Goal: Task Accomplishment & Management: Manage account settings

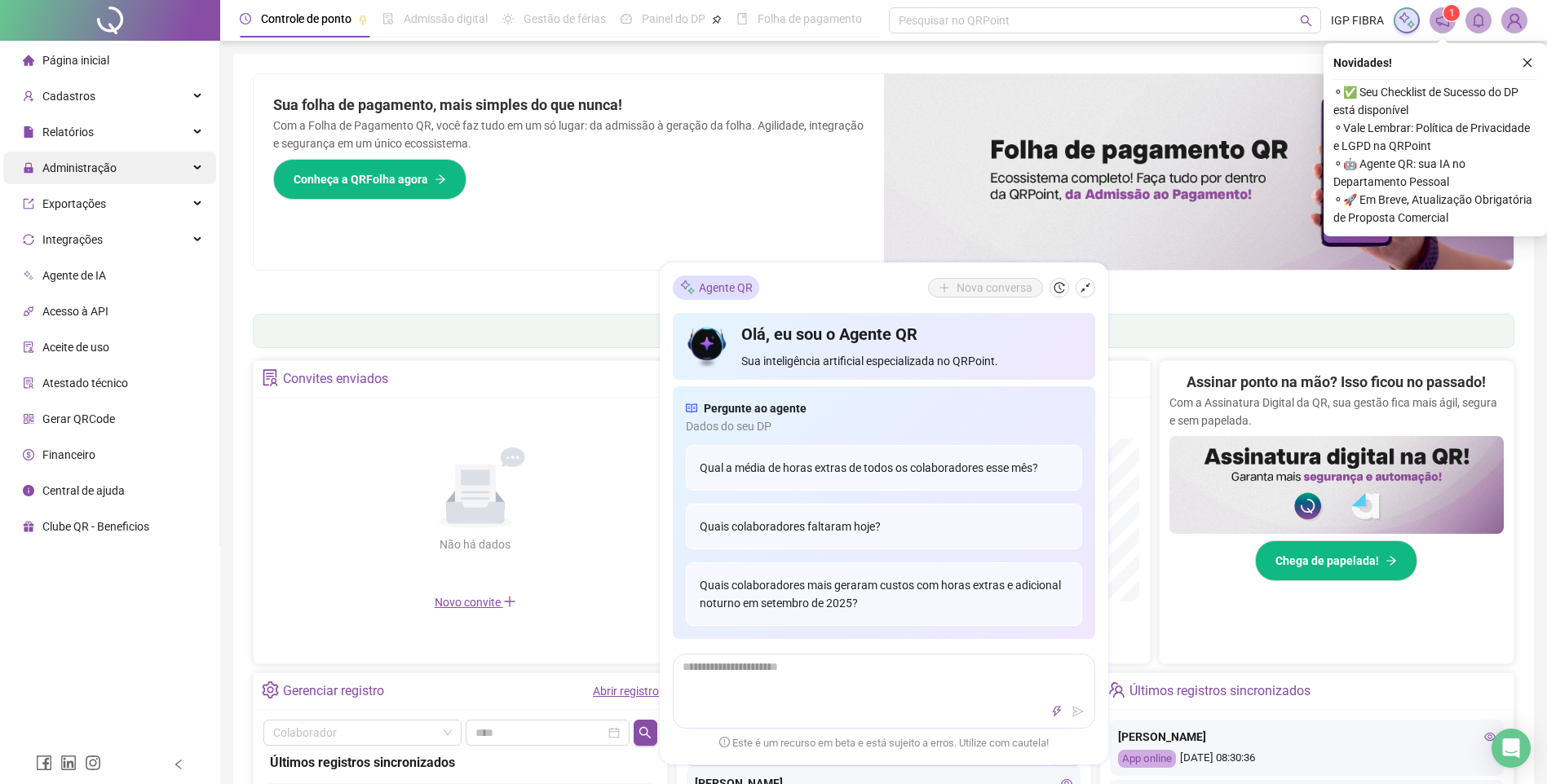
click at [100, 166] on span "Administração" at bounding box center [80, 168] width 74 height 13
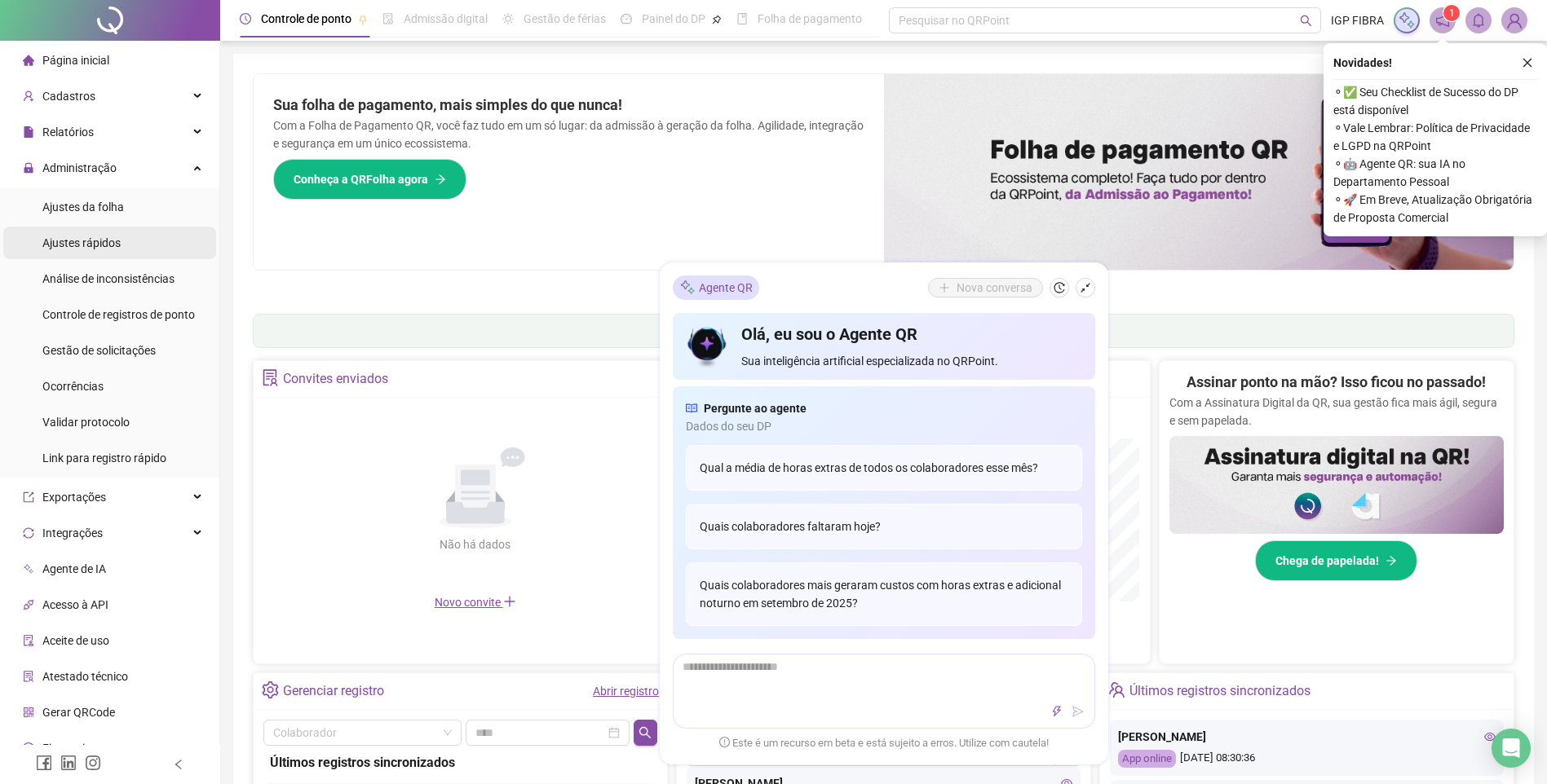
click at [74, 249] on span "Ajustes rápidos" at bounding box center [81, 243] width 79 height 13
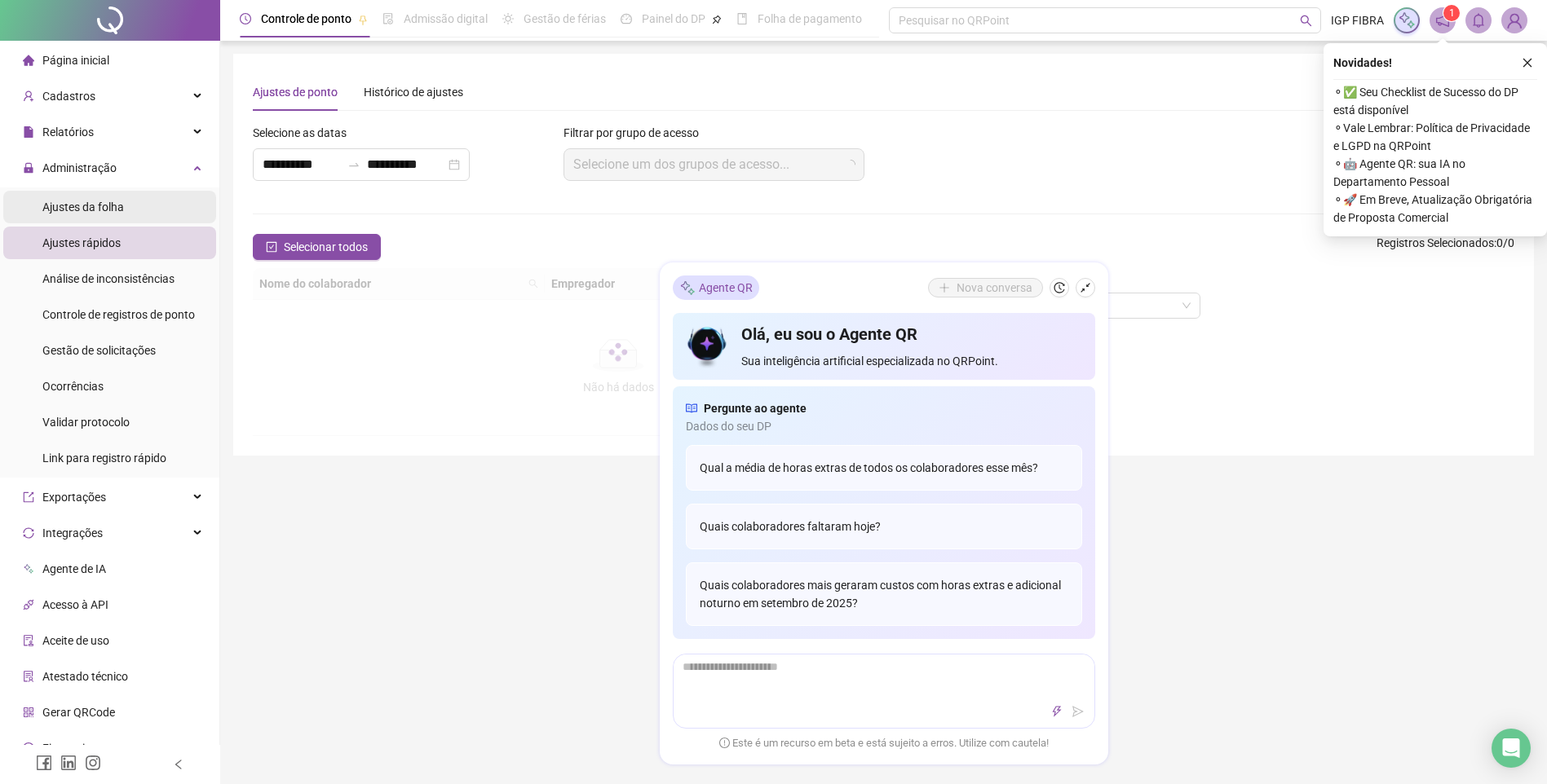
click at [79, 216] on div "Ajustes da folha" at bounding box center [83, 206] width 81 height 32
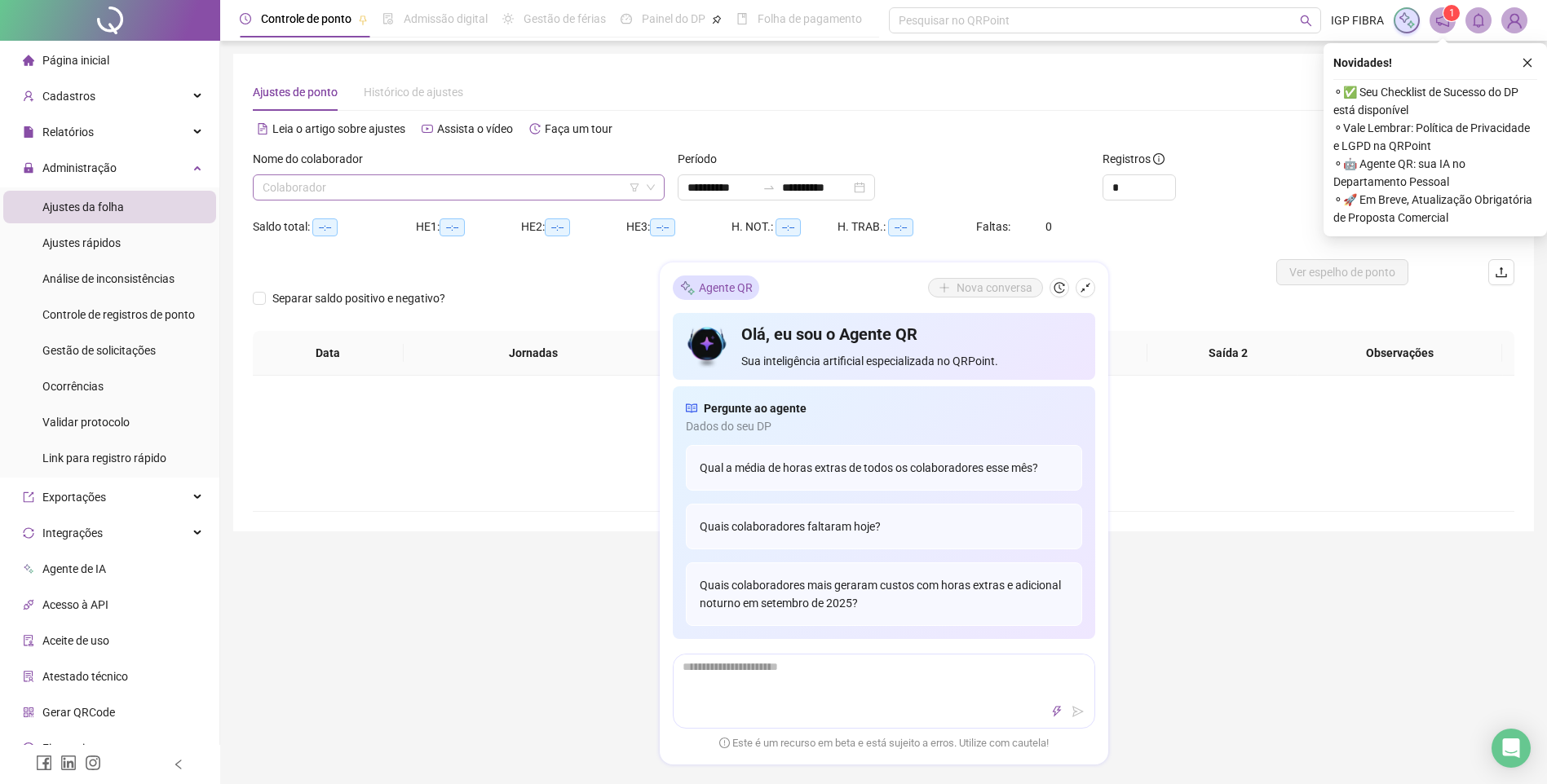
click at [313, 196] on input "search" at bounding box center [451, 188] width 377 height 24
type input "**********"
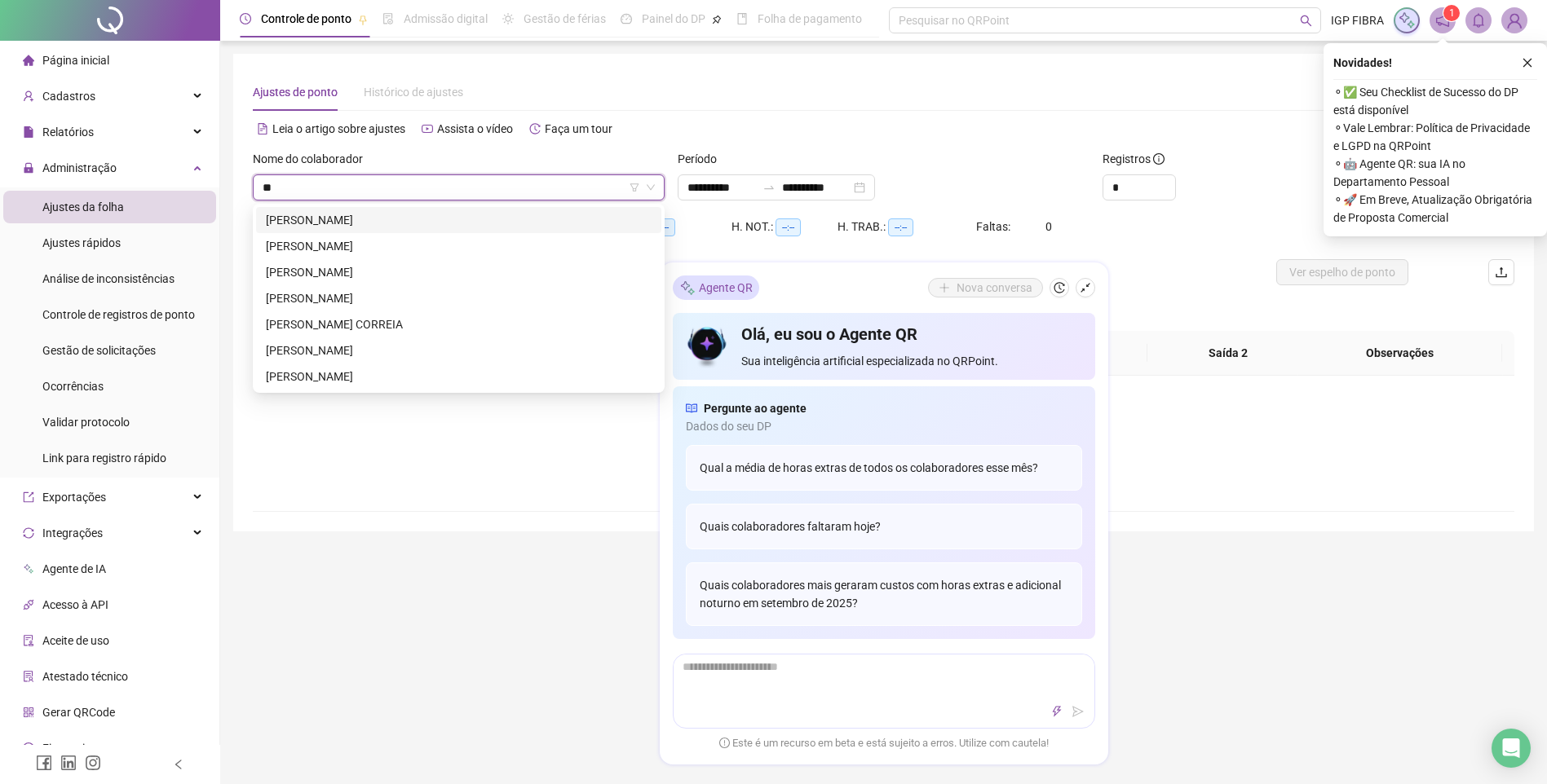
type input "***"
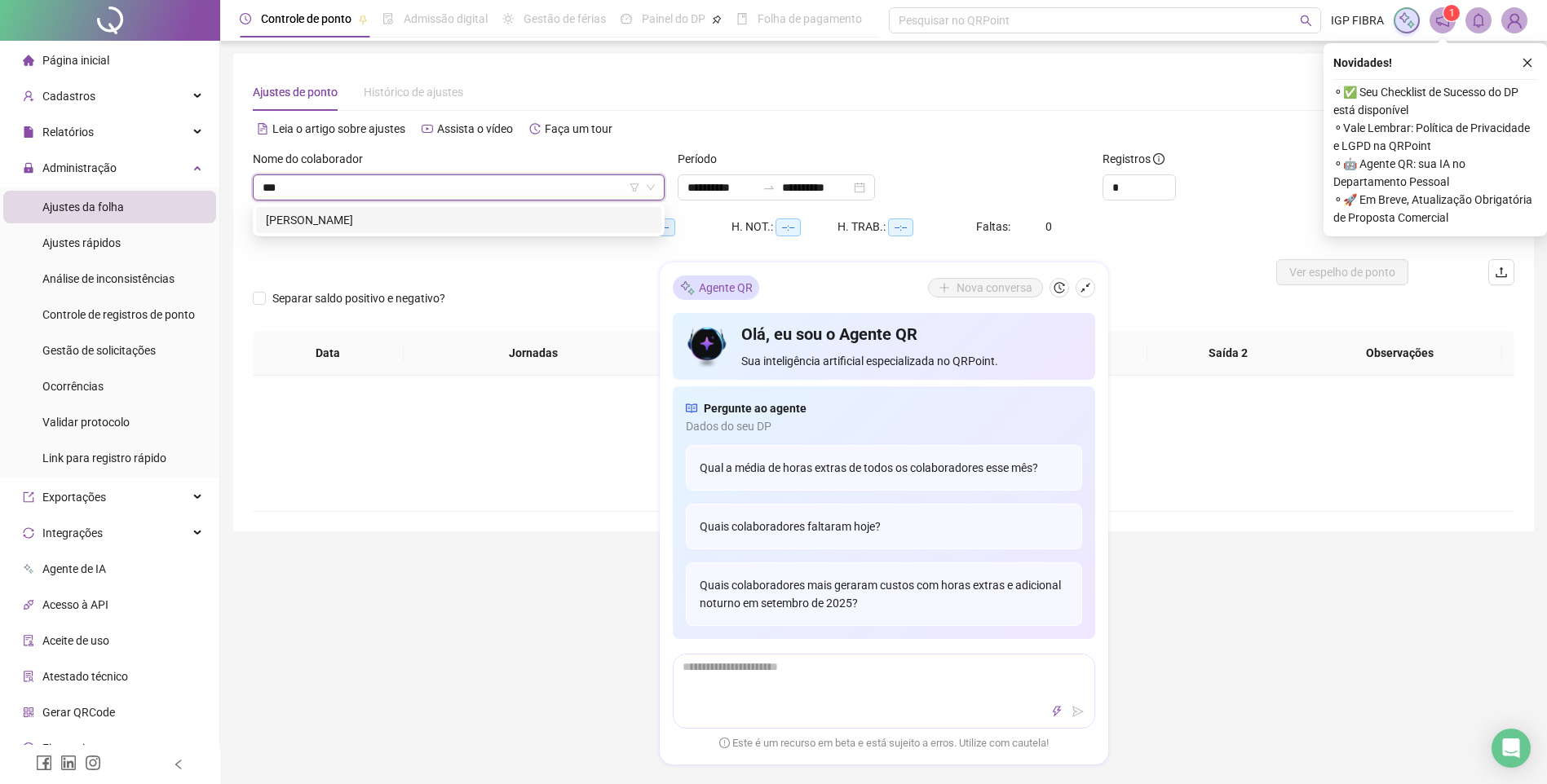
click at [359, 221] on div "PEDRO HENRIQUE ALMEIDA" at bounding box center [458, 219] width 386 height 18
click at [1084, 288] on icon "shrink" at bounding box center [1085, 288] width 10 height 10
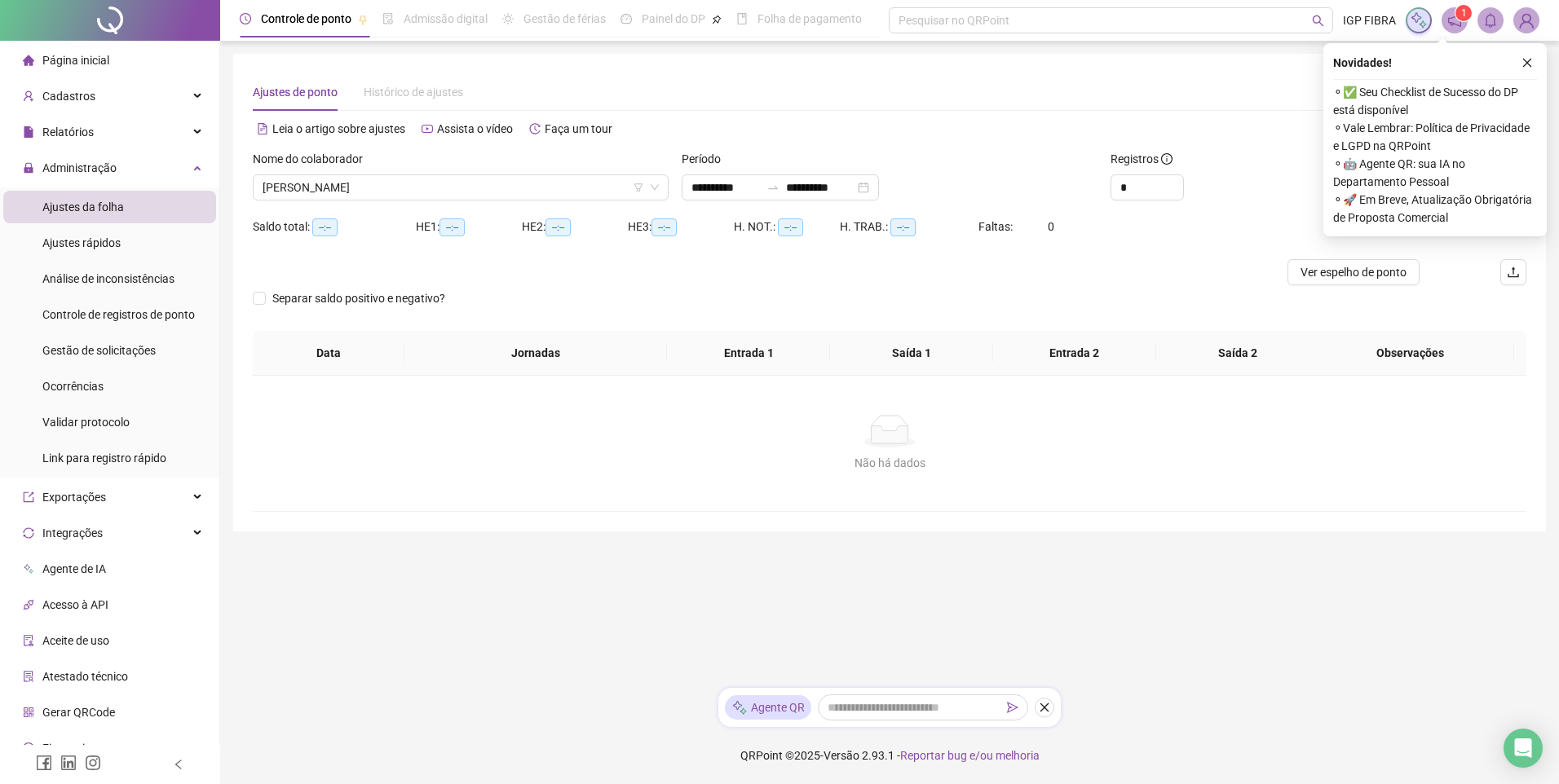
click at [1537, 59] on div "Novidades ! ⚬ ✅ Seu Checklist de Sucesso do DP está disponível ⚬ Vale Lembrar: …" at bounding box center [1435, 140] width 224 height 193
click at [1531, 63] on icon "close" at bounding box center [1527, 63] width 11 height 11
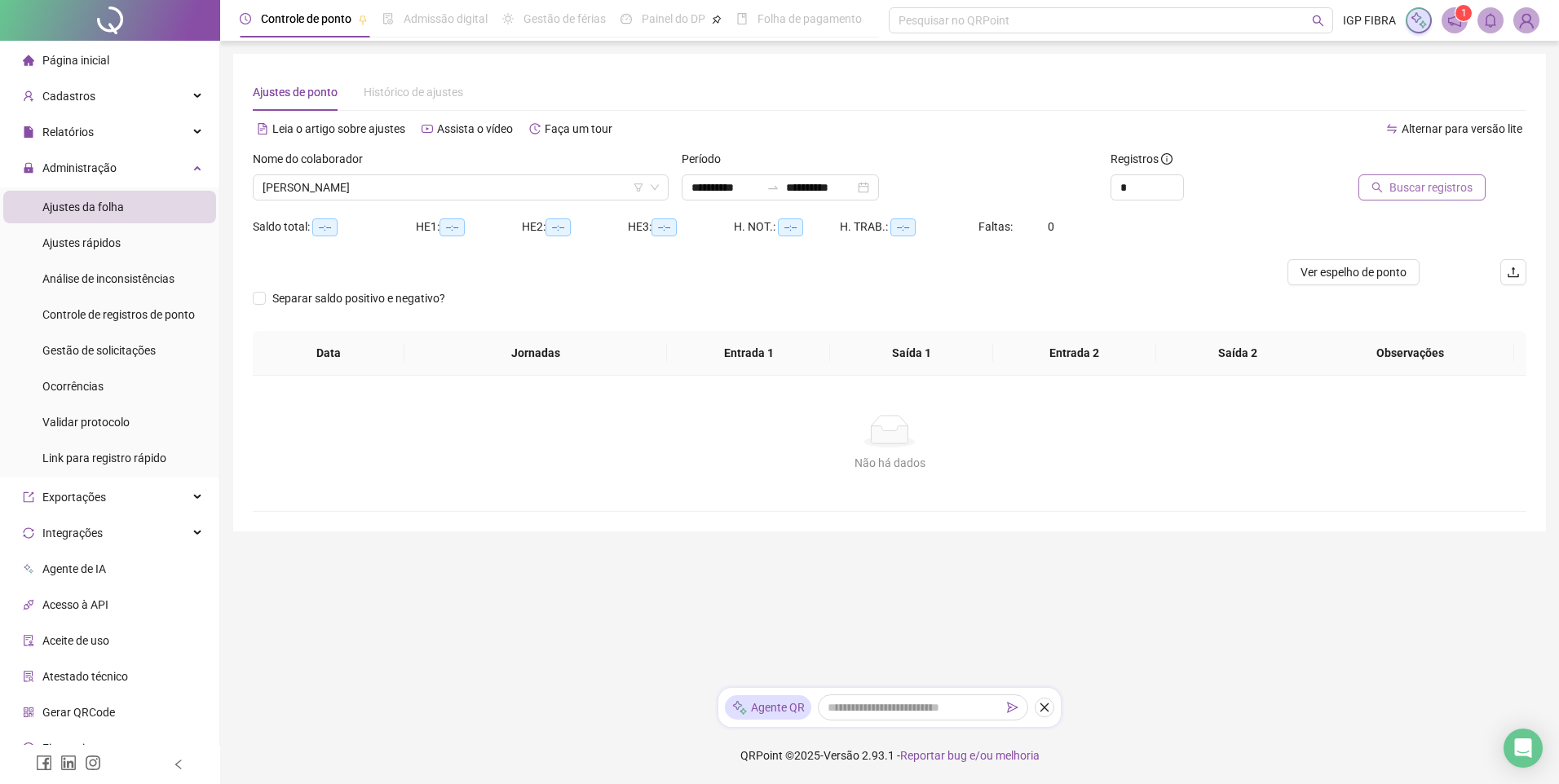
click at [1412, 178] on span "Buscar registros" at bounding box center [1431, 187] width 83 height 18
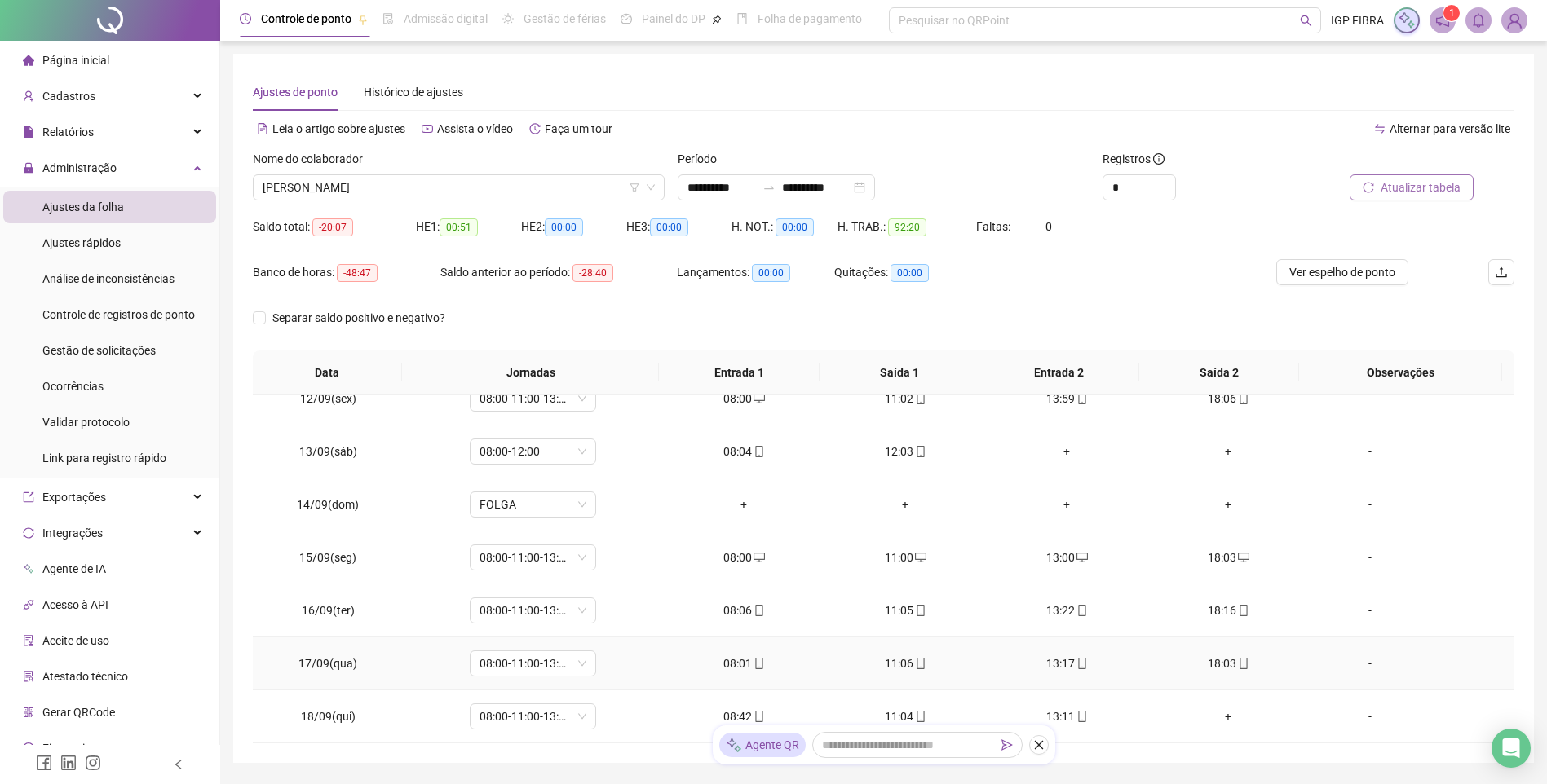
scroll to position [88, 0]
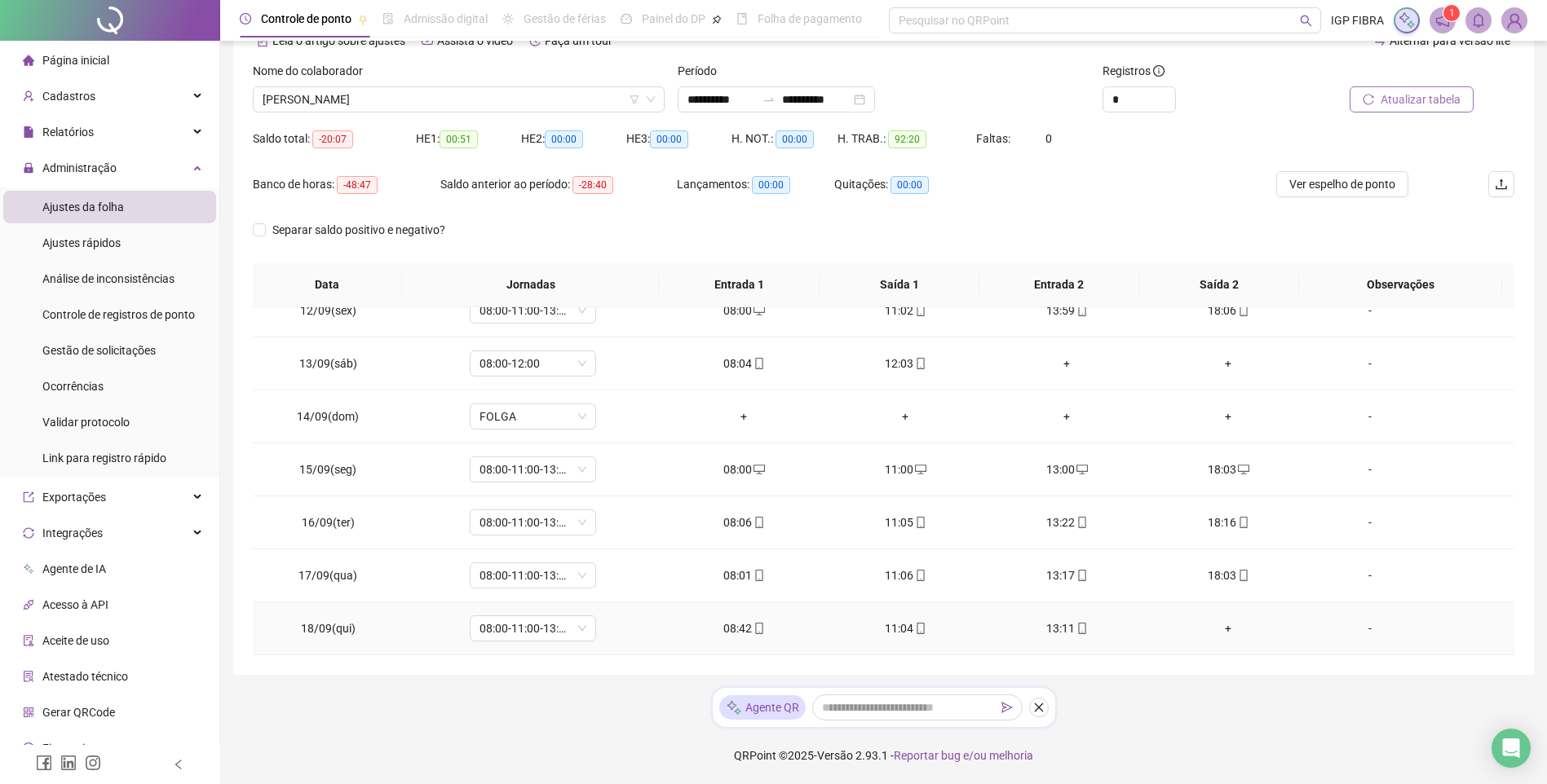
click at [734, 630] on div "08:42" at bounding box center [743, 628] width 135 height 18
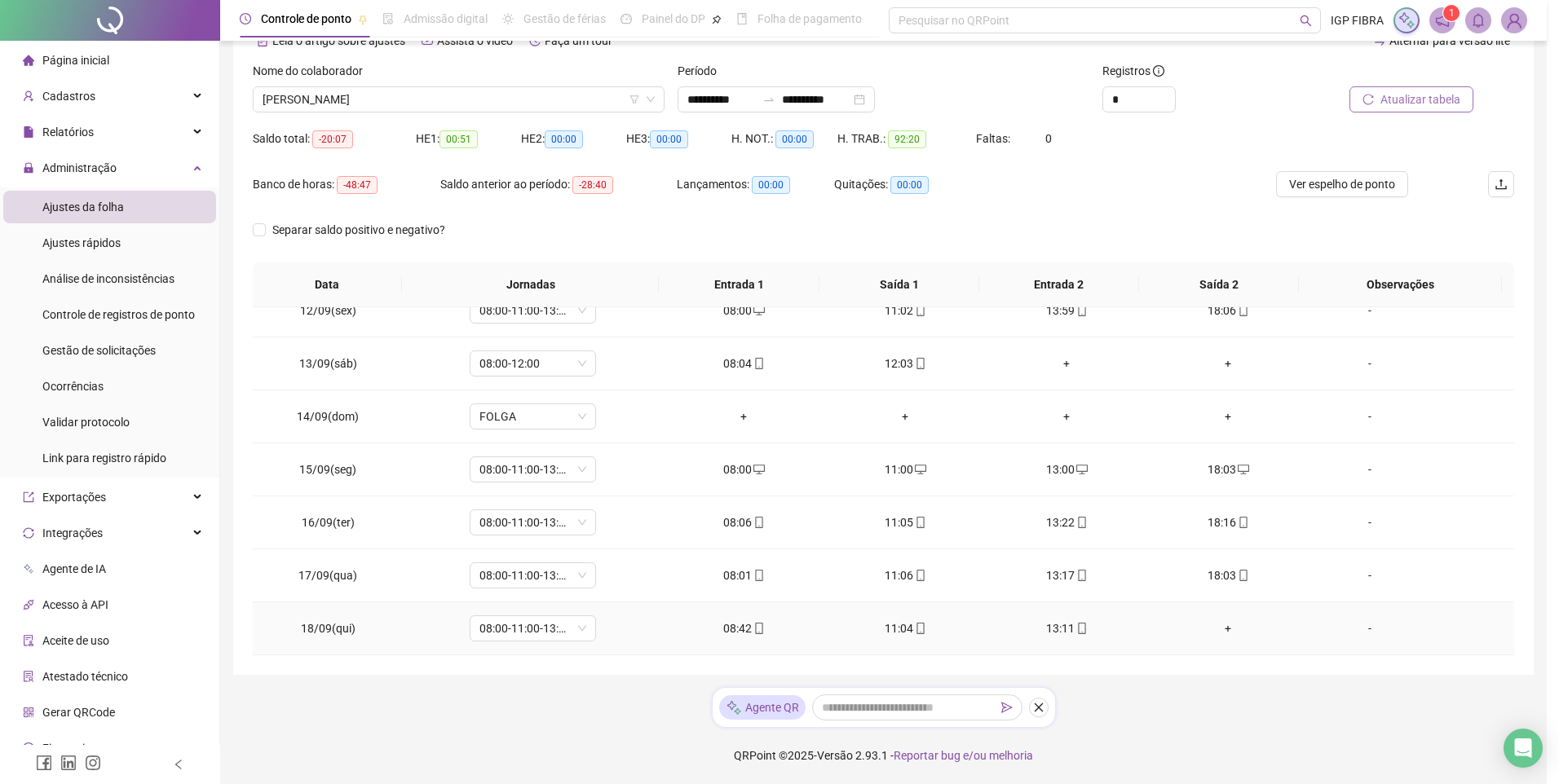
type input "**********"
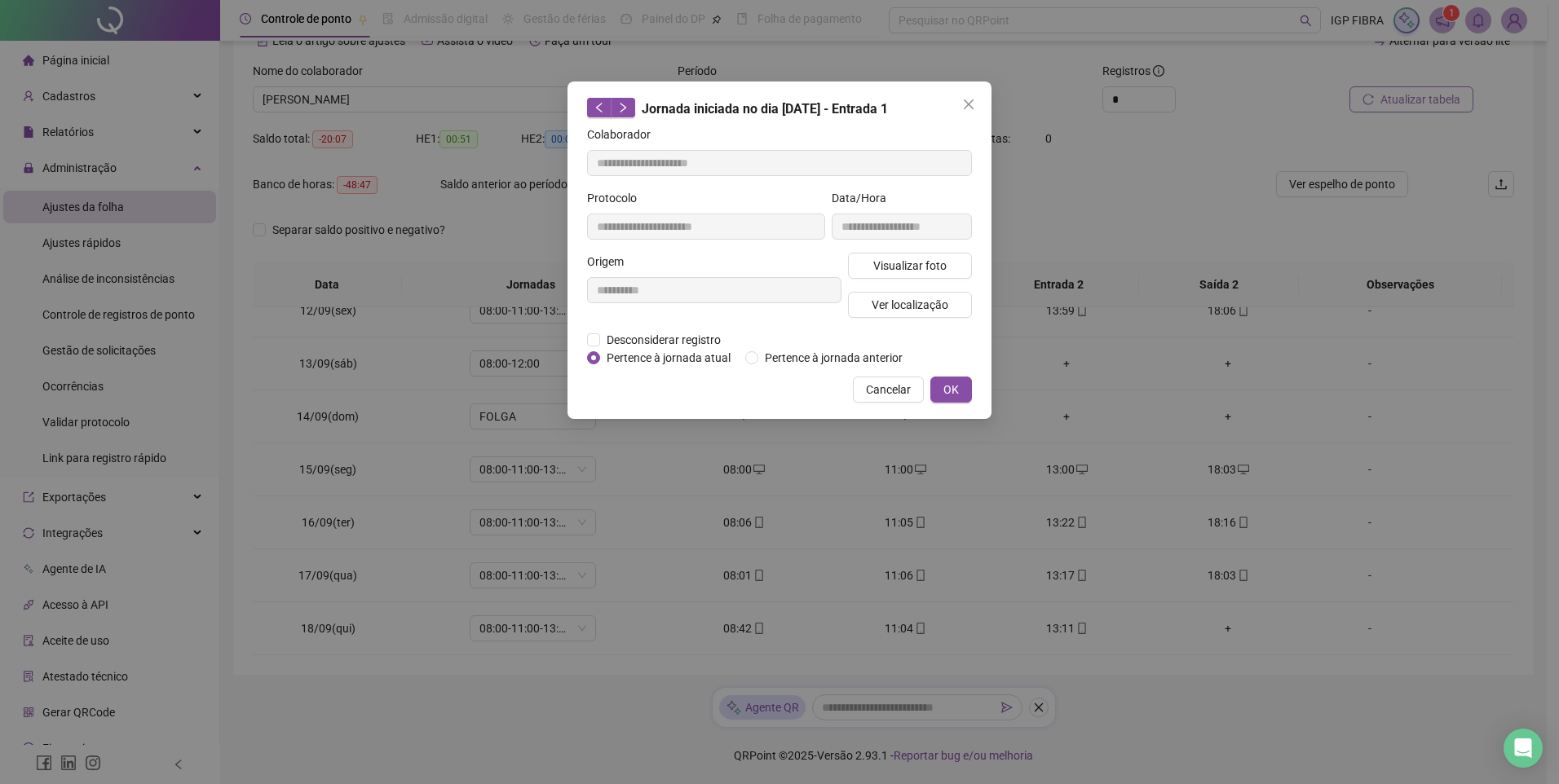
click at [615, 329] on div "**********" at bounding box center [714, 291] width 261 height 79
click at [614, 345] on span "Desconsiderar registro" at bounding box center [664, 339] width 128 height 18
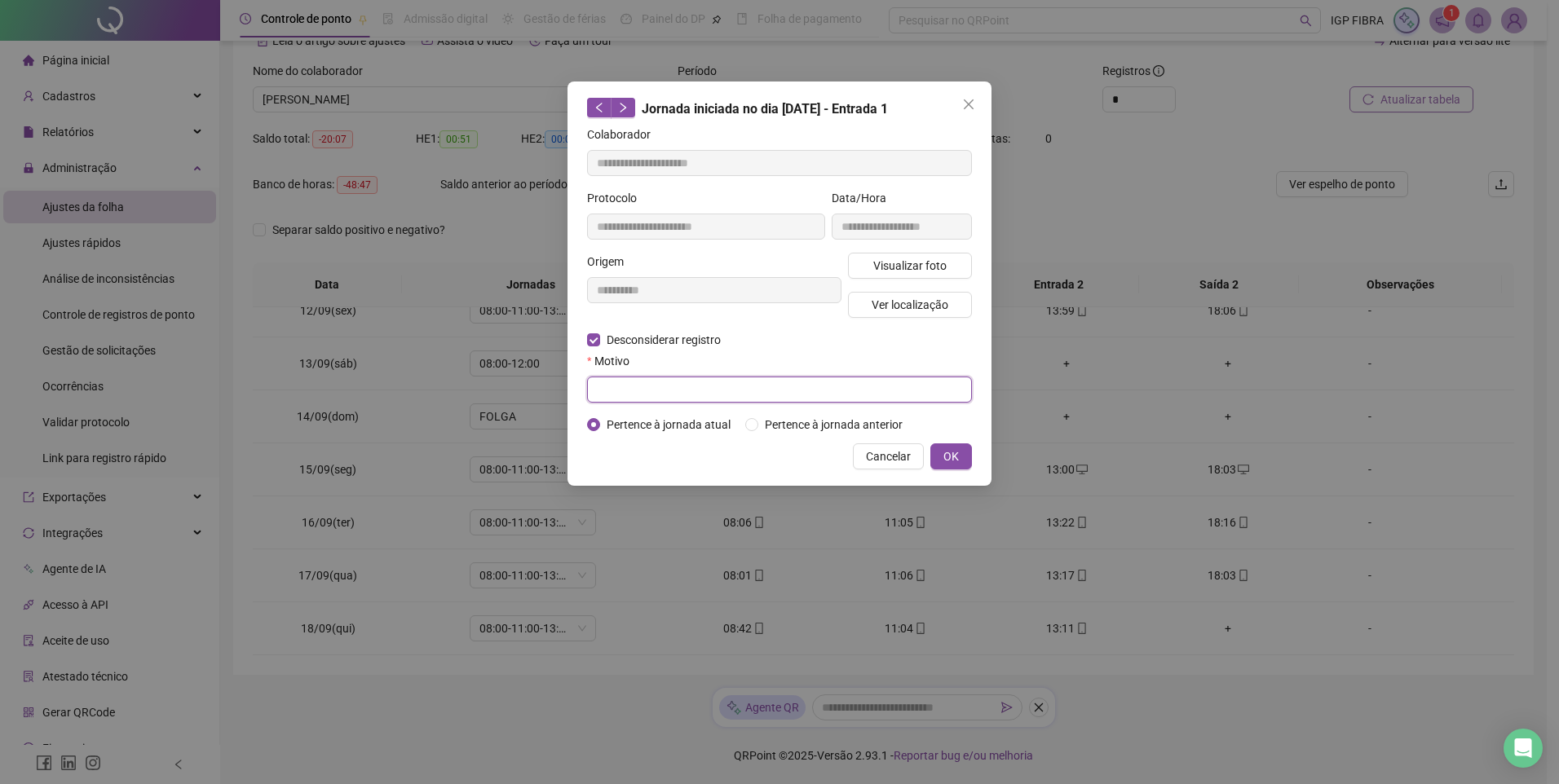
click at [614, 386] on input "text" at bounding box center [780, 389] width 385 height 26
type input "*****"
click at [960, 460] on button "OK" at bounding box center [951, 457] width 42 height 26
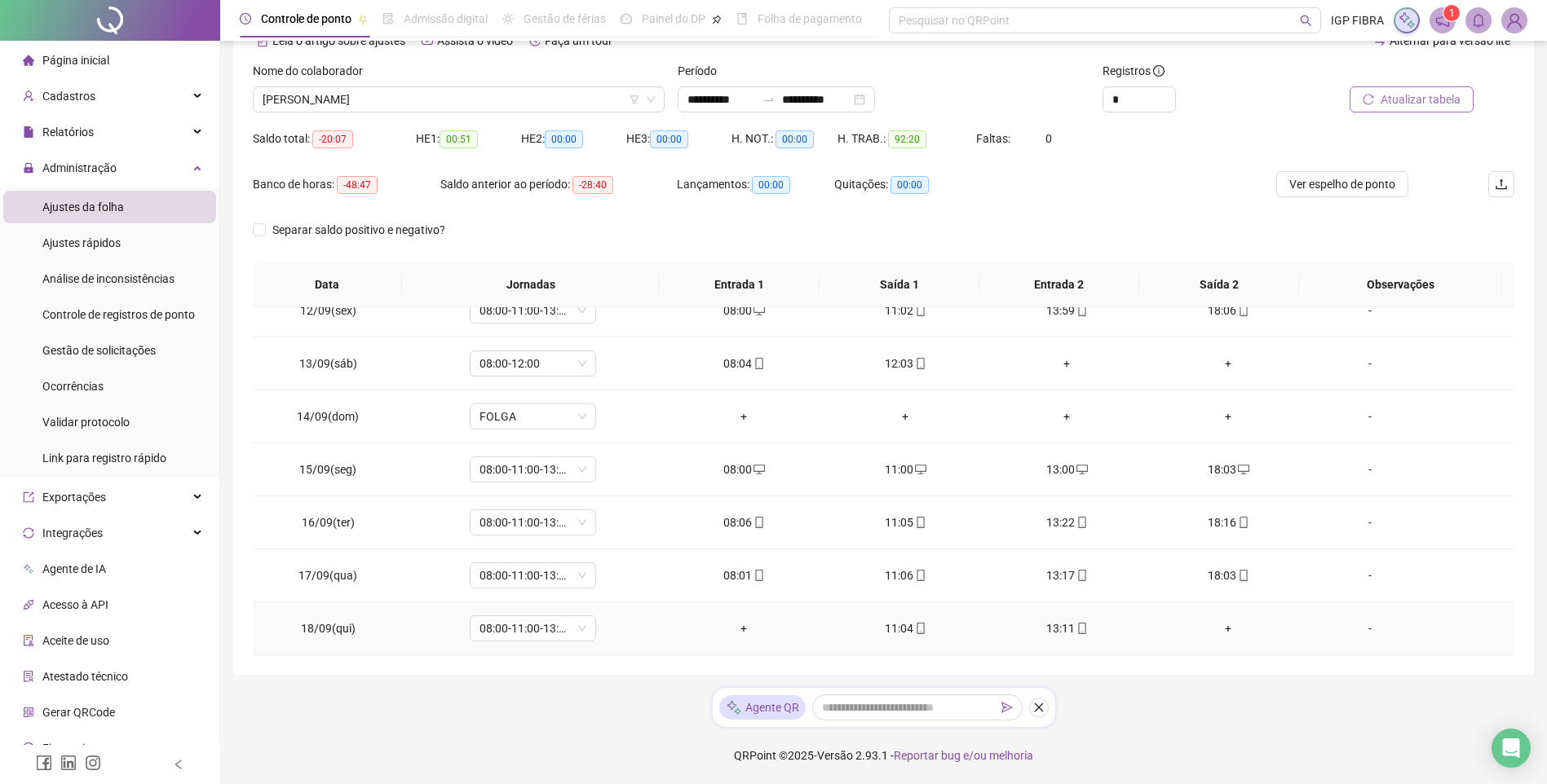
click at [743, 631] on div "+" at bounding box center [743, 628] width 135 height 18
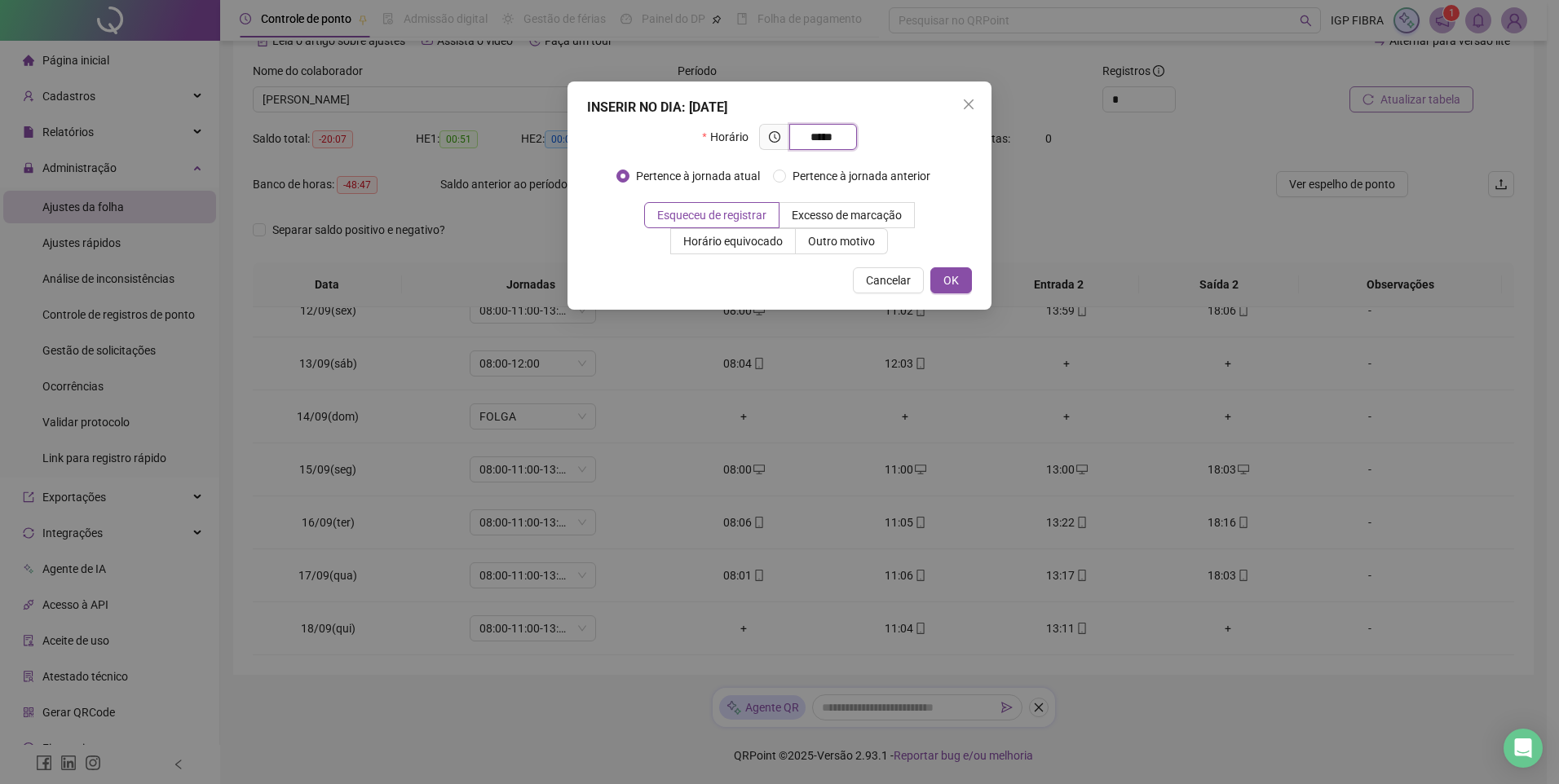
type input "*****"
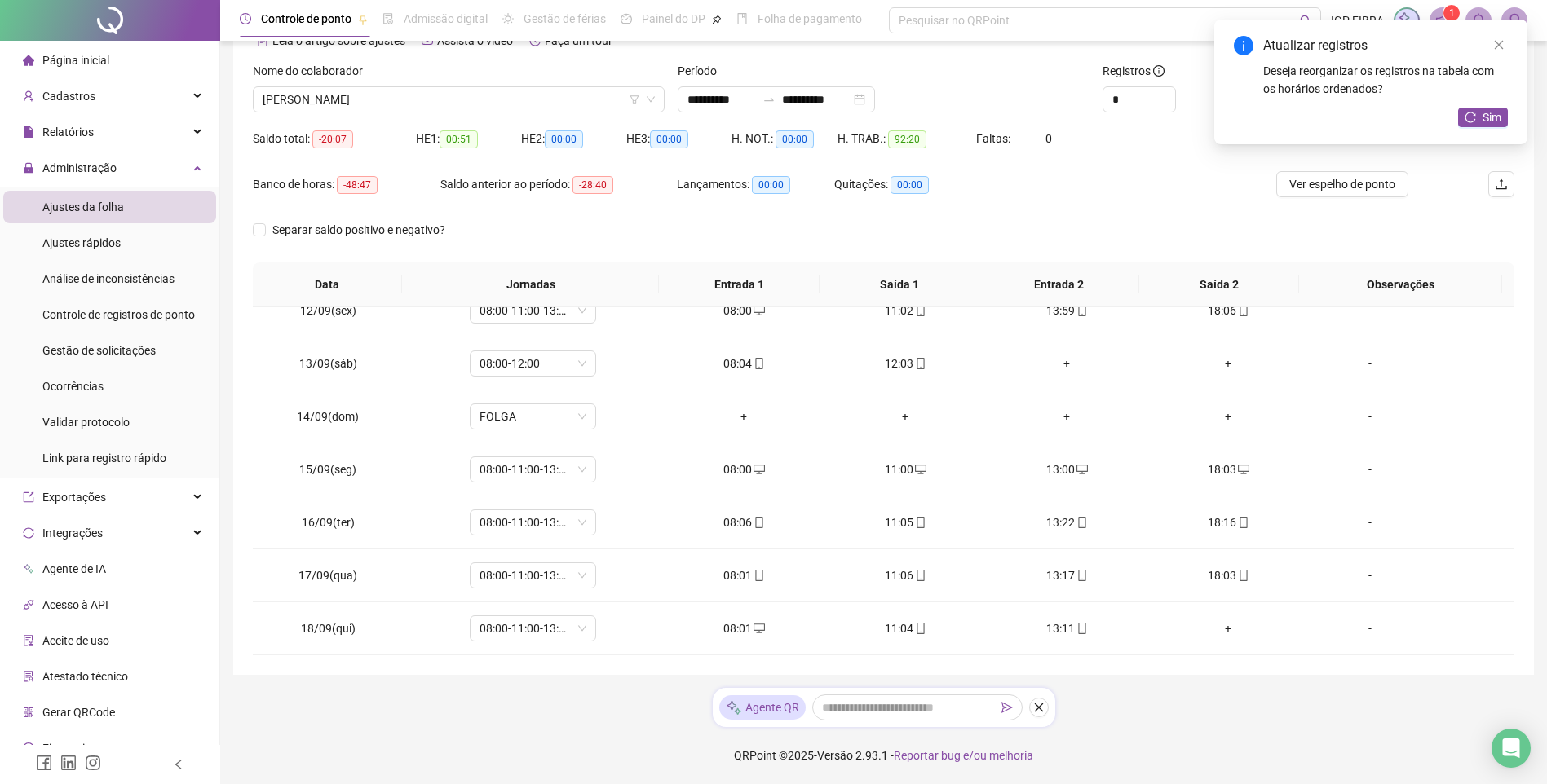
click at [1404, 97] on div "Deseja reorganizar os registros na tabela com os horários ordenados?" at bounding box center [1385, 80] width 245 height 36
click at [1498, 120] on span "Sim" at bounding box center [1492, 116] width 18 height 18
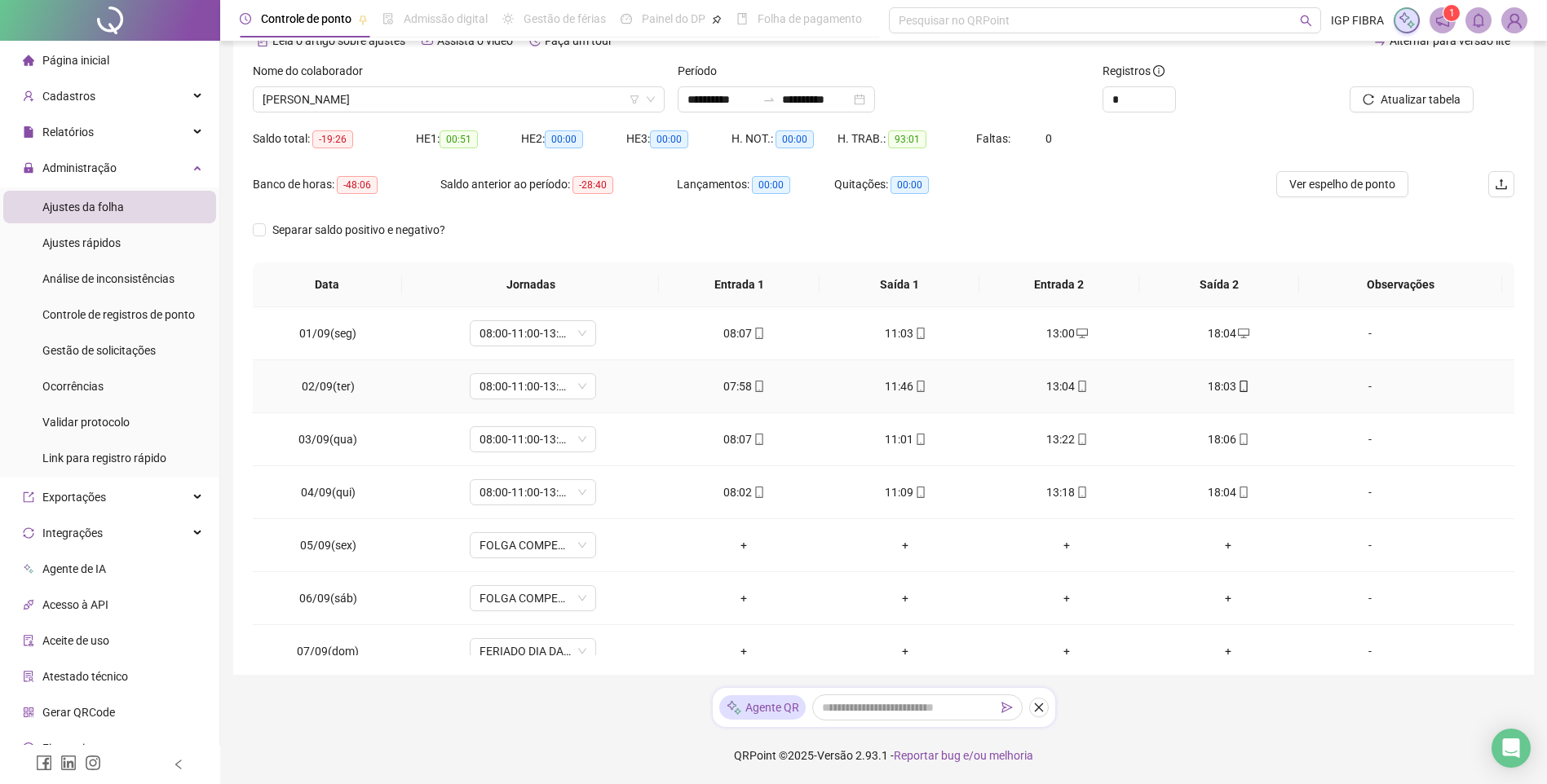
scroll to position [0, 0]
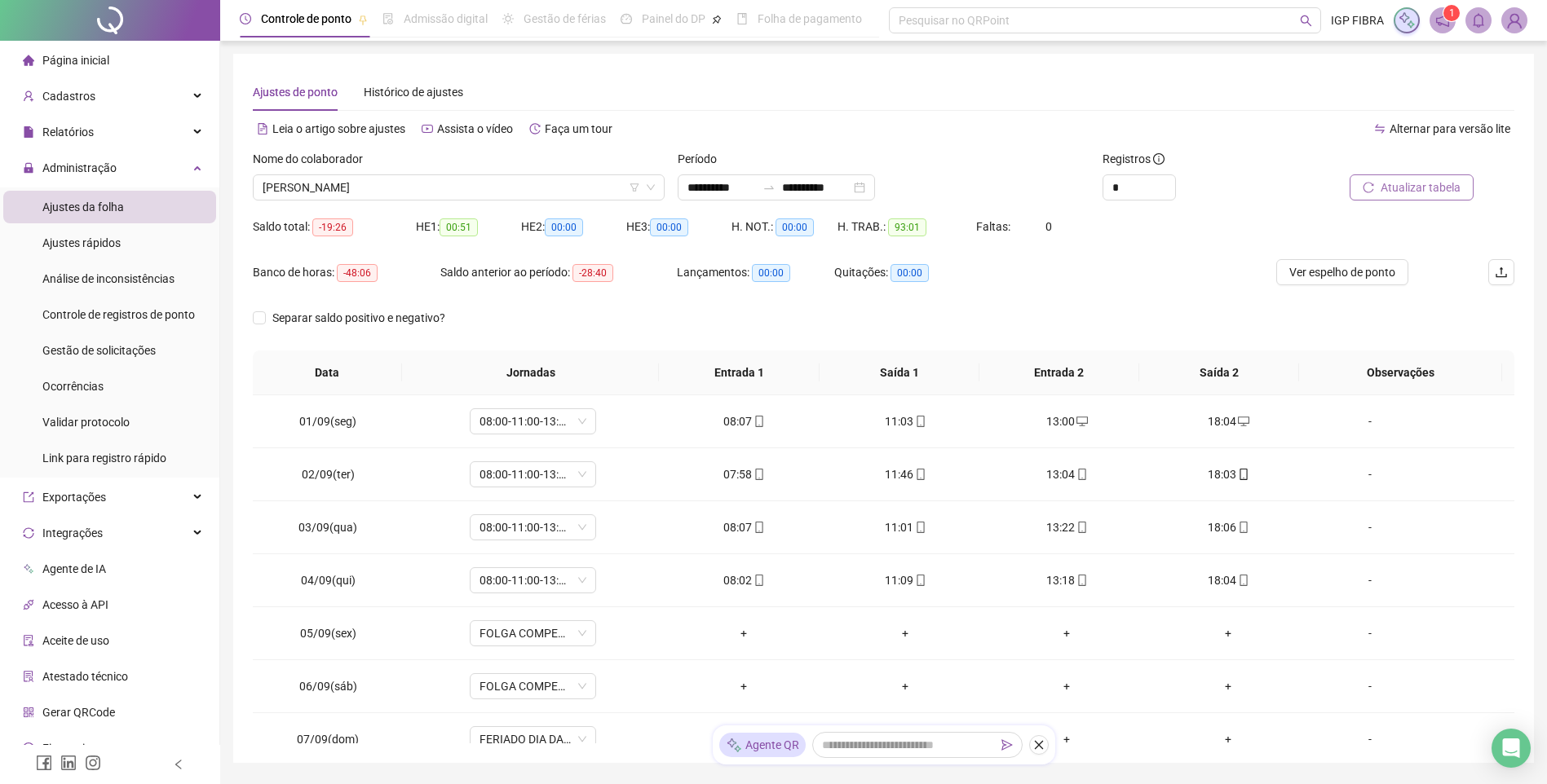
click at [1396, 196] on span "Atualizar tabela" at bounding box center [1420, 187] width 80 height 18
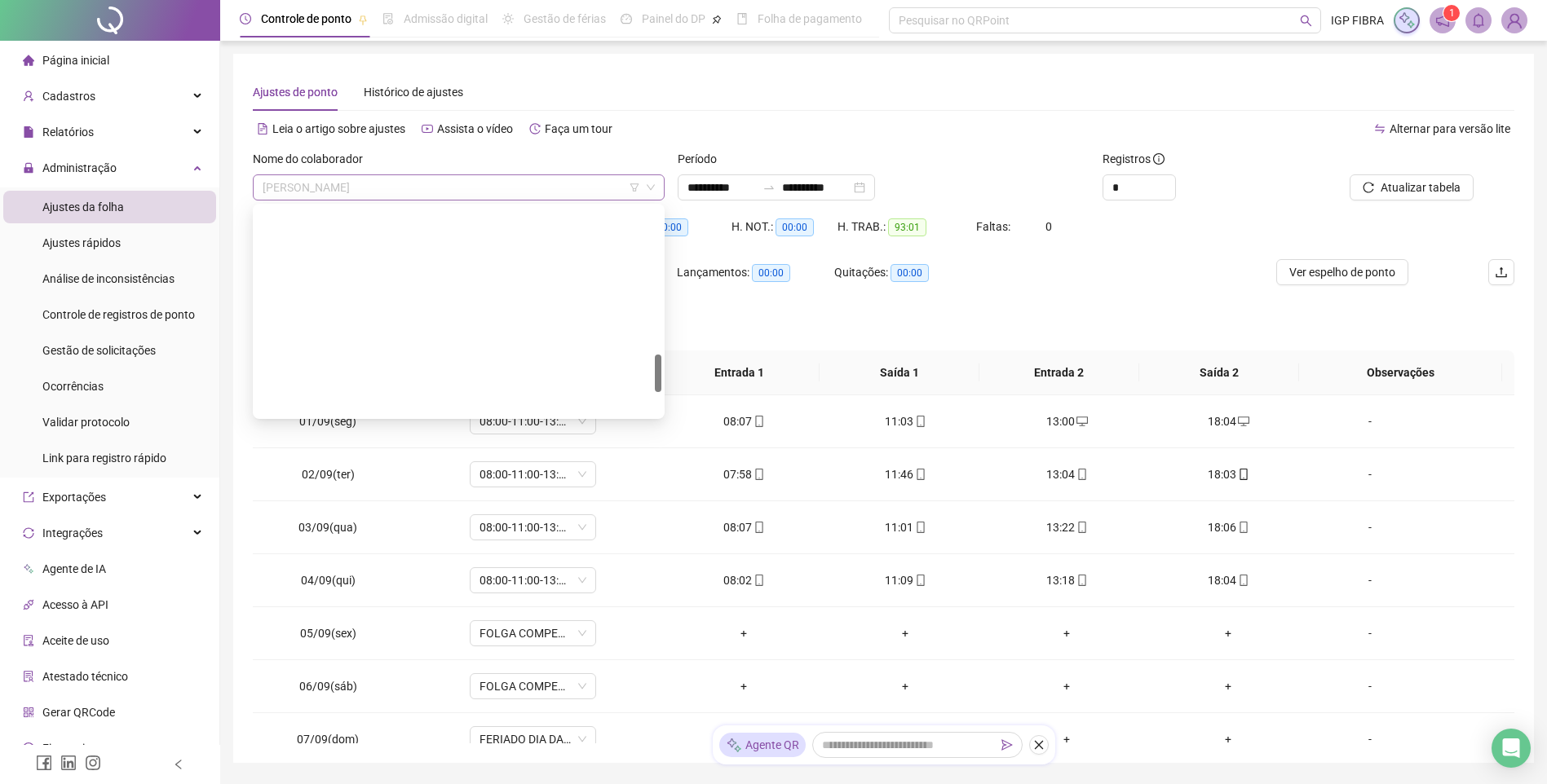
click at [423, 188] on span "PEDRO HENRIQUE ALMEIDA" at bounding box center [459, 188] width 392 height 24
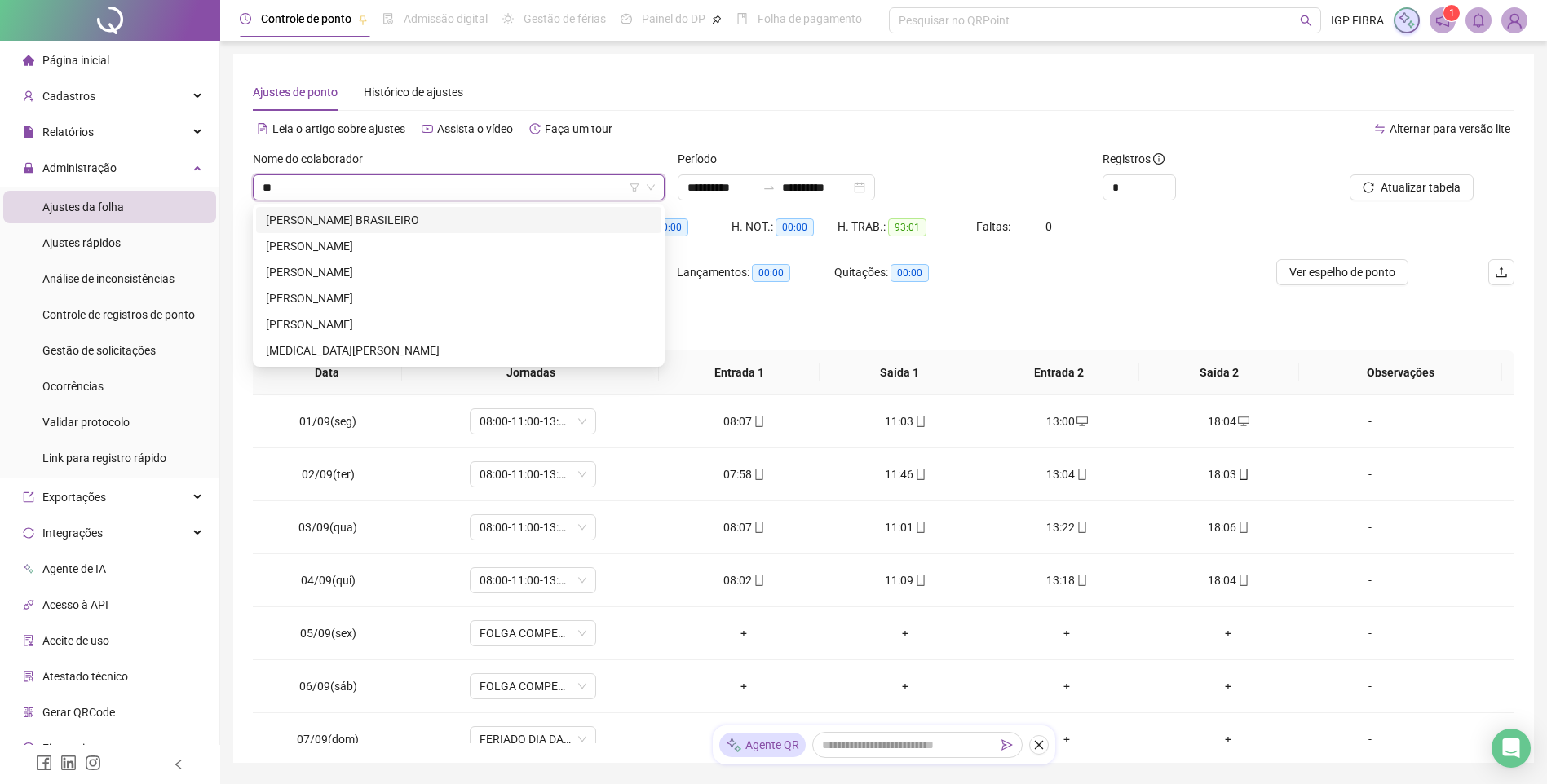
type input "***"
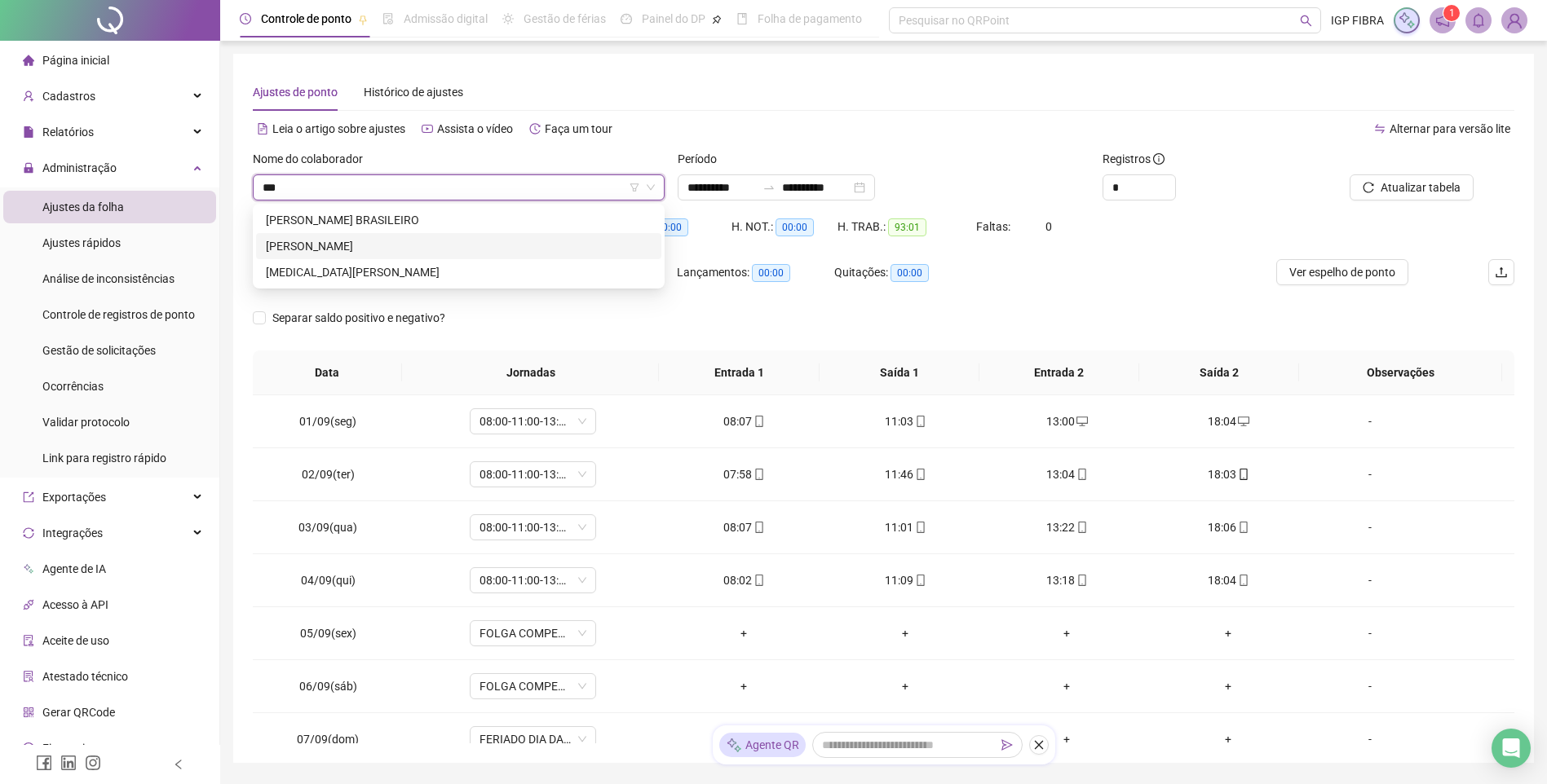
click at [335, 247] on div "MATHEUS SANTOS DA SILVA" at bounding box center [458, 246] width 386 height 18
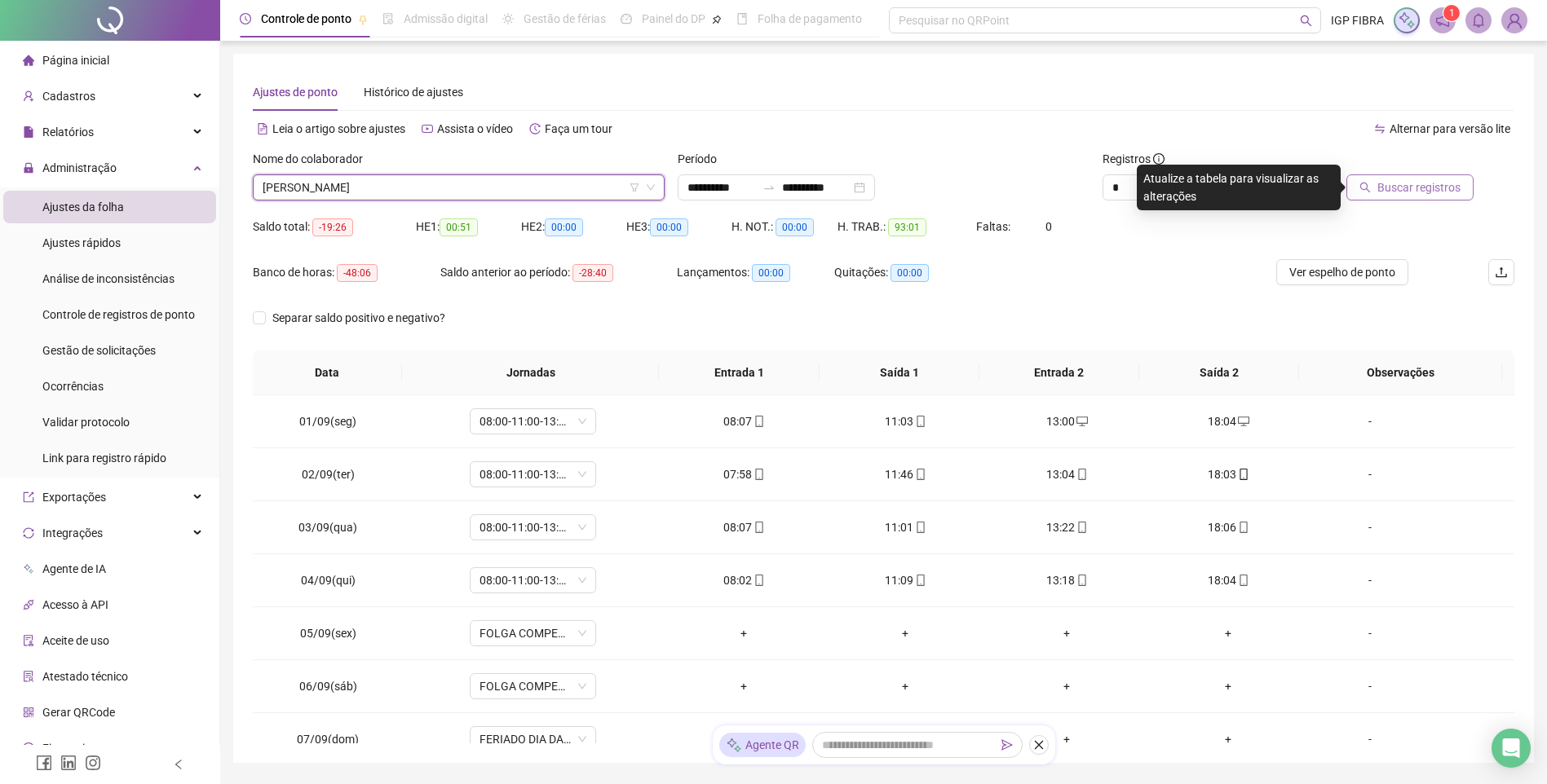
click at [1382, 181] on span "Buscar registros" at bounding box center [1418, 187] width 83 height 18
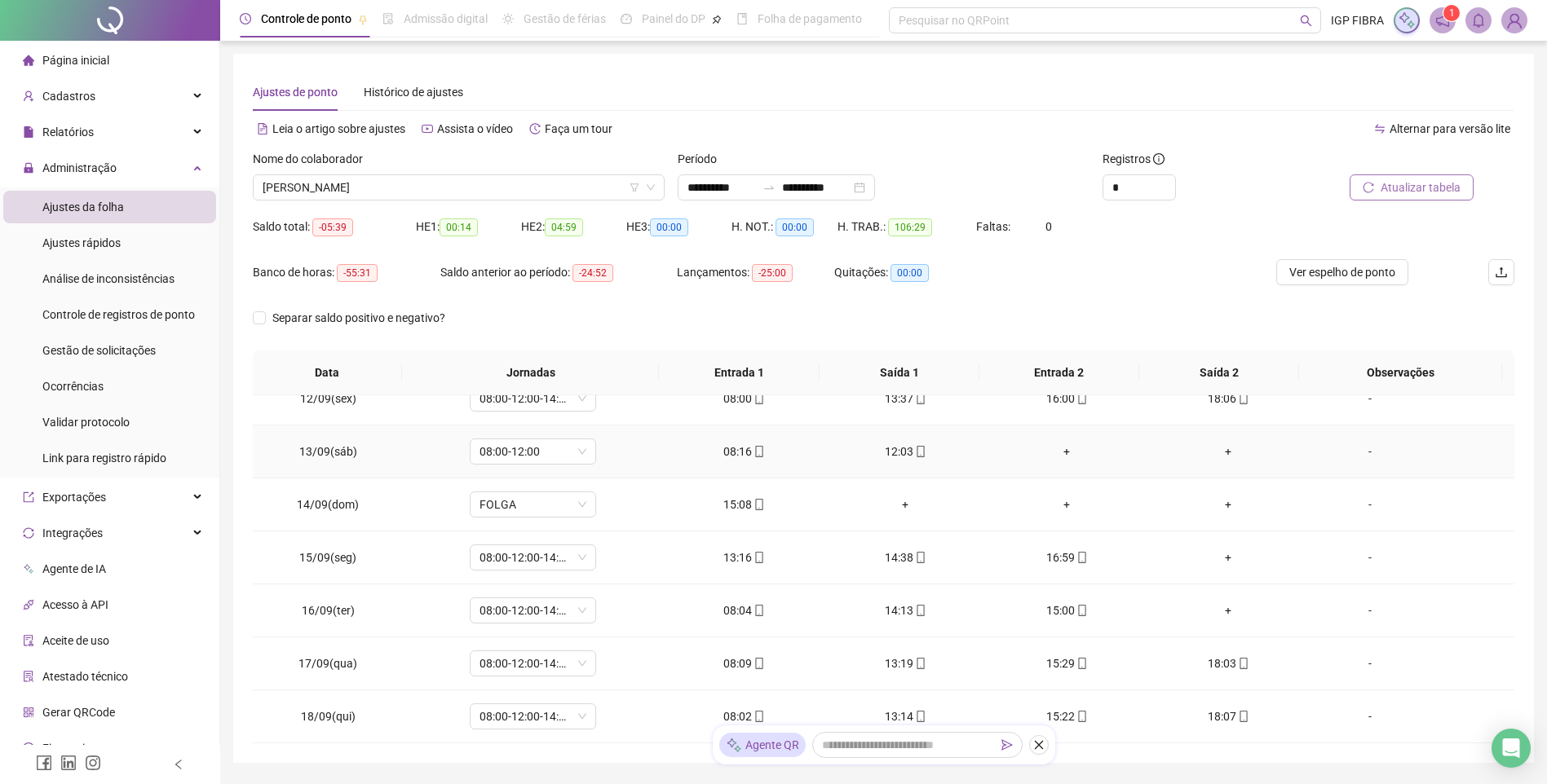
scroll to position [81, 0]
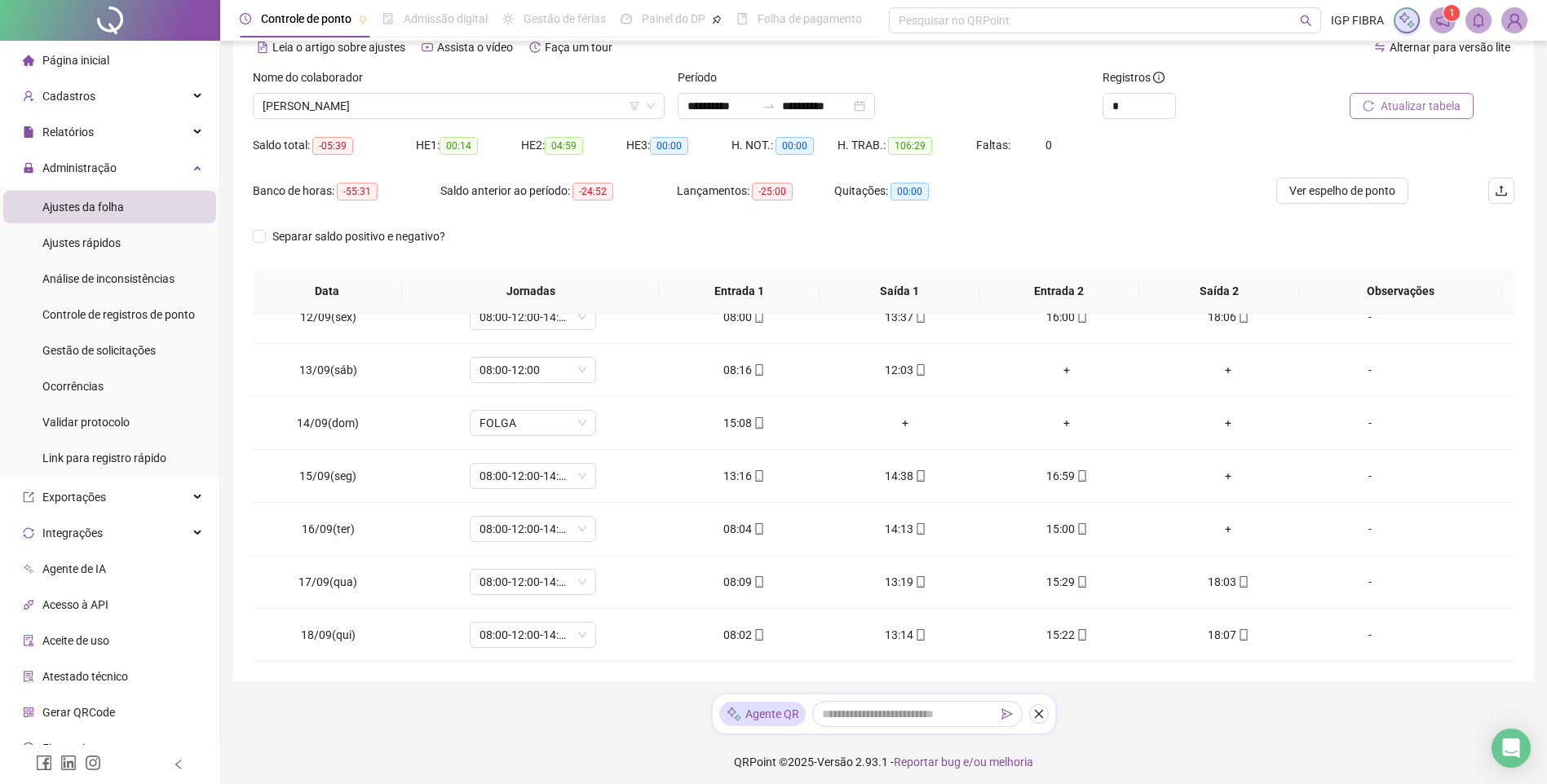
click at [1415, 114] on span "Atualizar tabela" at bounding box center [1420, 105] width 80 height 18
click at [1062, 375] on div "08:00" at bounding box center [1066, 370] width 135 height 18
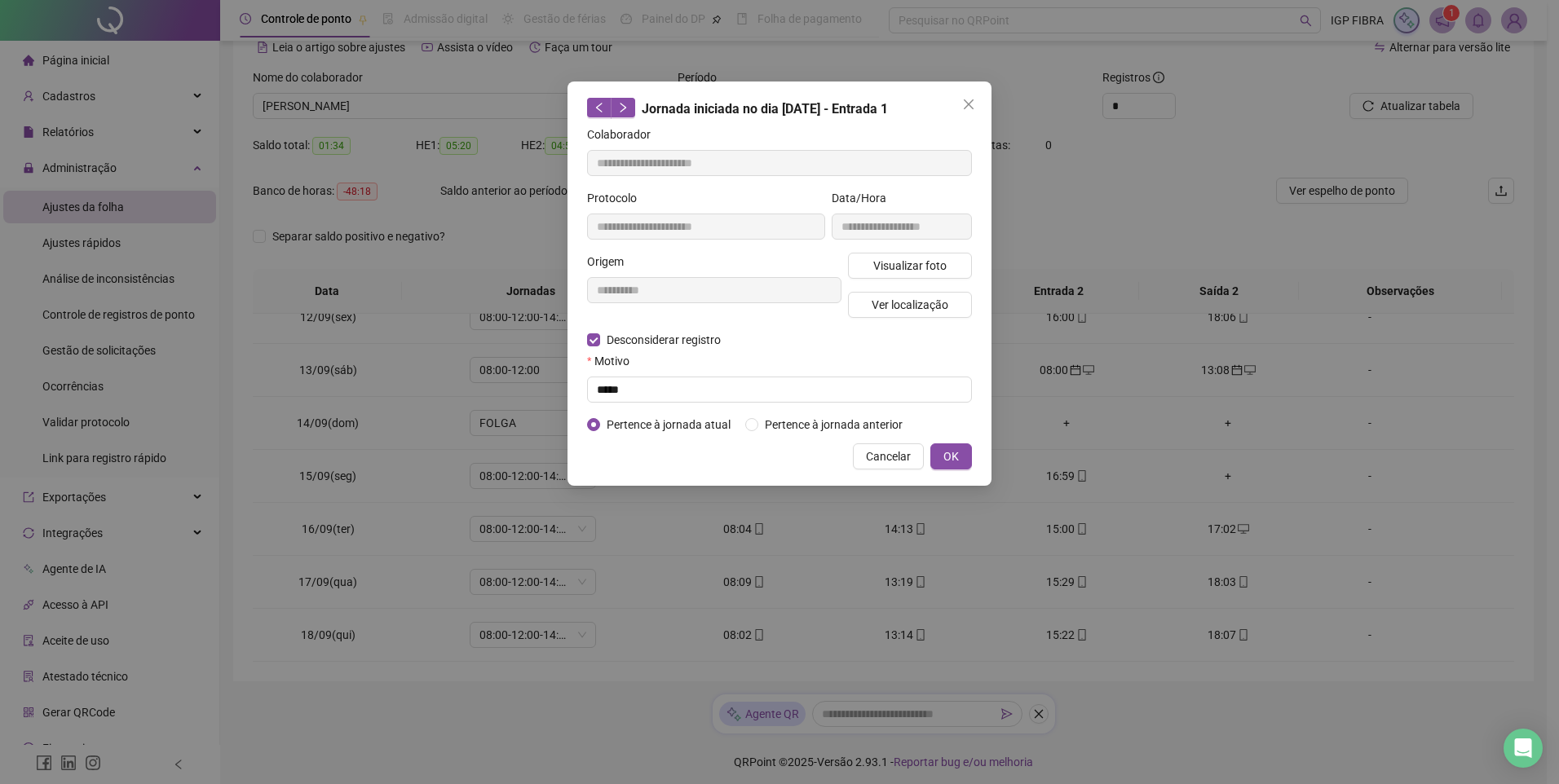
type input "**********"
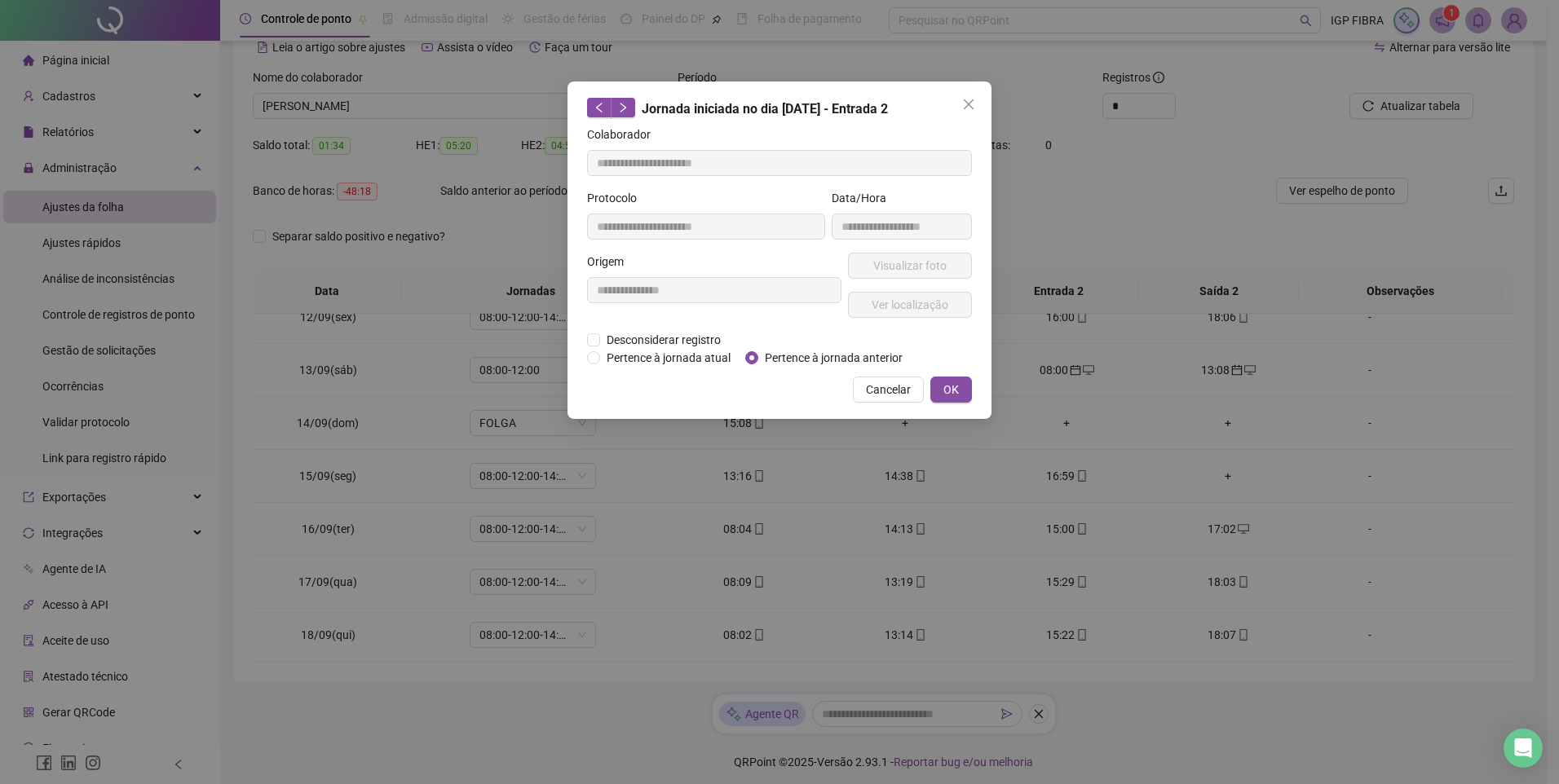
click at [550, 395] on div "**********" at bounding box center [780, 392] width 1559 height 784
click at [639, 343] on span "Desconsiderar registro" at bounding box center [664, 339] width 128 height 18
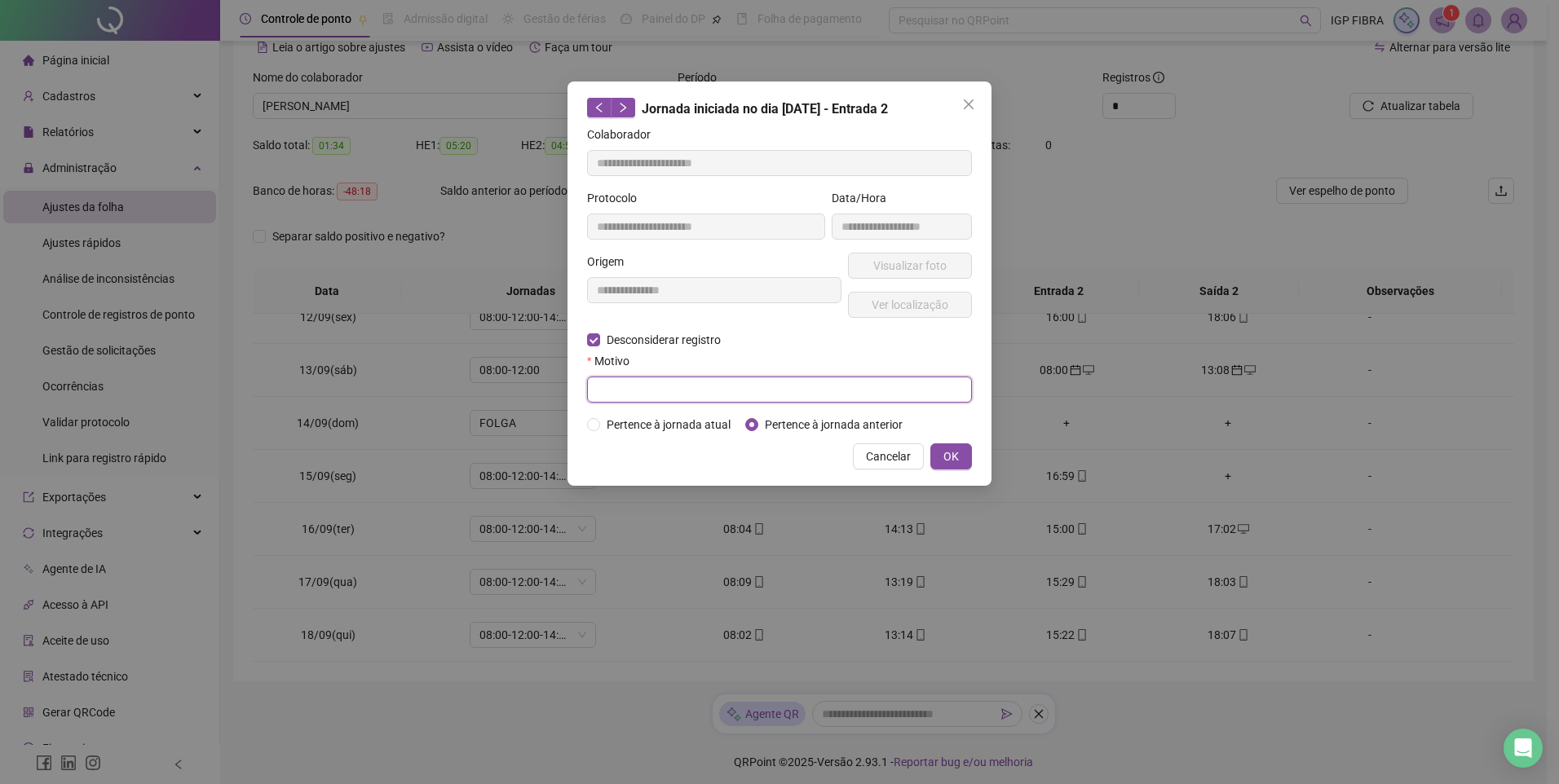
click at [640, 393] on input "text" at bounding box center [780, 389] width 385 height 26
type input "*****"
click at [964, 453] on button "OK" at bounding box center [951, 457] width 42 height 26
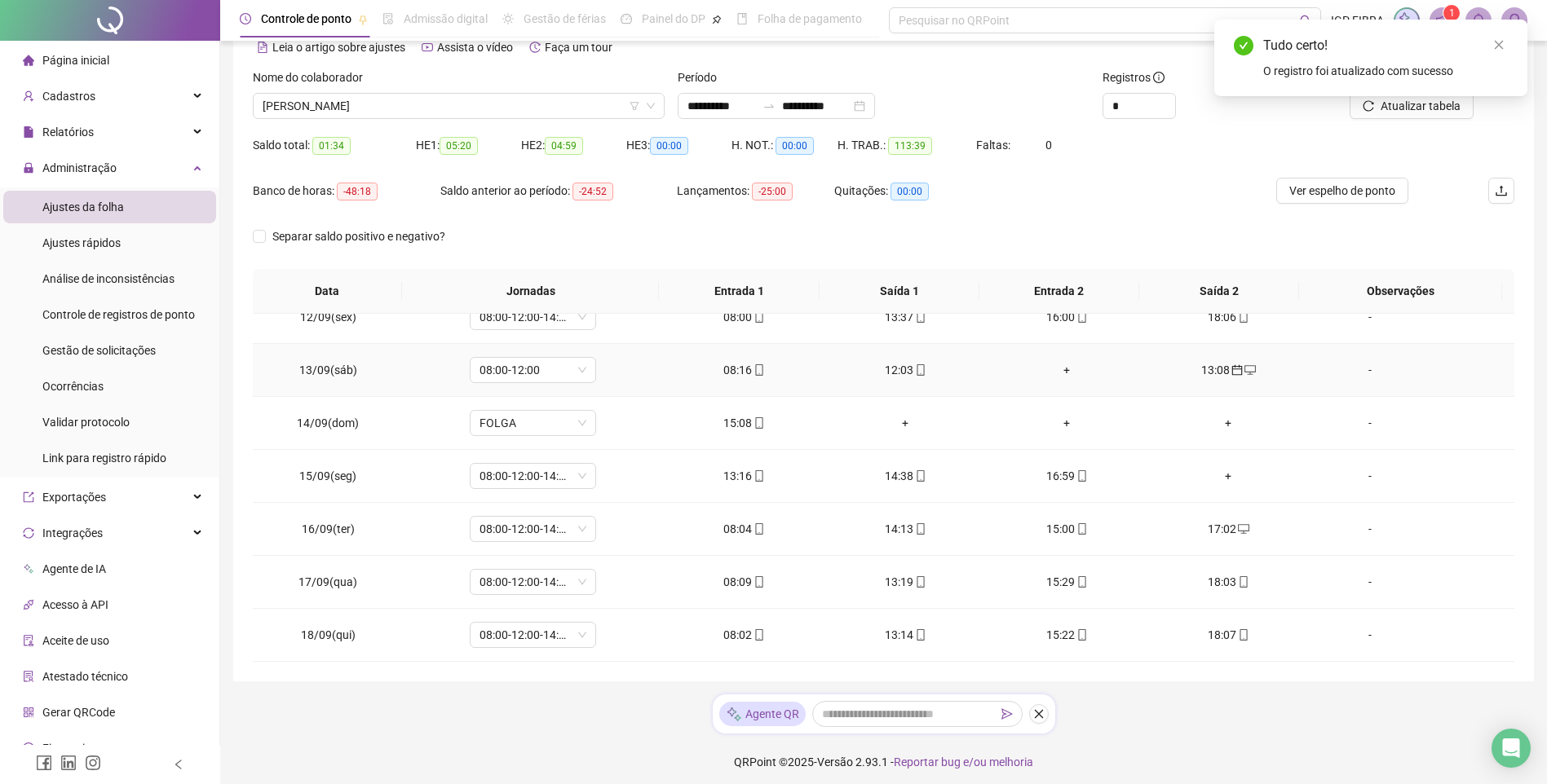
click at [1212, 378] on div "13:08" at bounding box center [1228, 370] width 135 height 18
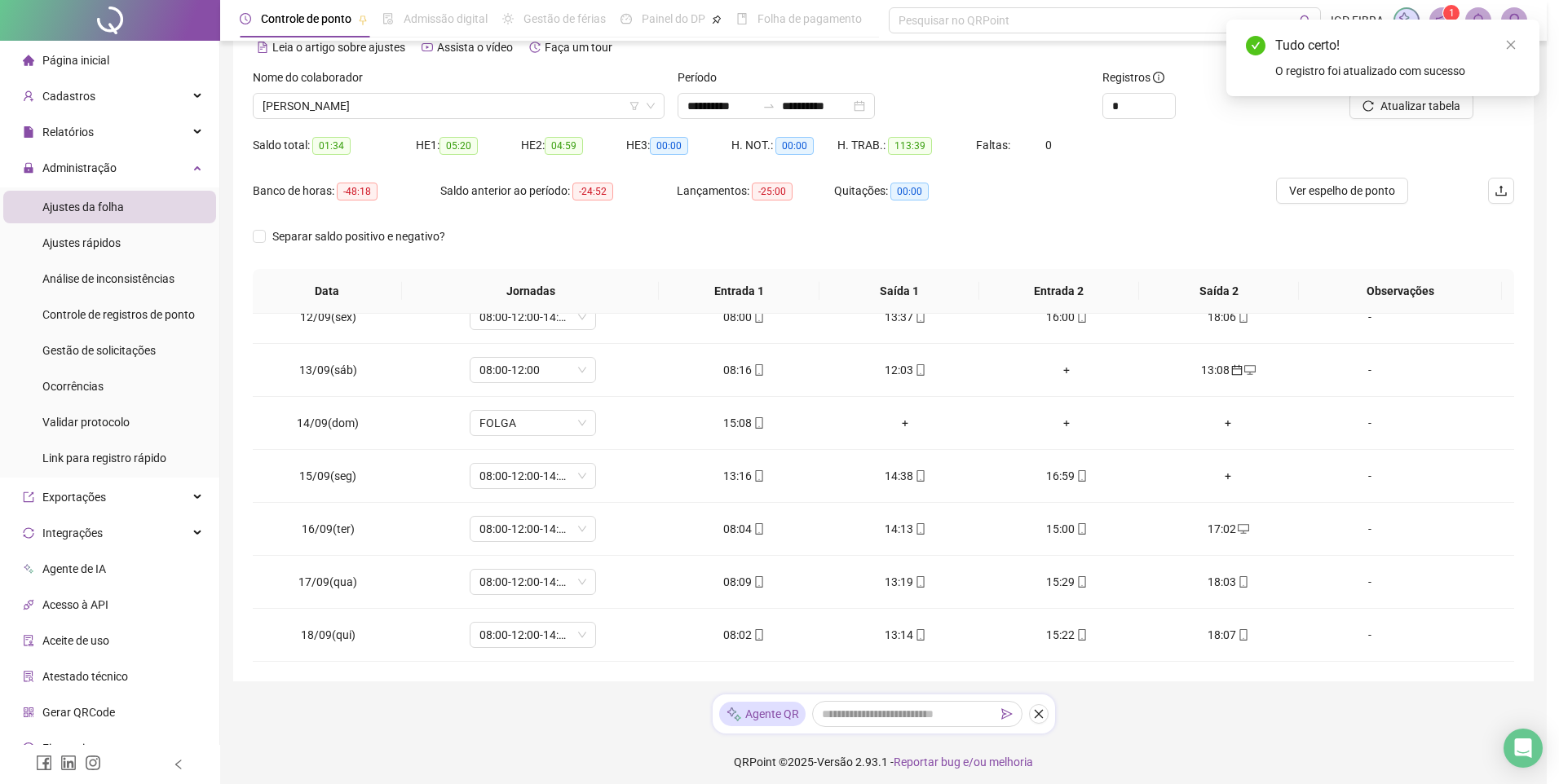
type input "**********"
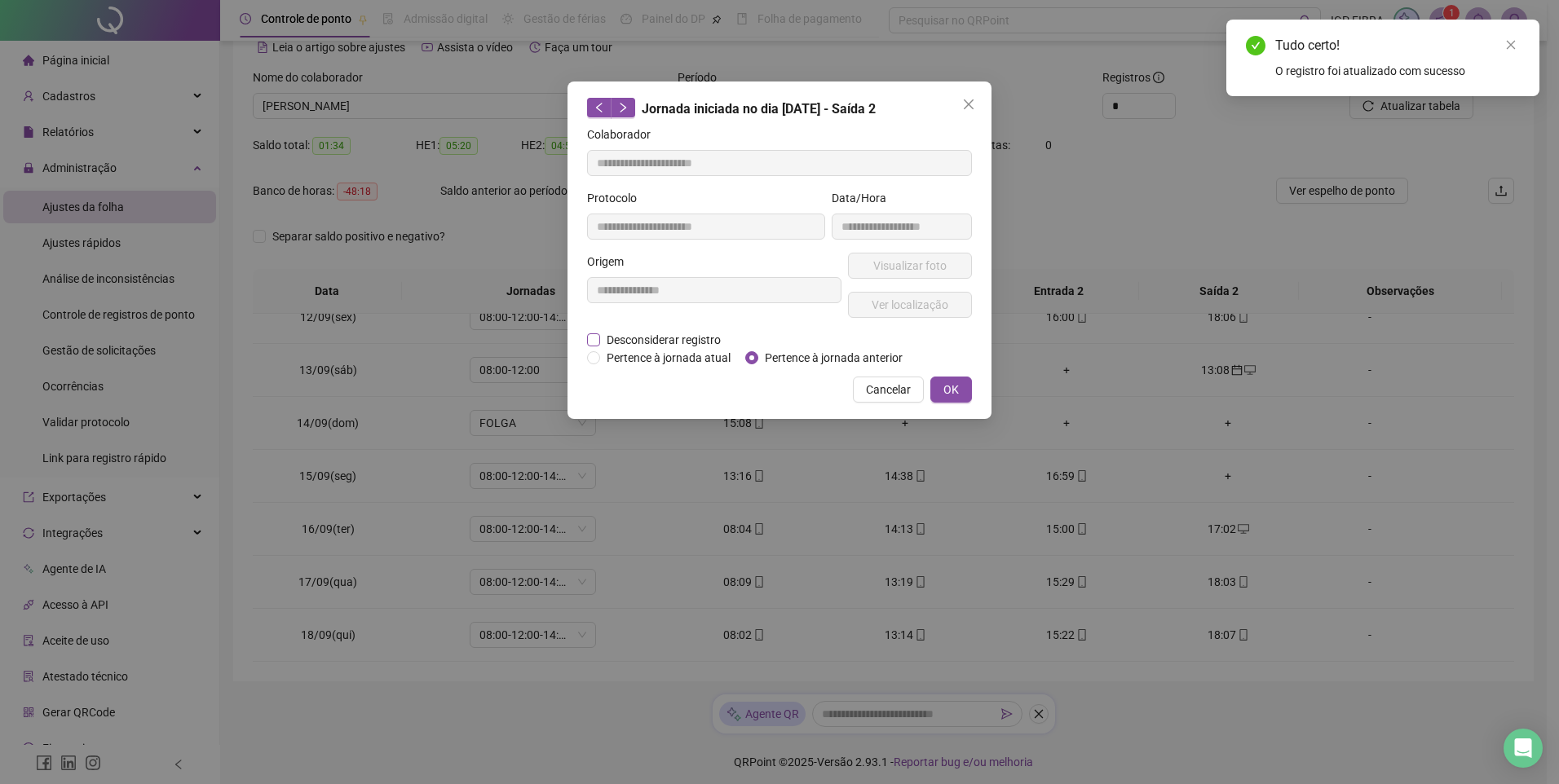
click at [612, 343] on span "Desconsiderar registro" at bounding box center [664, 339] width 128 height 18
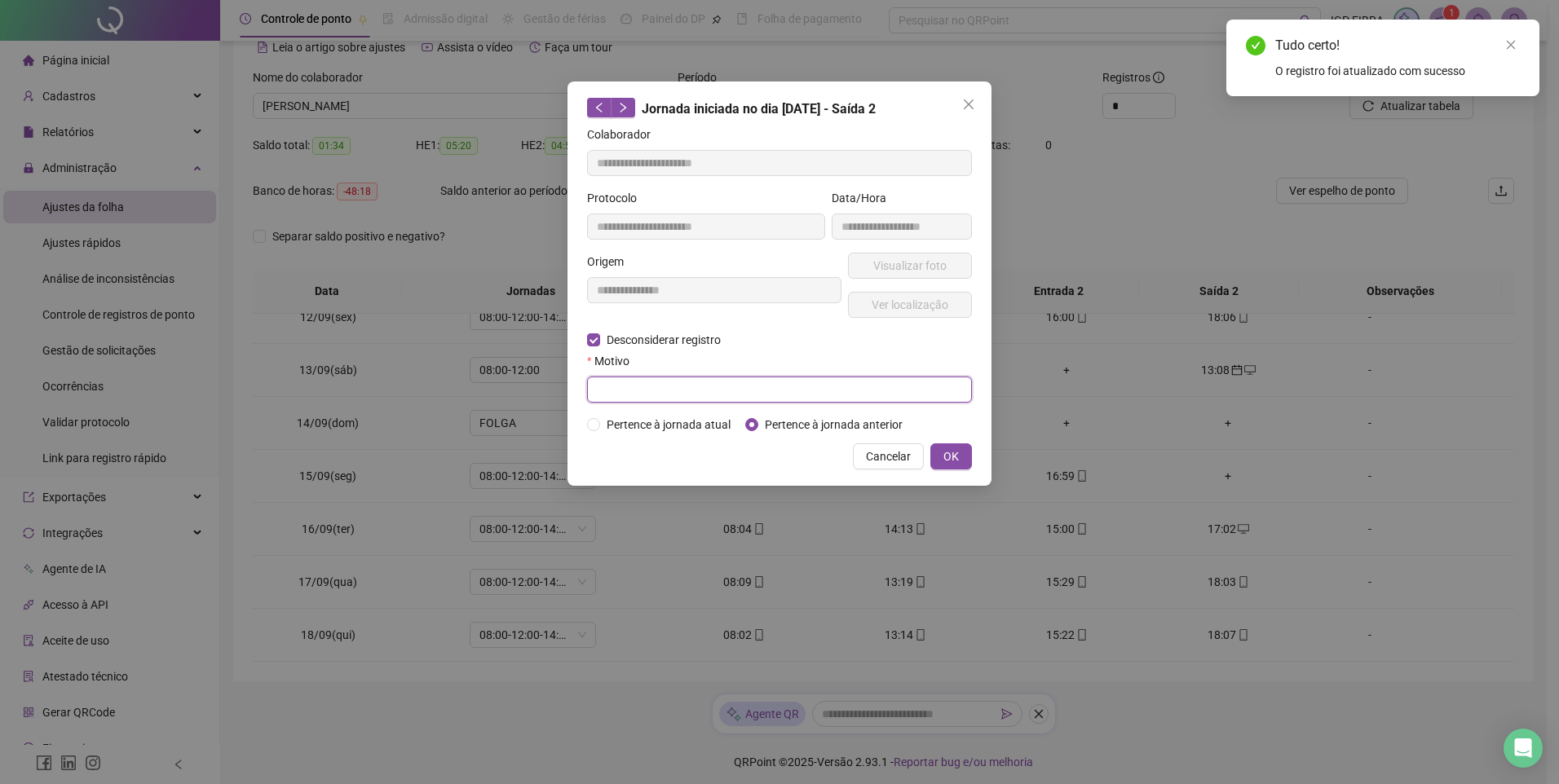
click at [618, 383] on input "text" at bounding box center [780, 389] width 385 height 26
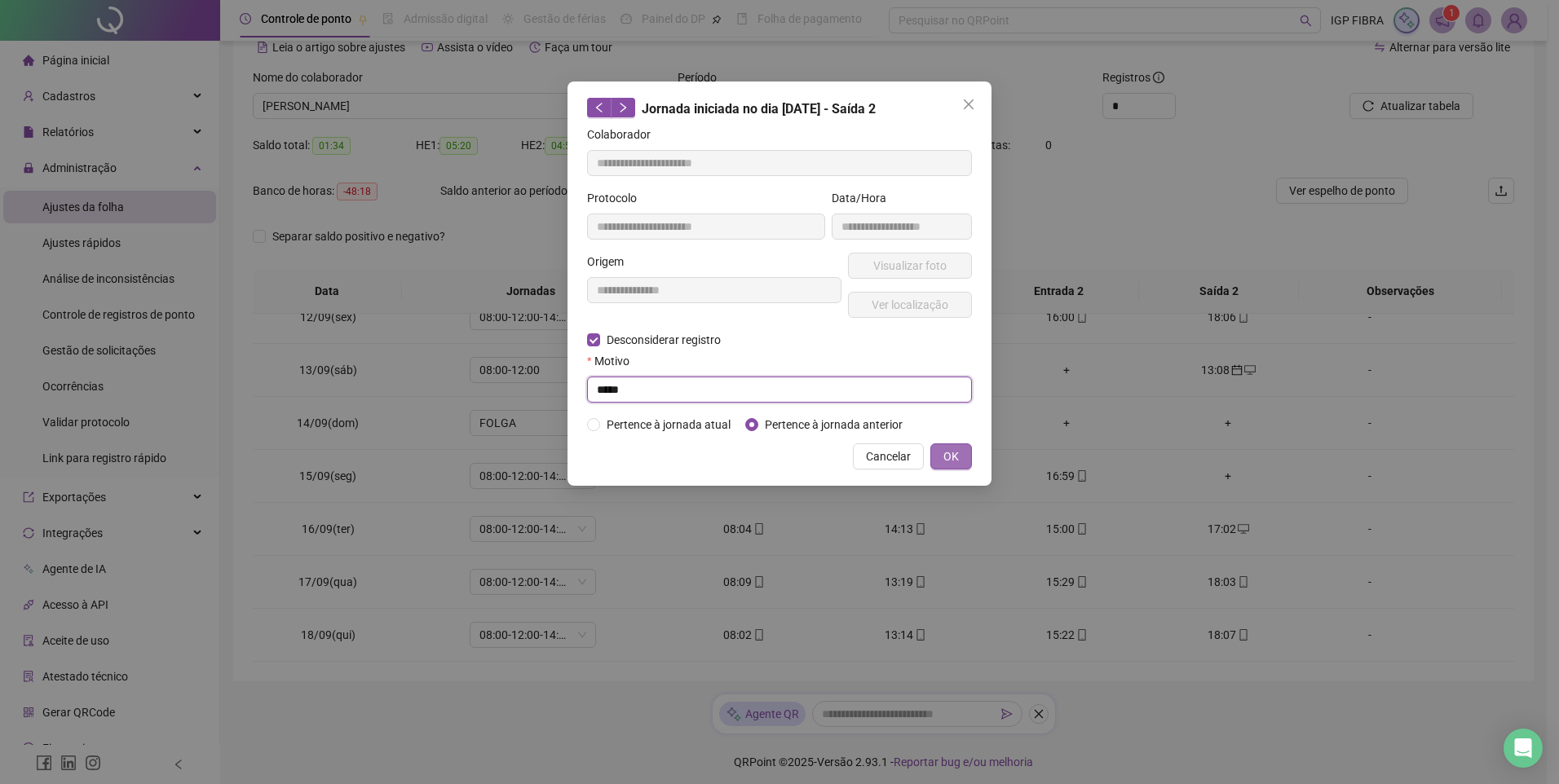
type input "*****"
click at [947, 455] on span "OK" at bounding box center [951, 456] width 16 height 18
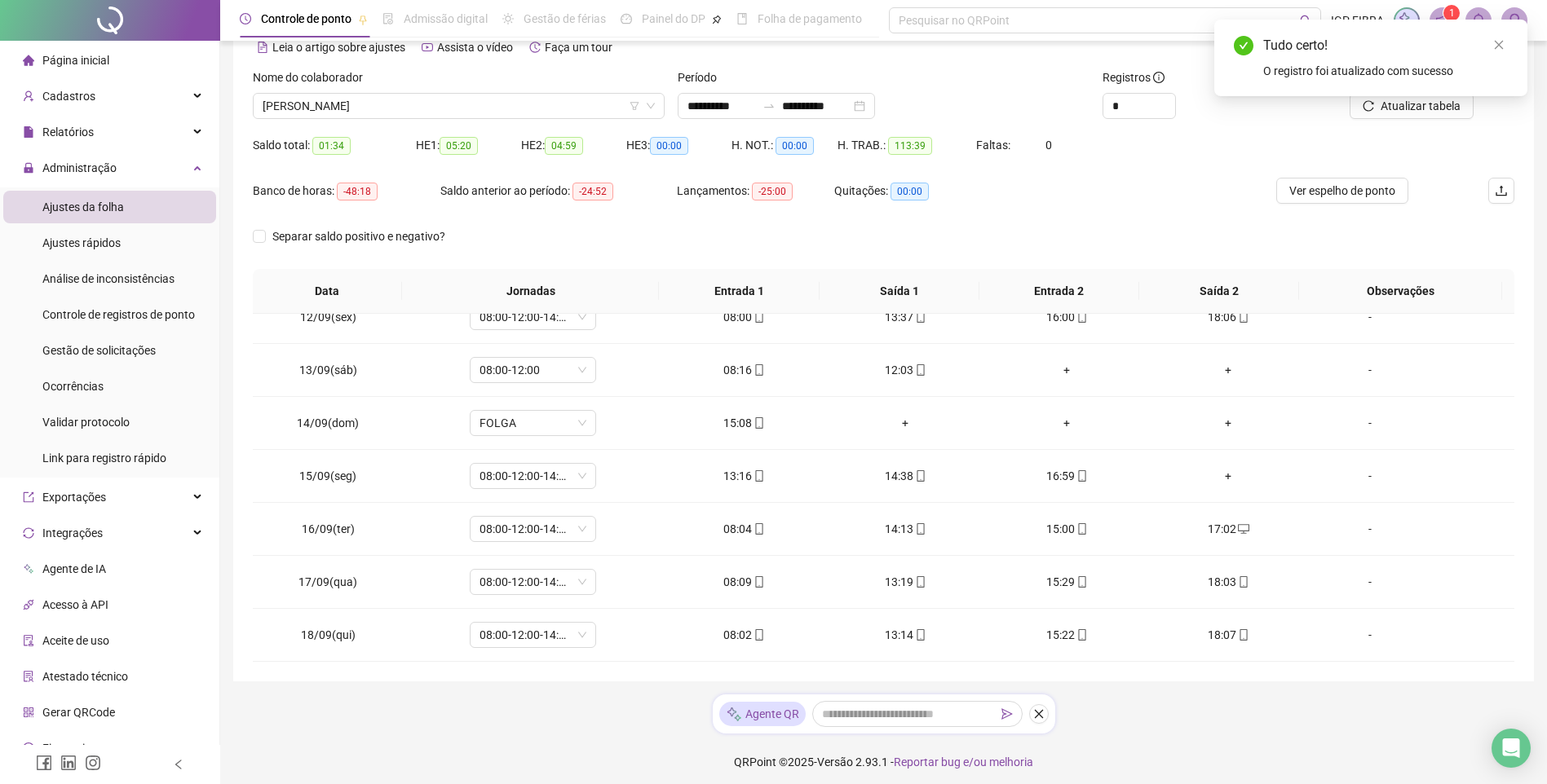
click at [1423, 96] on div "Tudo certo! O registro foi atualizado com sucesso" at bounding box center [1370, 57] width 313 height 77
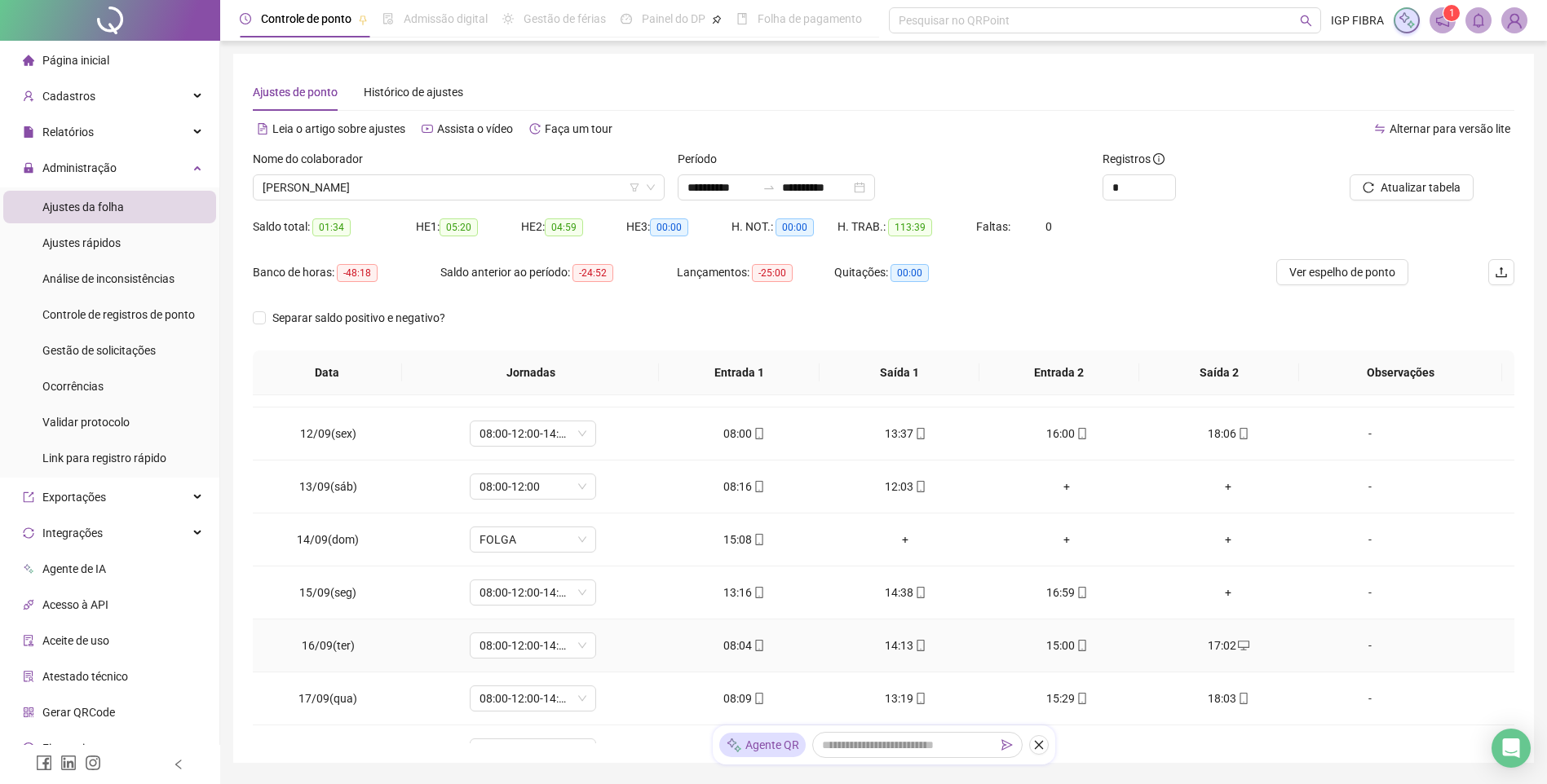
scroll to position [606, 0]
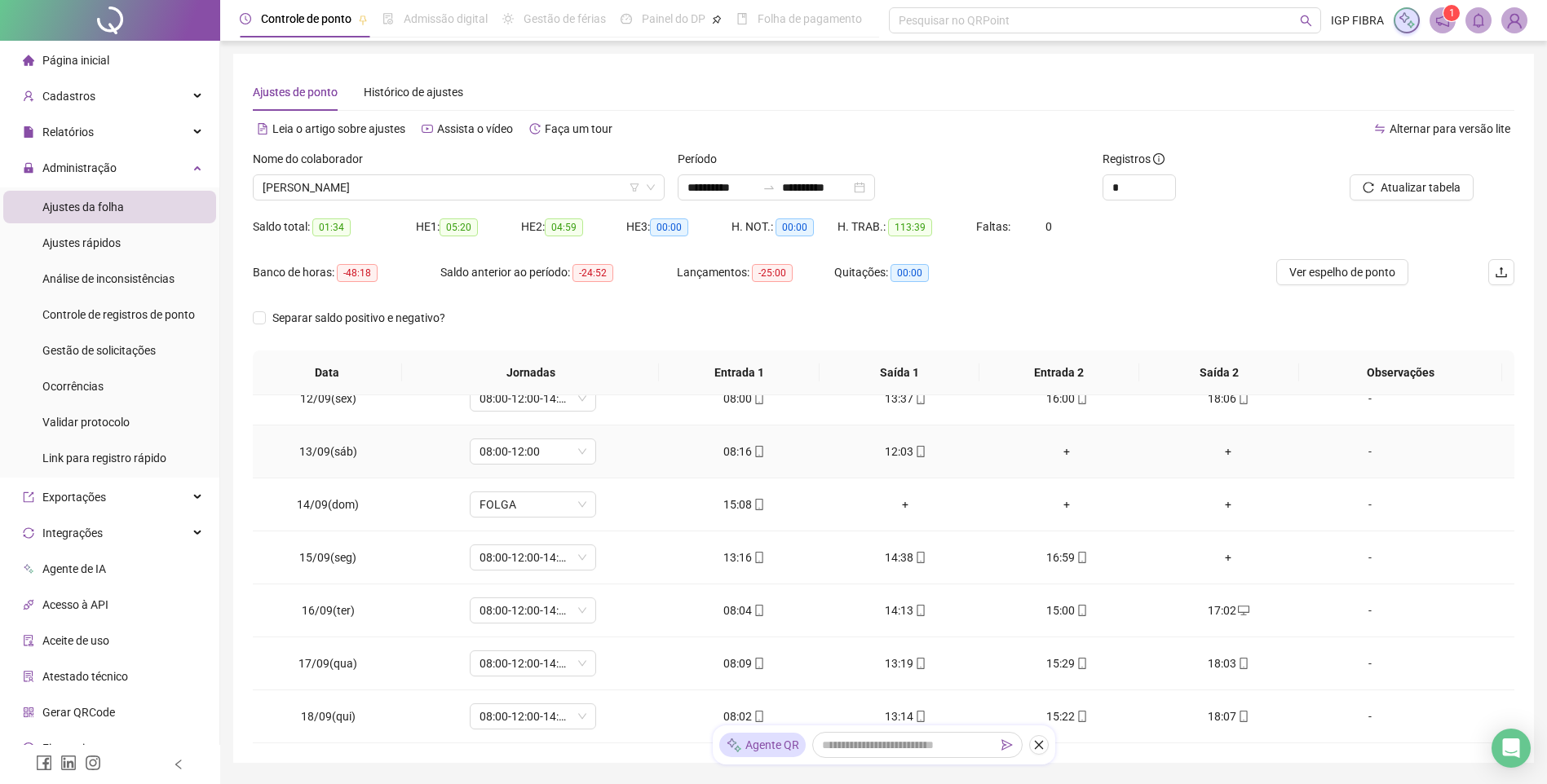
click at [734, 455] on div "08:16" at bounding box center [743, 451] width 135 height 18
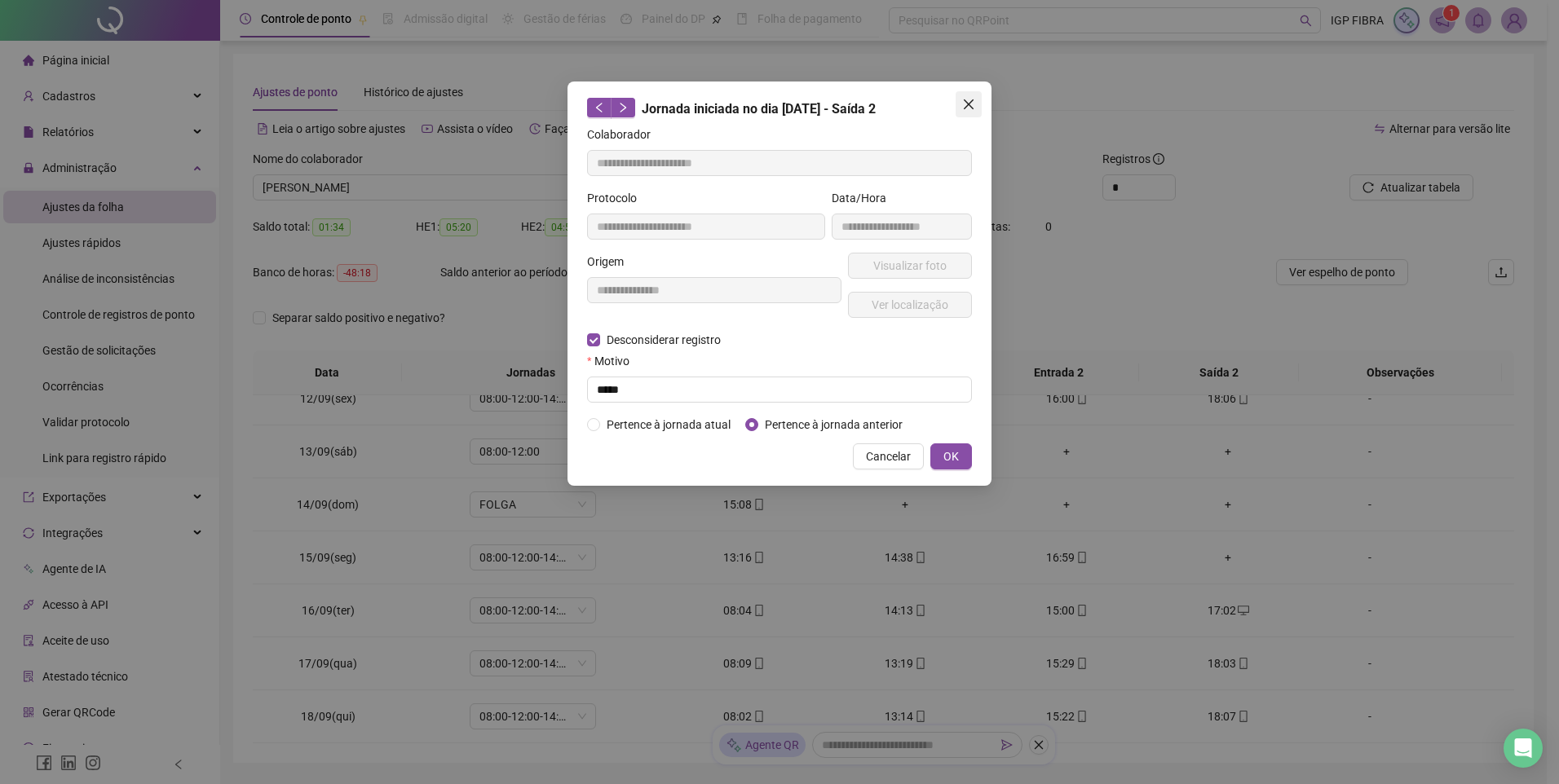
click at [970, 107] on icon "close" at bounding box center [968, 104] width 13 height 13
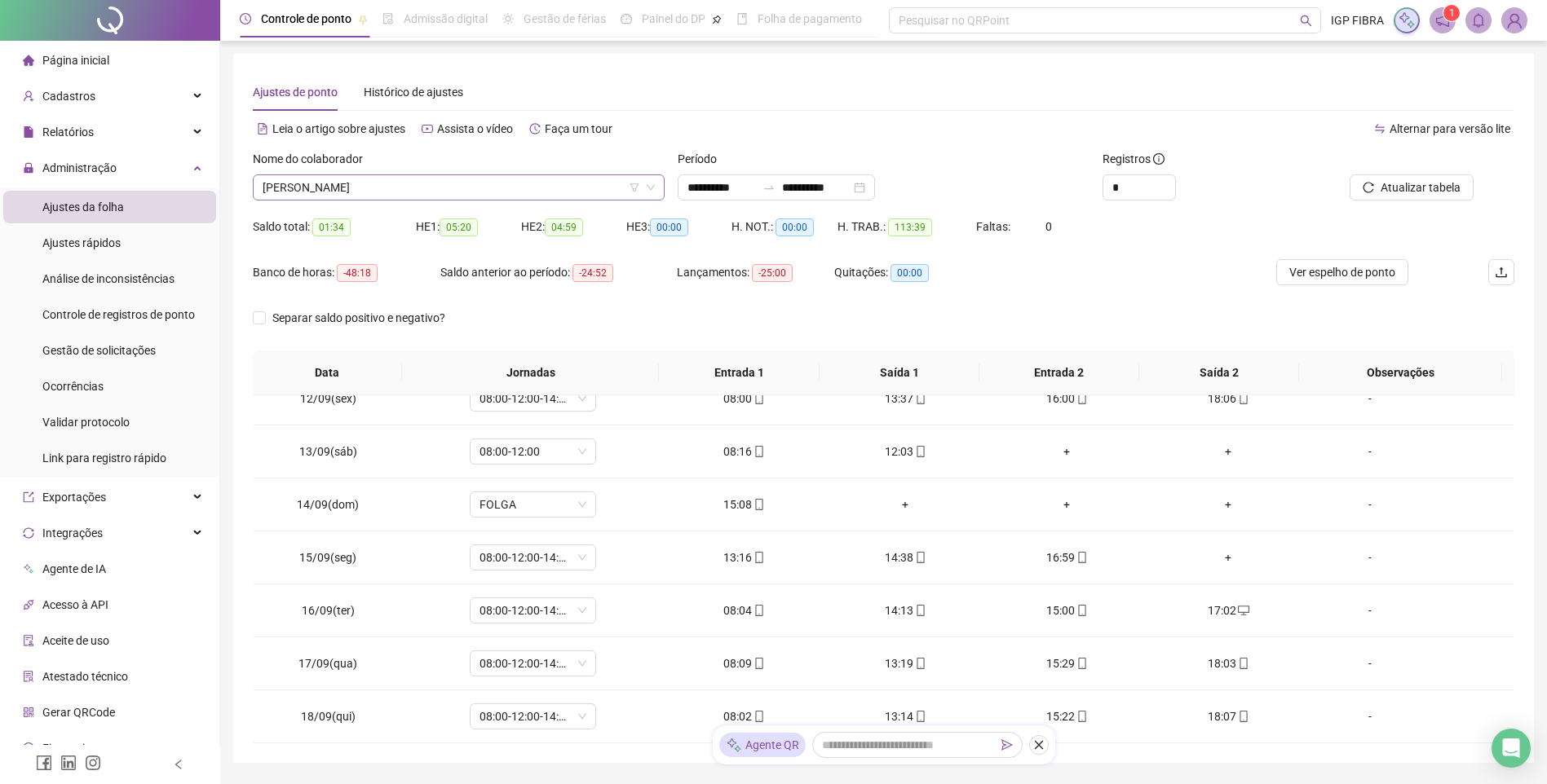
click at [530, 187] on span "MATHEUS SANTOS DA SILVA" at bounding box center [459, 188] width 392 height 24
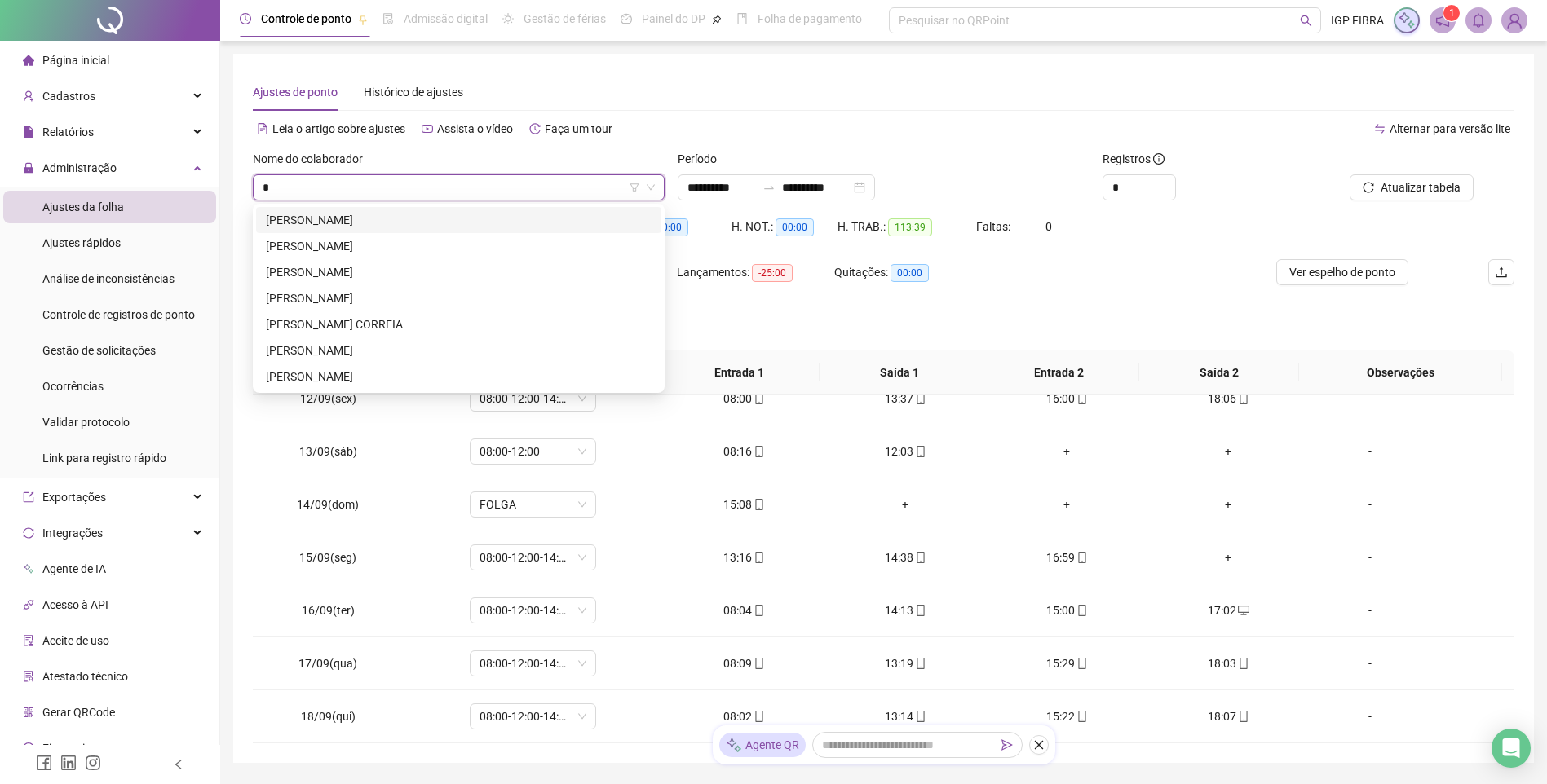
scroll to position [0, 0]
type input "***"
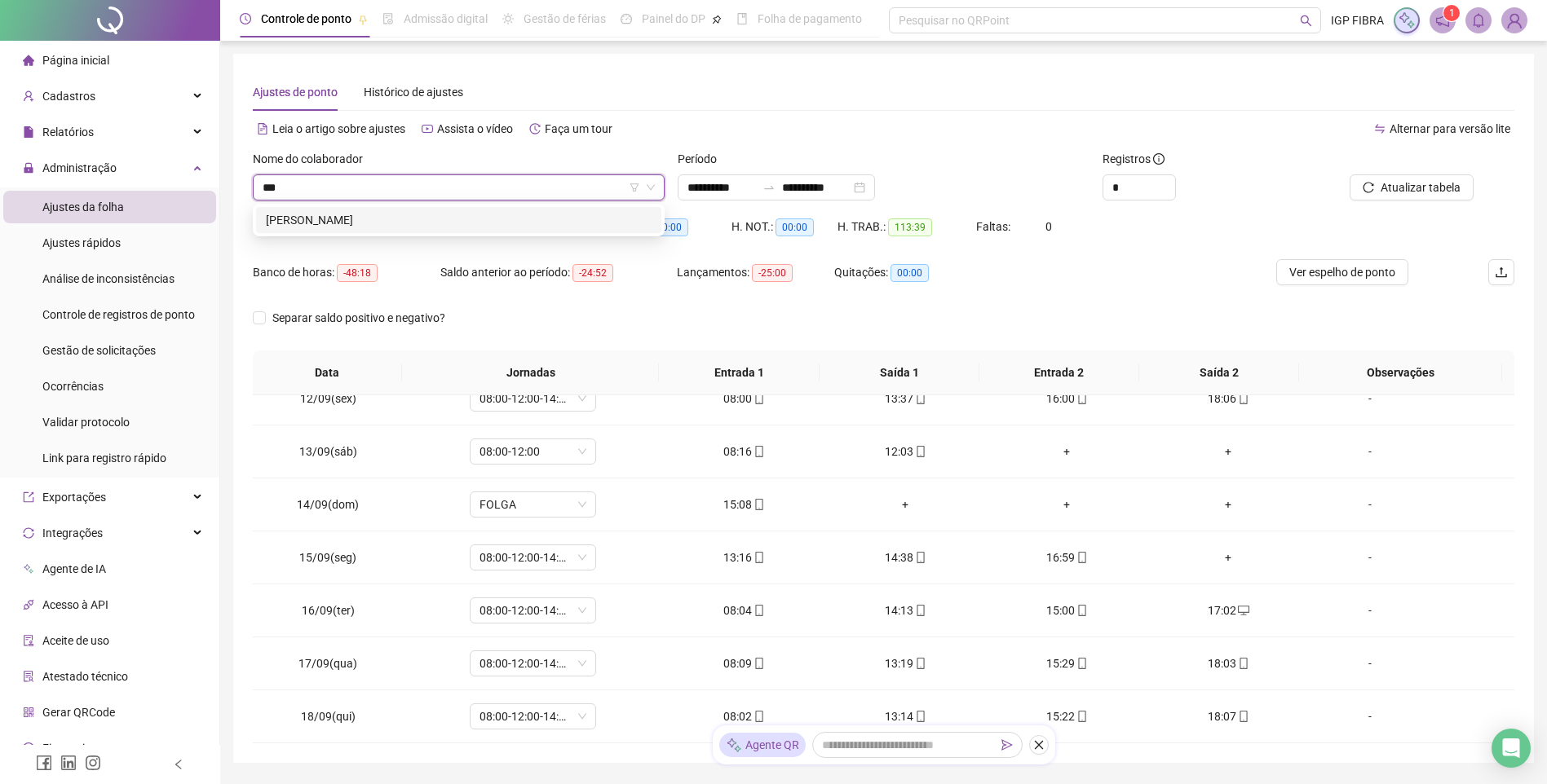
click at [341, 230] on div "PEDRO HENRIQUE ALMEIDA" at bounding box center [459, 220] width 405 height 26
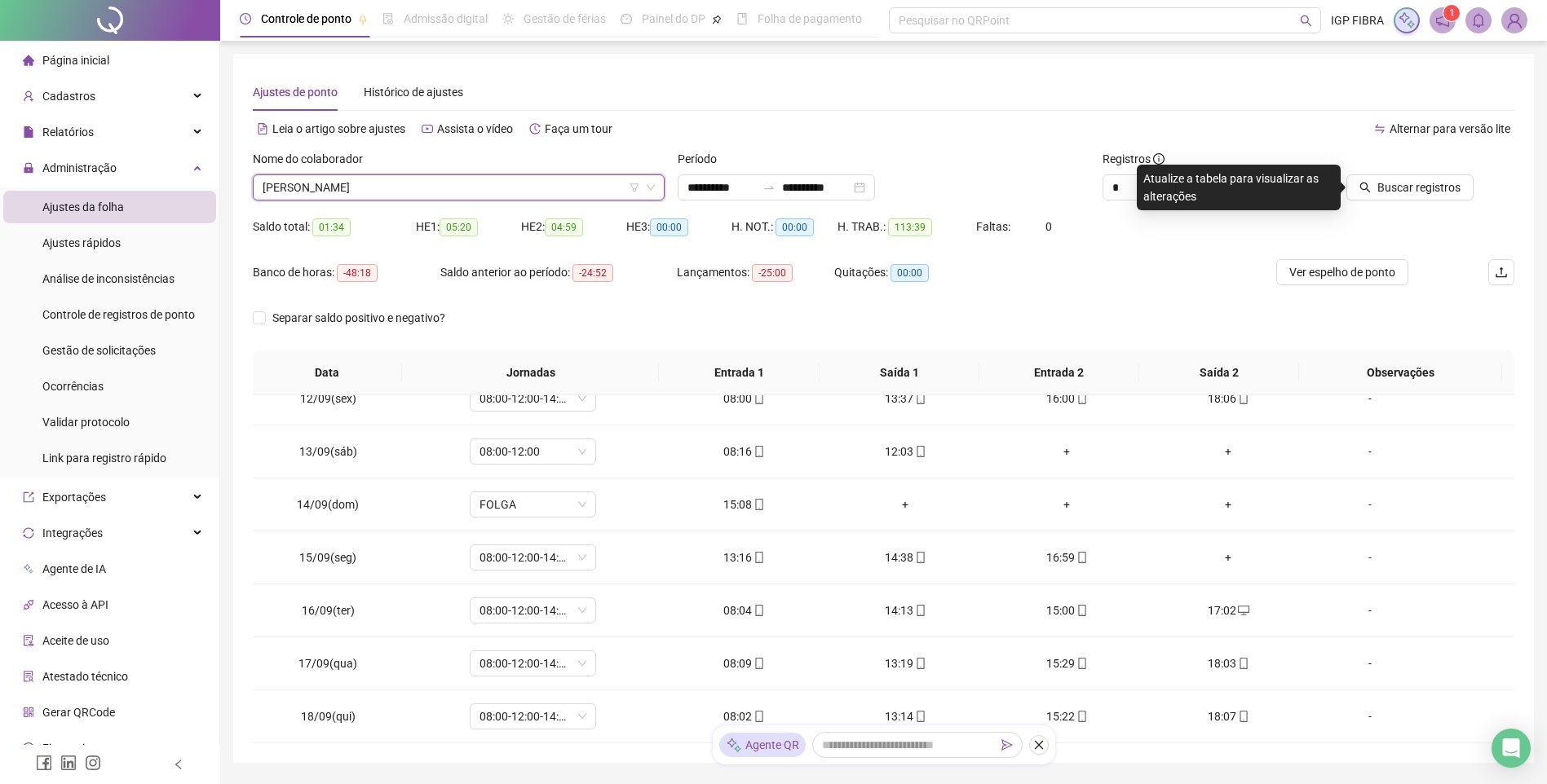
click at [1438, 202] on div "Buscar registros" at bounding box center [1414, 181] width 213 height 64
click at [1406, 190] on span "Buscar registros" at bounding box center [1418, 187] width 83 height 18
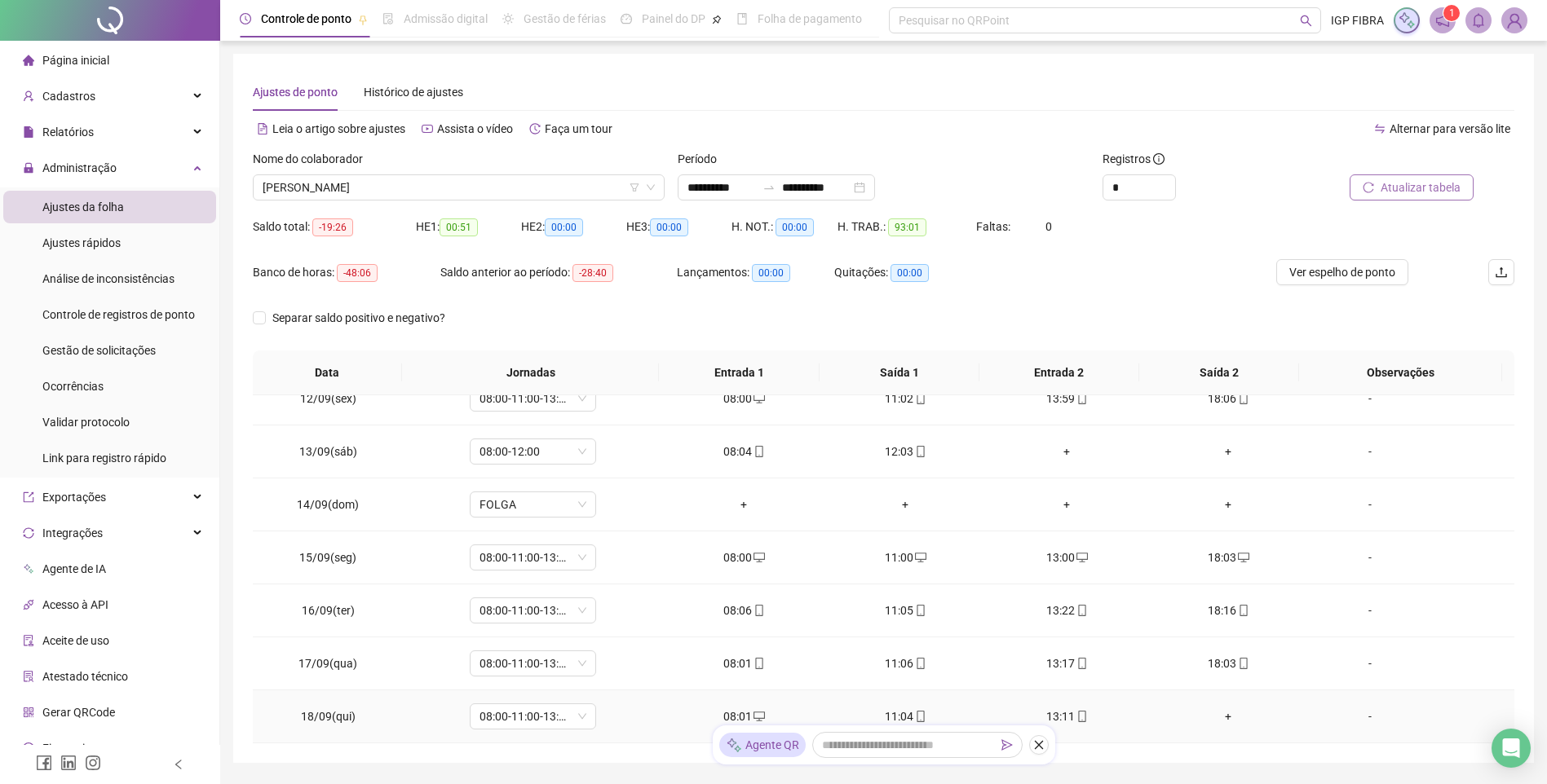
scroll to position [88, 0]
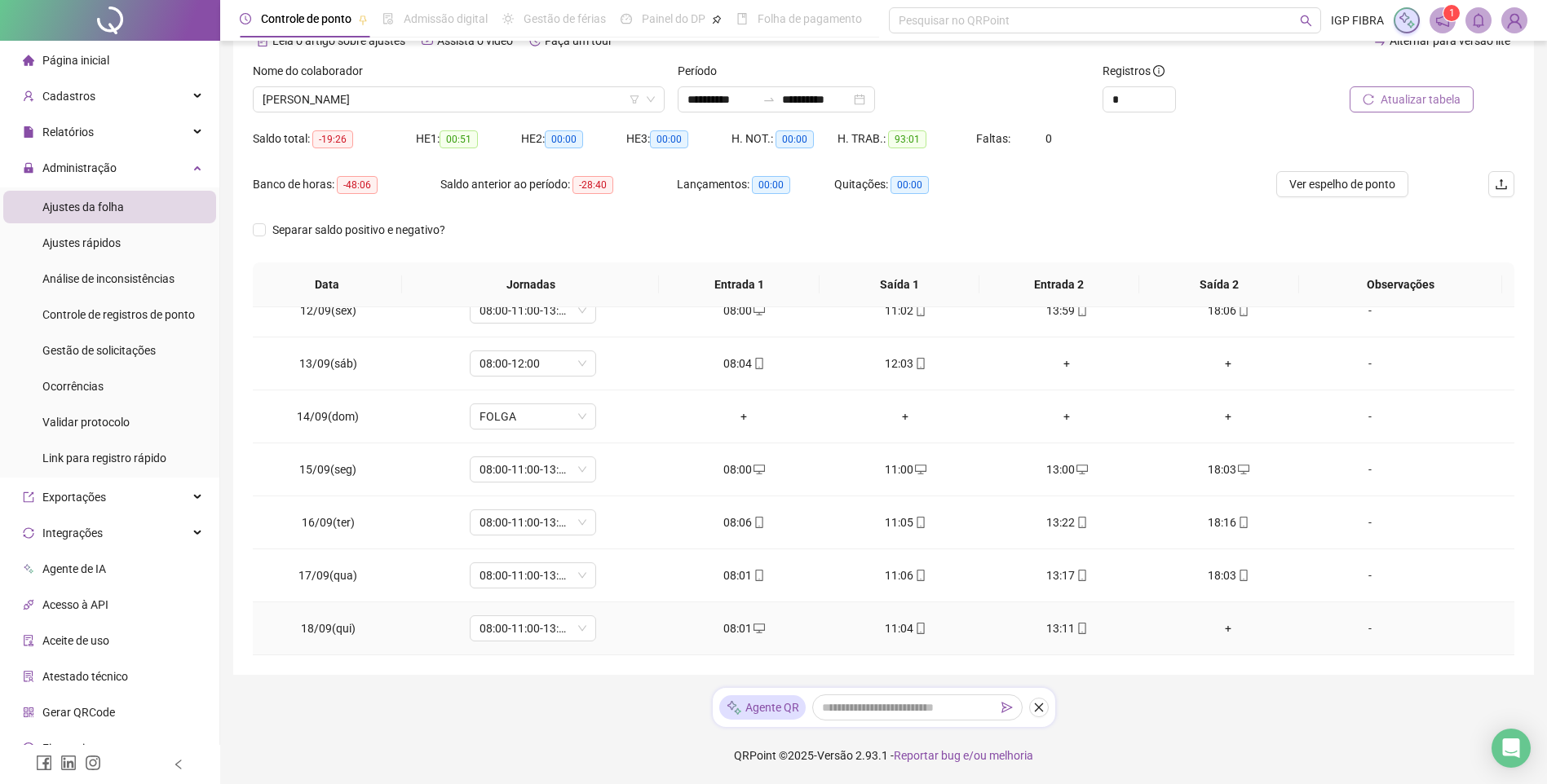
click at [1217, 622] on div "+" at bounding box center [1228, 628] width 135 height 18
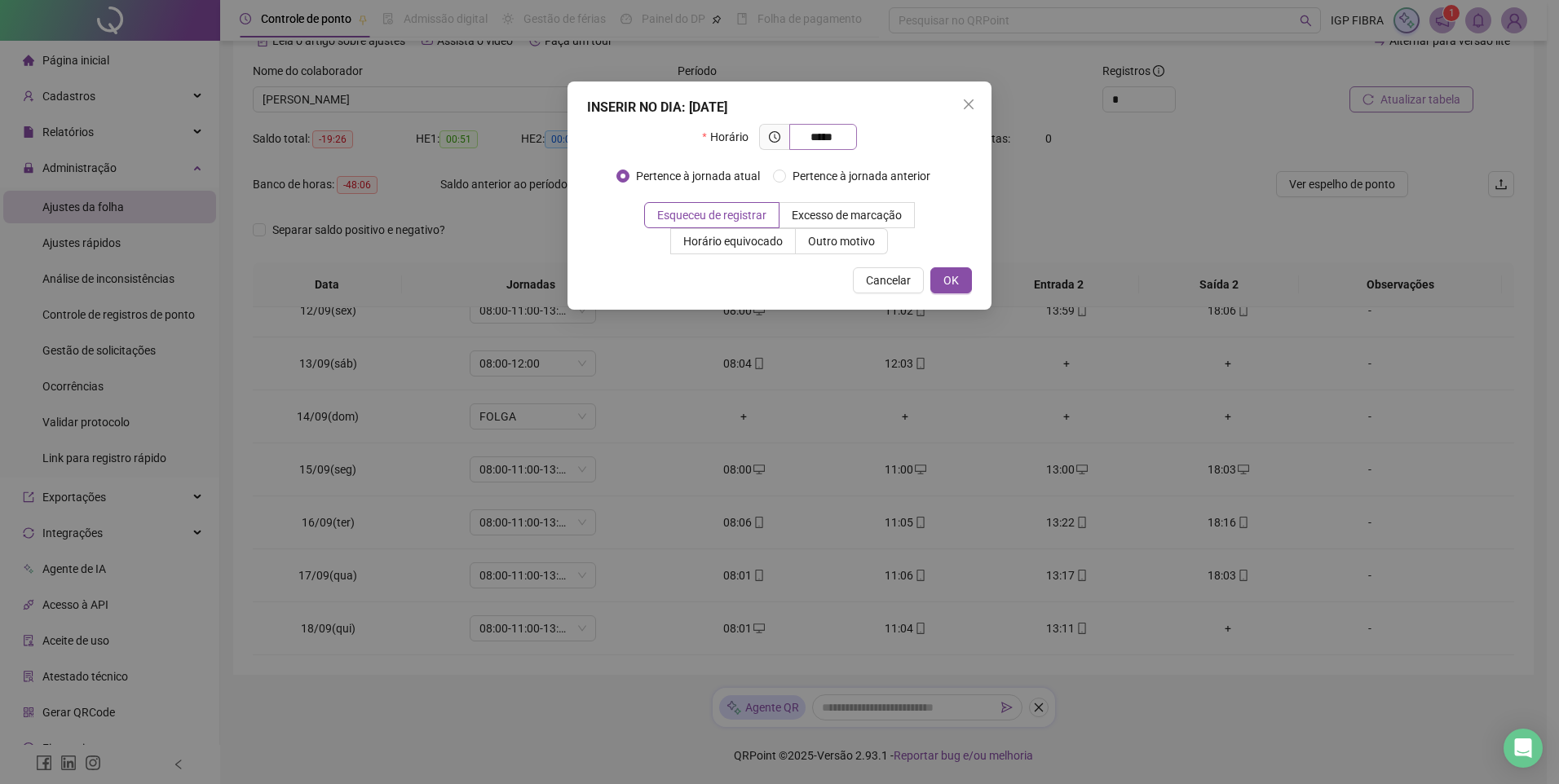
type input "*****"
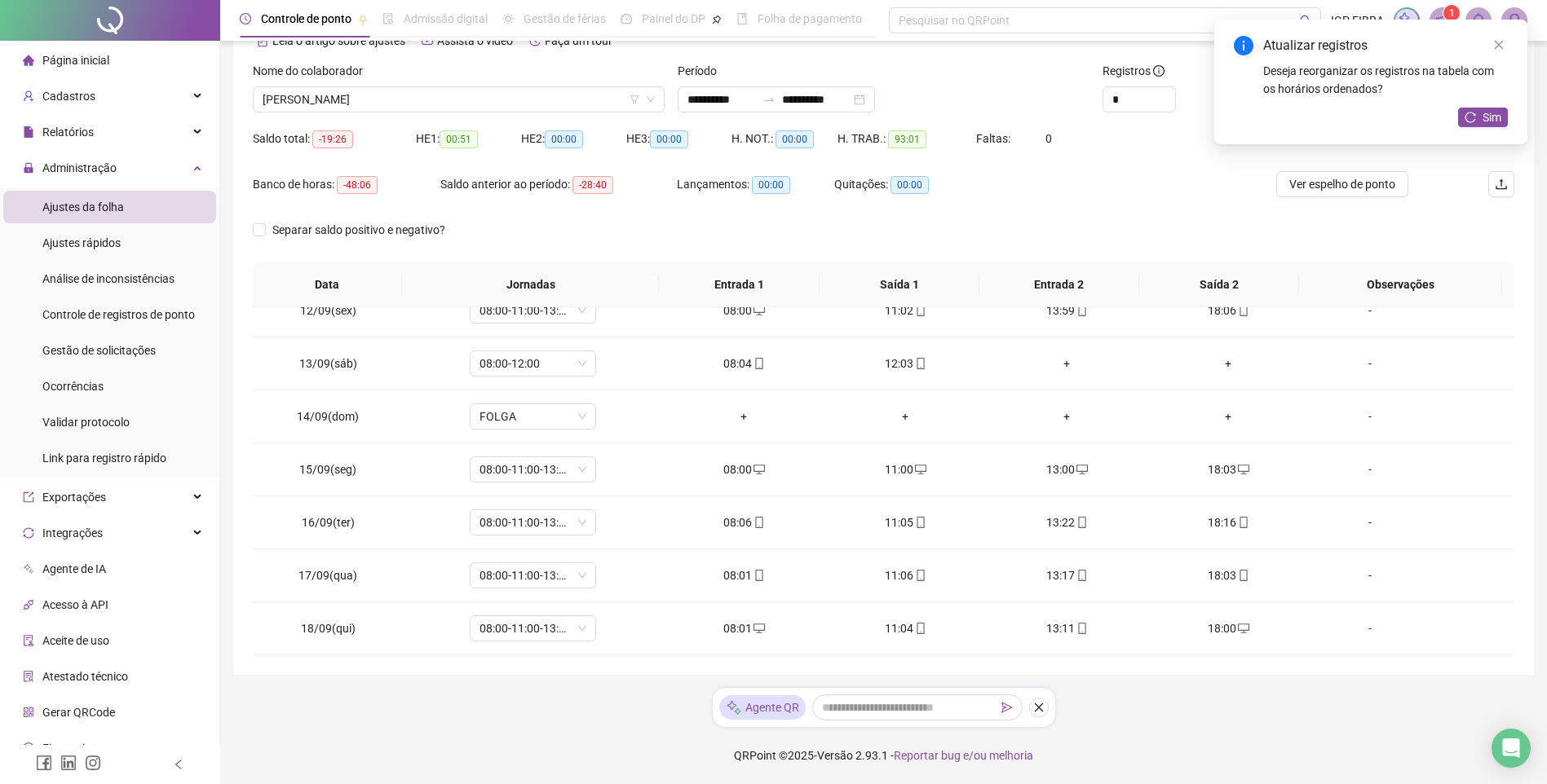
click at [1509, 50] on div "Atualizar registros Deseja reorganizar os registros na tabela com os horários o…" at bounding box center [1370, 81] width 313 height 125
click at [1492, 38] on link "Close" at bounding box center [1498, 44] width 18 height 18
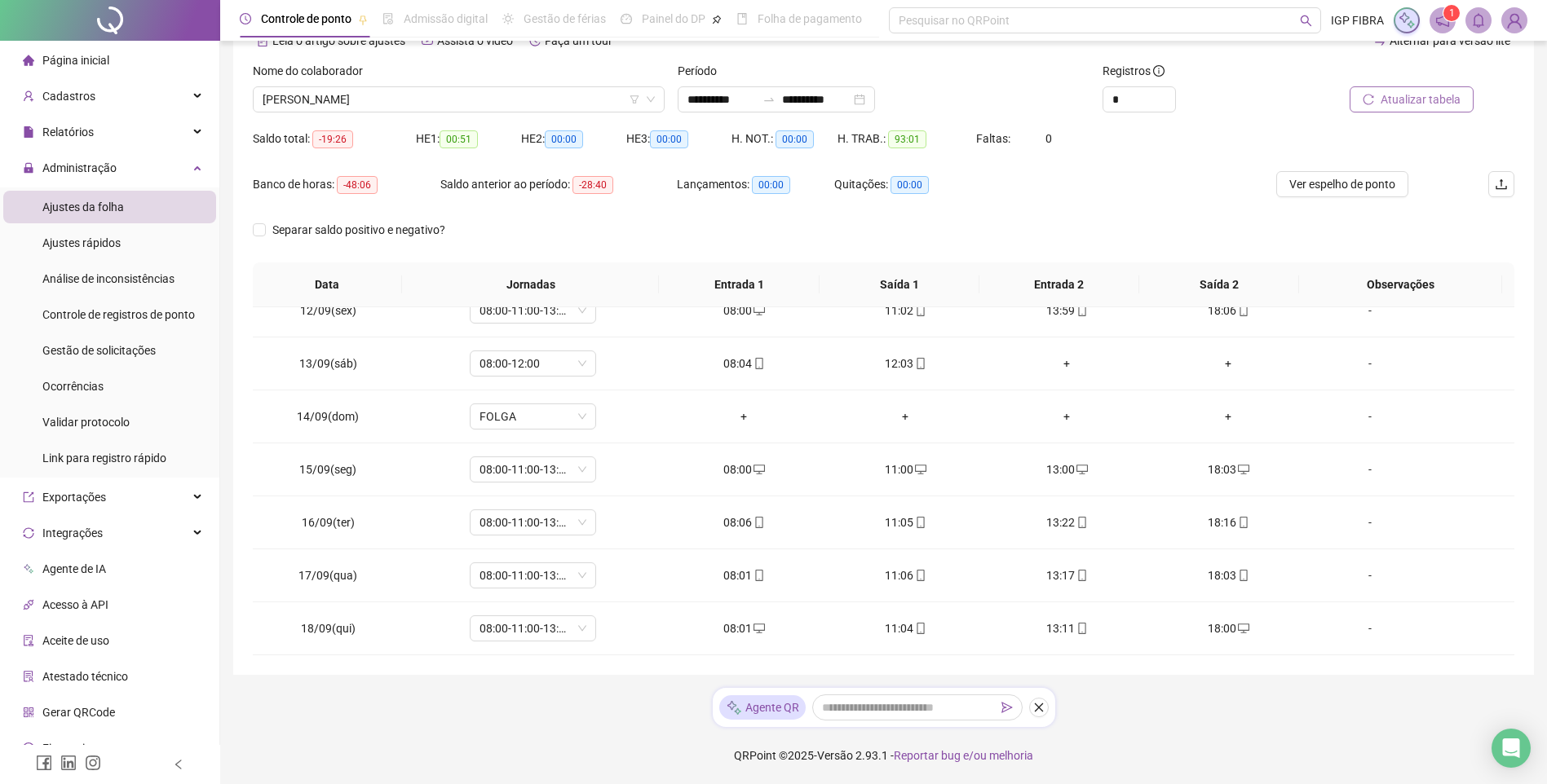
click at [1428, 100] on span "Atualizar tabela" at bounding box center [1420, 99] width 80 height 18
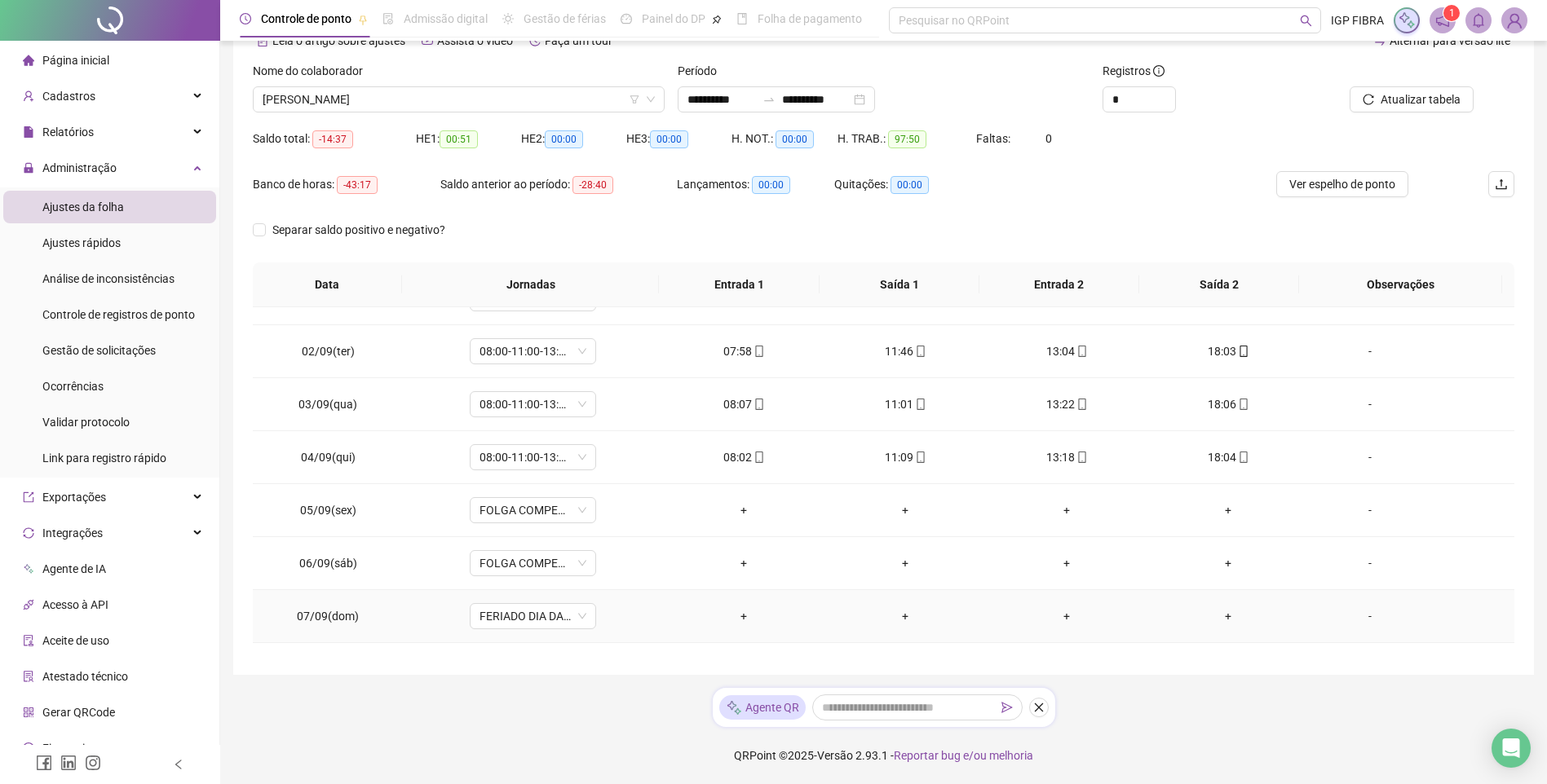
scroll to position [0, 0]
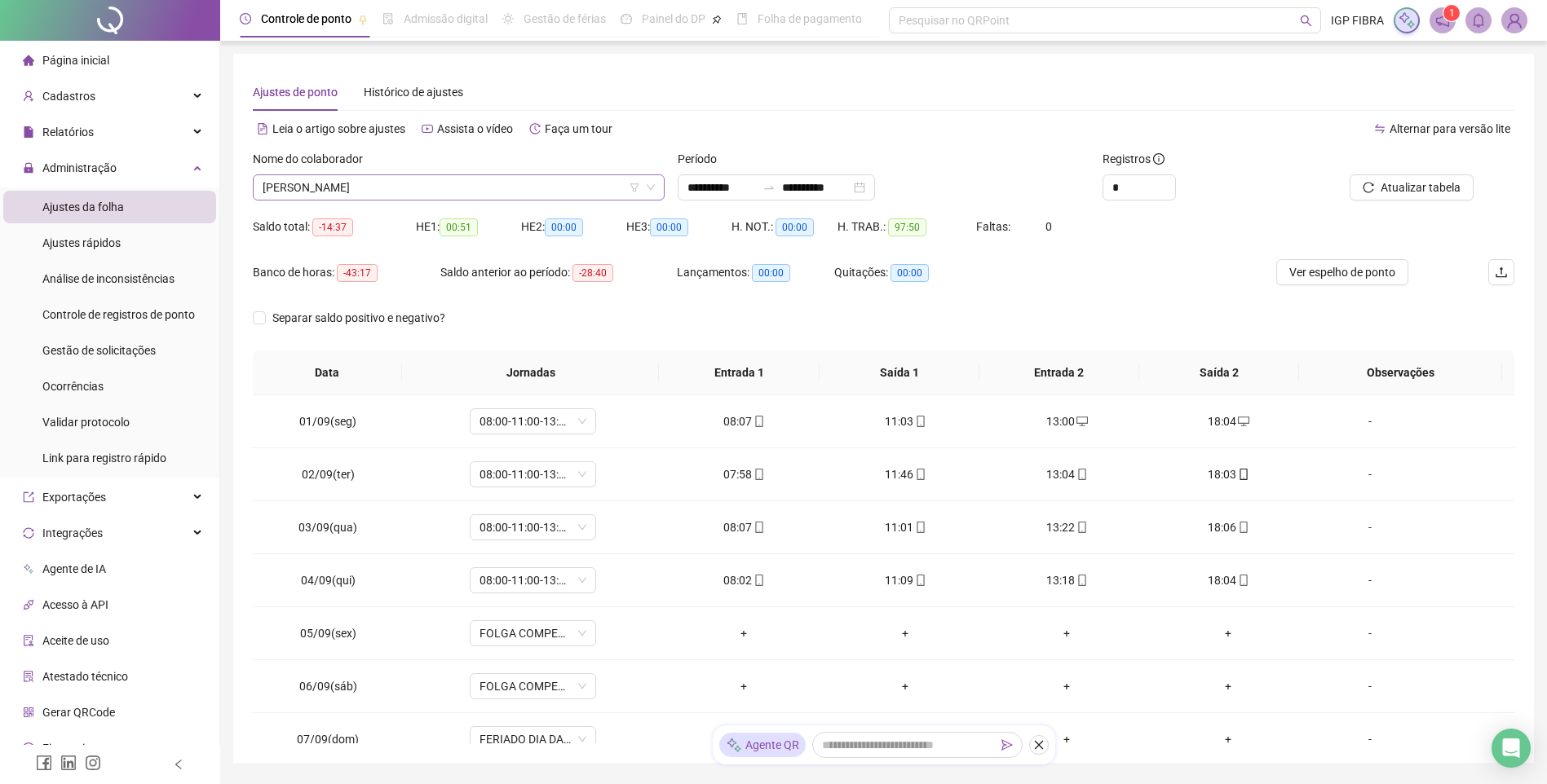
click at [443, 194] on span "PEDRO HENRIQUE ALMEIDA" at bounding box center [459, 188] width 392 height 24
type input "****"
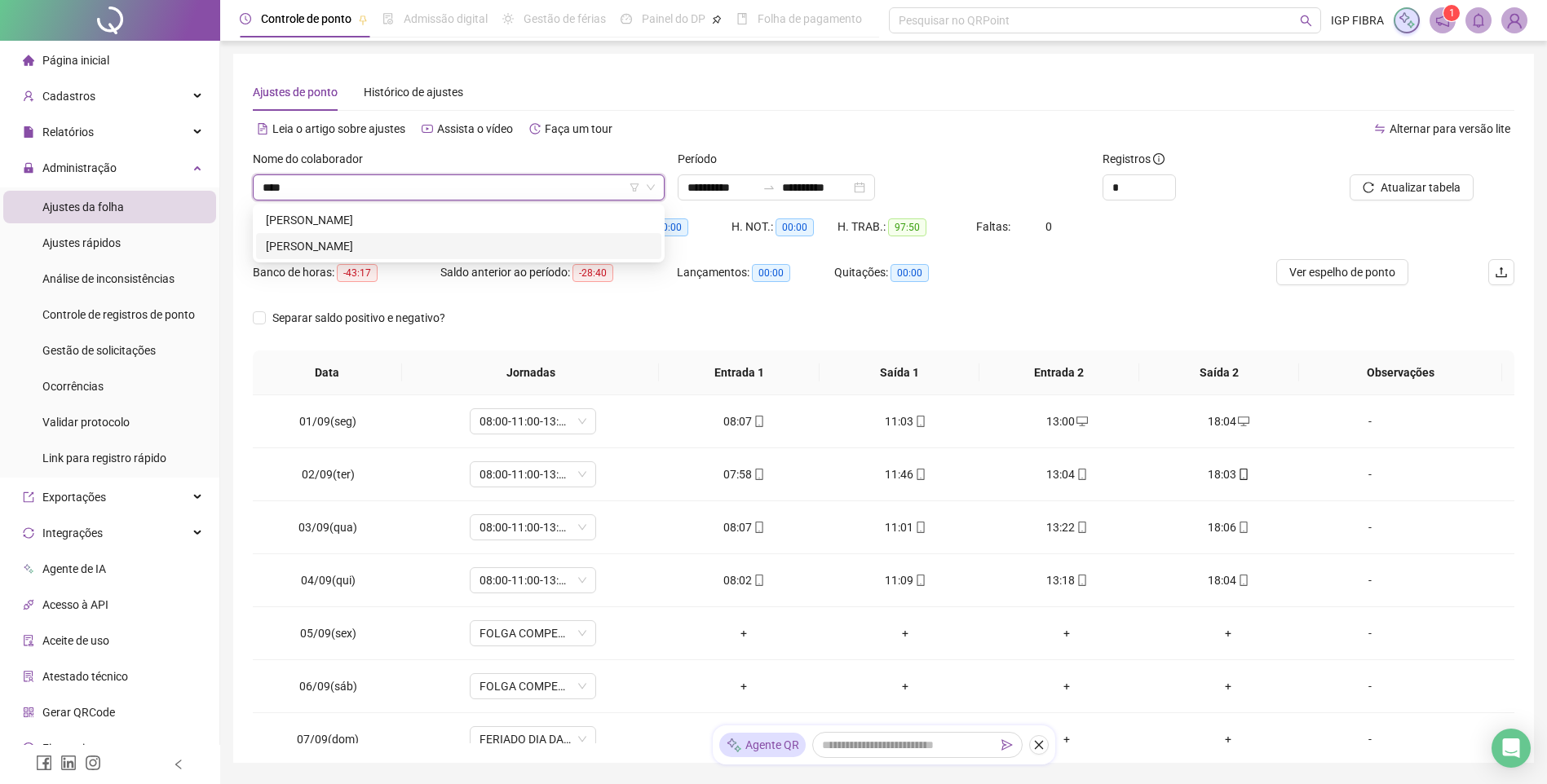
click at [349, 244] on div "THIAGO VIEIRA CABRAL" at bounding box center [458, 246] width 386 height 18
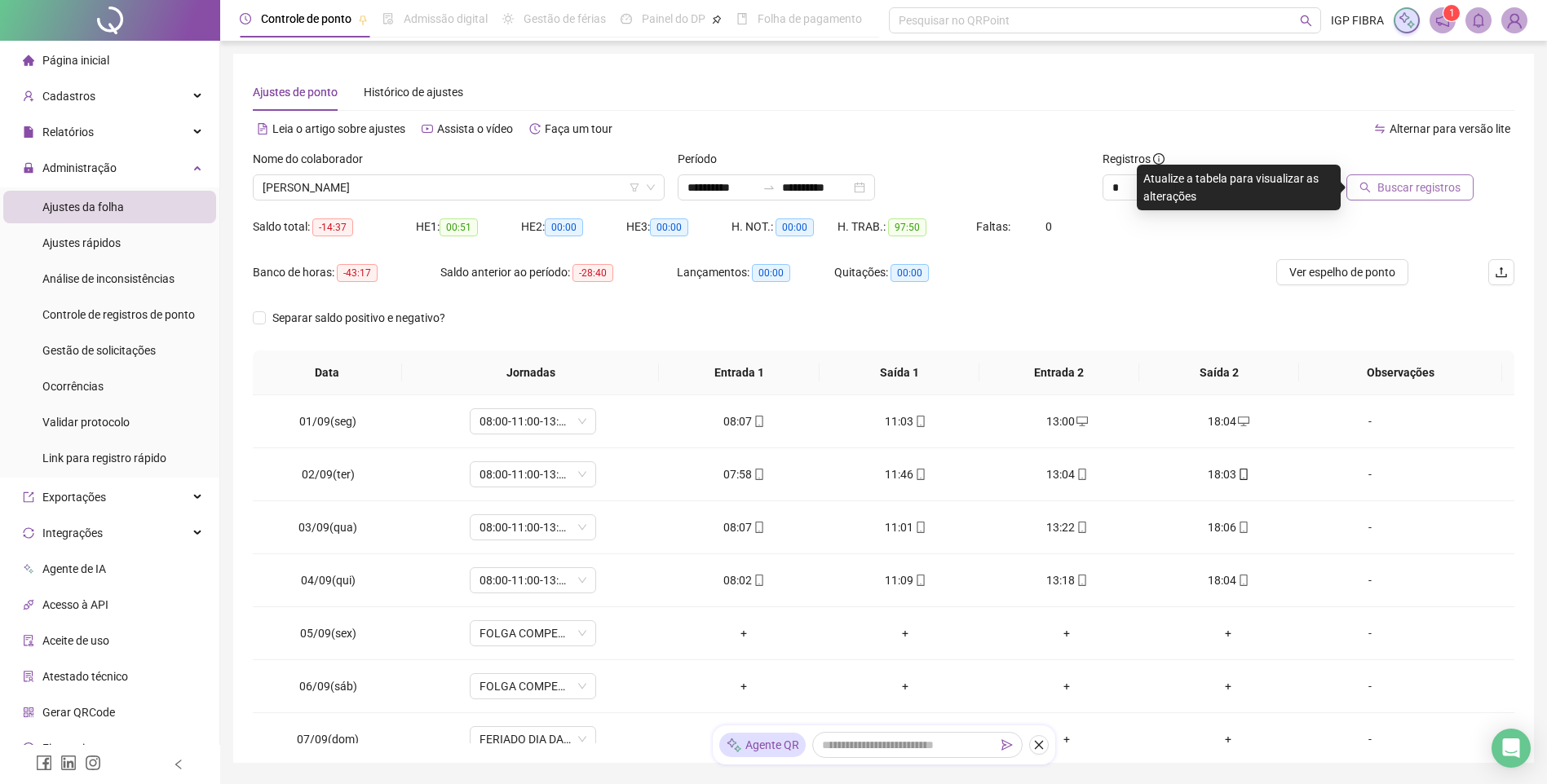
click at [1423, 196] on span "Buscar registros" at bounding box center [1418, 187] width 83 height 18
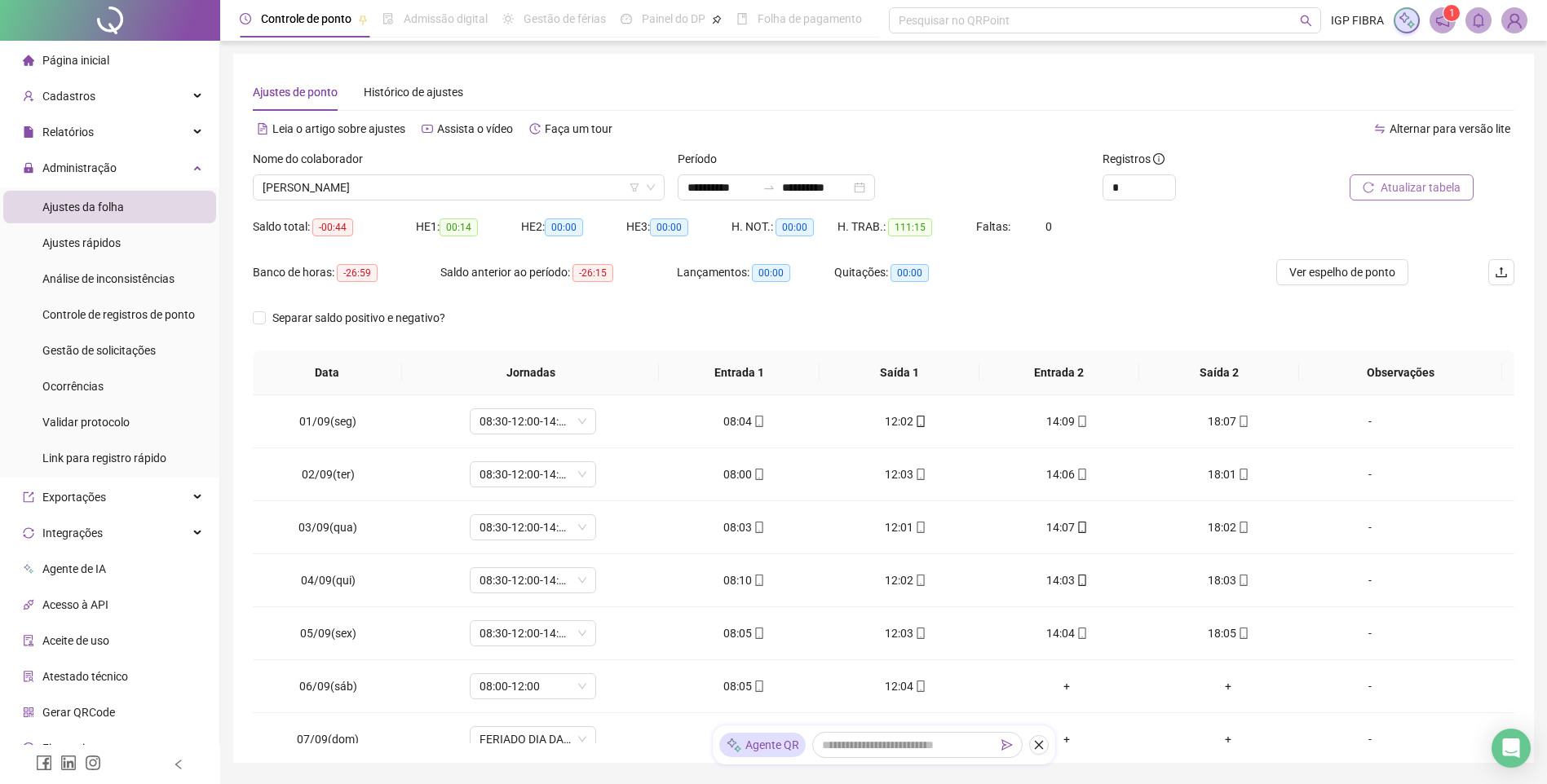
click at [1414, 185] on span "Atualizar tabela" at bounding box center [1420, 187] width 80 height 18
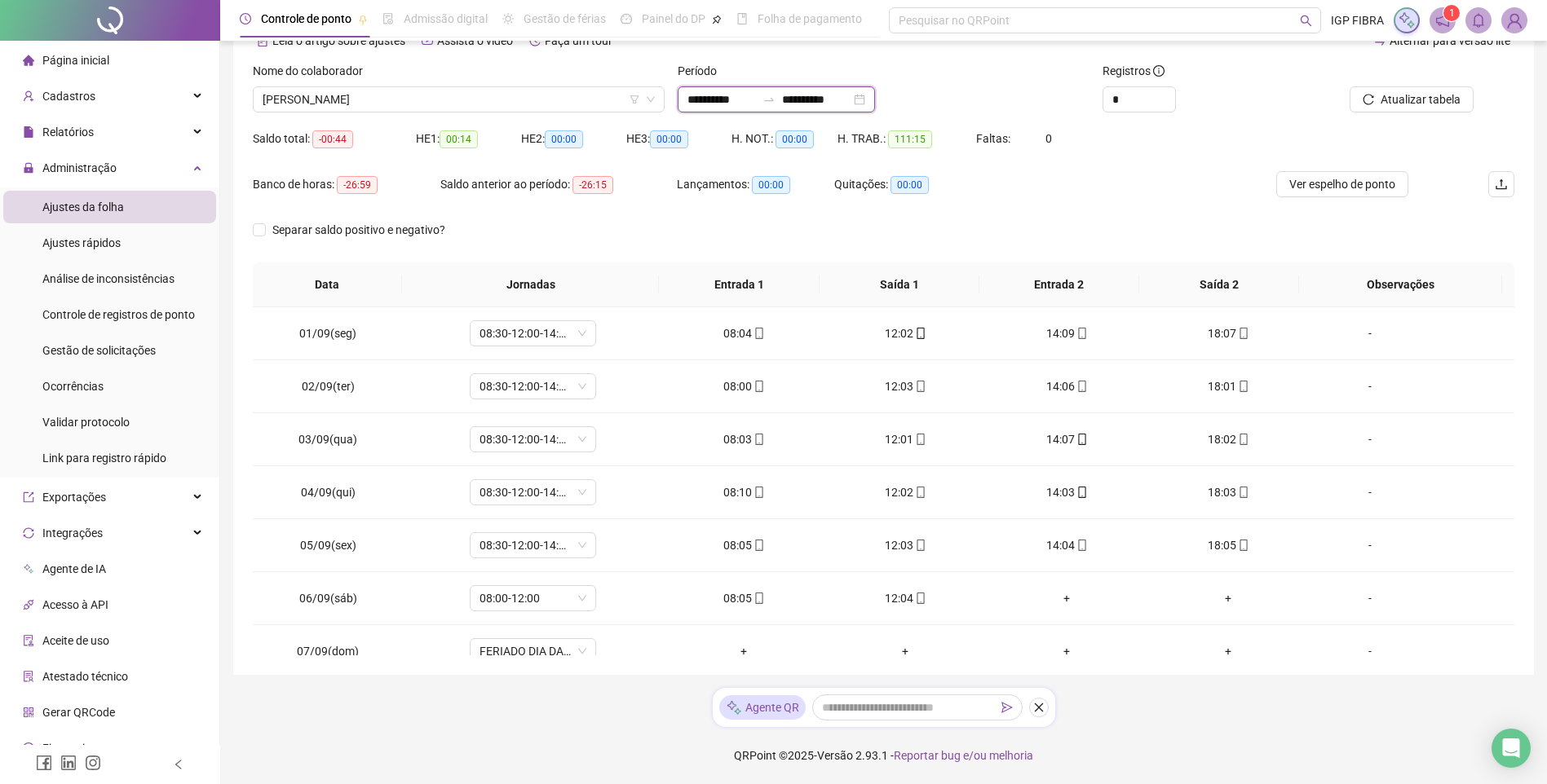
click at [716, 97] on input "**********" at bounding box center [721, 99] width 68 height 18
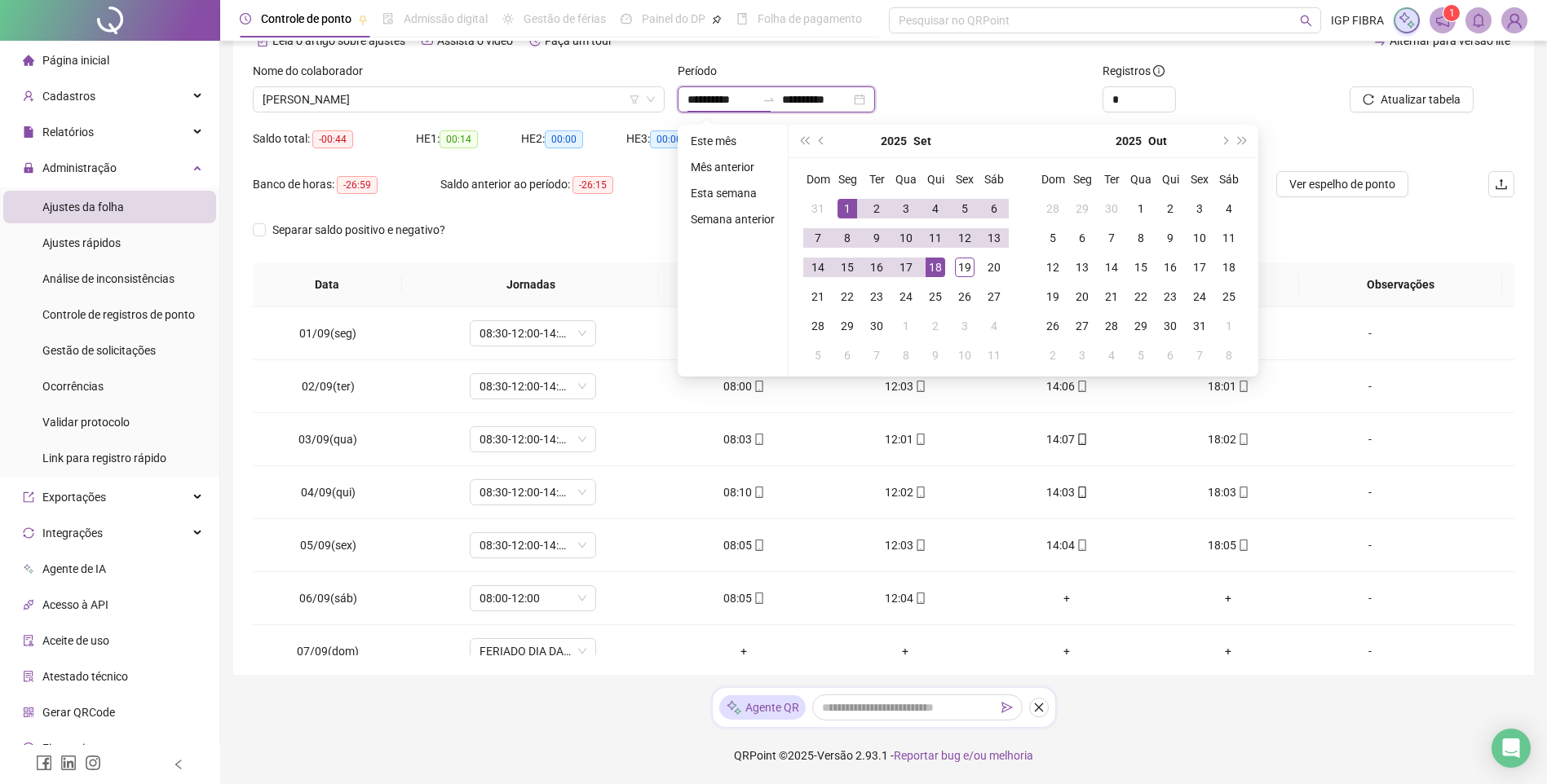
type input "**********"
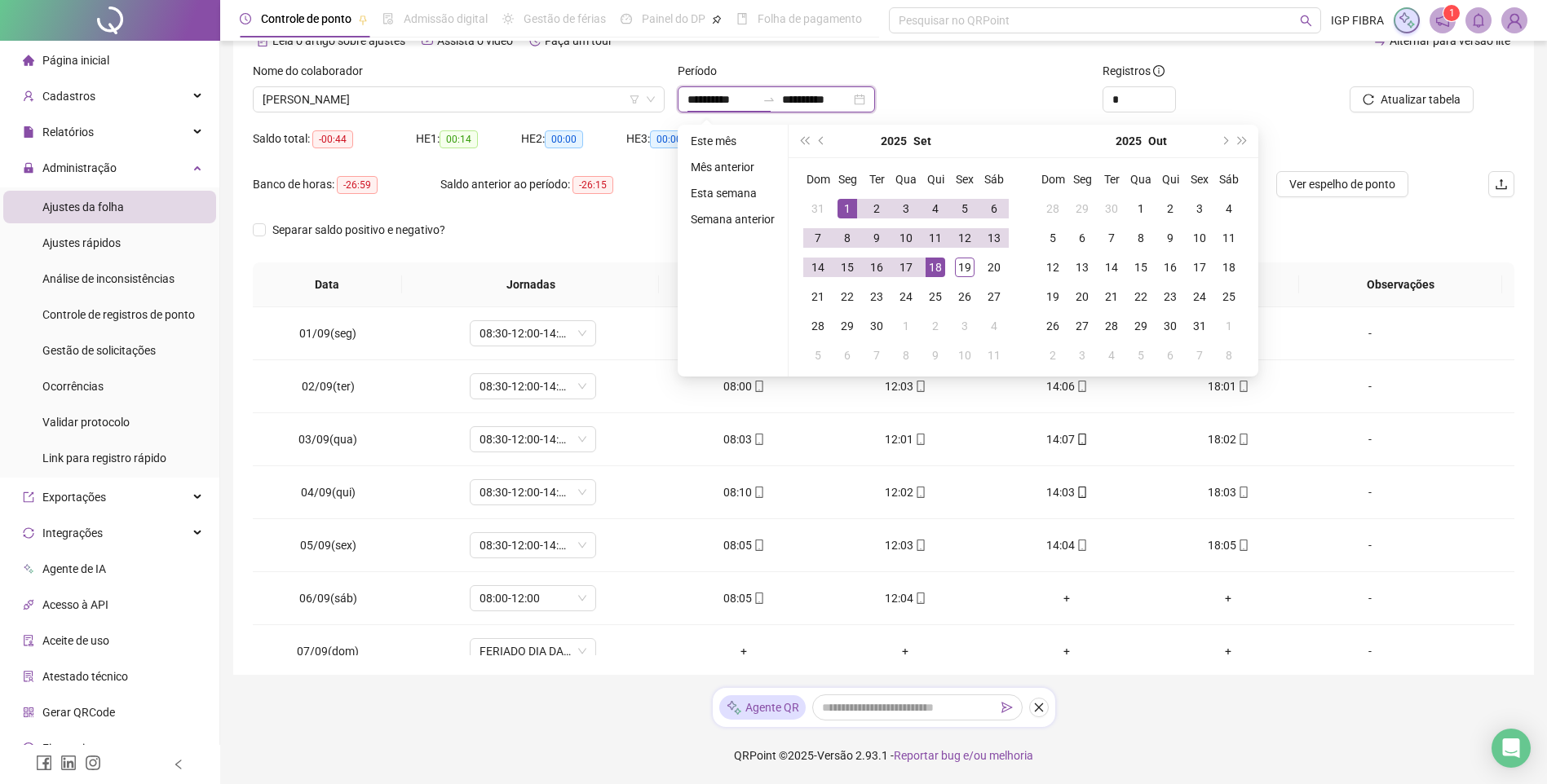
type input "**********"
click at [929, 241] on div "11" at bounding box center [935, 238] width 19 height 19
click at [939, 276] on div "18" at bounding box center [935, 267] width 19 height 19
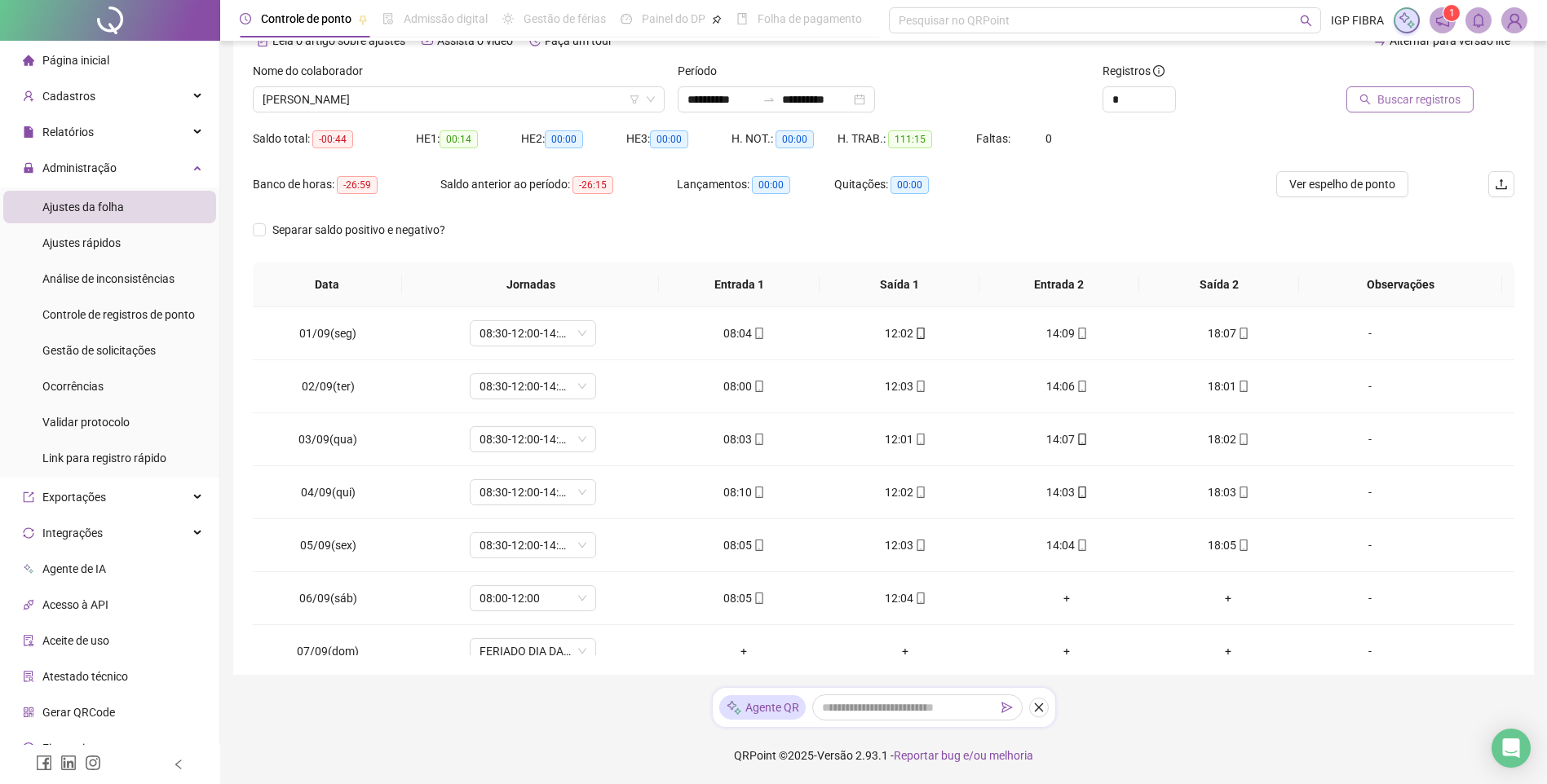
click at [1424, 100] on span "Buscar registros" at bounding box center [1418, 99] width 83 height 18
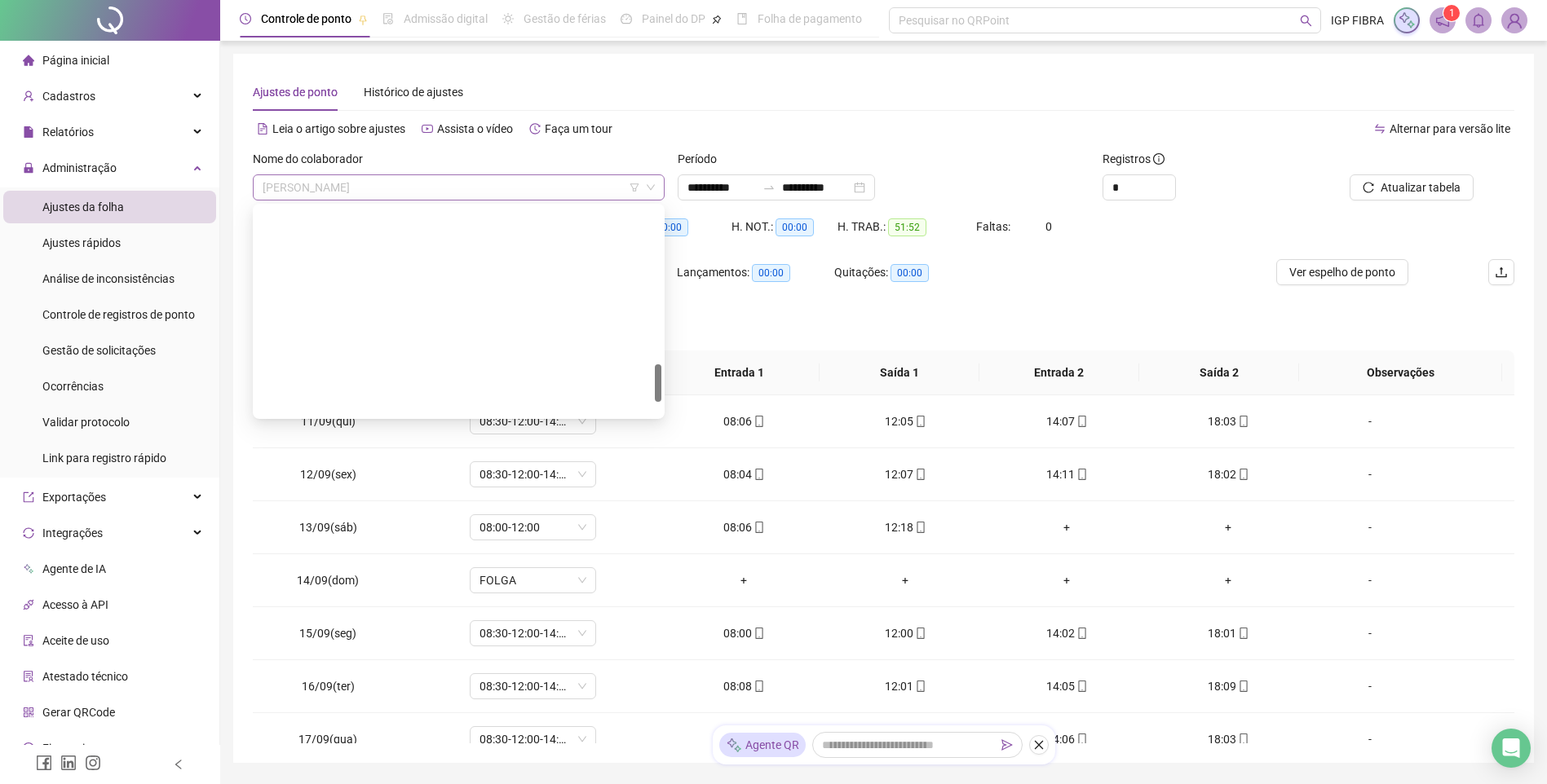
click at [405, 196] on span "THIAGO VIEIRA CABRAL" at bounding box center [459, 188] width 392 height 24
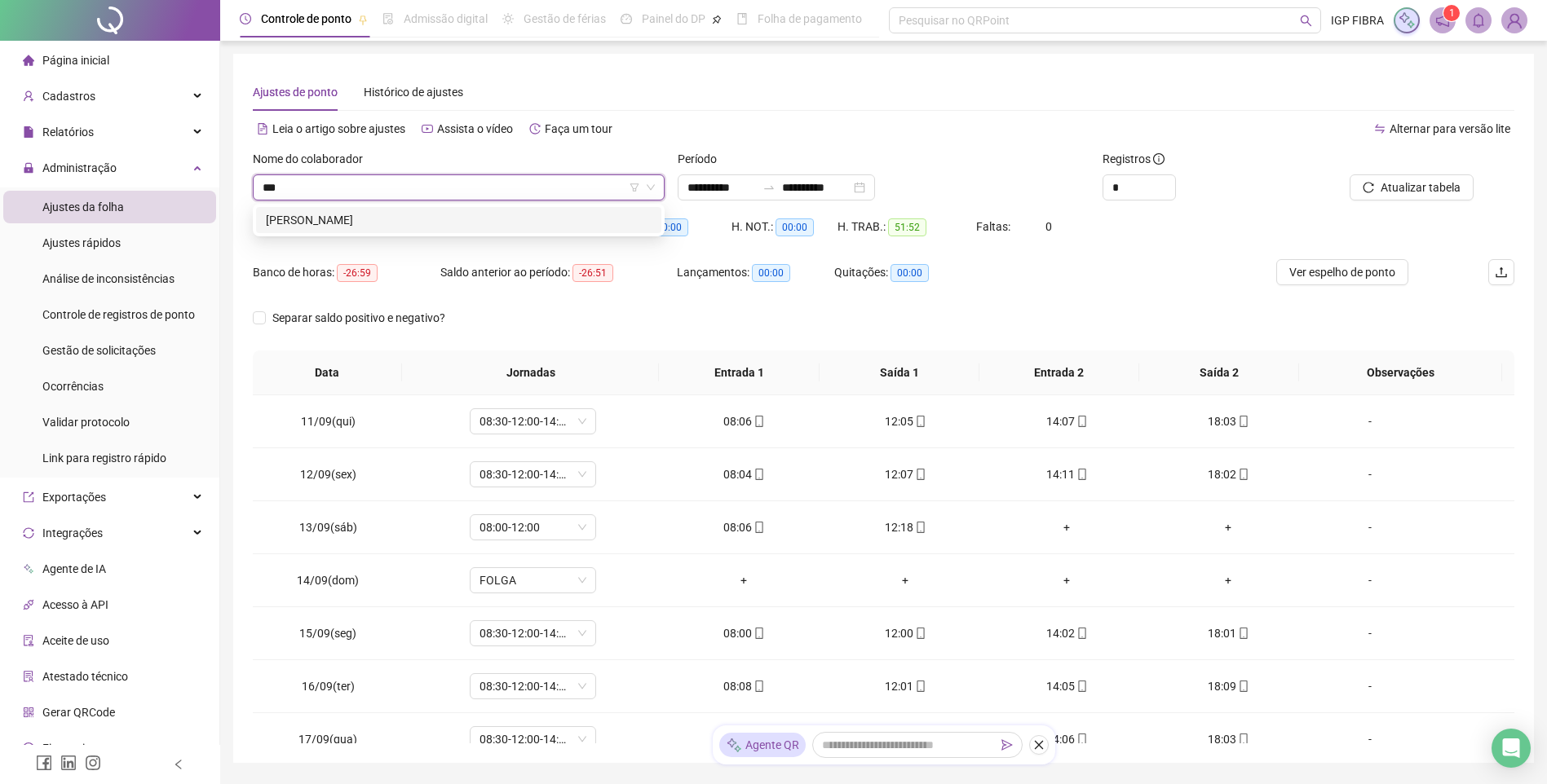
type input "****"
click at [414, 213] on div "ELENILSON DE OLIVEIRA SANTOS FILHO" at bounding box center [458, 219] width 386 height 18
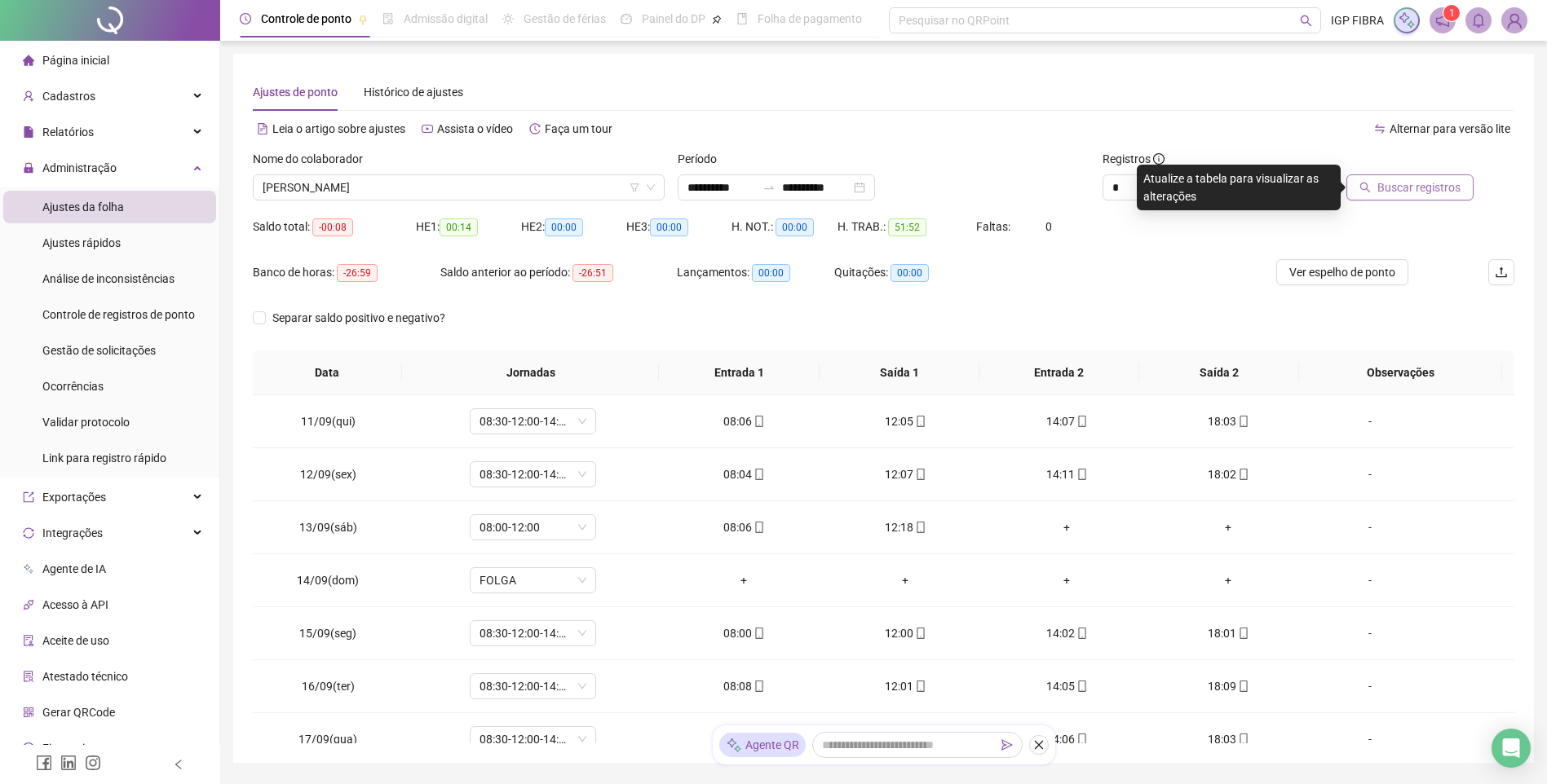
click at [1393, 180] on span "Buscar registros" at bounding box center [1418, 187] width 83 height 18
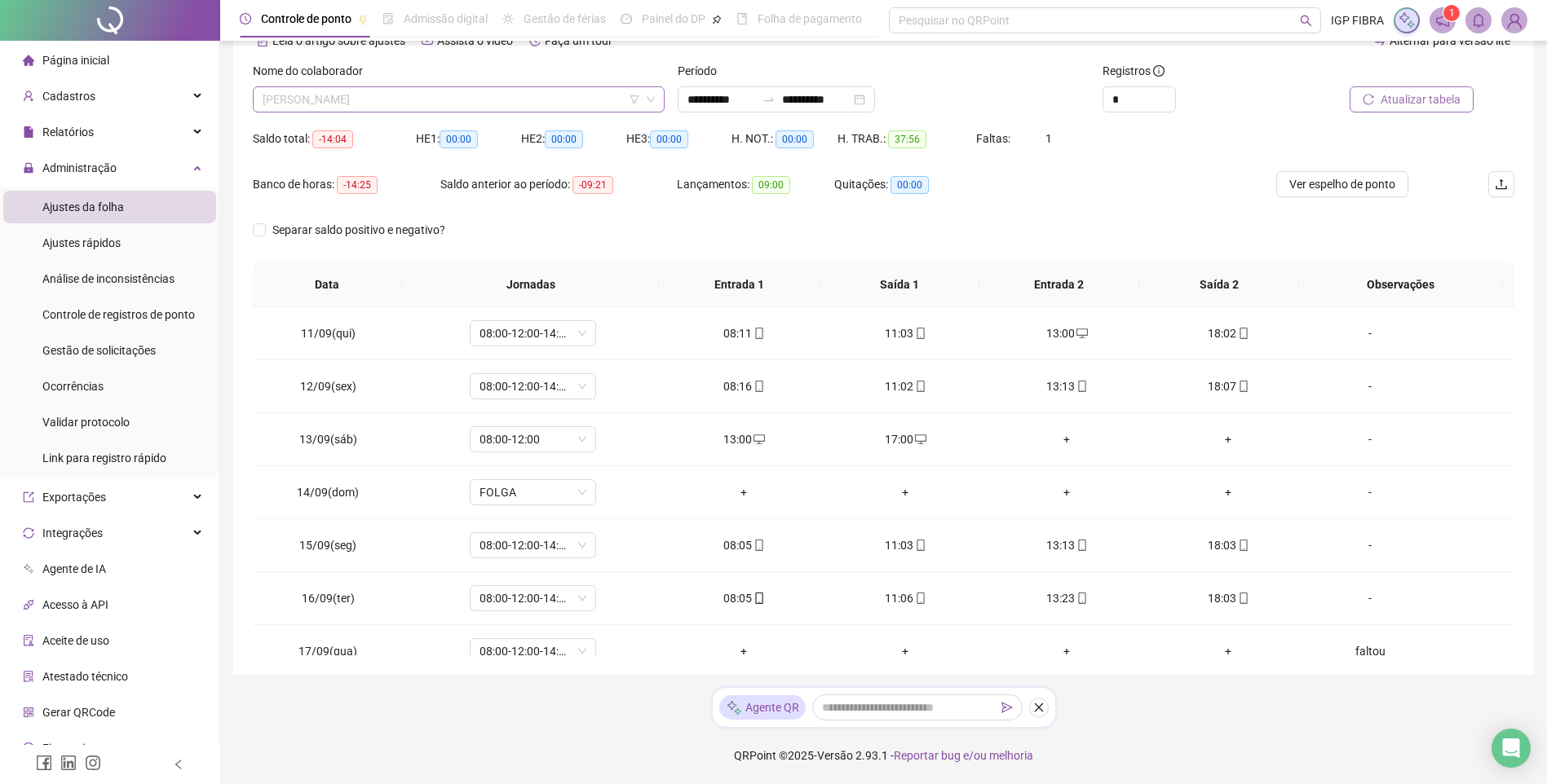
click at [362, 96] on span "ELENILSON DE OLIVEIRA SANTOS FILHO" at bounding box center [459, 99] width 392 height 24
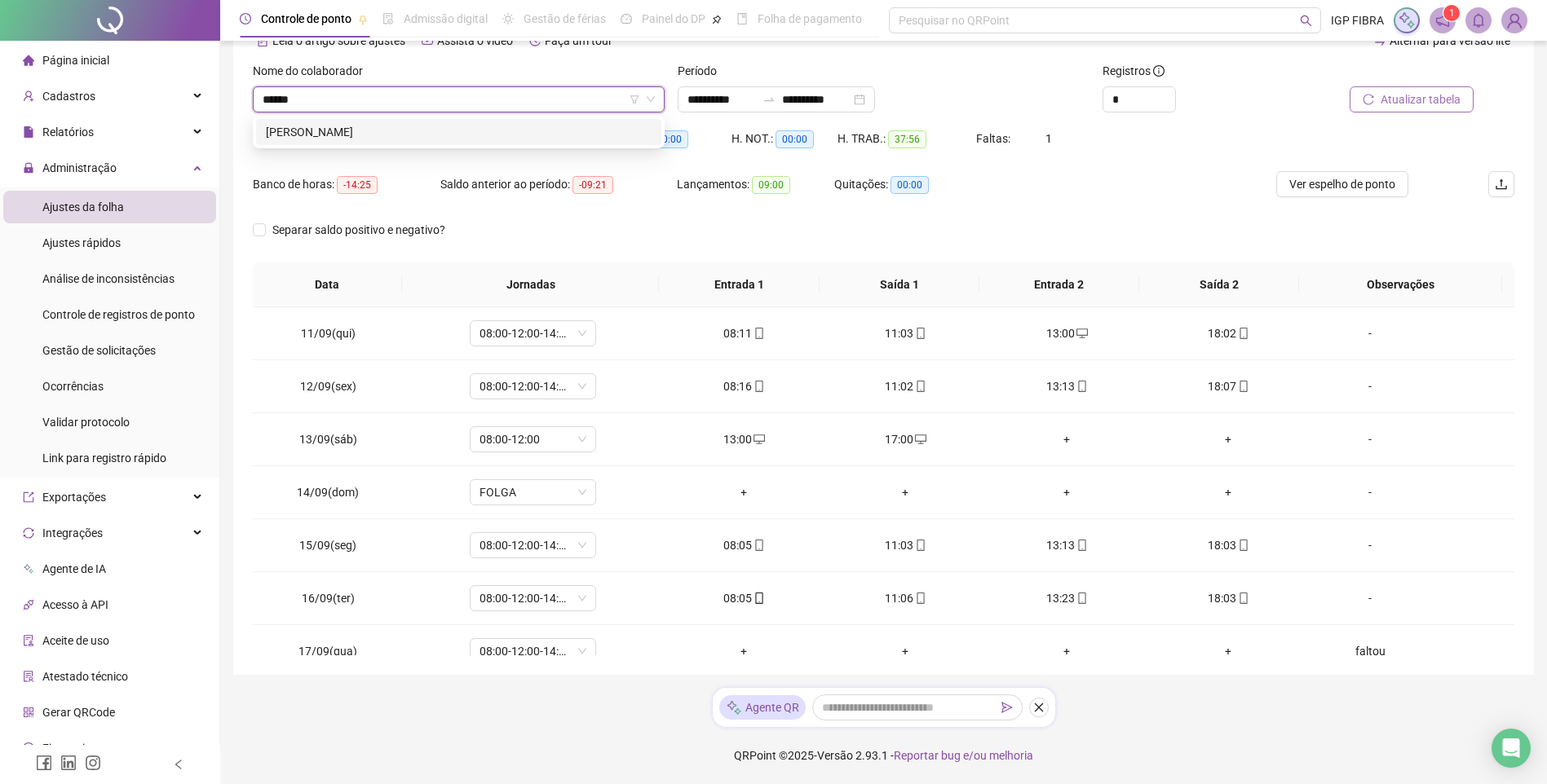
type input "******"
click at [358, 145] on div "183825 MARINA DE OLIVEIRA SOUZA" at bounding box center [458, 131] width 411 height 32
click at [359, 134] on div "MARINA DE OLIVEIRA SOUZA" at bounding box center [458, 131] width 386 height 18
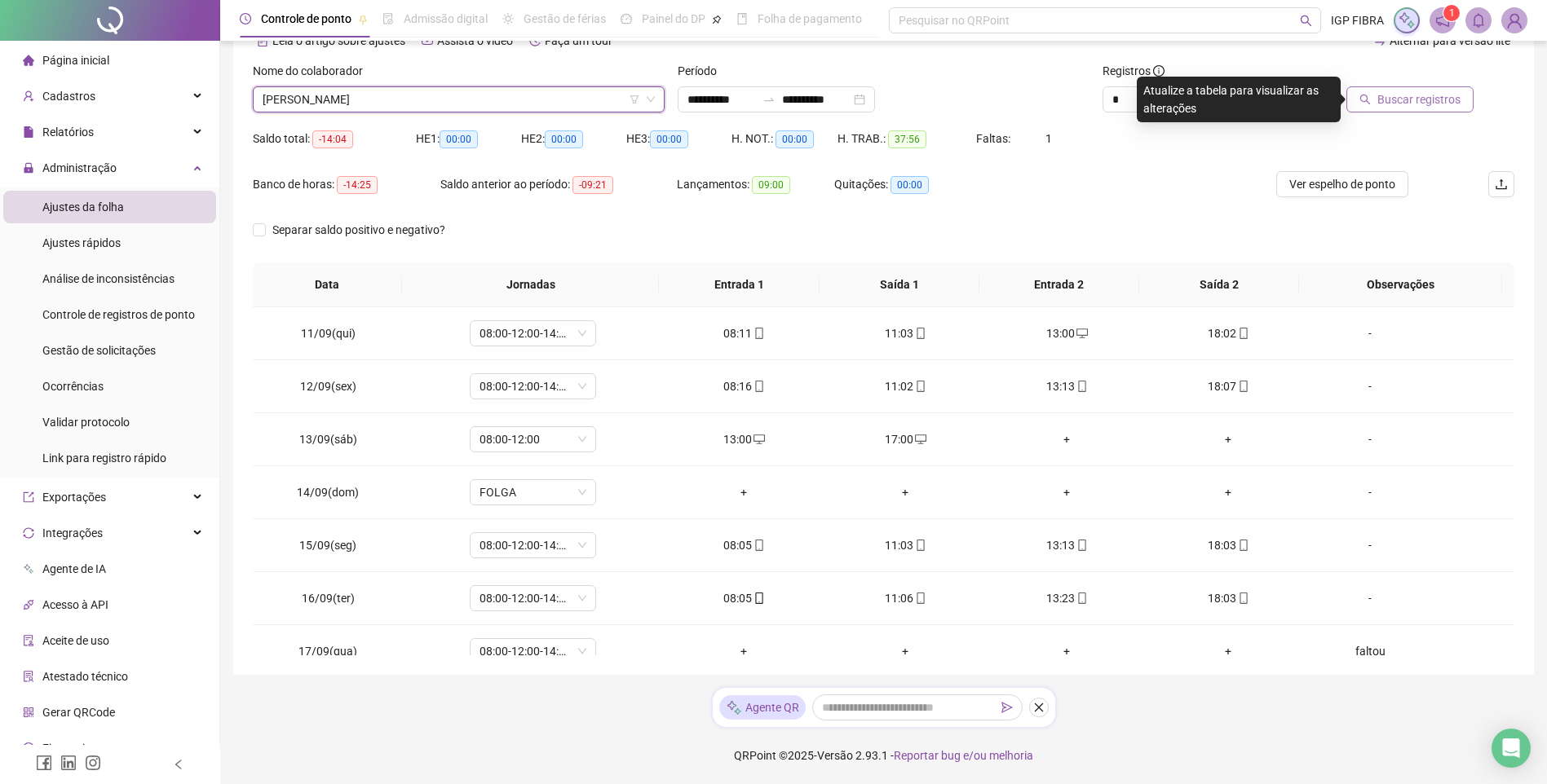
click at [1424, 106] on span "Buscar registros" at bounding box center [1418, 99] width 83 height 18
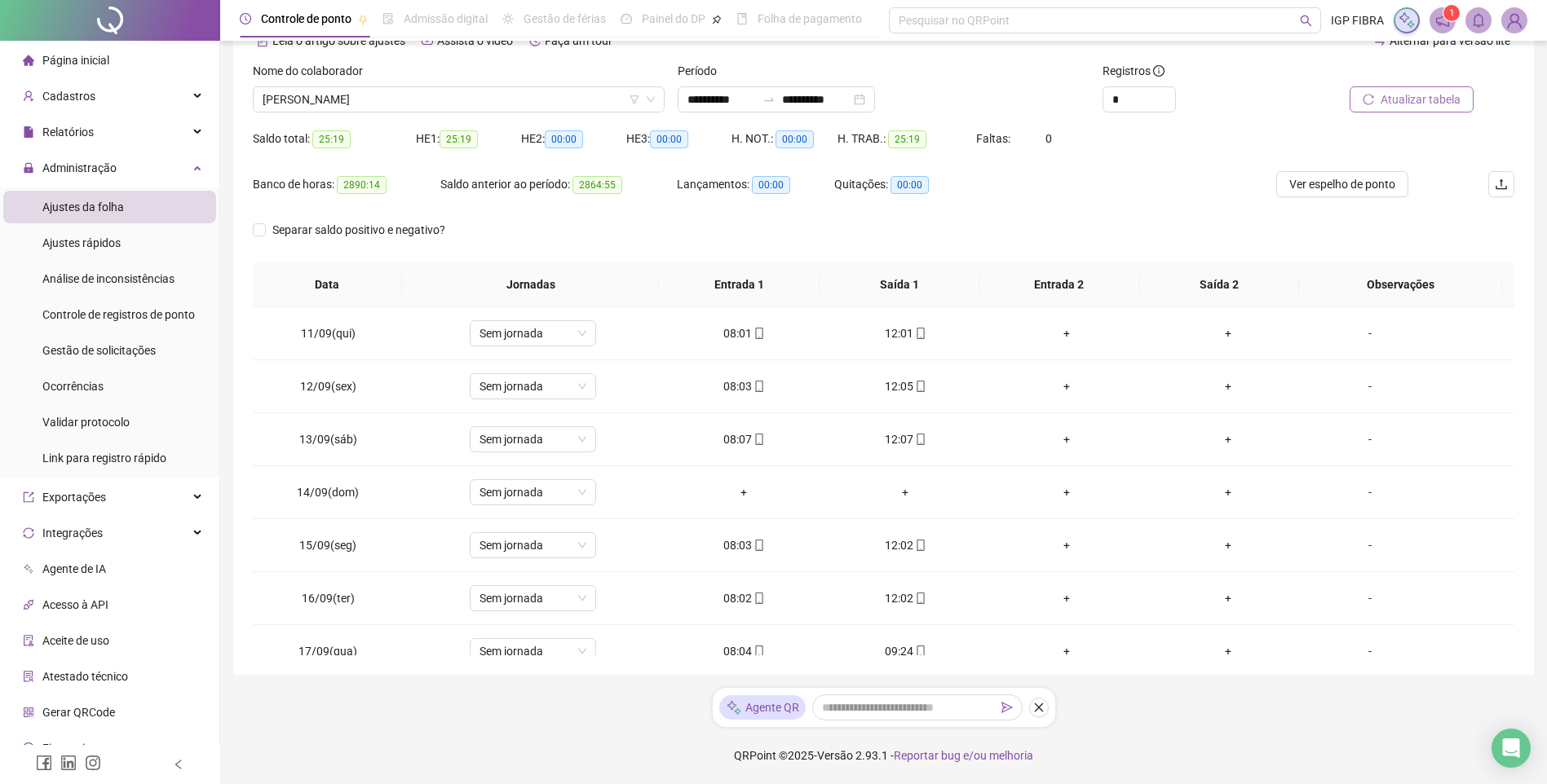
click at [298, 129] on div "Saldo total: 25:19" at bounding box center [334, 139] width 163 height 18
click at [327, 108] on span "MARINA DE OLIVEIRA SOUZA" at bounding box center [459, 99] width 392 height 24
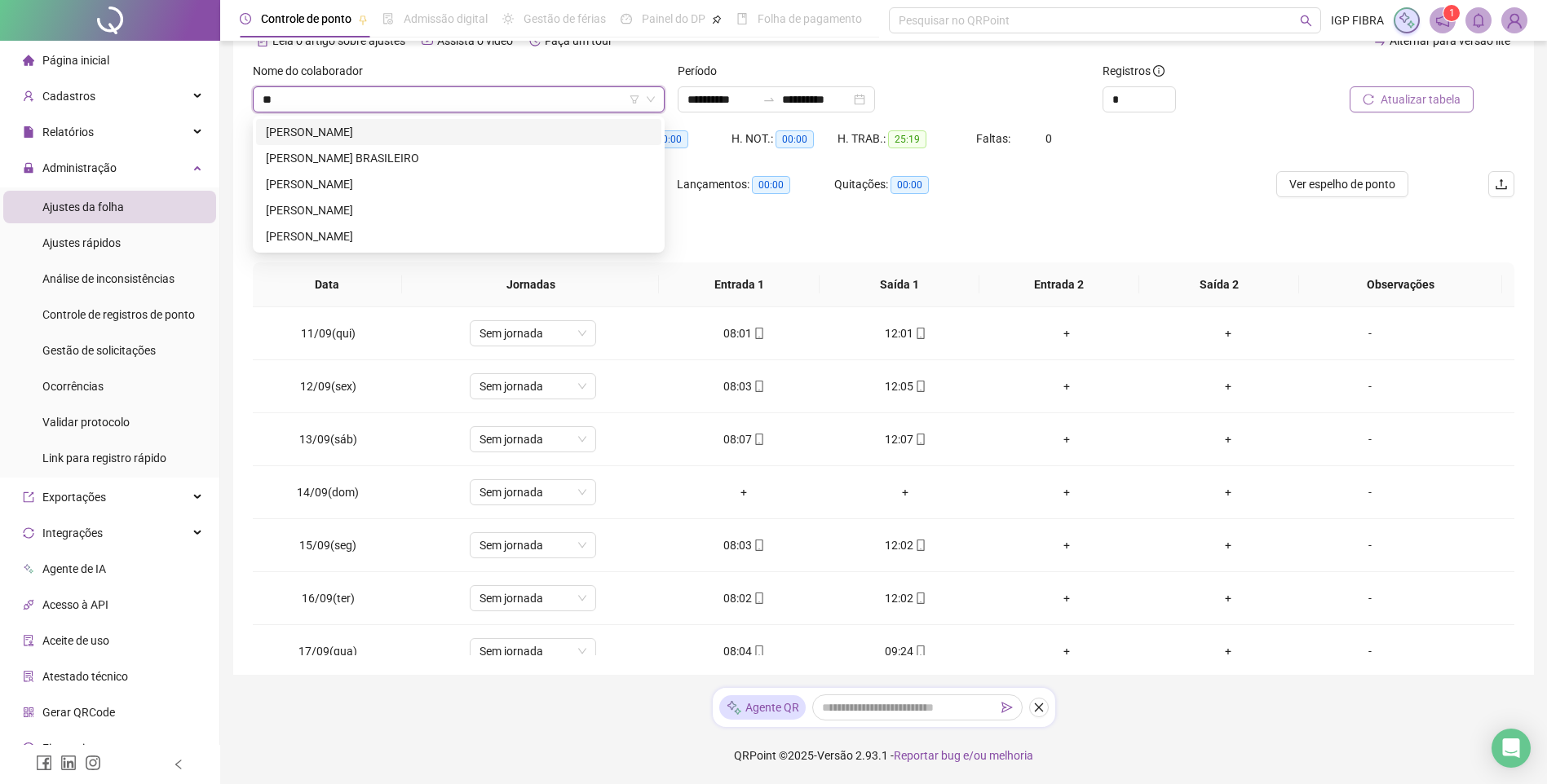
type input "*"
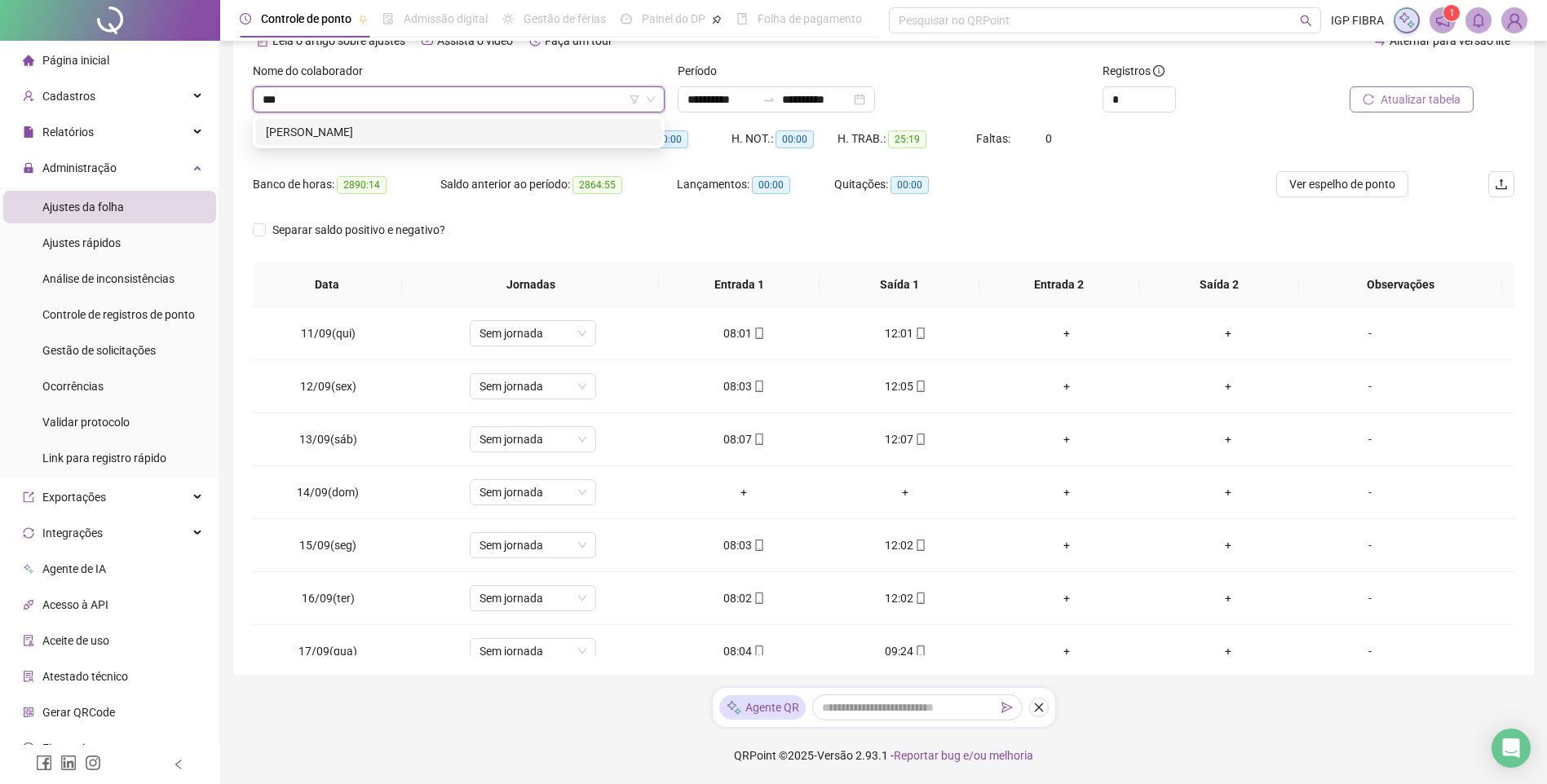
type input "****"
click at [337, 126] on div "ELENILSON DE OLIVEIRA SANTOS FILHO" at bounding box center [458, 131] width 386 height 18
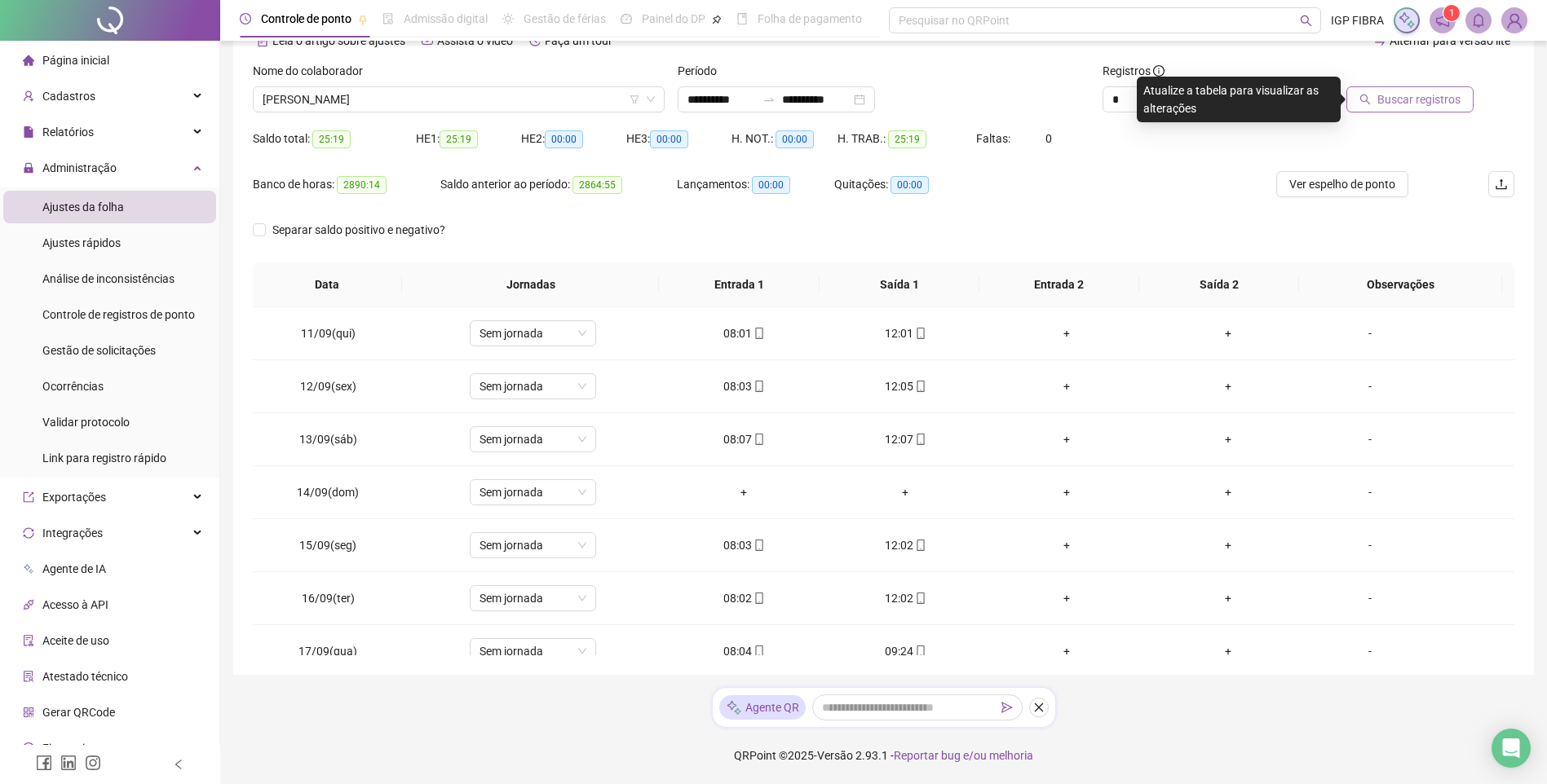
click at [1411, 83] on div at bounding box center [1394, 74] width 159 height 24
click at [1418, 106] on span "Buscar registros" at bounding box center [1418, 99] width 83 height 18
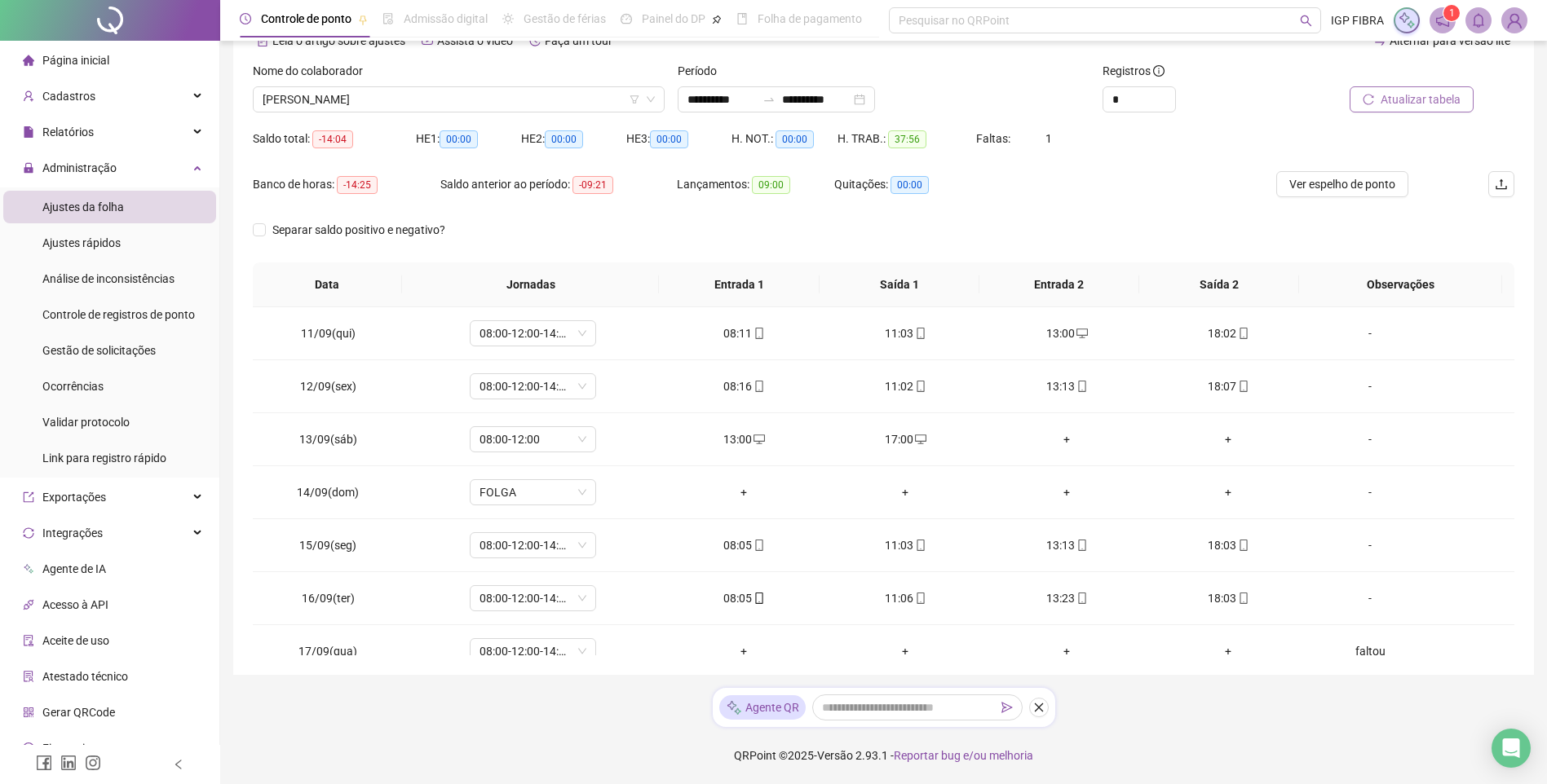
click at [1447, 99] on span "Atualizar tabela" at bounding box center [1420, 99] width 80 height 18
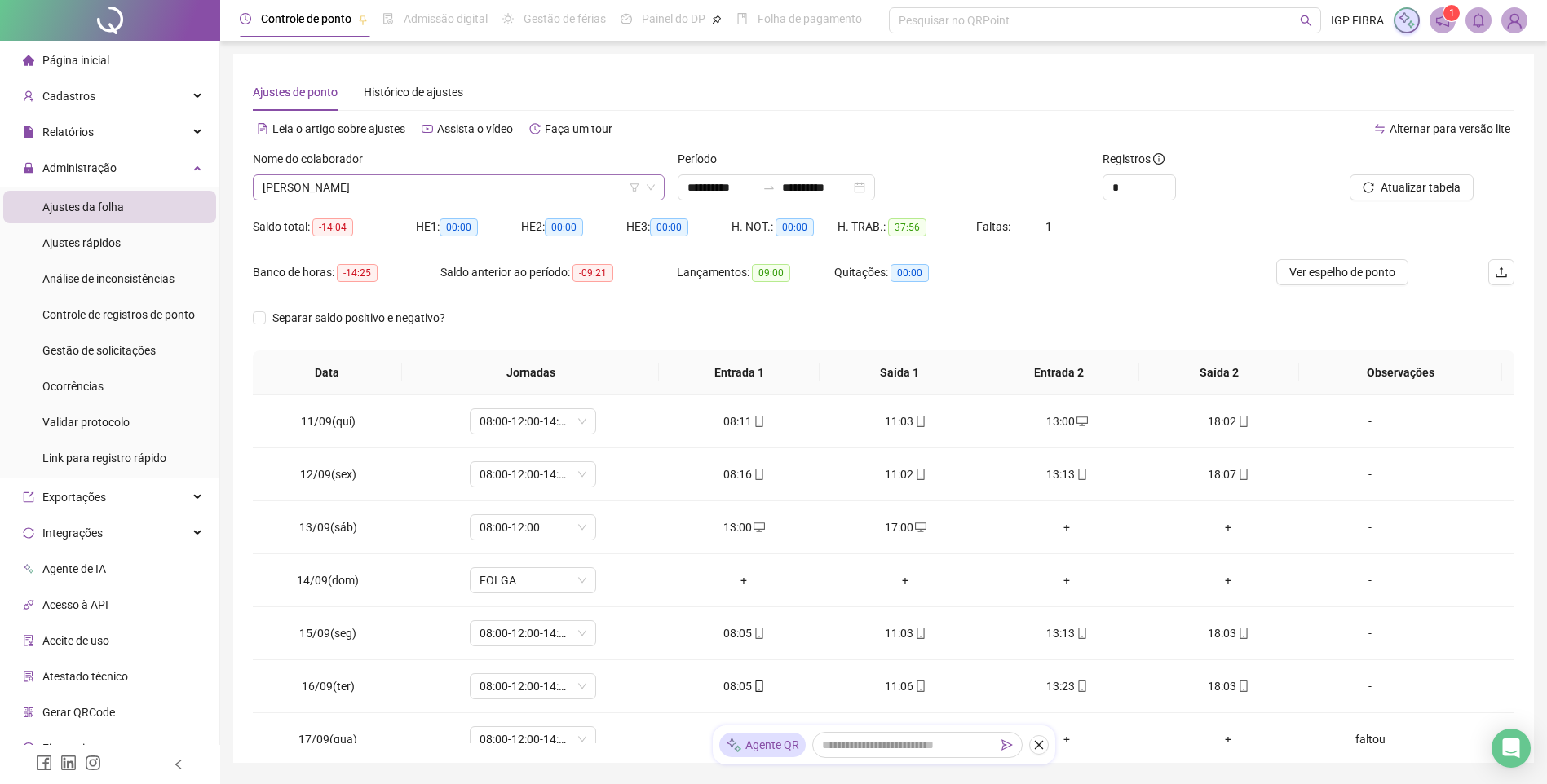
click at [429, 178] on span "ELENILSON DE OLIVEIRA SANTOS FILHO" at bounding box center [459, 188] width 392 height 24
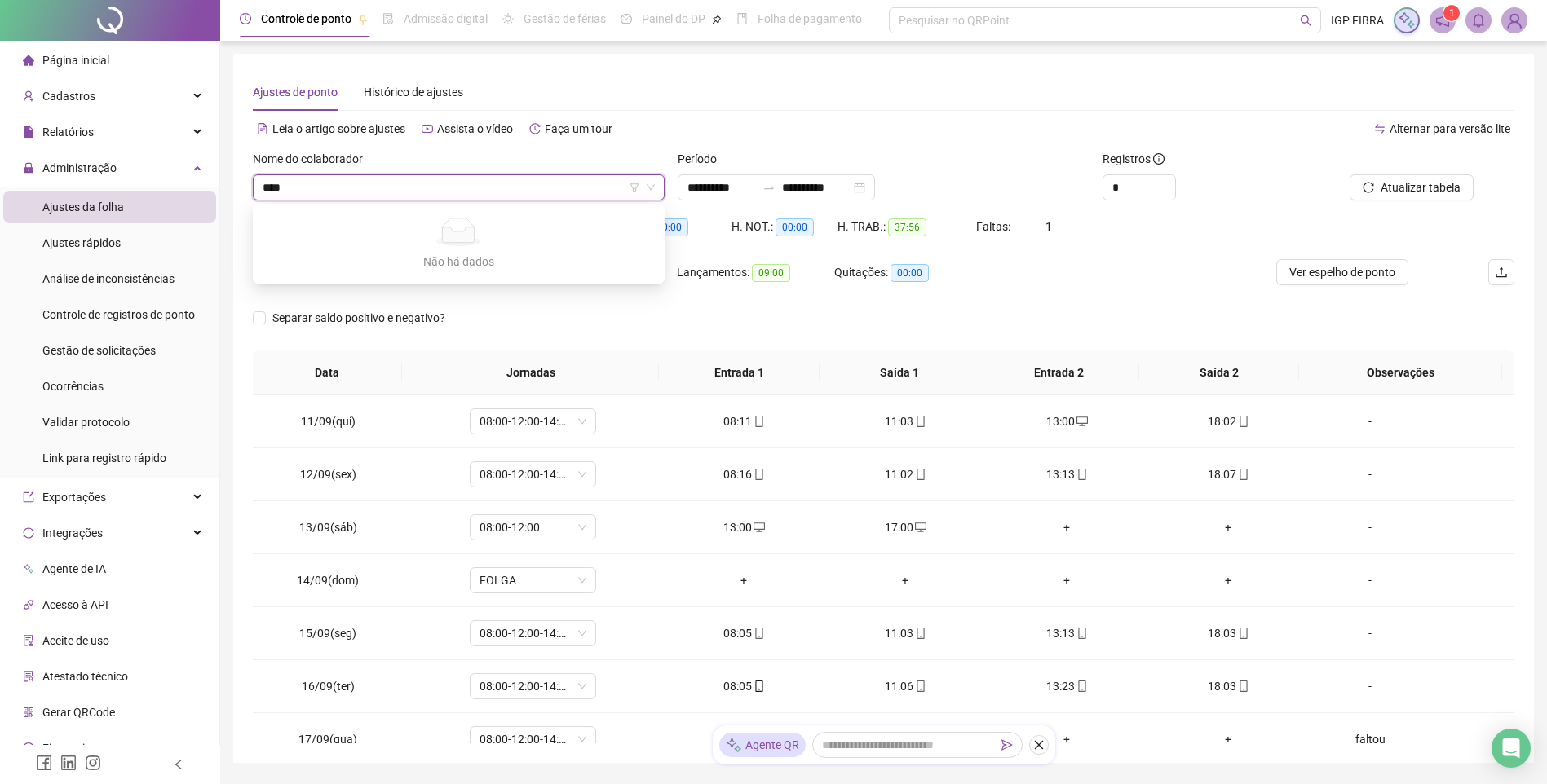
type input "***"
click at [380, 251] on div "MATHEUS SANTOS DA SILVA" at bounding box center [458, 246] width 386 height 18
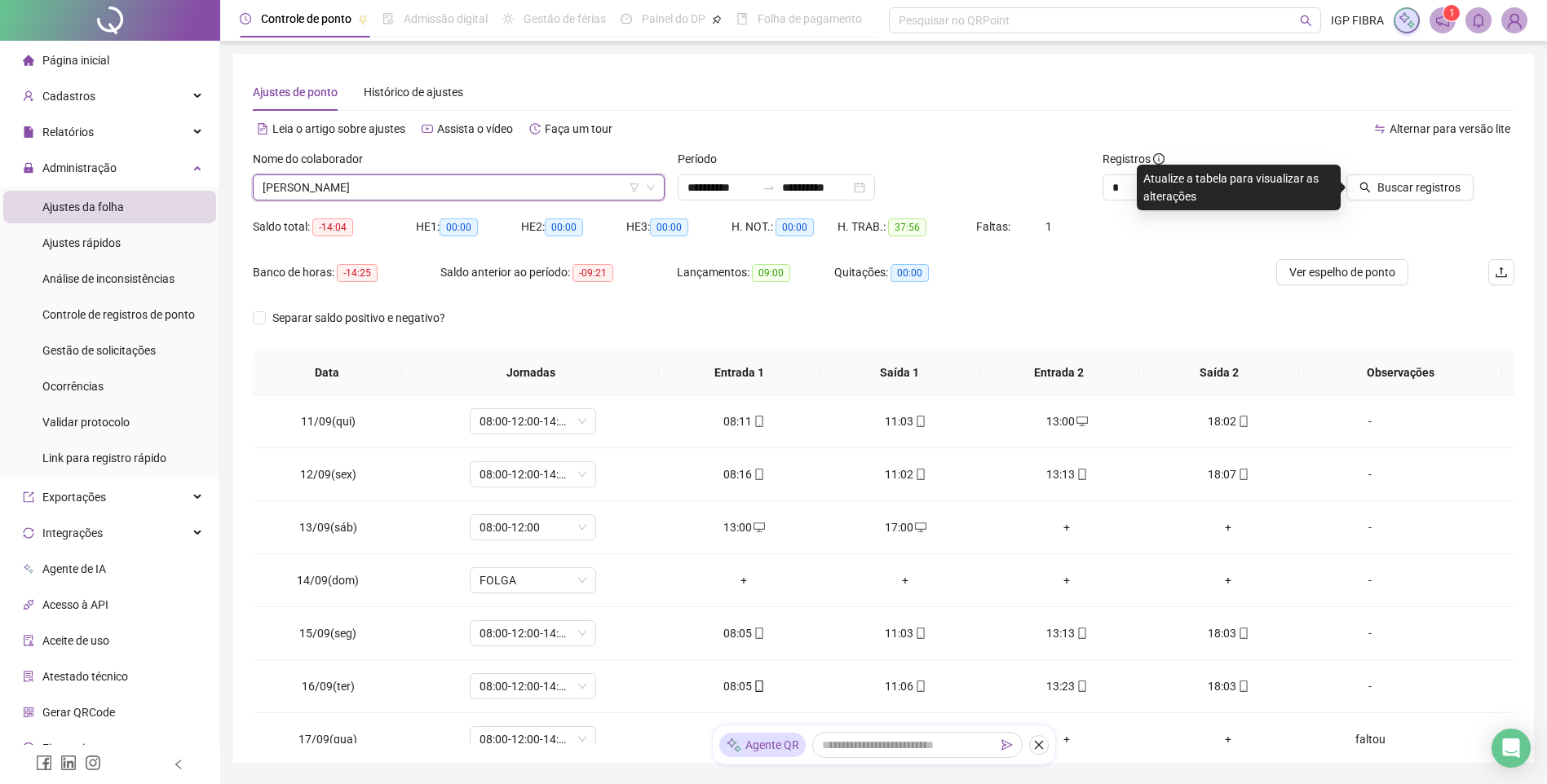
click at [1441, 174] on div at bounding box center [1394, 162] width 159 height 24
click at [1440, 180] on span "Buscar registros" at bounding box center [1418, 187] width 83 height 18
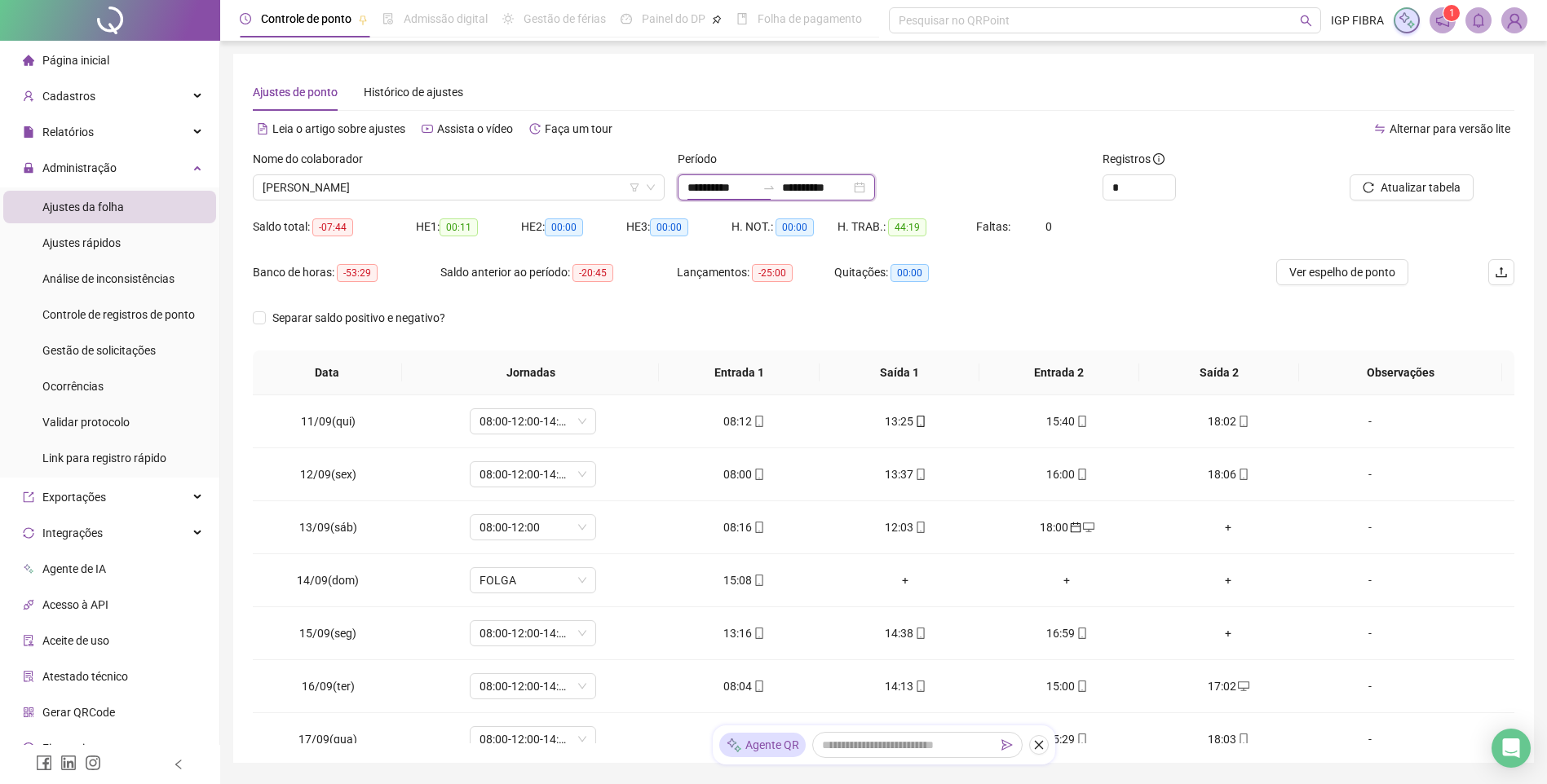
click at [712, 191] on input "**********" at bounding box center [721, 187] width 68 height 18
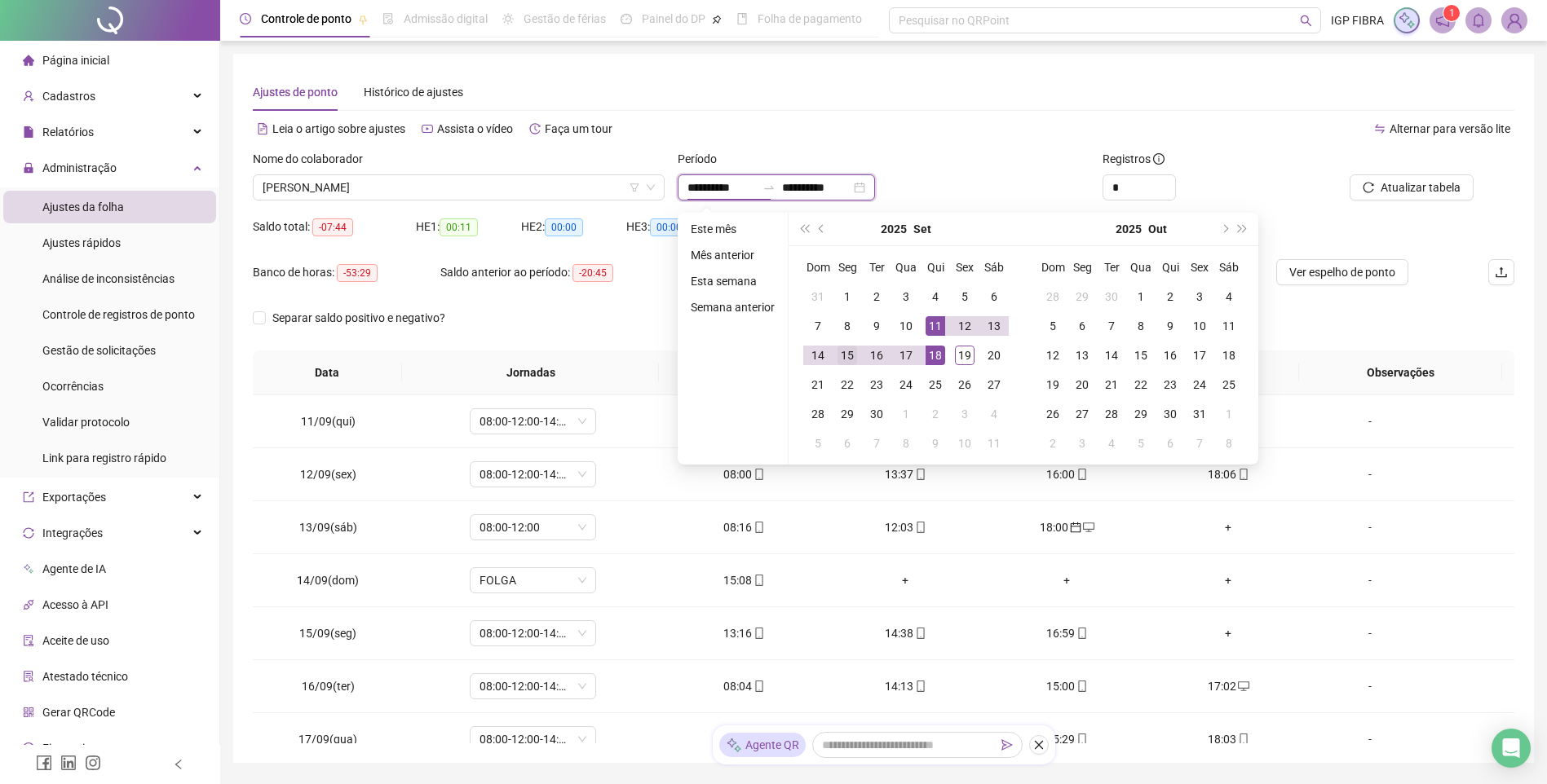
type input "**********"
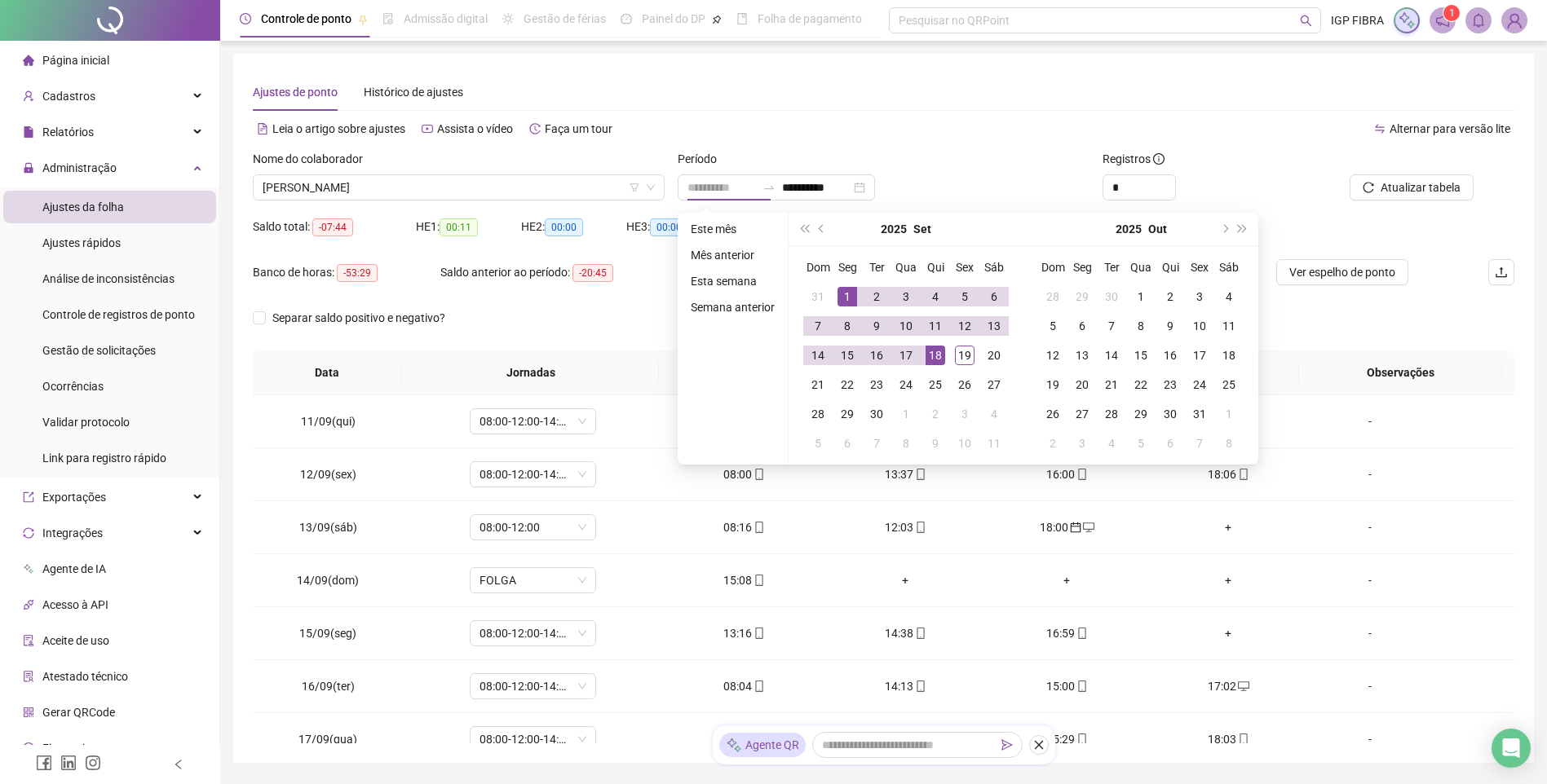
click at [853, 304] on div "1" at bounding box center [847, 296] width 19 height 19
type input "**********"
click at [934, 359] on div "18" at bounding box center [935, 355] width 19 height 19
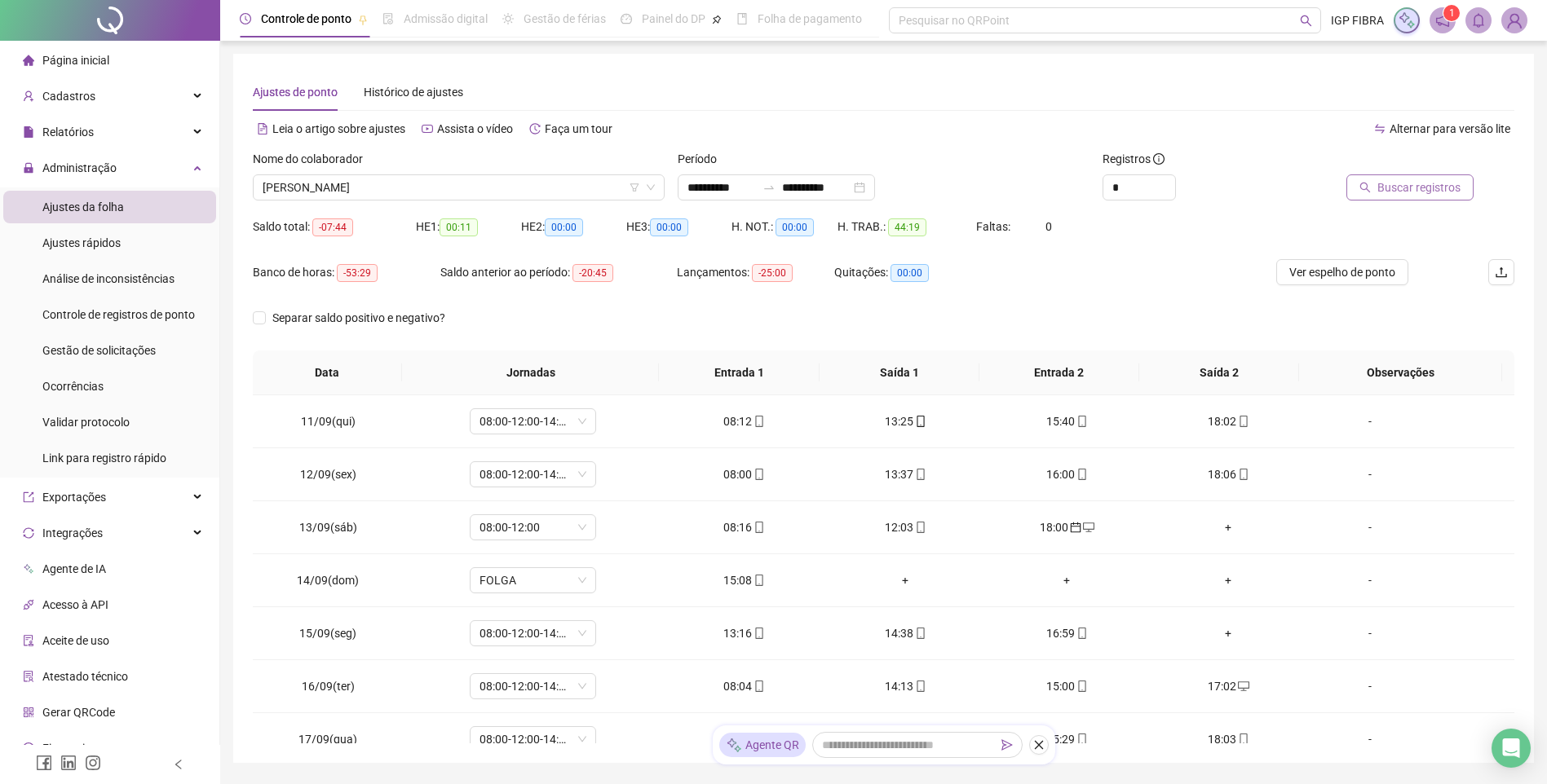
click at [1423, 182] on span "Buscar registros" at bounding box center [1418, 187] width 83 height 18
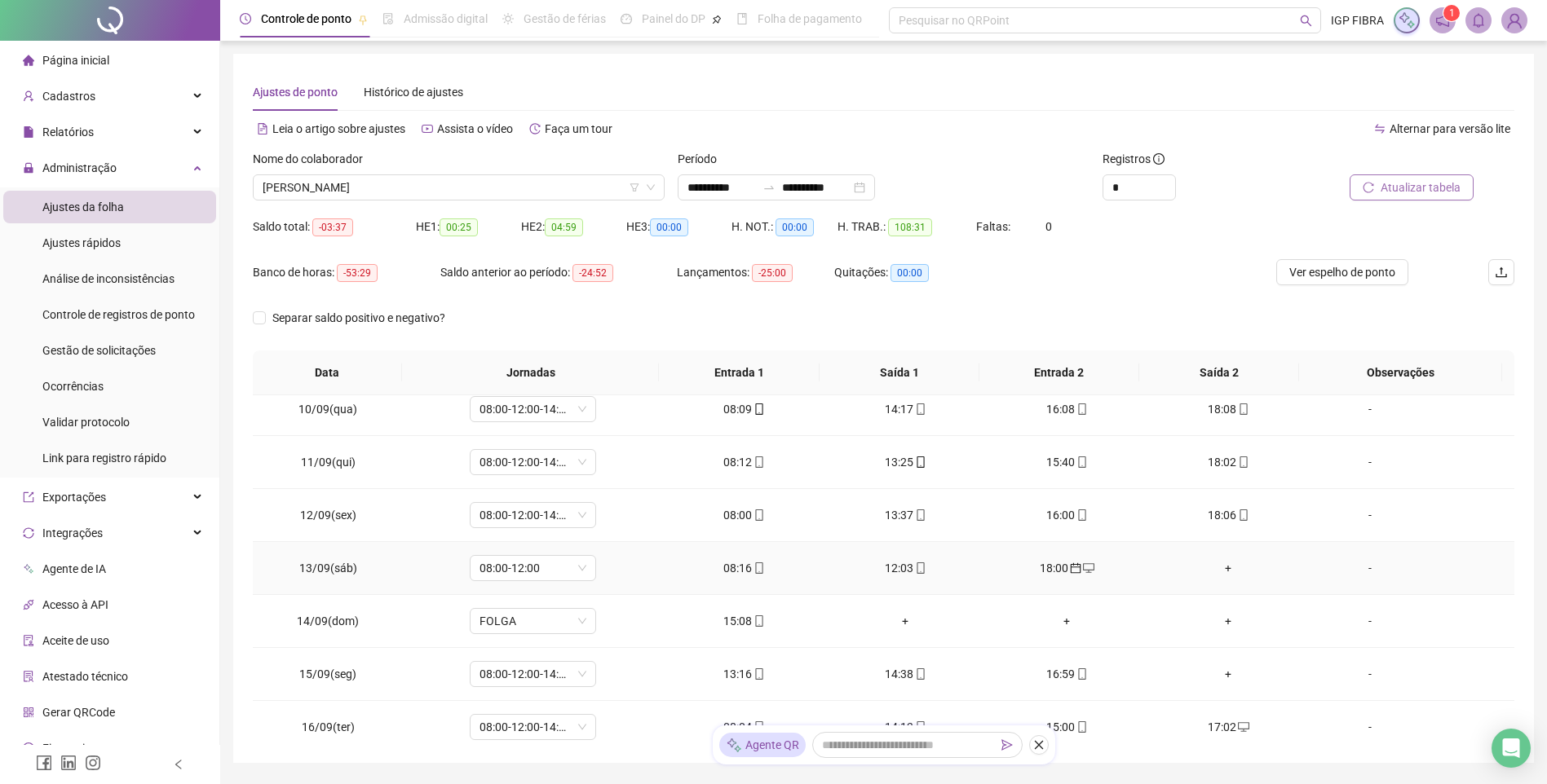
scroll to position [606, 0]
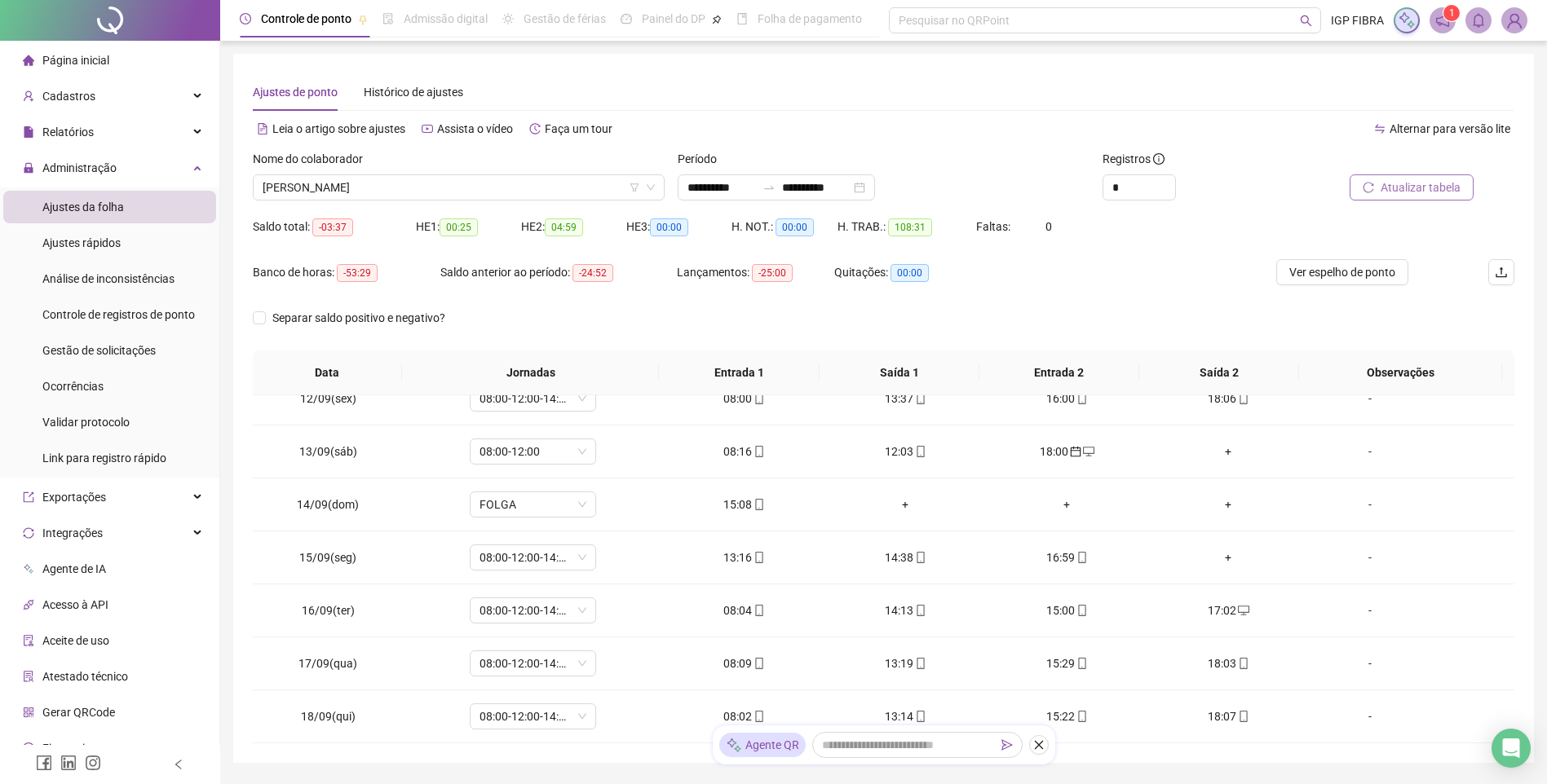
click at [1444, 184] on span "Atualizar tabela" at bounding box center [1420, 187] width 80 height 18
click at [1061, 503] on div "+" at bounding box center [1066, 504] width 135 height 18
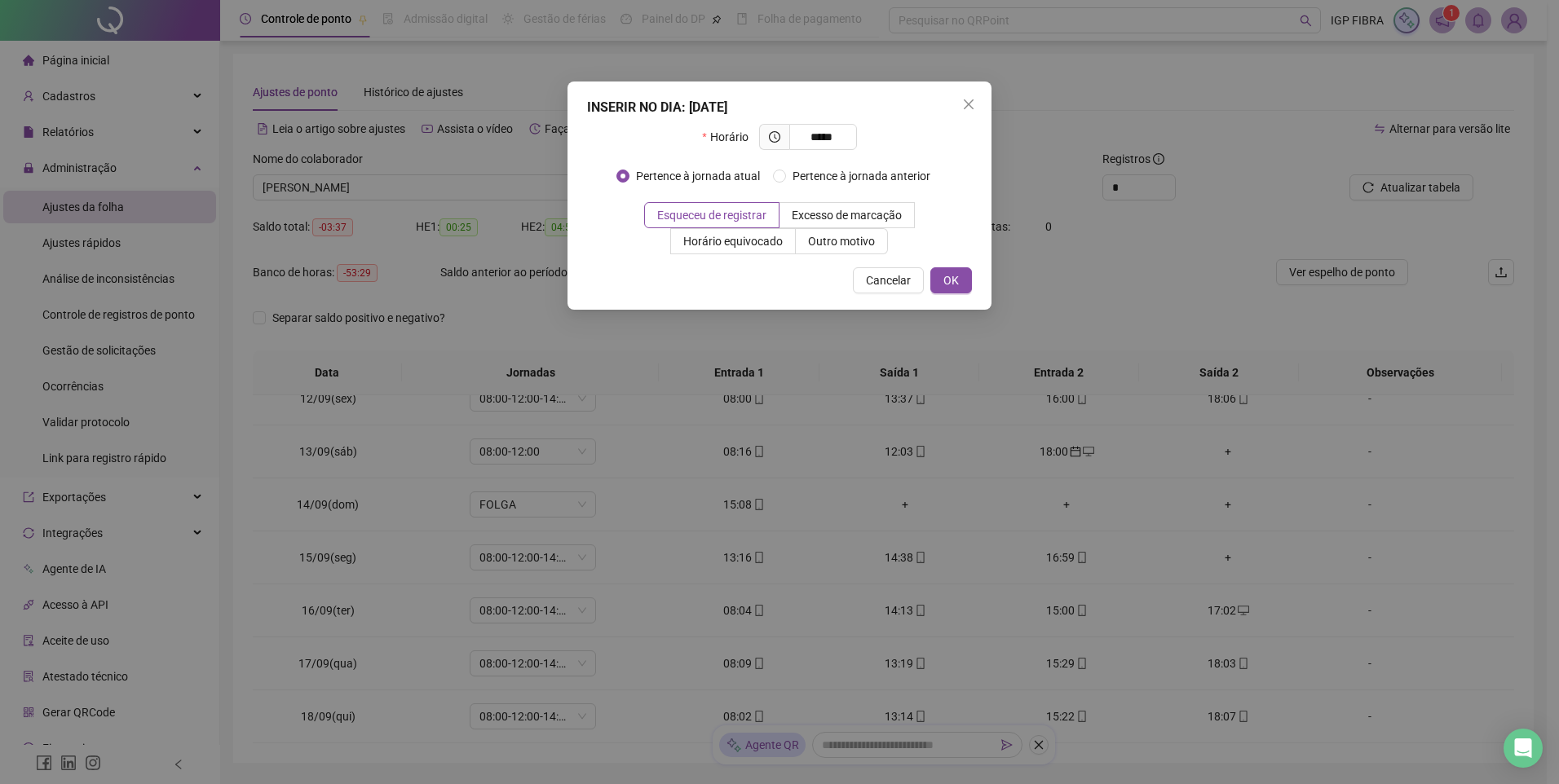
type input "*****"
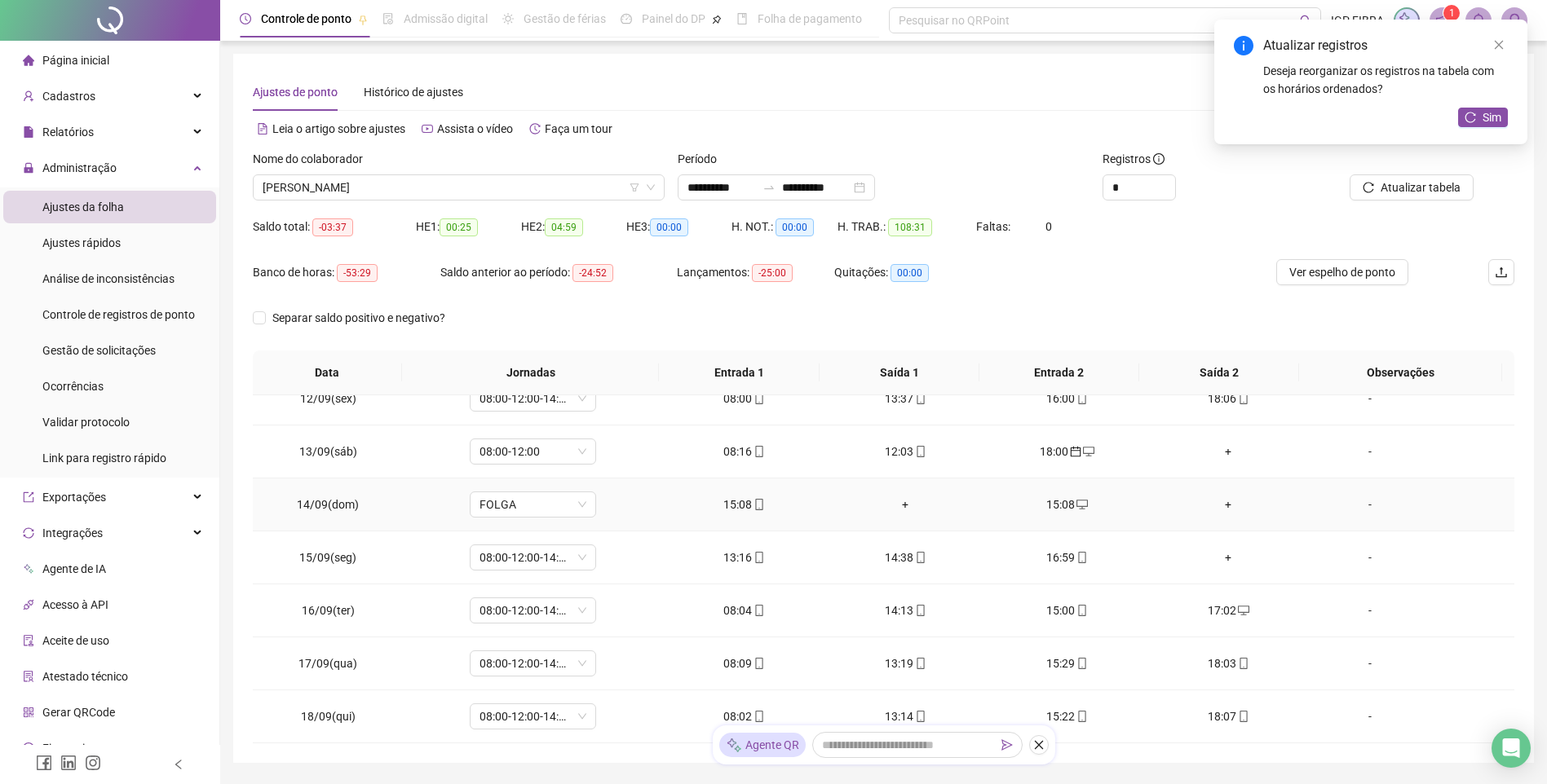
click at [747, 514] on td "15:08" at bounding box center [743, 505] width 162 height 53
click at [752, 506] on span "mobile" at bounding box center [758, 505] width 13 height 11
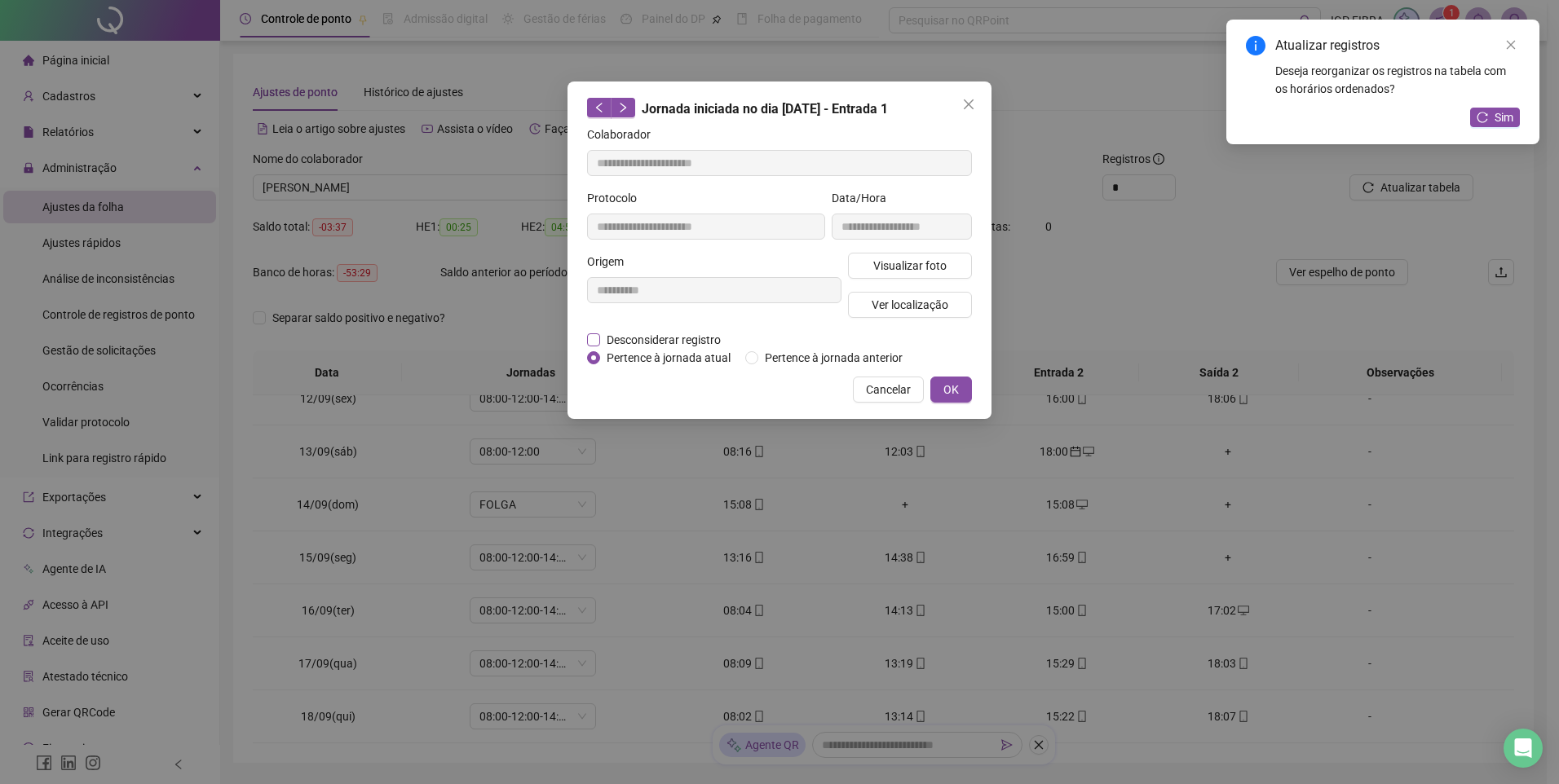
click at [656, 337] on span "Desconsiderar registro" at bounding box center [664, 339] width 128 height 18
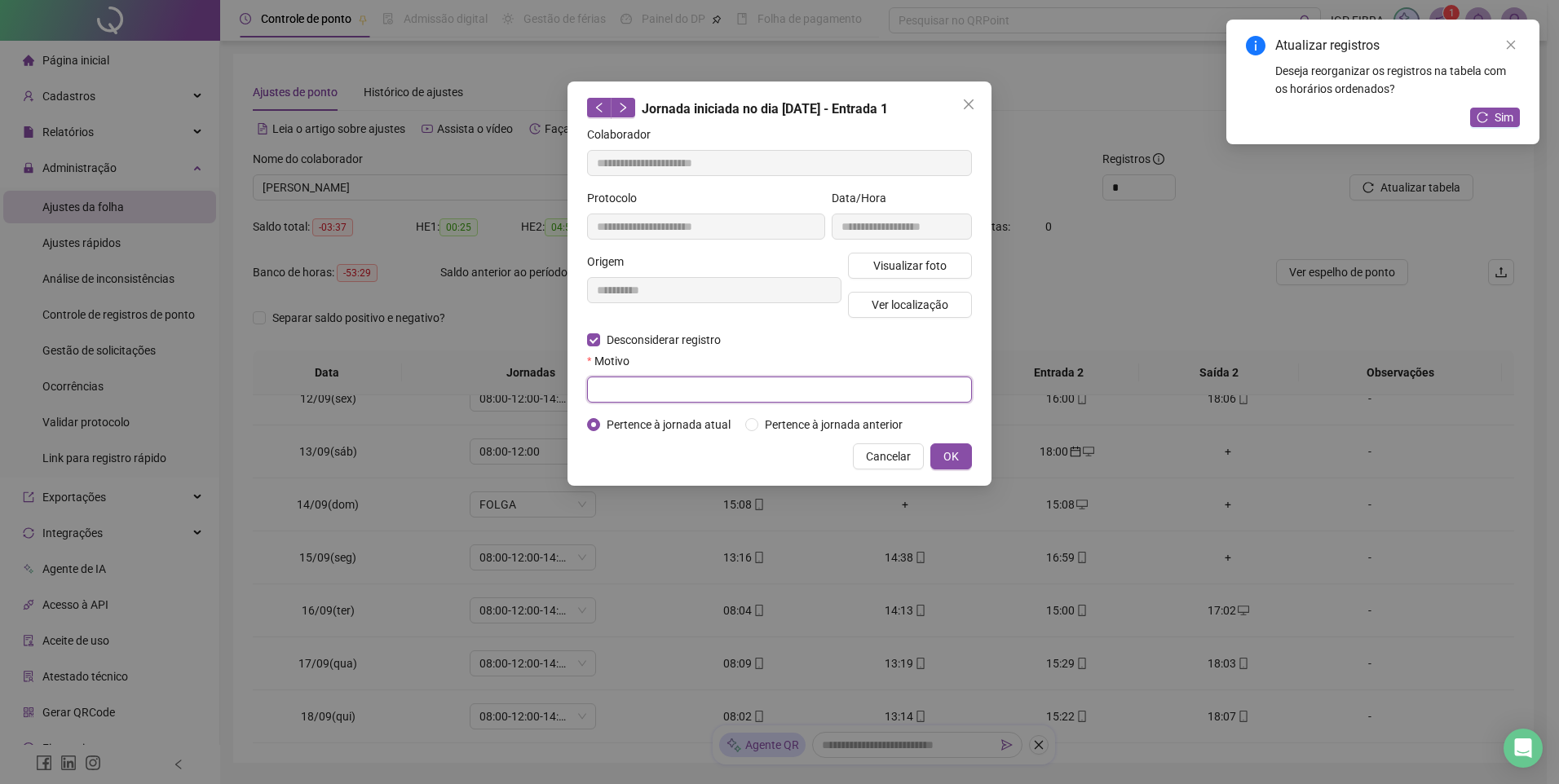
click at [633, 376] on input "text" at bounding box center [780, 389] width 385 height 26
type input "**********"
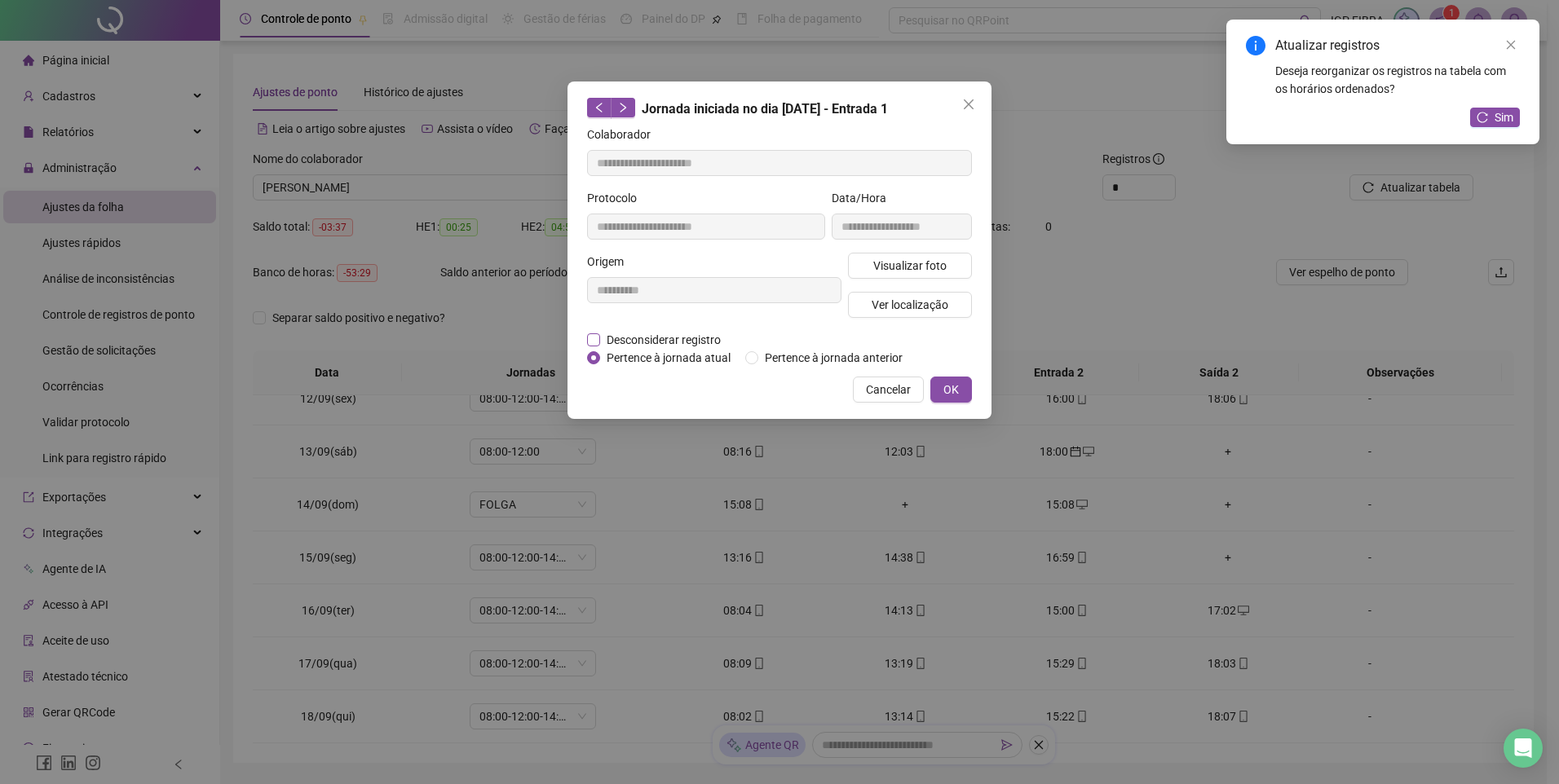
click at [603, 337] on span "Desconsiderar registro" at bounding box center [664, 339] width 128 height 18
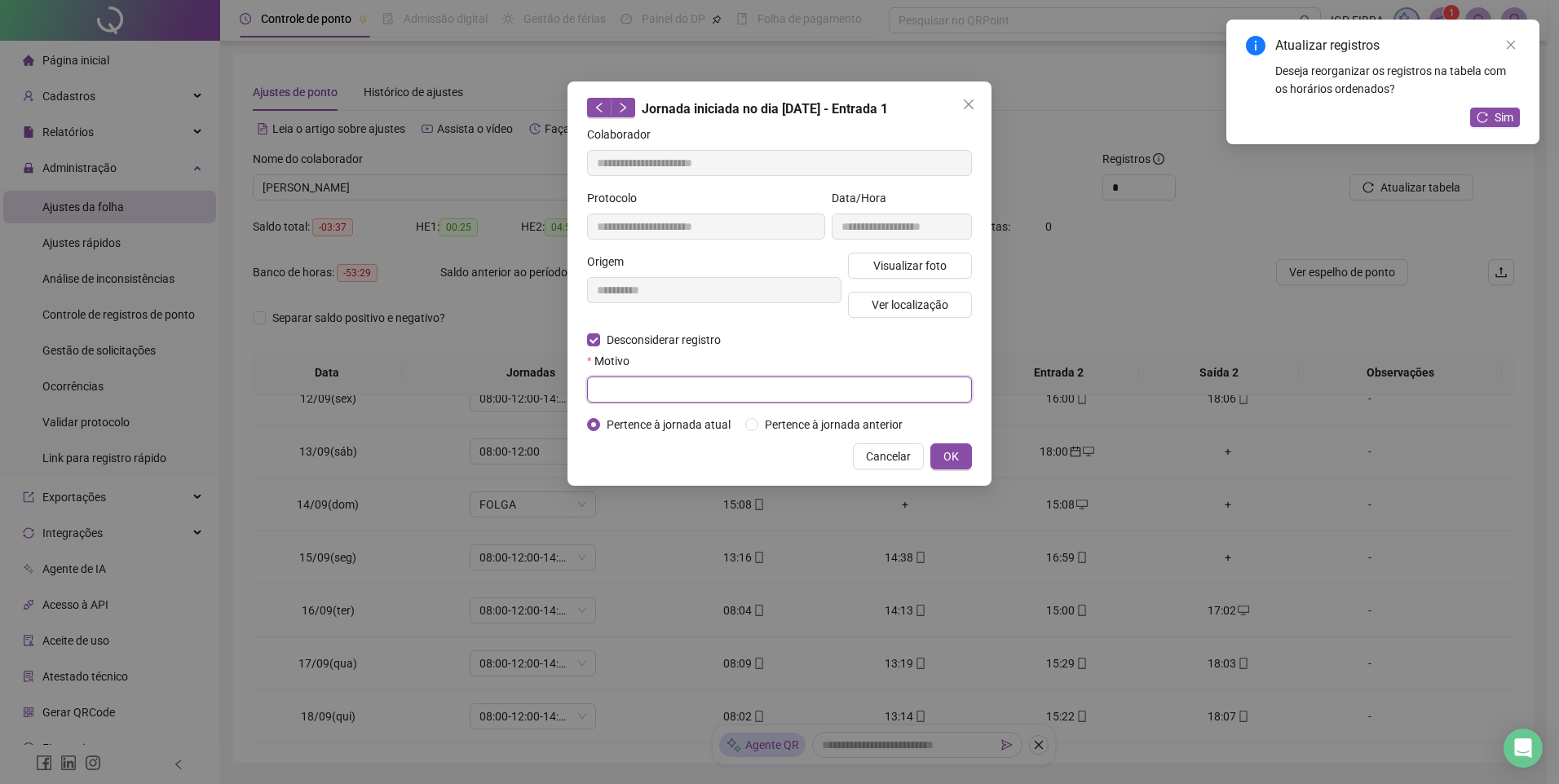
click at [623, 389] on input "text" at bounding box center [780, 389] width 385 height 26
type input "*****"
click at [948, 457] on span "OK" at bounding box center [951, 456] width 16 height 18
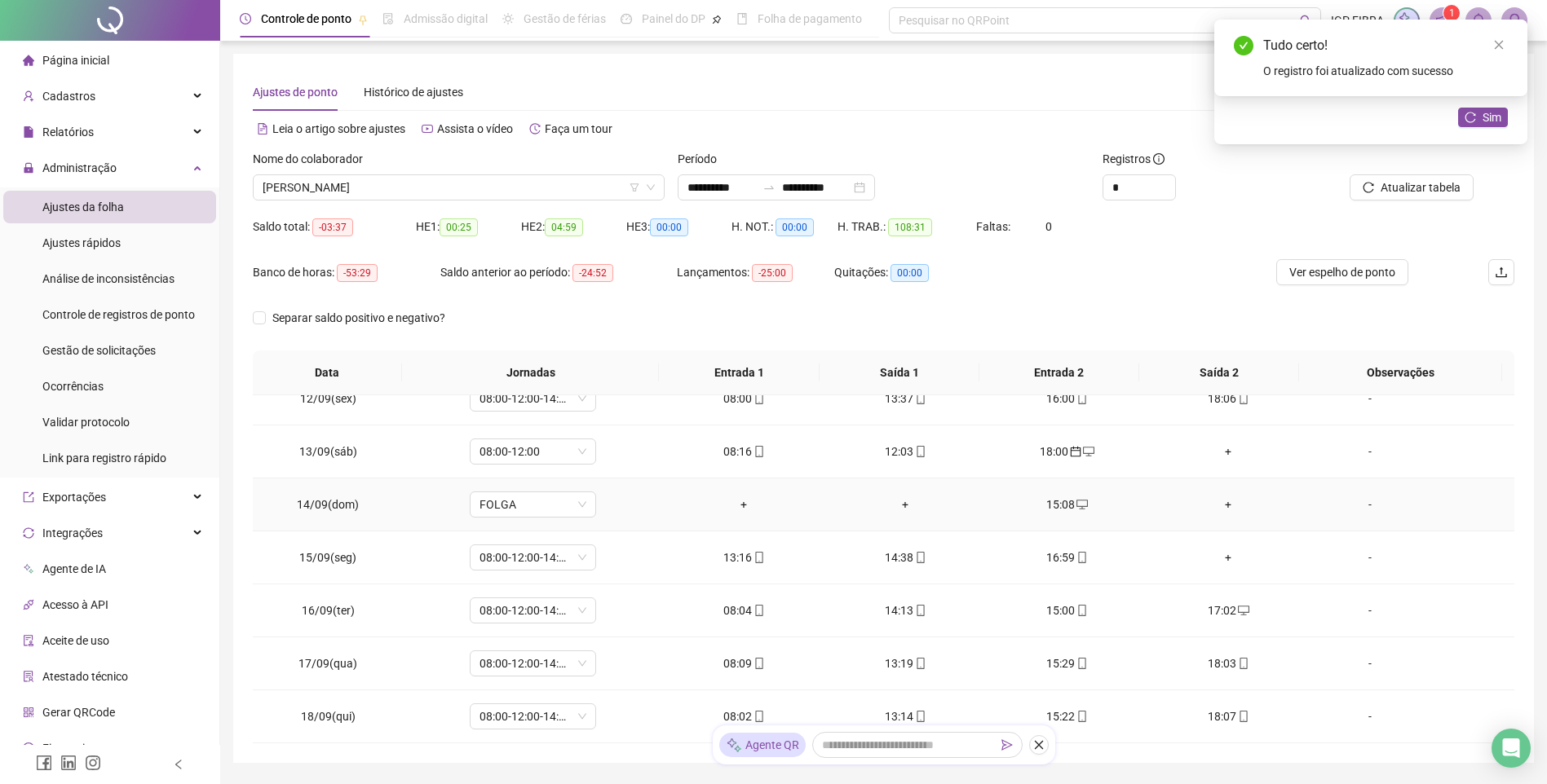
click at [738, 510] on div "+" at bounding box center [743, 504] width 135 height 18
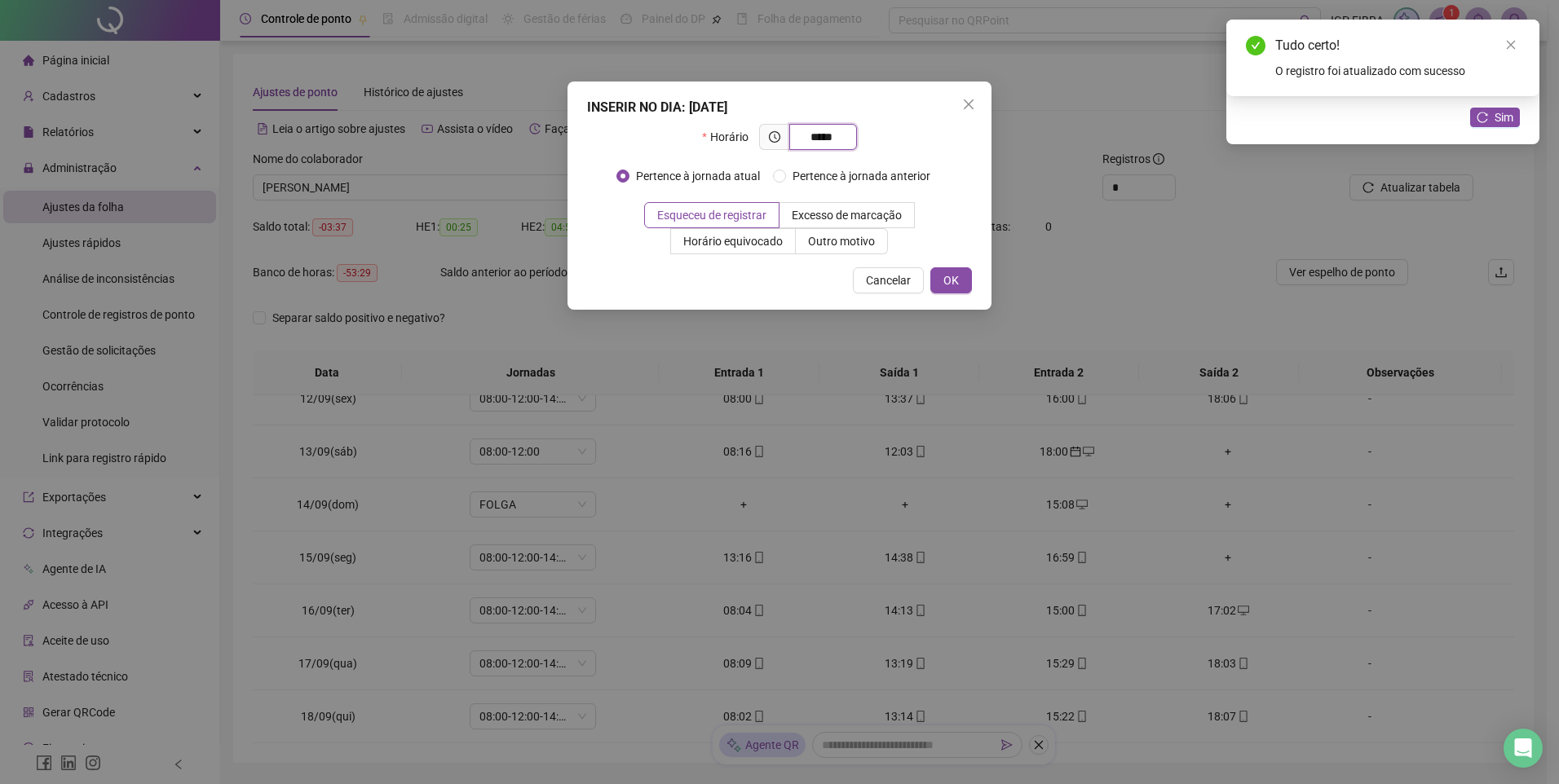
type input "*****"
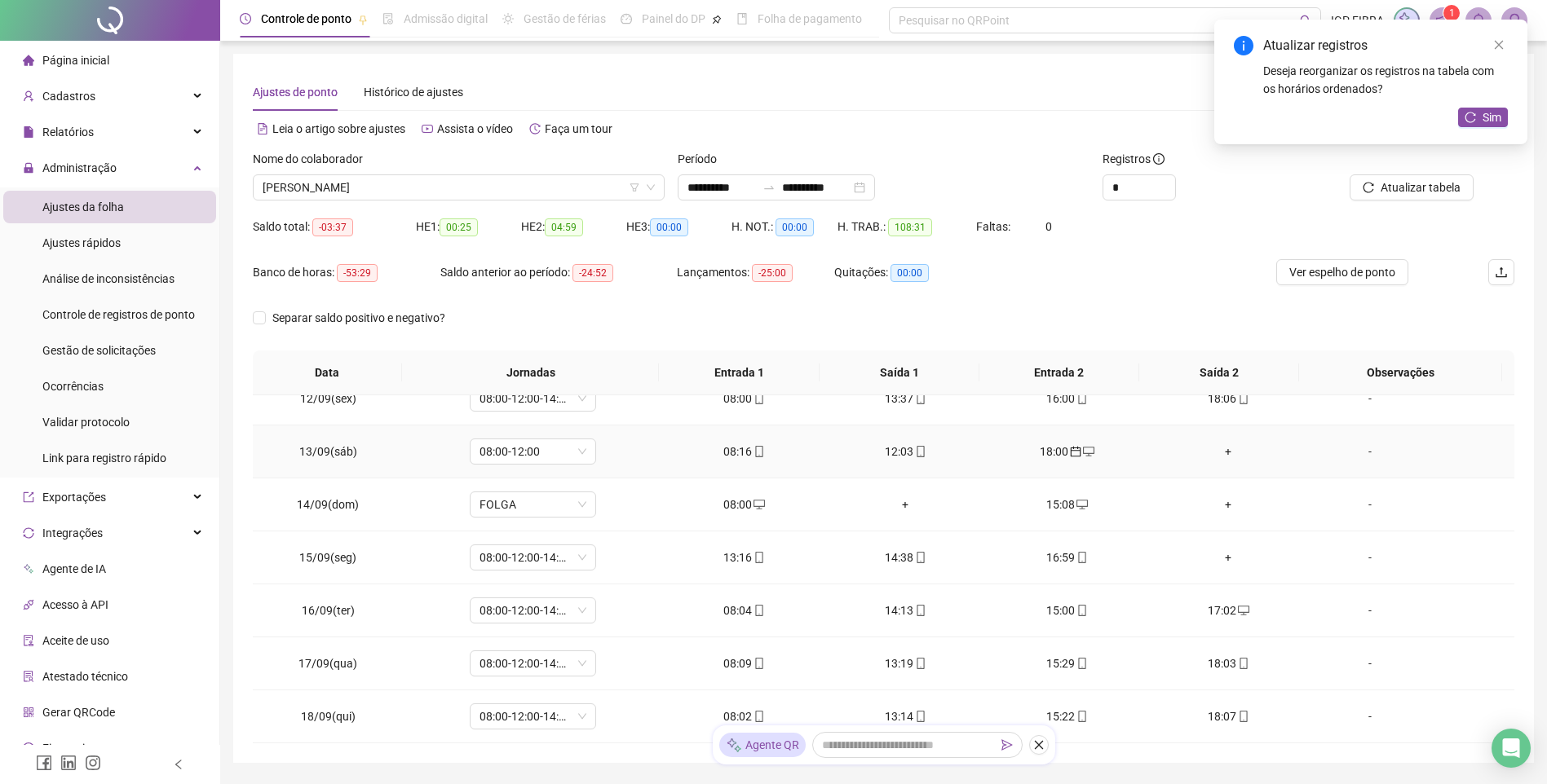
click at [1083, 457] on icon "desktop" at bounding box center [1088, 451] width 11 height 11
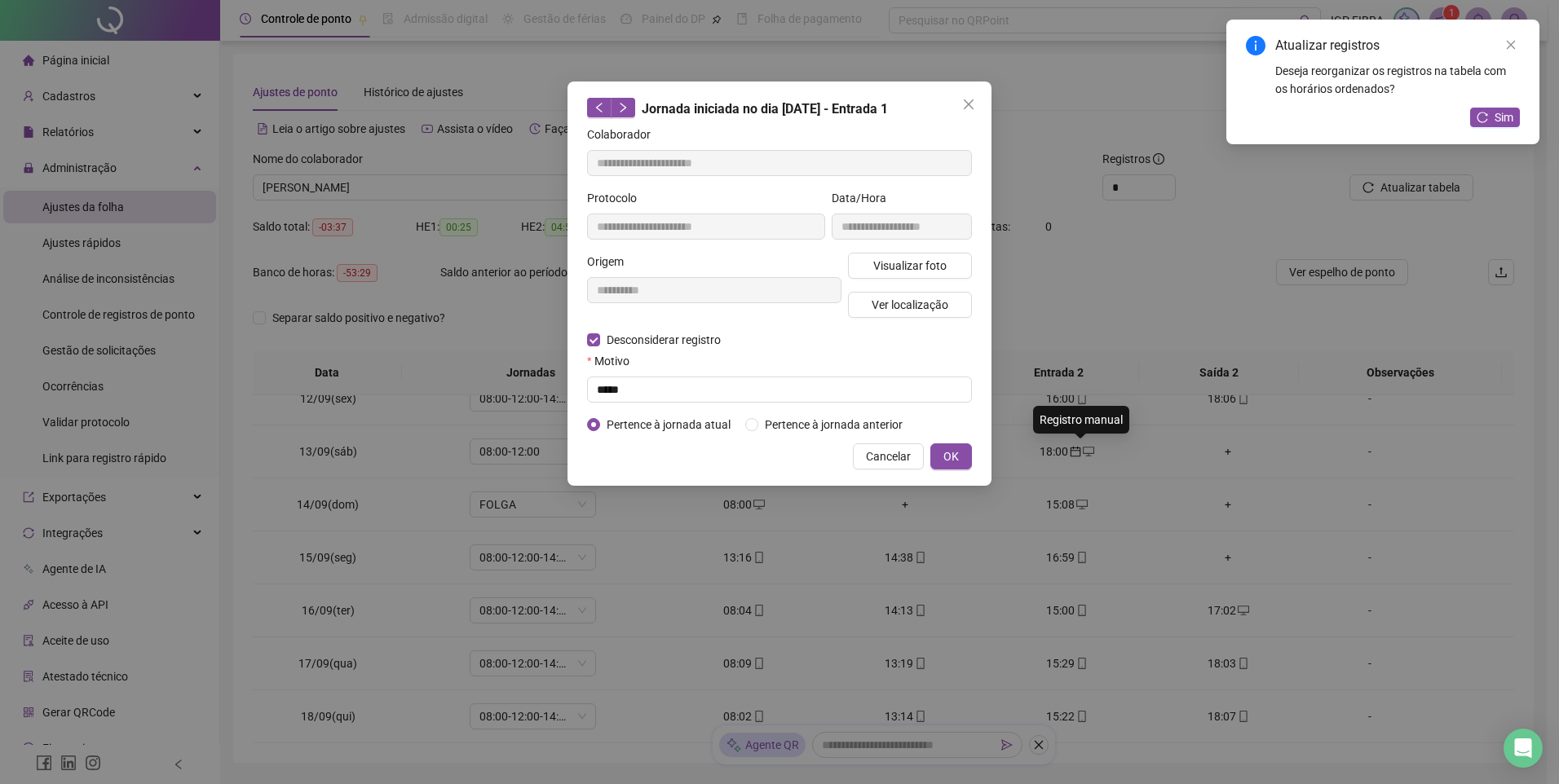
type input "**********"
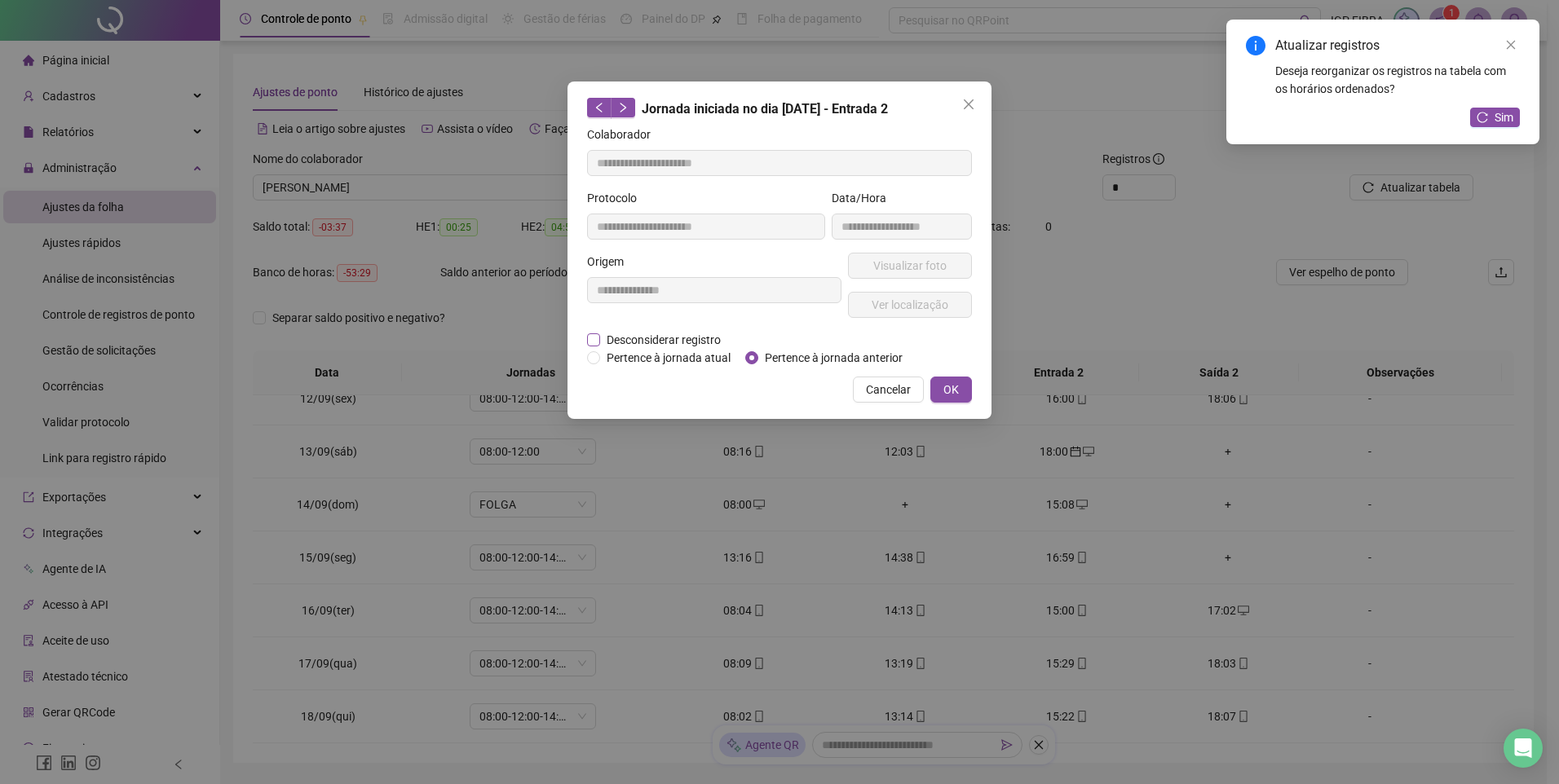
click at [664, 335] on span "Desconsiderar registro" at bounding box center [664, 339] width 128 height 18
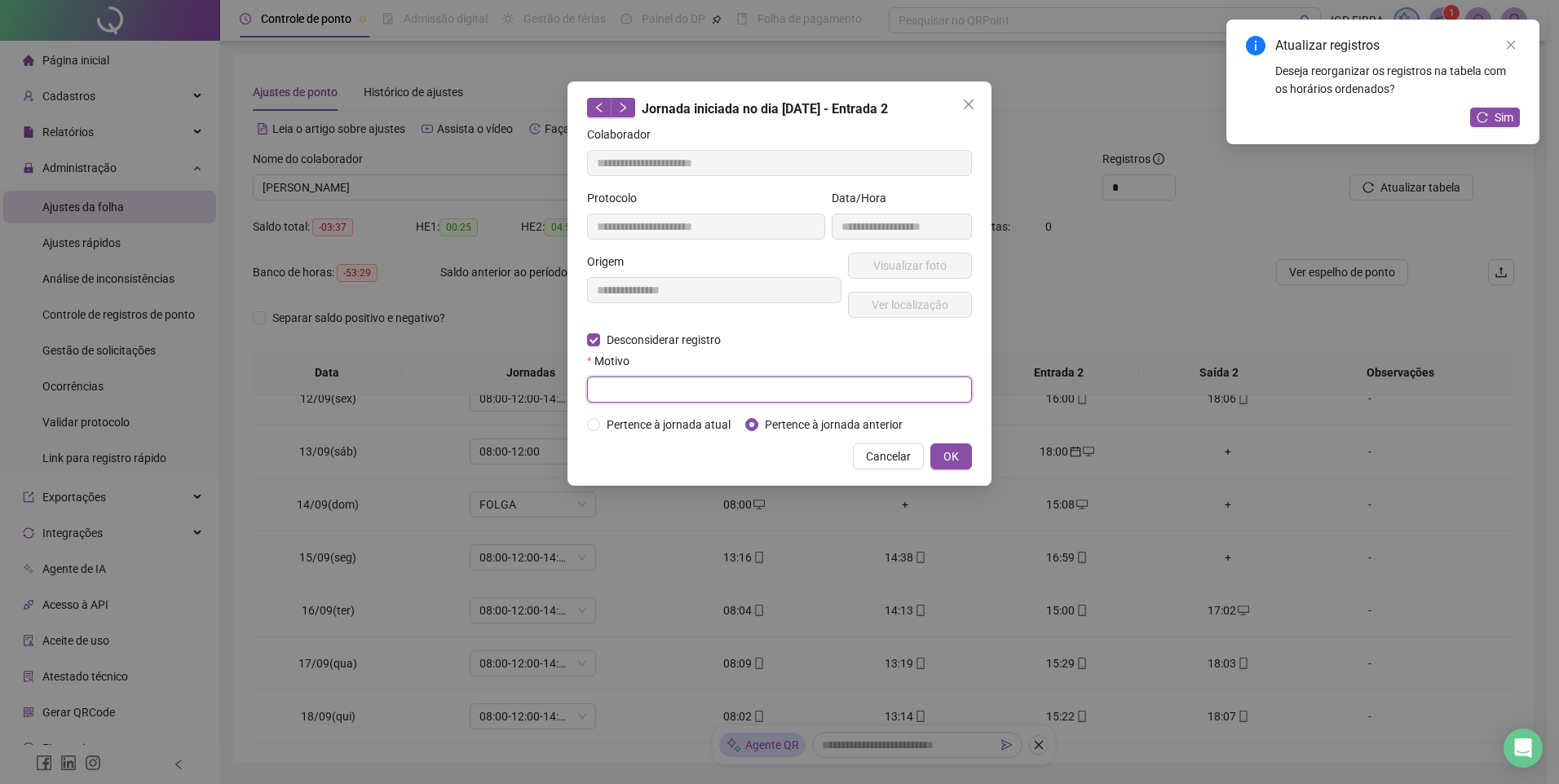
click at [632, 387] on input "text" at bounding box center [780, 389] width 385 height 26
type input "*****"
click at [941, 453] on button "OK" at bounding box center [951, 457] width 42 height 26
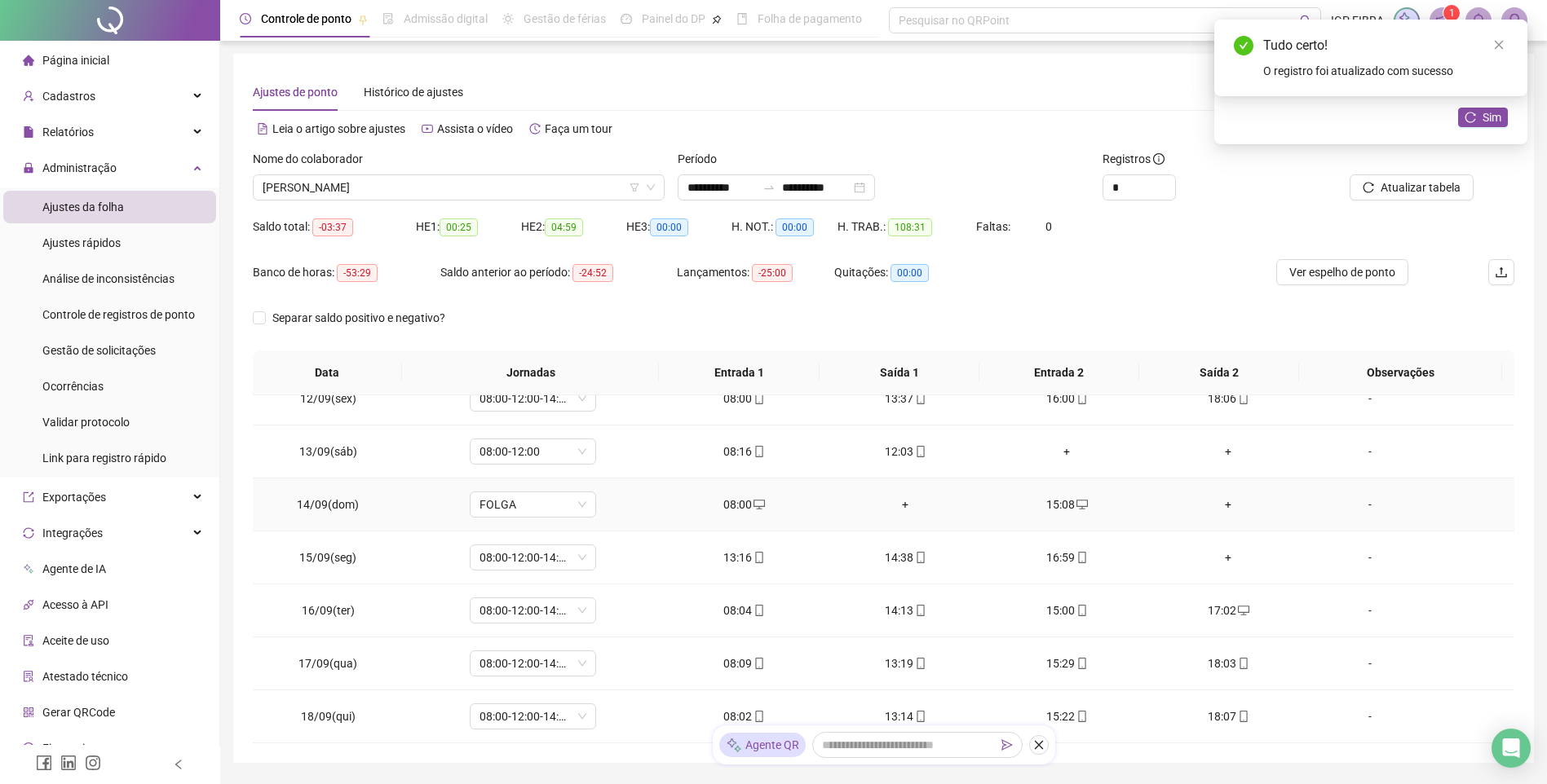
click at [1220, 505] on div "+" at bounding box center [1228, 504] width 135 height 18
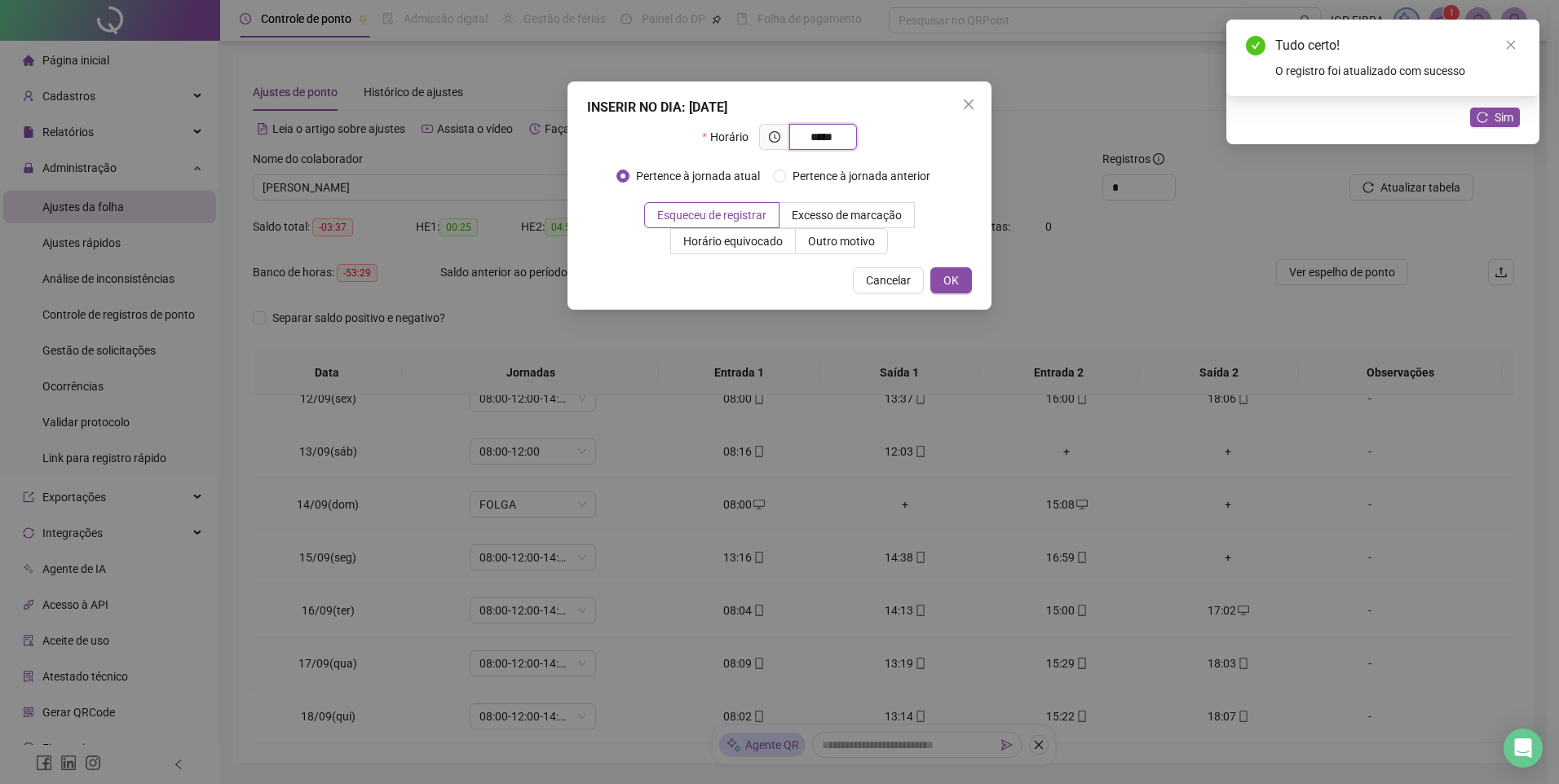
type input "*****"
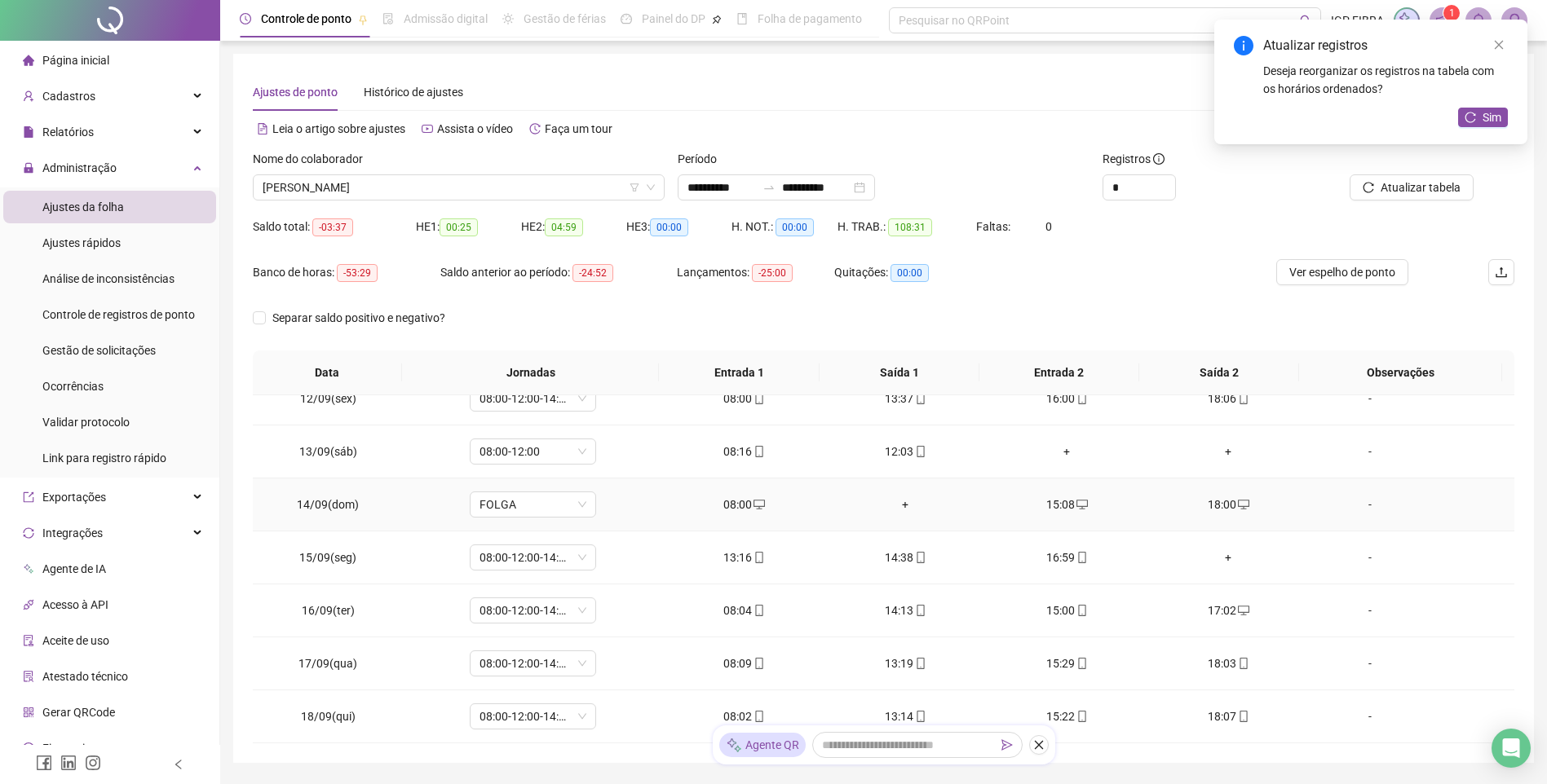
click at [895, 504] on div "+" at bounding box center [905, 504] width 135 height 18
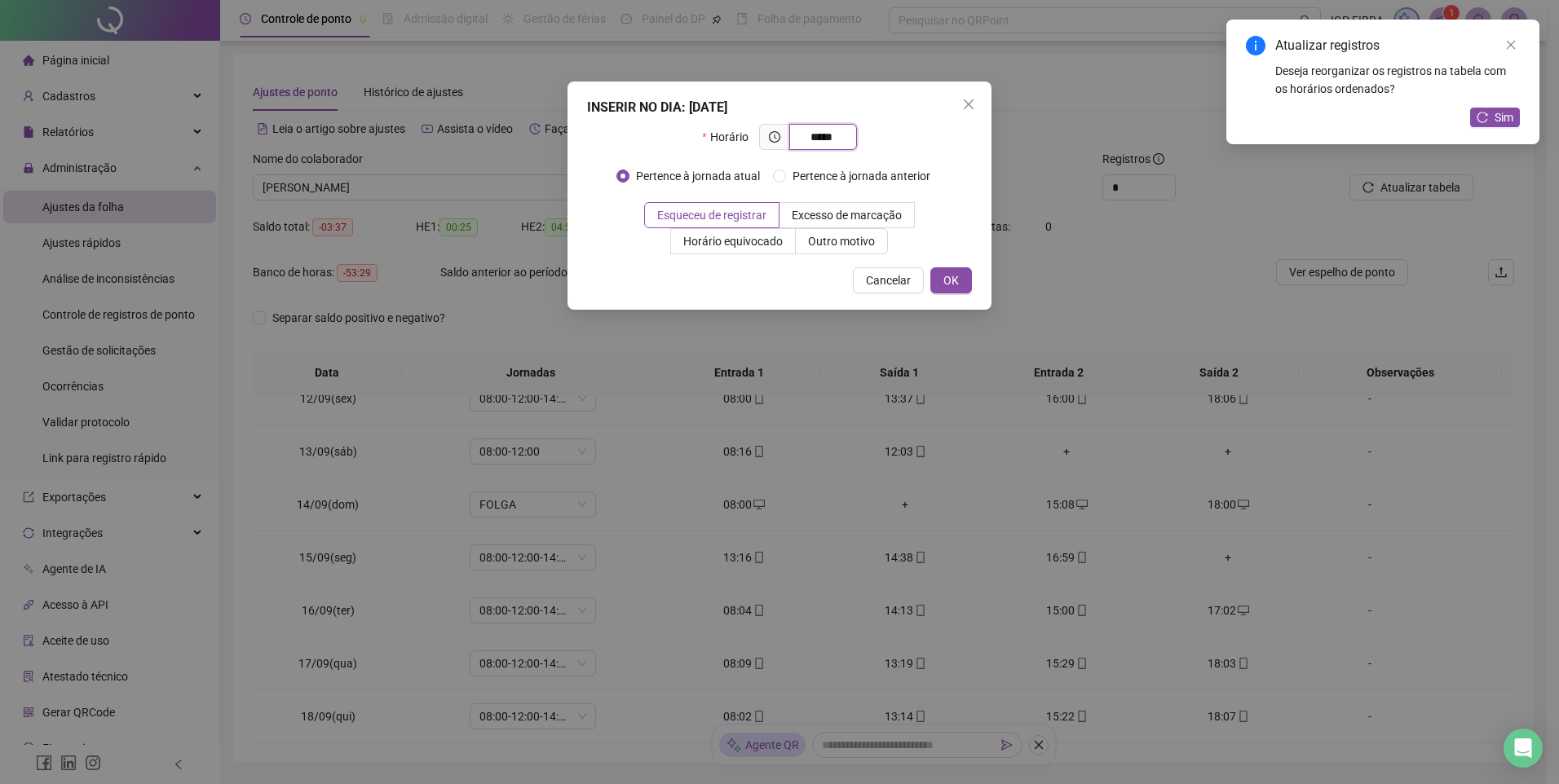
type input "*****"
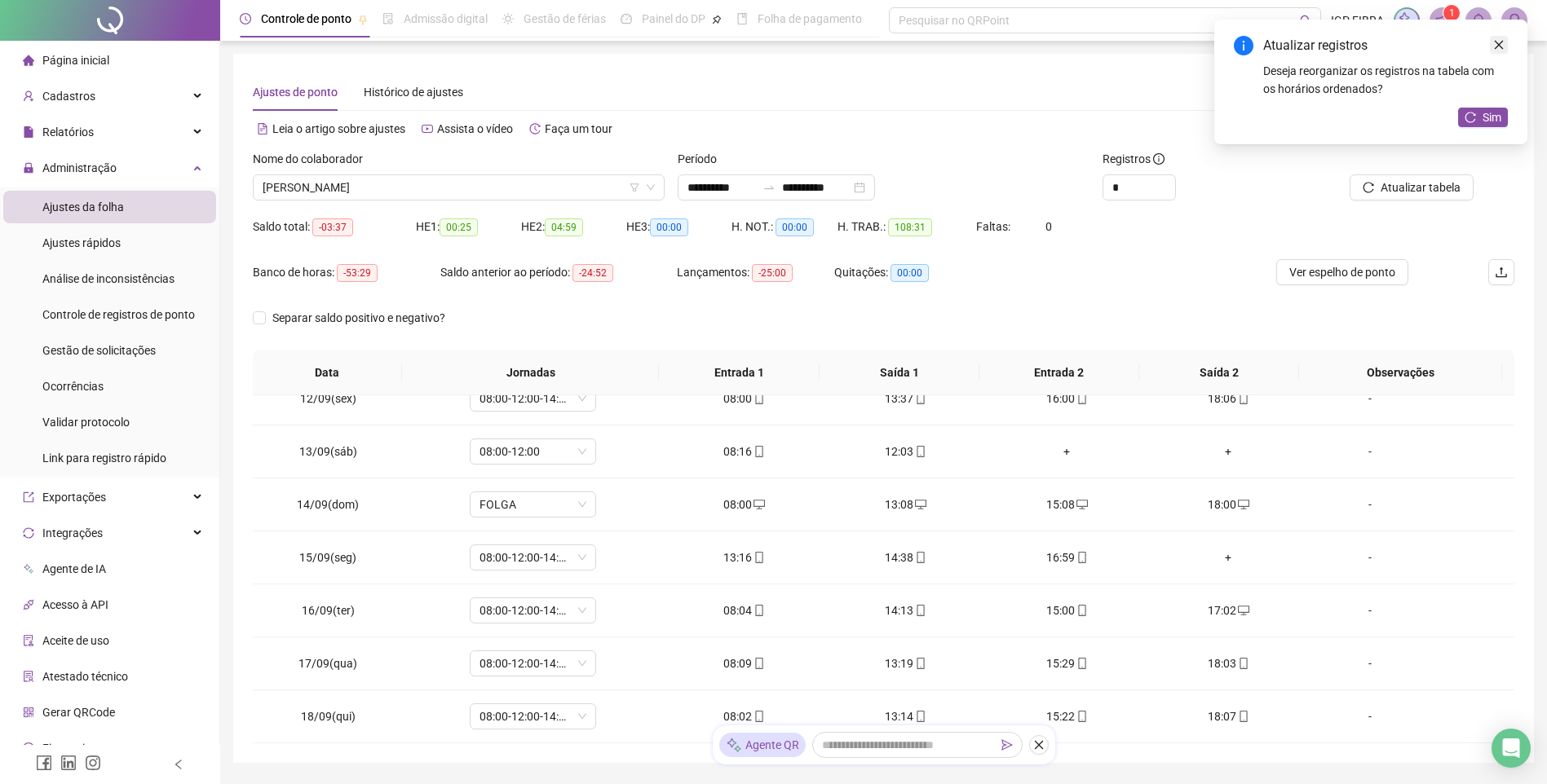
click at [1494, 49] on icon "close" at bounding box center [1498, 44] width 11 height 11
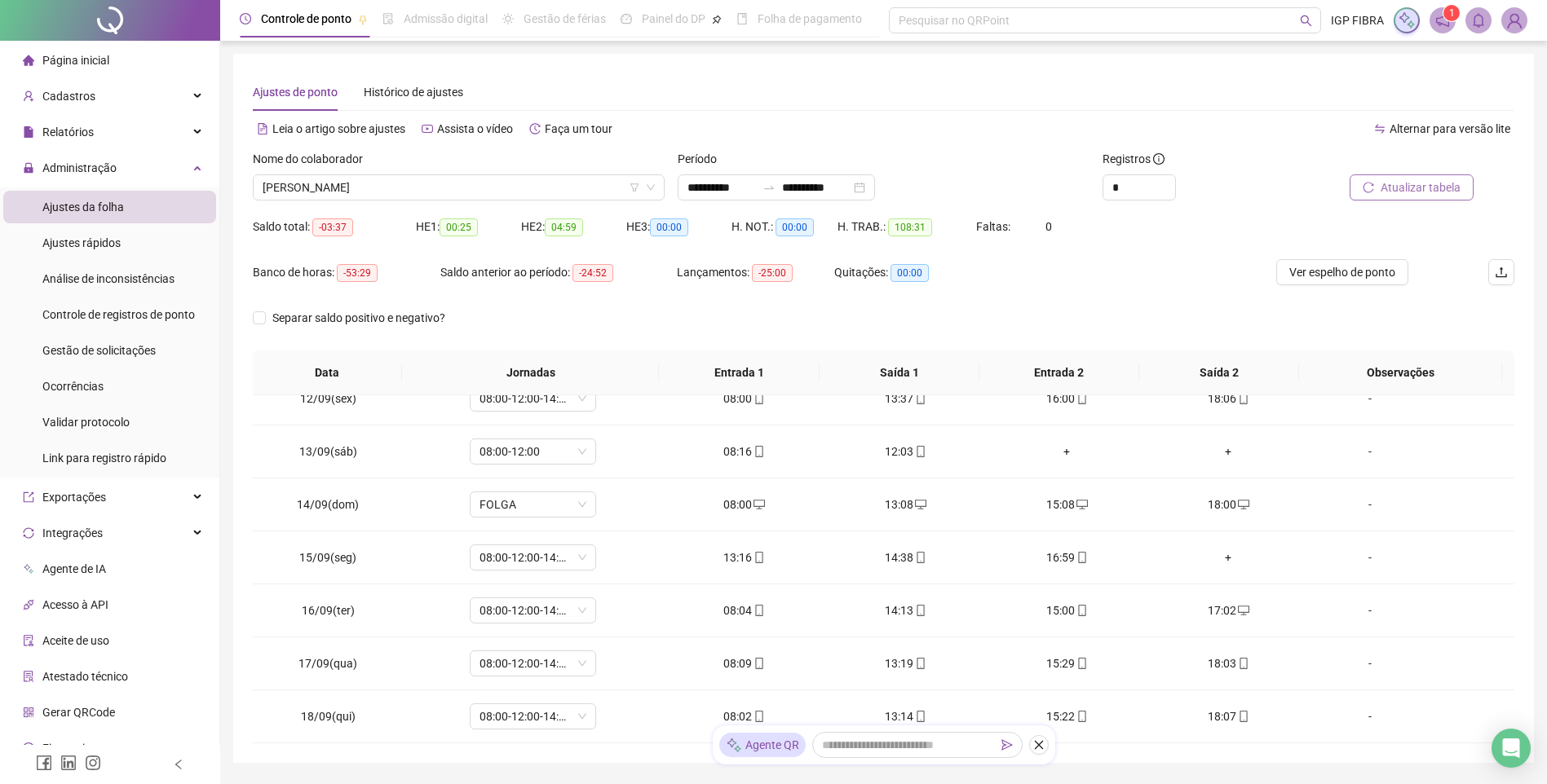
click at [1447, 195] on span "Atualizar tabela" at bounding box center [1420, 187] width 80 height 18
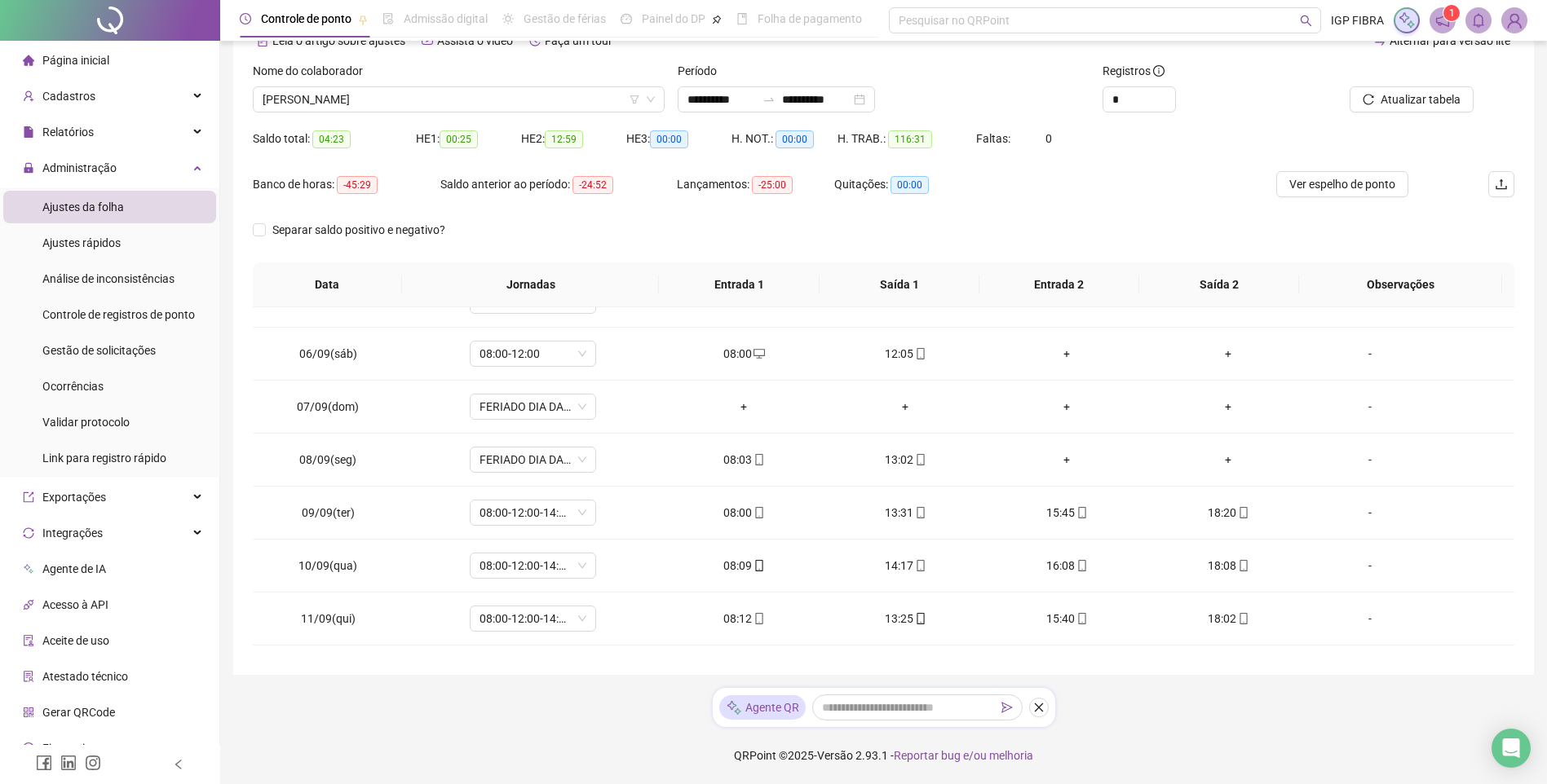
scroll to position [570, 0]
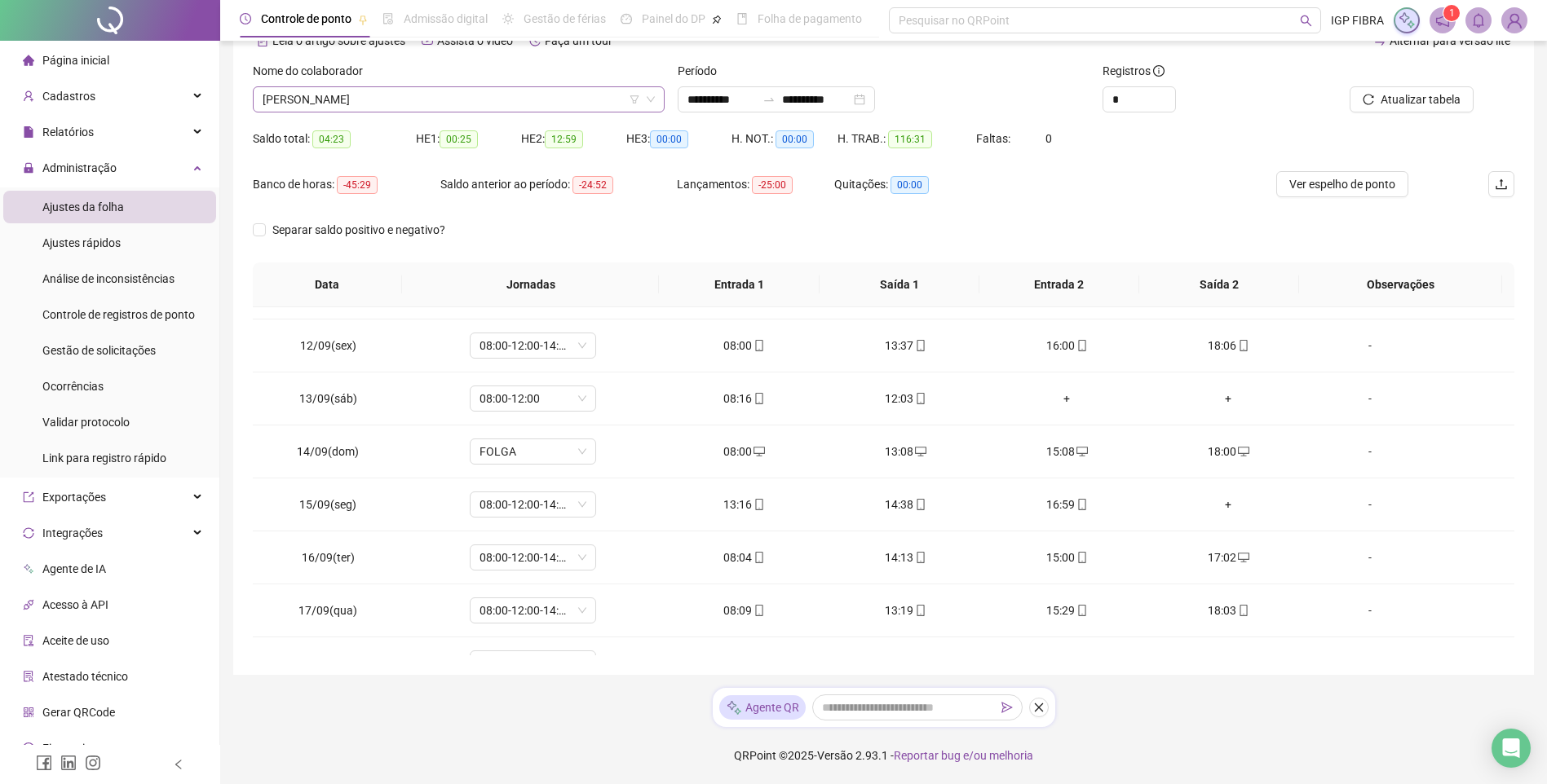
click at [492, 108] on span "MATHEUS SANTOS DA SILVA" at bounding box center [459, 99] width 392 height 24
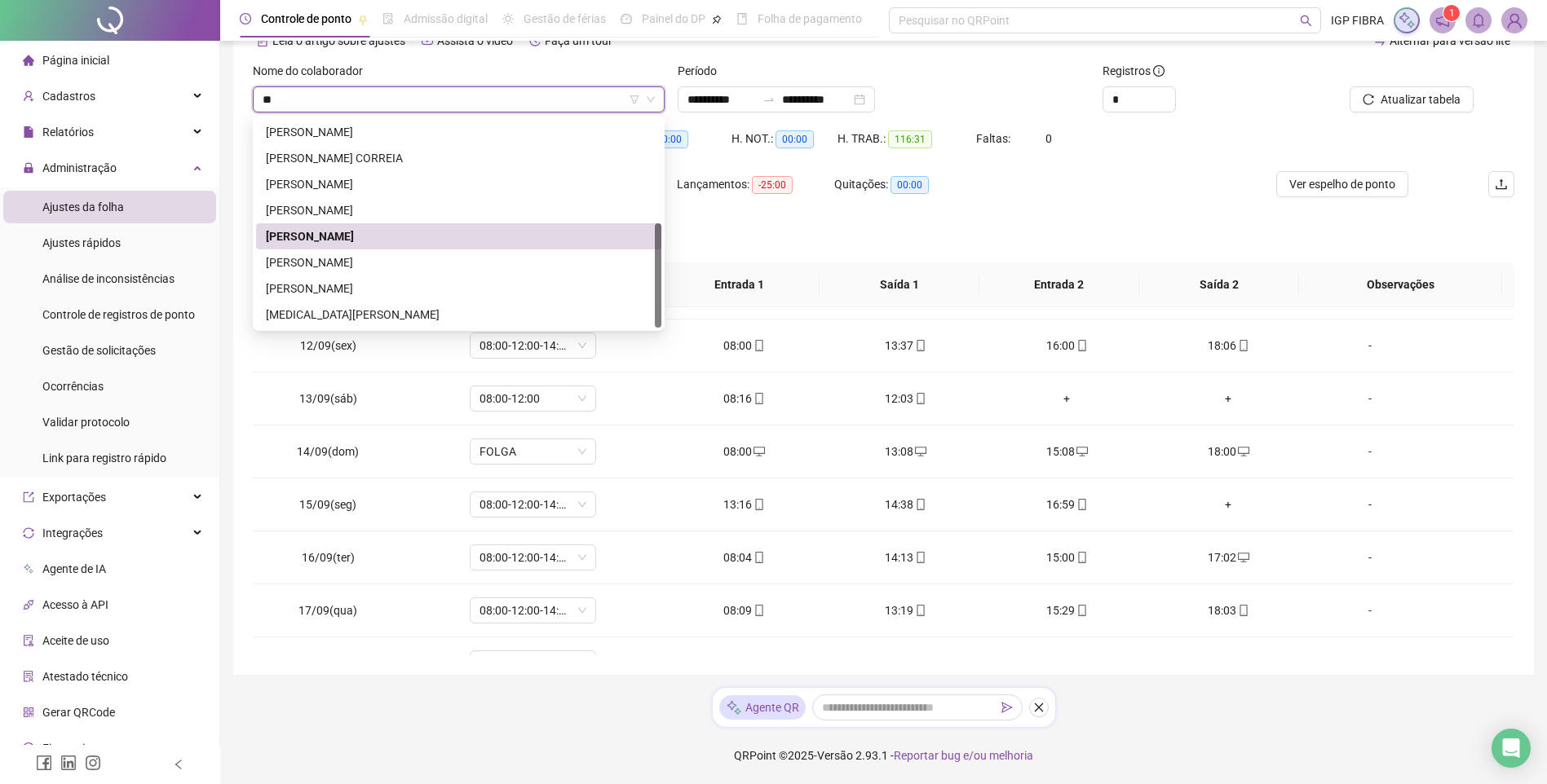
scroll to position [0, 0]
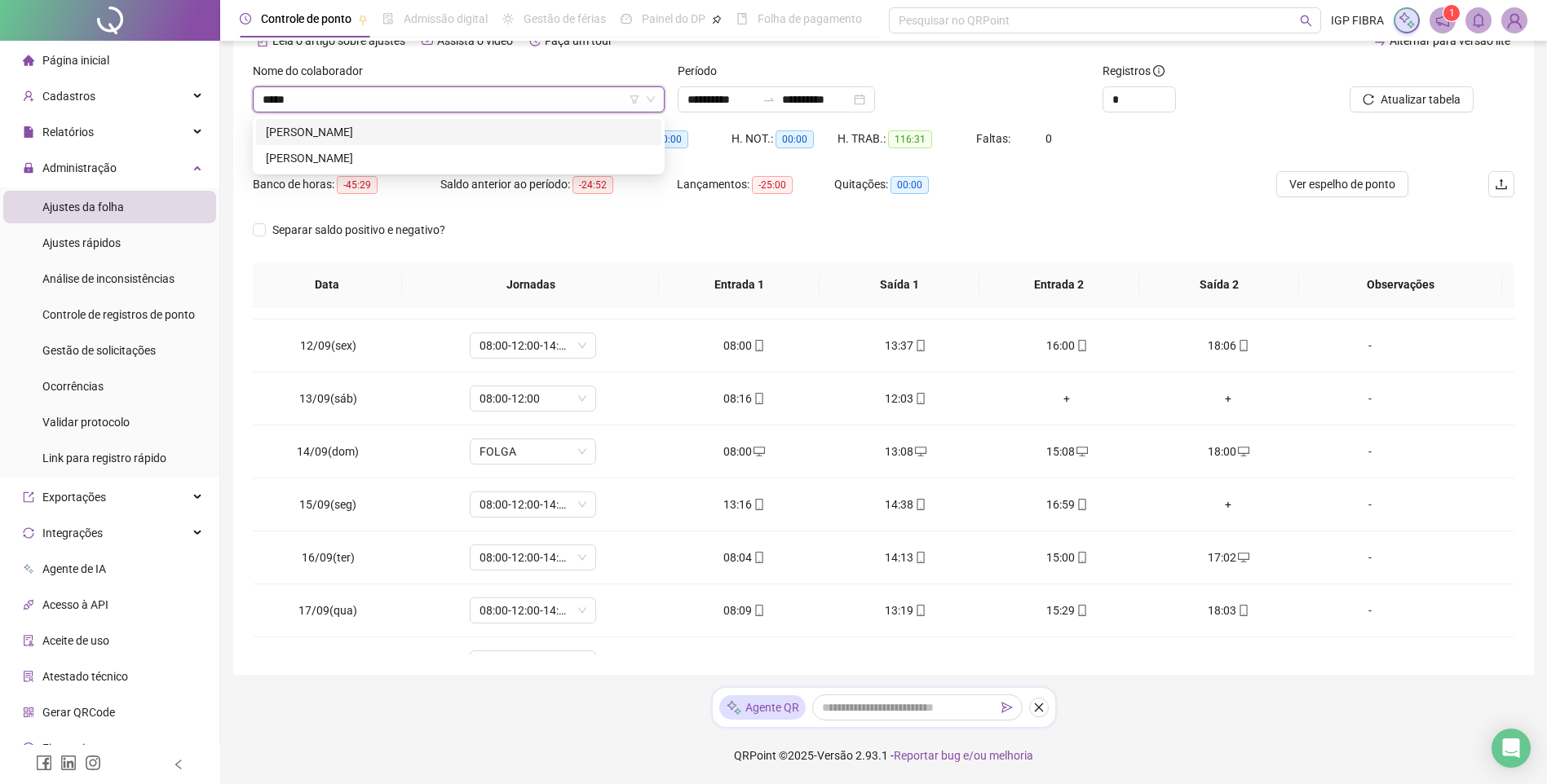
type input "******"
click at [396, 124] on div "MARINA DE OLIVEIRA SOUZA" at bounding box center [458, 131] width 386 height 18
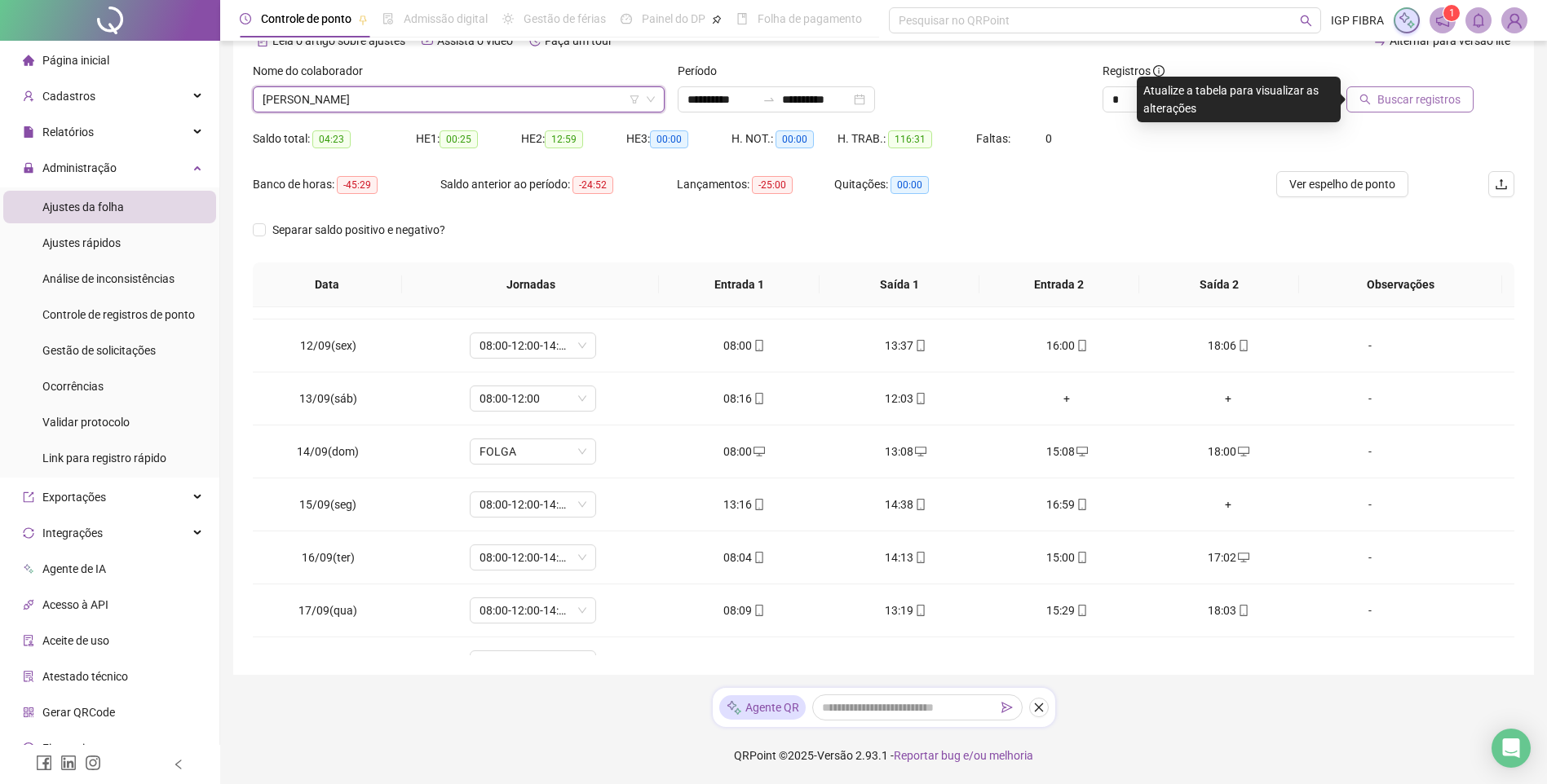
click at [1435, 100] on span "Buscar registros" at bounding box center [1418, 99] width 83 height 18
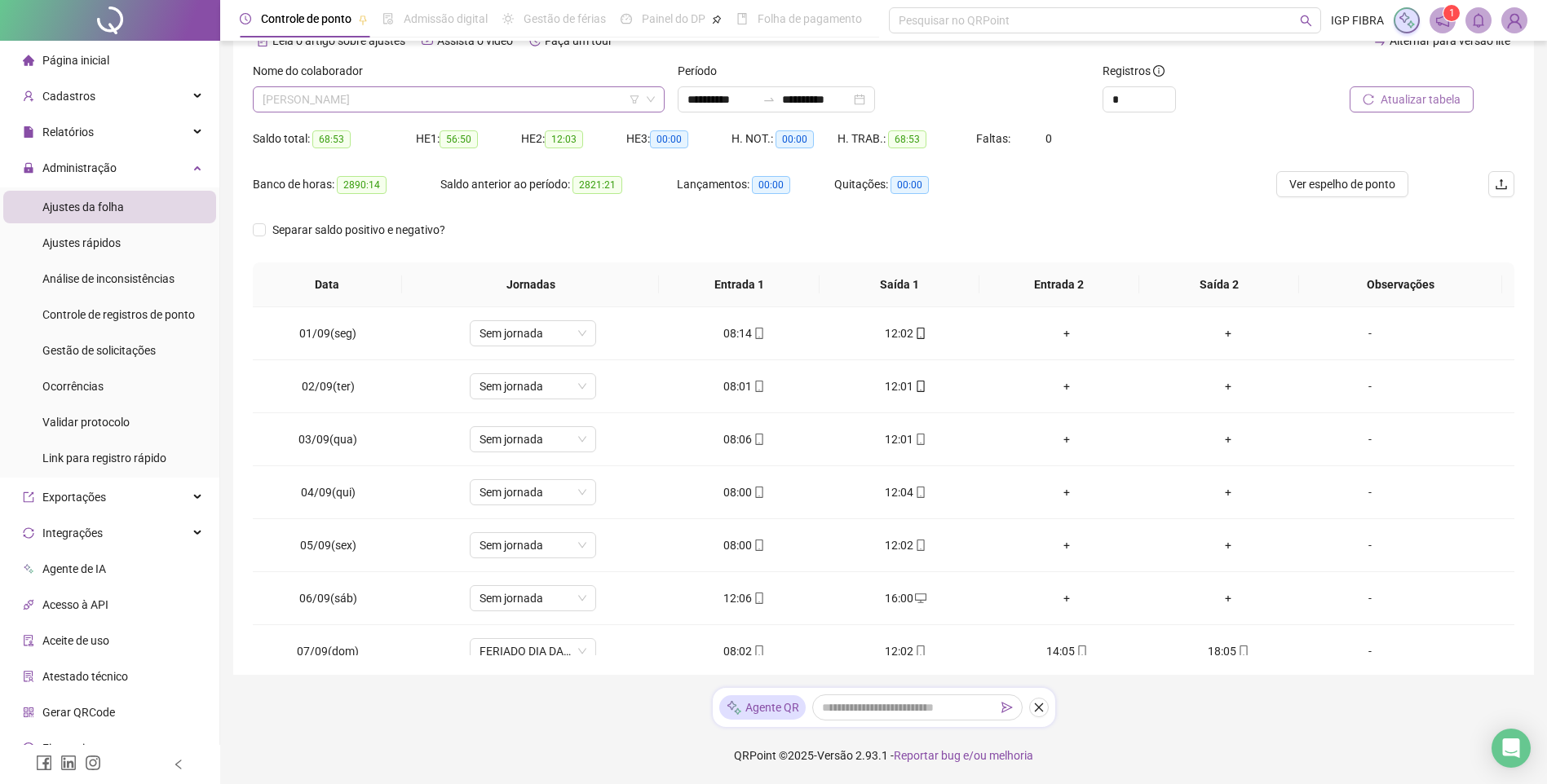
click at [378, 110] on span "MARINA DE OLIVEIRA SOUZA" at bounding box center [459, 99] width 392 height 24
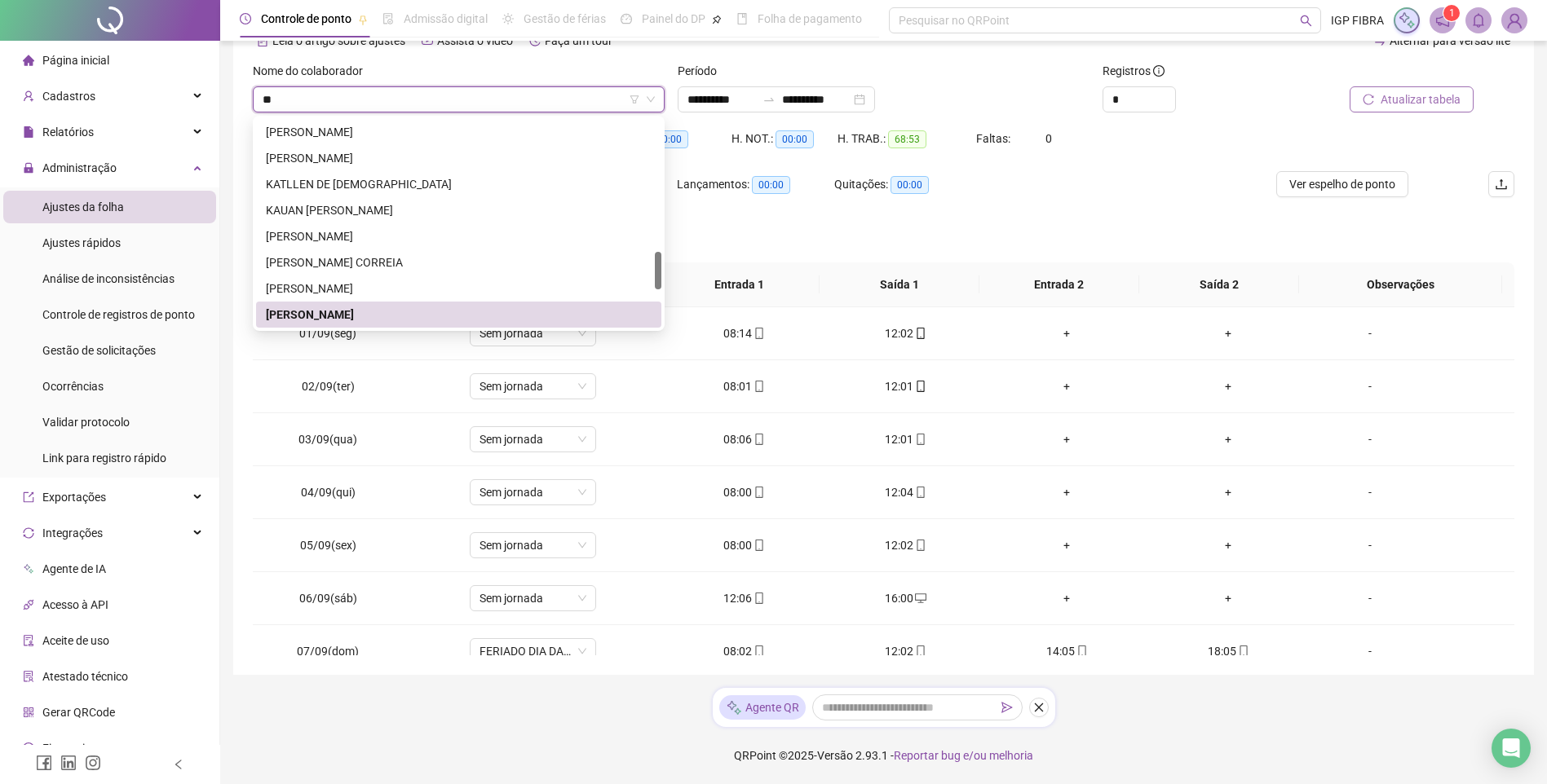
scroll to position [235, 0]
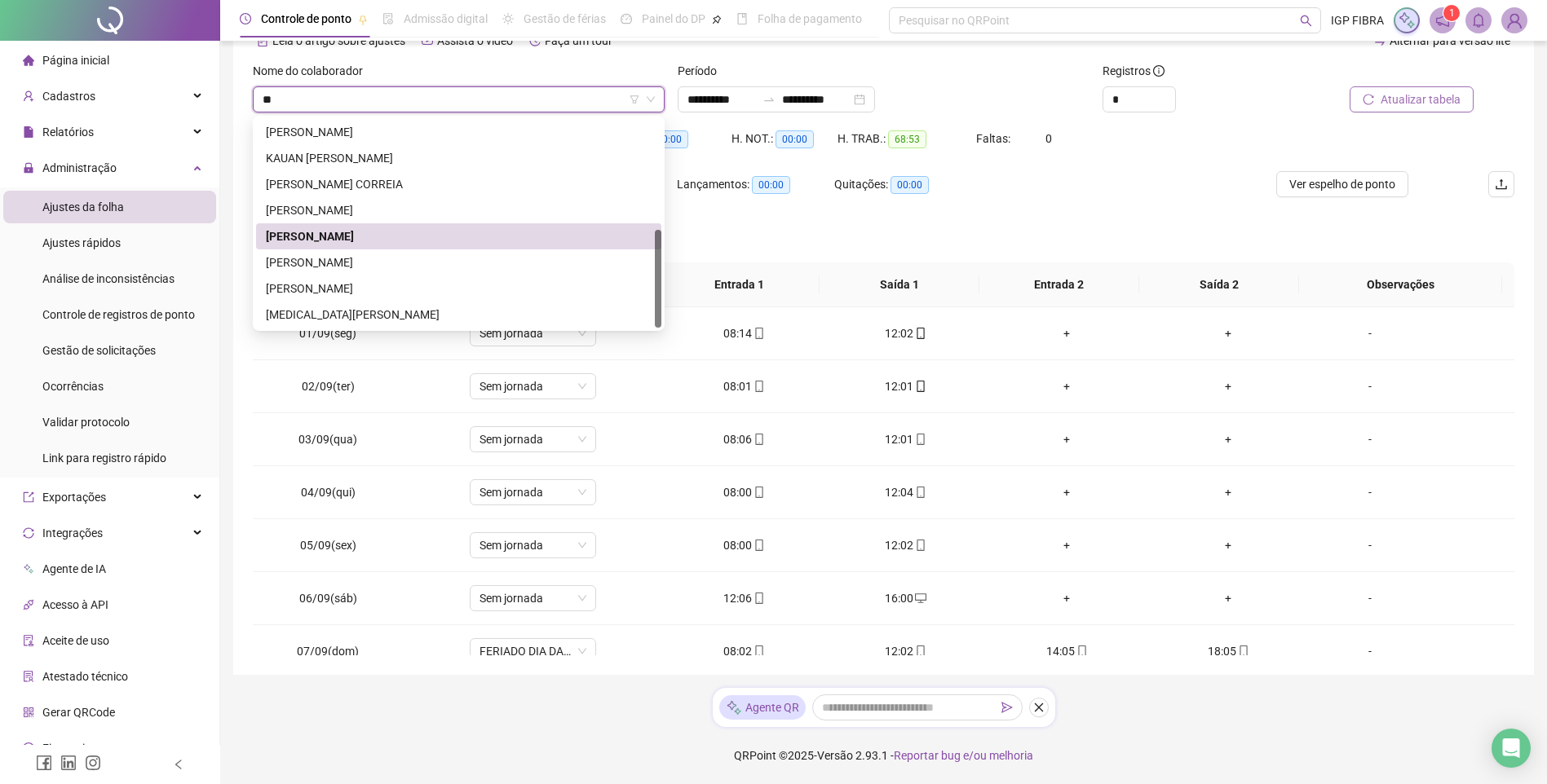
type input "***"
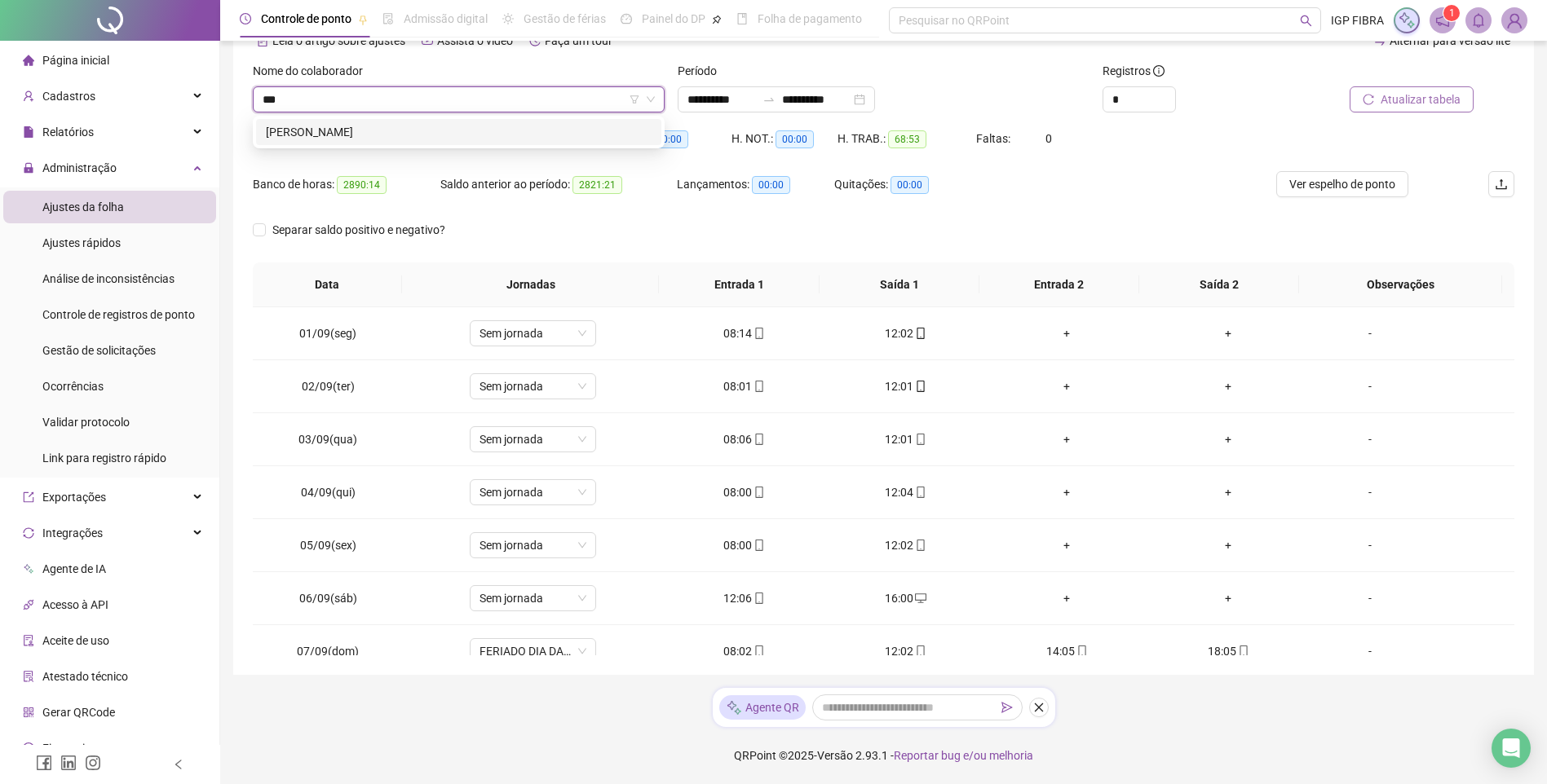
scroll to position [0, 0]
click at [390, 134] on div "ARLINDO NETO OLIVEIRA SILVA" at bounding box center [458, 131] width 386 height 18
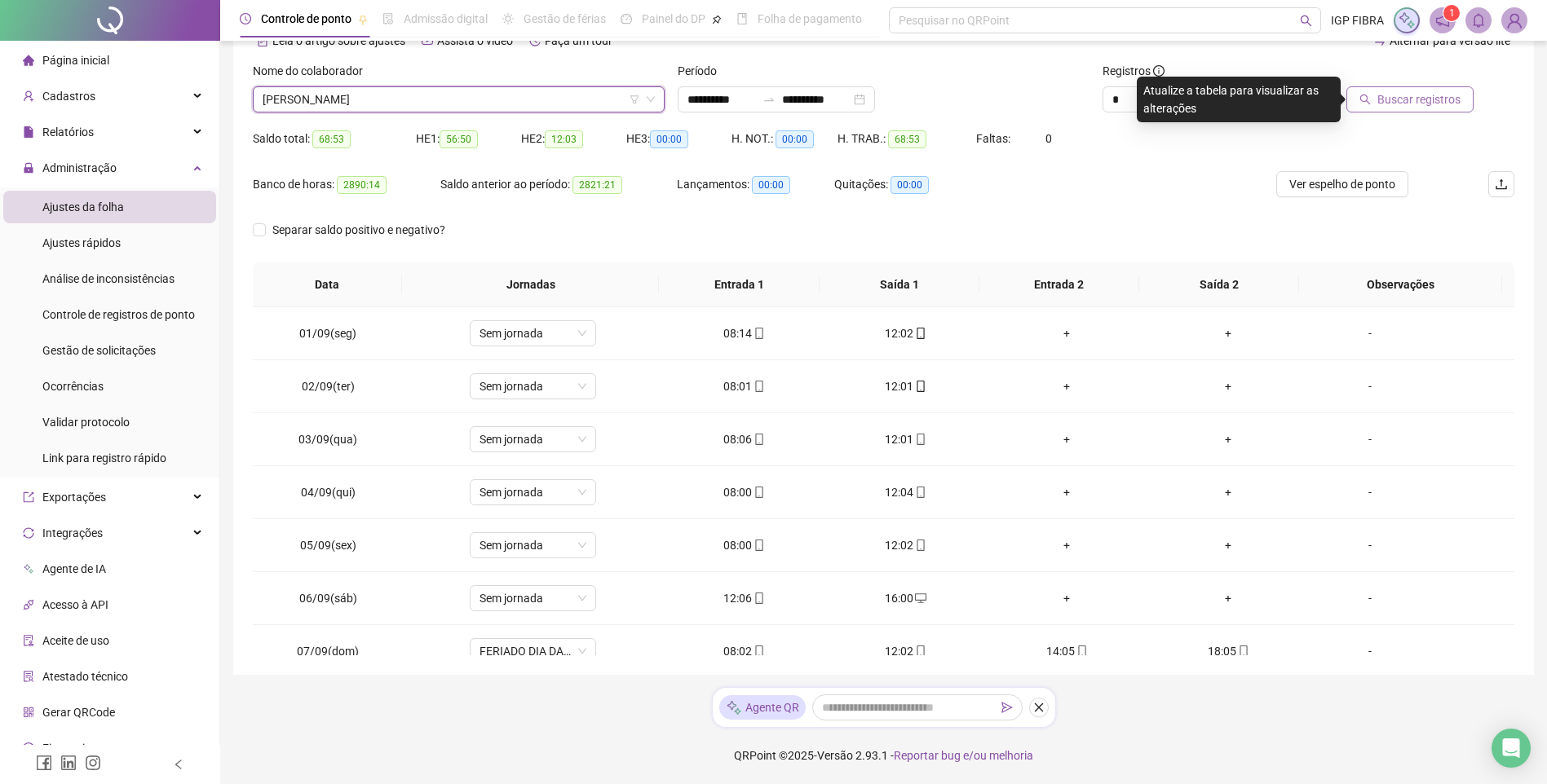
click at [1393, 100] on span "Buscar registros" at bounding box center [1418, 99] width 83 height 18
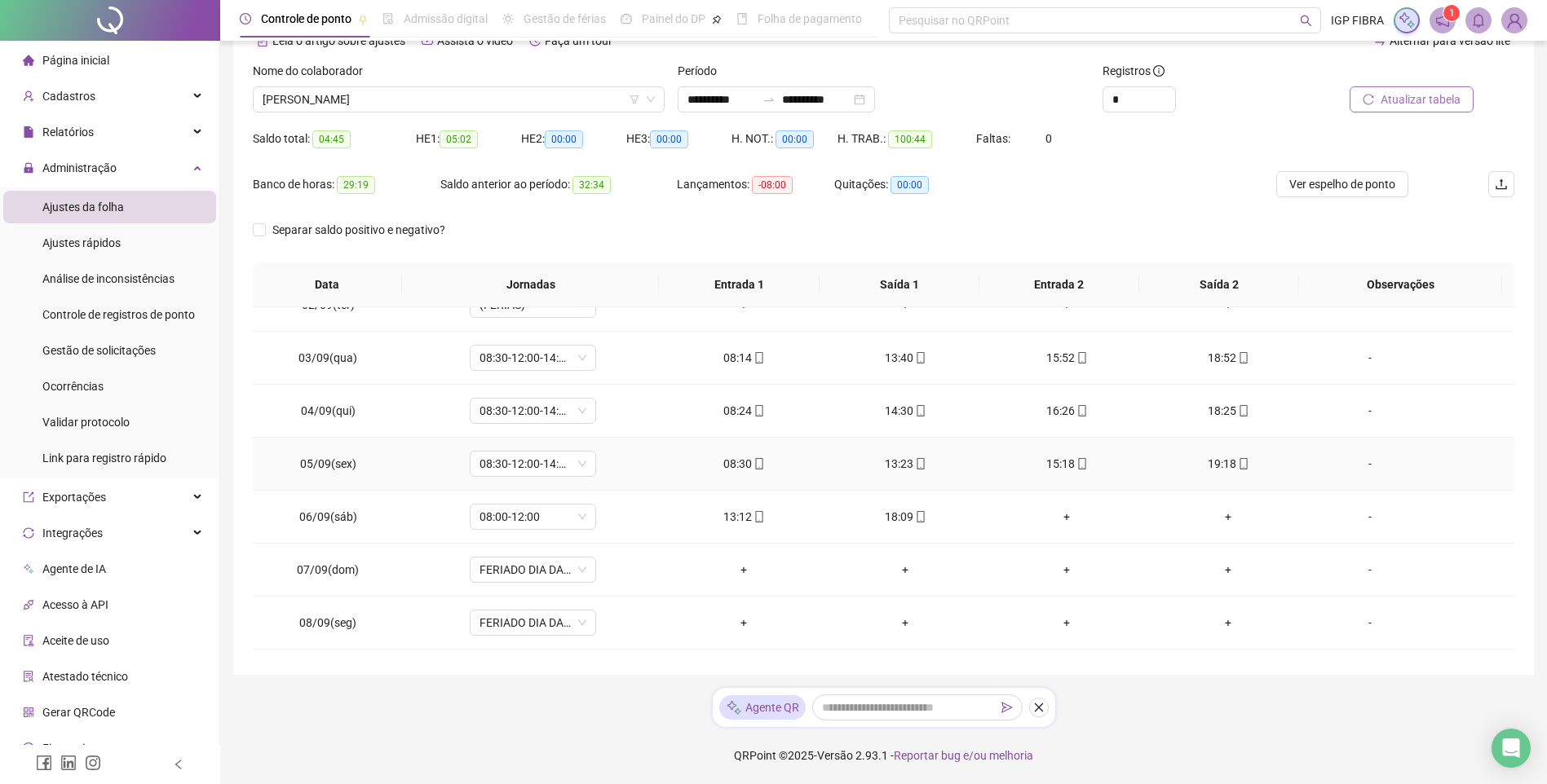
scroll to position [245, 0]
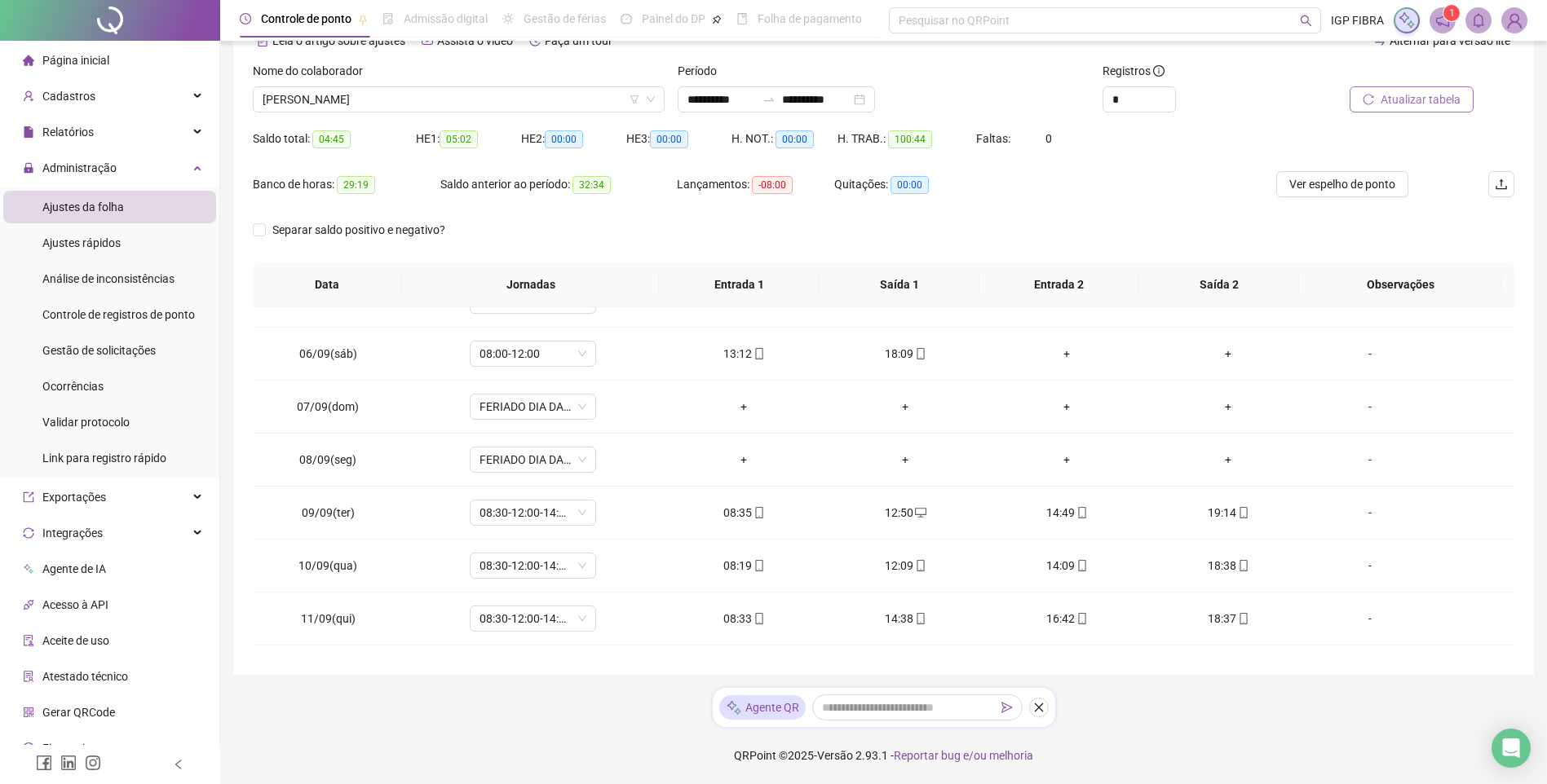
click at [1422, 100] on span "Atualizar tabela" at bounding box center [1420, 99] width 80 height 18
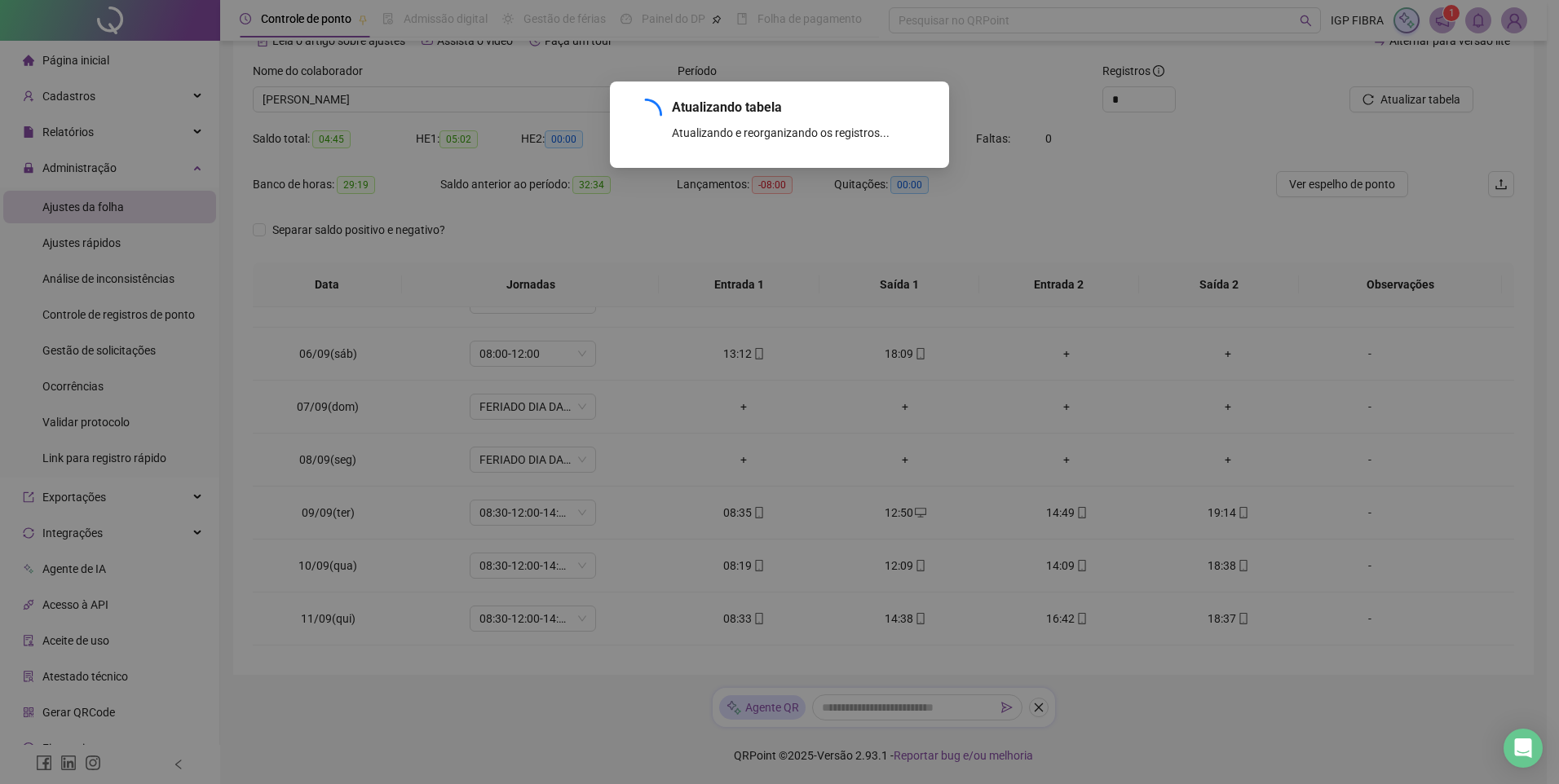
click at [473, 100] on div "Atualizando tabela Atualizando e reorganizando os registros... OK" at bounding box center [780, 392] width 1559 height 784
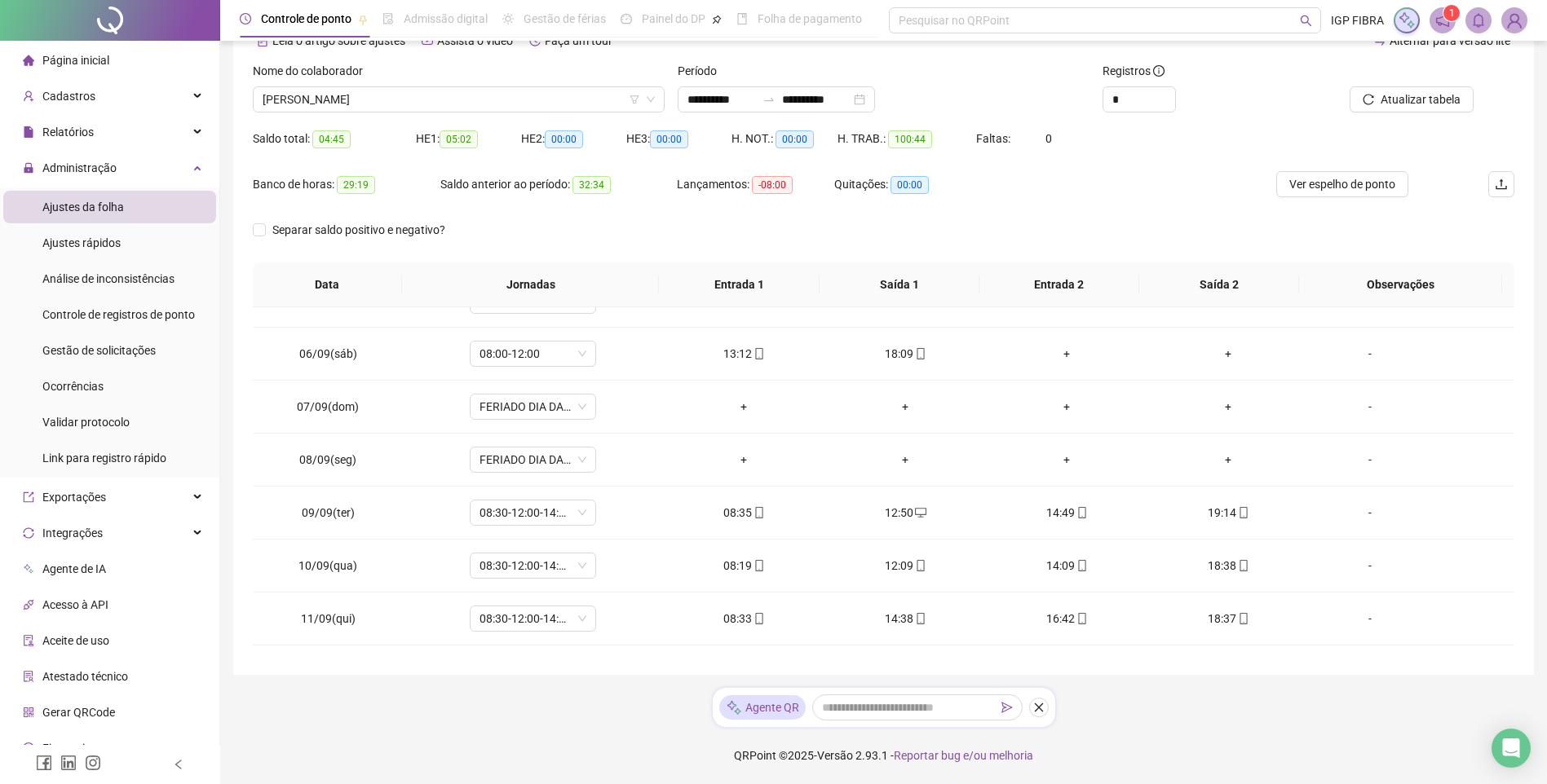
click at [473, 100] on span "ARLINDO NETO OLIVEIRA SILVA" at bounding box center [459, 99] width 392 height 24
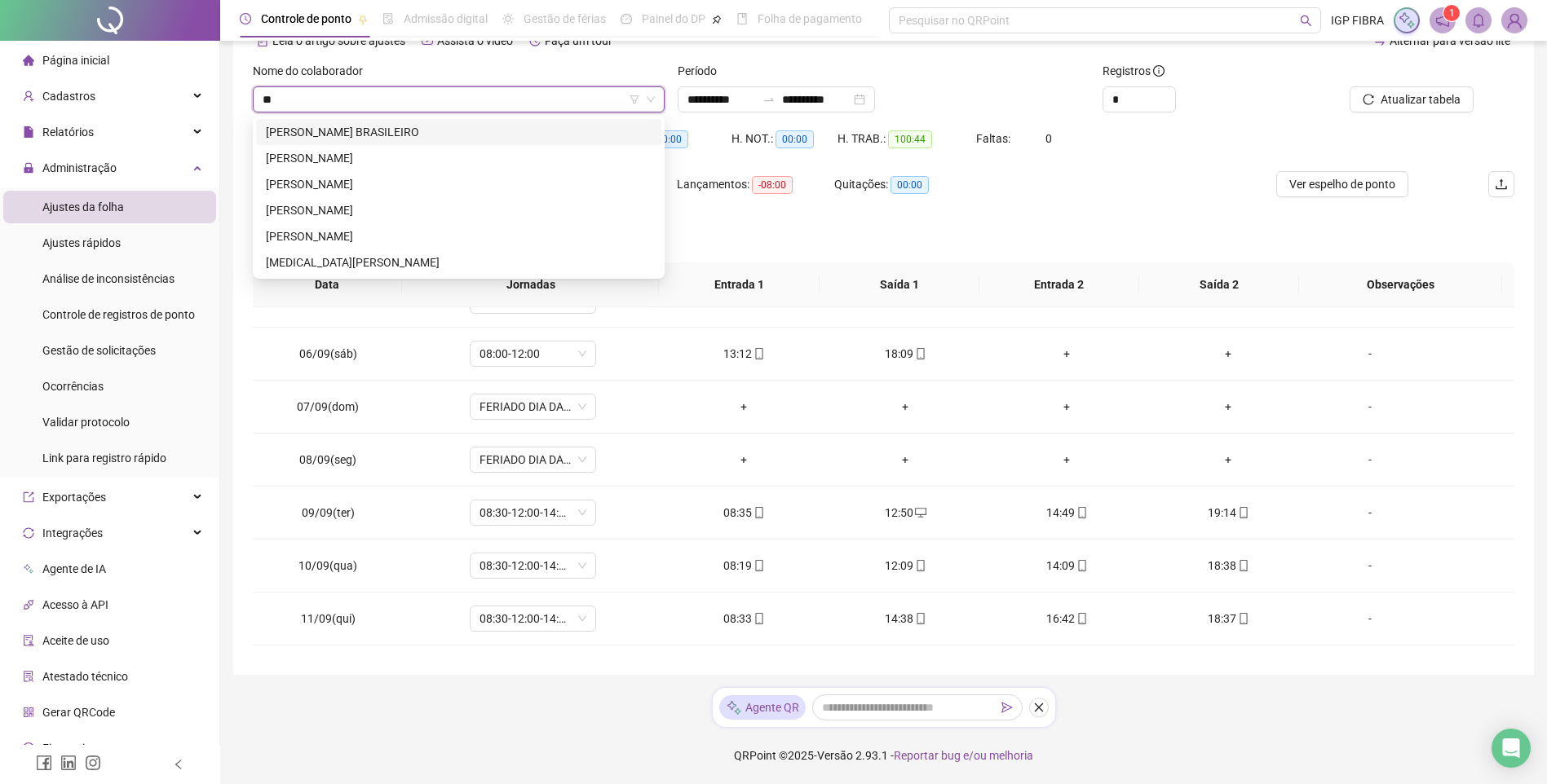
type input "***"
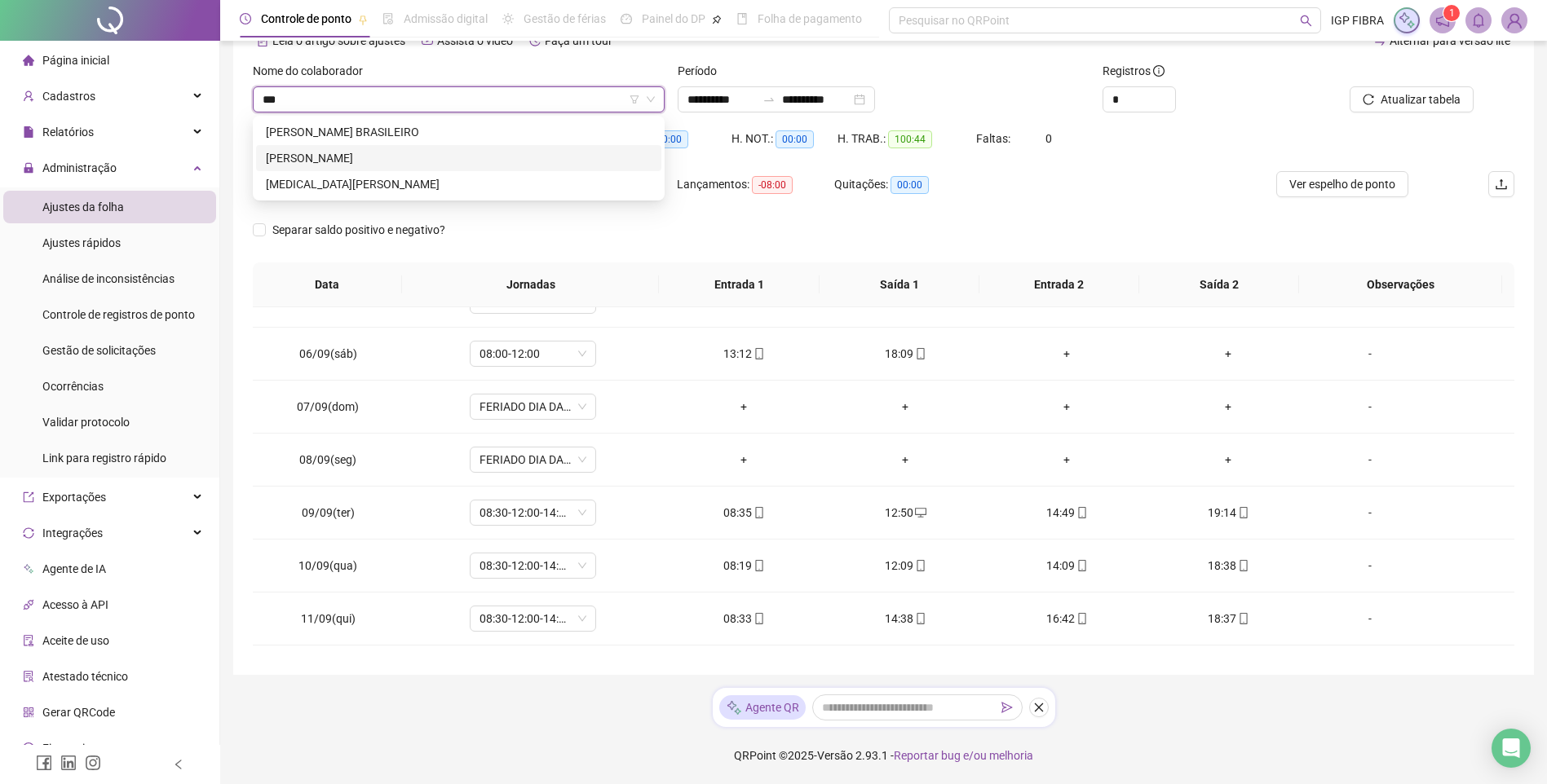
click at [347, 159] on div "MATHEUS SANTOS DA SILVA" at bounding box center [458, 157] width 386 height 18
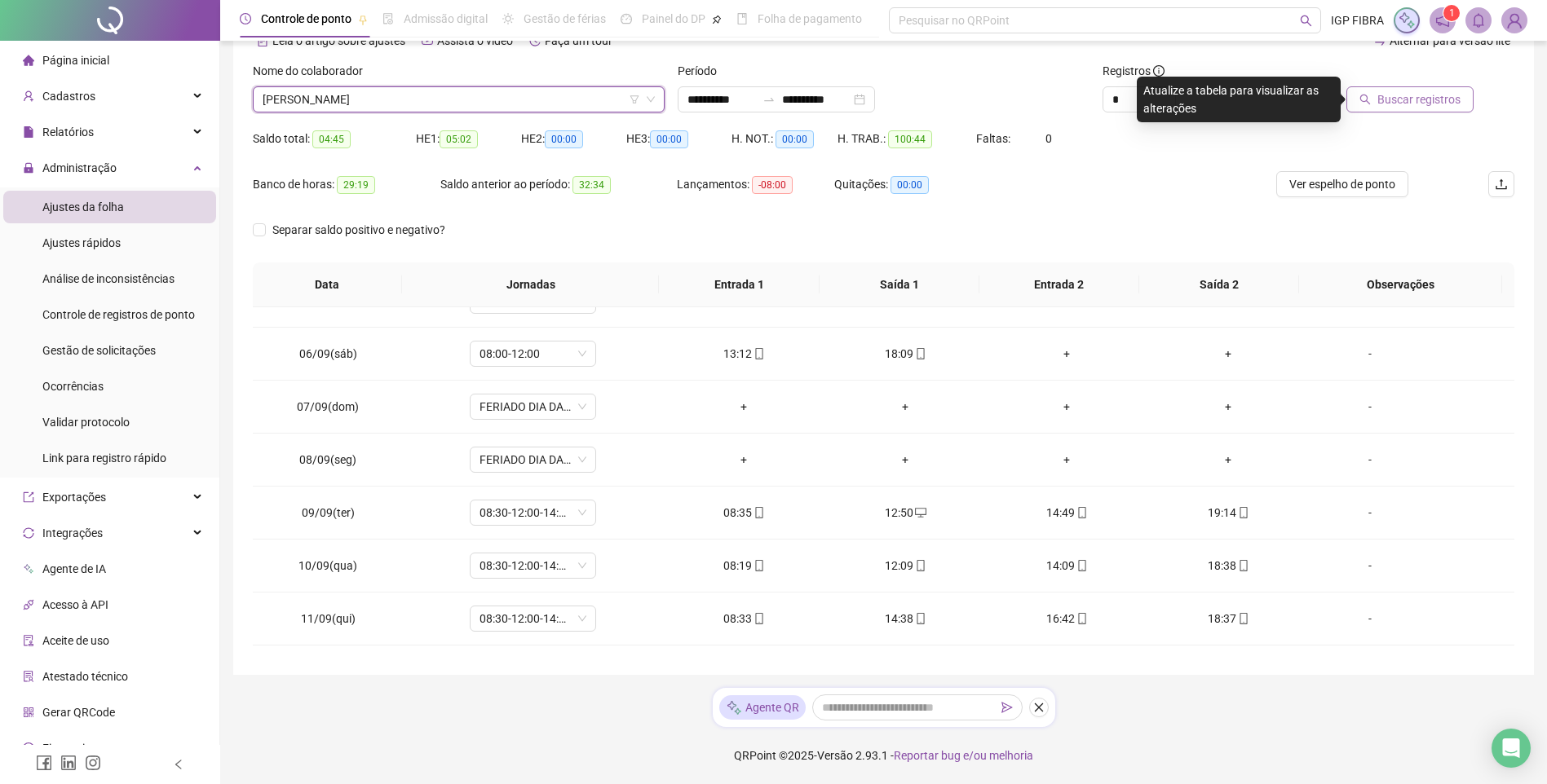
click at [1412, 92] on span "Buscar registros" at bounding box center [1418, 99] width 83 height 18
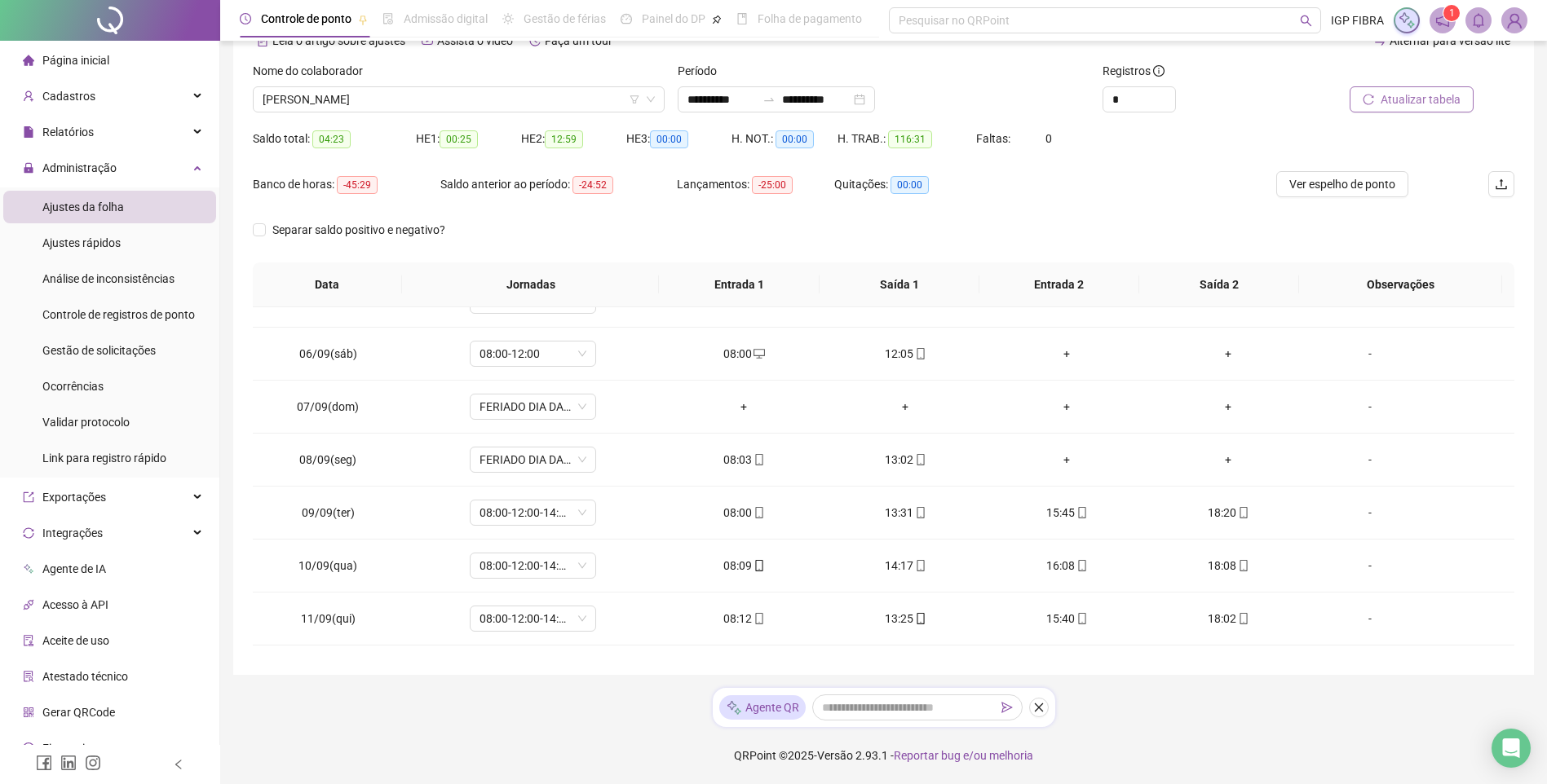
click at [1420, 95] on span "Atualizar tabela" at bounding box center [1420, 99] width 80 height 18
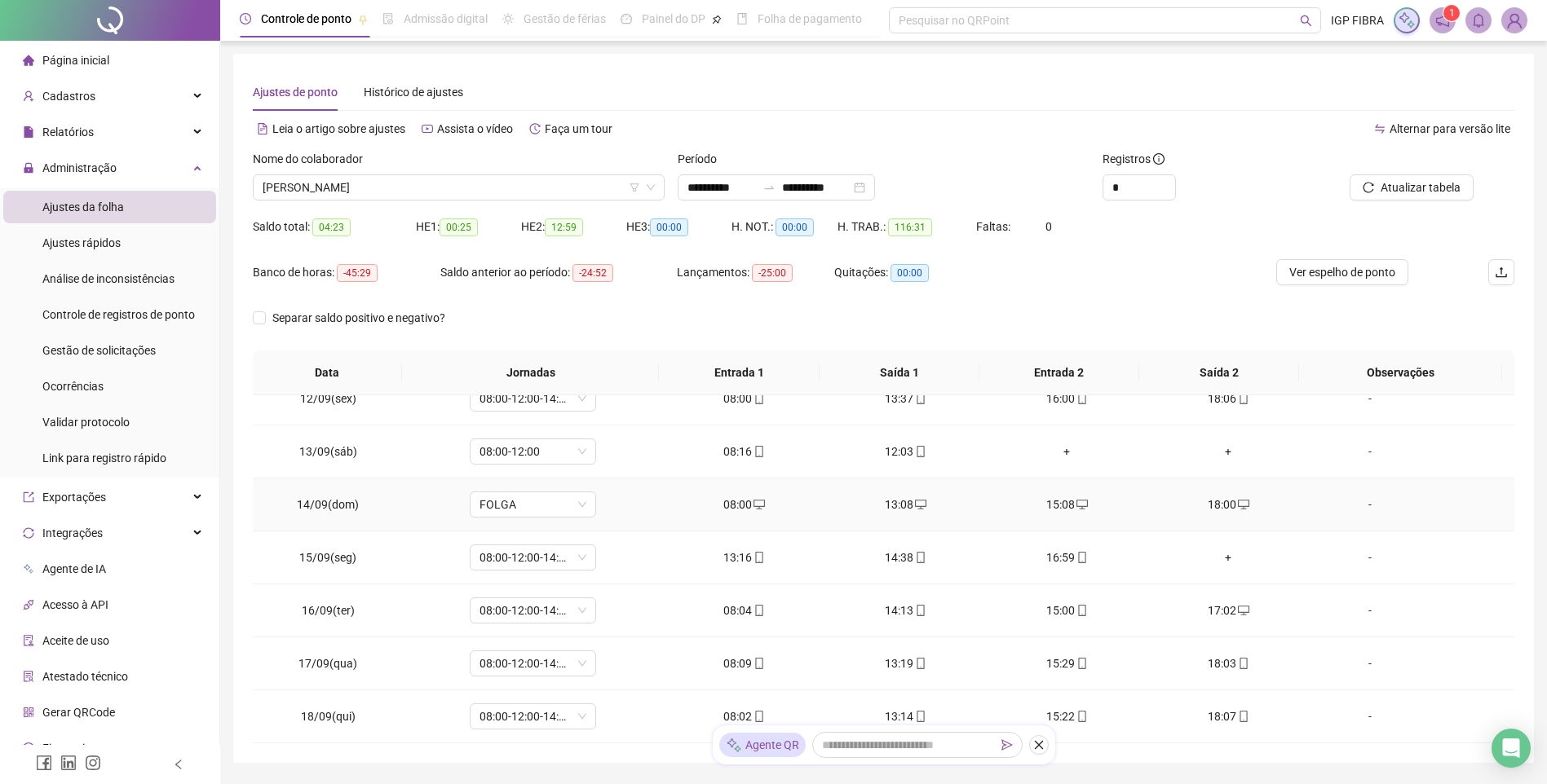
scroll to position [88, 0]
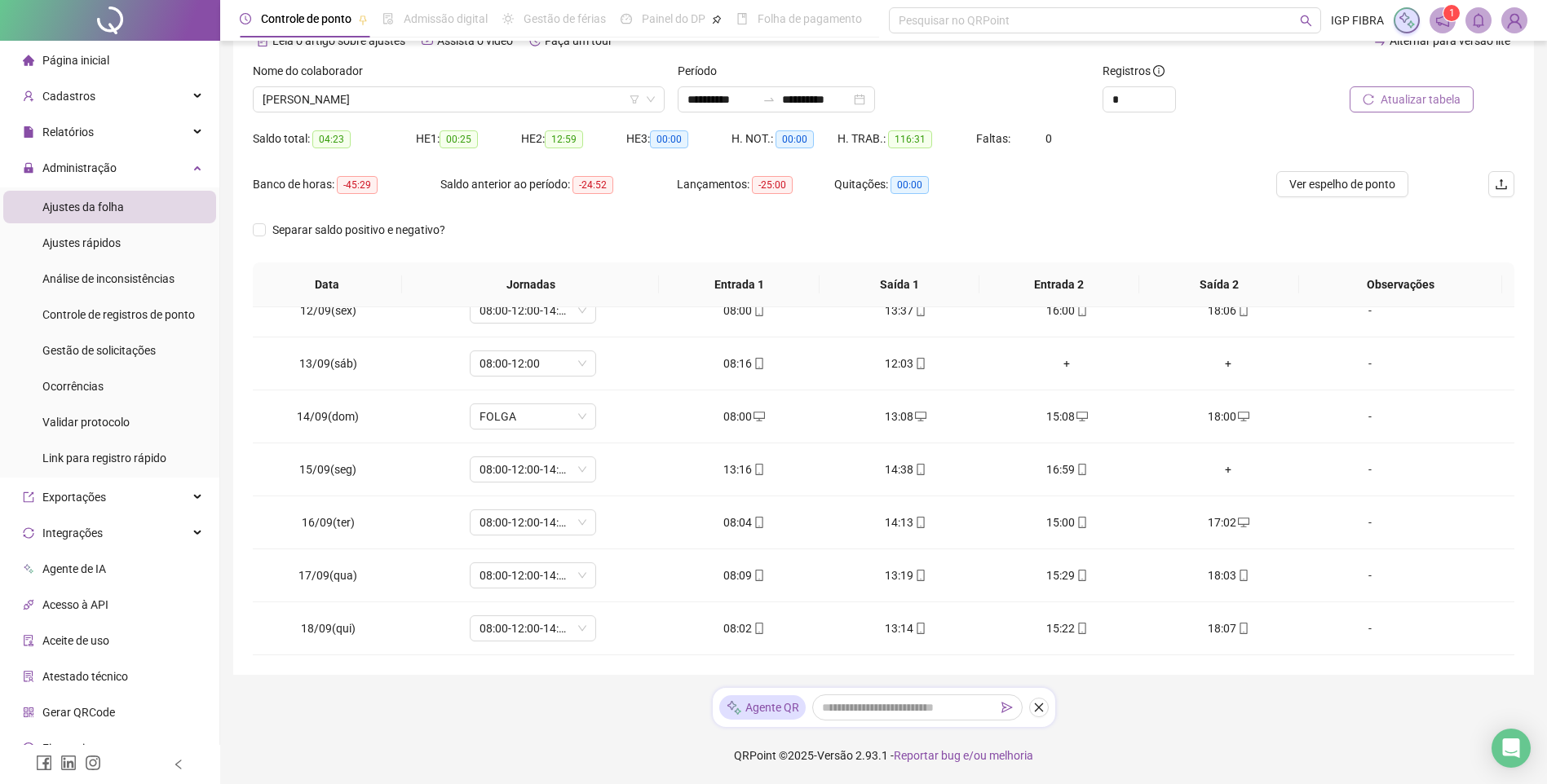
click at [1392, 100] on span "Atualizar tabela" at bounding box center [1420, 99] width 80 height 18
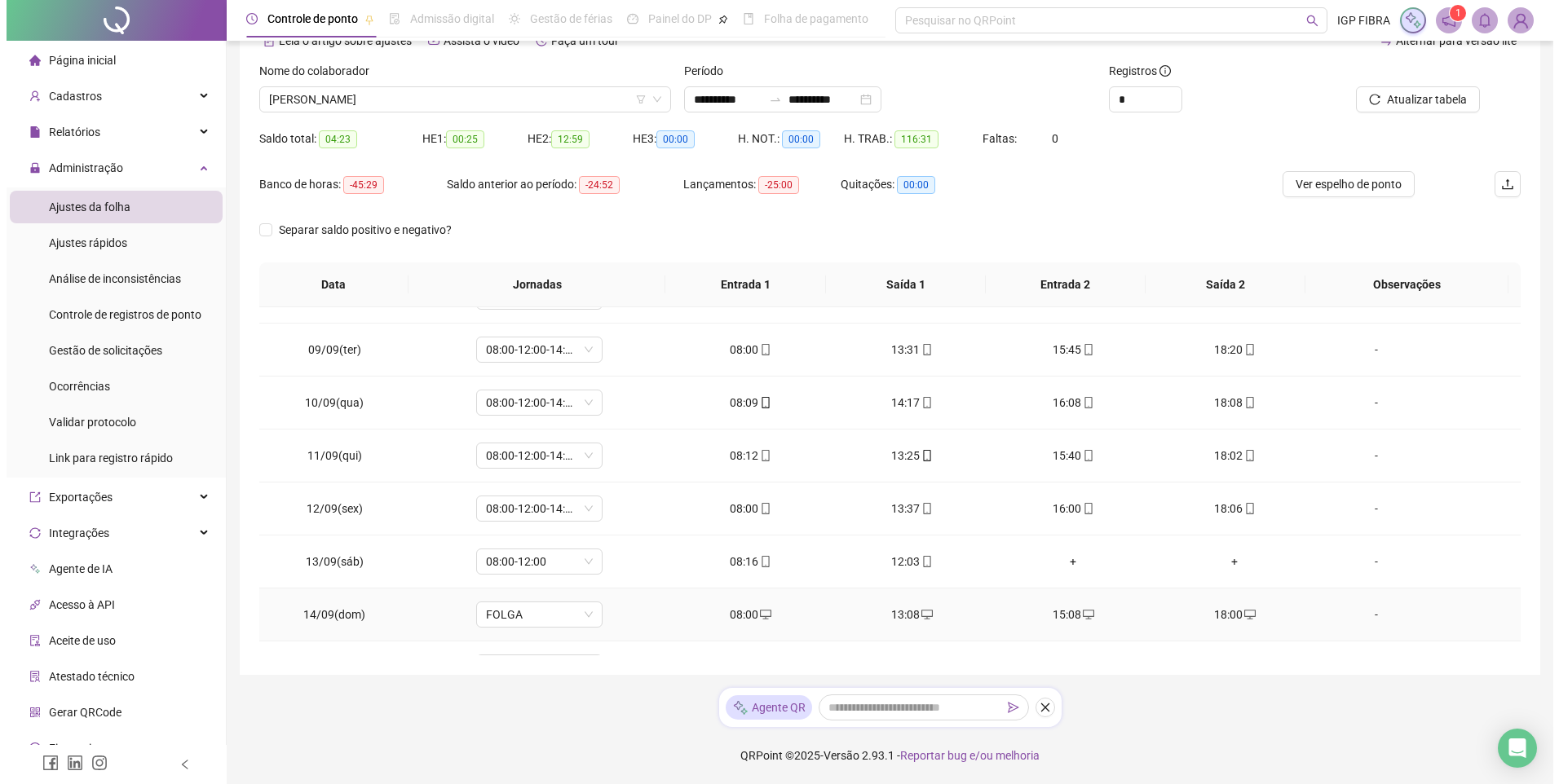
scroll to position [606, 0]
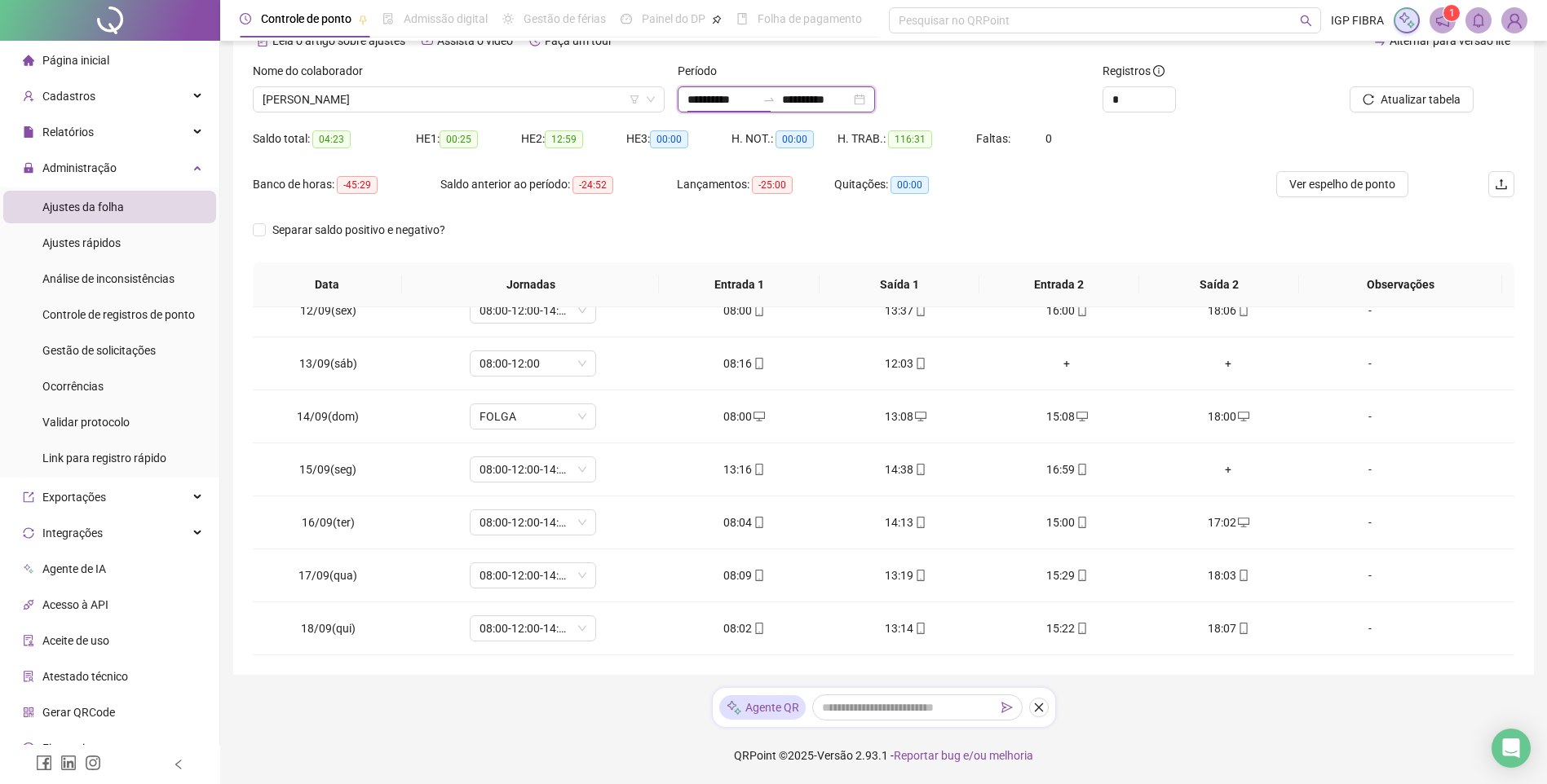
click at [714, 99] on input "**********" at bounding box center [721, 99] width 68 height 18
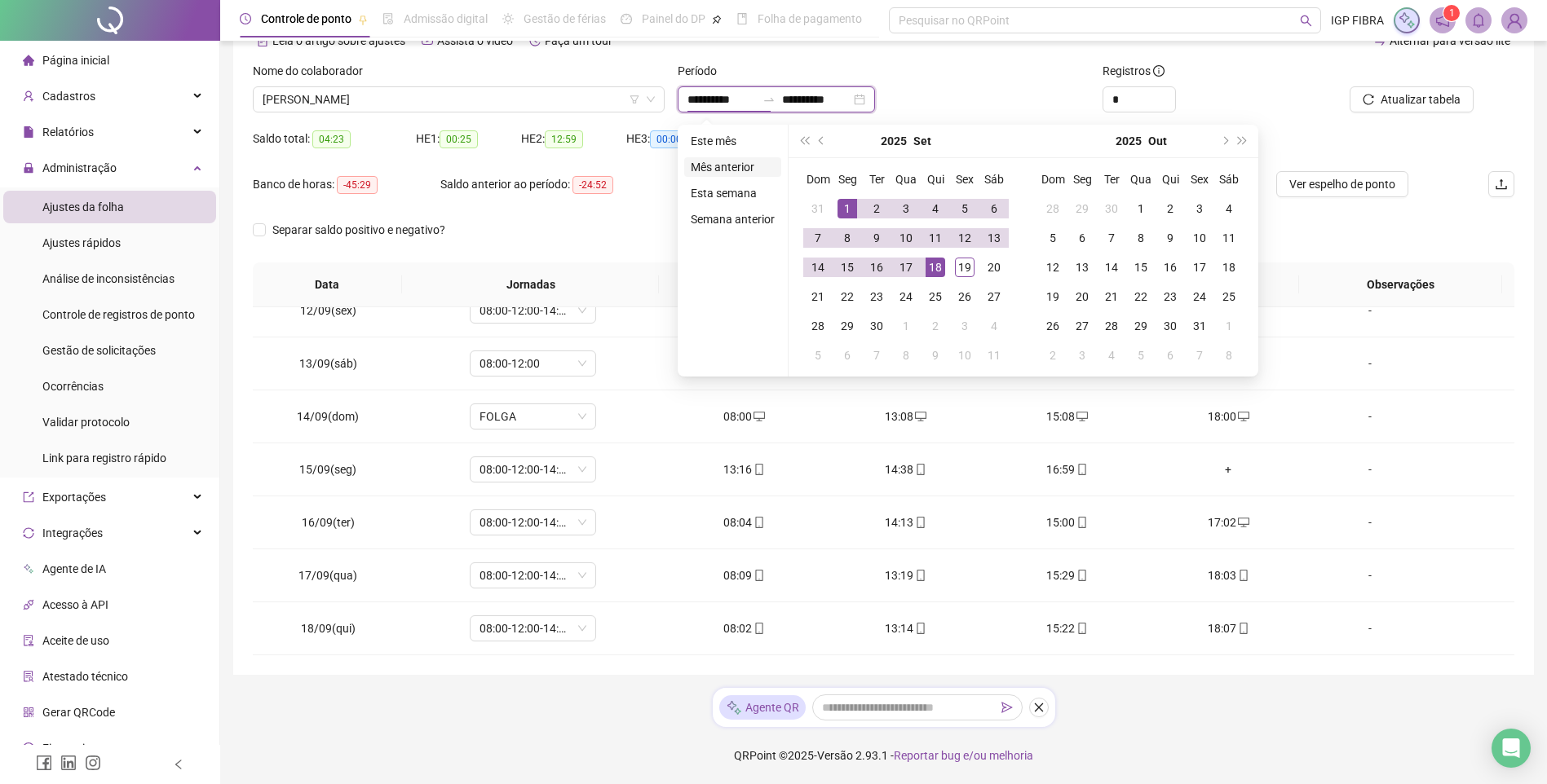
type input "**********"
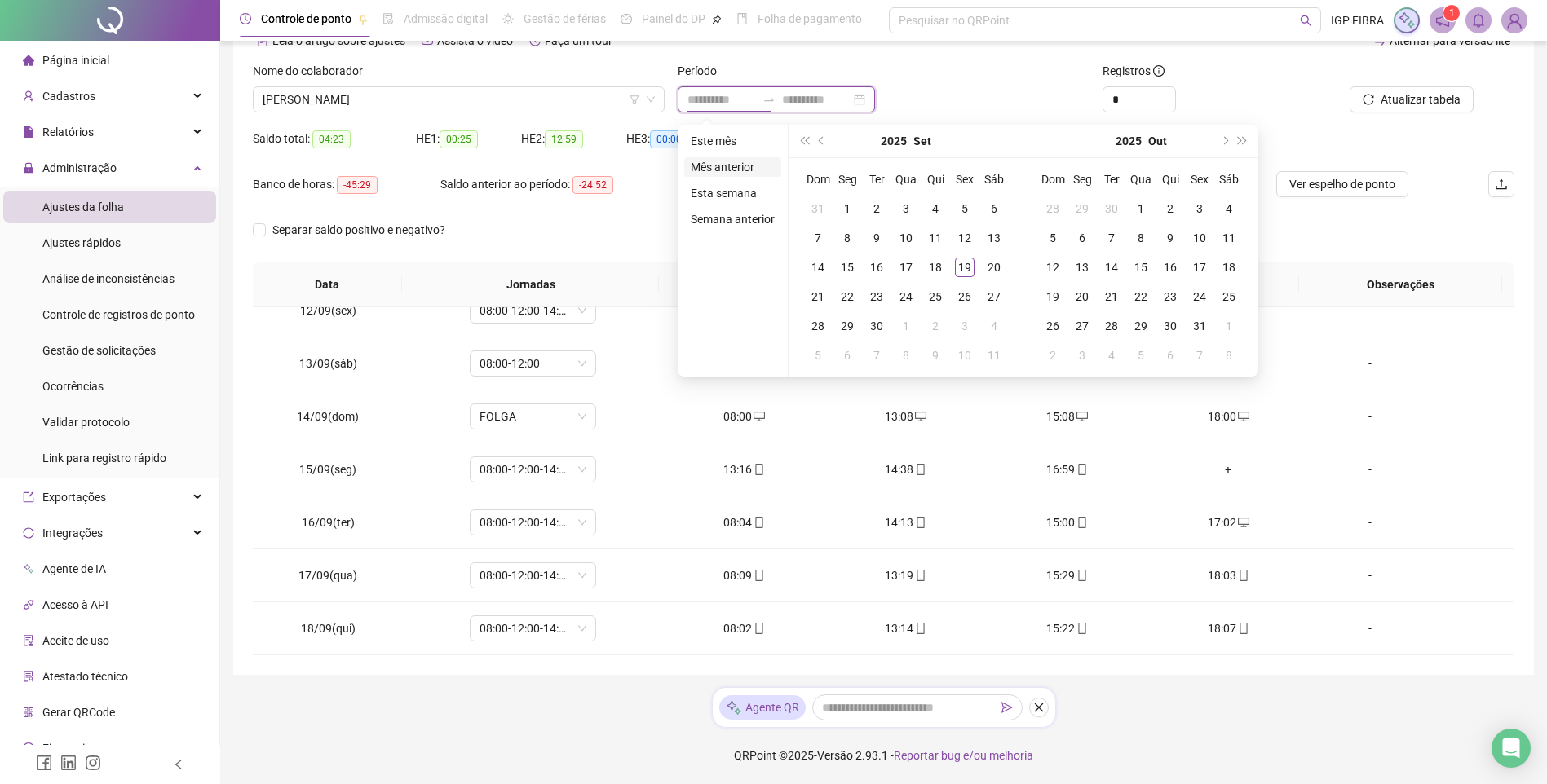
type input "**********"
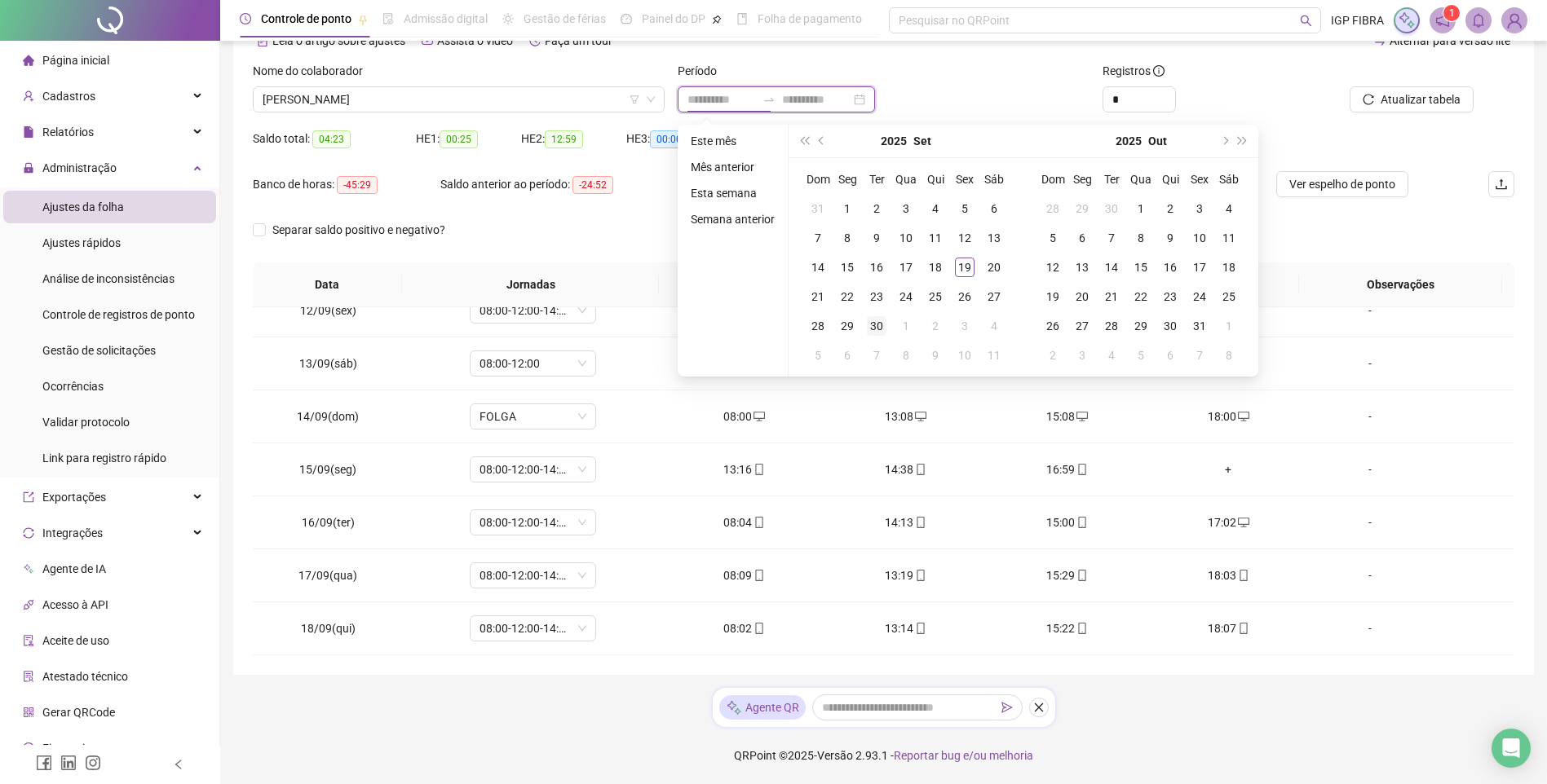
type input "**********"
click at [844, 266] on div "15" at bounding box center [847, 267] width 19 height 19
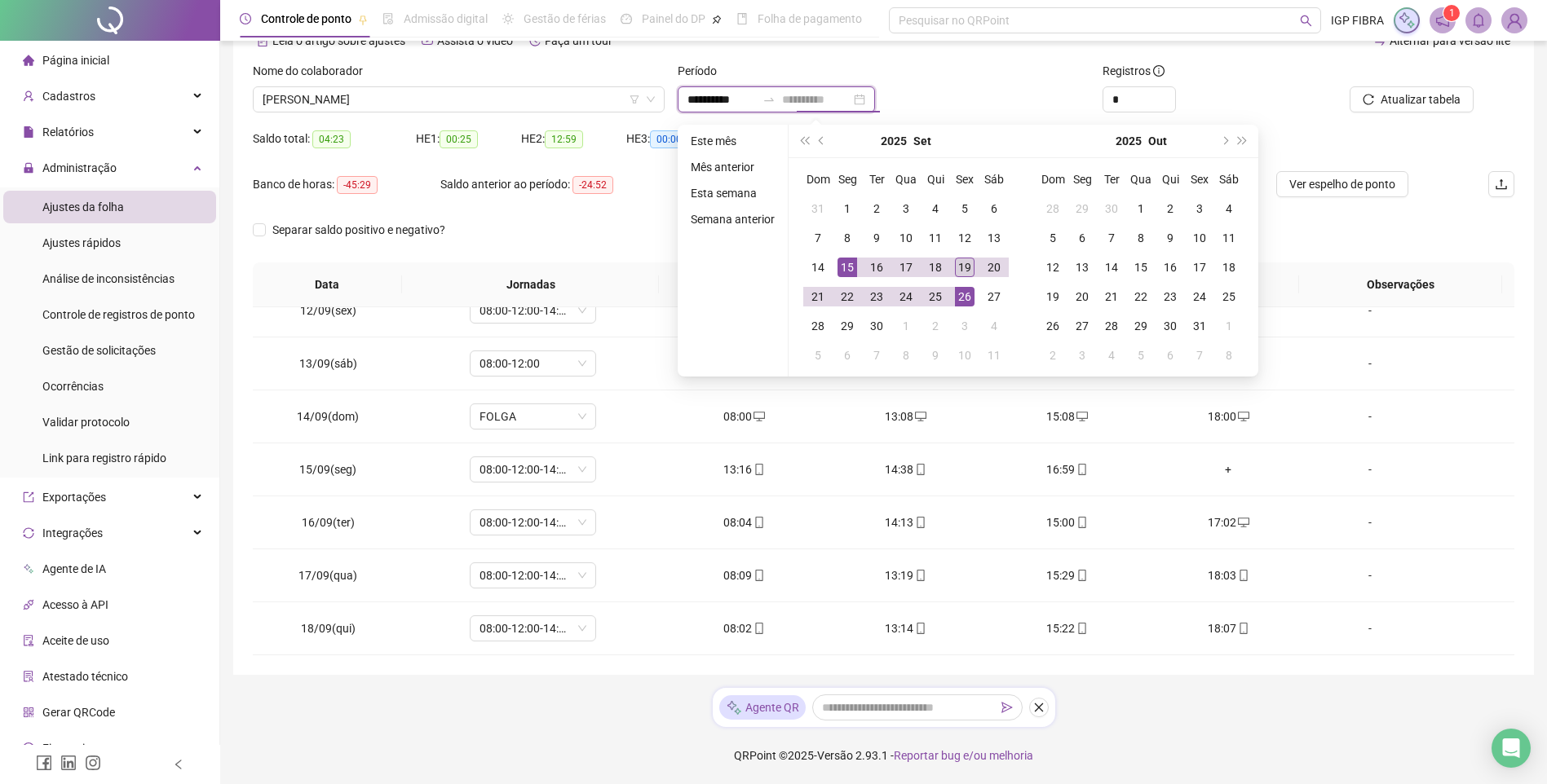
type input "**********"
click at [962, 273] on div "19" at bounding box center [964, 267] width 19 height 19
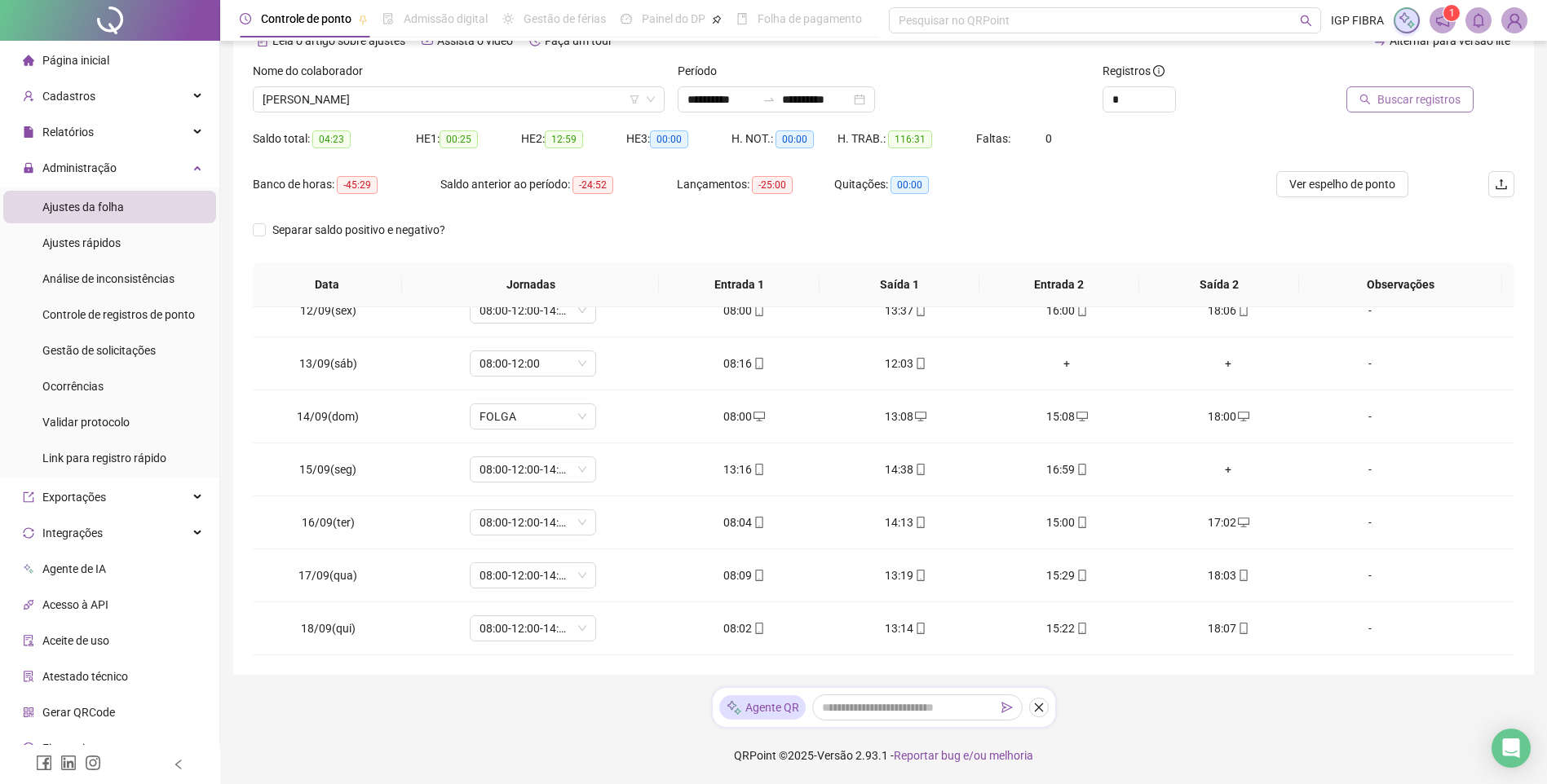
click at [1439, 93] on span "Buscar registros" at bounding box center [1418, 99] width 83 height 18
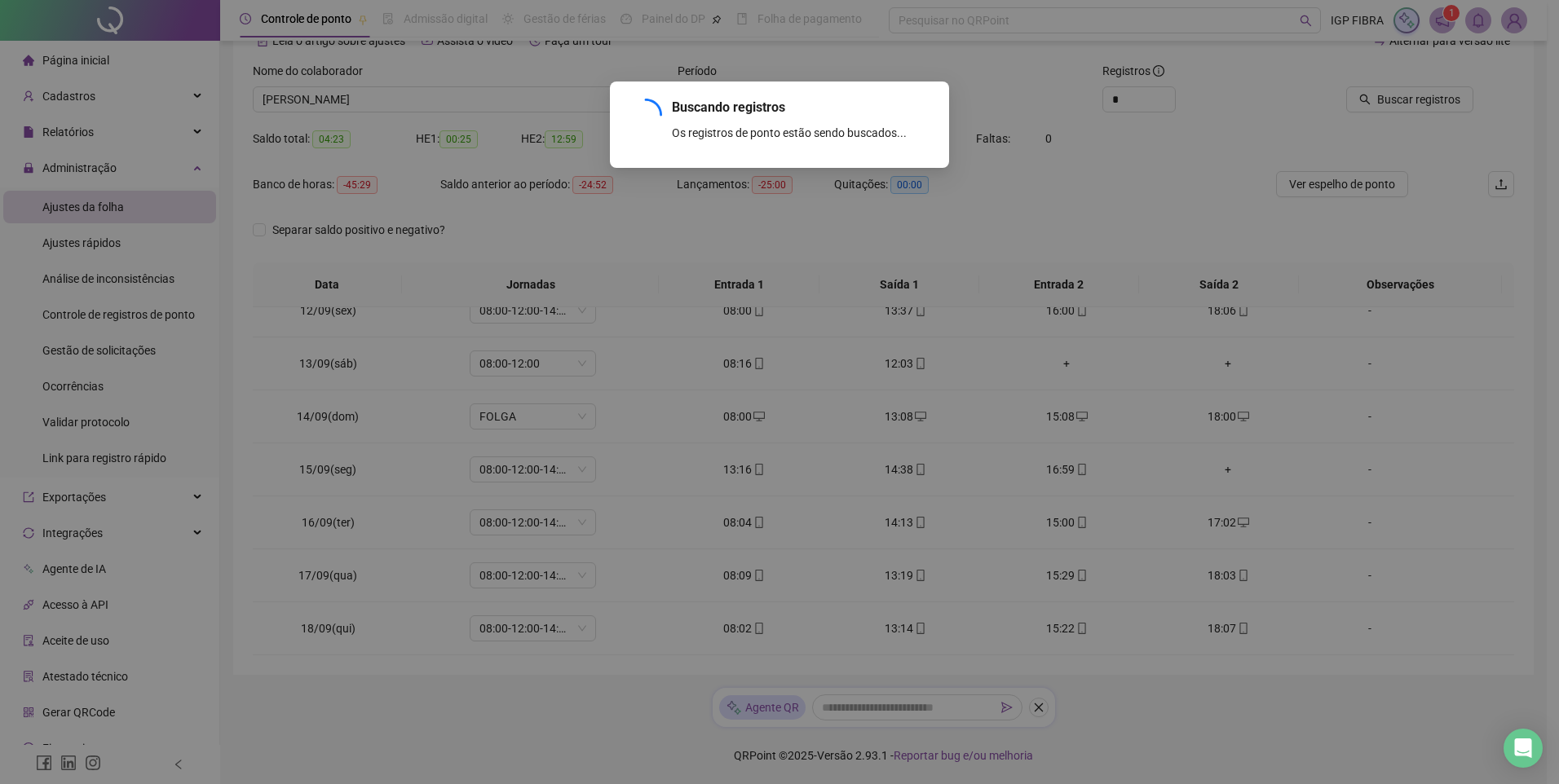
click at [1438, 98] on div "Buscando registros Os registros de ponto estão sendo buscados... OK" at bounding box center [780, 392] width 1559 height 784
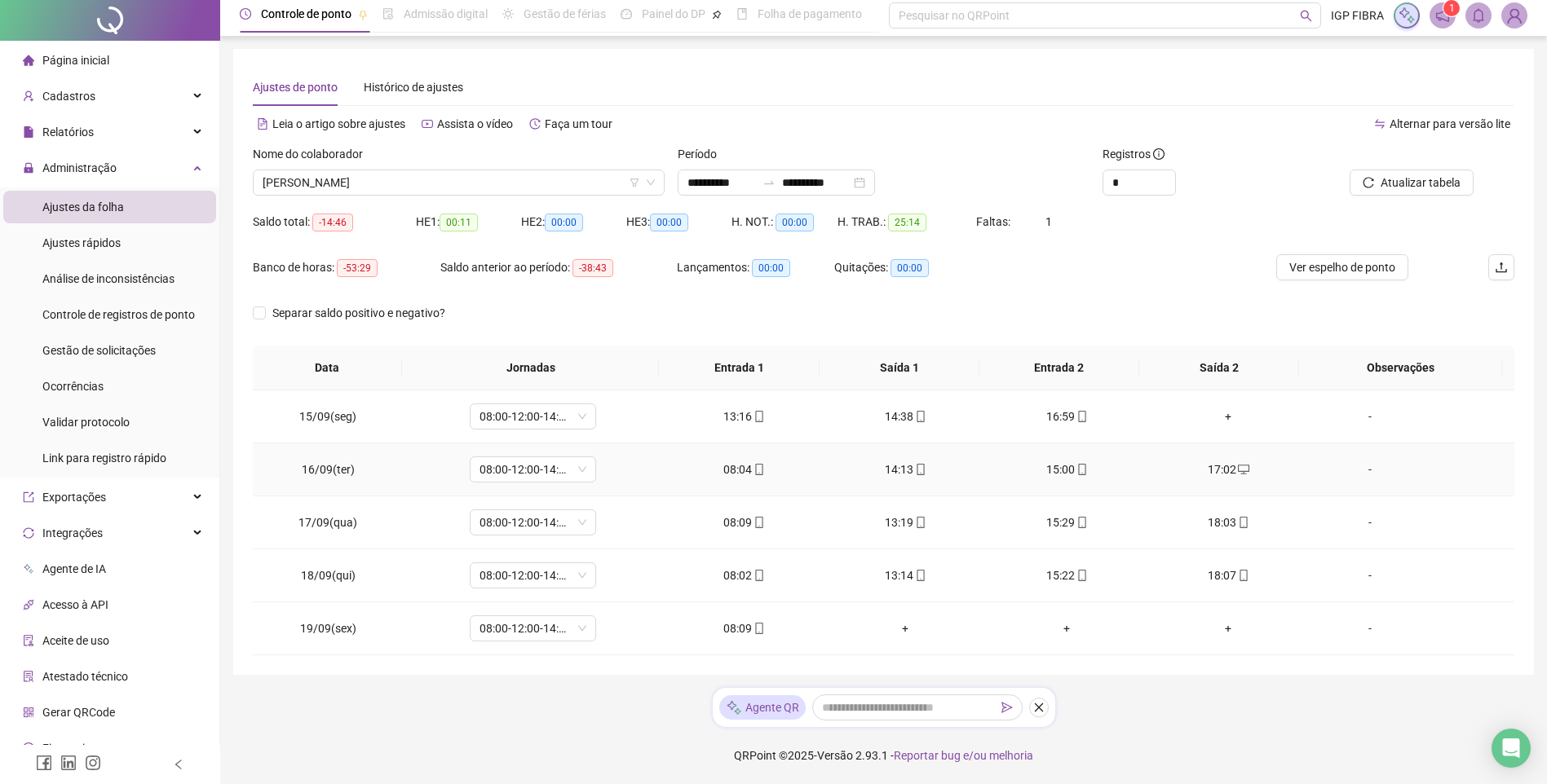
scroll to position [0, 0]
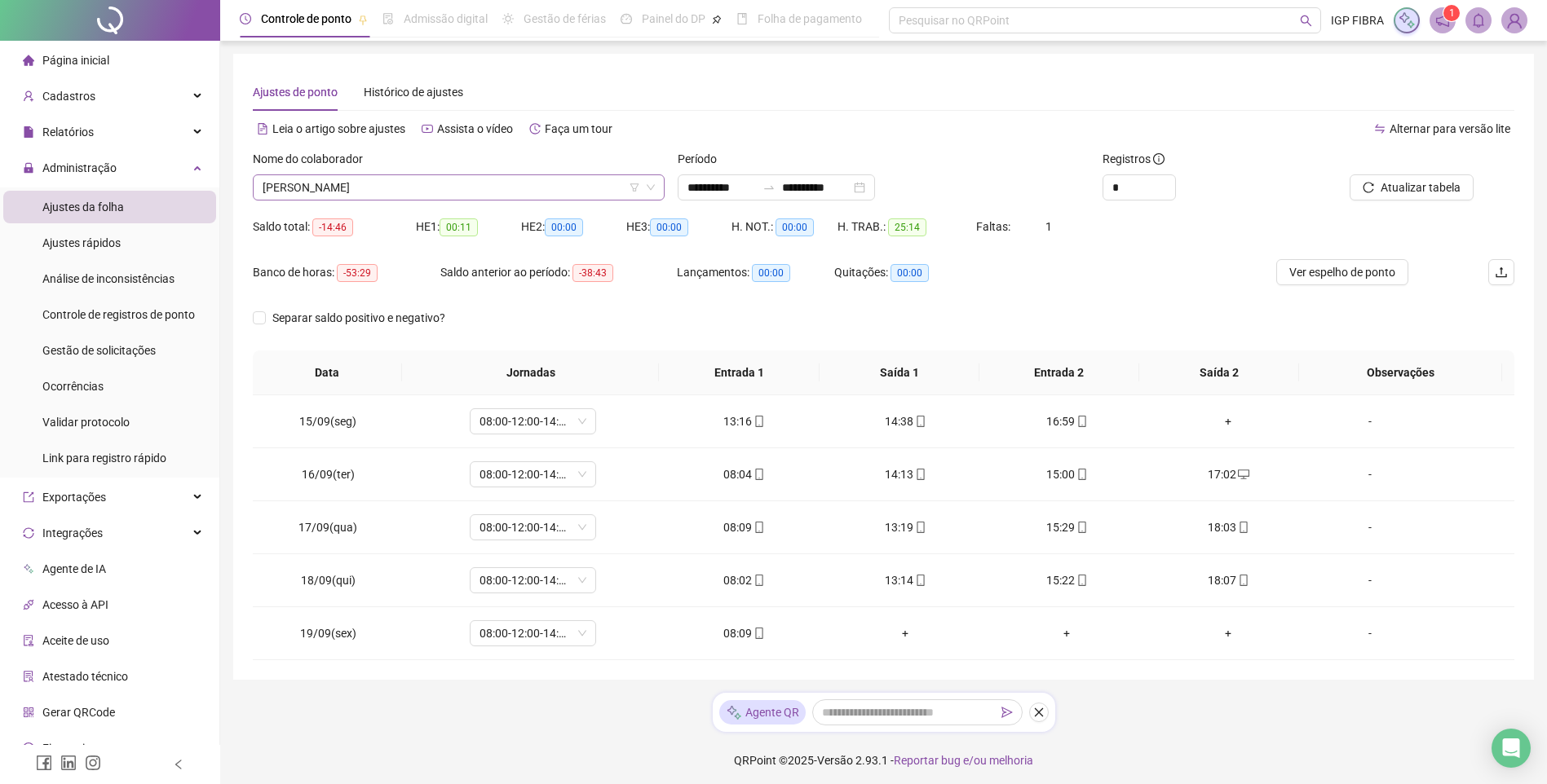
click at [364, 196] on span "MATHEUS SANTOS DA SILVA" at bounding box center [459, 188] width 392 height 24
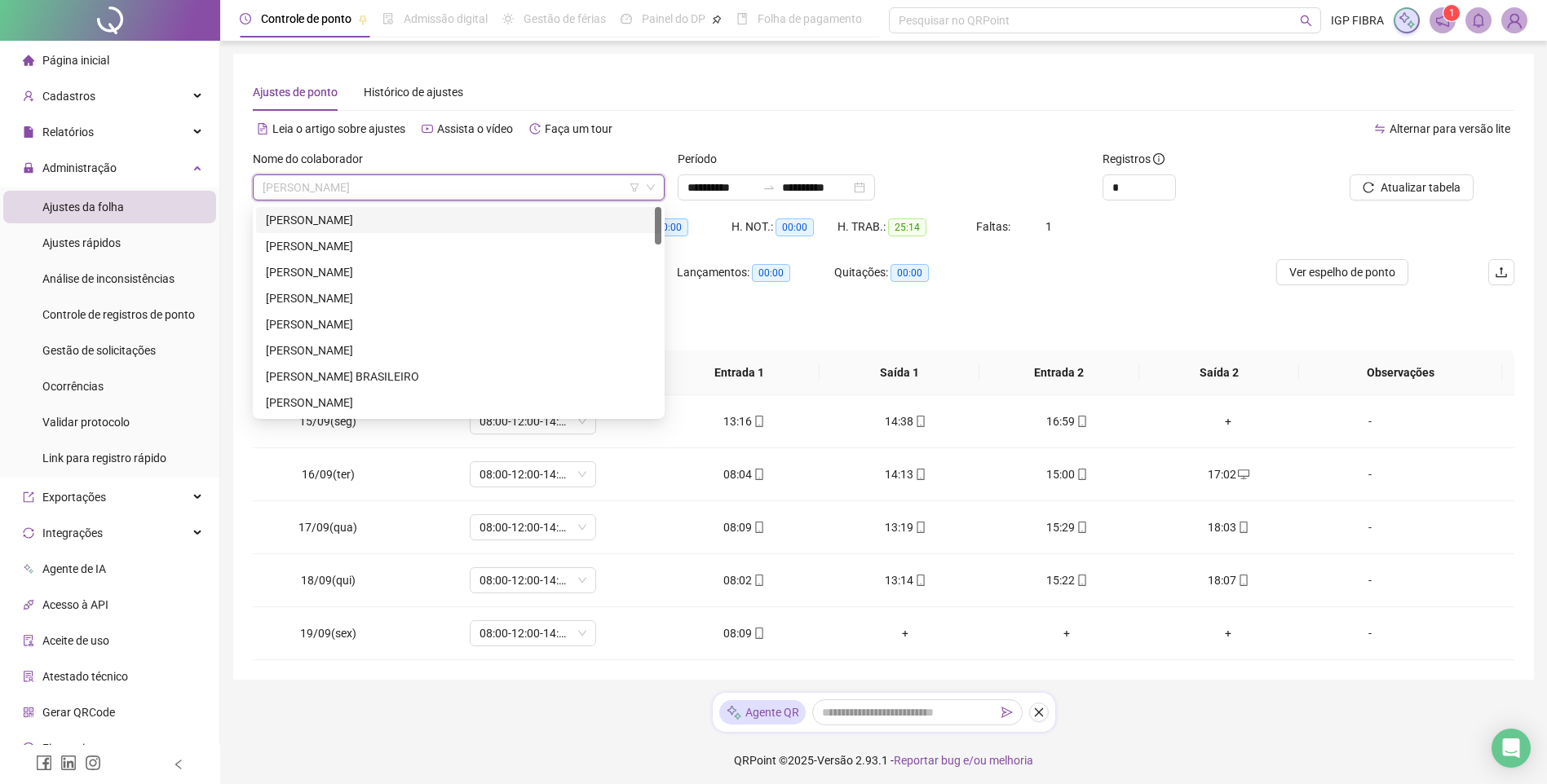
click at [350, 223] on div "ANA CAROLINE SANTANA MUNIZ" at bounding box center [458, 219] width 386 height 18
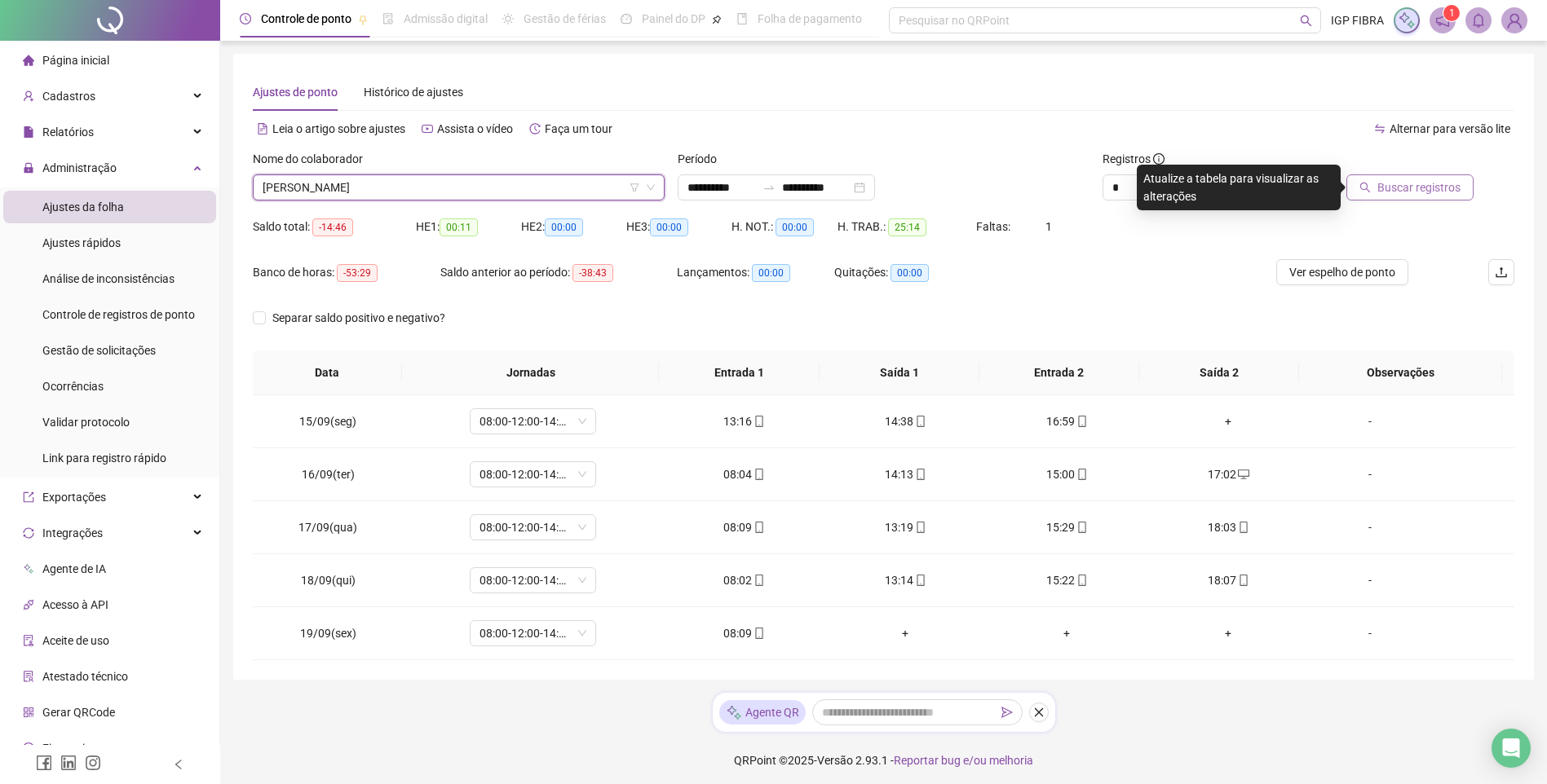
click at [1376, 186] on button "Buscar registros" at bounding box center [1410, 188] width 128 height 26
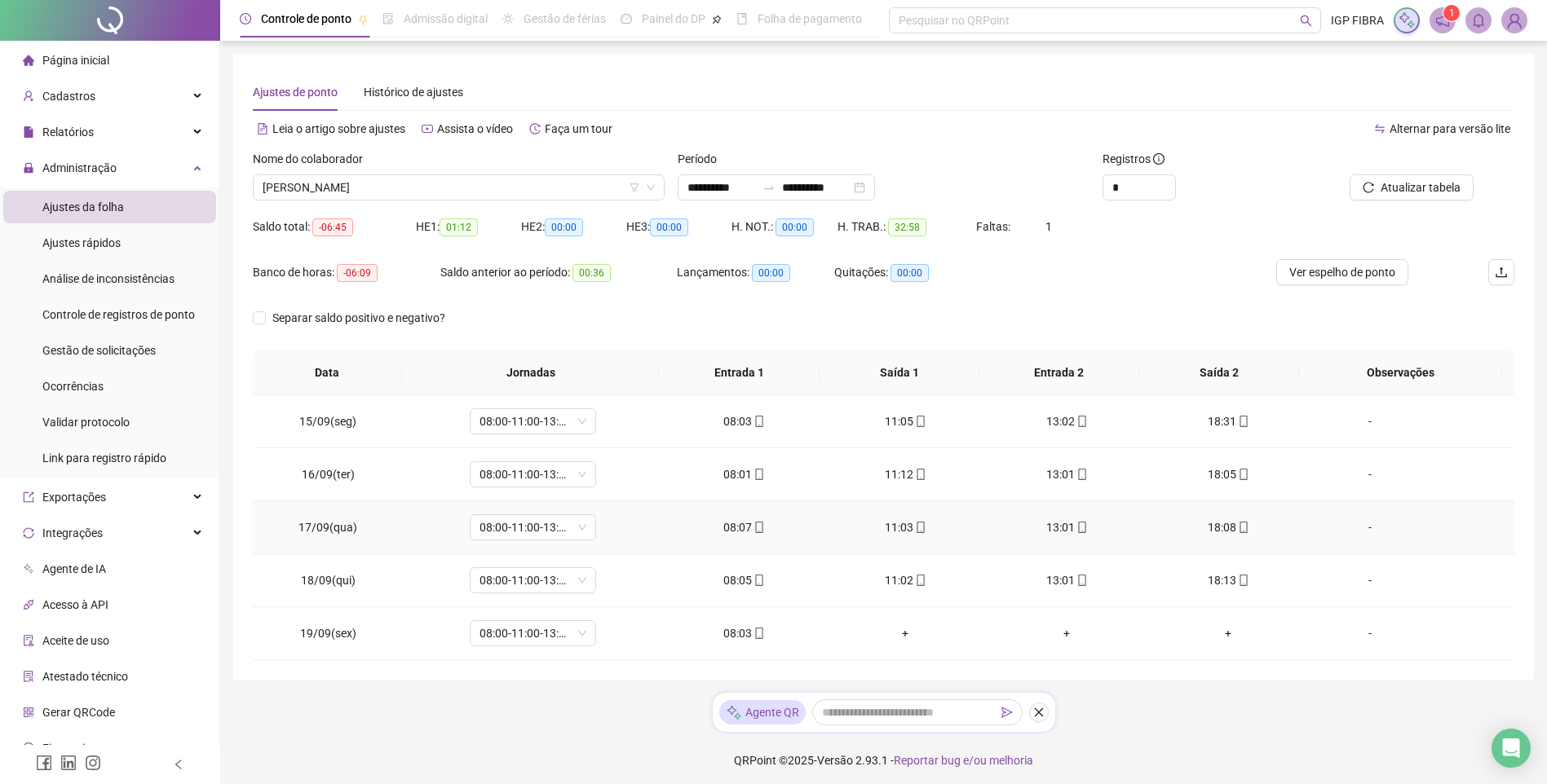
scroll to position [5, 0]
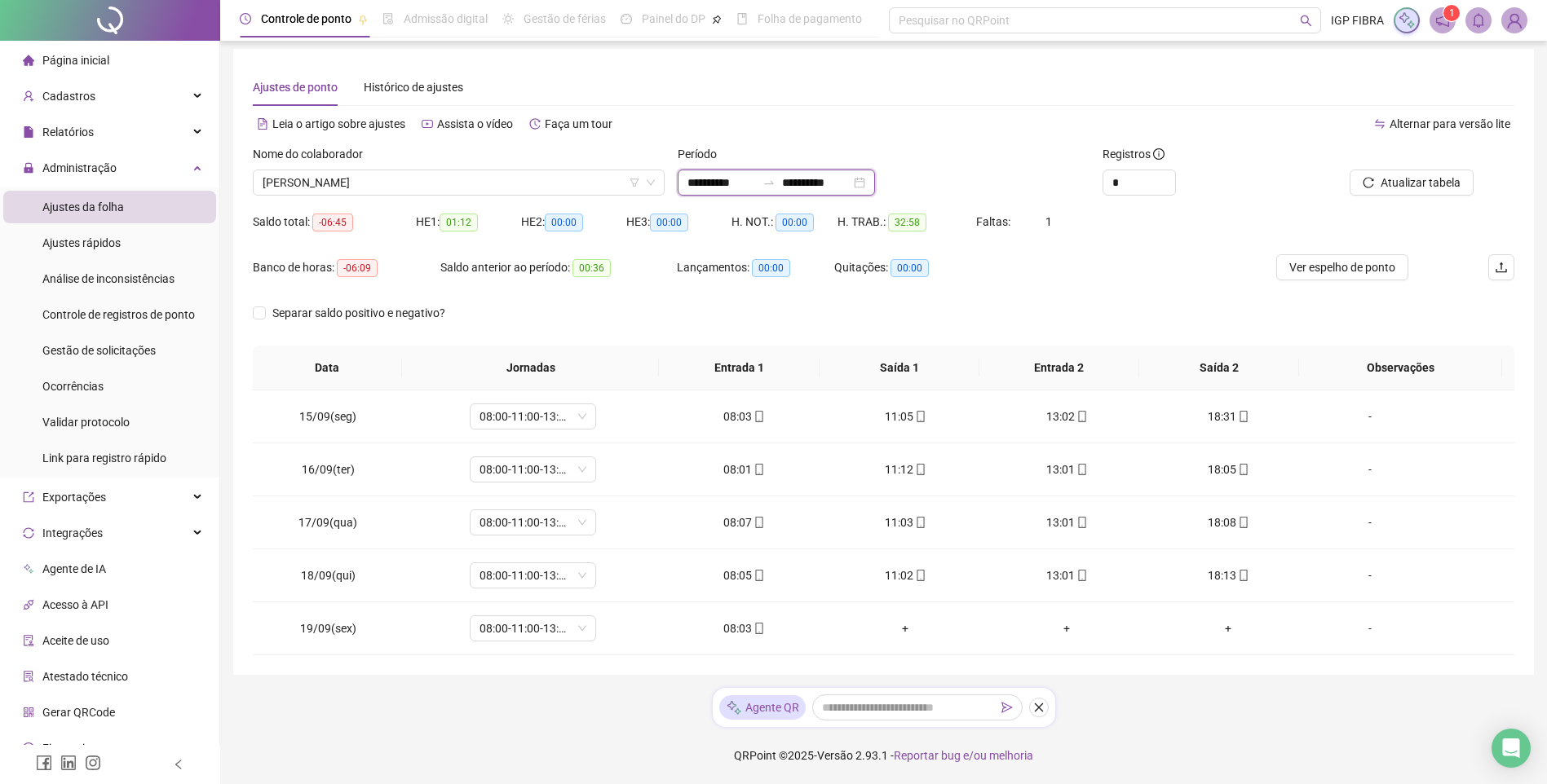
click at [699, 183] on input "**********" at bounding box center [721, 182] width 68 height 18
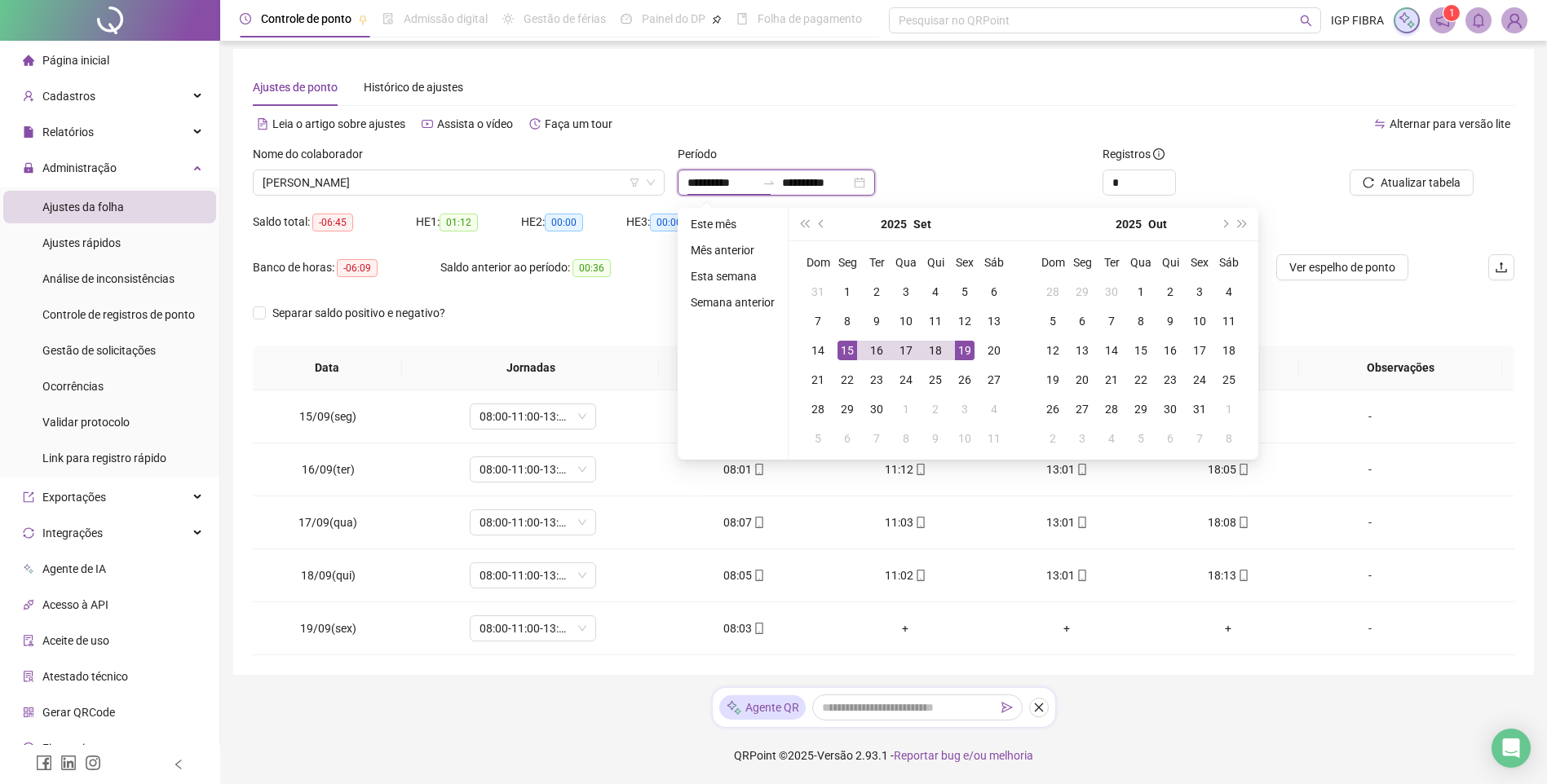
type input "**********"
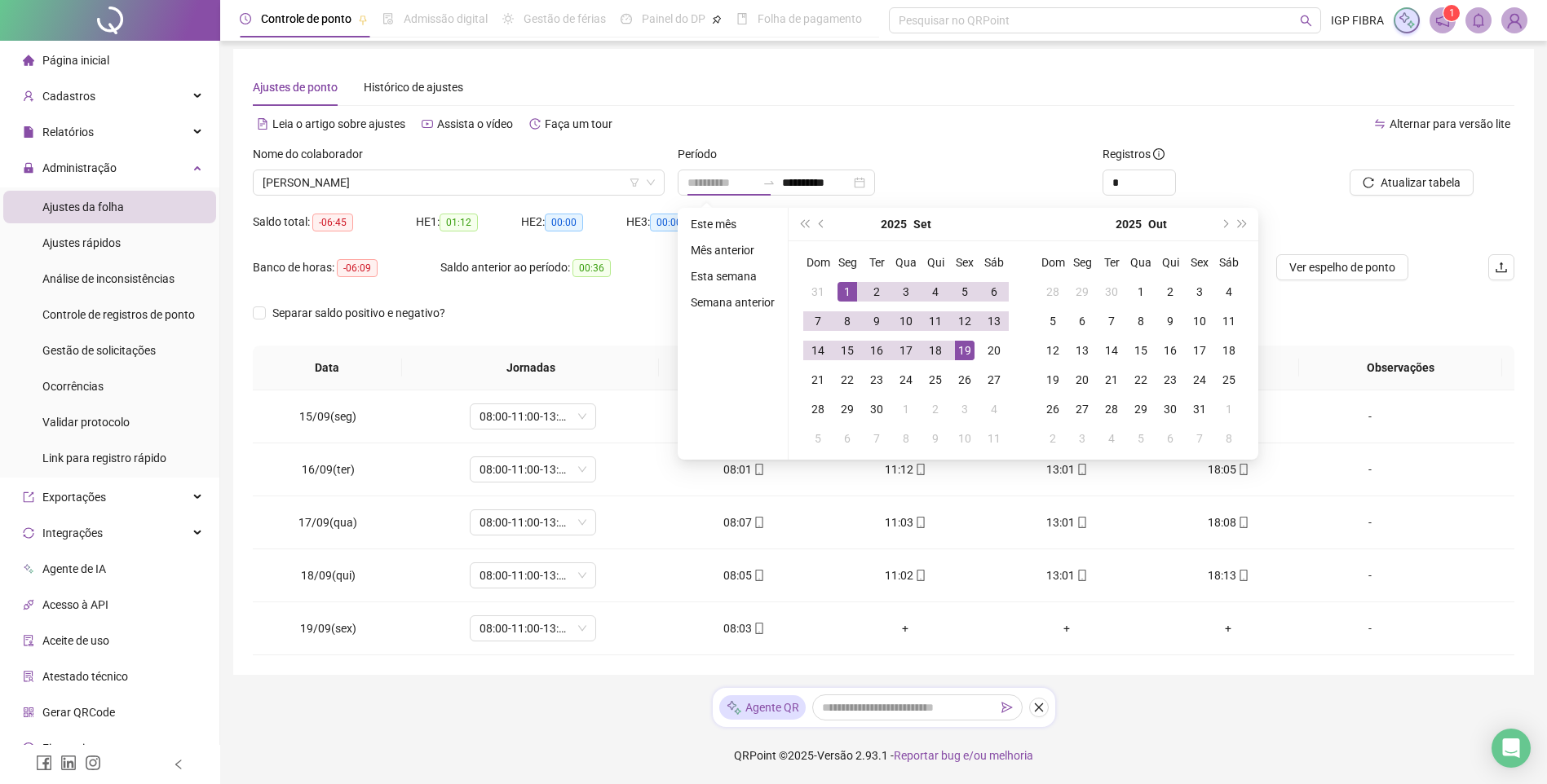
click at [850, 295] on div "1" at bounding box center [847, 291] width 19 height 19
type input "**********"
click at [966, 355] on div "19" at bounding box center [964, 350] width 19 height 19
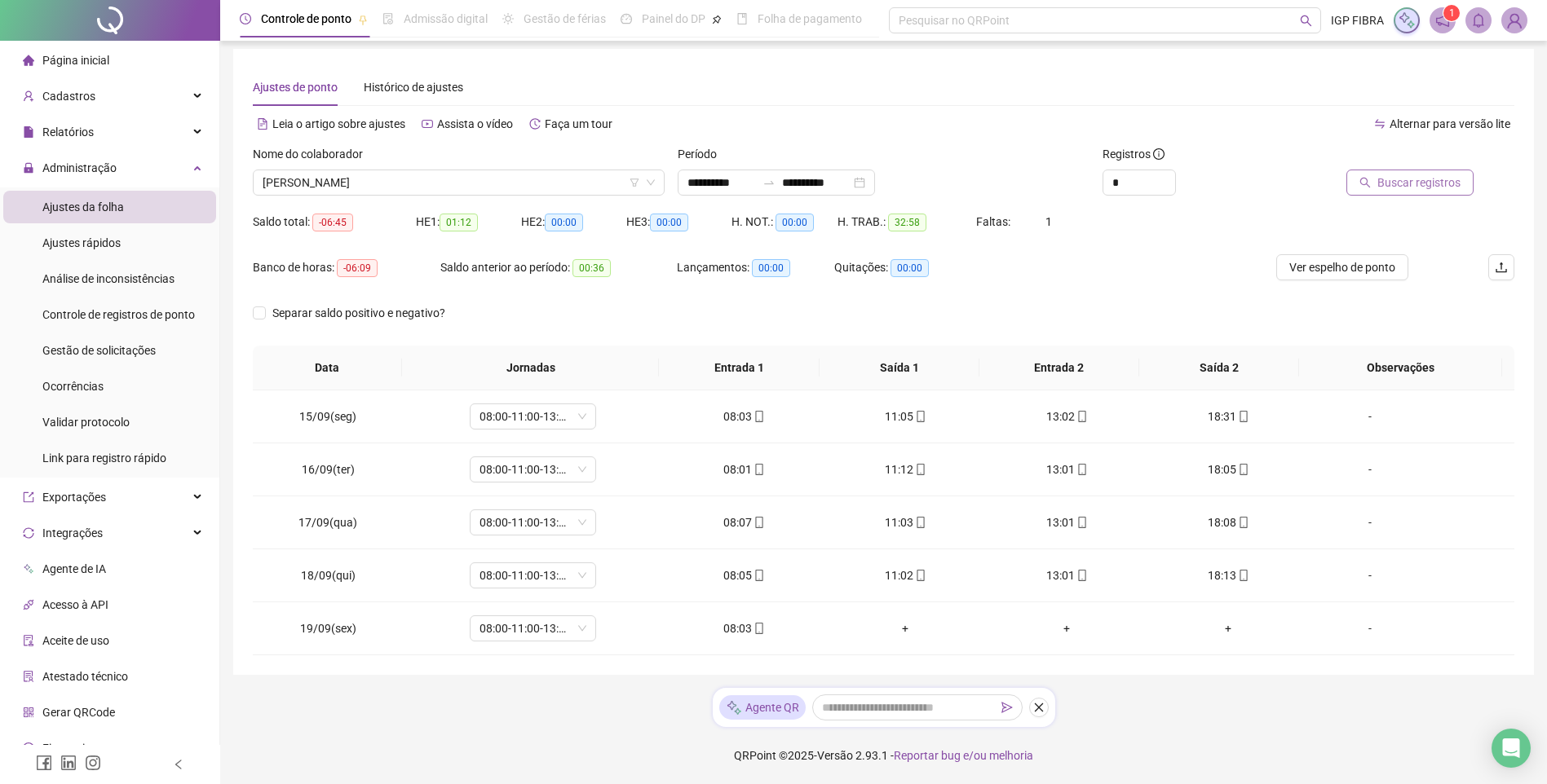
click at [1416, 183] on span "Buscar registros" at bounding box center [1418, 182] width 83 height 18
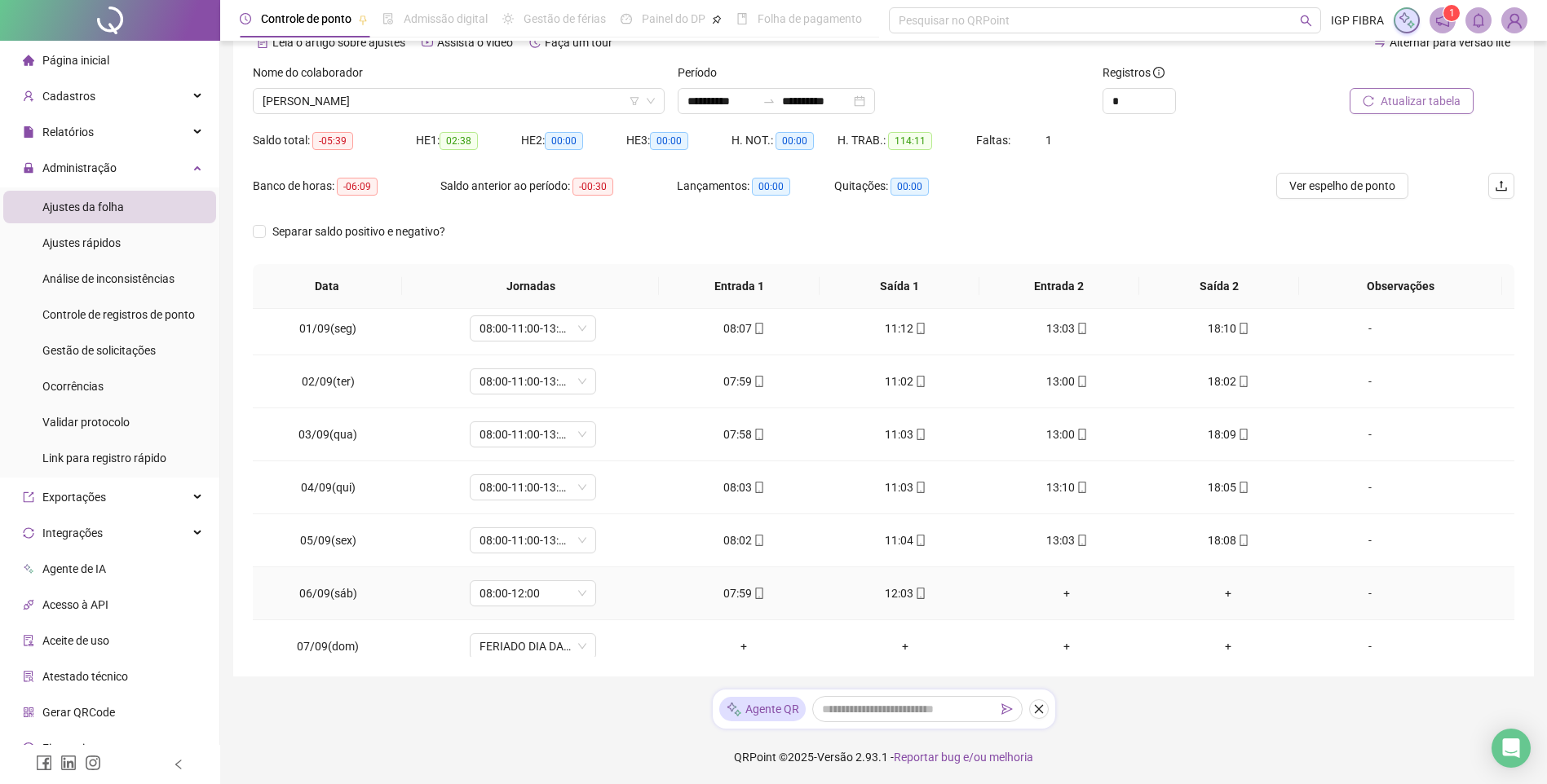
scroll to position [0, 0]
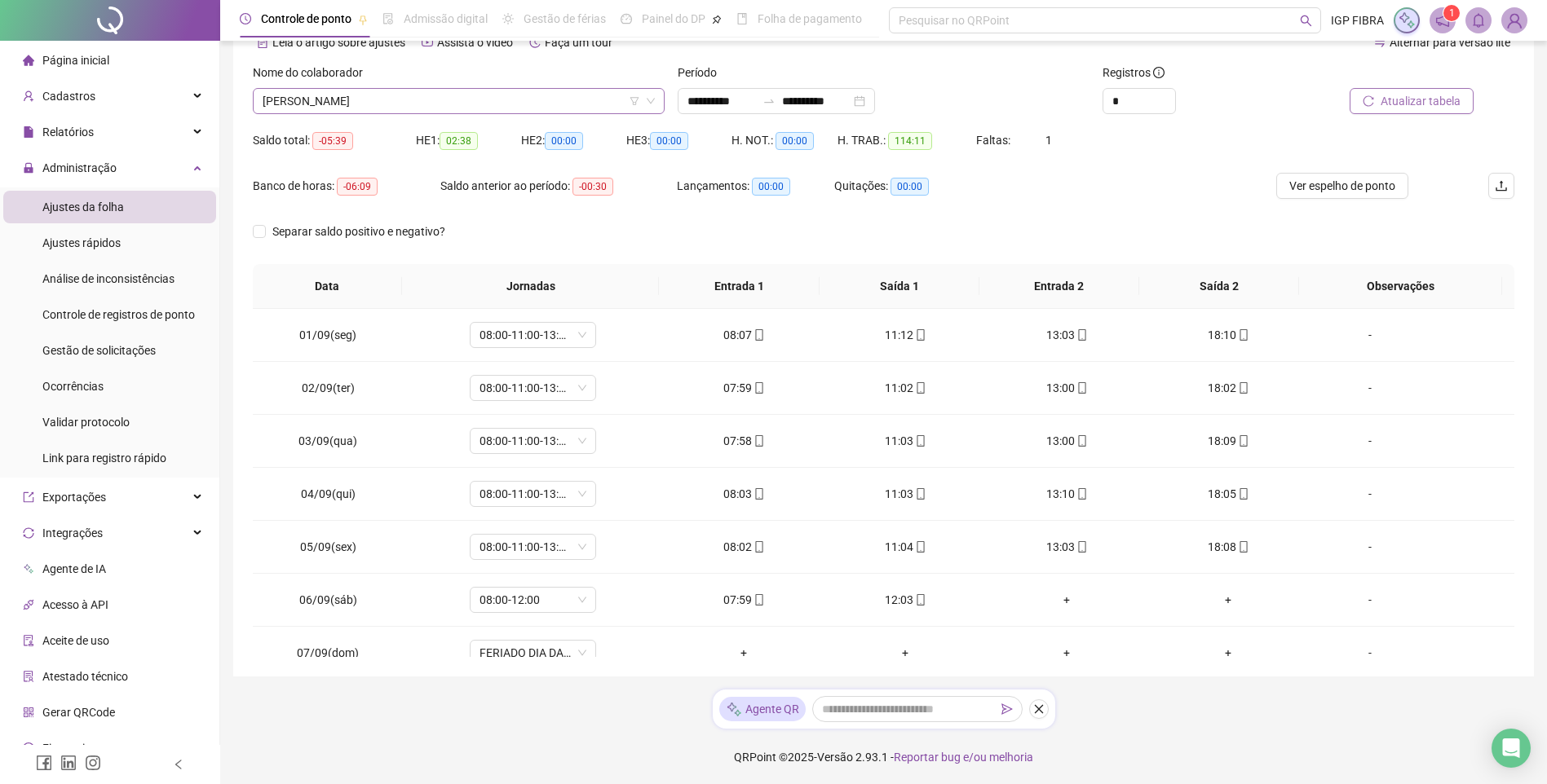
click at [404, 112] on span "ANA CAROLINE SANTANA MUNIZ" at bounding box center [459, 101] width 392 height 24
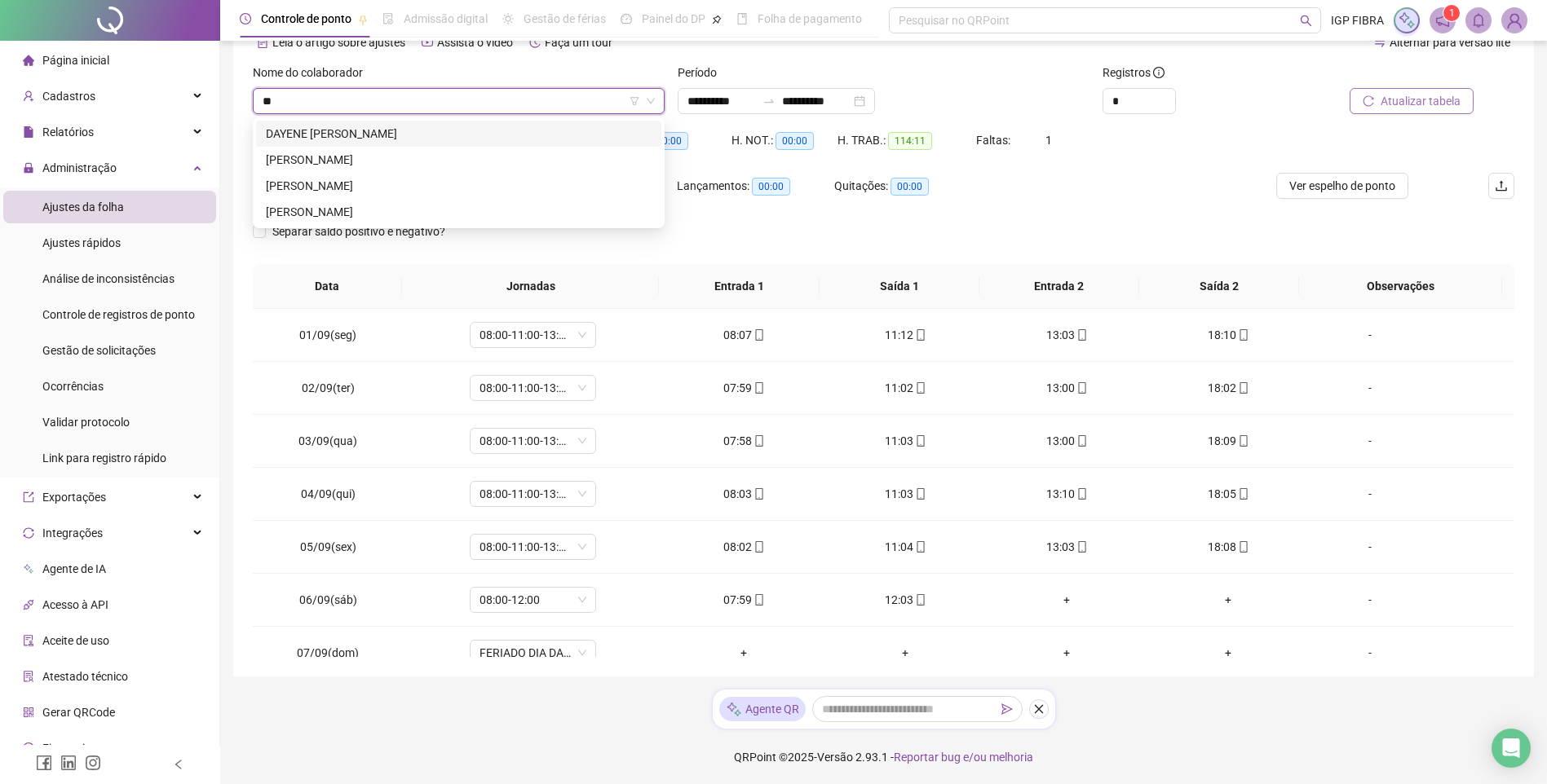
type input "***"
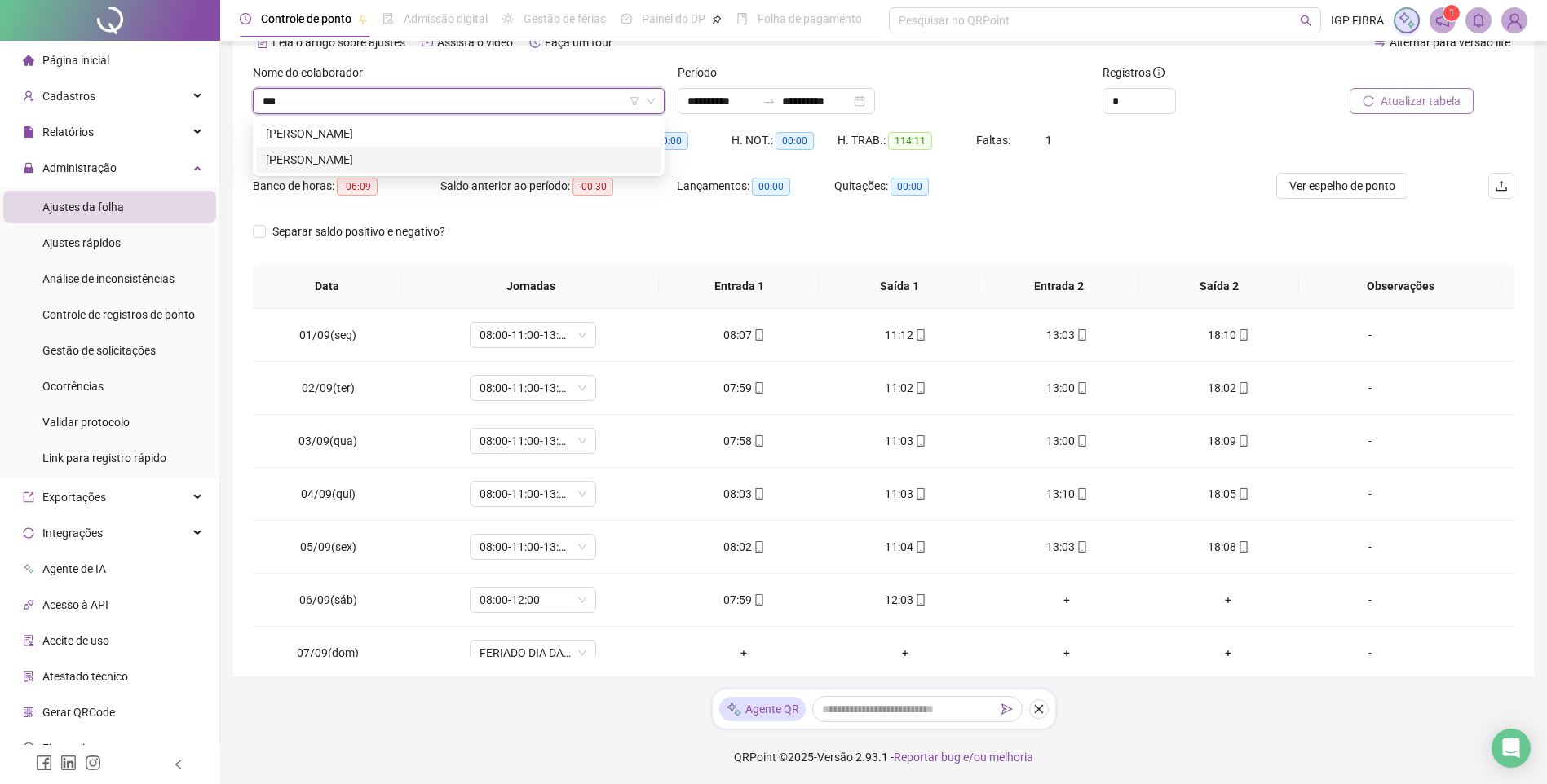
click at [370, 165] on div "VITORIA SANTOS CARVALHO" at bounding box center [458, 159] width 386 height 18
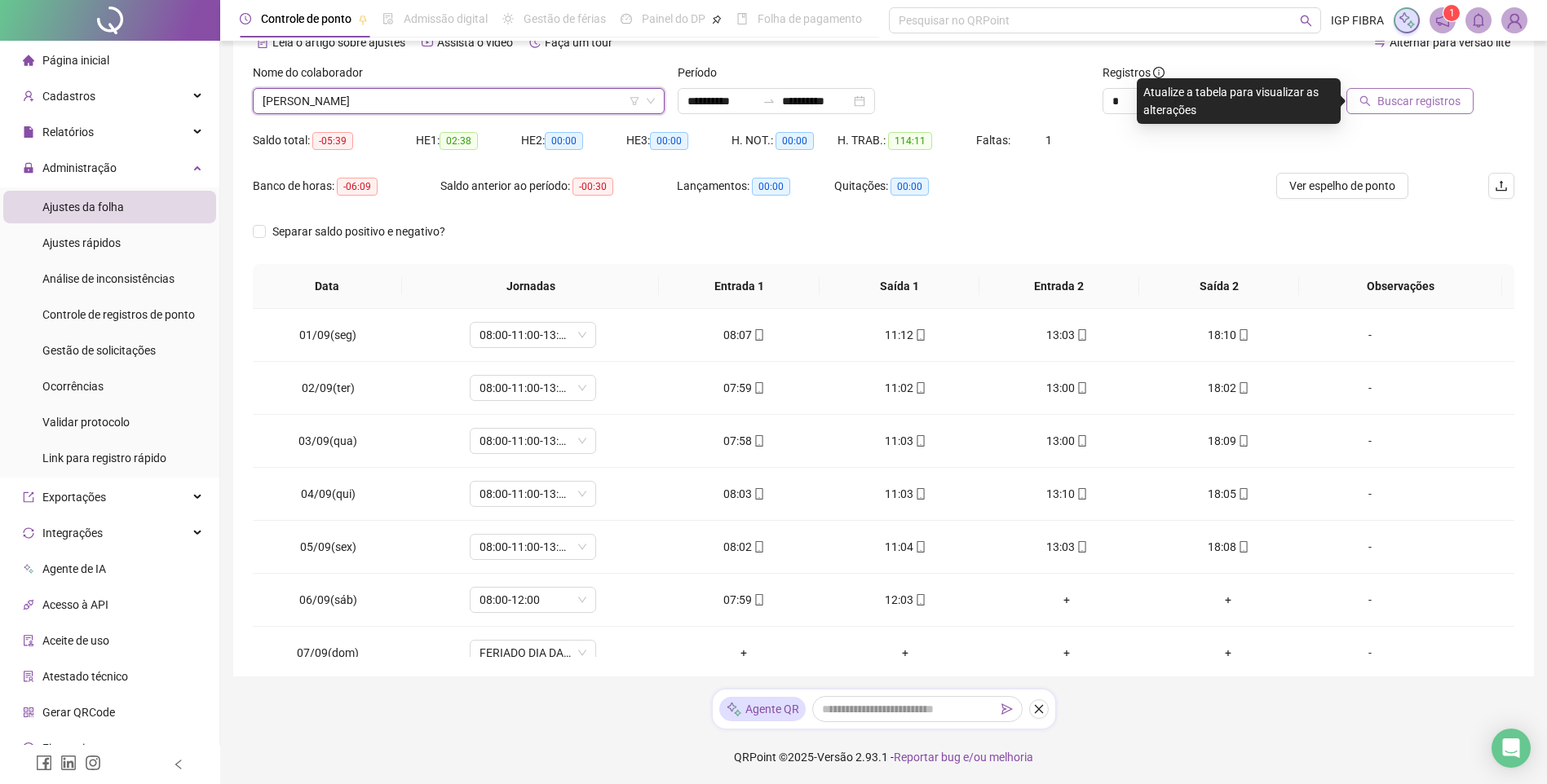
click at [1394, 88] on button "Buscar registros" at bounding box center [1410, 101] width 128 height 26
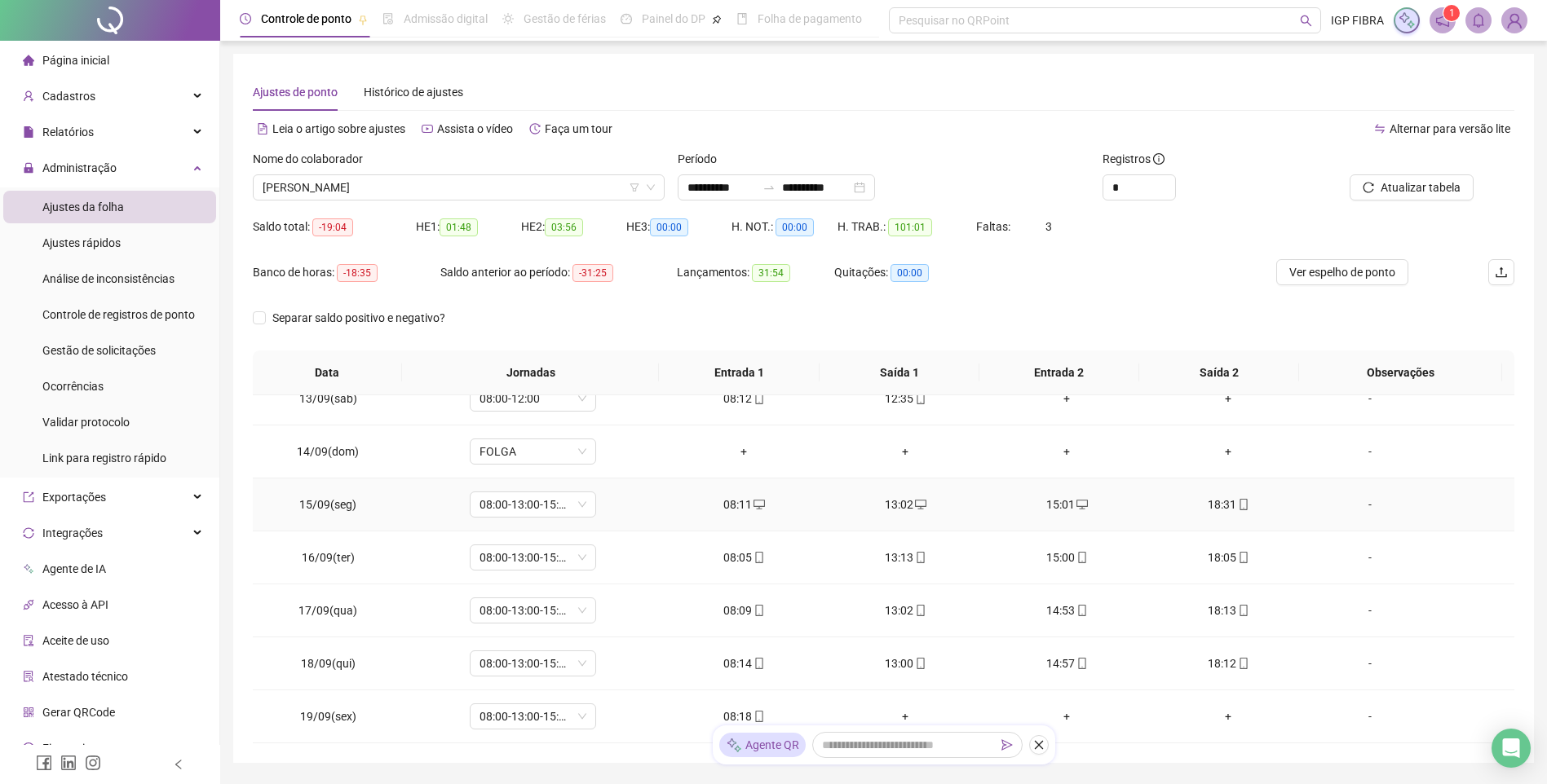
scroll to position [88, 0]
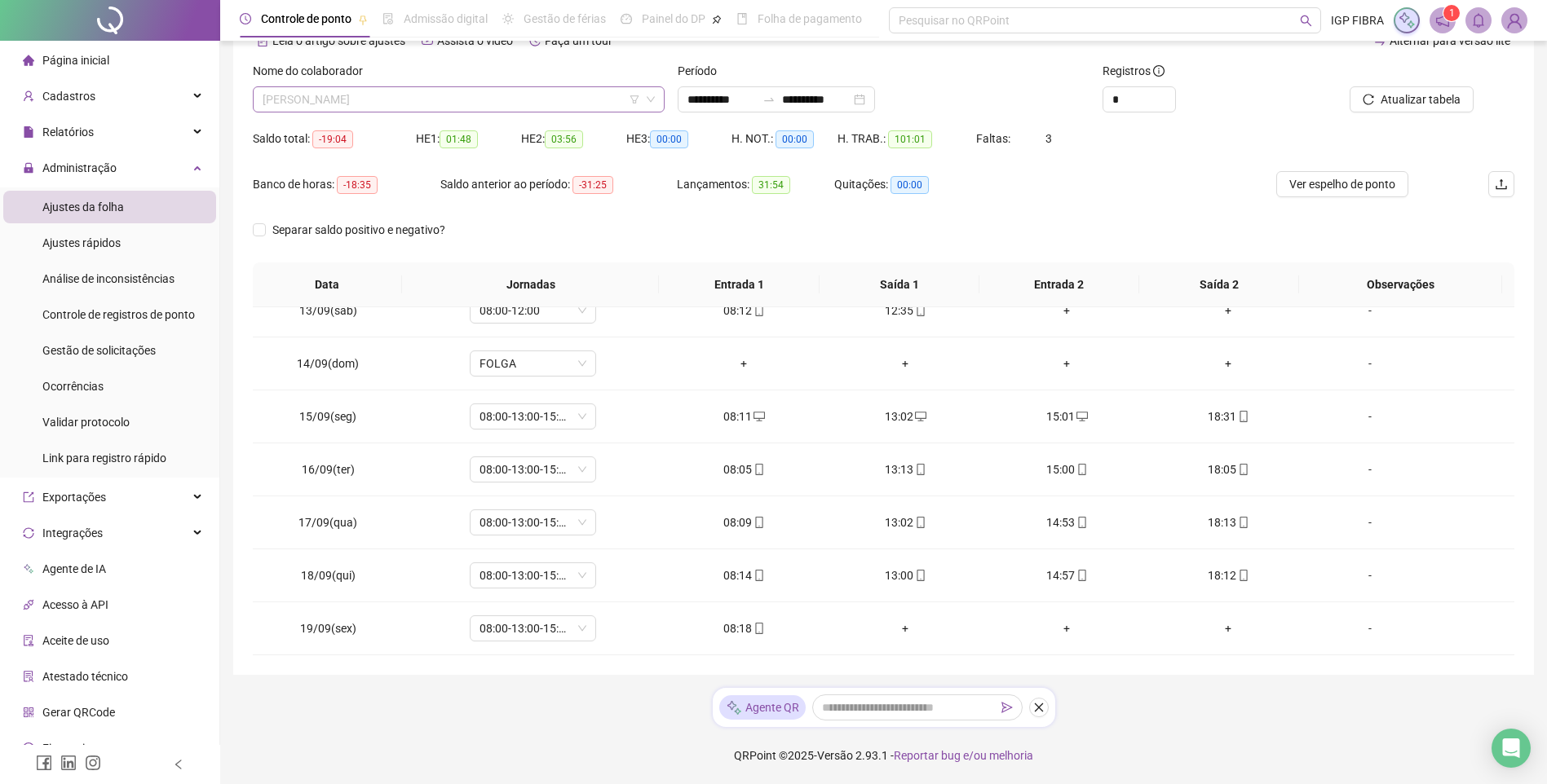
click at [395, 103] on span "VITORIA SANTOS CARVALHO" at bounding box center [459, 99] width 392 height 24
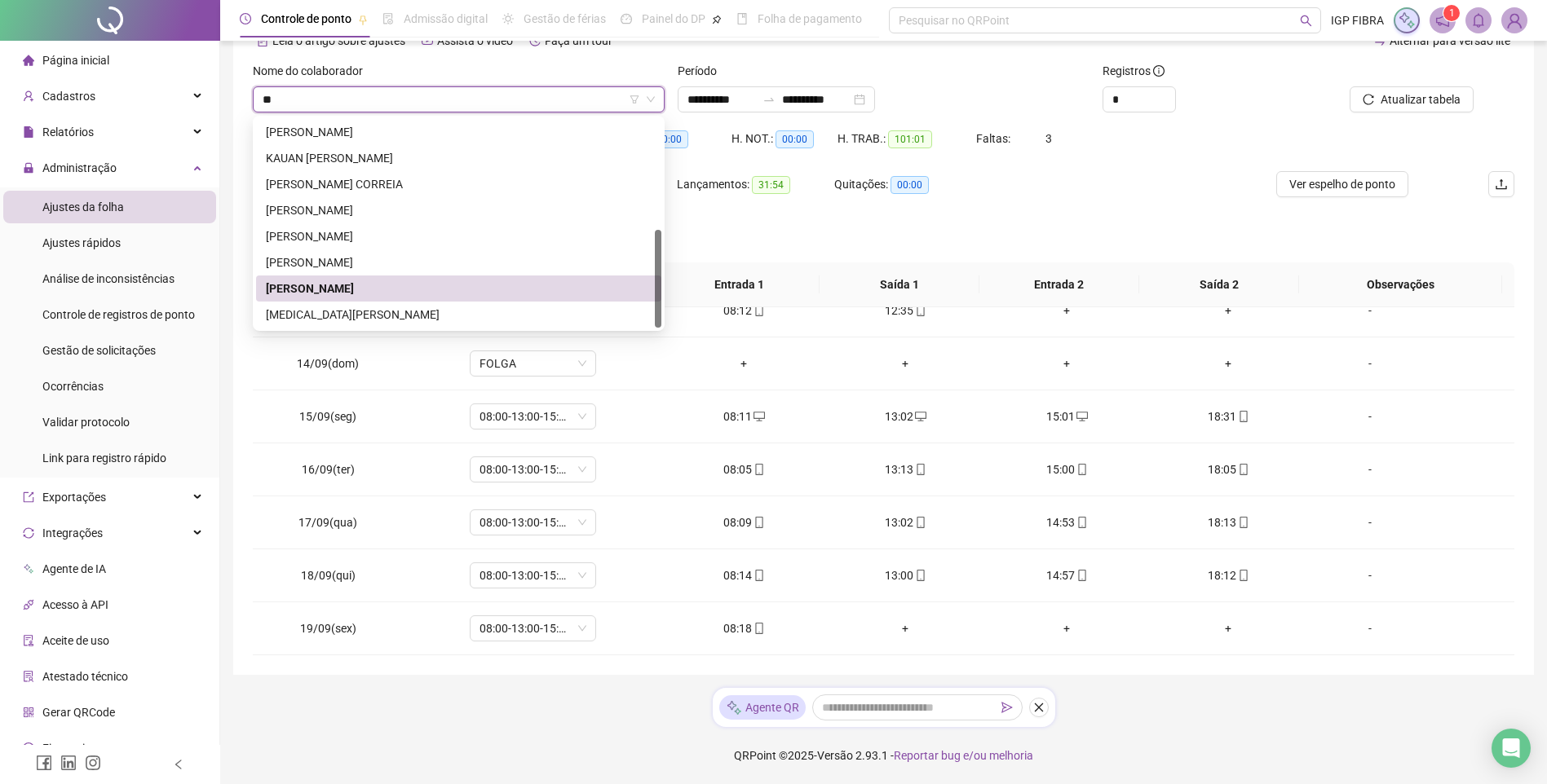
scroll to position [235, 0]
type input "***"
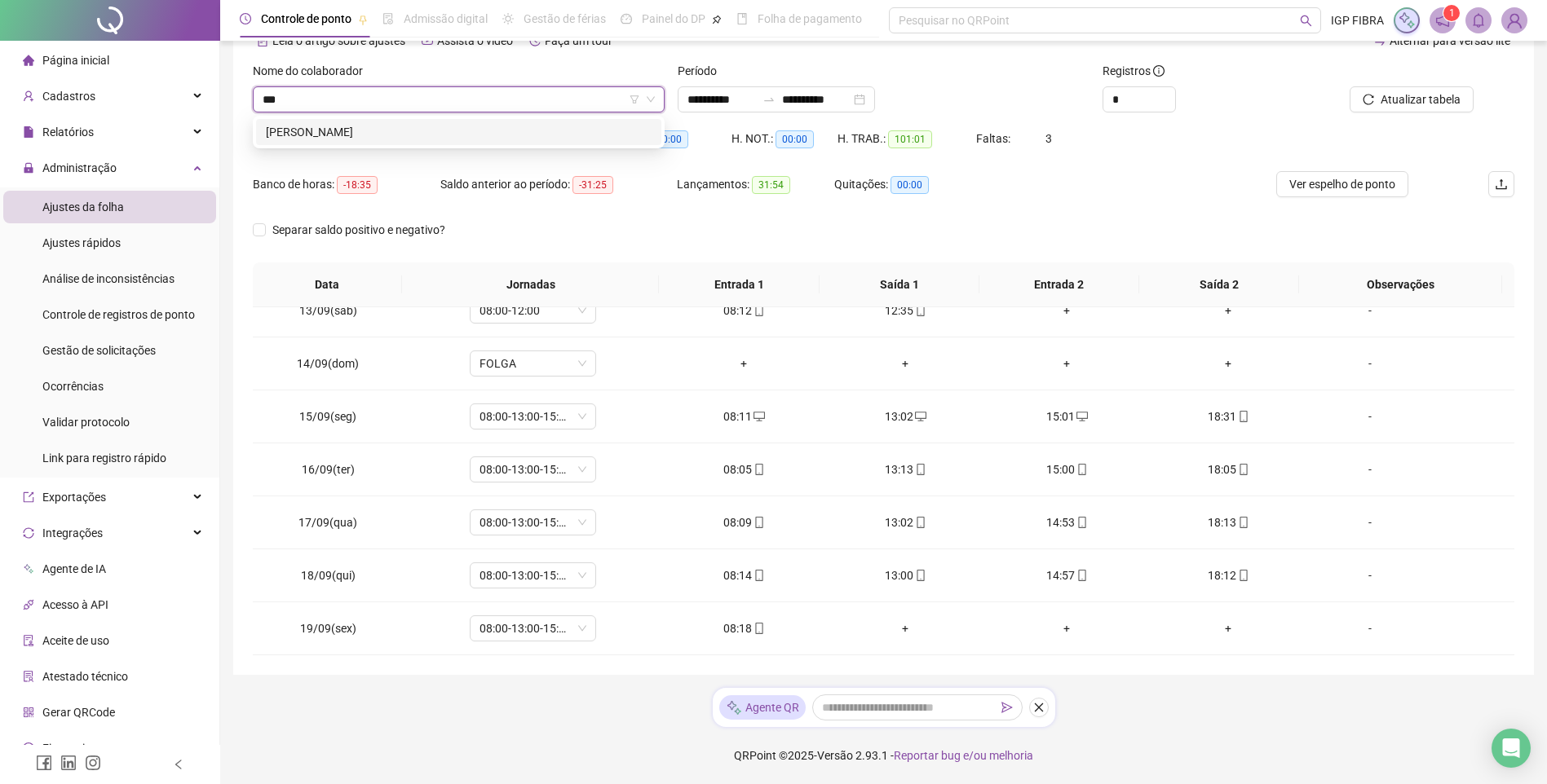
scroll to position [0, 0]
click at [350, 128] on div "ARLINDO NETO OLIVEIRA SILVA" at bounding box center [458, 131] width 386 height 18
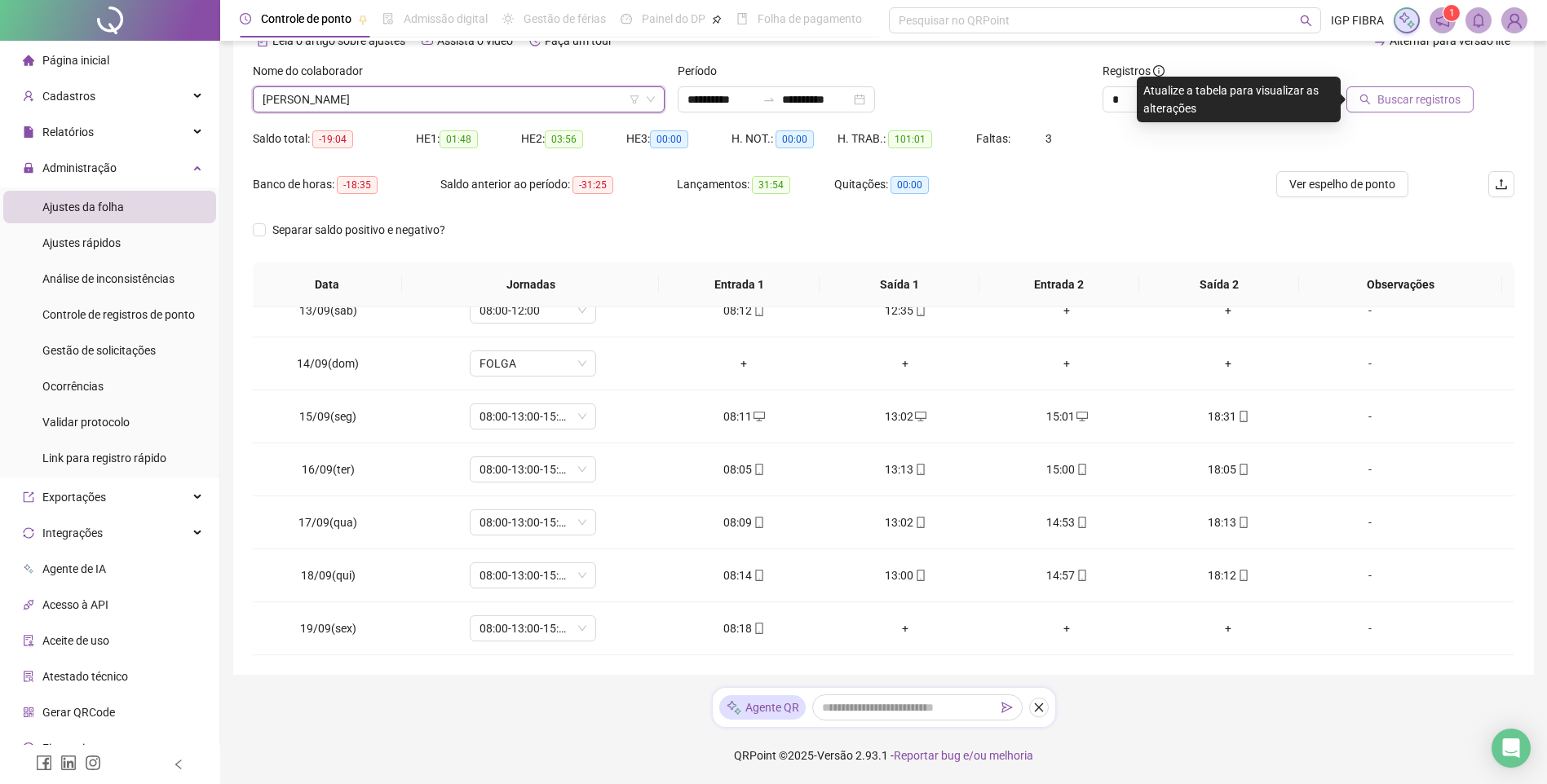
click at [1452, 103] on span "Buscar registros" at bounding box center [1418, 99] width 83 height 18
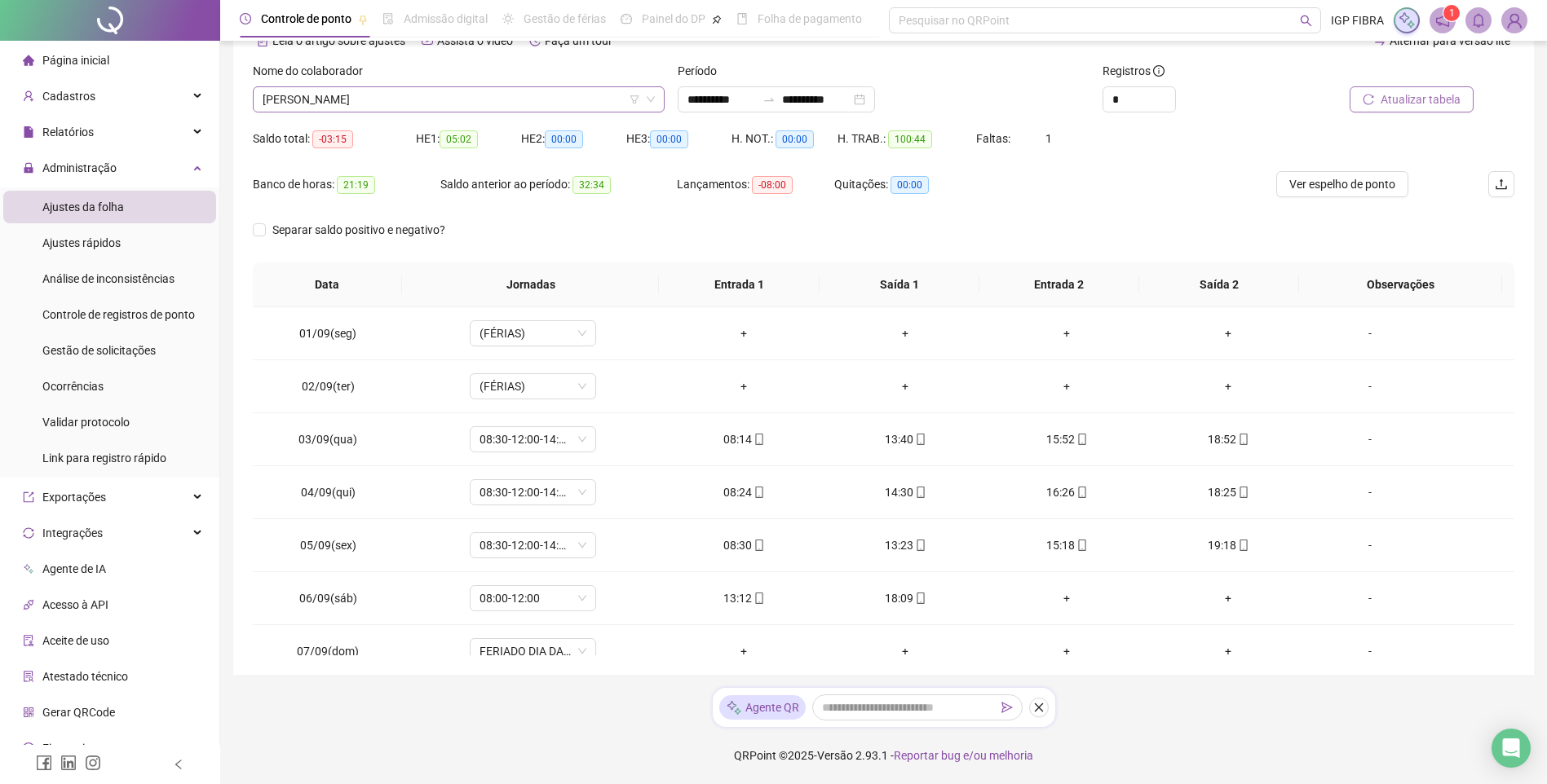
click at [438, 99] on span "ARLINDO NETO OLIVEIRA SILVA" at bounding box center [459, 99] width 392 height 24
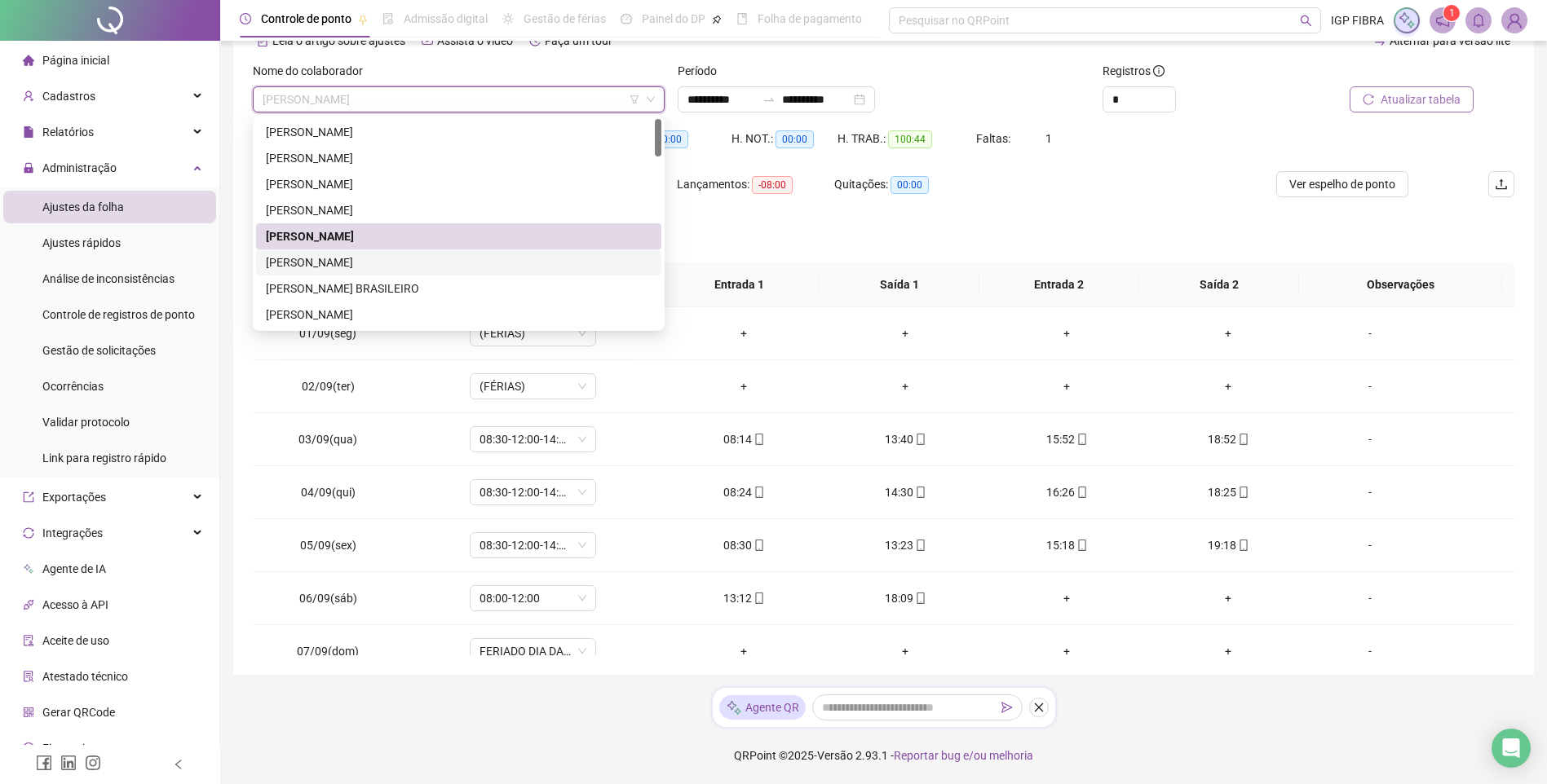
click at [343, 256] on div "BRUNO PRATA CARVALHO DOS SANTOS" at bounding box center [458, 262] width 386 height 18
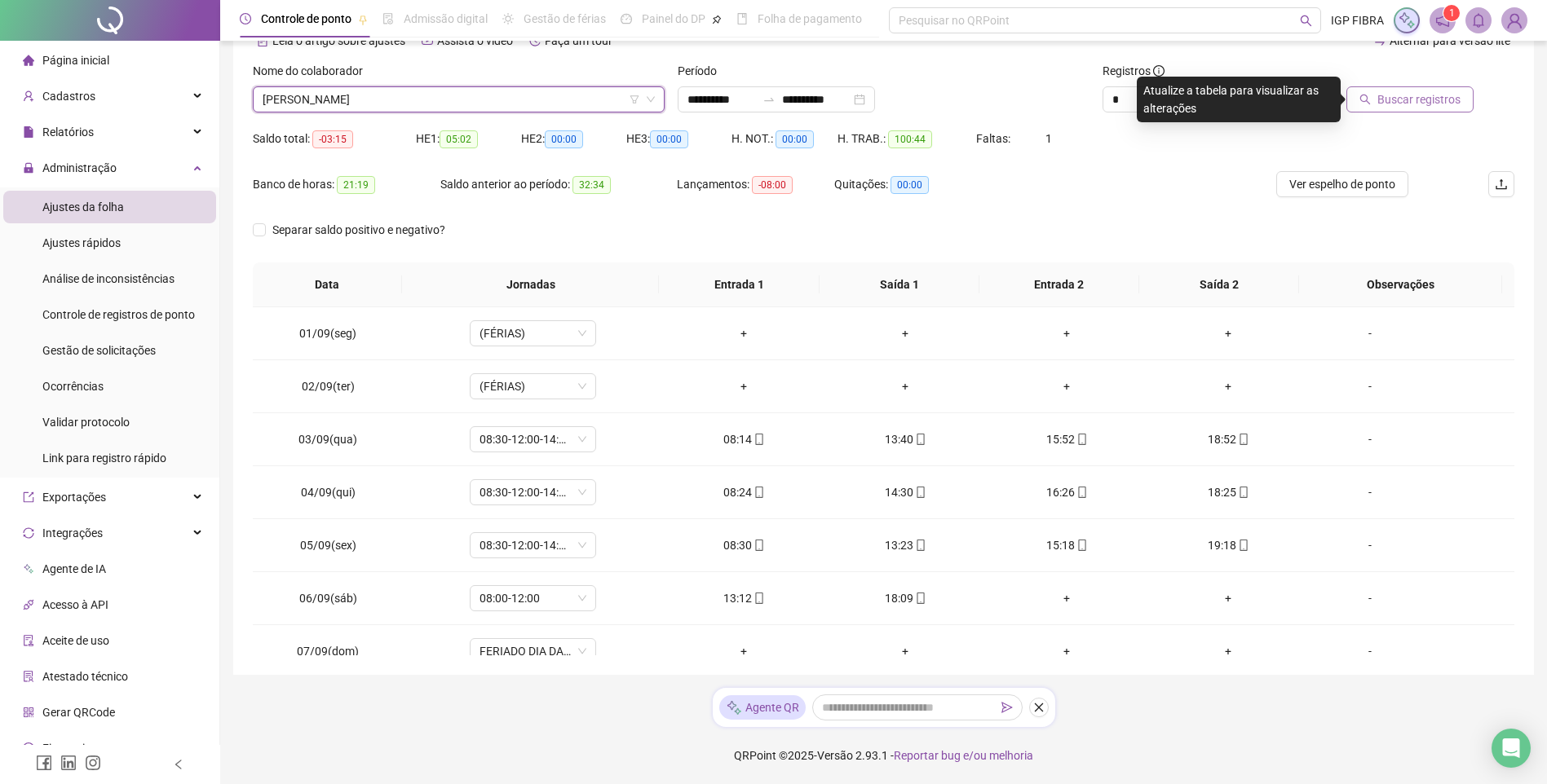
click at [1406, 95] on span "Buscar registros" at bounding box center [1418, 99] width 83 height 18
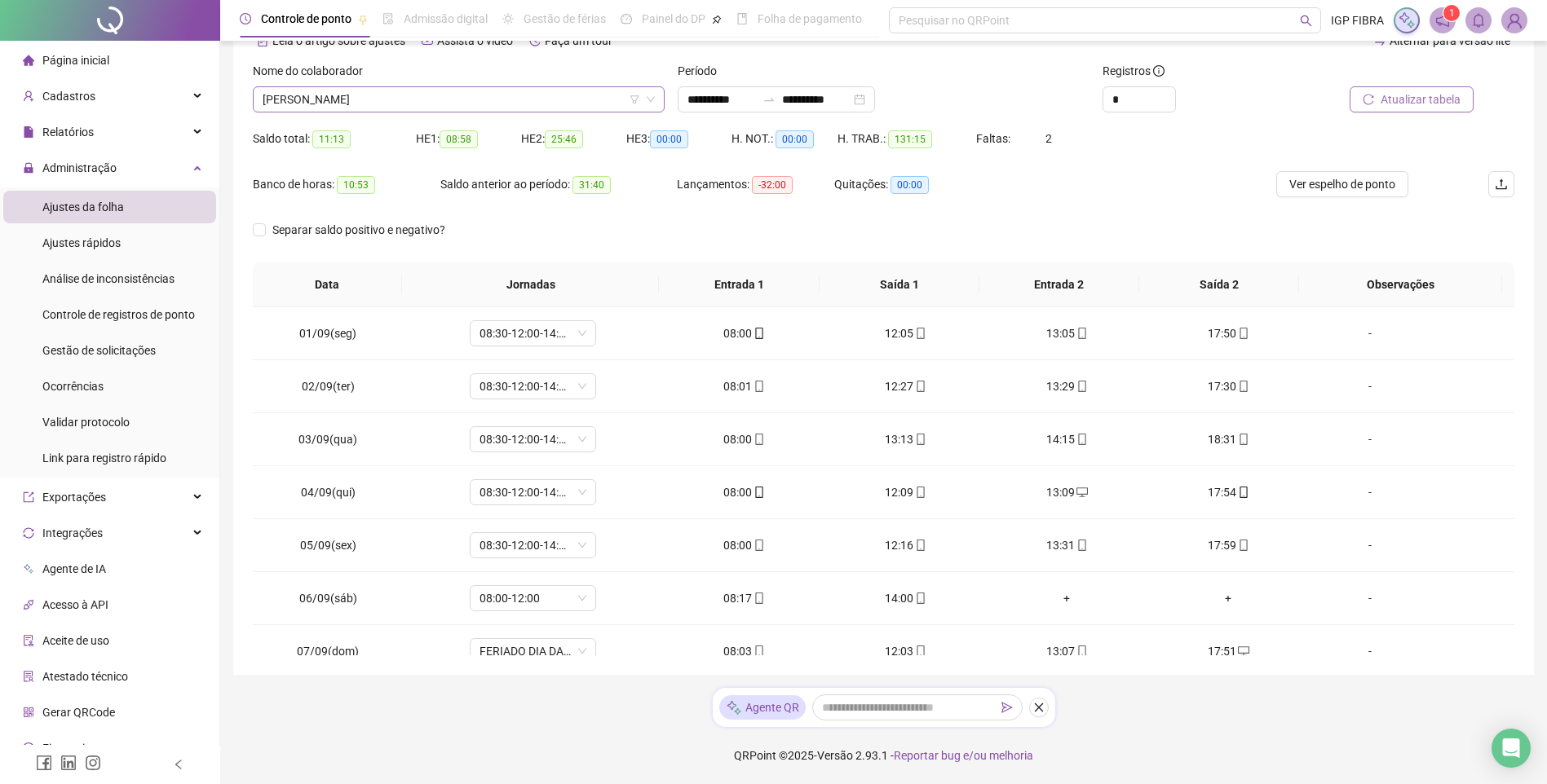
click at [424, 99] on span "BRUNO PRATA CARVALHO DOS SANTOS" at bounding box center [459, 99] width 392 height 24
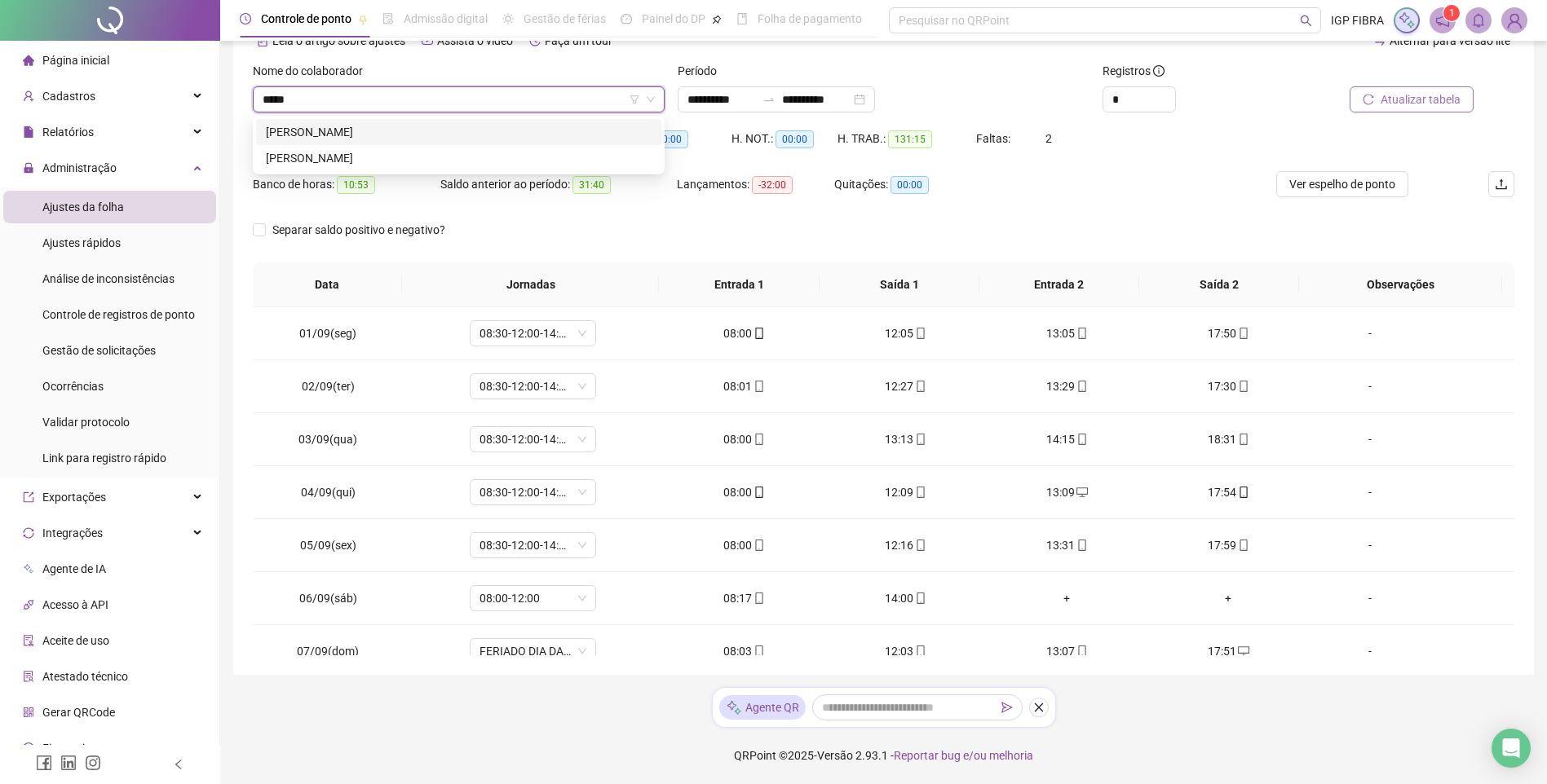
type input "******"
click at [339, 141] on div "MARINA DE OLIVEIRA SOUZA" at bounding box center [458, 131] width 386 height 18
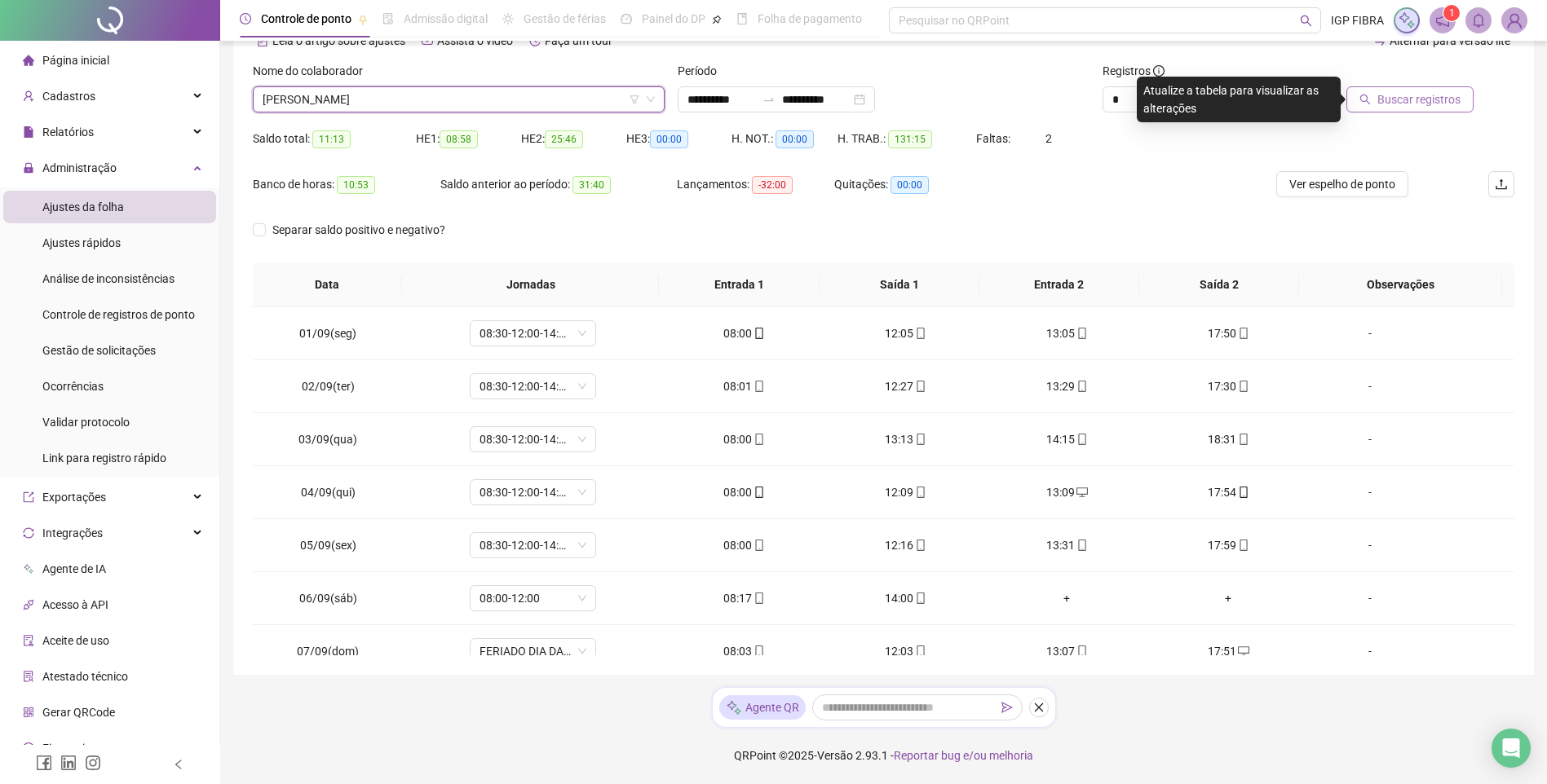
click at [1410, 99] on span "Buscar registros" at bounding box center [1418, 99] width 83 height 18
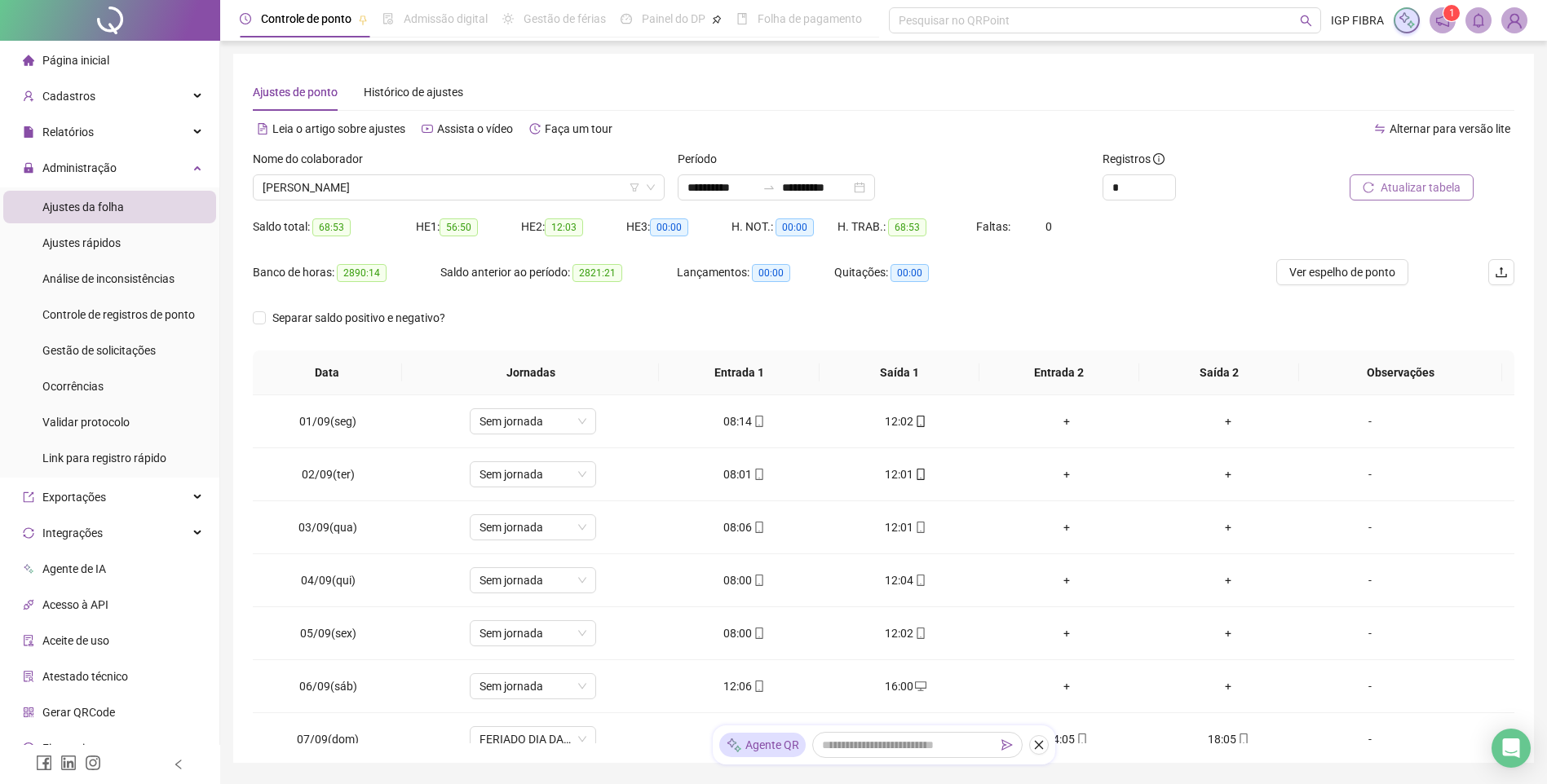
click at [1431, 193] on span "Atualizar tabela" at bounding box center [1420, 187] width 80 height 18
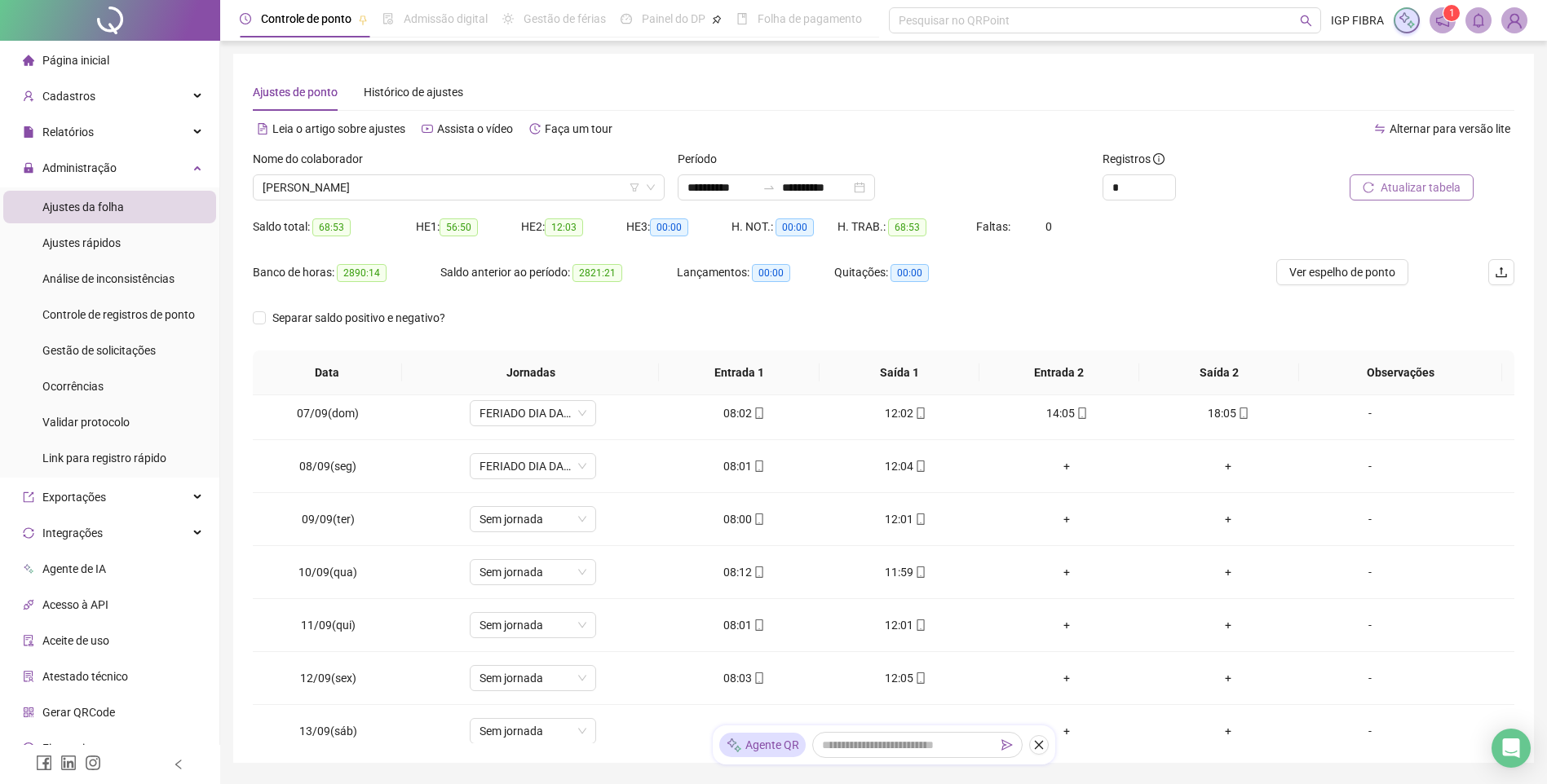
click at [1406, 178] on button "Atualizar tabela" at bounding box center [1411, 188] width 124 height 26
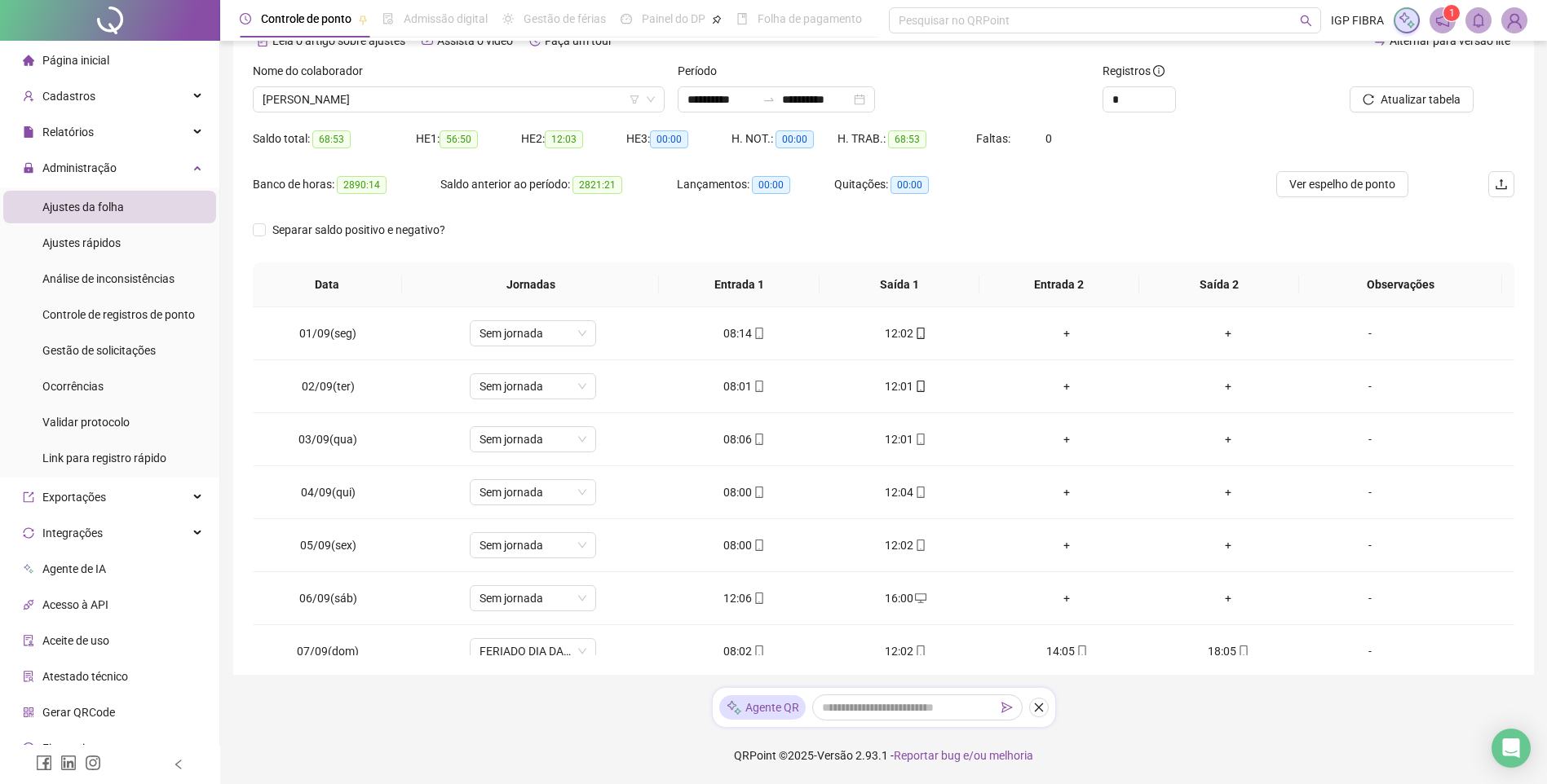
scroll to position [0, 0]
click at [1424, 100] on span "Atualizar tabela" at bounding box center [1420, 99] width 80 height 18
click at [401, 104] on span "MARINA DE OLIVEIRA SOUZA" at bounding box center [459, 99] width 392 height 24
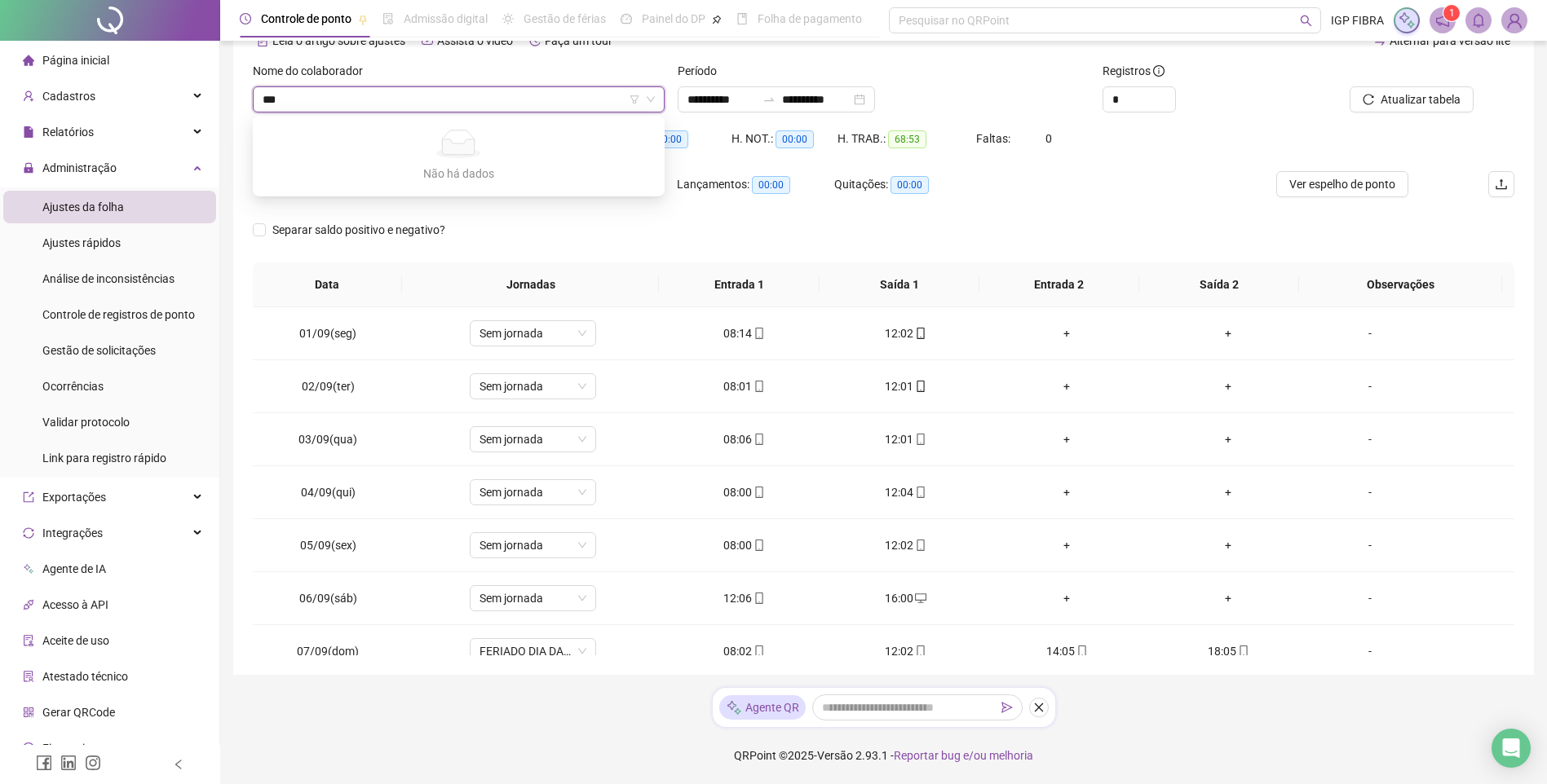
type input "**"
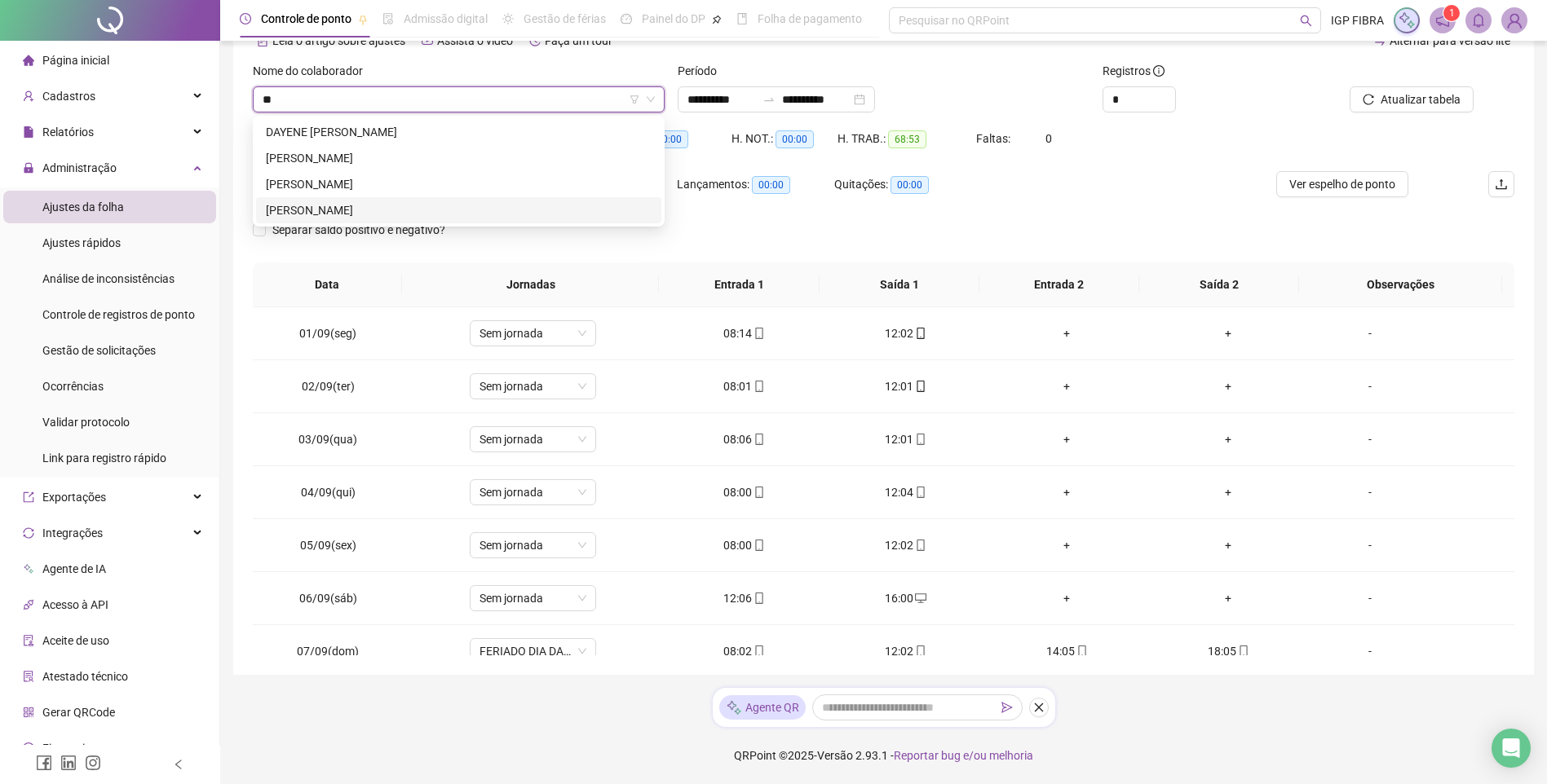
click at [377, 215] on div "VITORIA SANTOS CARVALHO" at bounding box center [458, 210] width 386 height 18
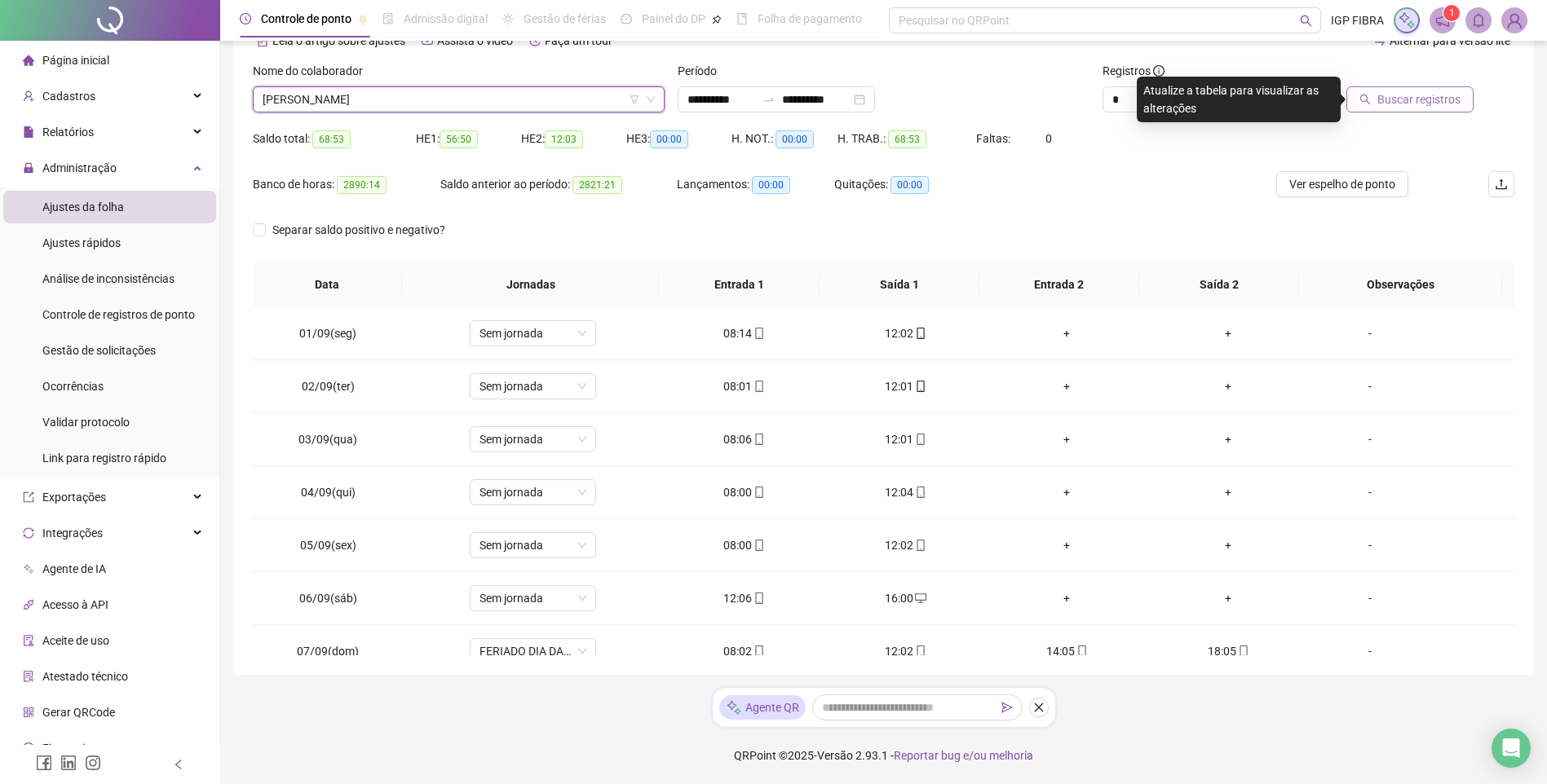
click at [1426, 92] on span "Buscar registros" at bounding box center [1418, 99] width 83 height 18
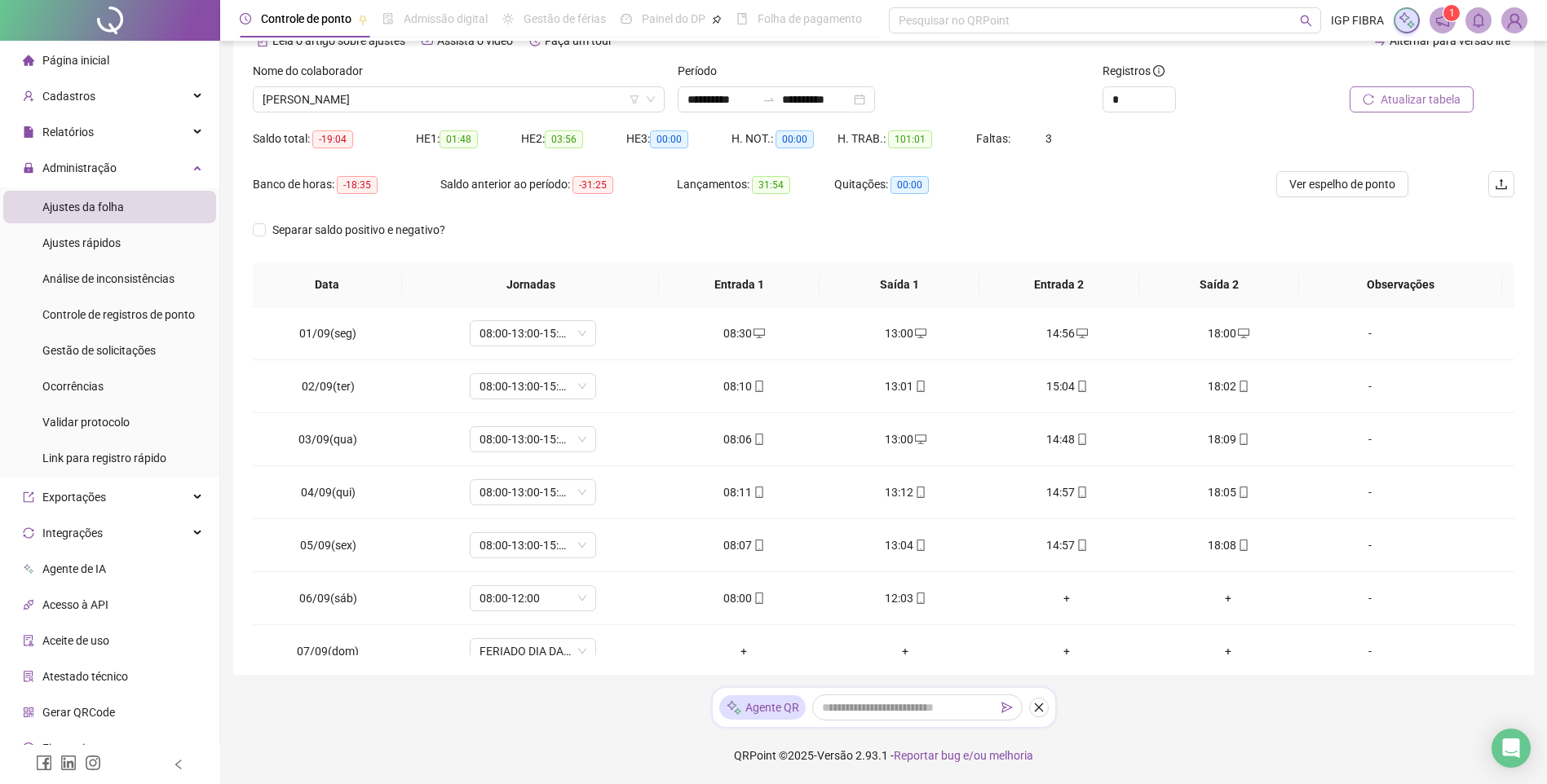
click at [424, 82] on div "Nome do colaborador" at bounding box center [458, 74] width 411 height 24
click at [431, 99] on span "VITORIA SANTOS CARVALHO" at bounding box center [459, 99] width 392 height 24
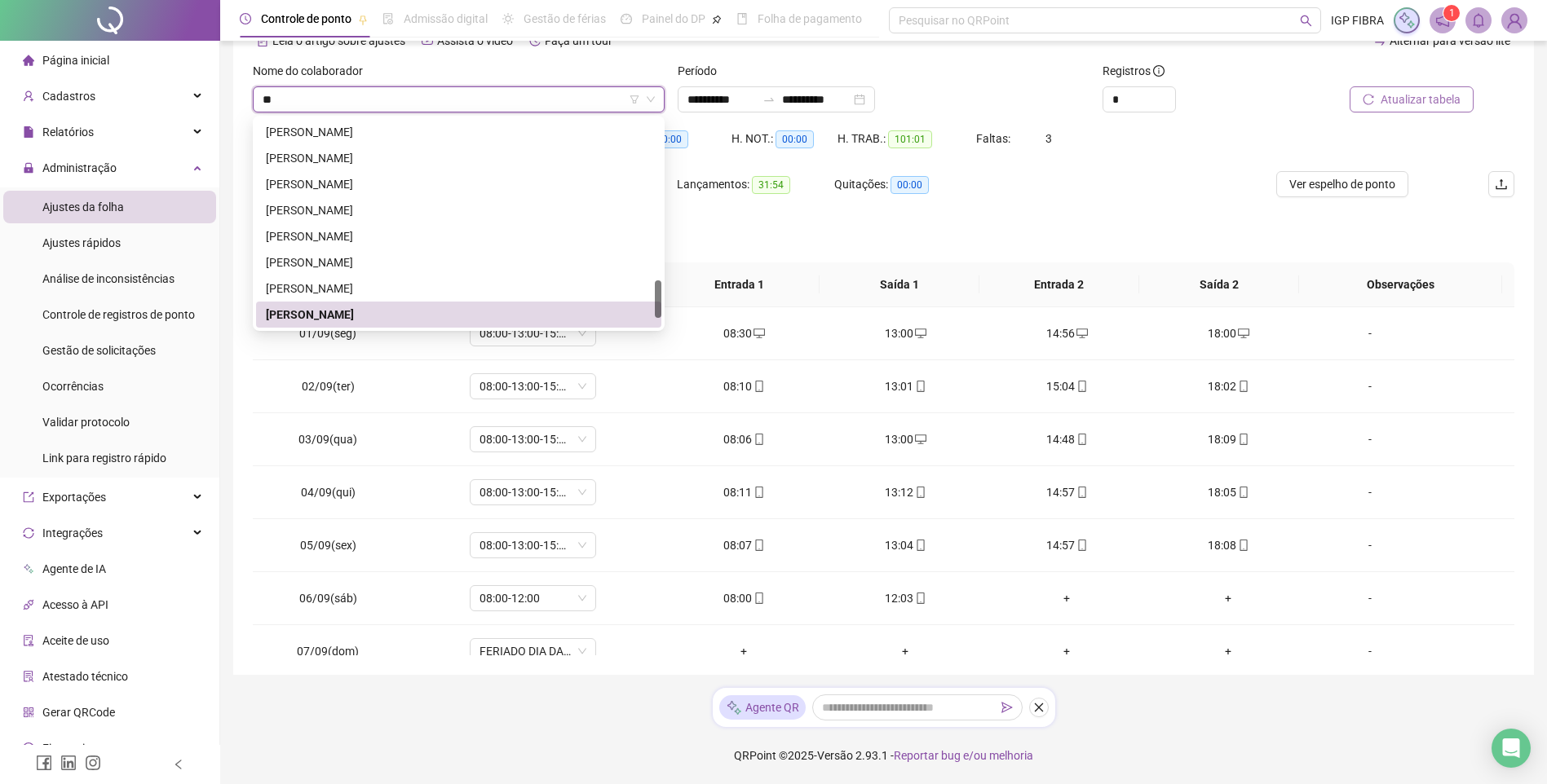
scroll to position [470, 0]
type input "***"
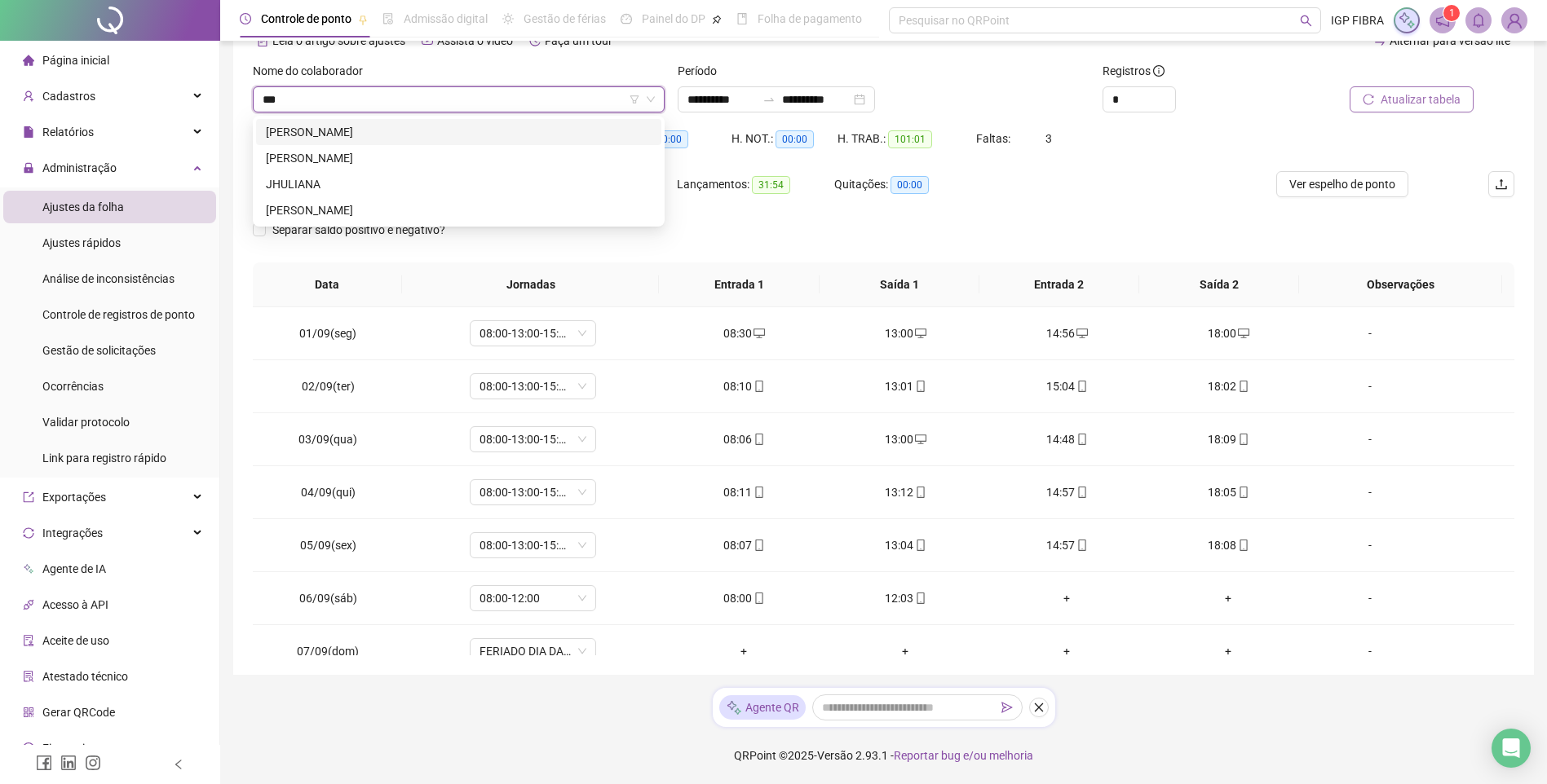
scroll to position [0, 0]
click at [339, 167] on div "ANA CLARA MIRANDA DE SOUSA" at bounding box center [459, 158] width 405 height 26
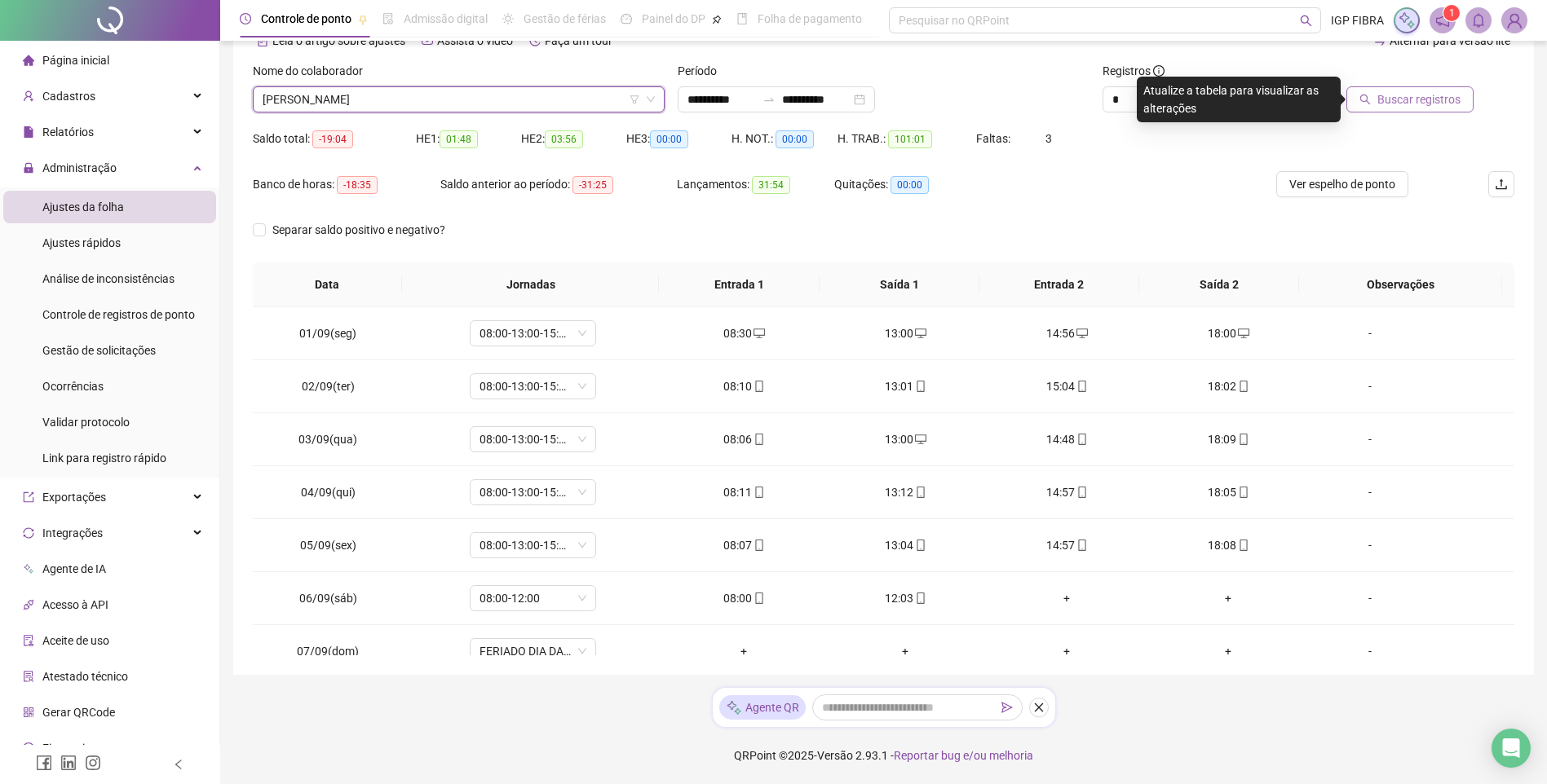
click at [423, 101] on span "ANA CLARA MIRANDA DE SOUSA" at bounding box center [459, 99] width 392 height 24
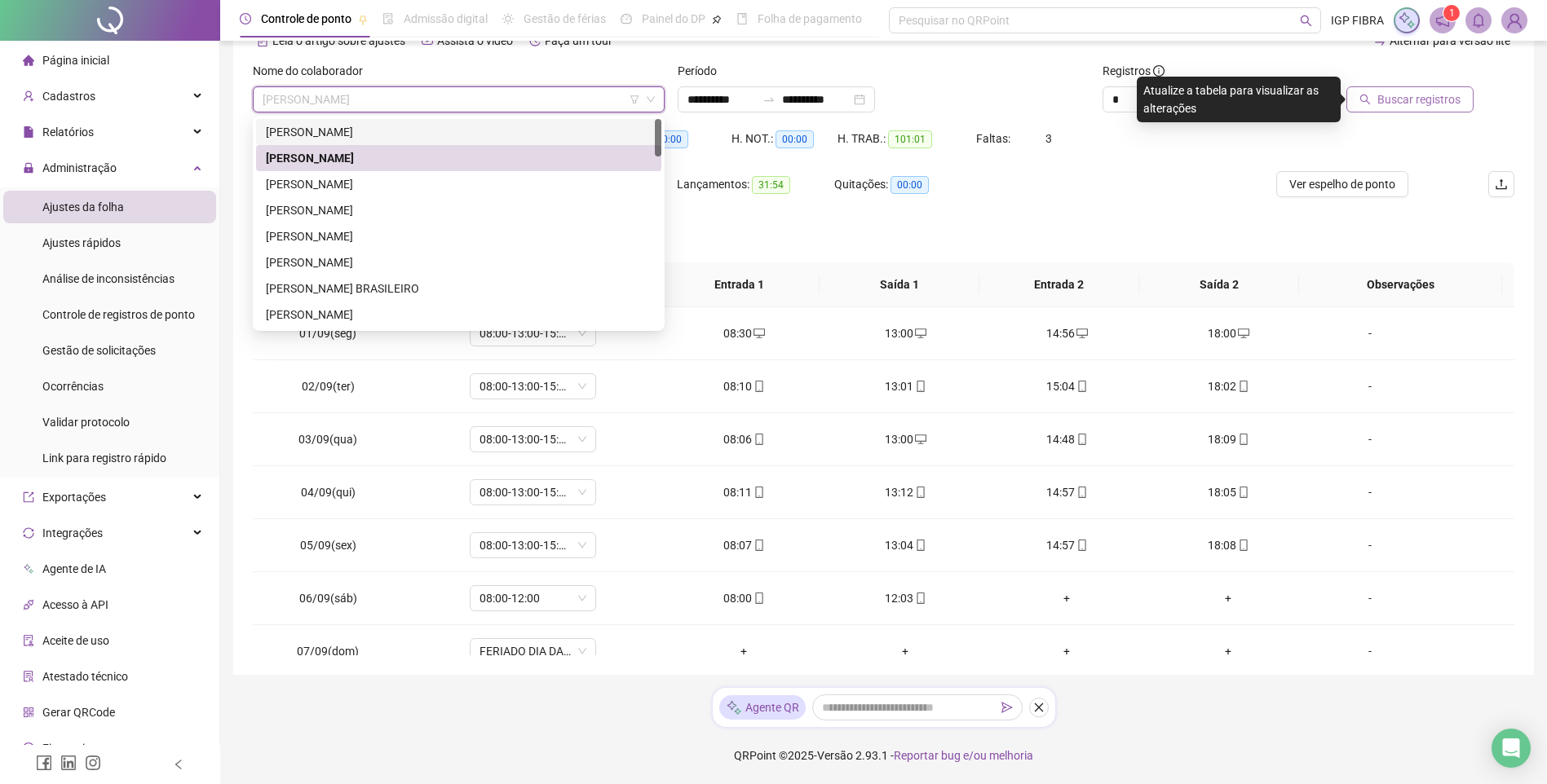
click at [357, 131] on div "ANA CAROLINE SANTANA MUNIZ" at bounding box center [458, 131] width 386 height 18
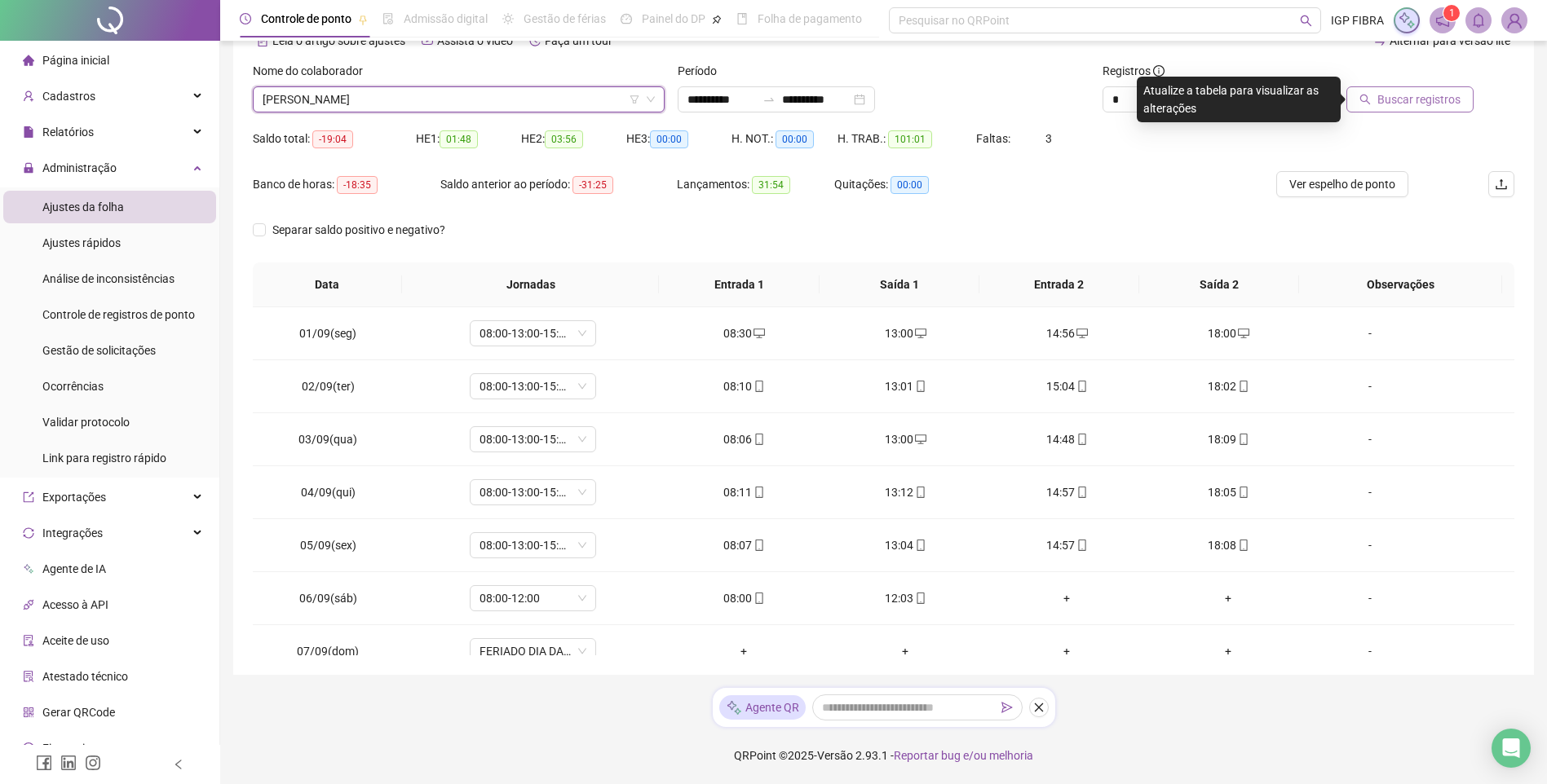
click at [1375, 102] on button "Buscar registros" at bounding box center [1410, 99] width 128 height 26
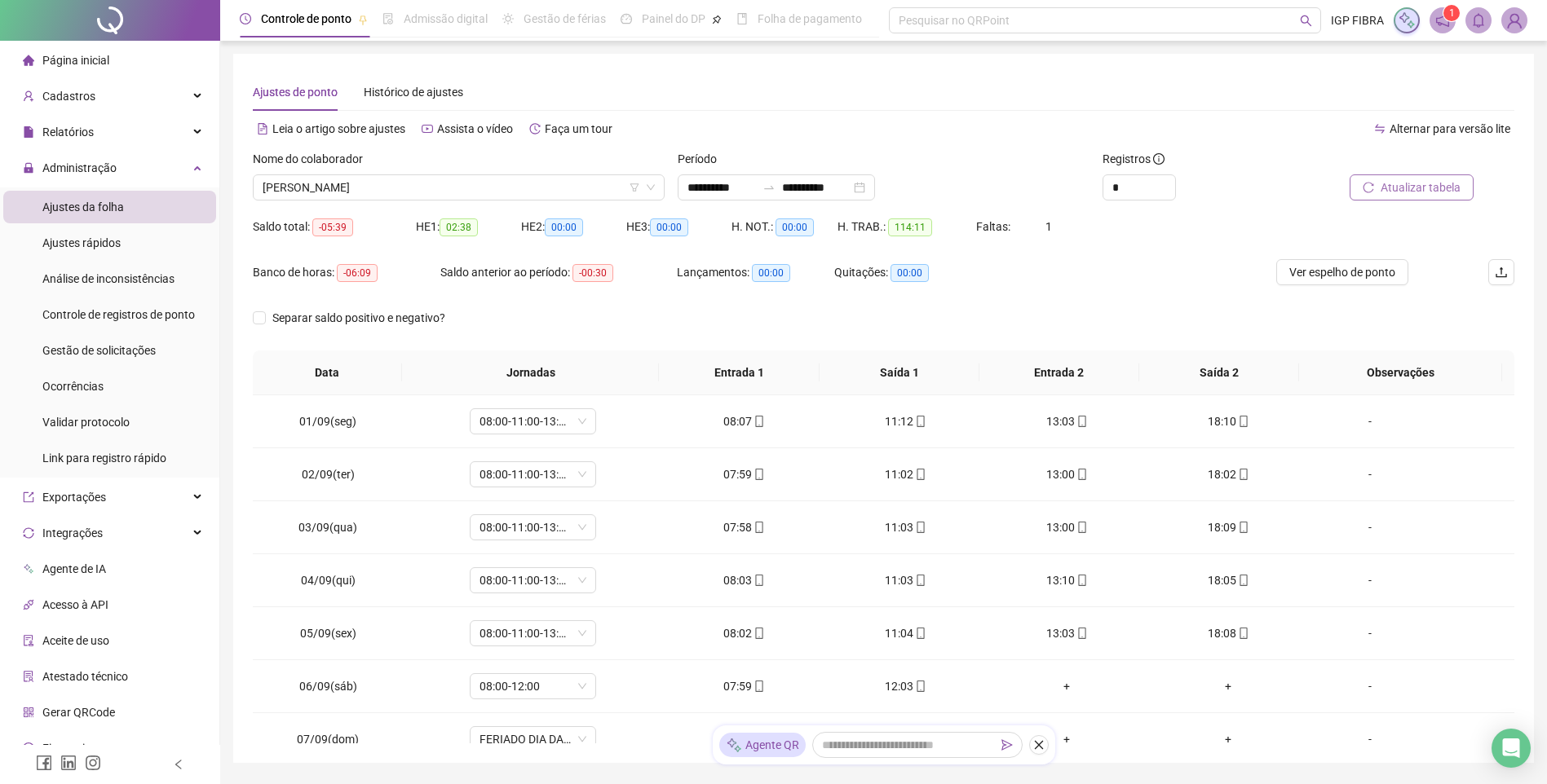
click at [1444, 200] on button "Atualizar tabela" at bounding box center [1411, 188] width 124 height 26
click at [414, 186] on span "ANA CAROLINE SANTANA MUNIZ" at bounding box center [459, 188] width 392 height 24
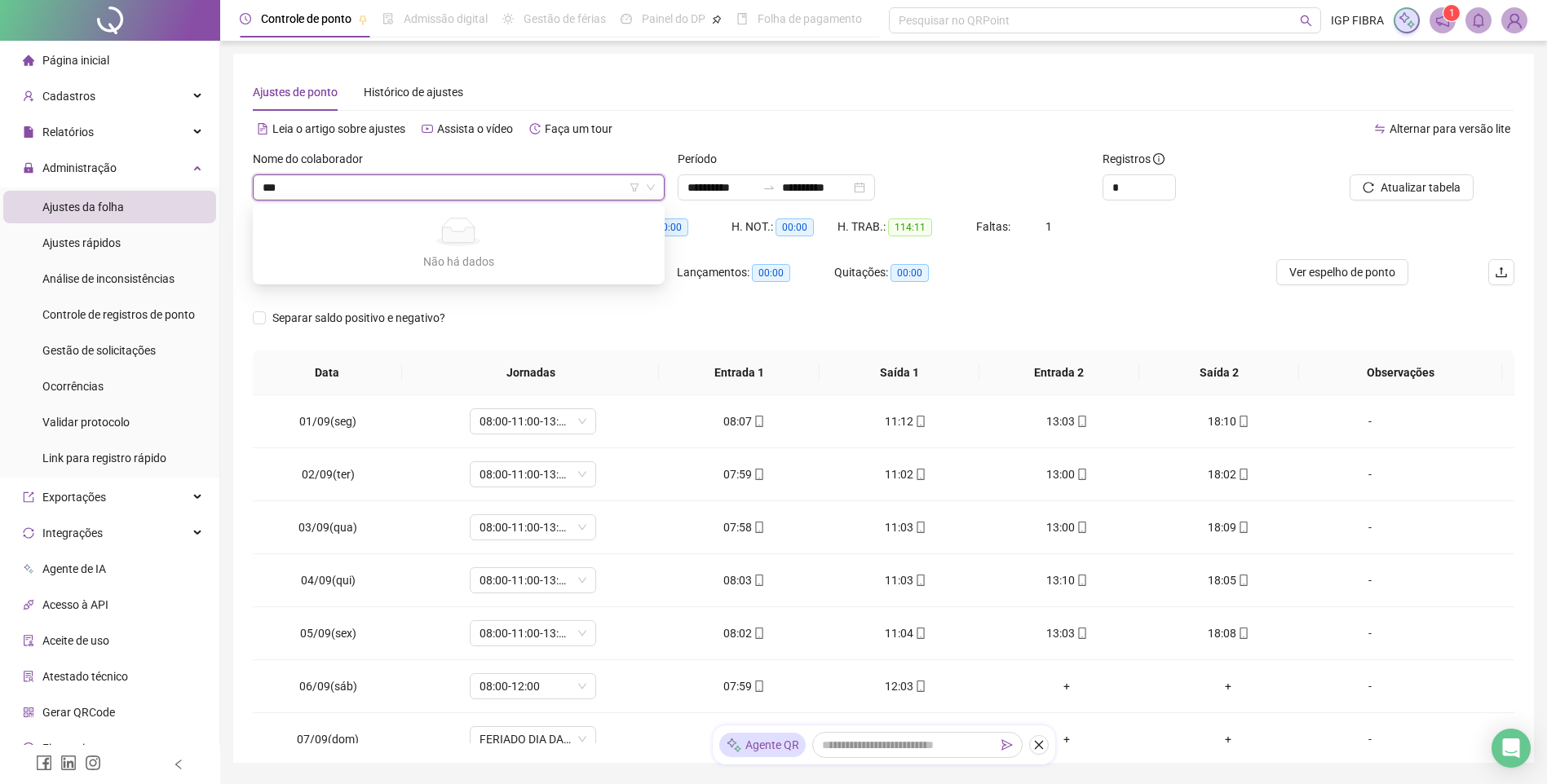
type input "**"
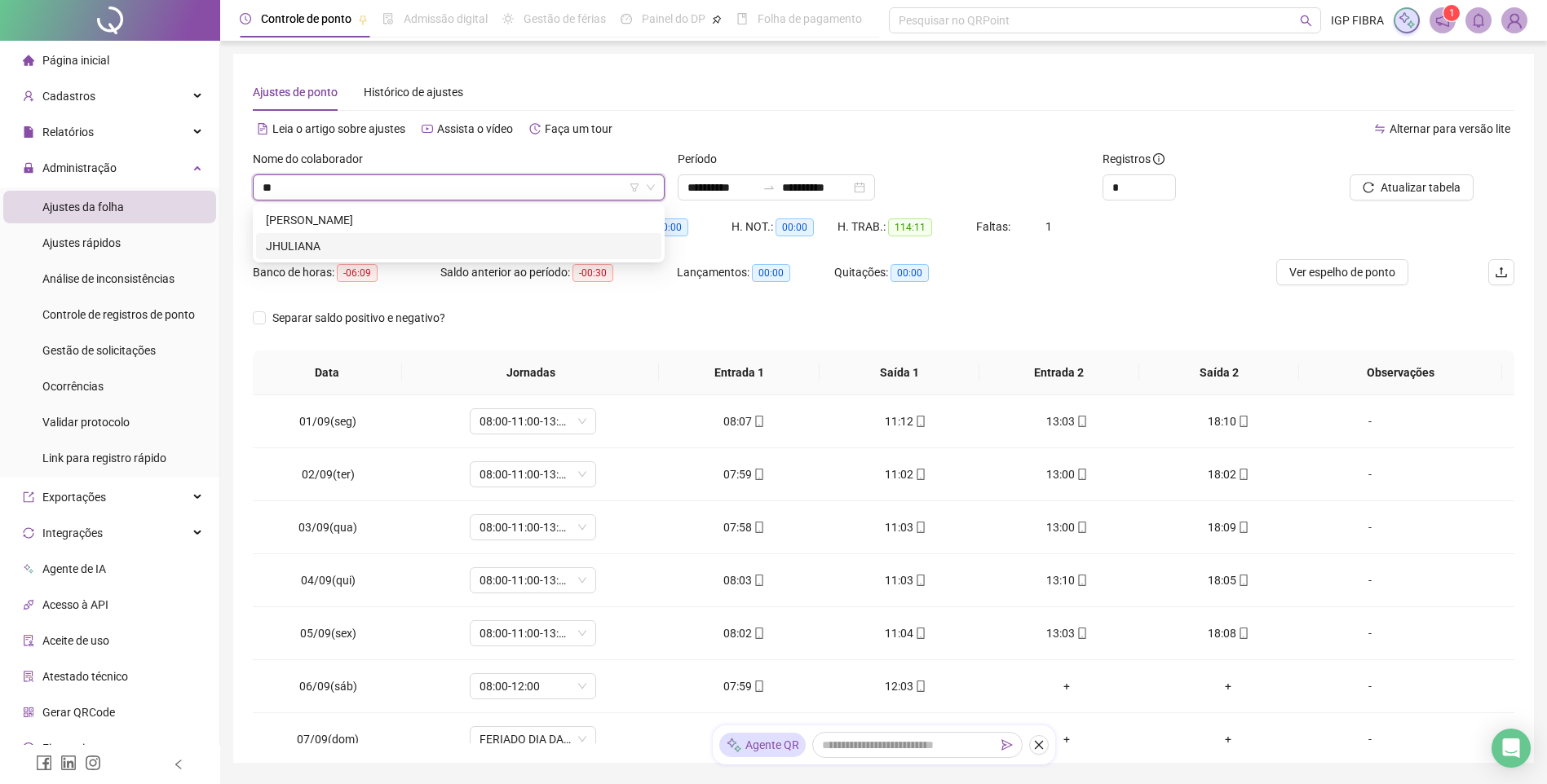
click at [276, 241] on div "JHULIANA" at bounding box center [458, 246] width 386 height 18
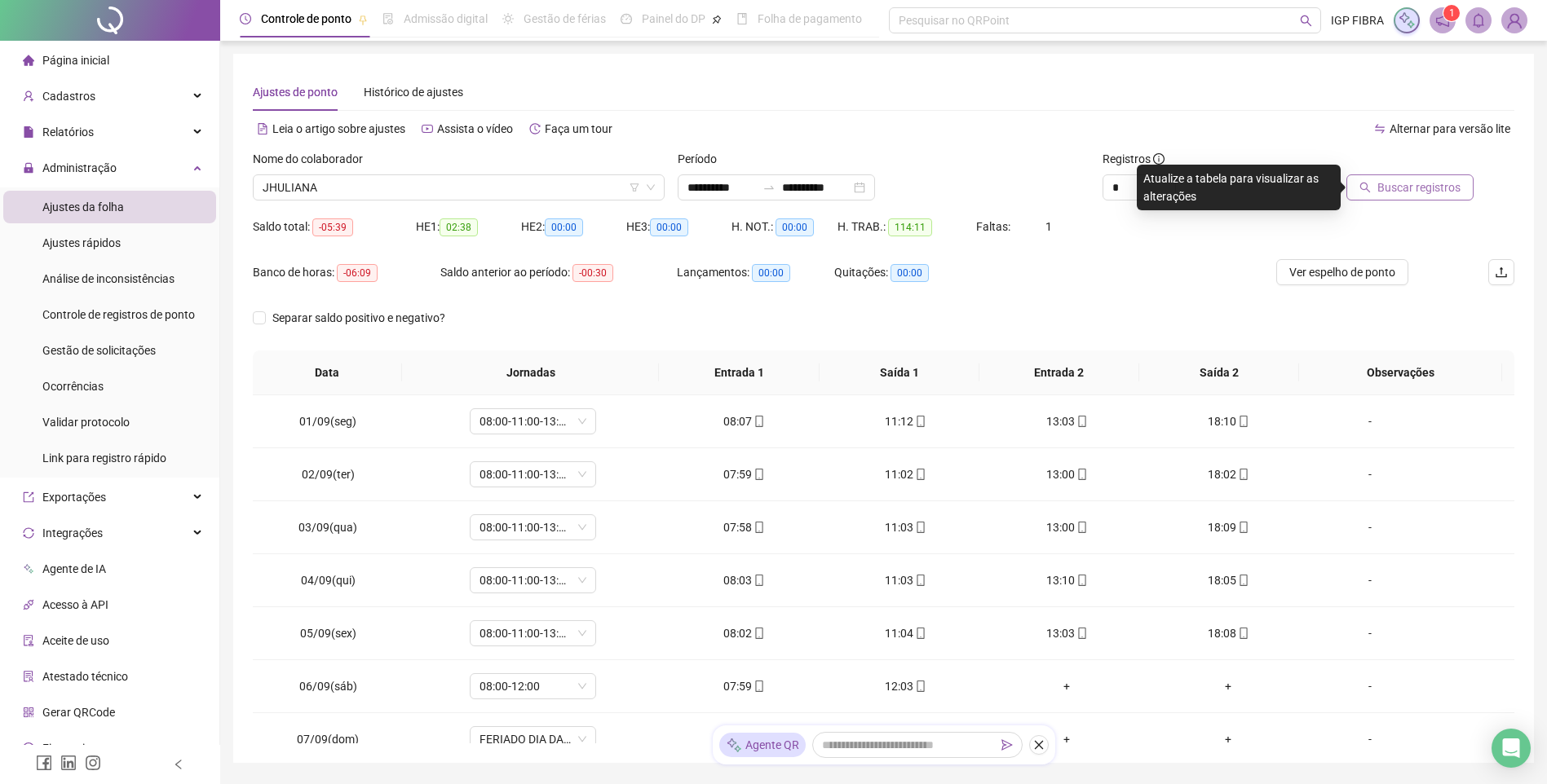
click at [1382, 187] on span "Buscar registros" at bounding box center [1418, 187] width 83 height 18
click at [438, 195] on span "JHULIANA" at bounding box center [459, 188] width 392 height 24
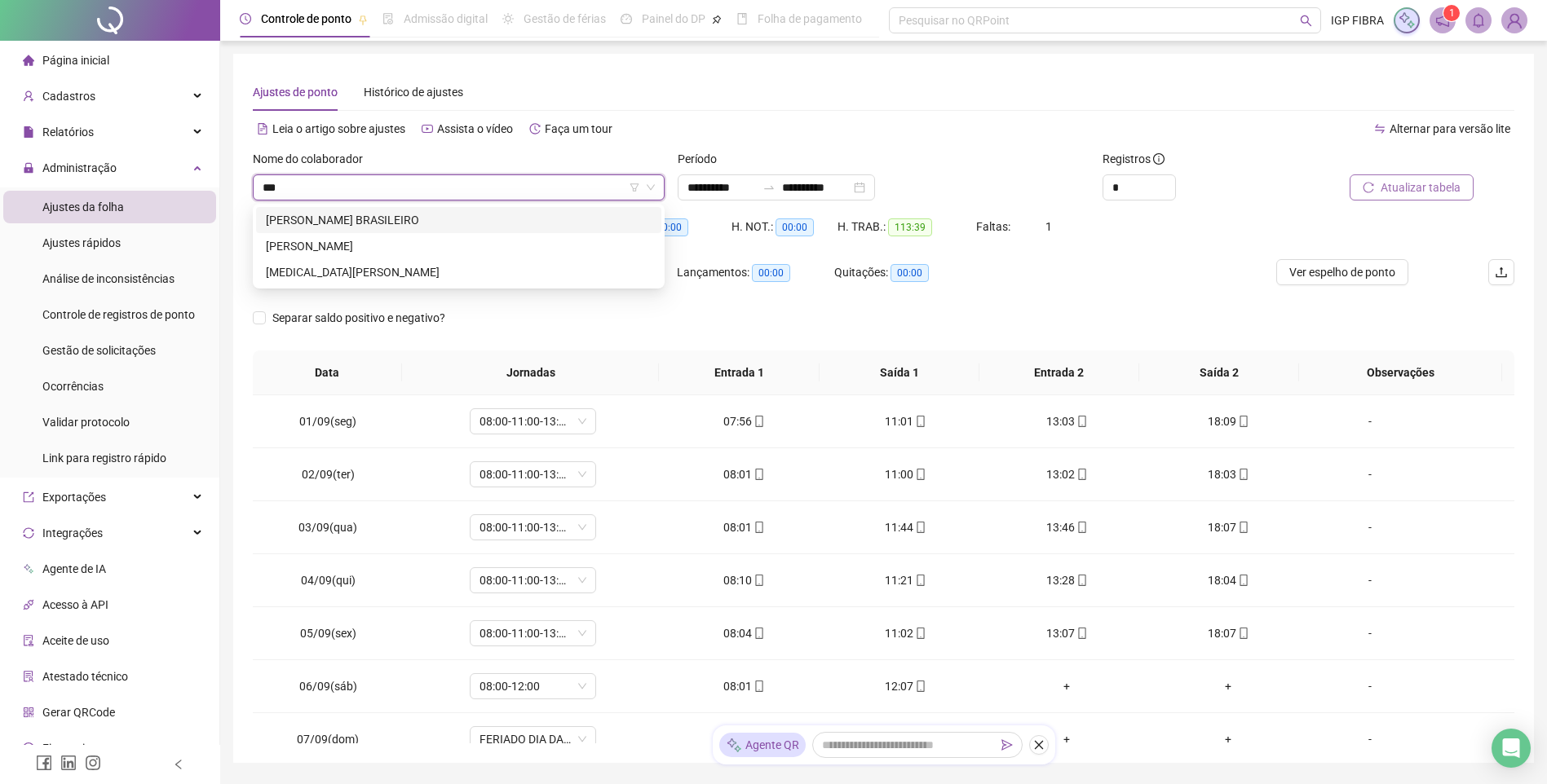
type input "****"
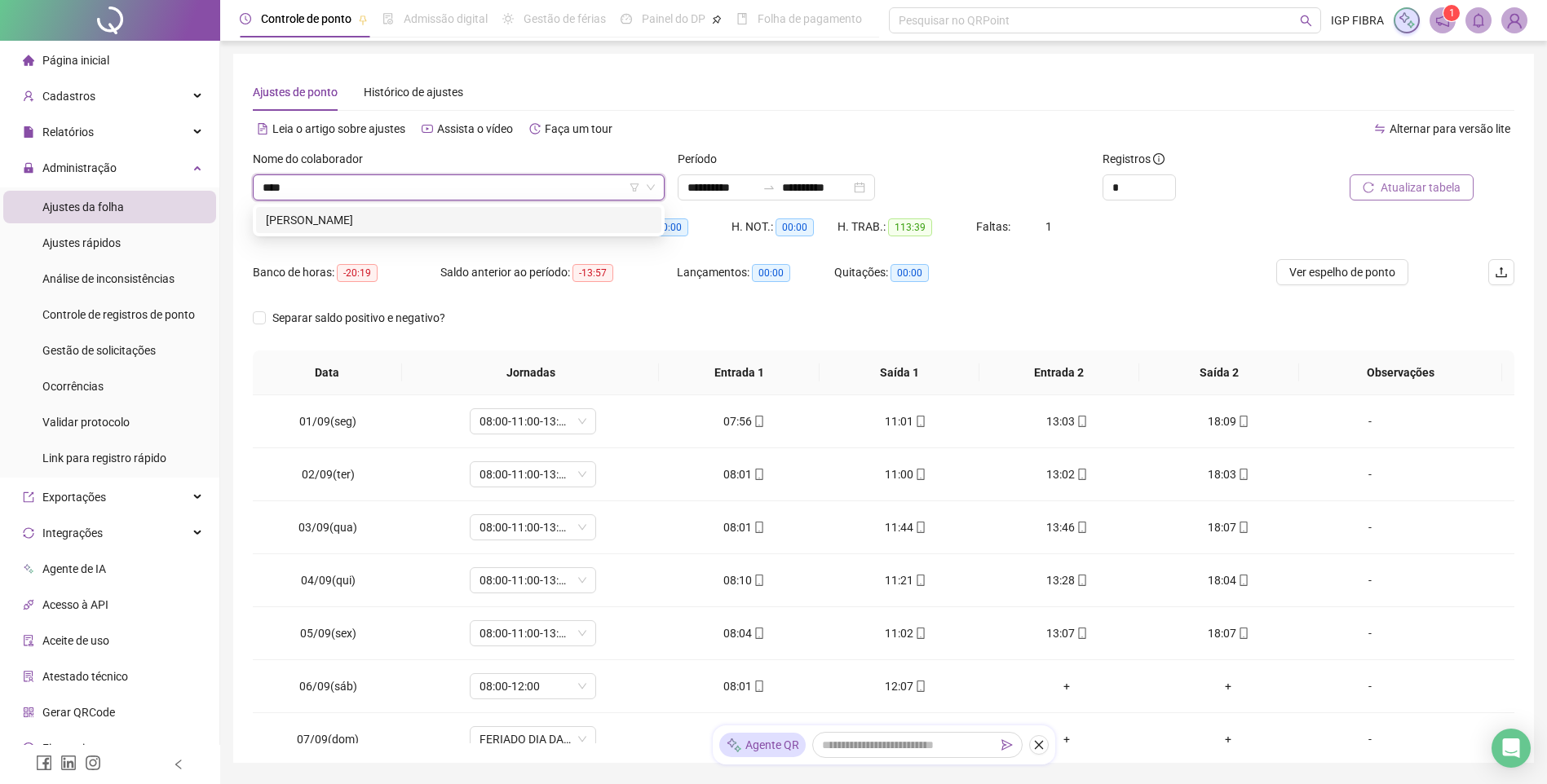
click at [361, 229] on div "MATHEUS SANTOS DA SILVA" at bounding box center [459, 220] width 405 height 26
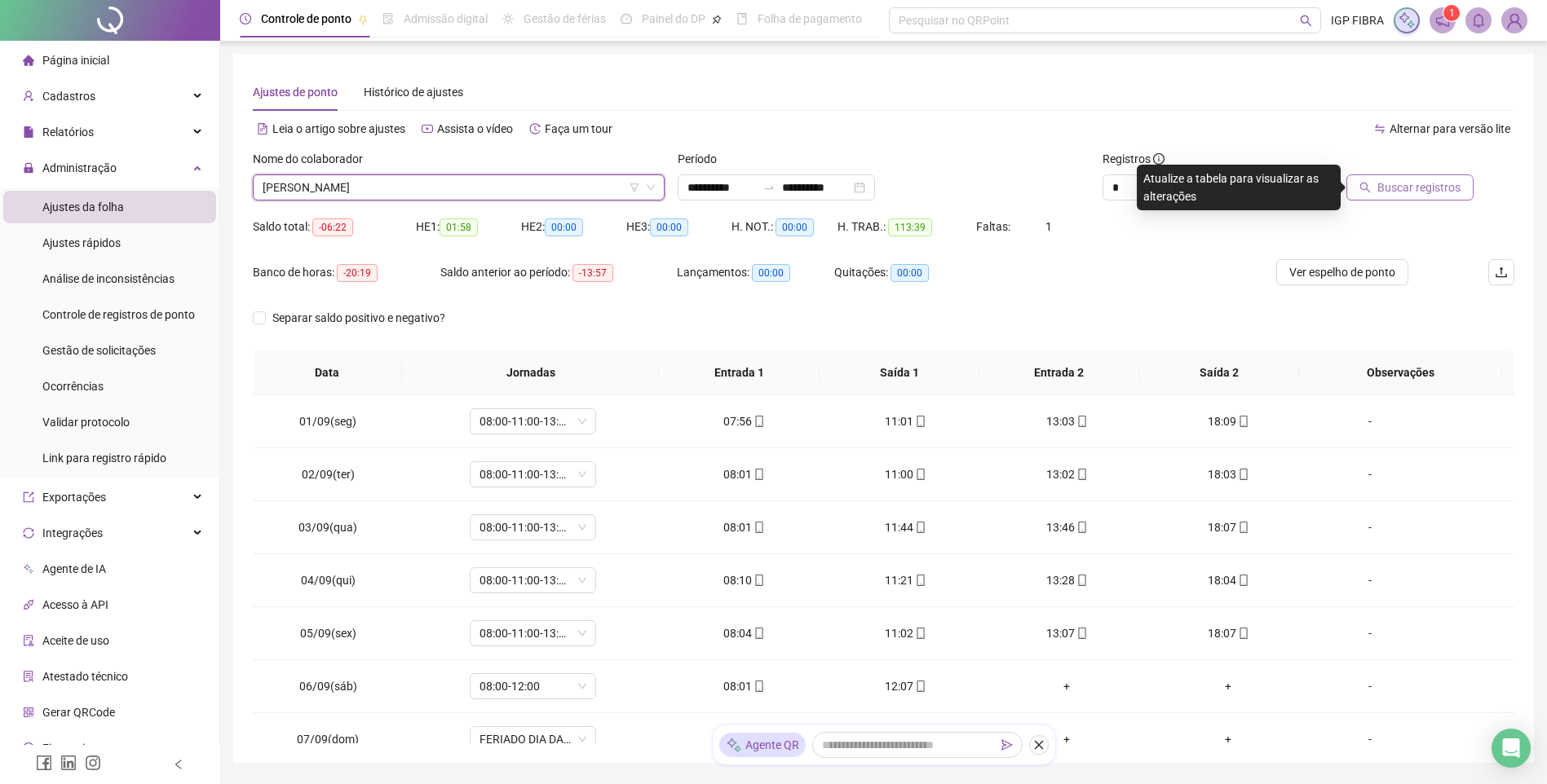
click at [1404, 196] on span "Buscar registros" at bounding box center [1418, 187] width 83 height 18
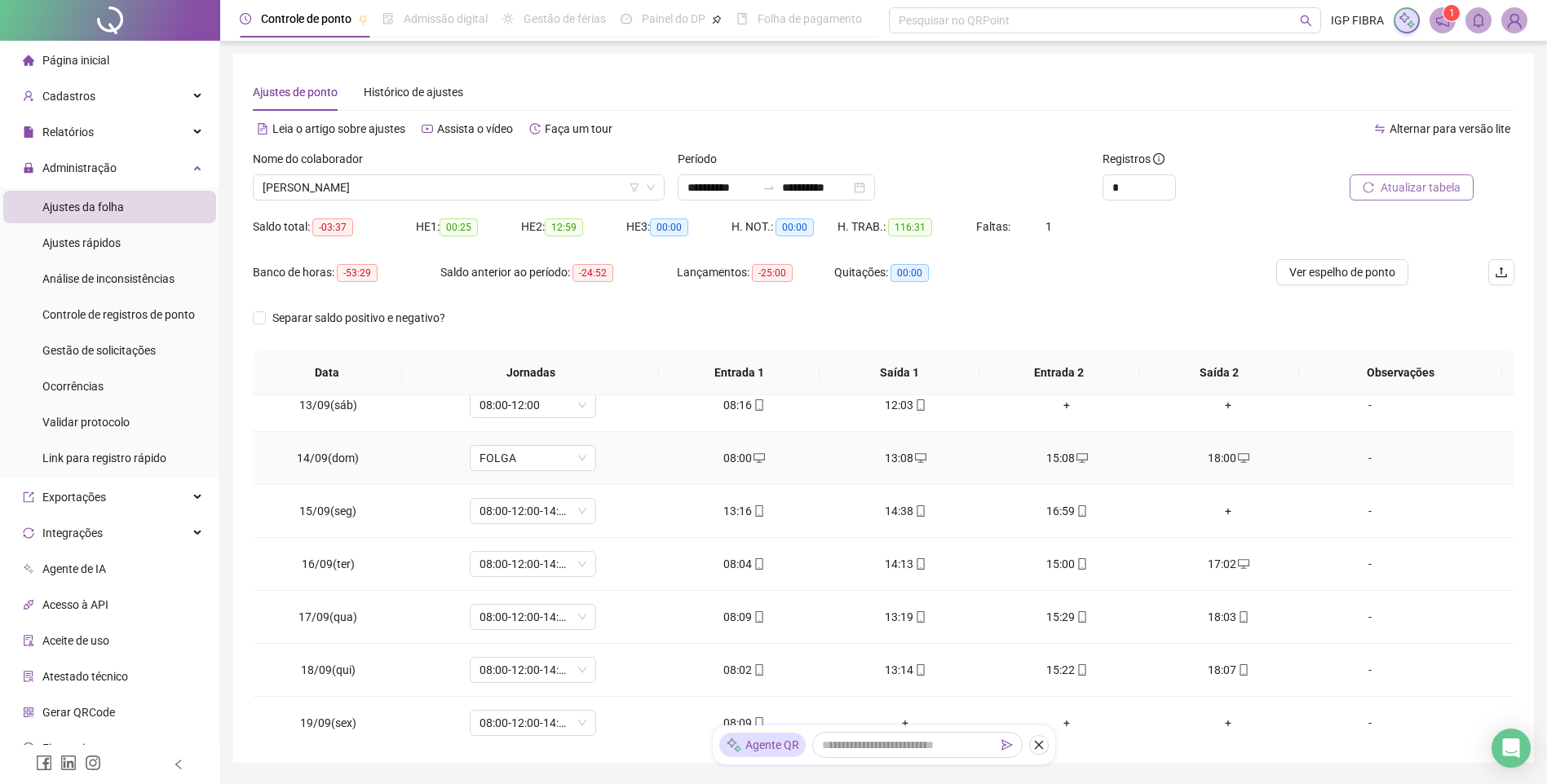
scroll to position [658, 0]
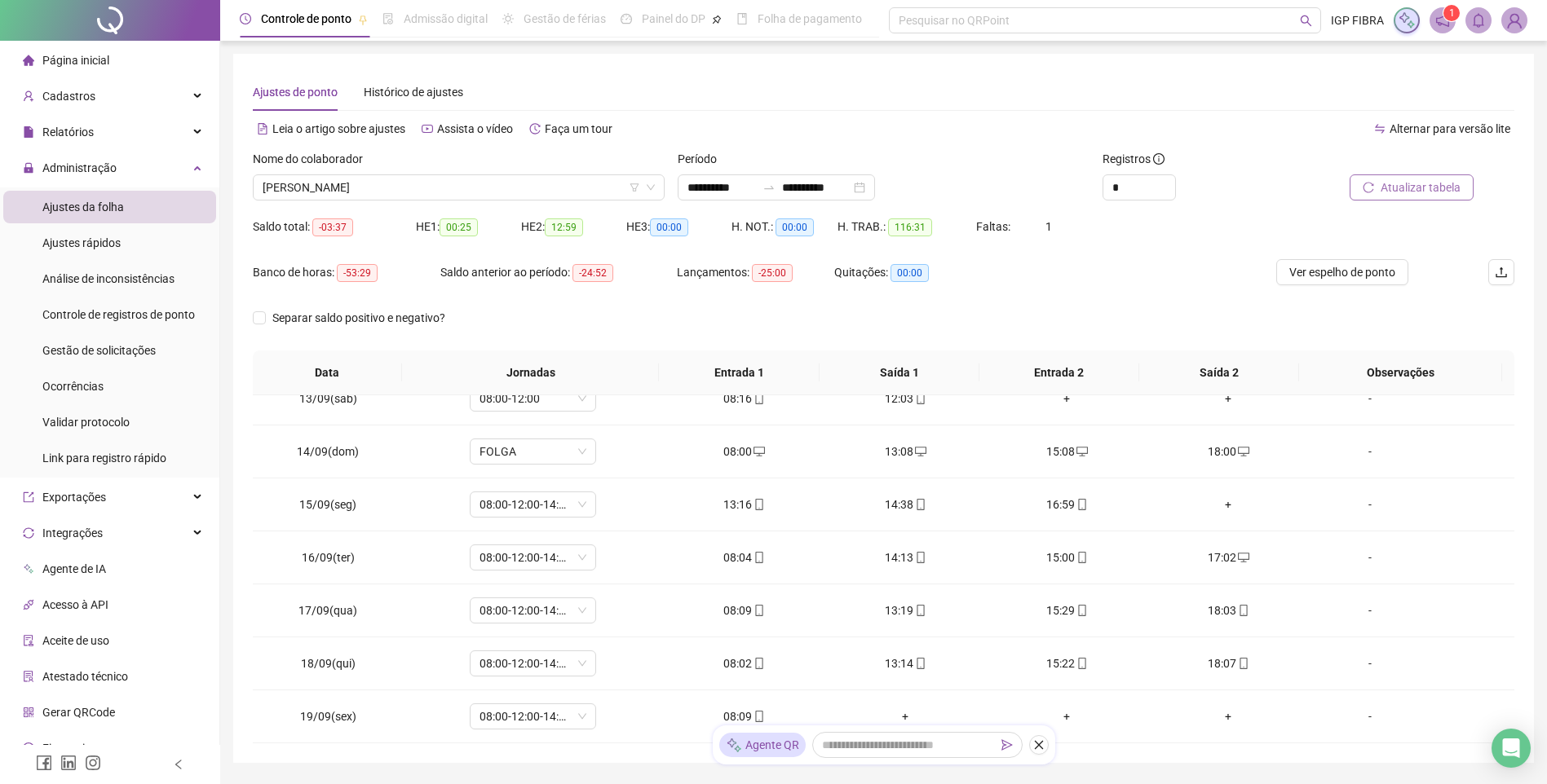
click at [1406, 203] on div "Atualizar tabela" at bounding box center [1414, 181] width 213 height 64
click at [1411, 169] on div at bounding box center [1394, 162] width 159 height 24
click at [1405, 217] on div "Saldo total: -03:37 HE 1: 00:25 HE 2: 12:59 HE 3: 00:00 H. NOT.: 00:00 H. TRAB.…" at bounding box center [883, 236] width 1261 height 45
click at [1404, 183] on span "Atualizar tabela" at bounding box center [1420, 187] width 80 height 18
click at [441, 190] on span "MATHEUS SANTOS DA SILVA" at bounding box center [459, 188] width 392 height 24
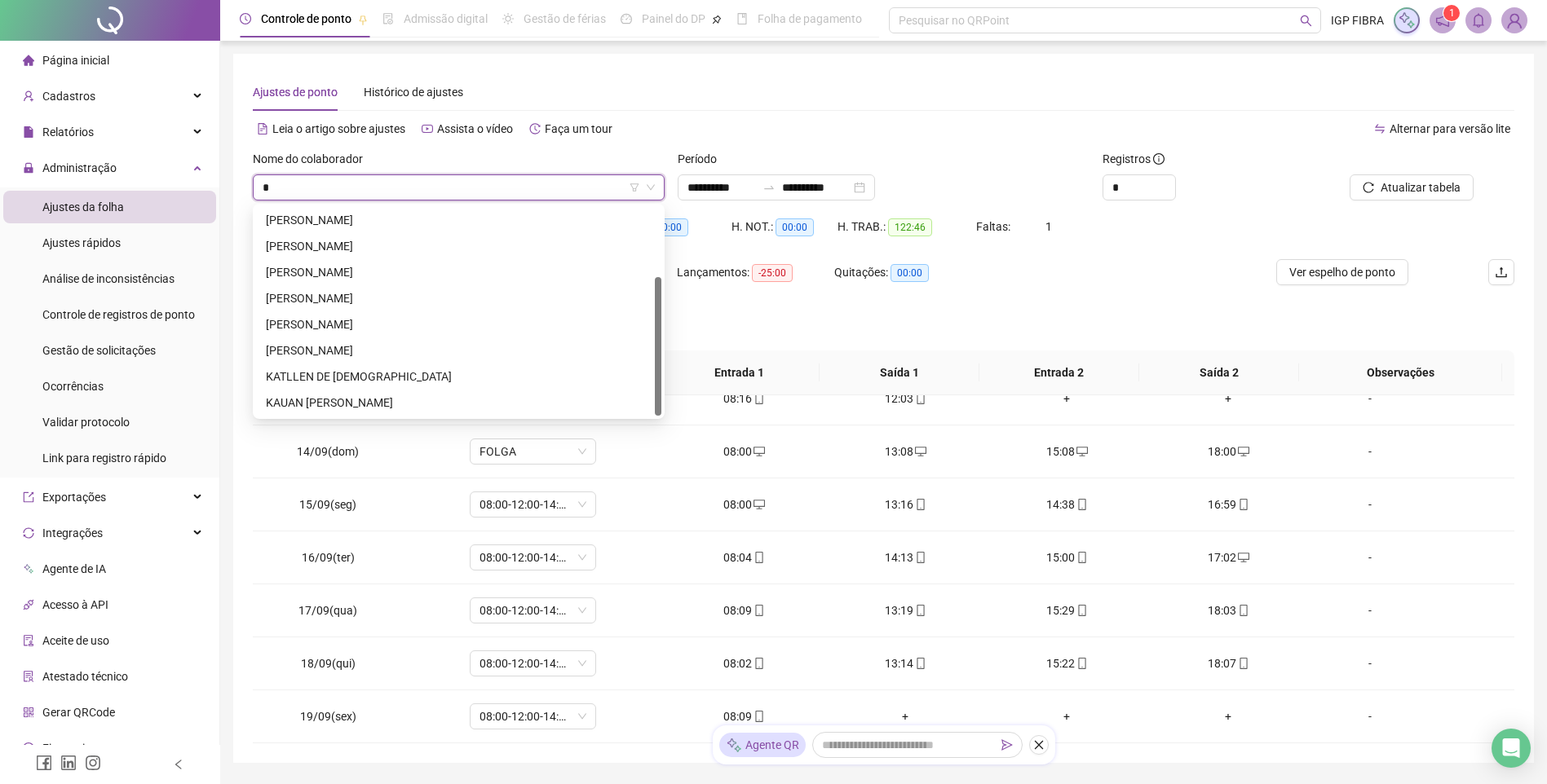
scroll to position [0, 0]
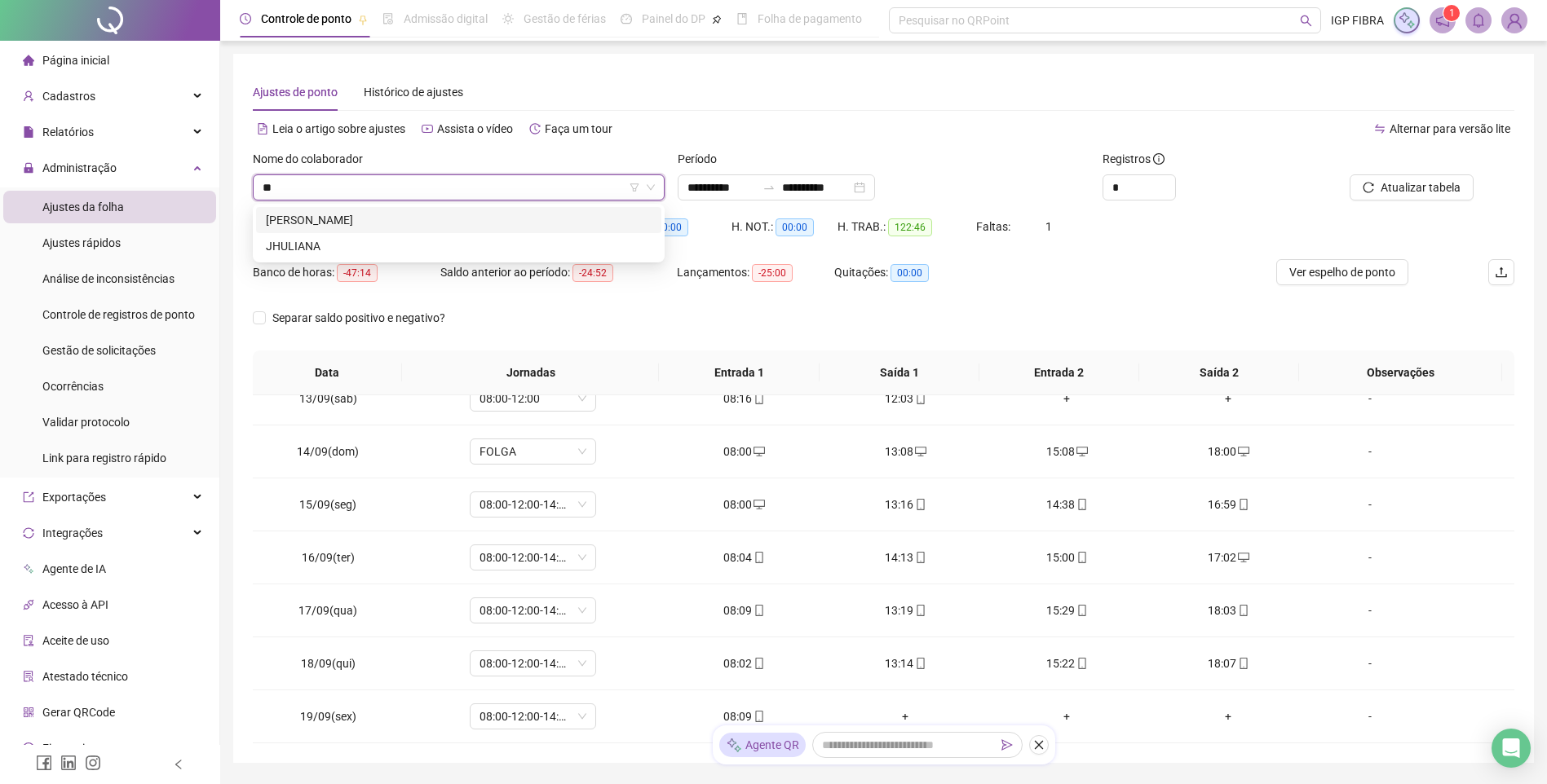
type input "***"
click at [362, 231] on div "JHONE SANTOS OLIVEIRA" at bounding box center [459, 220] width 405 height 26
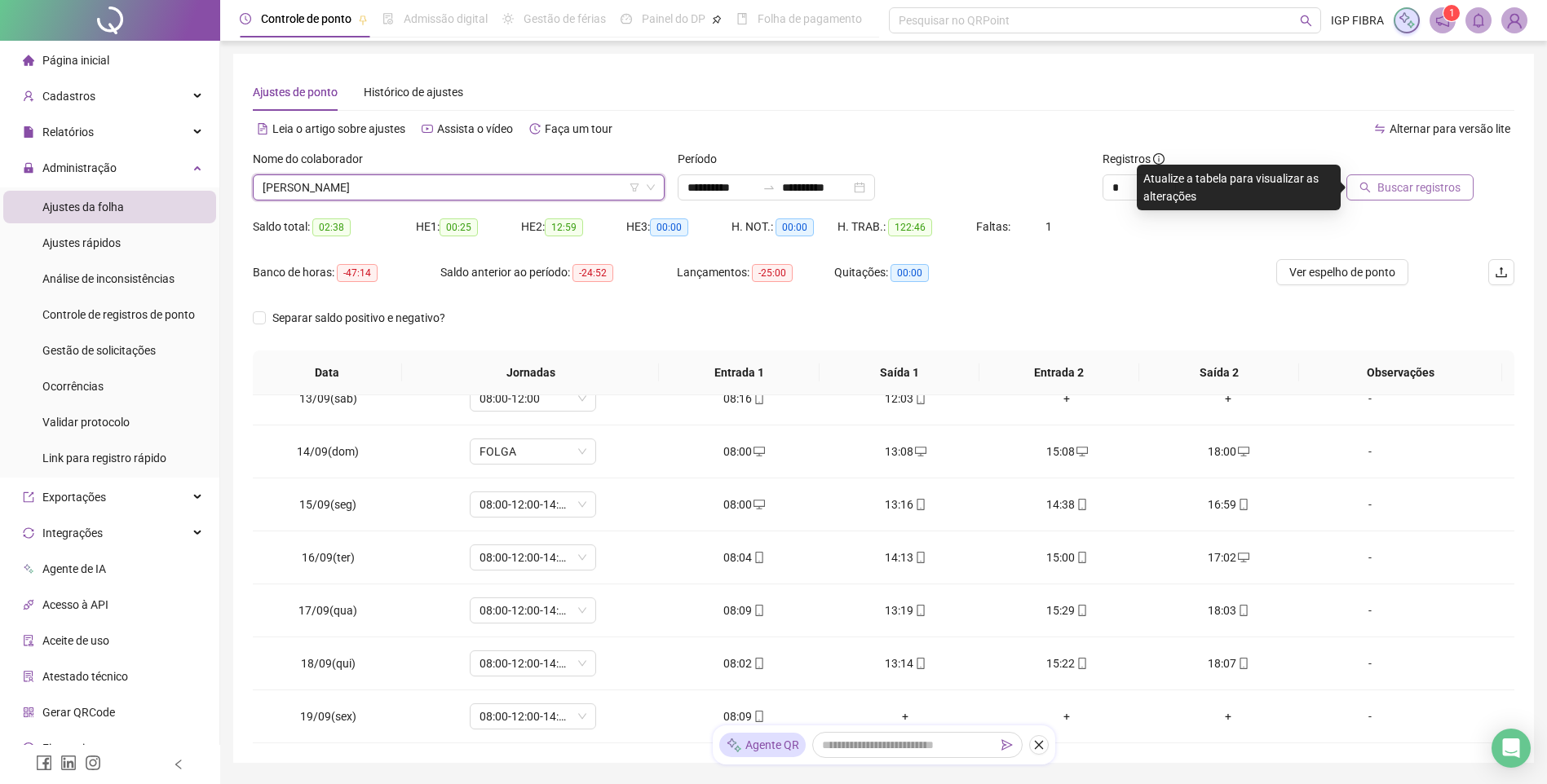
click at [1406, 184] on span "Buscar registros" at bounding box center [1418, 187] width 83 height 18
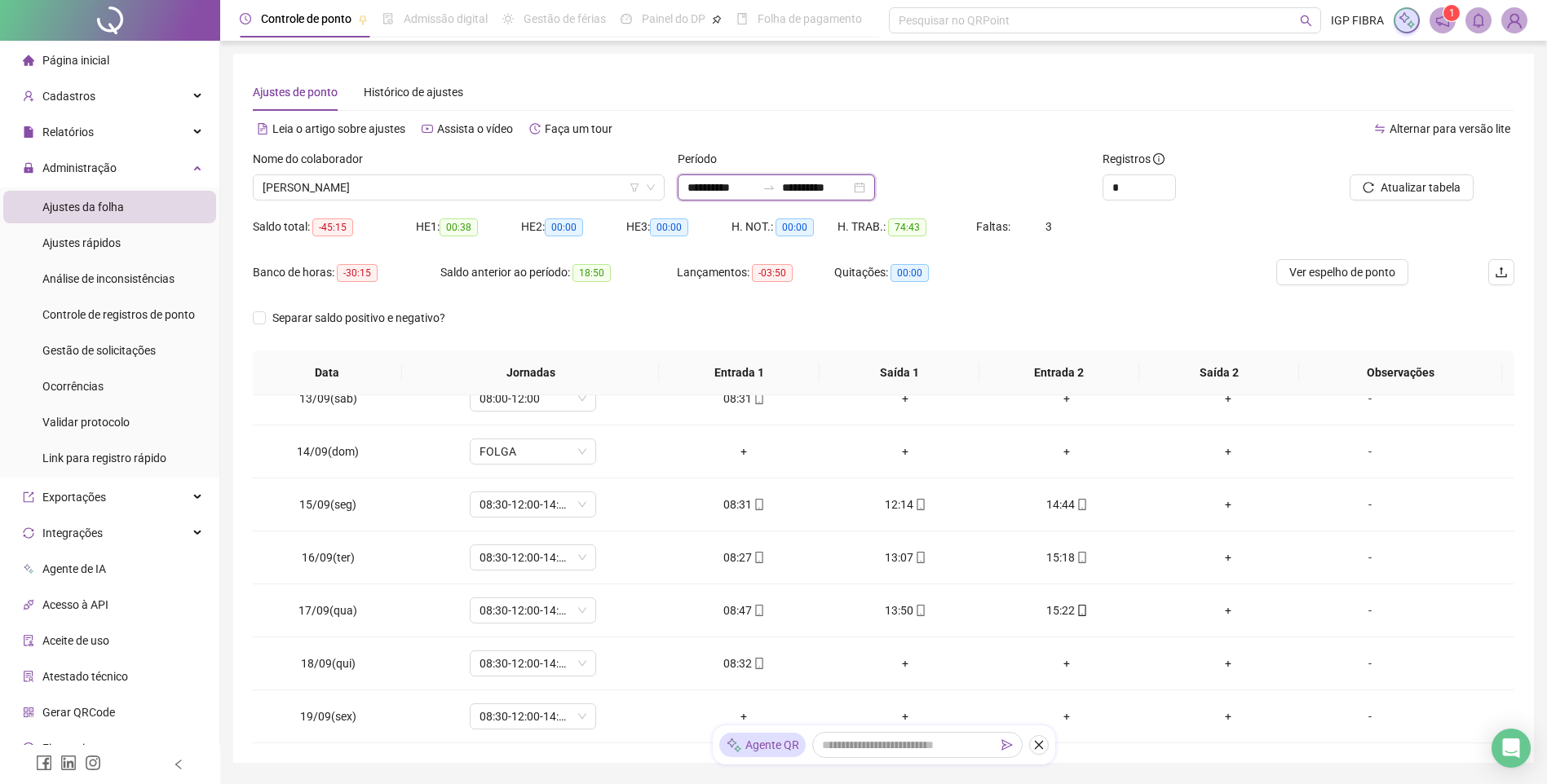
click at [711, 186] on input "**********" at bounding box center [721, 187] width 68 height 18
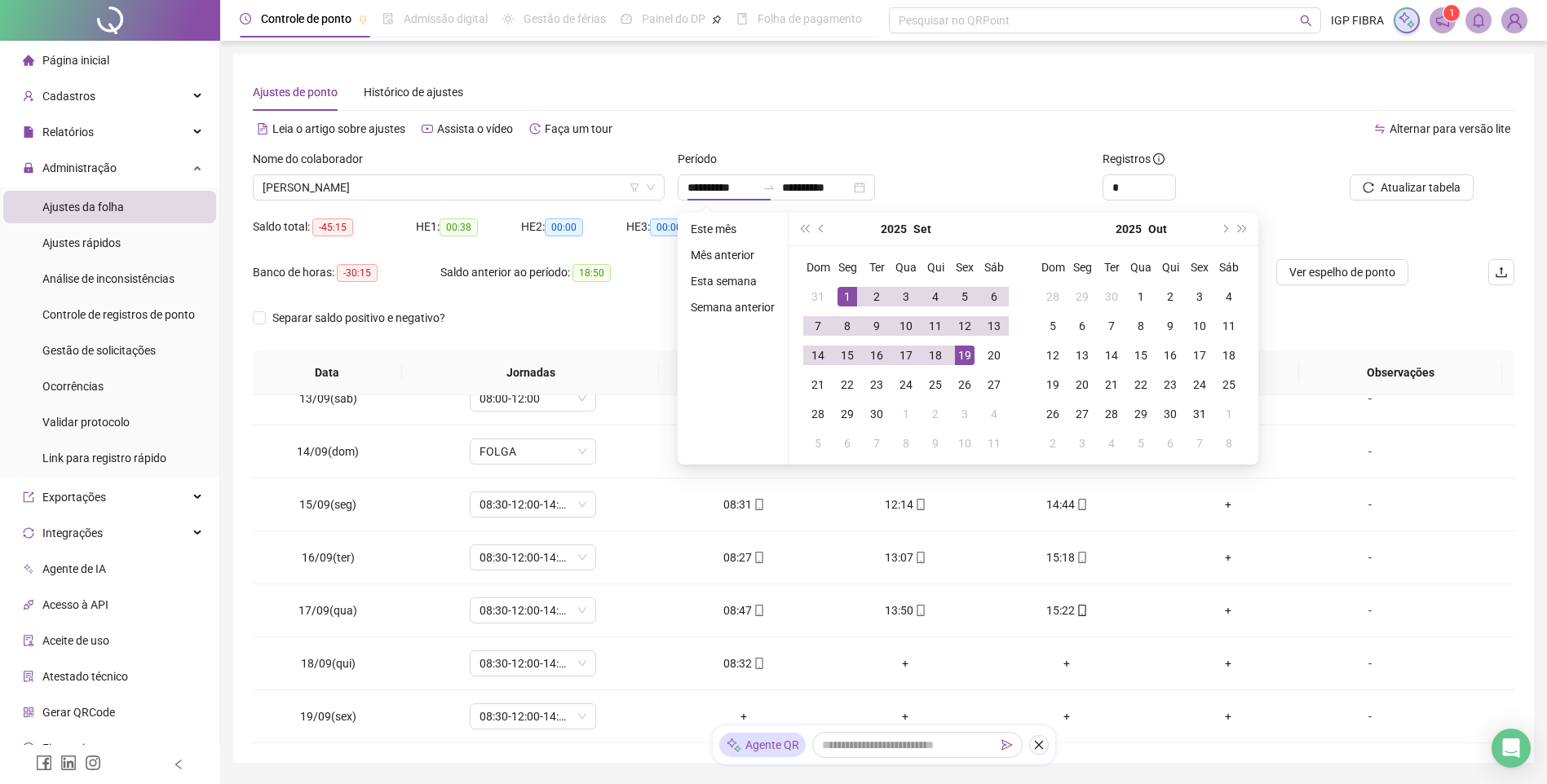
click at [1025, 155] on div "Período" at bounding box center [883, 162] width 411 height 24
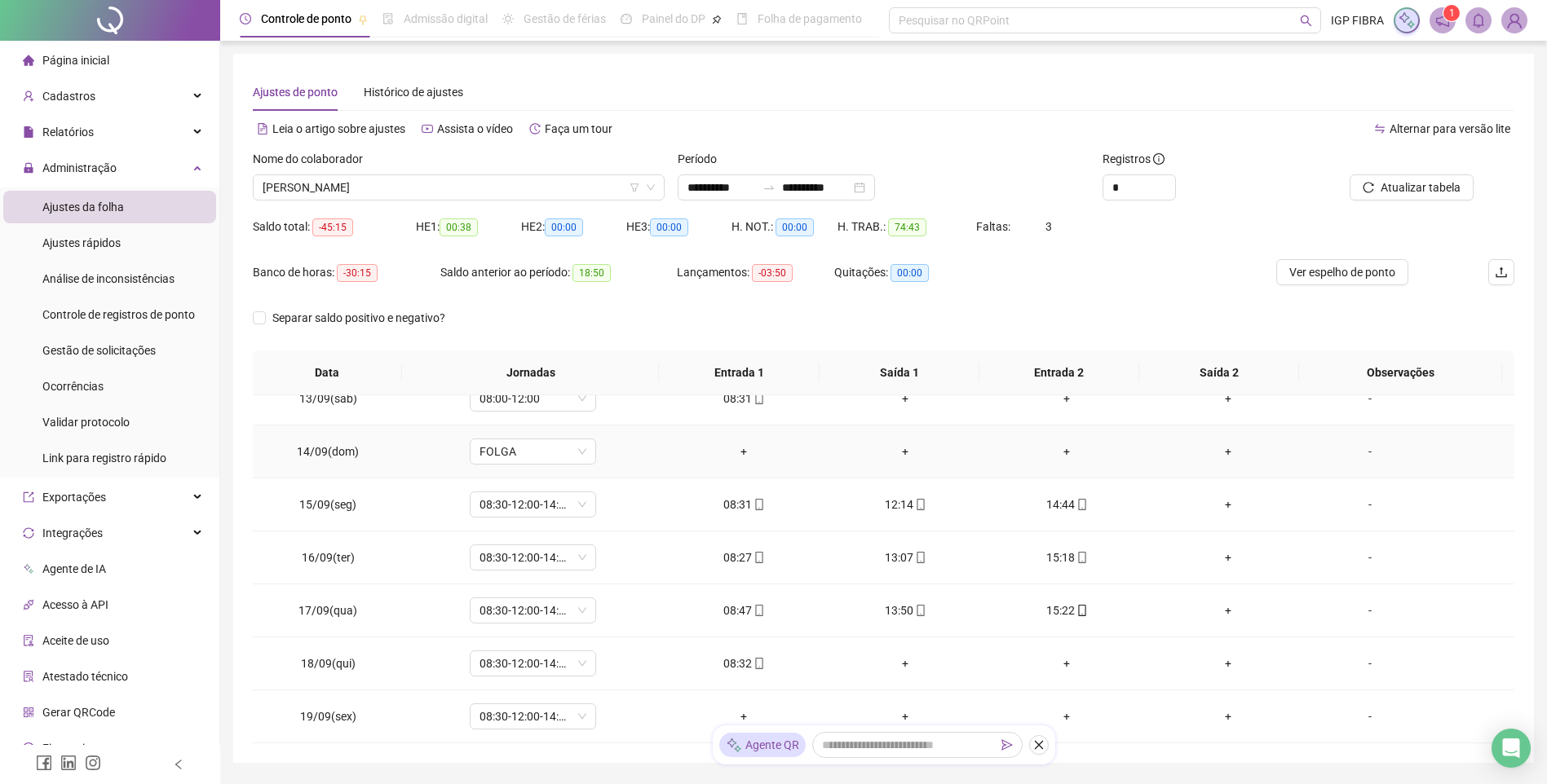
scroll to position [496, 0]
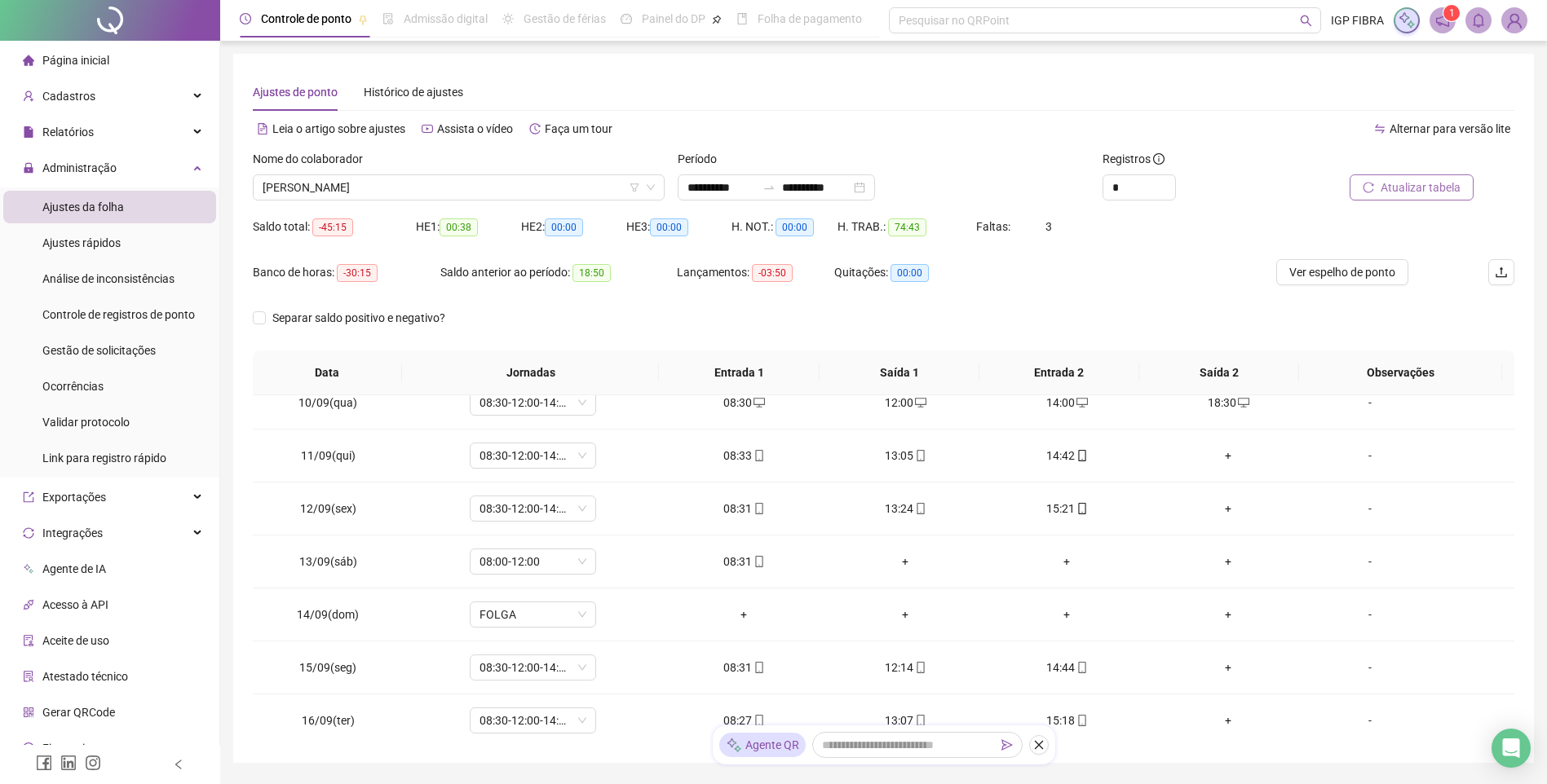
click at [1424, 176] on button "Atualizar tabela" at bounding box center [1411, 188] width 124 height 26
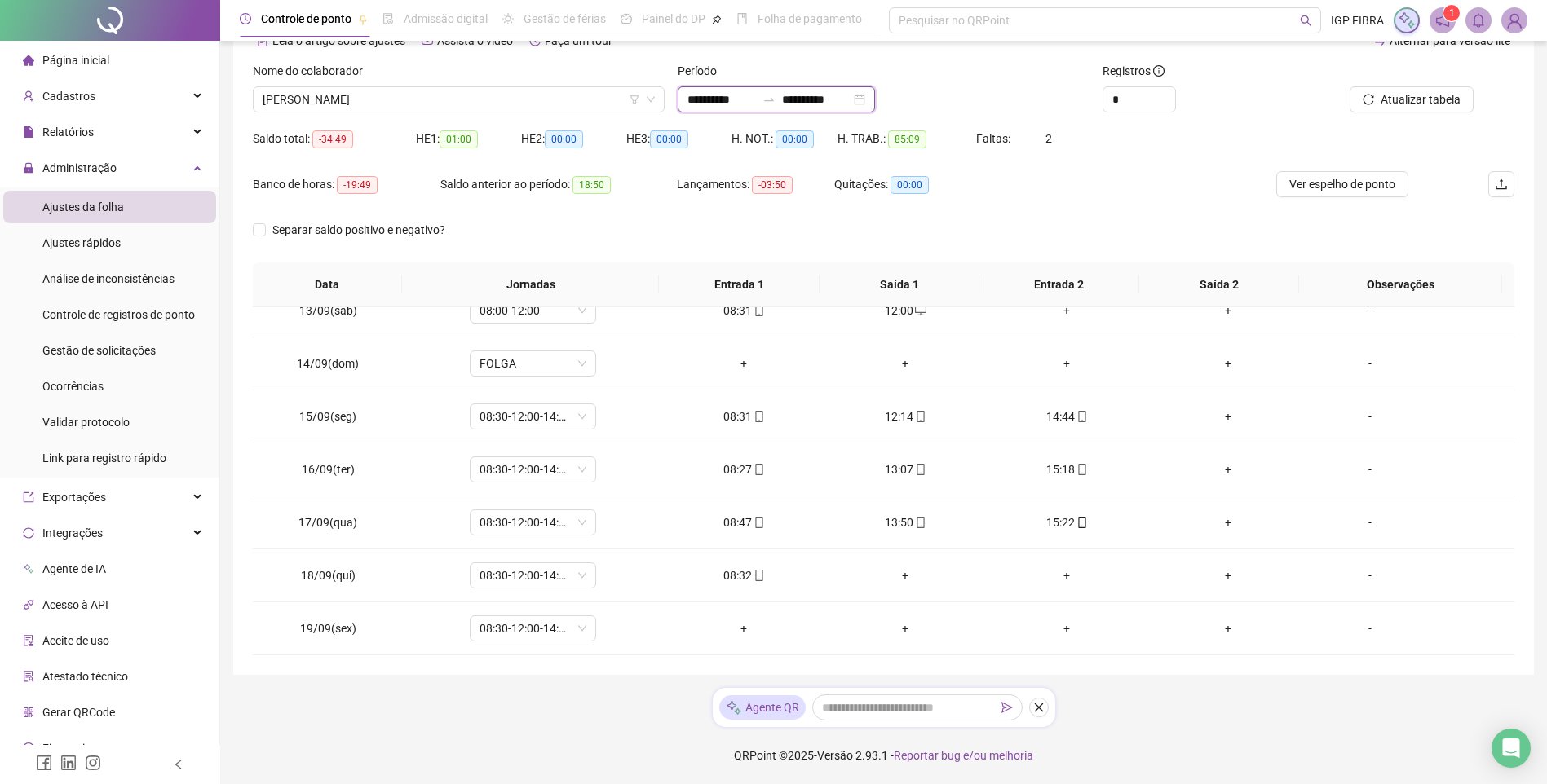
click at [717, 105] on input "**********" at bounding box center [721, 99] width 68 height 18
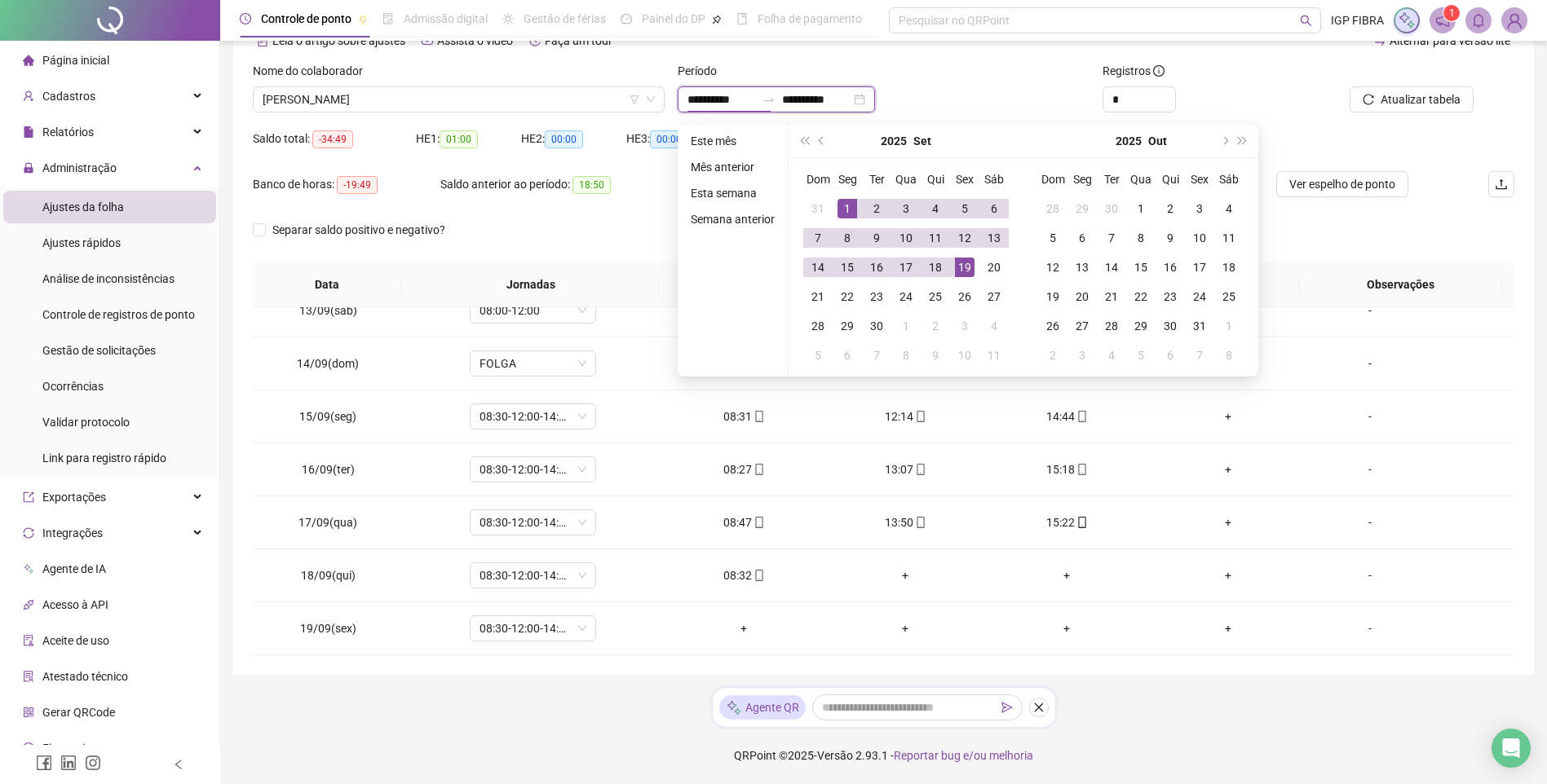
type input "**********"
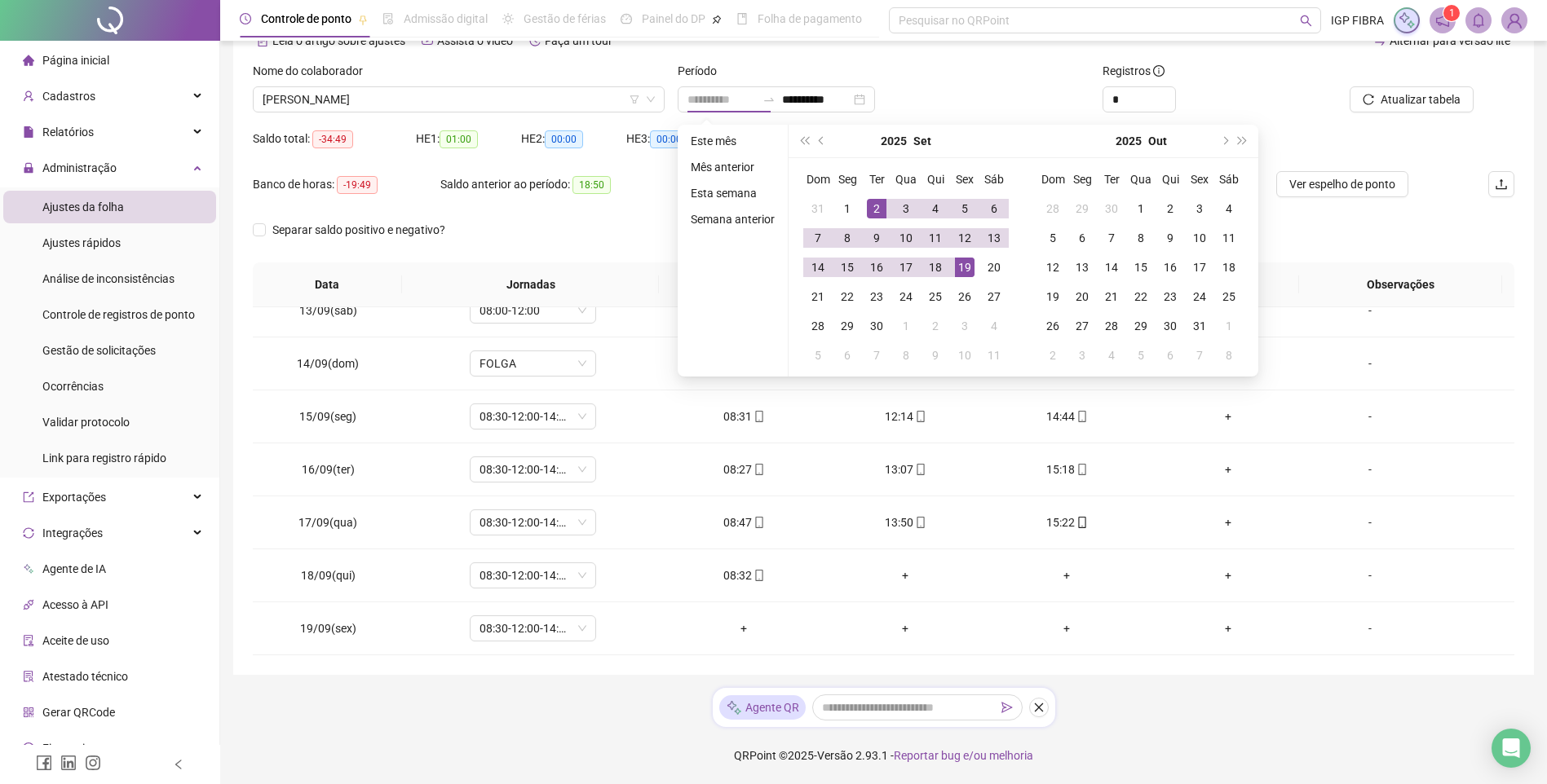
click at [873, 216] on div "2" at bounding box center [876, 208] width 19 height 19
type input "**********"
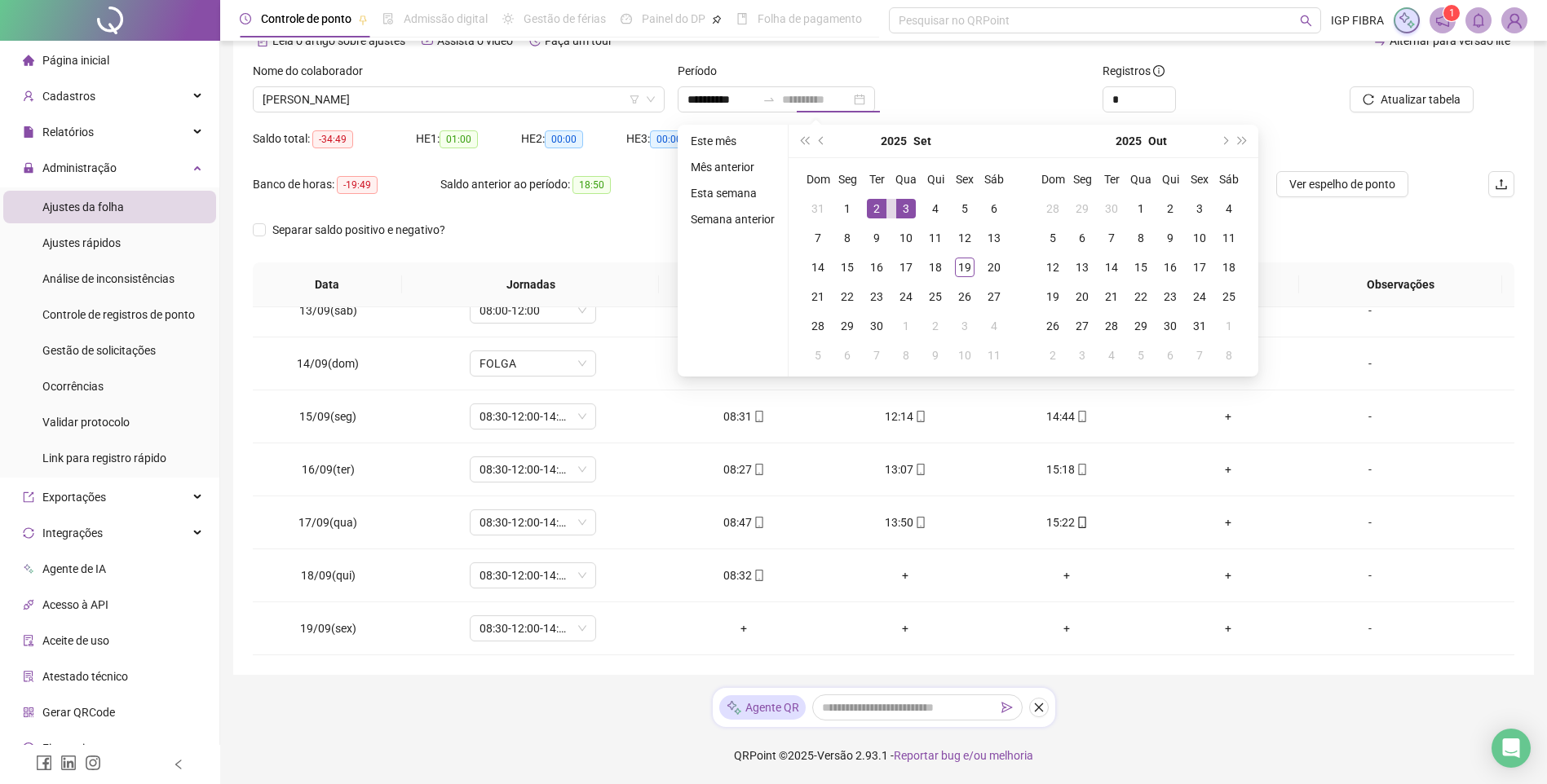
click at [905, 210] on div "3" at bounding box center [905, 208] width 19 height 19
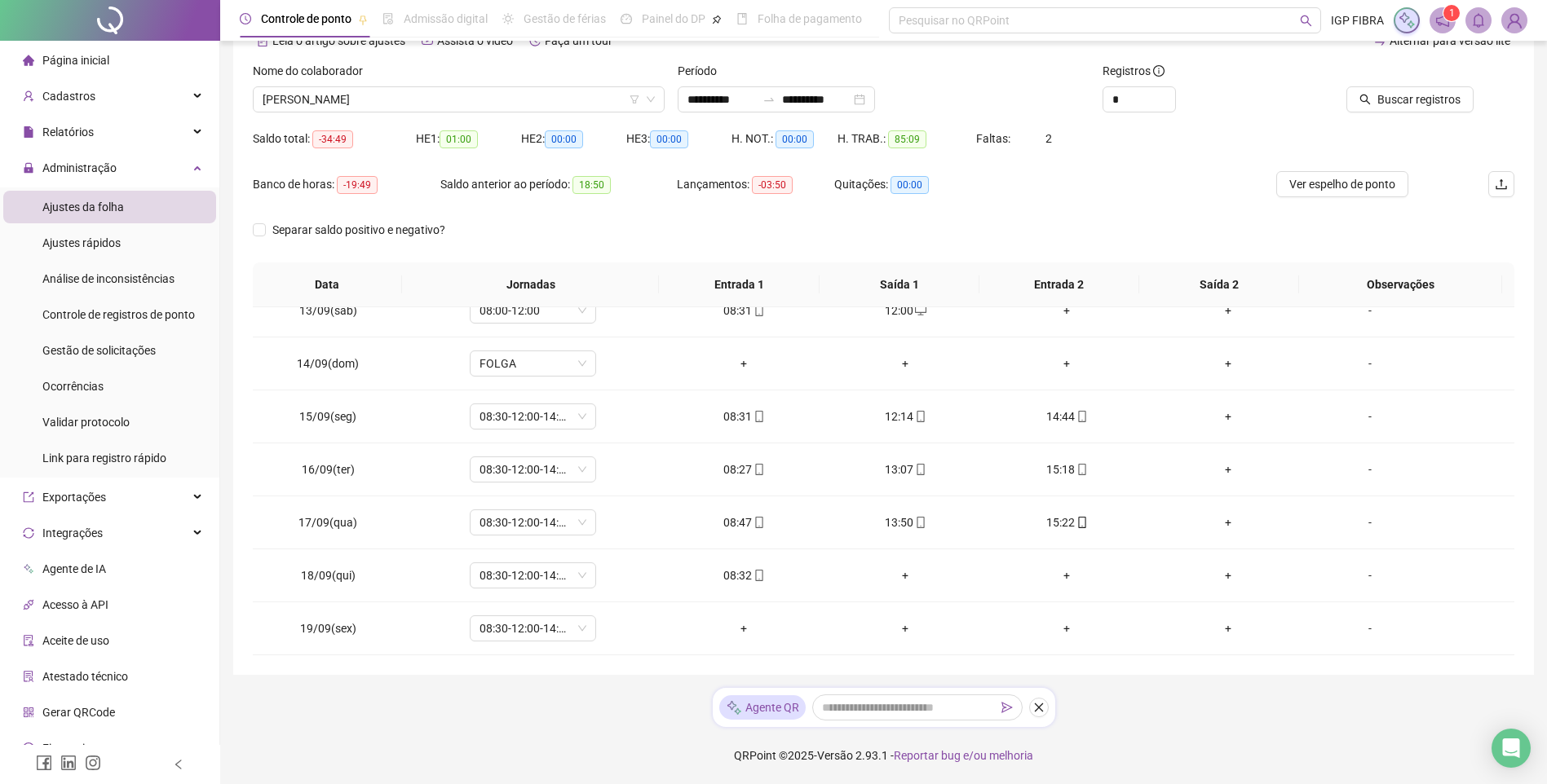
click at [1427, 116] on div "Buscar registros" at bounding box center [1414, 93] width 213 height 64
click at [1426, 96] on span "Buscar registros" at bounding box center [1418, 99] width 83 height 18
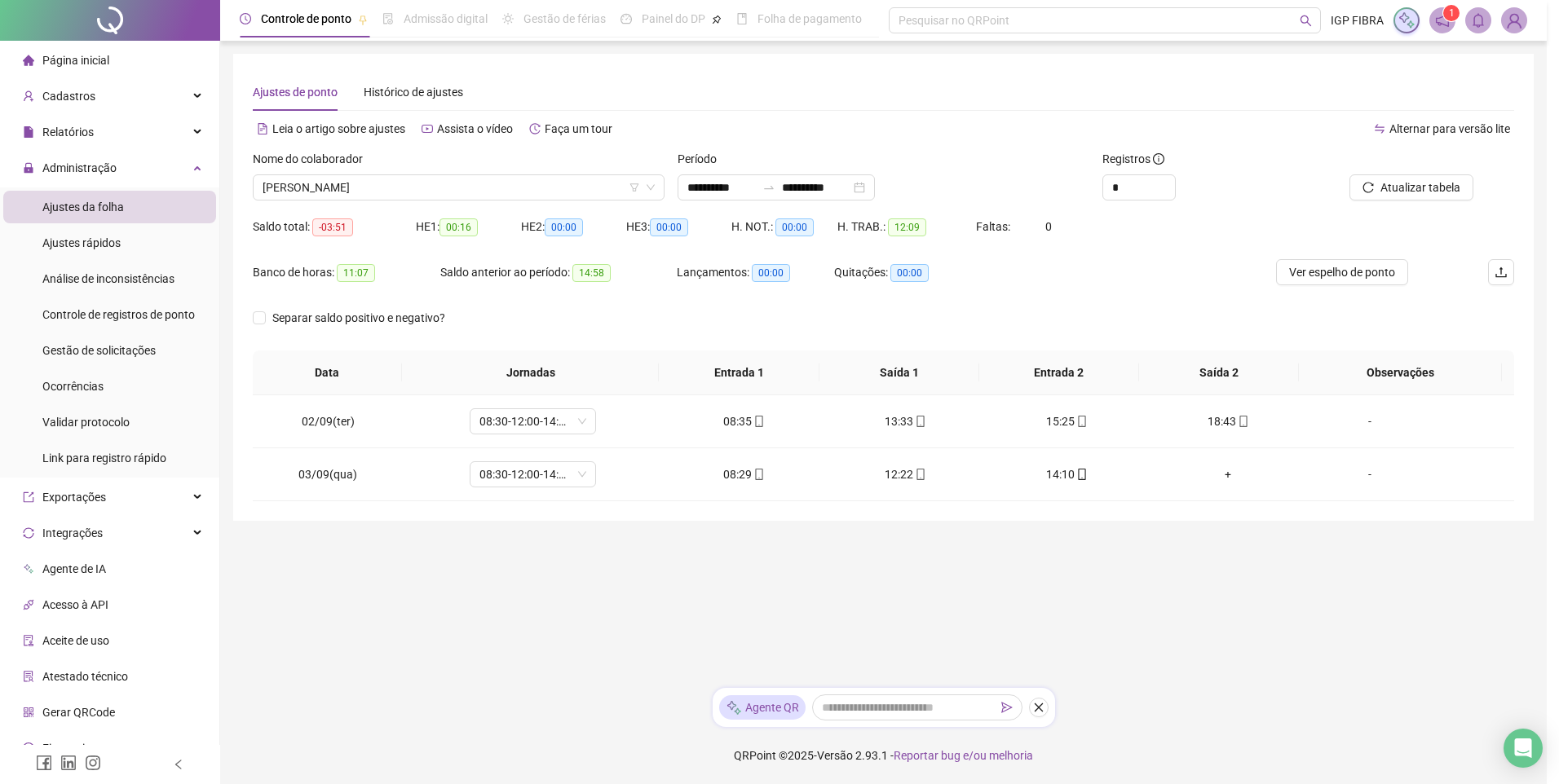
scroll to position [0, 0]
click at [1420, 92] on div "Buscando registros Os registros de ponto estão sendo buscados... OK" at bounding box center [780, 392] width 1559 height 784
click at [1467, 196] on span "Atualizar tabela" at bounding box center [1432, 187] width 80 height 18
click at [455, 197] on span "JHONE SANTOS OLIVEIRA" at bounding box center [460, 188] width 397 height 24
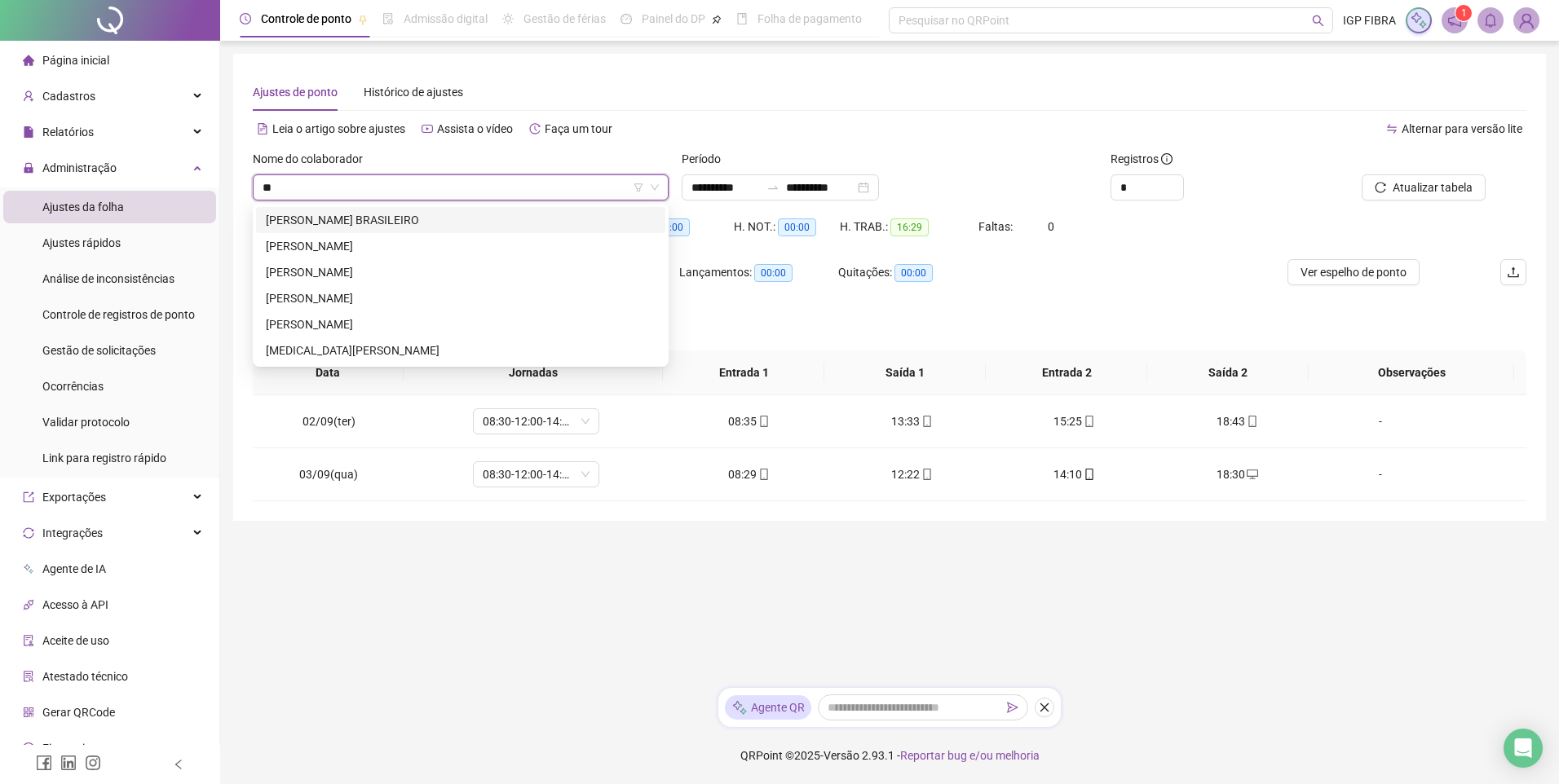
type input "***"
click at [389, 248] on div "MATHEUS SANTOS DA SILVA" at bounding box center [460, 246] width 389 height 18
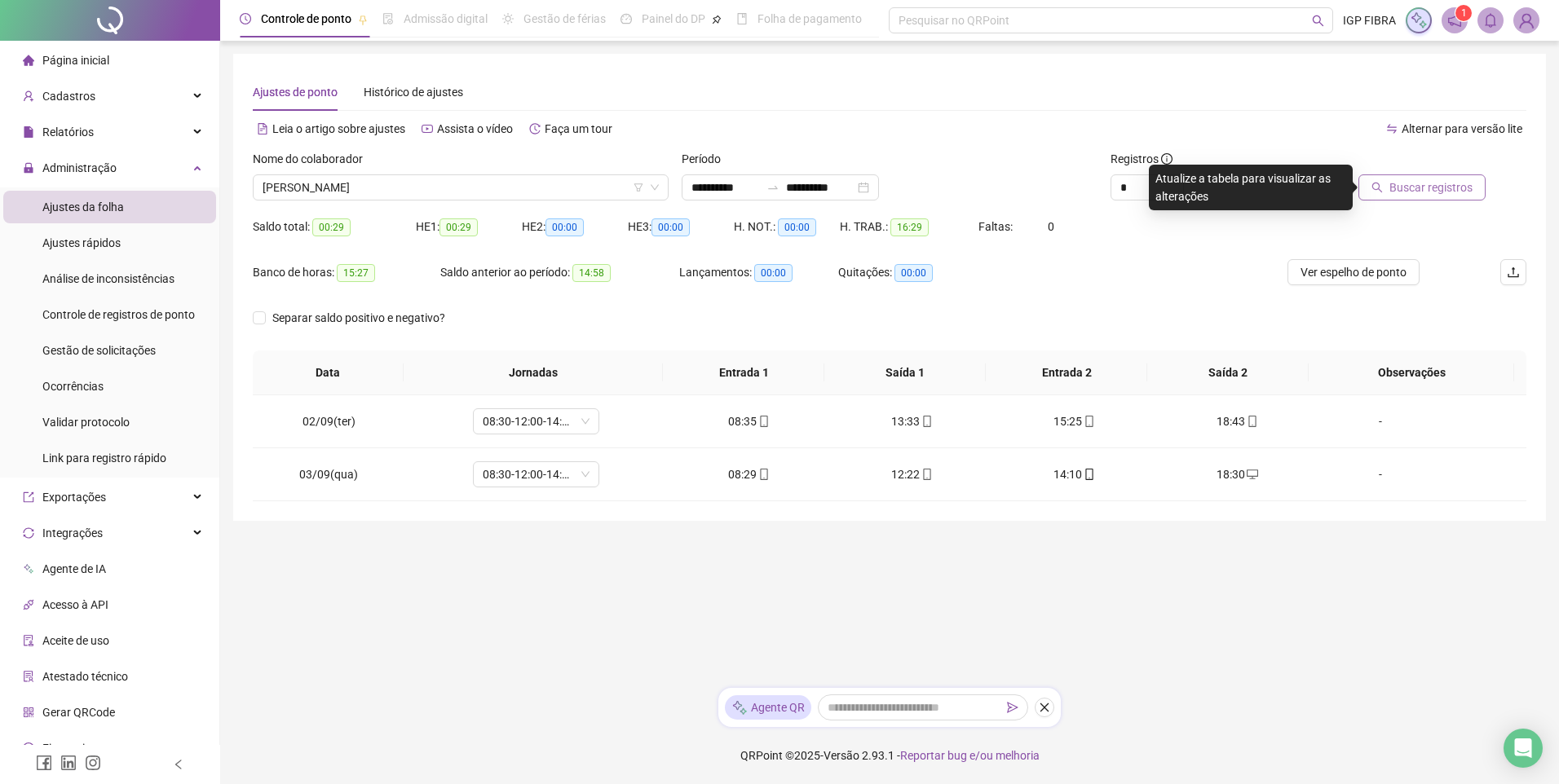
click at [1460, 183] on span "Buscar registros" at bounding box center [1431, 187] width 83 height 18
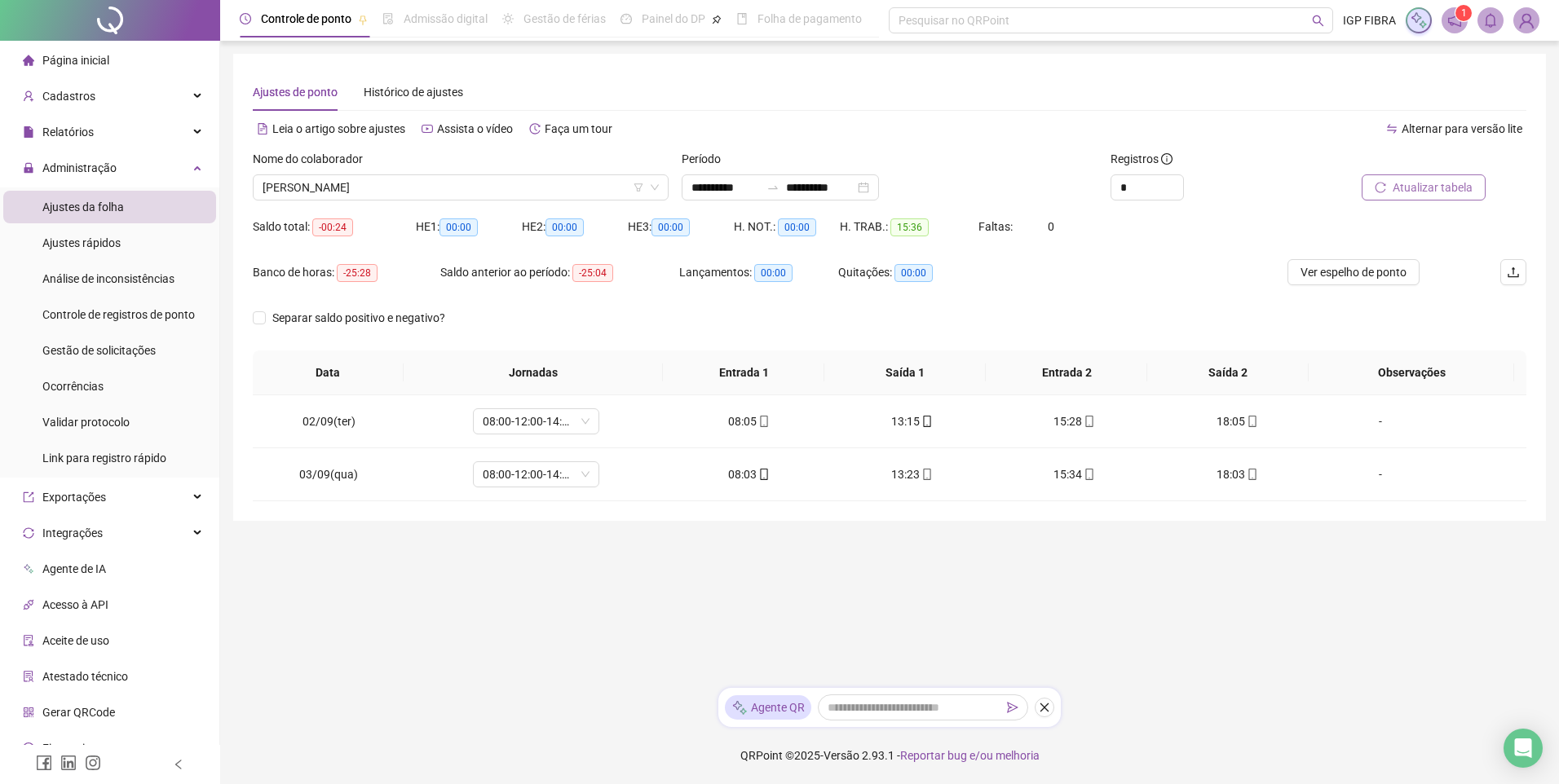
click at [702, 165] on label "Período" at bounding box center [706, 158] width 50 height 18
click at [714, 182] on input "**********" at bounding box center [726, 187] width 68 height 18
type input "**********"
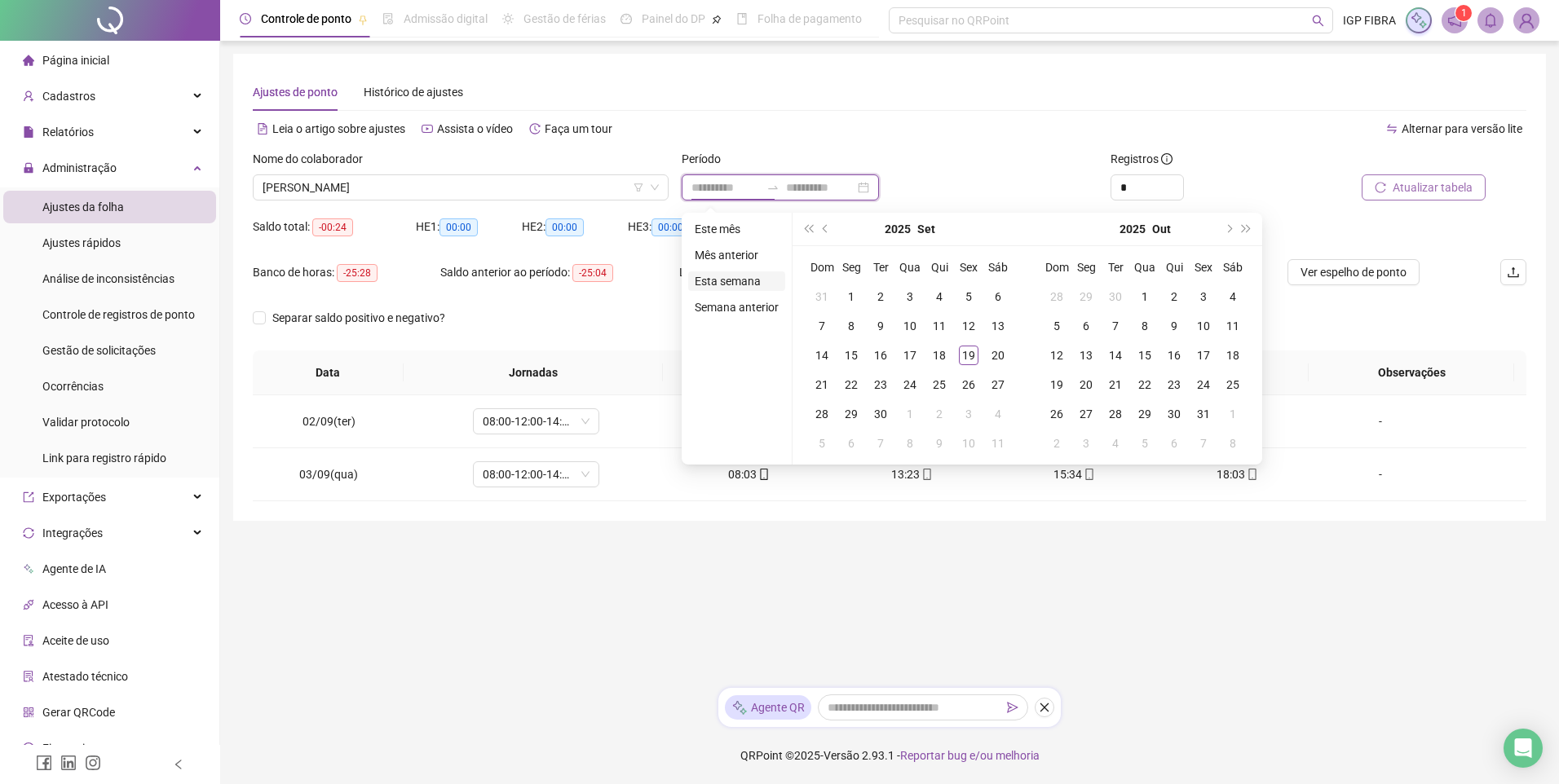
type input "**********"
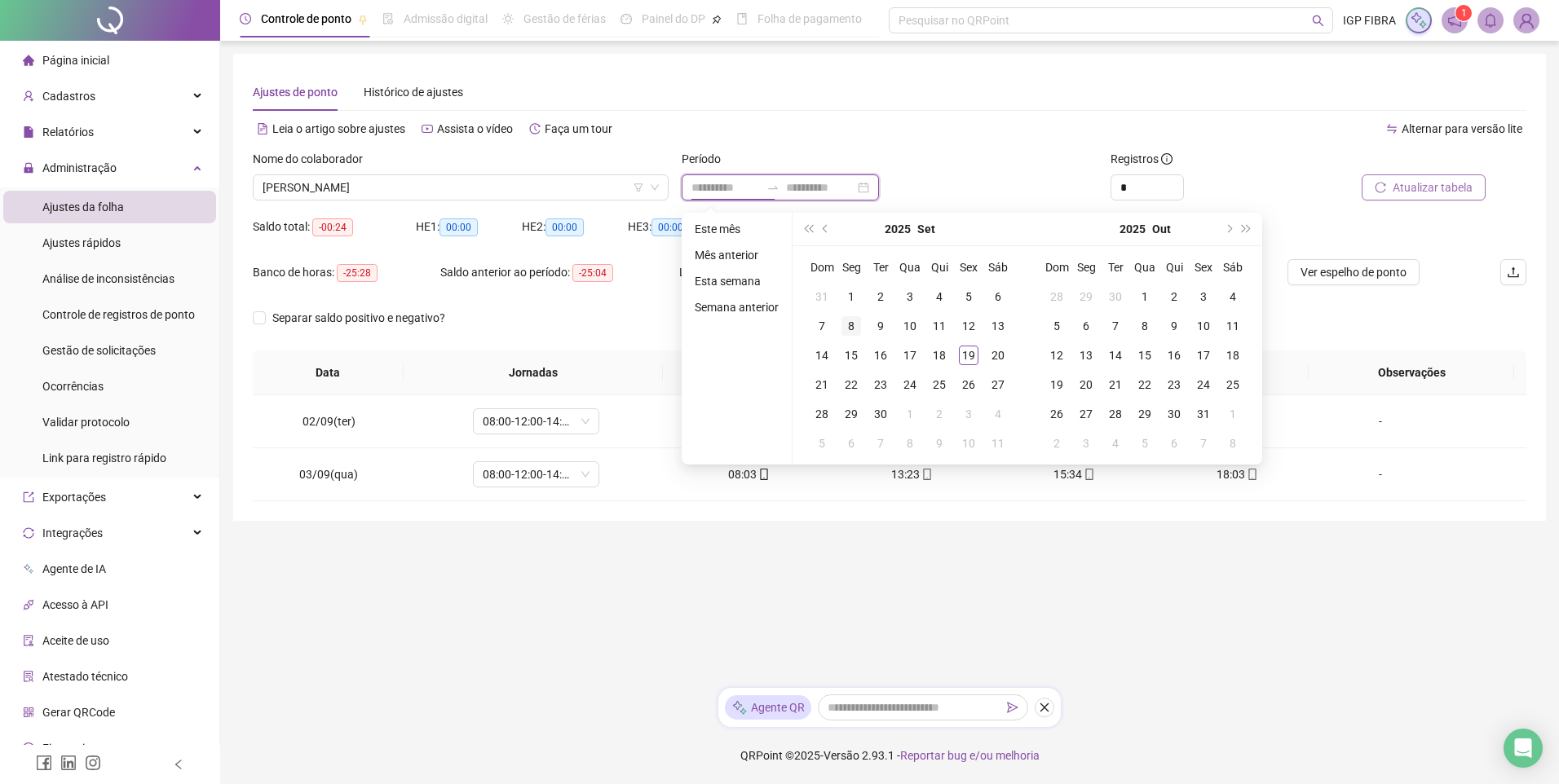
type input "**********"
click at [973, 326] on div "12" at bounding box center [968, 325] width 19 height 19
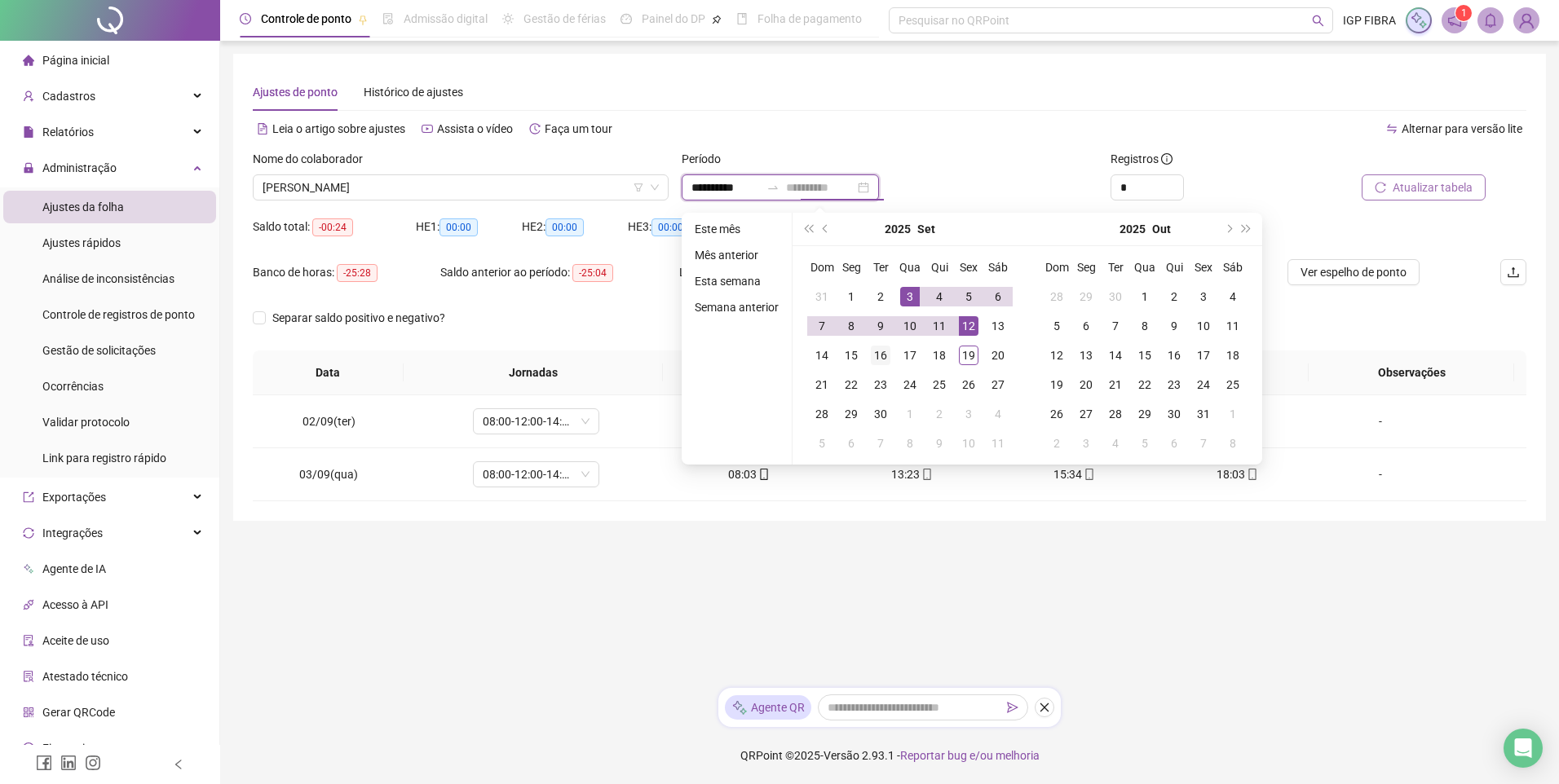
type input "**********"
click at [878, 364] on div "16" at bounding box center [880, 355] width 19 height 19
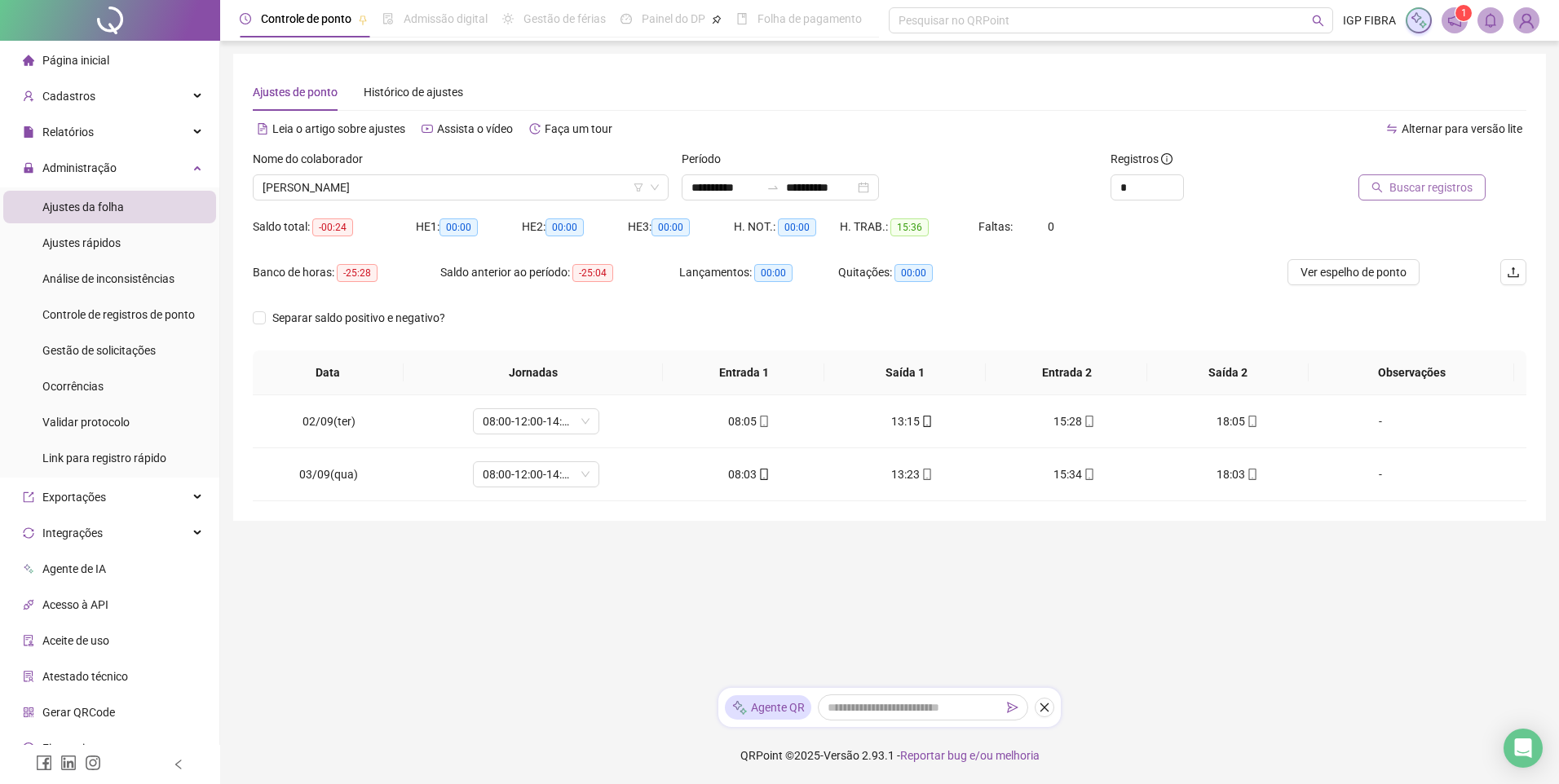
click at [1423, 192] on span "Buscar registros" at bounding box center [1431, 187] width 83 height 18
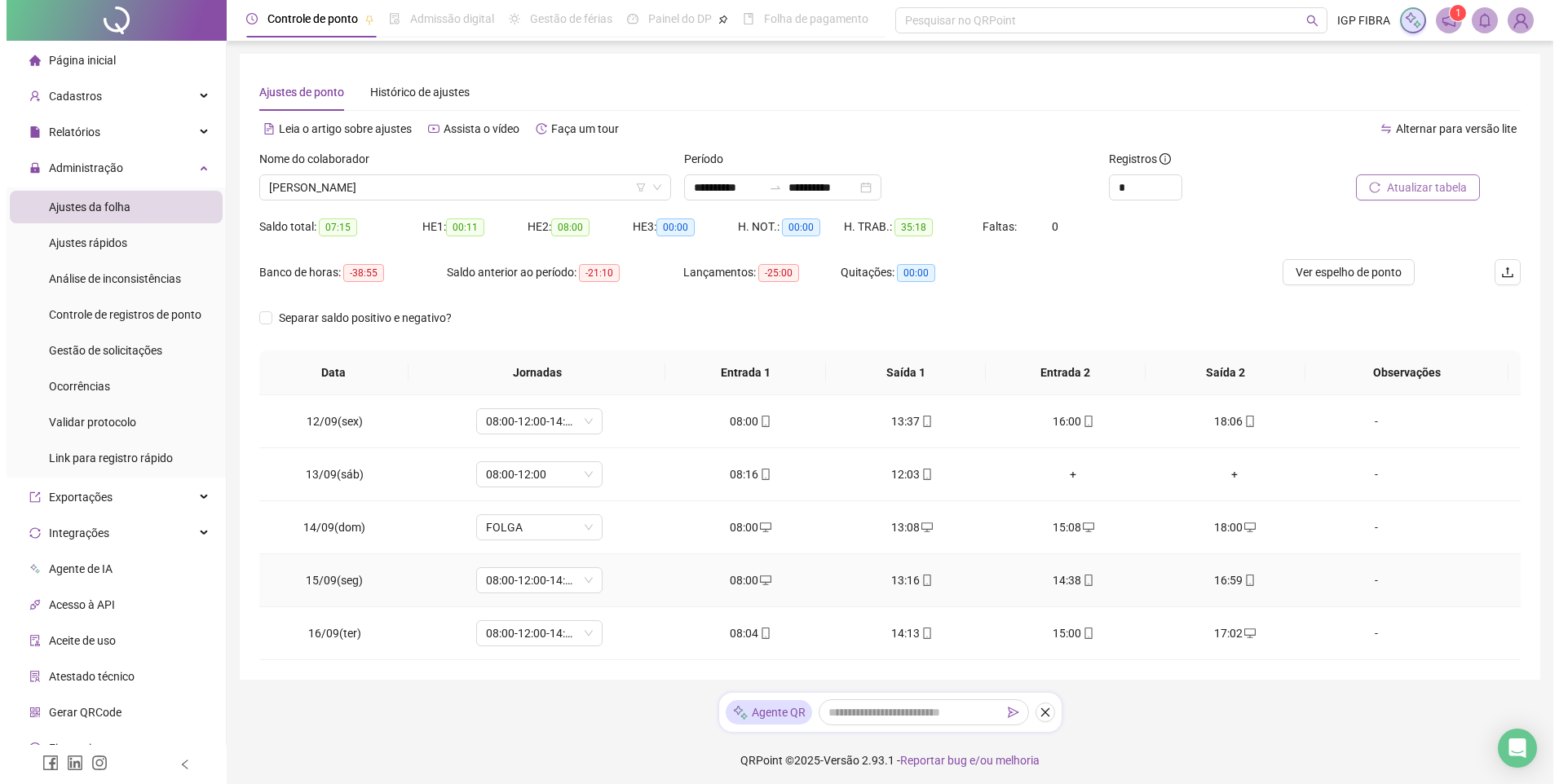
scroll to position [5, 0]
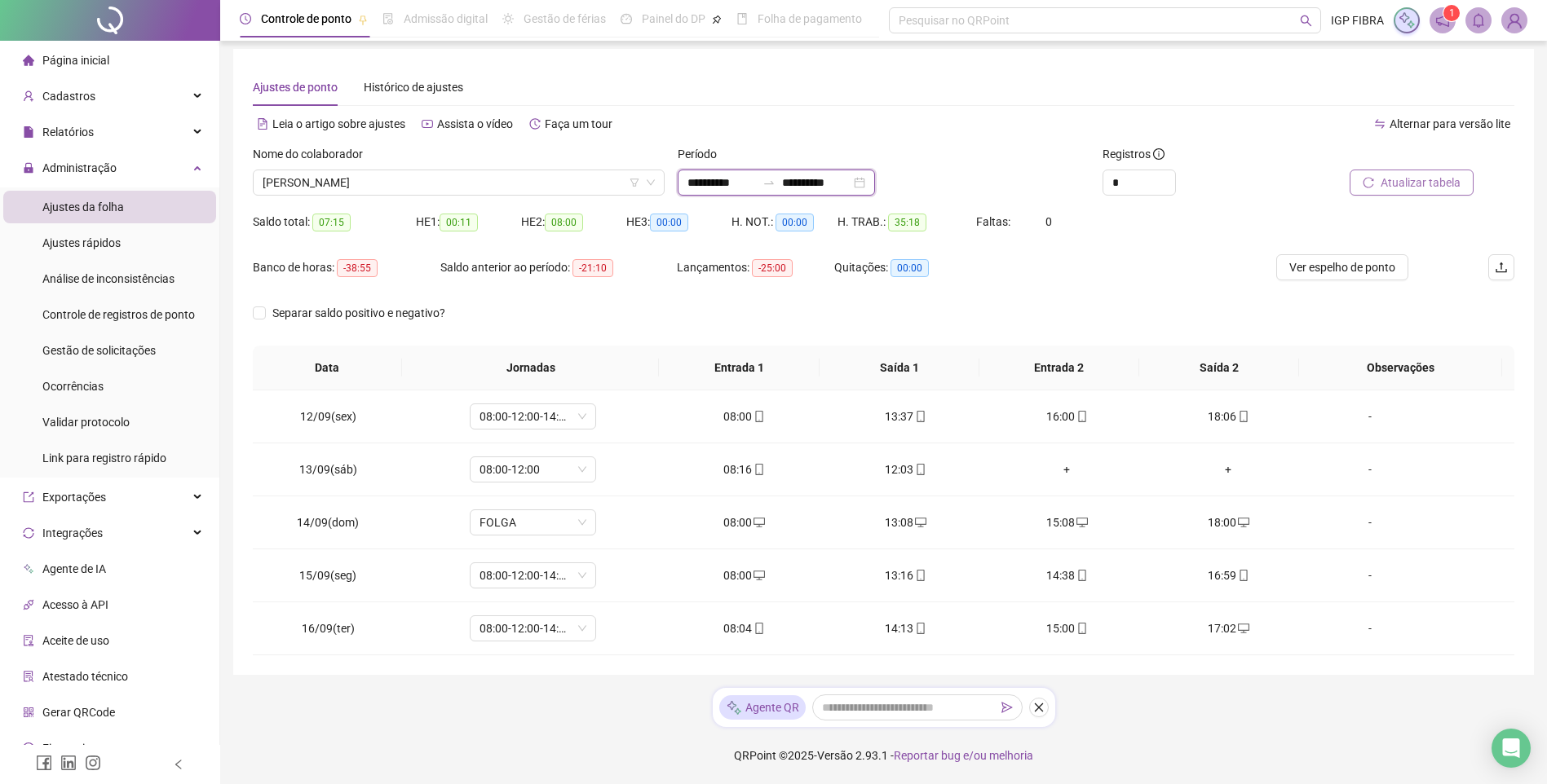
click at [707, 183] on input "**********" at bounding box center [721, 182] width 68 height 18
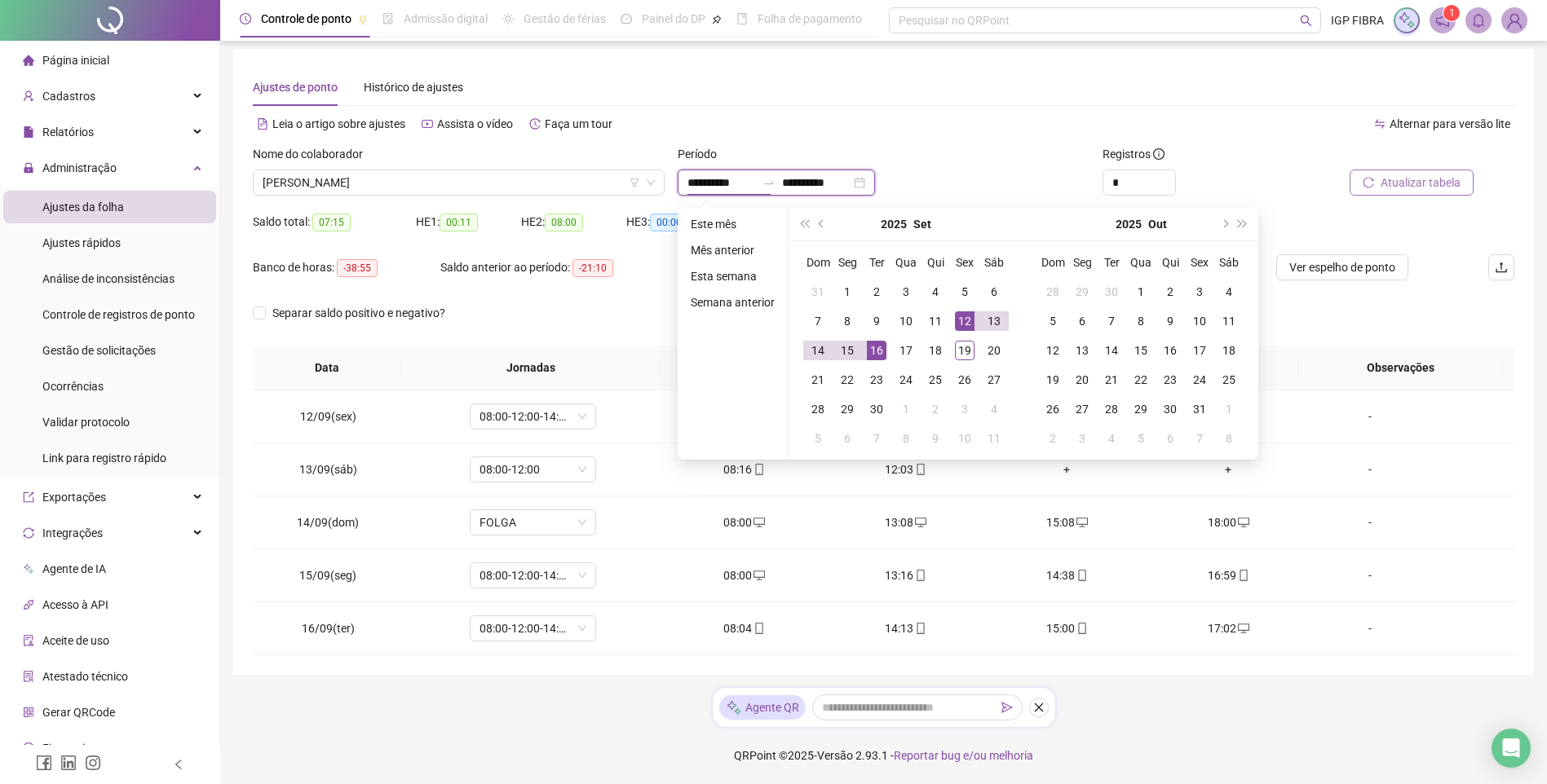
type input "**********"
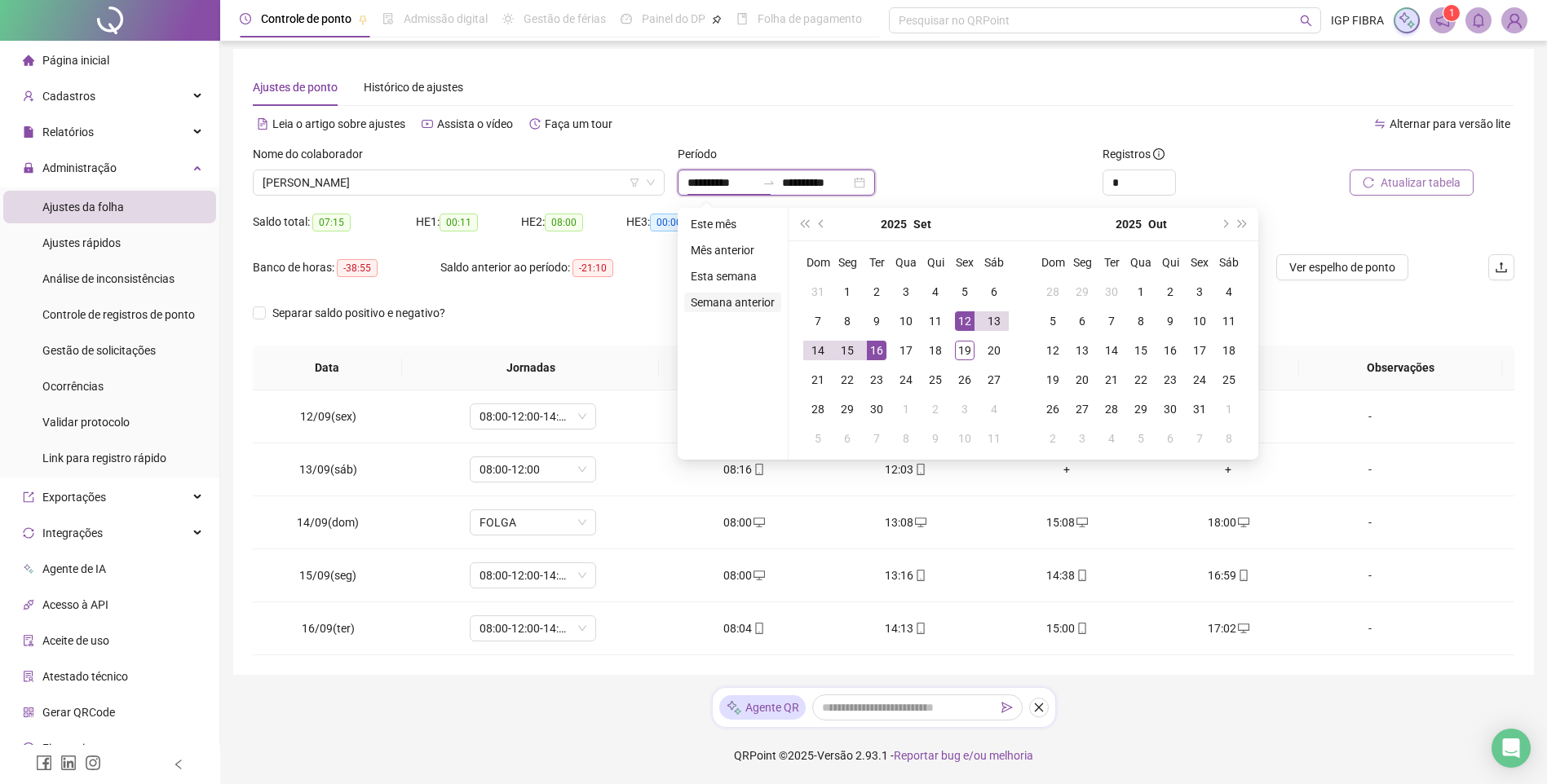
type input "**********"
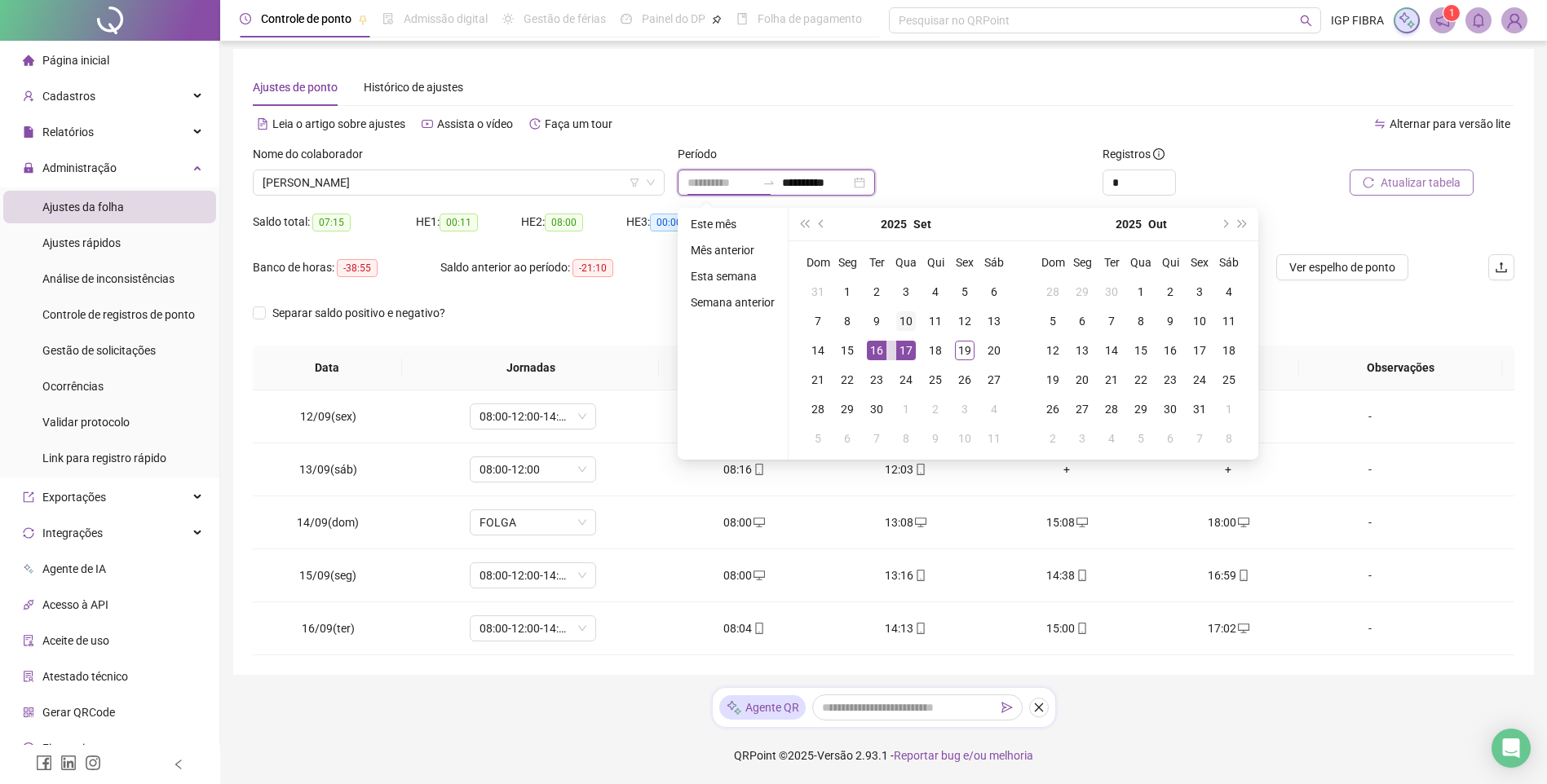
type input "**********"
click at [913, 321] on div "10" at bounding box center [905, 321] width 19 height 19
type input "**********"
click at [941, 319] on div "11" at bounding box center [935, 321] width 19 height 19
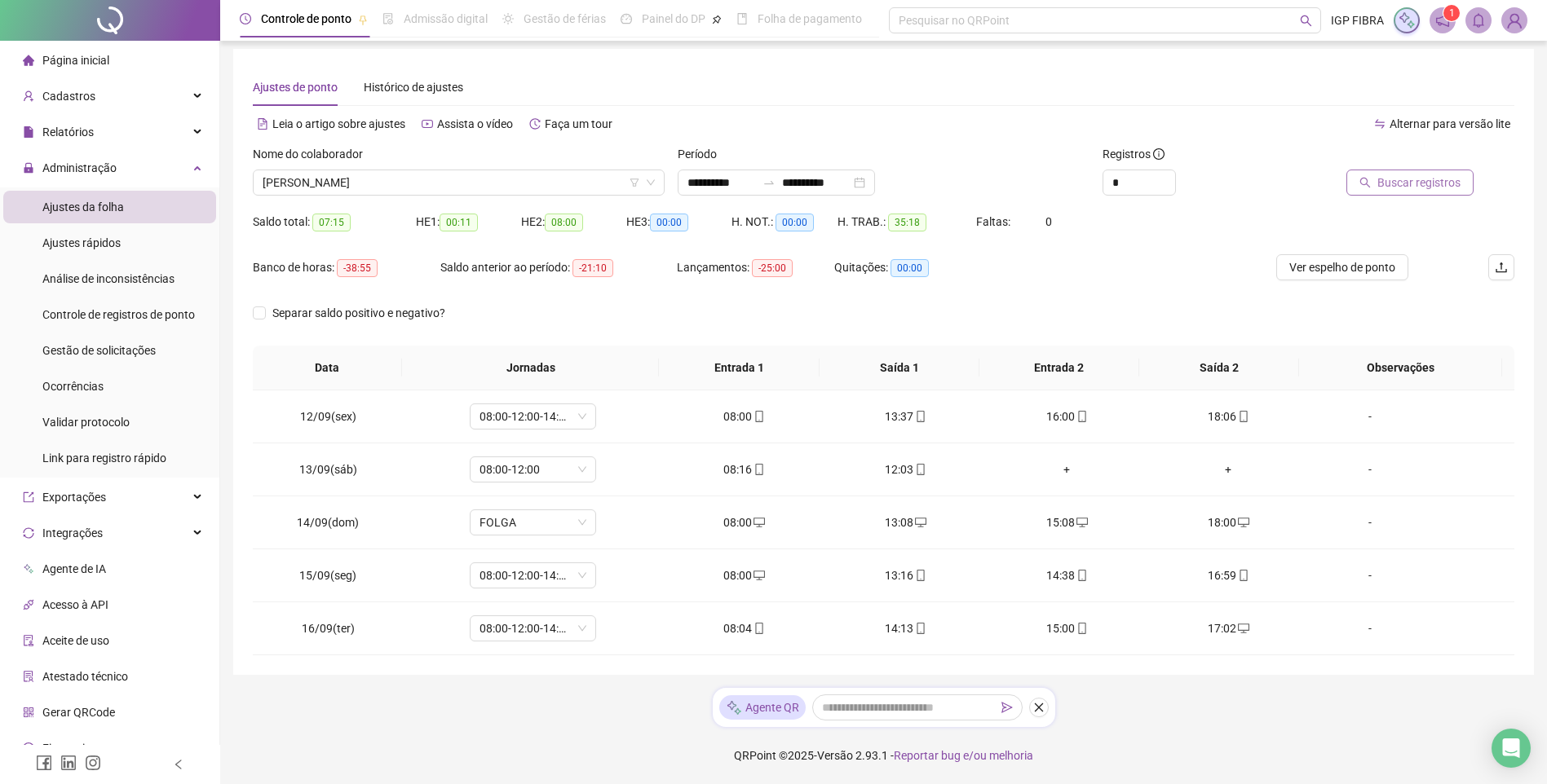
click at [1425, 179] on span "Buscar registros" at bounding box center [1418, 182] width 83 height 18
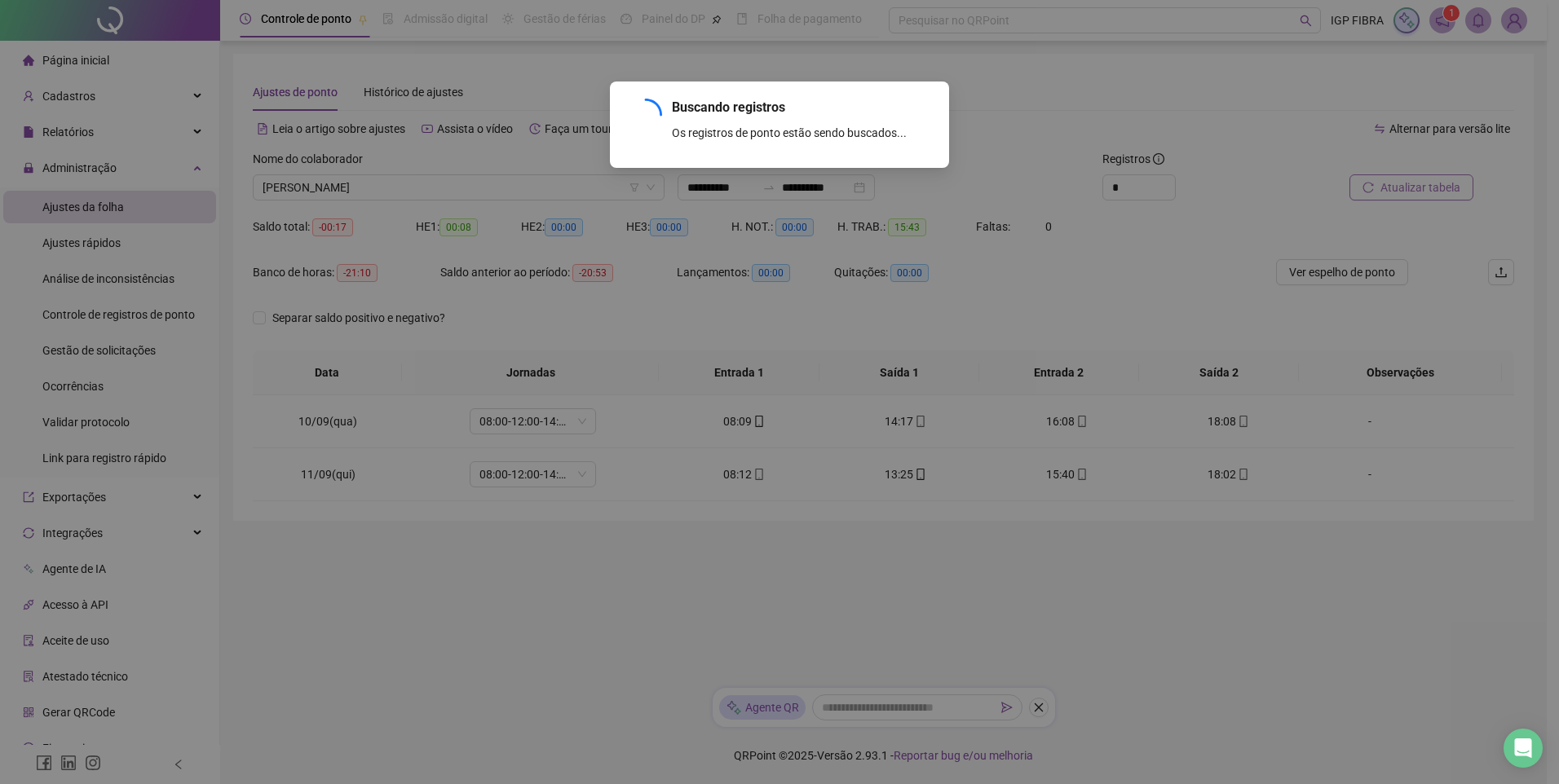
scroll to position [0, 0]
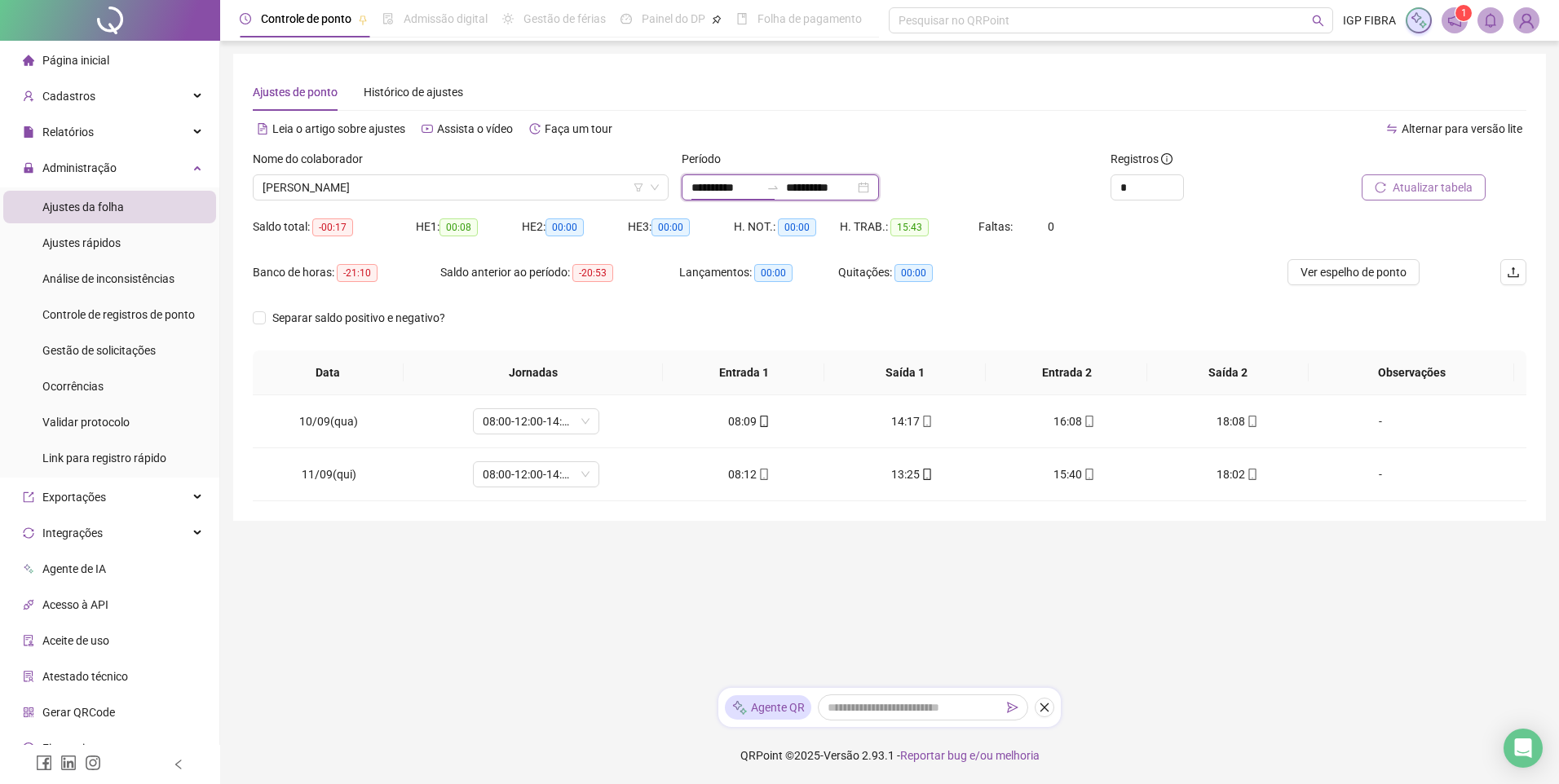
click at [714, 188] on input "**********" at bounding box center [726, 187] width 68 height 18
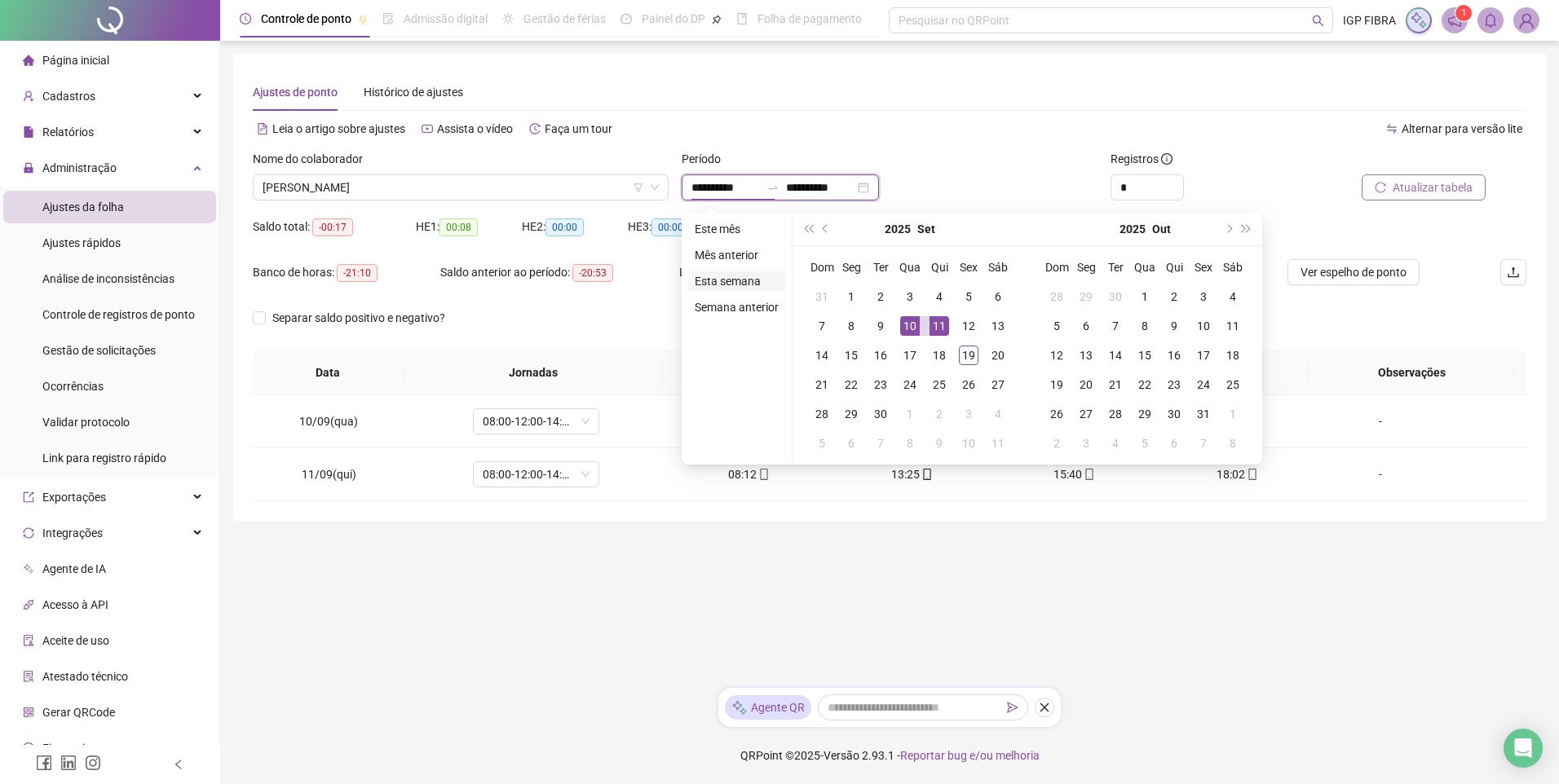
type input "**********"
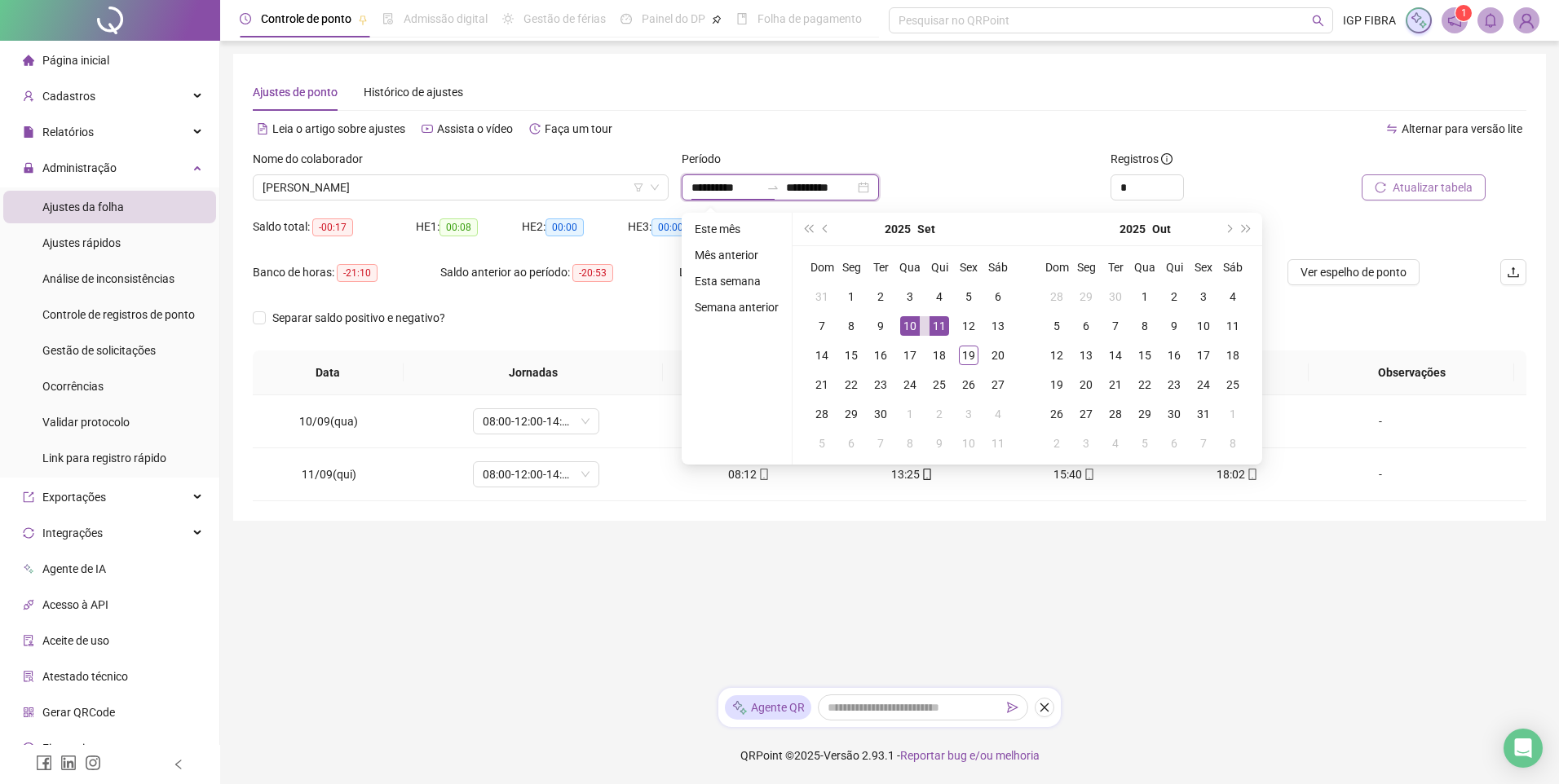
type input "**********"
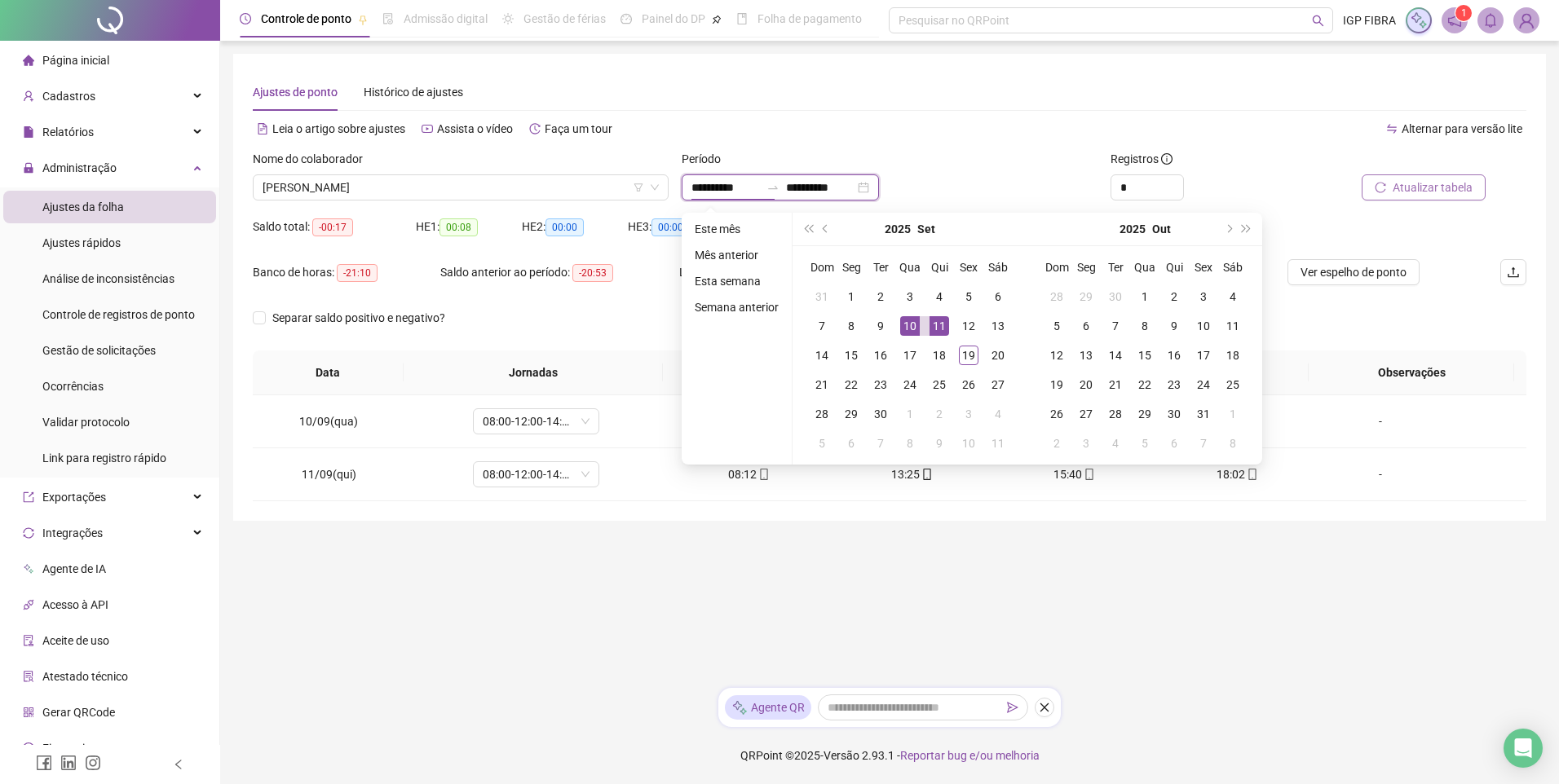
type input "**********"
click at [865, 352] on td "16" at bounding box center [880, 356] width 30 height 30
click at [874, 350] on div "16" at bounding box center [880, 355] width 19 height 19
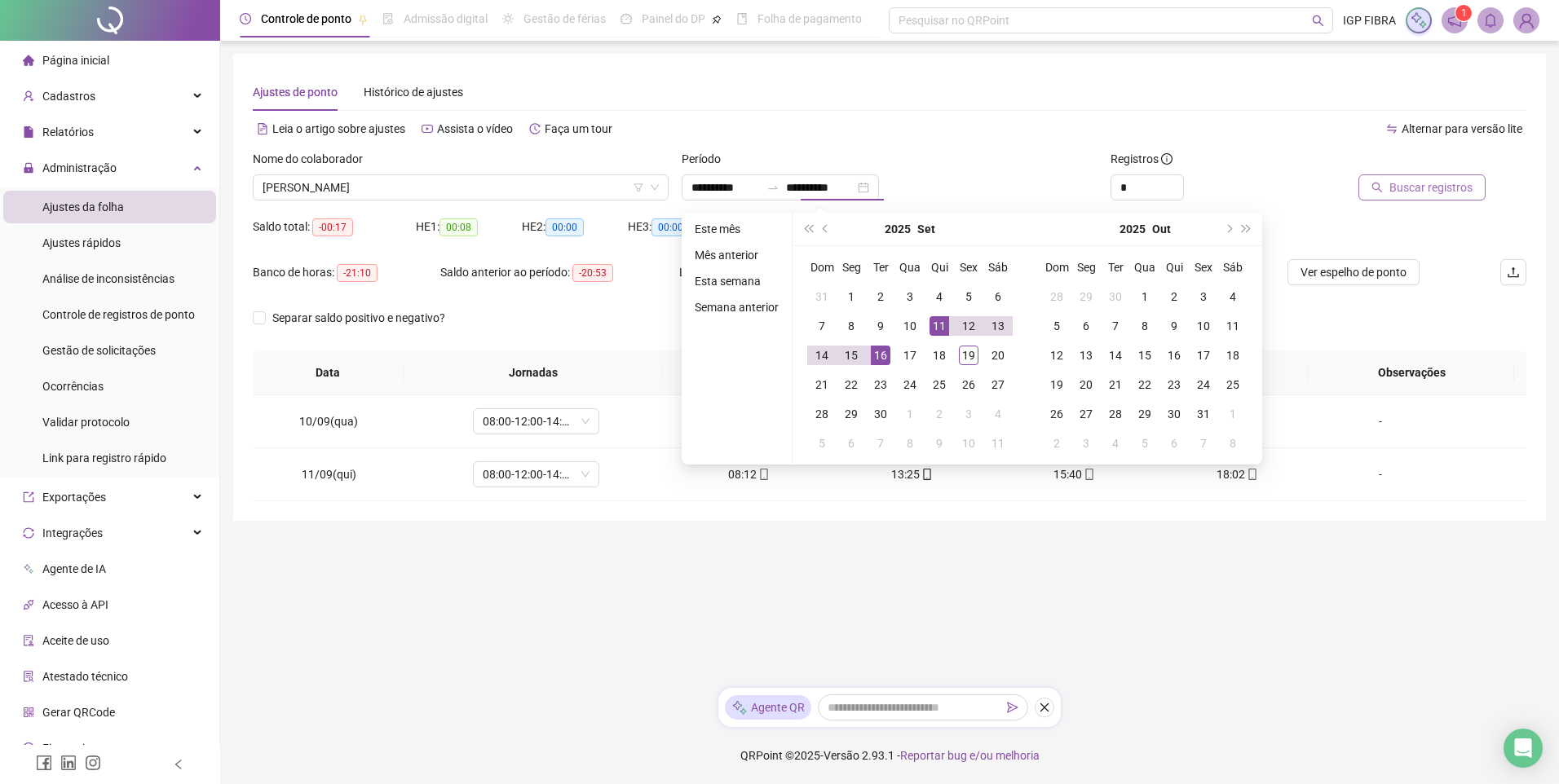
type input "**********"
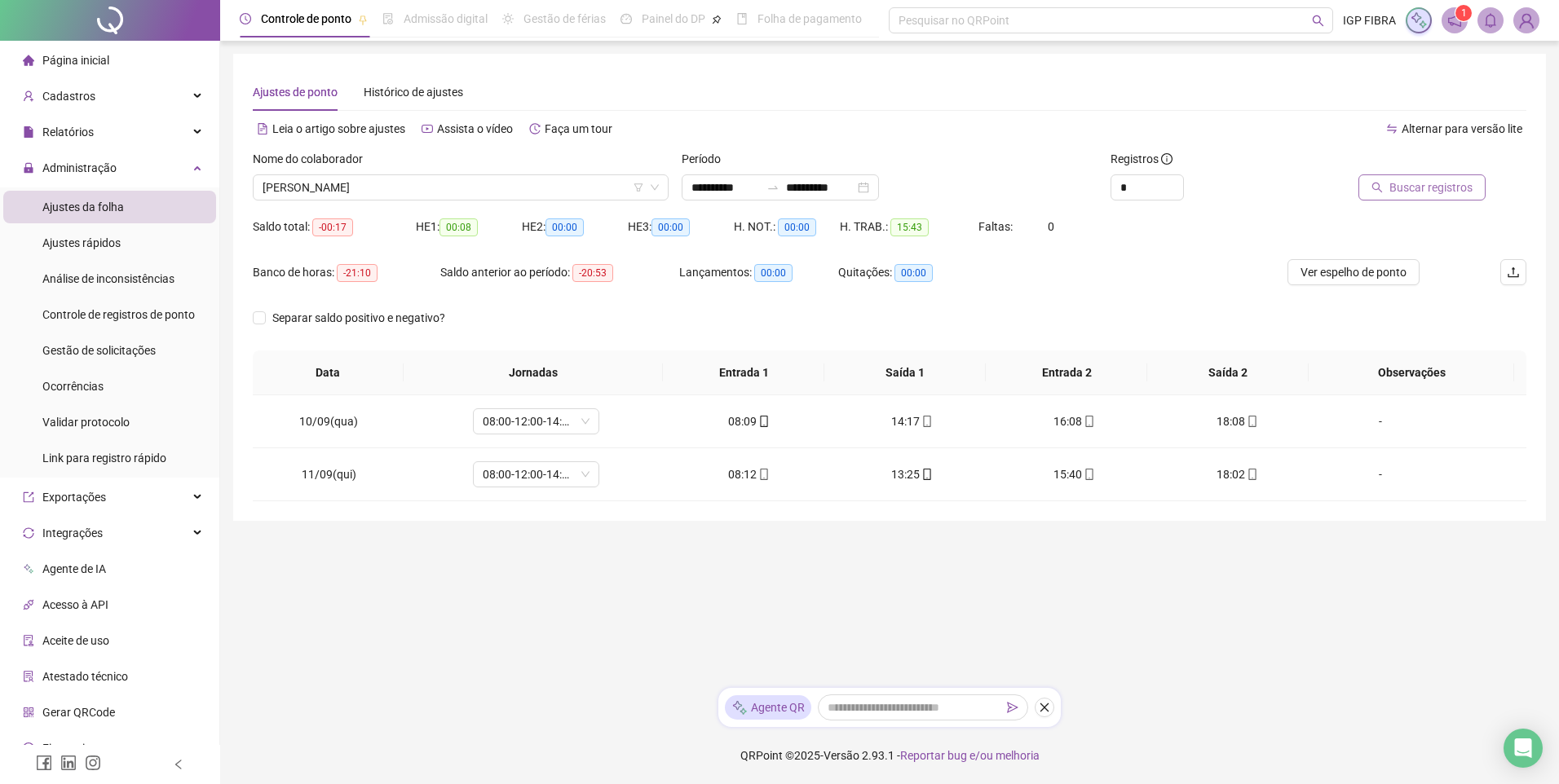
click at [1409, 186] on span "Buscar registros" at bounding box center [1431, 187] width 83 height 18
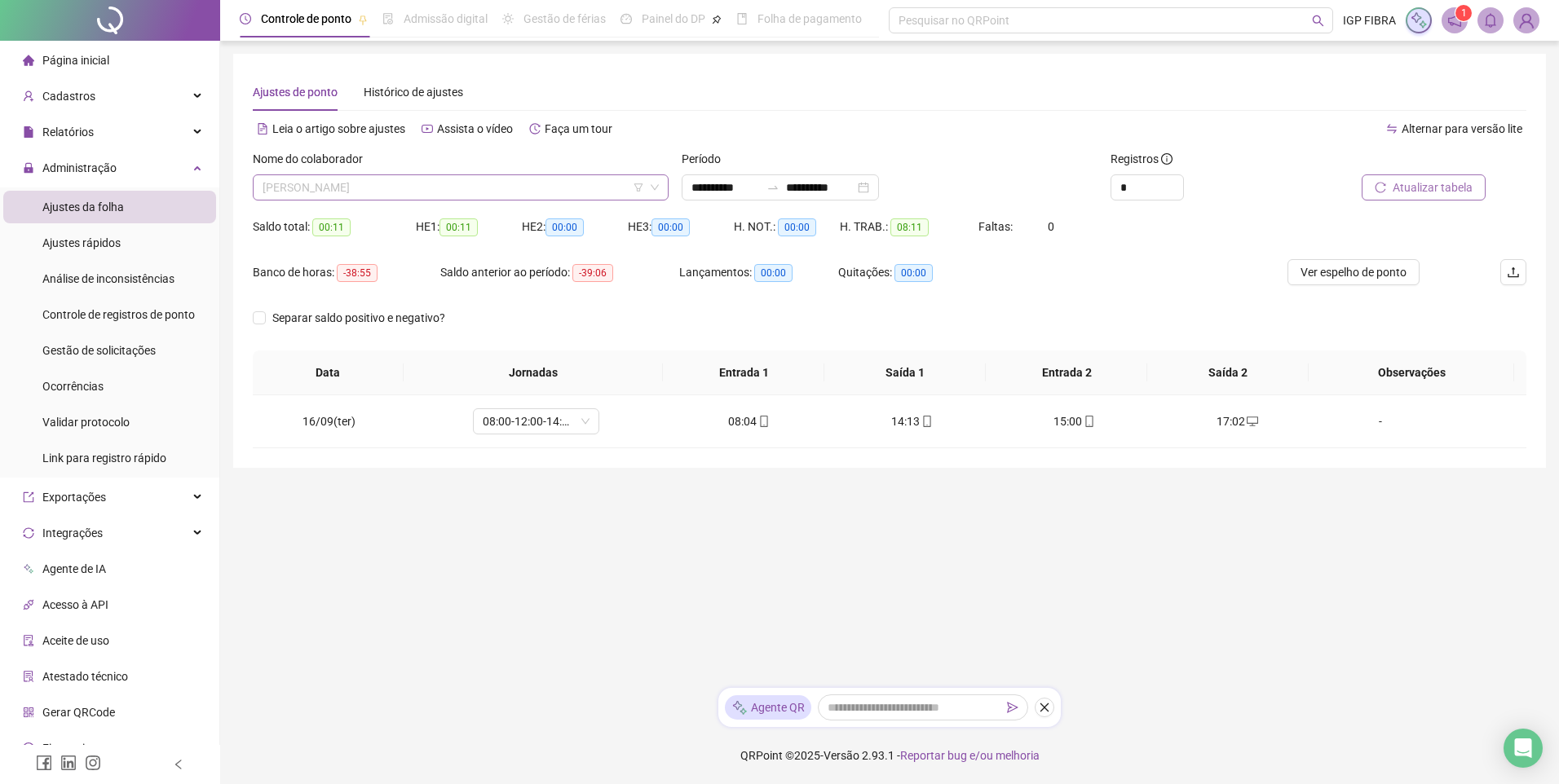
click at [432, 191] on span "MATHEUS SANTOS DA SILVA" at bounding box center [460, 188] width 397 height 24
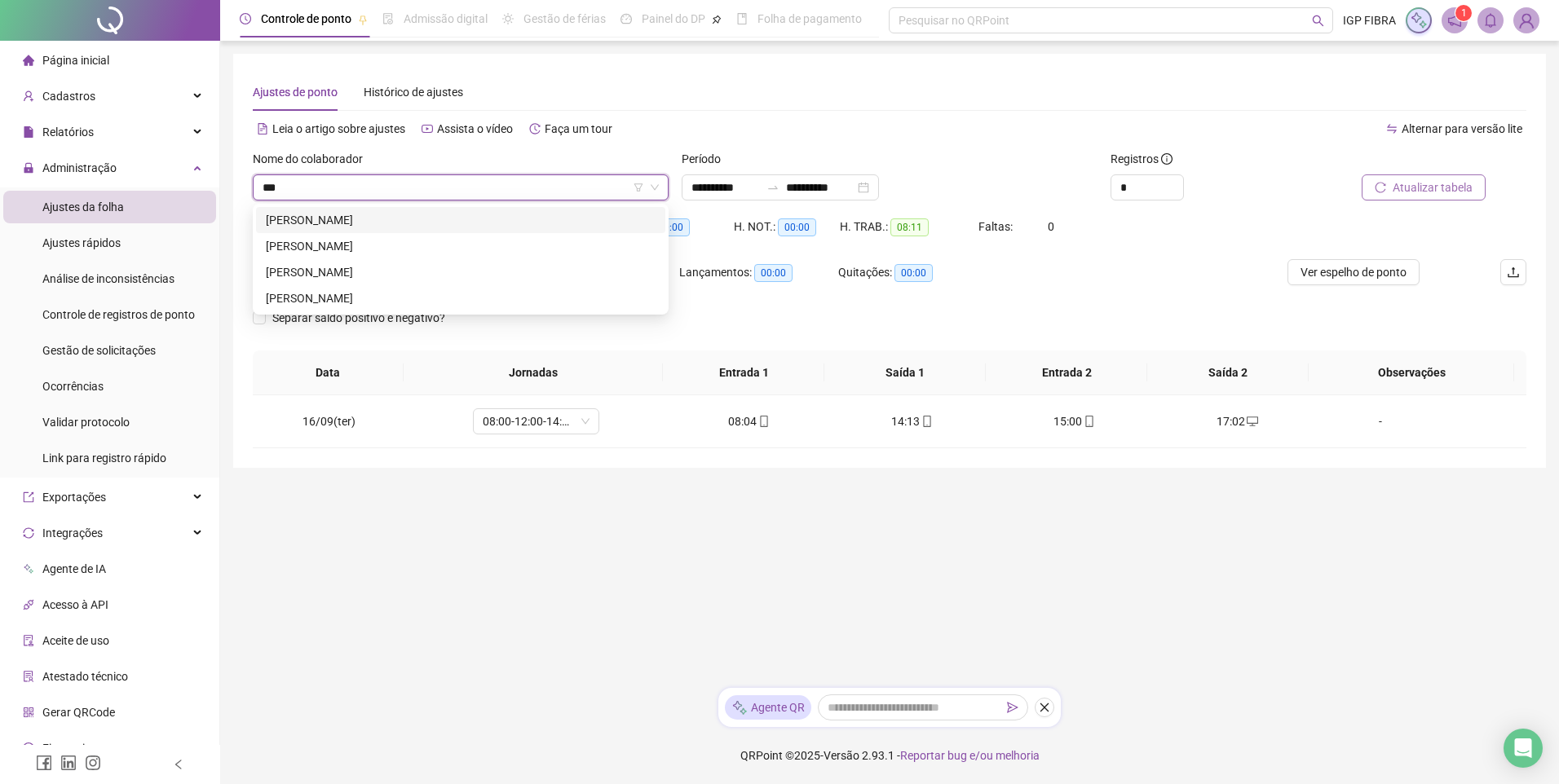
type input "****"
click at [341, 221] on div "HENRIQUE DE JESUS SANTOS" at bounding box center [460, 219] width 389 height 18
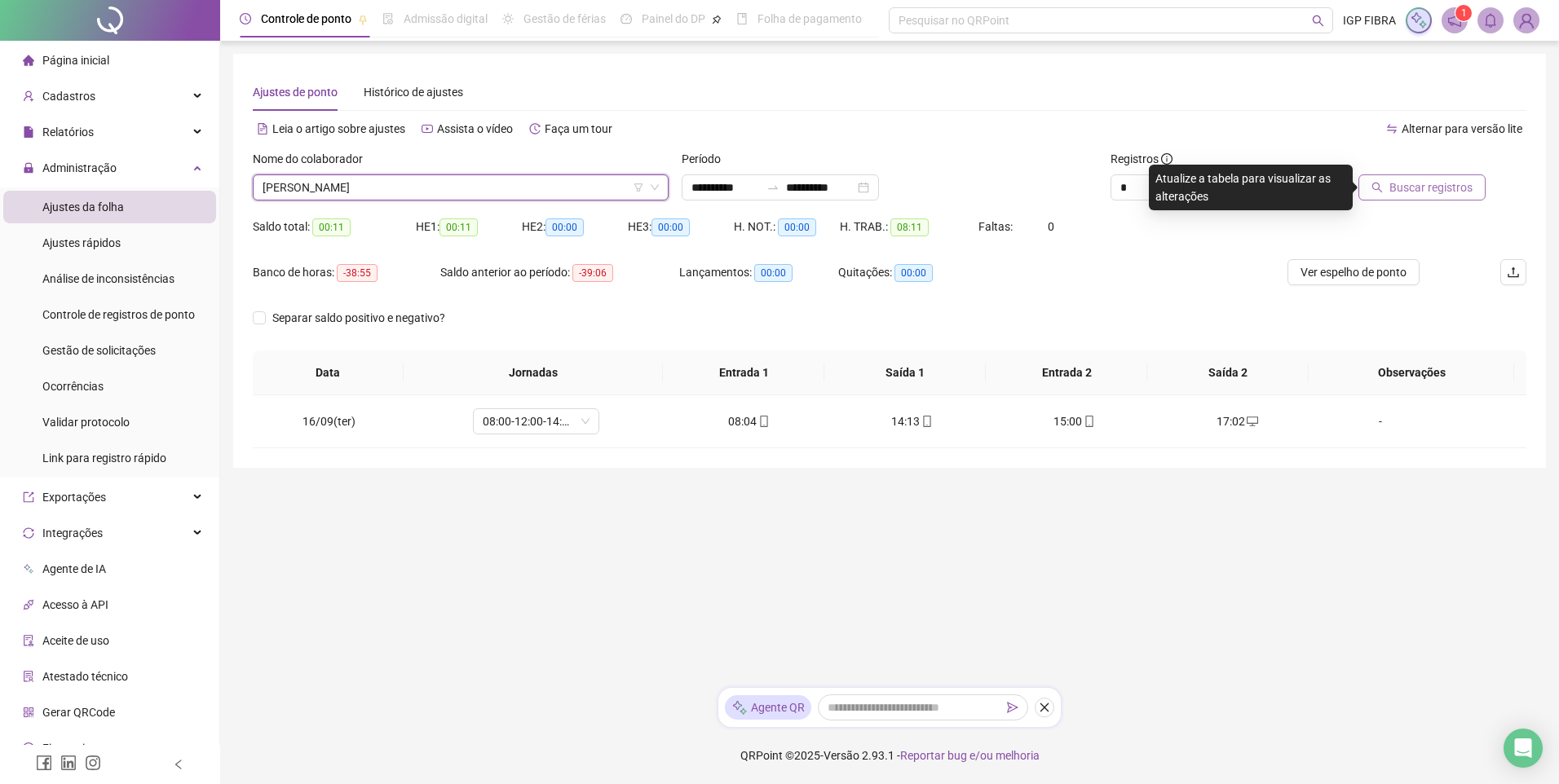
click at [1442, 199] on button "Buscar registros" at bounding box center [1422, 188] width 128 height 26
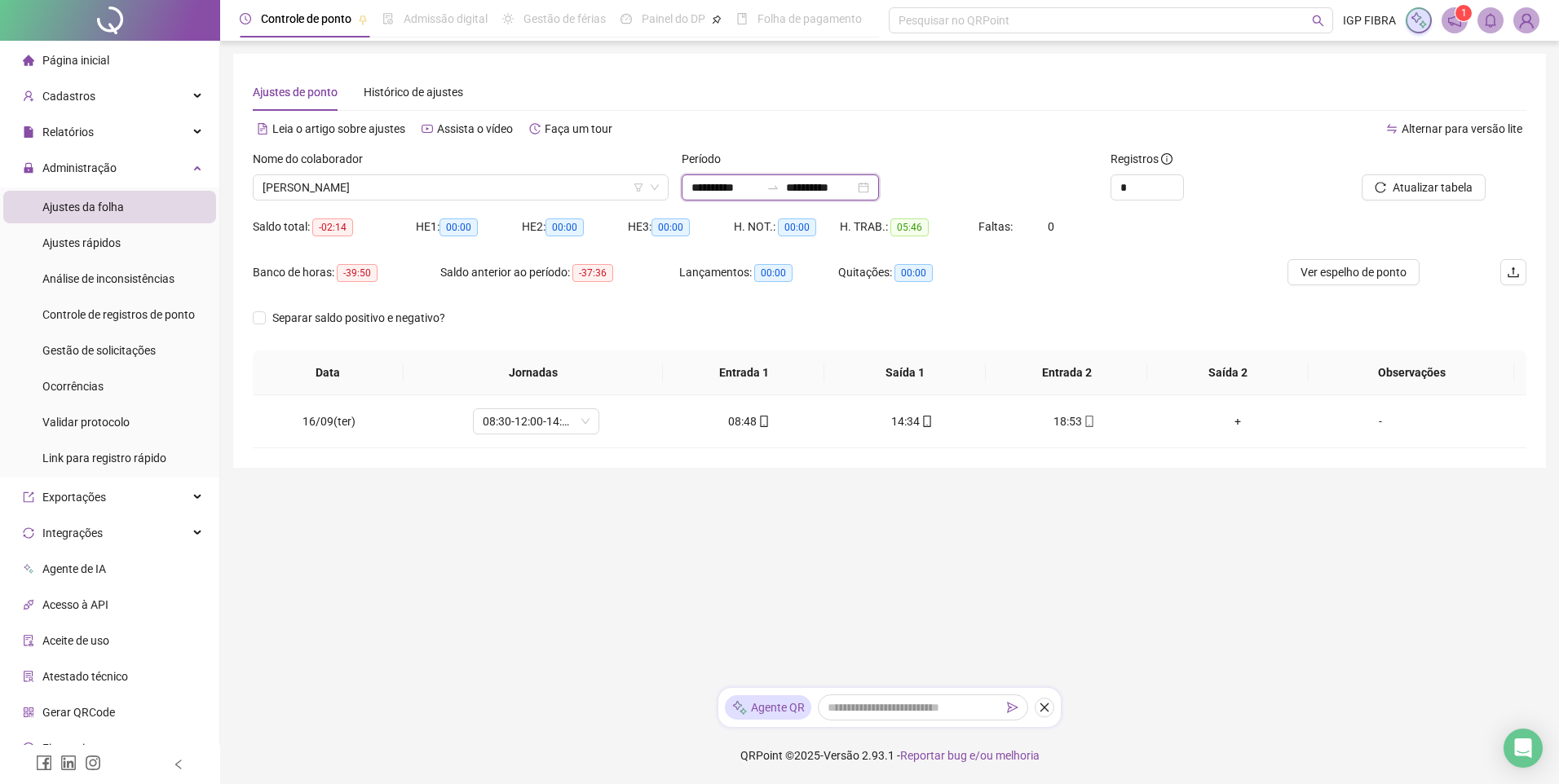
click at [700, 189] on input "**********" at bounding box center [726, 187] width 68 height 18
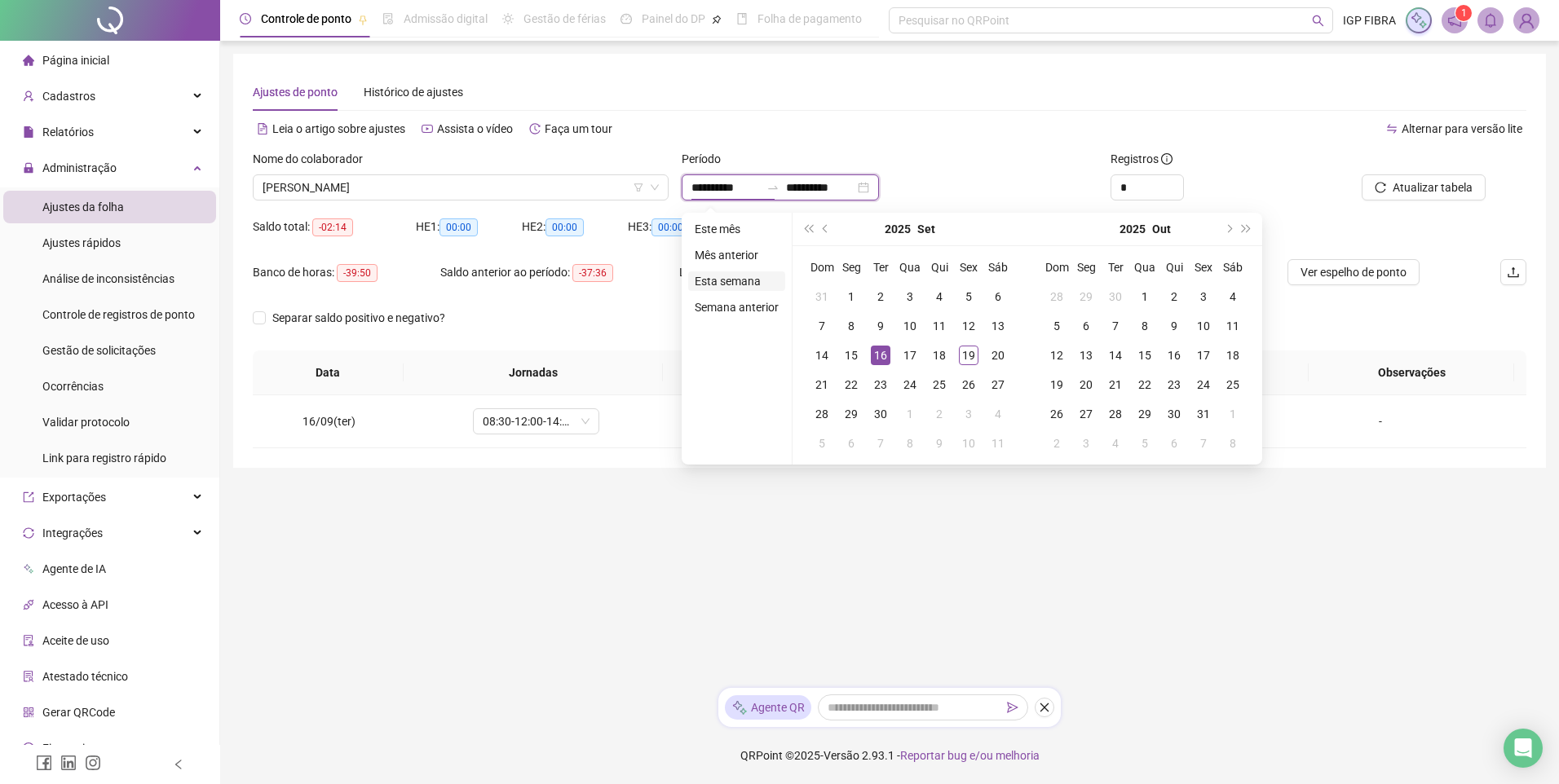
type input "**********"
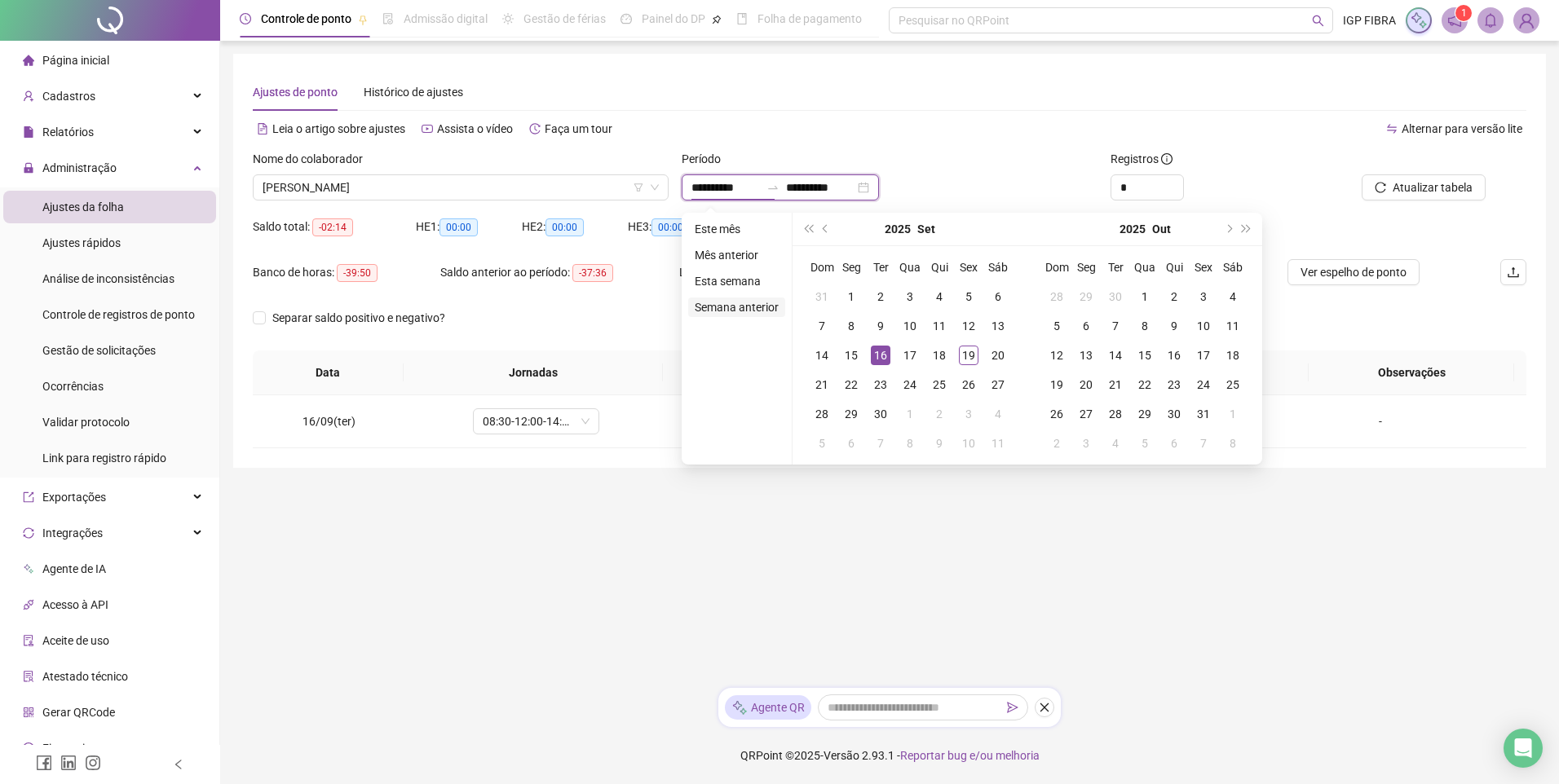
type input "**********"
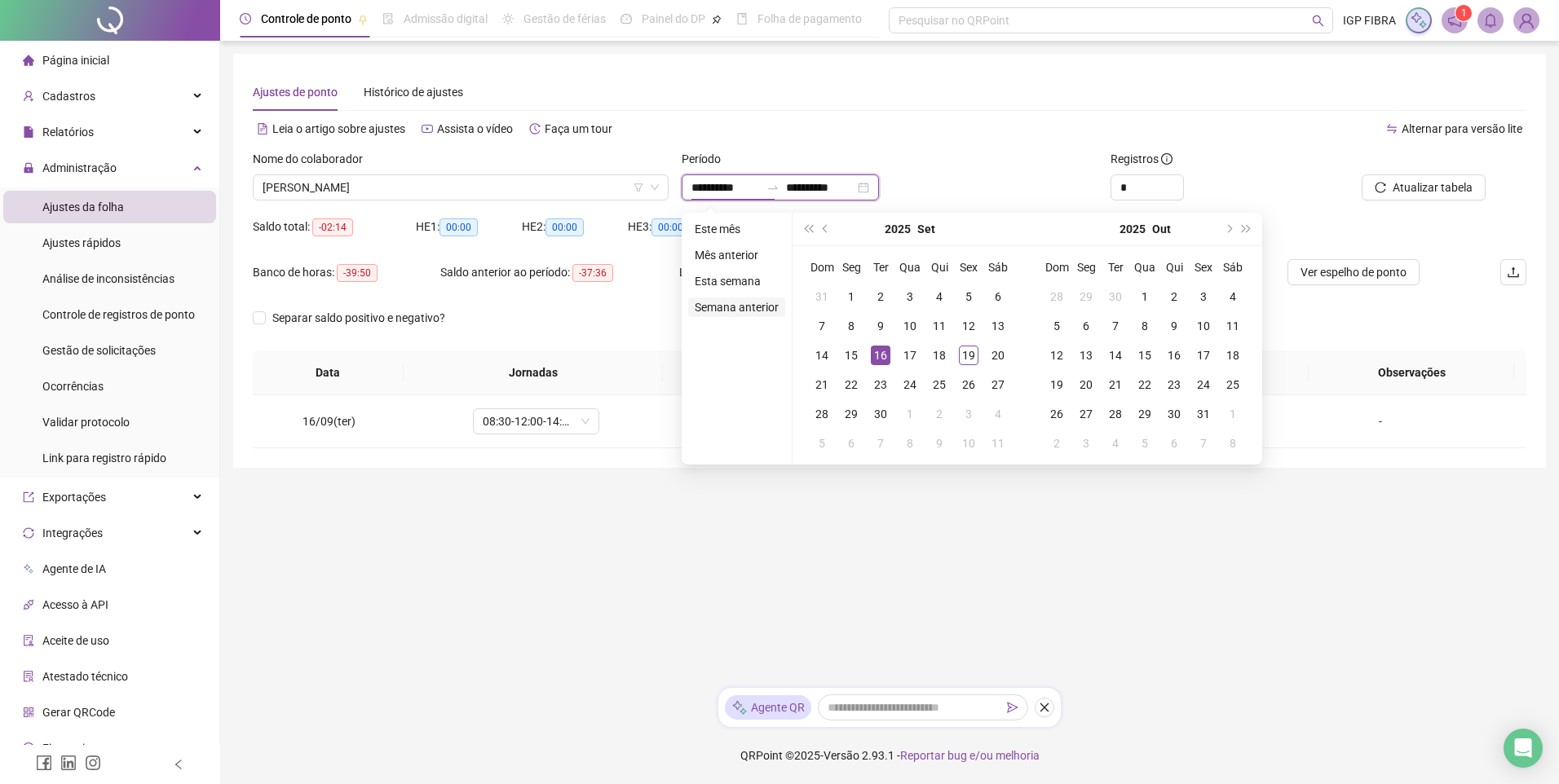
type input "**********"
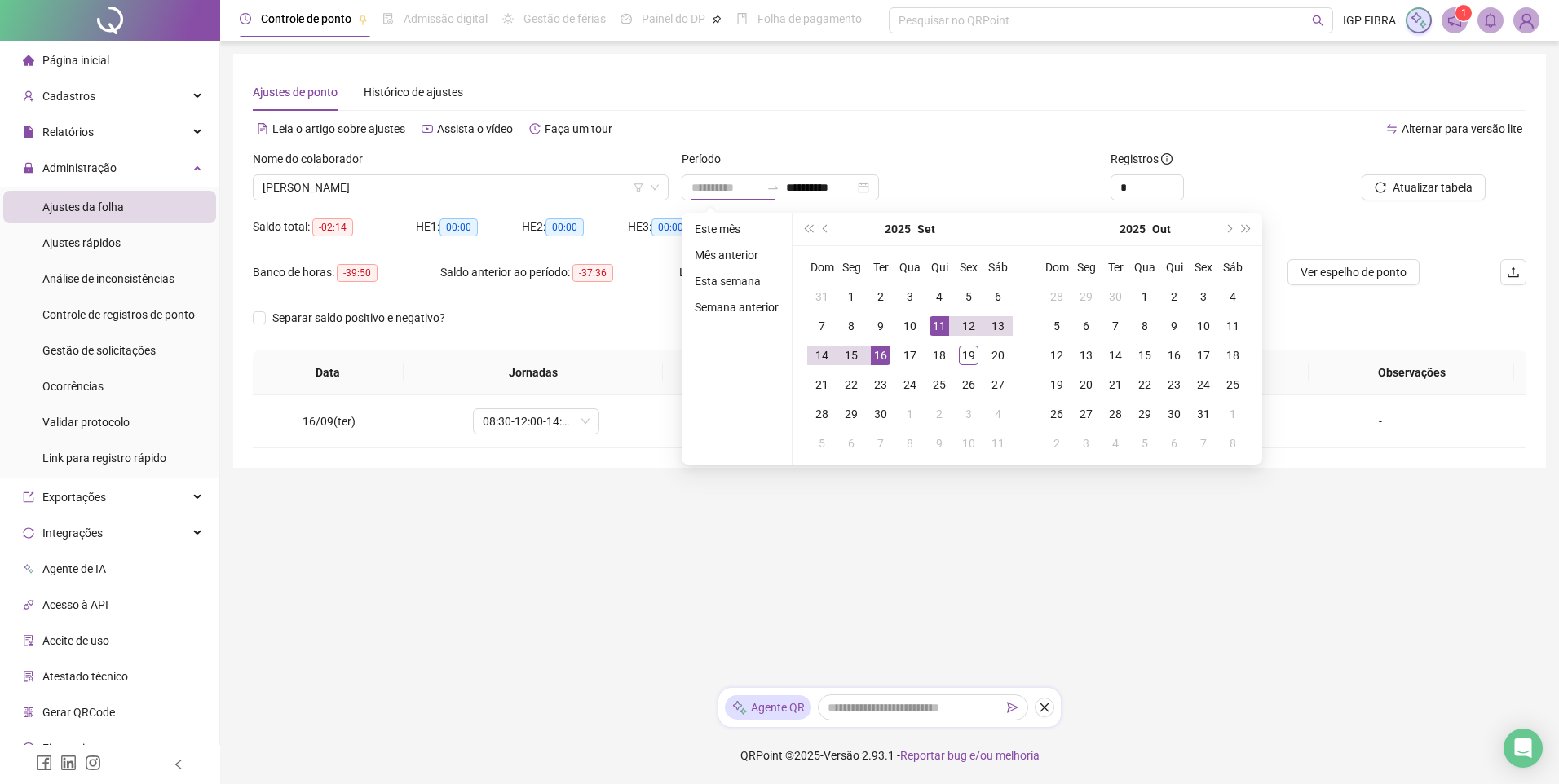
click at [929, 325] on div "11" at bounding box center [939, 325] width 19 height 19
type input "**********"
click at [895, 352] on td "17" at bounding box center [910, 356] width 30 height 30
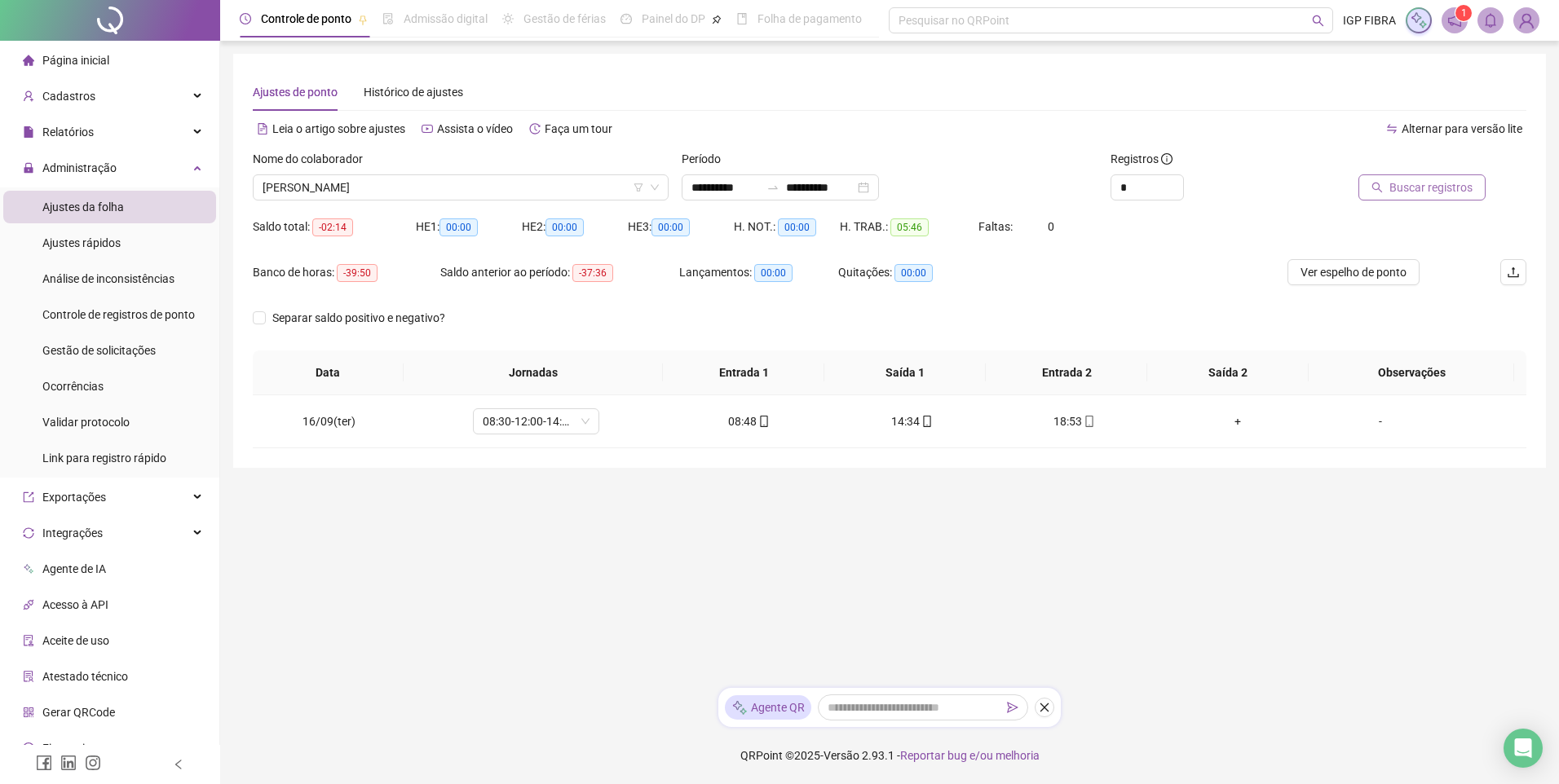
click at [1396, 182] on span "Buscar registros" at bounding box center [1431, 187] width 83 height 18
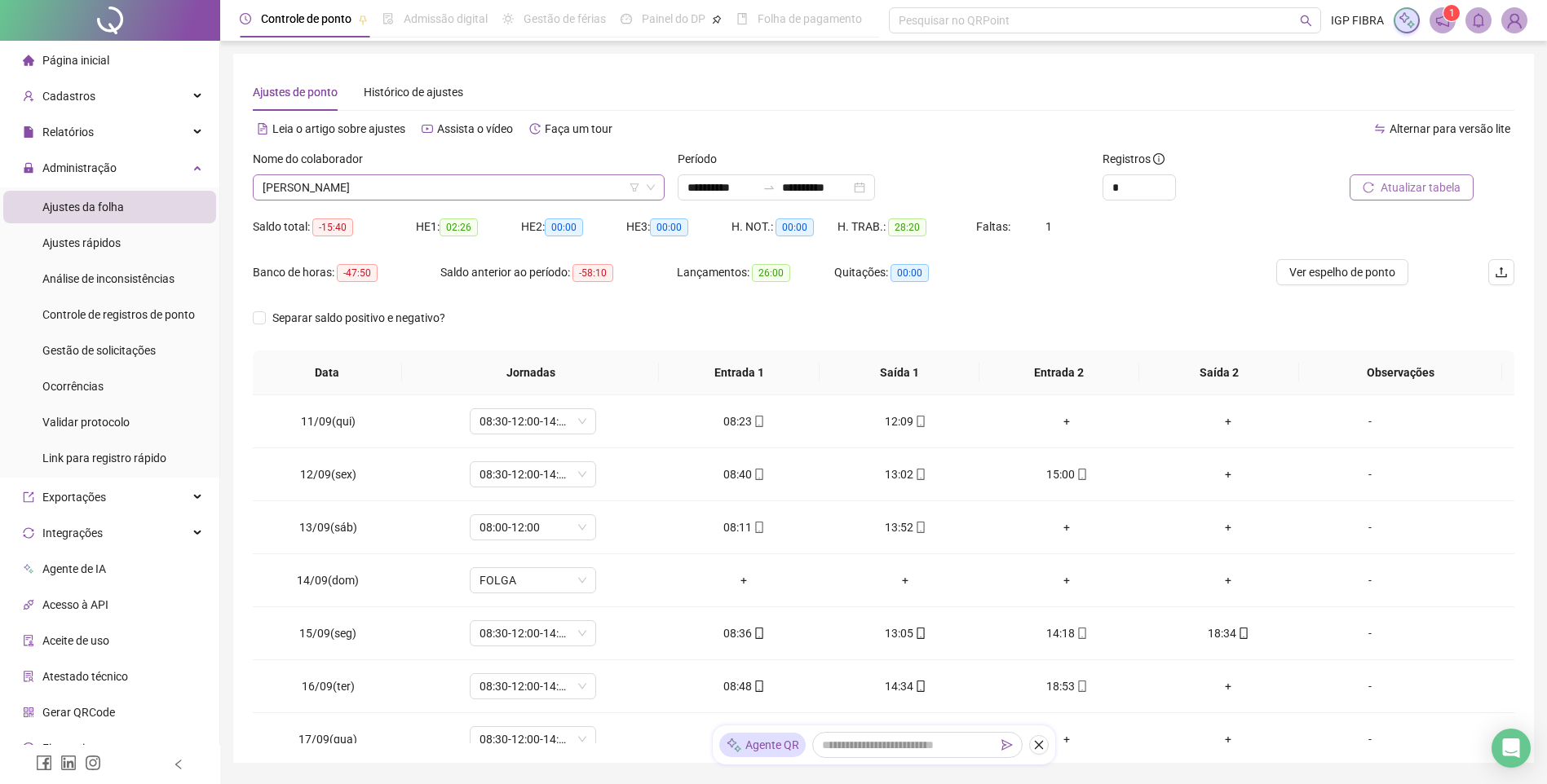
click at [431, 190] on span "HENRIQUE DE JESUS SANTOS" at bounding box center [459, 188] width 392 height 24
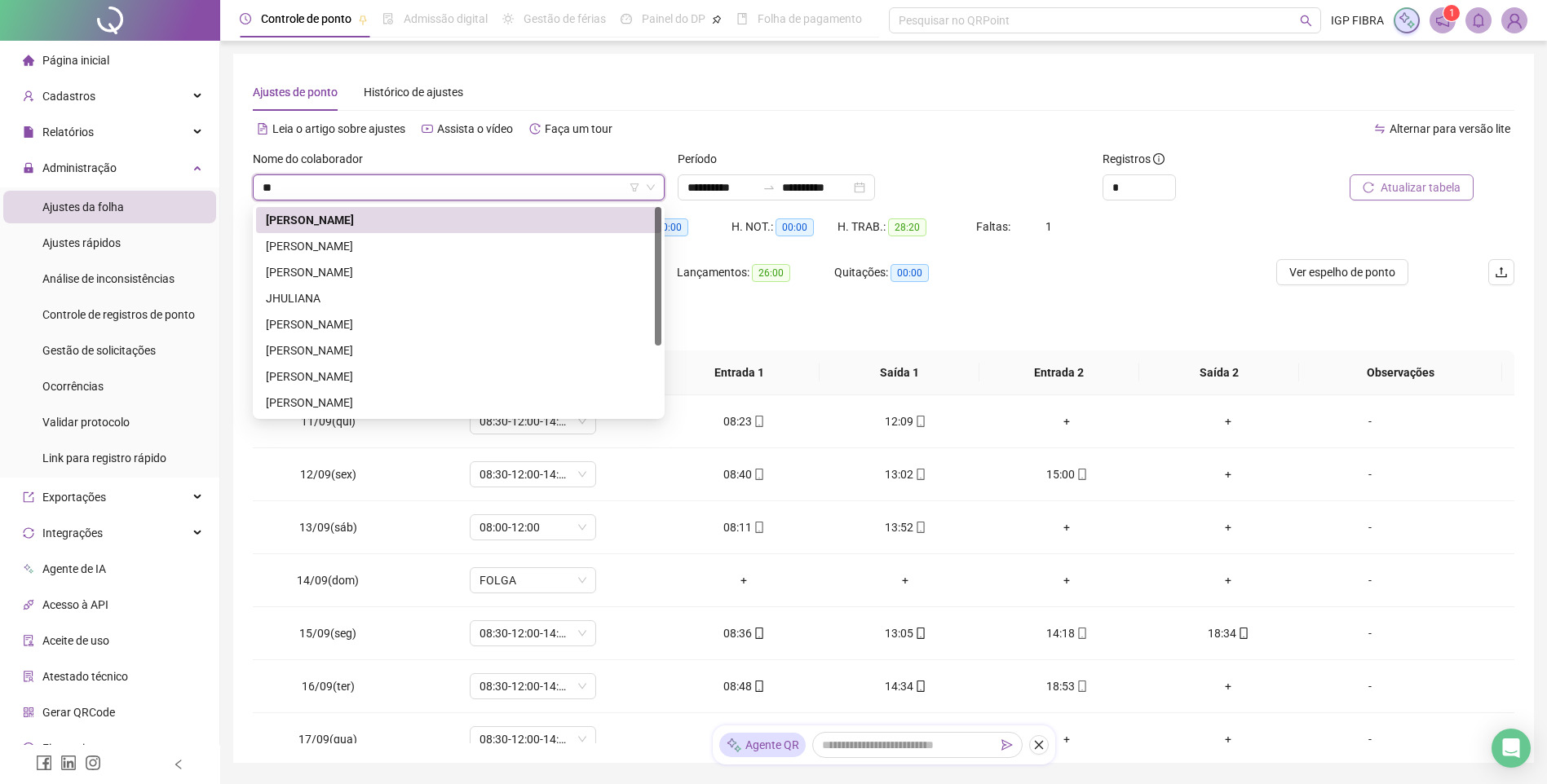
type input "***"
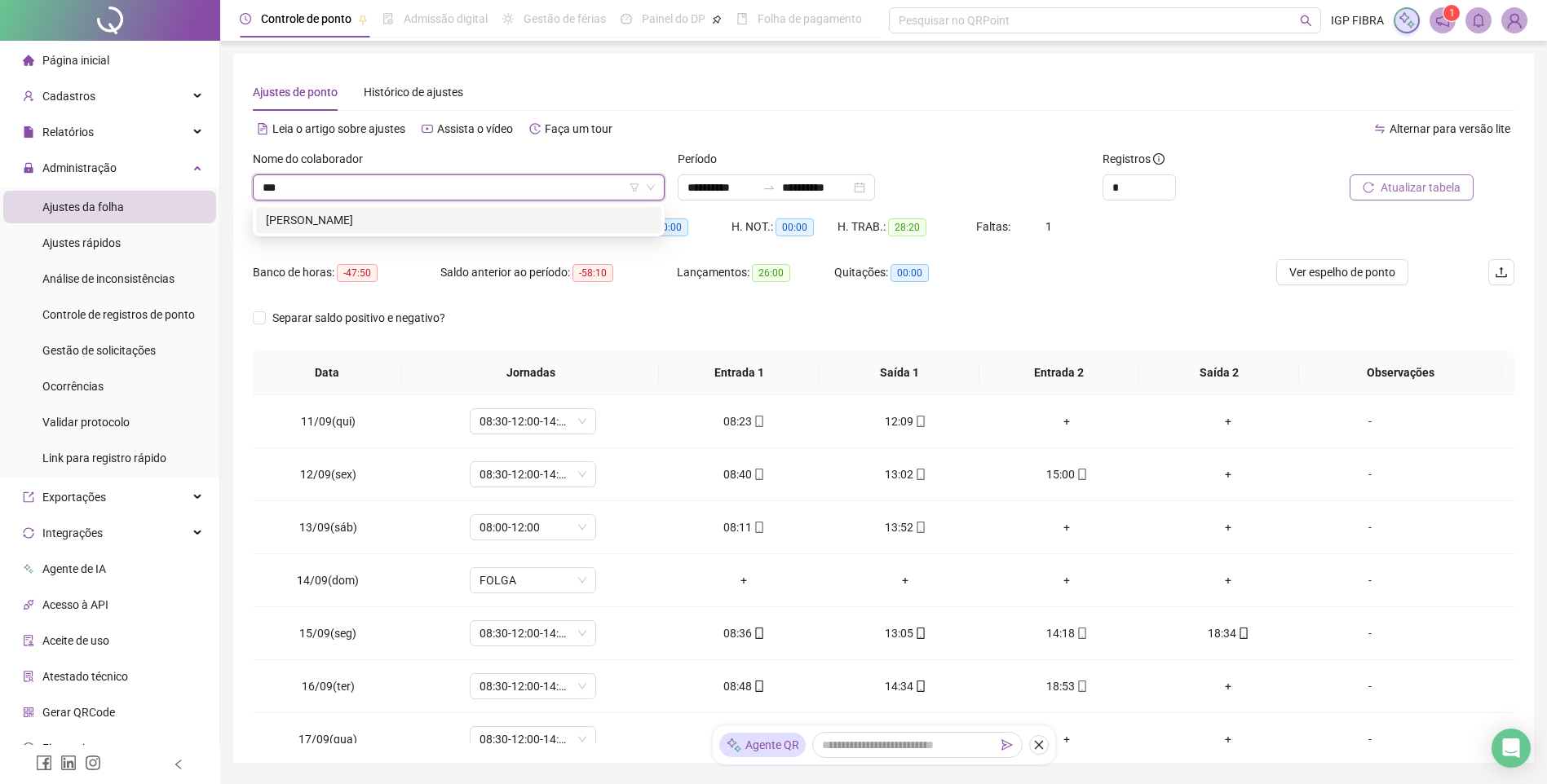
click at [365, 228] on div "JONIEL SILVA DE JESUS" at bounding box center [458, 219] width 386 height 18
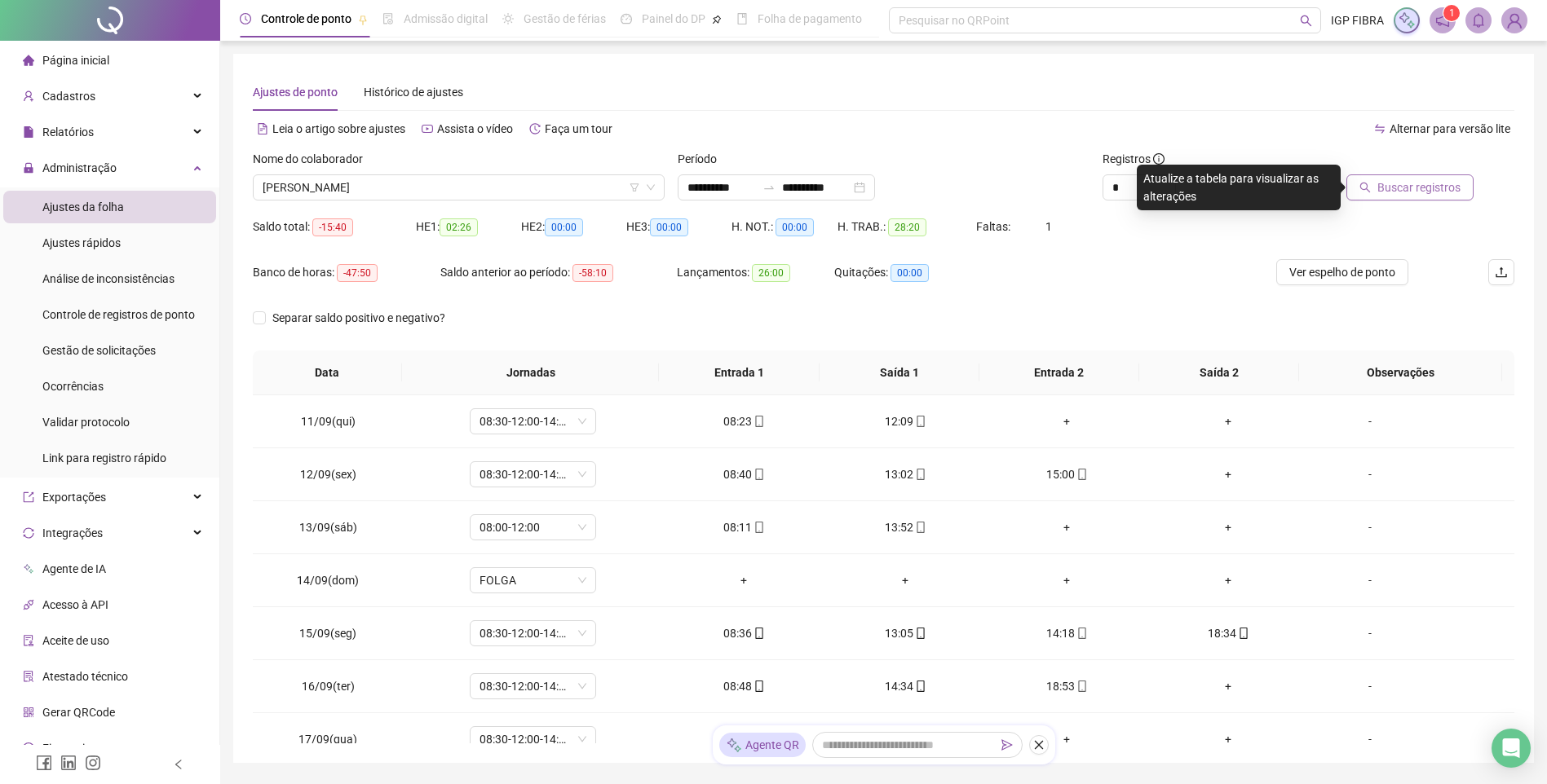
click at [1404, 182] on span "Buscar registros" at bounding box center [1418, 187] width 83 height 18
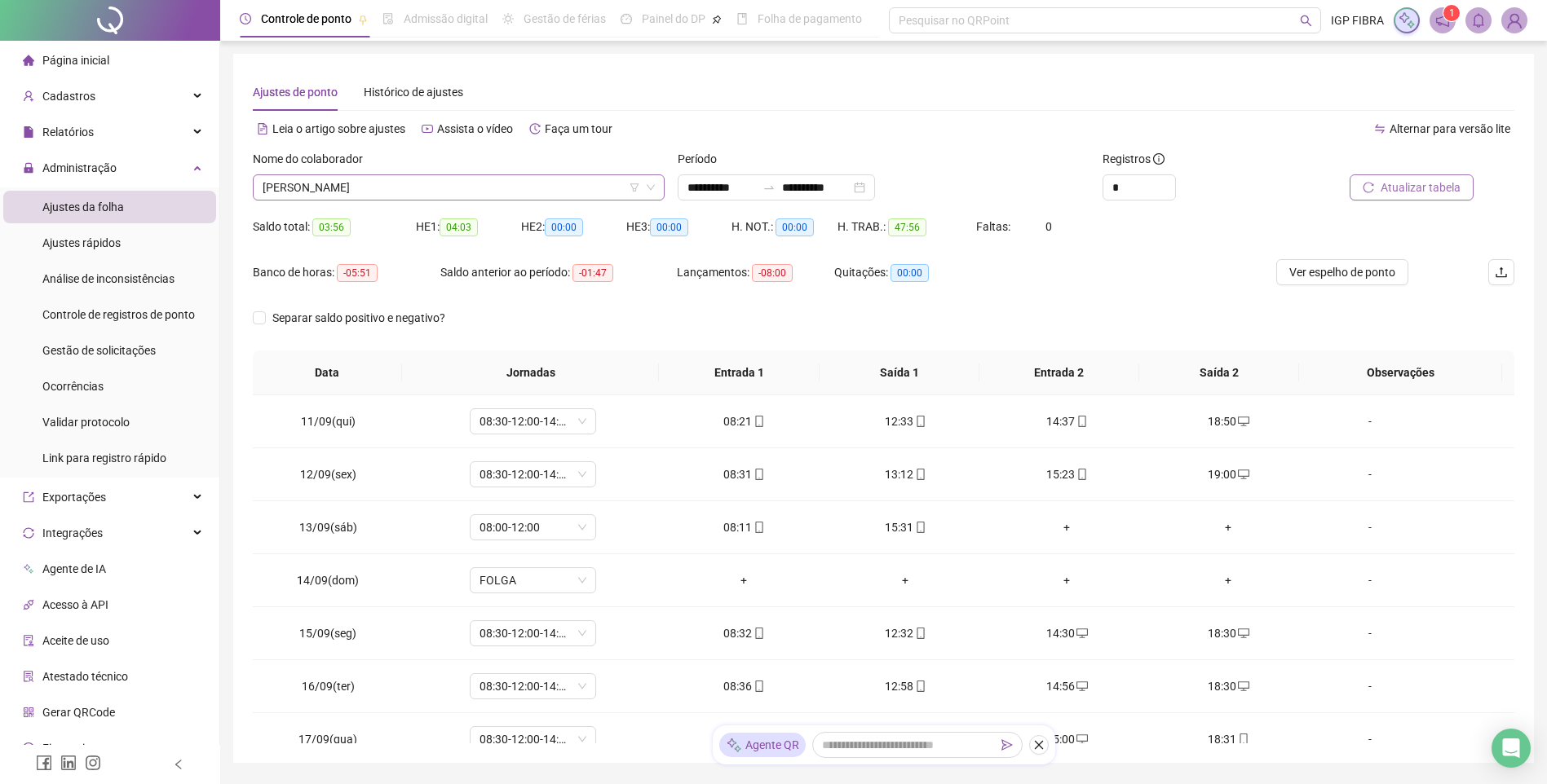
click at [384, 185] on span "JONIEL SILVA DE JESUS" at bounding box center [459, 188] width 392 height 24
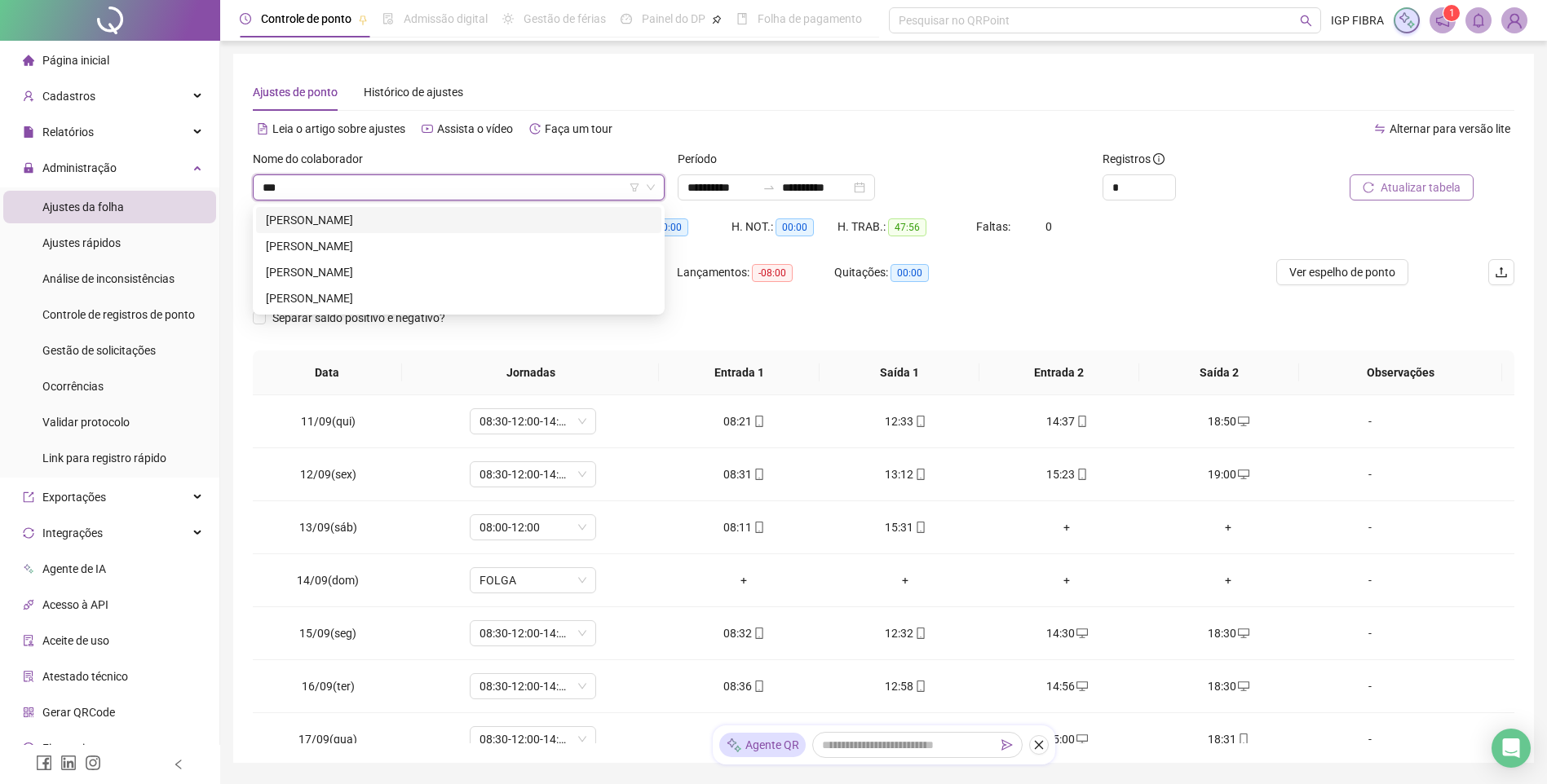
type input "****"
click at [363, 225] on div "HENRIQUE DE JESUS SANTOS" at bounding box center [458, 219] width 386 height 18
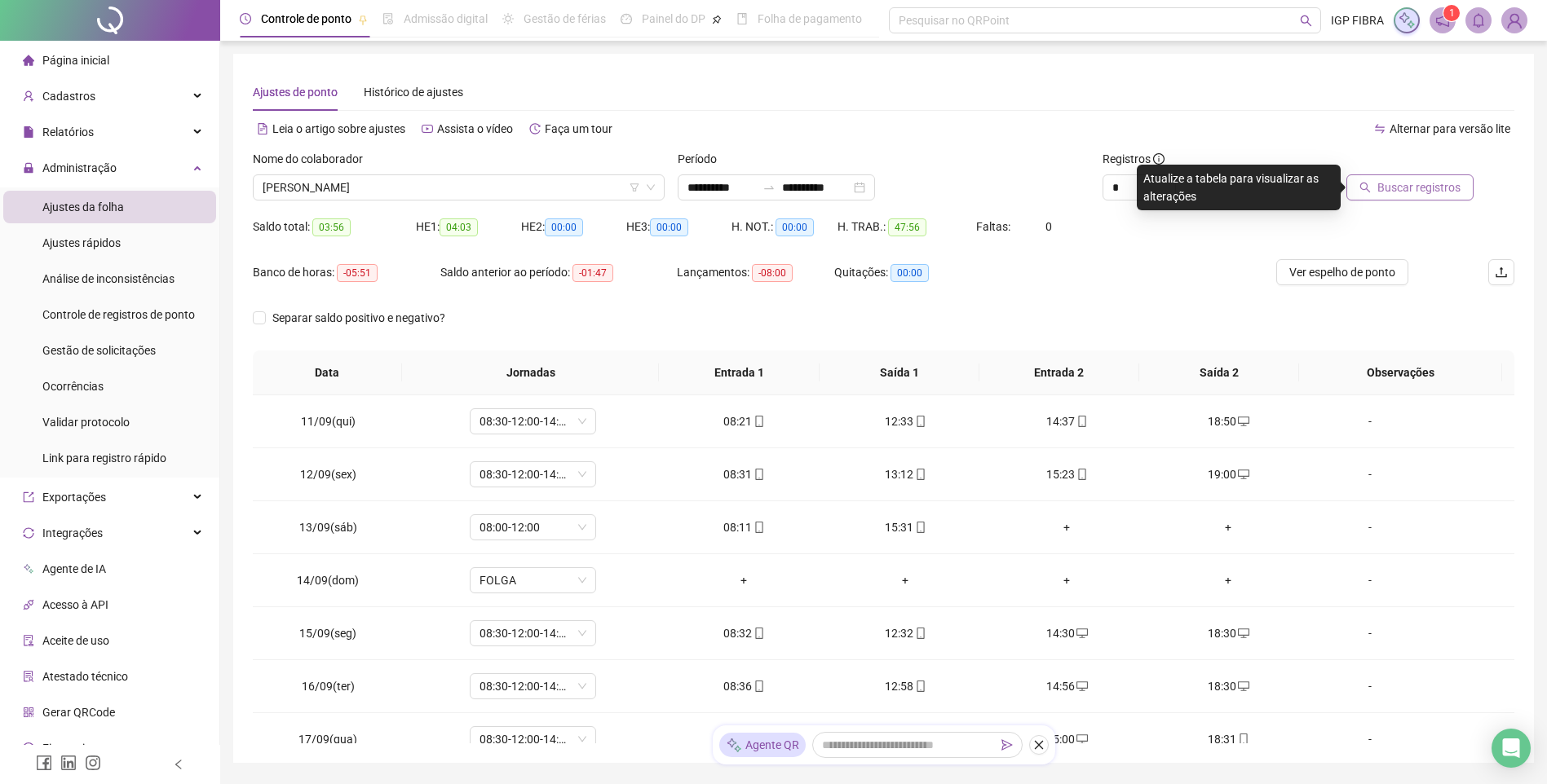
click at [1390, 196] on span "Buscar registros" at bounding box center [1418, 187] width 83 height 18
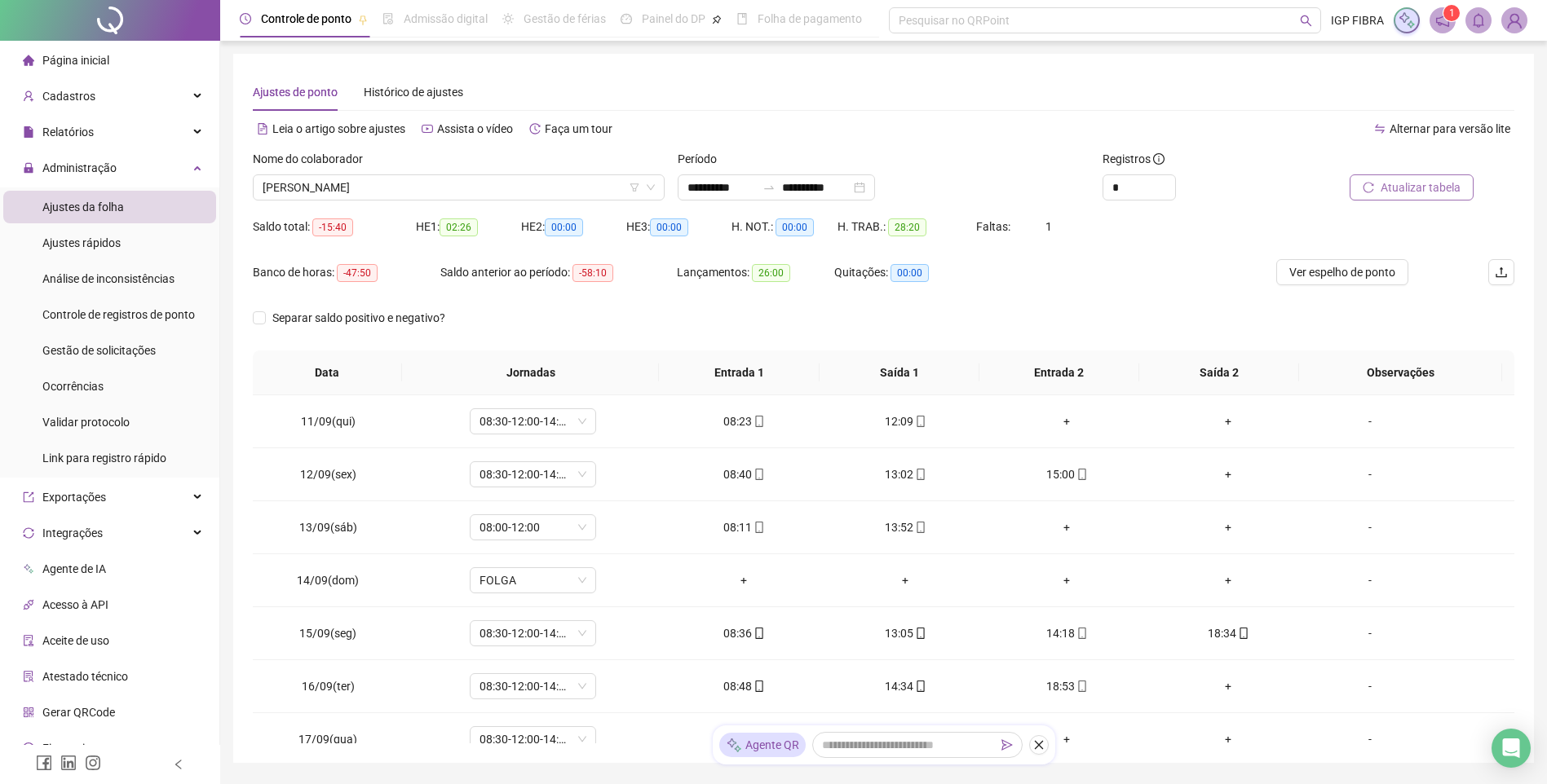
scroll to position [88, 0]
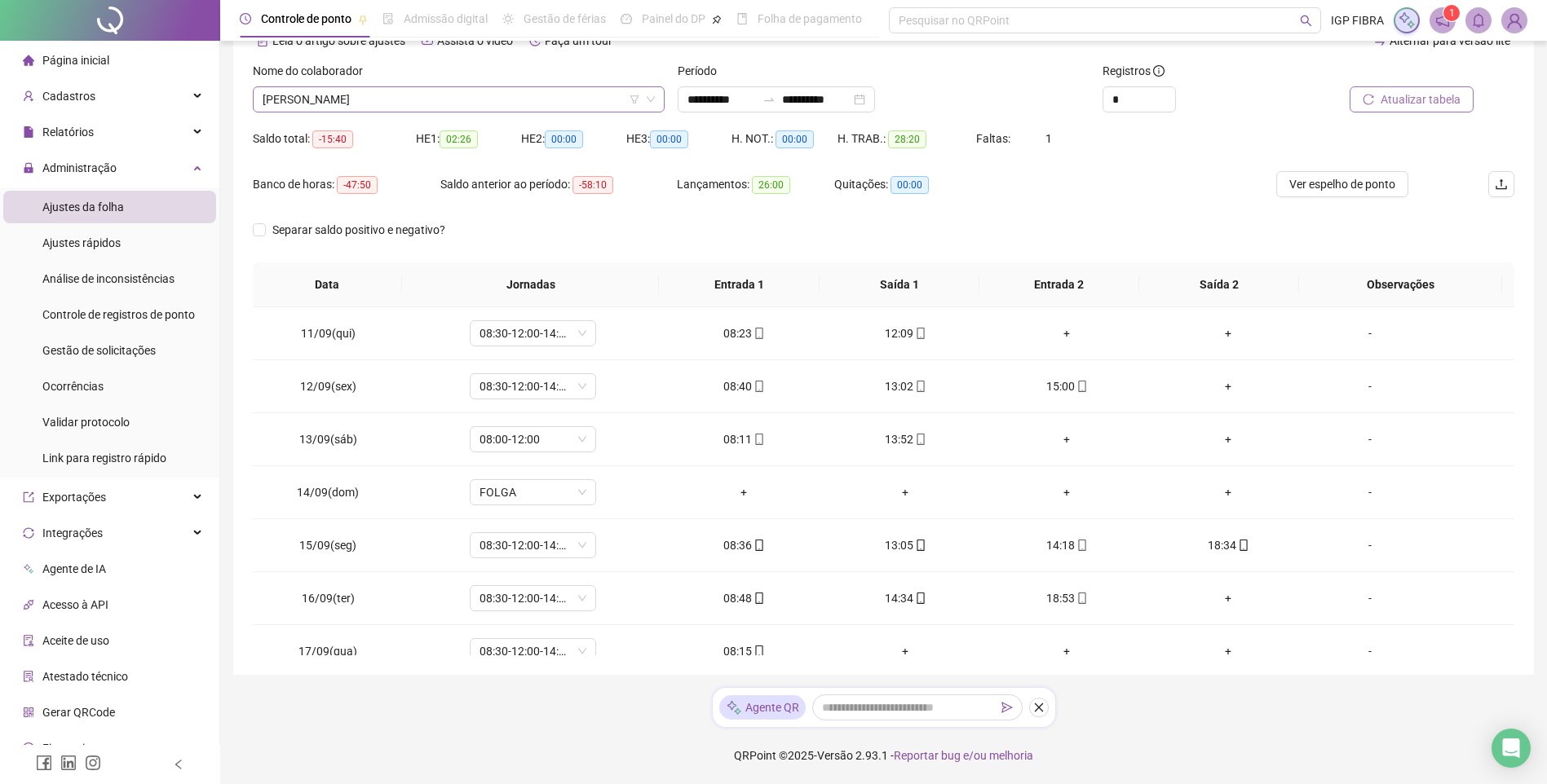
click at [428, 89] on span "HENRIQUE DE JESUS SANTOS" at bounding box center [459, 99] width 392 height 24
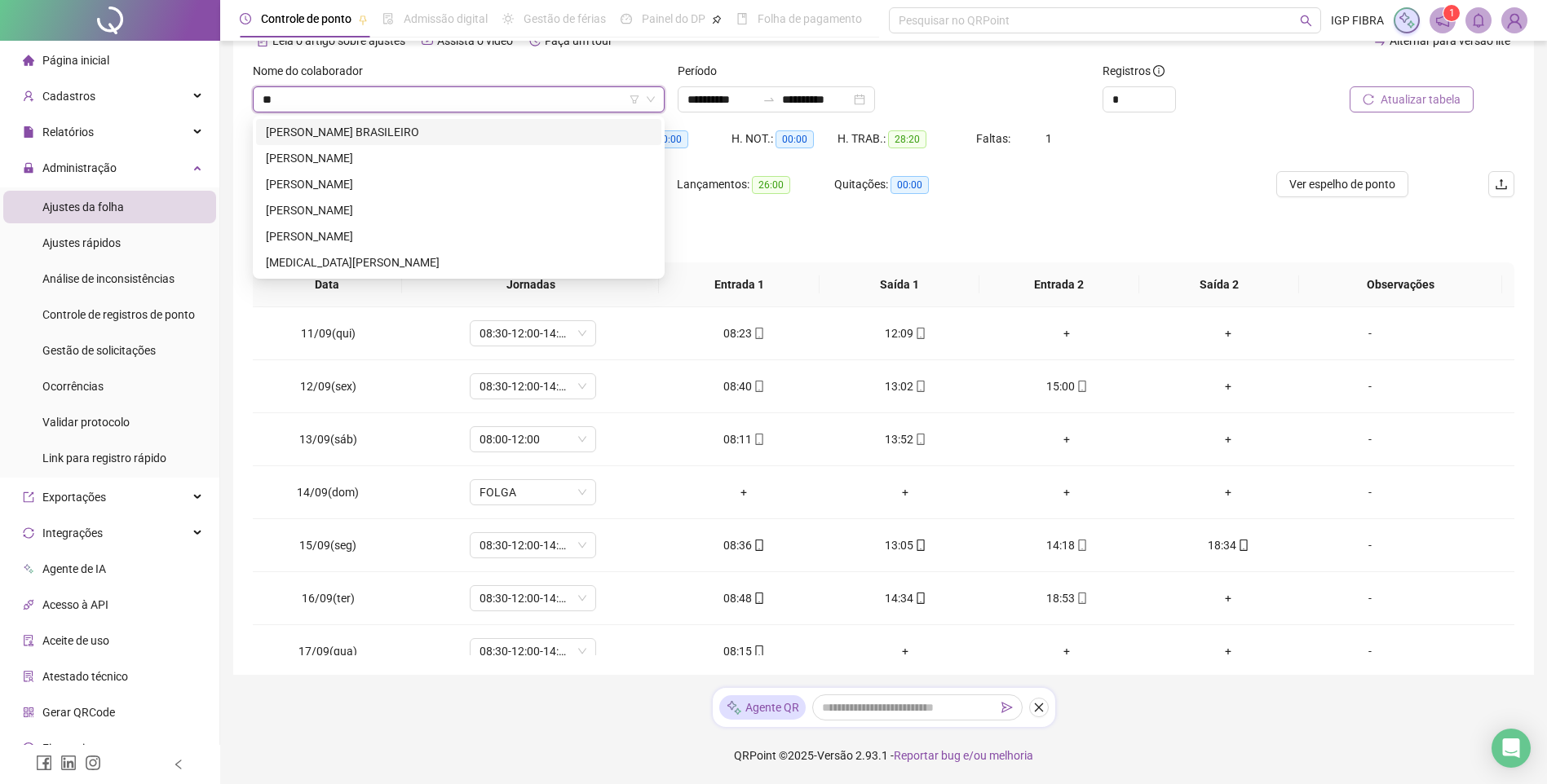
scroll to position [0, 0]
type input "***"
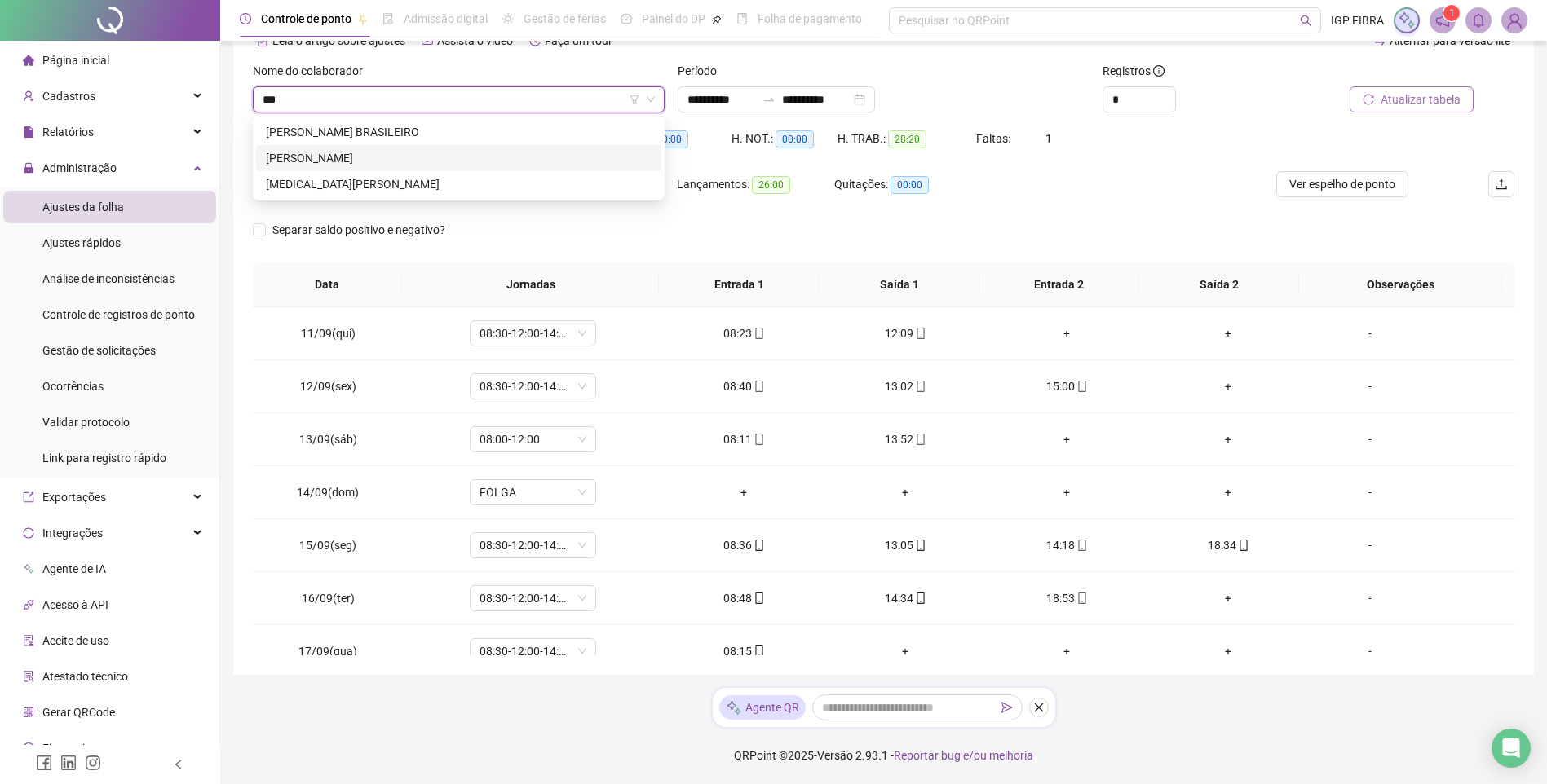
click at [355, 152] on div "MATHEUS SANTOS DA SILVA" at bounding box center [458, 157] width 386 height 18
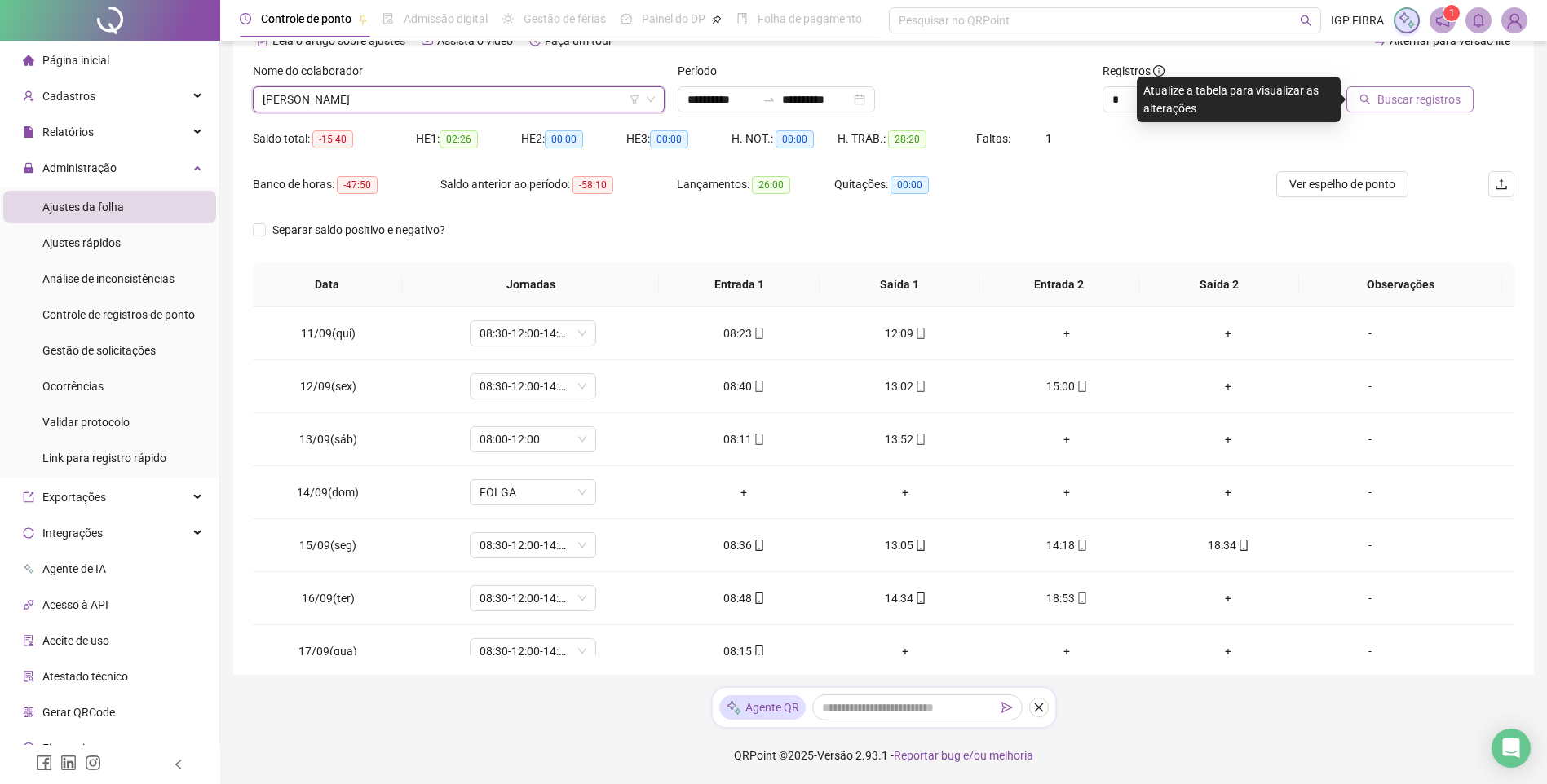
click at [1362, 99] on button "Buscar registros" at bounding box center [1410, 99] width 128 height 26
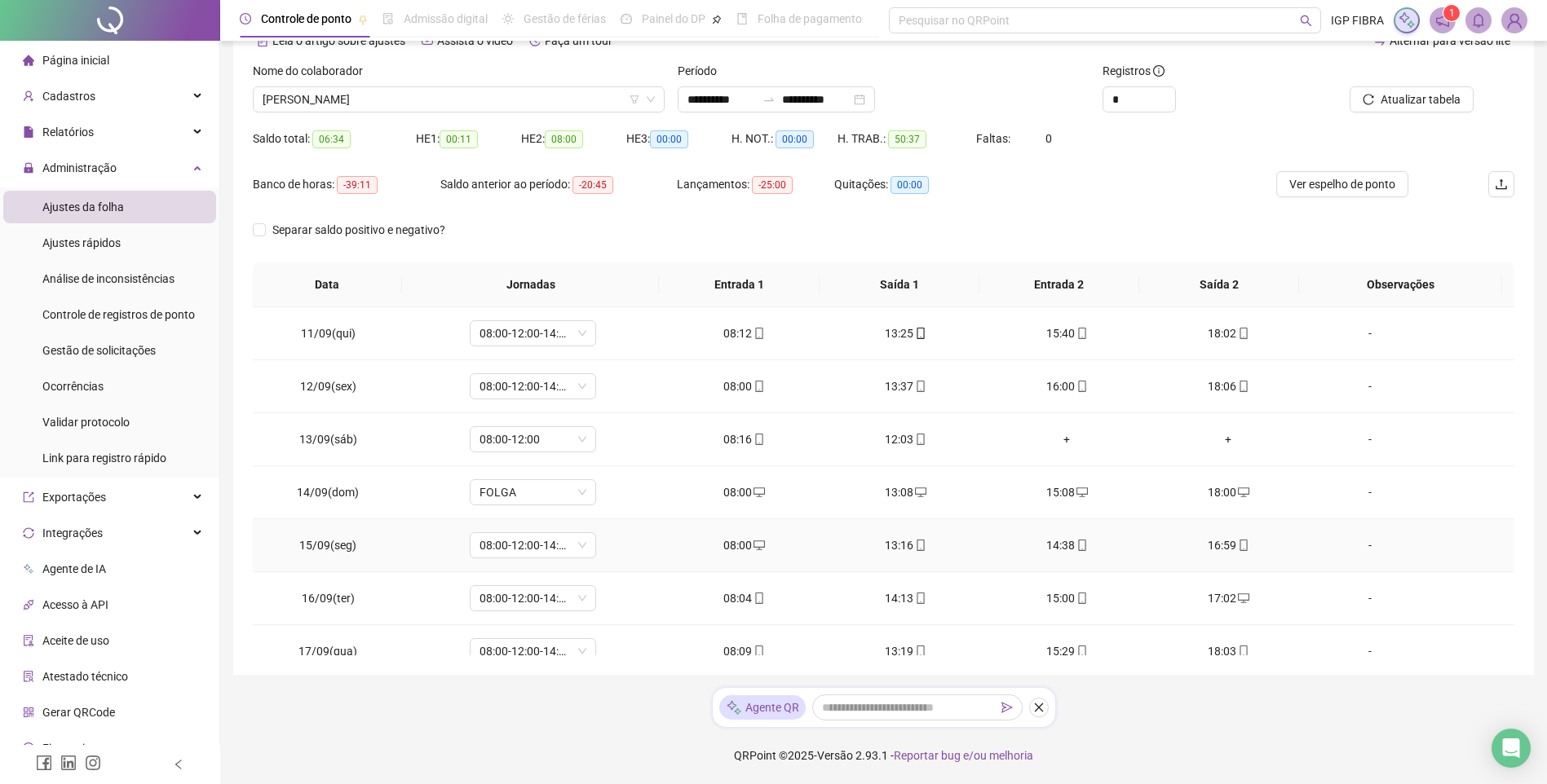
scroll to position [23, 0]
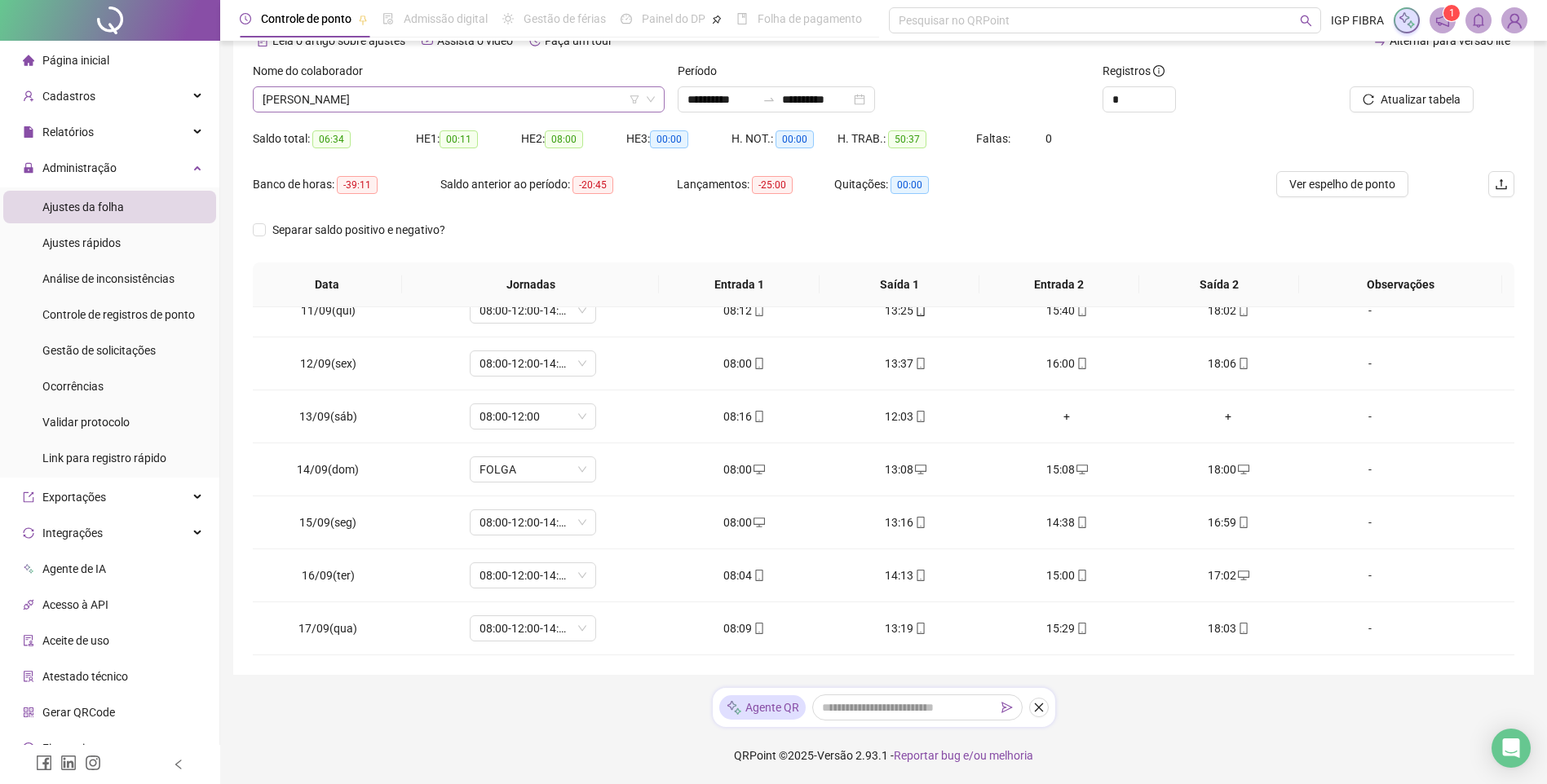
click at [365, 95] on span "MATHEUS SANTOS DA SILVA" at bounding box center [459, 99] width 392 height 24
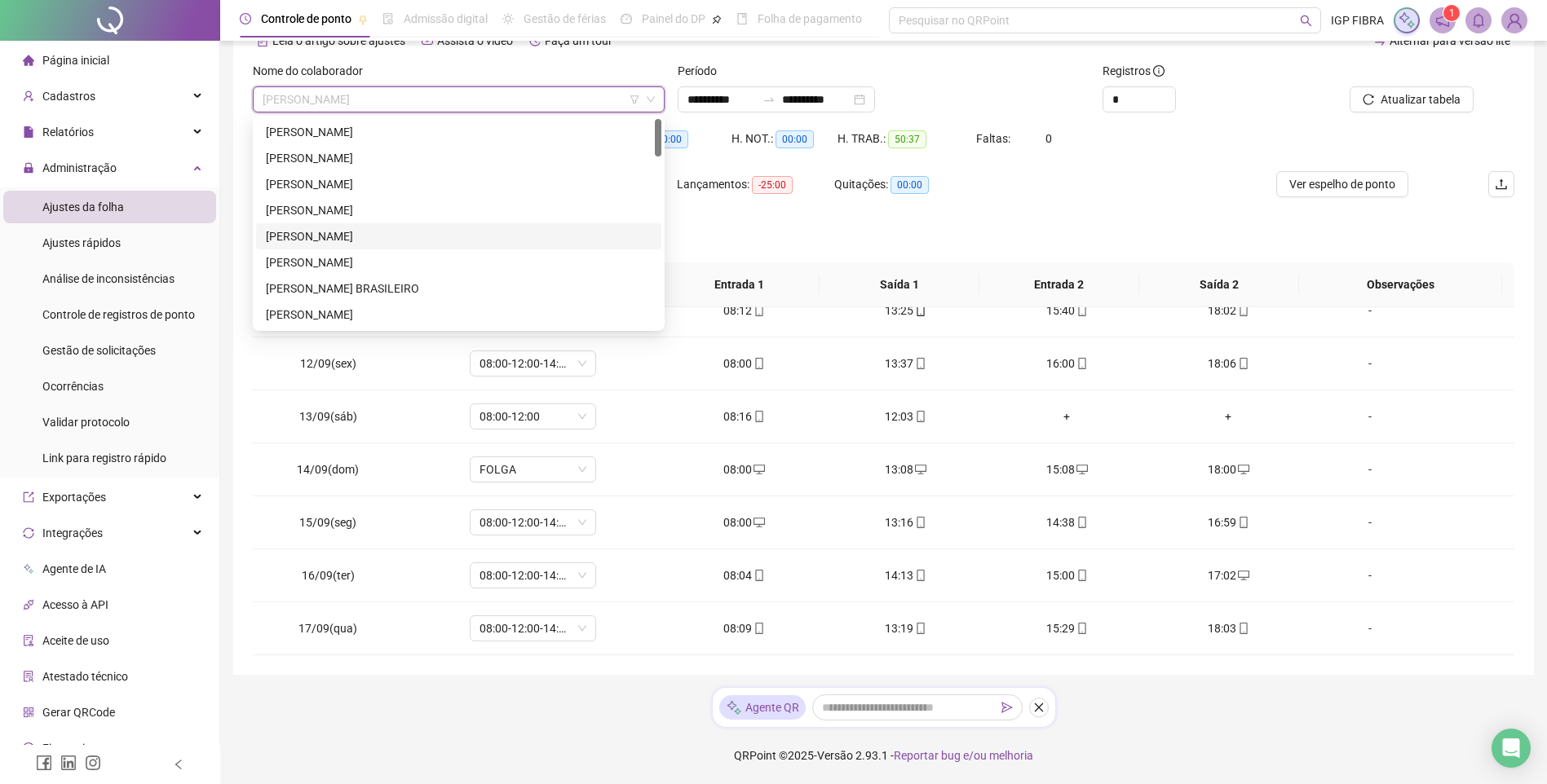
scroll to position [0, 0]
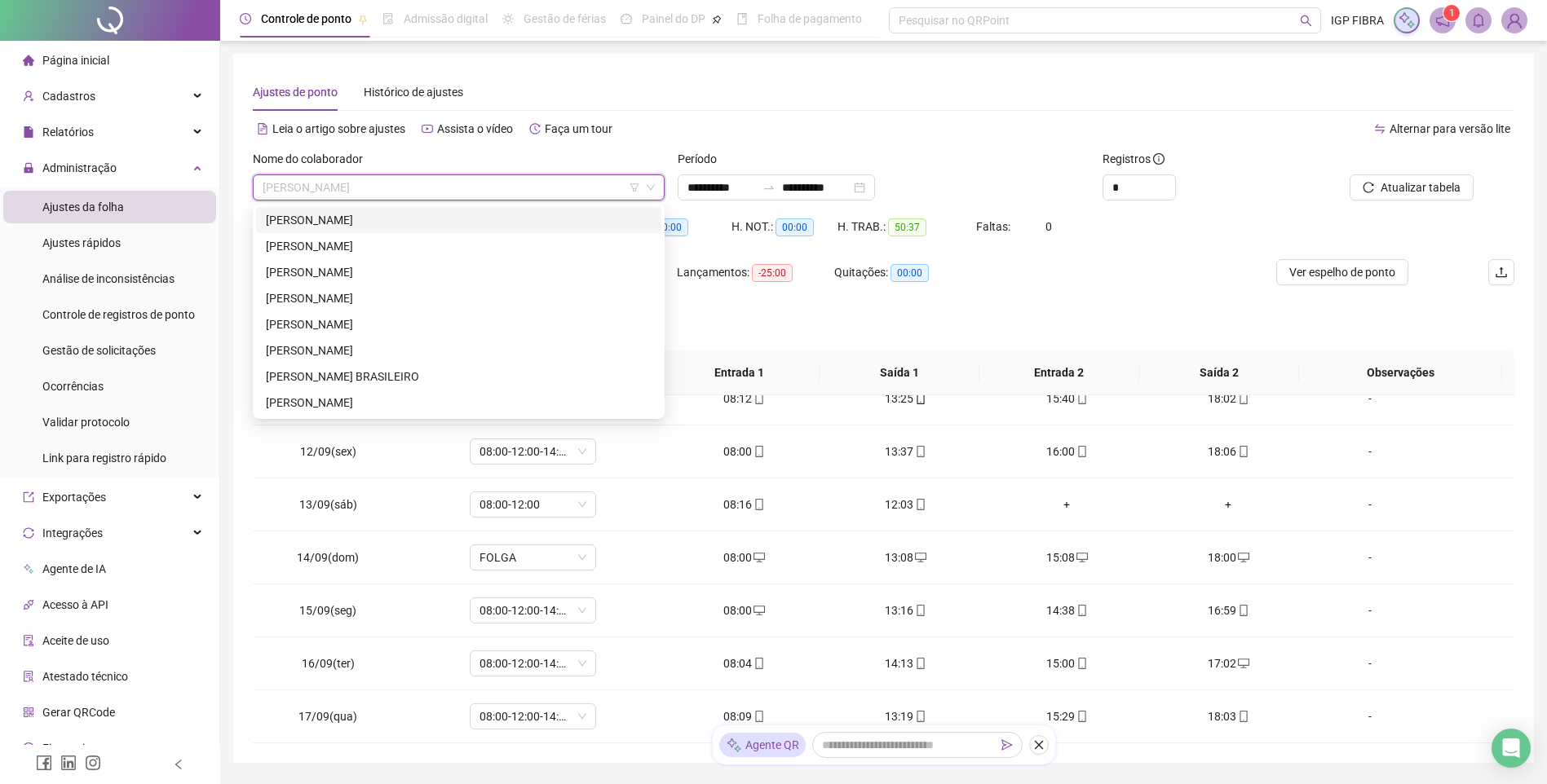
click at [338, 192] on span "MATHEUS SANTOS DA SILVA" at bounding box center [459, 188] width 392 height 24
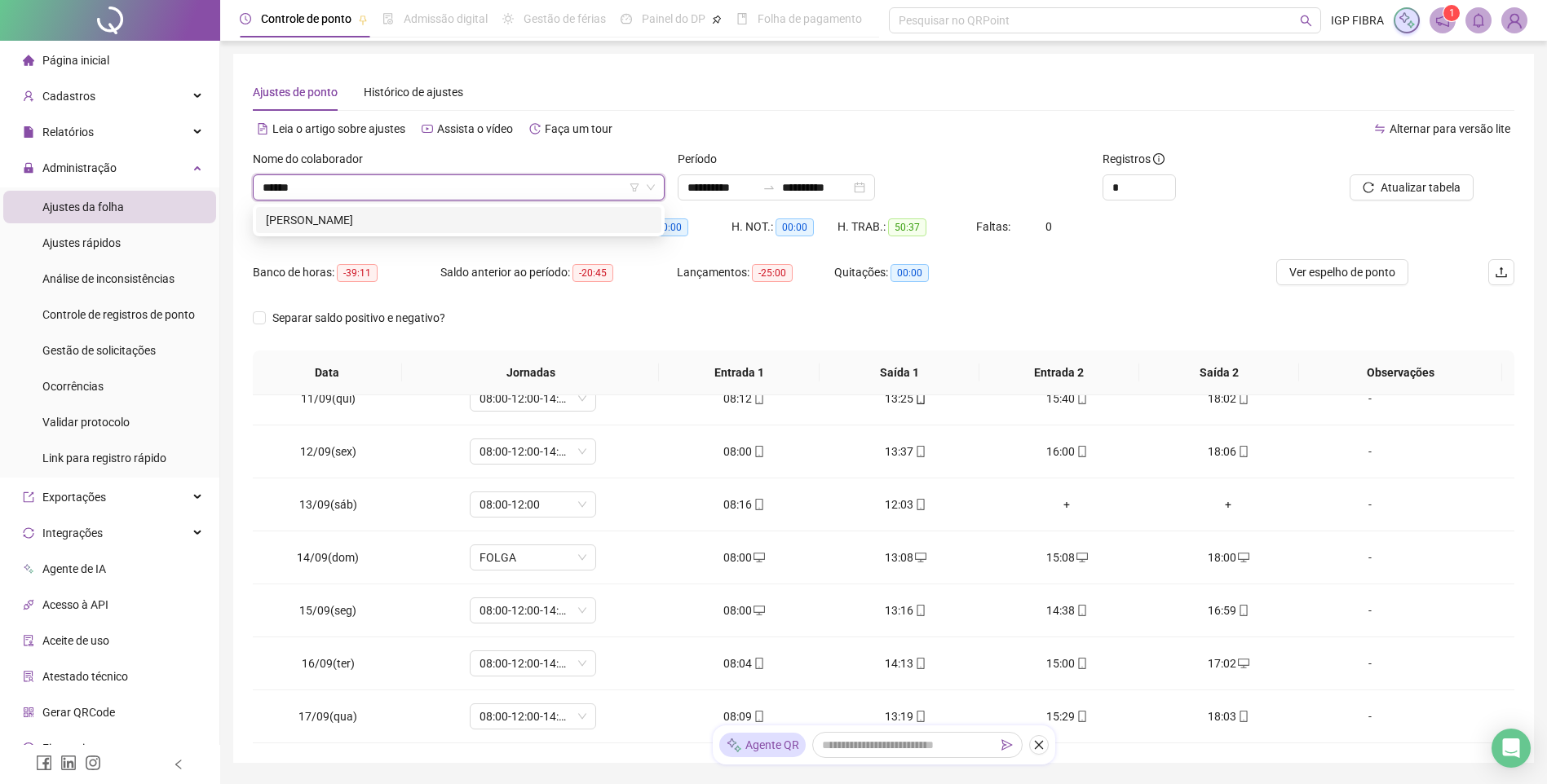
type input "*******"
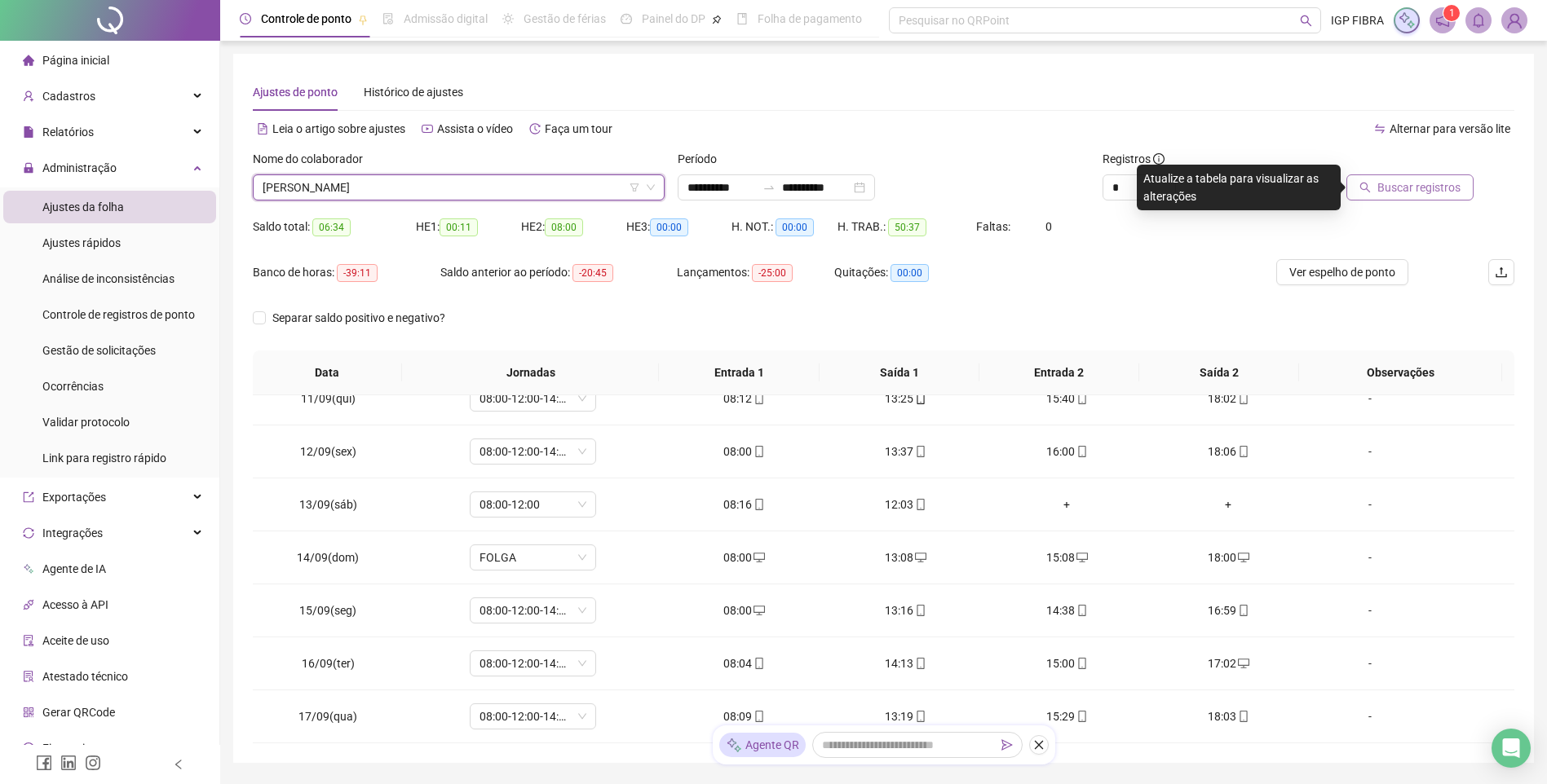
click at [1396, 195] on span "Buscar registros" at bounding box center [1418, 187] width 83 height 18
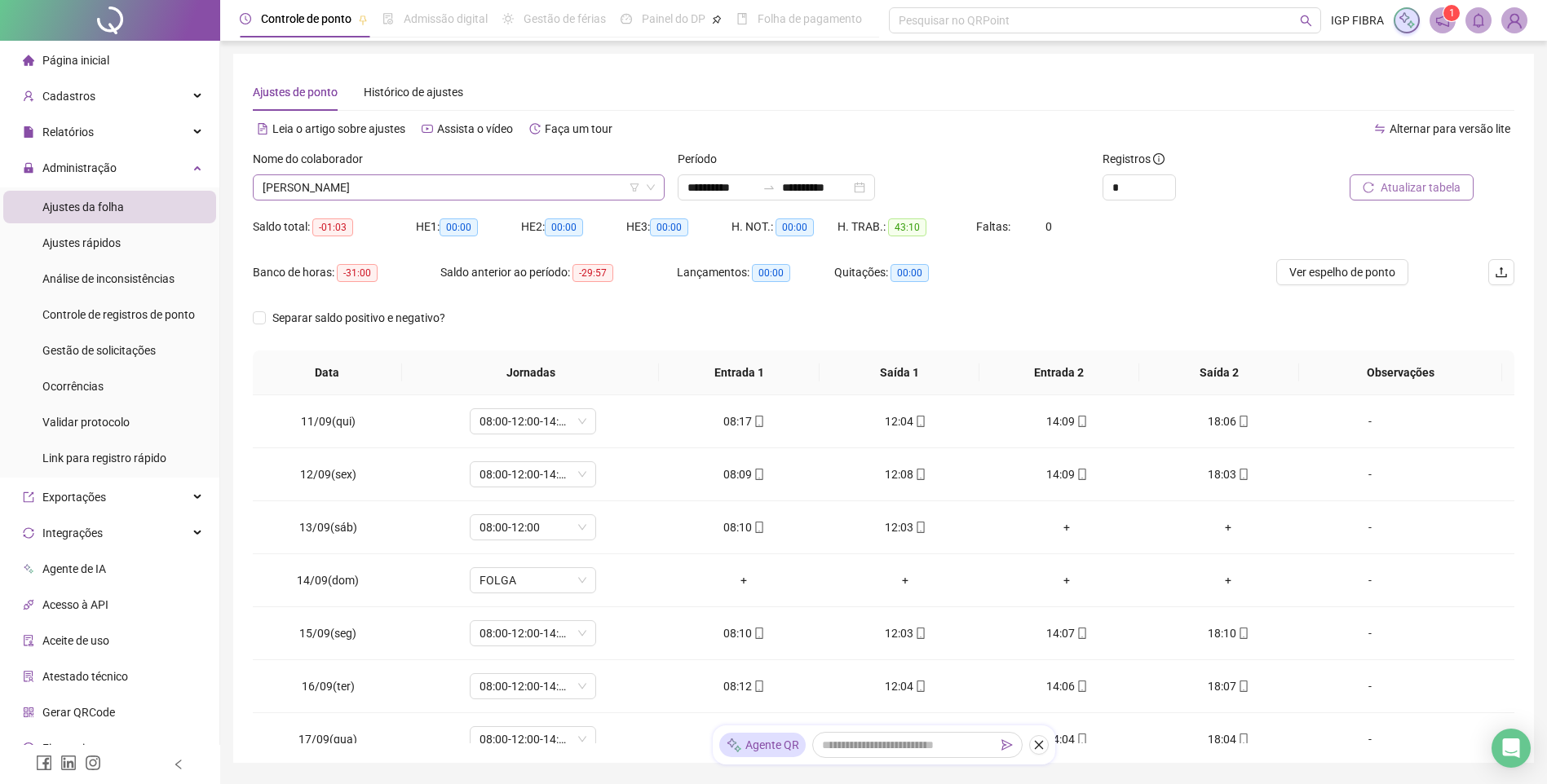
click at [433, 187] on span "ANA CLARA MIRANDA DE SOUSA" at bounding box center [459, 188] width 392 height 24
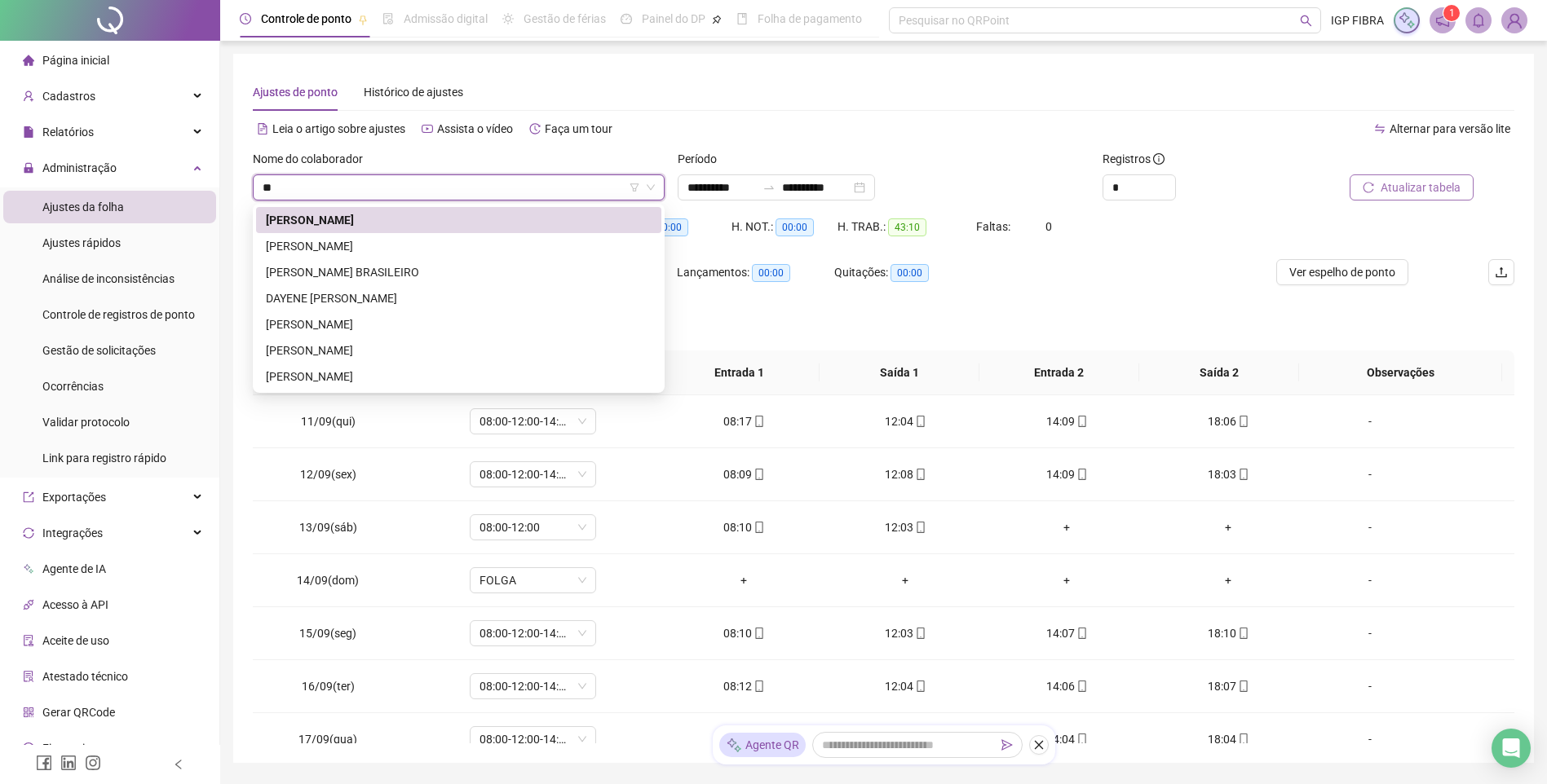
type input "***"
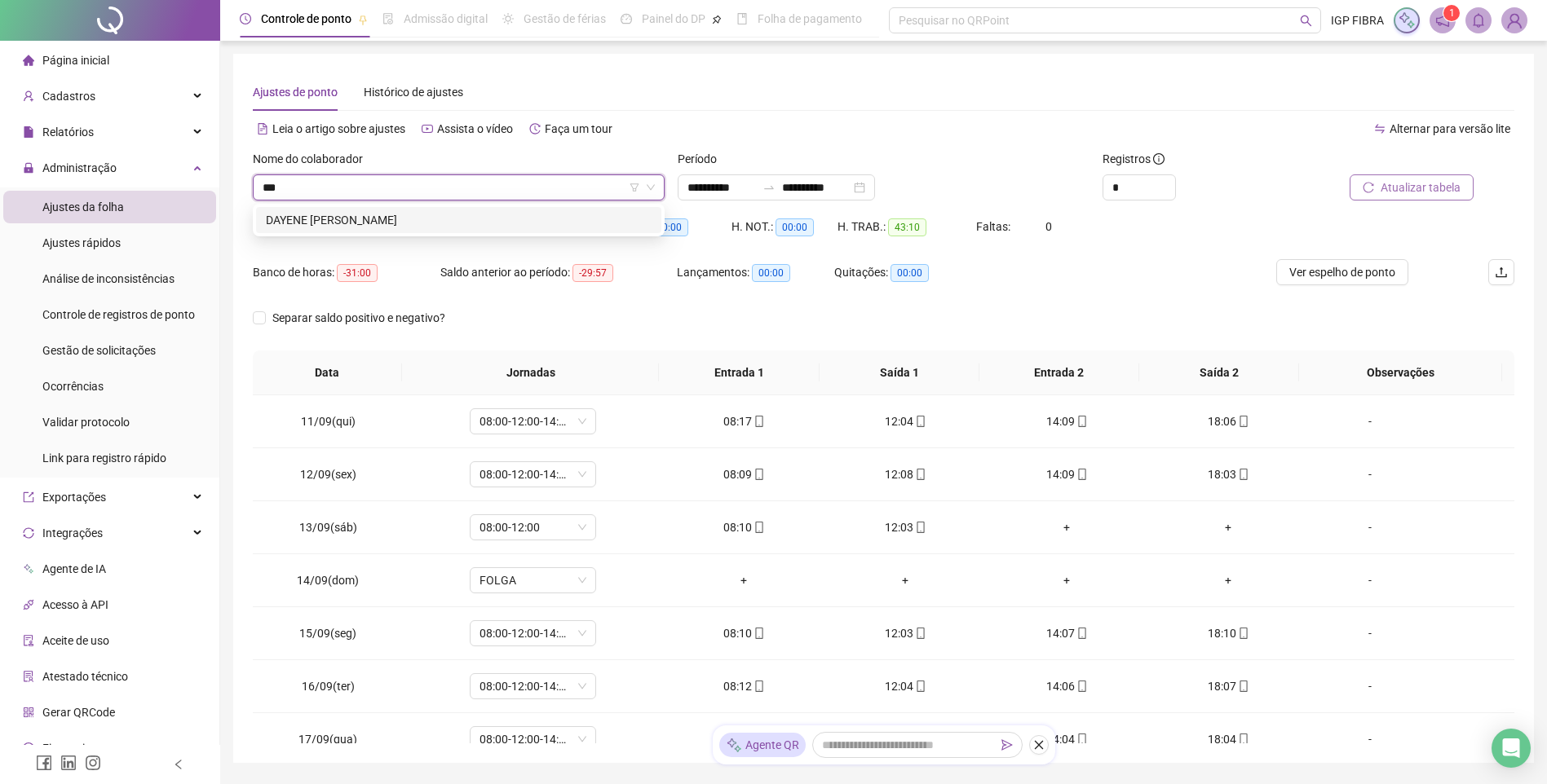
click at [341, 219] on div "DAYENE BRITO XAVIER" at bounding box center [458, 219] width 386 height 18
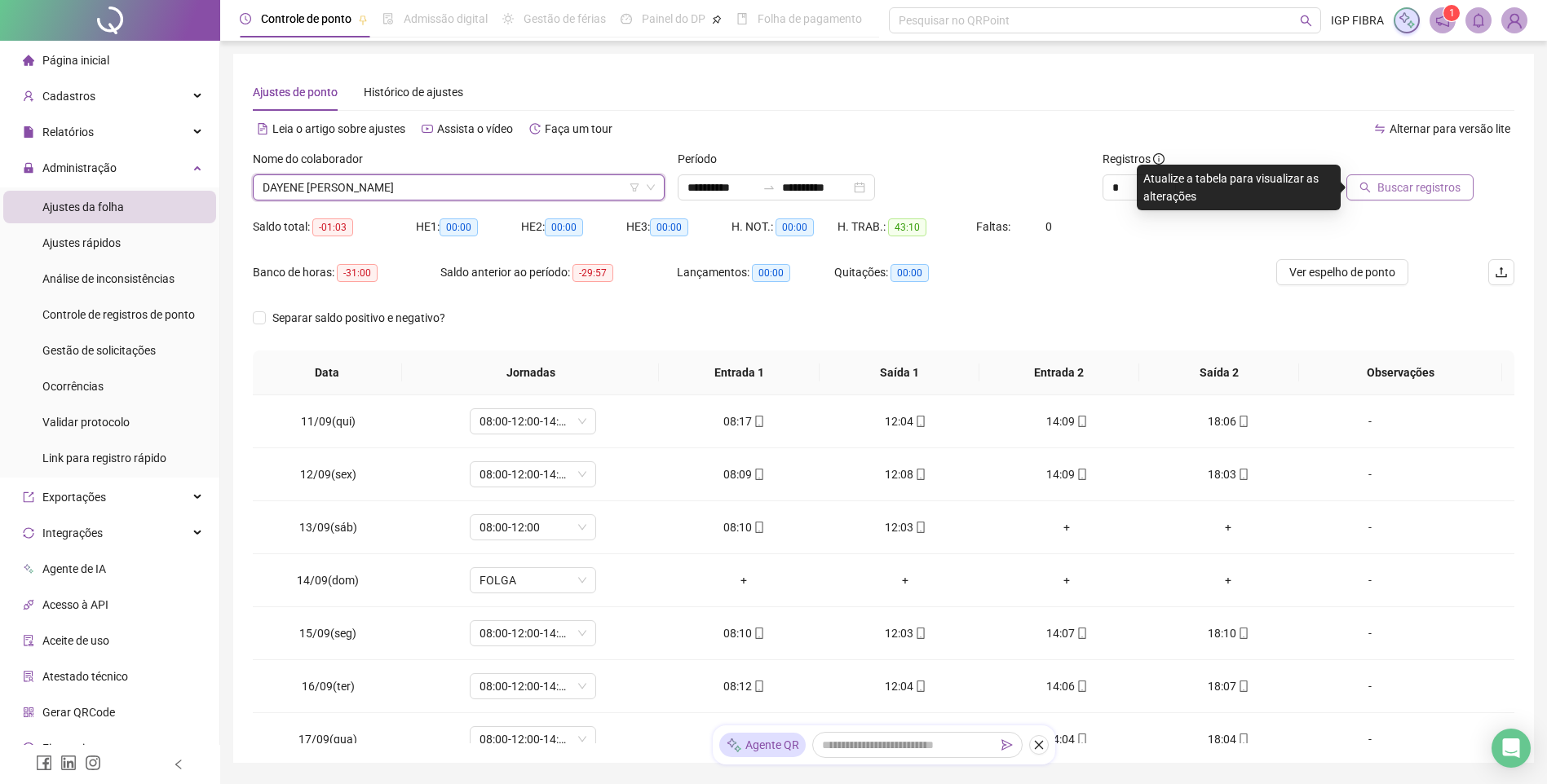
click at [1404, 178] on button "Buscar registros" at bounding box center [1410, 188] width 128 height 26
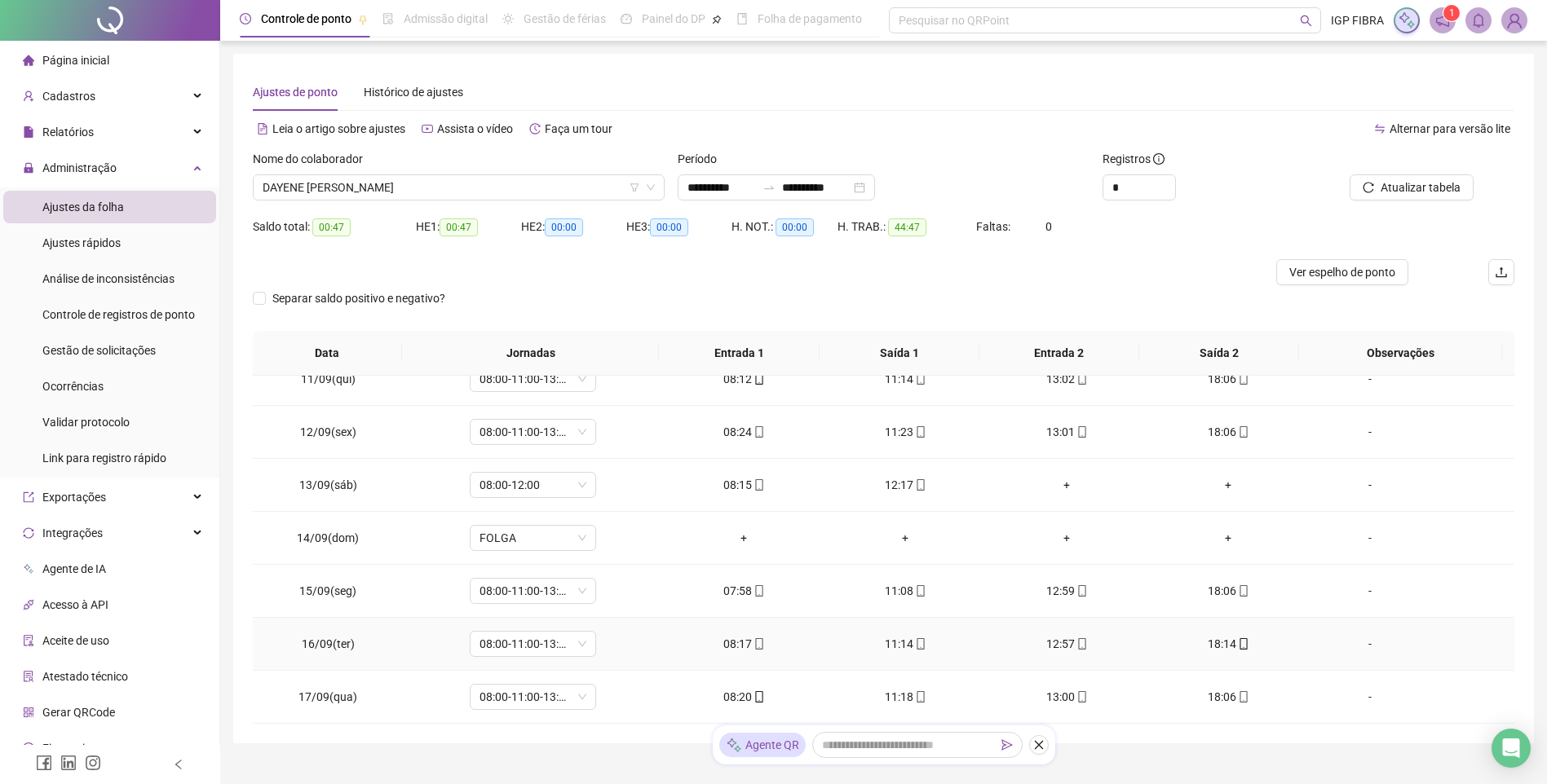
scroll to position [68, 0]
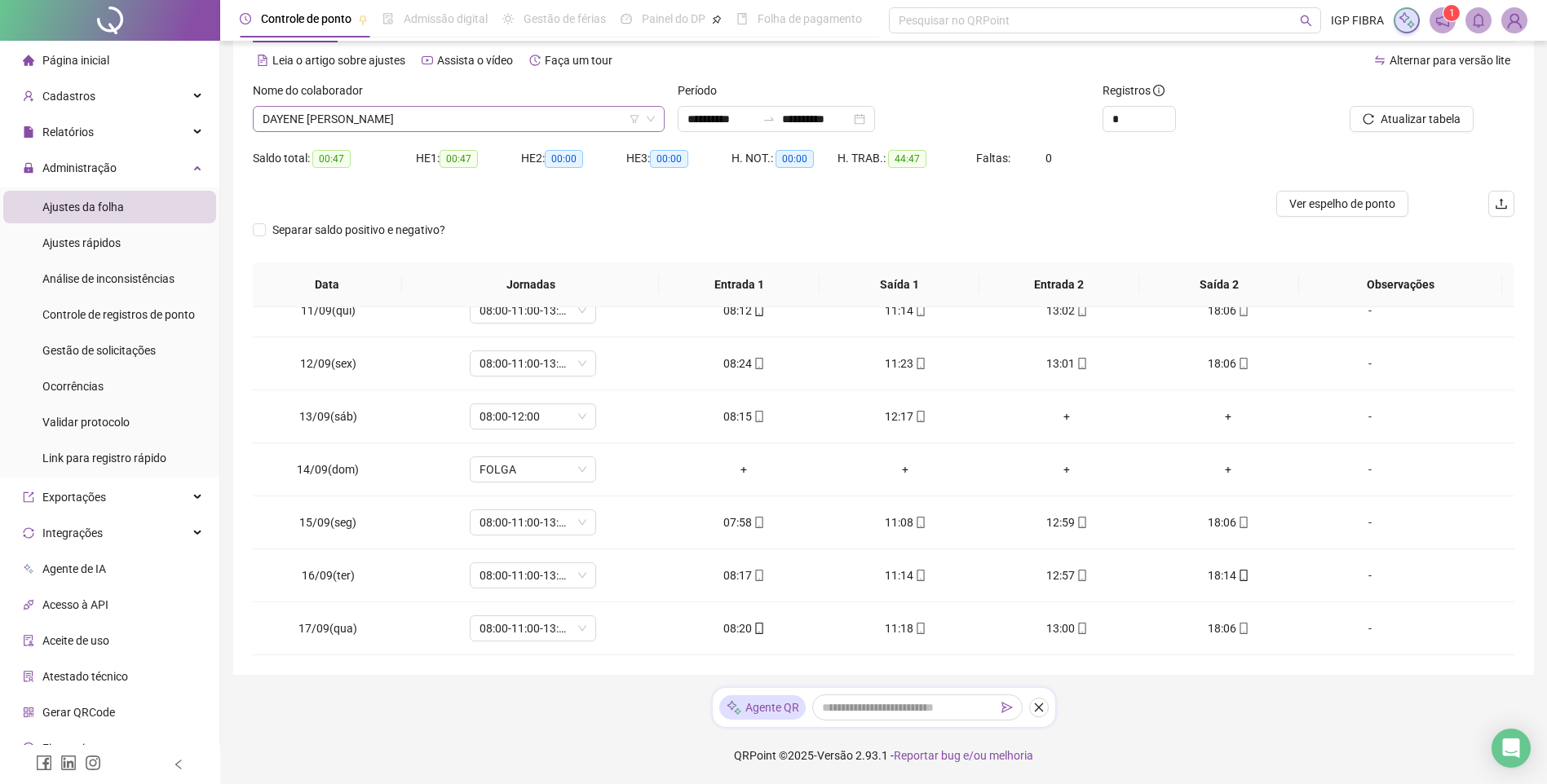
click at [360, 127] on span "DAYENE BRITO XAVIER" at bounding box center [459, 119] width 392 height 24
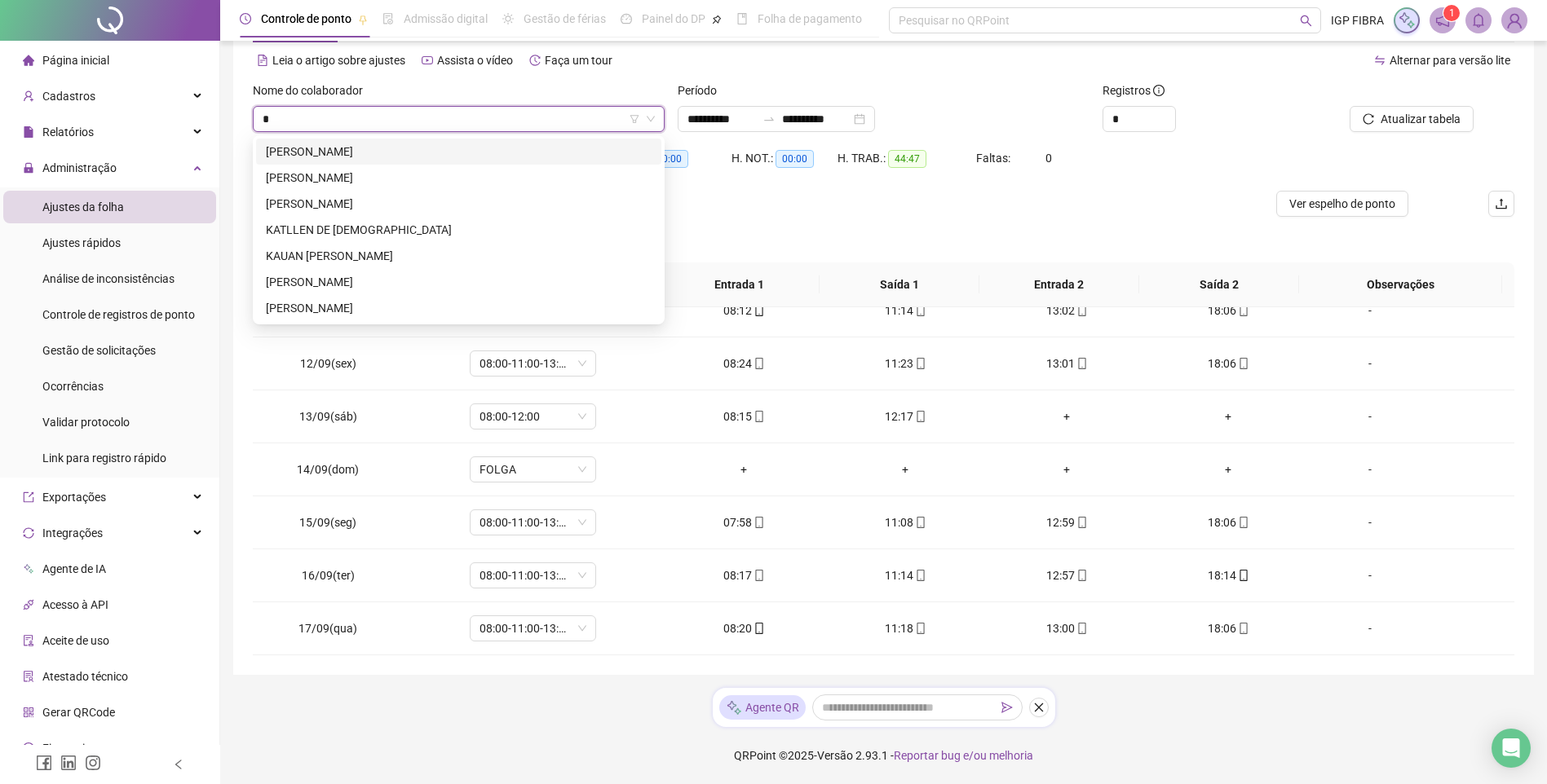
scroll to position [0, 0]
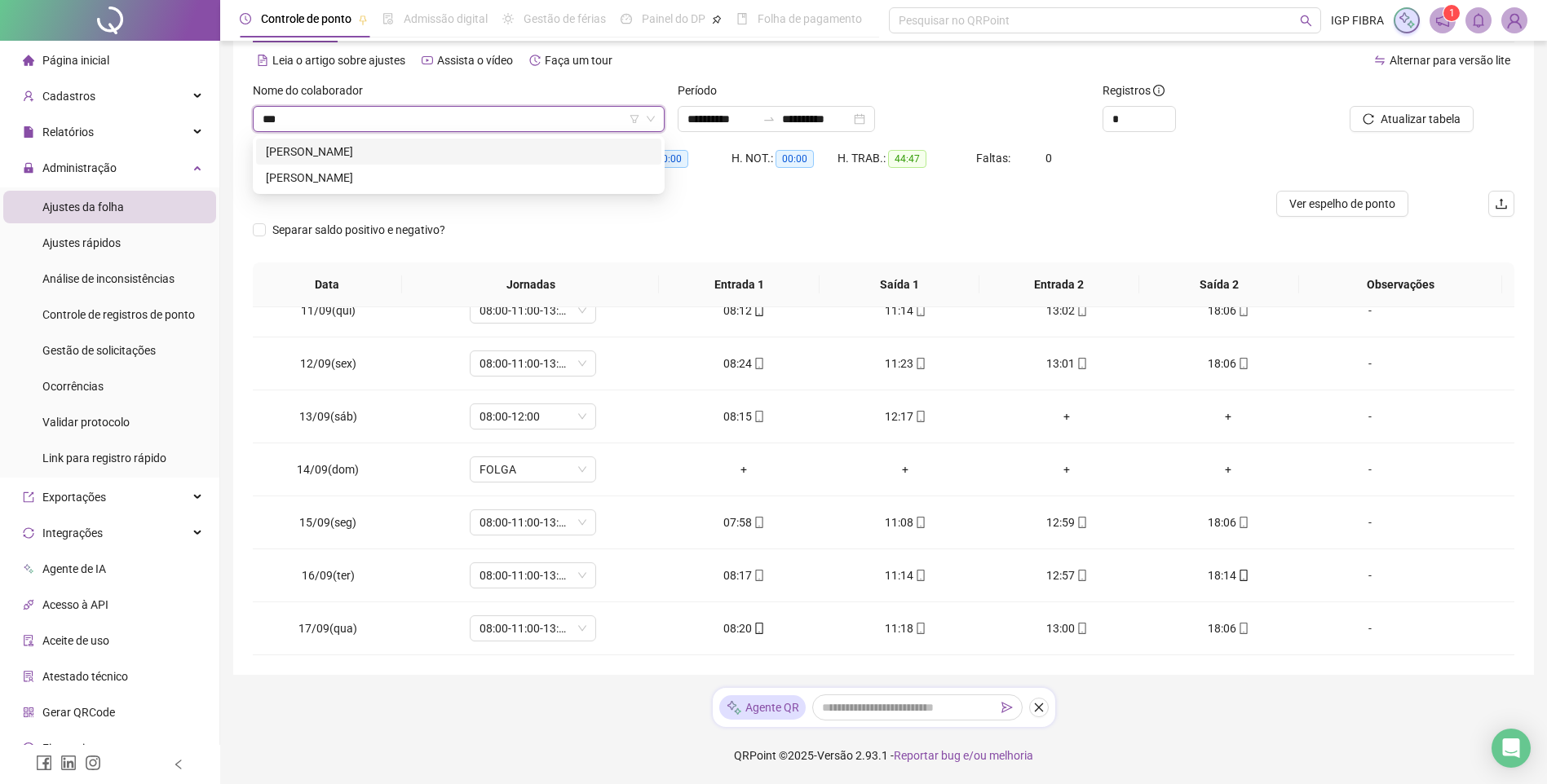
type input "****"
click at [360, 158] on div "KARINY DE JESUS SANTOS" at bounding box center [458, 151] width 386 height 18
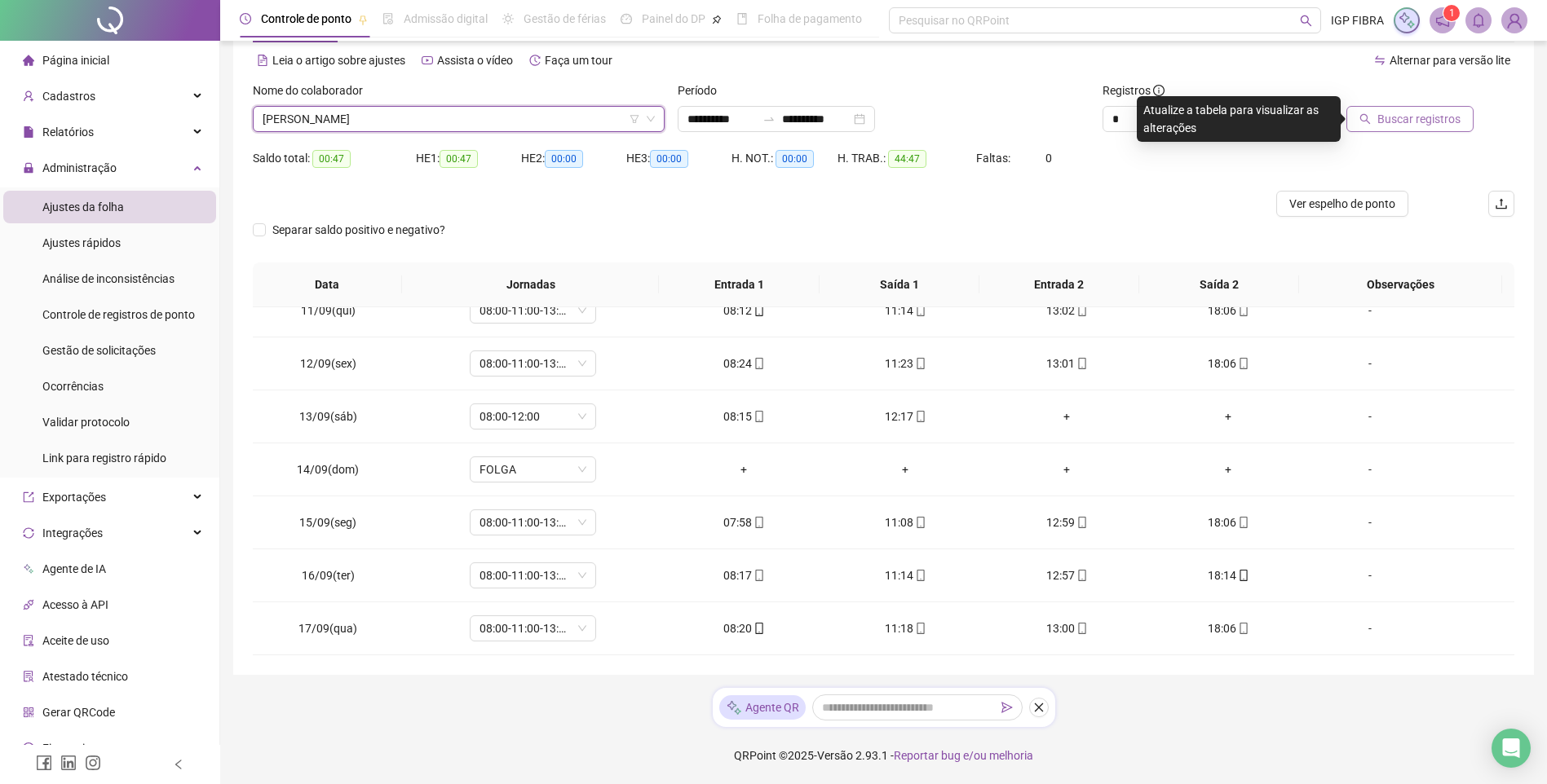
click at [1401, 124] on span "Buscar registros" at bounding box center [1418, 118] width 83 height 18
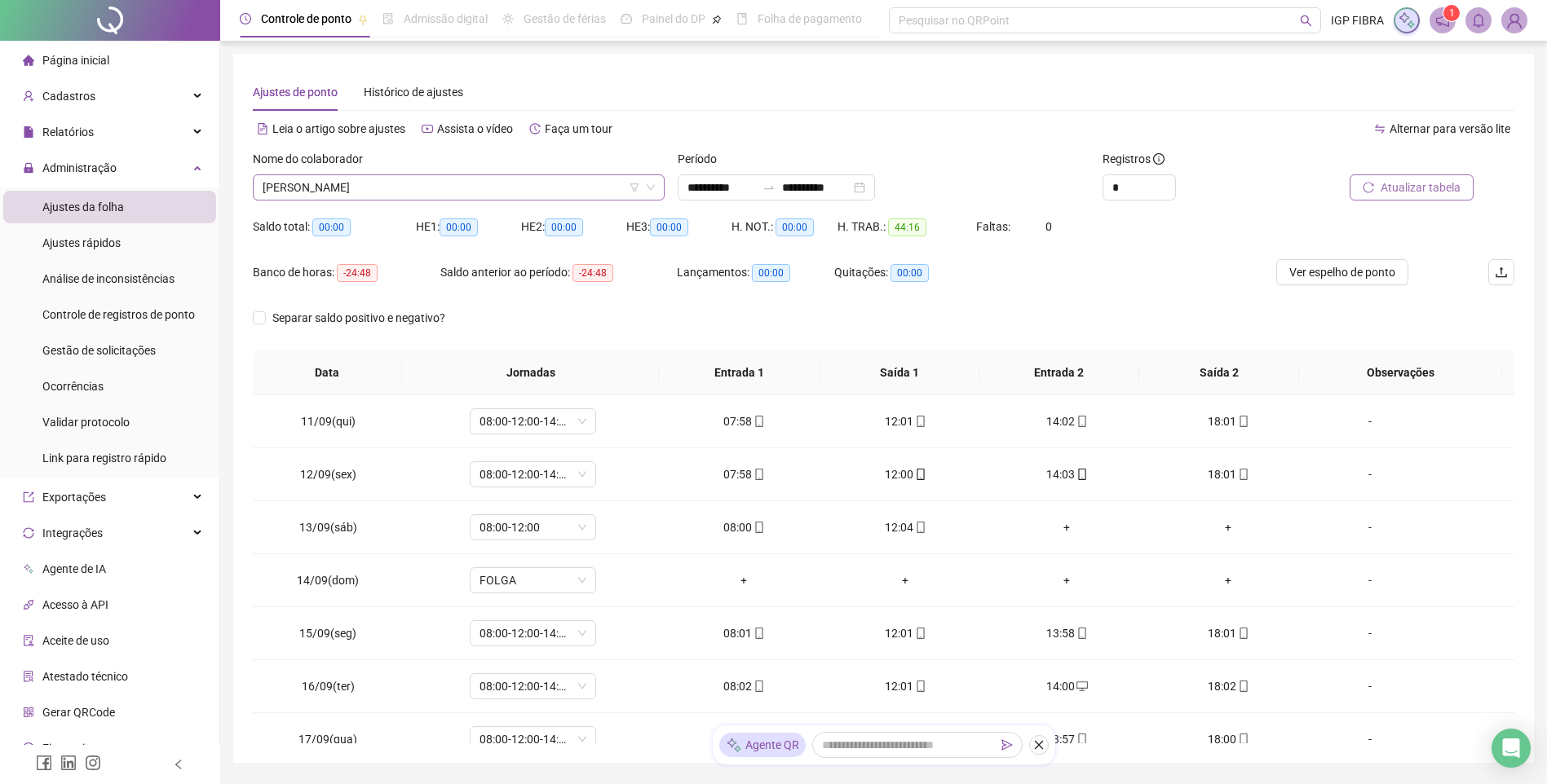
click at [380, 182] on span "KARINY DE JESUS SANTOS" at bounding box center [459, 188] width 392 height 24
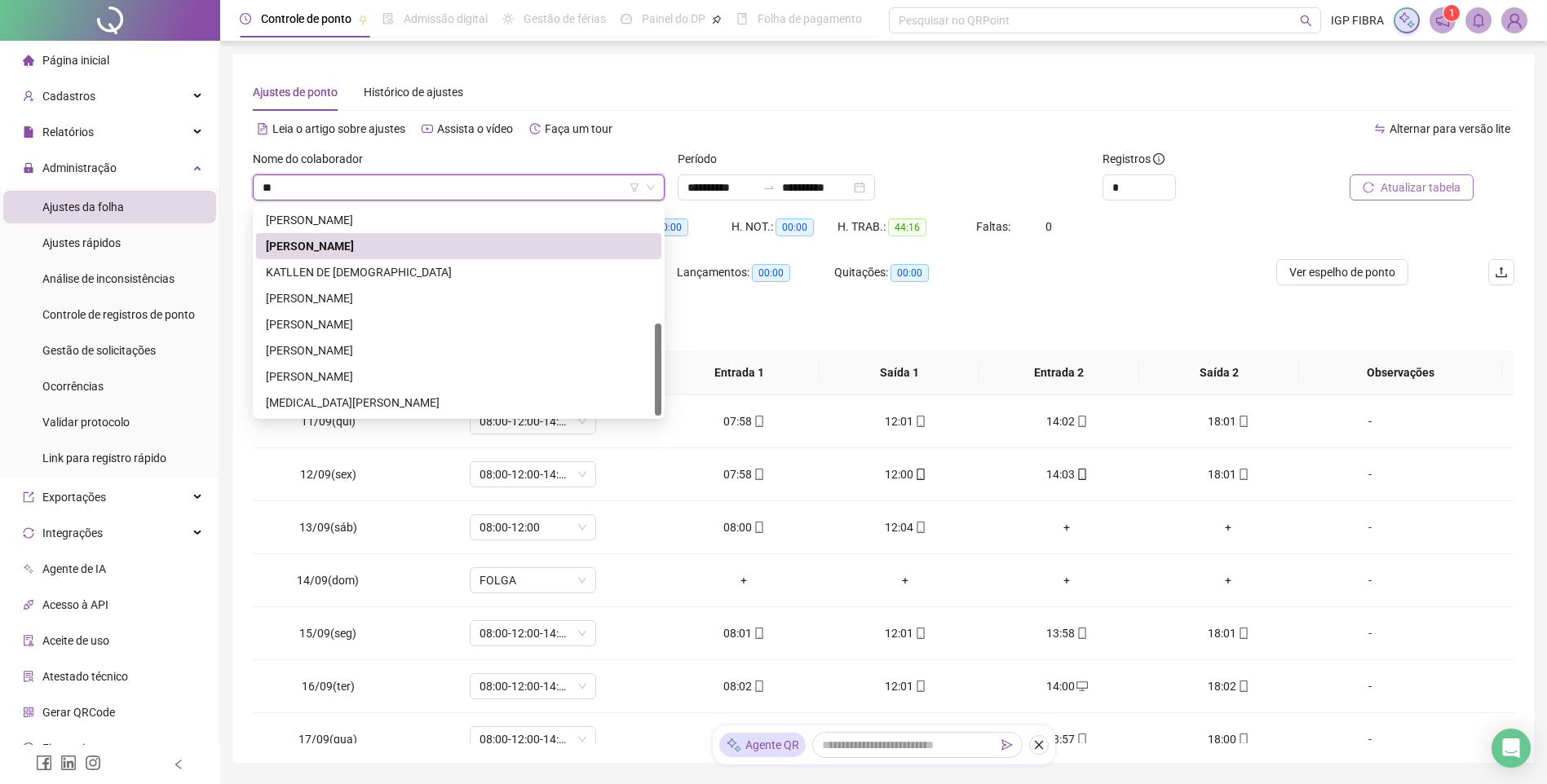
scroll to position [261, 0]
type input "***"
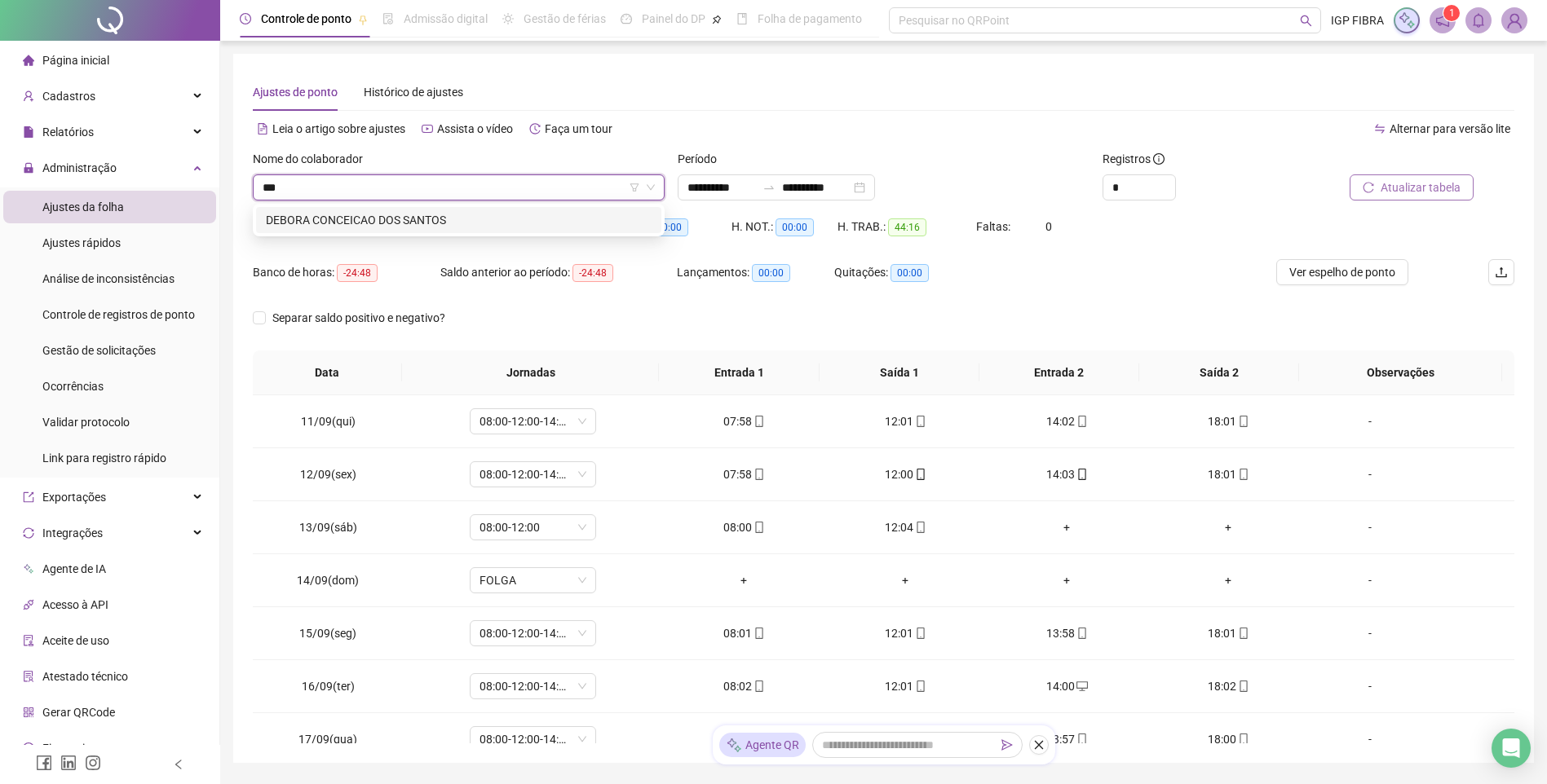
scroll to position [0, 0]
click at [378, 219] on div "DEBORA CONCEICAO DOS SANTOS" at bounding box center [458, 219] width 386 height 18
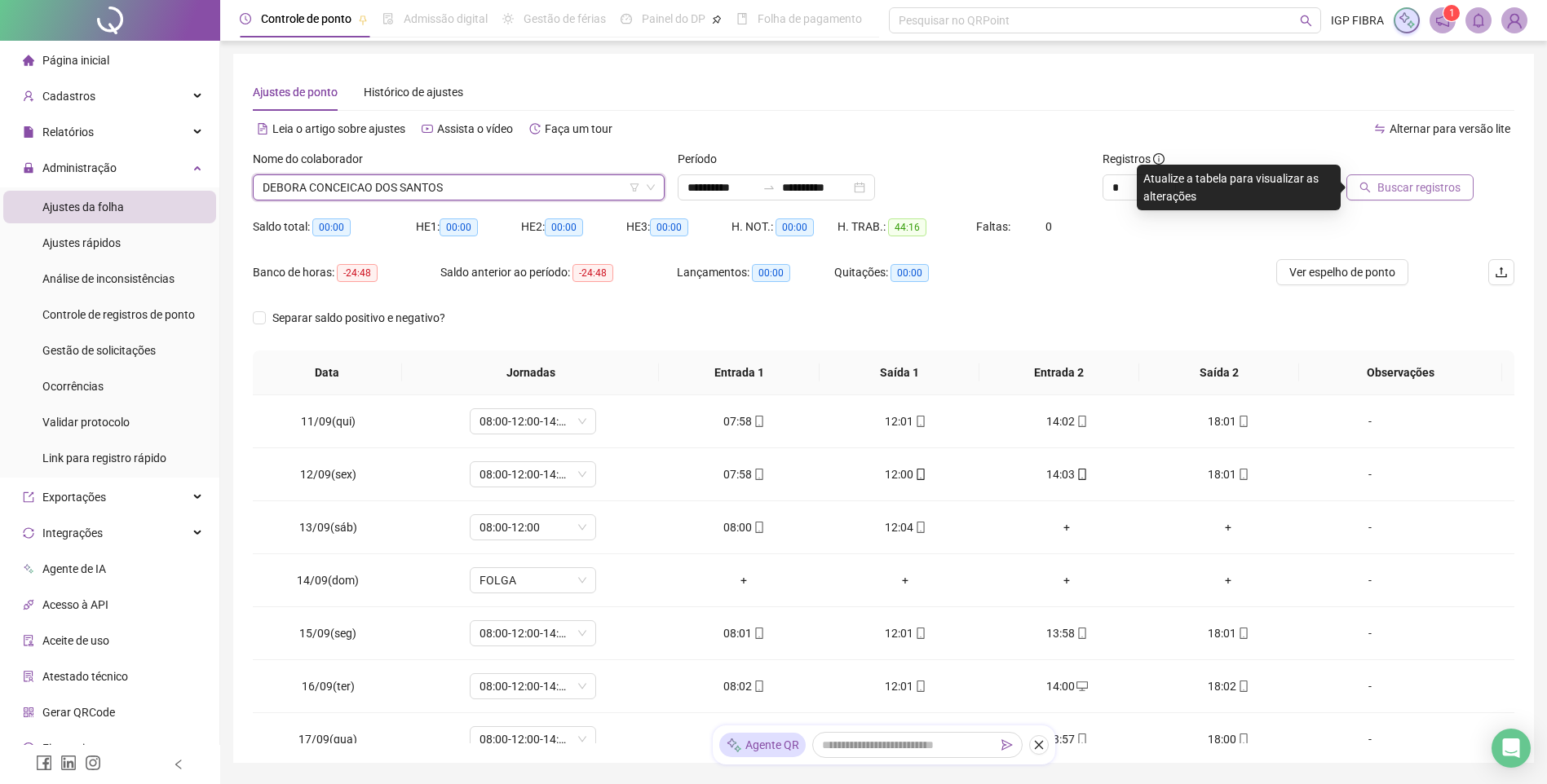
click at [1424, 179] on span "Buscar registros" at bounding box center [1418, 187] width 83 height 18
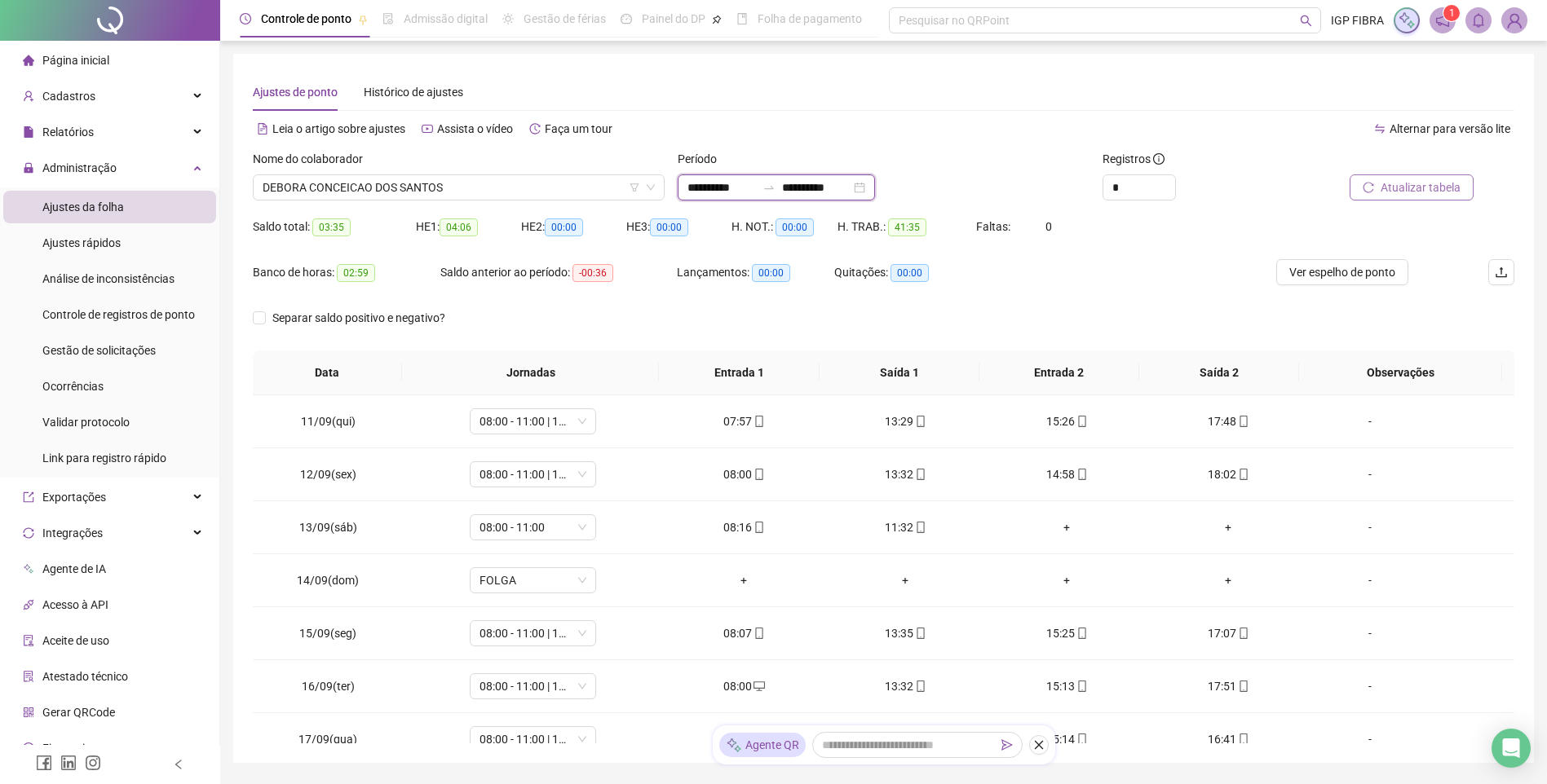
click at [713, 189] on input "**********" at bounding box center [721, 187] width 68 height 18
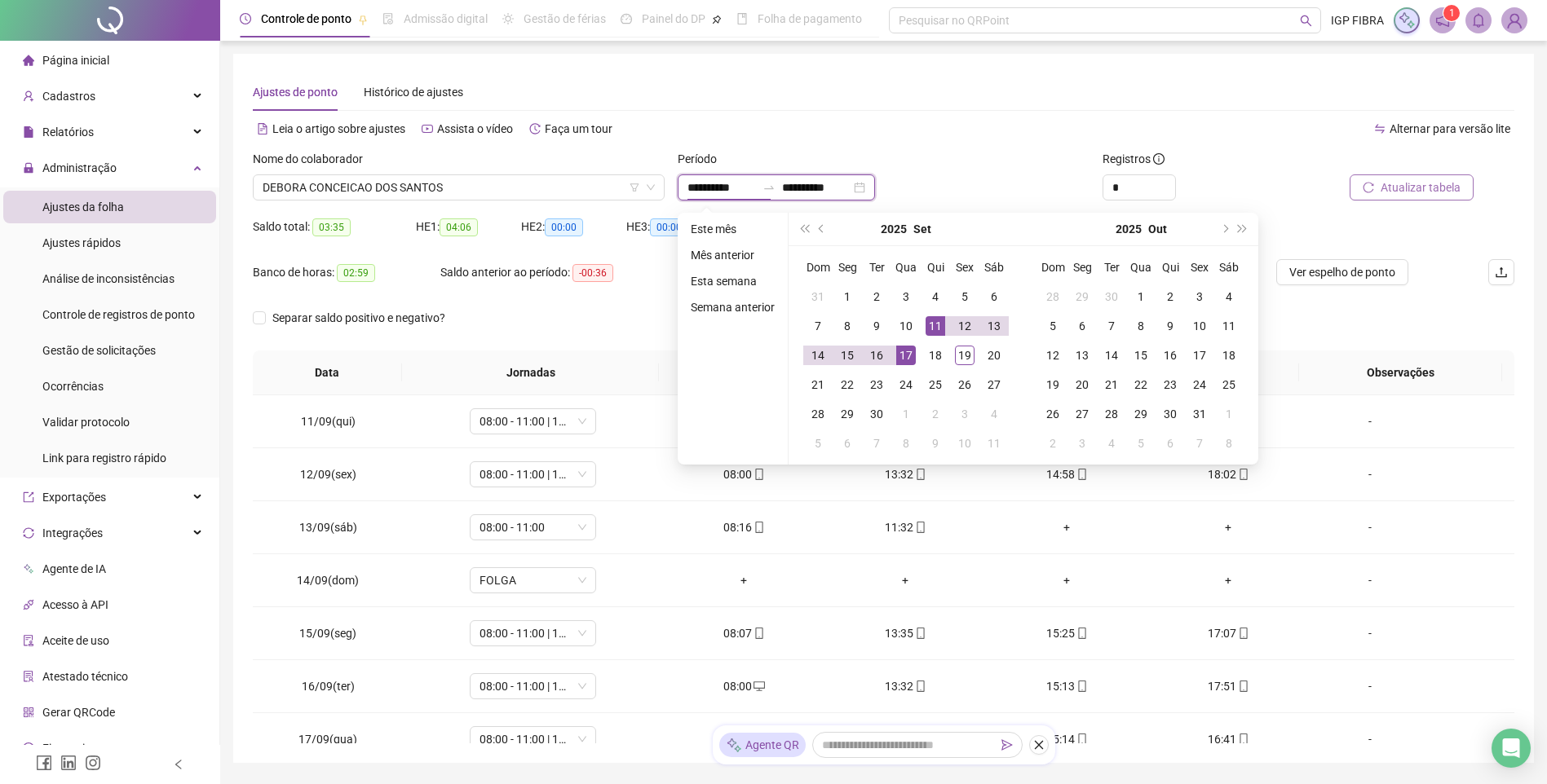
type input "**********"
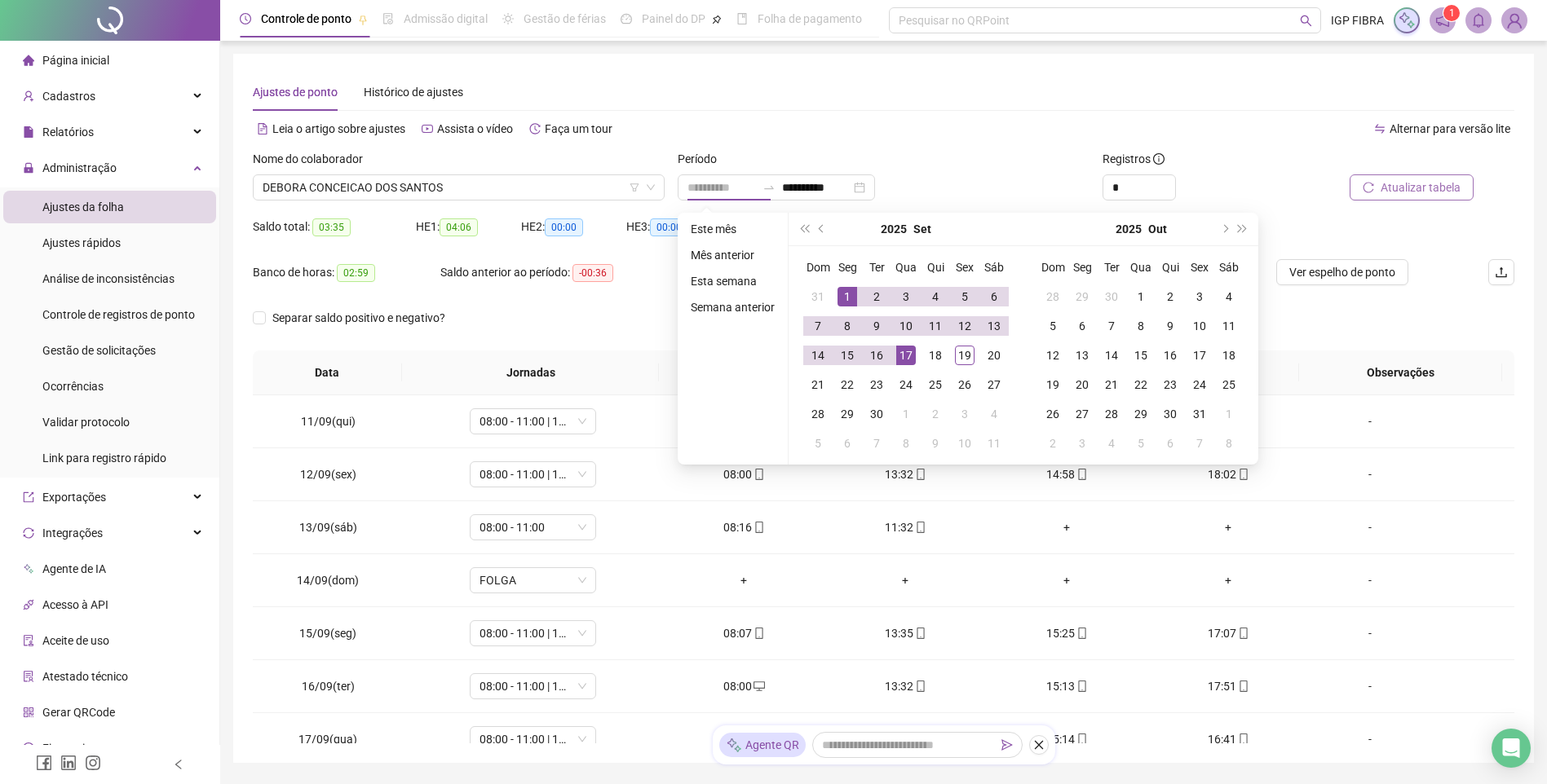
click at [845, 302] on div "1" at bounding box center [847, 296] width 19 height 19
type input "**********"
click at [931, 353] on div "18" at bounding box center [935, 355] width 19 height 19
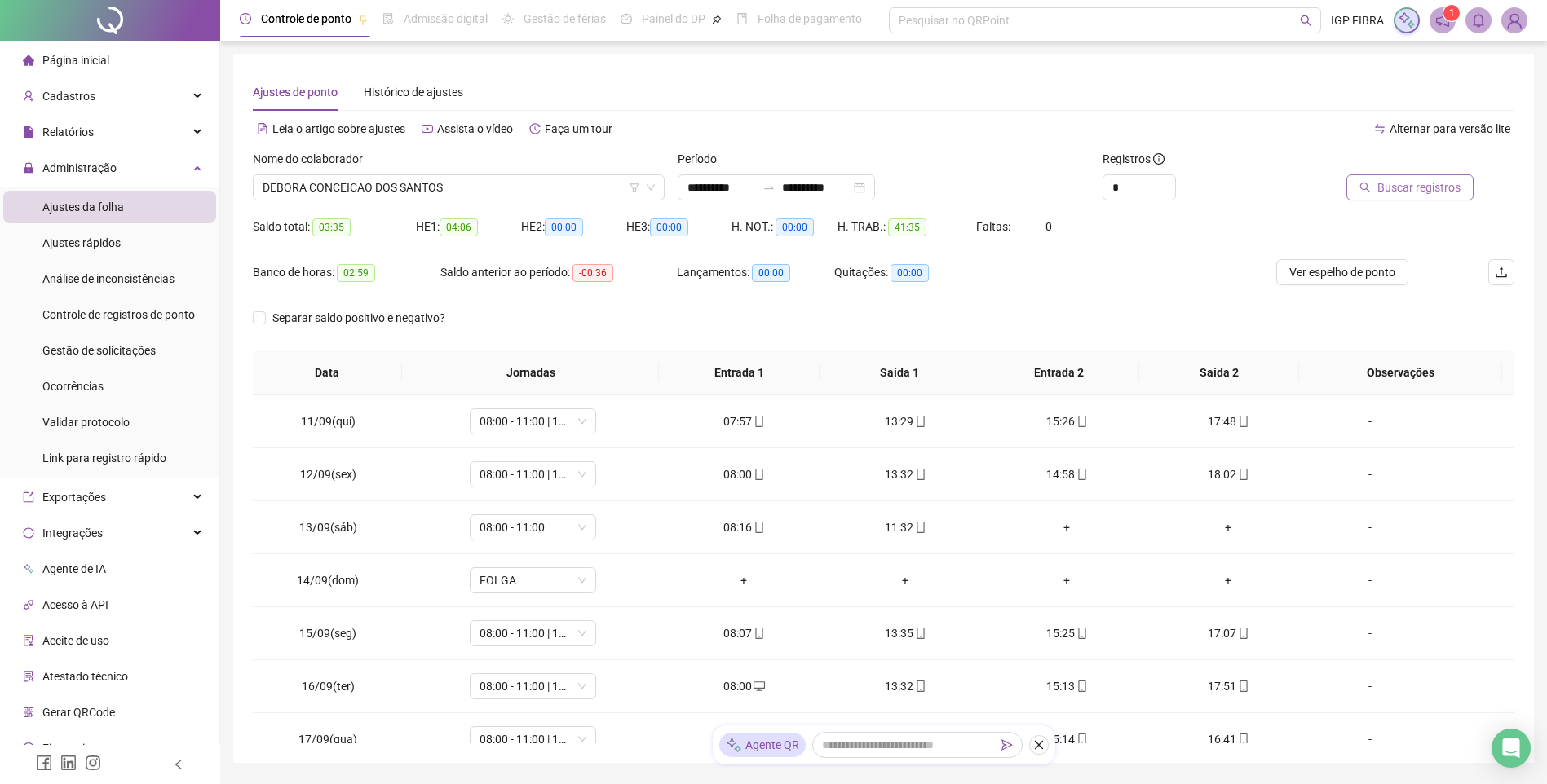
click at [1442, 181] on span "Buscar registros" at bounding box center [1418, 187] width 83 height 18
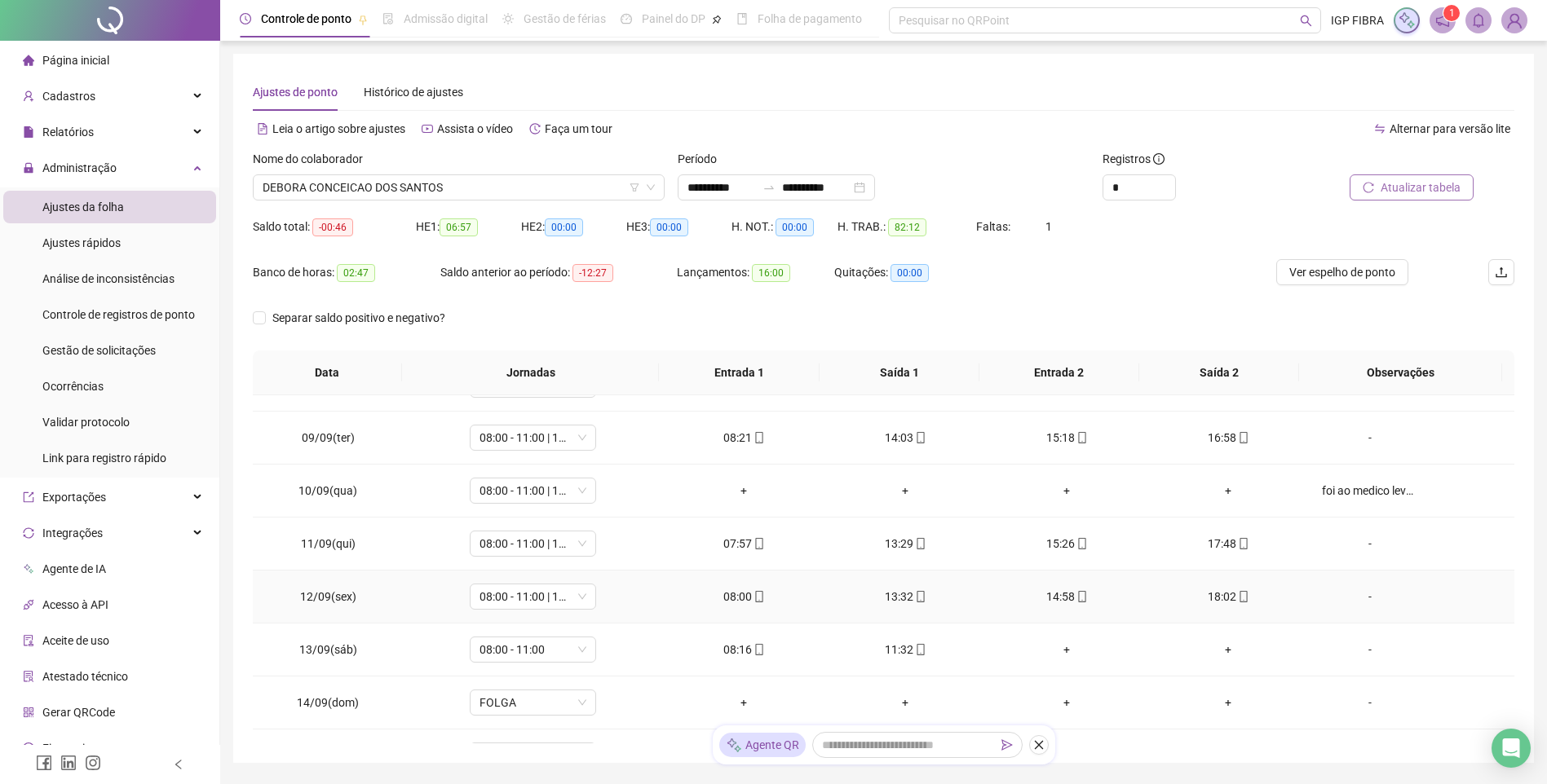
scroll to position [606, 0]
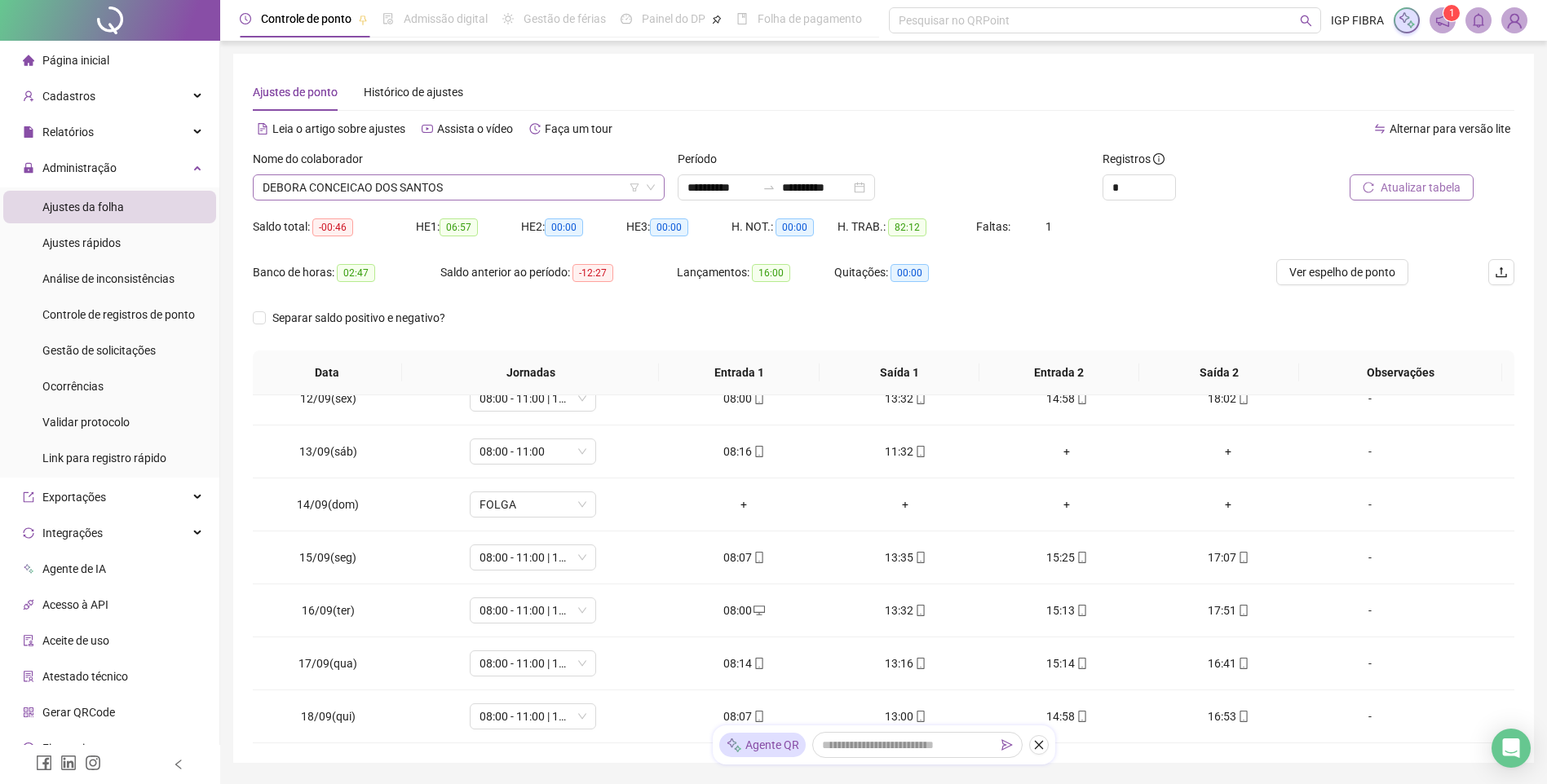
click at [444, 184] on span "DEBORA CONCEICAO DOS SANTOS" at bounding box center [459, 188] width 392 height 24
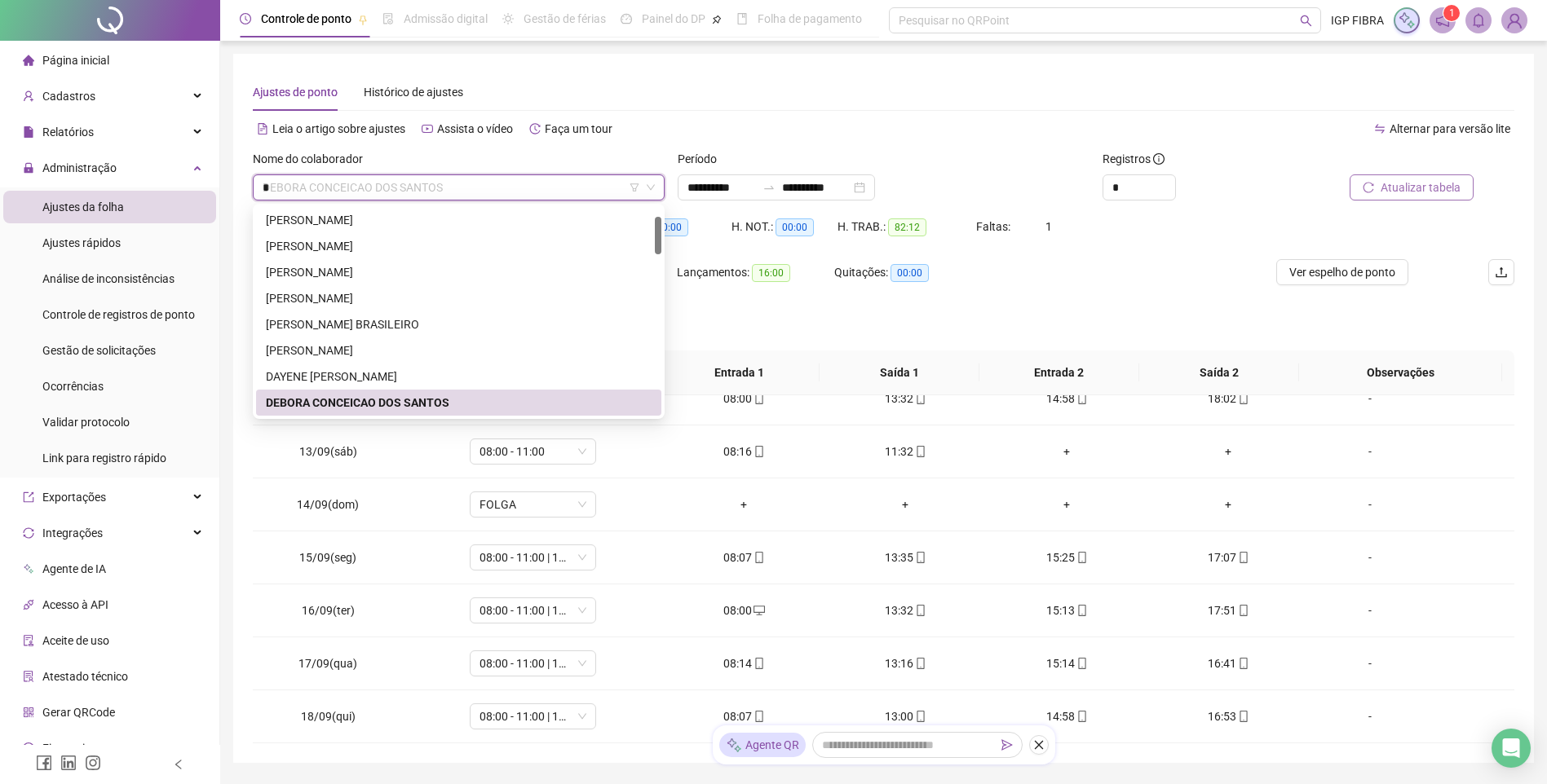
scroll to position [0, 0]
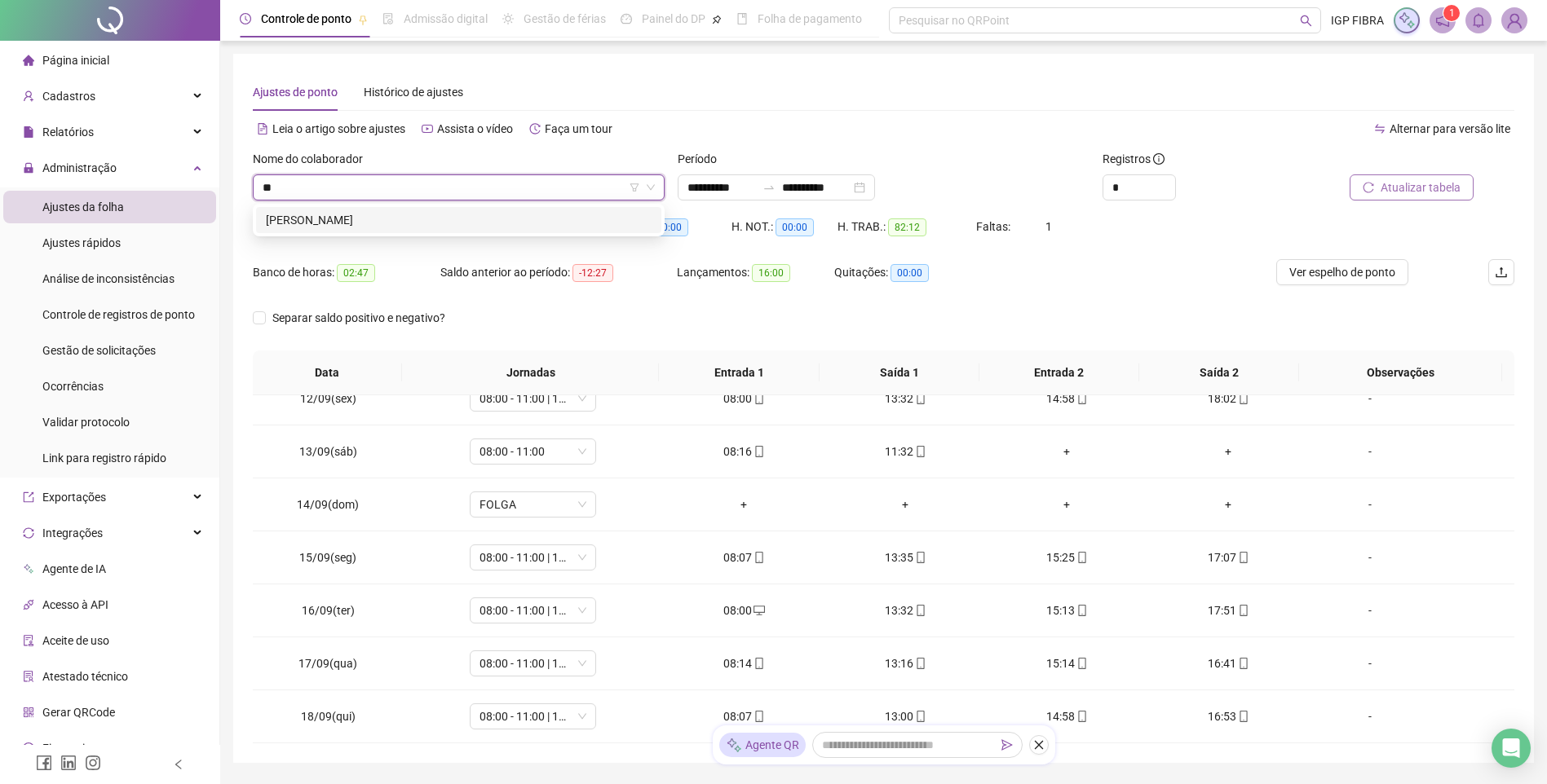
type input "***"
click at [424, 218] on div "WENDRA KELLY RODRIGUES NUNES" at bounding box center [458, 219] width 386 height 18
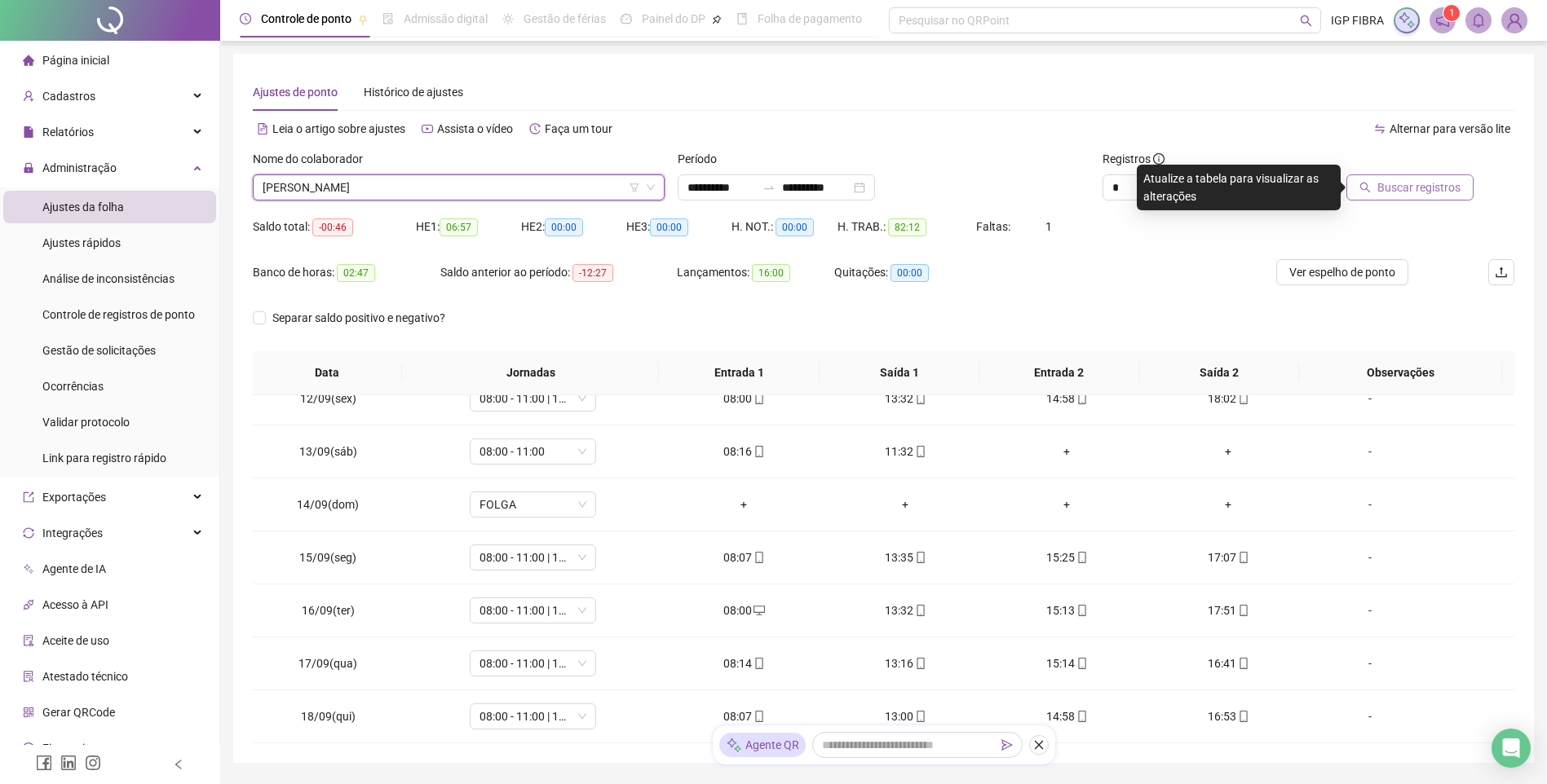
click at [1396, 197] on button "Buscar registros" at bounding box center [1410, 188] width 128 height 26
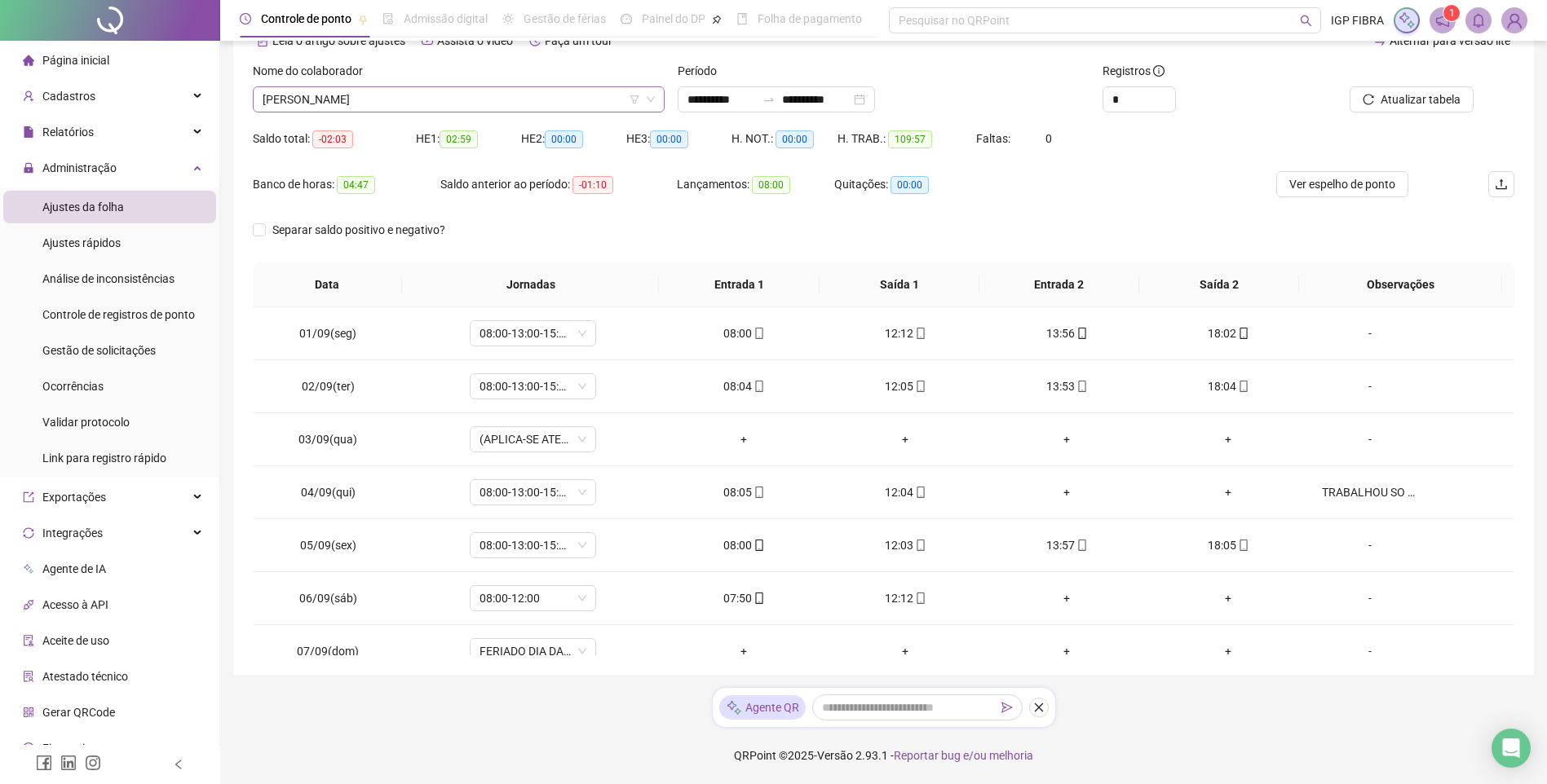
click at [325, 101] on span "WENDRA KELLY RODRIGUES NUNES" at bounding box center [459, 99] width 392 height 24
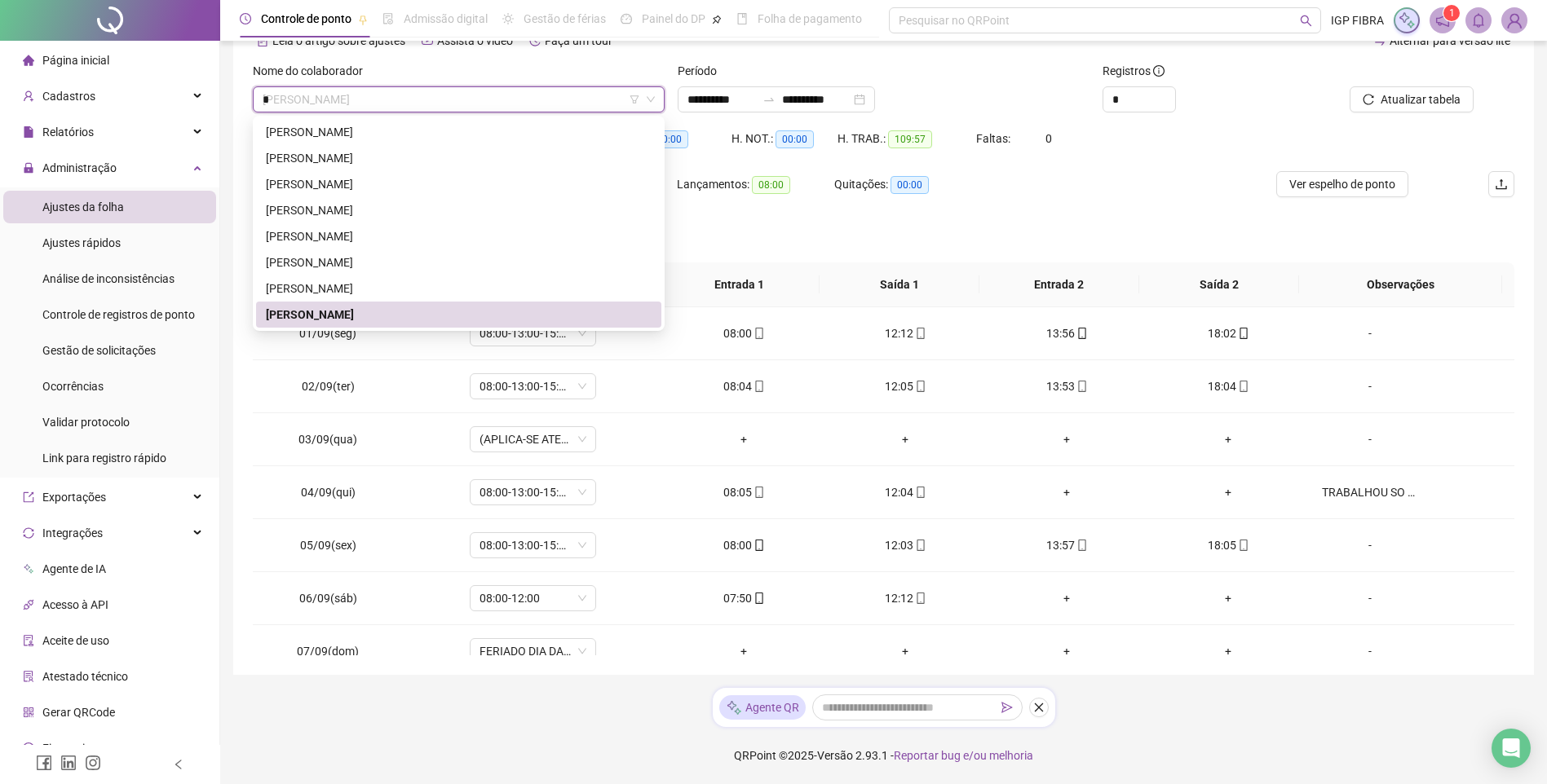
scroll to position [183, 0]
type input "***"
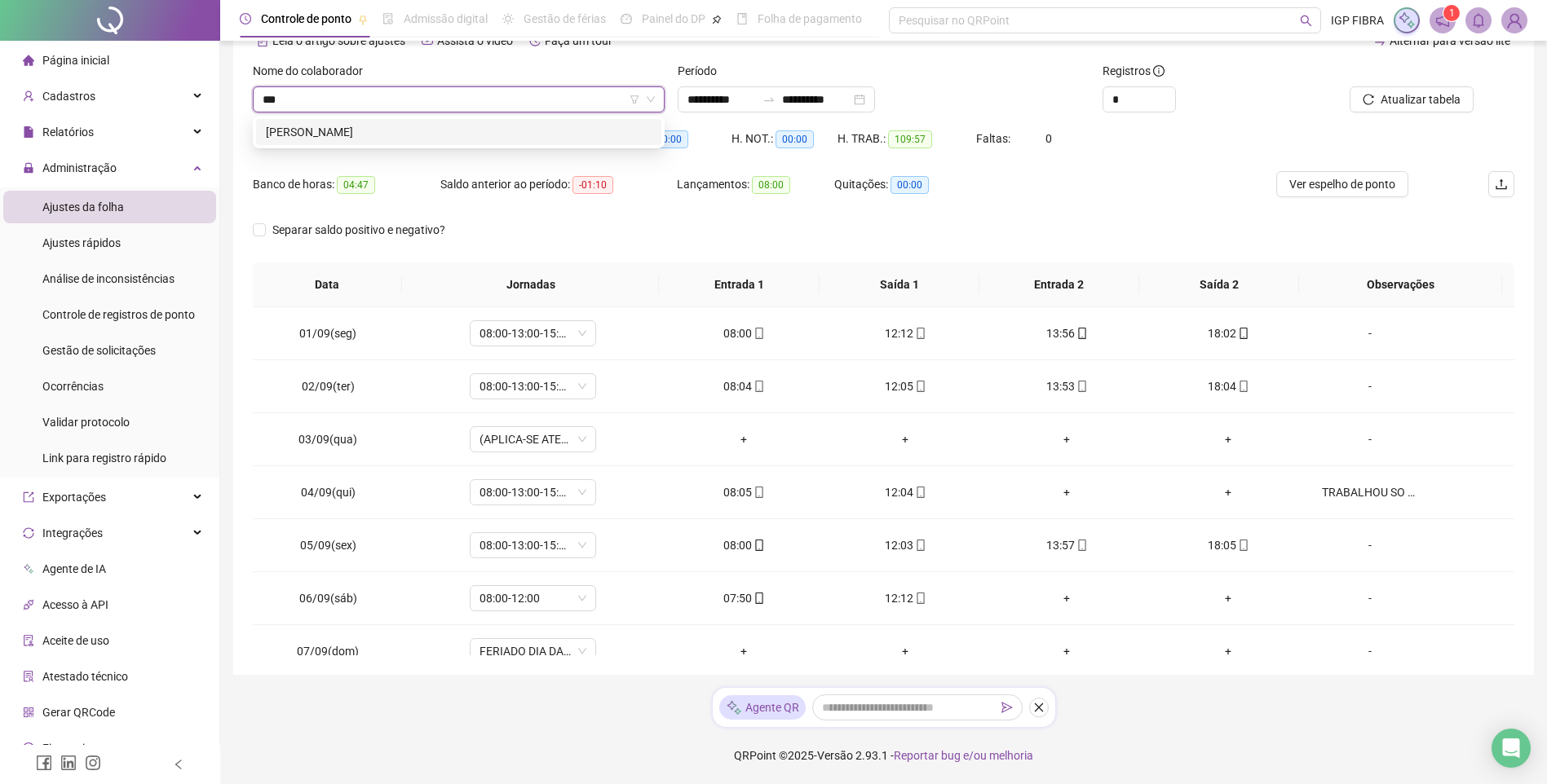
scroll to position [0, 0]
click at [411, 132] on div "HANNAH KAREN OLIVEIRA SOARES" at bounding box center [458, 131] width 386 height 18
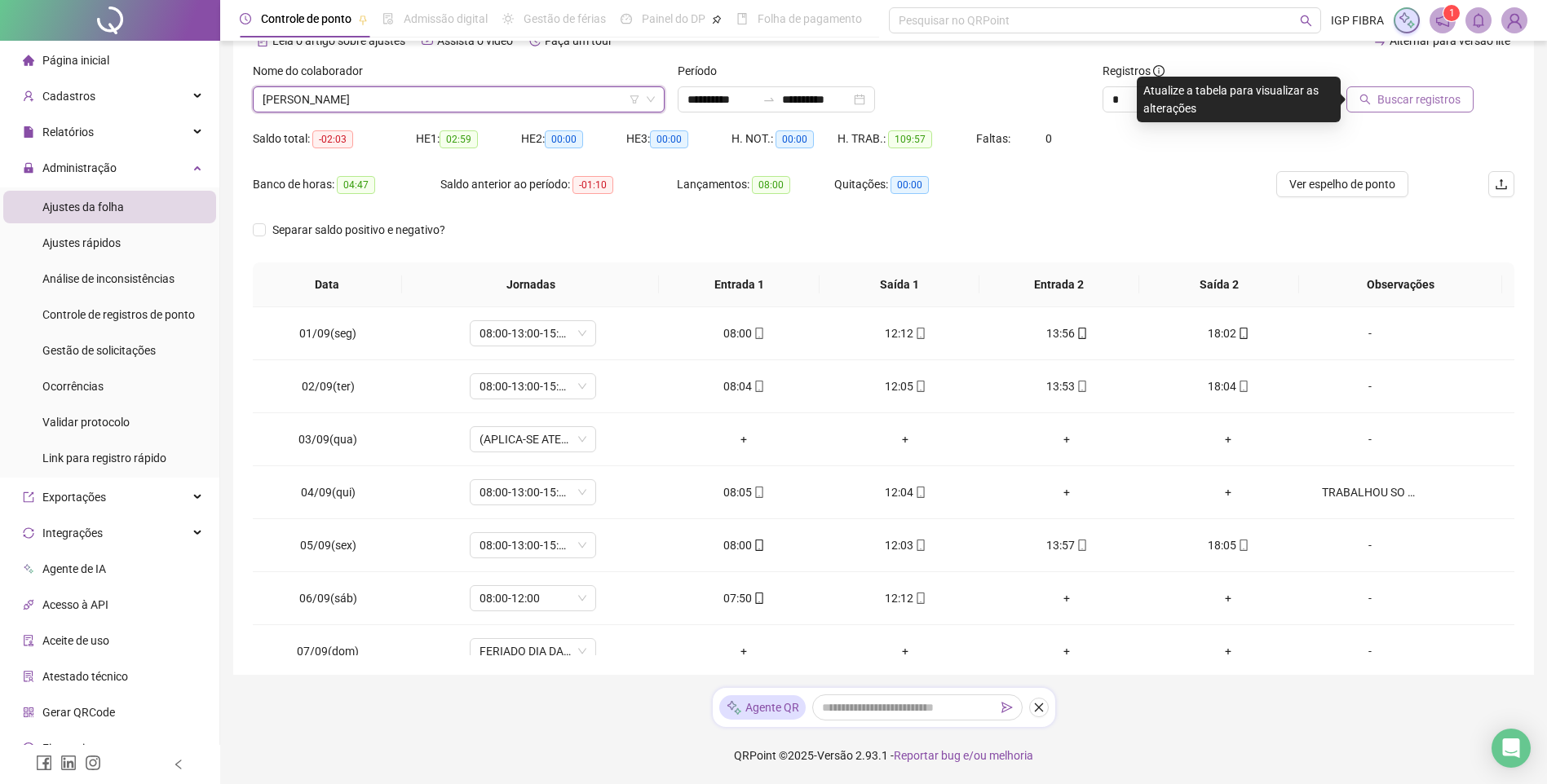
click at [1403, 91] on span "Buscar registros" at bounding box center [1418, 99] width 83 height 18
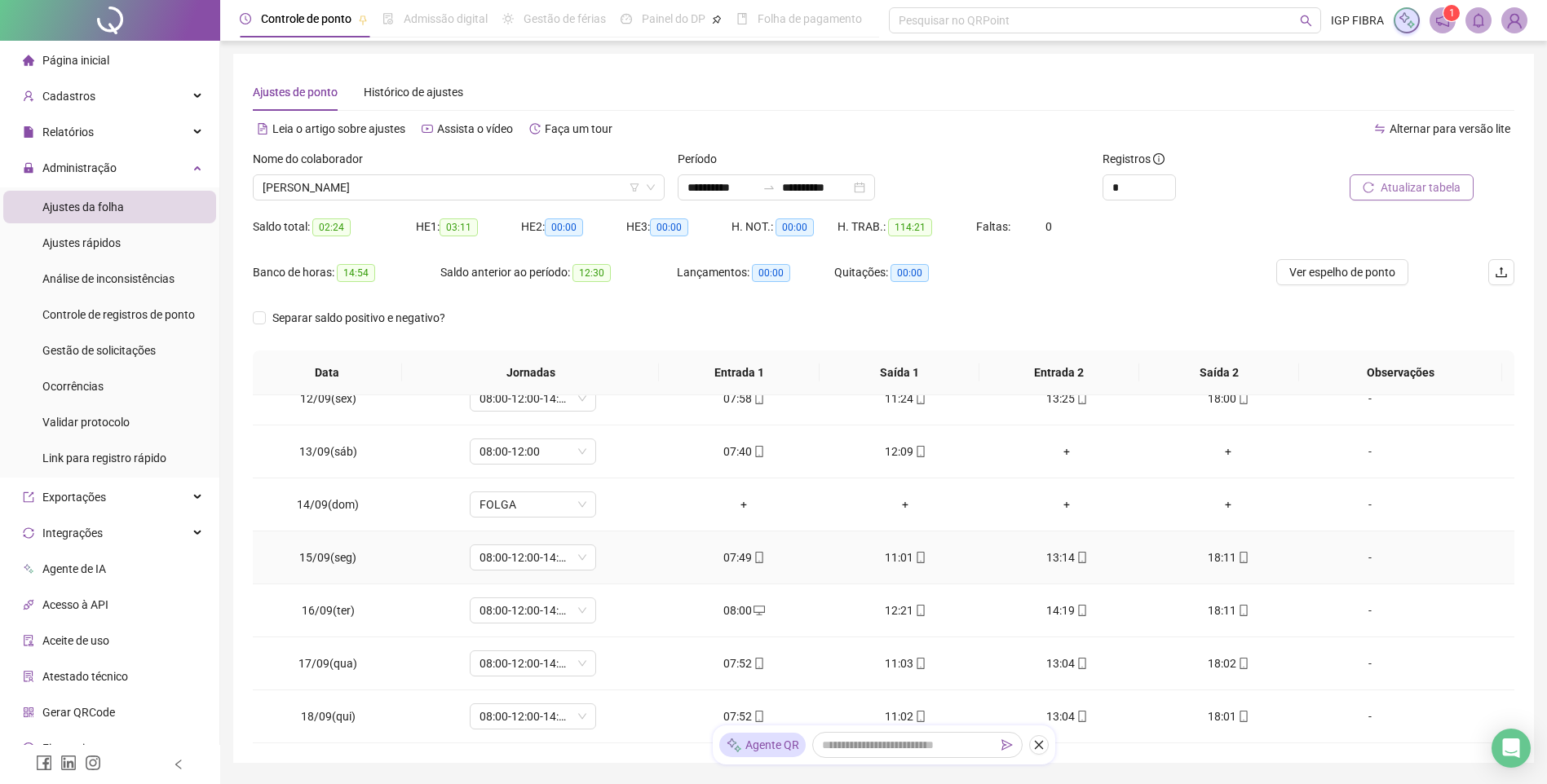
scroll to position [81, 0]
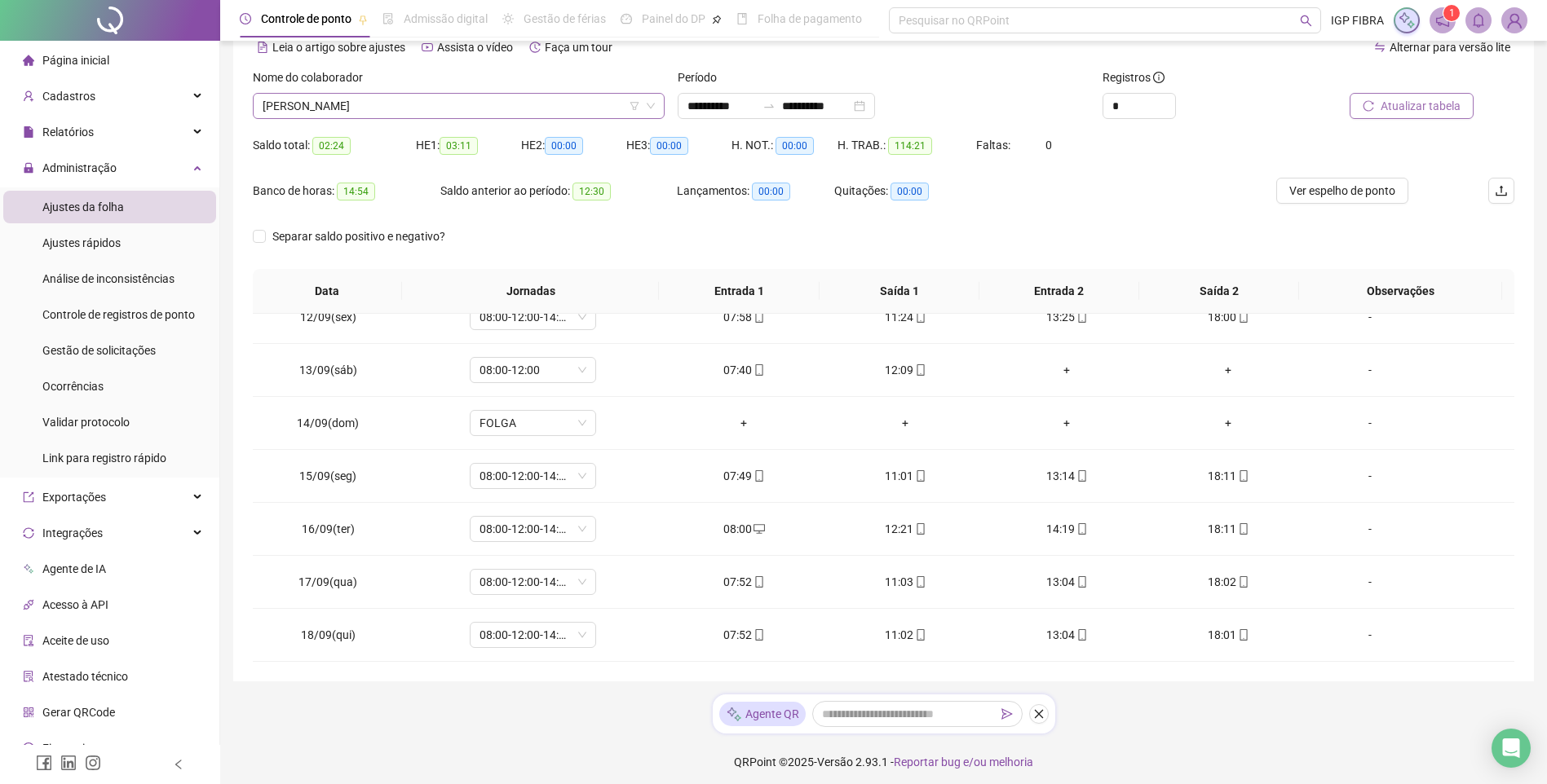
click at [379, 106] on span "HANNAH KAREN OLIVEIRA SOARES" at bounding box center [459, 105] width 392 height 24
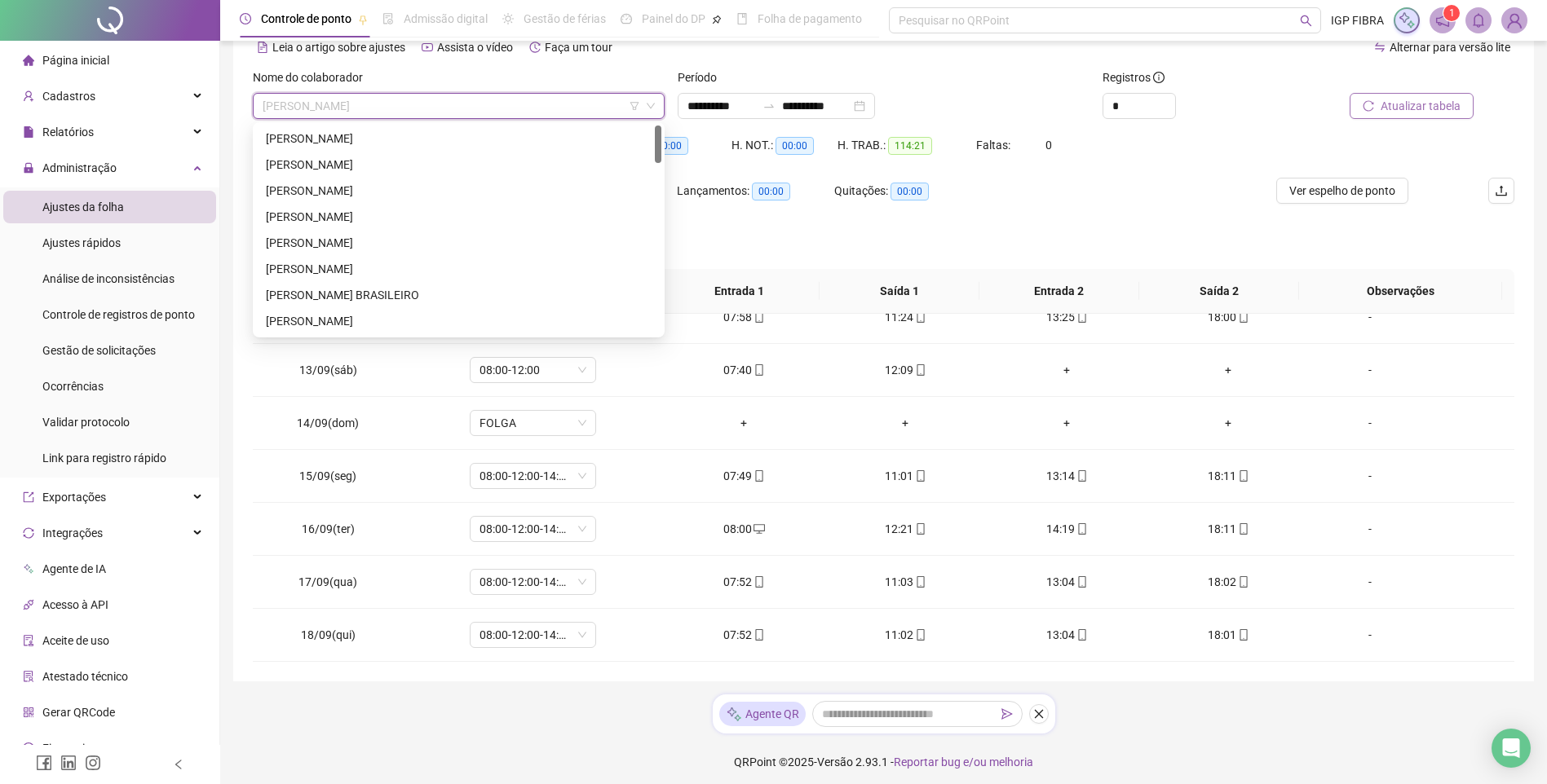
scroll to position [0, 0]
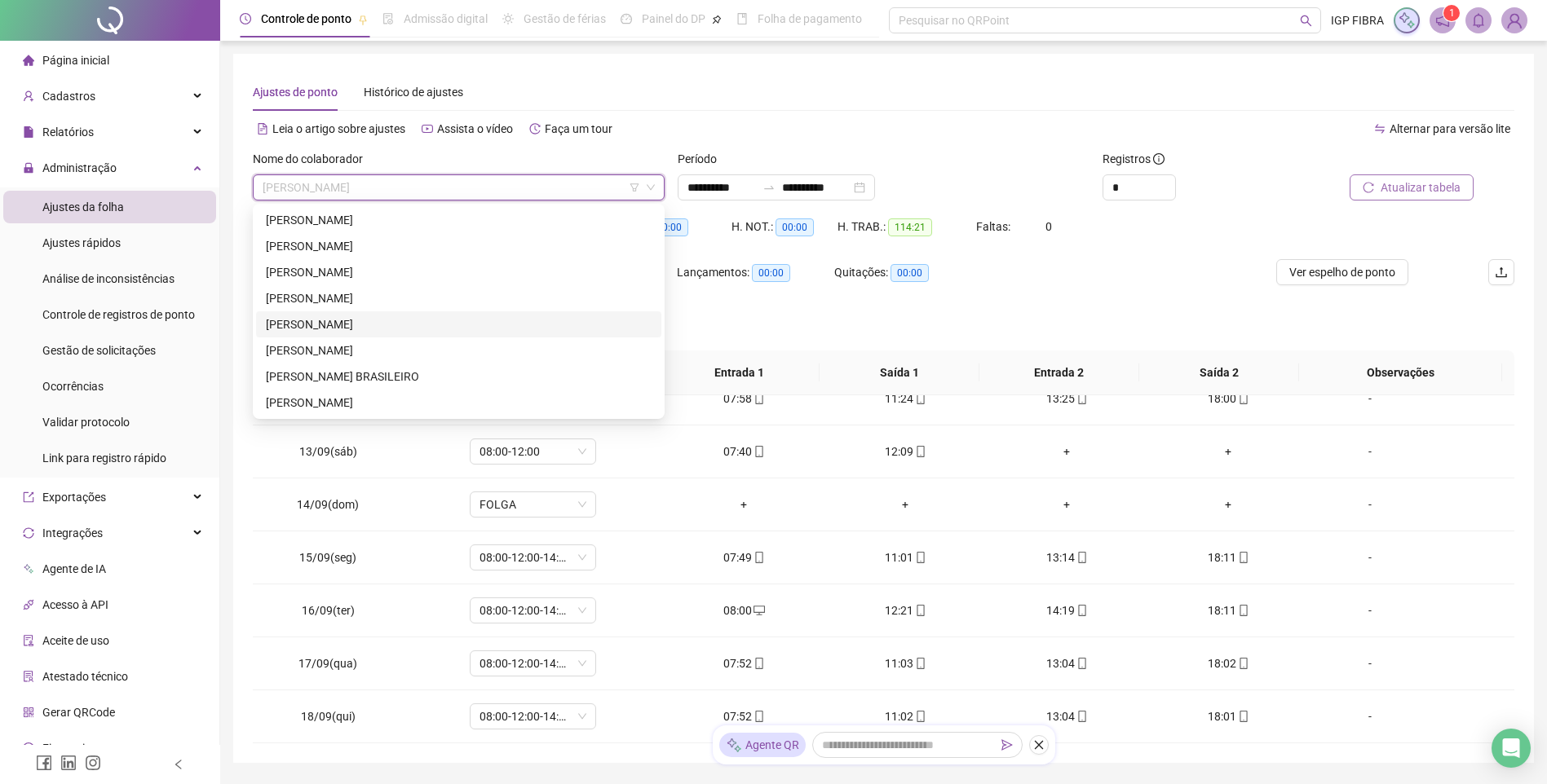
click at [338, 325] on div "ARLINDO NETO OLIVEIRA SILVA" at bounding box center [458, 324] width 386 height 18
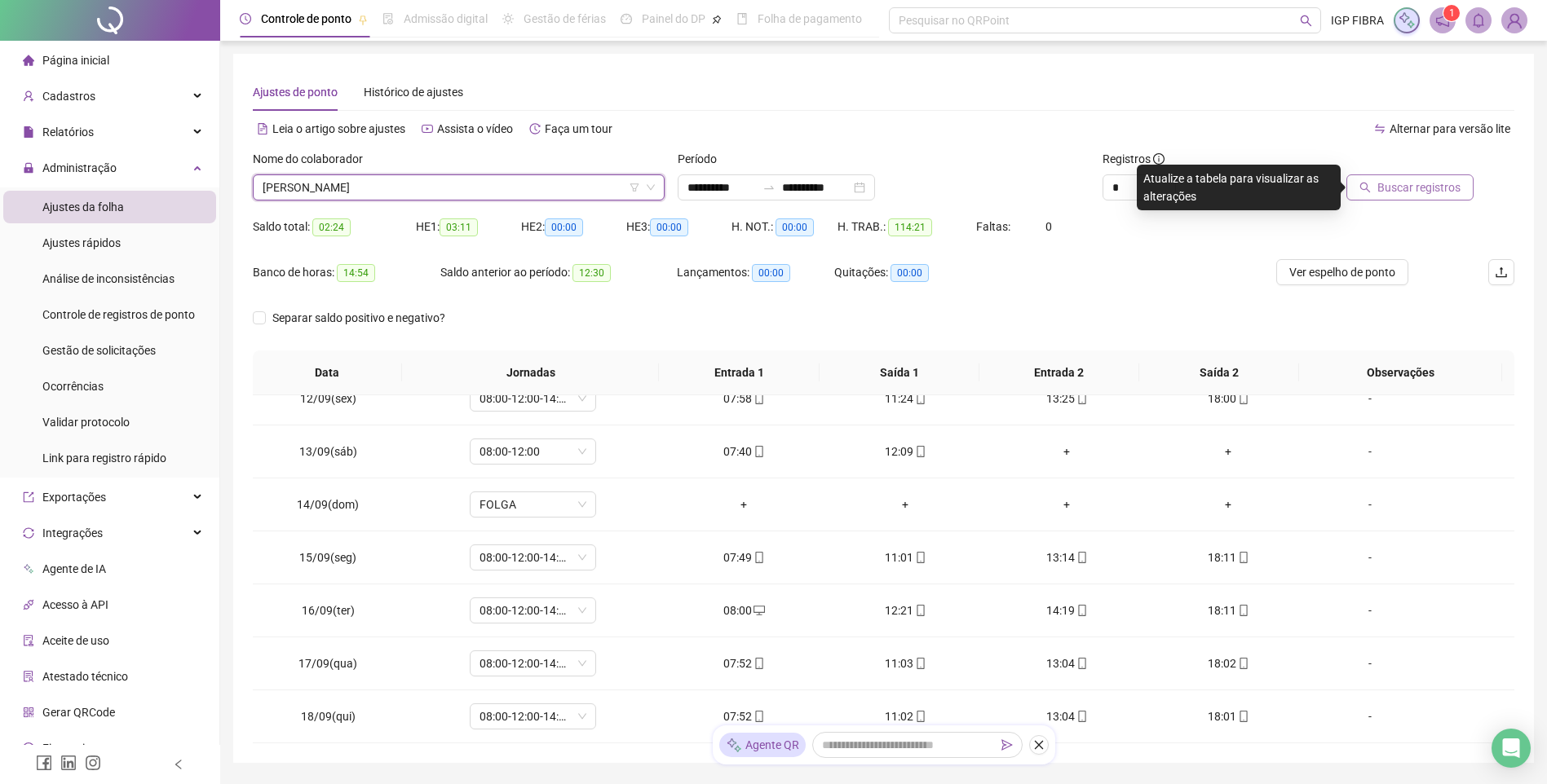
click at [1386, 190] on span "Buscar registros" at bounding box center [1418, 187] width 83 height 18
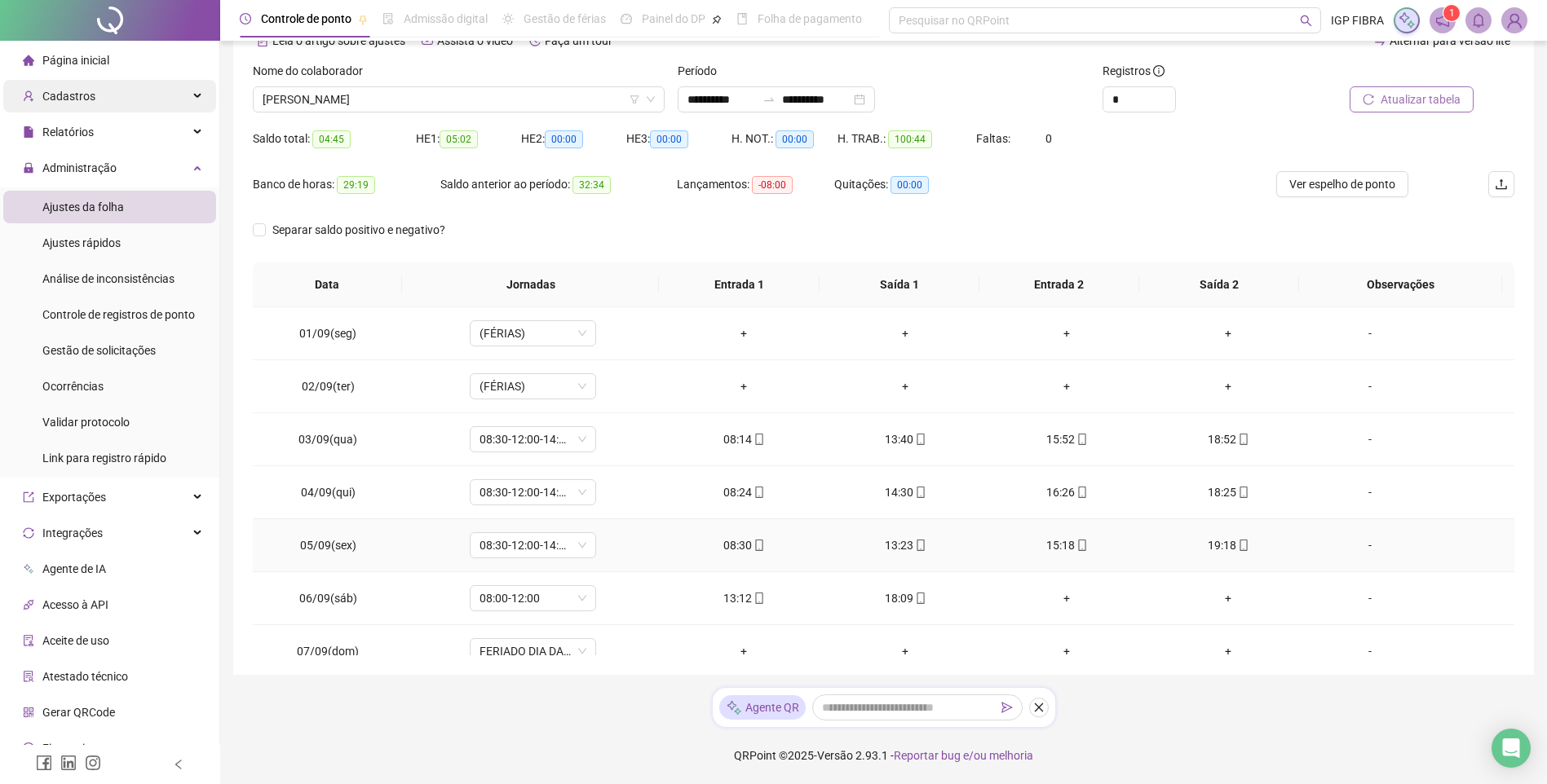
scroll to position [6, 0]
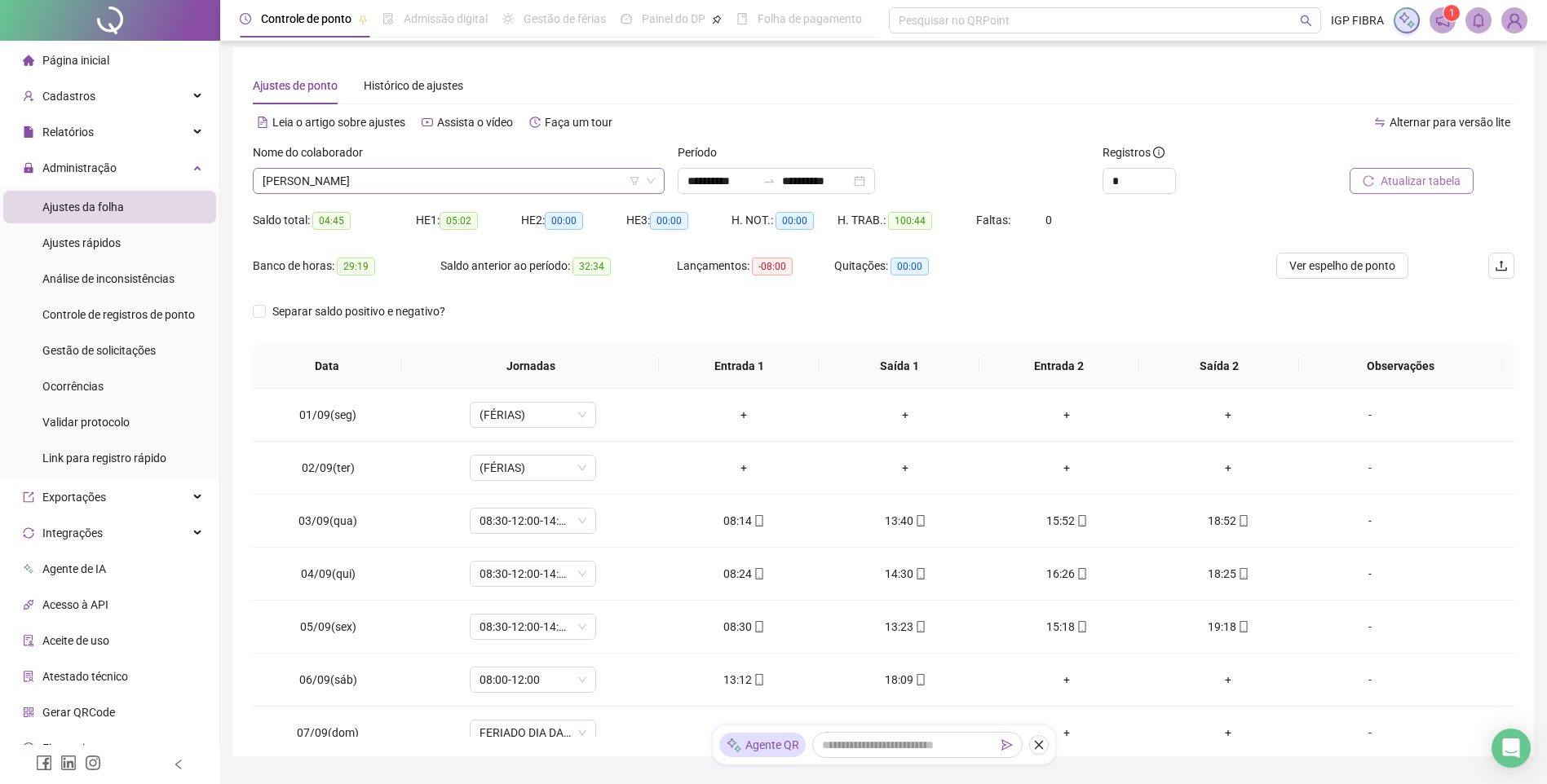
click at [428, 181] on span "ARLINDO NETO OLIVEIRA SILVA" at bounding box center [459, 181] width 392 height 24
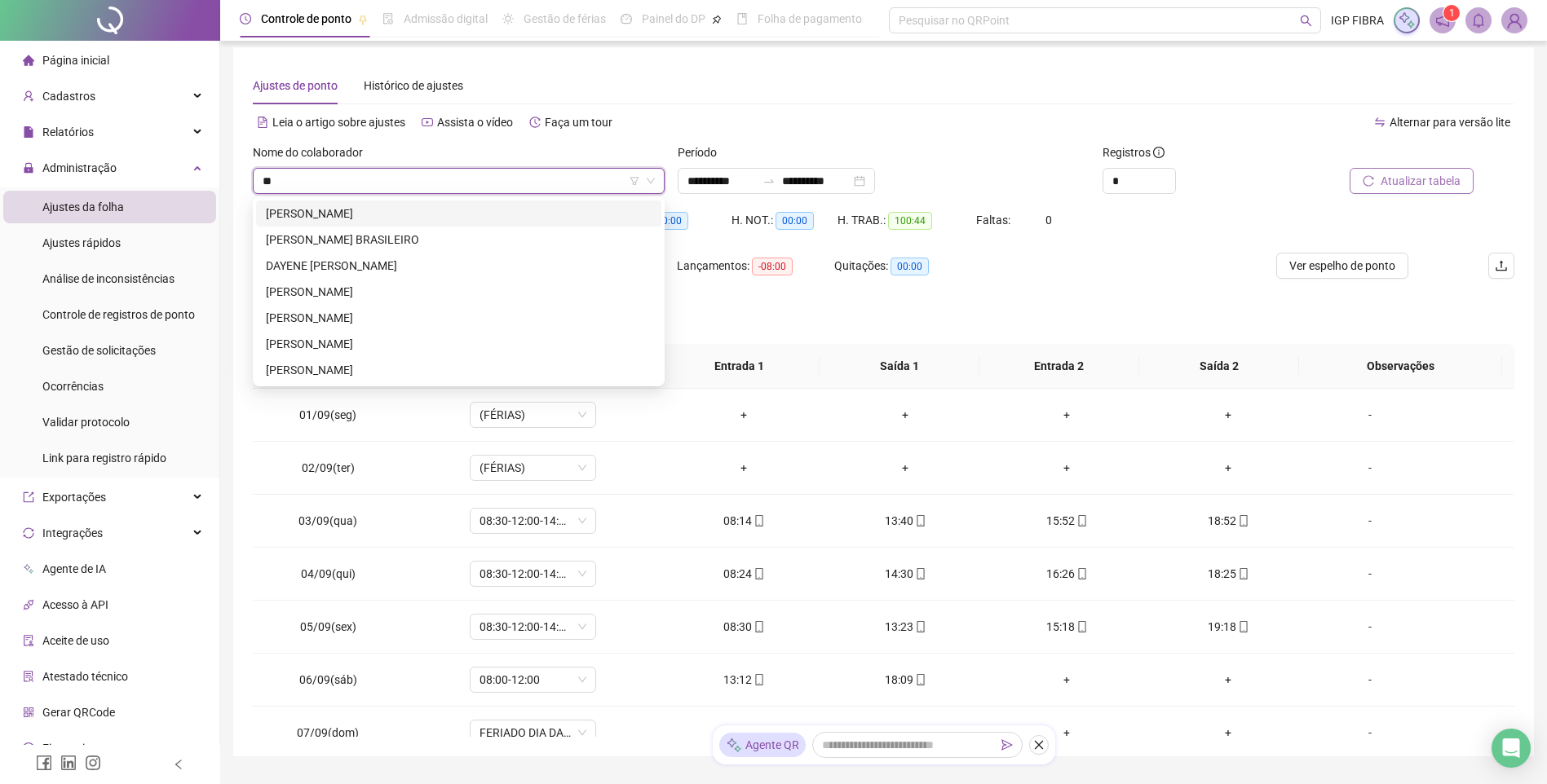
type input "***"
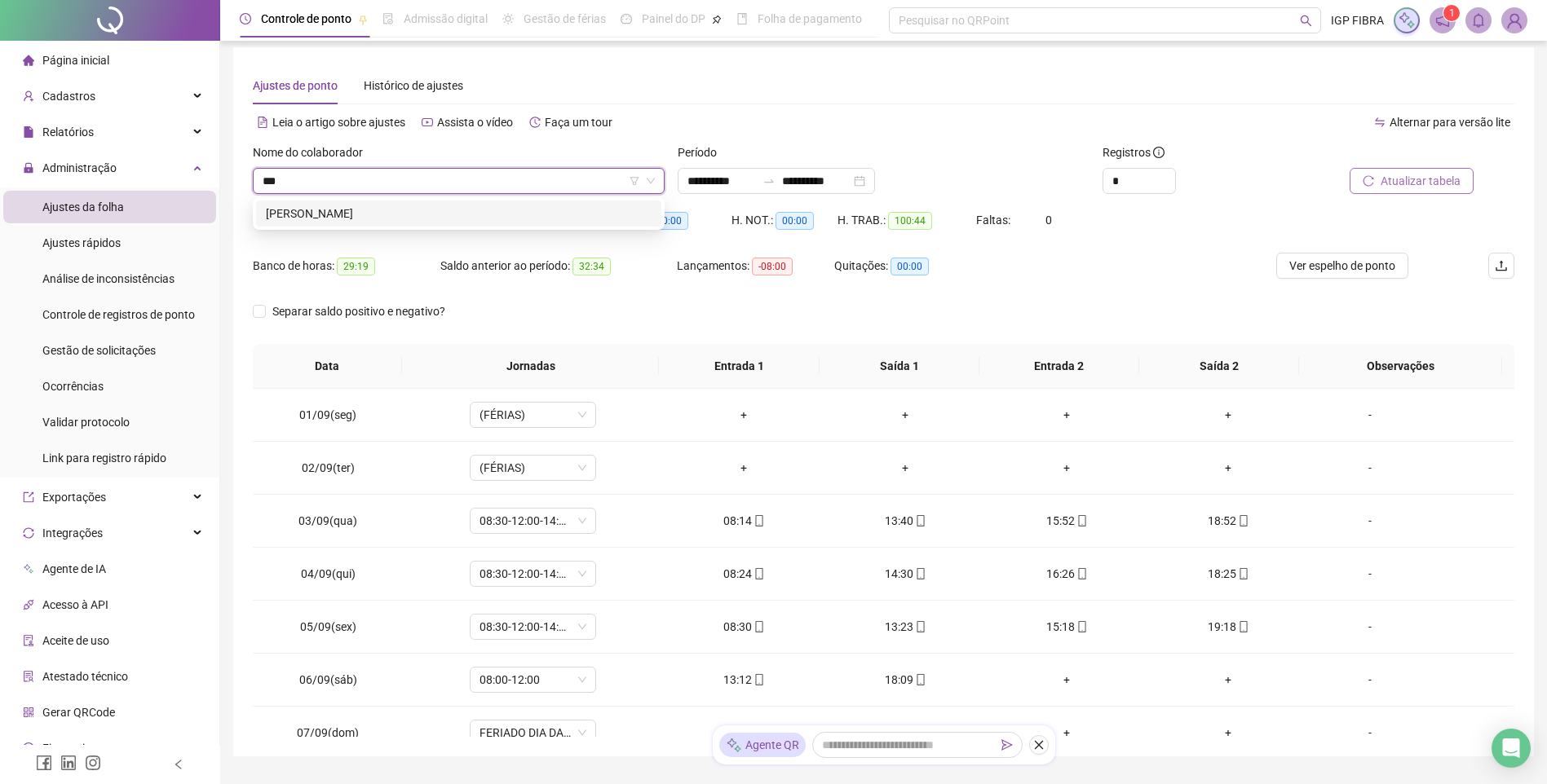
click at [339, 208] on div "BRUNO PRATA CARVALHO DOS SANTOS" at bounding box center [458, 213] width 386 height 18
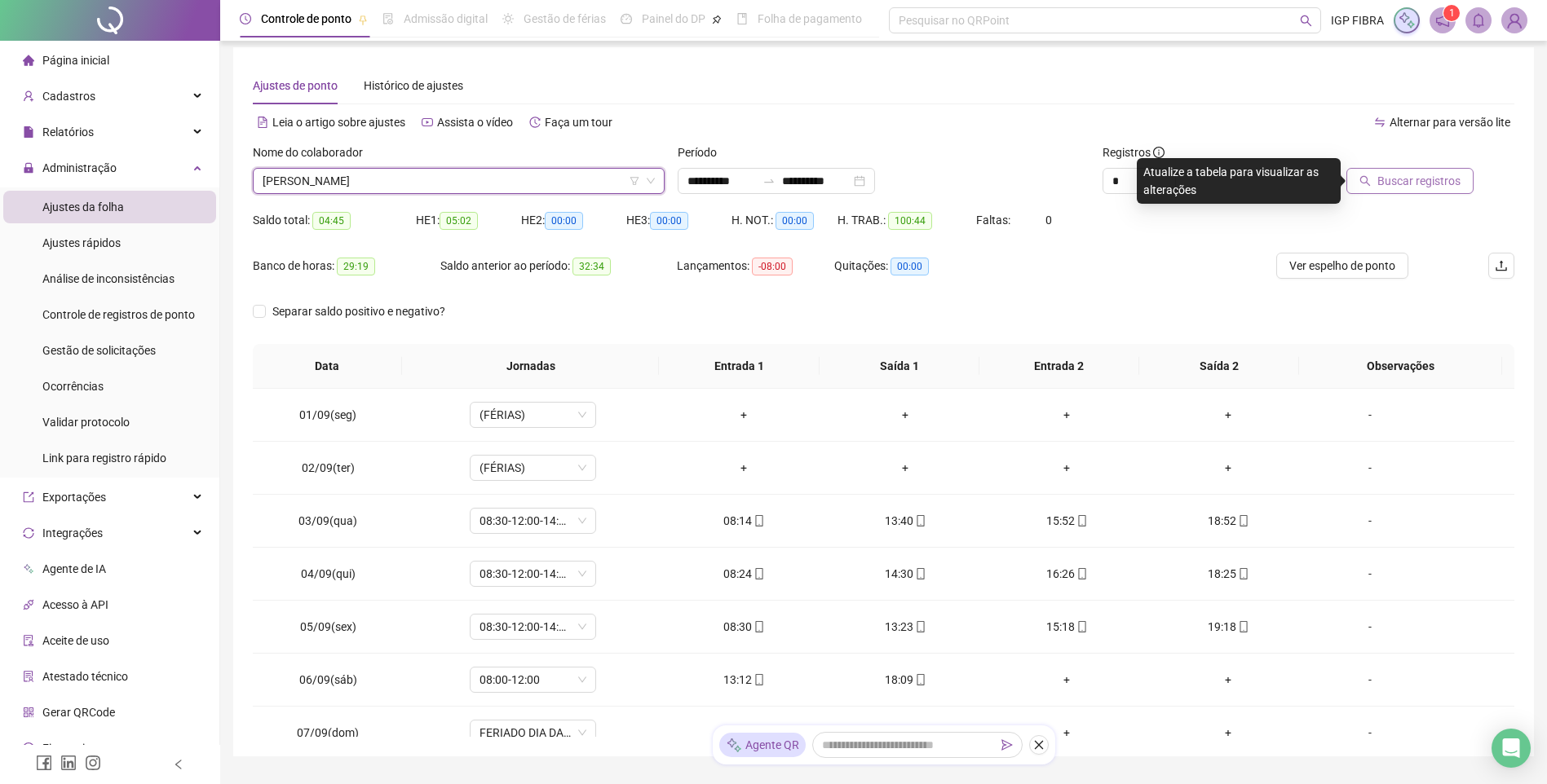
click at [1391, 170] on button "Buscar registros" at bounding box center [1410, 181] width 128 height 26
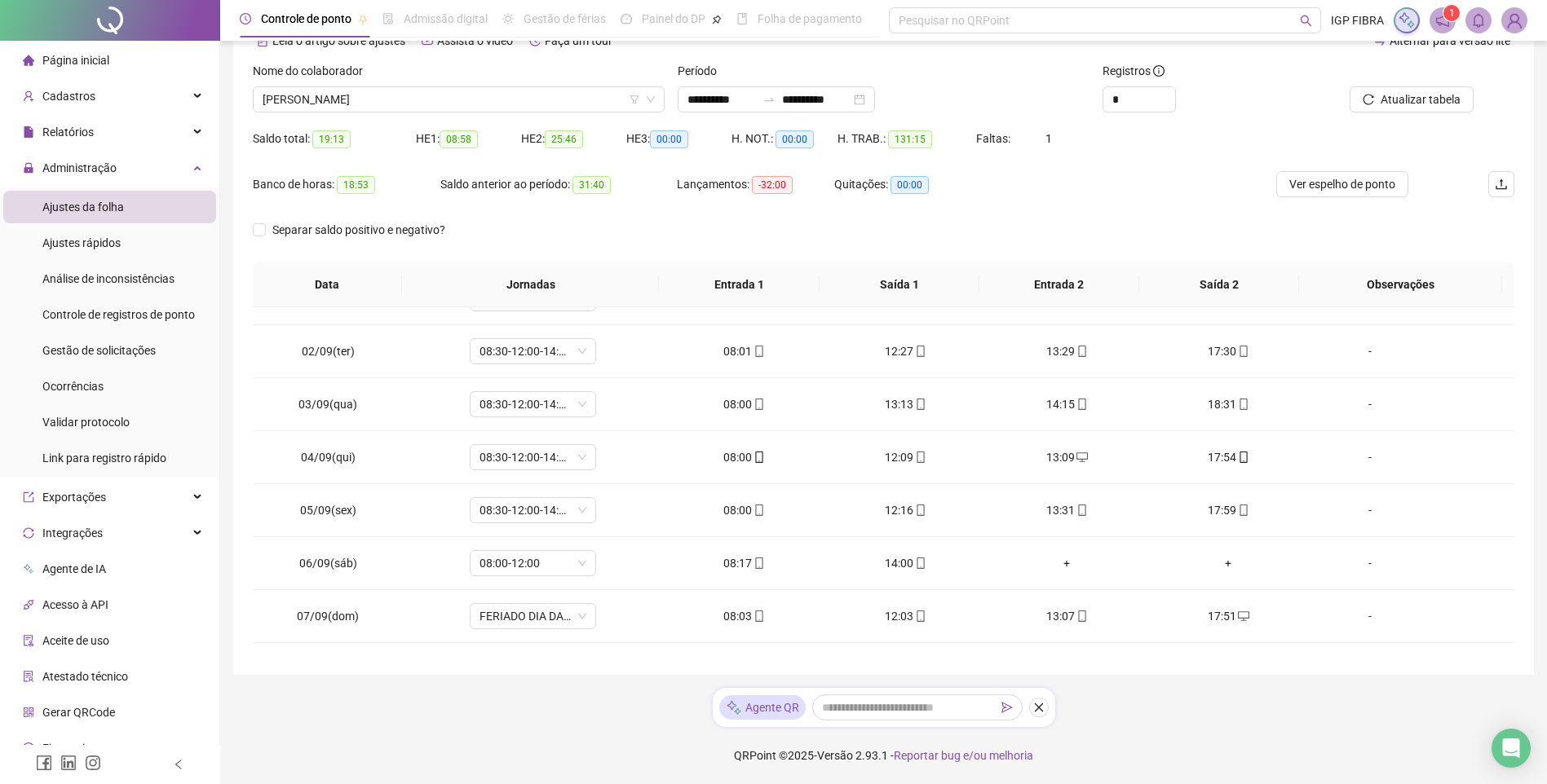
scroll to position [0, 0]
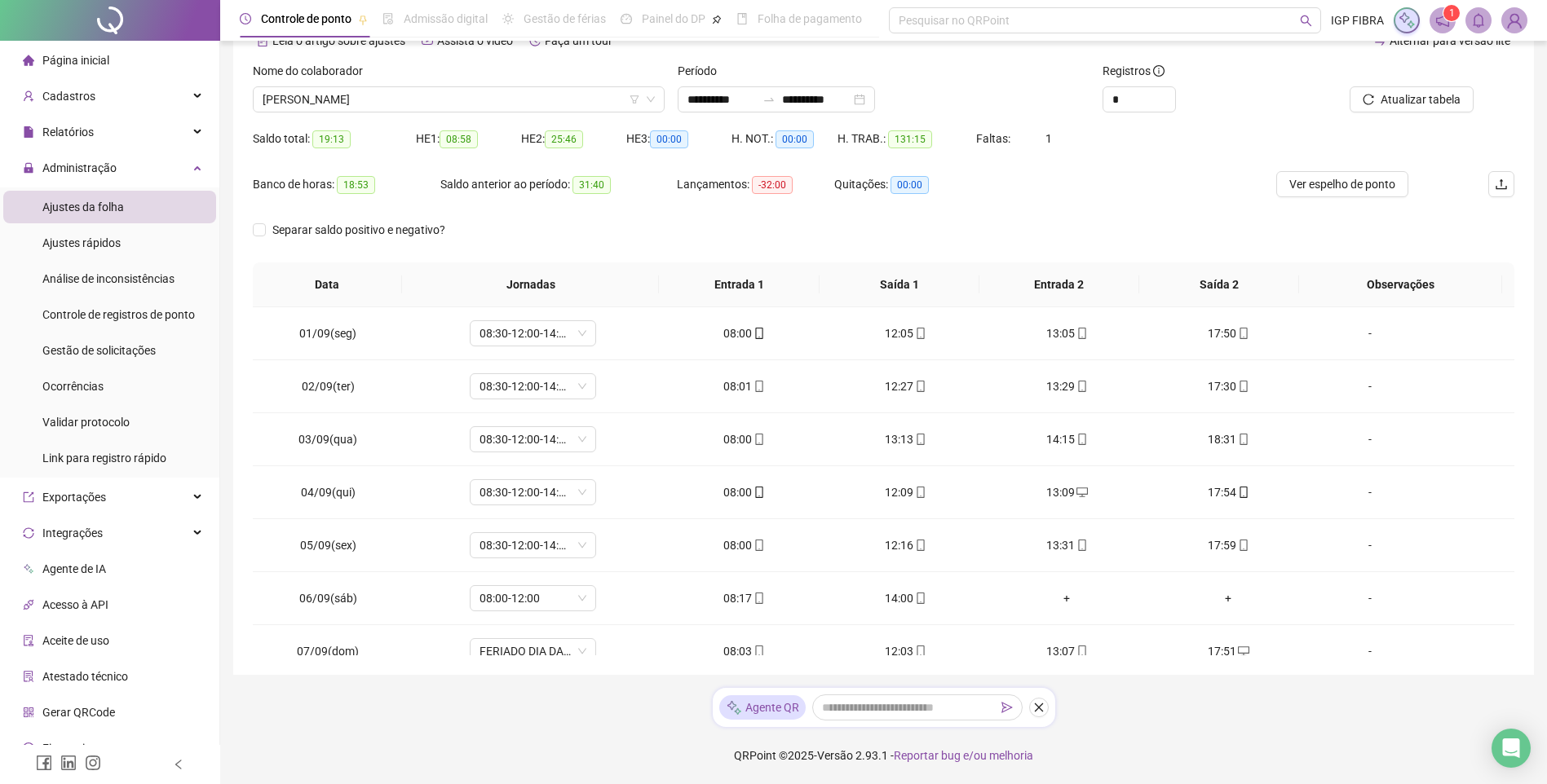
click at [483, 114] on div "Nome do colaborador BRUNO PRATA CARVALHO DOS SANTOS" at bounding box center [458, 93] width 424 height 64
click at [486, 100] on span "BRUNO PRATA CARVALHO DOS SANTOS" at bounding box center [459, 99] width 392 height 24
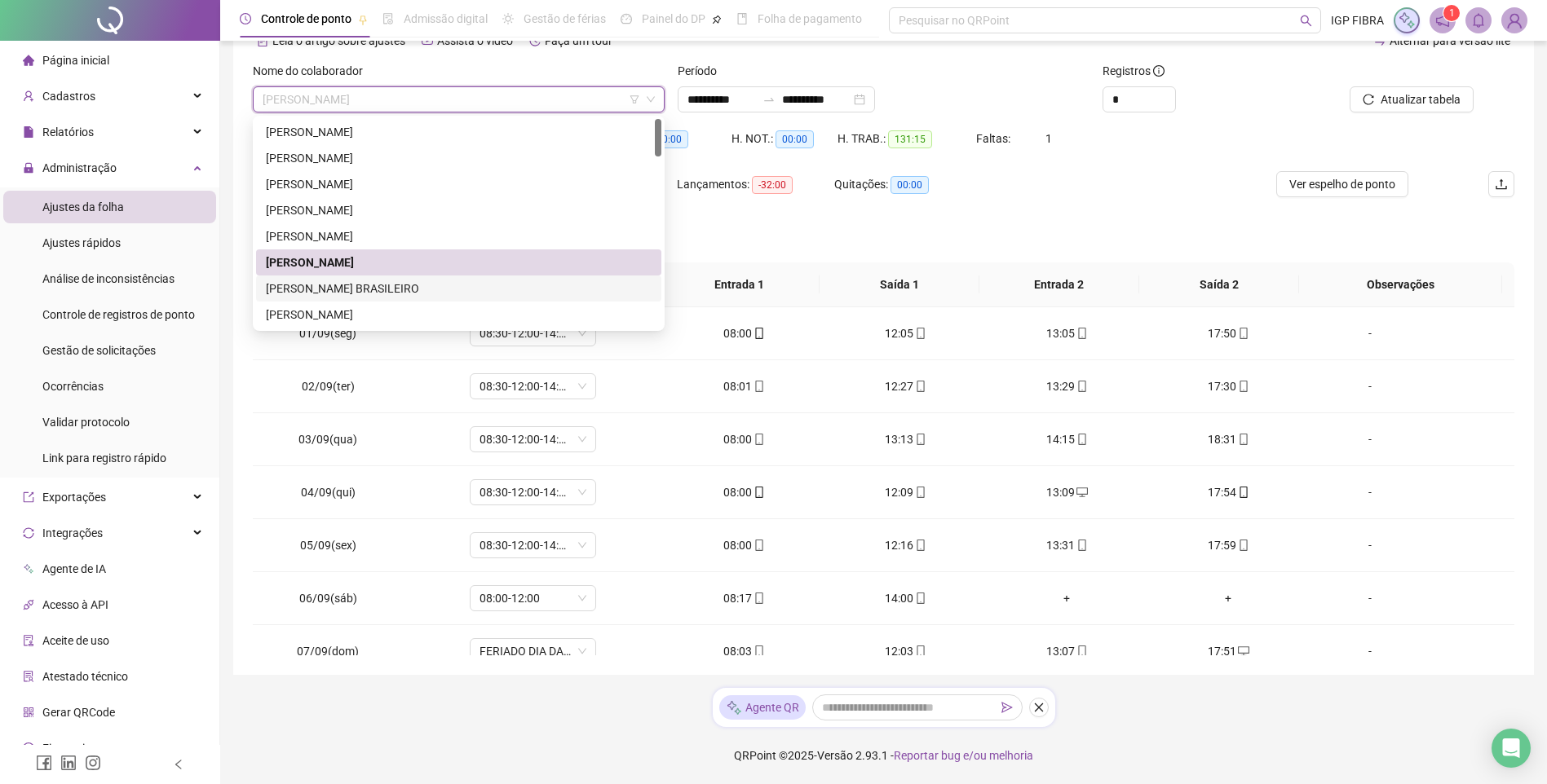
click at [299, 295] on div "CAIO ROBERTO DA MATTA BRASILEIRO" at bounding box center [458, 288] width 386 height 18
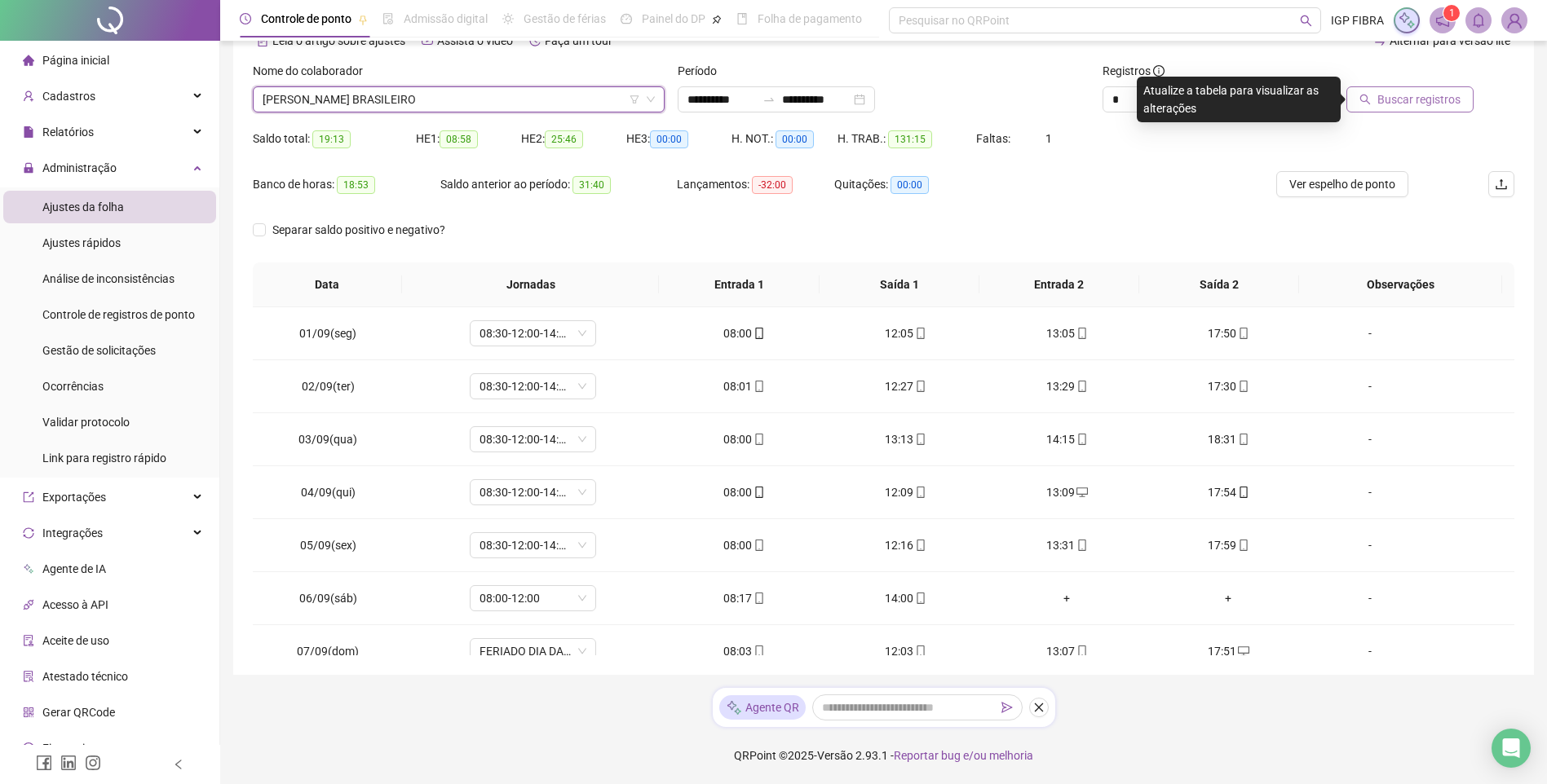
click at [1416, 95] on span "Buscar registros" at bounding box center [1418, 99] width 83 height 18
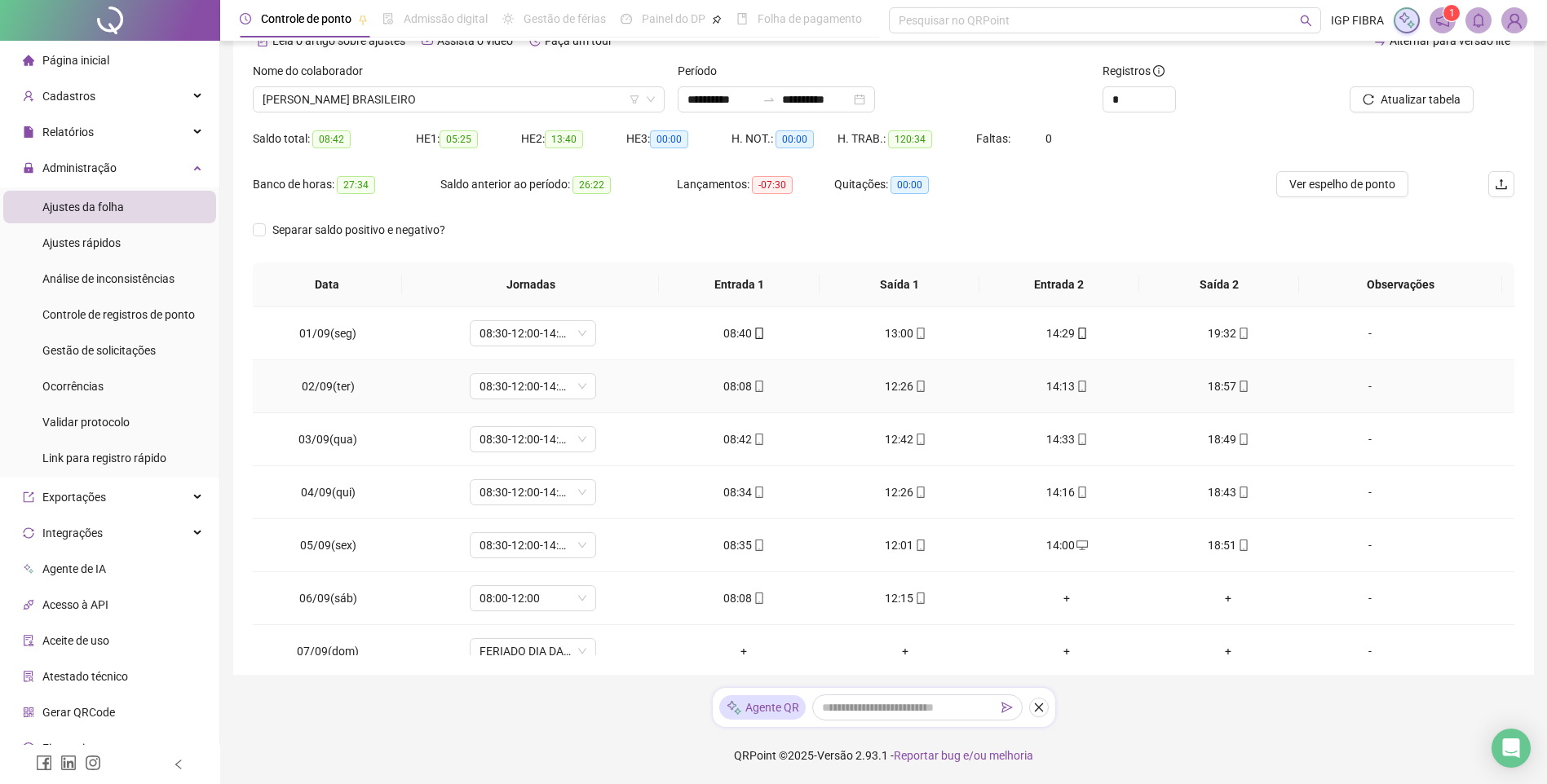
click at [736, 388] on div "08:08" at bounding box center [743, 386] width 135 height 18
type input "**********"
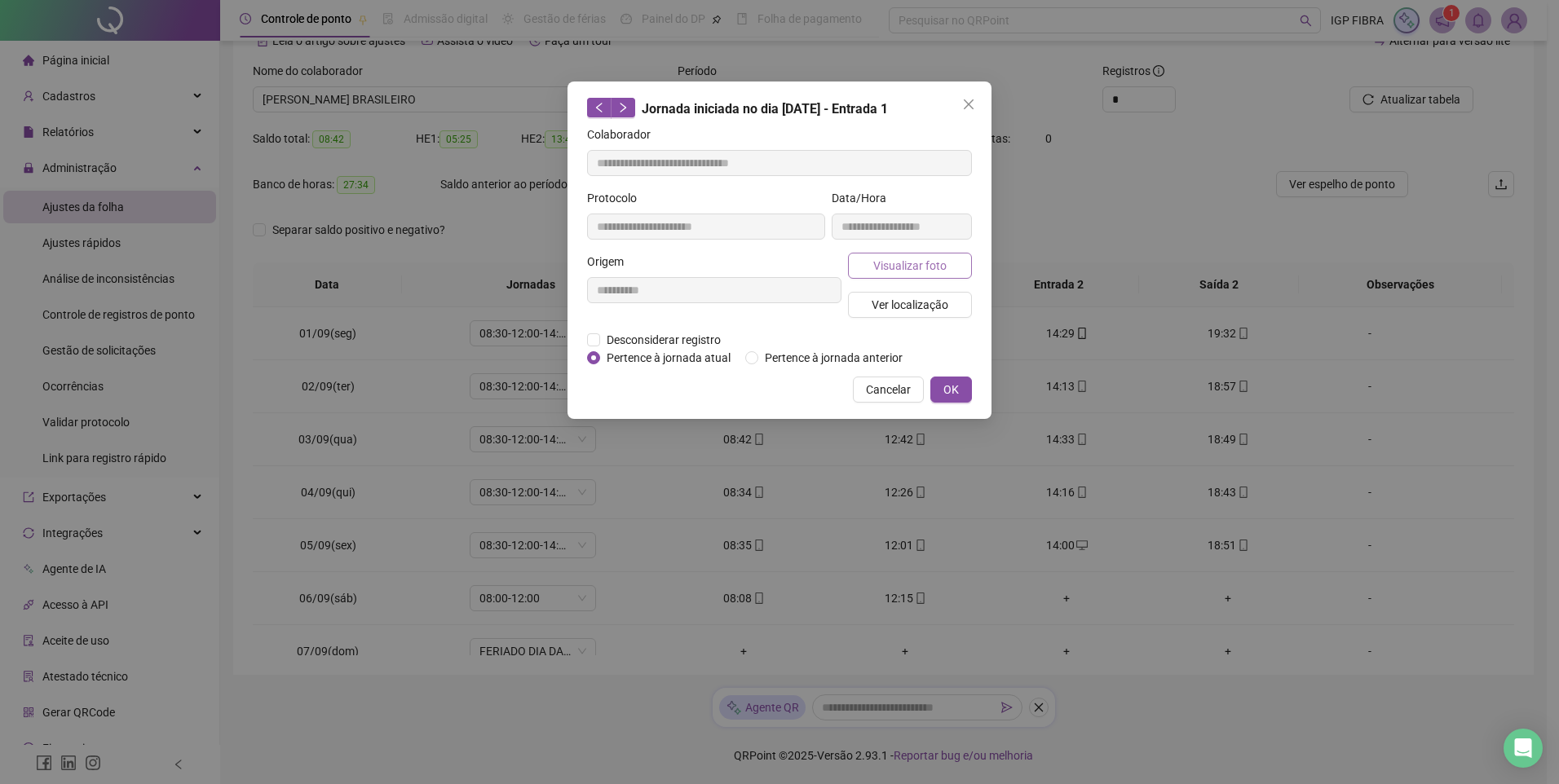
click at [928, 271] on span "Visualizar foto" at bounding box center [909, 265] width 73 height 18
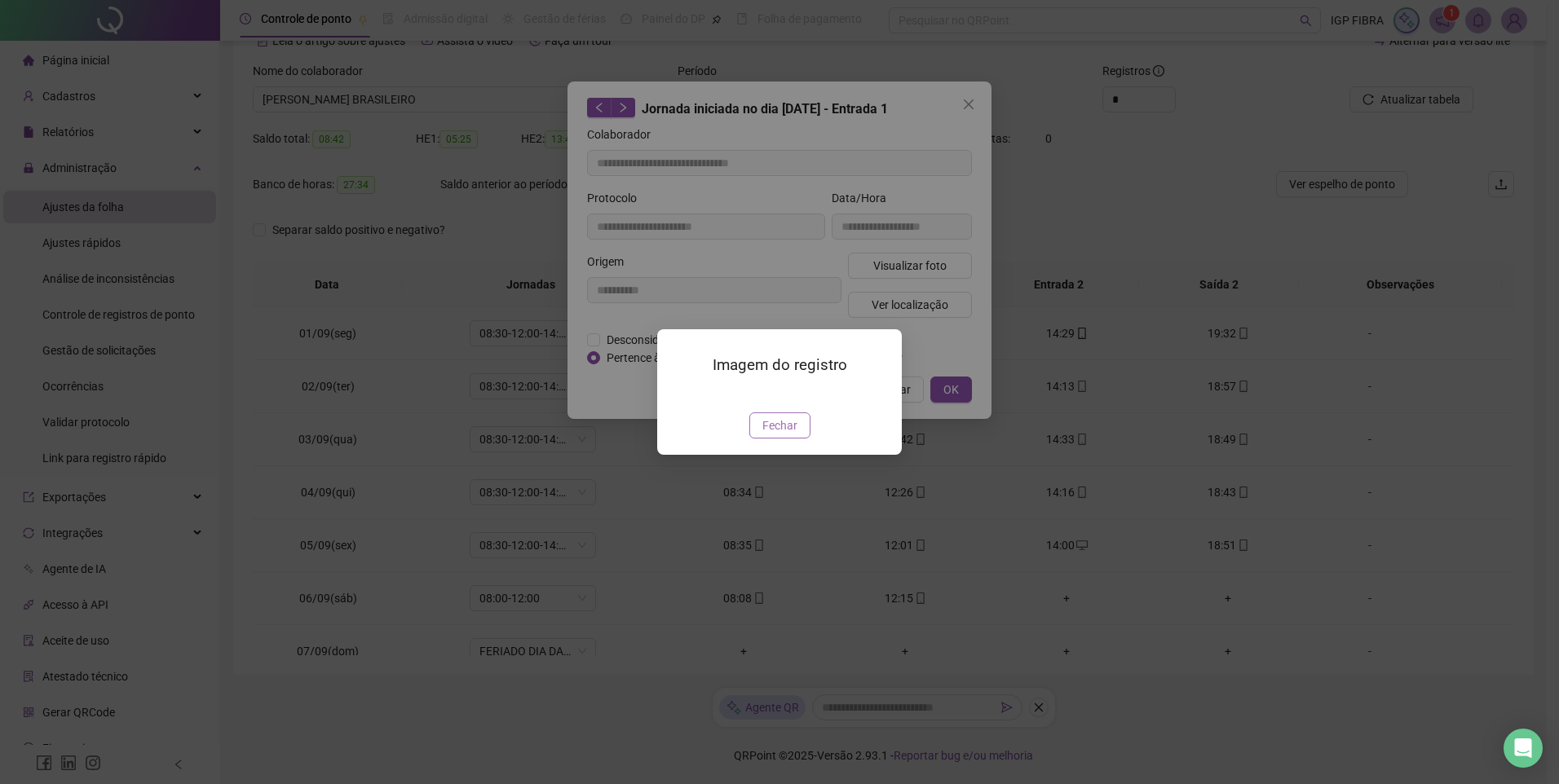
click at [777, 435] on span "Fechar" at bounding box center [780, 425] width 35 height 18
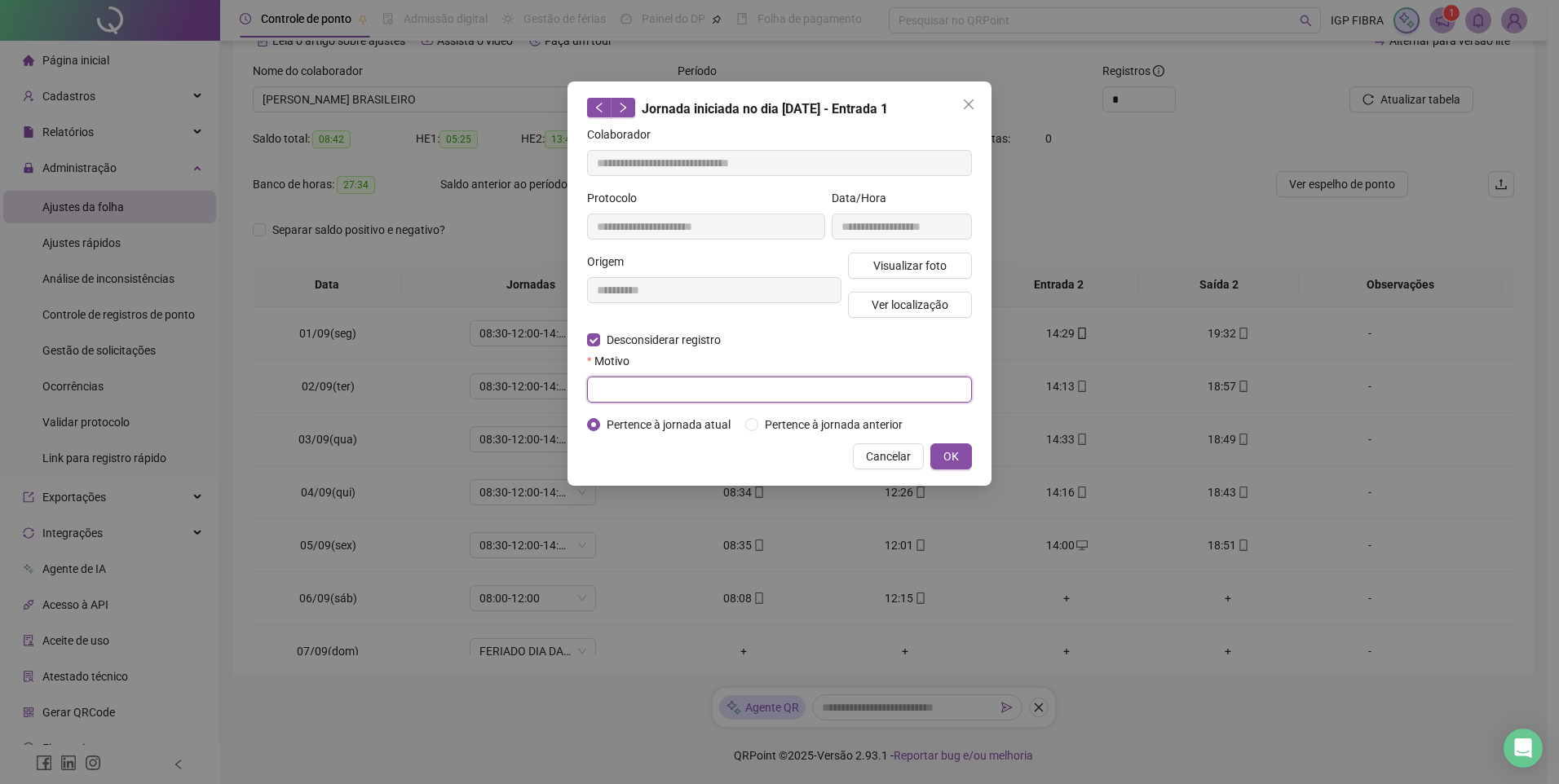
click at [619, 383] on input "text" at bounding box center [780, 389] width 385 height 26
type input "*****"
click at [953, 456] on span "OK" at bounding box center [951, 456] width 16 height 18
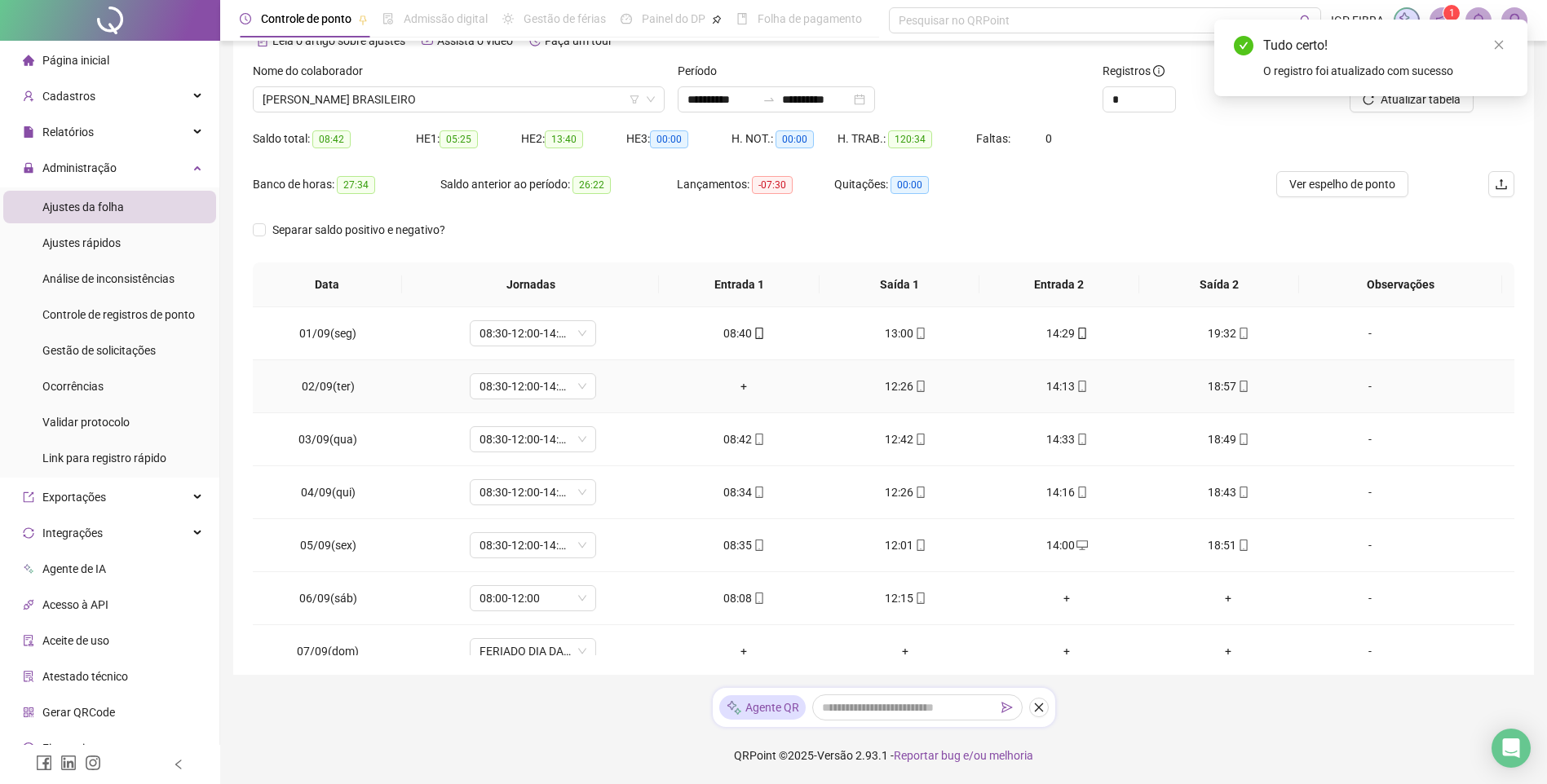
click at [732, 361] on td "+" at bounding box center [743, 386] width 162 height 53
click at [743, 383] on div "+" at bounding box center [743, 386] width 135 height 18
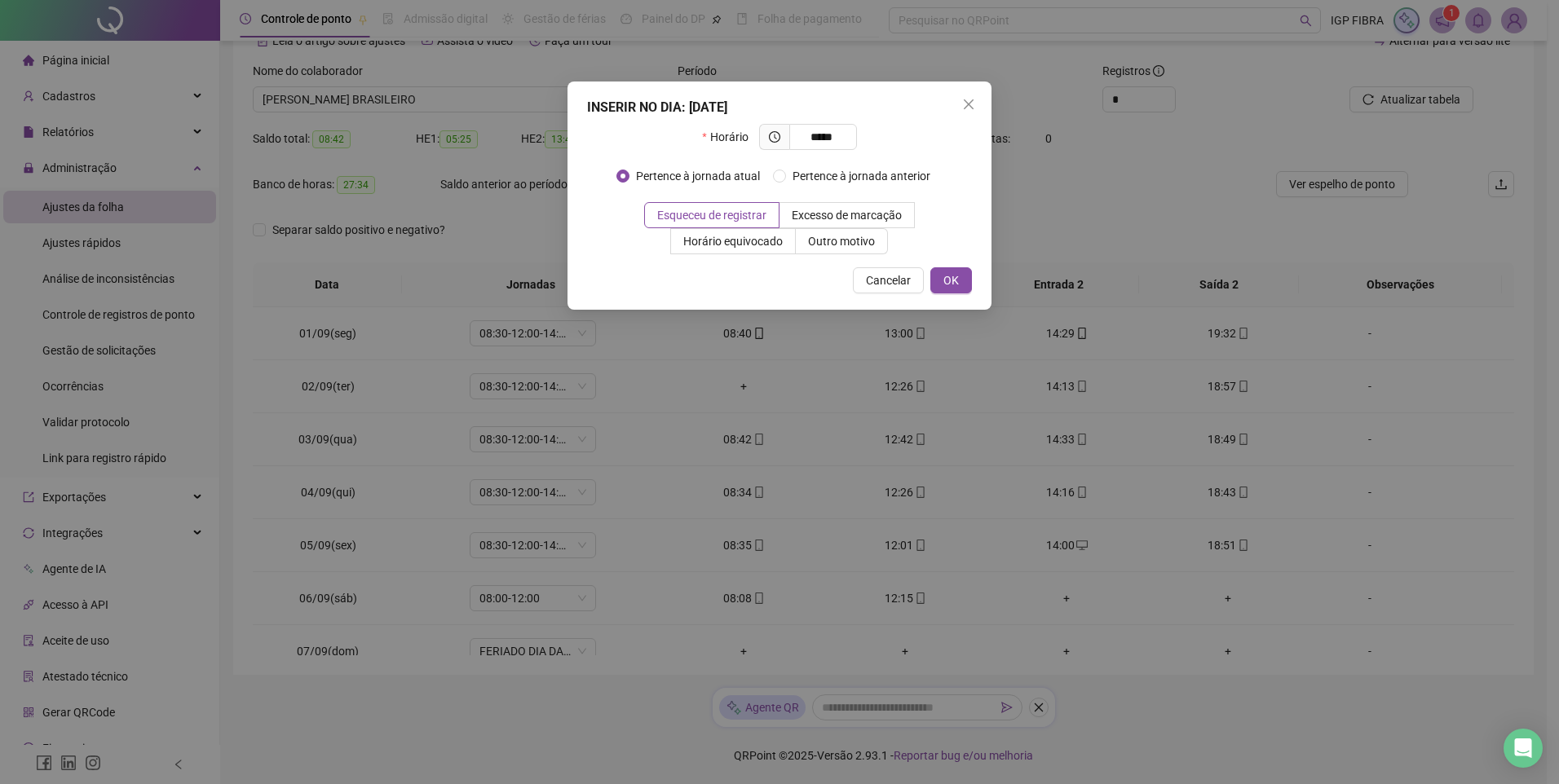
type input "*****"
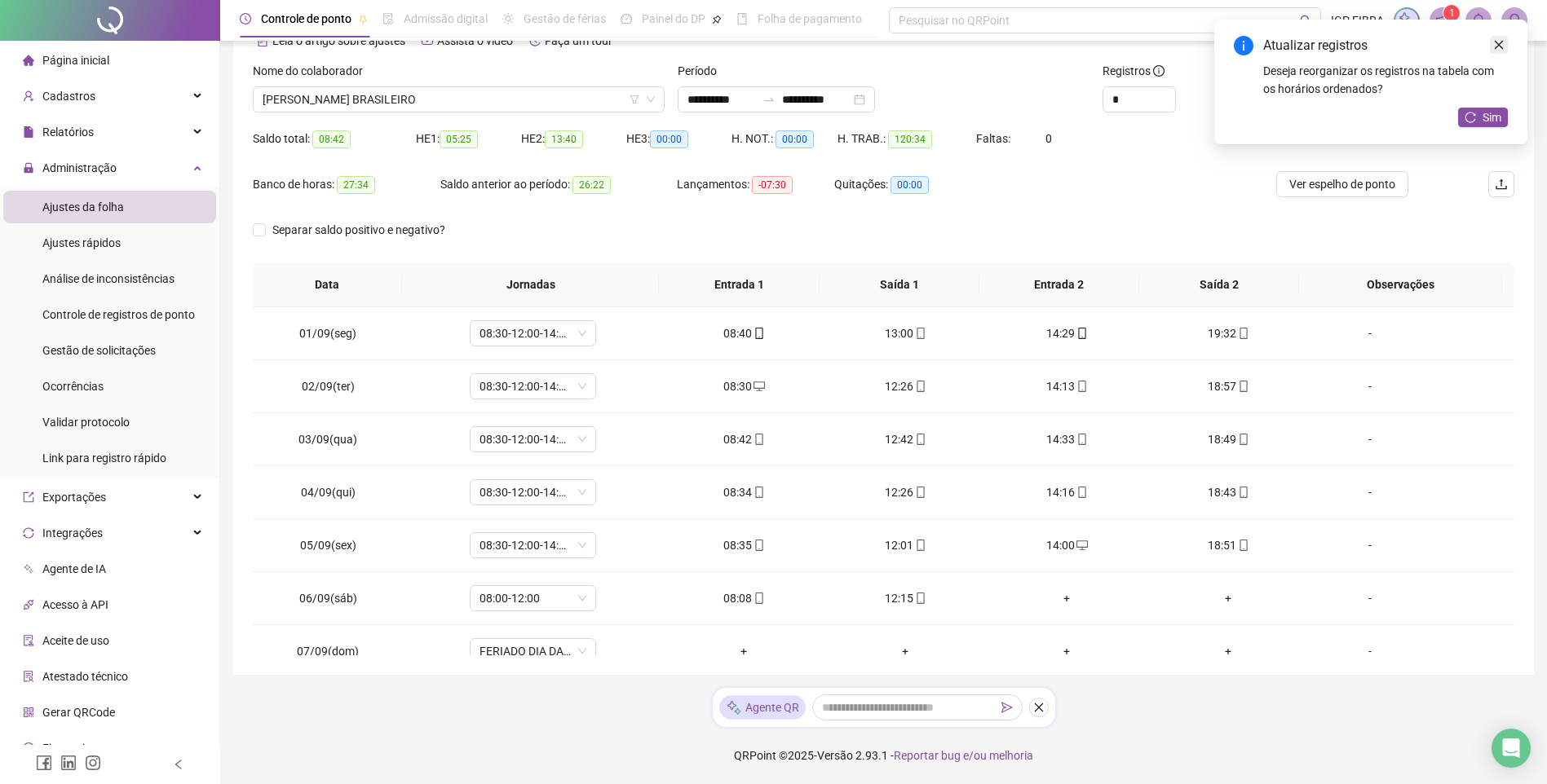
click at [1492, 47] on link "Close" at bounding box center [1498, 44] width 18 height 18
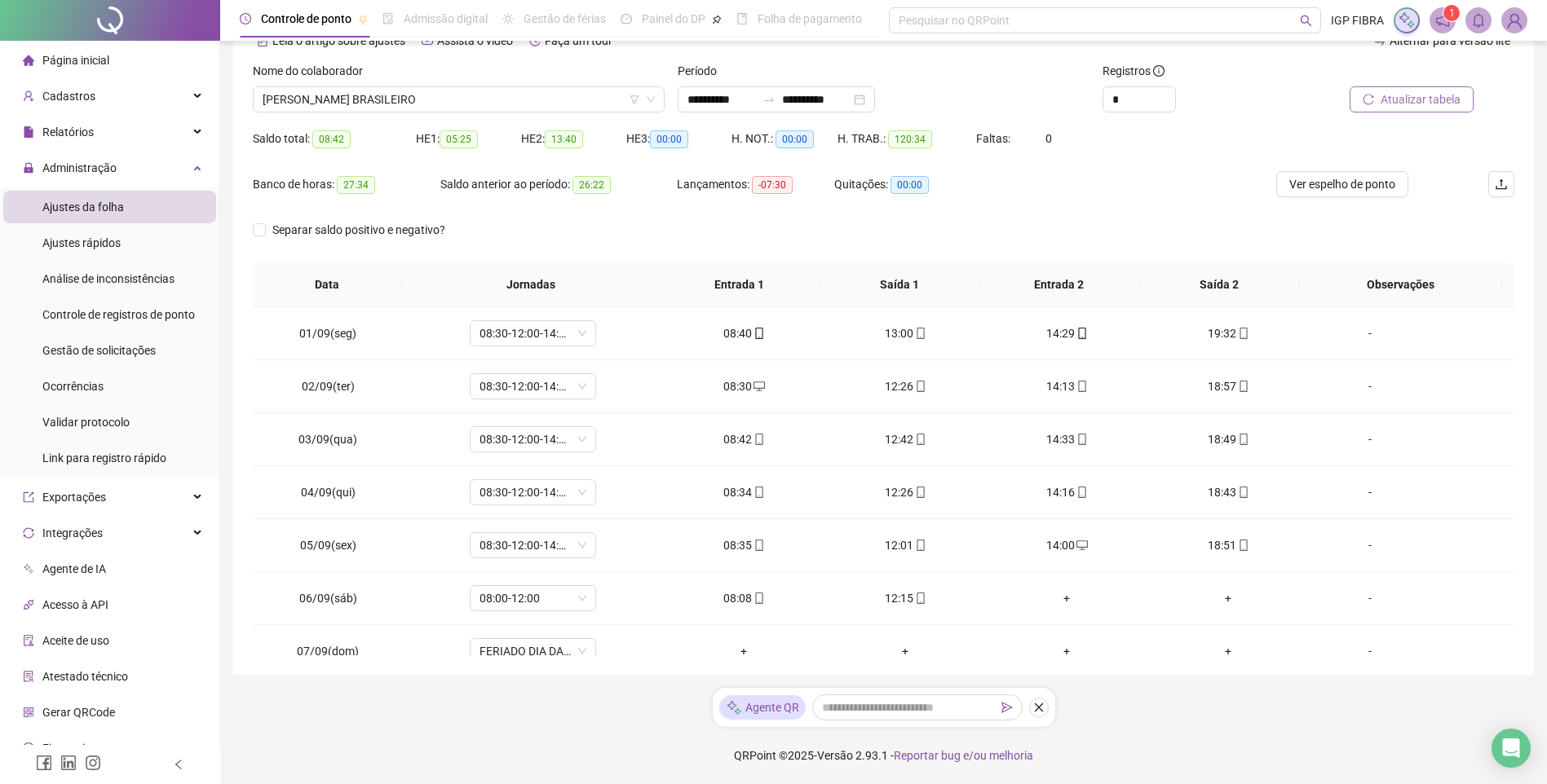
click at [1454, 106] on span "Atualizar tabela" at bounding box center [1420, 99] width 80 height 18
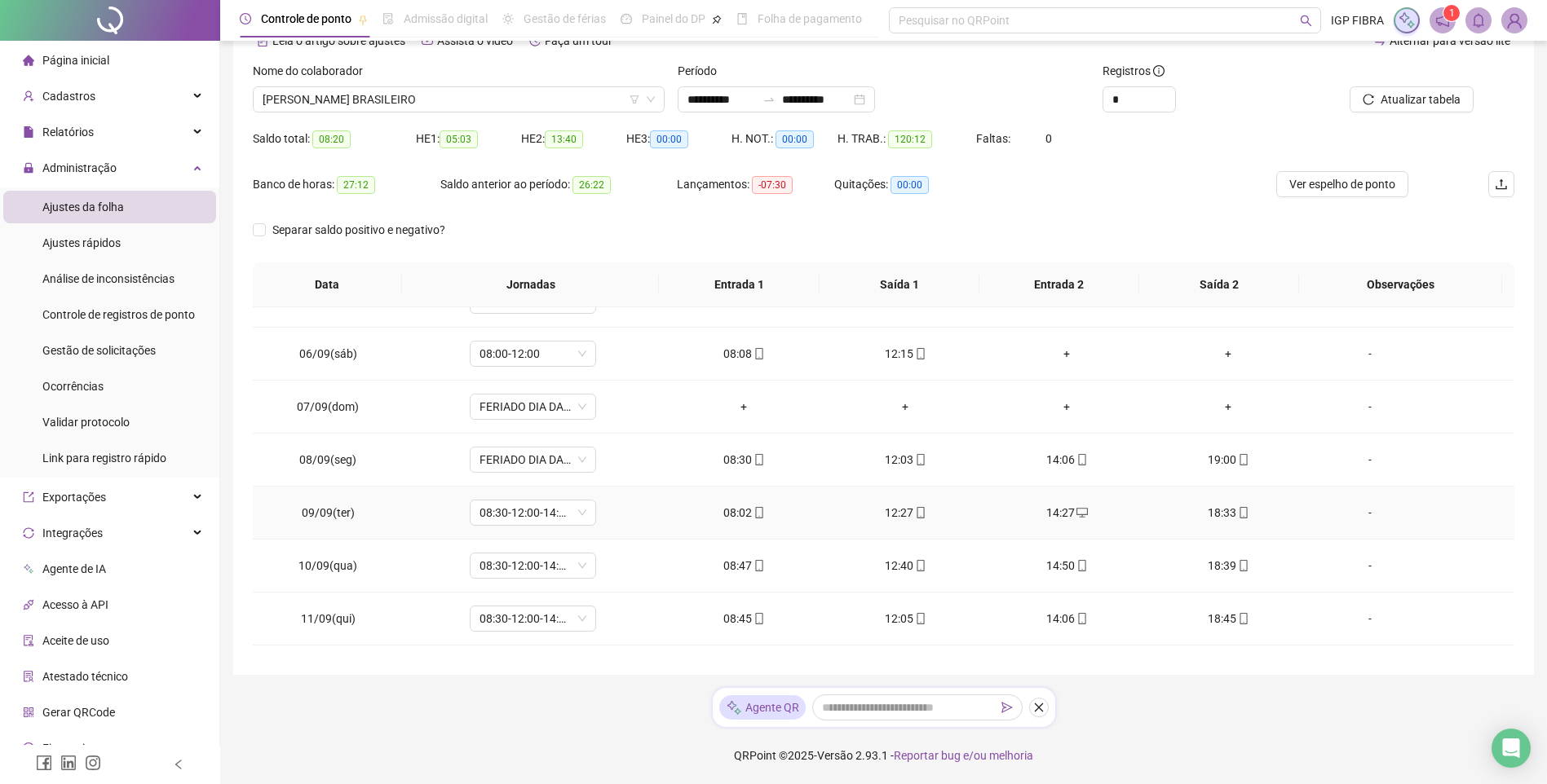
scroll to position [408, 0]
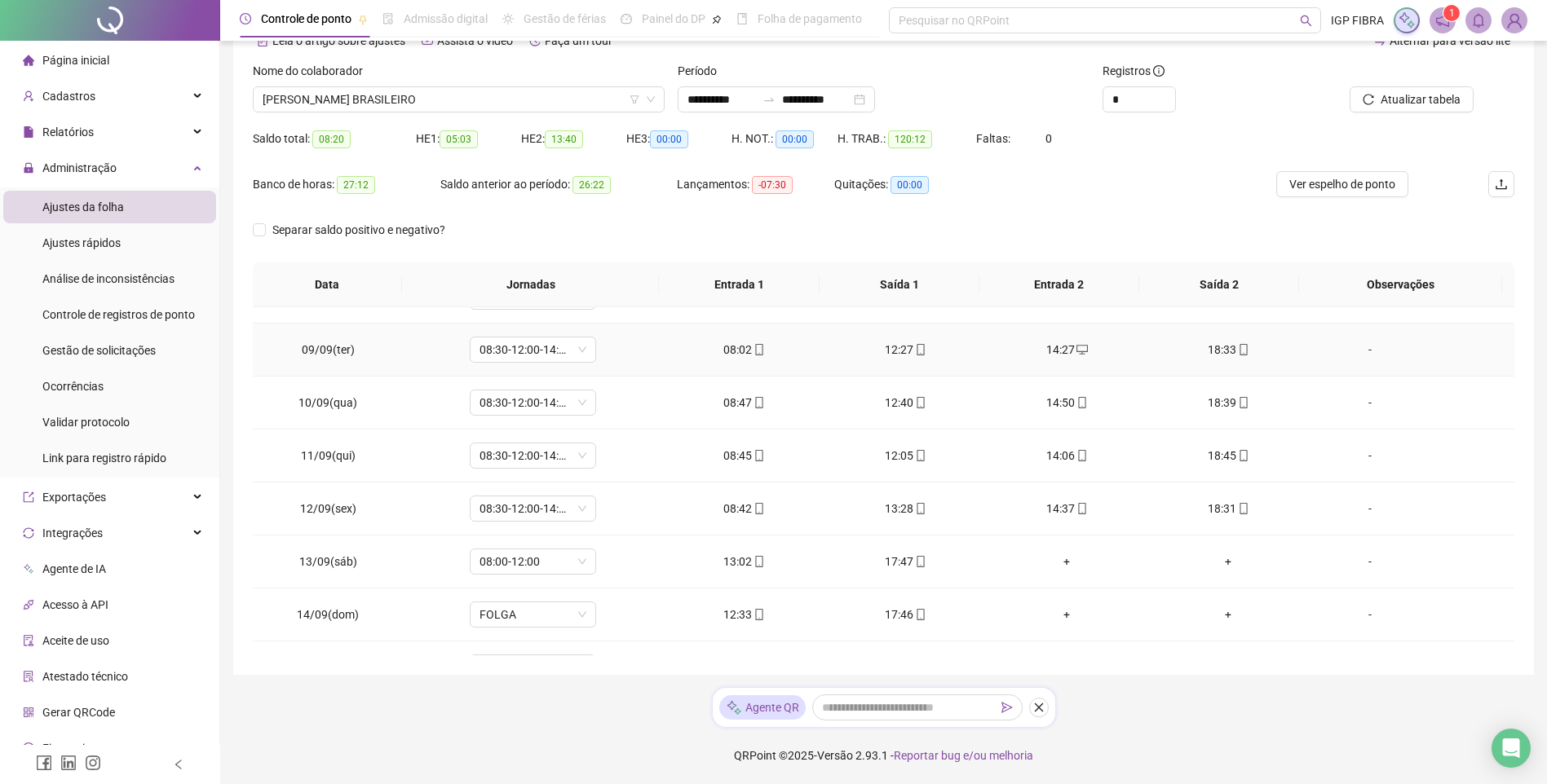
click at [724, 349] on div "08:02" at bounding box center [743, 349] width 135 height 18
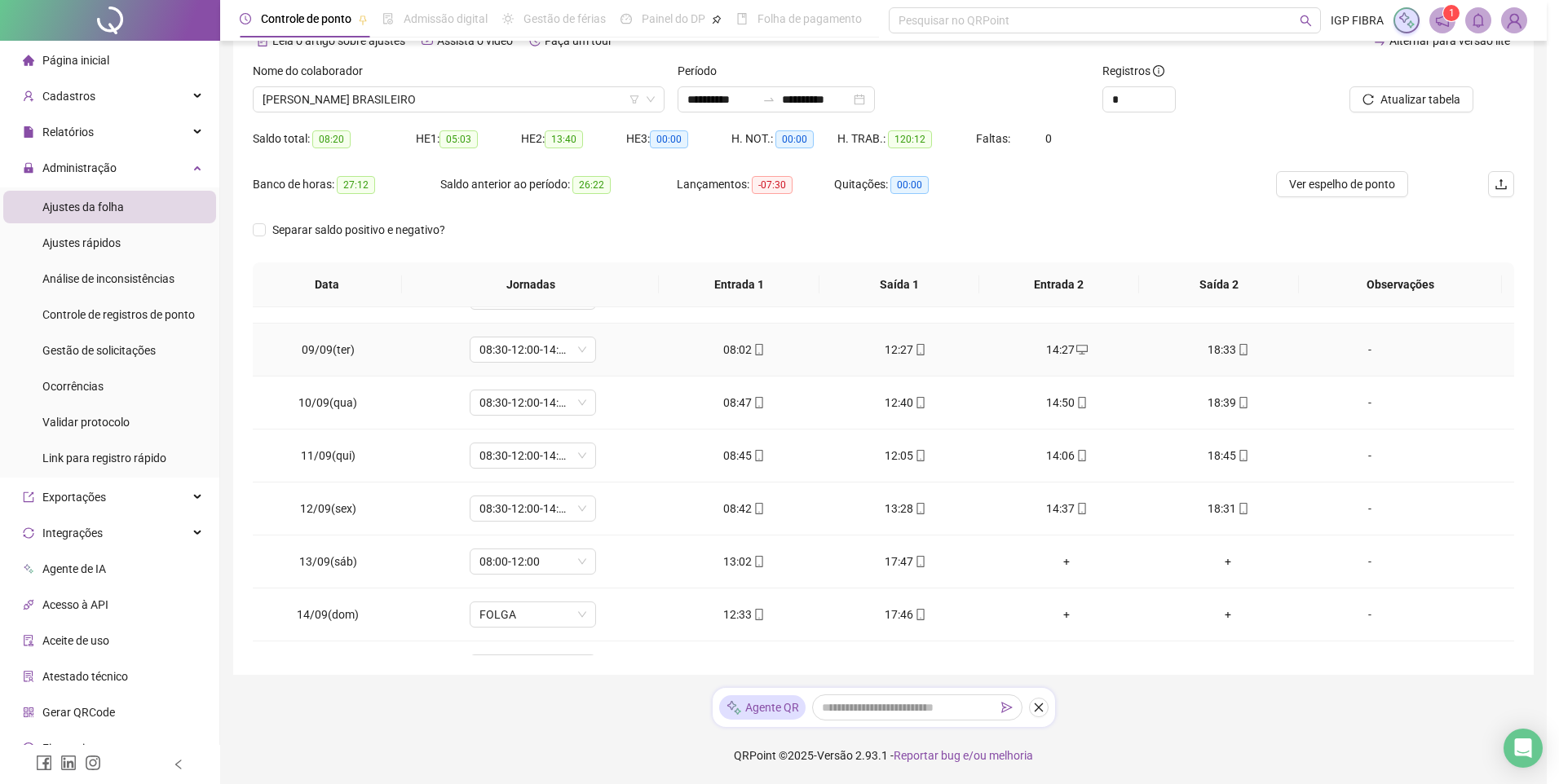
type input "**********"
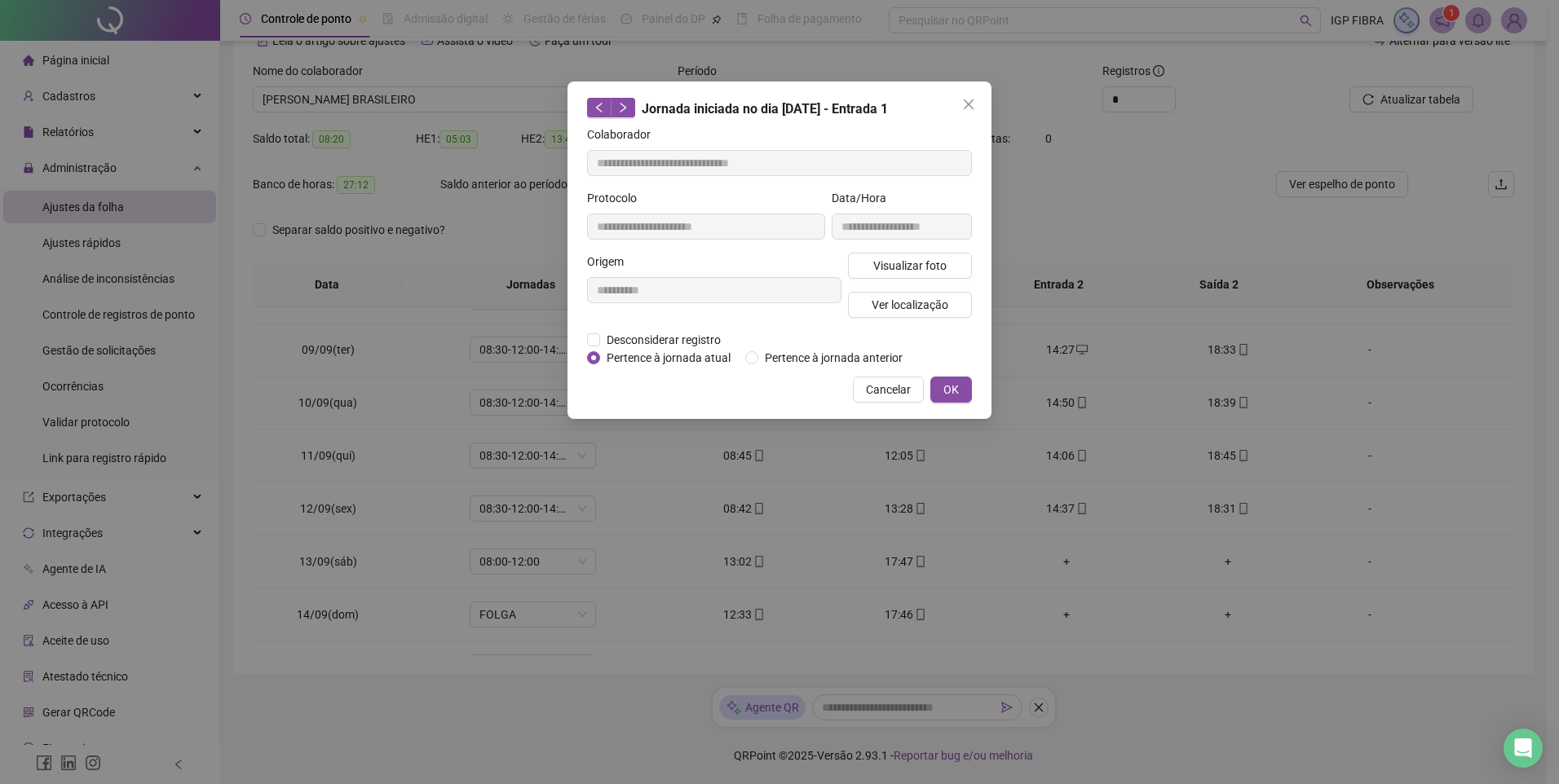
click at [899, 246] on div "**********" at bounding box center [902, 221] width 147 height 64
click at [899, 258] on span "Visualizar foto" at bounding box center [909, 265] width 73 height 18
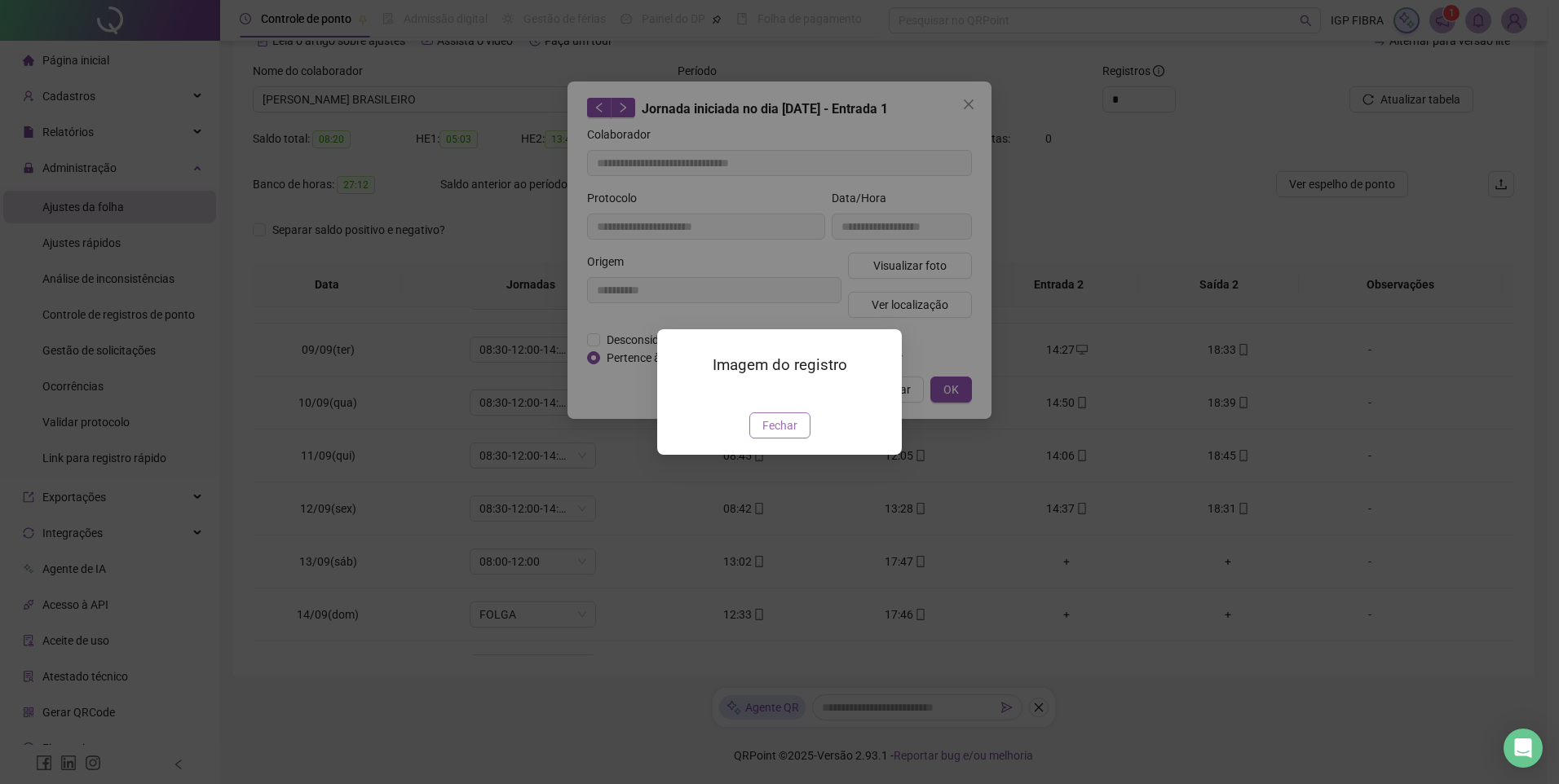
click at [784, 435] on span "Fechar" at bounding box center [780, 425] width 35 height 18
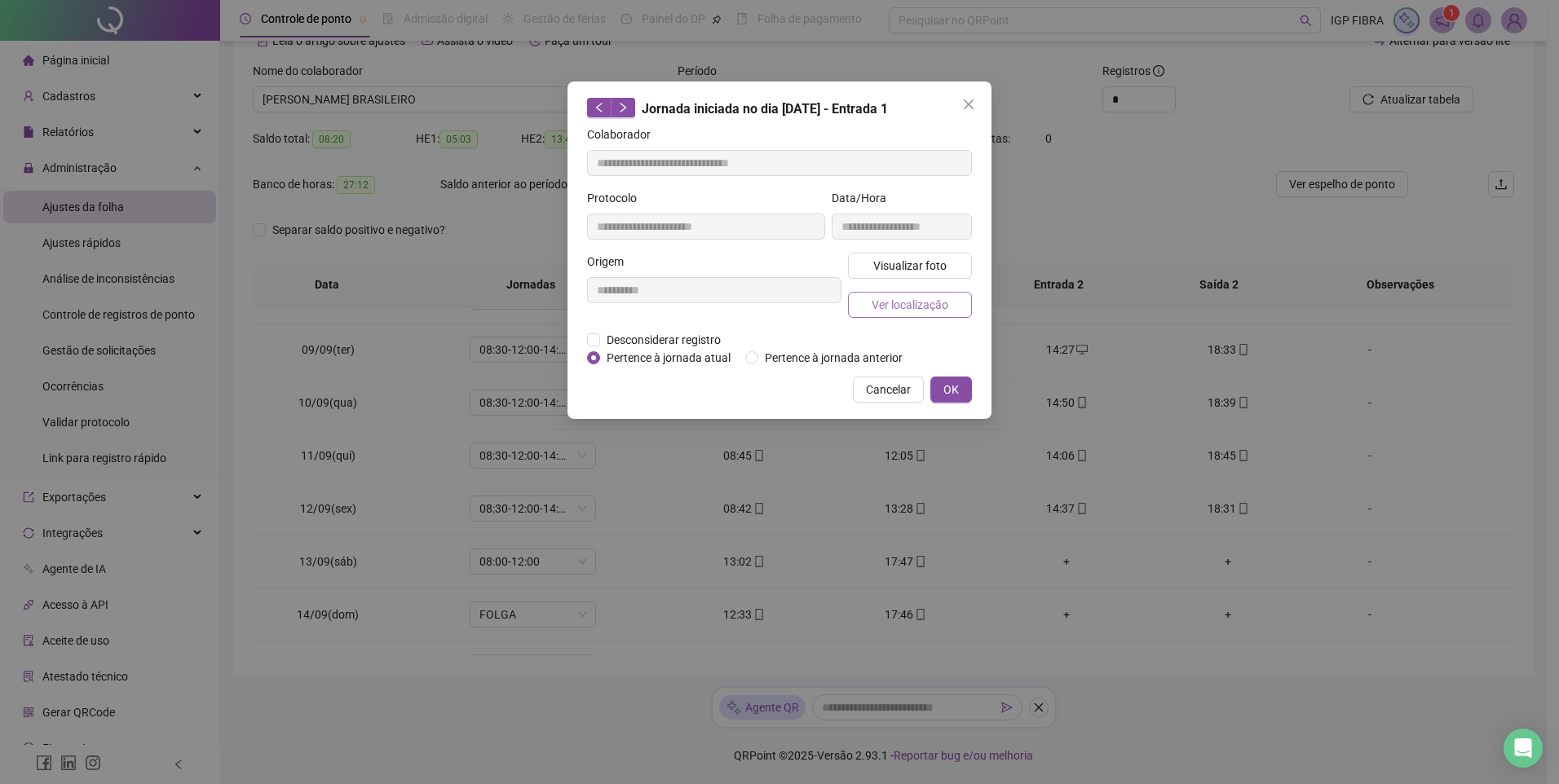
click at [913, 299] on span "Ver localização" at bounding box center [910, 304] width 77 height 18
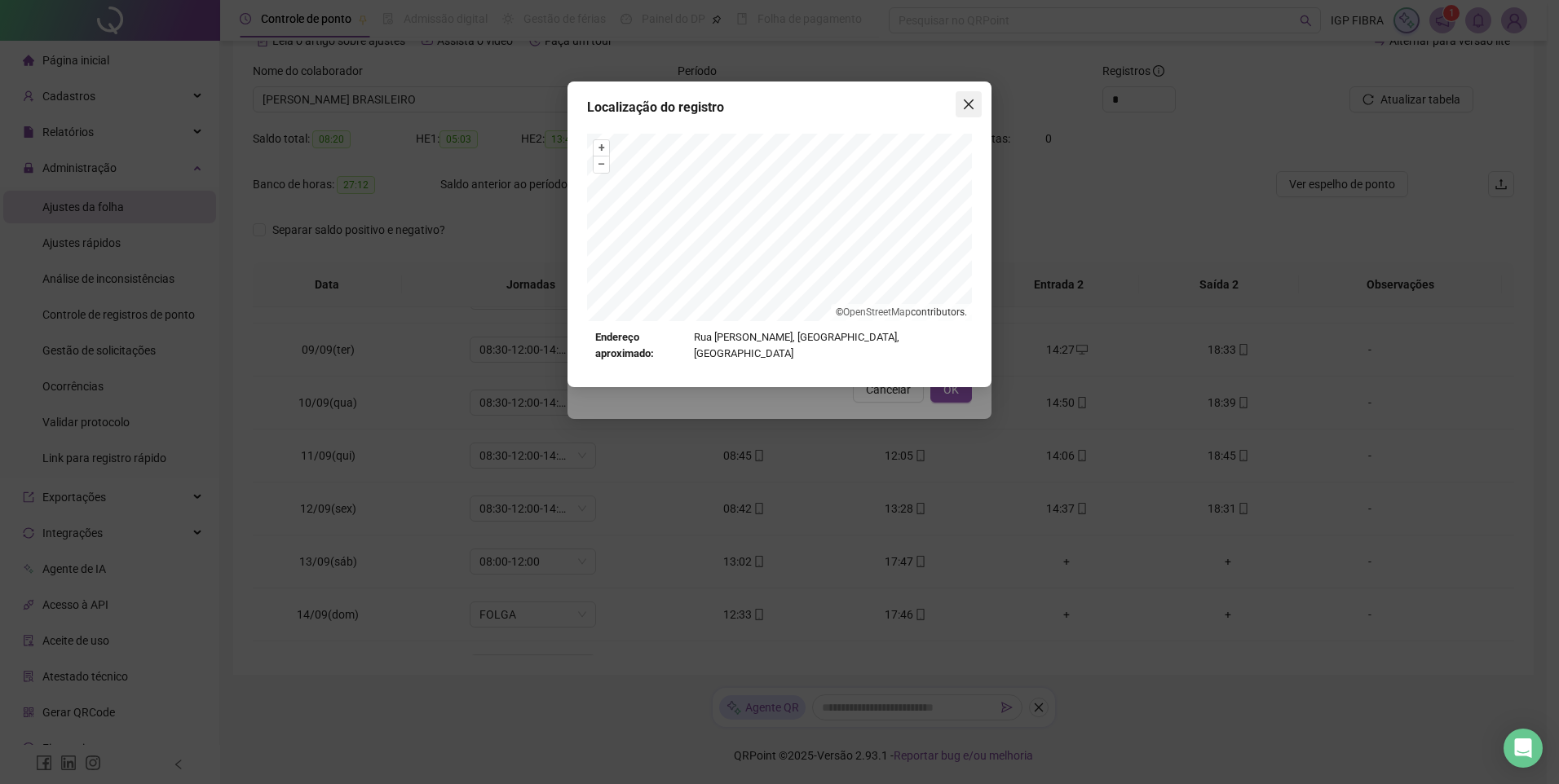
click at [963, 104] on icon "close" at bounding box center [968, 104] width 13 height 13
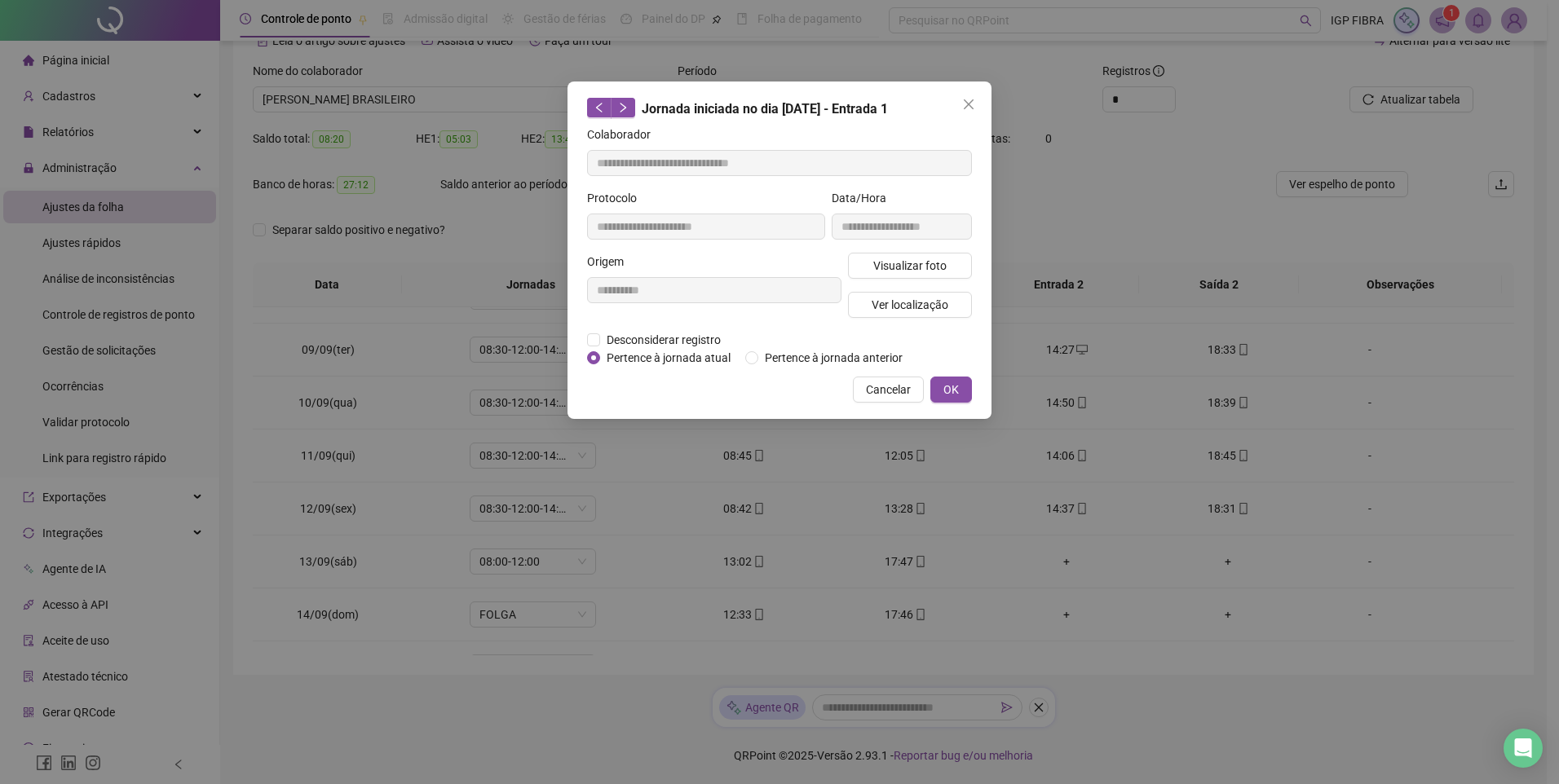
click at [963, 104] on icon "close" at bounding box center [968, 104] width 13 height 13
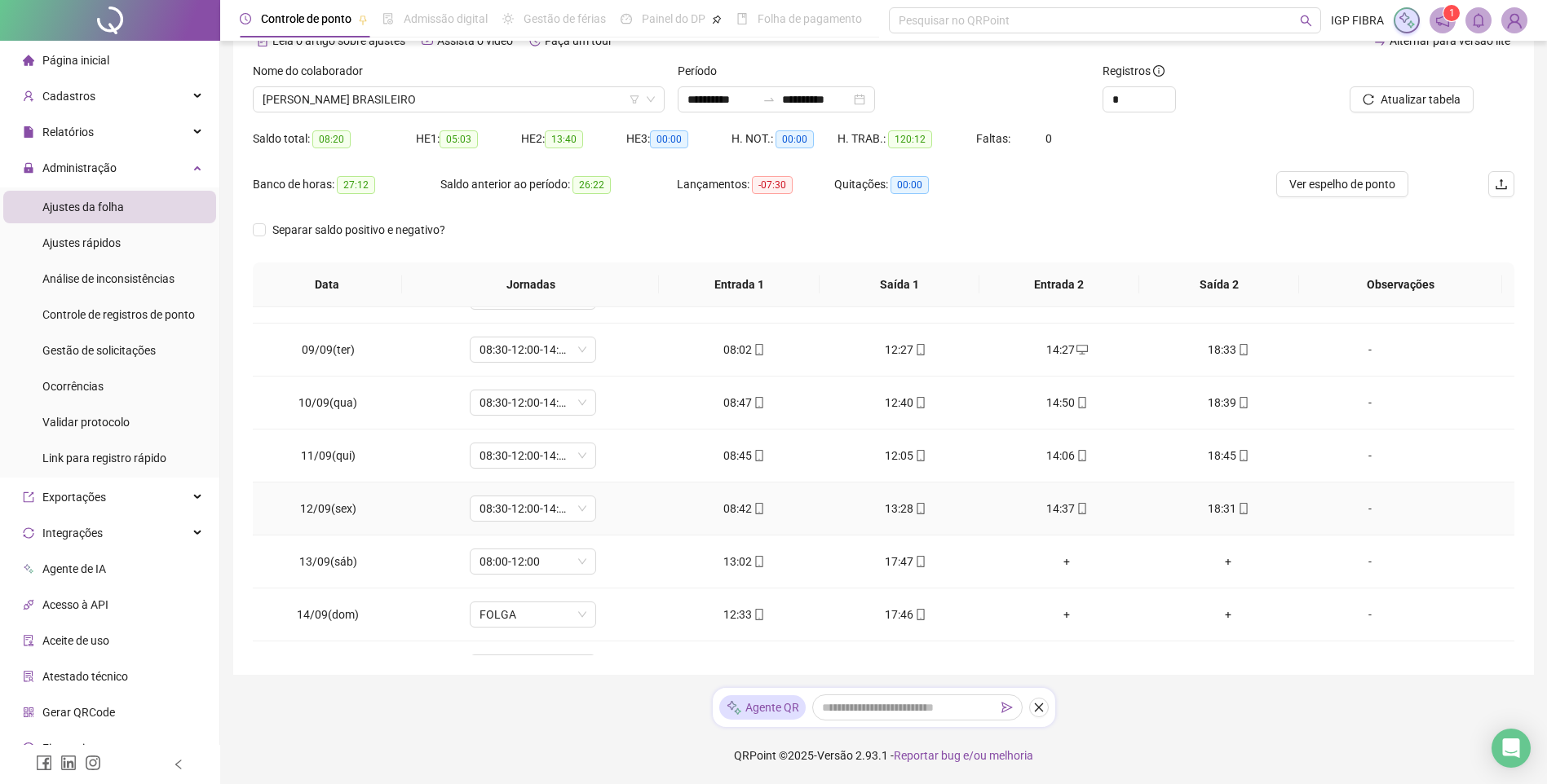
scroll to position [606, 0]
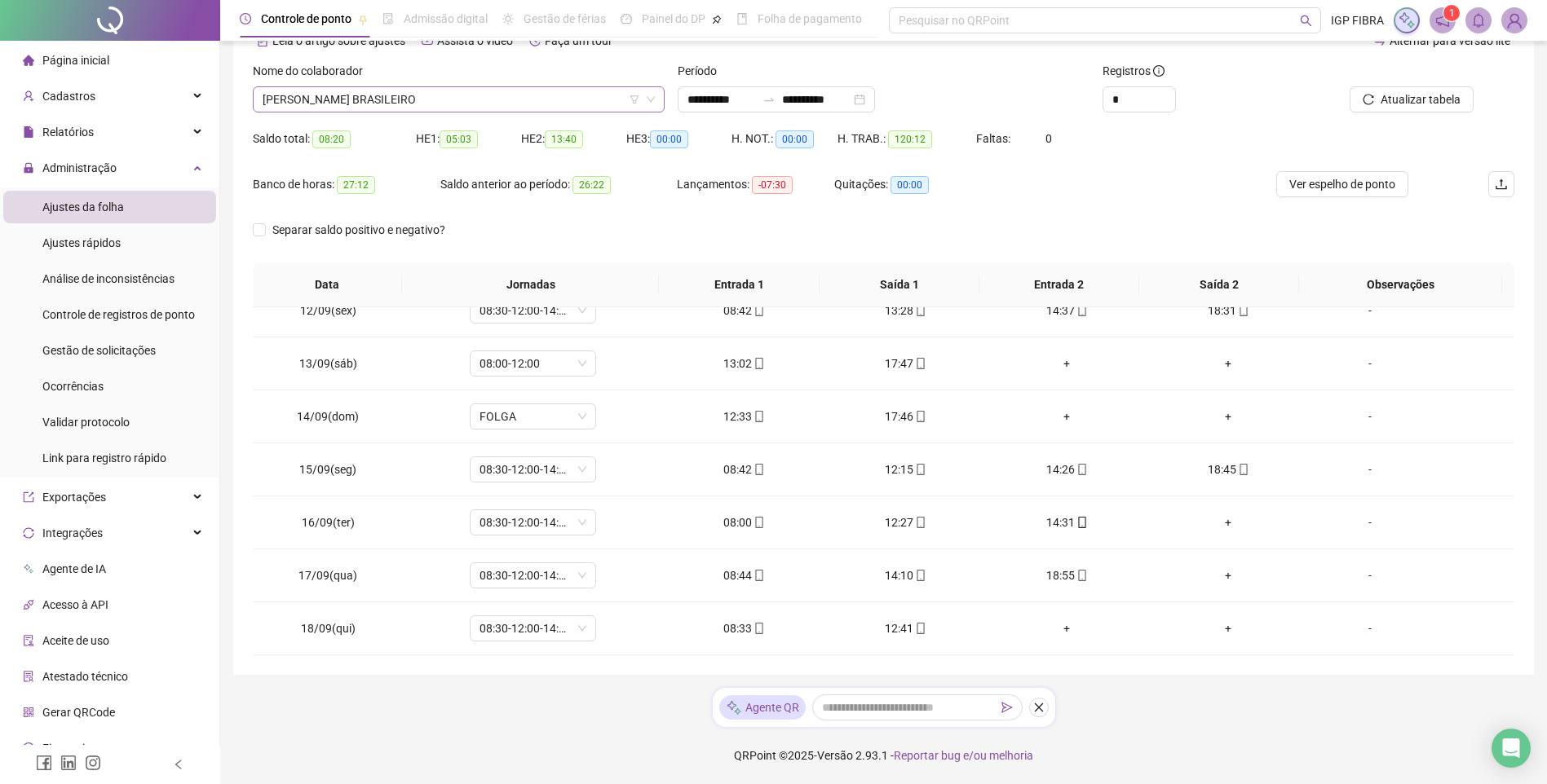
click at [521, 103] on span "CAIO ROBERTO DA MATTA BRASILEIRO" at bounding box center [459, 99] width 392 height 24
click at [1429, 140] on div "Saldo total: 08:20 HE 1: 05:03 HE 2: 13:40 HE 3: 00:00 H. NOT.: 00:00 H. TRAB.:…" at bounding box center [883, 148] width 1261 height 45
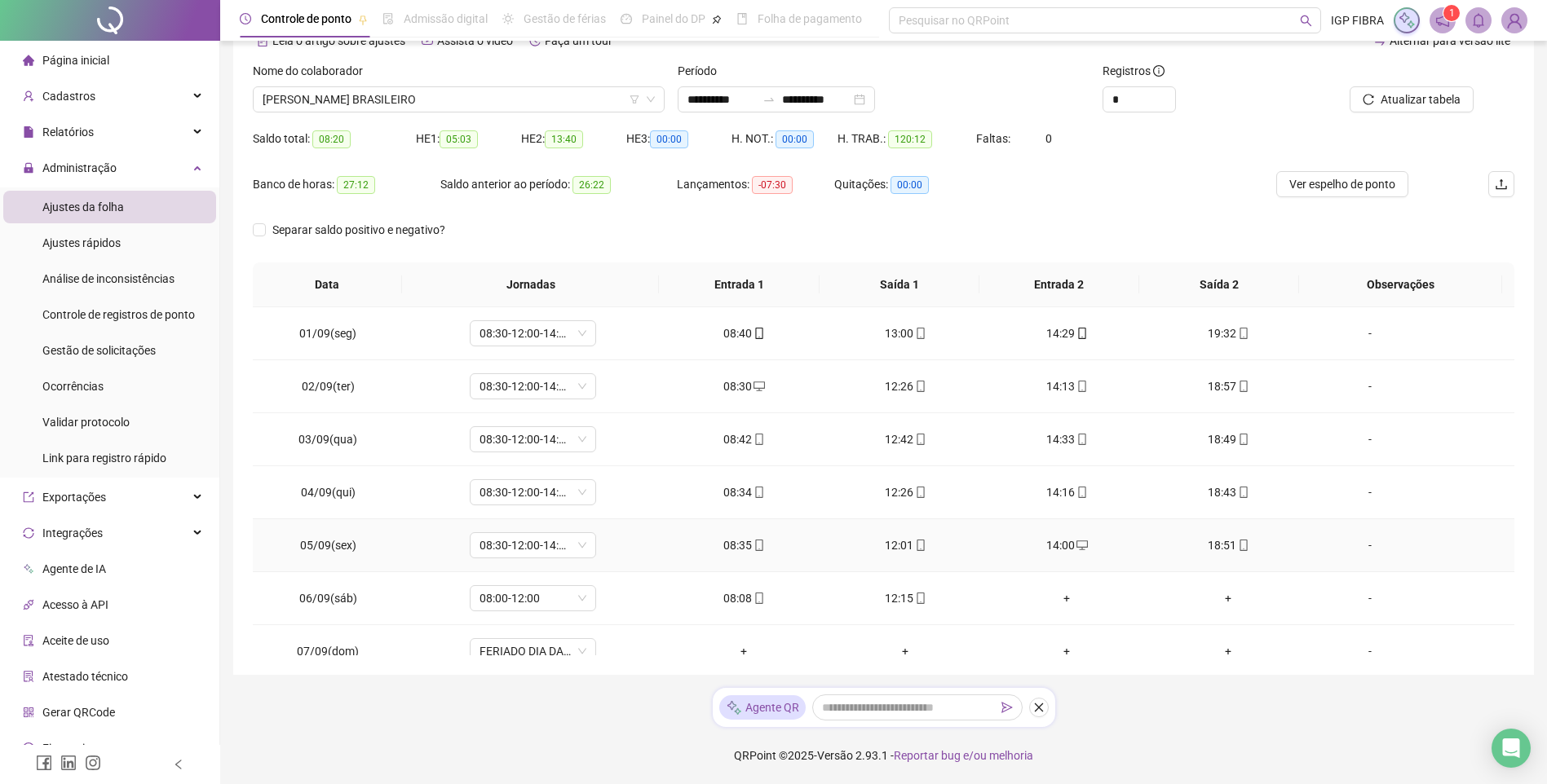
scroll to position [0, 0]
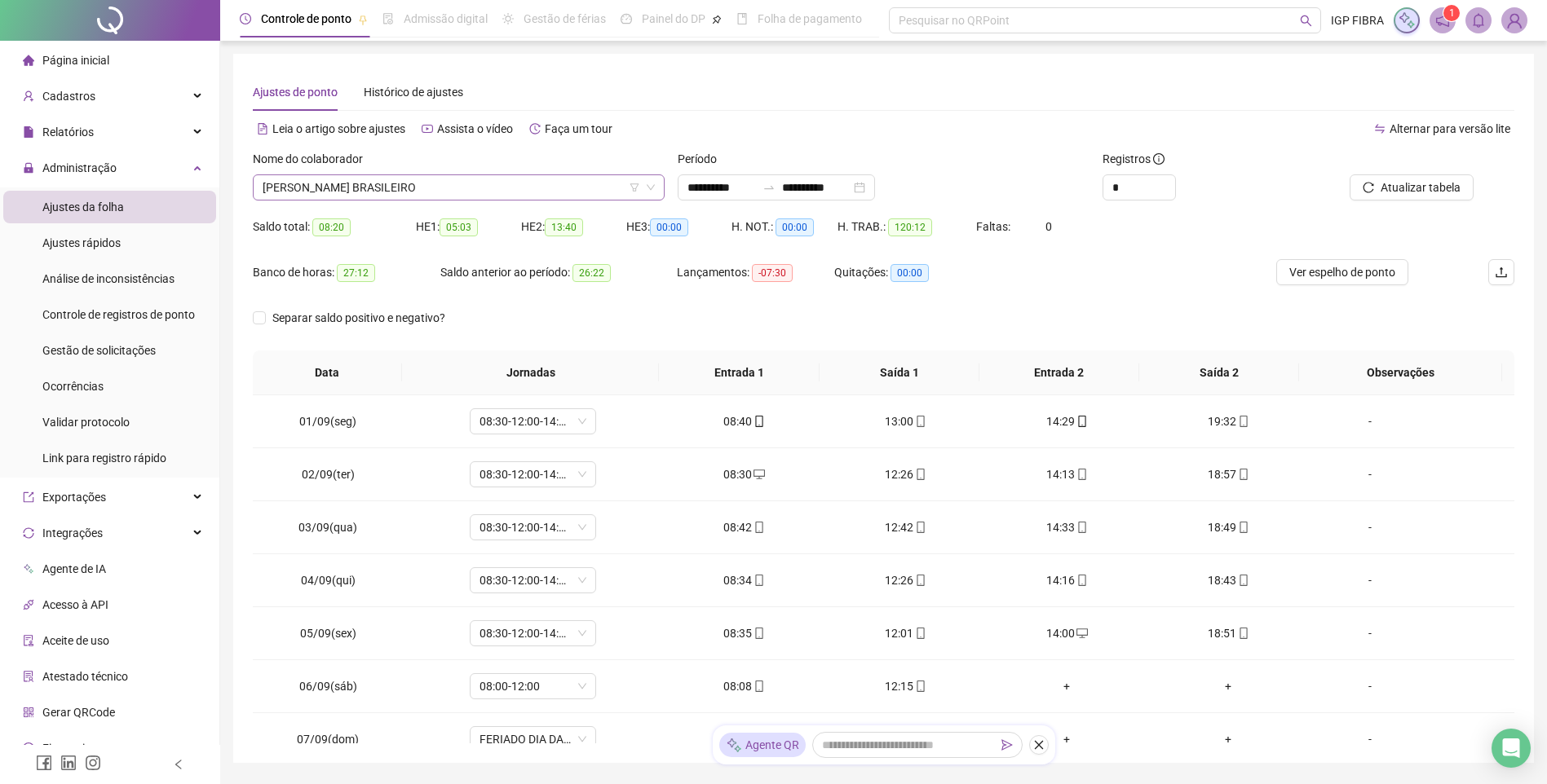
click at [285, 176] on span "CAIO ROBERTO DA MATTA BRASILEIRO" at bounding box center [459, 188] width 392 height 24
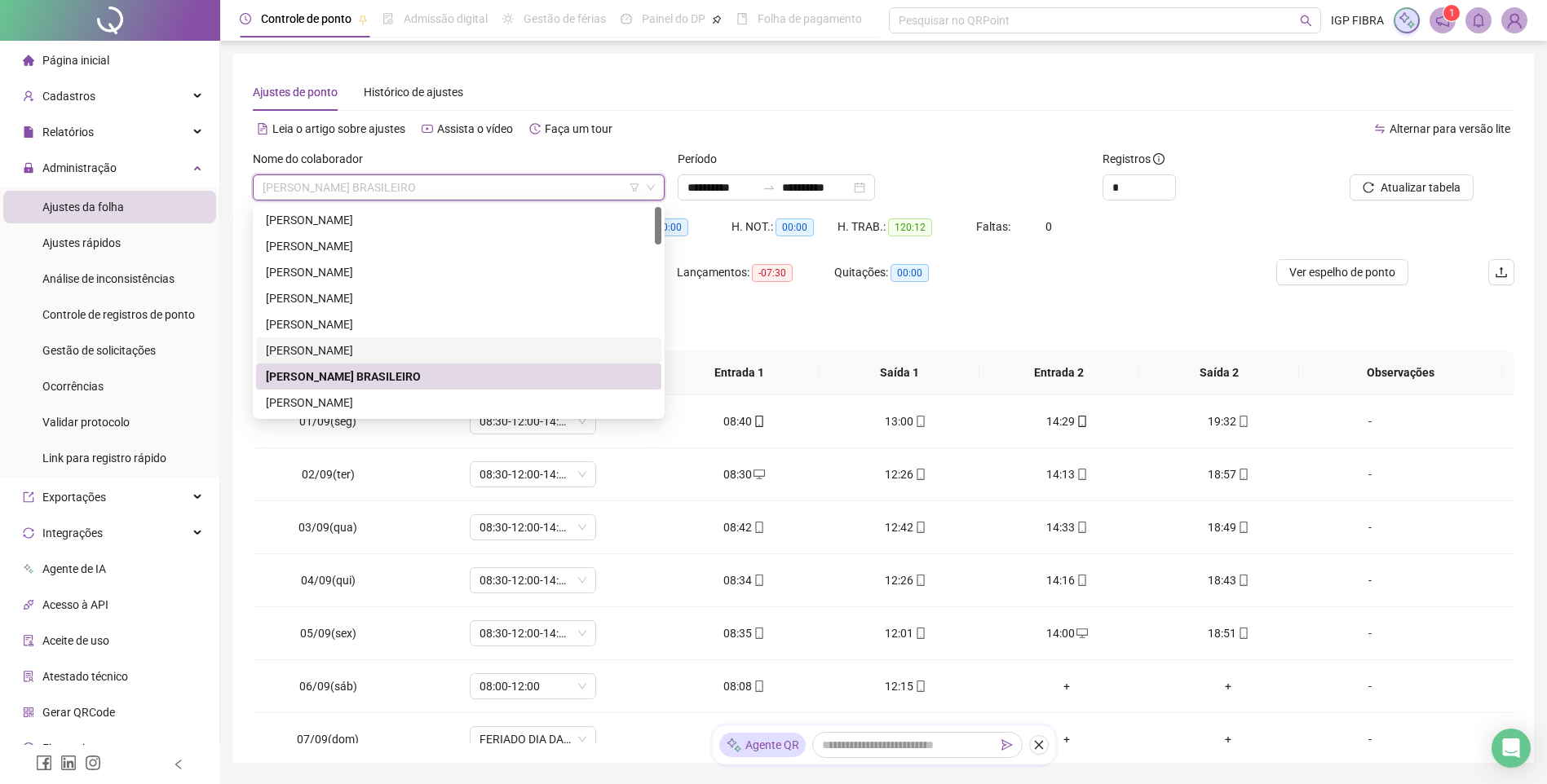
scroll to position [163, 0]
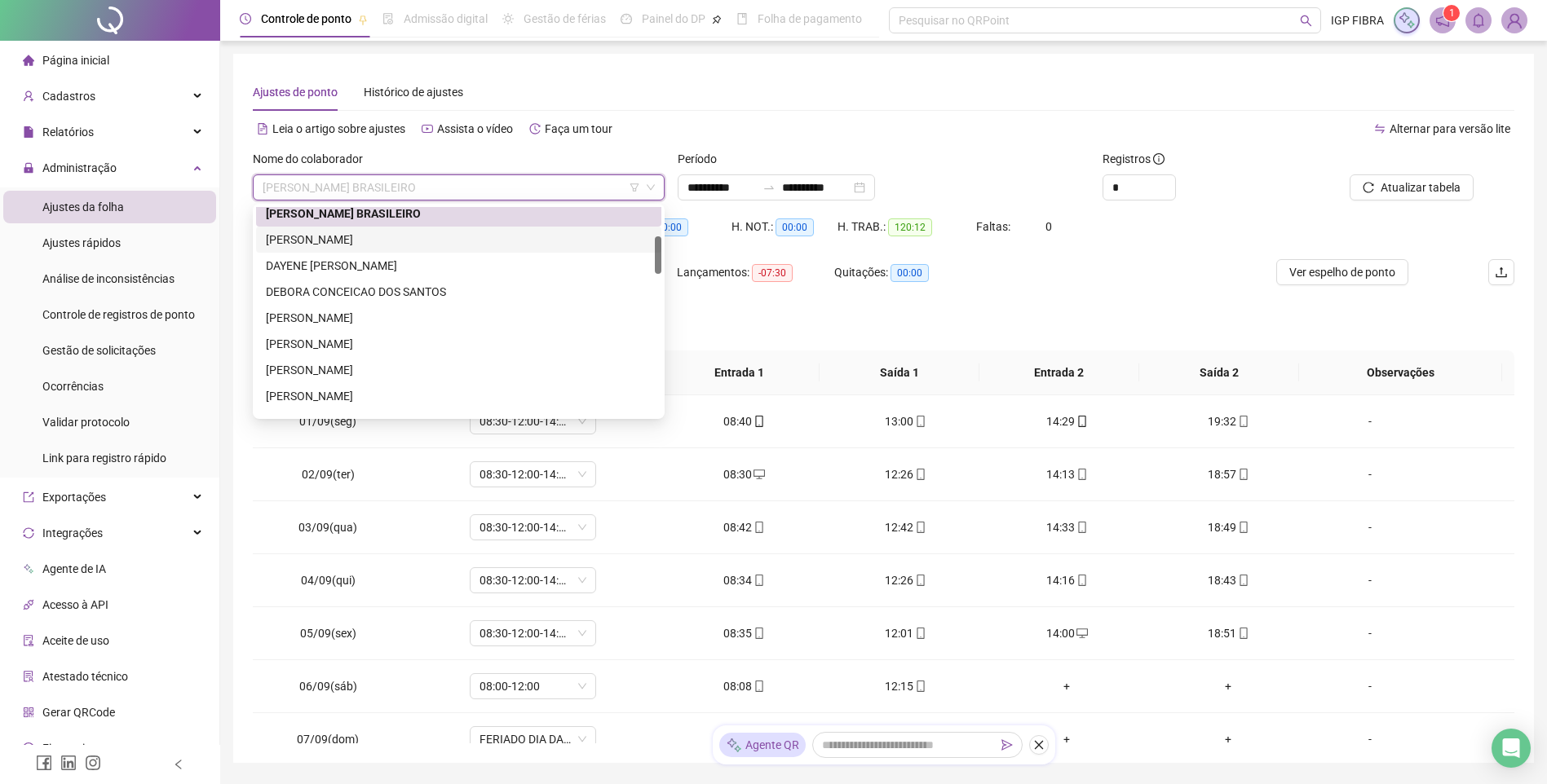
click at [327, 238] on div "CAIQUE DOS SANTOS" at bounding box center [458, 239] width 386 height 18
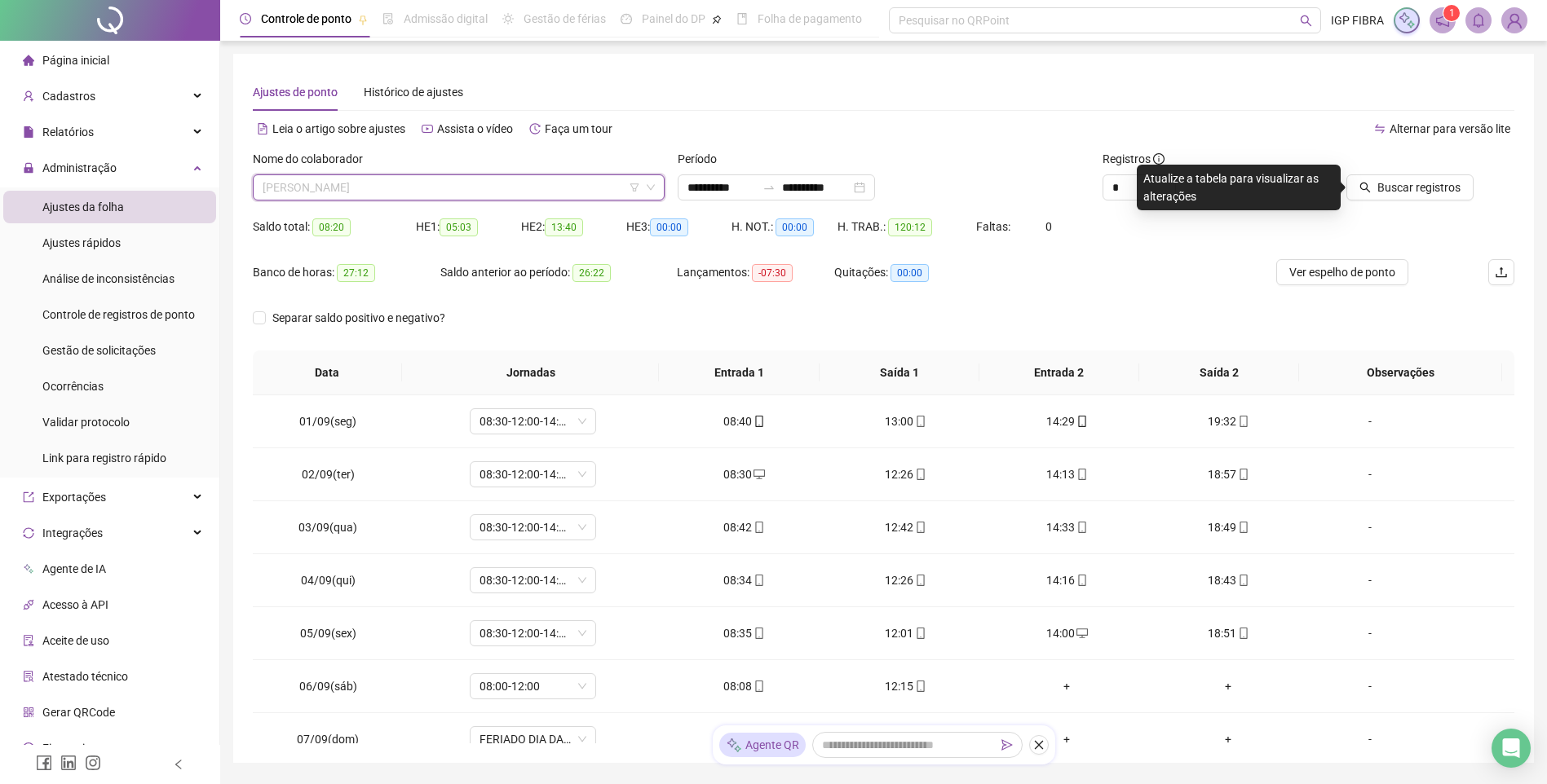
click at [352, 190] on span "CAIQUE DOS SANTOS" at bounding box center [459, 188] width 392 height 24
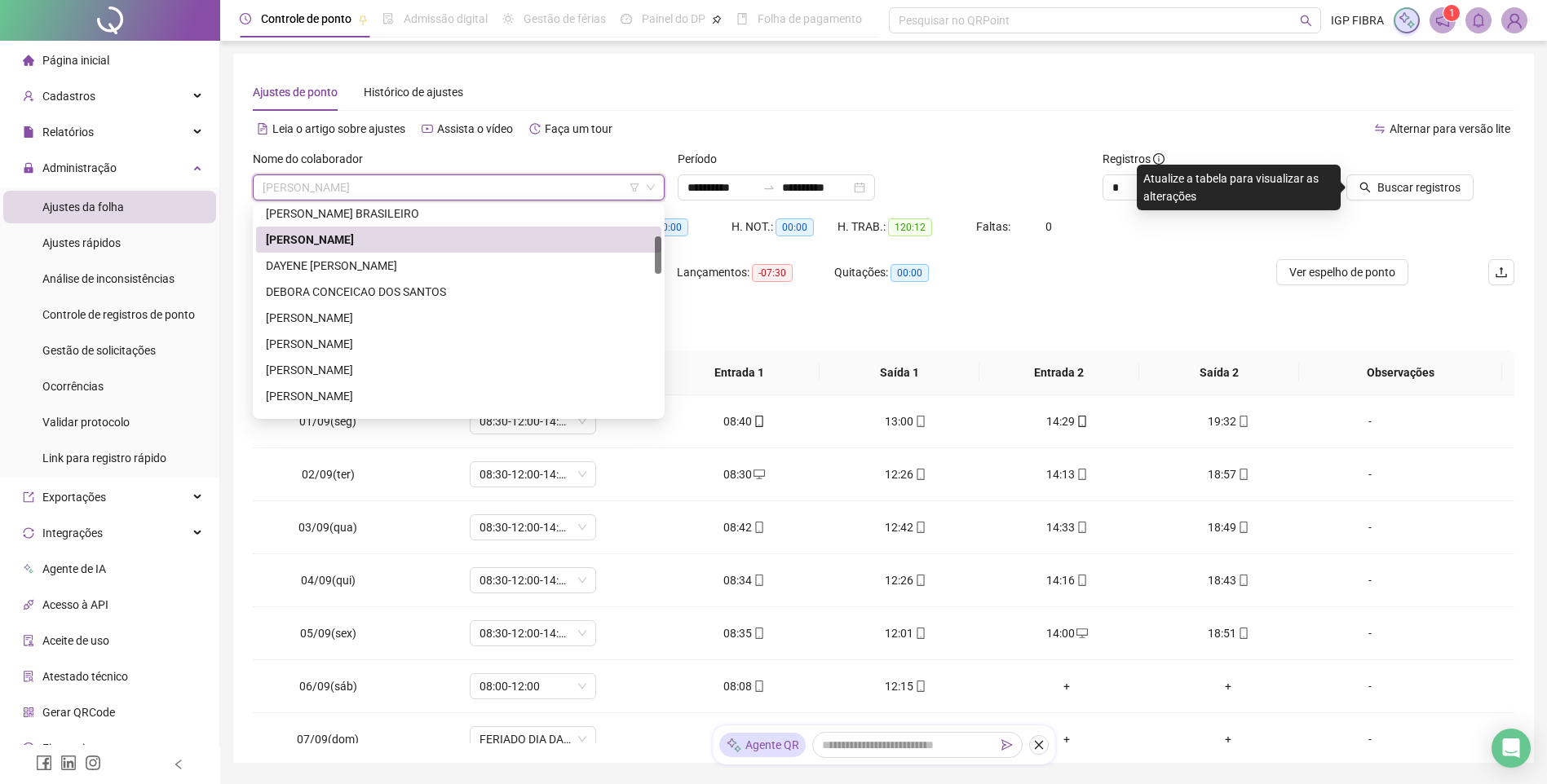
click at [355, 231] on div "CAIQUE DOS SANTOS" at bounding box center [458, 239] width 386 height 18
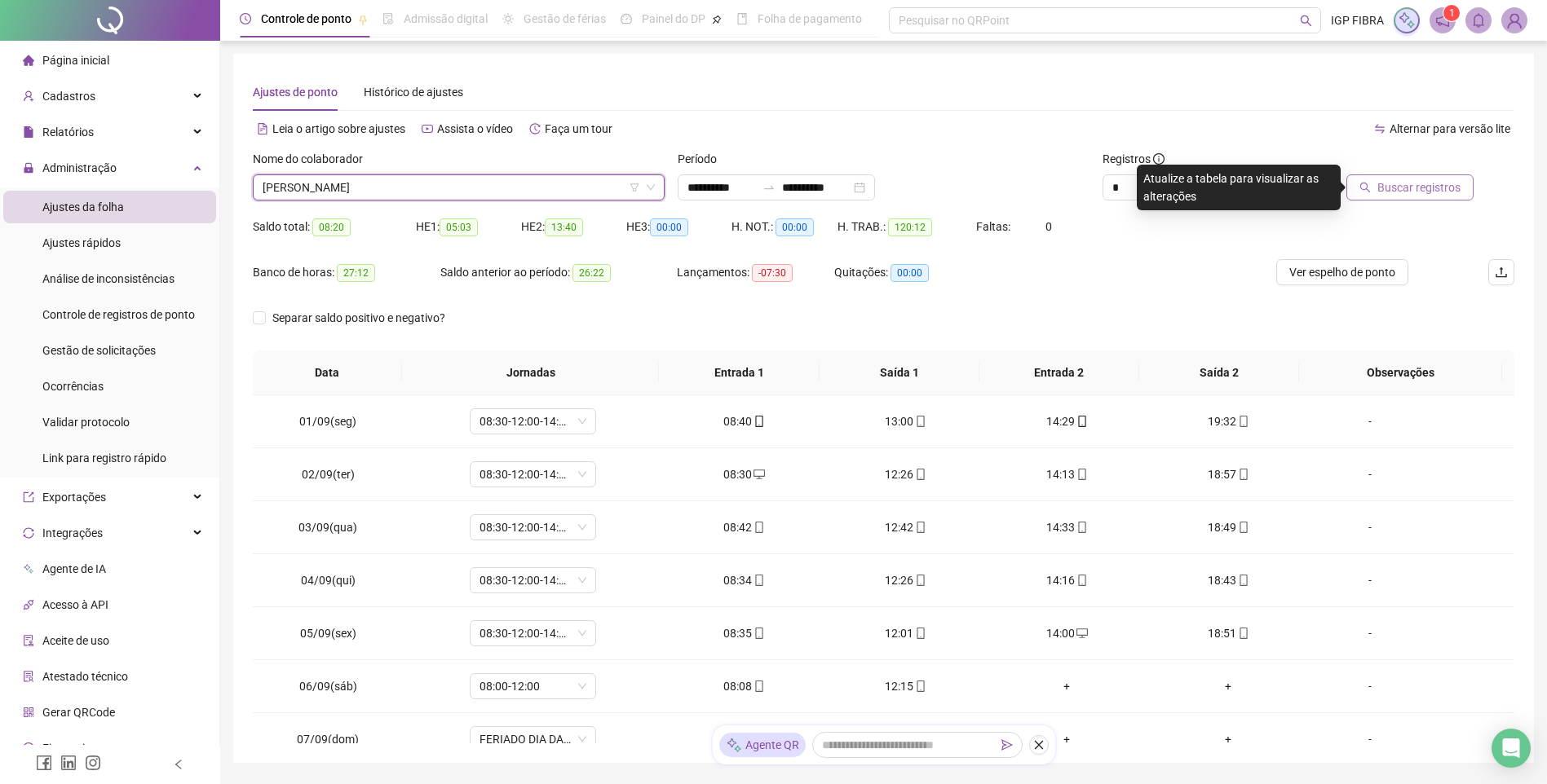
click at [1409, 189] on span "Buscar registros" at bounding box center [1418, 187] width 83 height 18
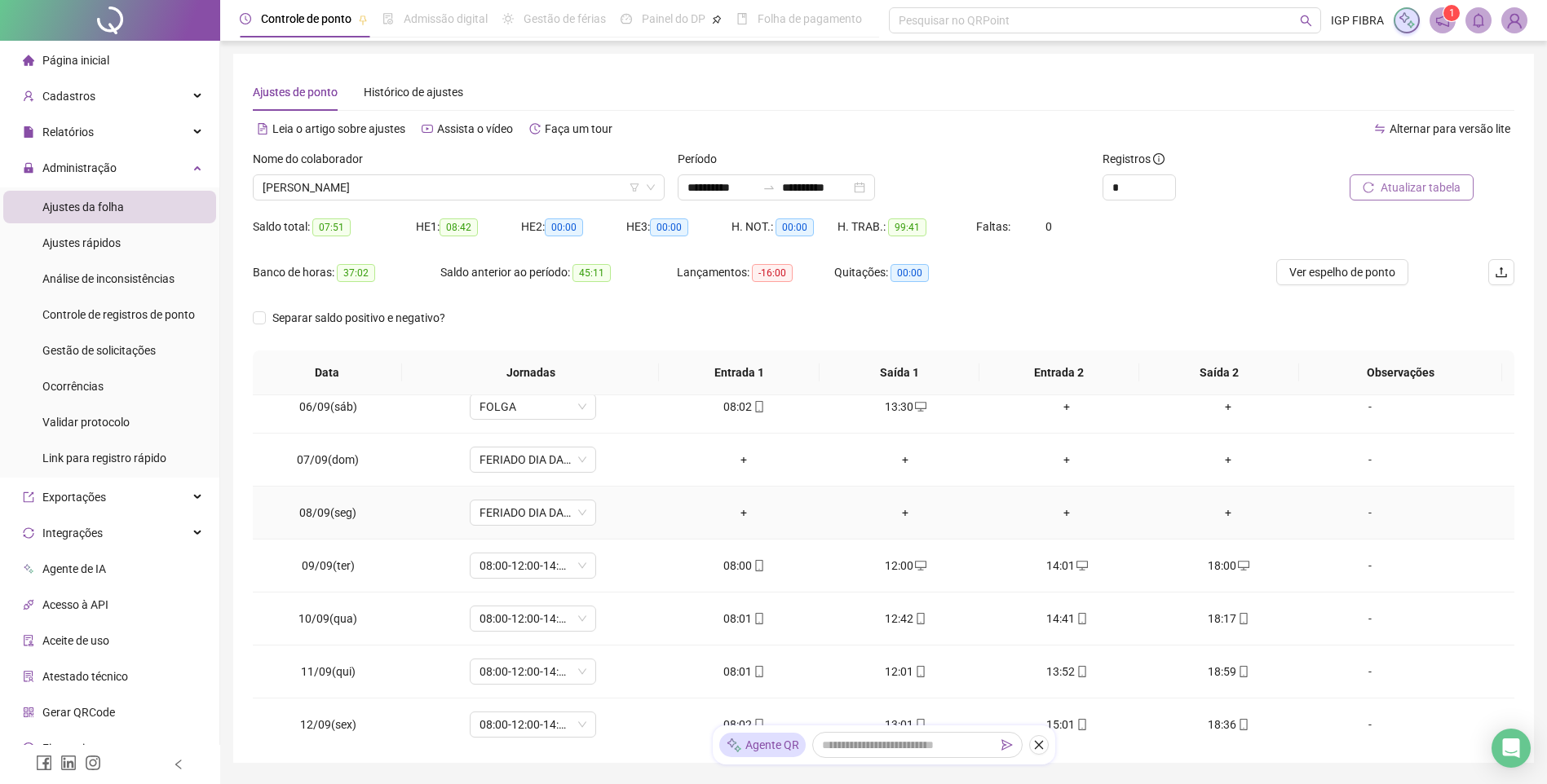
scroll to position [35, 0]
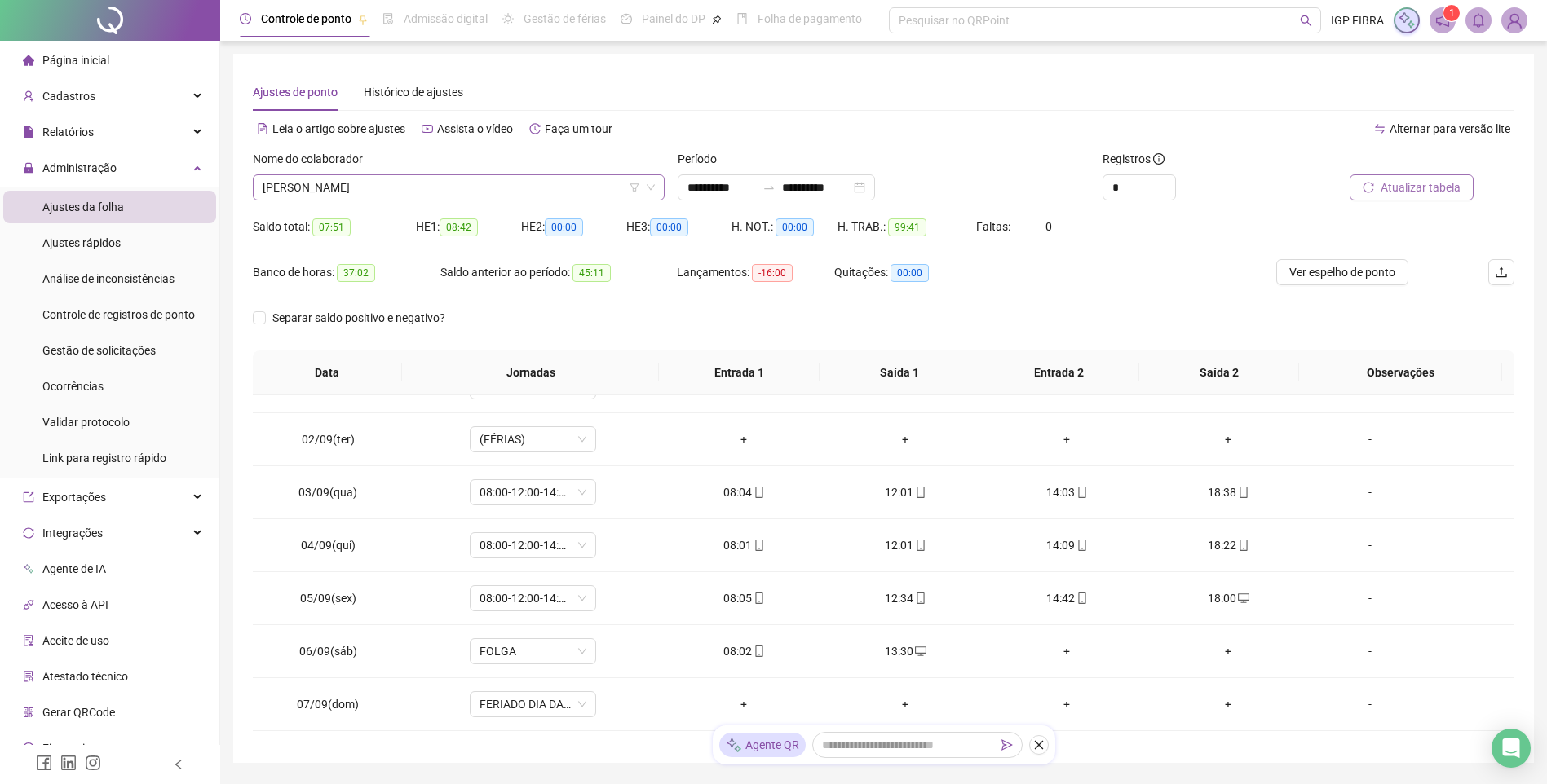
click at [441, 182] on span "CAIQUE DOS SANTOS" at bounding box center [459, 188] width 392 height 24
click at [315, 177] on span "CAIQUE DOS SANTOS" at bounding box center [459, 188] width 392 height 24
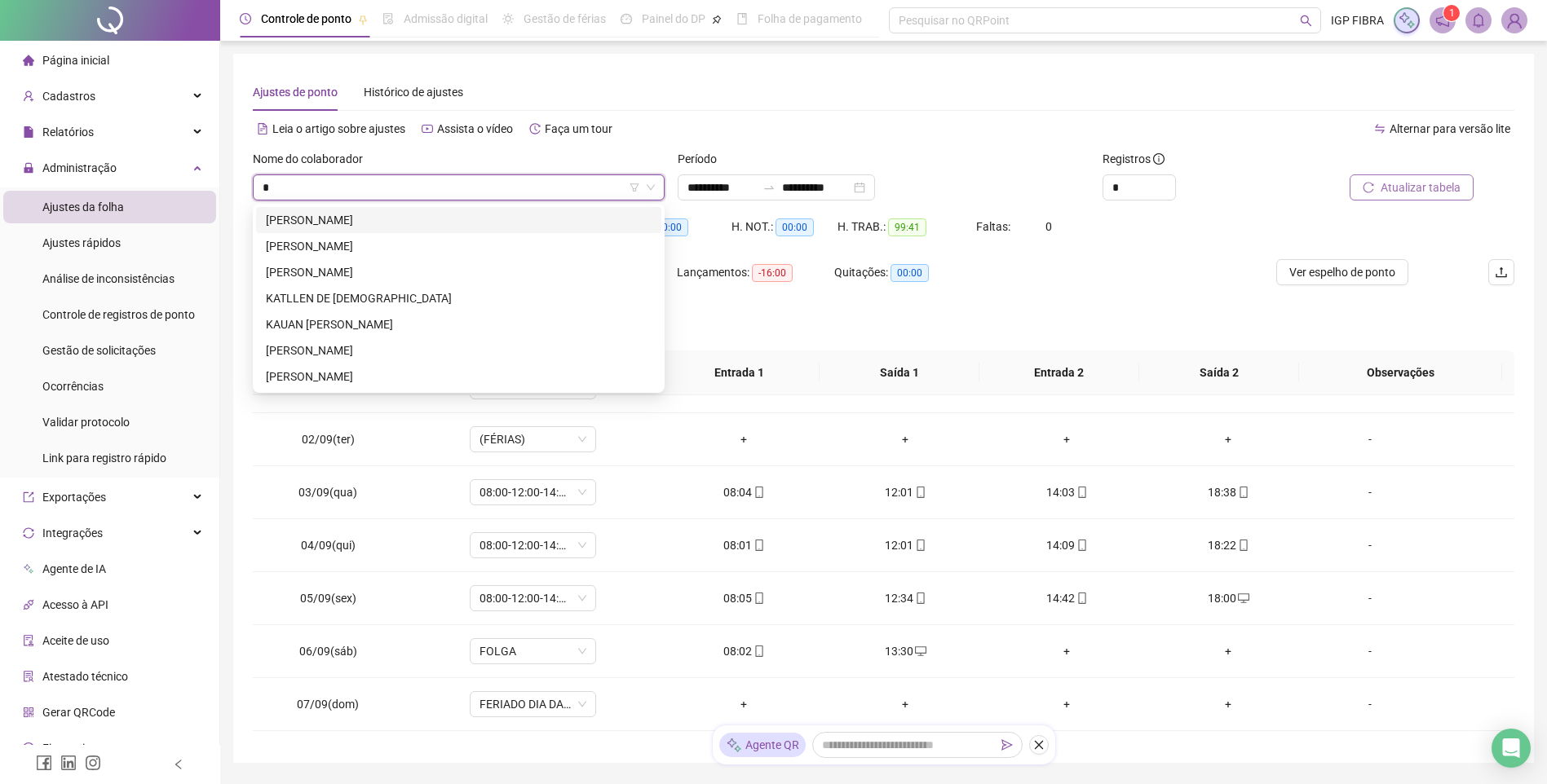
scroll to position [0, 0]
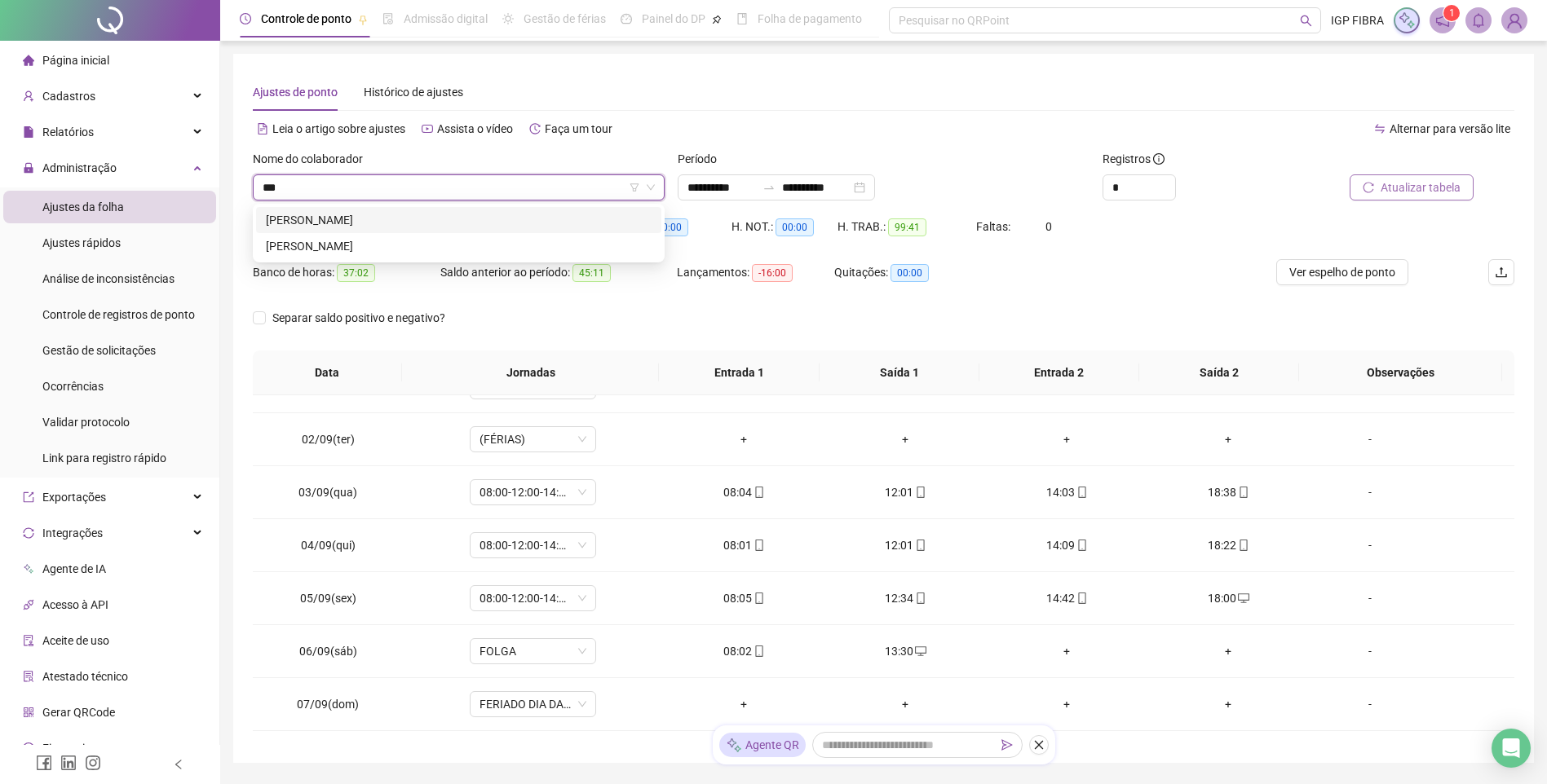
type input "****"
click at [304, 223] on div "KARINY DE JESUS SANTOS" at bounding box center [458, 219] width 386 height 18
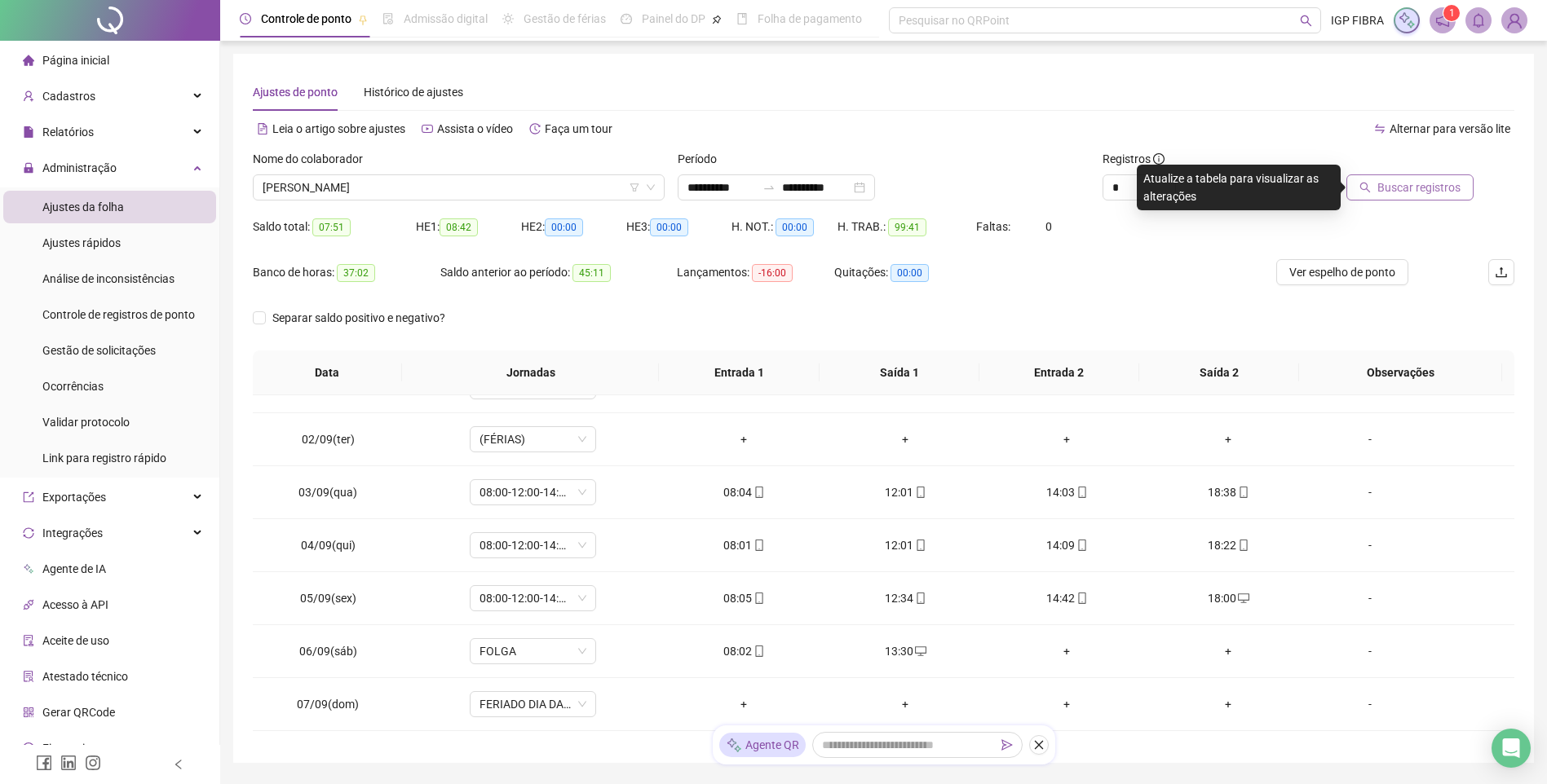
click at [1410, 169] on div at bounding box center [1394, 162] width 159 height 24
click at [1413, 176] on button "Buscar registros" at bounding box center [1410, 188] width 128 height 26
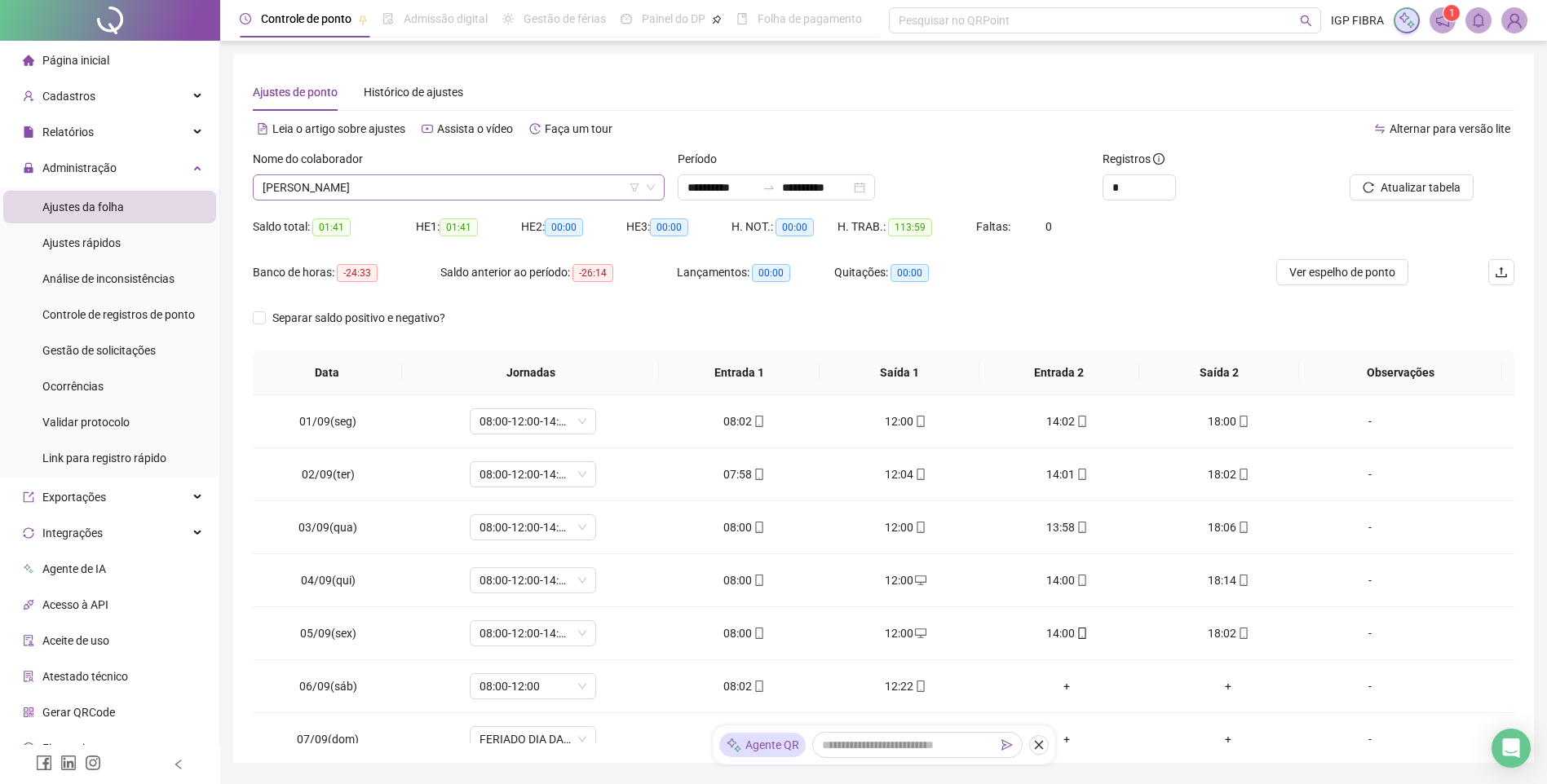
click at [405, 188] on span "KARINY DE JESUS SANTOS" at bounding box center [459, 188] width 392 height 24
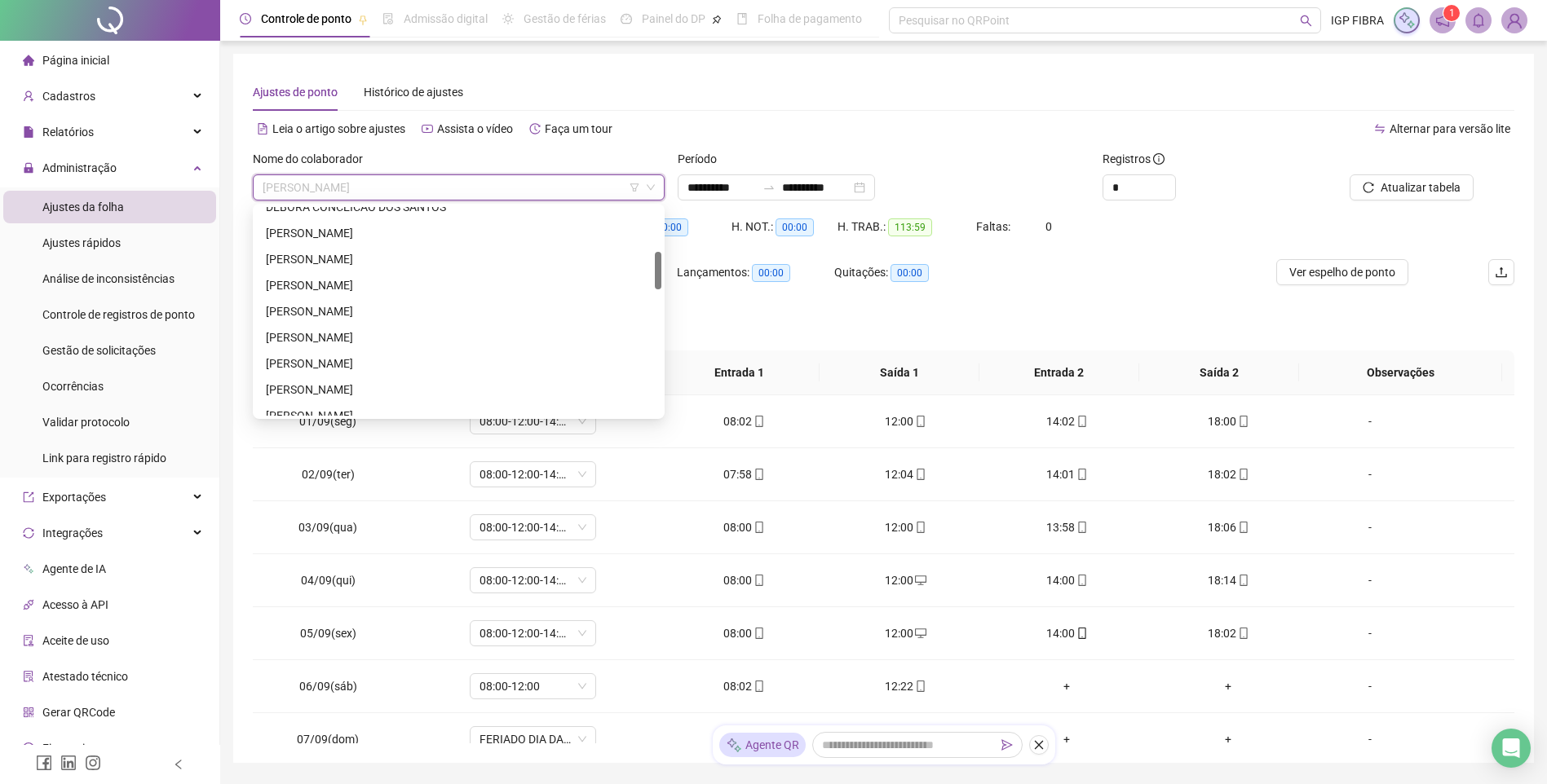
scroll to position [85, 0]
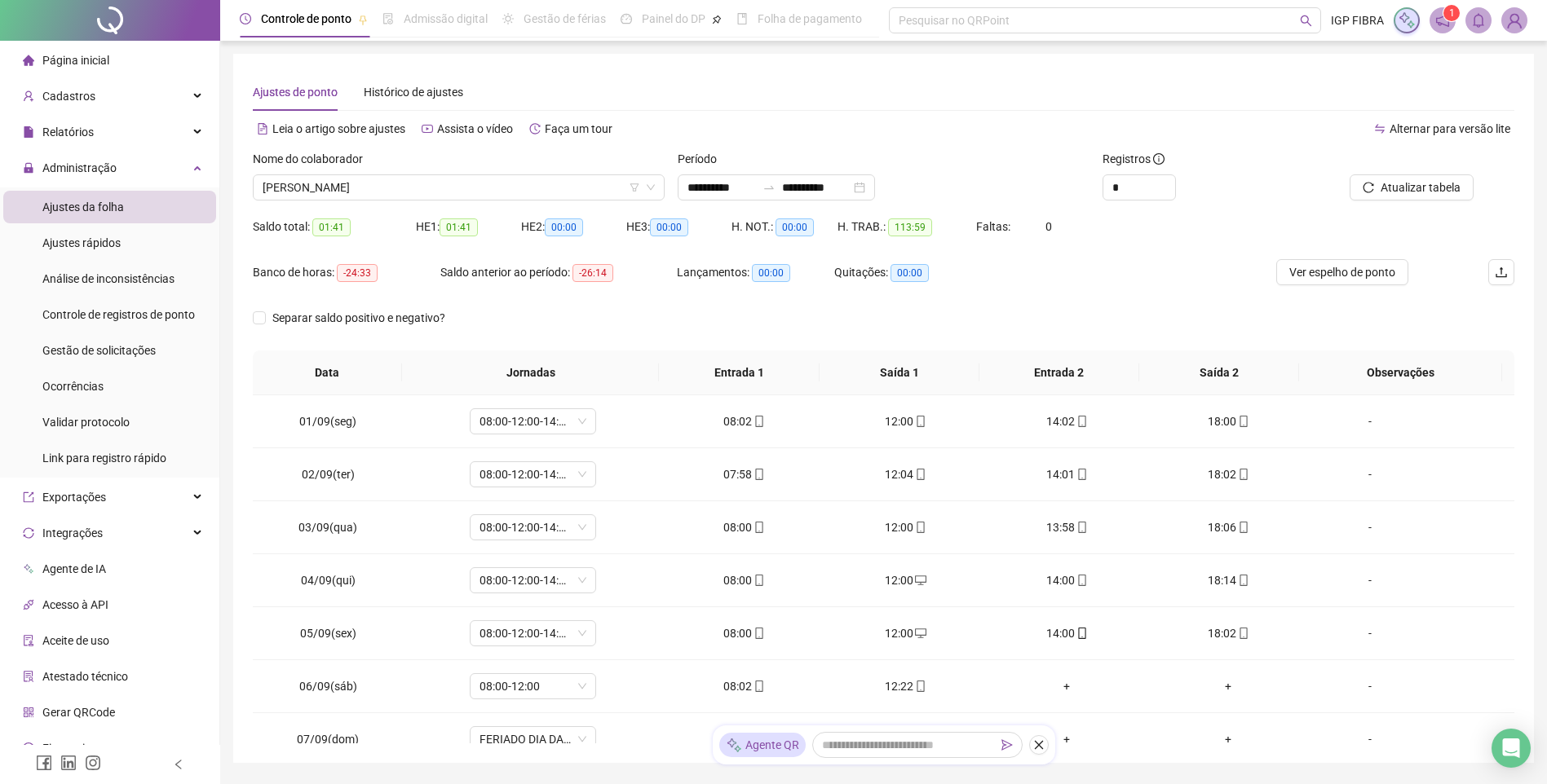
click at [1266, 119] on div "Alternar para versão lite" at bounding box center [1199, 129] width 631 height 26
drag, startPoint x: 574, startPoint y: 641, endPoint x: 742, endPoint y: 819, distance: 244.8
click at [403, 185] on span "KARINY DE JESUS SANTOS" at bounding box center [459, 188] width 392 height 24
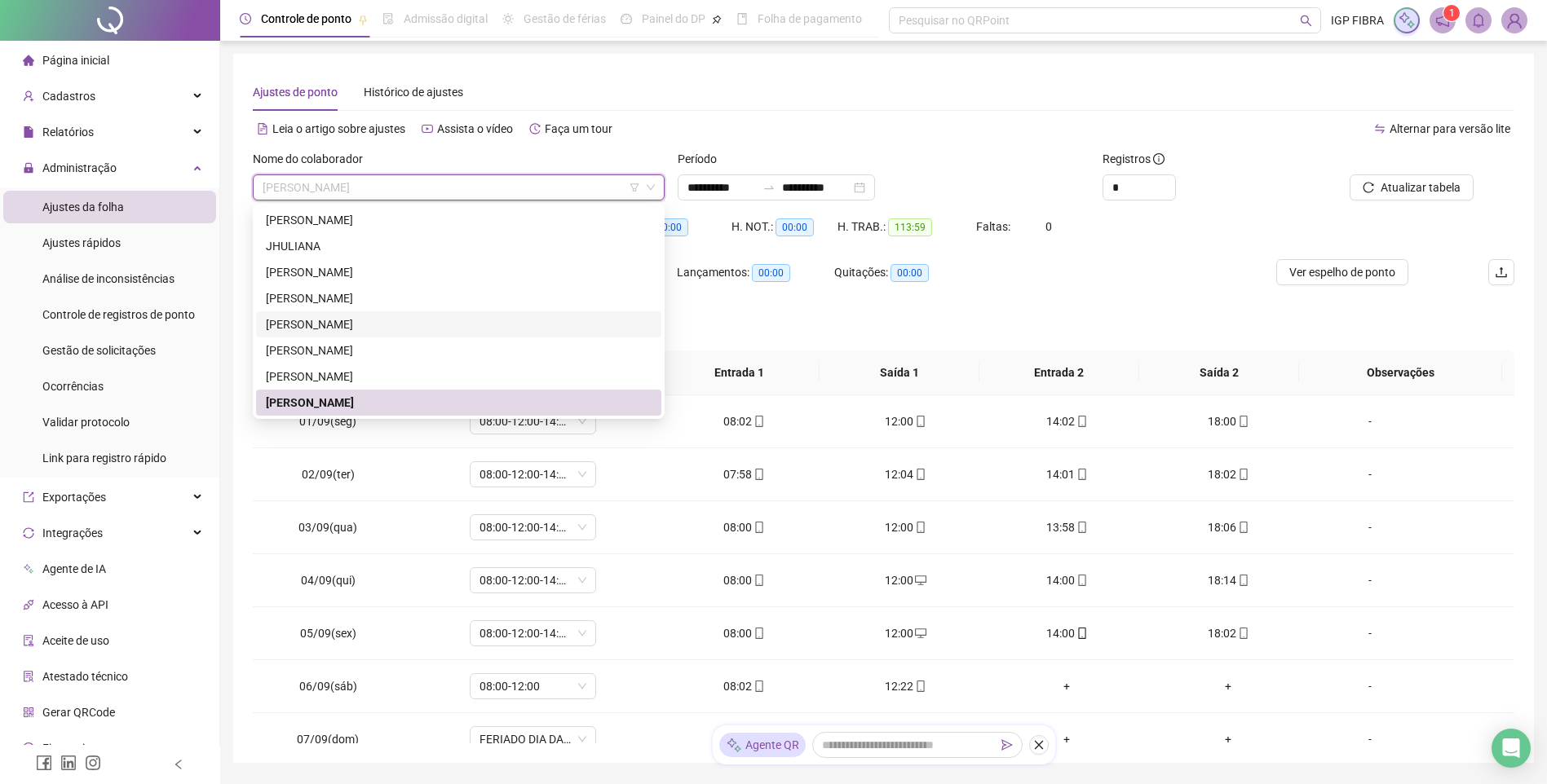
scroll to position [737, 0]
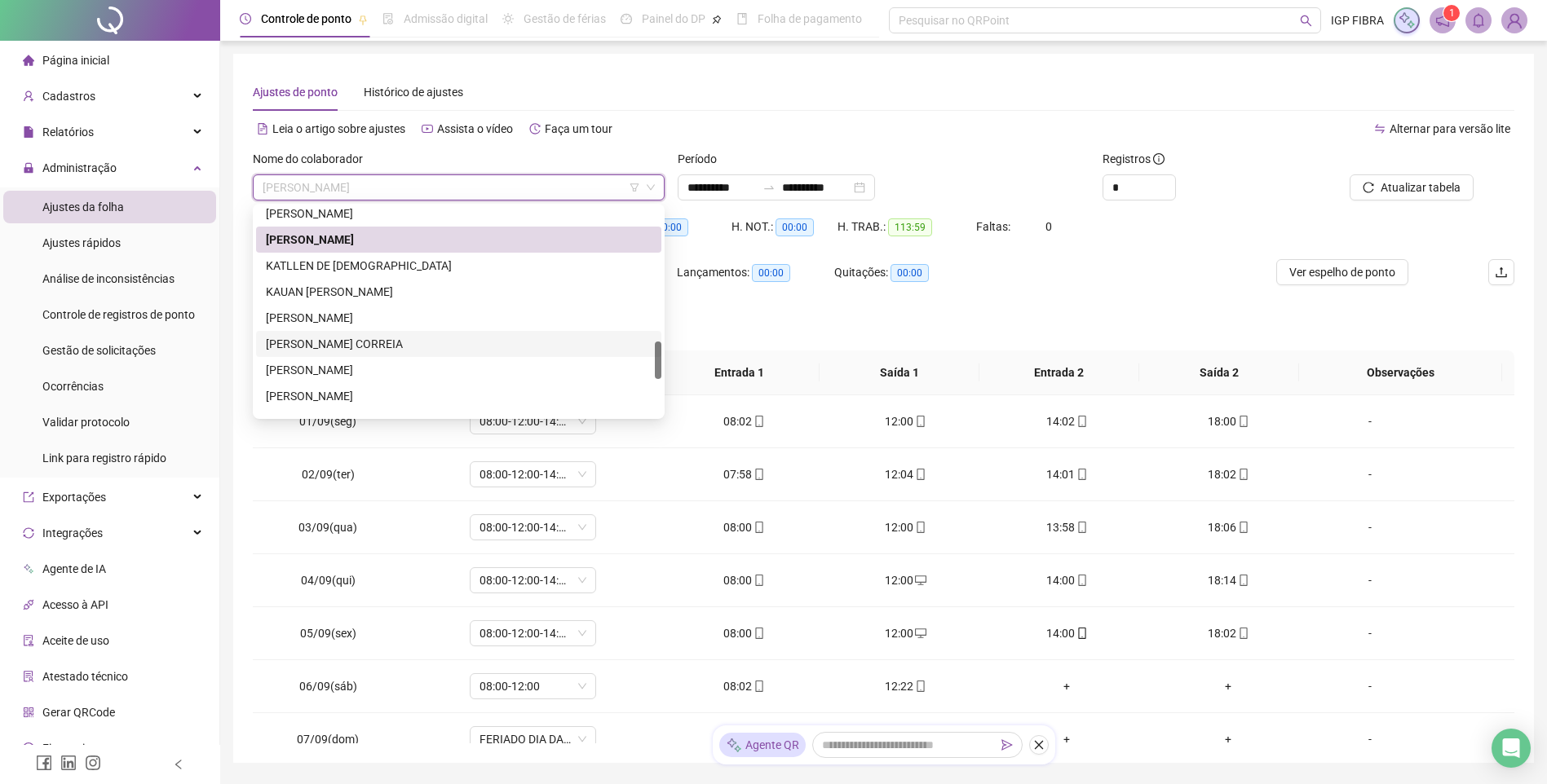
click at [329, 349] on div "LEONARDO CAMPECHE CORREIA" at bounding box center [458, 343] width 386 height 18
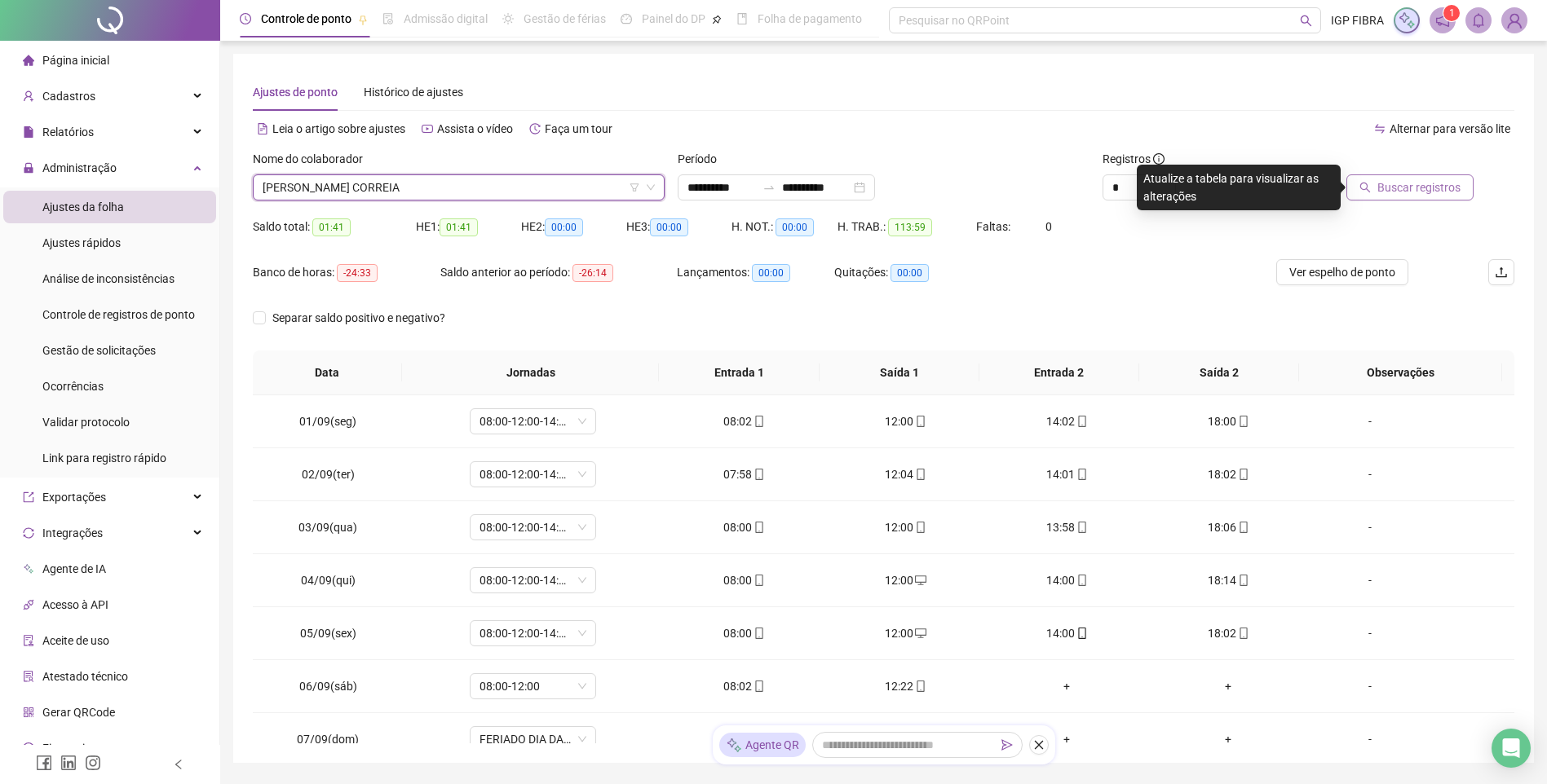
click at [1375, 194] on button "Buscar registros" at bounding box center [1410, 188] width 128 height 26
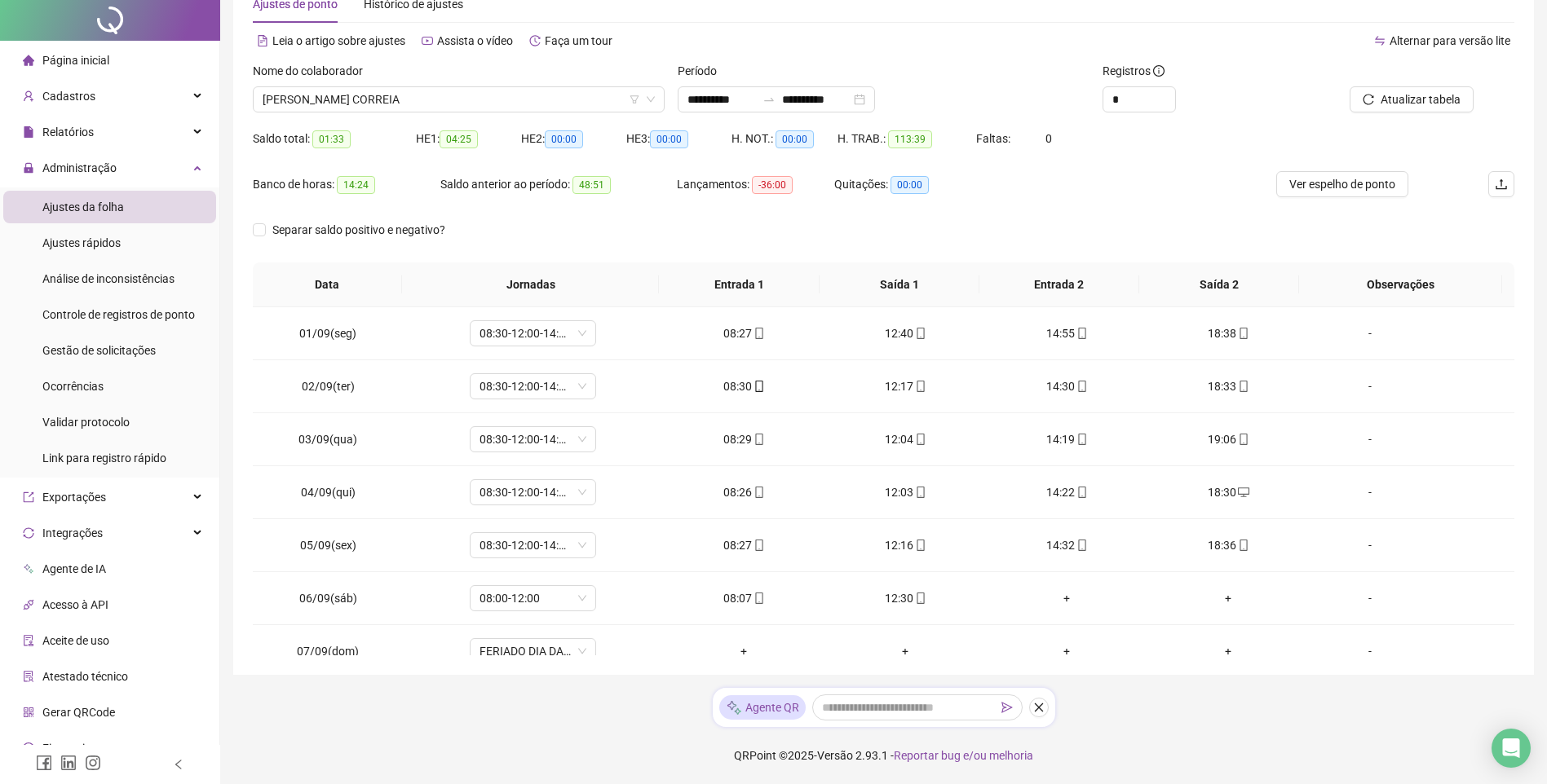
scroll to position [0, 0]
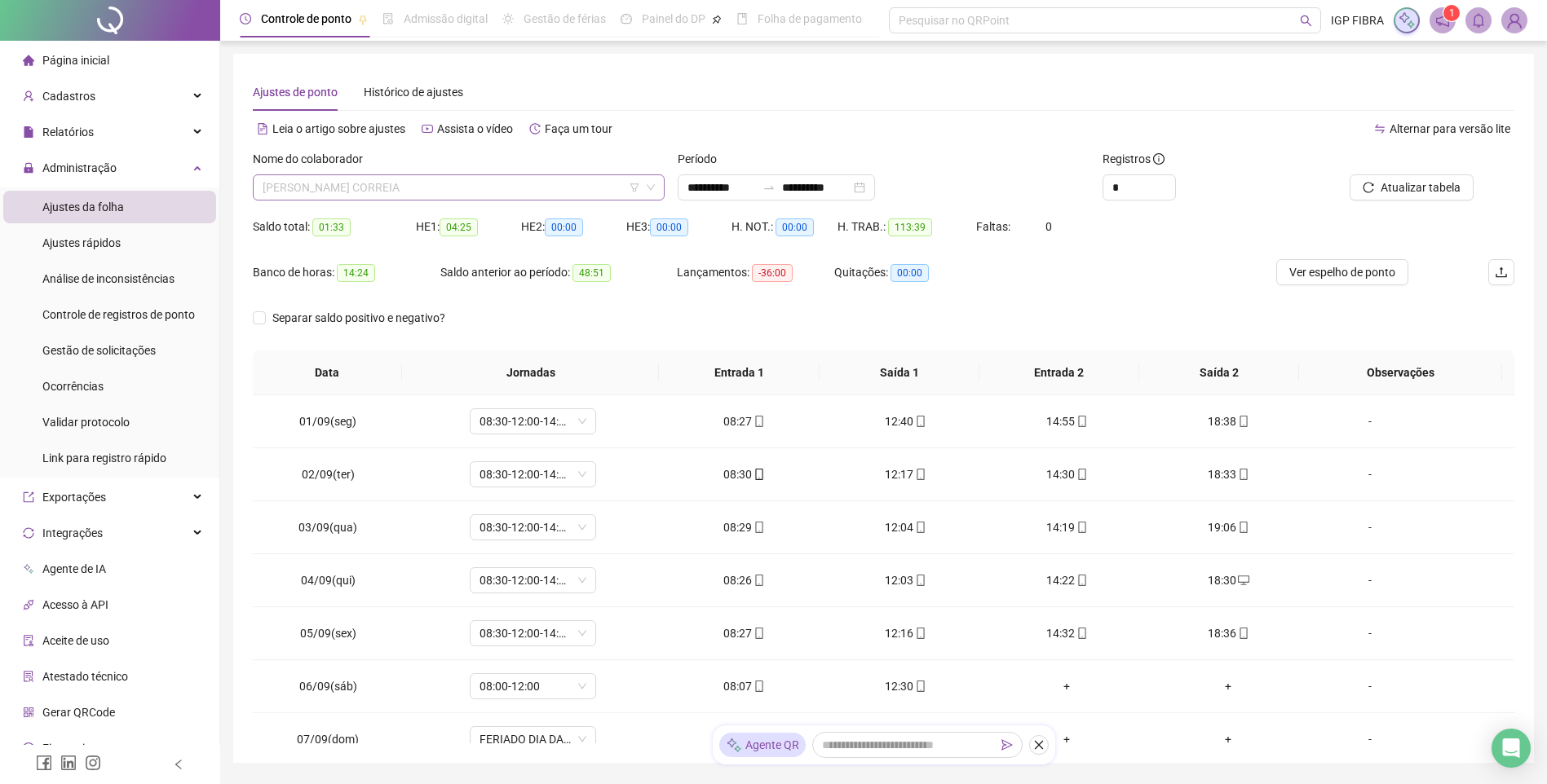
click at [409, 190] on span "LEONARDO CAMPECHE CORREIA" at bounding box center [459, 188] width 392 height 24
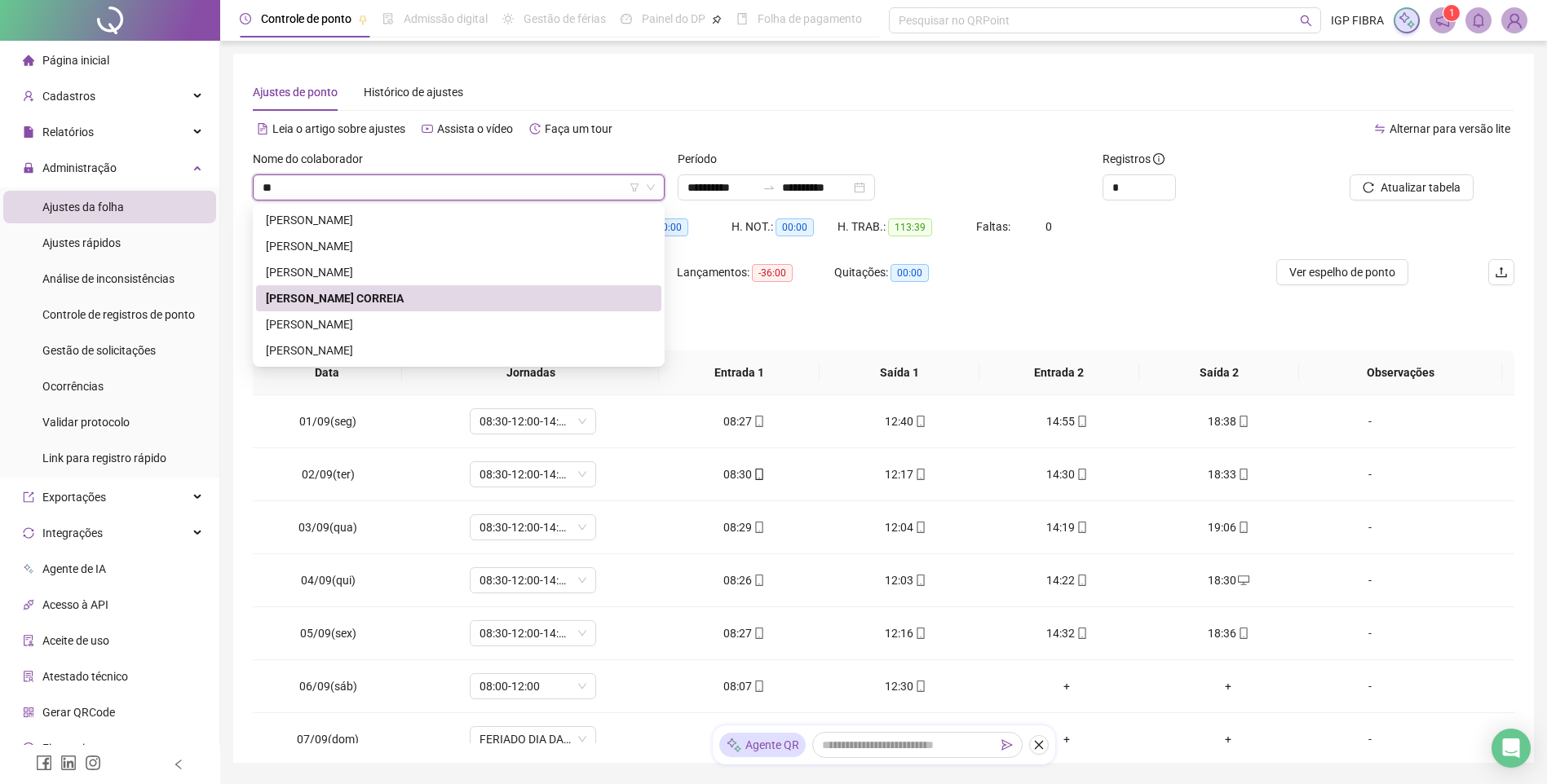
type input "***"
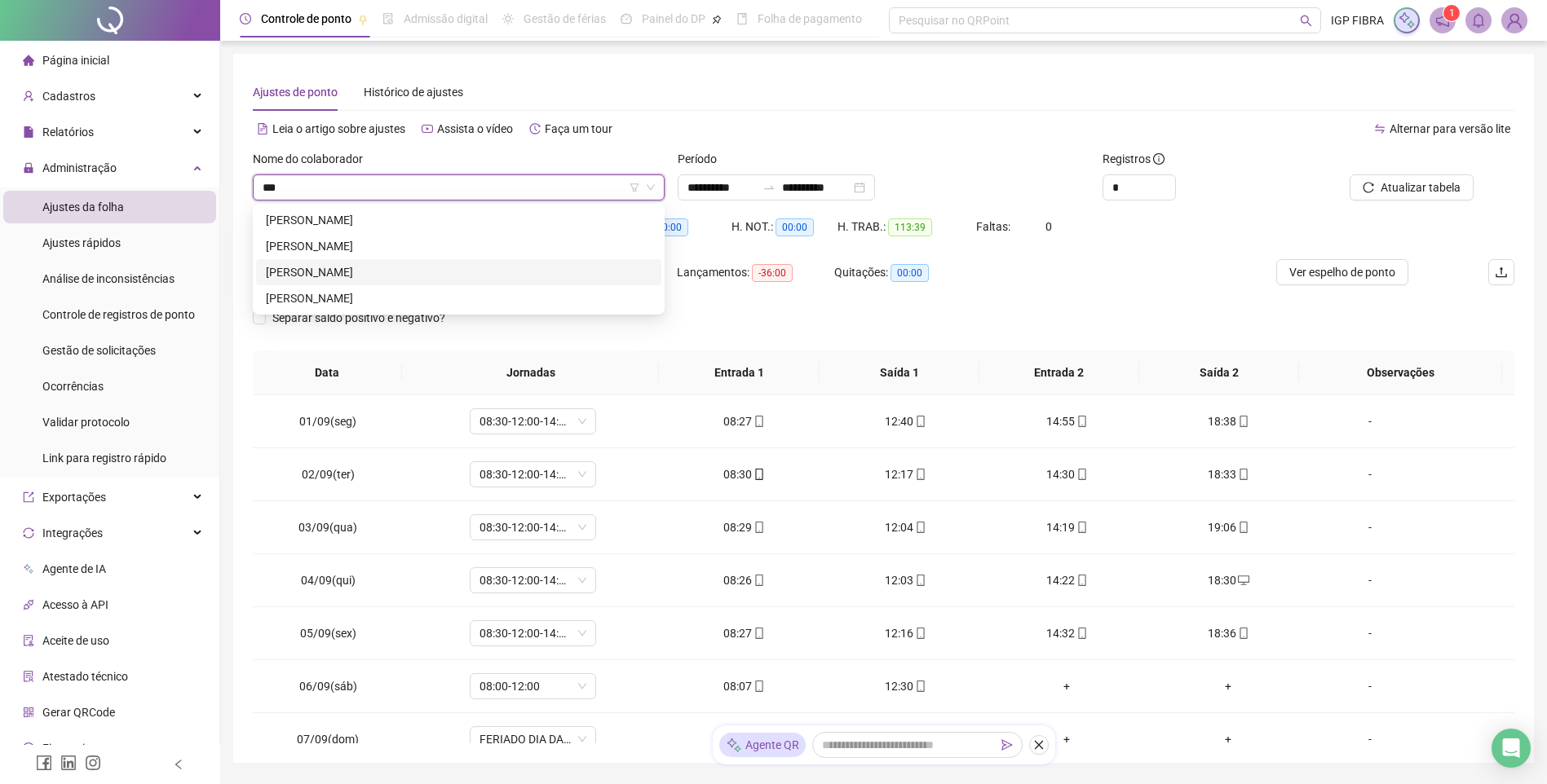
click at [318, 266] on div "HENZO OLIVEIRA SOARES" at bounding box center [458, 272] width 386 height 18
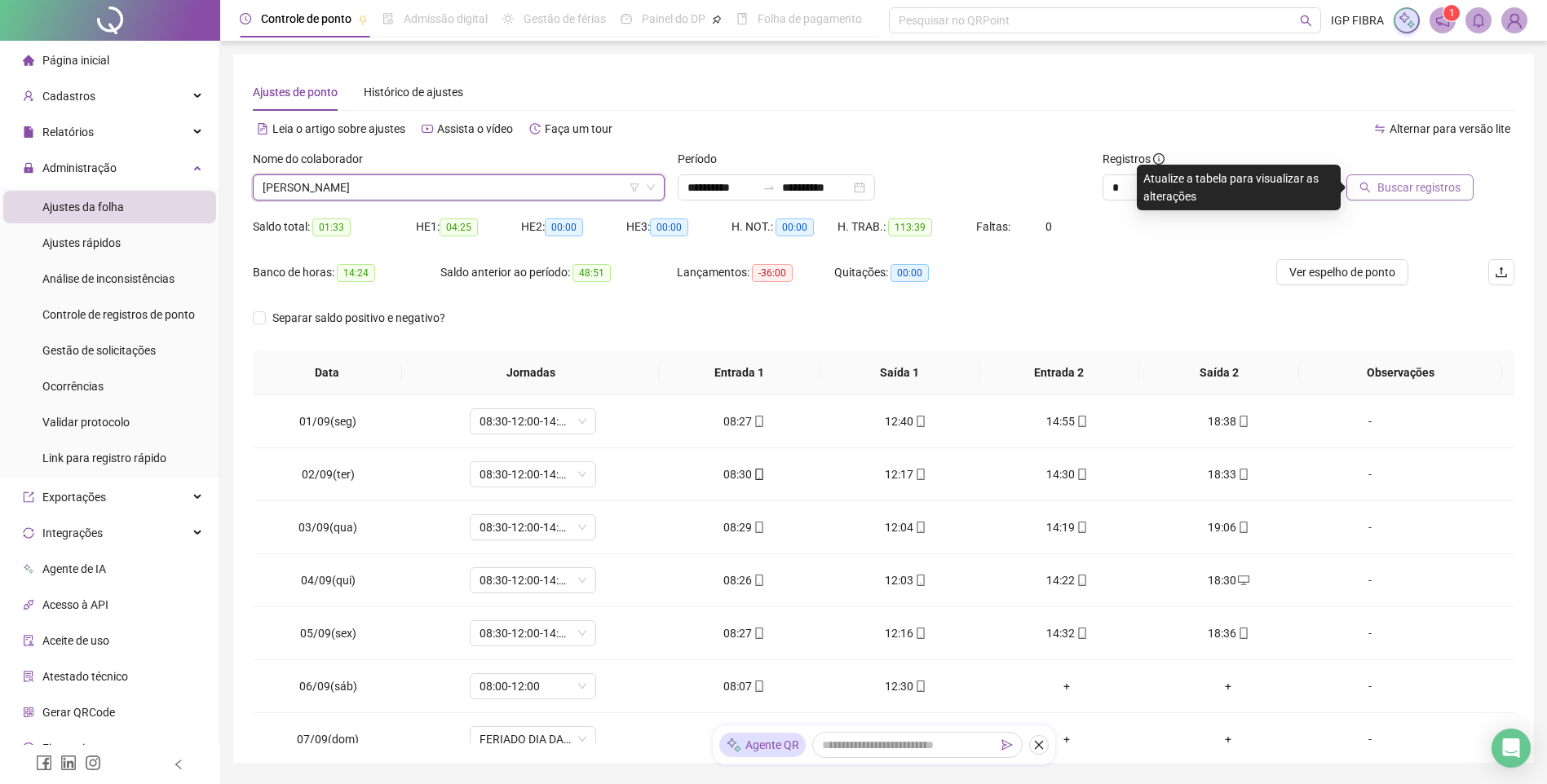
click at [1419, 200] on button "Buscar registros" at bounding box center [1410, 188] width 128 height 26
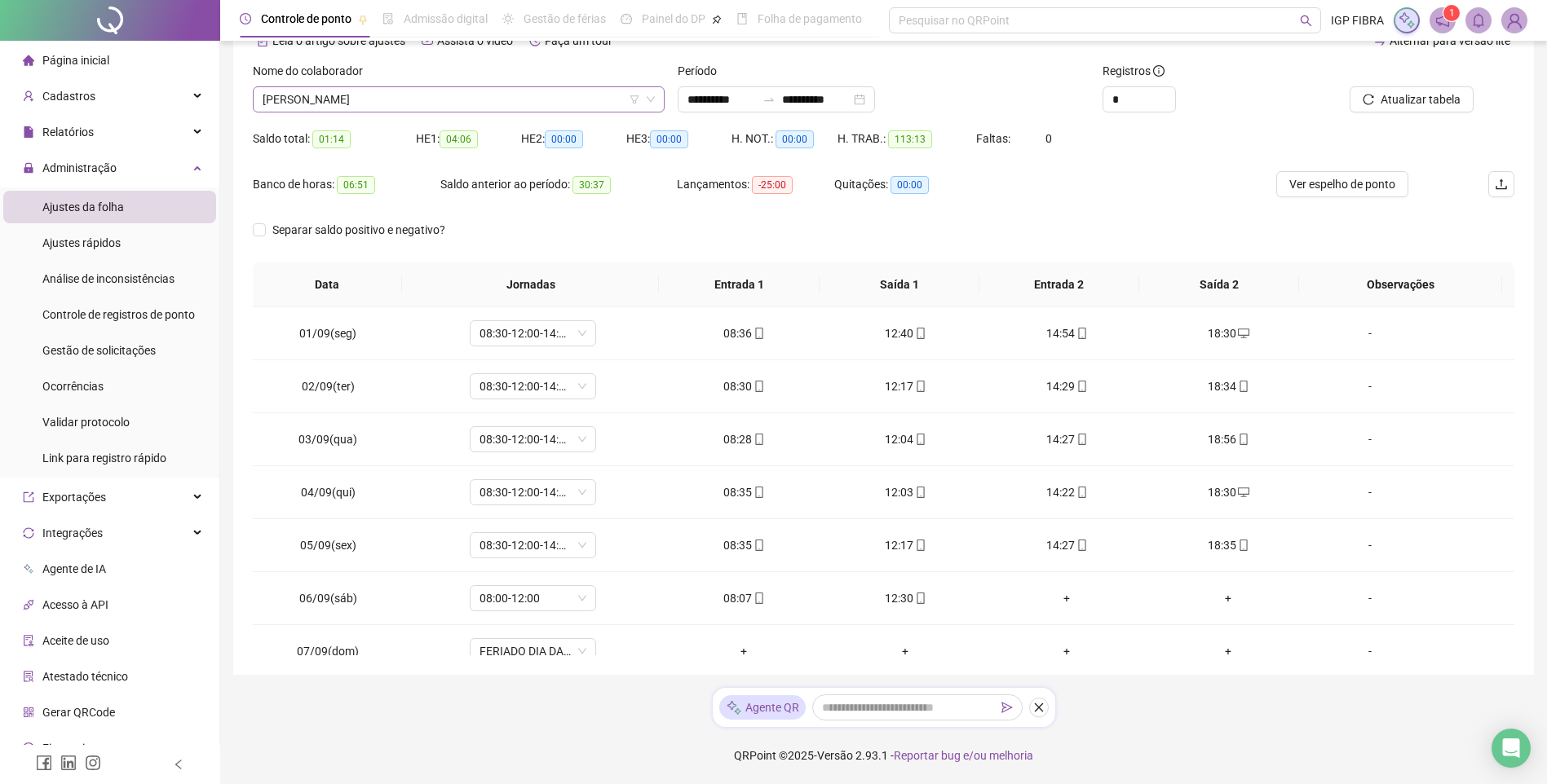
click at [382, 108] on span "HENZO OLIVEIRA SOARES" at bounding box center [459, 99] width 392 height 24
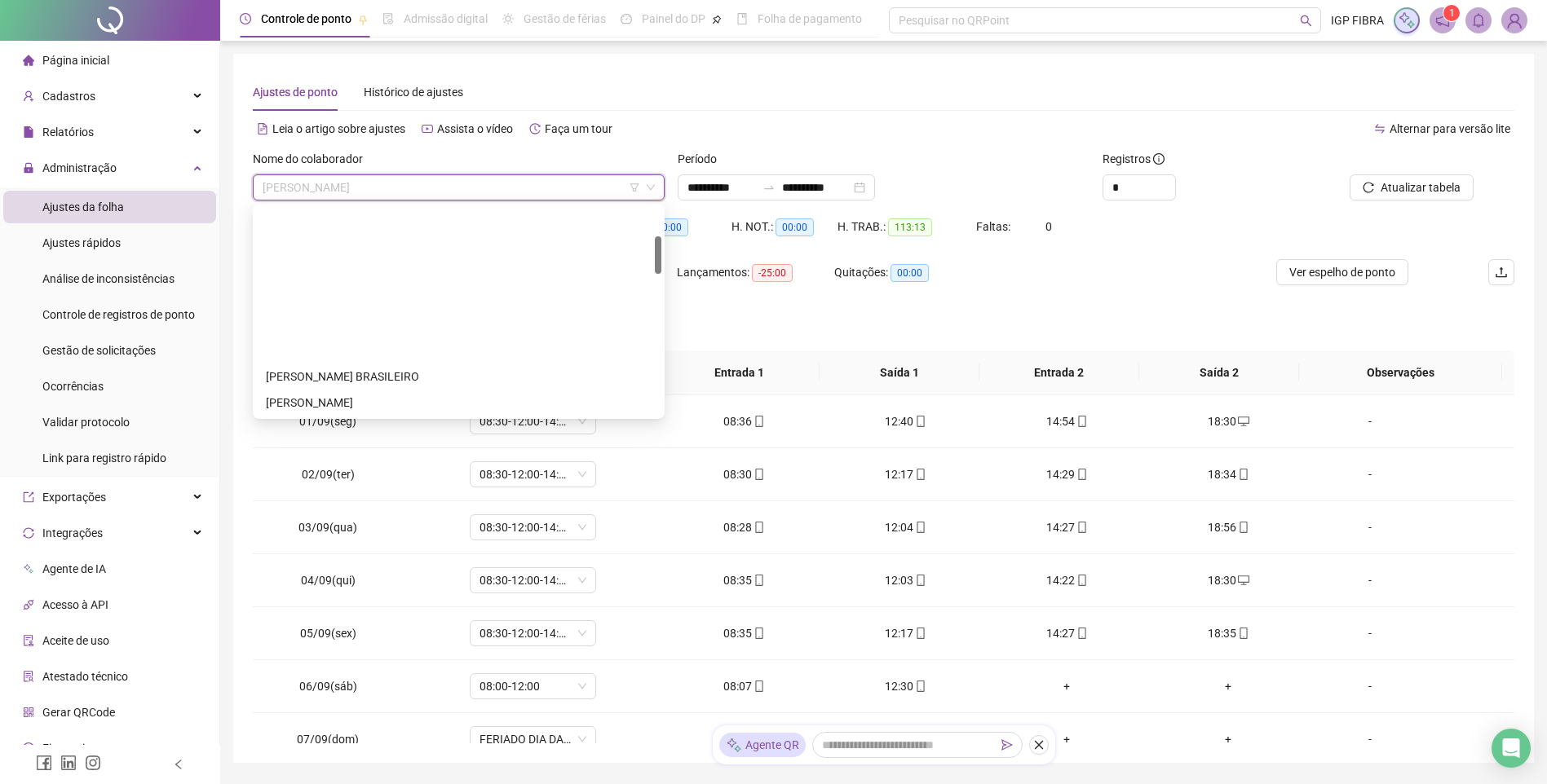
scroll to position [163, 0]
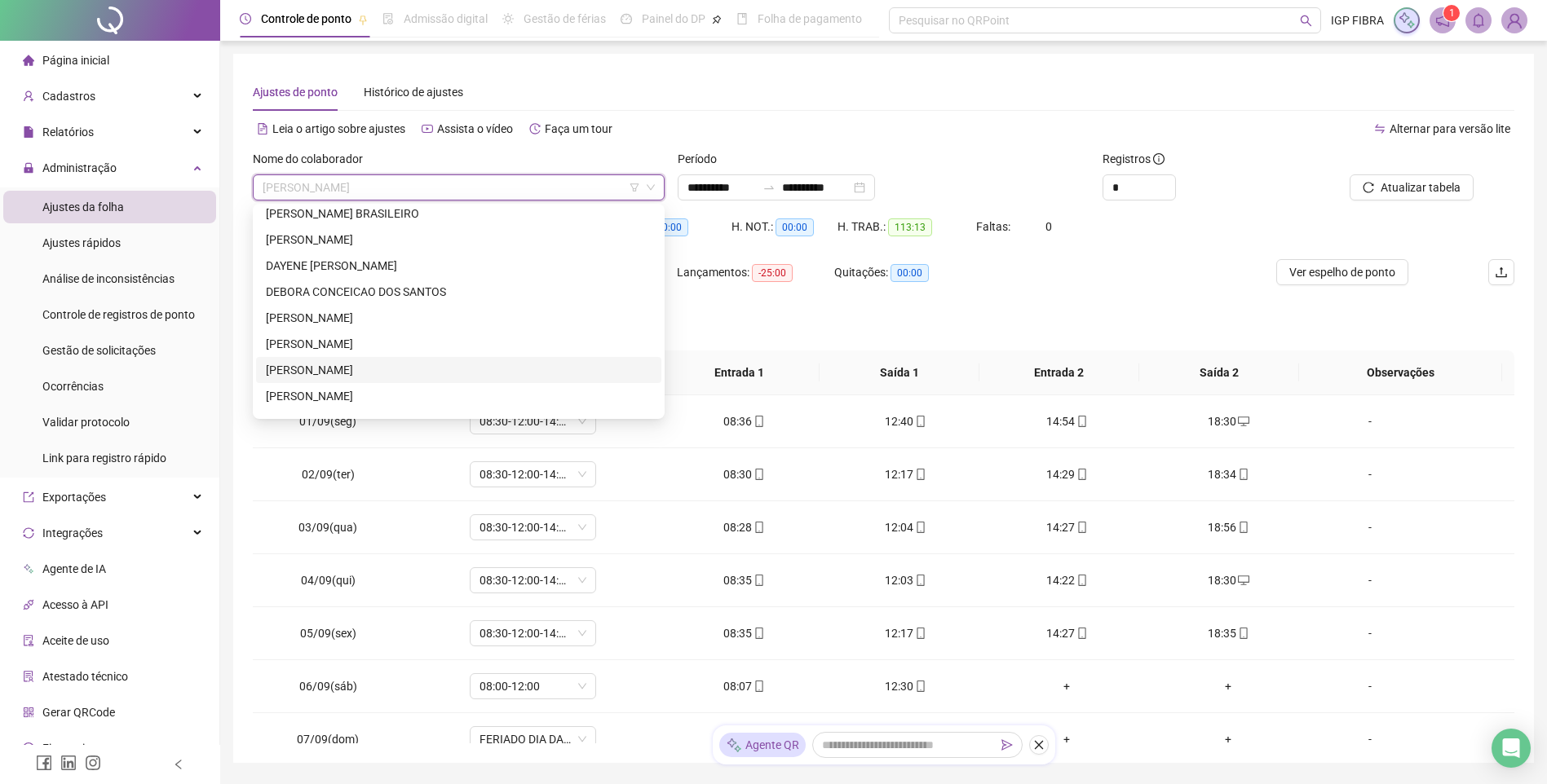
click at [363, 357] on div "FAION SAMPAIO DE OLIVEIRA" at bounding box center [459, 370] width 405 height 26
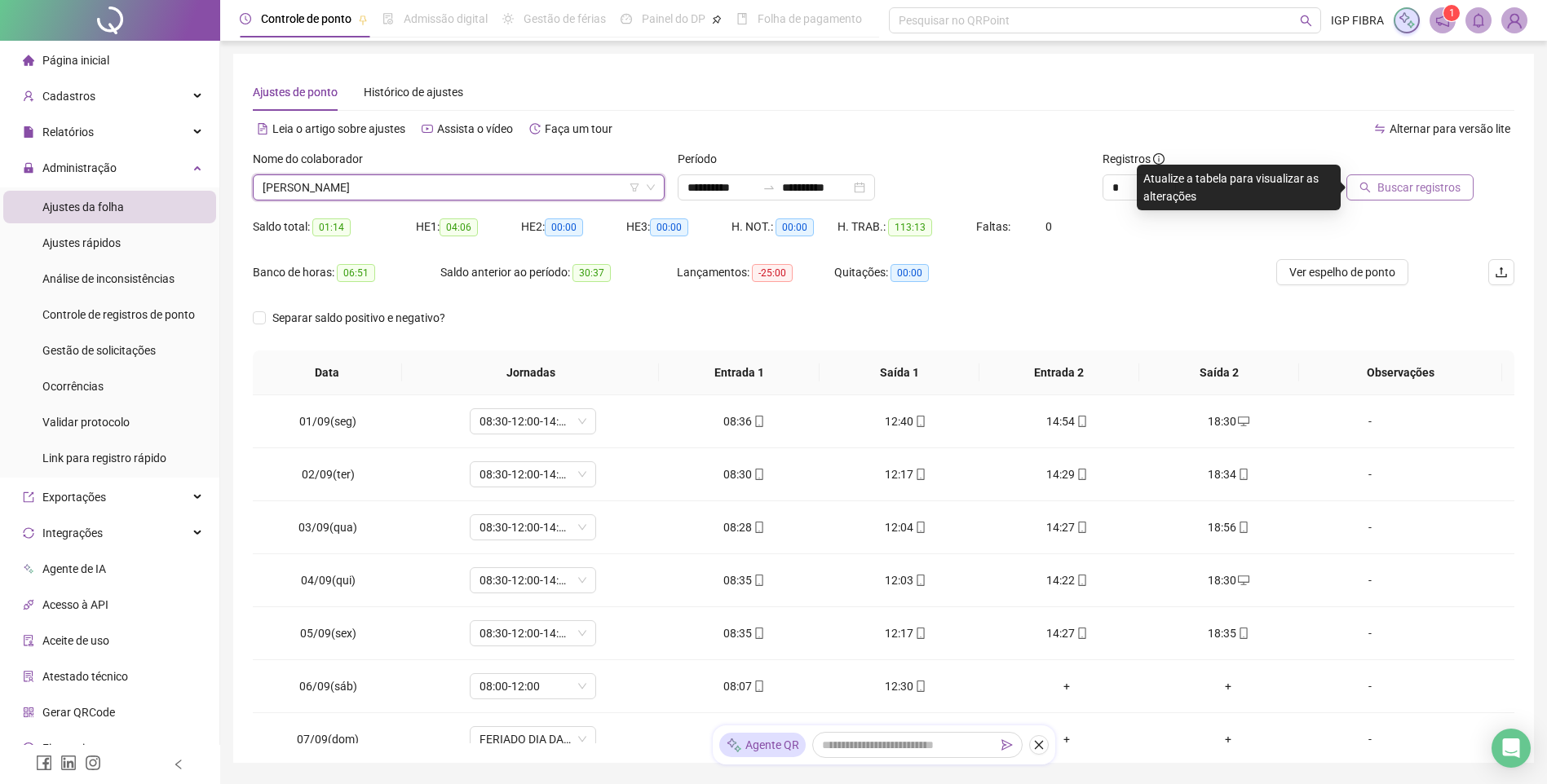
click at [1414, 200] on button "Buscar registros" at bounding box center [1410, 188] width 128 height 26
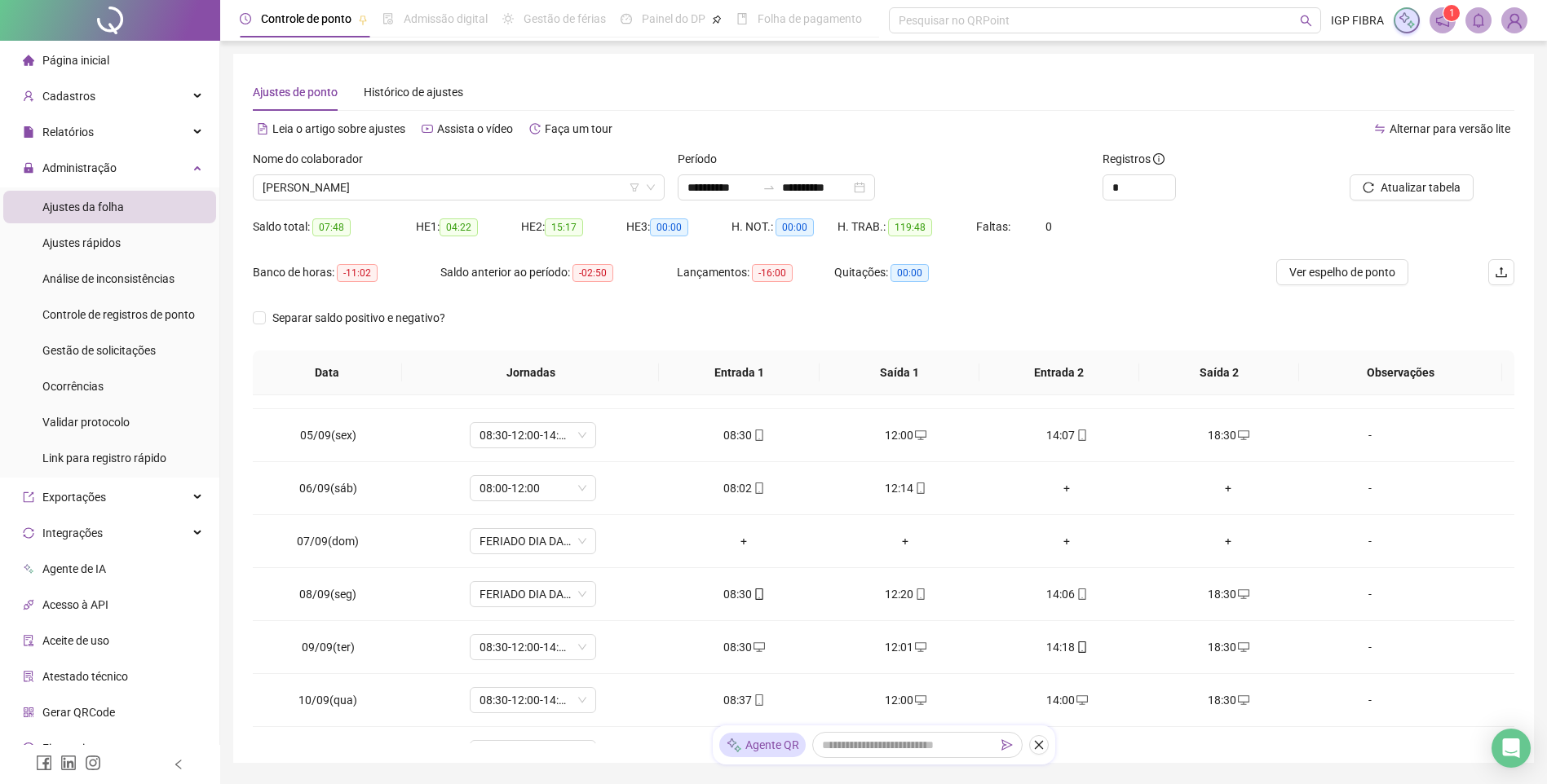
scroll to position [0, 0]
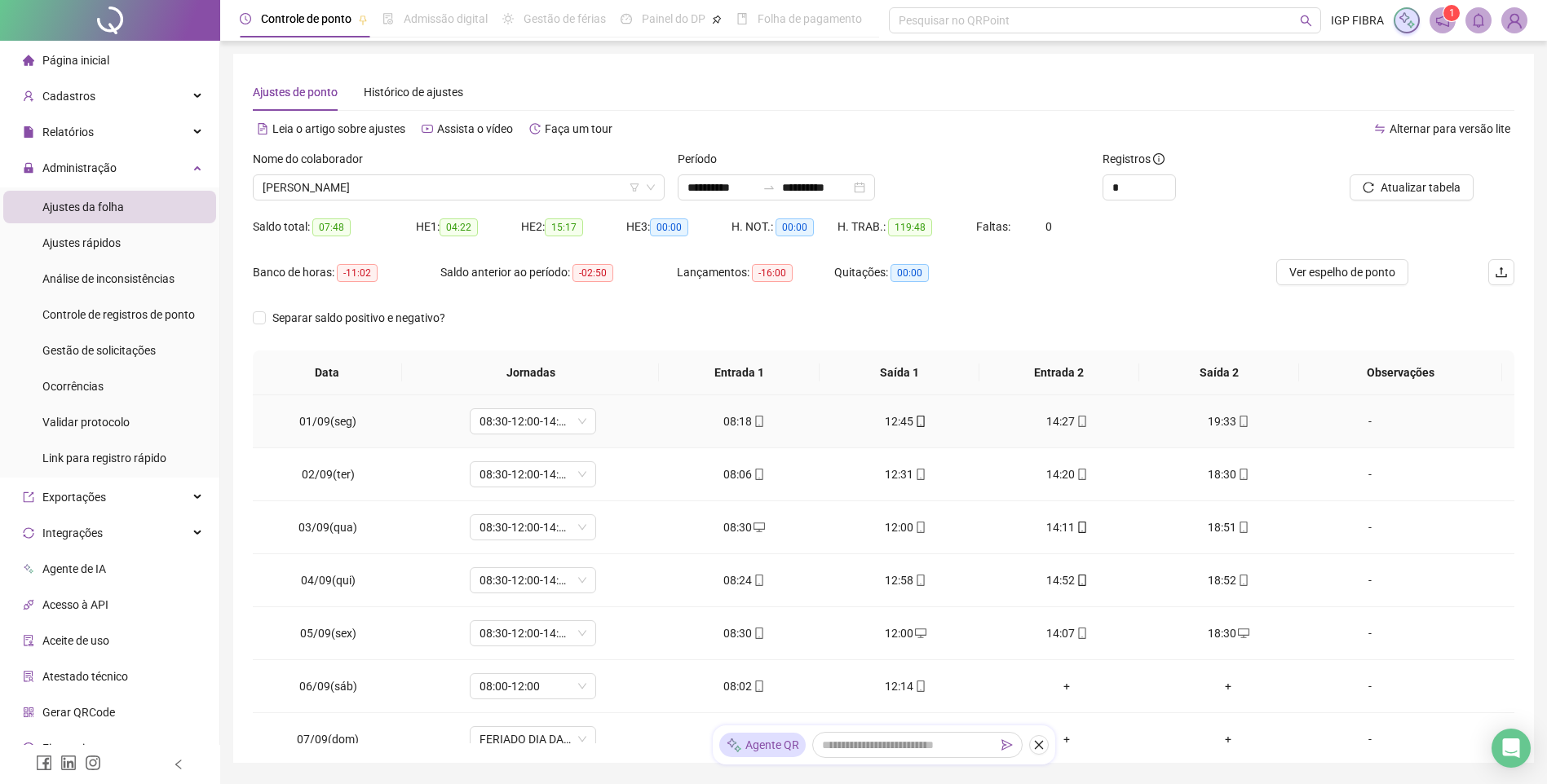
click at [742, 417] on div "08:18" at bounding box center [743, 421] width 135 height 18
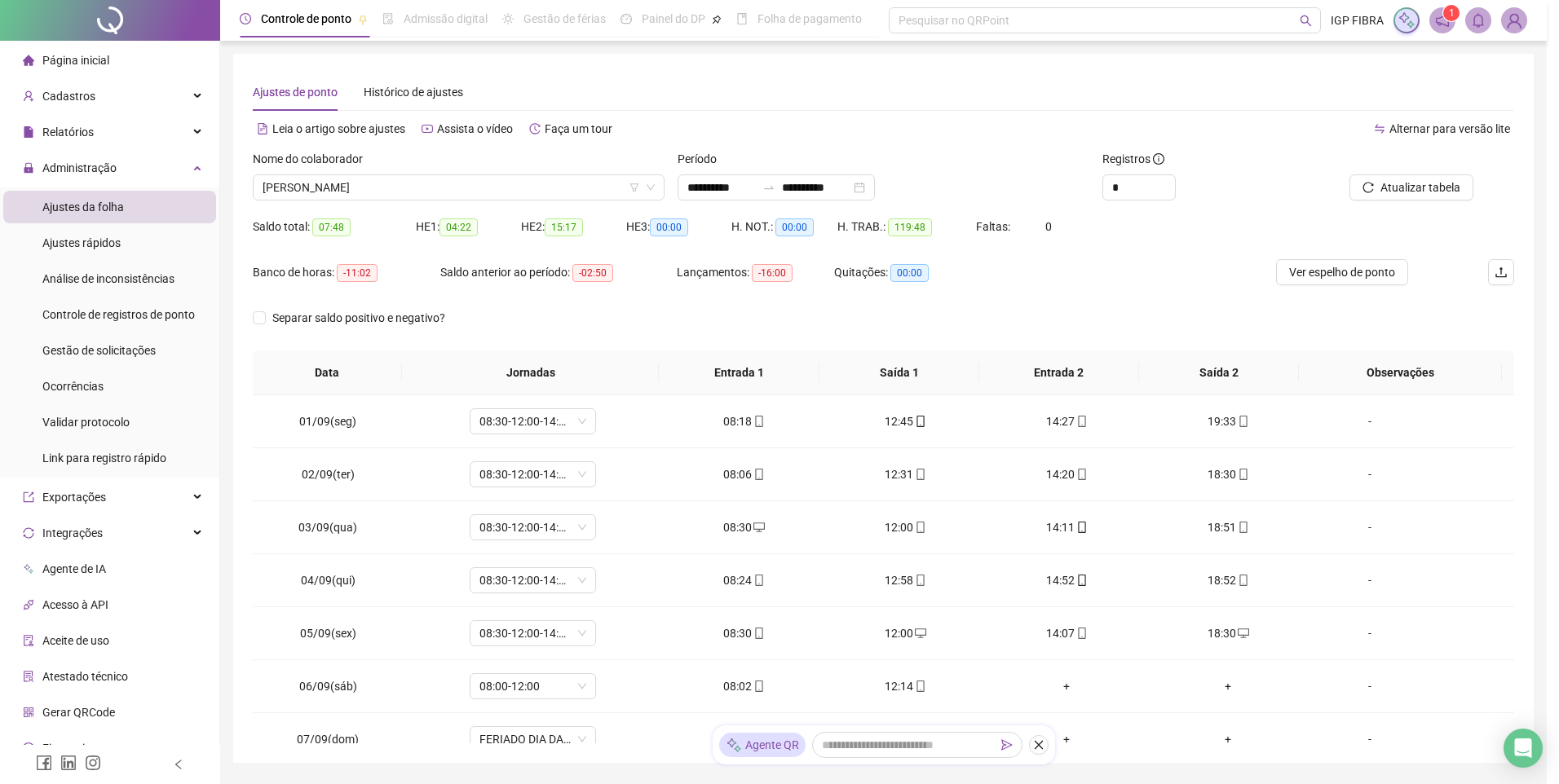
type input "**********"
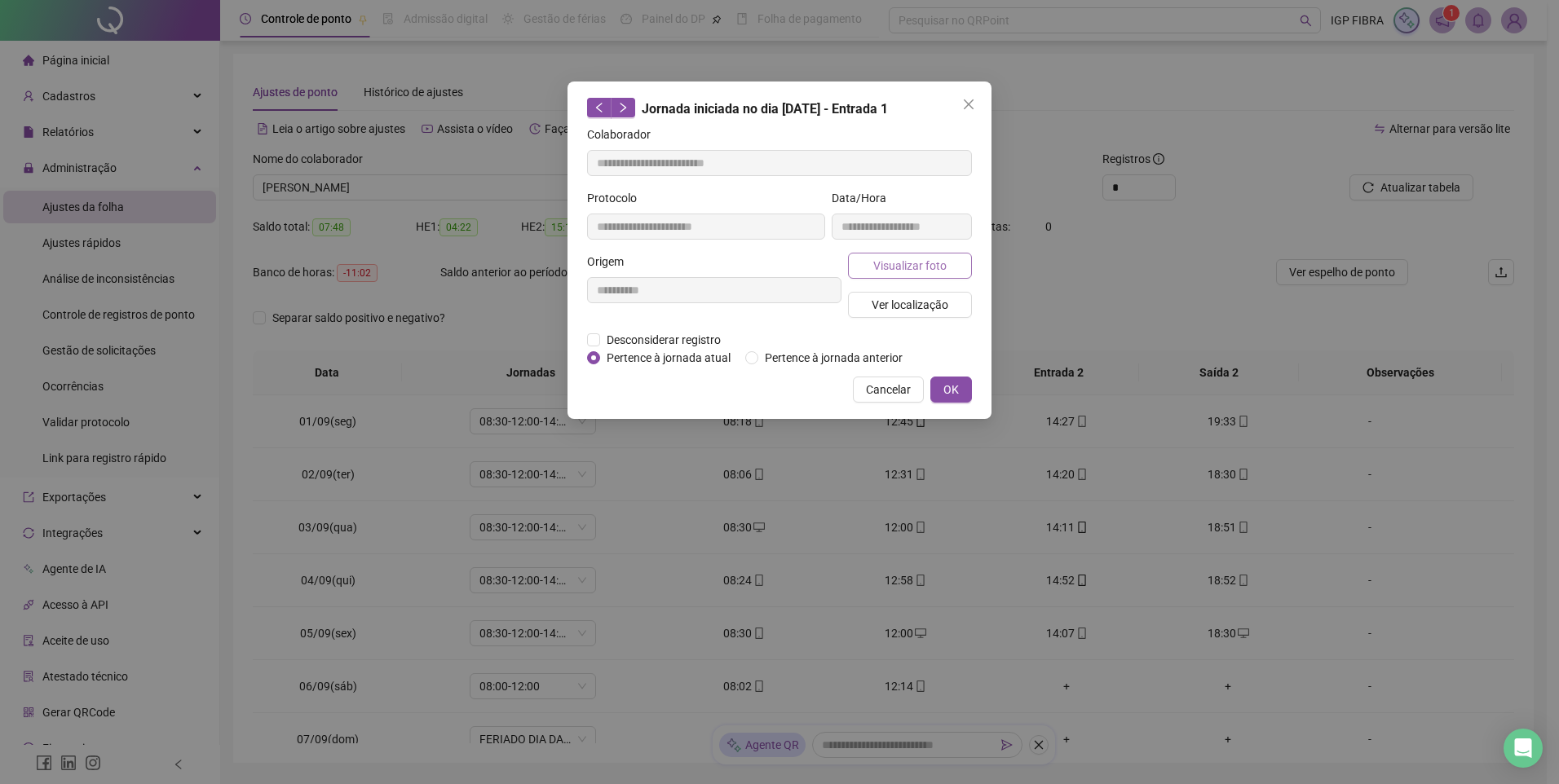
click at [903, 265] on span "Visualizar foto" at bounding box center [909, 265] width 73 height 18
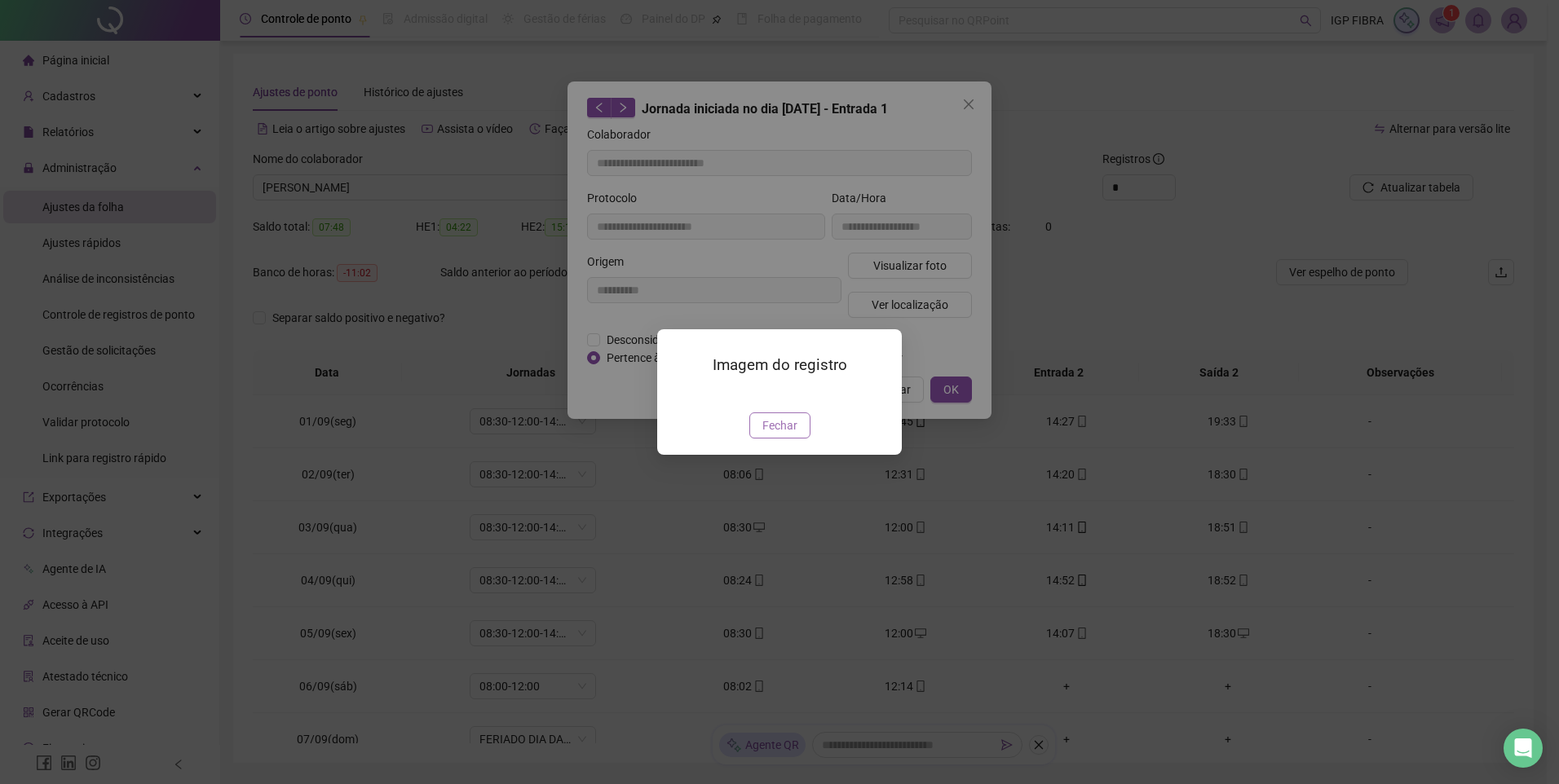
click at [784, 435] on span "Fechar" at bounding box center [780, 425] width 35 height 18
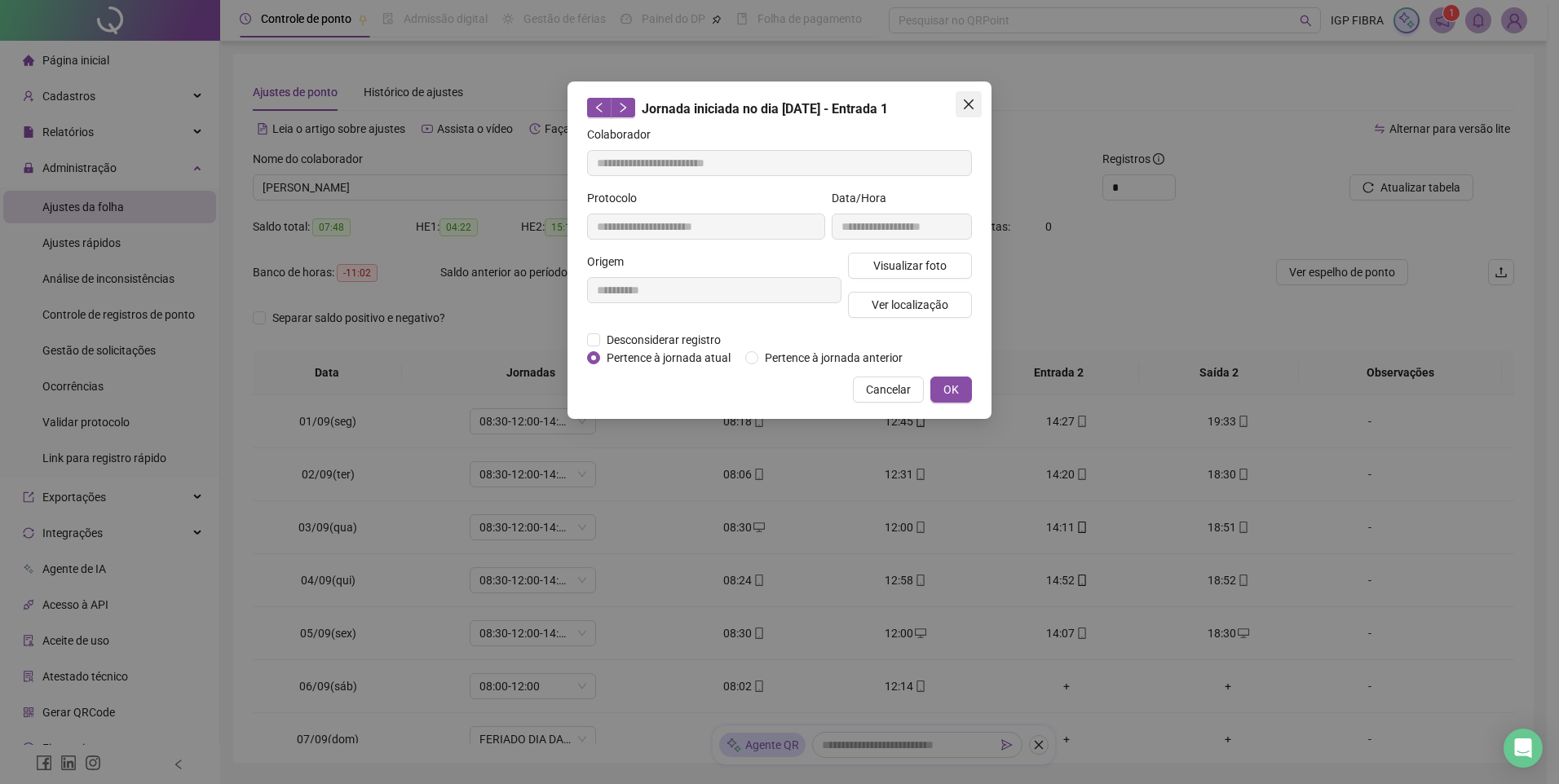
click at [972, 101] on icon "close" at bounding box center [968, 104] width 10 height 10
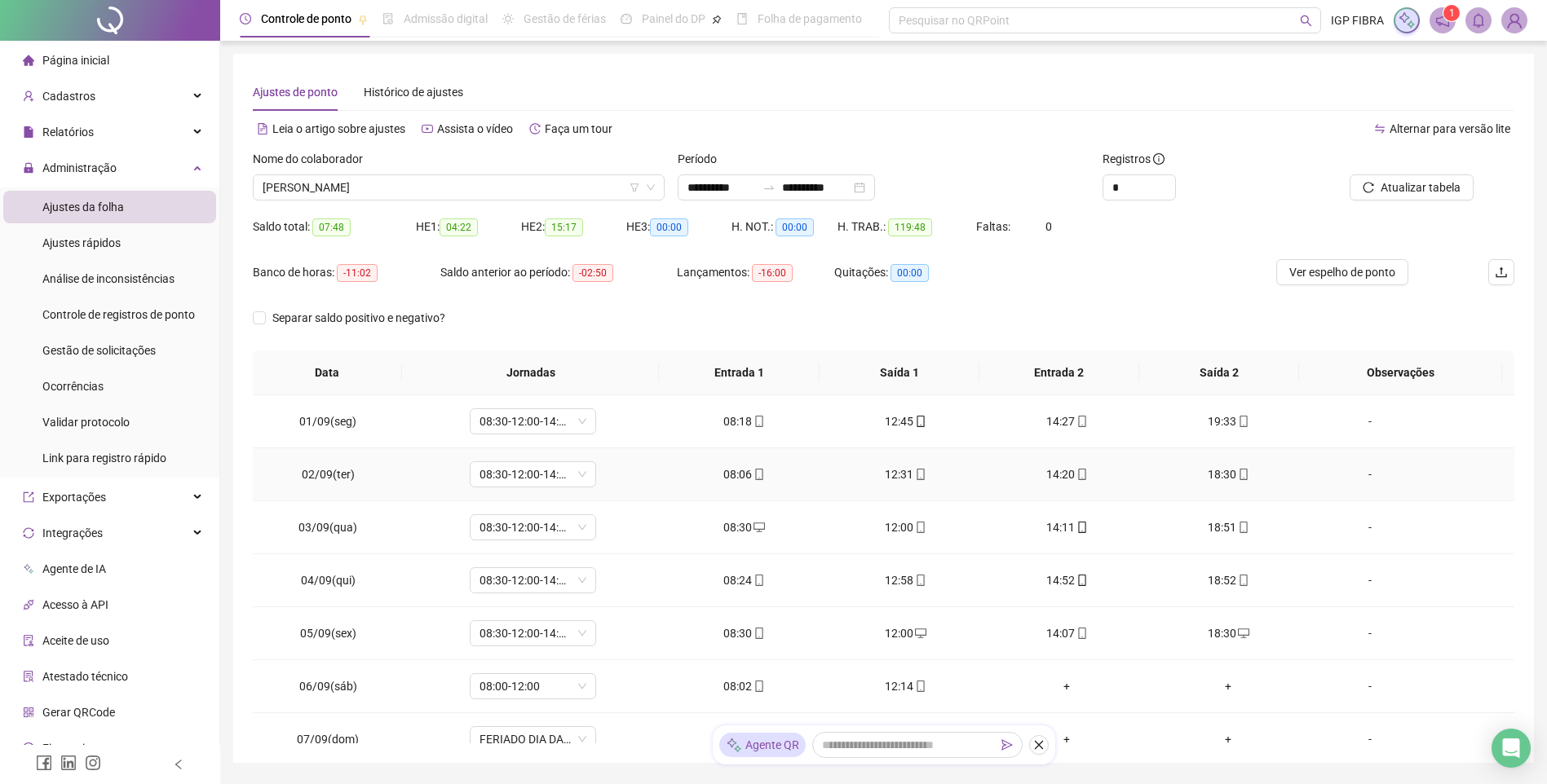
click at [752, 477] on span "mobile" at bounding box center [758, 474] width 13 height 11
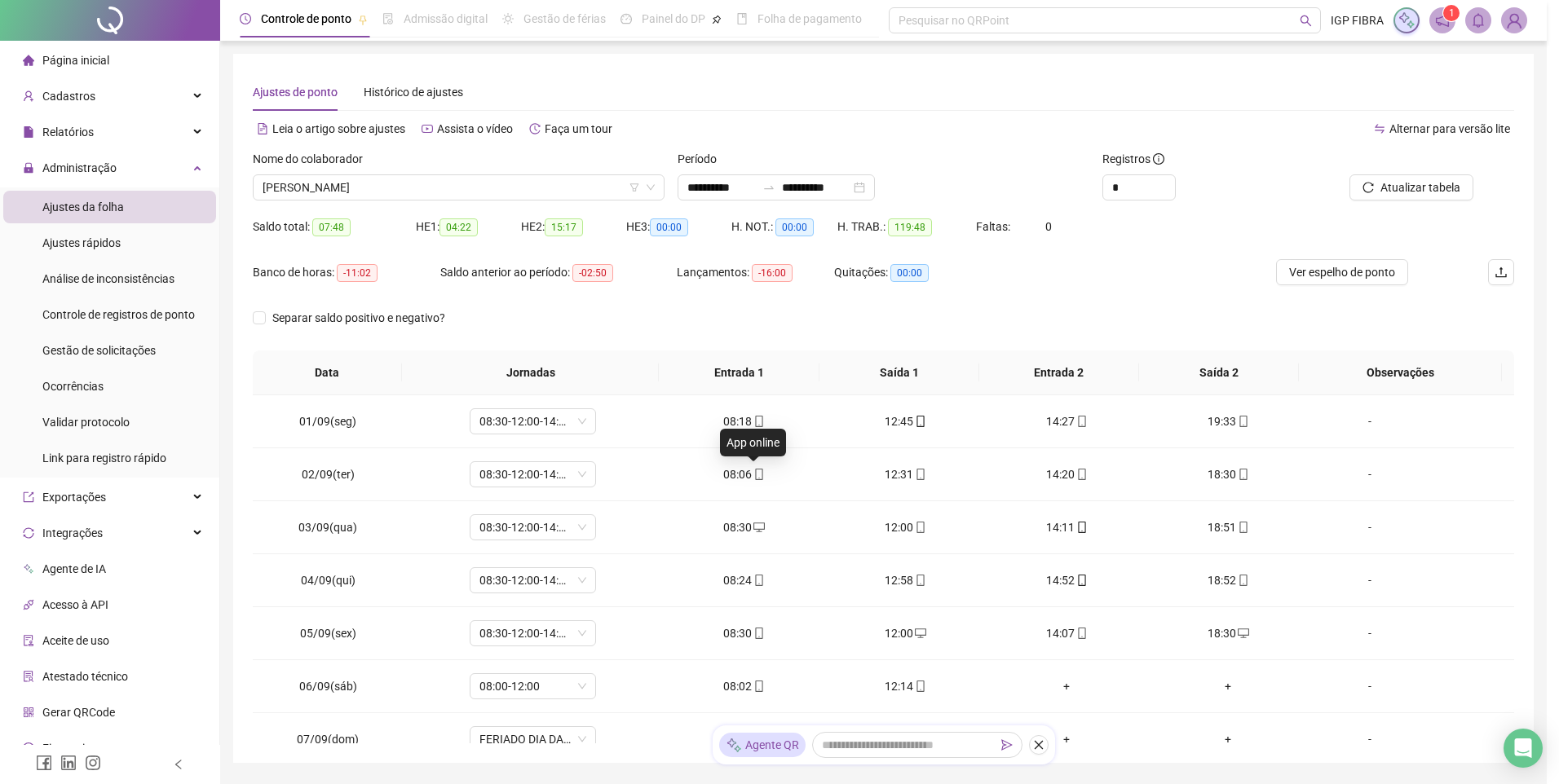
type input "**********"
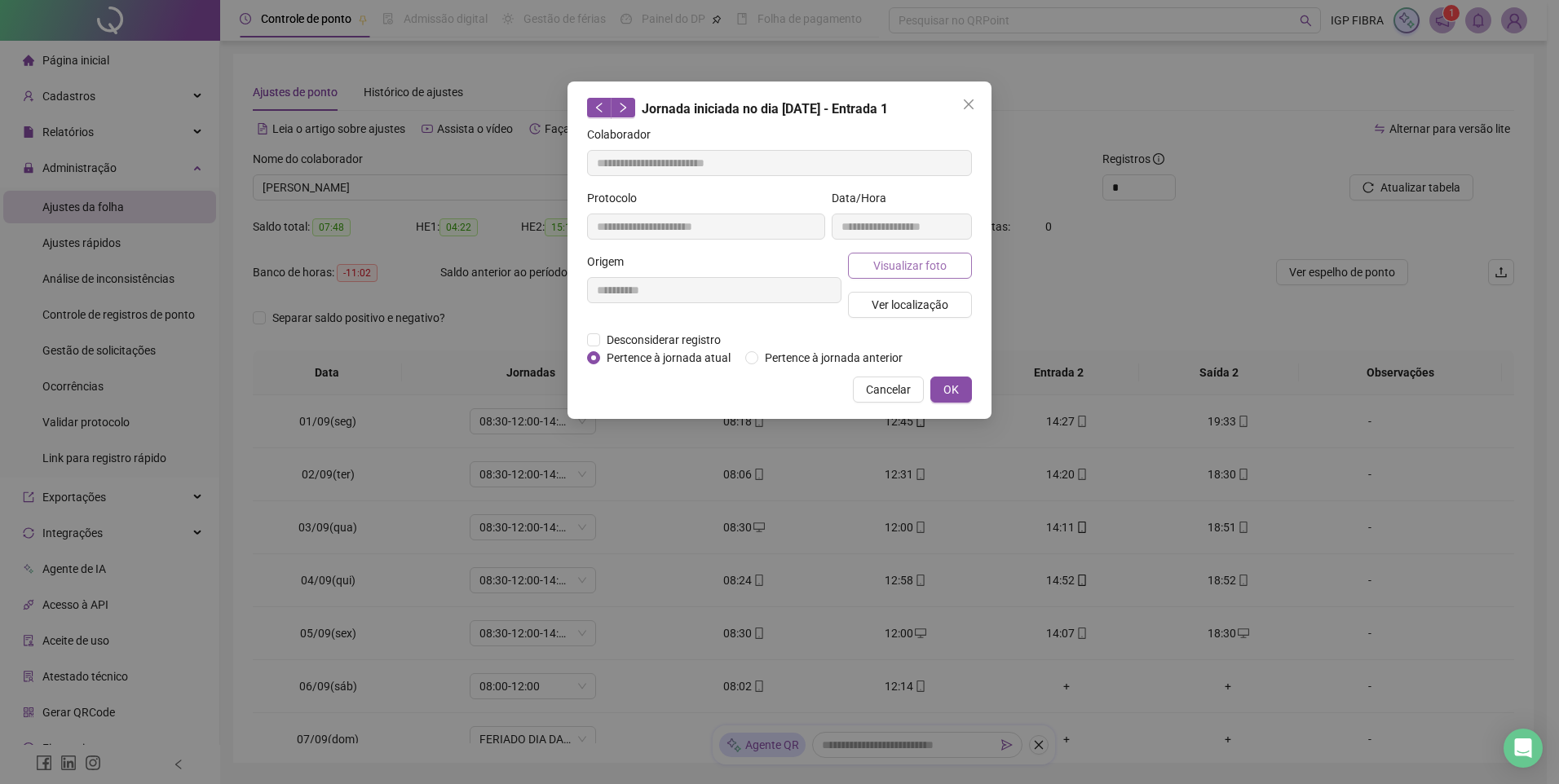
click at [937, 266] on span "Visualizar foto" at bounding box center [909, 265] width 73 height 18
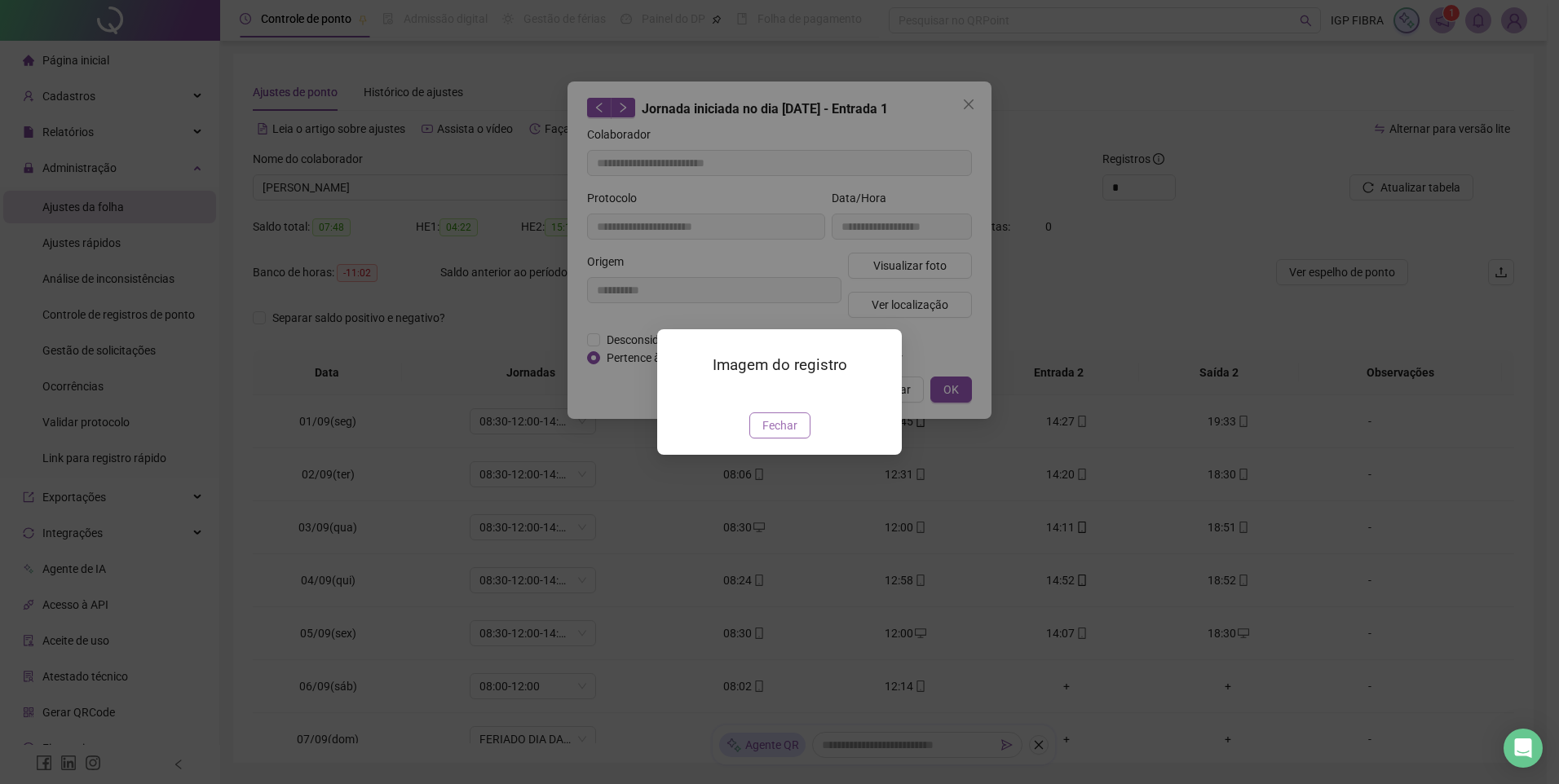
click at [774, 435] on span "Fechar" at bounding box center [780, 425] width 35 height 18
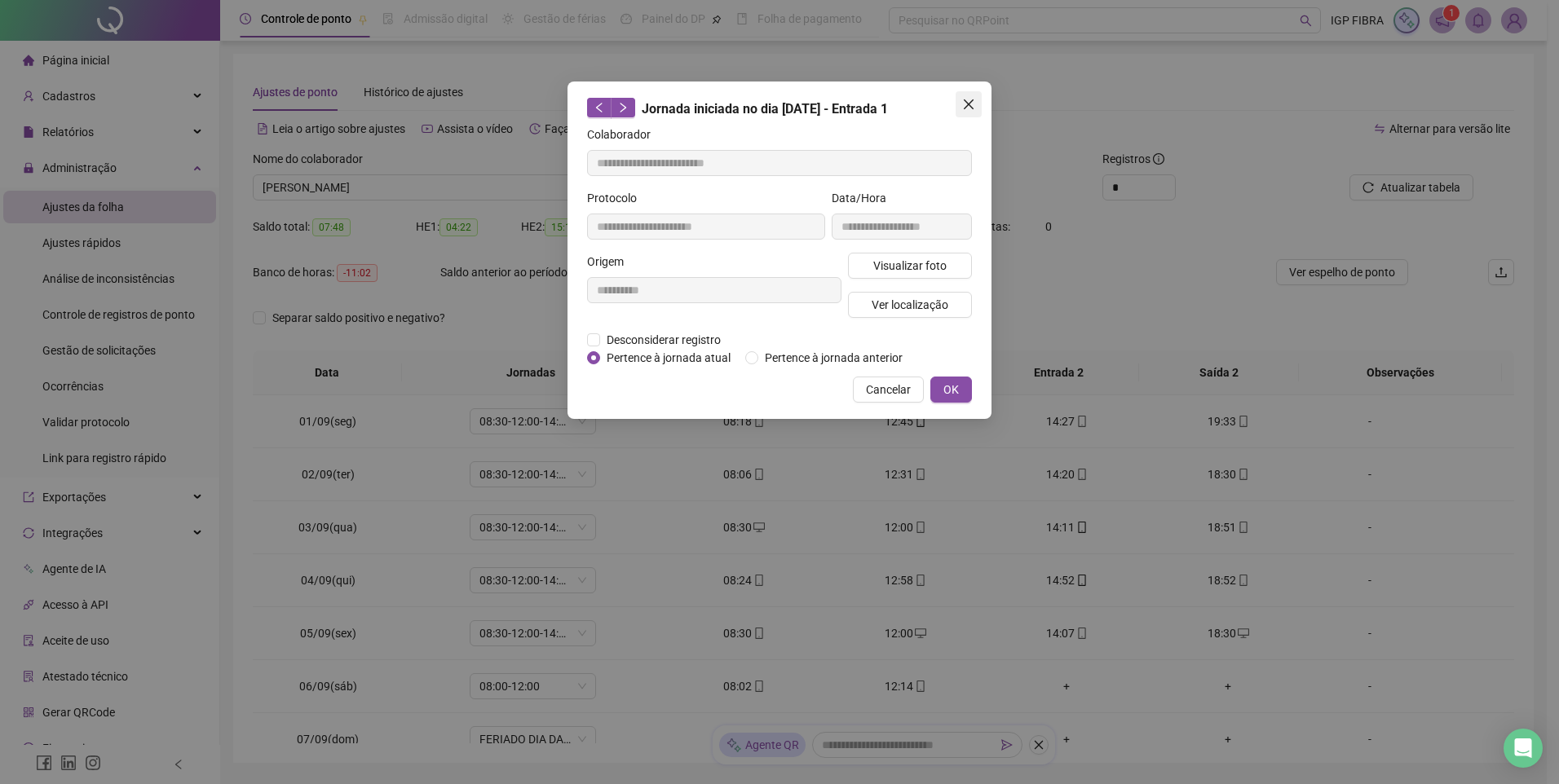
click at [969, 104] on icon "close" at bounding box center [968, 104] width 10 height 10
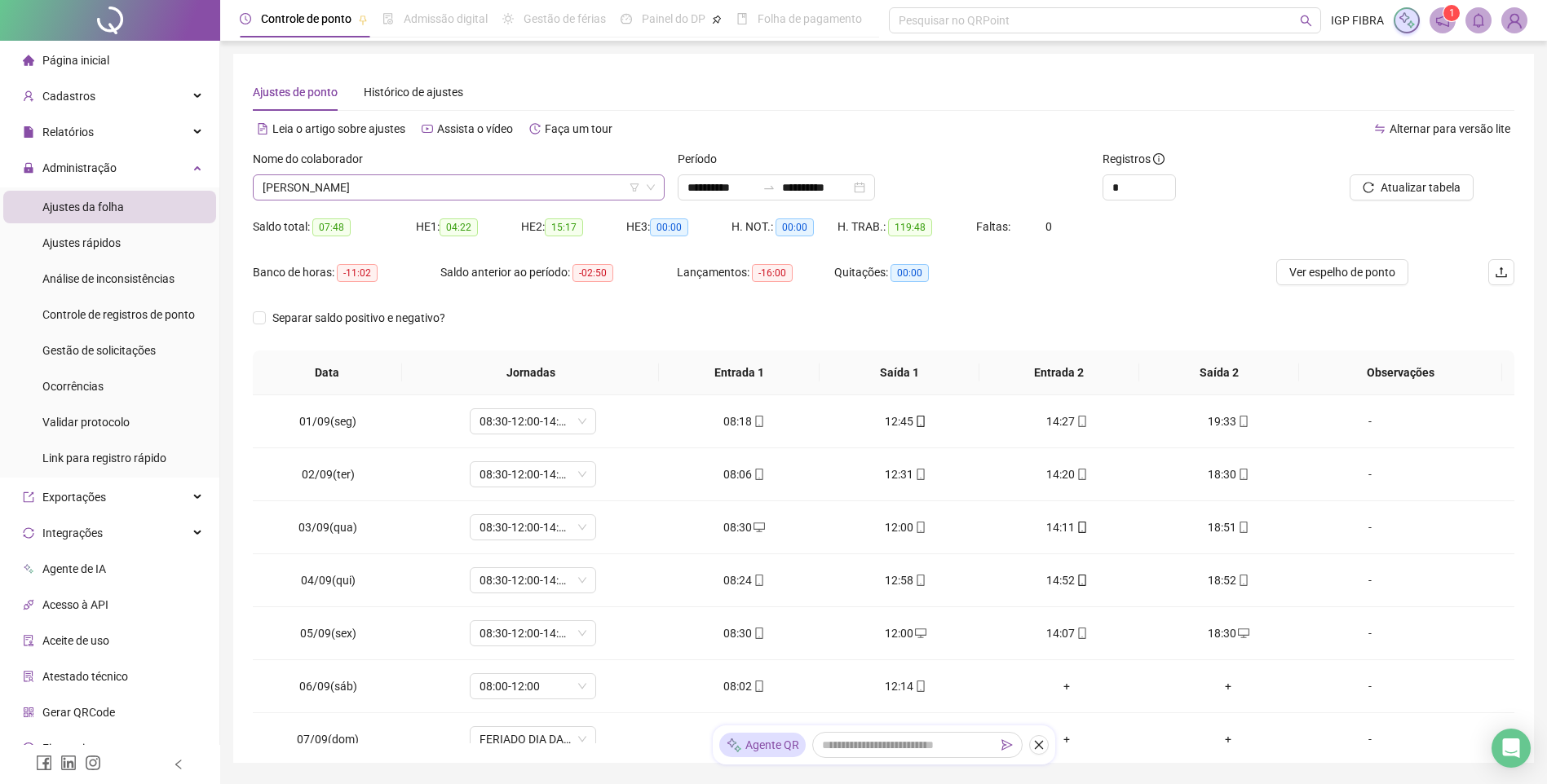
click at [436, 187] on span "FAION SAMPAIO DE OLIVEIRA" at bounding box center [459, 188] width 392 height 24
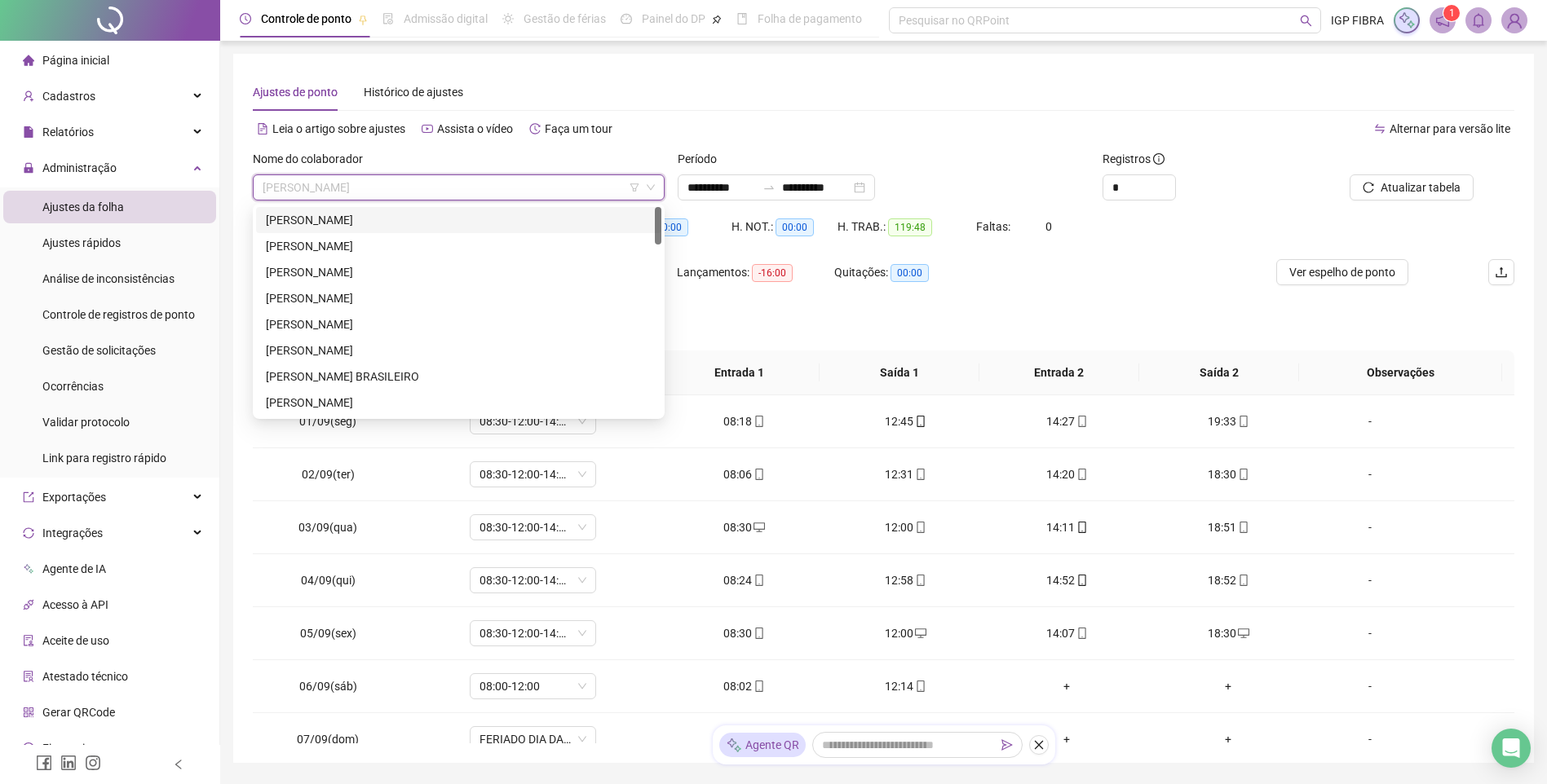
click at [368, 222] on div "ANA CAROLINE SANTANA MUNIZ" at bounding box center [458, 219] width 386 height 18
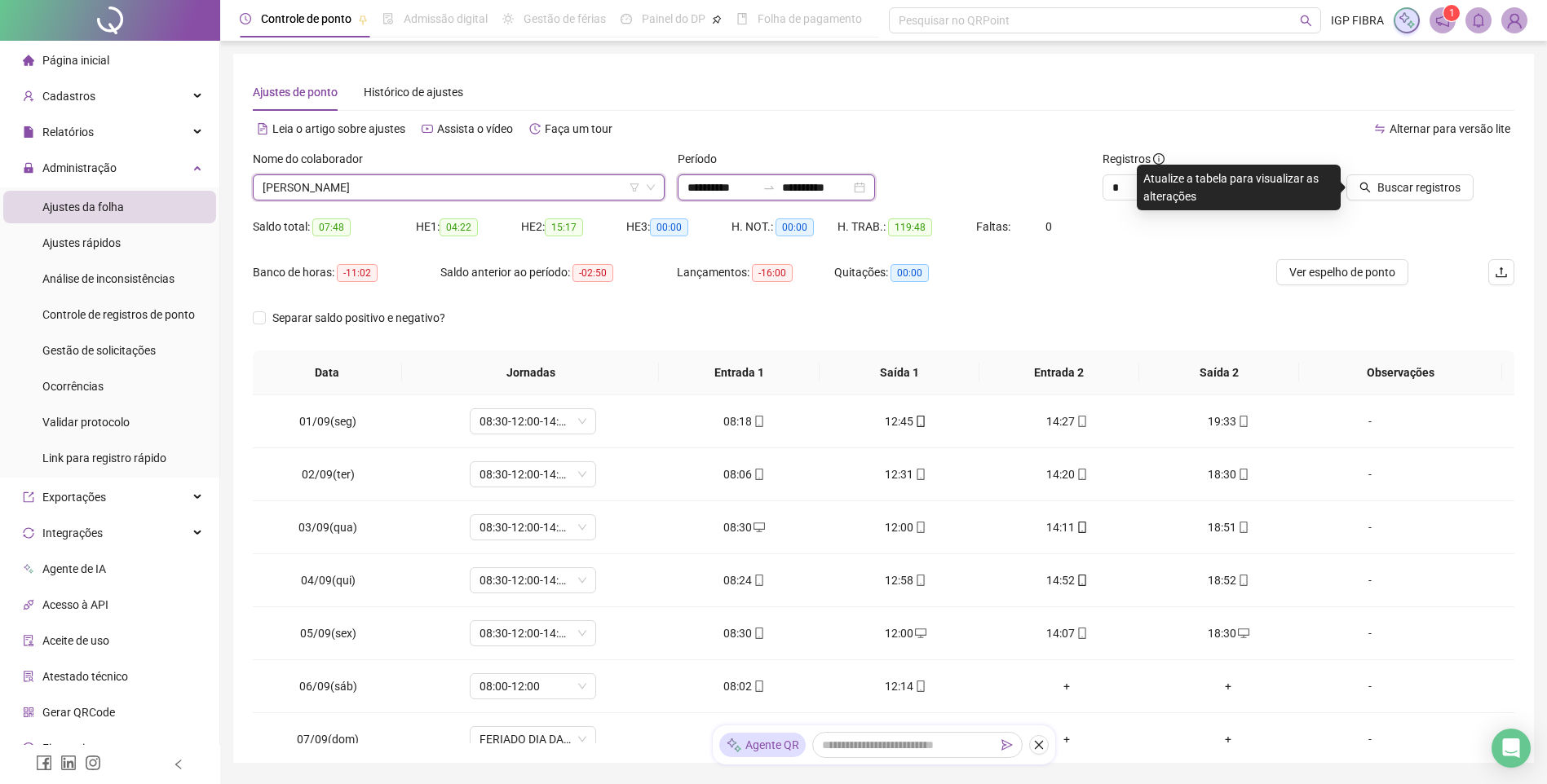
click at [688, 187] on input "**********" at bounding box center [721, 187] width 68 height 18
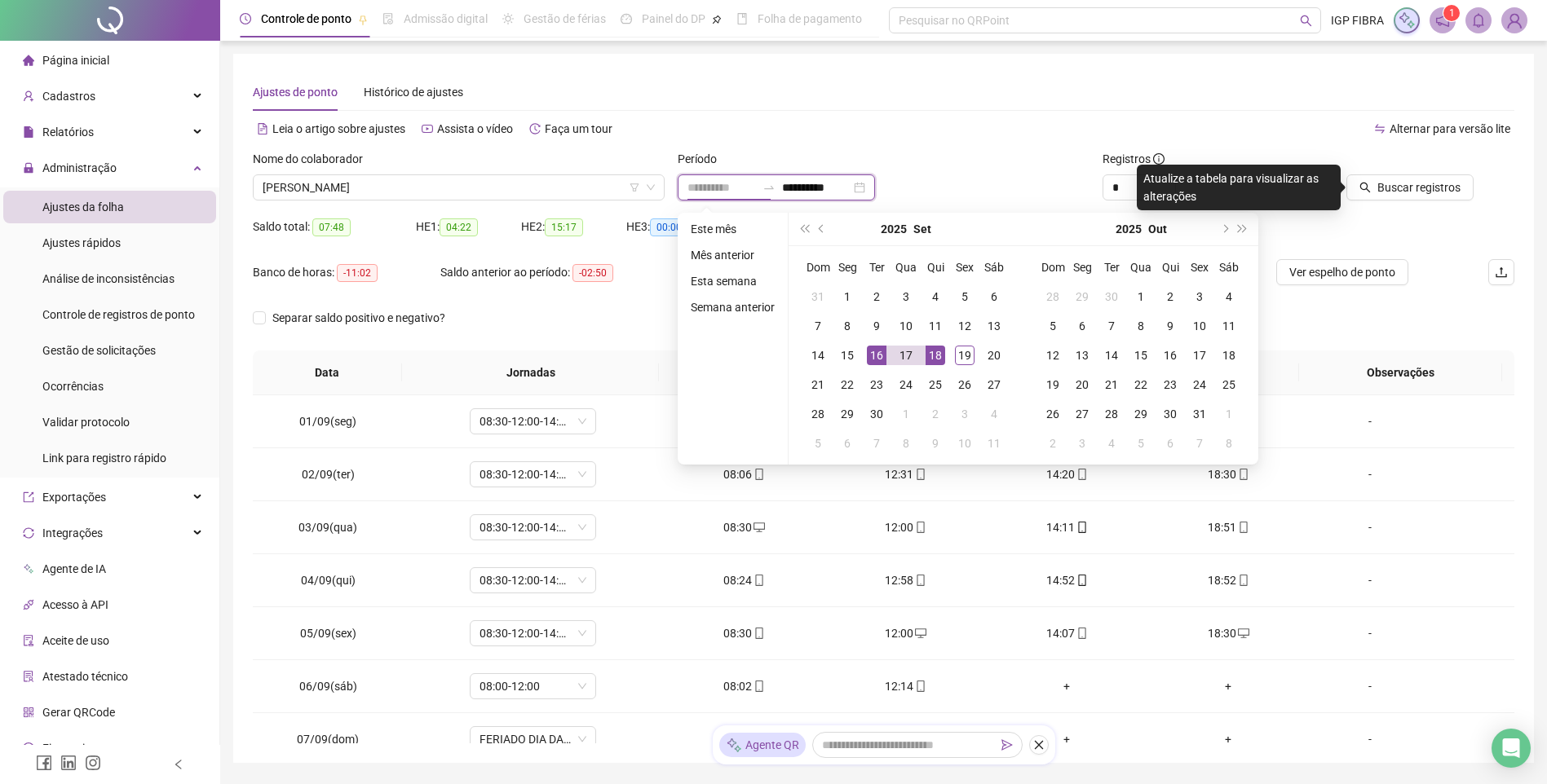
type input "**********"
click at [881, 359] on div "16" at bounding box center [876, 355] width 19 height 19
type input "**********"
click at [964, 361] on div "19" at bounding box center [964, 355] width 19 height 19
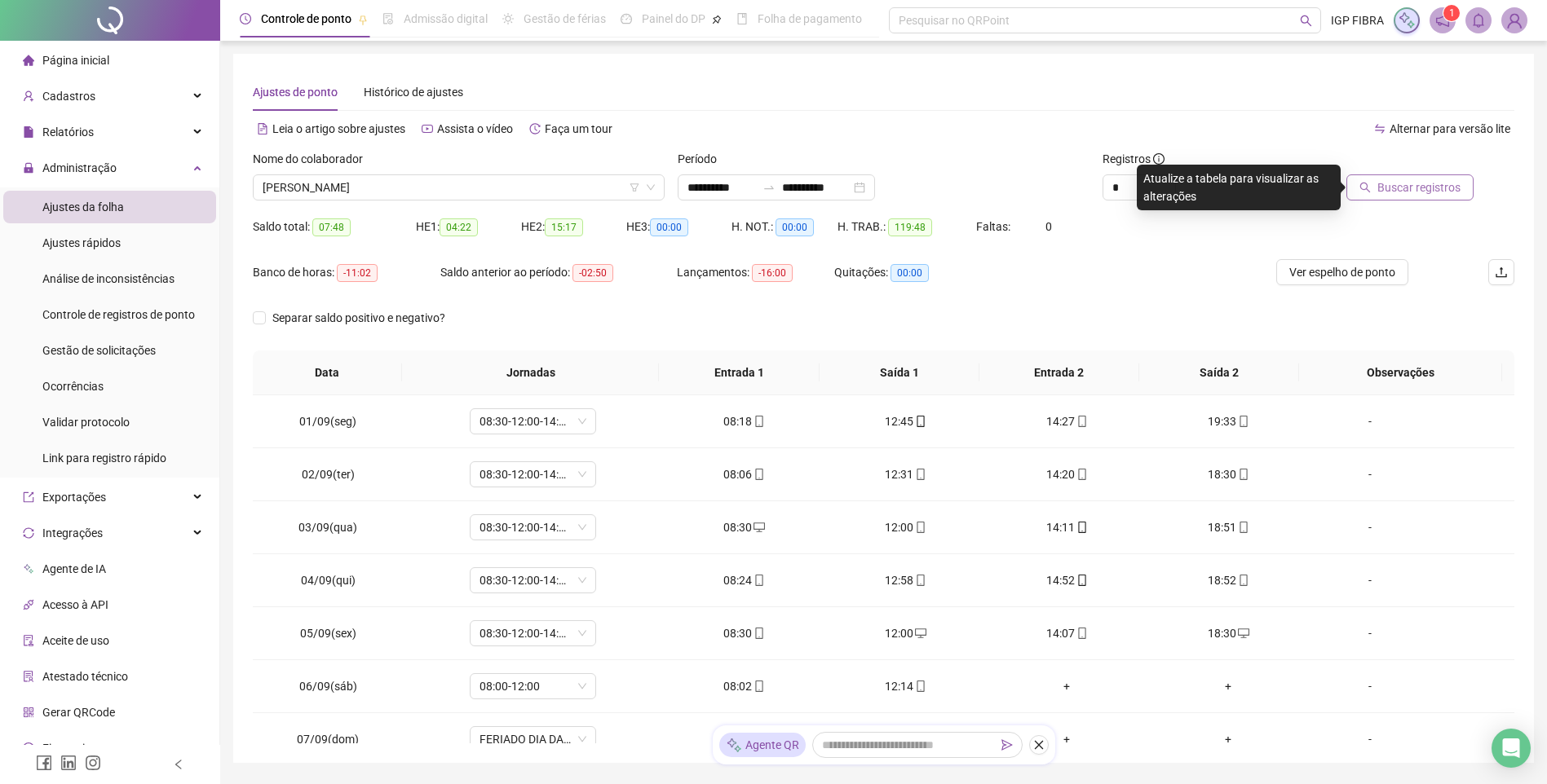
click at [1409, 193] on span "Buscar registros" at bounding box center [1418, 187] width 83 height 18
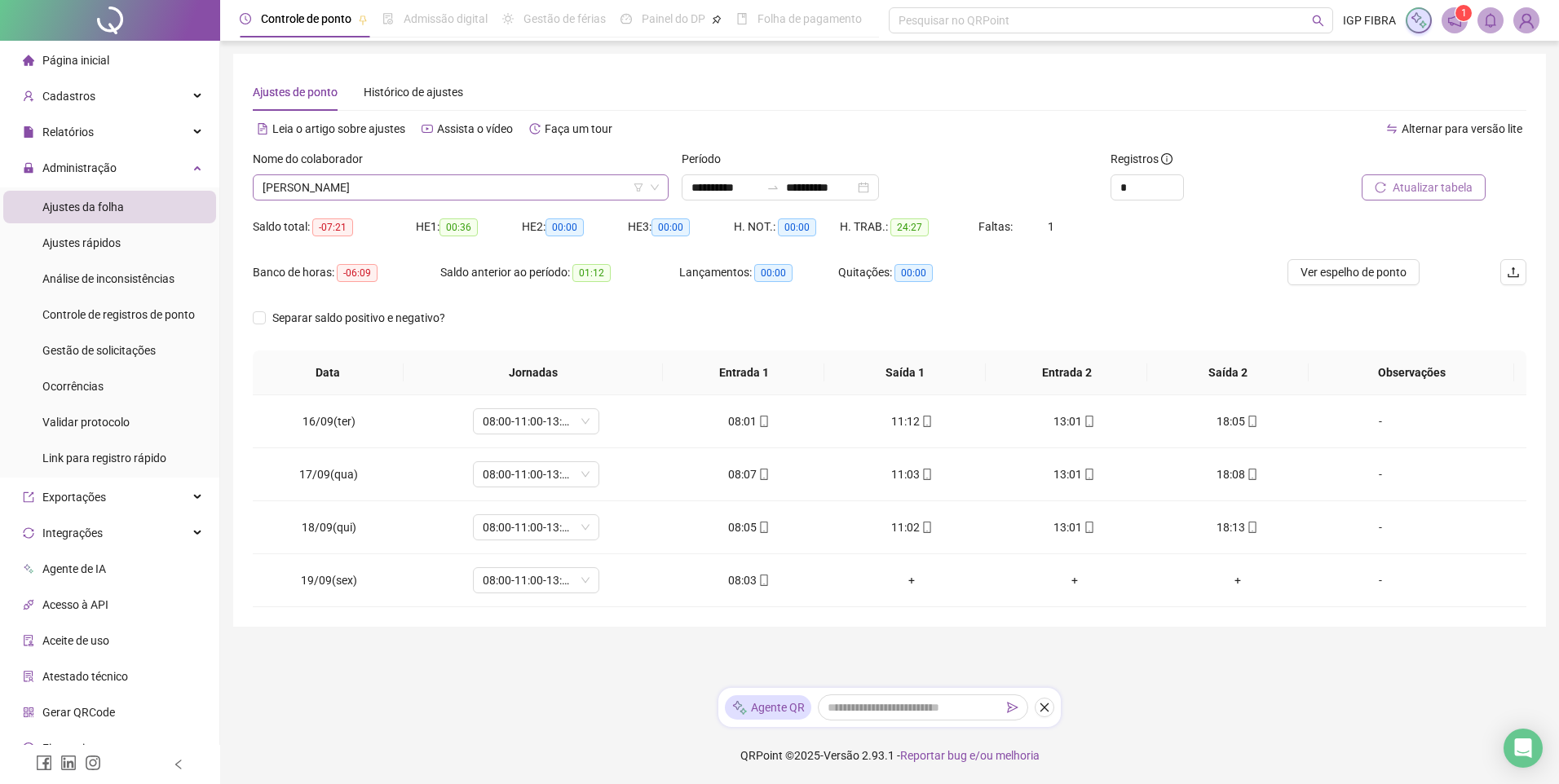
click at [460, 175] on div "ANA CAROLINE SANTANA MUNIZ" at bounding box center [460, 188] width 416 height 26
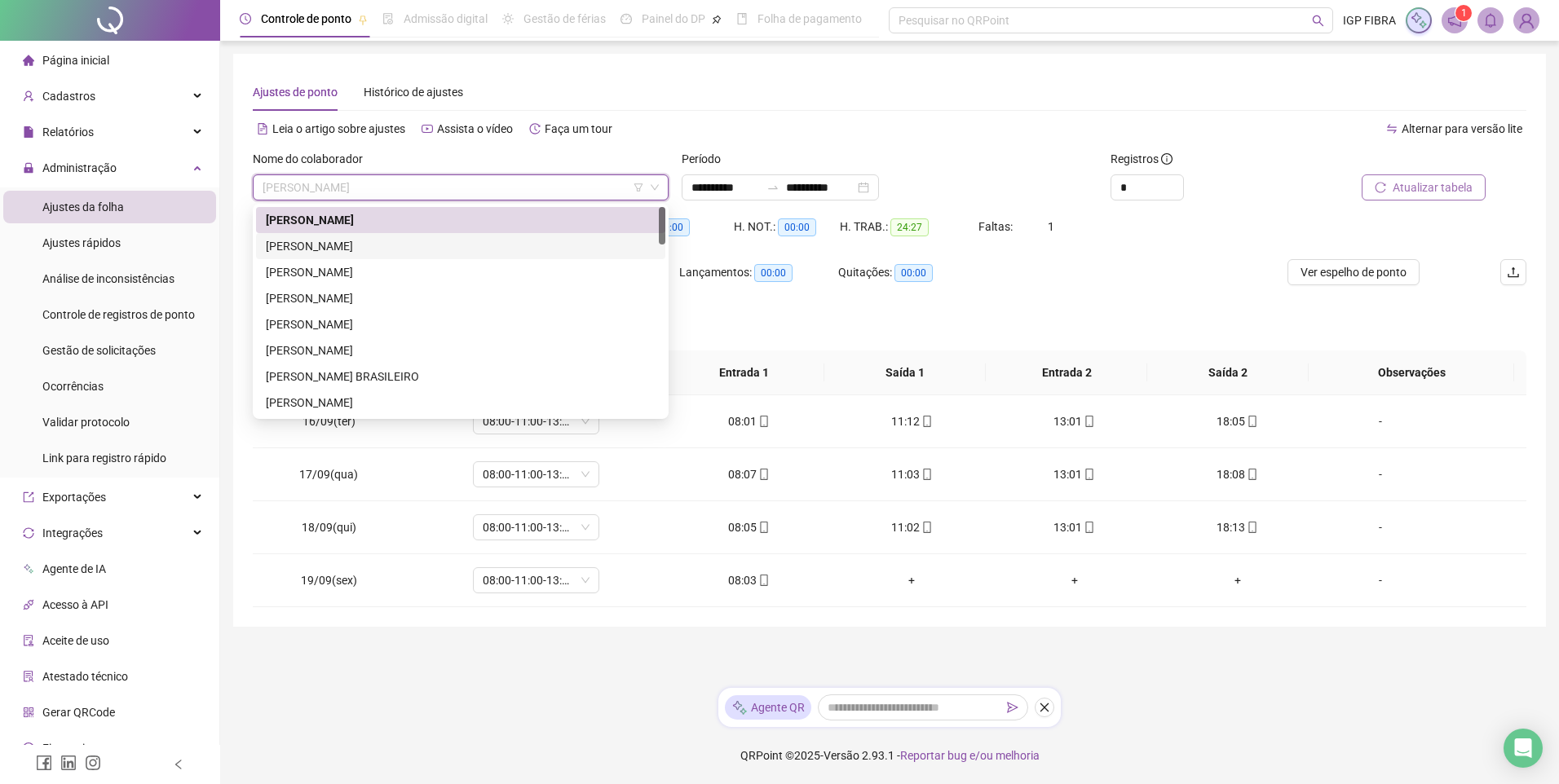
click at [318, 256] on div "ANA CLARA MIRANDA DE SOUSA" at bounding box center [460, 246] width 410 height 26
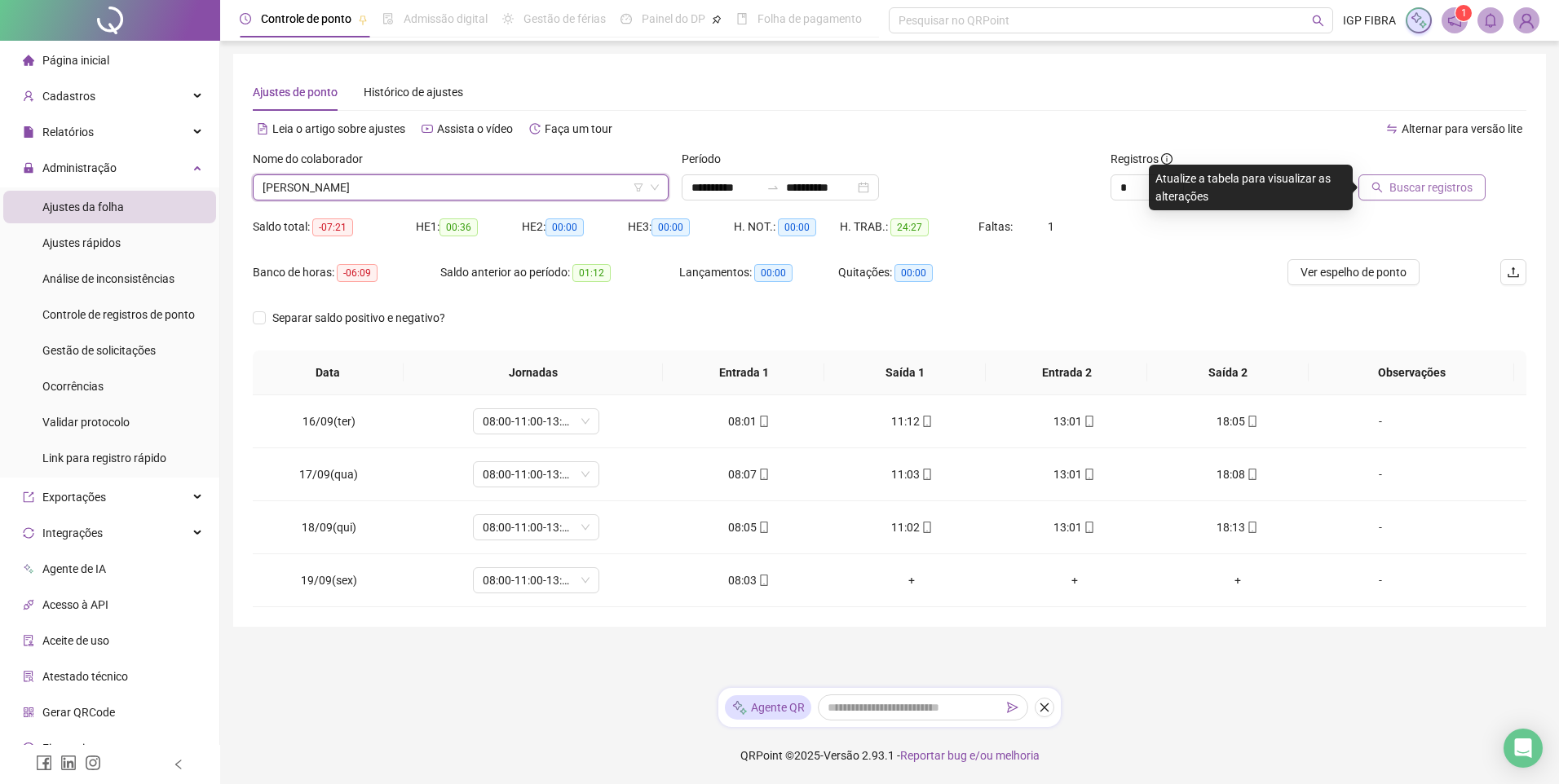
click at [1382, 190] on icon "search" at bounding box center [1377, 188] width 11 height 11
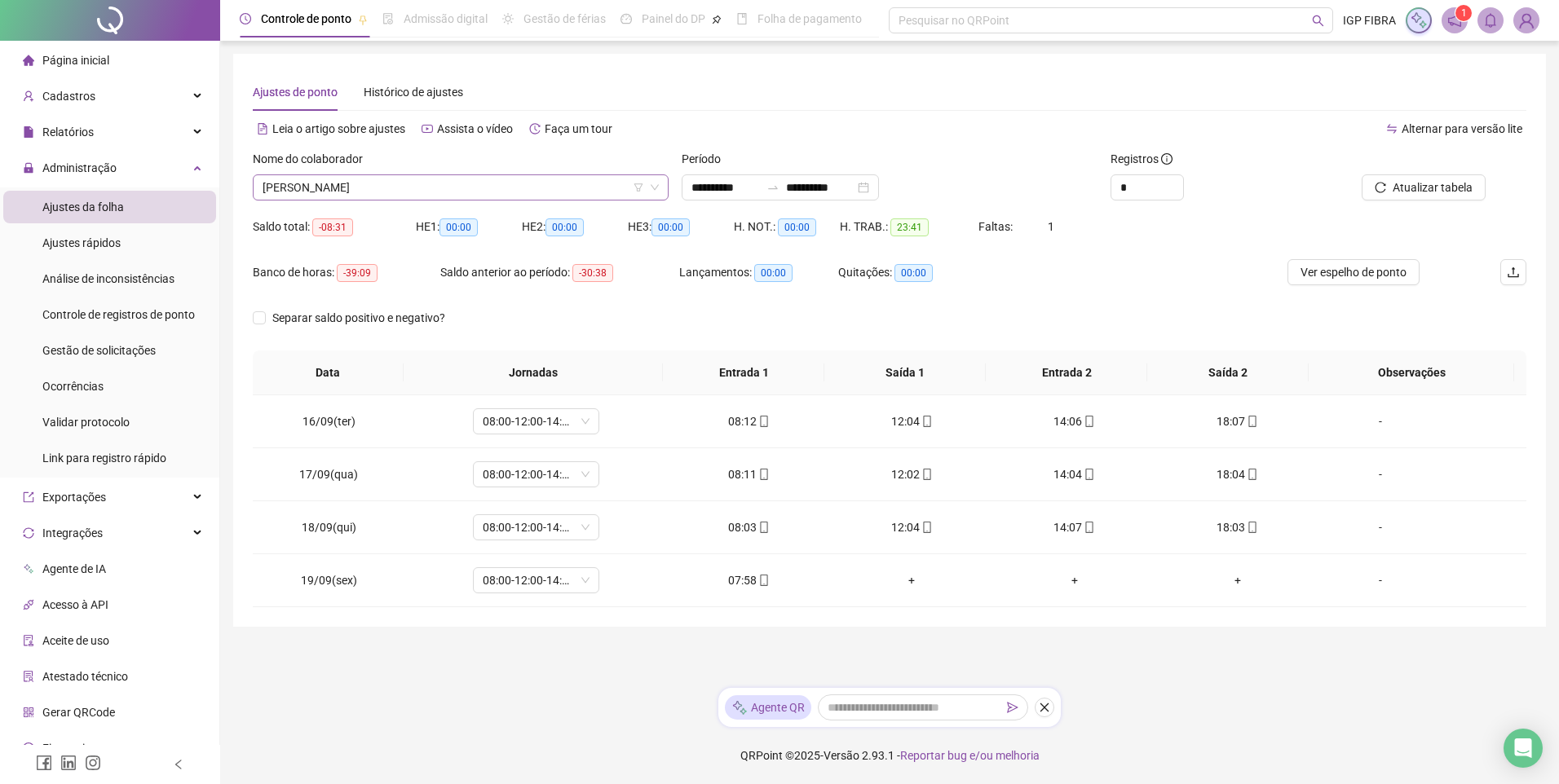
click at [430, 184] on span "ANA CLARA MIRANDA DE SOUSA" at bounding box center [460, 188] width 397 height 24
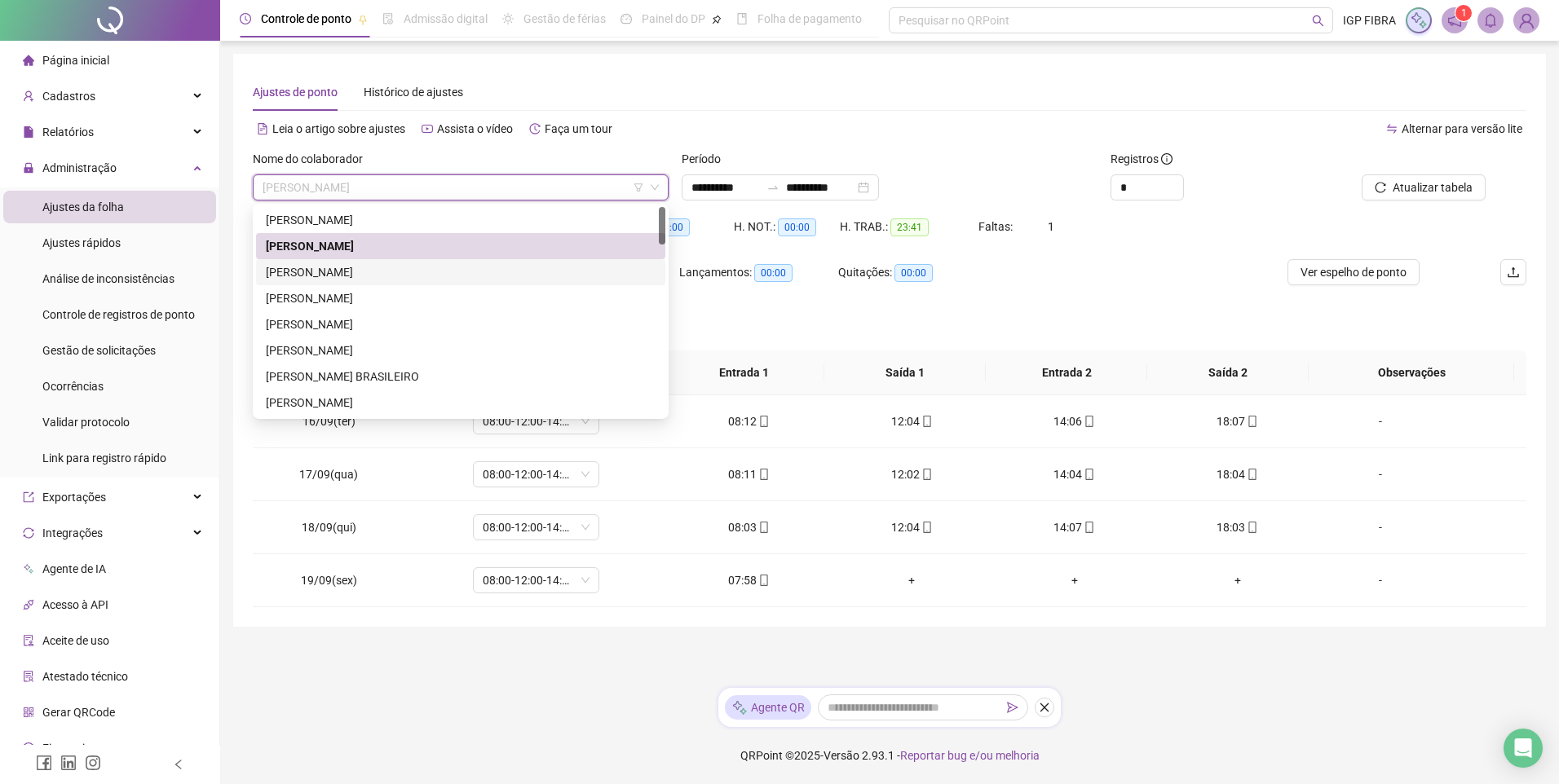
click at [293, 267] on div "ANDRÉ ALMEIDA SANTOS" at bounding box center [460, 272] width 389 height 18
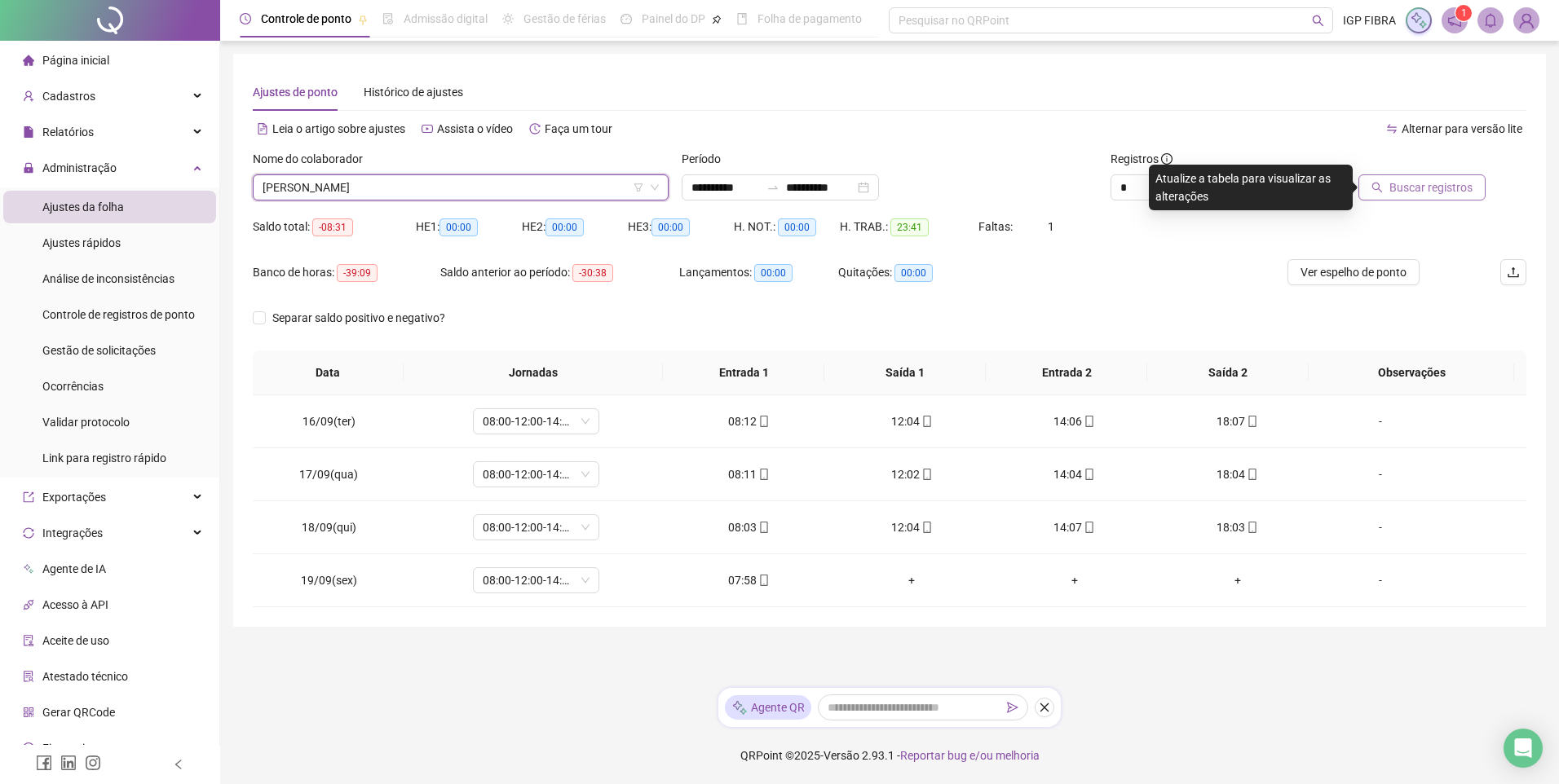
click at [1430, 181] on span "Buscar registros" at bounding box center [1431, 187] width 83 height 18
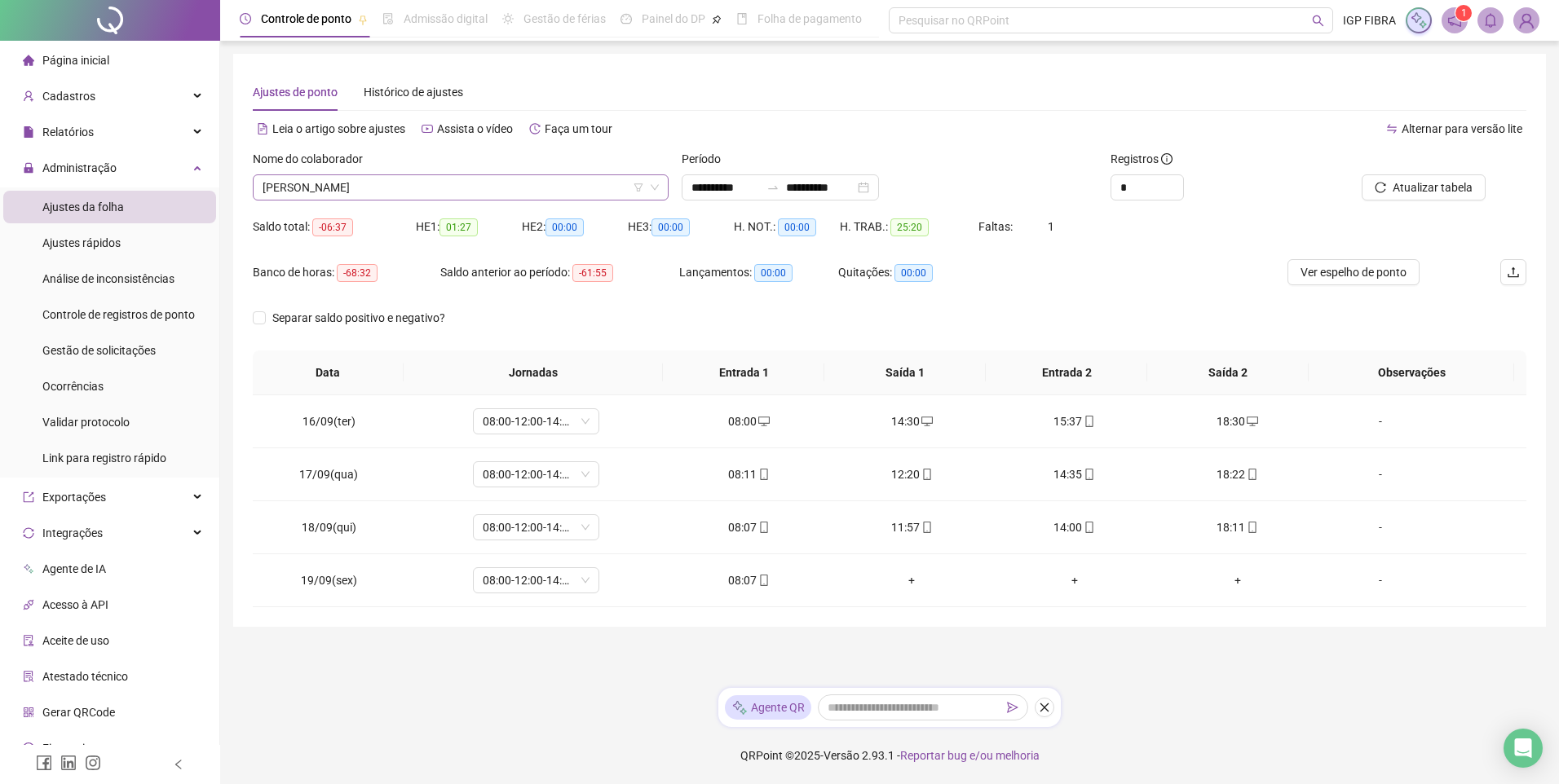
click at [411, 189] on span "ANDRÉ ALMEIDA SANTOS" at bounding box center [460, 188] width 397 height 24
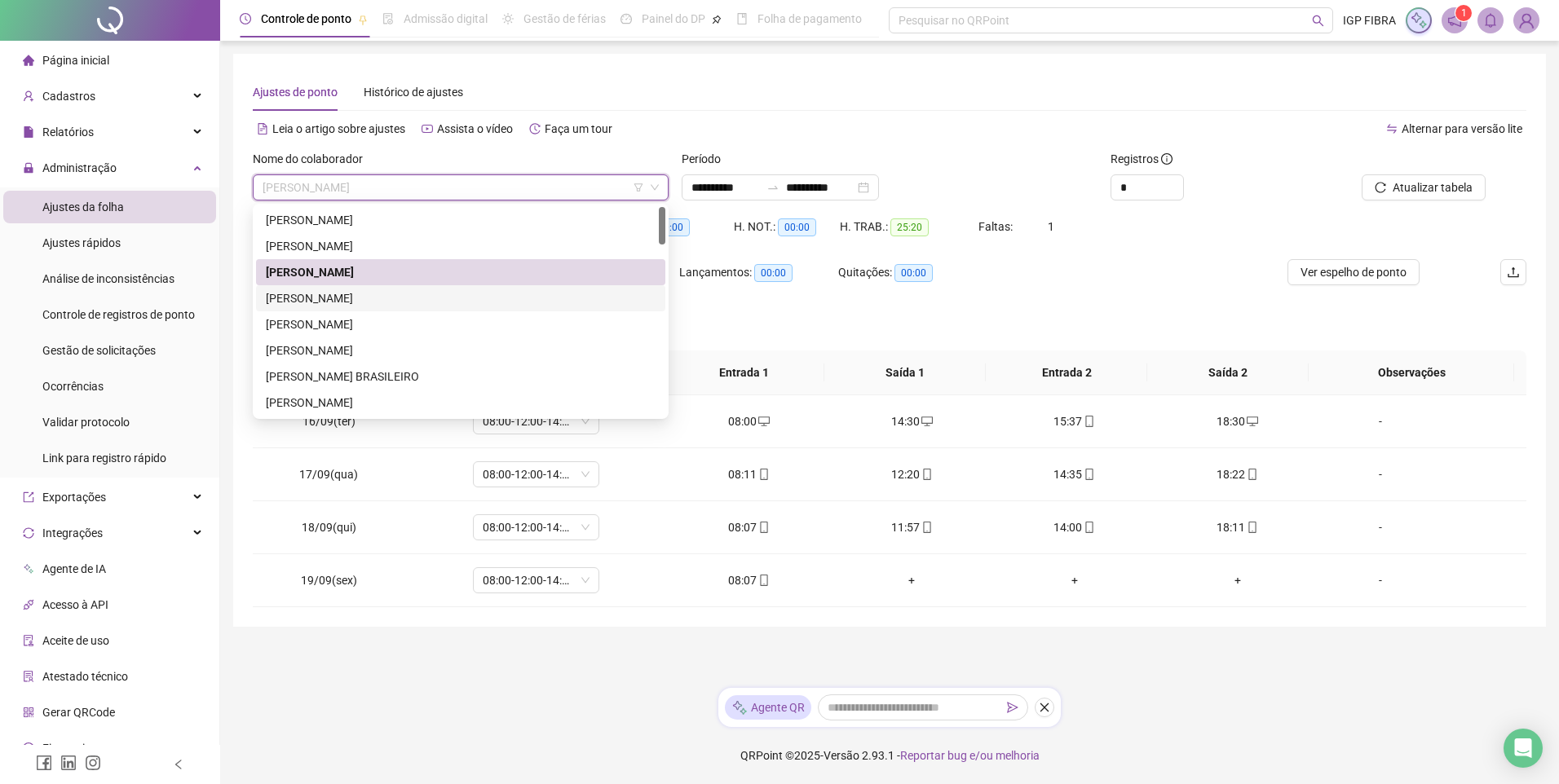
click at [319, 292] on div "ANEIDE PASSOS LEMOS" at bounding box center [460, 298] width 389 height 18
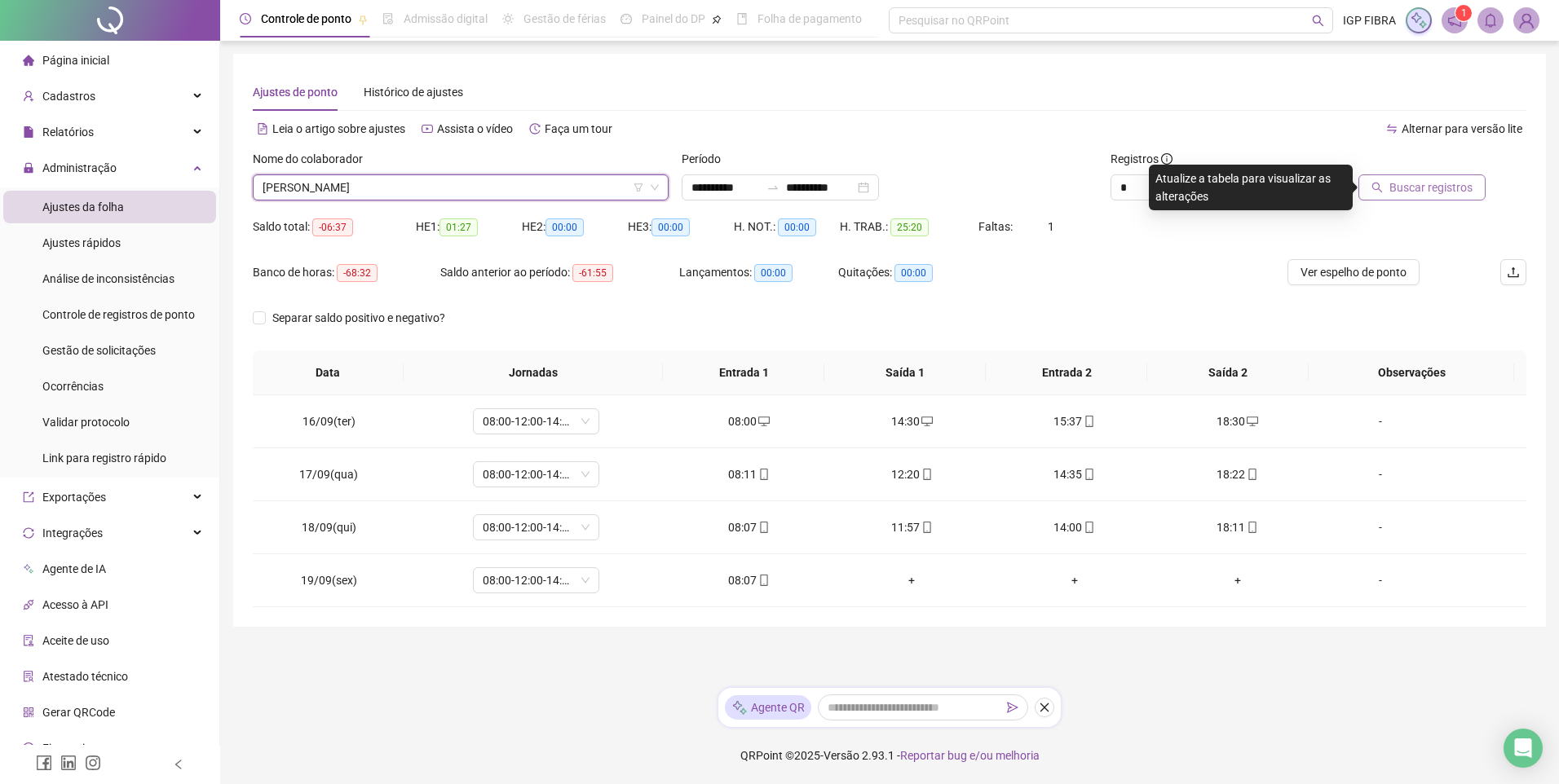
click at [1390, 199] on button "Buscar registros" at bounding box center [1422, 188] width 128 height 26
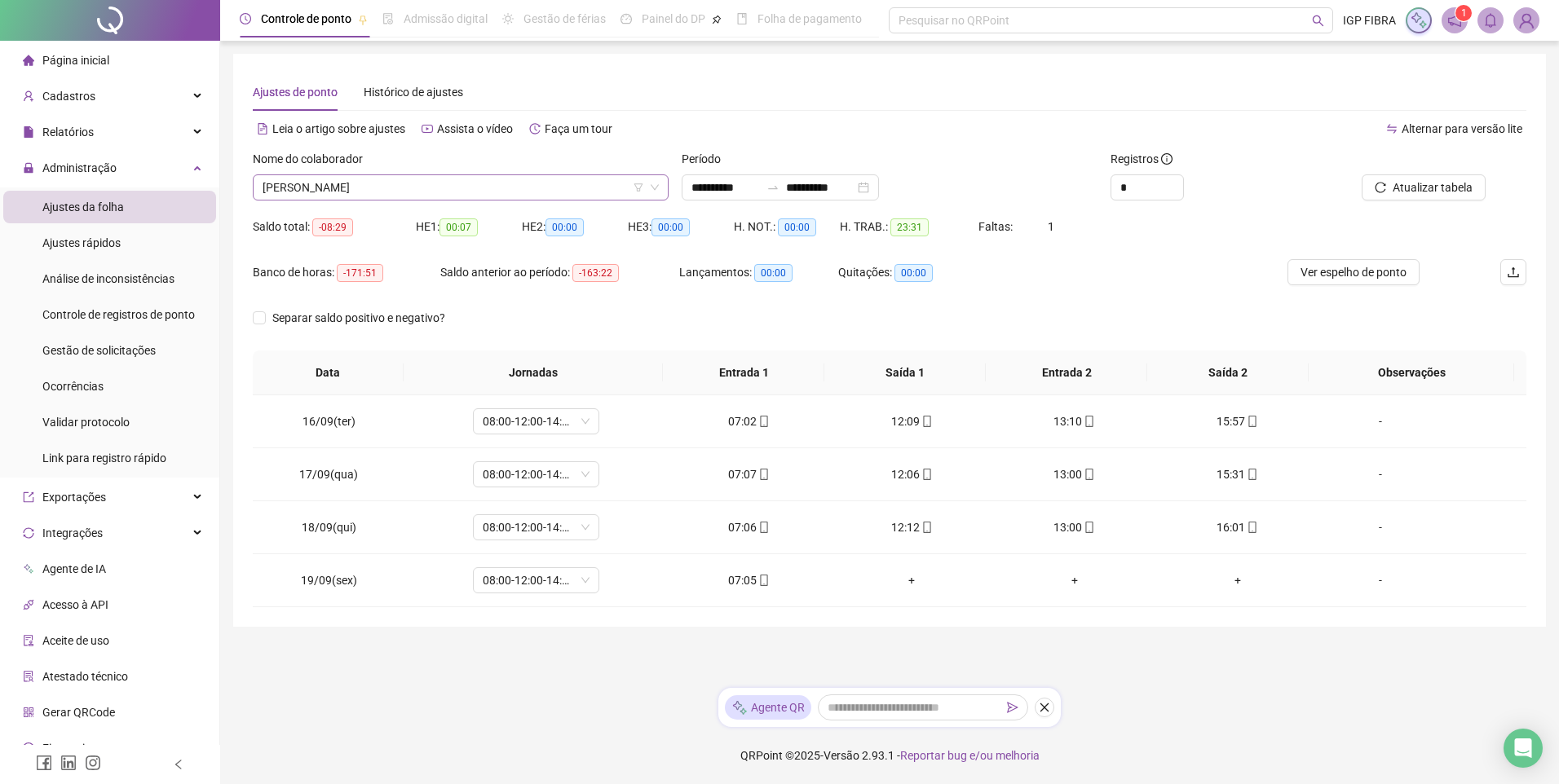
click at [441, 198] on span "ANEIDE PASSOS LEMOS" at bounding box center [460, 188] width 397 height 24
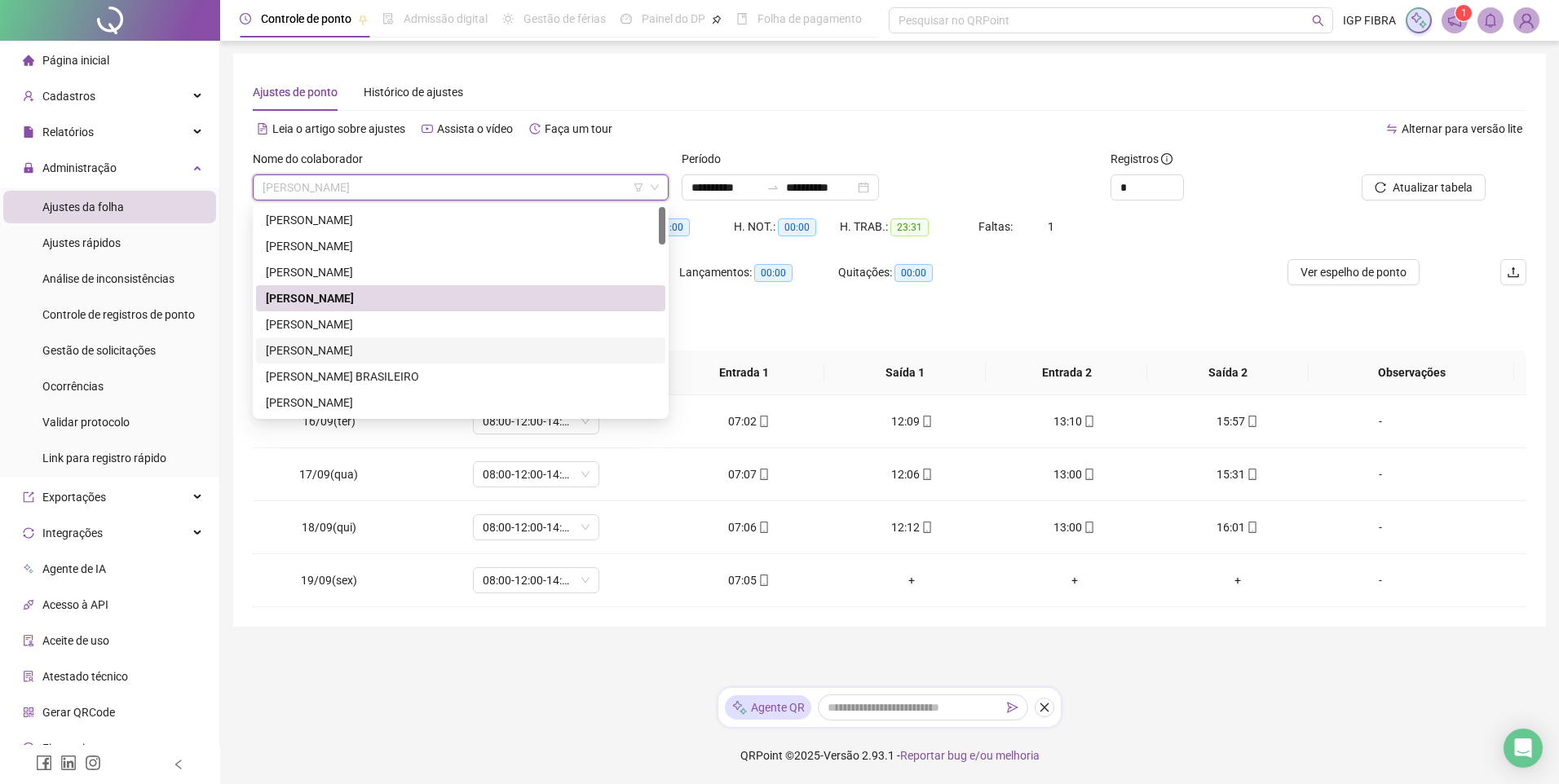
scroll to position [81, 0]
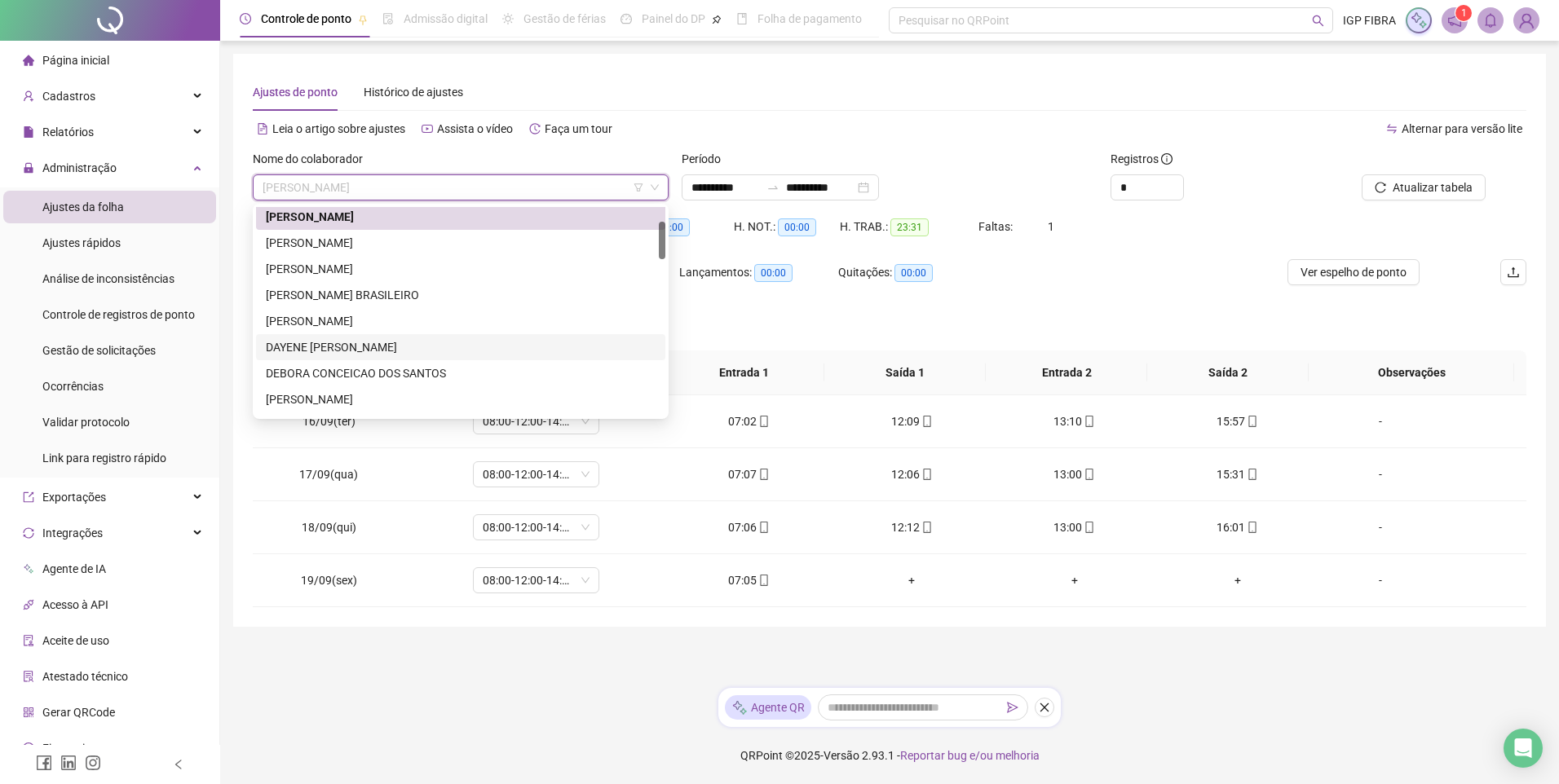
click at [301, 347] on div "DAYENE BRITO XAVIER" at bounding box center [460, 347] width 389 height 18
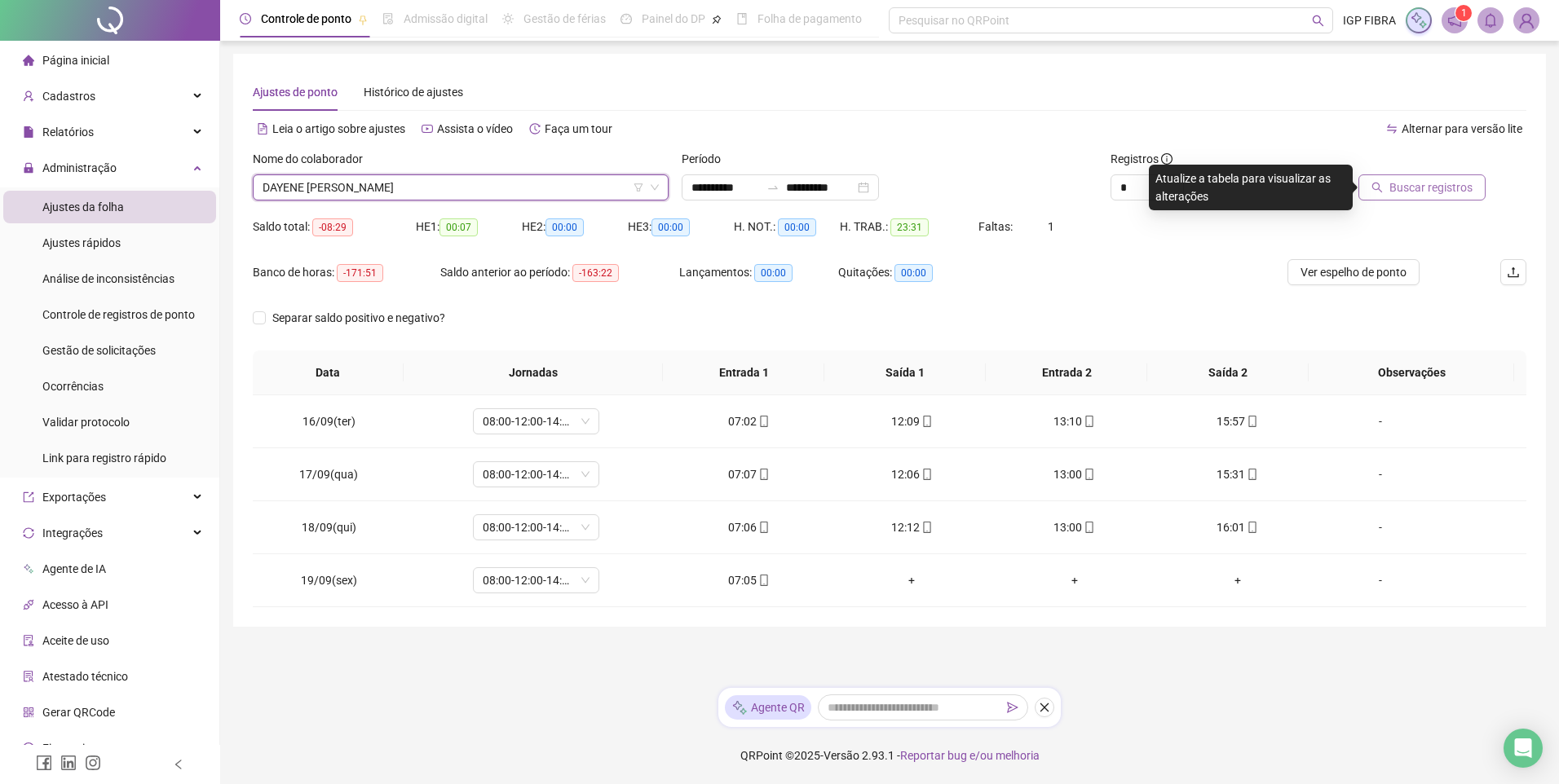
click at [1436, 196] on span "Buscar registros" at bounding box center [1431, 187] width 83 height 18
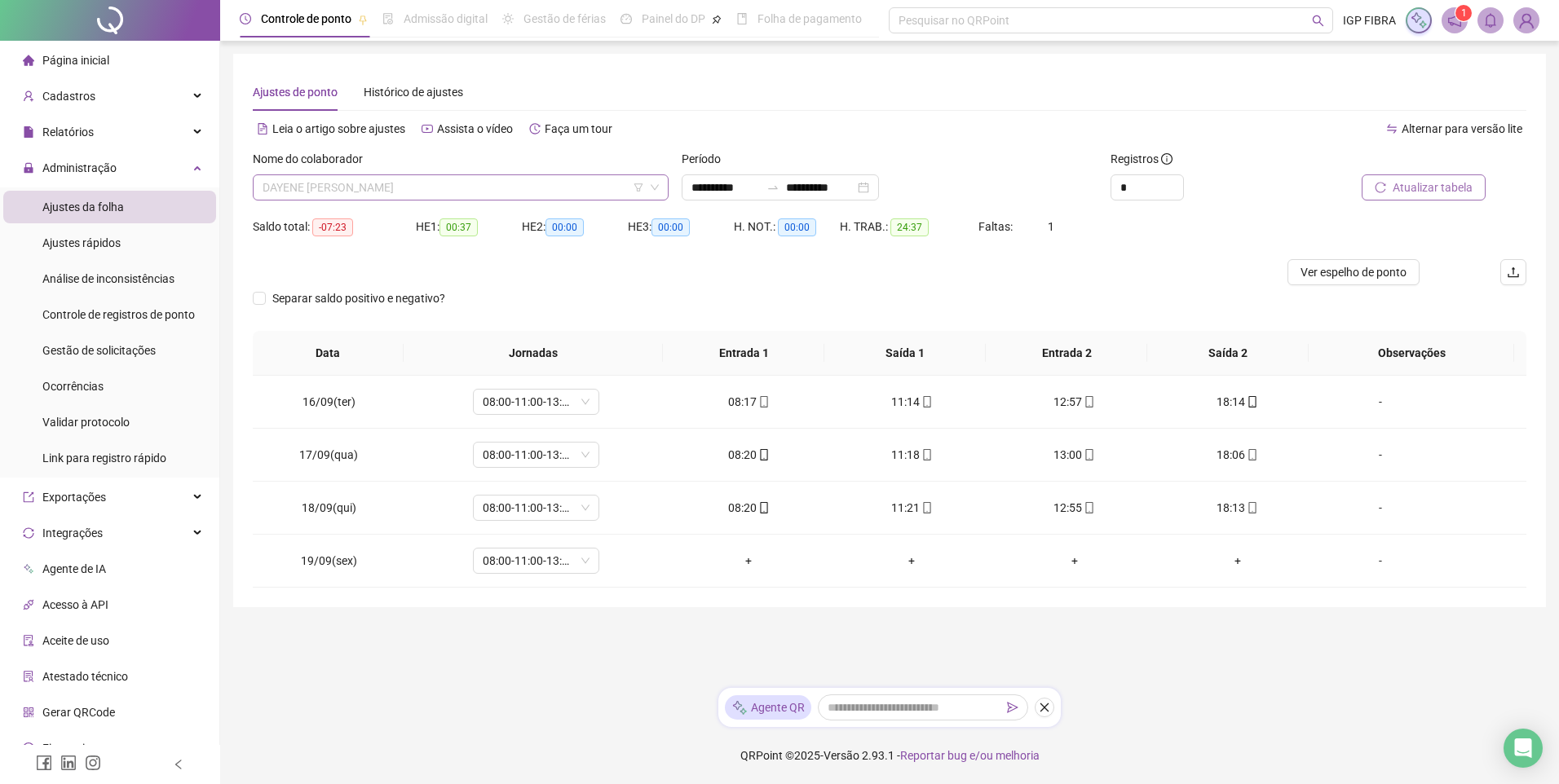
click at [391, 182] on span "DAYENE BRITO XAVIER" at bounding box center [460, 188] width 397 height 24
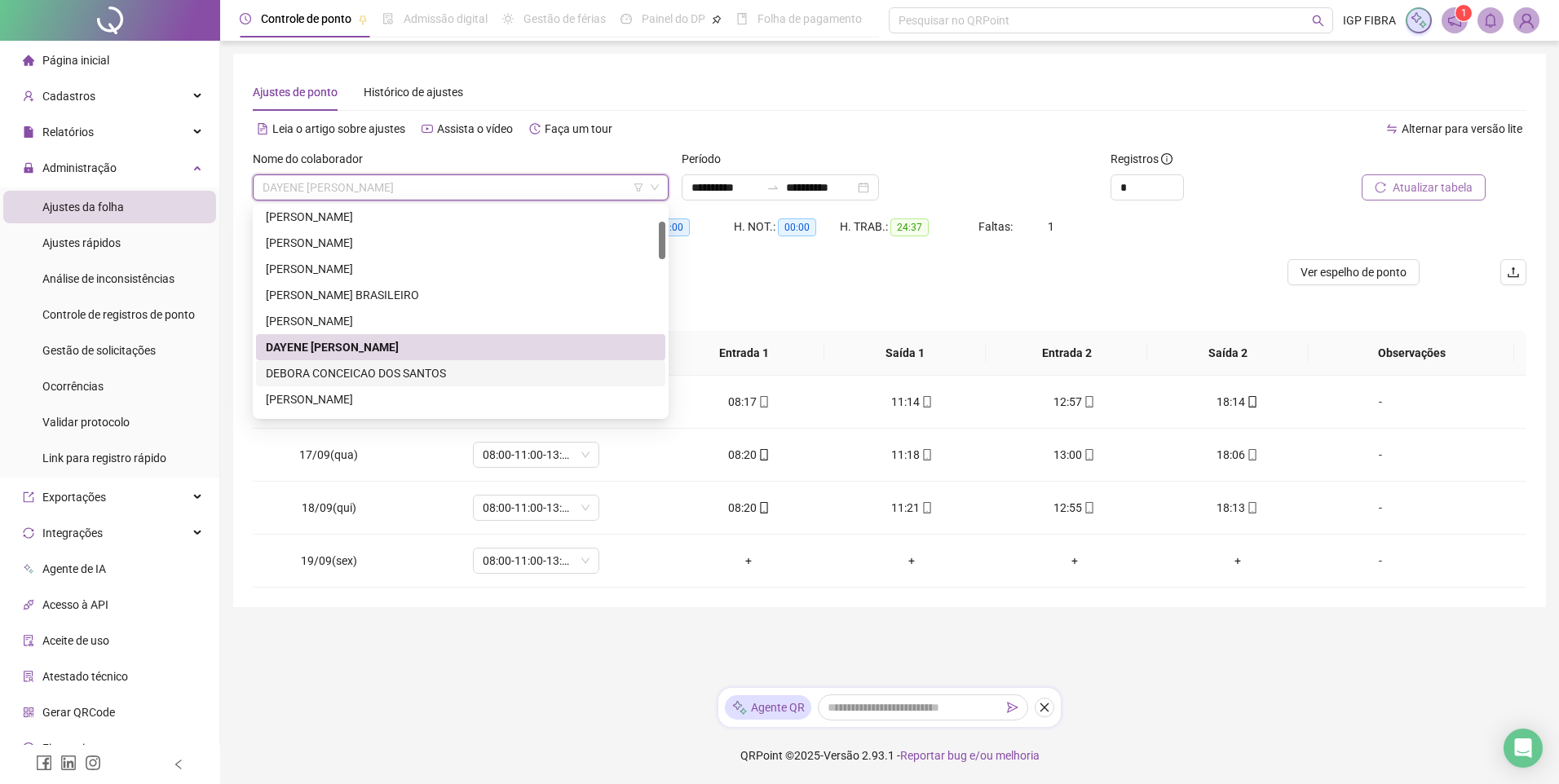
click at [338, 378] on div "DEBORA CONCEICAO DOS SANTOS" at bounding box center [460, 373] width 389 height 18
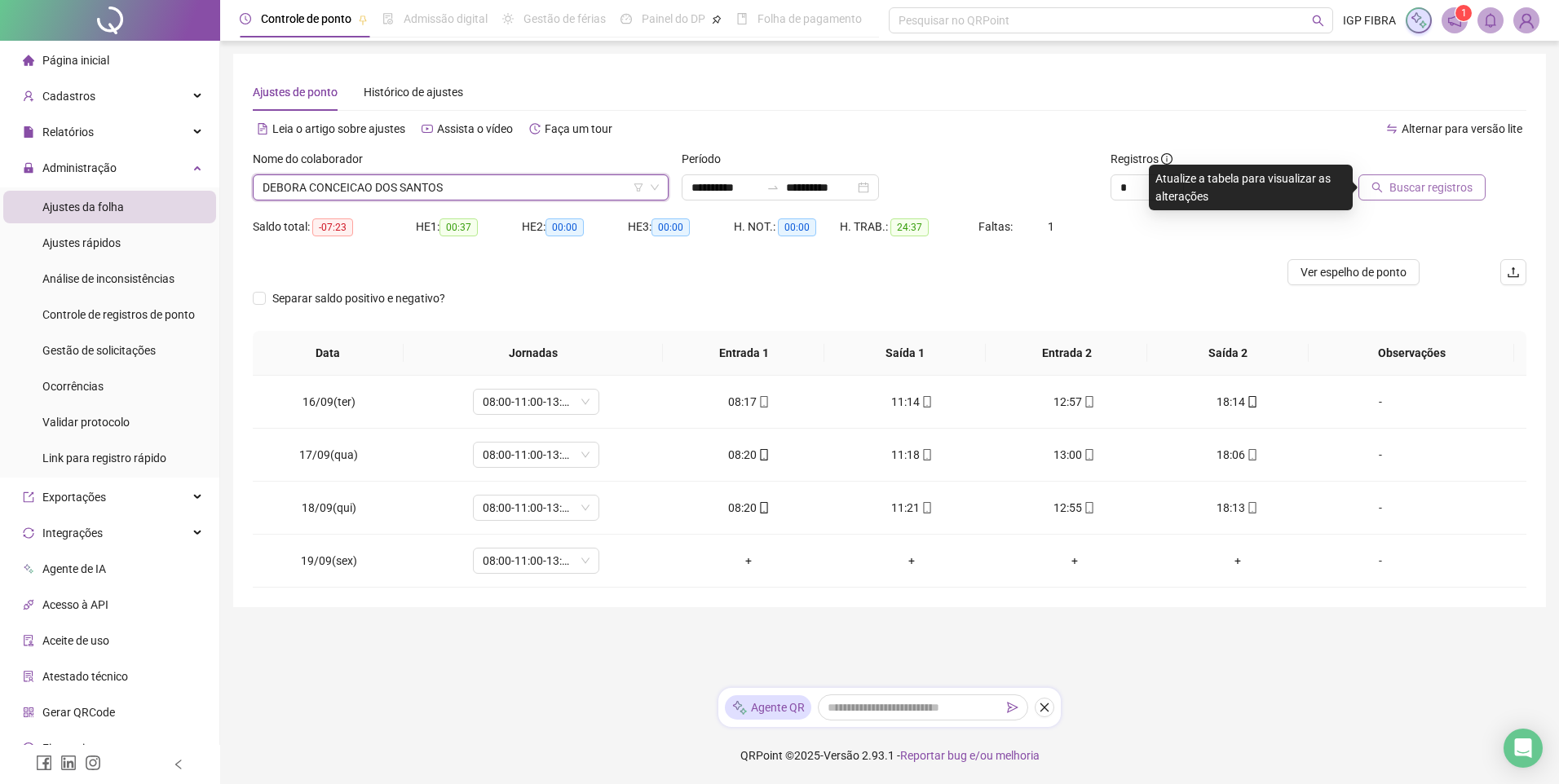
click at [1444, 196] on span "Buscar registros" at bounding box center [1431, 187] width 83 height 18
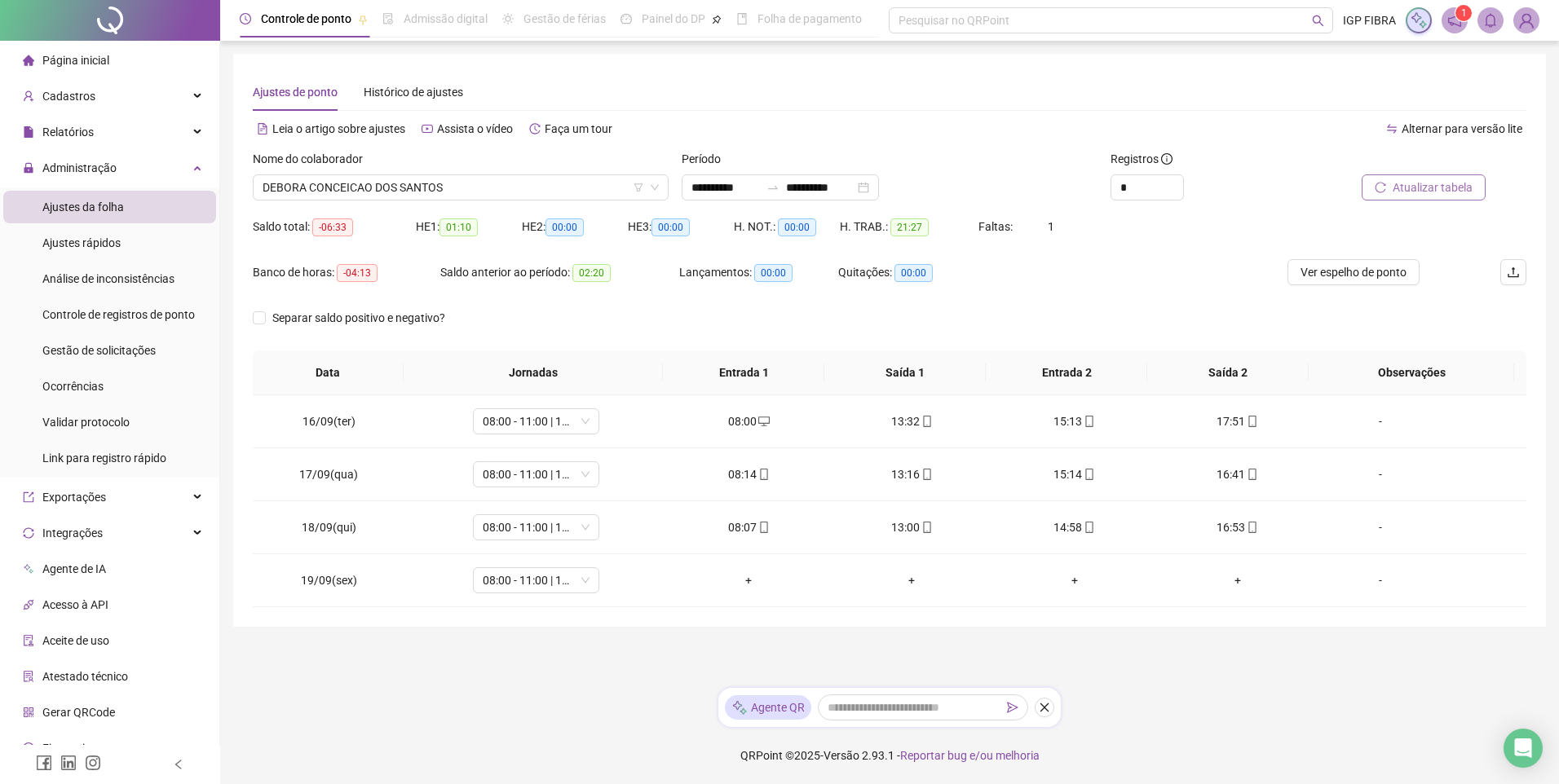
click at [1429, 183] on span "Atualizar tabela" at bounding box center [1432, 187] width 80 height 18
click at [444, 195] on span "DEBORA CONCEICAO DOS SANTOS" at bounding box center [460, 188] width 397 height 24
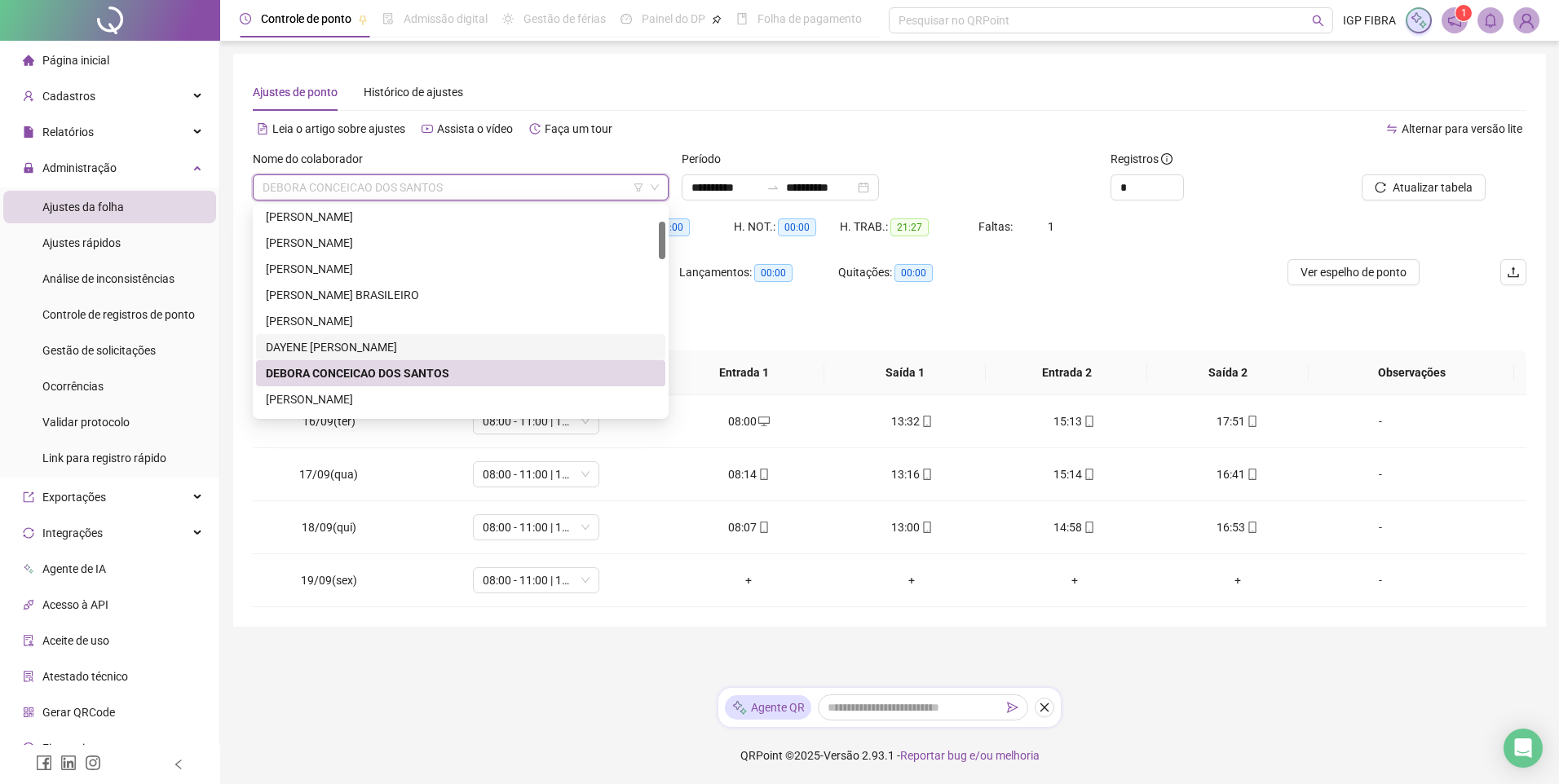
scroll to position [245, 0]
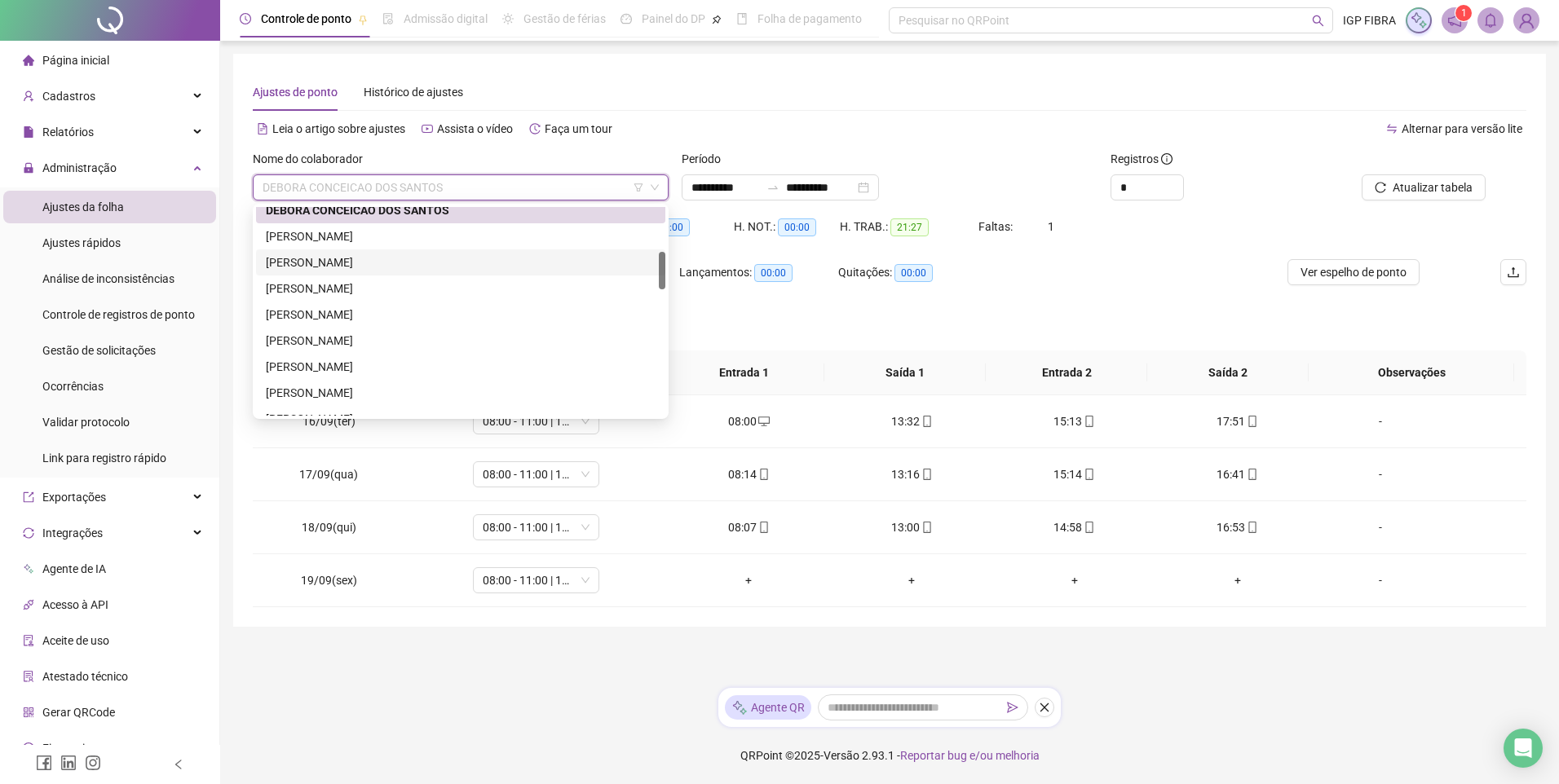
click at [312, 271] on div "ELENILSON DE OLIVEIRA SANTOS FILHO" at bounding box center [460, 262] width 389 height 18
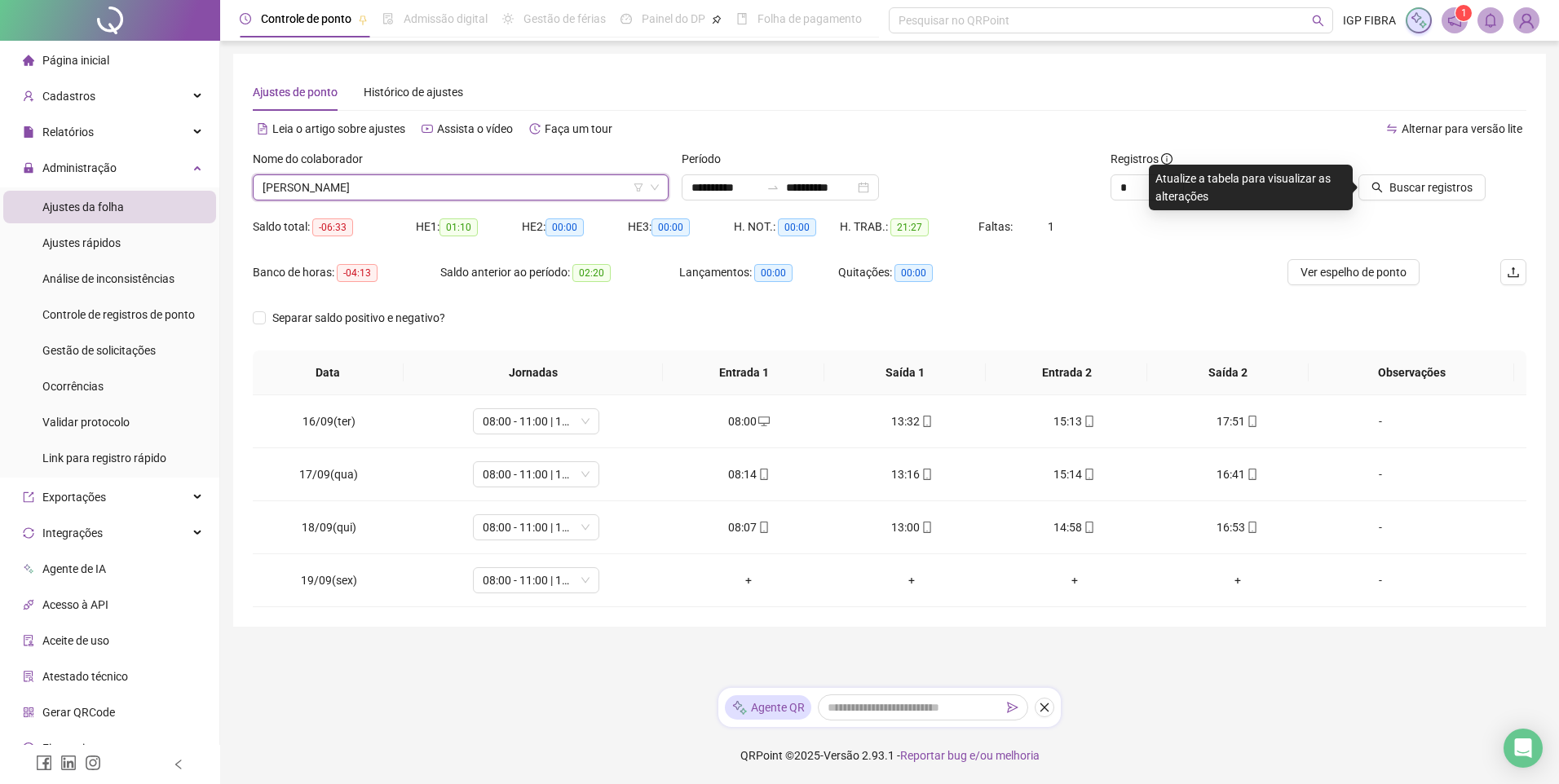
click at [1430, 174] on div at bounding box center [1406, 162] width 161 height 24
click at [1418, 196] on span "Buscar registros" at bounding box center [1431, 187] width 83 height 18
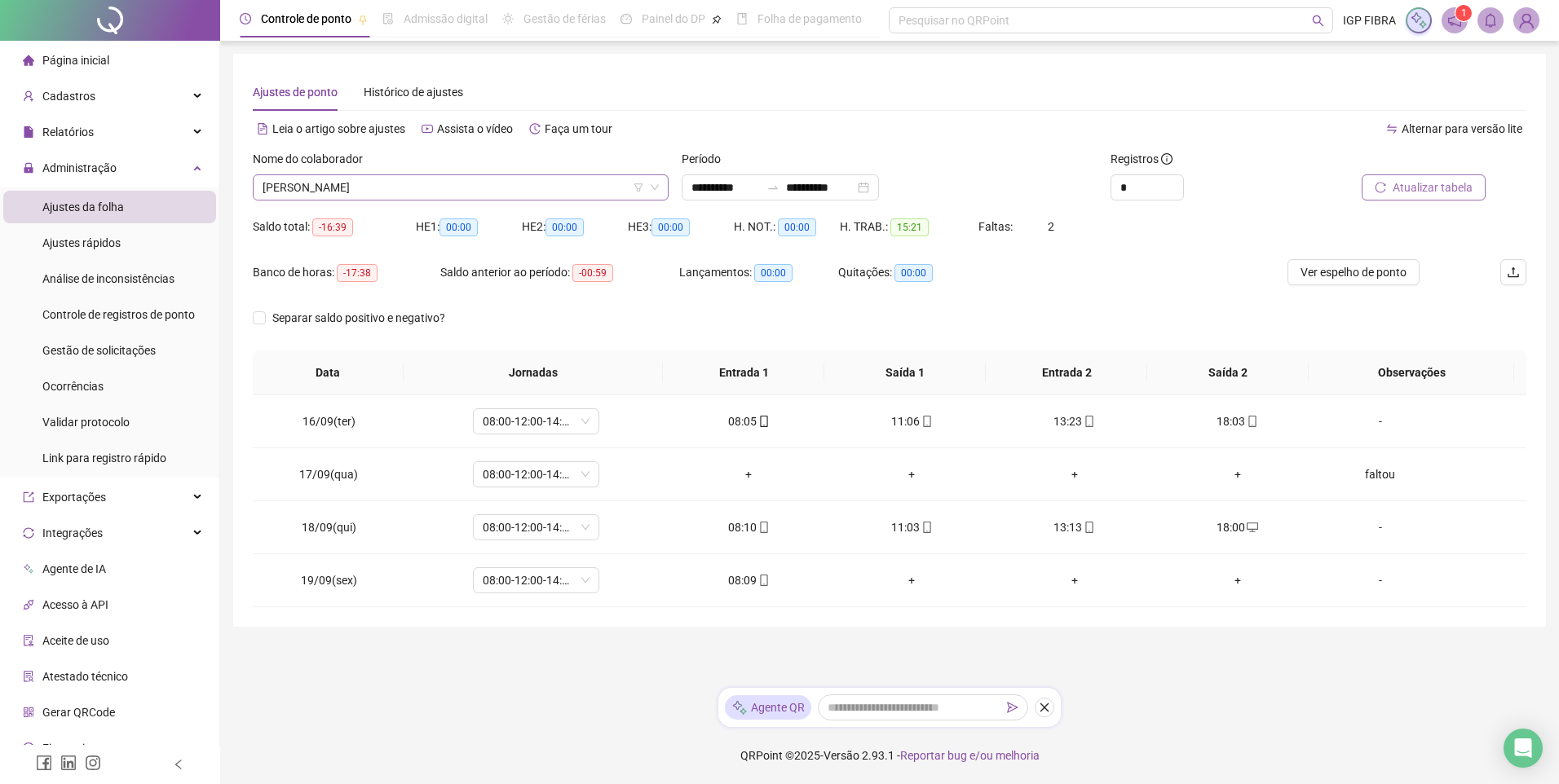
click at [440, 195] on span "ELENILSON DE OLIVEIRA SANTOS FILHO" at bounding box center [460, 188] width 397 height 24
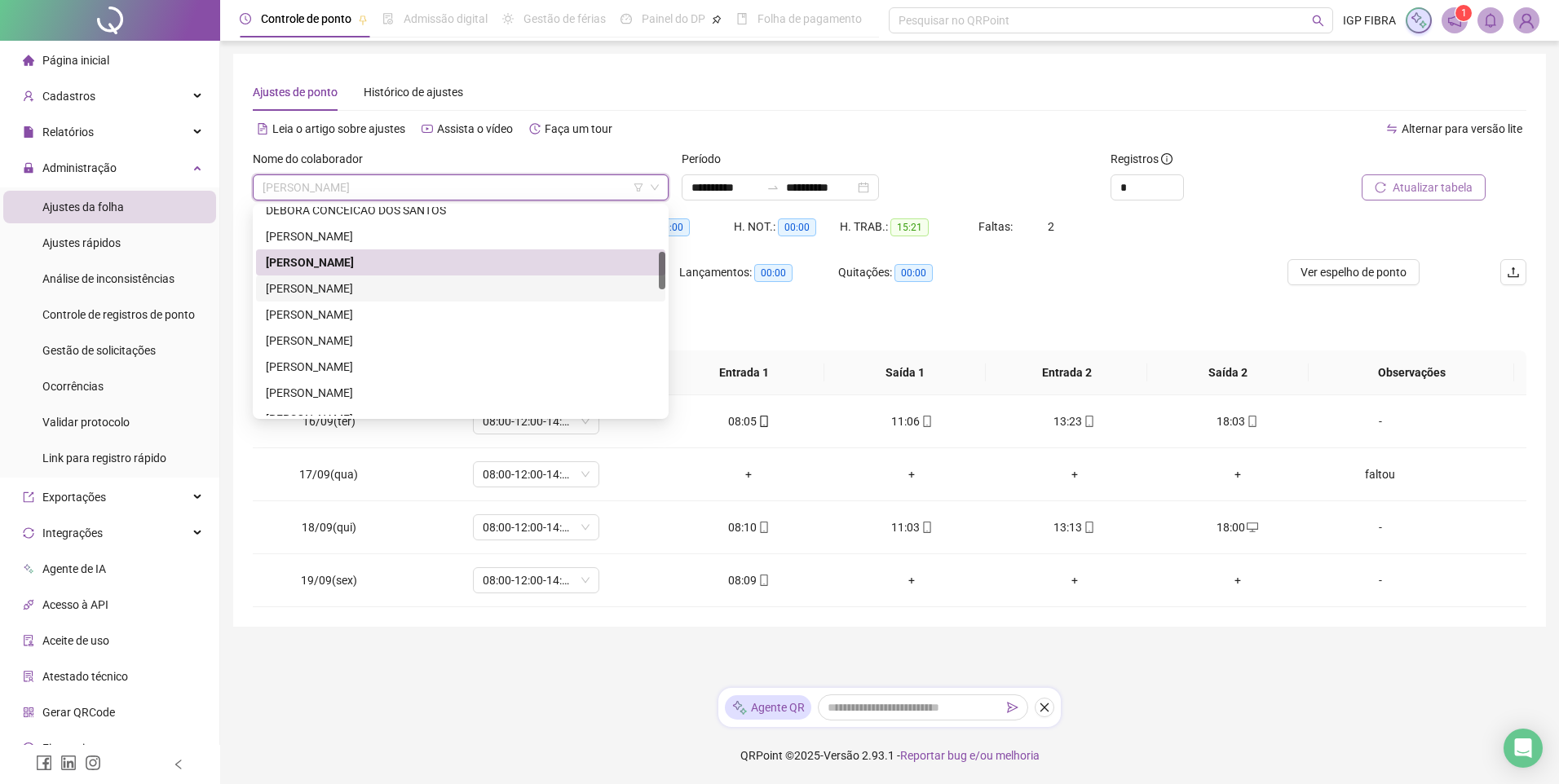
click at [322, 298] on div "FAION SAMPAIO DE OLIVEIRA" at bounding box center [460, 288] width 410 height 26
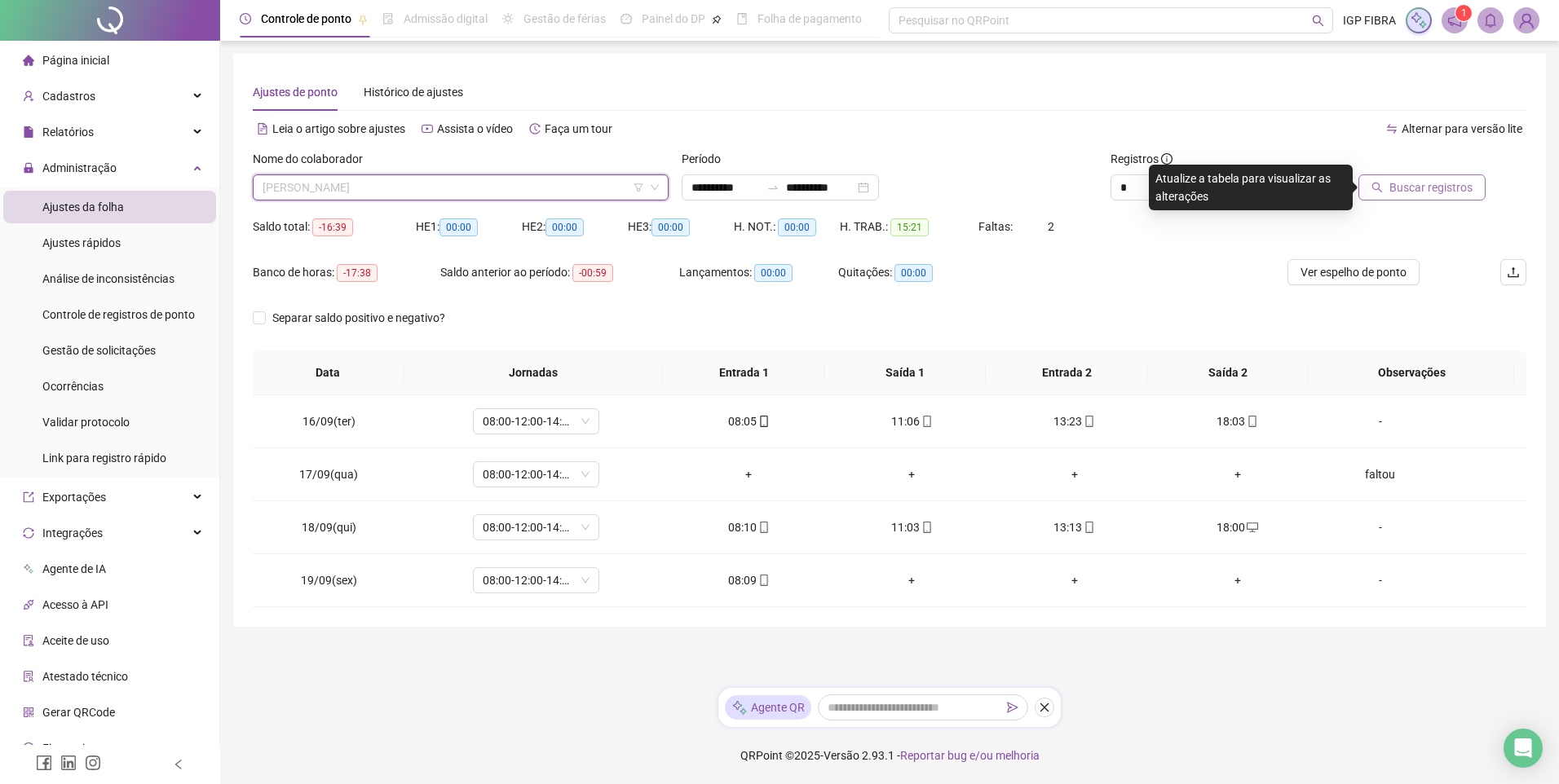
click at [411, 188] on span "FAION SAMPAIO DE OLIVEIRA" at bounding box center [460, 188] width 397 height 24
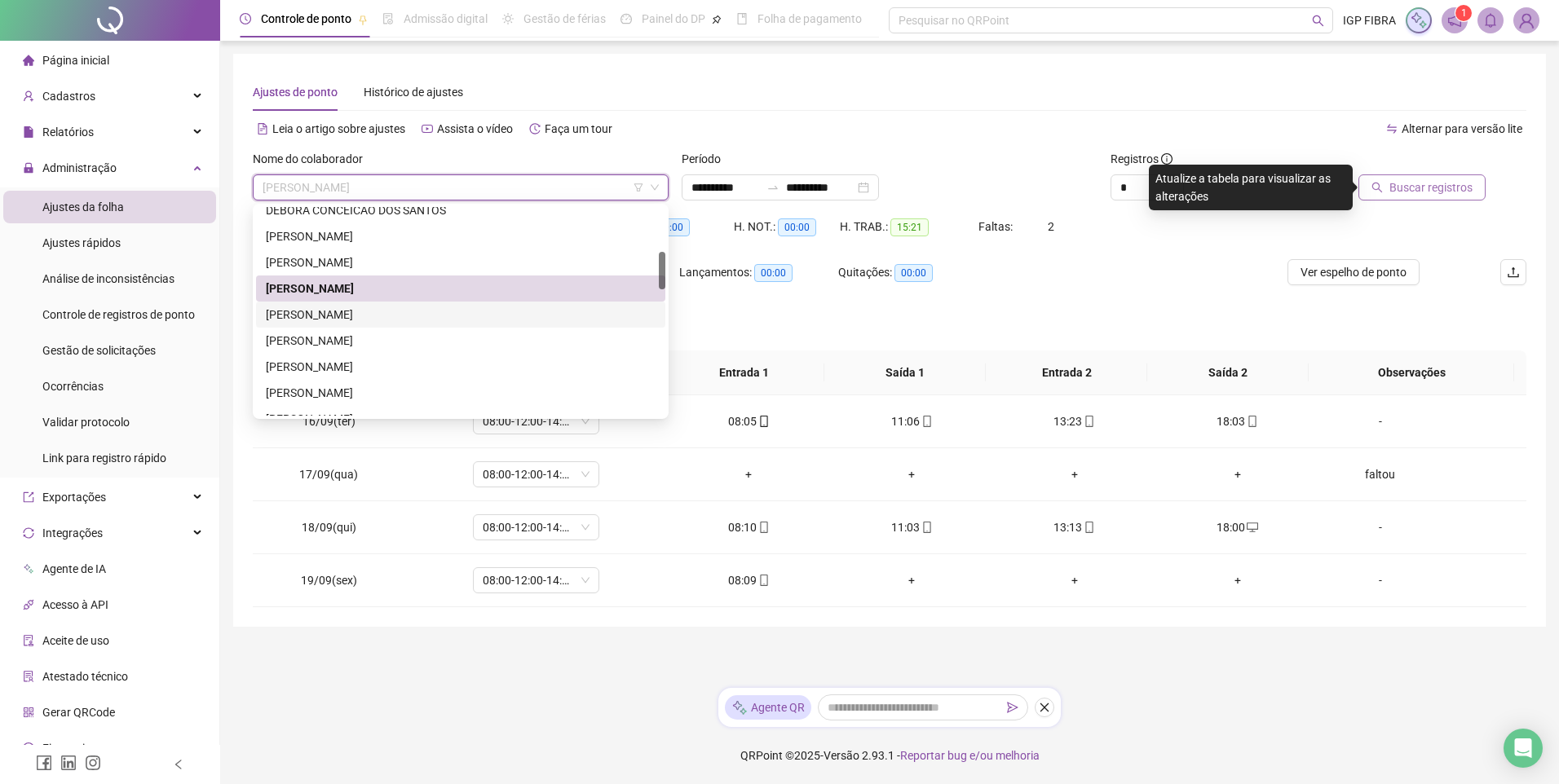
click at [304, 320] on div "FERNANDA DE OLIVEIRA SANTOS" at bounding box center [460, 314] width 389 height 18
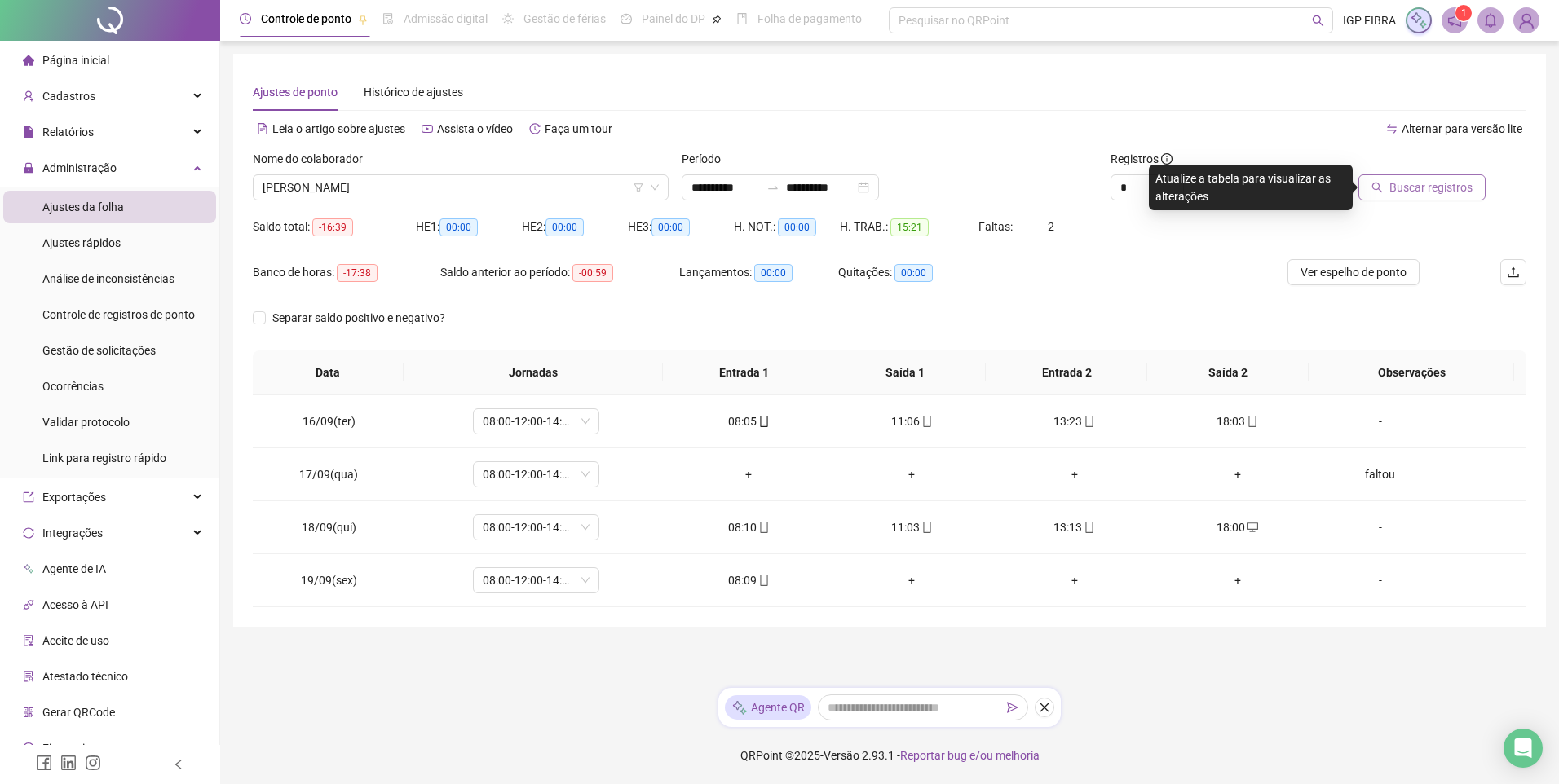
click at [1418, 188] on span "Buscar registros" at bounding box center [1431, 187] width 83 height 18
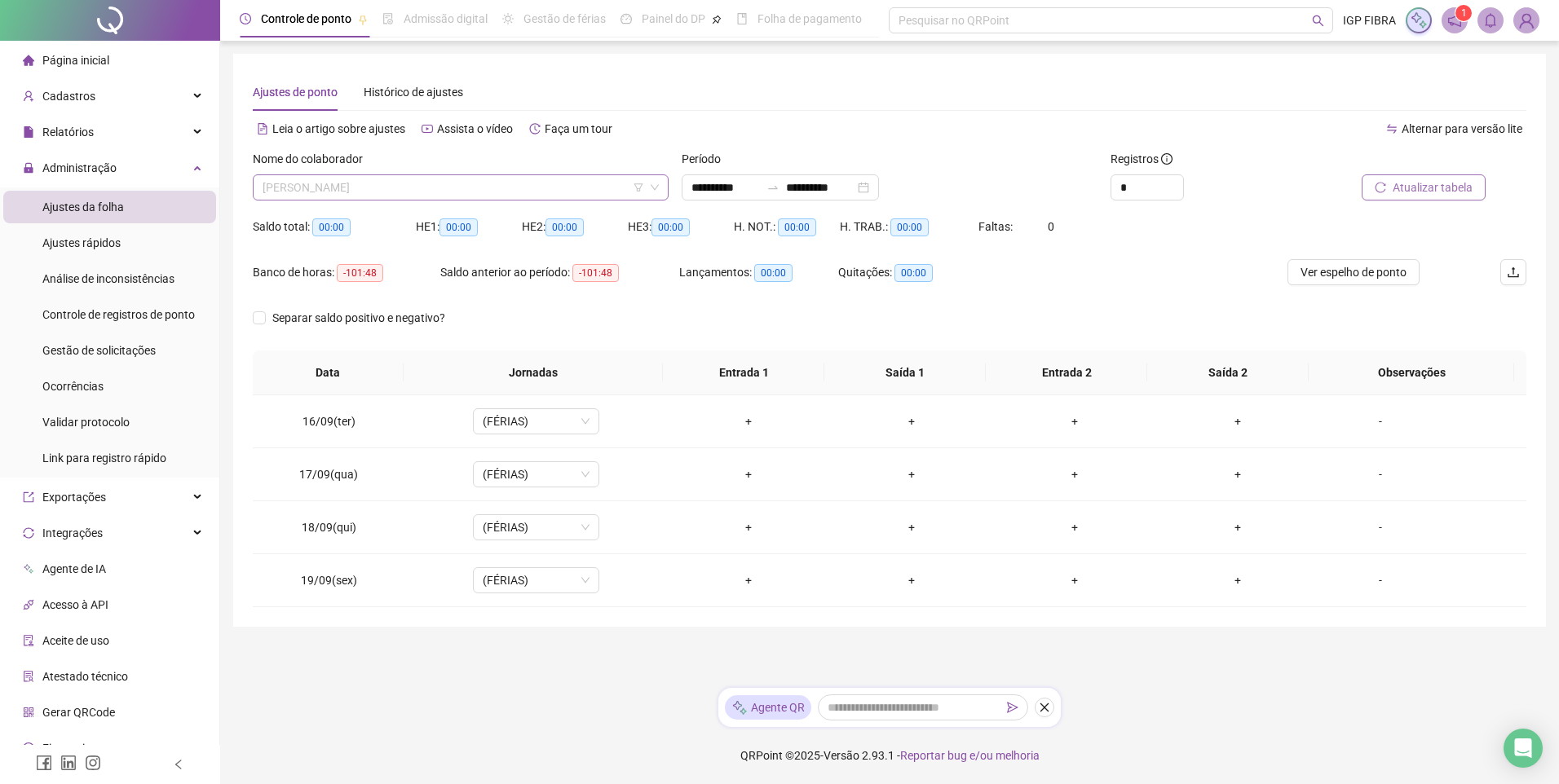
click at [435, 189] on span "FERNANDA DE OLIVEIRA SANTOS" at bounding box center [460, 188] width 397 height 24
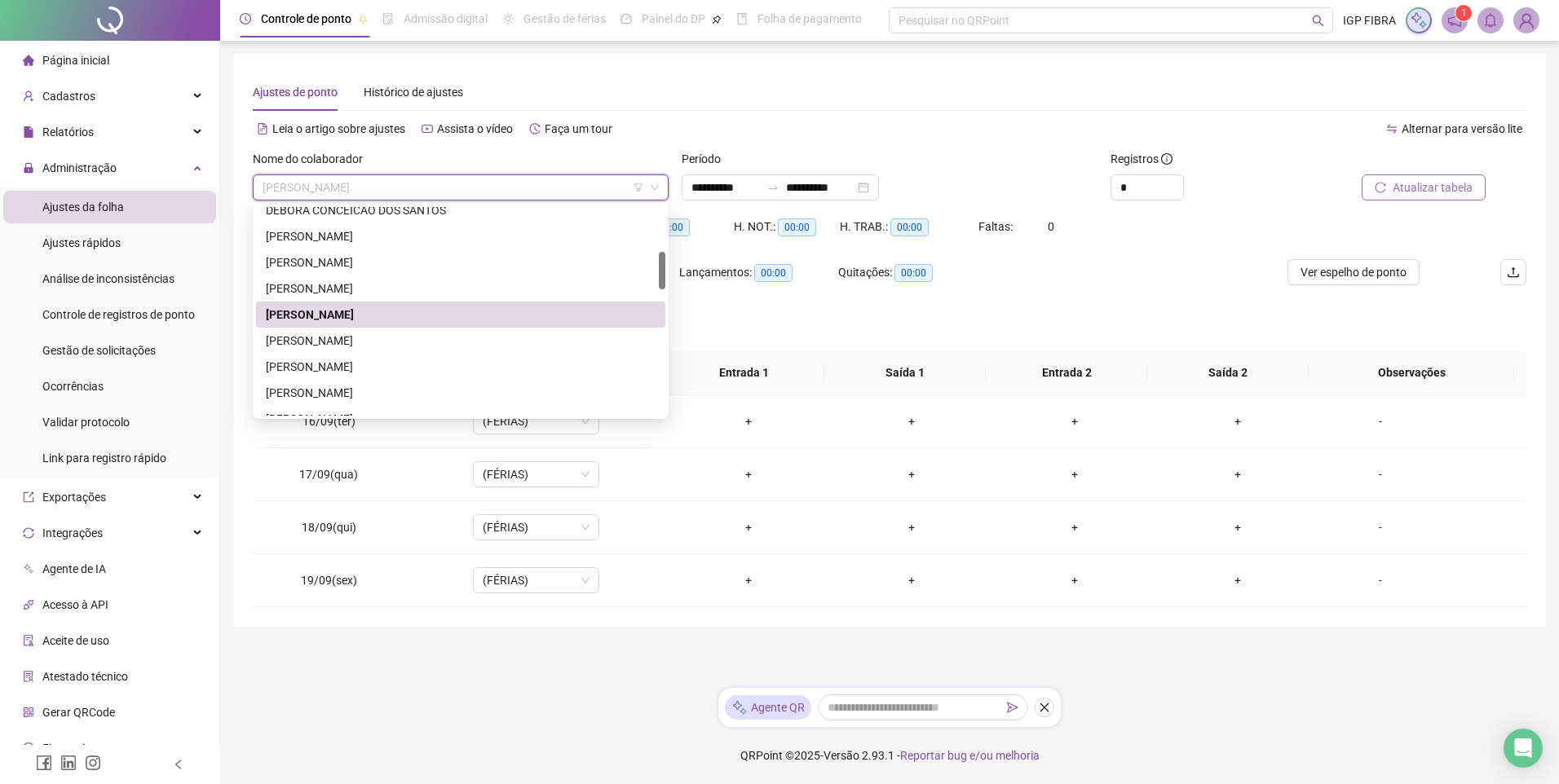
scroll to position [326, 0]
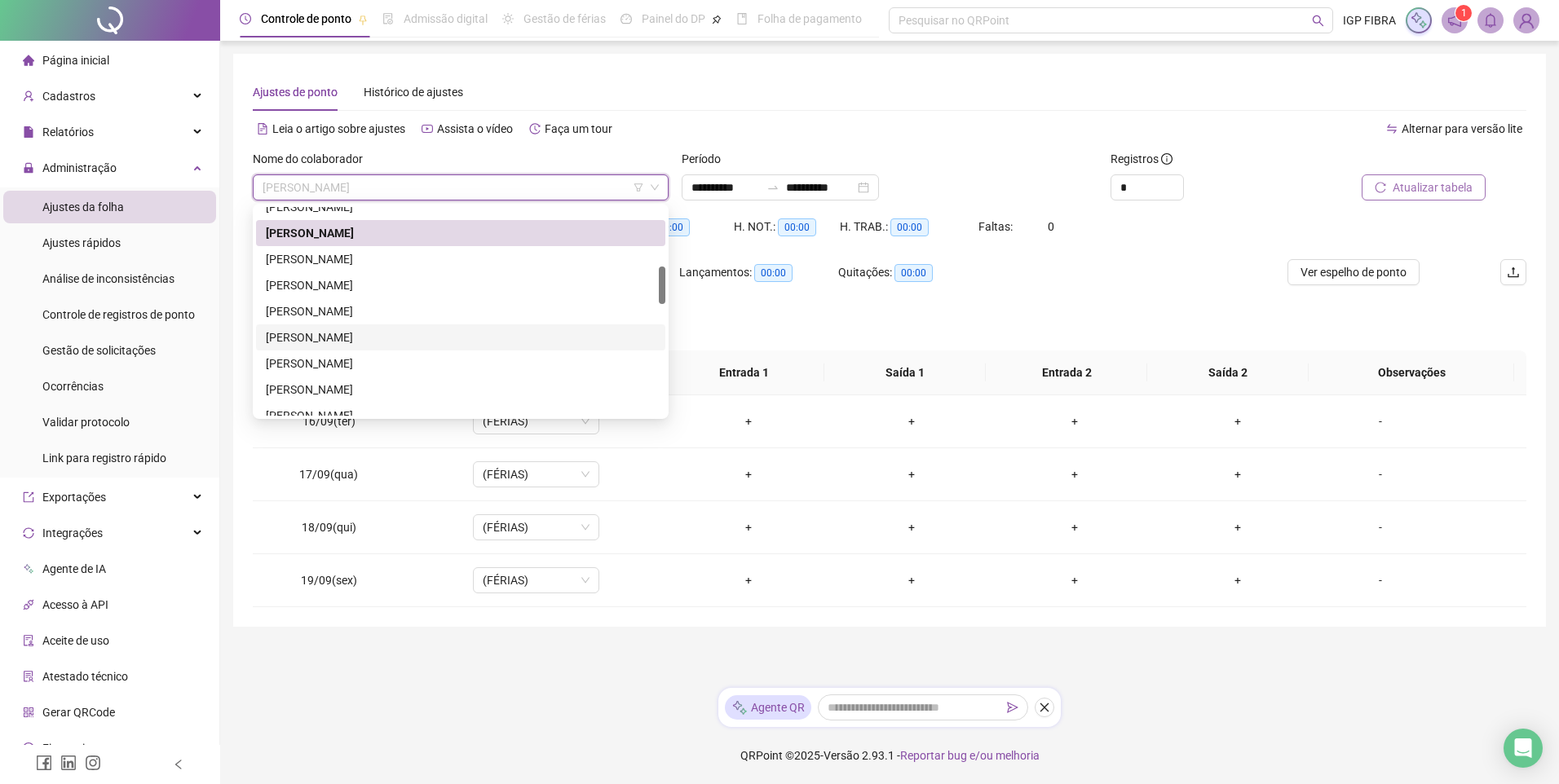
click at [317, 339] on div "HANNAH KAREN OLIVEIRA SOARES" at bounding box center [460, 337] width 389 height 18
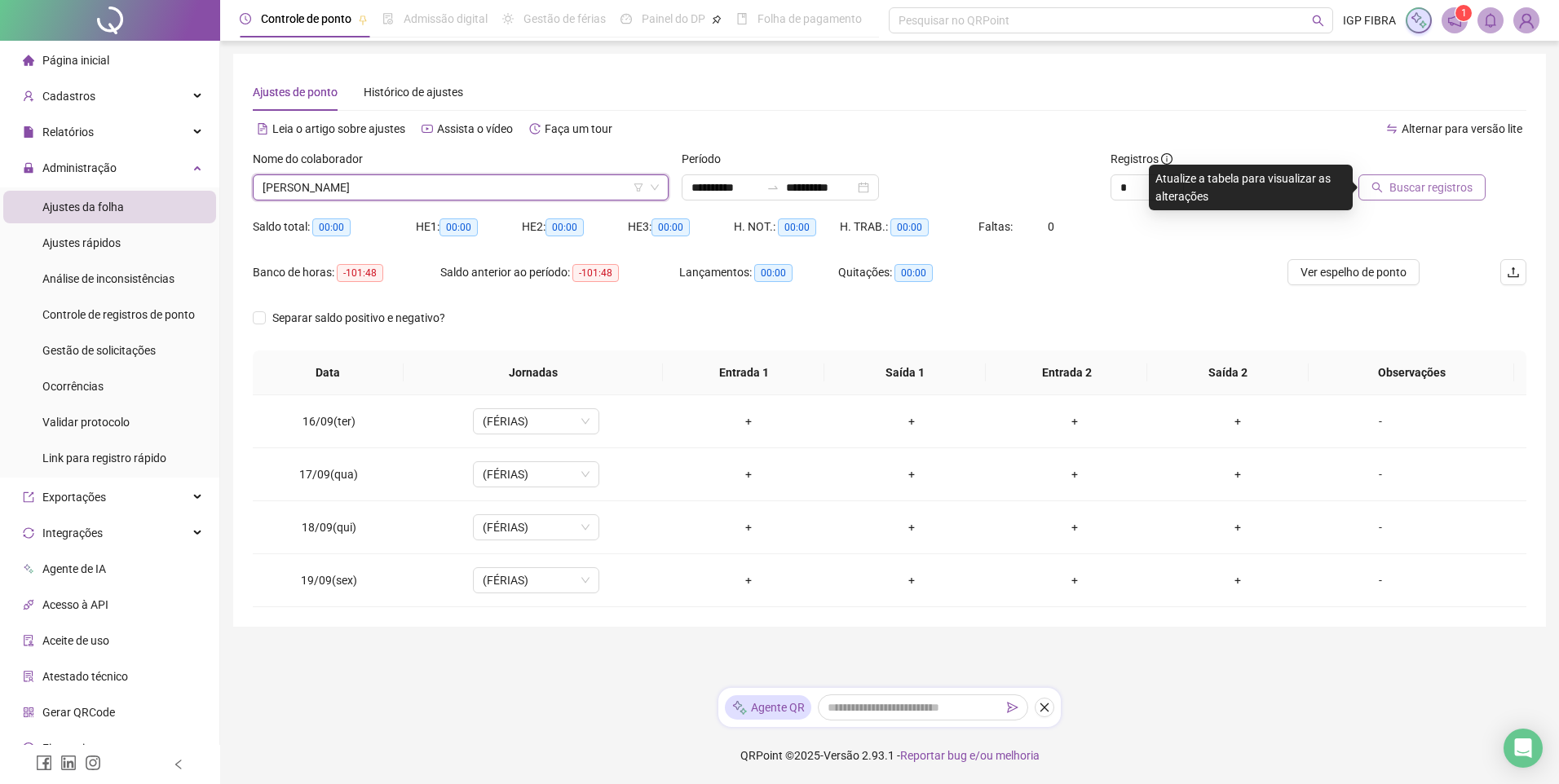
click at [1393, 184] on span "Buscar registros" at bounding box center [1431, 187] width 83 height 18
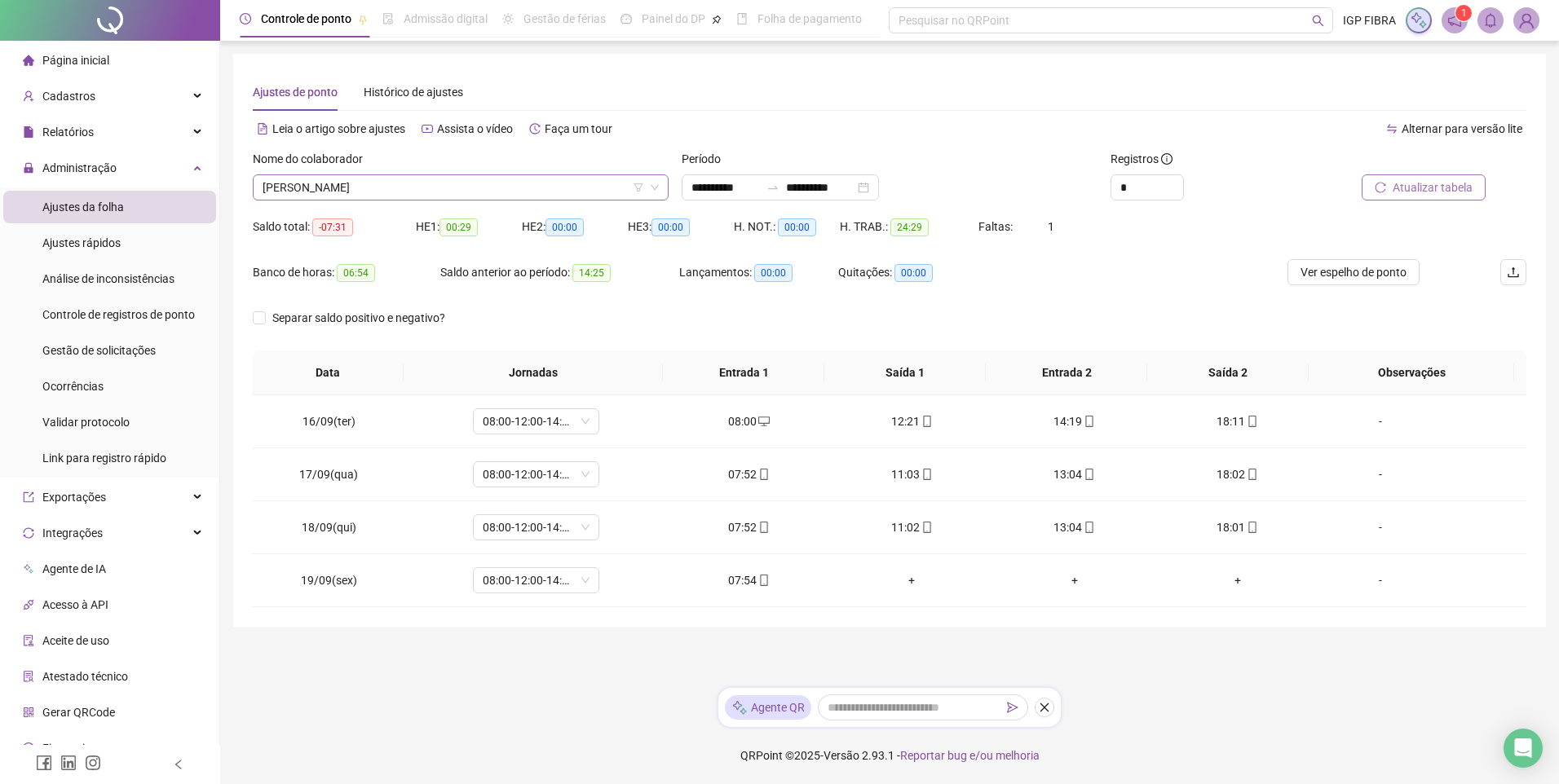
click at [388, 188] on span "HANNAH KAREN OLIVEIRA SOARES" at bounding box center [460, 188] width 397 height 24
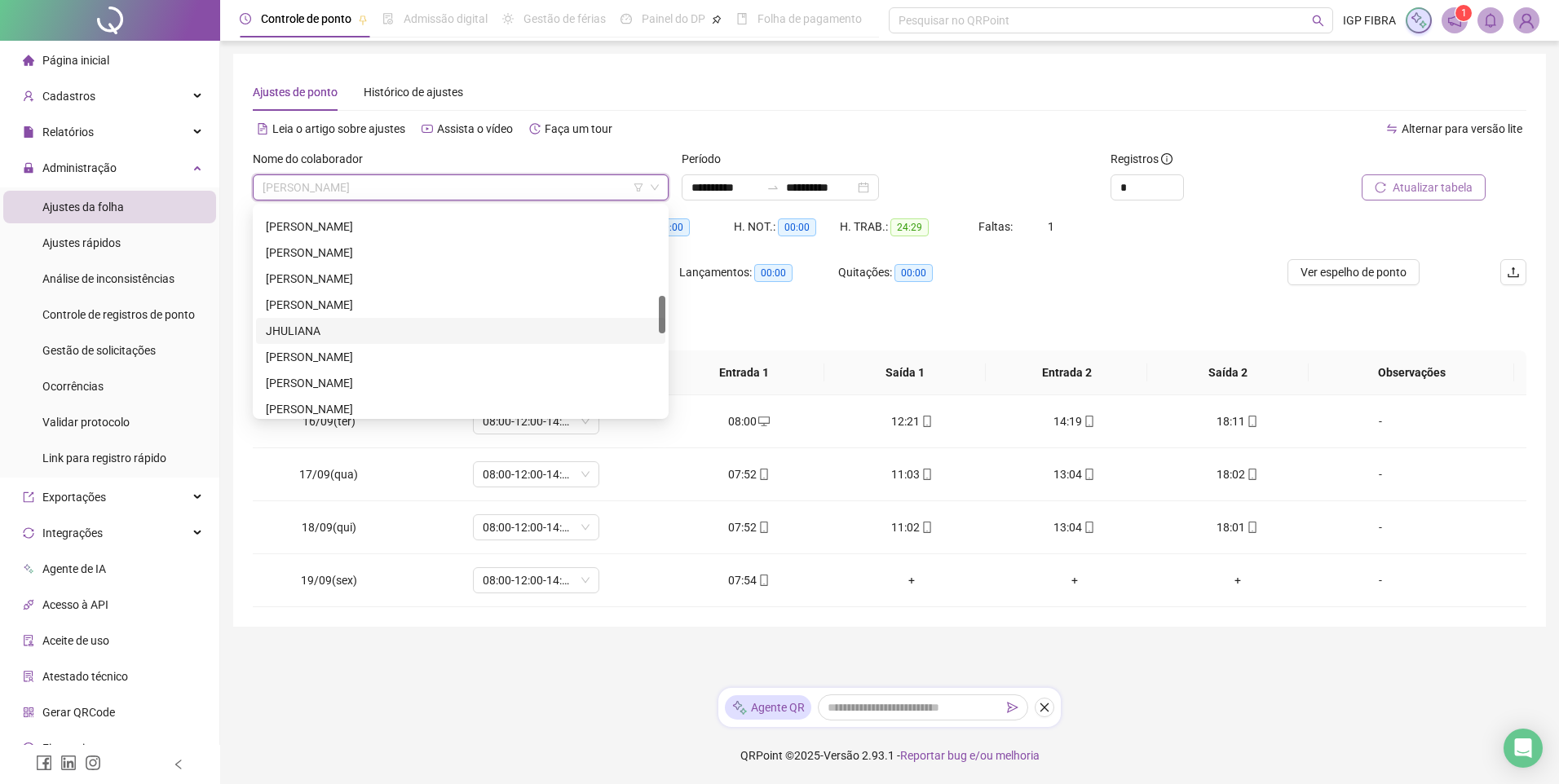
scroll to position [408, 0]
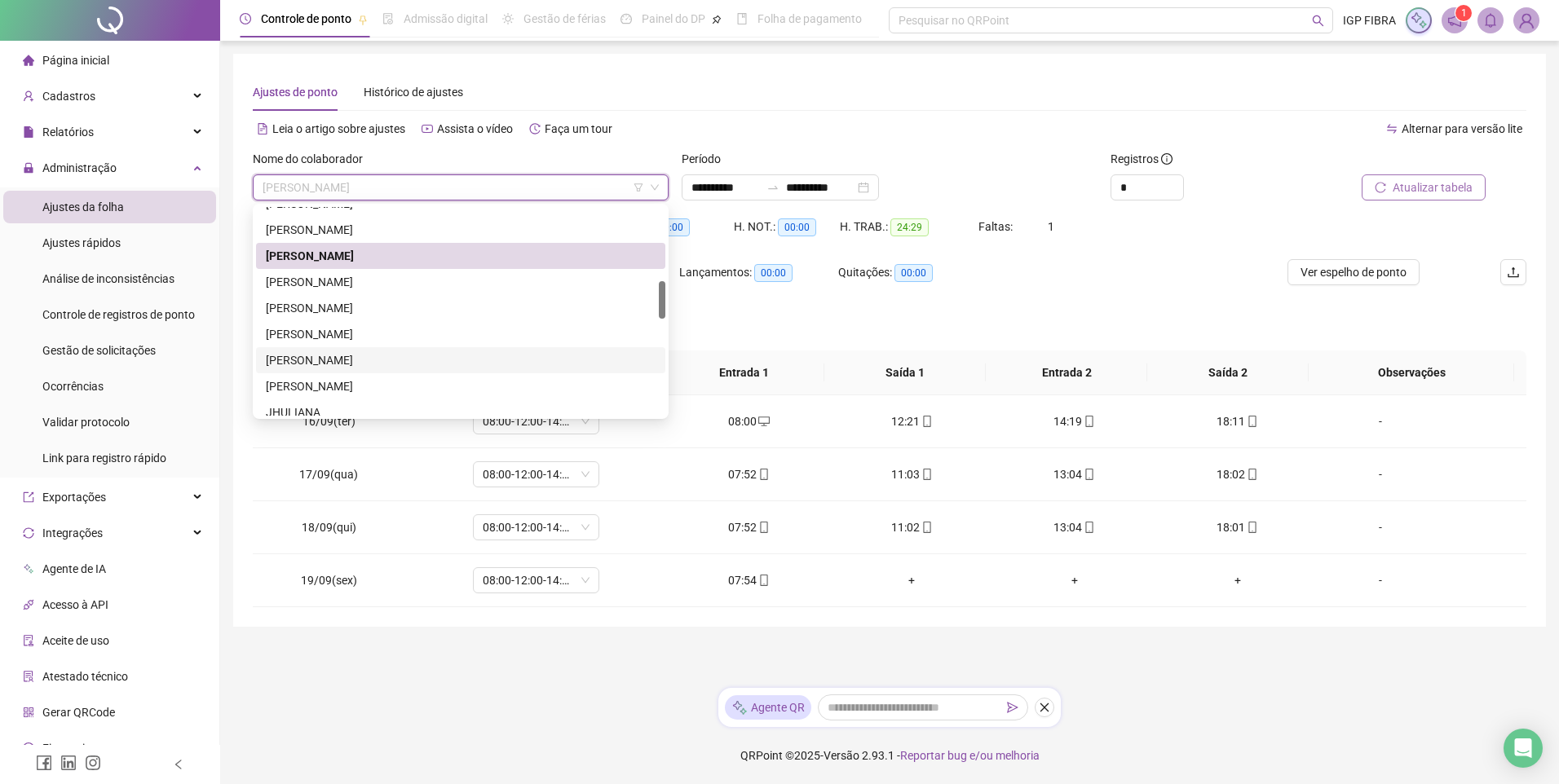
click at [305, 353] on div "JAMILE SILVA MOREIRA" at bounding box center [460, 360] width 389 height 18
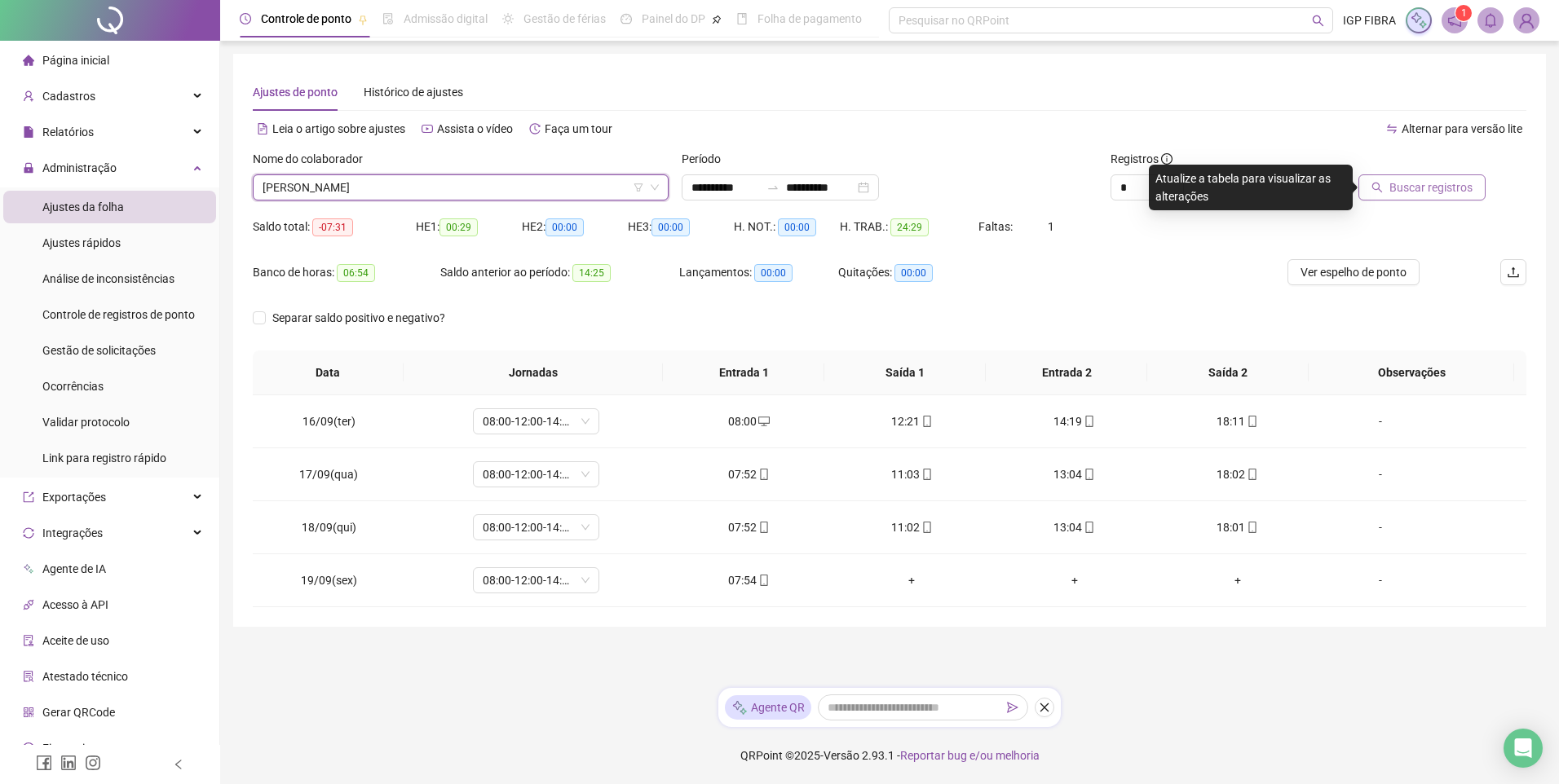
click at [1391, 188] on button "Buscar registros" at bounding box center [1422, 188] width 128 height 26
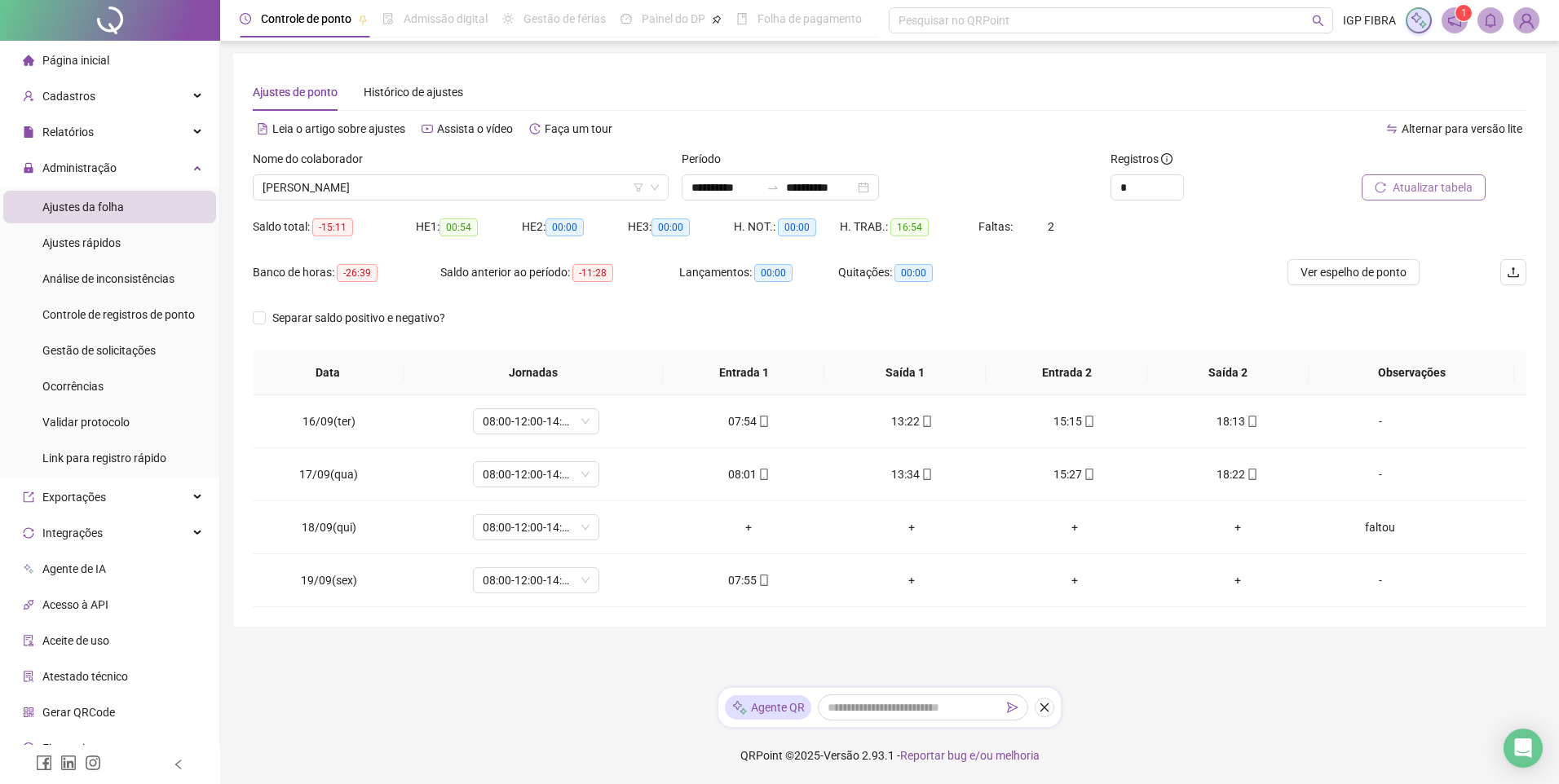
click at [1439, 193] on span "Atualizar tabela" at bounding box center [1432, 187] width 80 height 18
click at [434, 192] on span "JAMILE SILVA MOREIRA" at bounding box center [460, 188] width 397 height 24
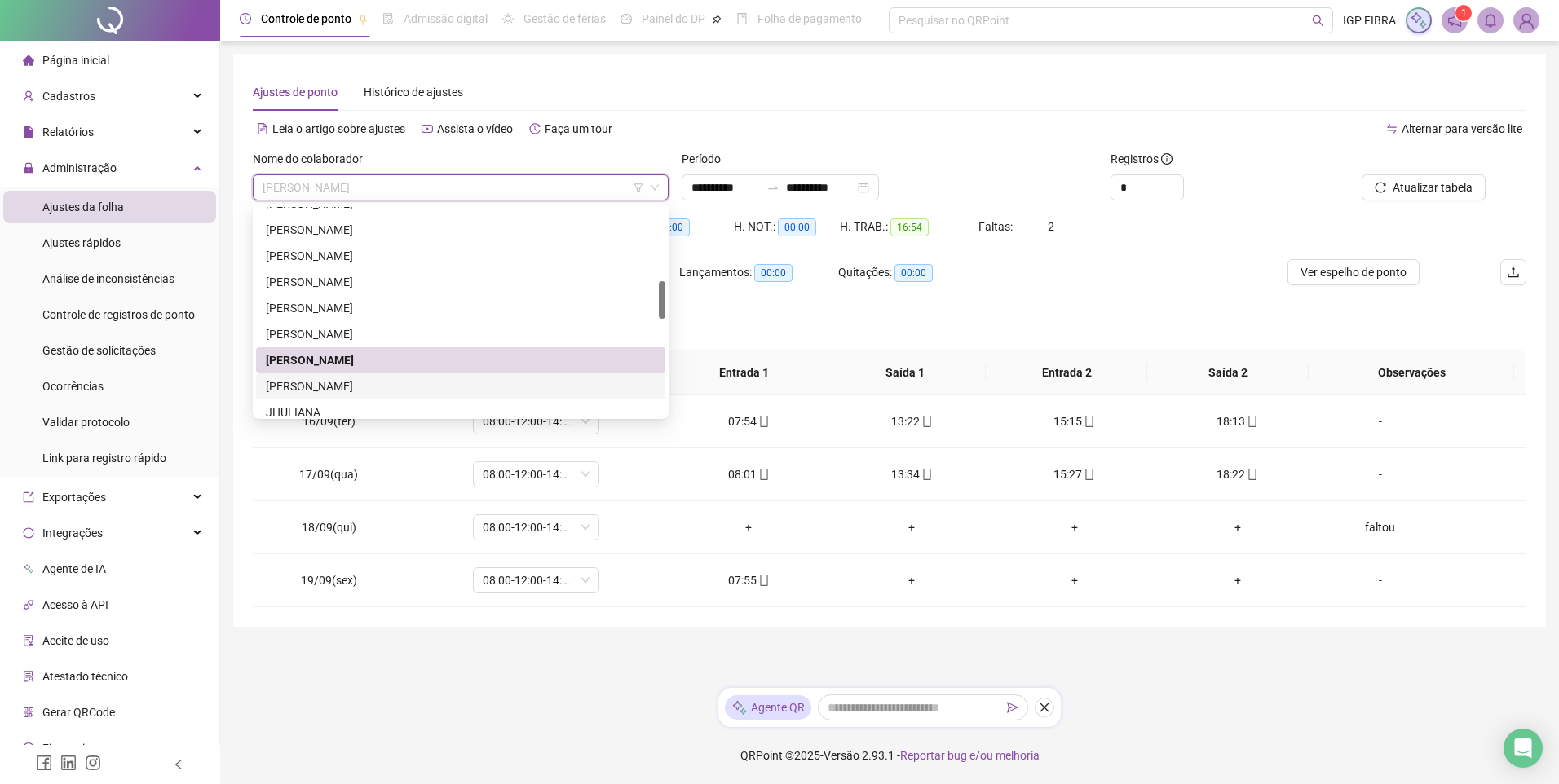
scroll to position [570, 0]
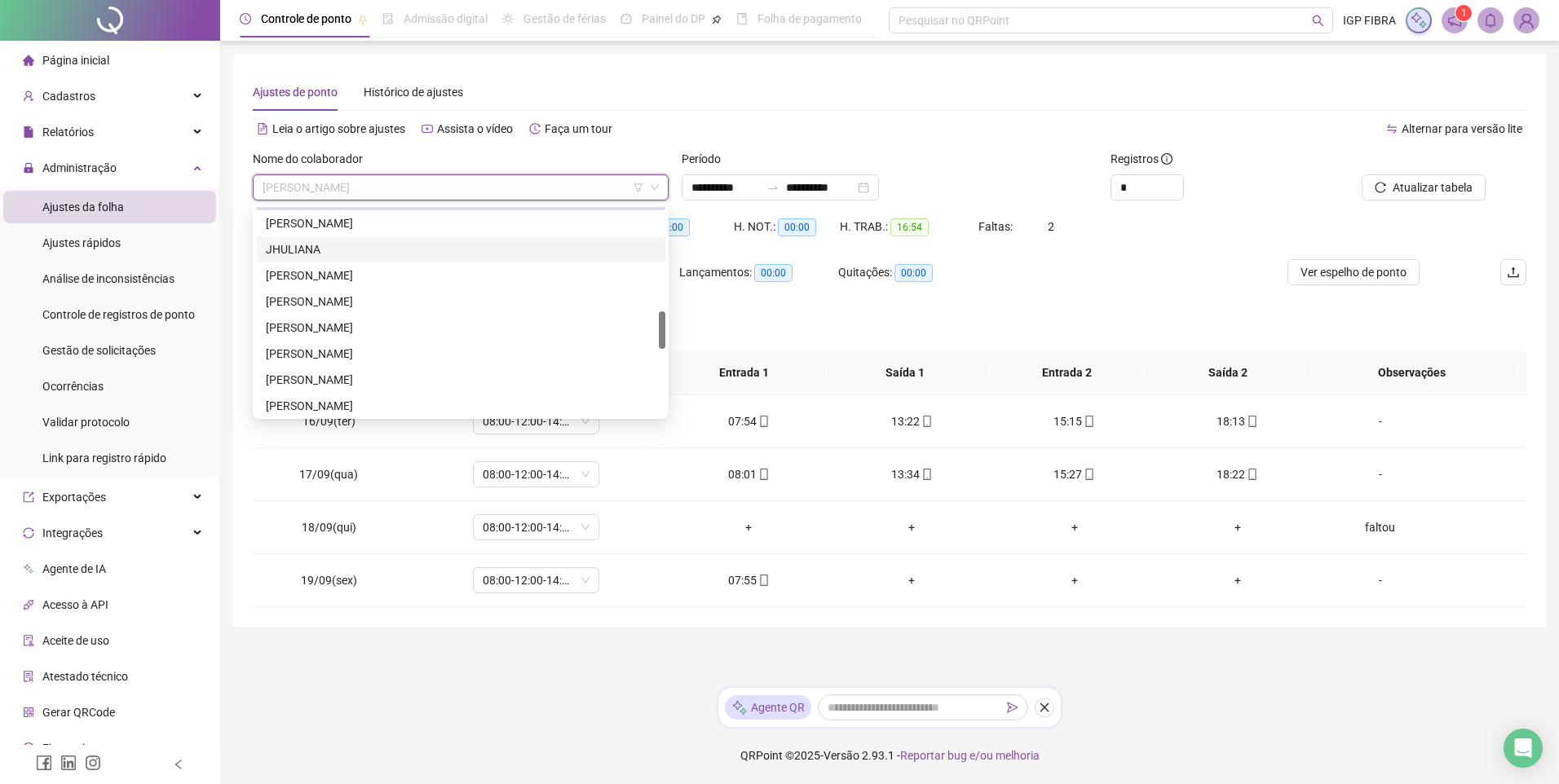
click at [292, 251] on div "JHULIANA" at bounding box center [460, 249] width 389 height 18
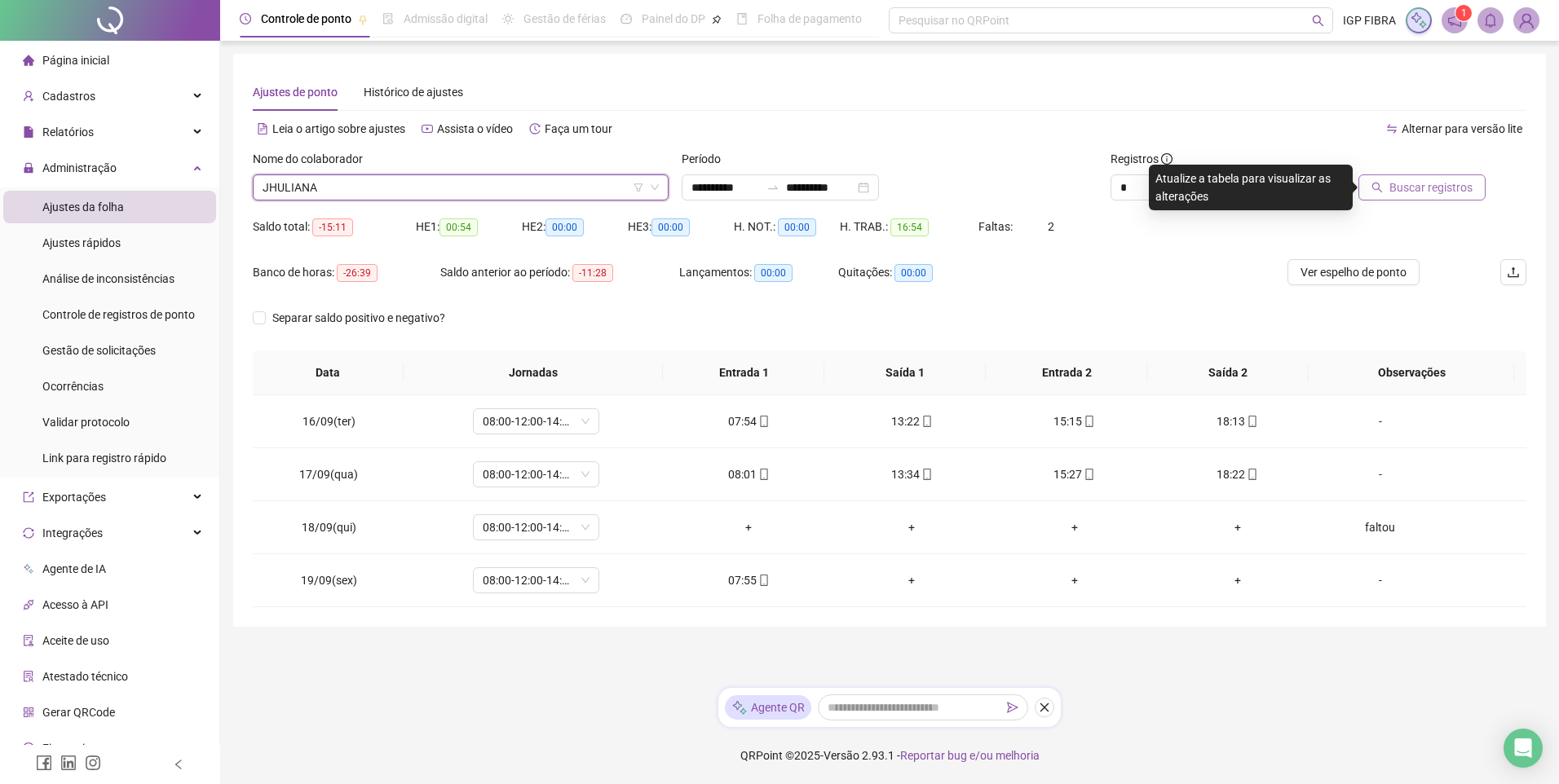
click at [1455, 198] on button "Buscar registros" at bounding box center [1422, 188] width 128 height 26
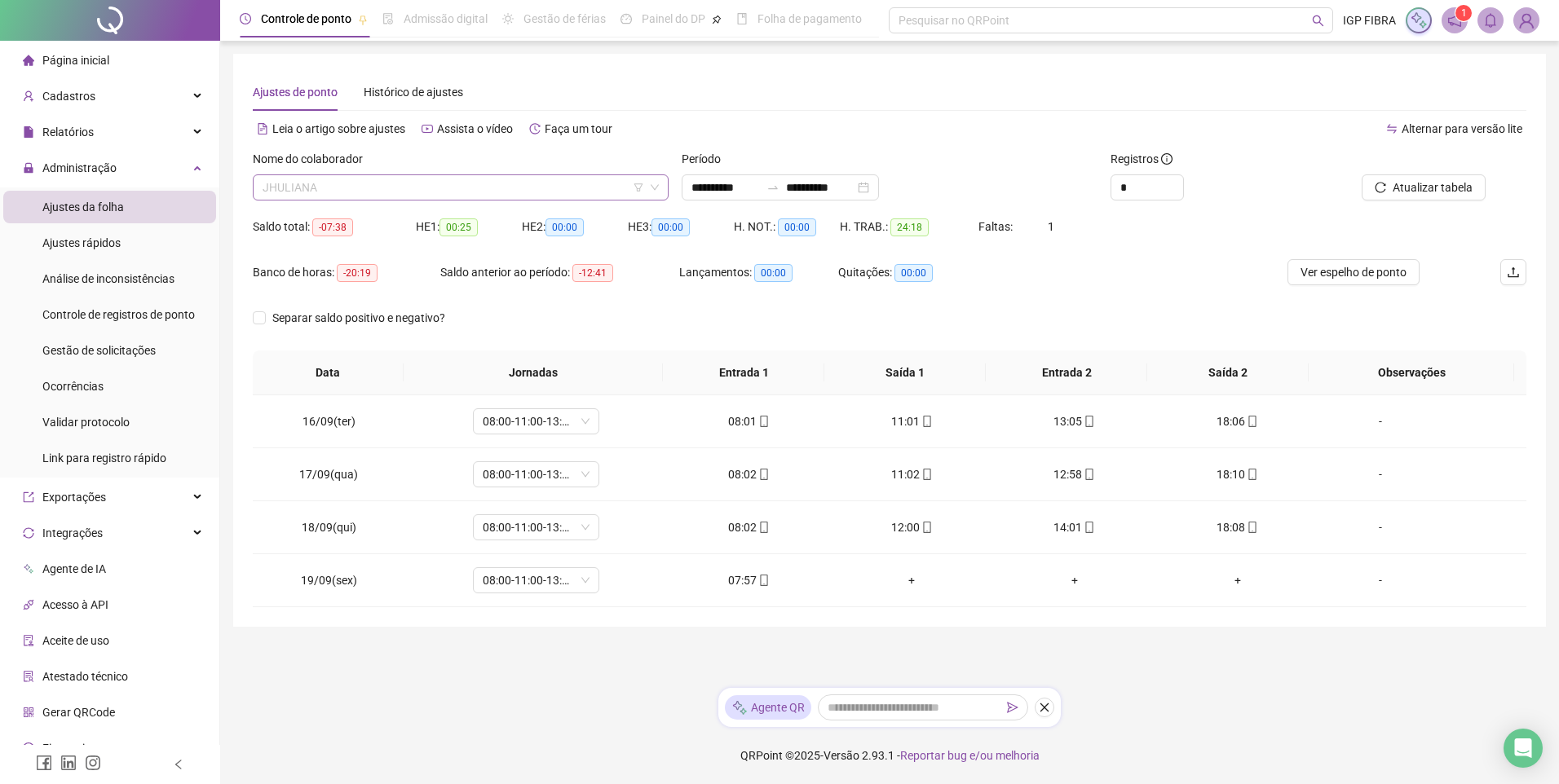
click at [401, 182] on span "JHULIANA" at bounding box center [460, 188] width 397 height 24
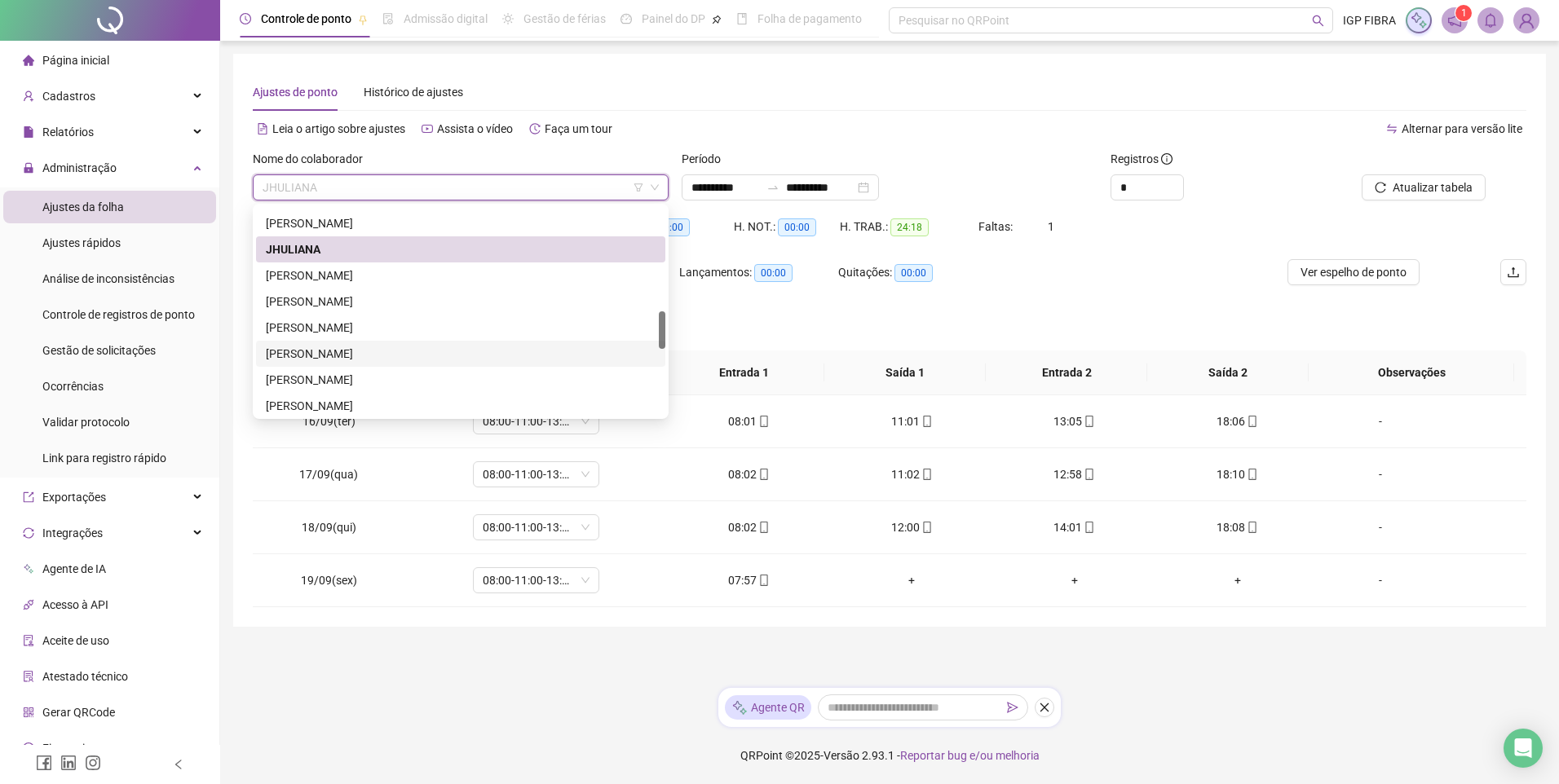
click at [305, 349] on div "JUCIARA SOUZA CARVALHO" at bounding box center [460, 353] width 389 height 18
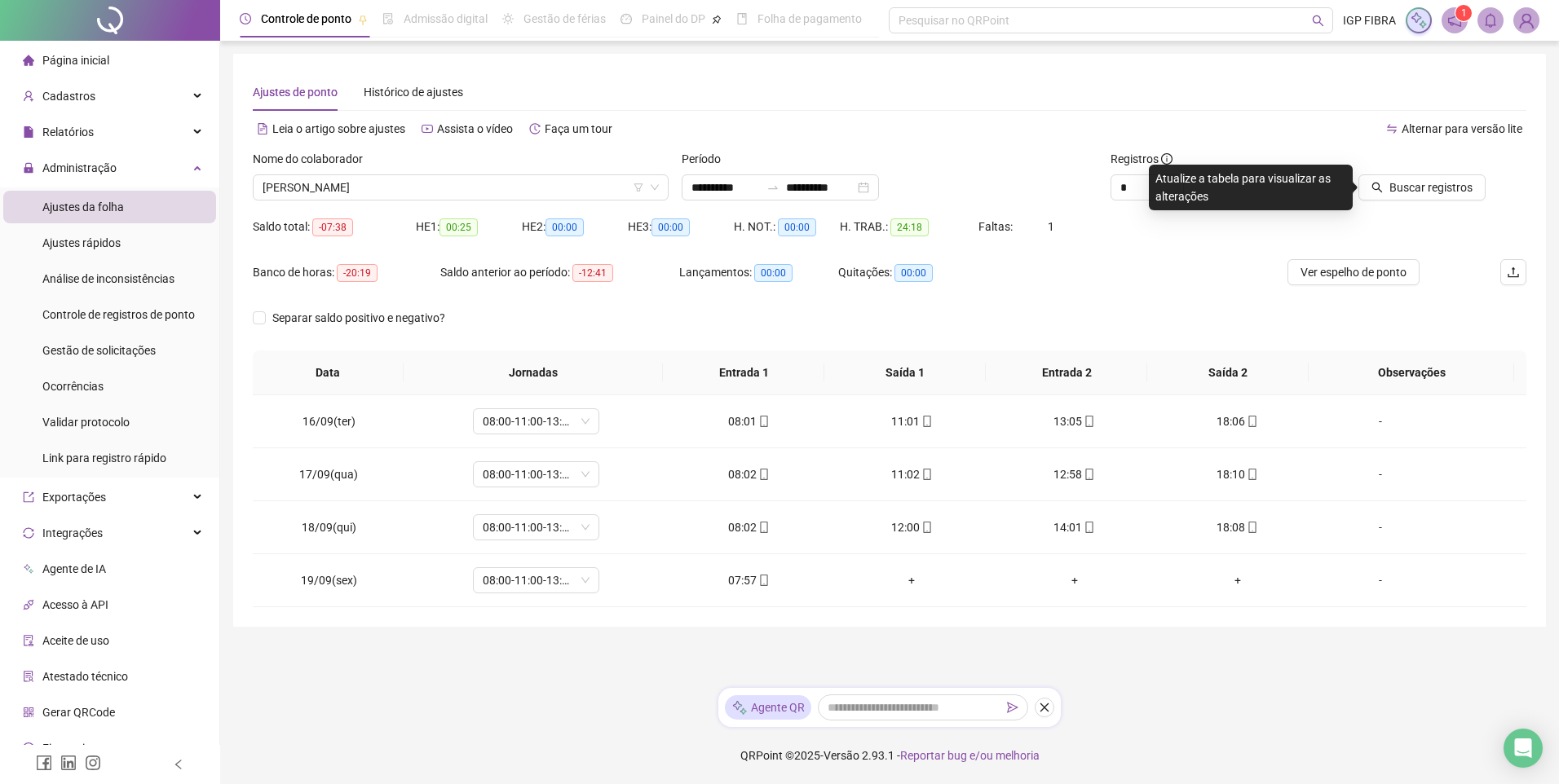
click at [1452, 201] on div "Buscar registros" at bounding box center [1426, 181] width 215 height 64
click at [1438, 179] on span "Buscar registros" at bounding box center [1431, 187] width 83 height 18
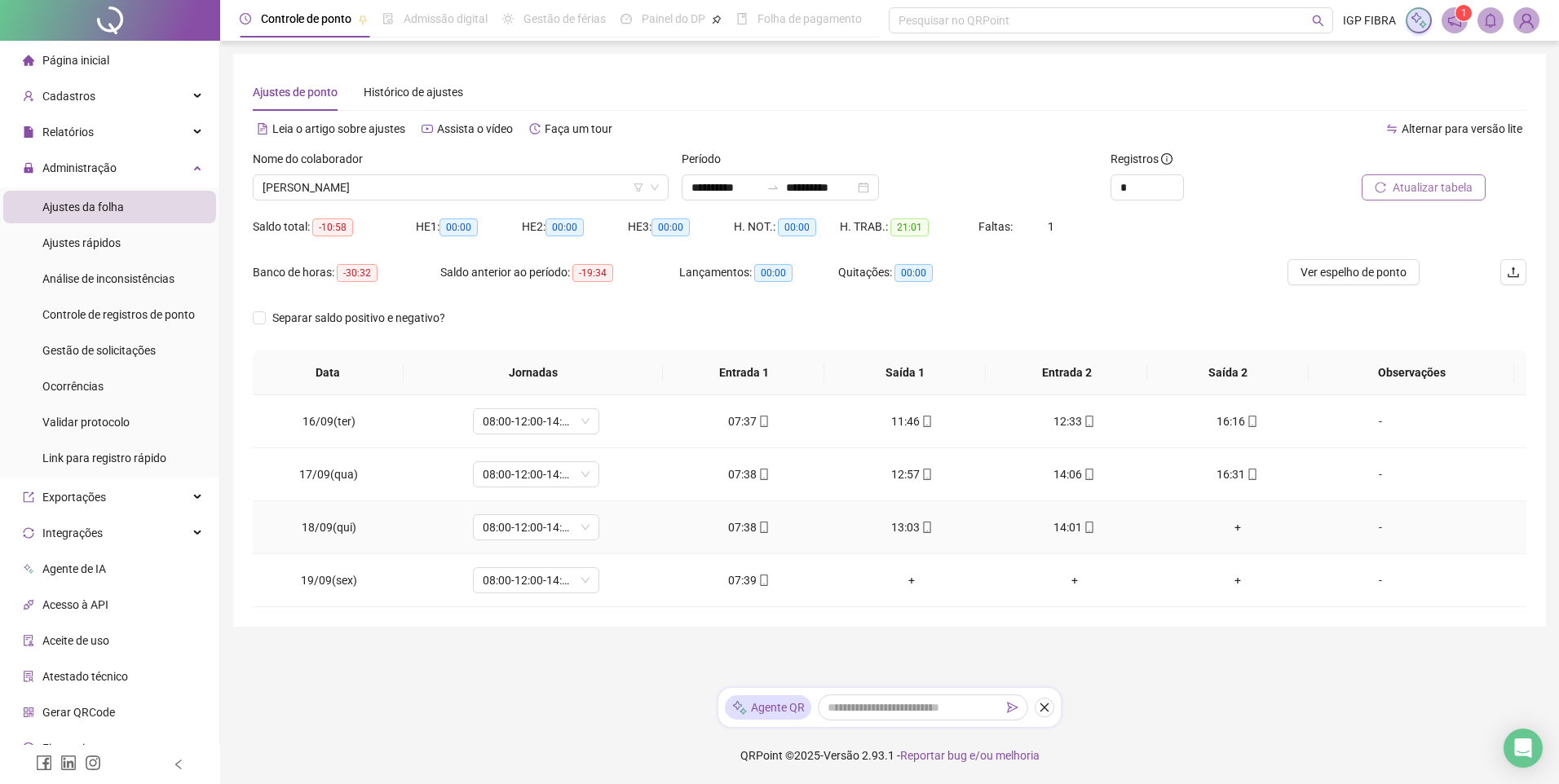
click at [1224, 528] on div "+" at bounding box center [1237, 527] width 137 height 18
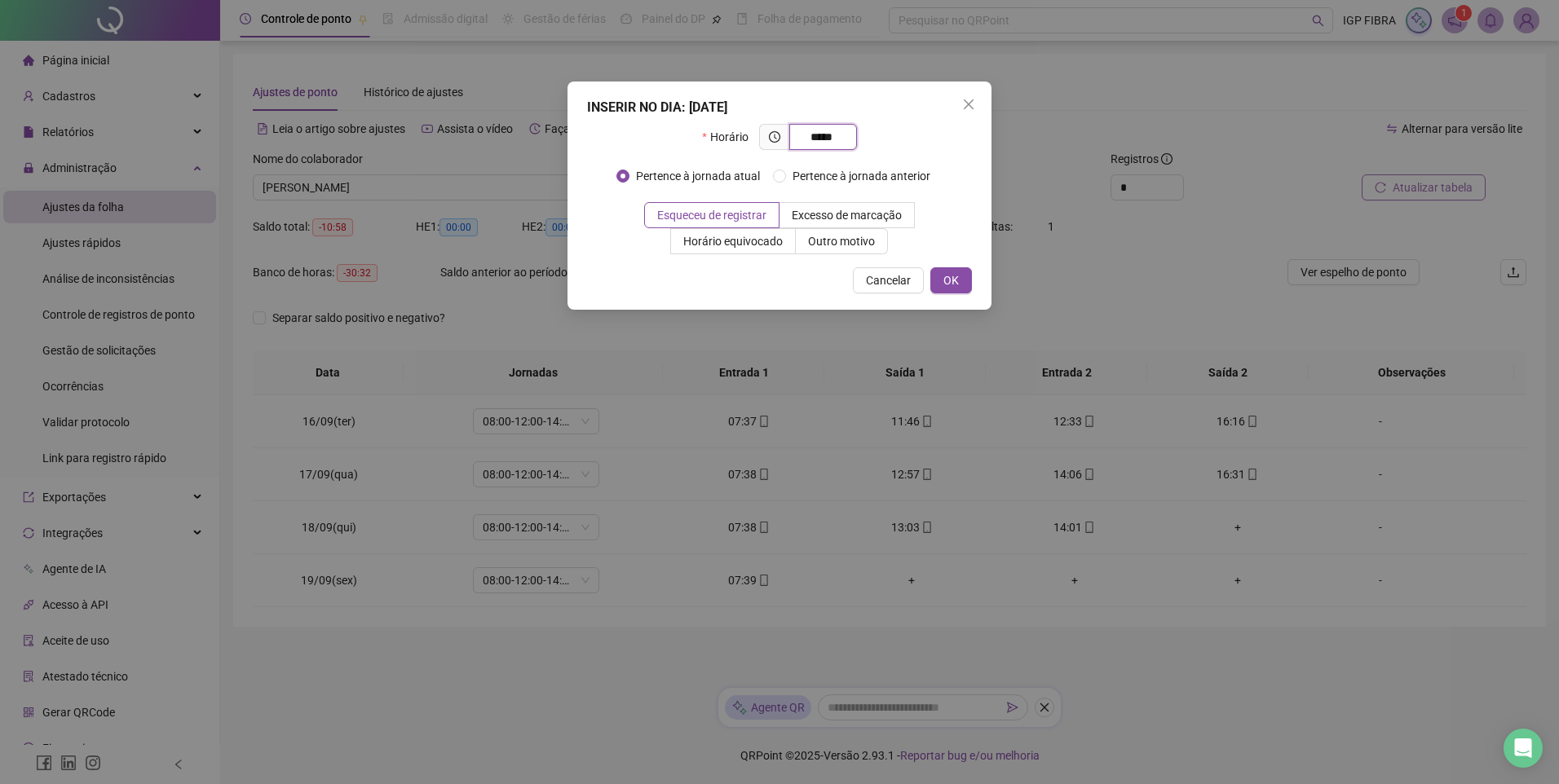
type input "*****"
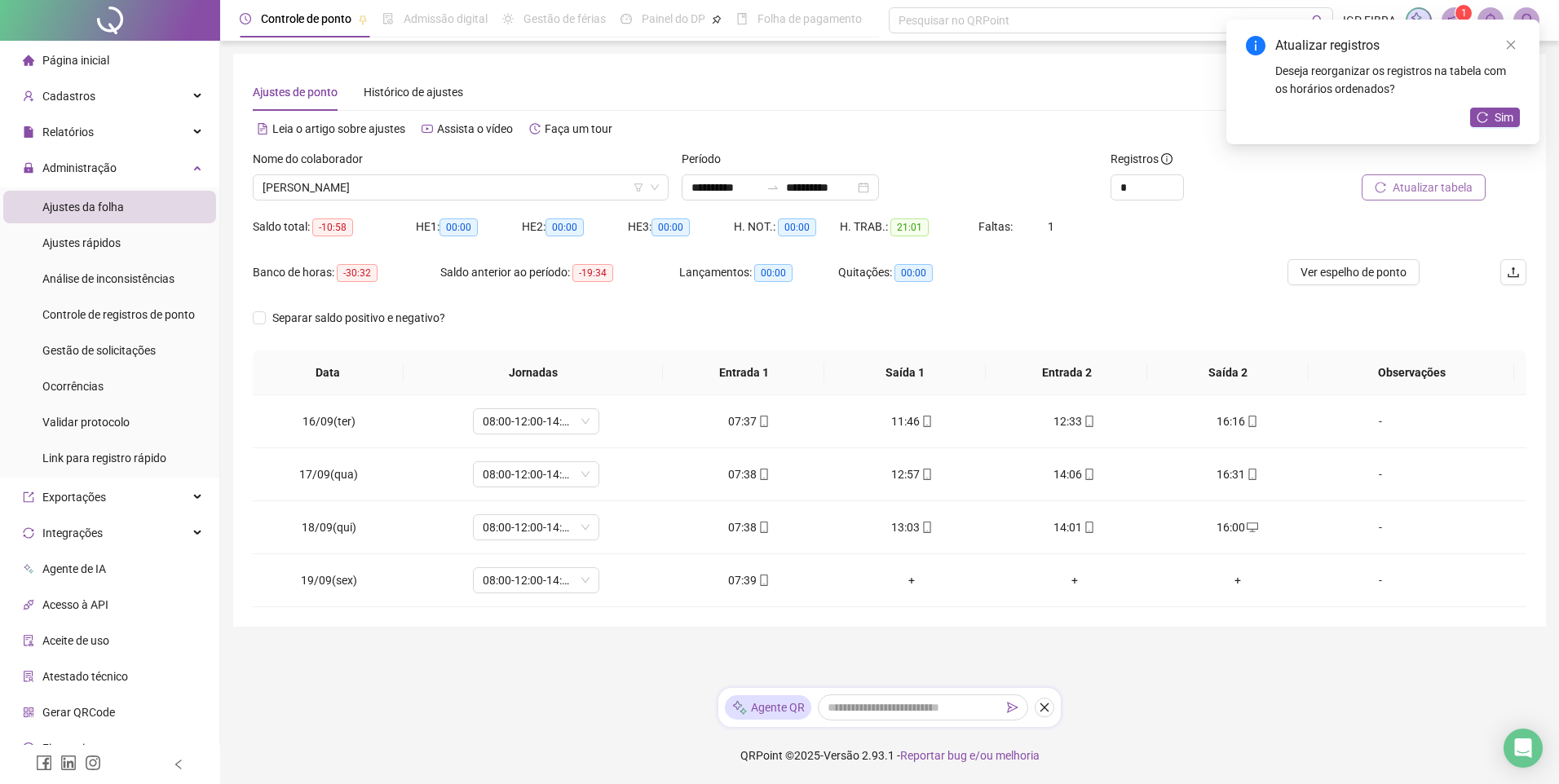
click at [1452, 188] on span "Atualizar tabela" at bounding box center [1432, 187] width 80 height 18
click at [432, 193] on span "JUCIARA SOUZA CARVALHO" at bounding box center [460, 188] width 397 height 24
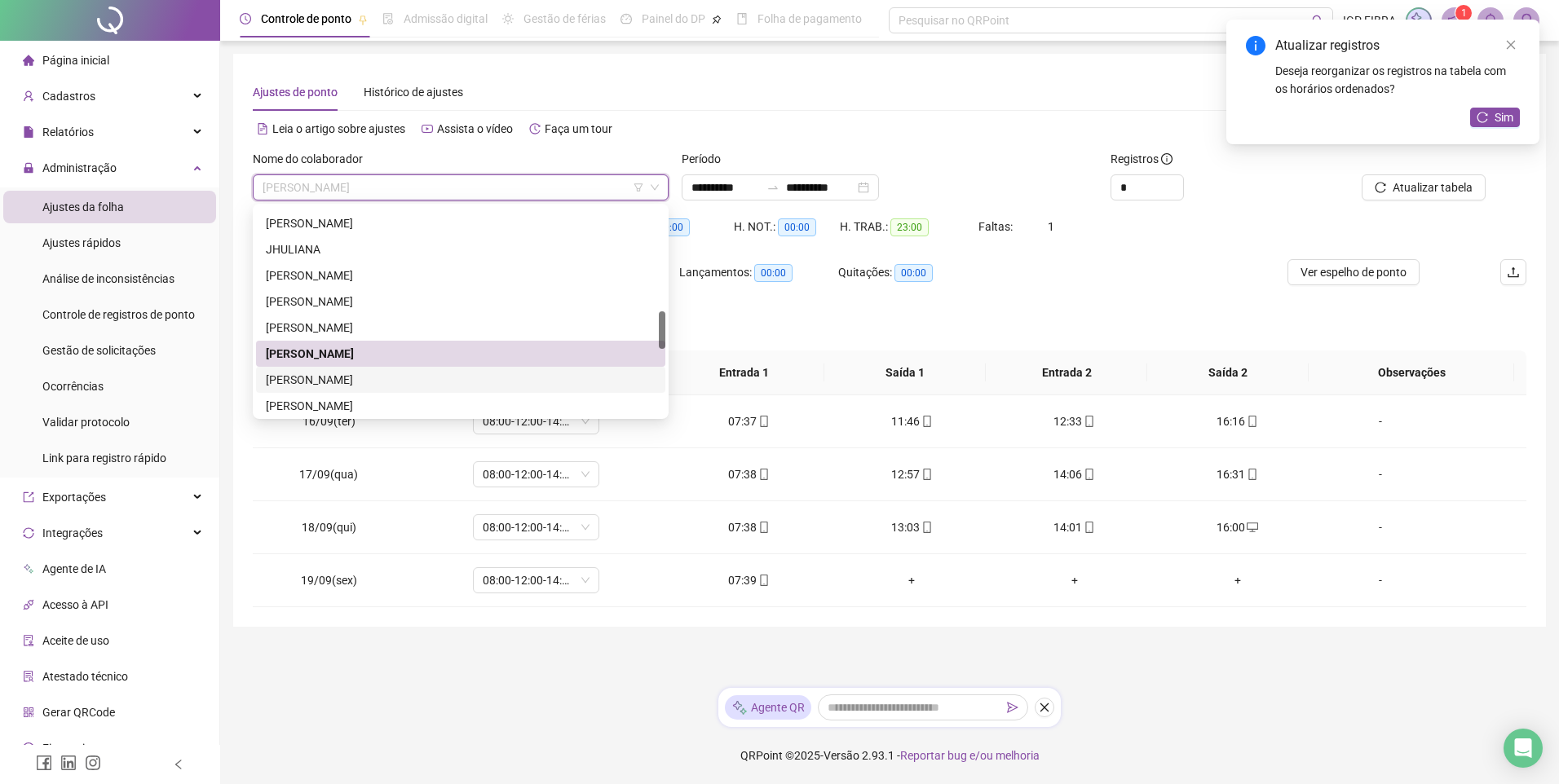
scroll to position [652, 0]
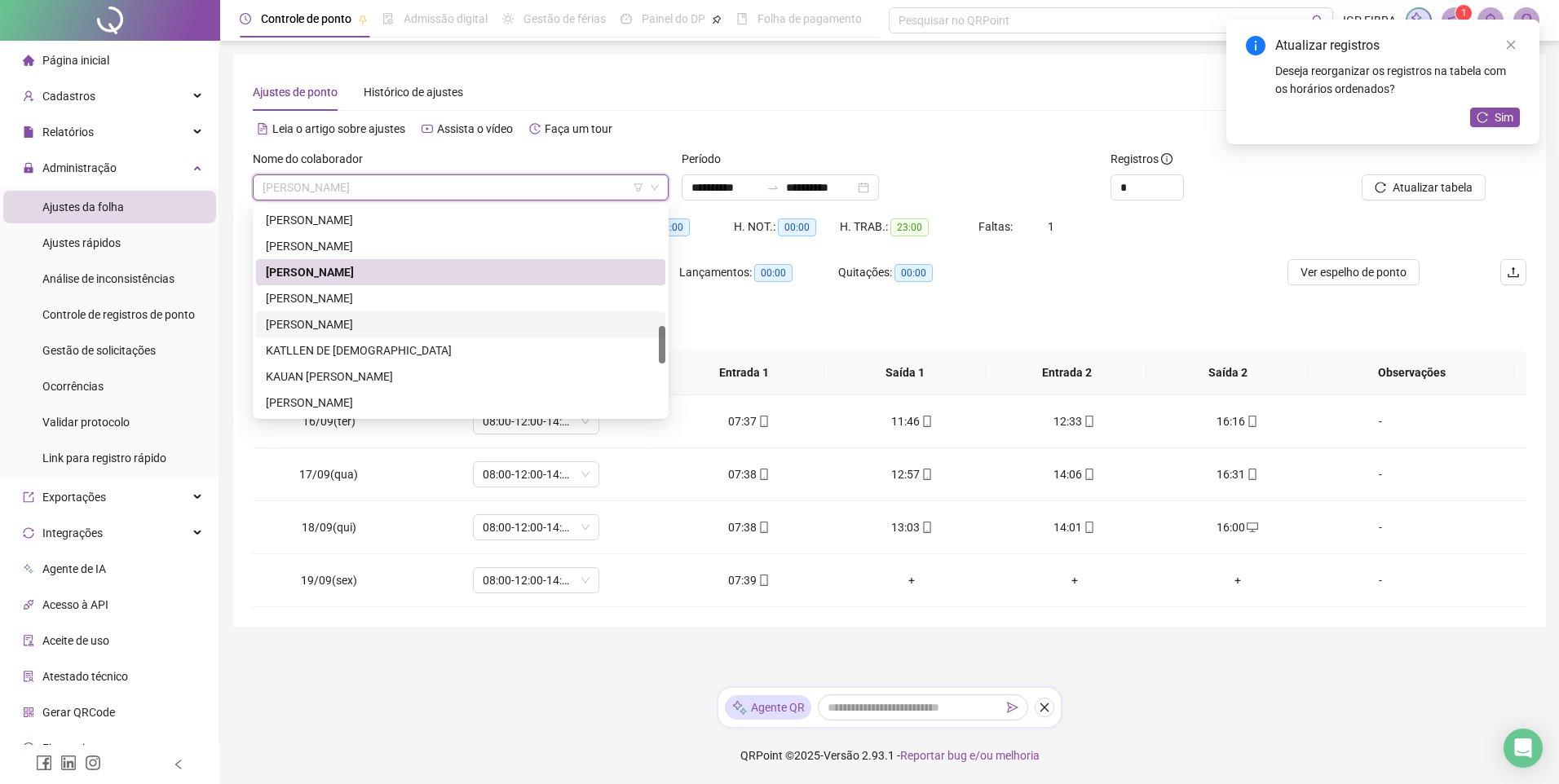
click at [324, 327] on div "KARINY DE JESUS SANTOS" at bounding box center [460, 324] width 389 height 18
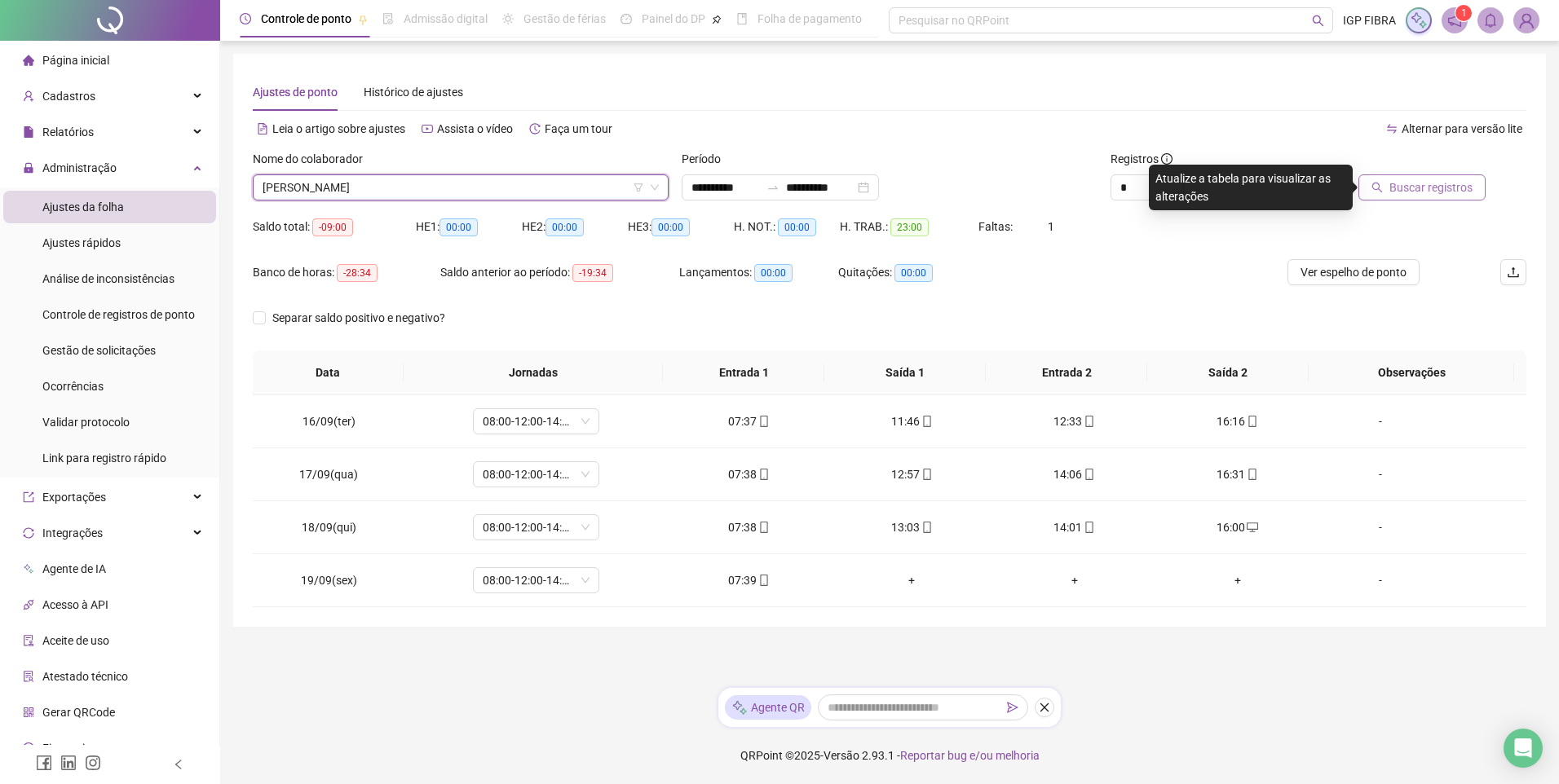
click at [1454, 186] on span "Buscar registros" at bounding box center [1431, 187] width 83 height 18
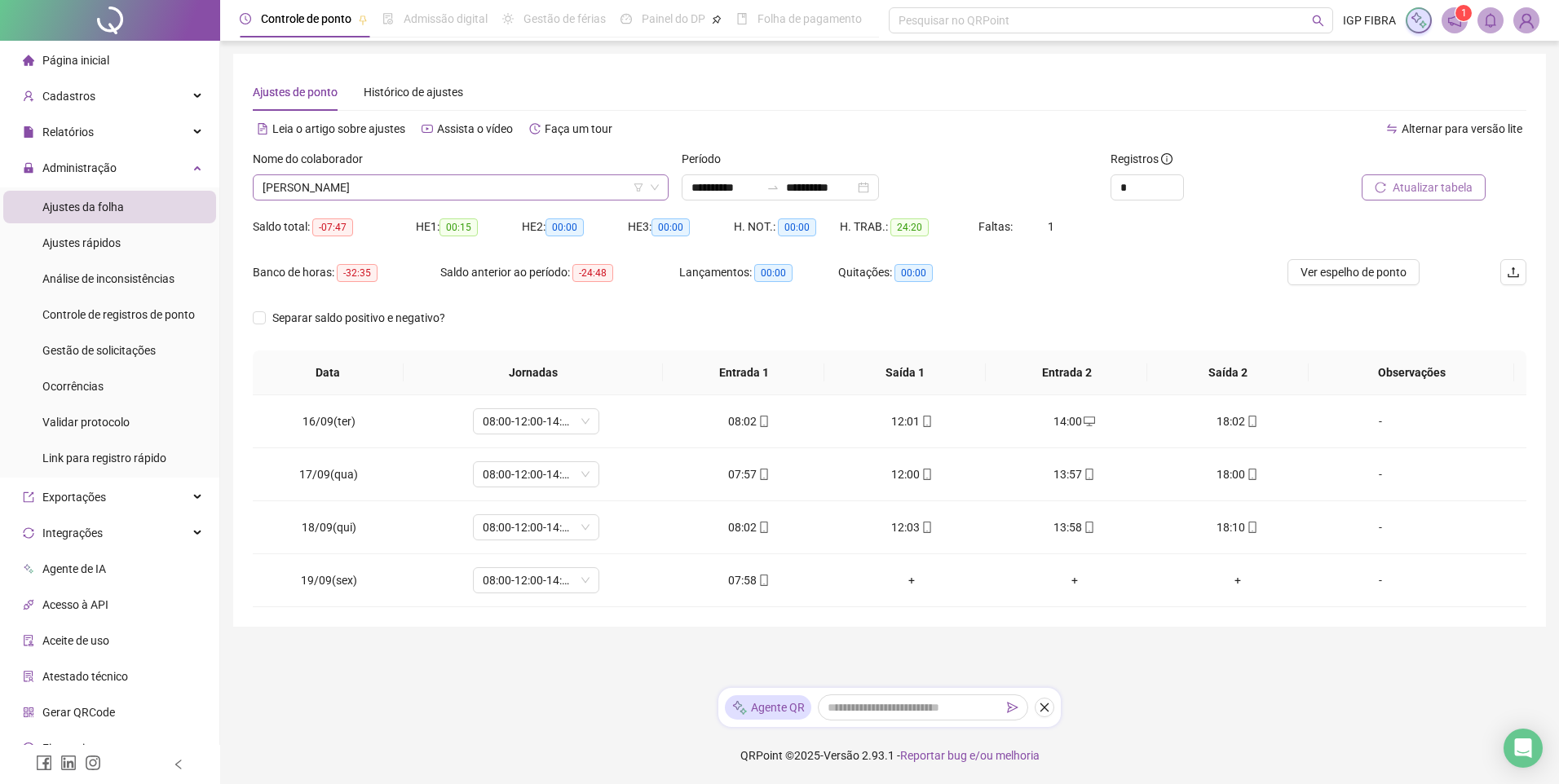
click at [442, 200] on div "KARINY DE JESUS SANTOS" at bounding box center [460, 188] width 416 height 26
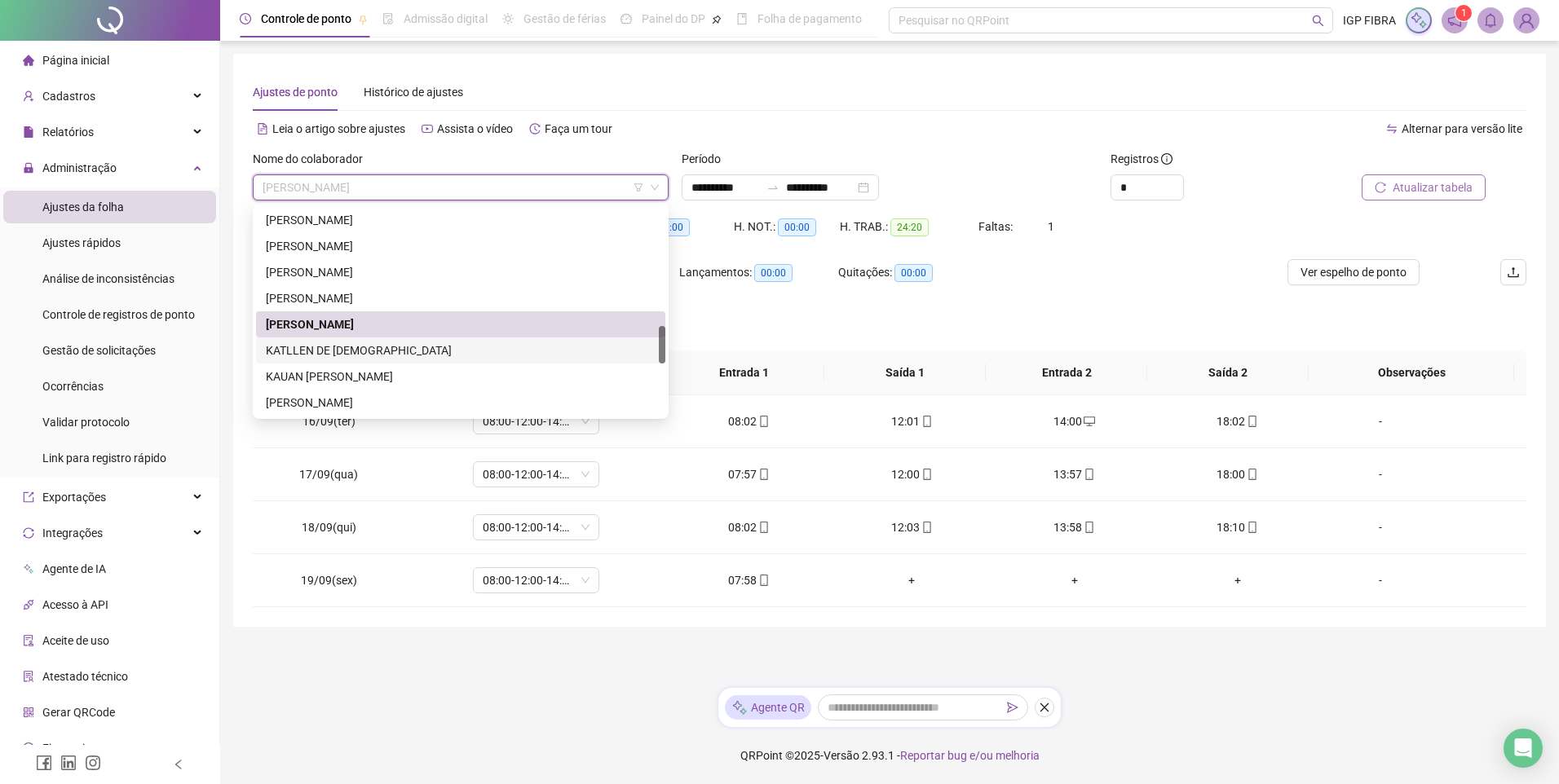
click at [302, 358] on div "KATLLEN DE JESUS BATISTA" at bounding box center [460, 349] width 389 height 18
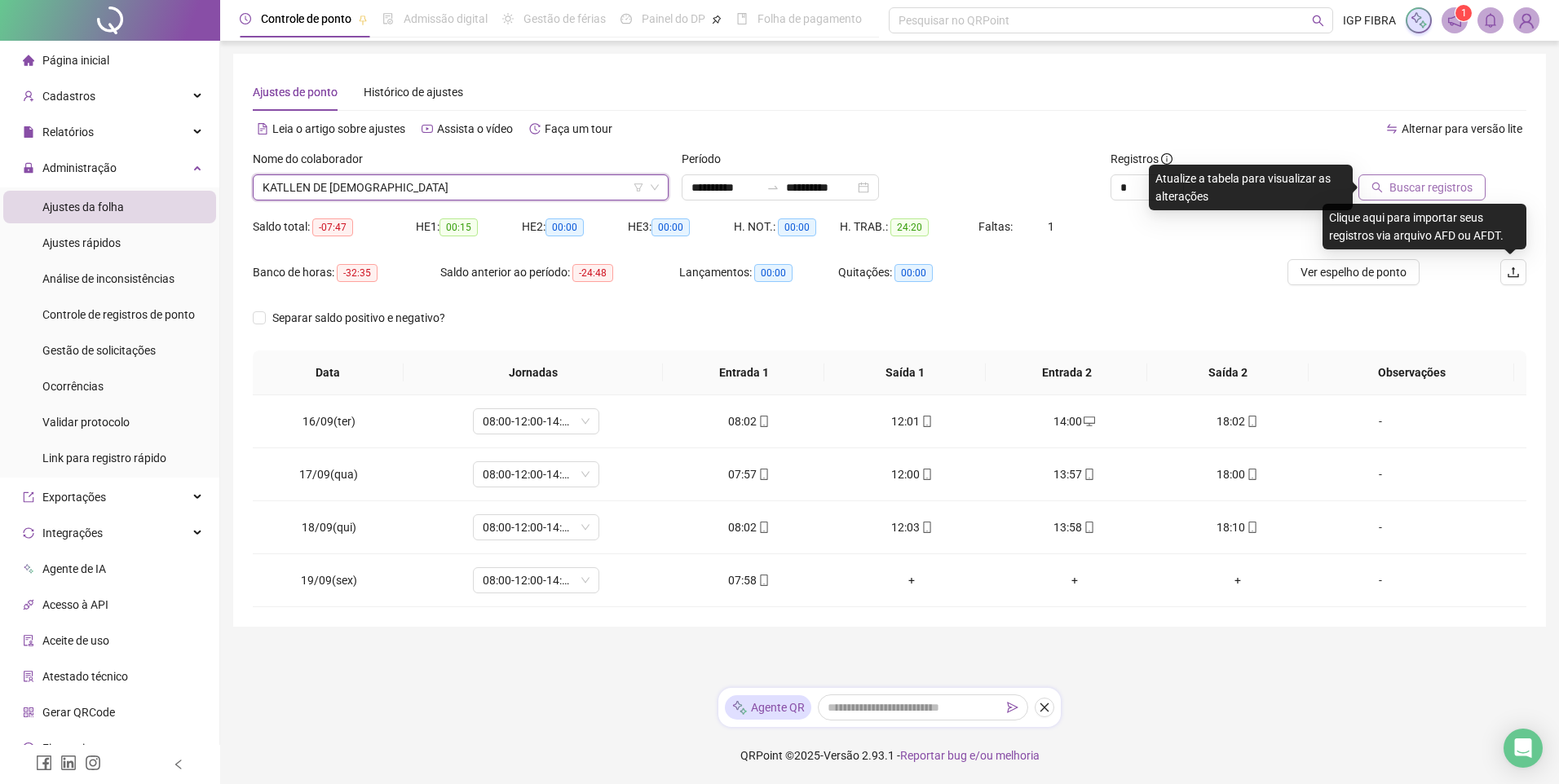
click at [1424, 187] on span "Buscar registros" at bounding box center [1431, 187] width 83 height 18
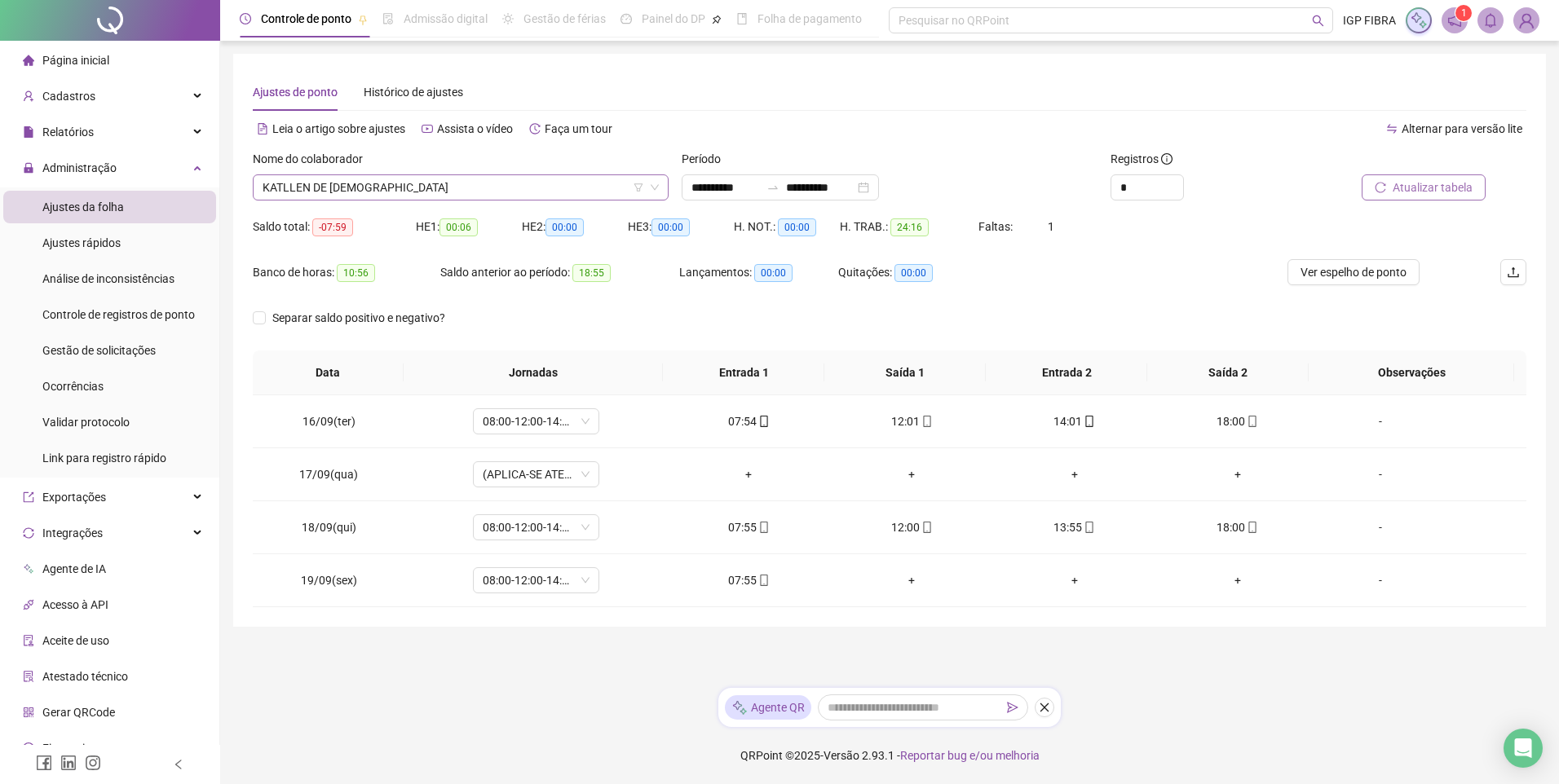
click at [439, 177] on span "KATLLEN DE JESUS BATISTA" at bounding box center [460, 188] width 397 height 24
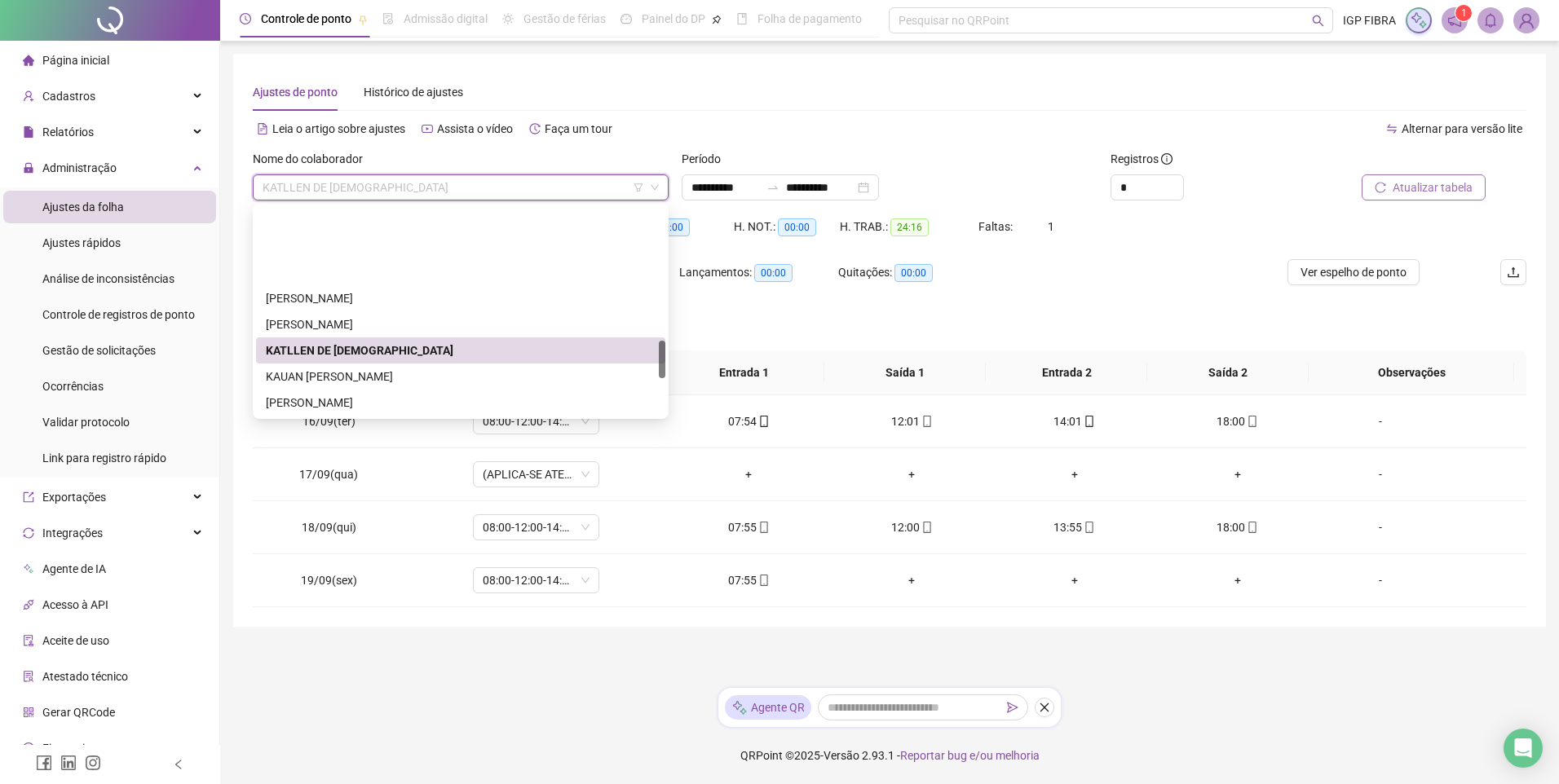
scroll to position [734, 0]
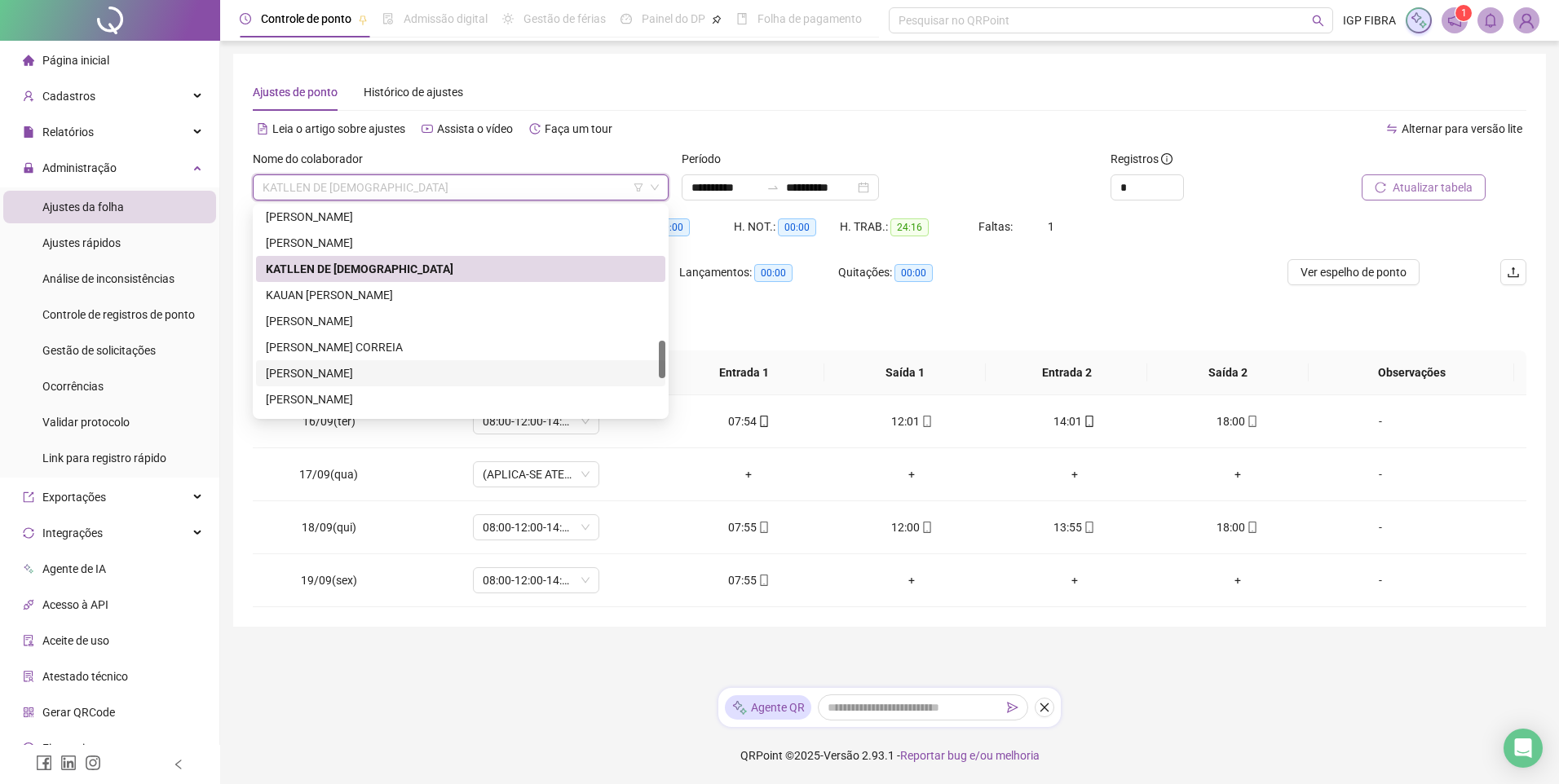
click at [311, 377] on div "MARIANA OLIVEIRA SOUZA" at bounding box center [460, 373] width 389 height 18
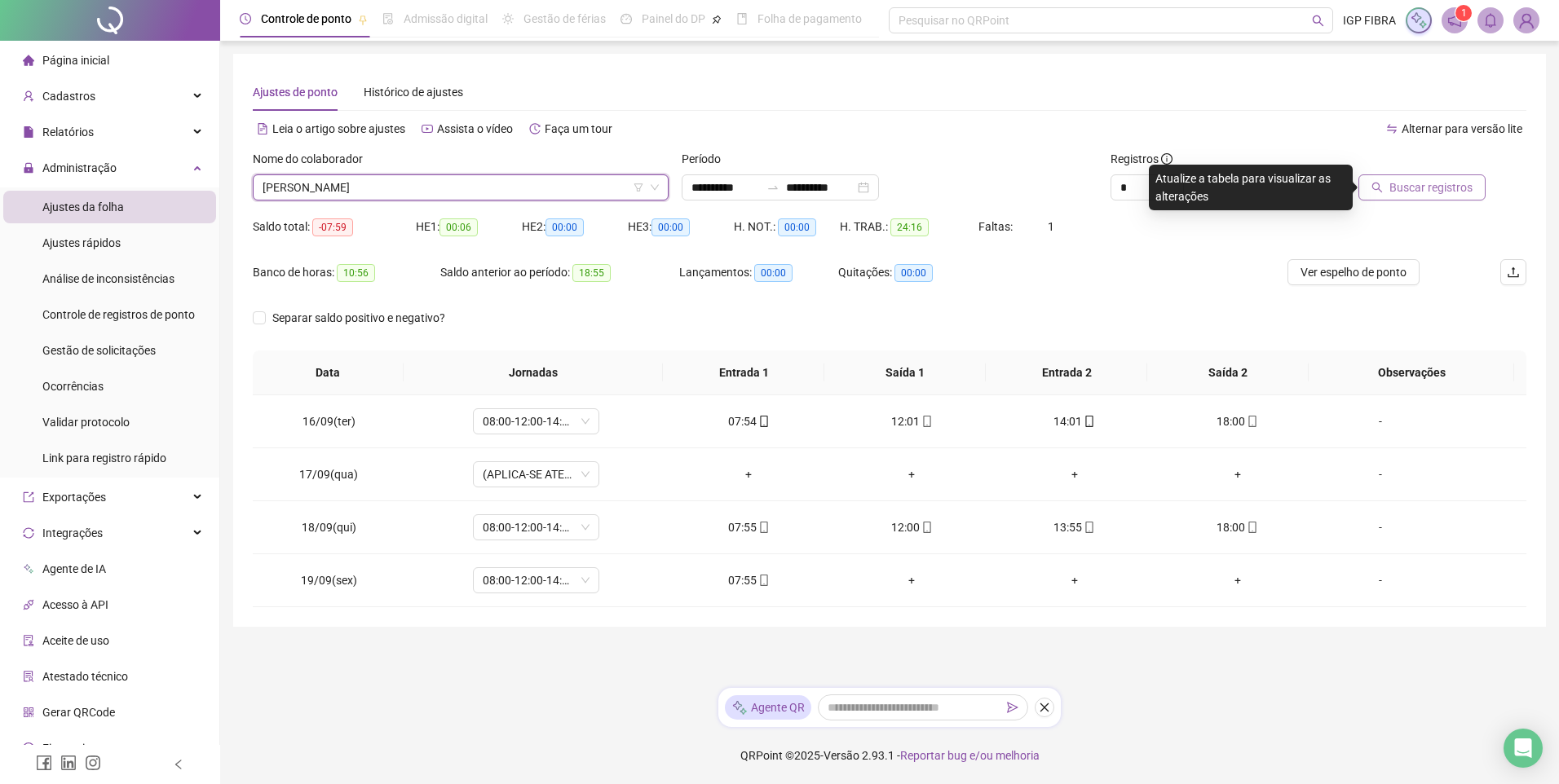
click at [1412, 189] on span "Buscar registros" at bounding box center [1431, 187] width 83 height 18
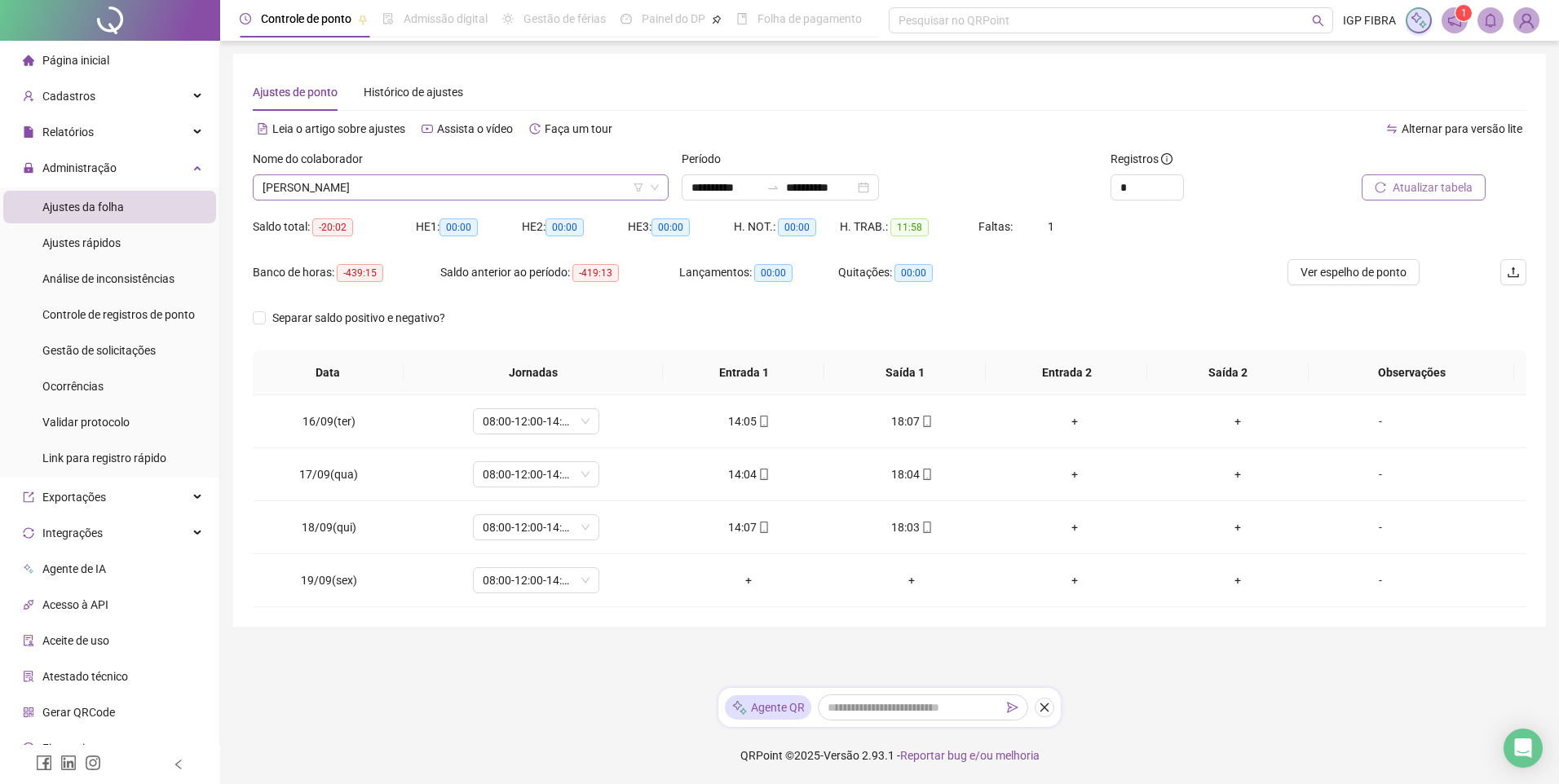
click at [375, 185] on span "MARIANA OLIVEIRA SOUZA" at bounding box center [460, 188] width 397 height 24
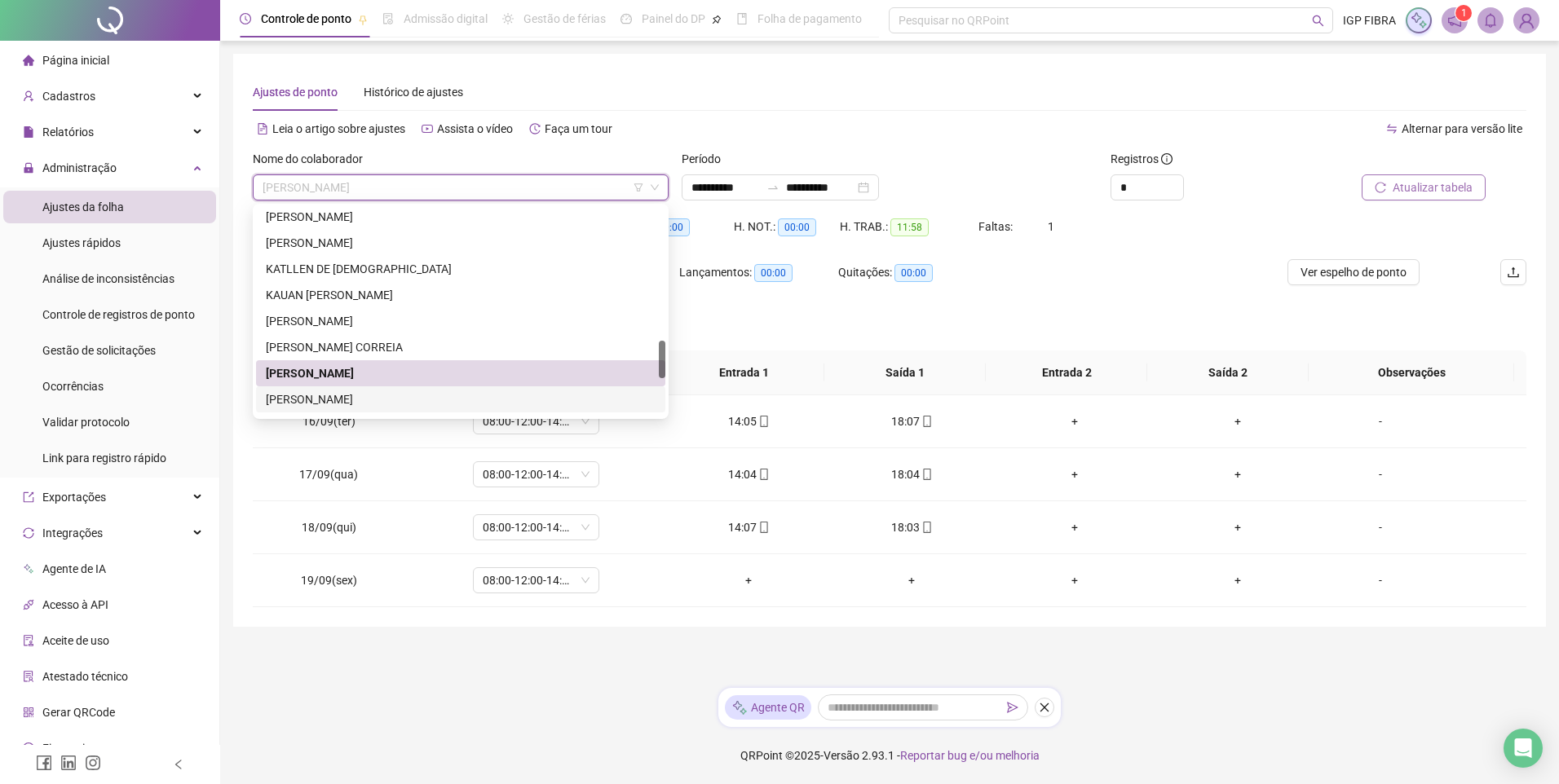
click at [320, 398] on div "MARINA DE OLIVEIRA SOUZA" at bounding box center [460, 398] width 389 height 18
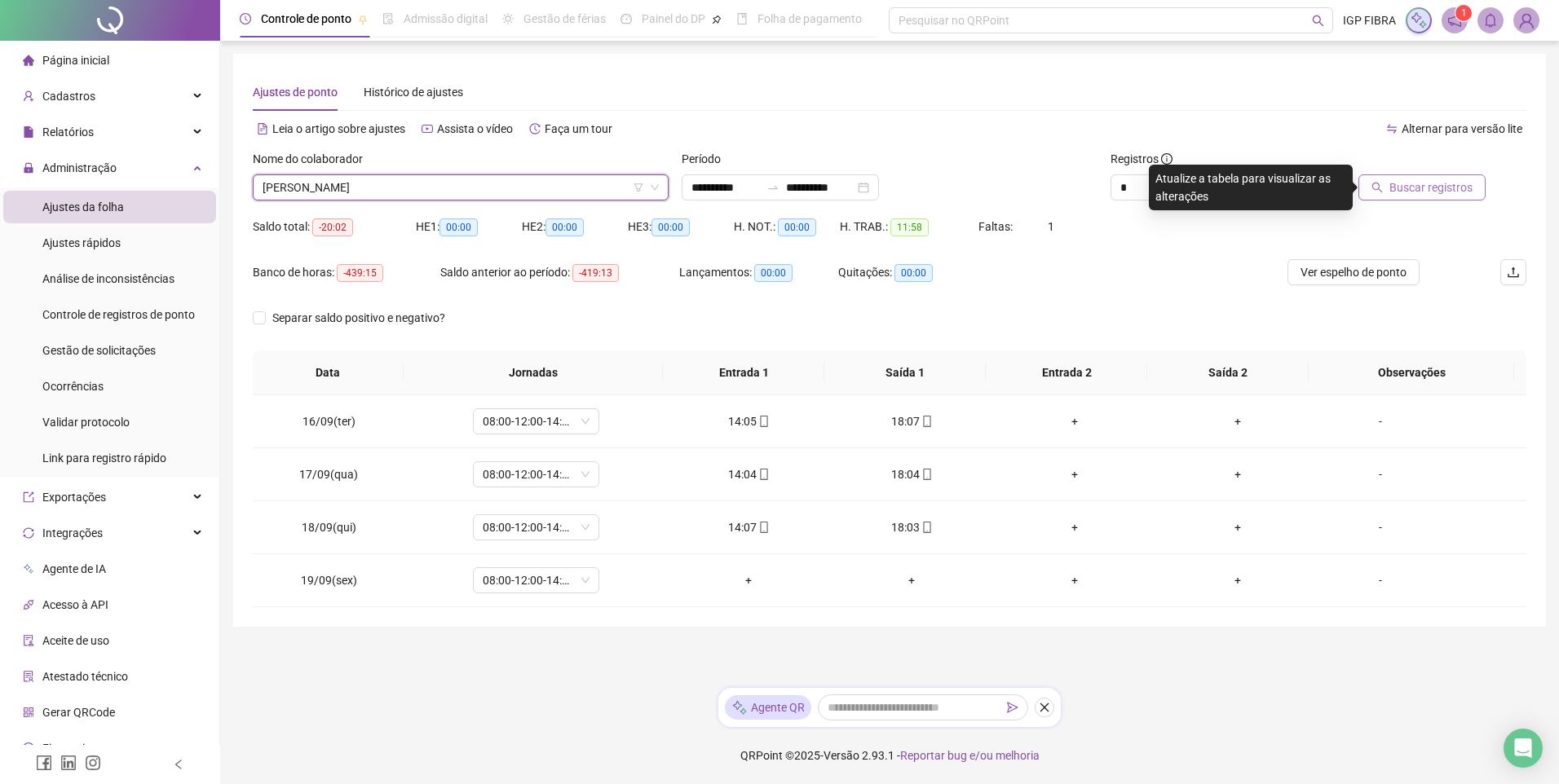
click at [1421, 184] on span "Buscar registros" at bounding box center [1431, 187] width 83 height 18
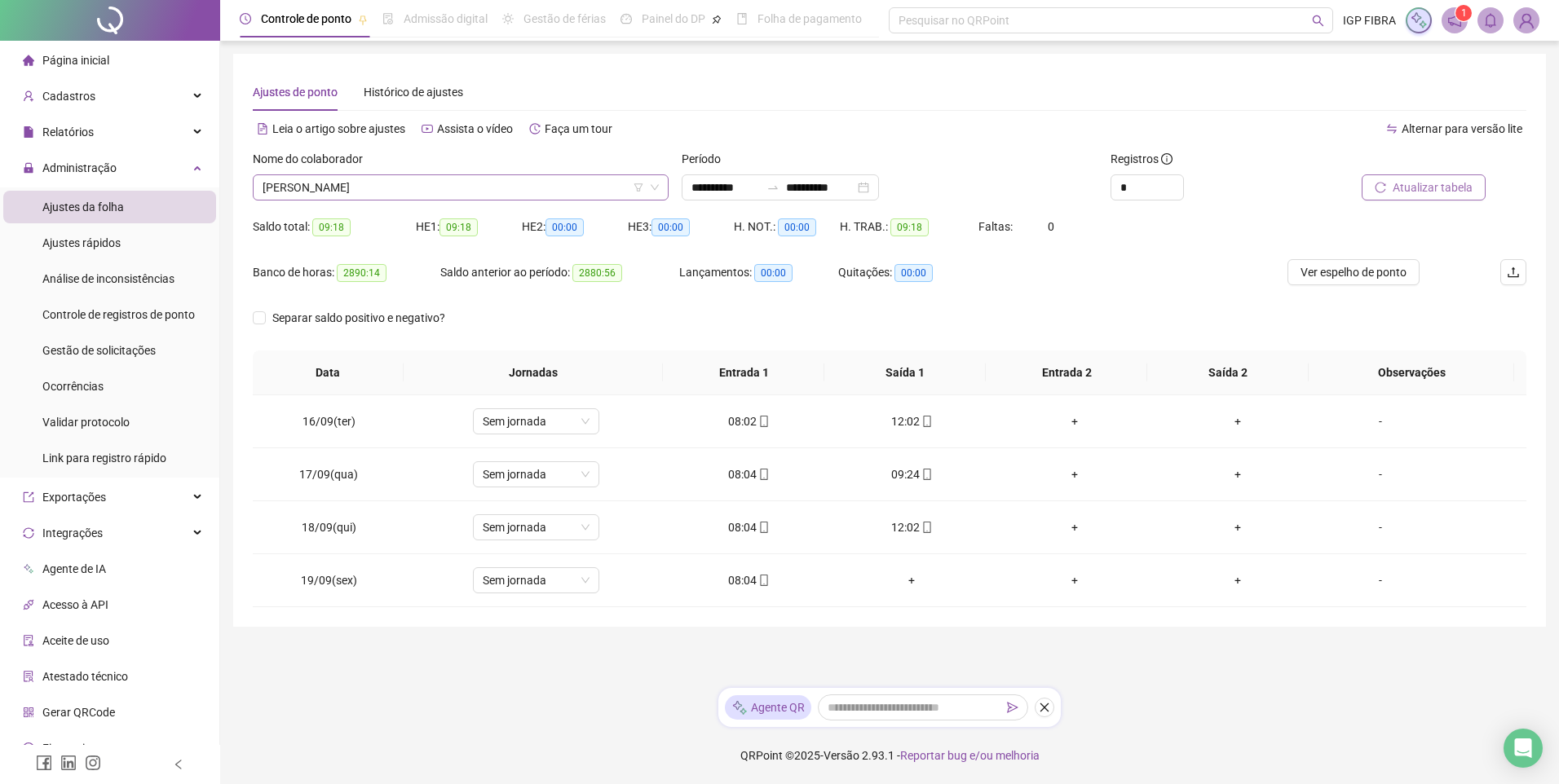
click at [444, 183] on span "MARINA DE OLIVEIRA SOUZA" at bounding box center [460, 188] width 397 height 24
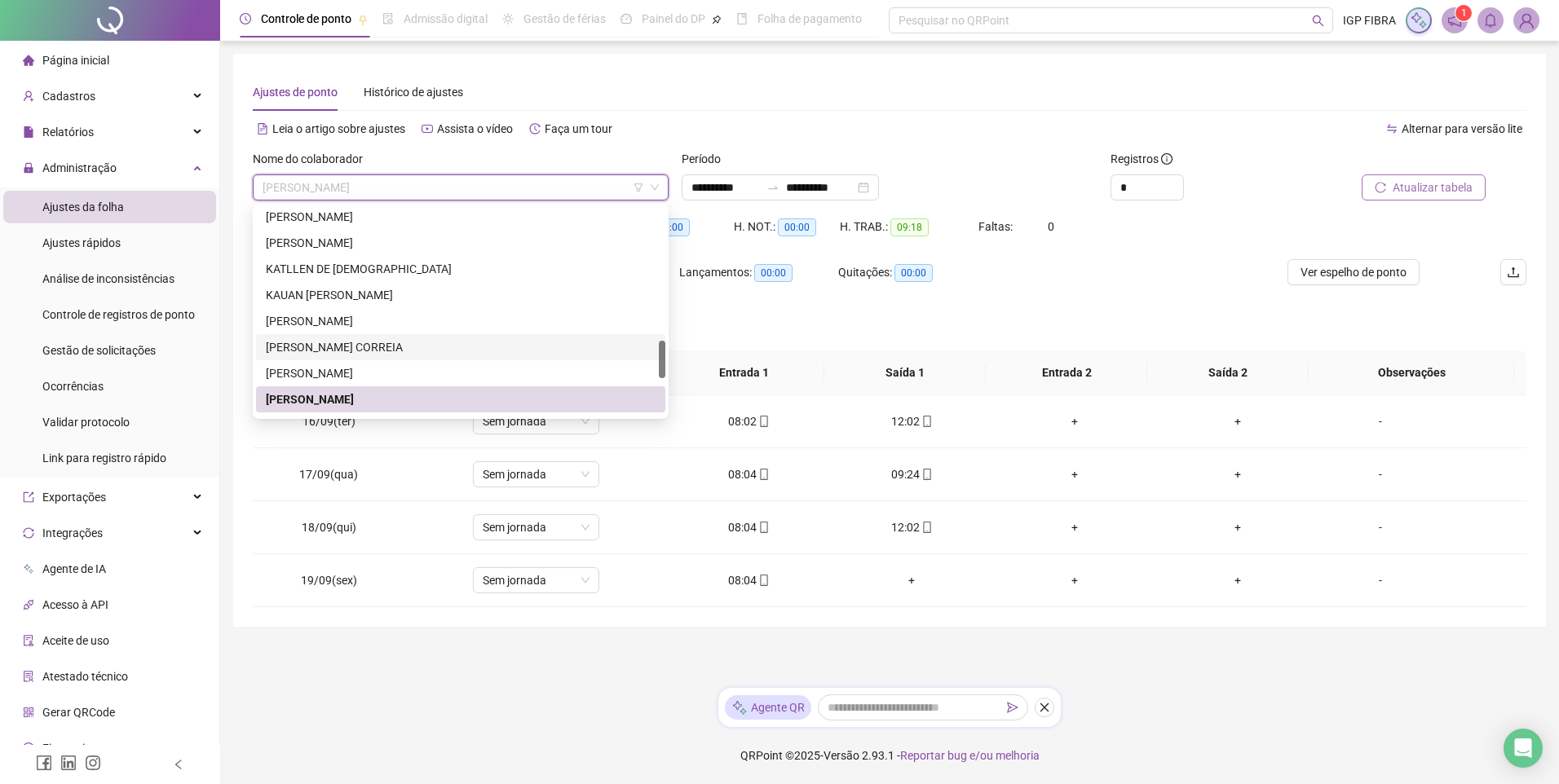
scroll to position [815, 0]
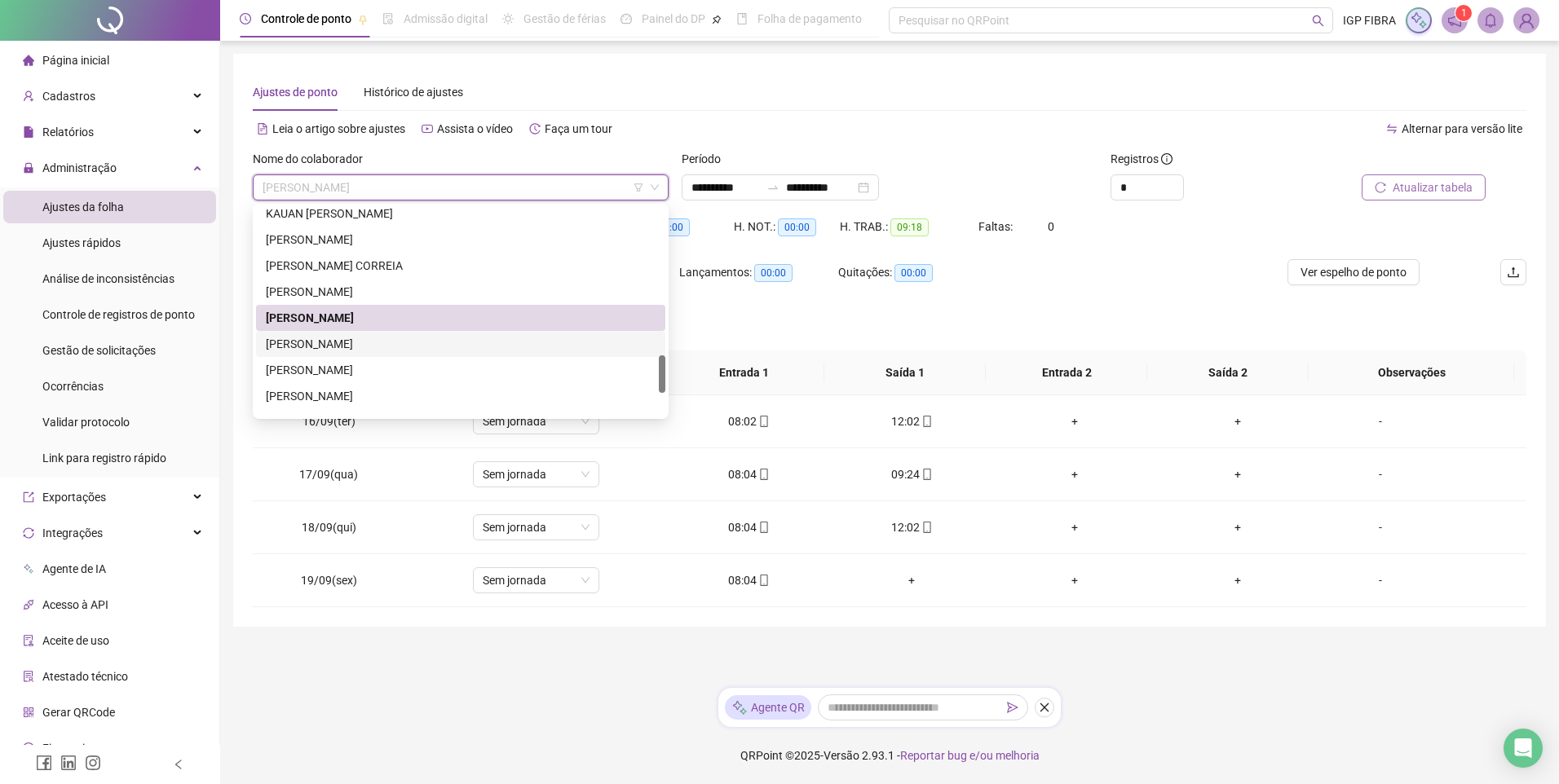
click at [321, 348] on div "MATHEUS SANTOS DA SILVA" at bounding box center [460, 343] width 389 height 18
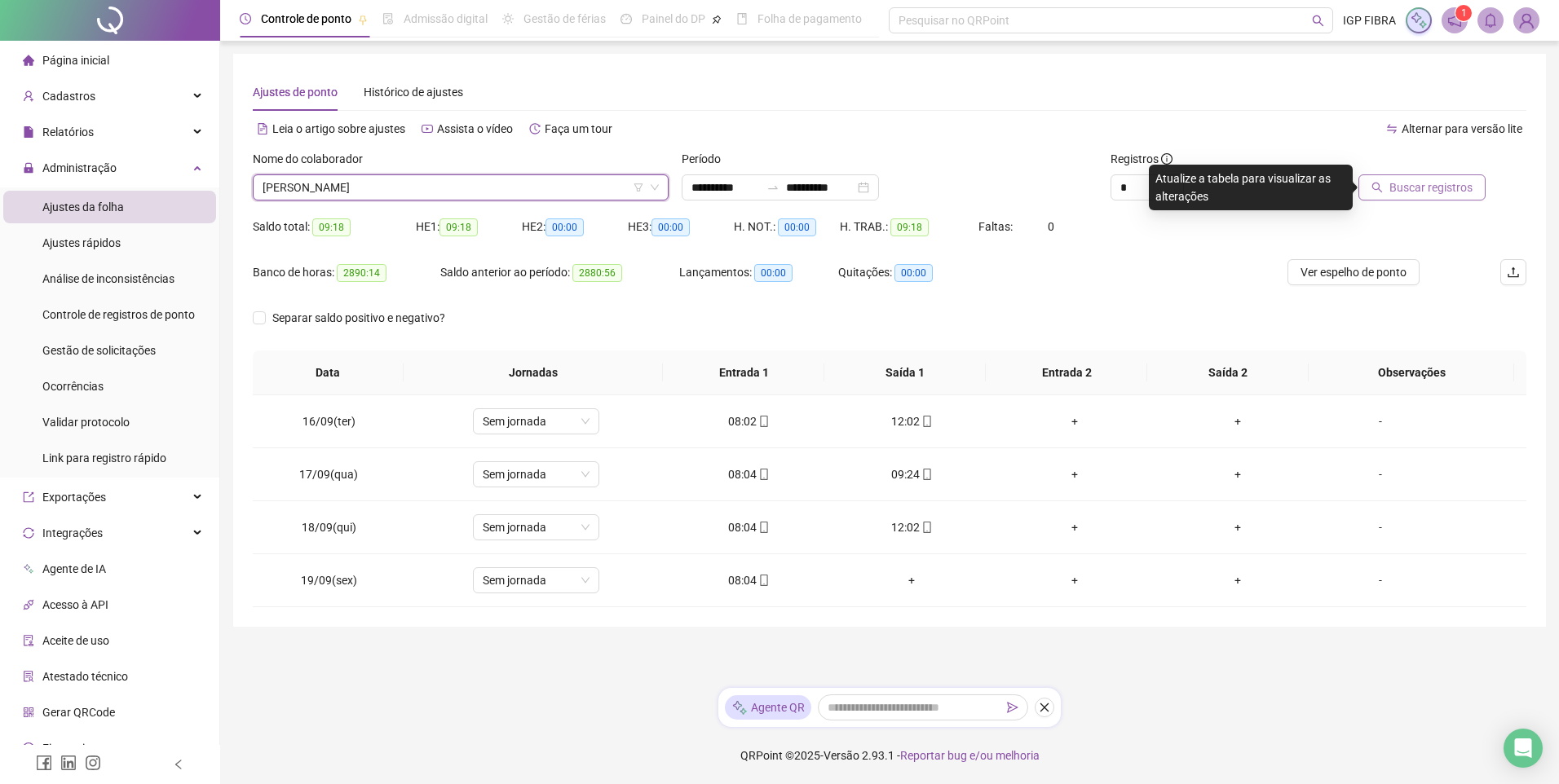
click at [1426, 187] on span "Buscar registros" at bounding box center [1431, 187] width 83 height 18
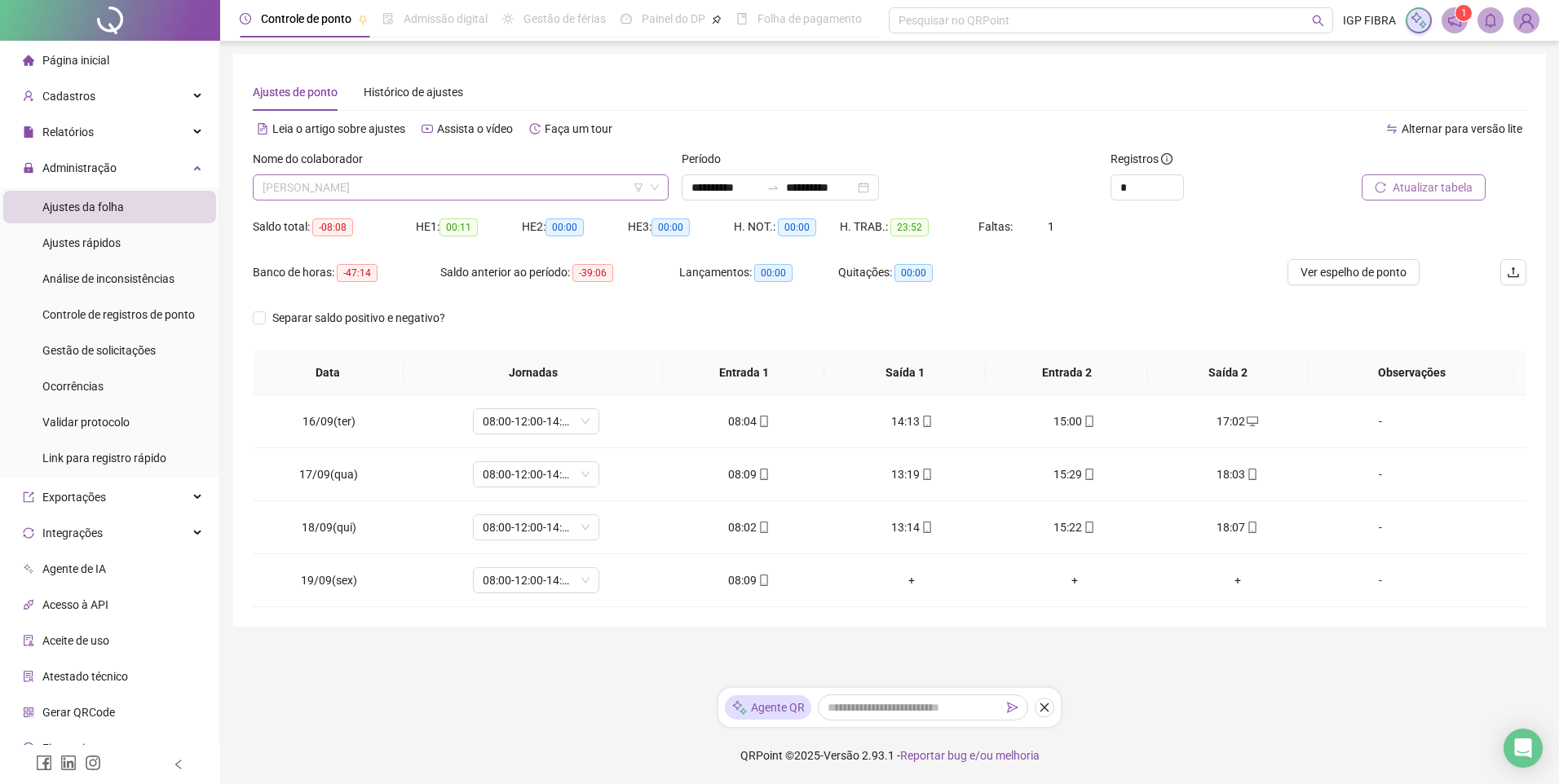
click at [470, 179] on span "MATHEUS SANTOS DA SILVA" at bounding box center [460, 188] width 397 height 24
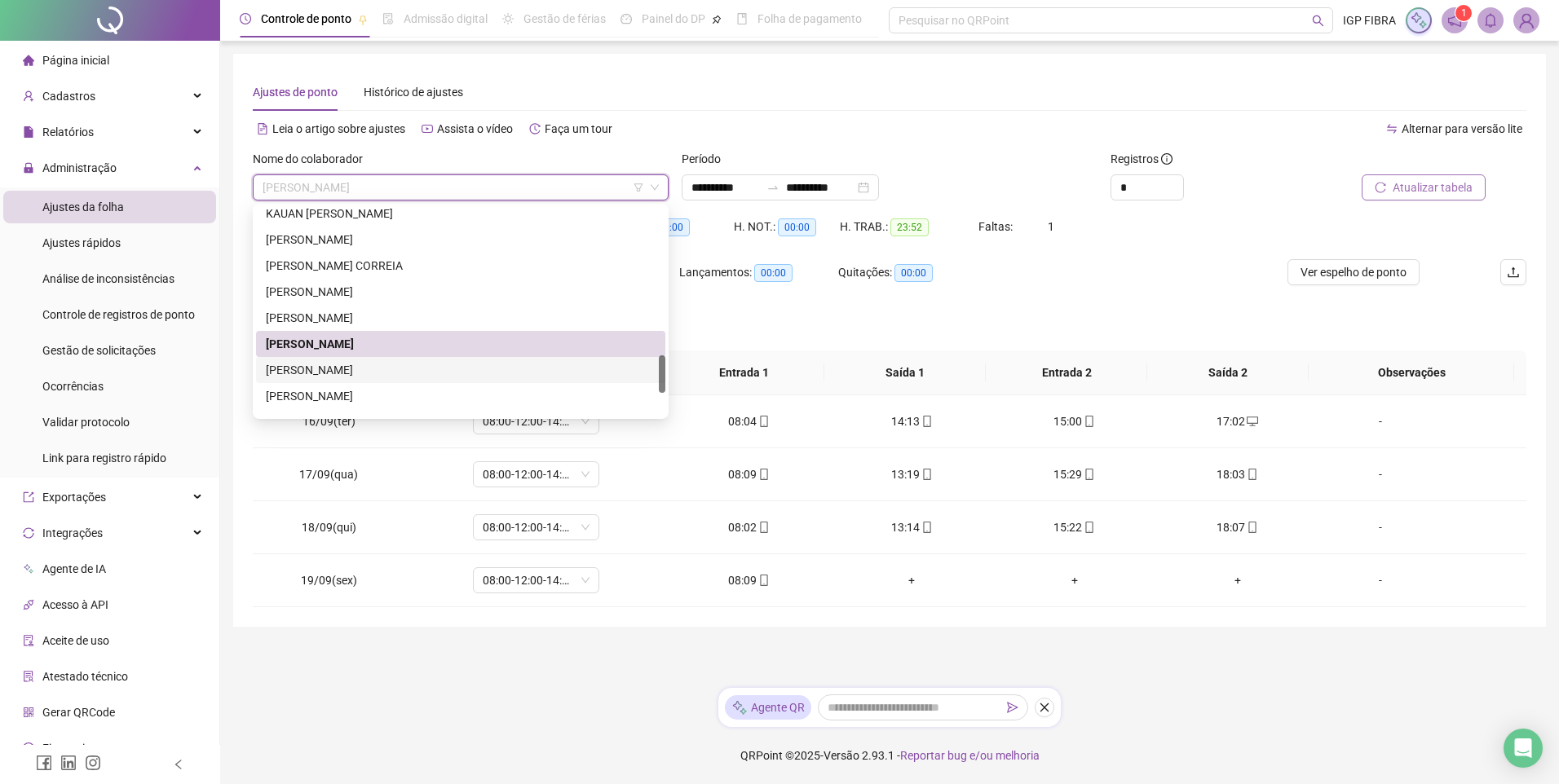
click at [309, 367] on div "PATRICK CARMO DE SOUZA" at bounding box center [460, 370] width 389 height 18
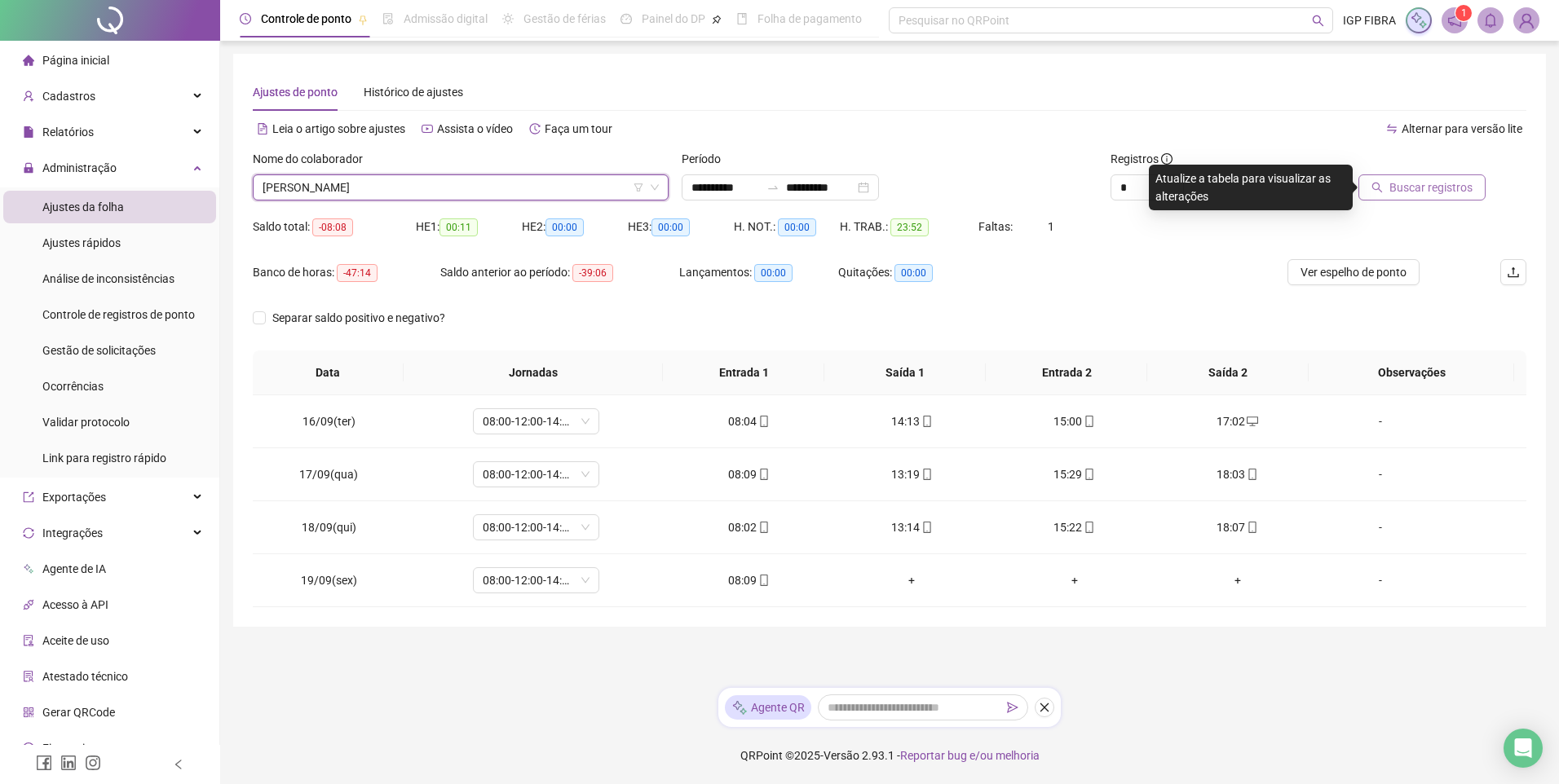
click at [1426, 190] on span "Buscar registros" at bounding box center [1431, 187] width 83 height 18
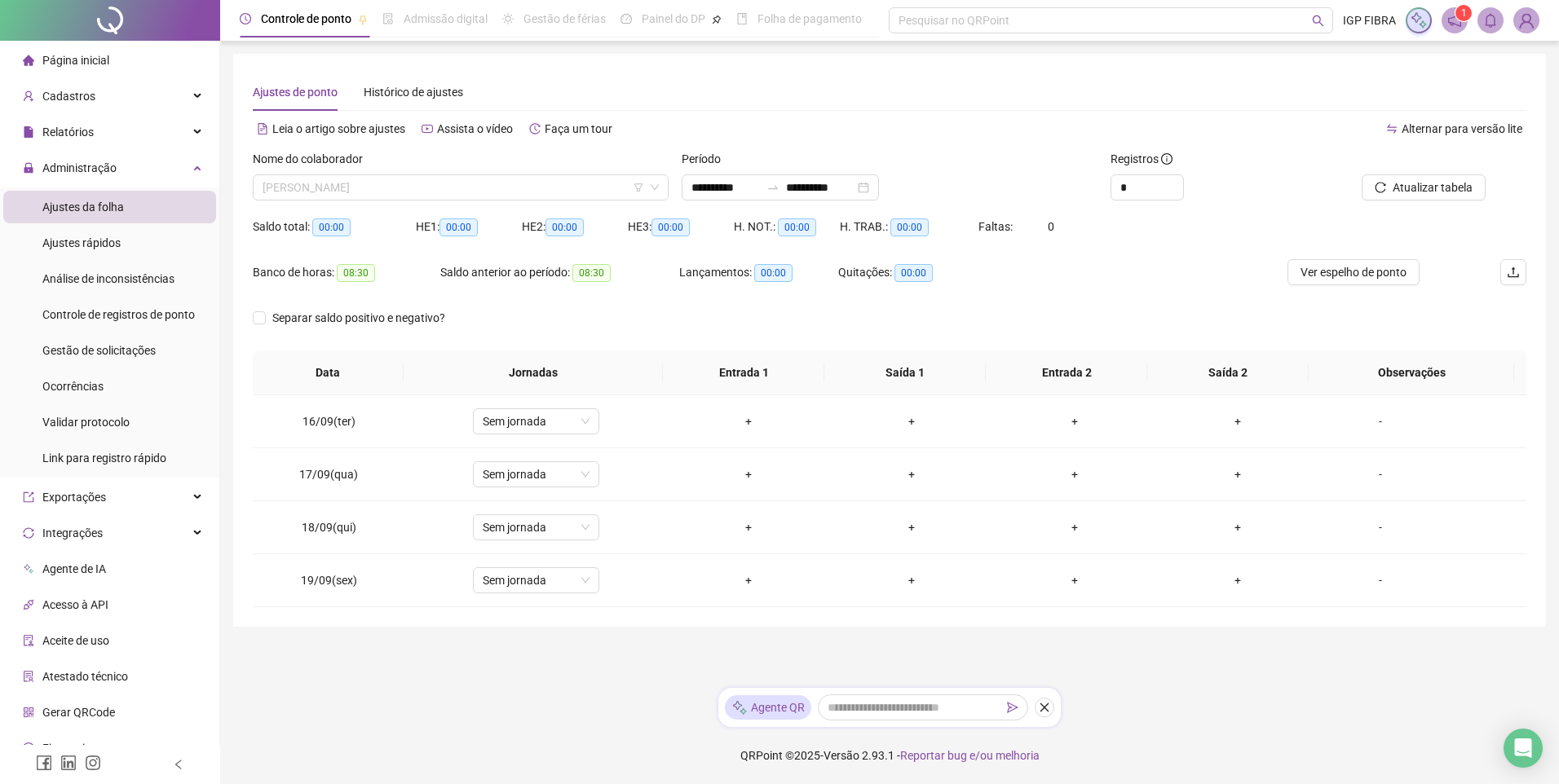
click at [436, 185] on span "PATRICK CARMO DE SOUZA" at bounding box center [460, 188] width 397 height 24
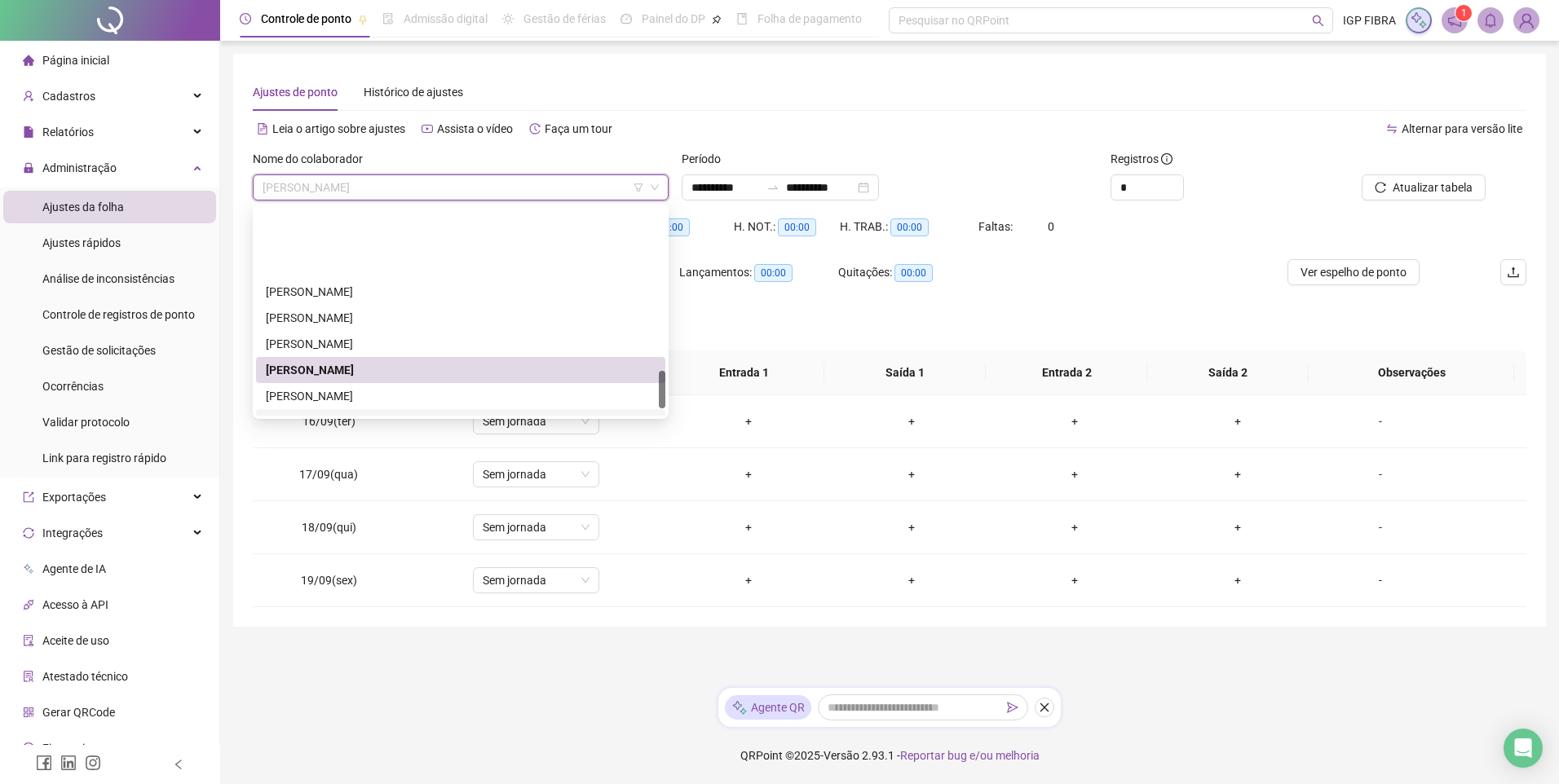
scroll to position [939, 0]
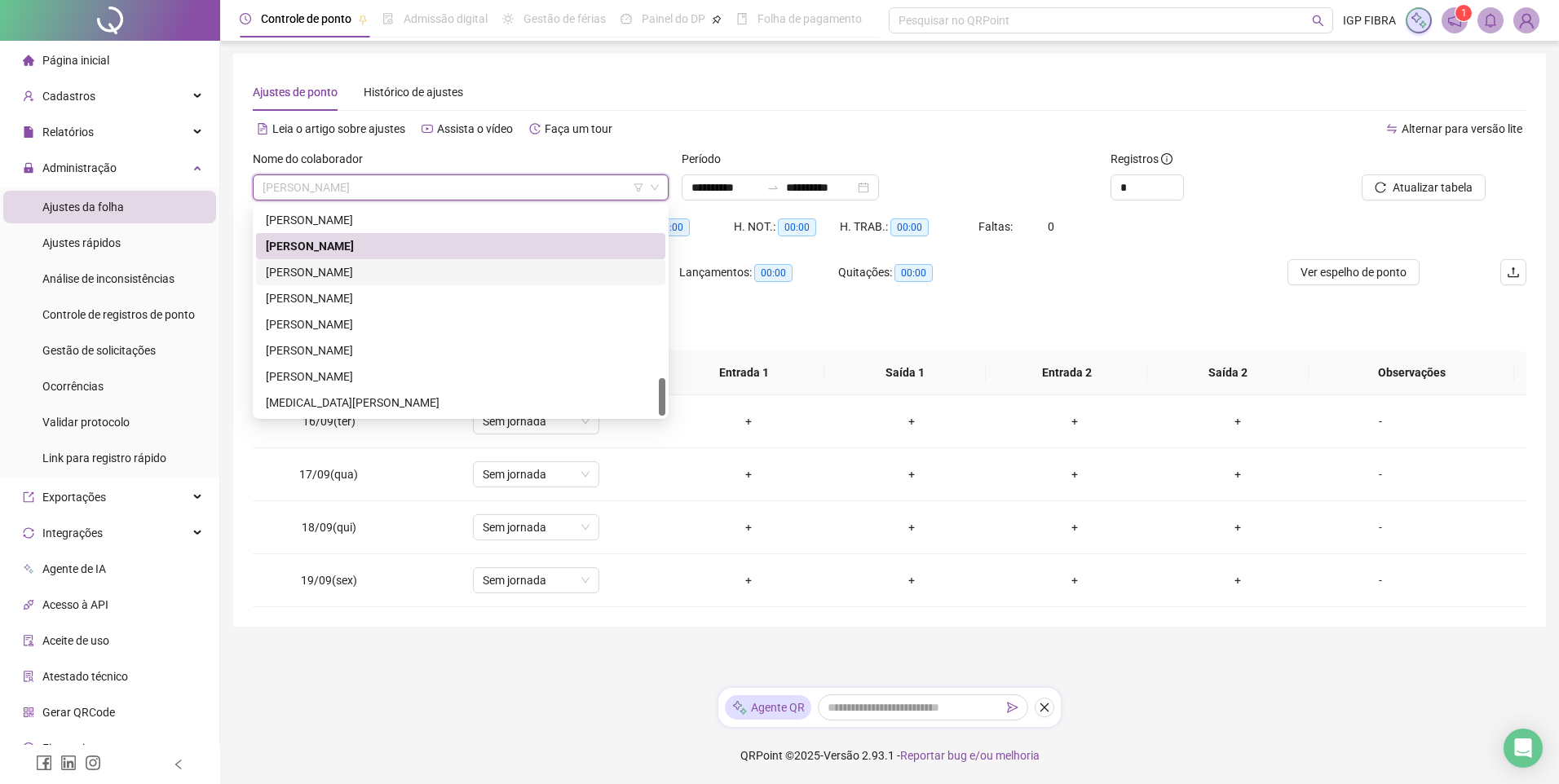
click at [294, 278] on div "PEDRO HENRIQUE ALMEIDA" at bounding box center [460, 272] width 389 height 18
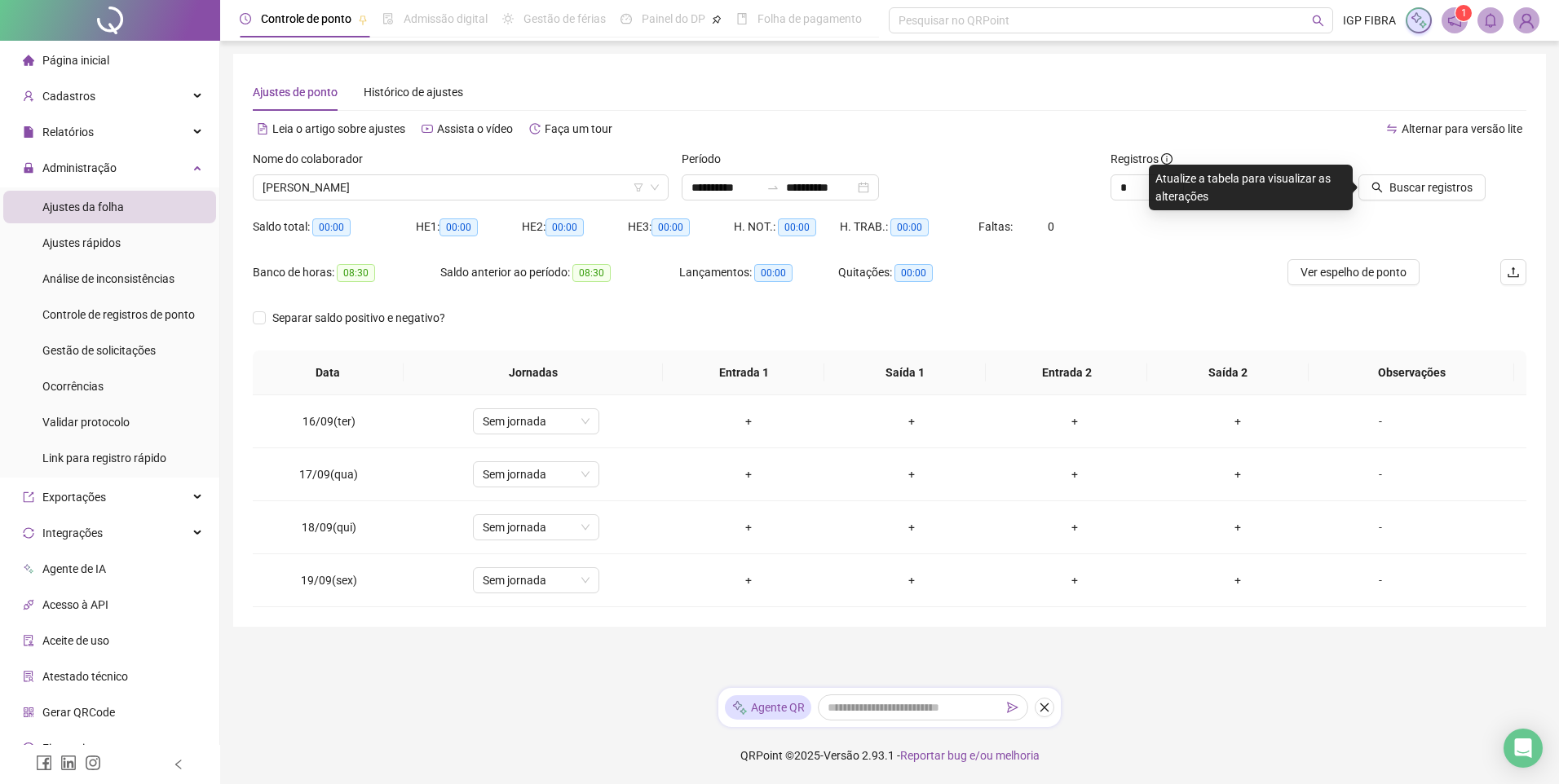
click at [1360, 182] on div "Buscar registros" at bounding box center [1406, 188] width 161 height 26
click at [1375, 190] on icon "search" at bounding box center [1377, 188] width 11 height 11
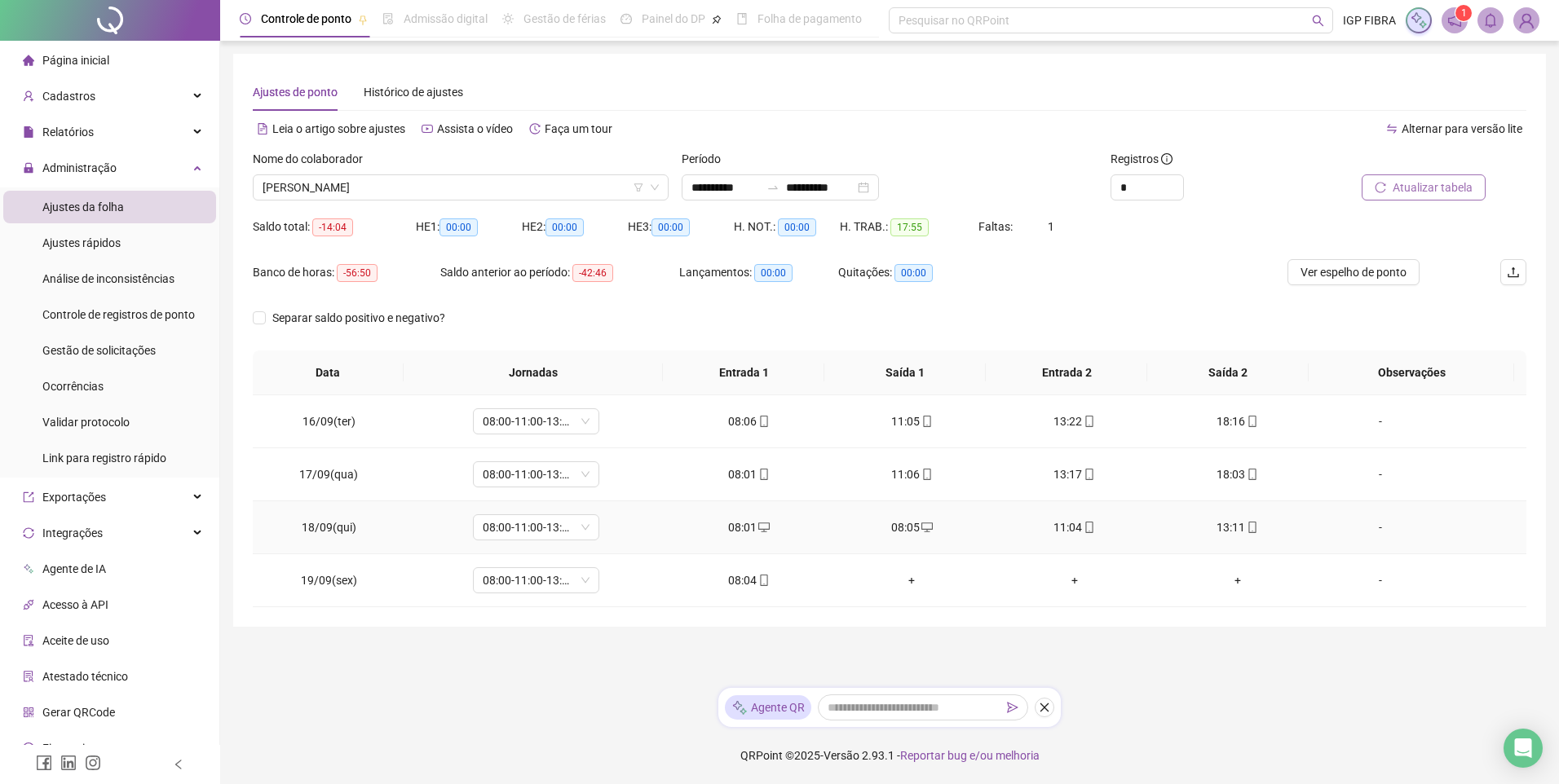
click at [743, 532] on div "08:01" at bounding box center [748, 527] width 137 height 18
type input "**********"
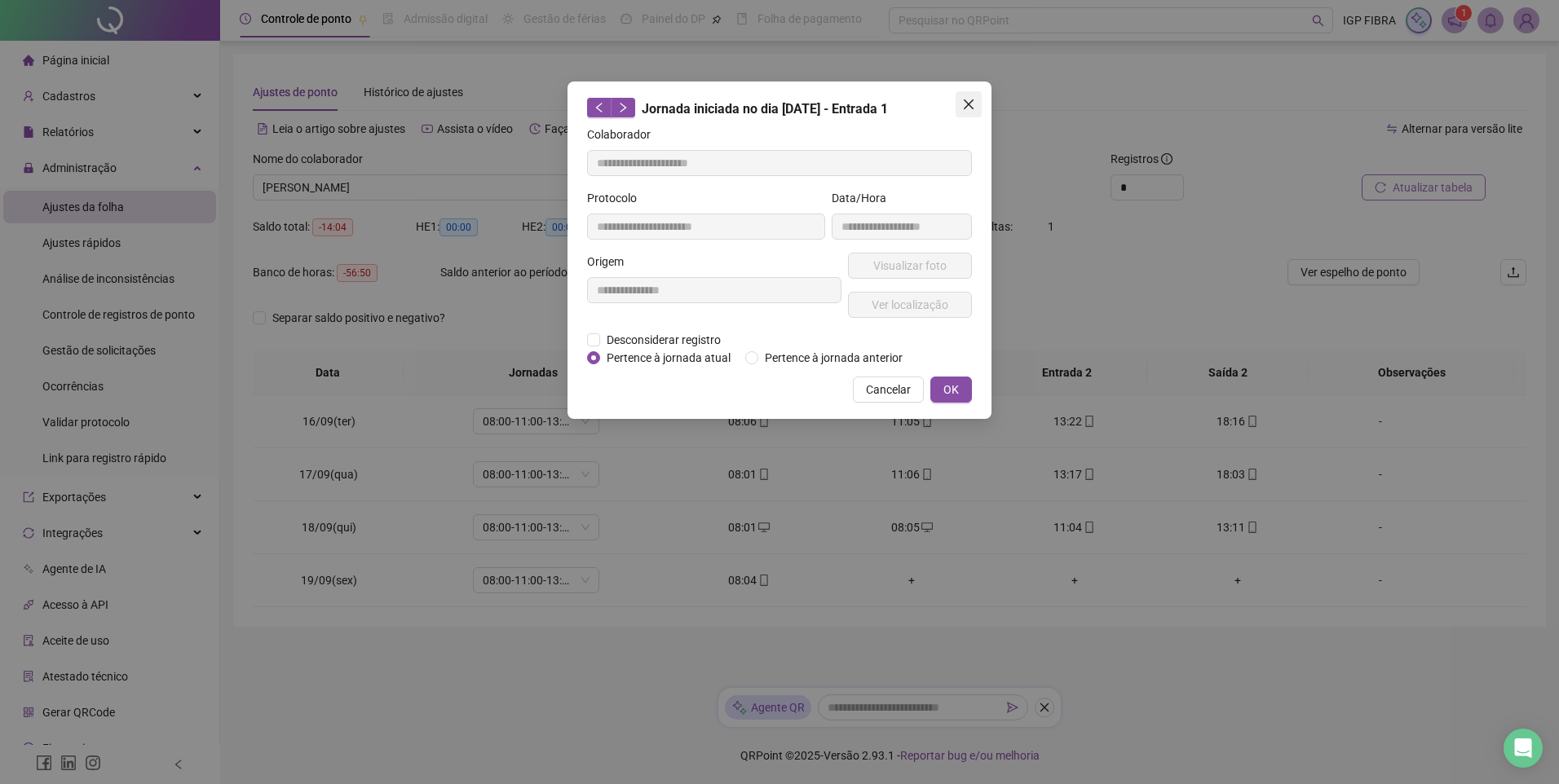
click at [967, 107] on icon "close" at bounding box center [968, 104] width 10 height 10
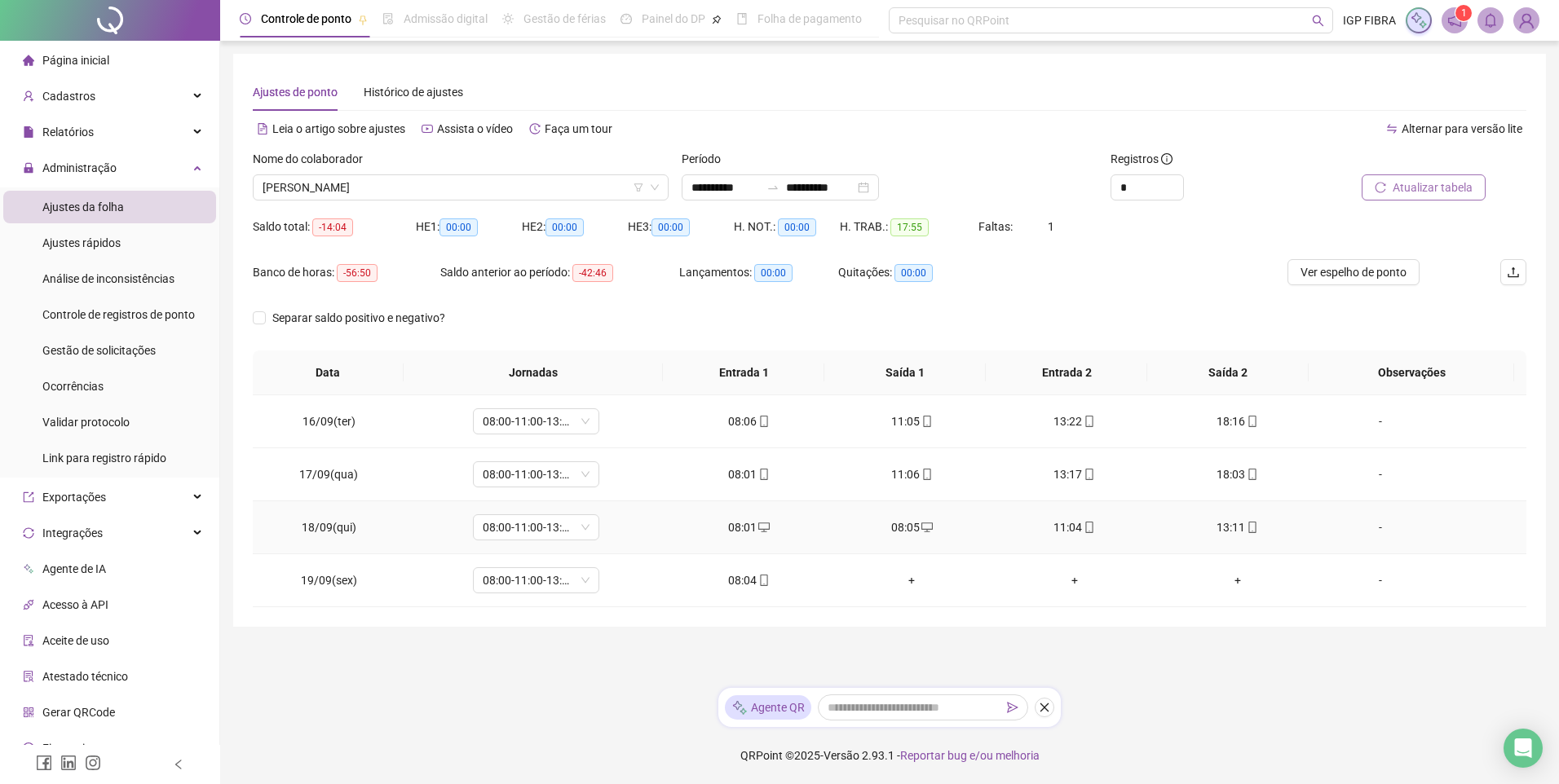
click at [905, 541] on td "08:05" at bounding box center [912, 527] width 163 height 53
click at [905, 528] on div "08:05" at bounding box center [912, 527] width 137 height 18
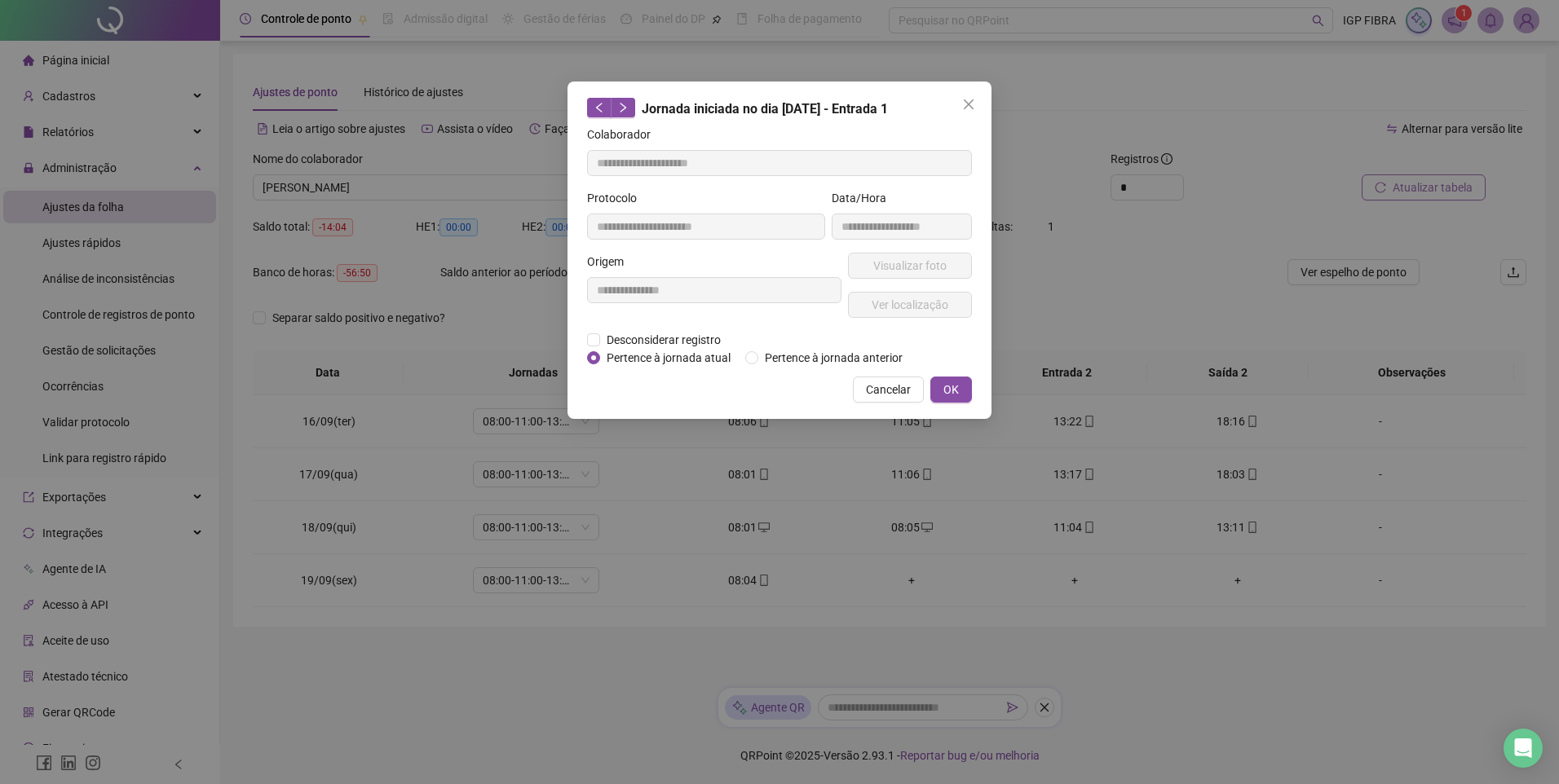
type input "**********"
click at [638, 335] on span "Desconsiderar registro" at bounding box center [664, 339] width 128 height 18
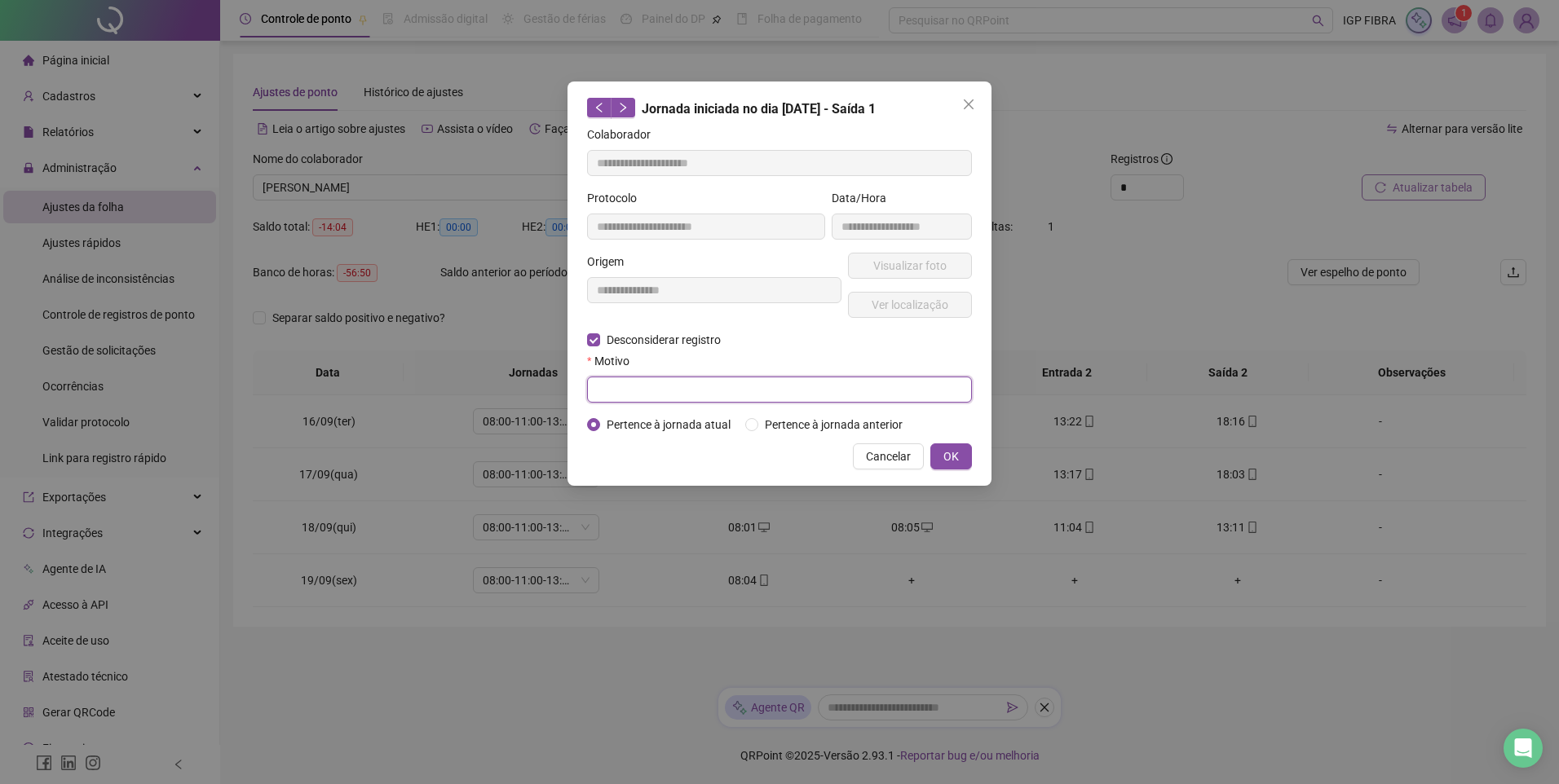
click at [610, 393] on input "text" at bounding box center [780, 389] width 385 height 26
type input "*****"
click at [956, 460] on span "OK" at bounding box center [951, 456] width 16 height 18
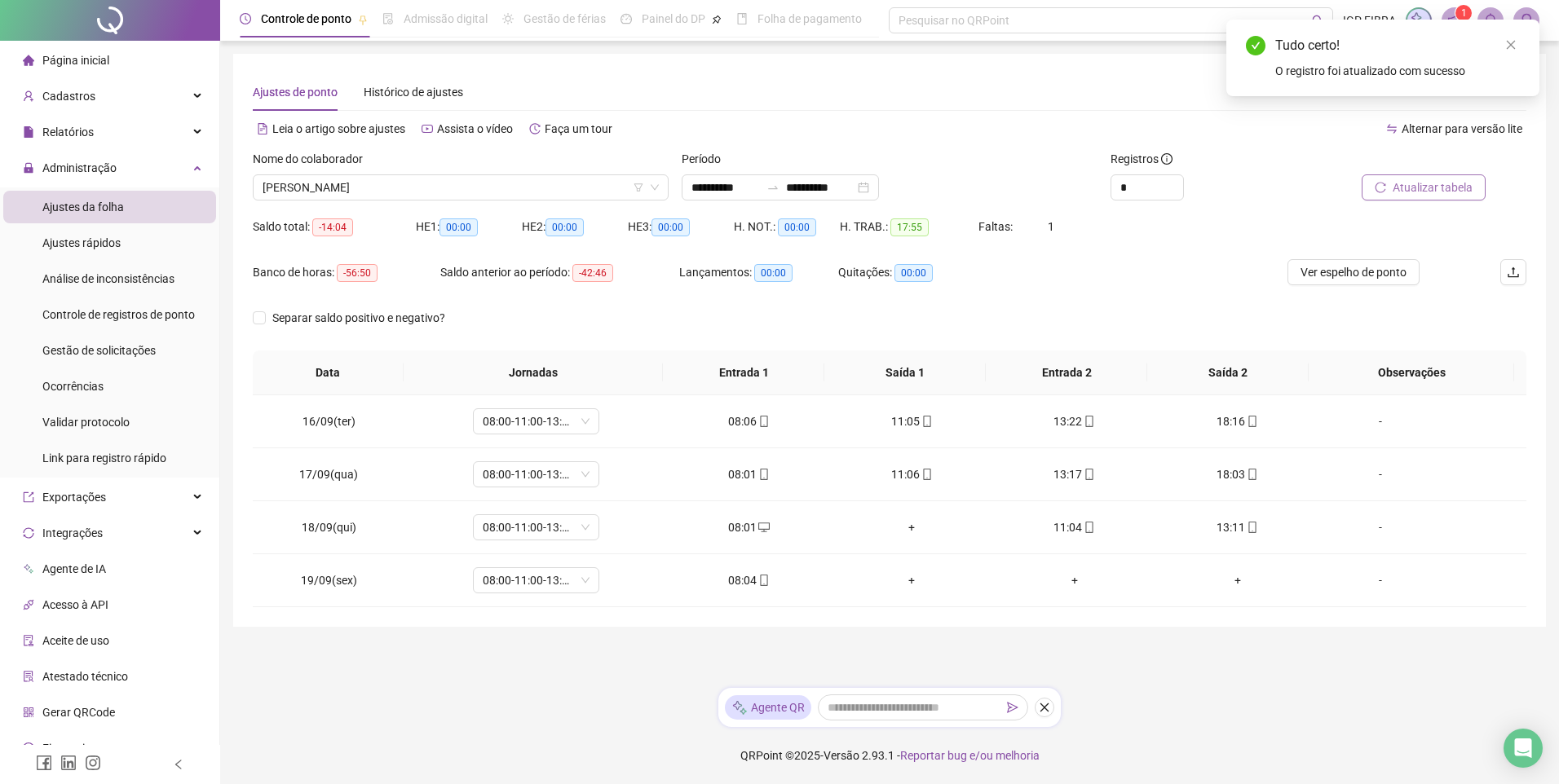
click at [1416, 183] on span "Atualizar tabela" at bounding box center [1432, 187] width 80 height 18
click at [447, 189] on span "PEDRO HENRIQUE ALMEIDA" at bounding box center [460, 188] width 397 height 24
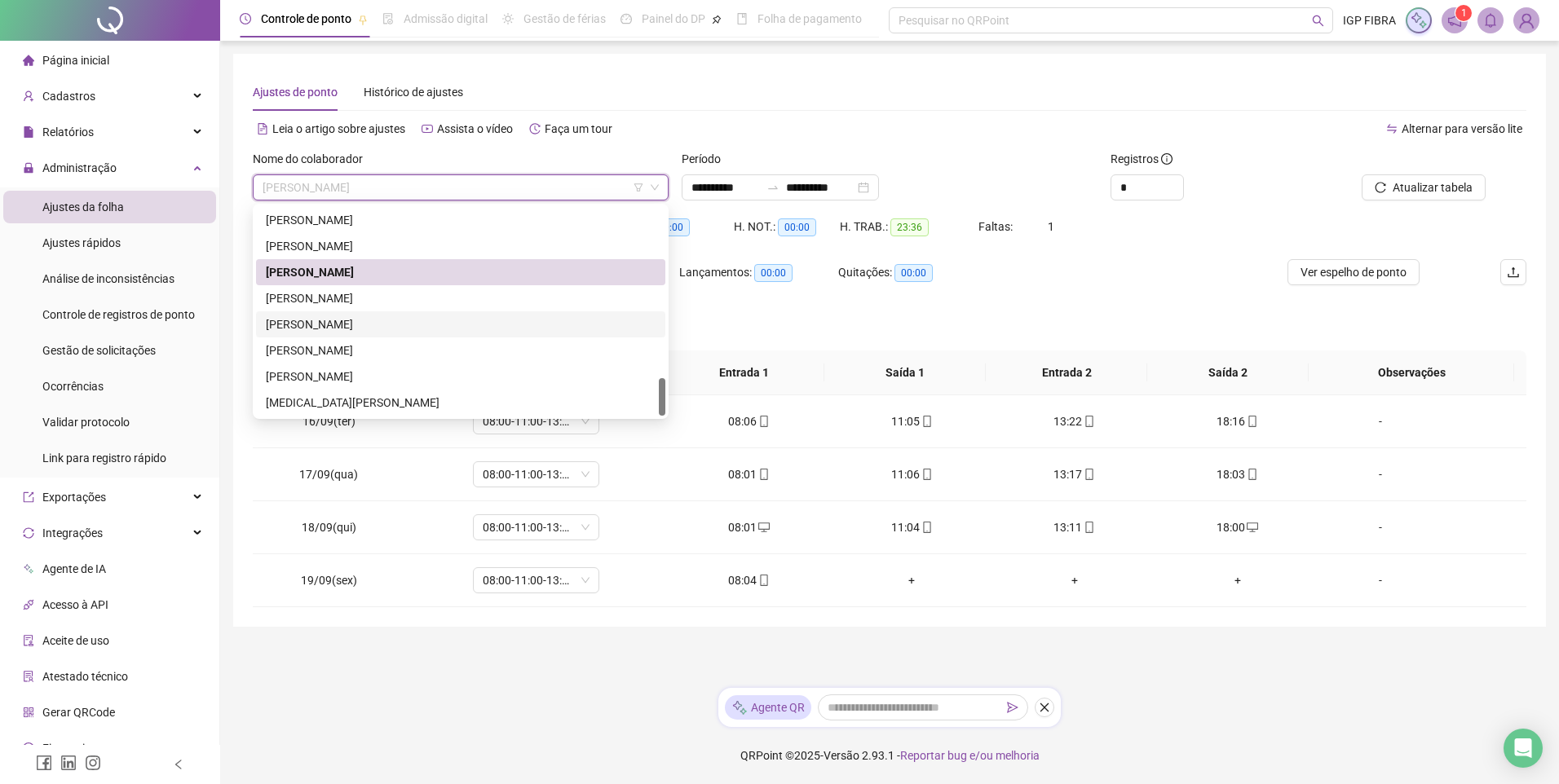
click at [325, 326] on div "THIAGO VIEIRA CABRAL" at bounding box center [460, 324] width 389 height 18
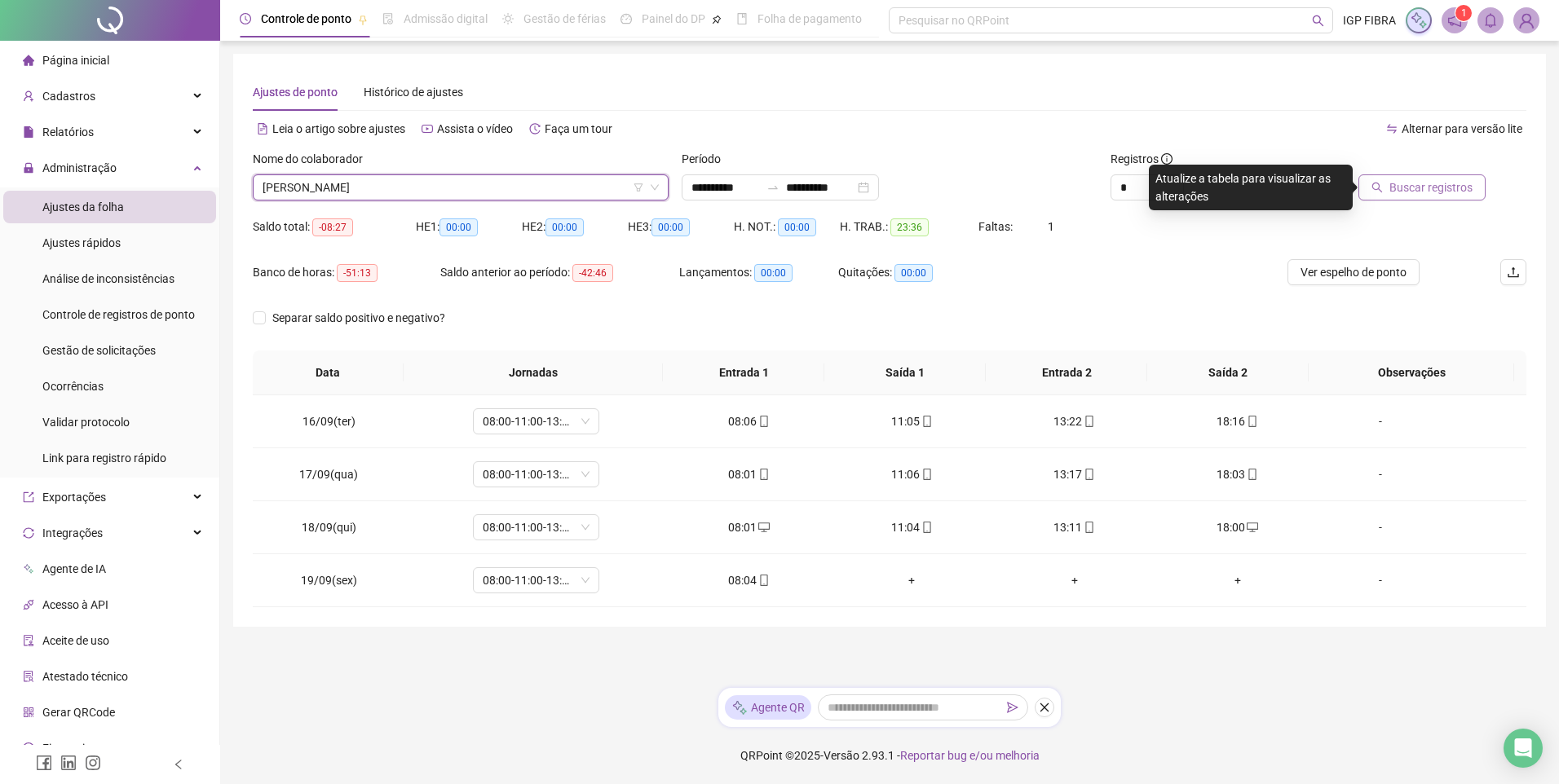
click at [1433, 193] on span "Buscar registros" at bounding box center [1431, 187] width 83 height 18
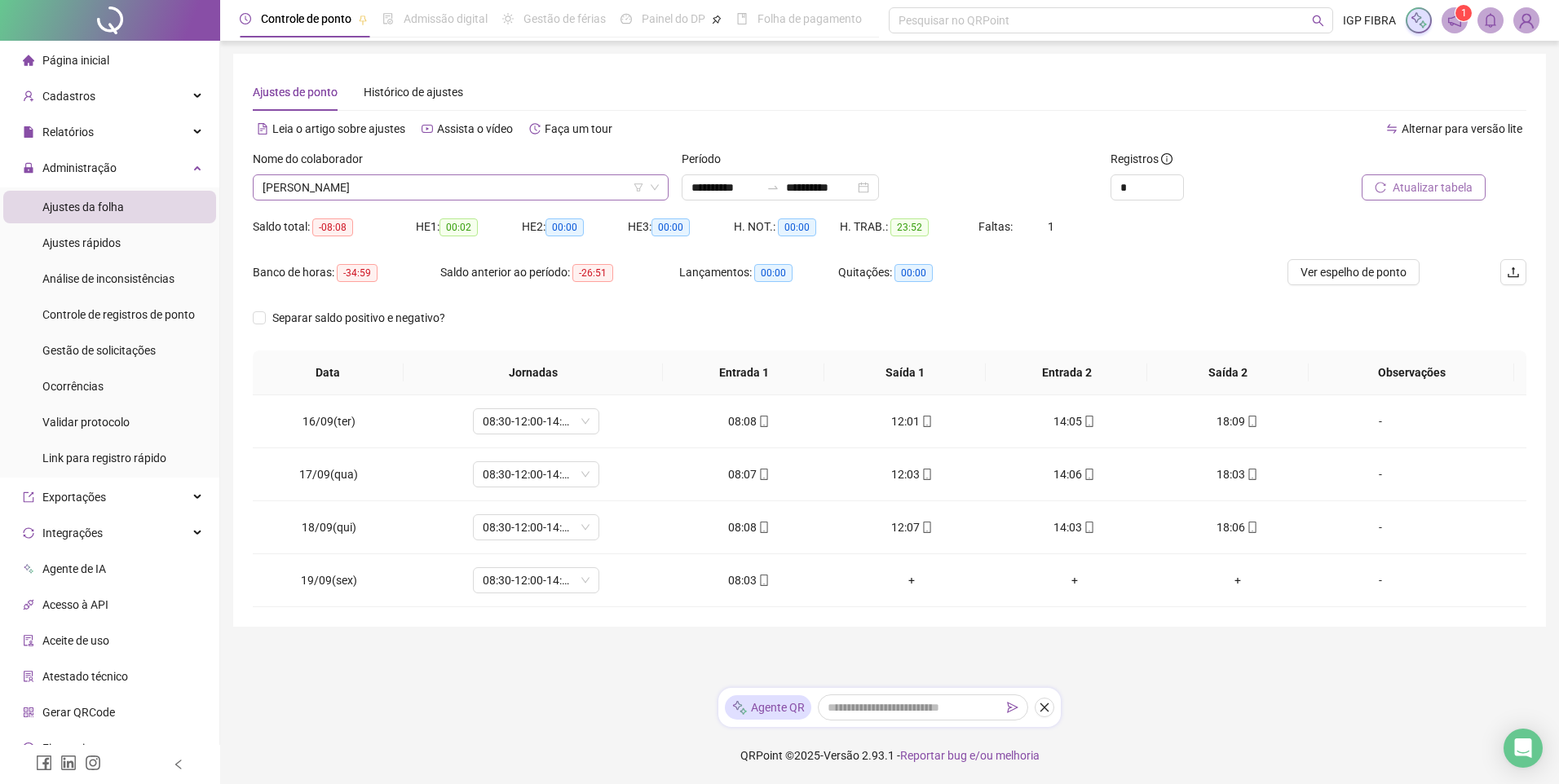
click at [411, 190] on span "THIAGO VIEIRA CABRAL" at bounding box center [460, 188] width 397 height 24
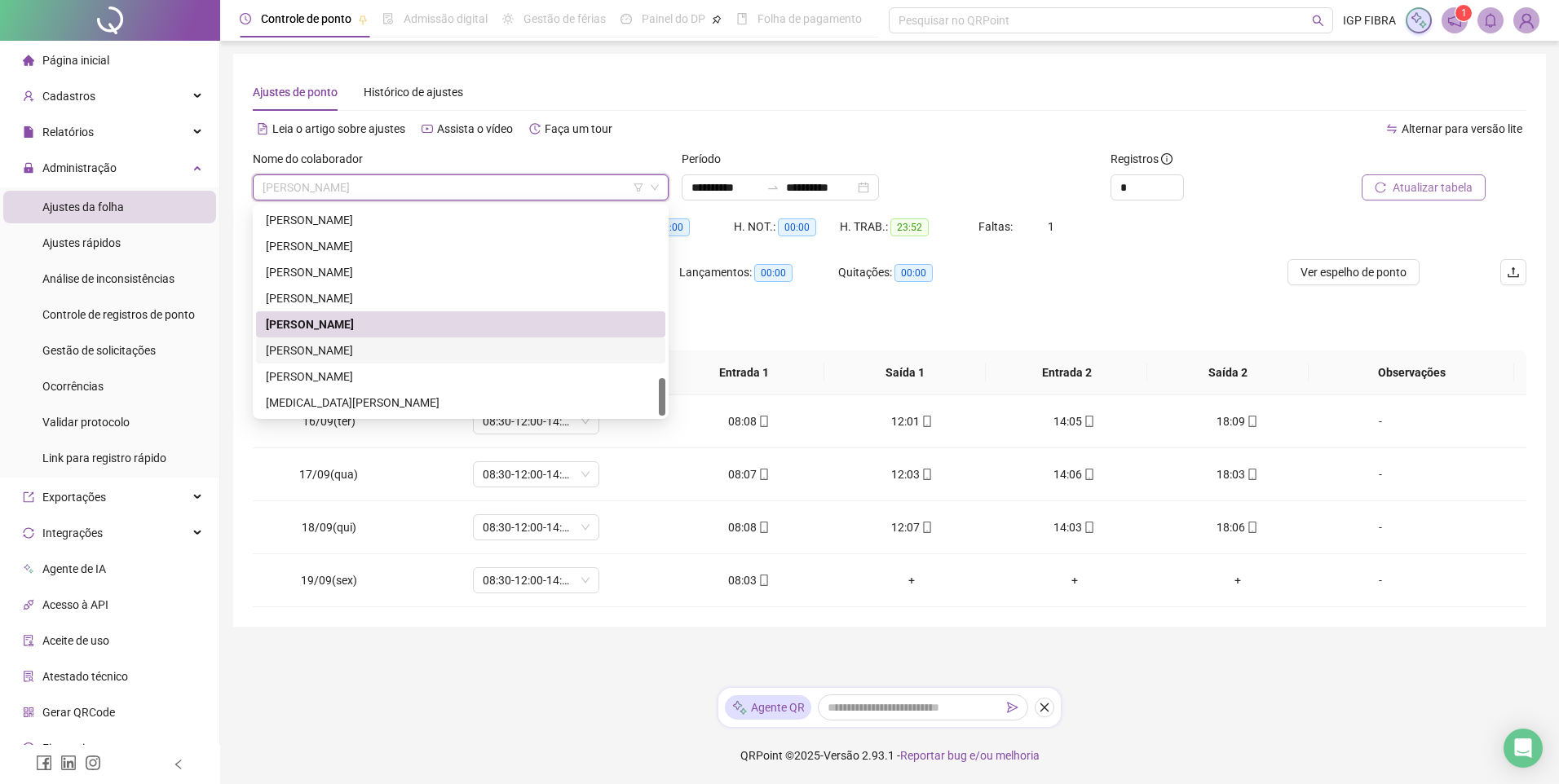
click at [345, 357] on div "VITORIA SANTOS CARVALHO" at bounding box center [460, 349] width 389 height 18
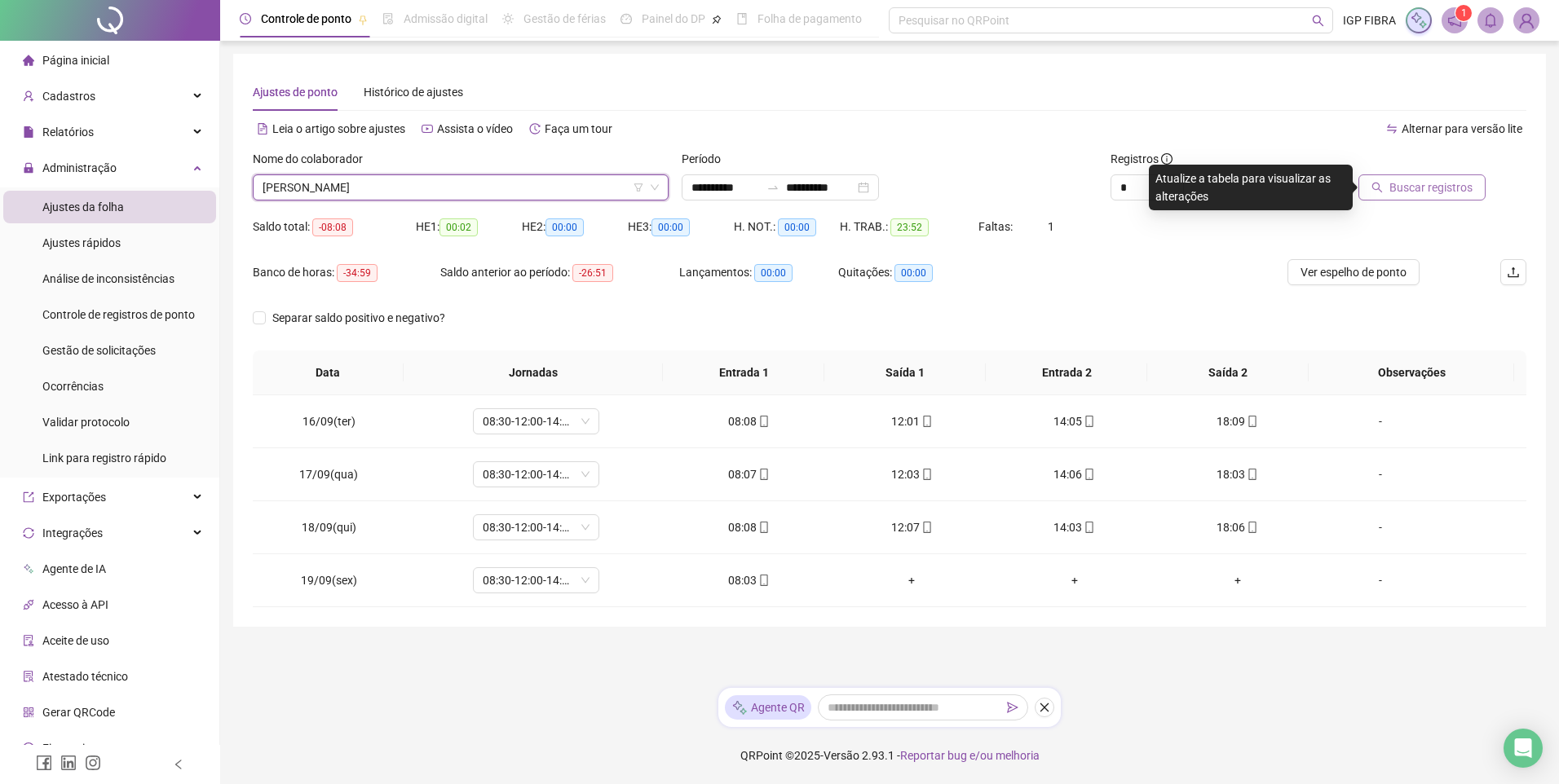
click at [1442, 183] on span "Buscar registros" at bounding box center [1431, 187] width 83 height 18
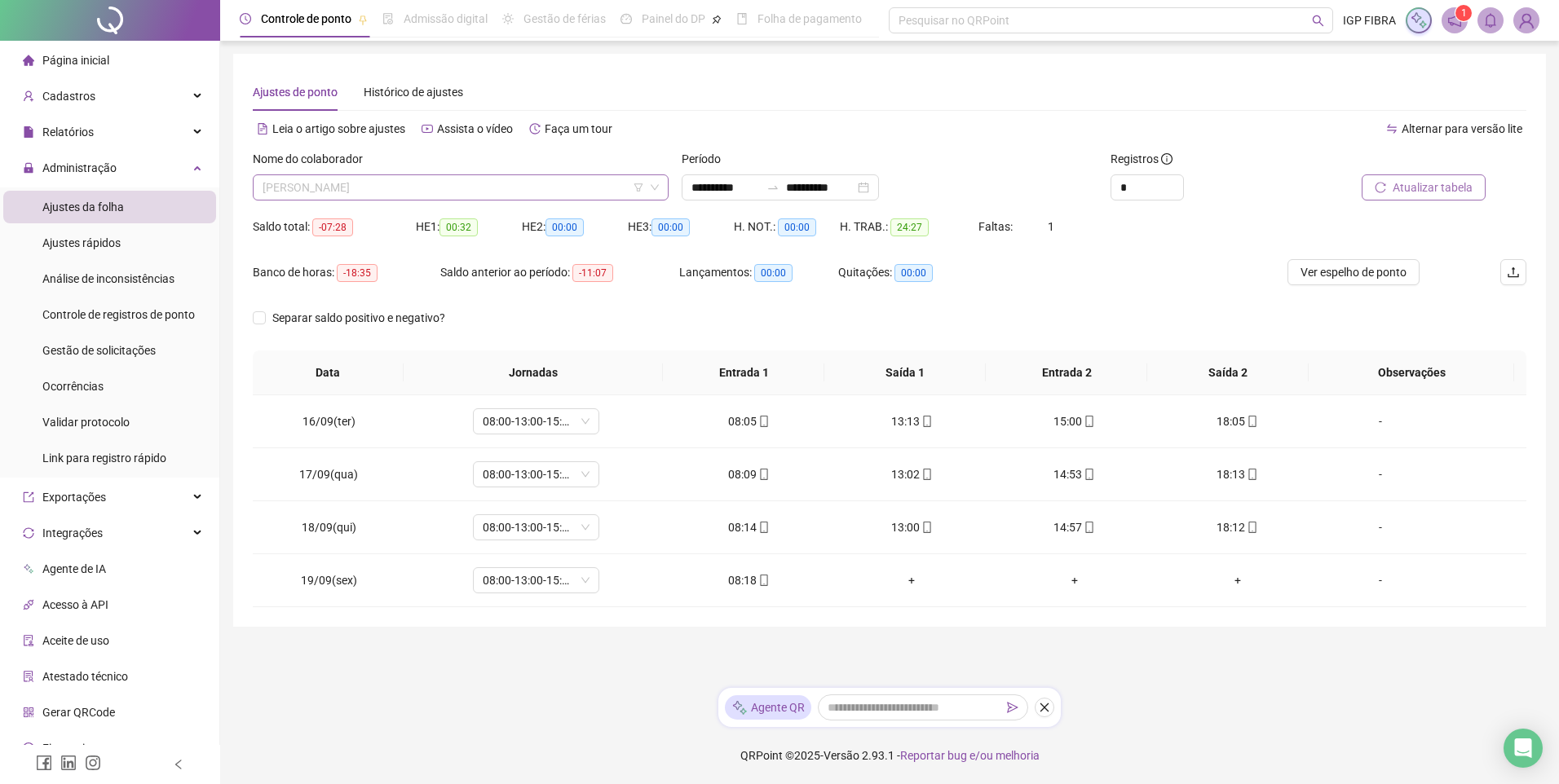
click at [415, 190] on span "VITORIA SANTOS CARVALHO" at bounding box center [460, 188] width 397 height 24
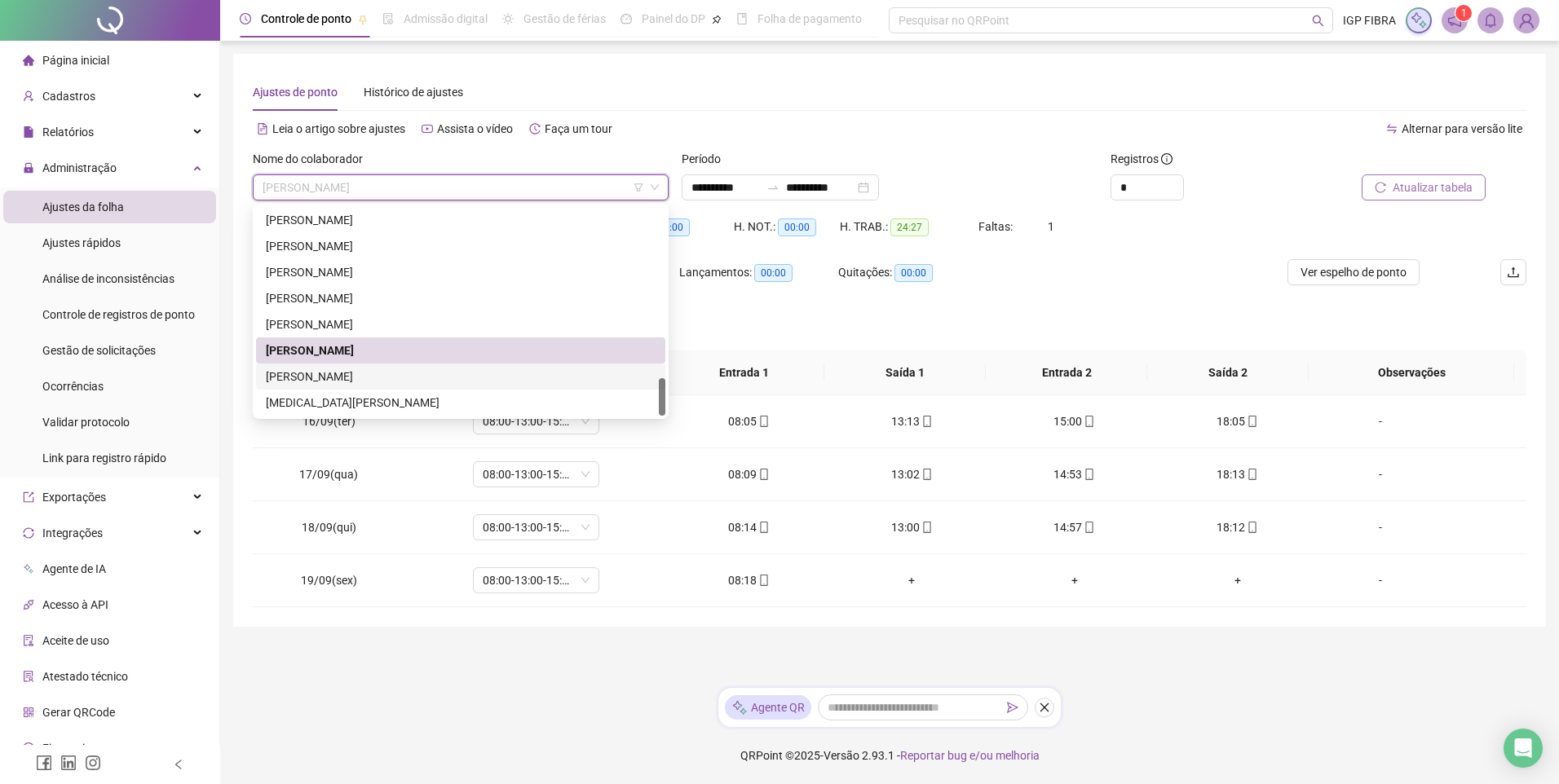
click at [343, 369] on div "WENDRA KELLY RODRIGUES NUNES" at bounding box center [460, 376] width 389 height 18
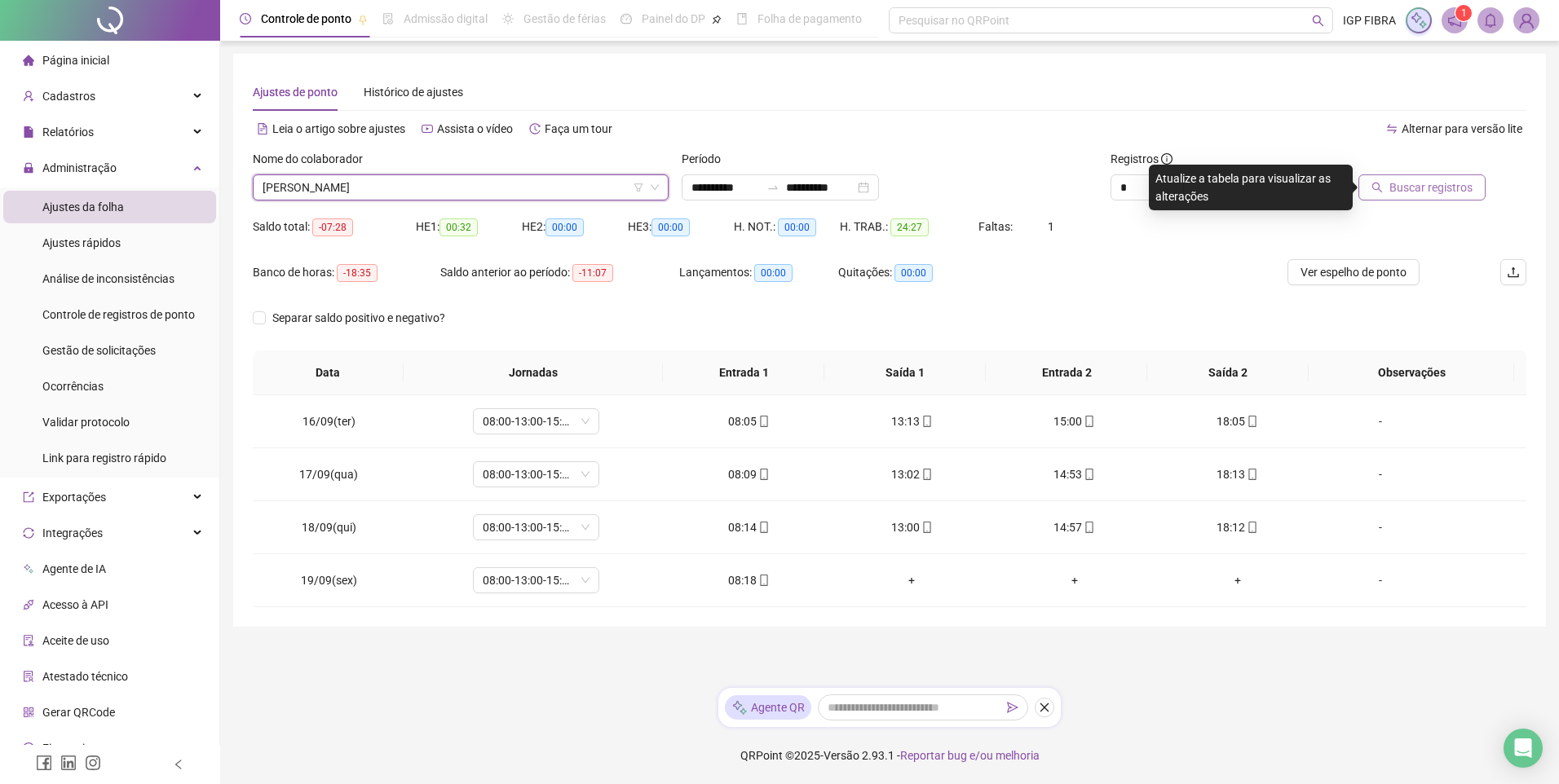
click at [1399, 192] on span "Buscar registros" at bounding box center [1431, 187] width 83 height 18
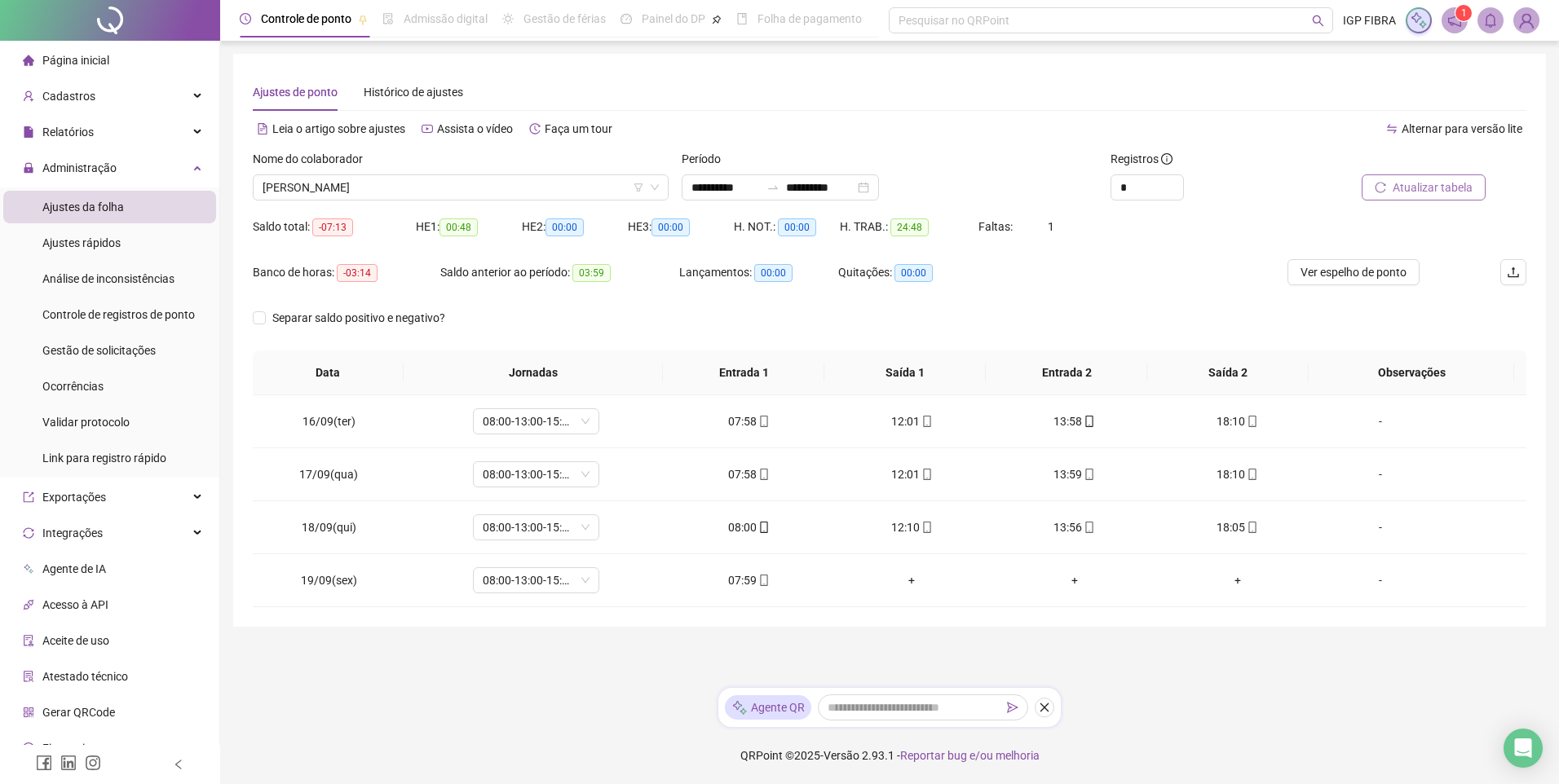
click at [411, 171] on div "Nome do colaborador" at bounding box center [460, 162] width 416 height 24
click at [373, 185] on span "WENDRA KELLY RODRIGUES NUNES" at bounding box center [460, 188] width 397 height 24
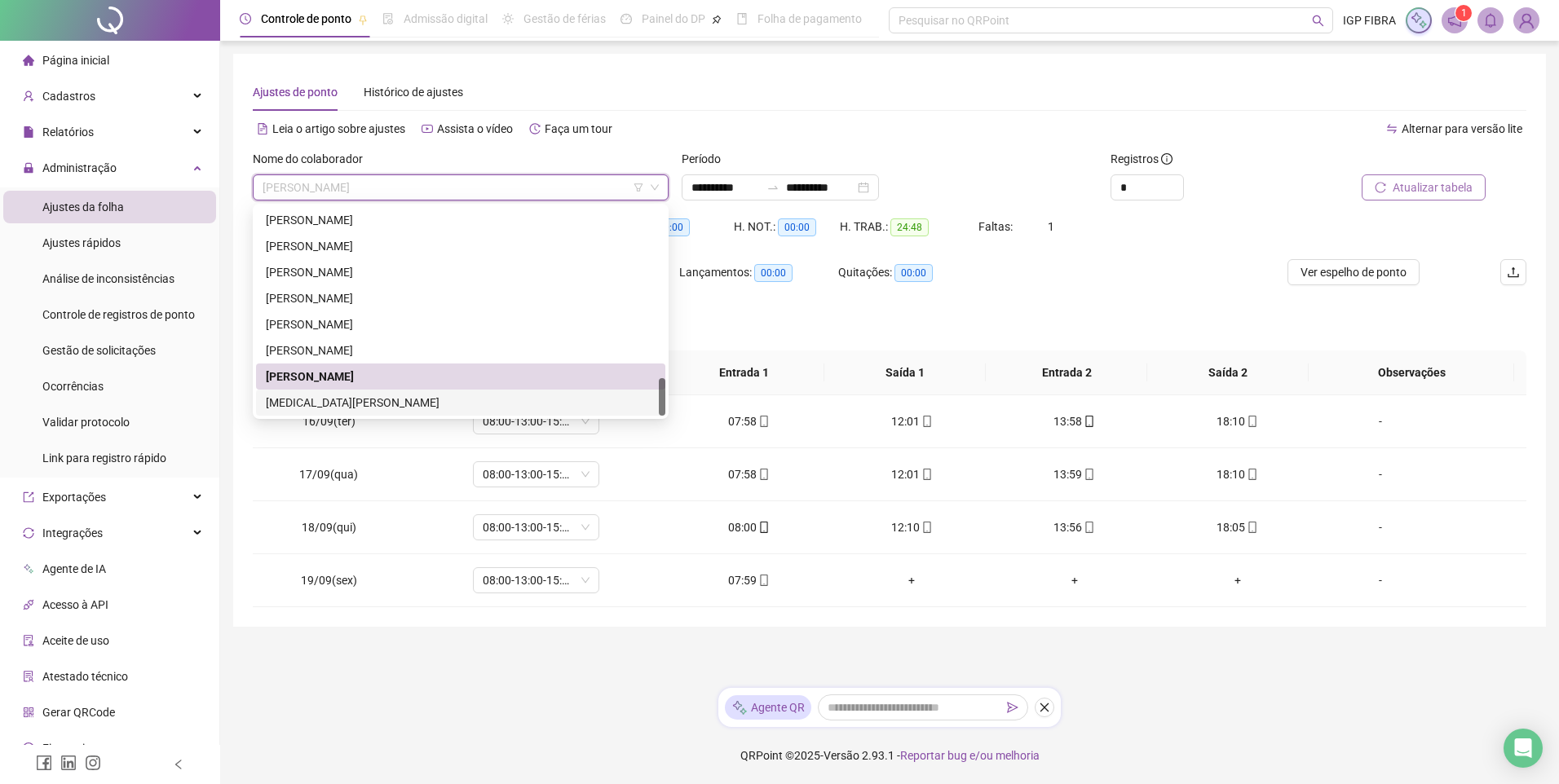
click at [343, 398] on div "YASMIN DE MATOS SOARES" at bounding box center [460, 402] width 389 height 18
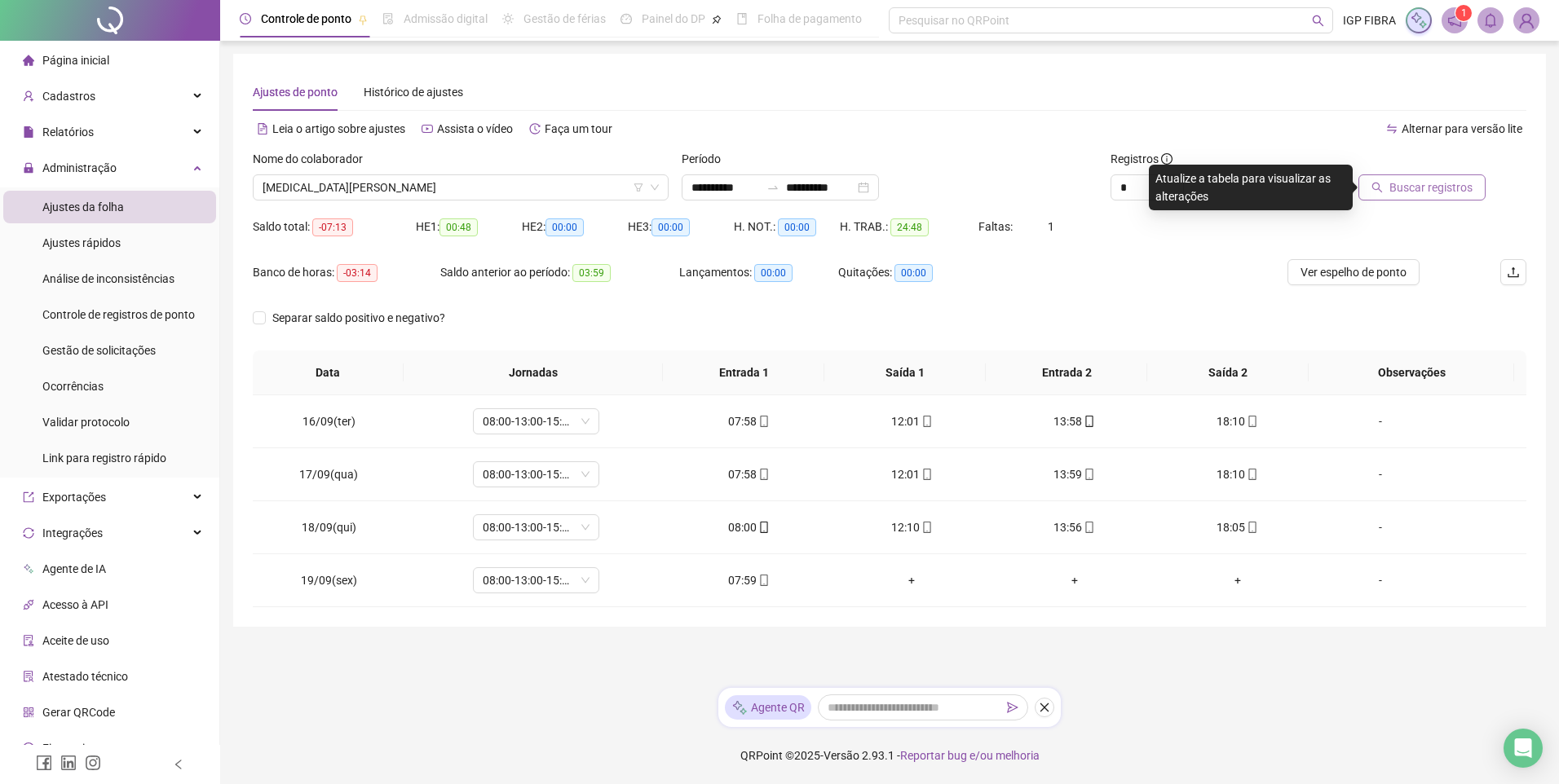
click at [1428, 184] on span "Buscar registros" at bounding box center [1431, 187] width 83 height 18
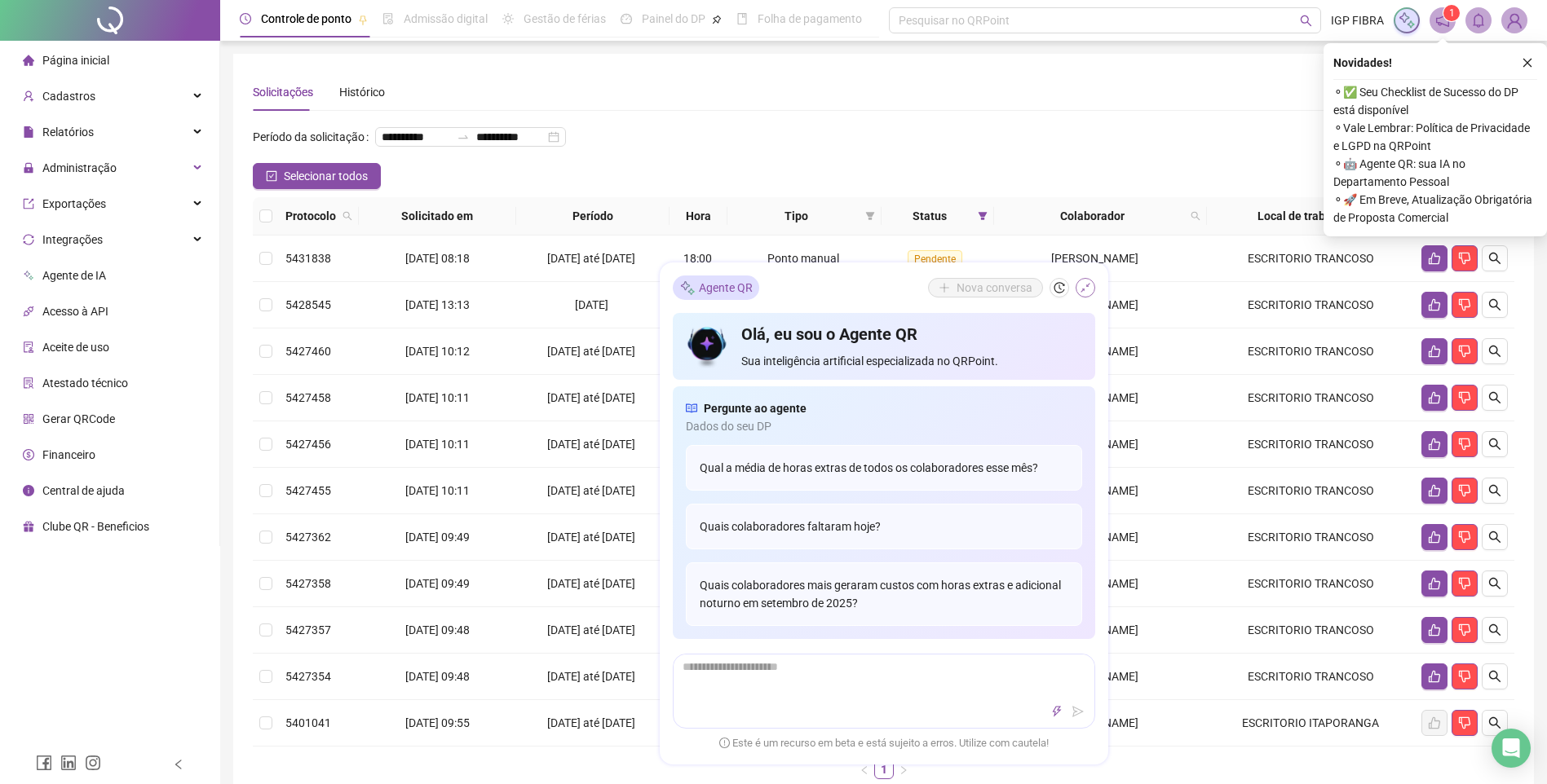
click at [1085, 282] on icon "shrink" at bounding box center [1085, 288] width 11 height 11
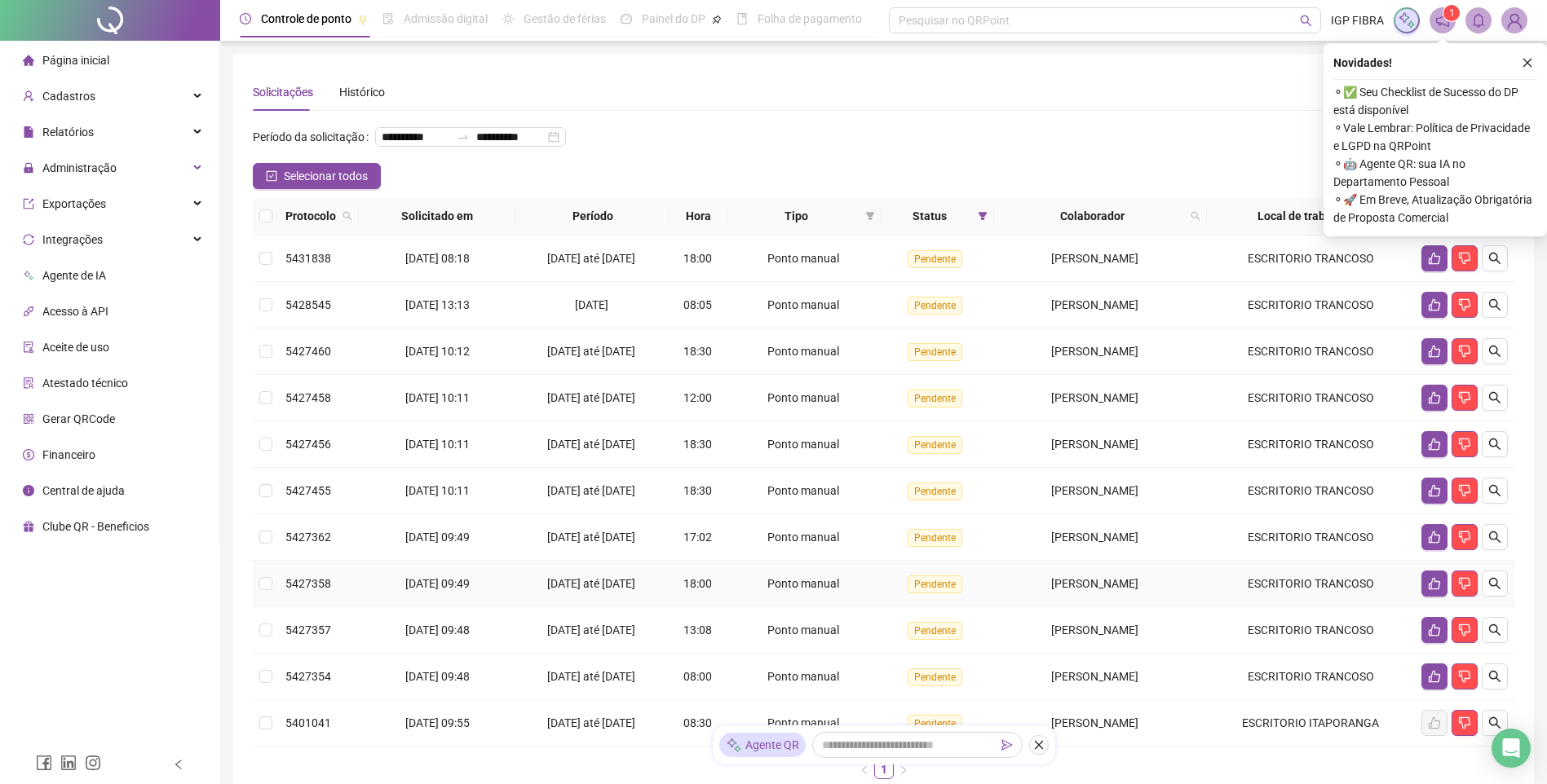
scroll to position [245, 0]
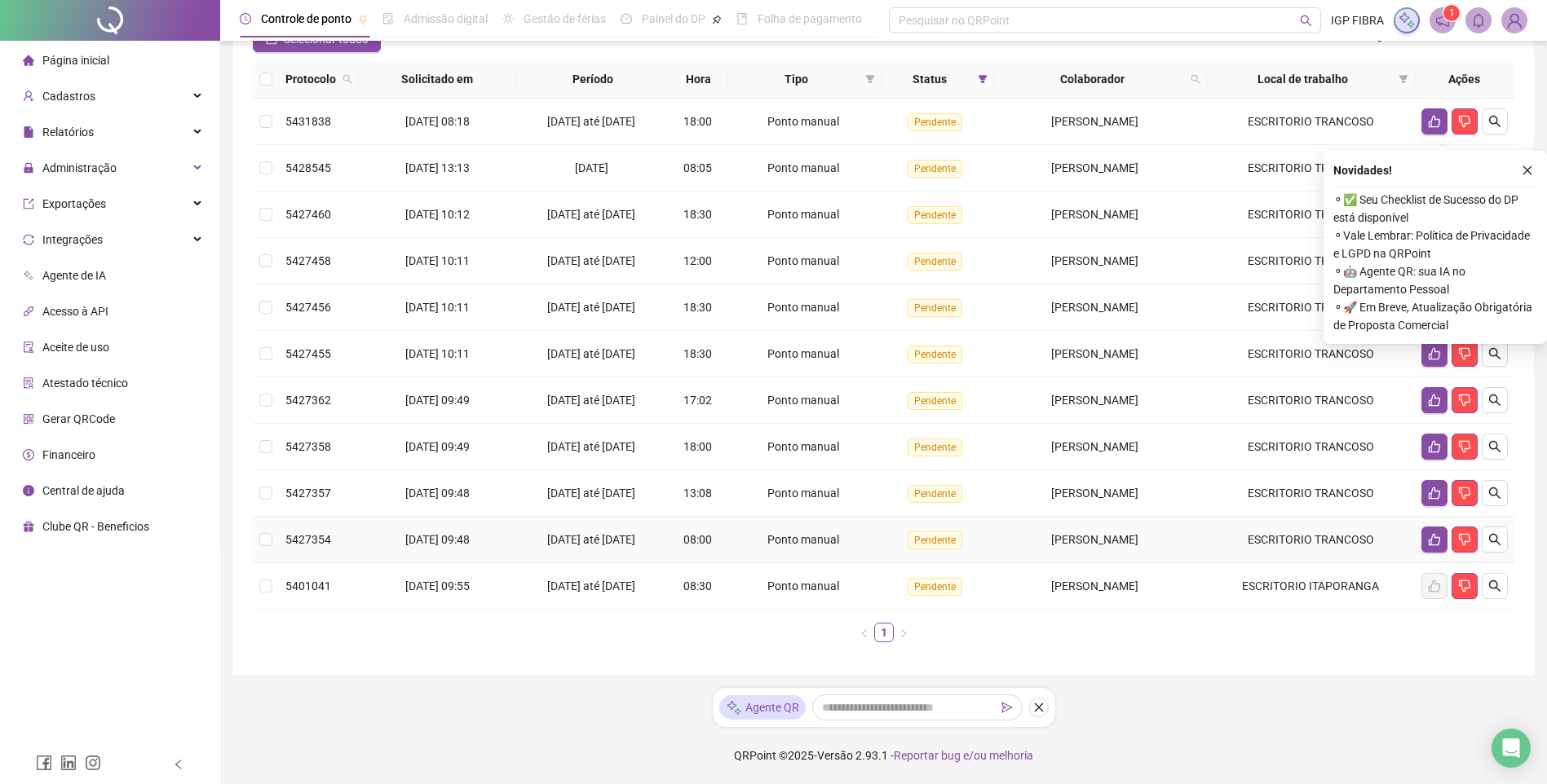
click at [617, 541] on div "14/09/2025 até 18/09/2025" at bounding box center [593, 539] width 141 height 18
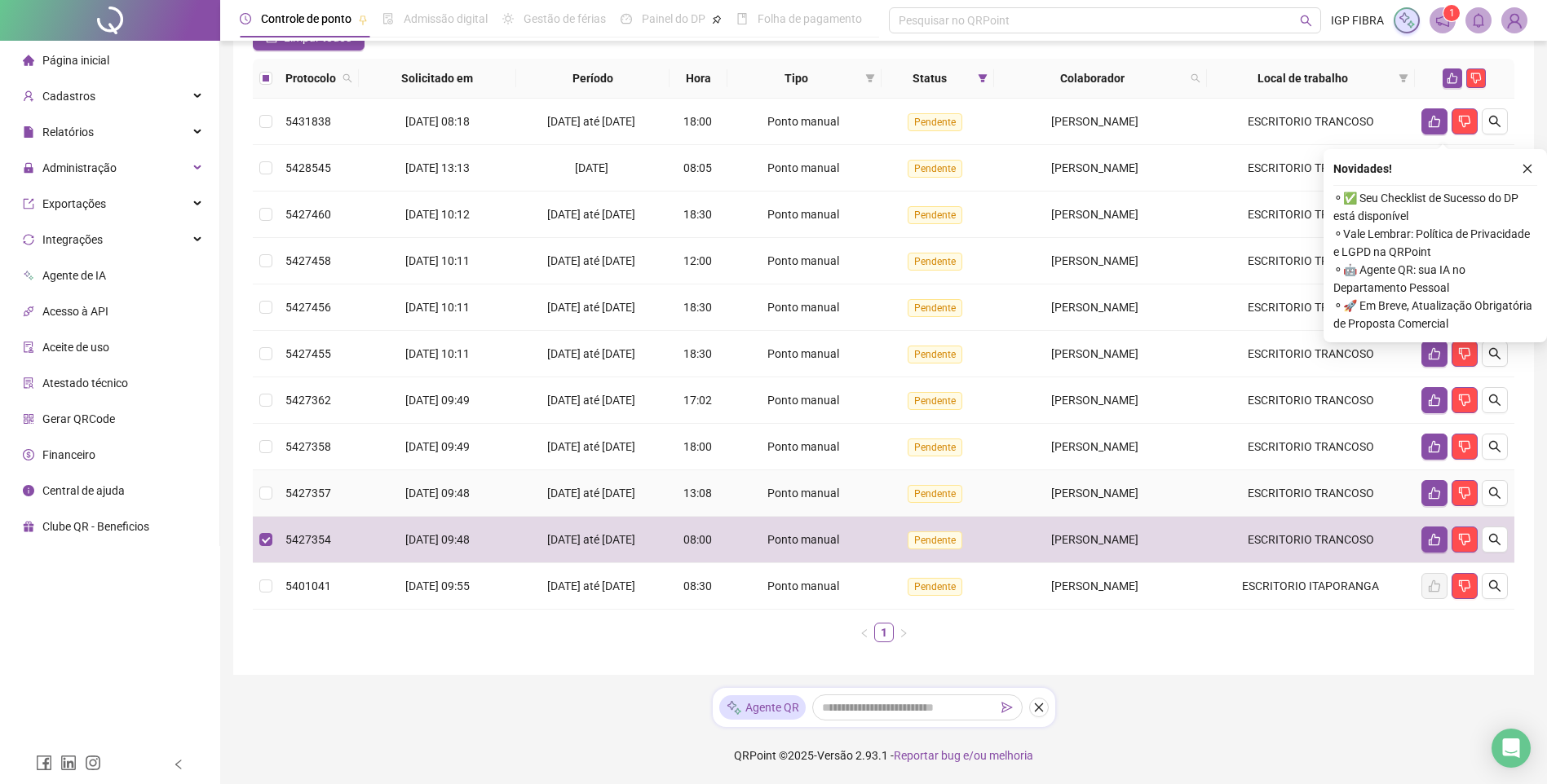
click at [615, 488] on span "14/09/2025 até 18/09/2025" at bounding box center [591, 493] width 88 height 13
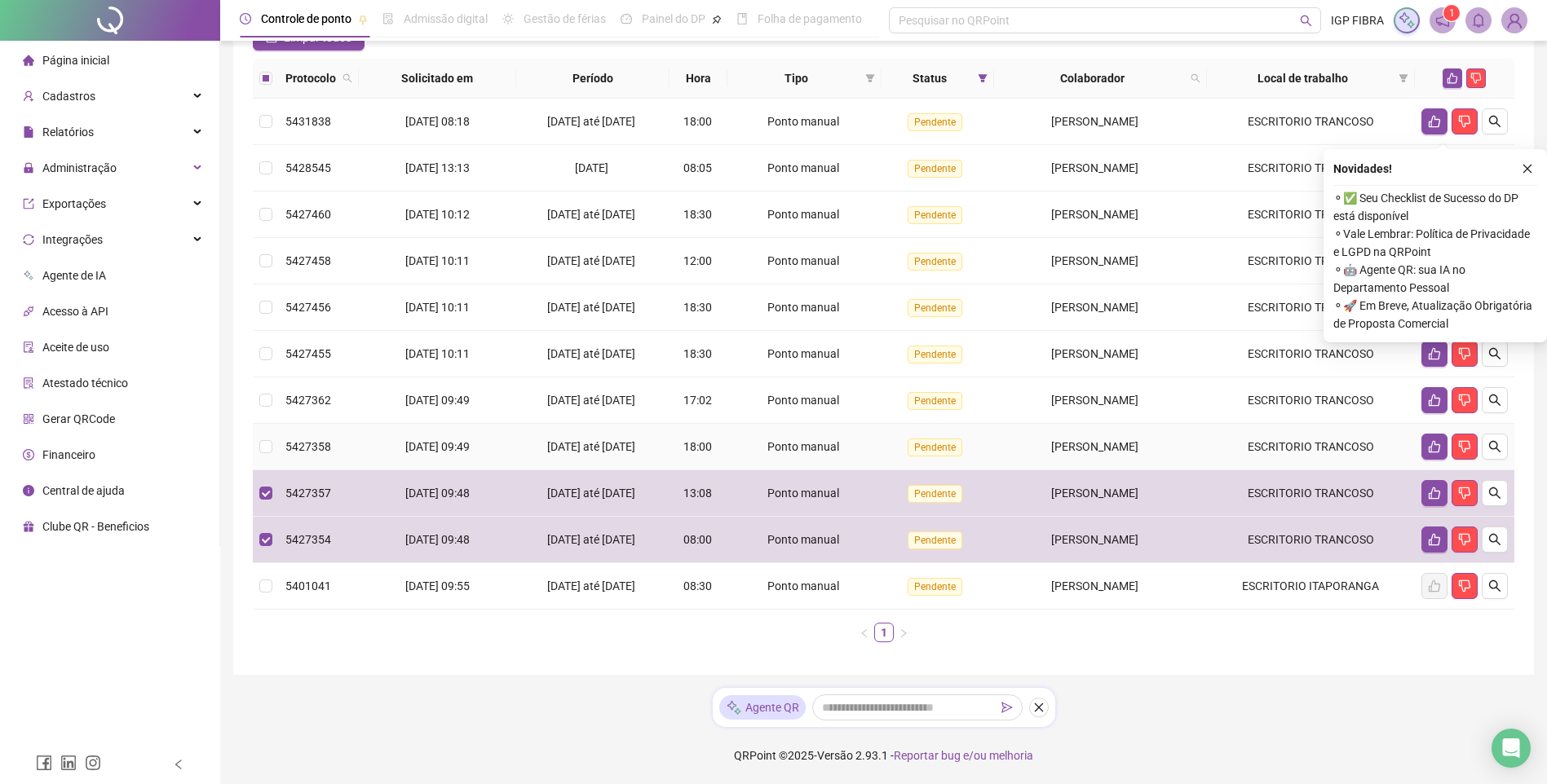
click at [612, 440] on span "14/09/2025 até 18/09/2025" at bounding box center [591, 447] width 88 height 13
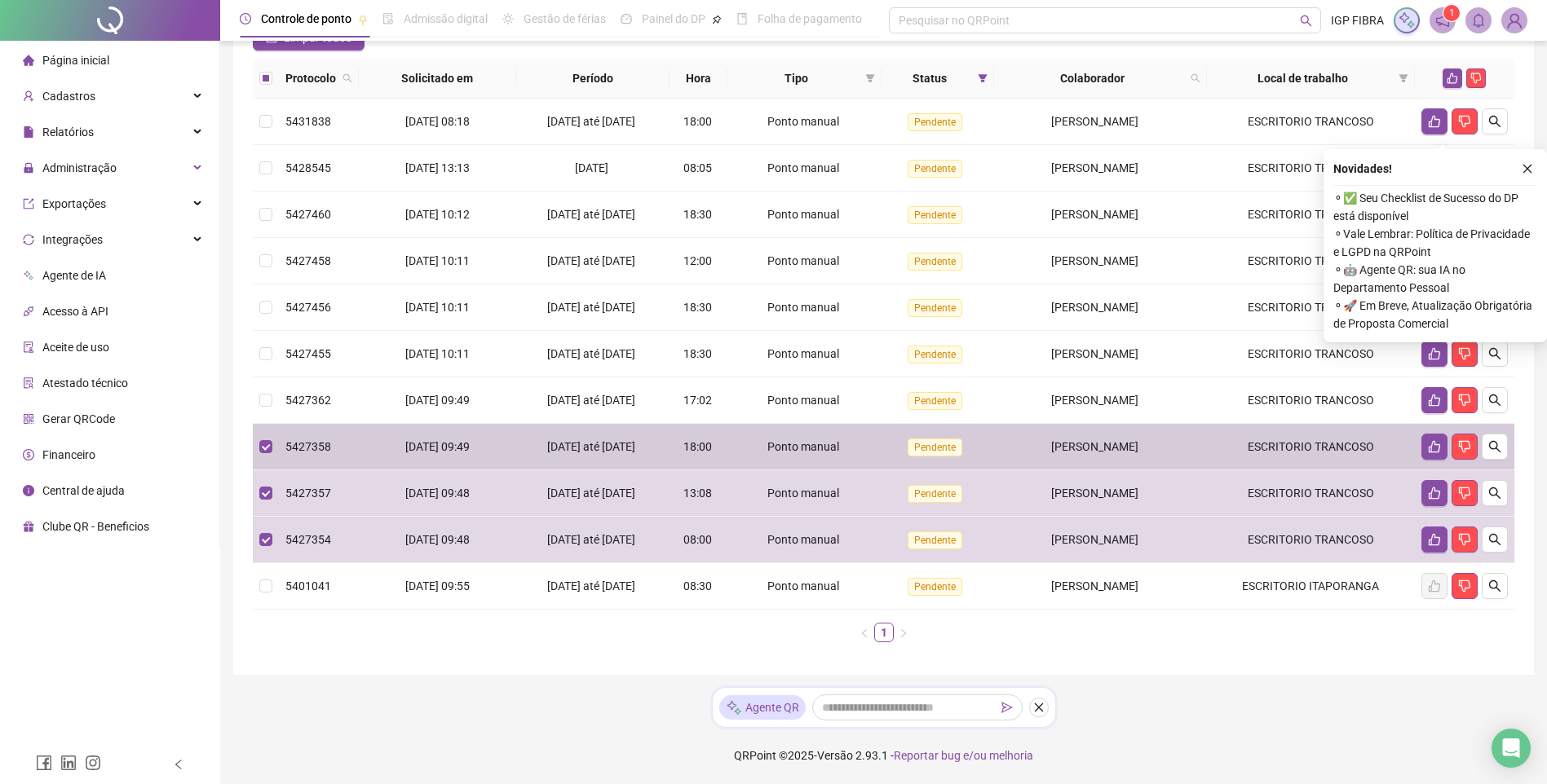
click at [634, 391] on div "16/09/2025 até 18/09/2025" at bounding box center [593, 399] width 141 height 18
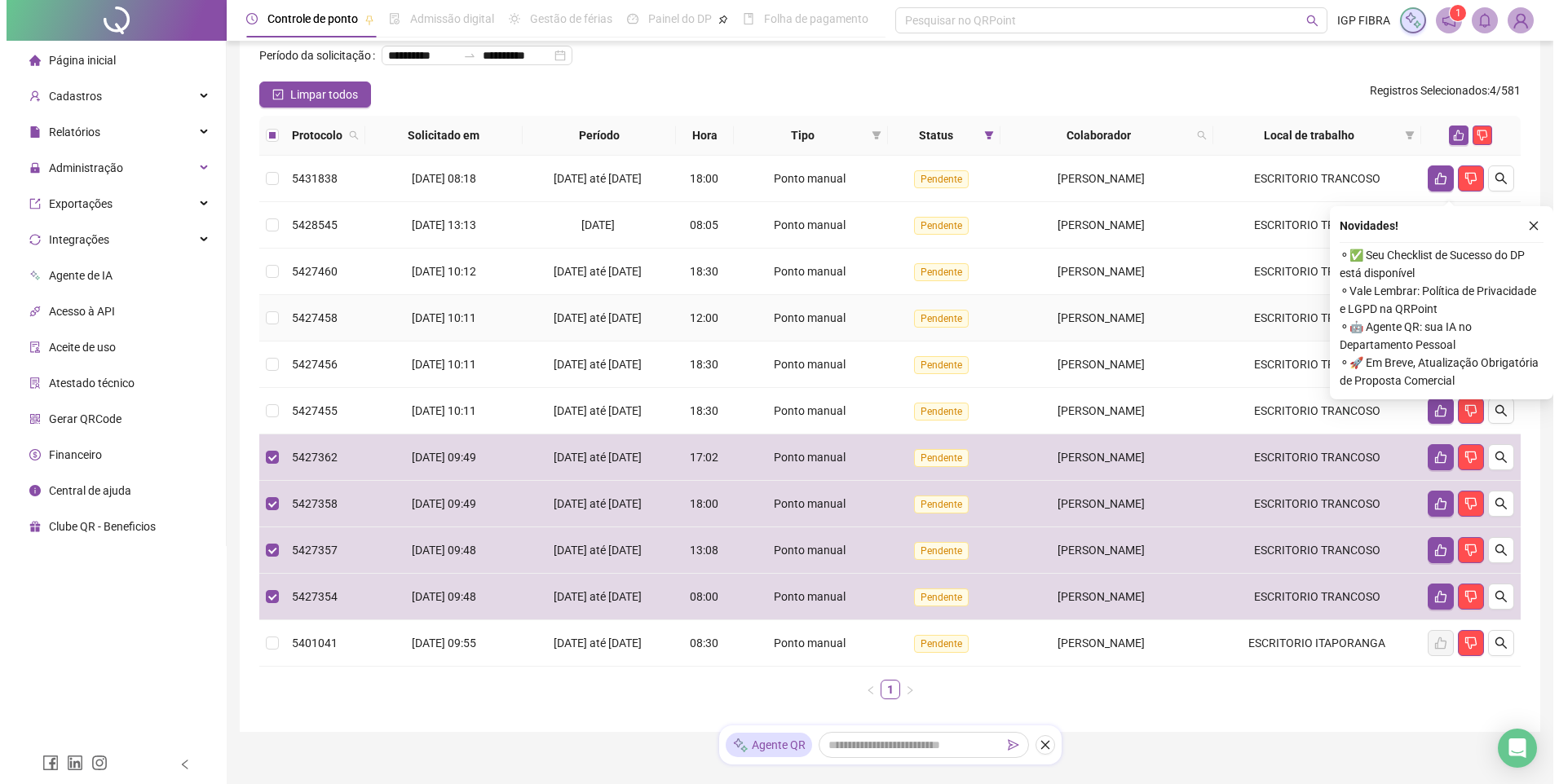
scroll to position [0, 0]
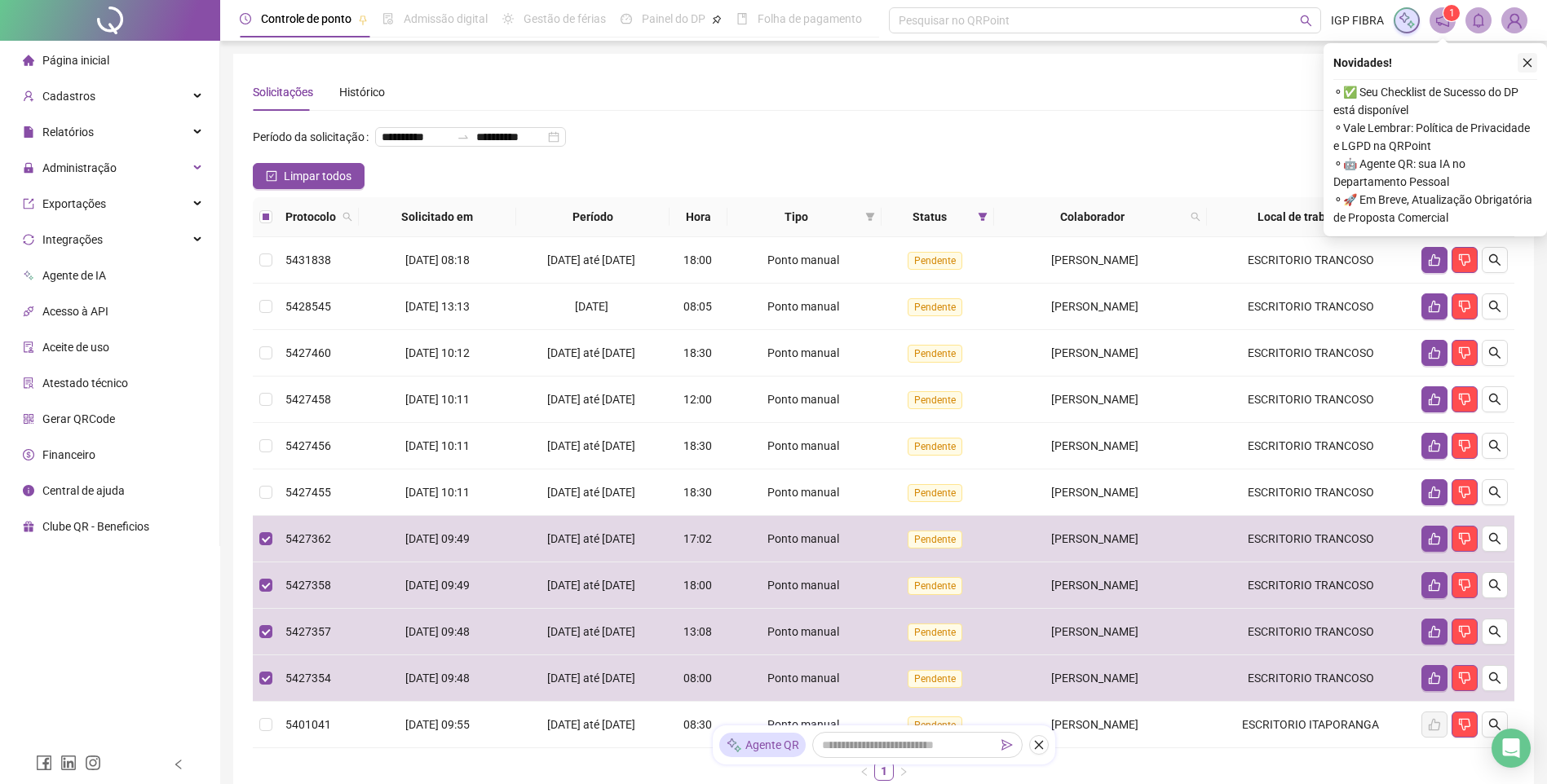
click at [1531, 67] on icon "close" at bounding box center [1527, 63] width 11 height 11
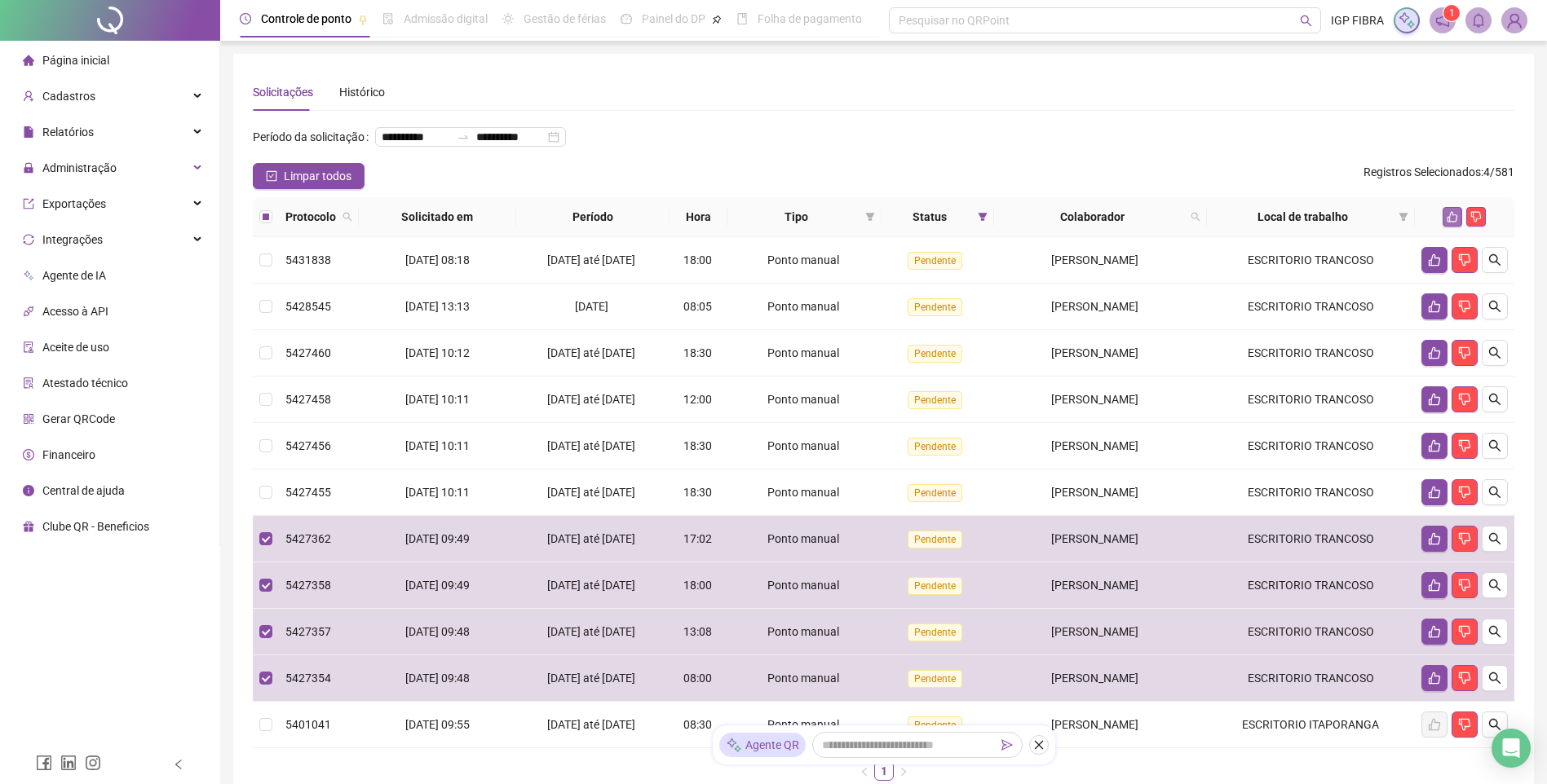
click at [1449, 223] on icon "like" at bounding box center [1452, 216] width 11 height 11
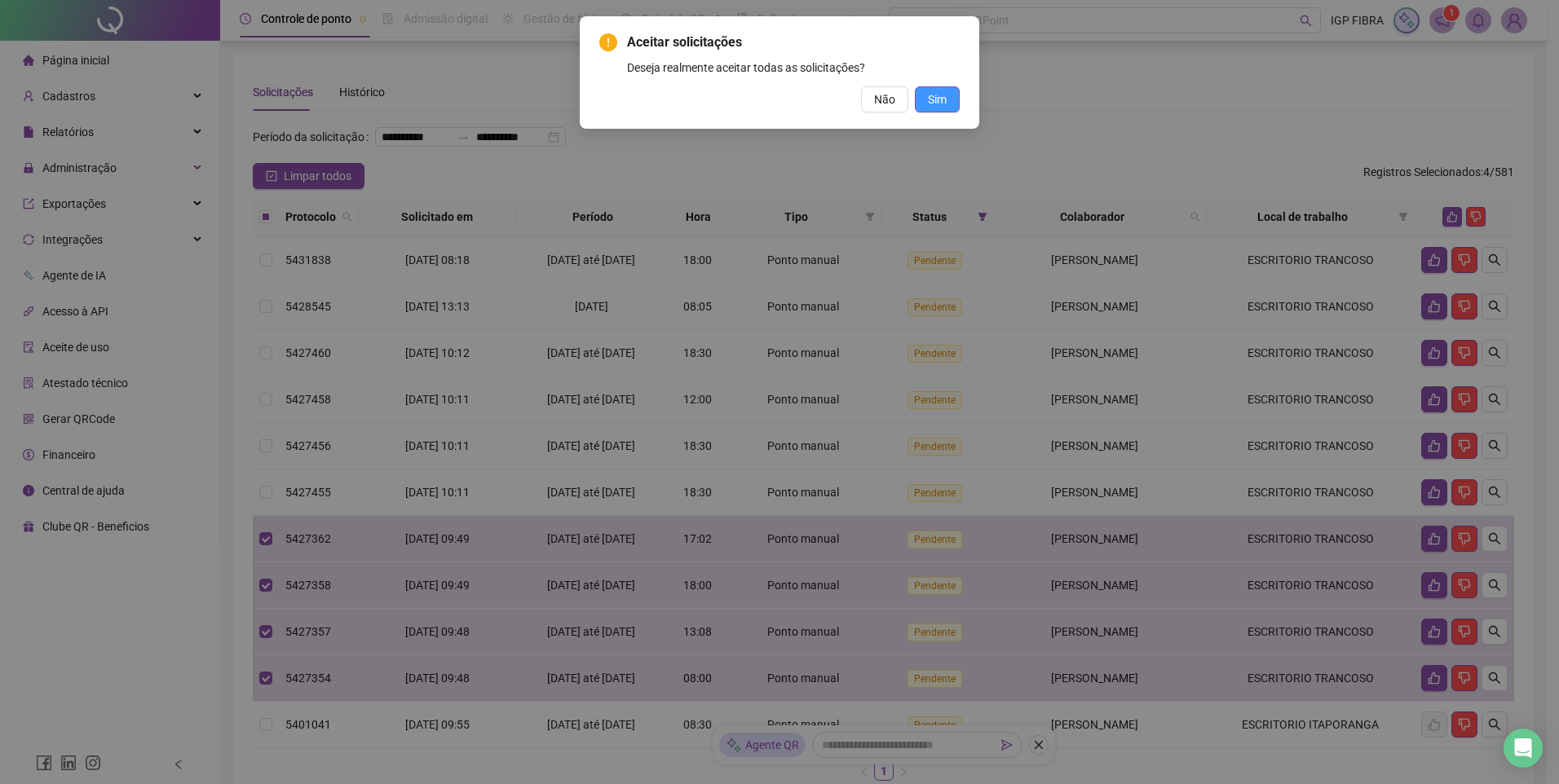
click at [940, 93] on span "Sim" at bounding box center [937, 99] width 18 height 18
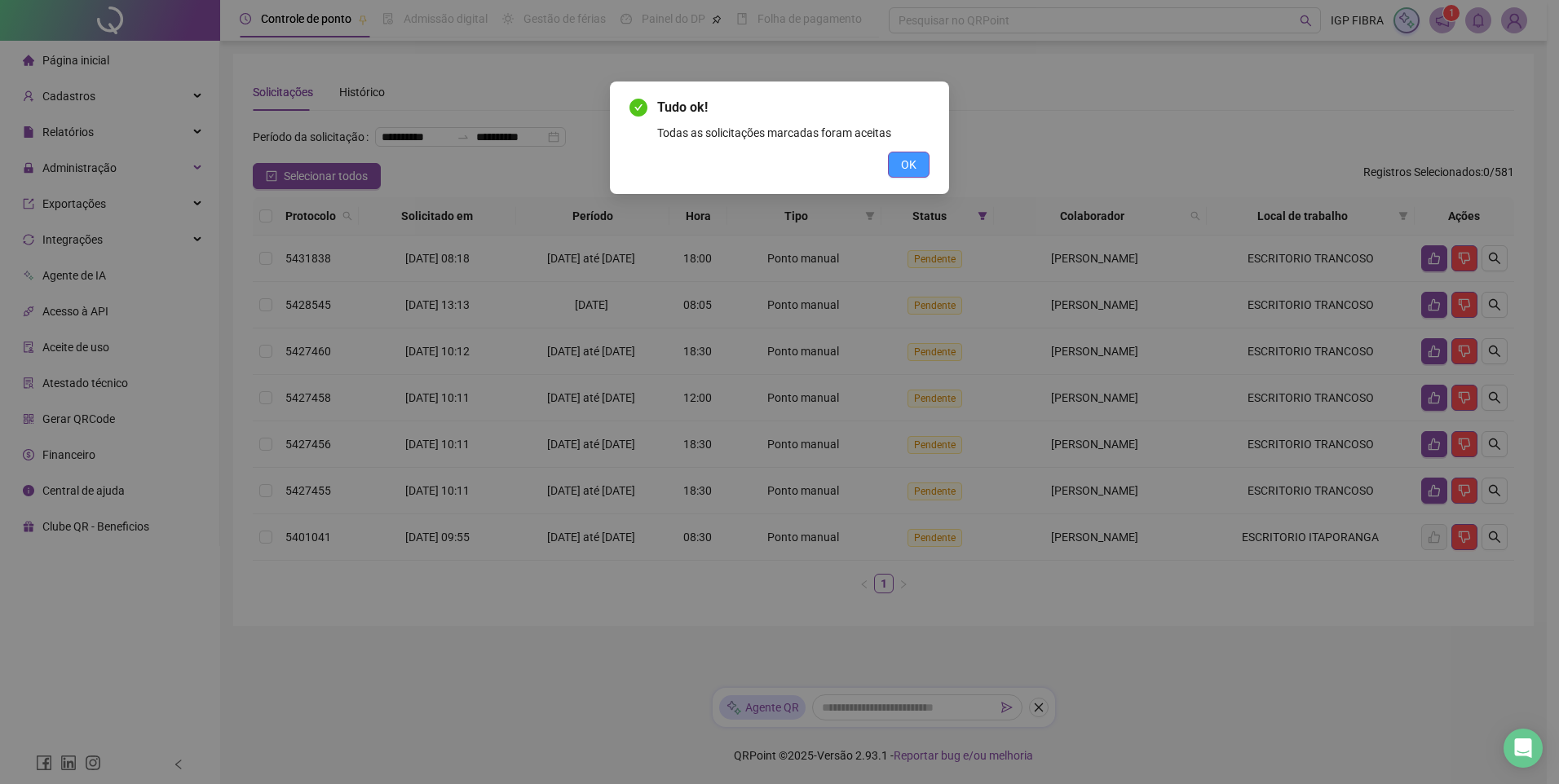
click at [899, 163] on button "OK" at bounding box center [908, 165] width 42 height 26
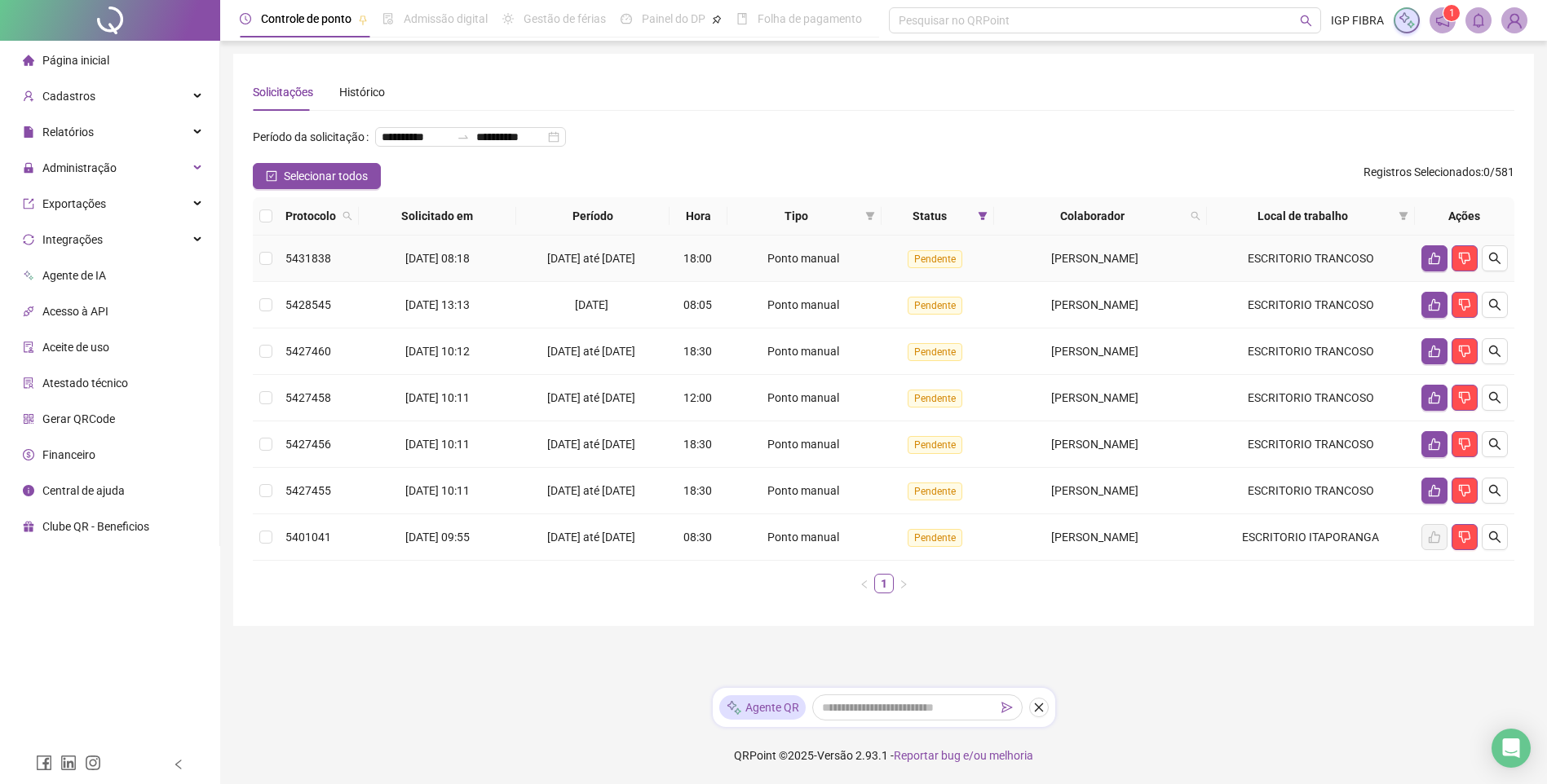
click at [606, 265] on span "18/09/2025 até 19/09/2025" at bounding box center [591, 258] width 88 height 13
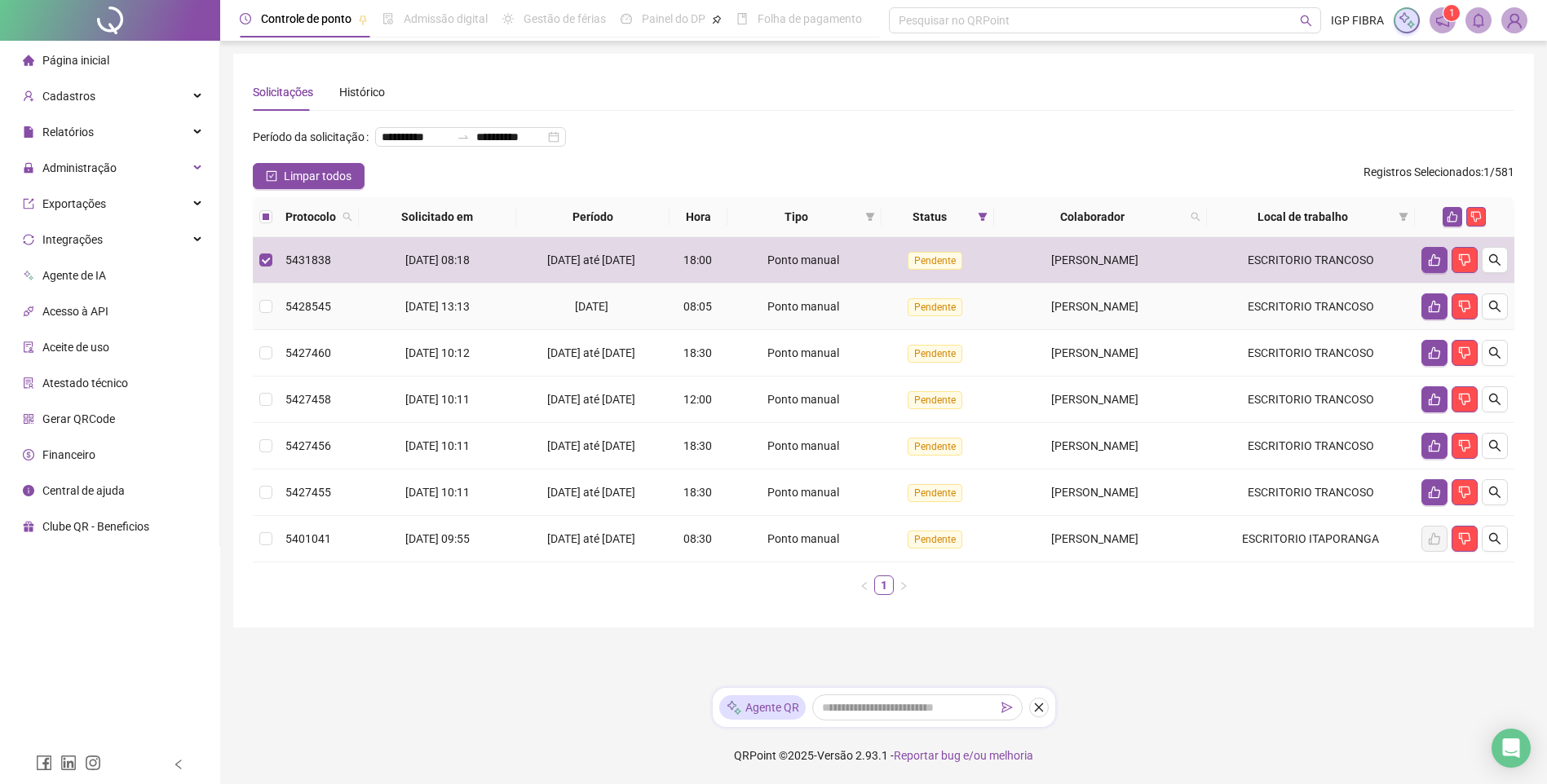
click at [769, 315] on div "Ponto manual" at bounding box center [804, 306] width 141 height 18
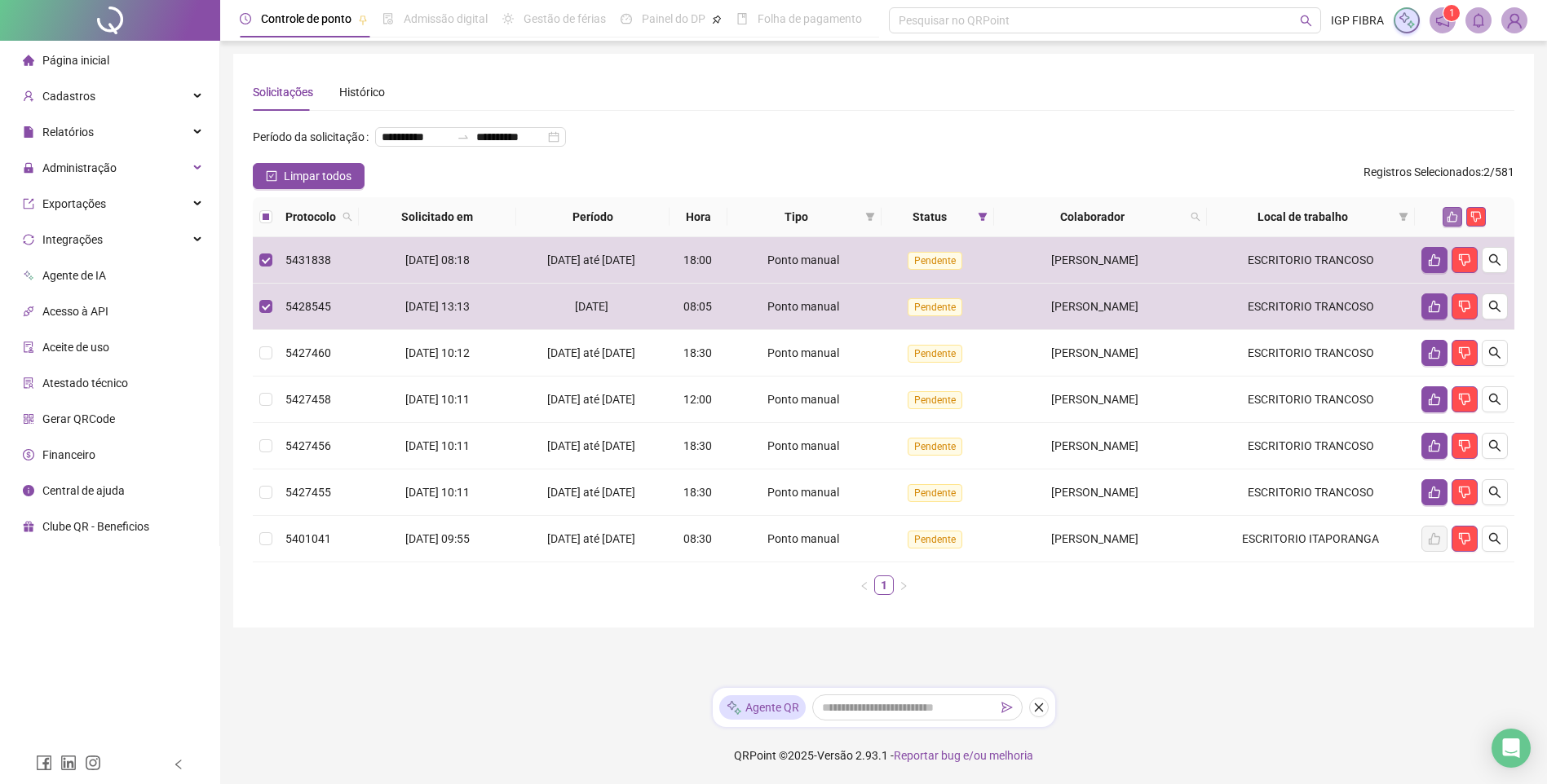
click at [1447, 223] on icon "like" at bounding box center [1452, 216] width 11 height 11
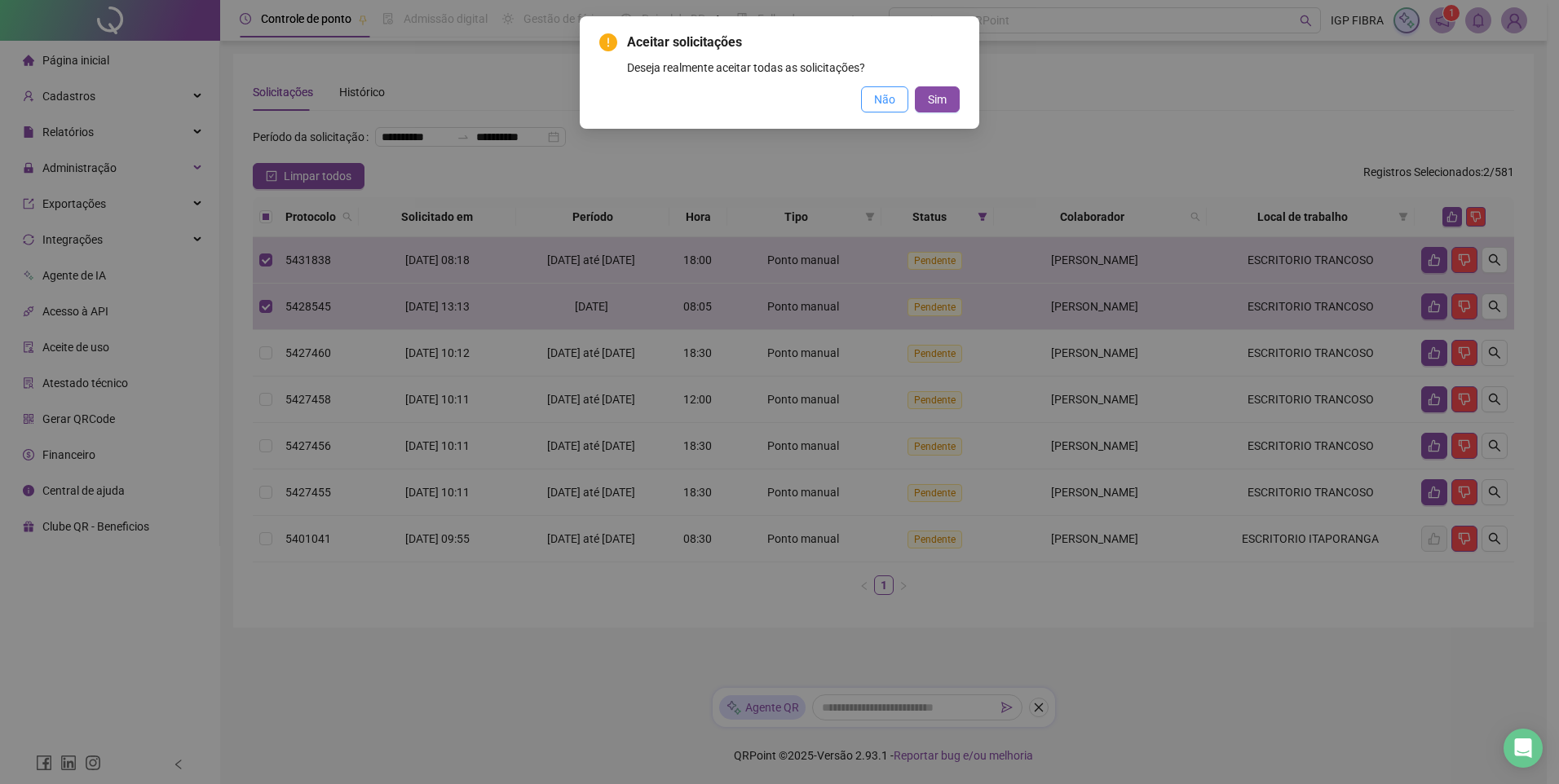
click at [891, 98] on span "Não" at bounding box center [884, 99] width 21 height 18
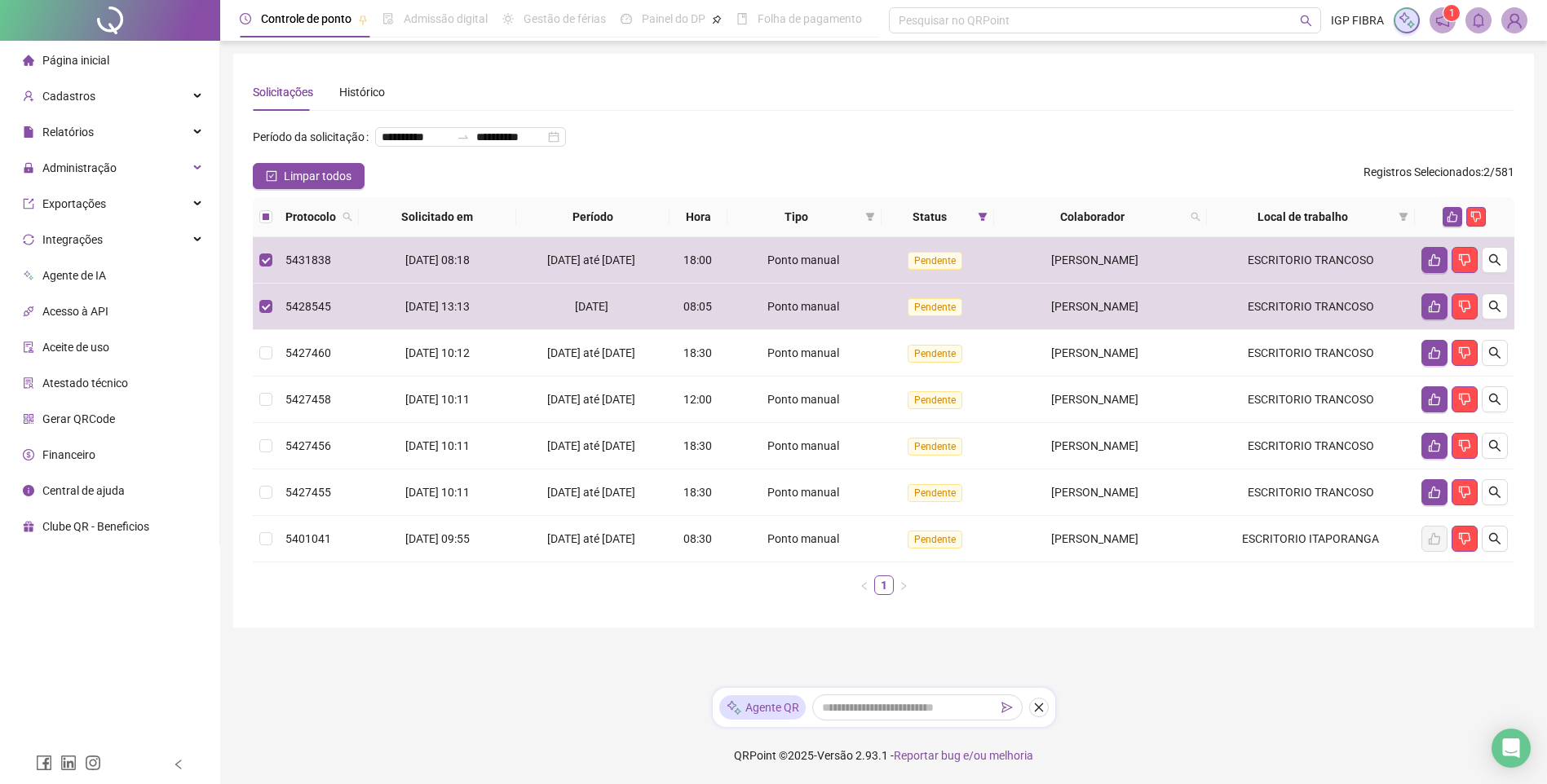
click at [906, 119] on div "**********" at bounding box center [883, 340] width 1261 height 534
click at [1458, 223] on icon "like" at bounding box center [1452, 216] width 11 height 11
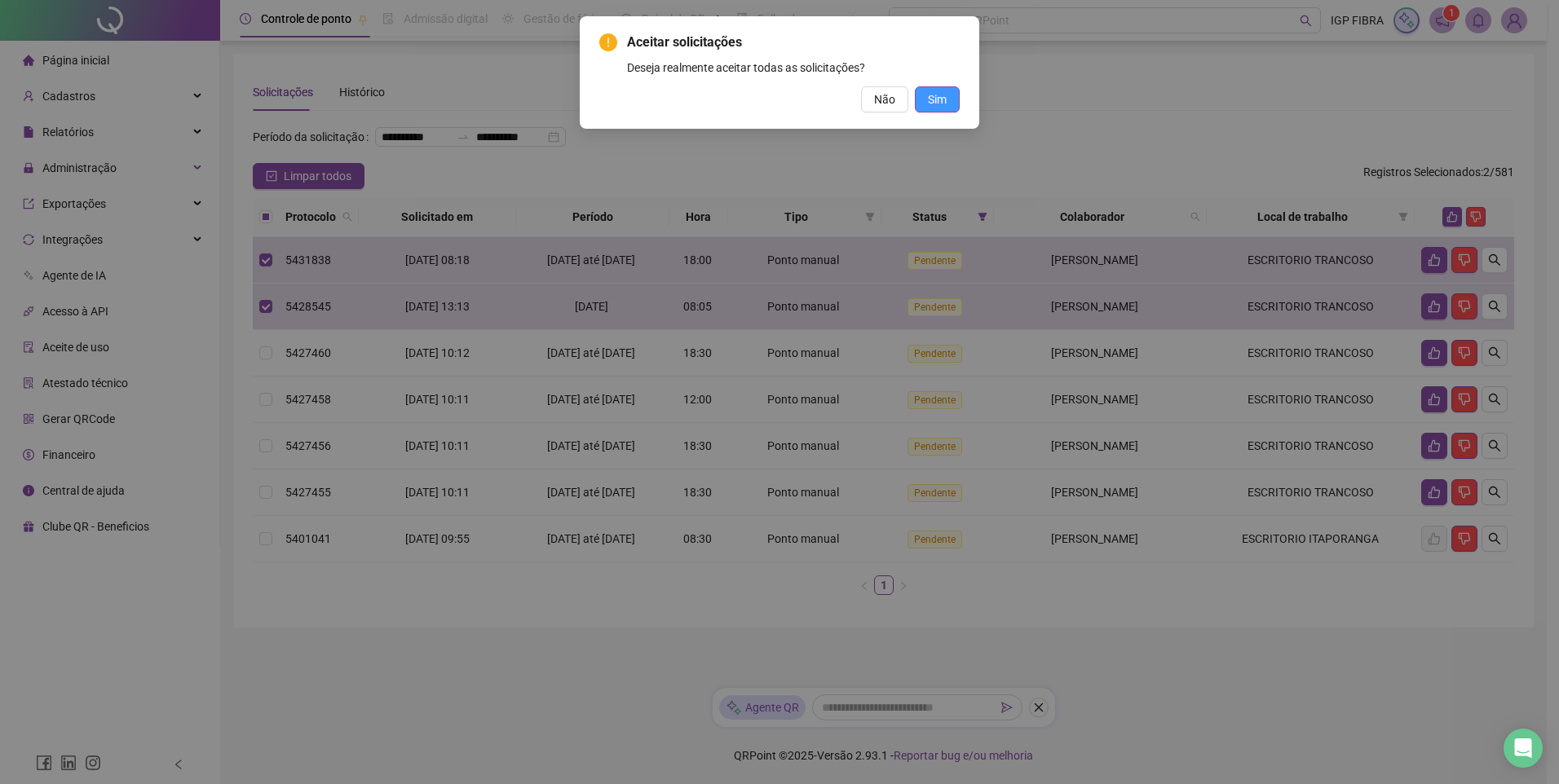
click at [920, 104] on button "Sim" at bounding box center [937, 99] width 44 height 26
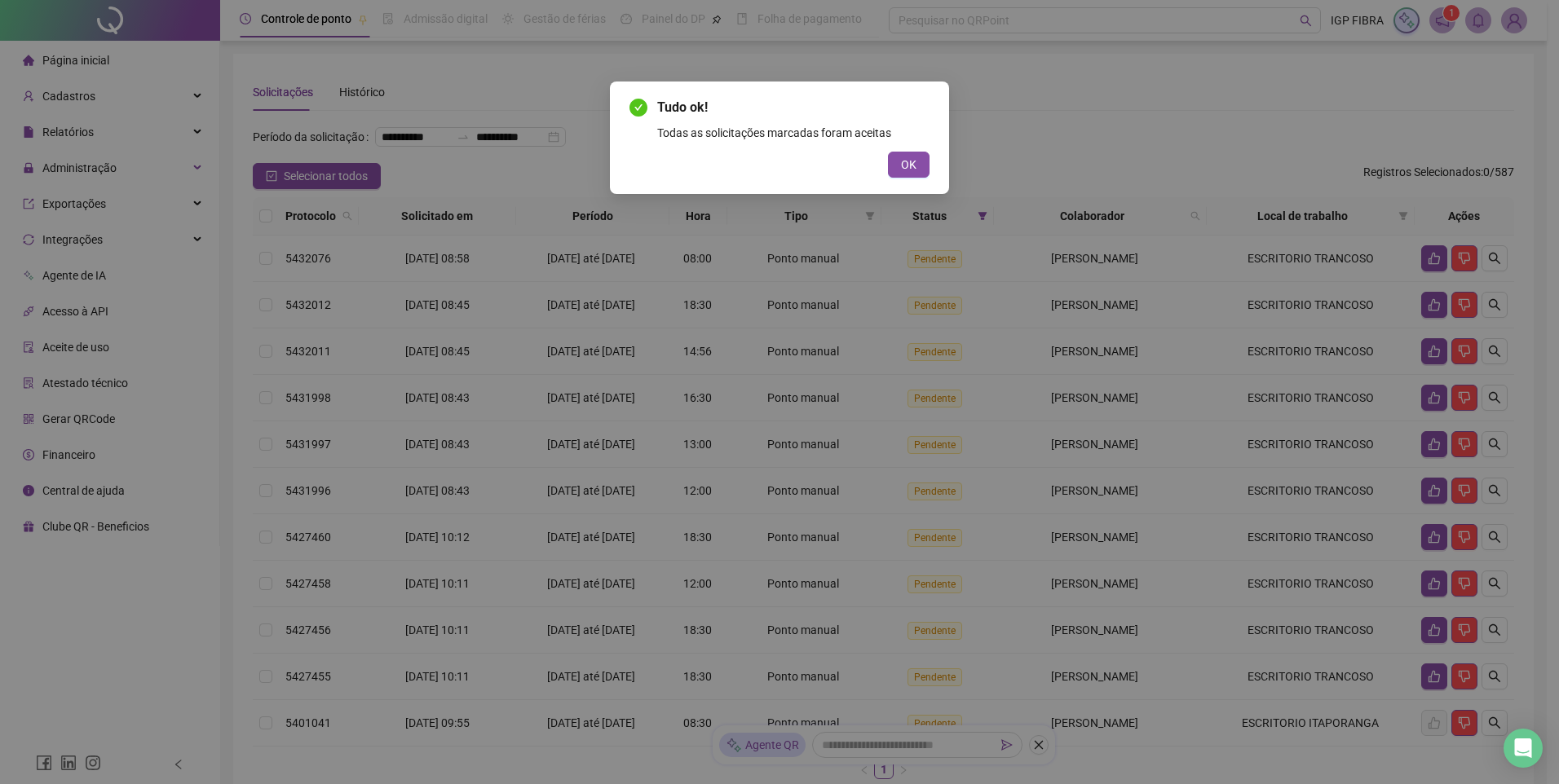
click at [886, 158] on div "OK" at bounding box center [780, 165] width 300 height 26
click at [907, 174] on button "OK" at bounding box center [908, 165] width 42 height 26
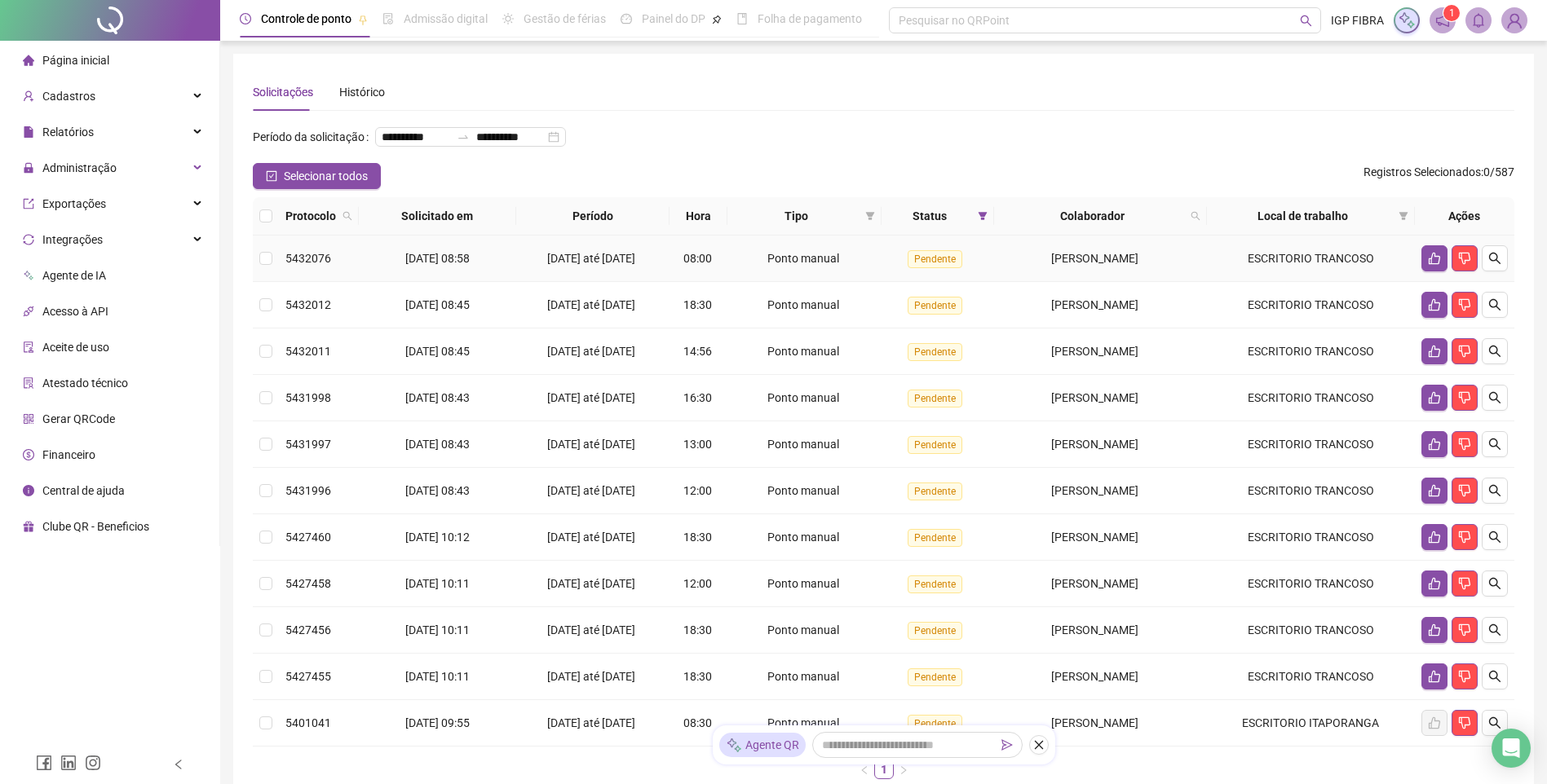
click at [647, 267] on div "15/09/2025 até 19/09/2025" at bounding box center [593, 258] width 141 height 18
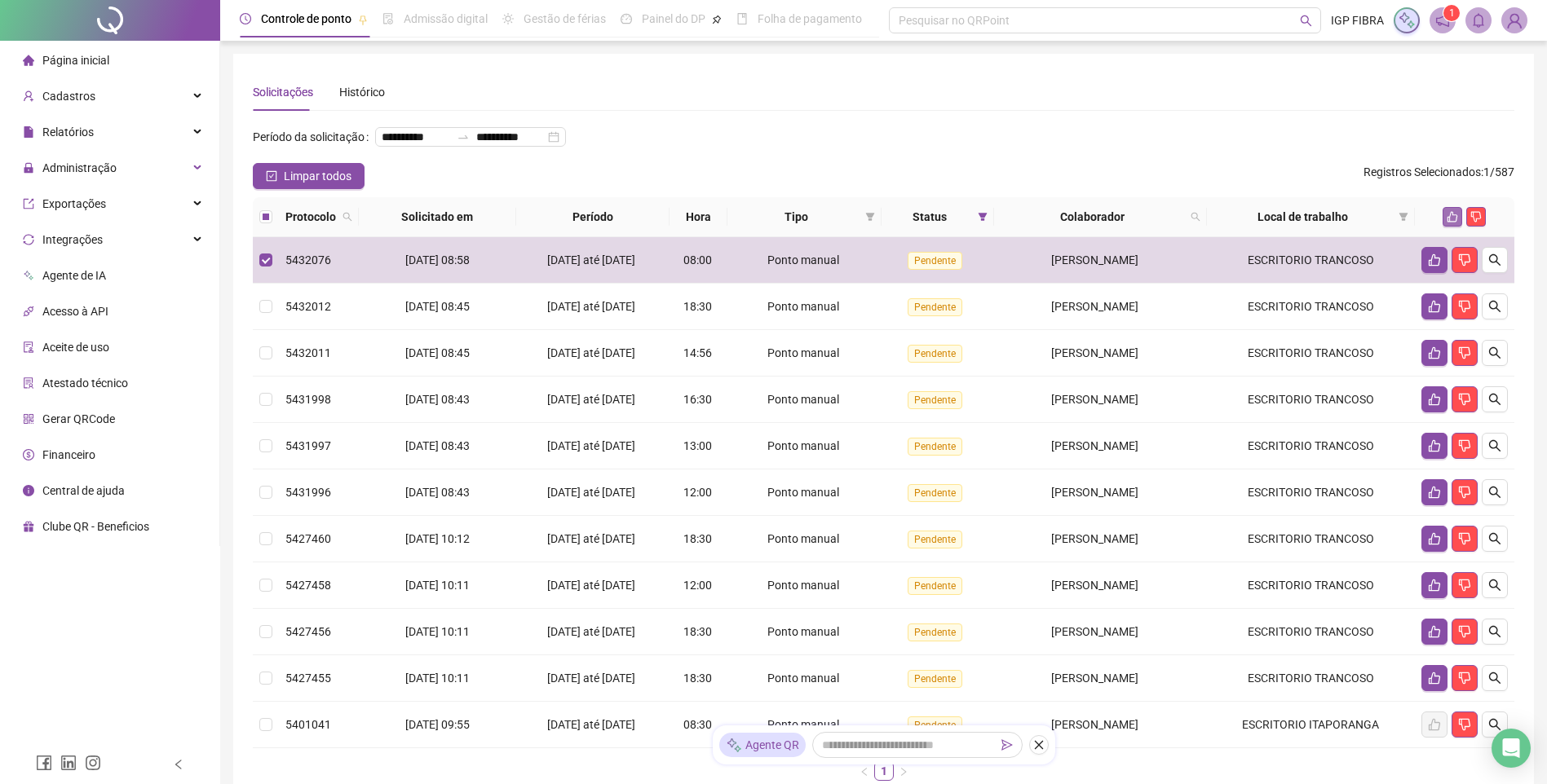
click at [1461, 227] on button "button" at bounding box center [1452, 216] width 19 height 19
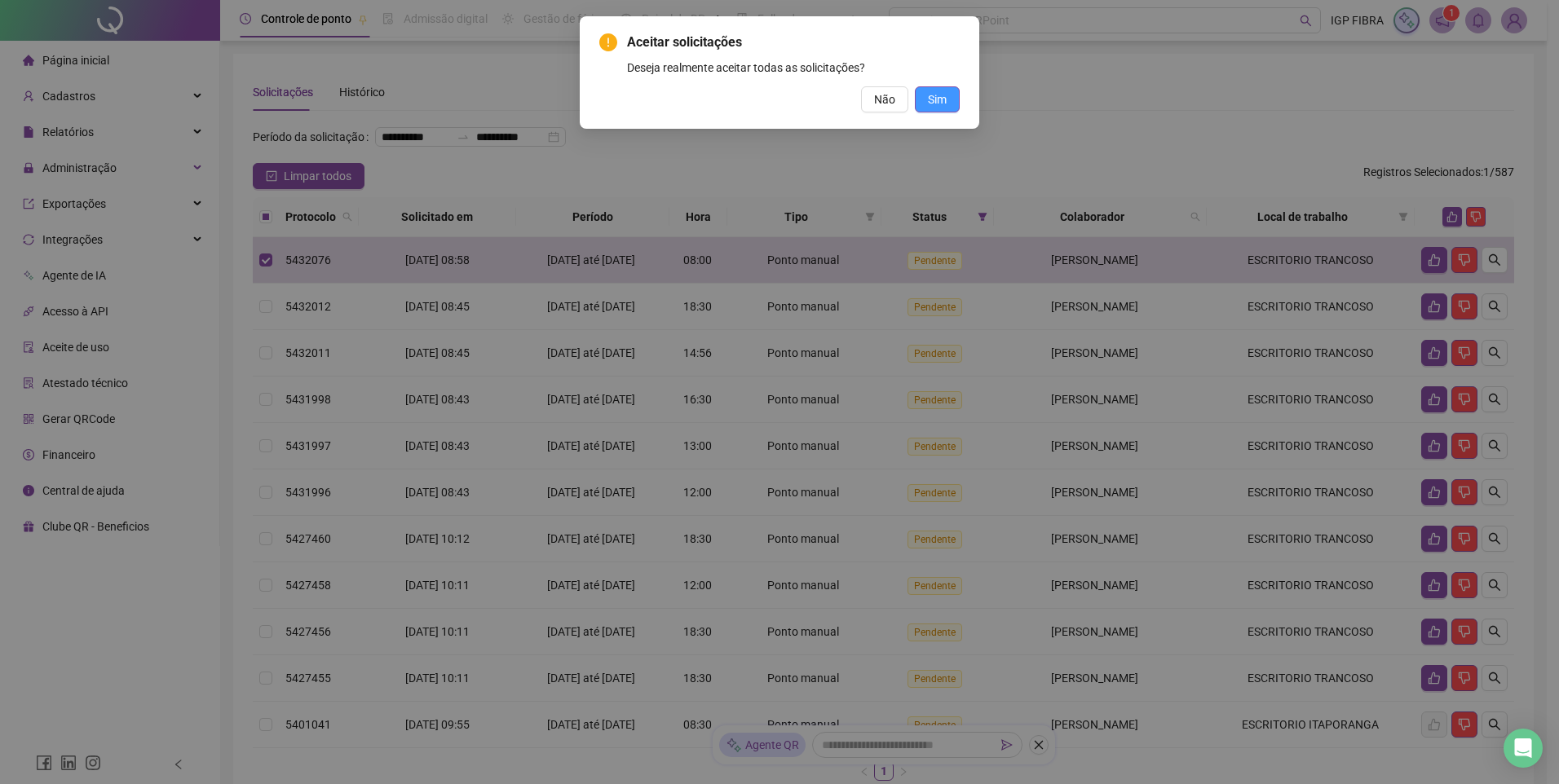
click at [948, 109] on button "Sim" at bounding box center [937, 99] width 44 height 26
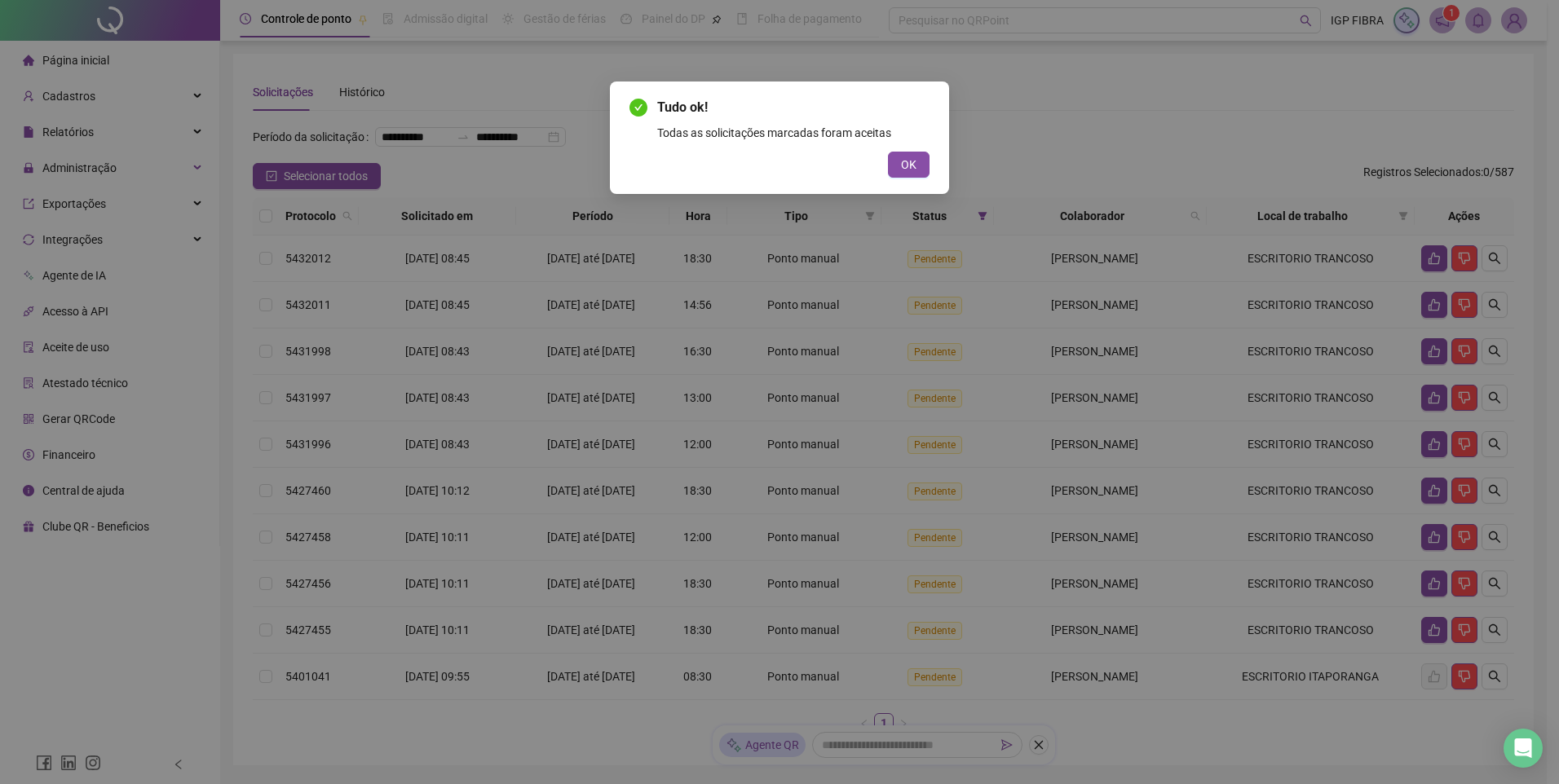
click at [934, 145] on div "Tudo ok! Todas as solicitações marcadas foram aceitas OK" at bounding box center [780, 138] width 339 height 113
click at [918, 166] on button "OK" at bounding box center [908, 165] width 42 height 26
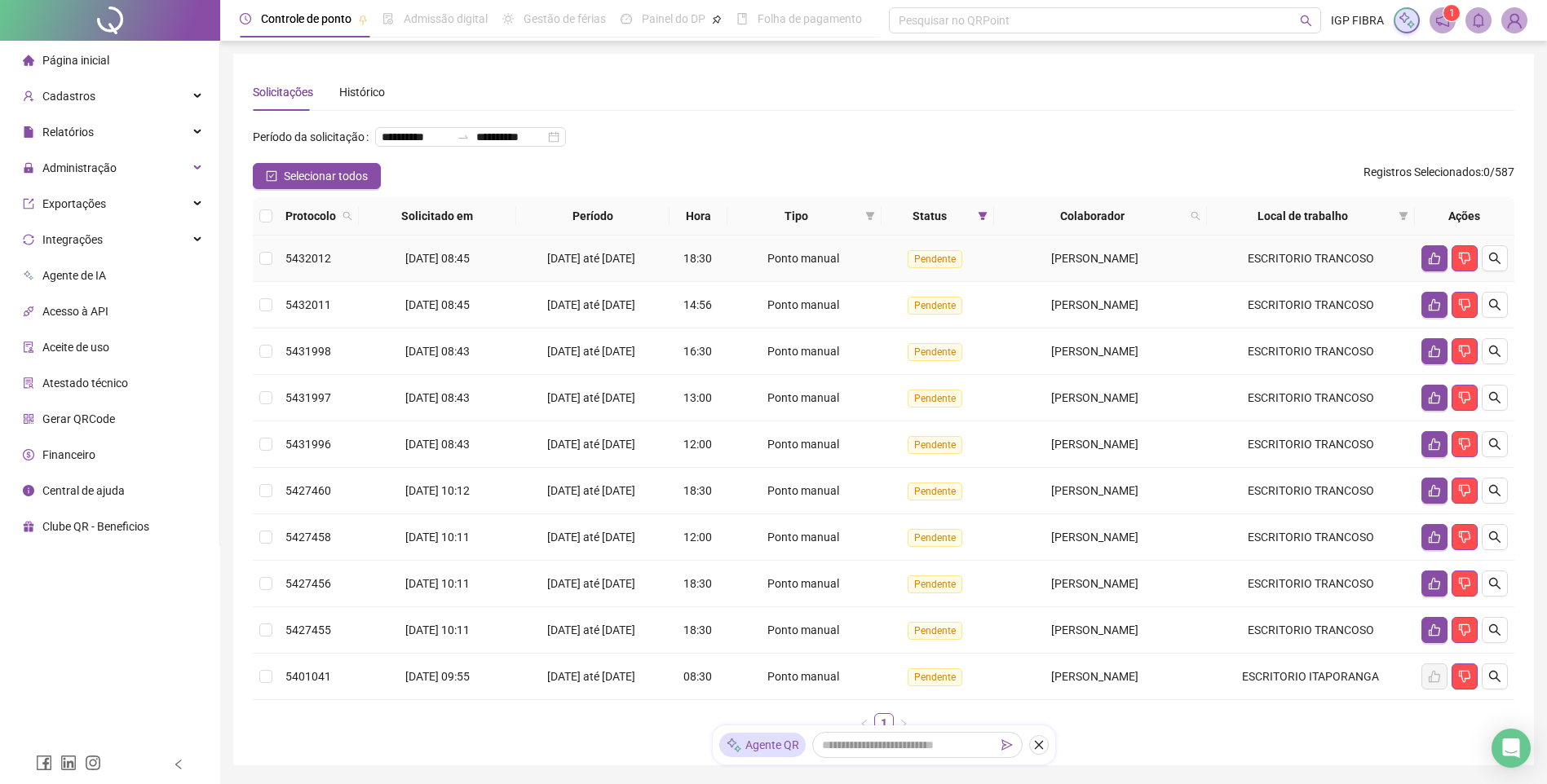
click at [755, 267] on div "Ponto manual" at bounding box center [804, 258] width 141 height 18
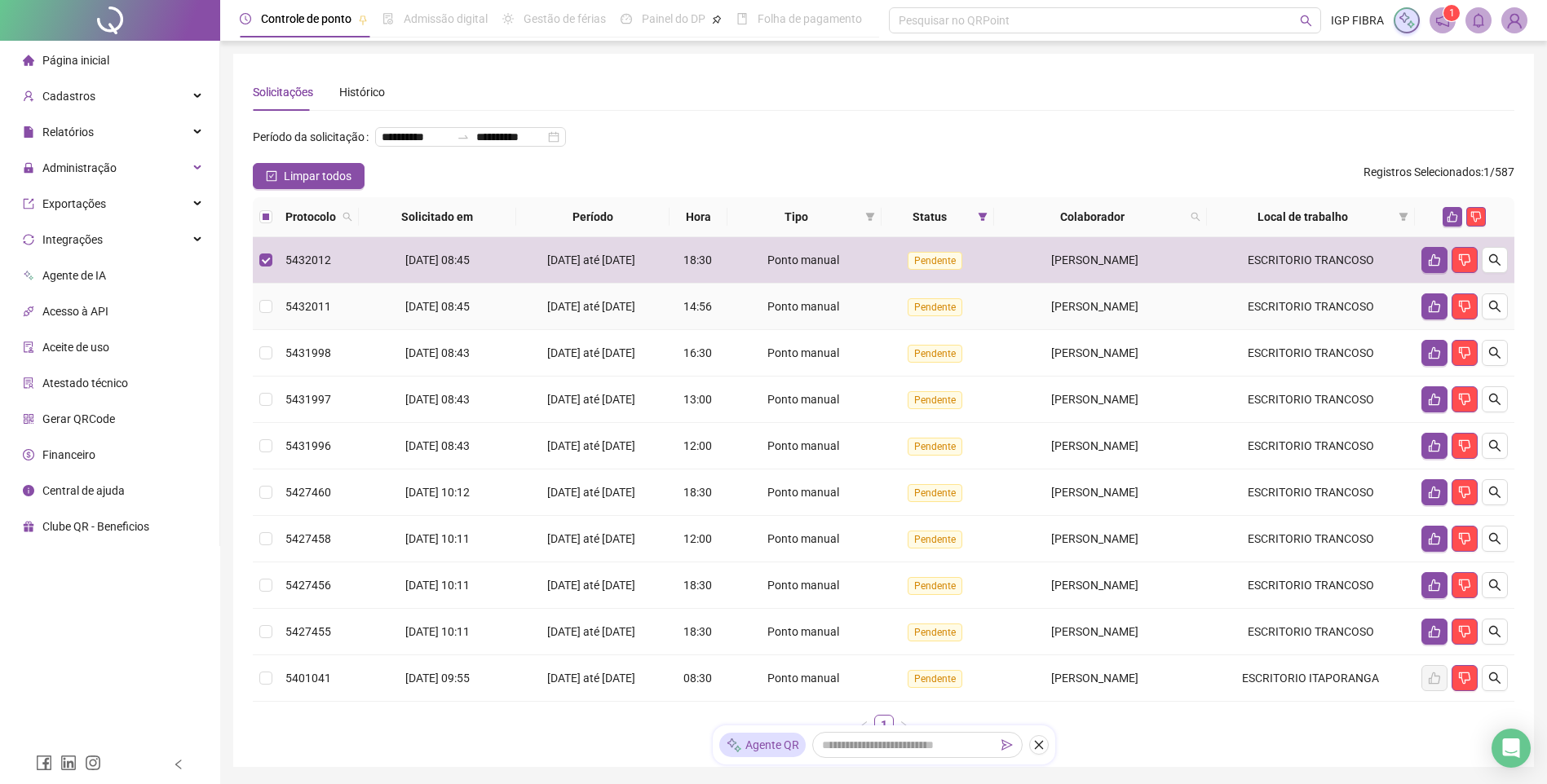
click at [703, 313] on span "14:56" at bounding box center [697, 306] width 29 height 13
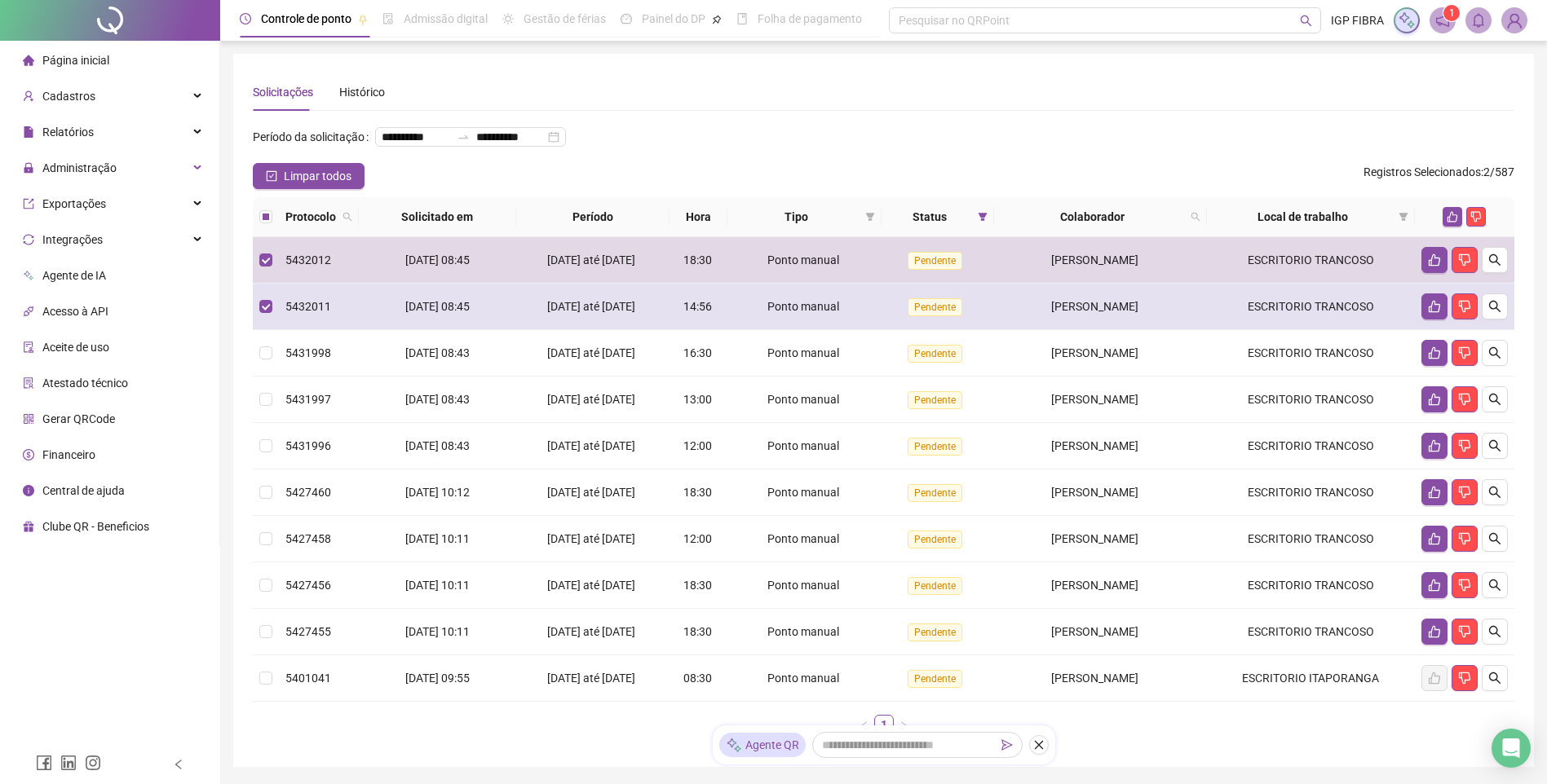
click at [707, 327] on td "14:56" at bounding box center [698, 307] width 58 height 46
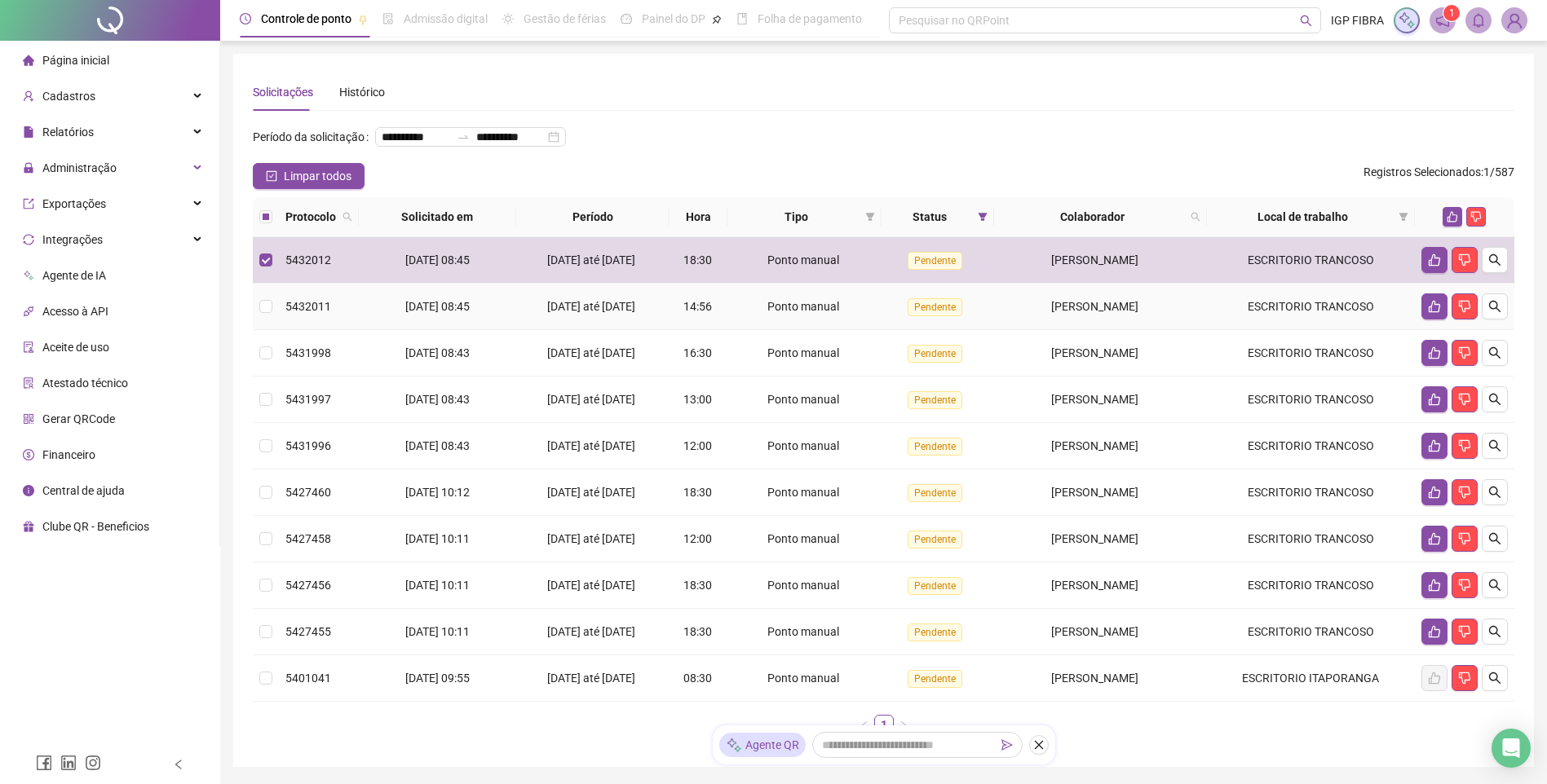
click at [707, 327] on td "14:56" at bounding box center [698, 307] width 58 height 46
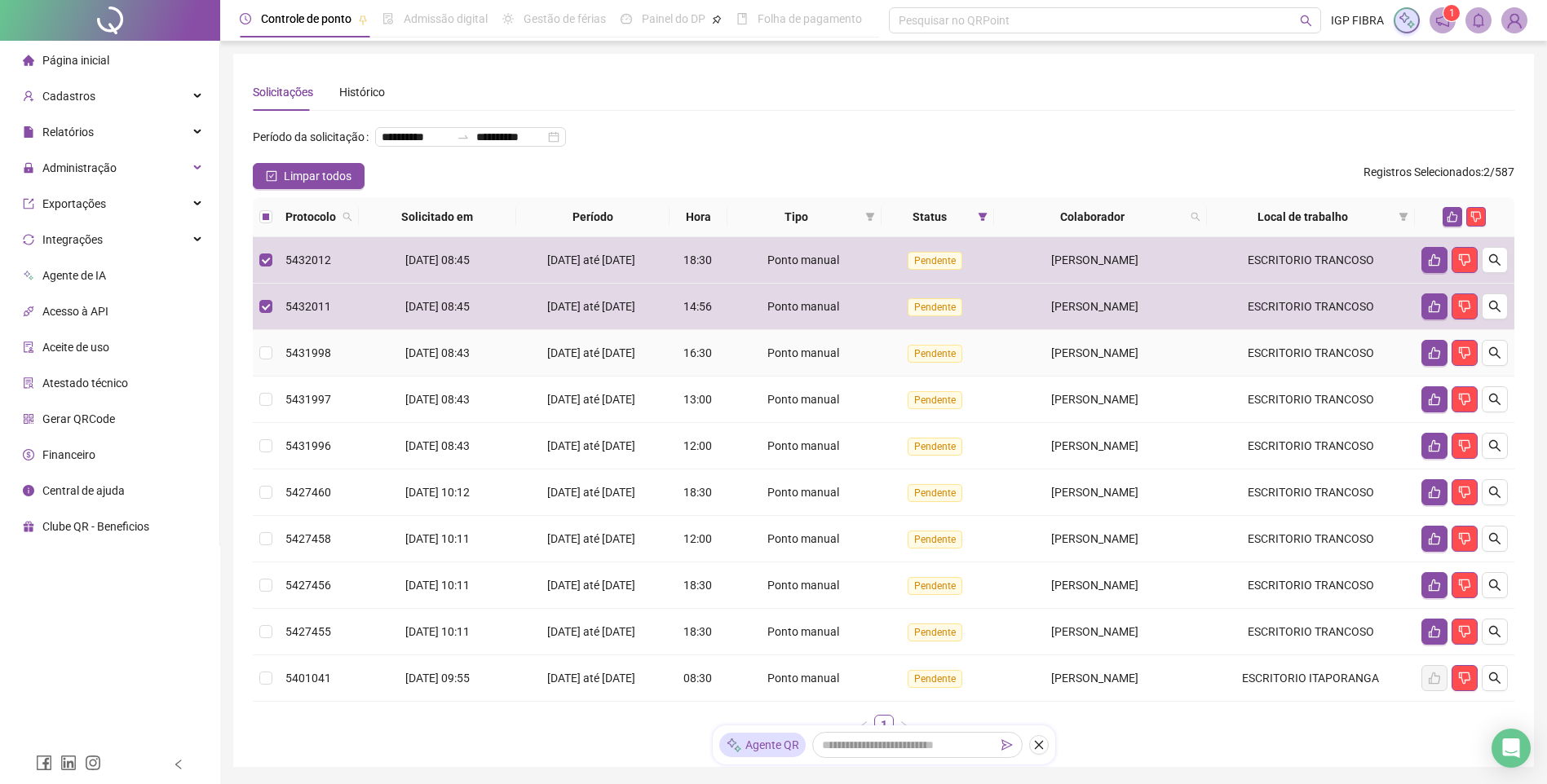
click at [743, 361] on div "Ponto manual" at bounding box center [804, 352] width 141 height 18
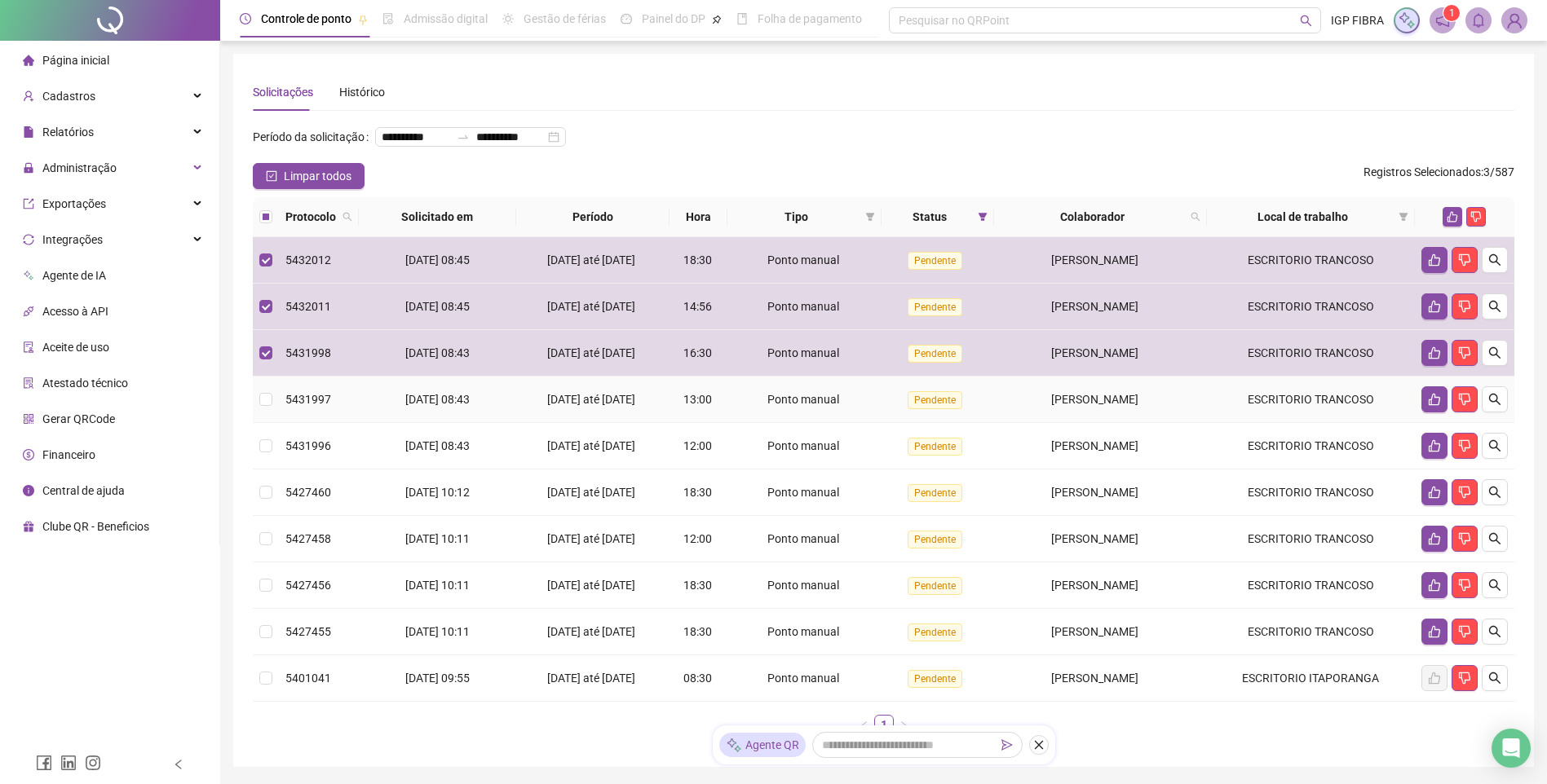
click at [742, 423] on td "Ponto manual" at bounding box center [804, 399] width 154 height 46
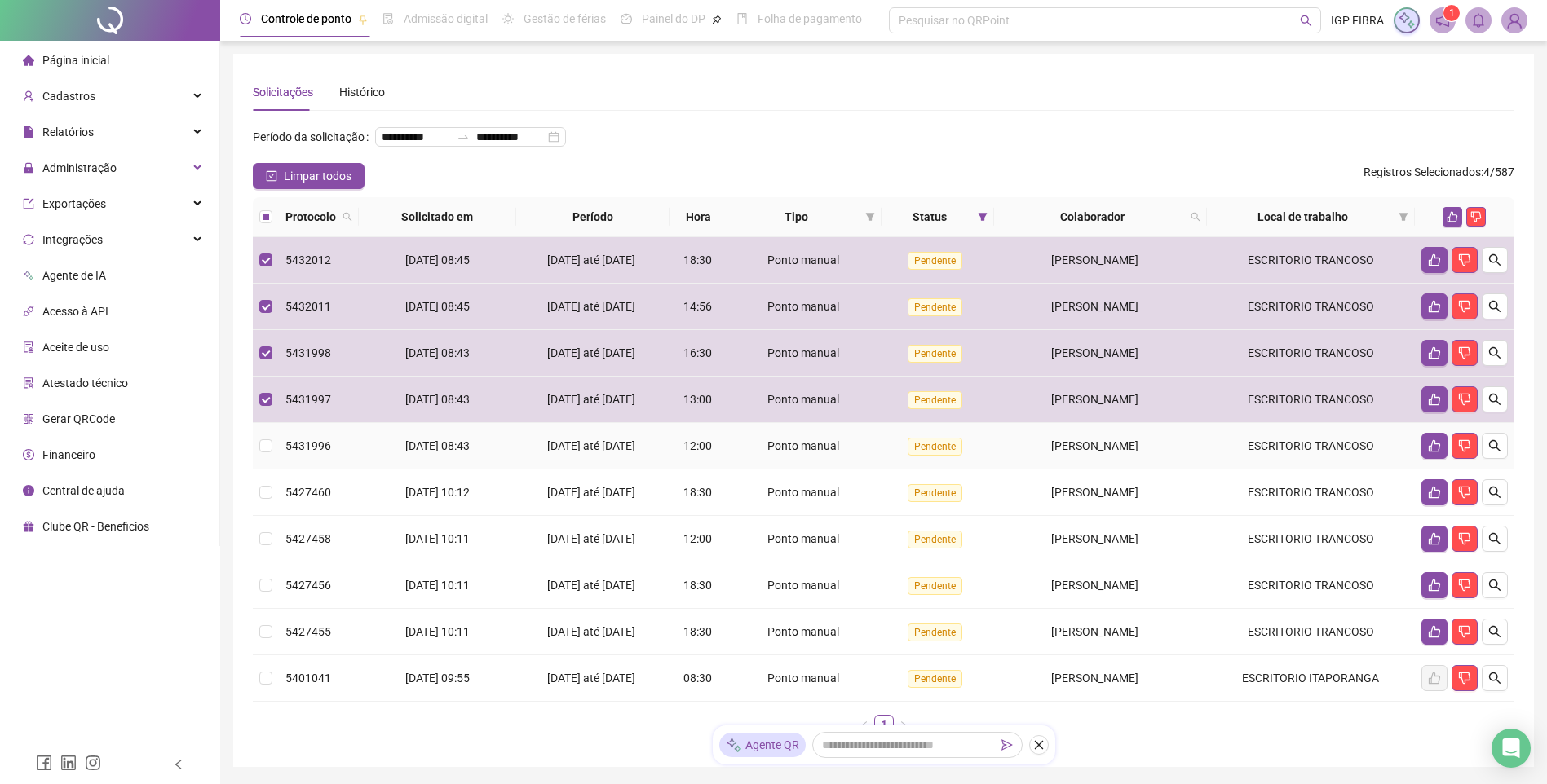
click at [767, 452] on span "Ponto manual" at bounding box center [804, 446] width 72 height 13
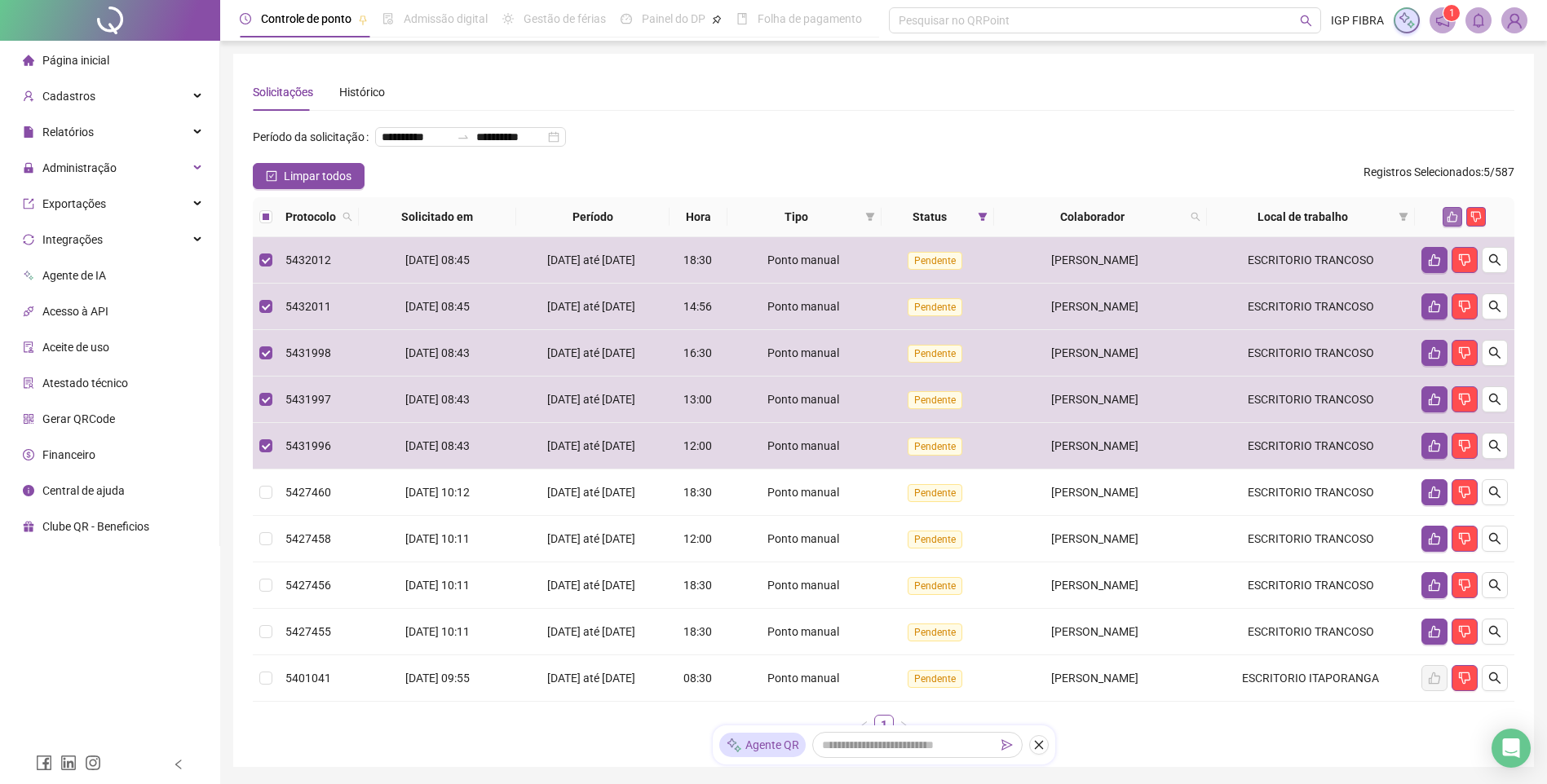
click at [1453, 223] on icon "like" at bounding box center [1452, 216] width 10 height 10
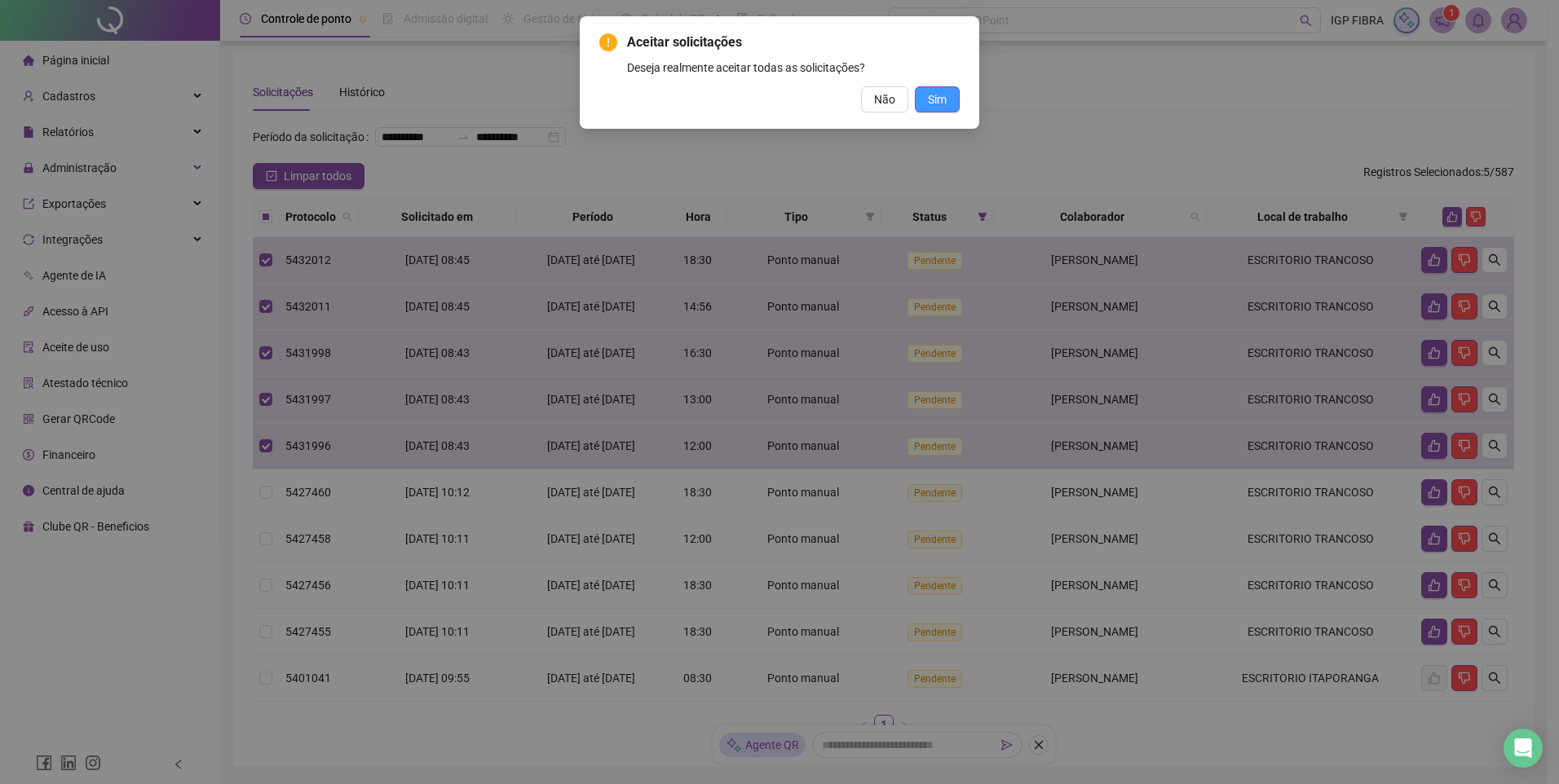
click at [926, 94] on button "Sim" at bounding box center [937, 99] width 44 height 26
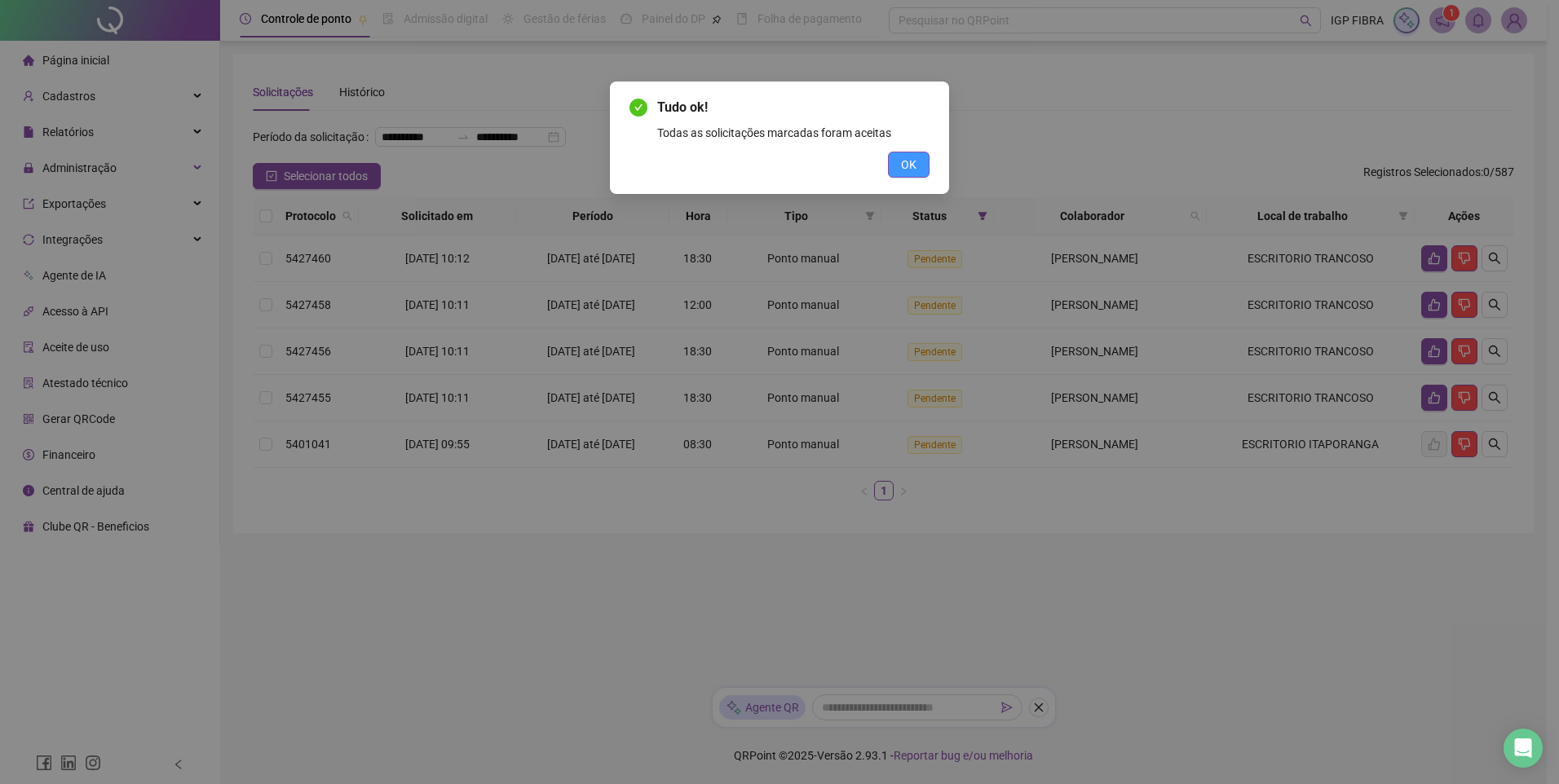
click at [903, 168] on span "OK" at bounding box center [908, 164] width 16 height 18
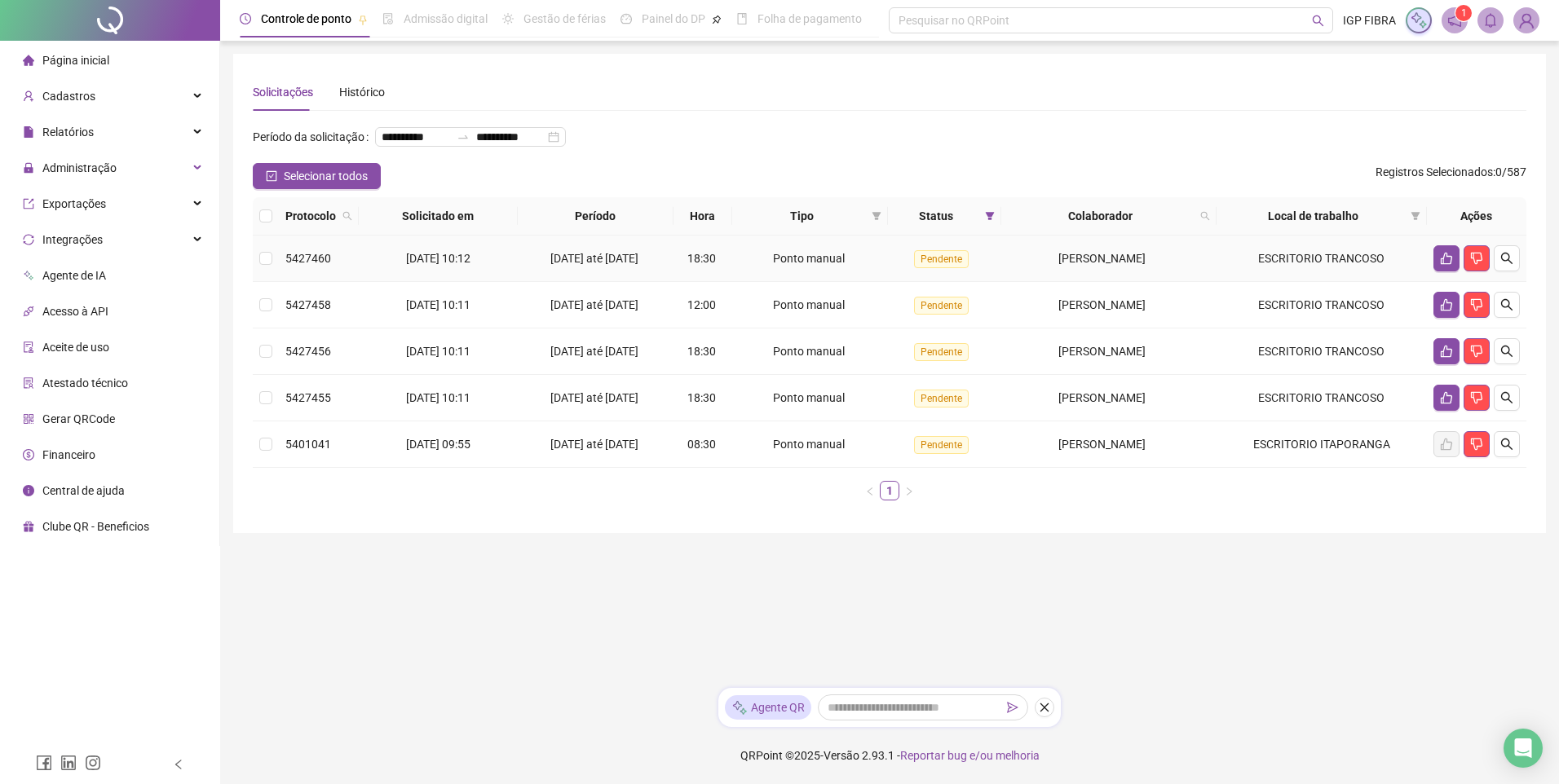
click at [581, 265] on span "03/09/2025 até 18/09/2025" at bounding box center [594, 258] width 88 height 13
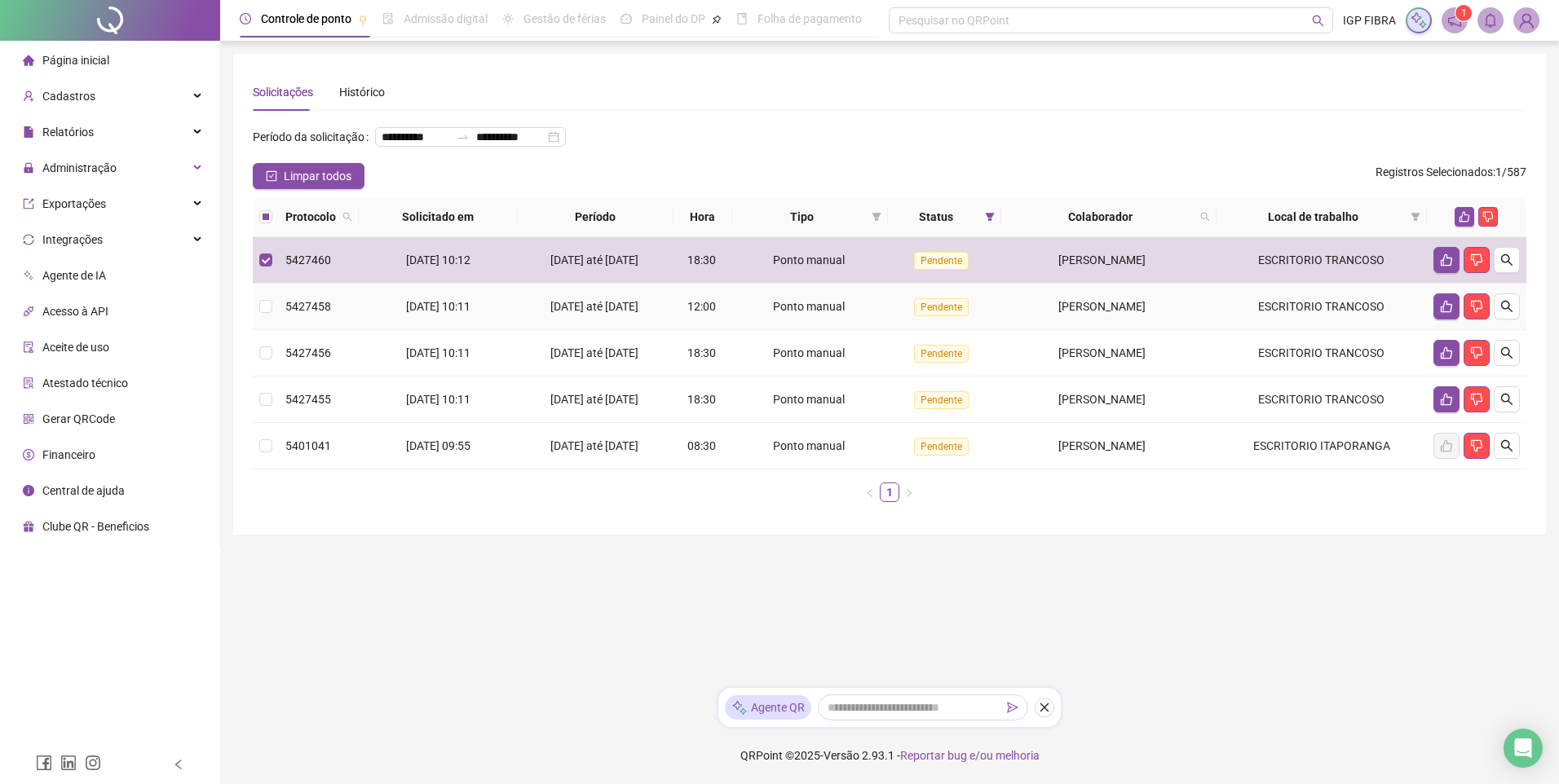
click at [588, 313] on span "13/09/2025 até 18/09/2025" at bounding box center [594, 306] width 88 height 13
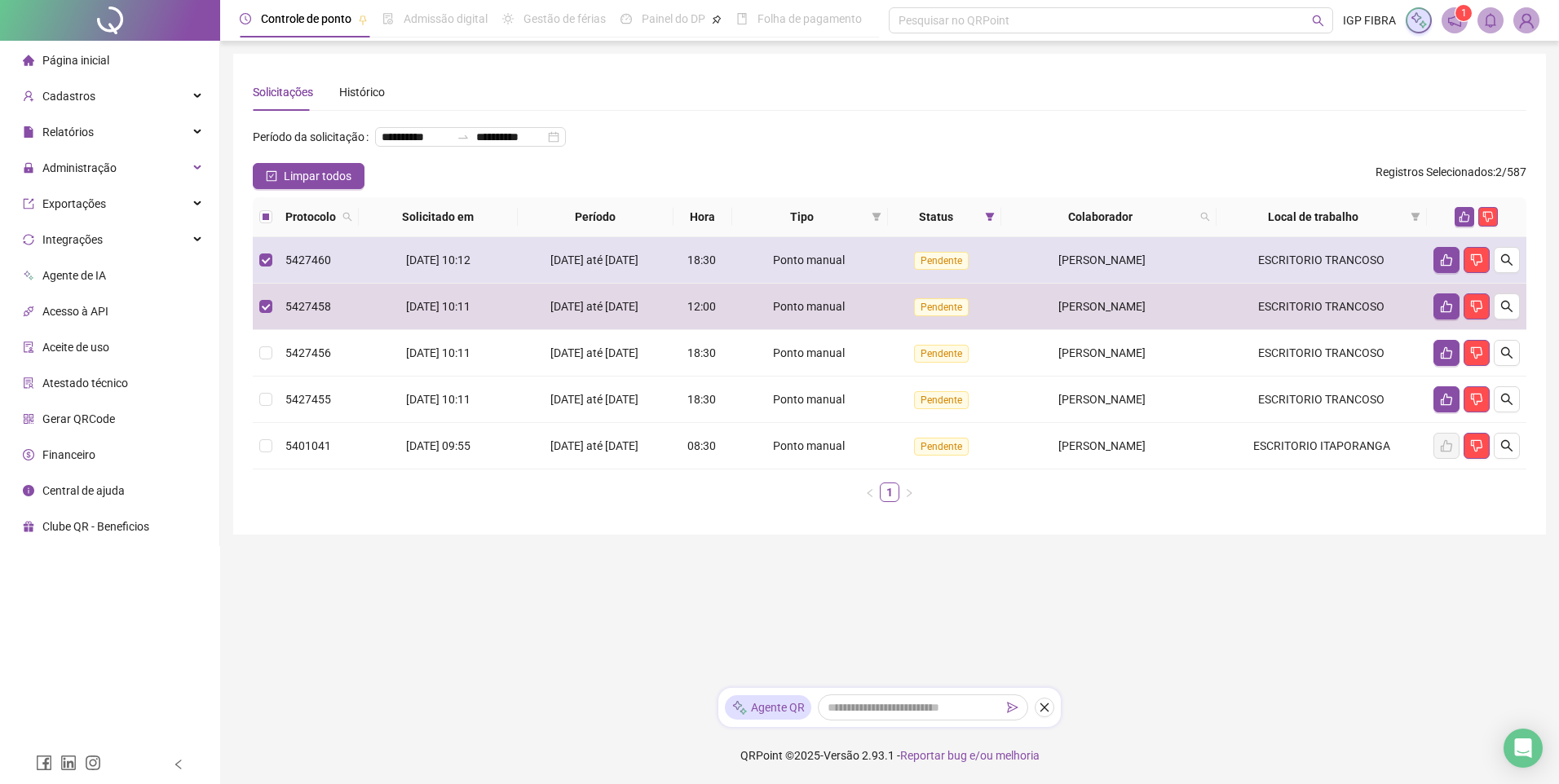
click at [585, 266] on span "03/09/2025 até 18/09/2025" at bounding box center [594, 260] width 88 height 13
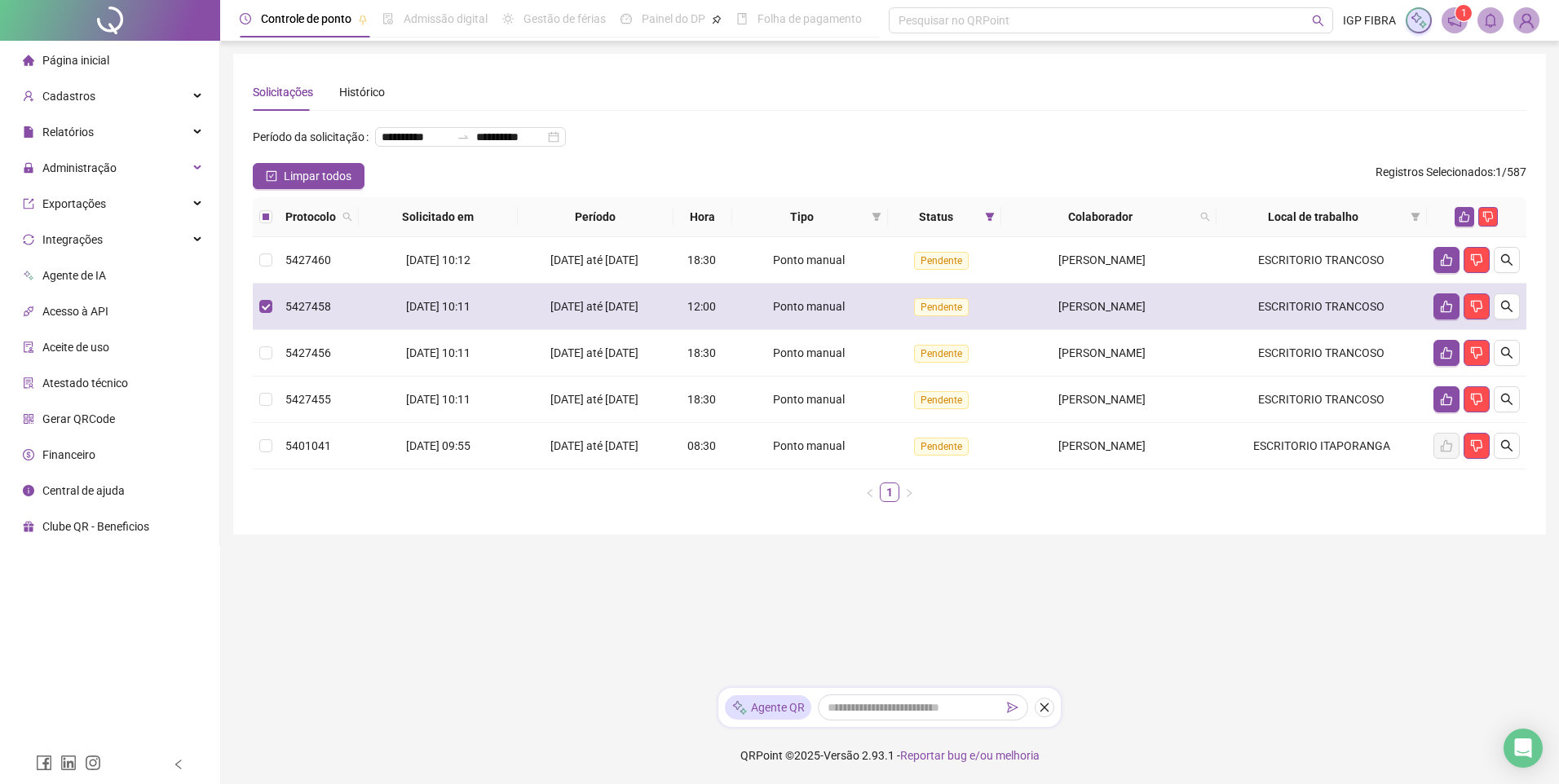
click at [598, 315] on div "13/09/2025 até 18/09/2025" at bounding box center [595, 306] width 142 height 18
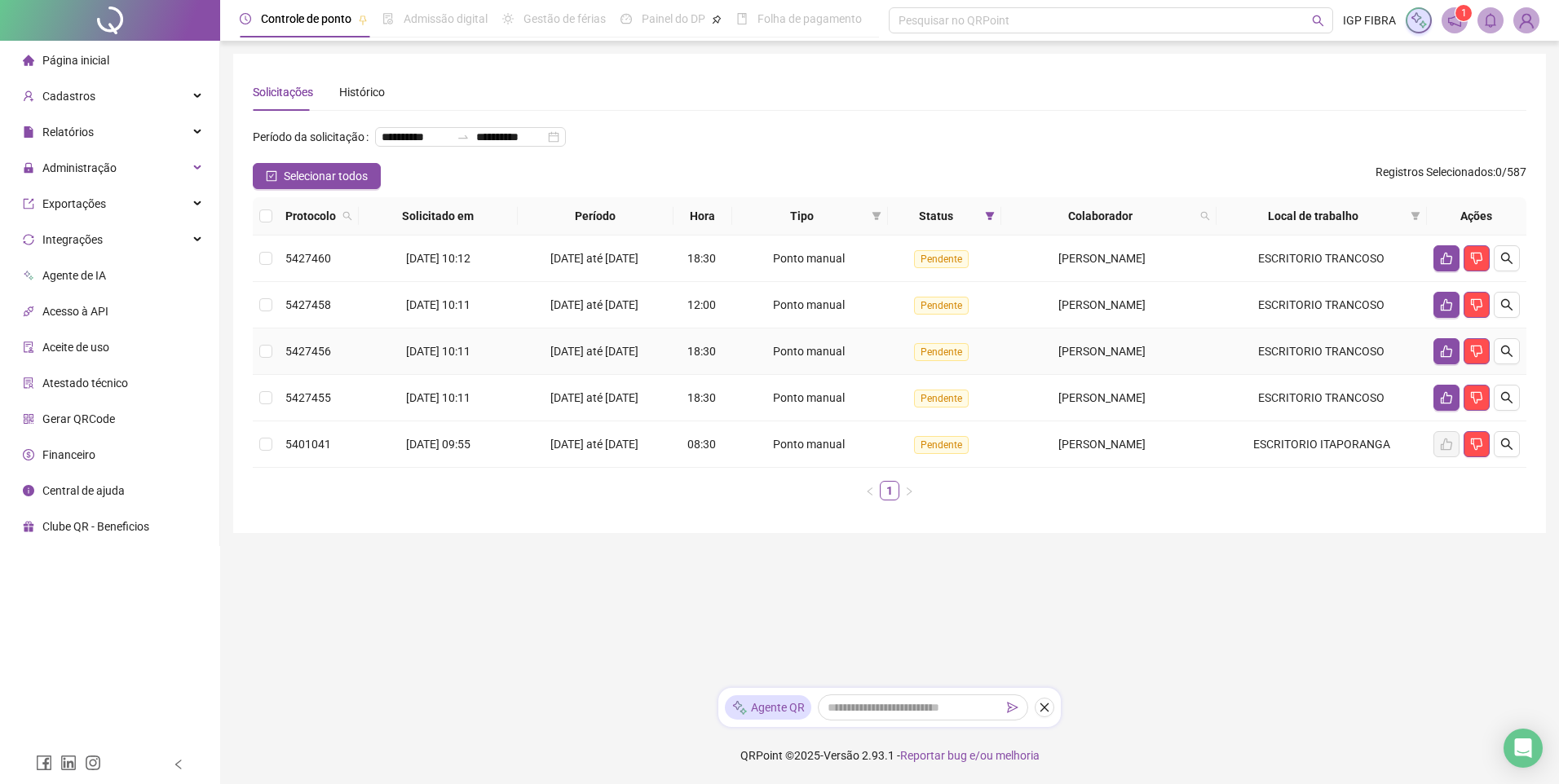
click at [614, 358] on span "12/09/2025 até 18/09/2025" at bounding box center [594, 351] width 88 height 13
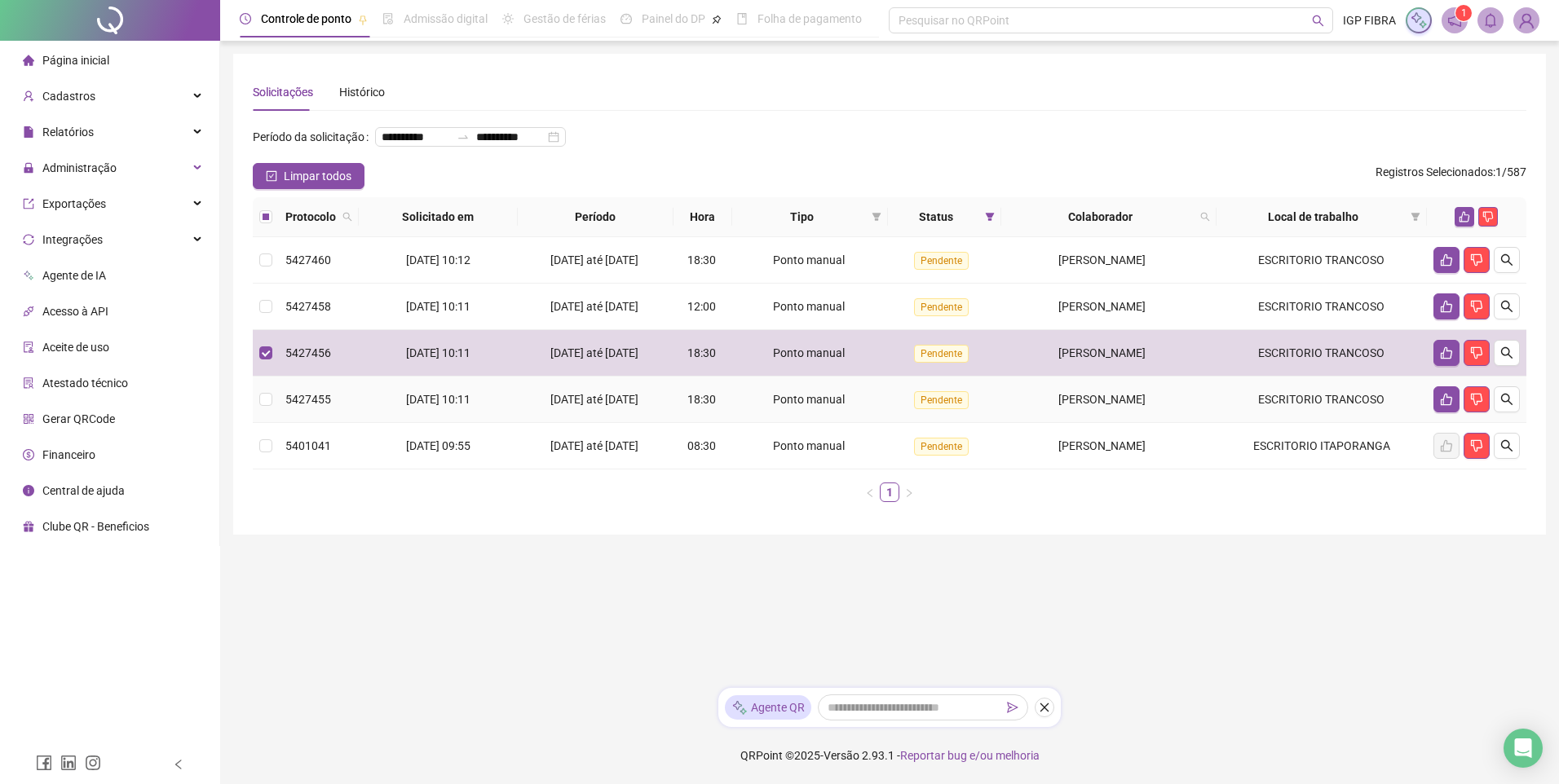
click at [631, 409] on div "11/09/2025 até 18/09/2025" at bounding box center [595, 398] width 142 height 18
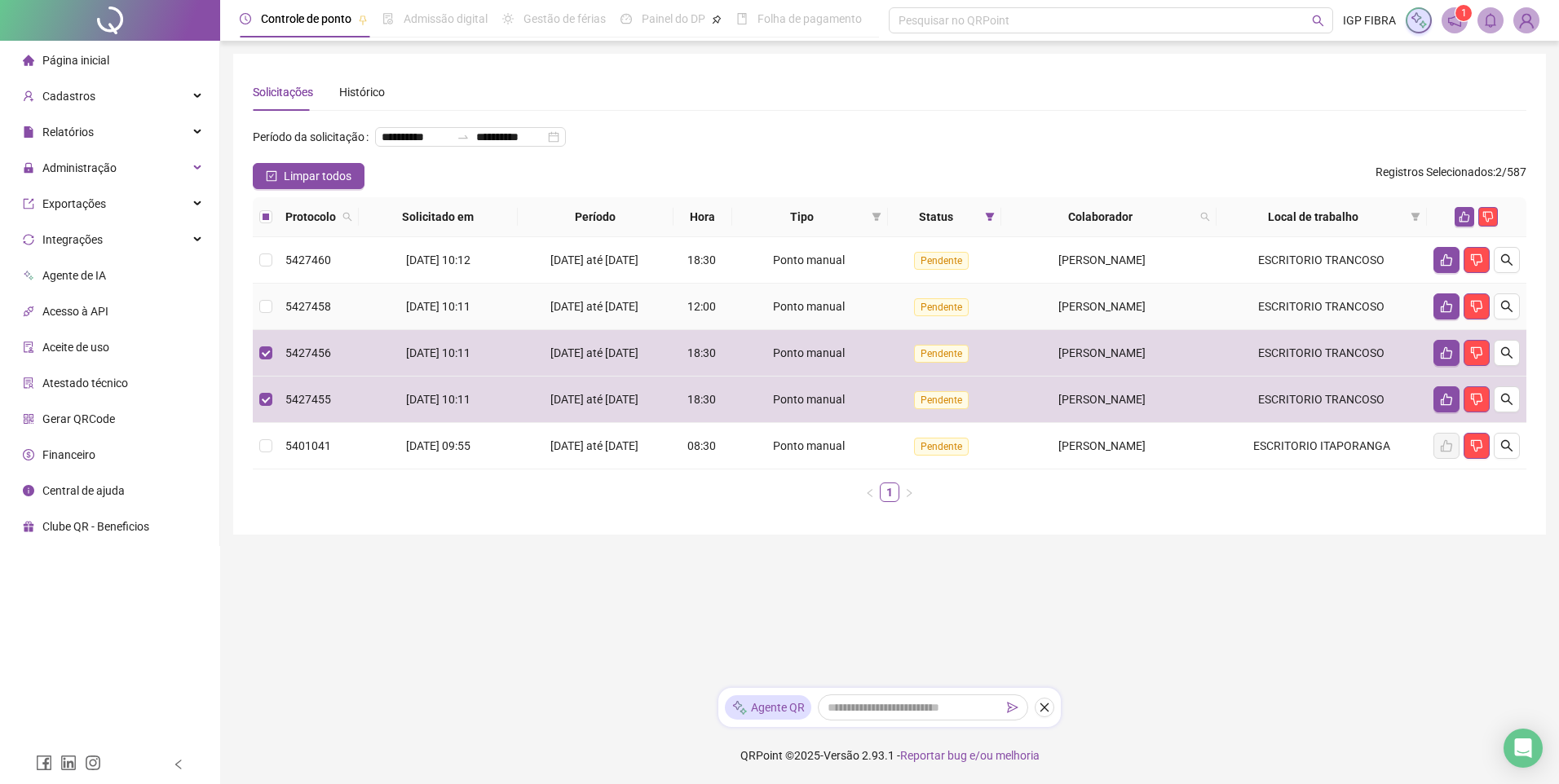
click at [622, 315] on div "13/09/2025 até 18/09/2025" at bounding box center [595, 306] width 142 height 18
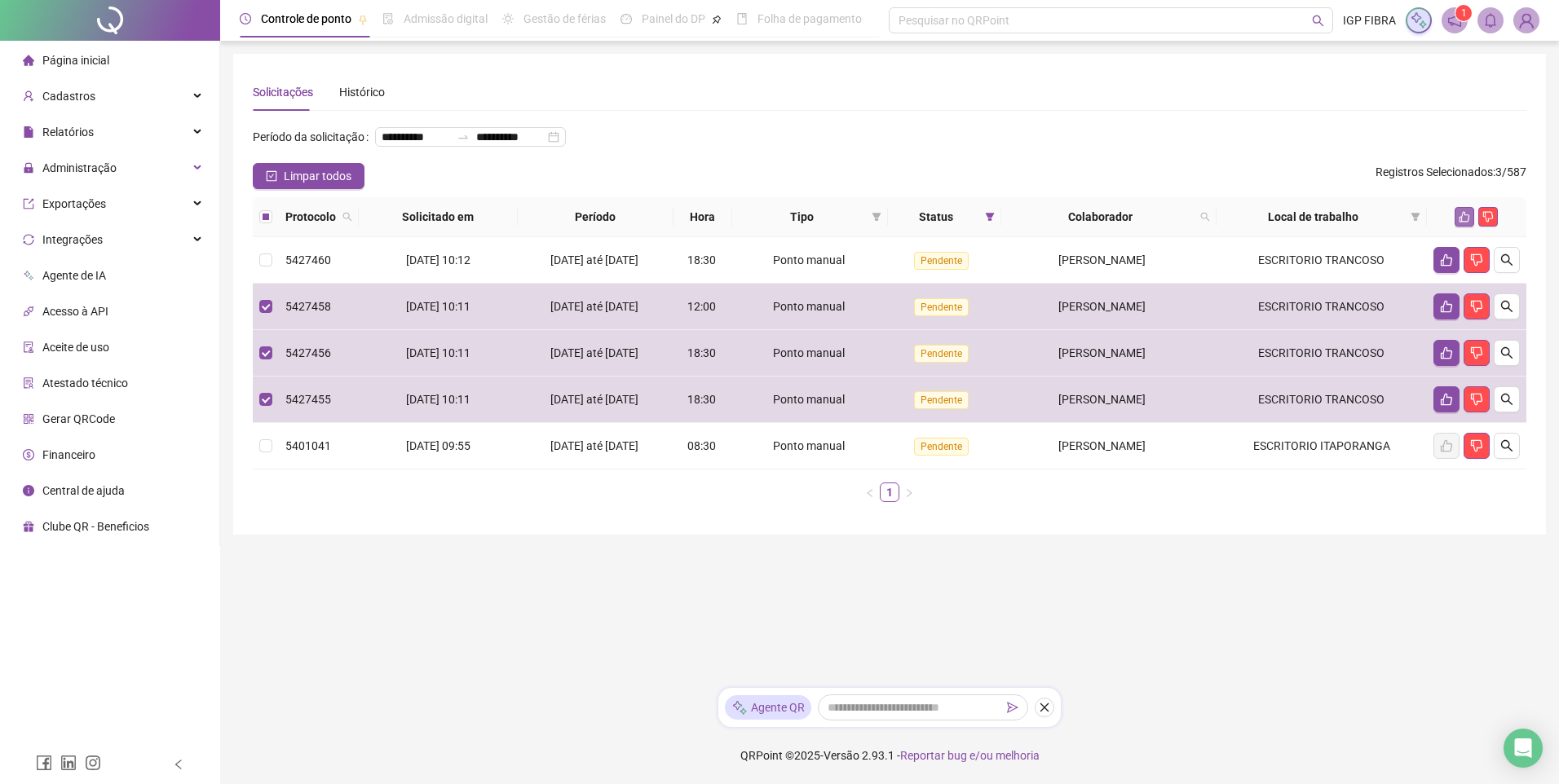
click at [1456, 227] on button "button" at bounding box center [1464, 216] width 19 height 19
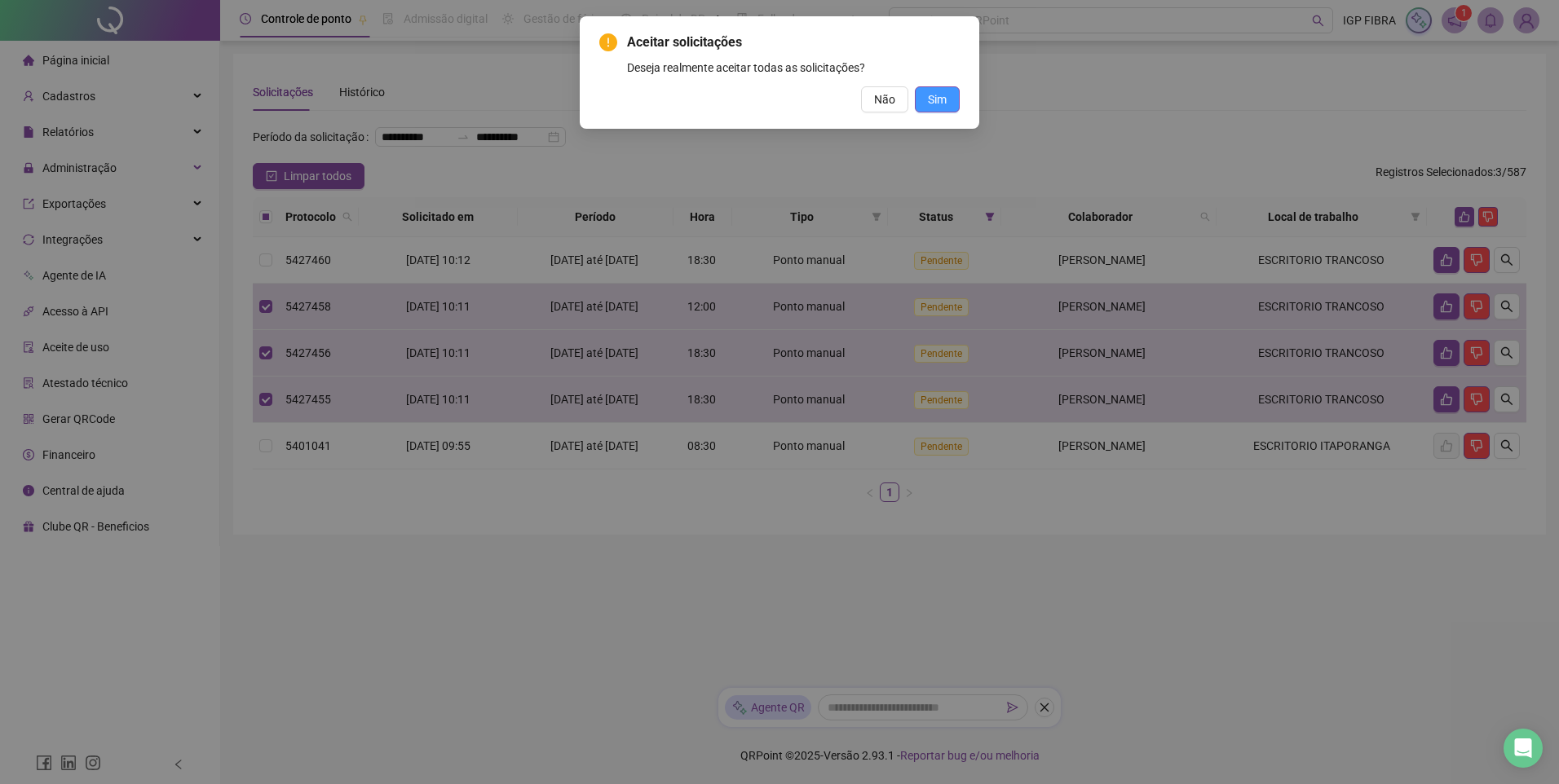
click at [941, 97] on span "Sim" at bounding box center [937, 99] width 18 height 18
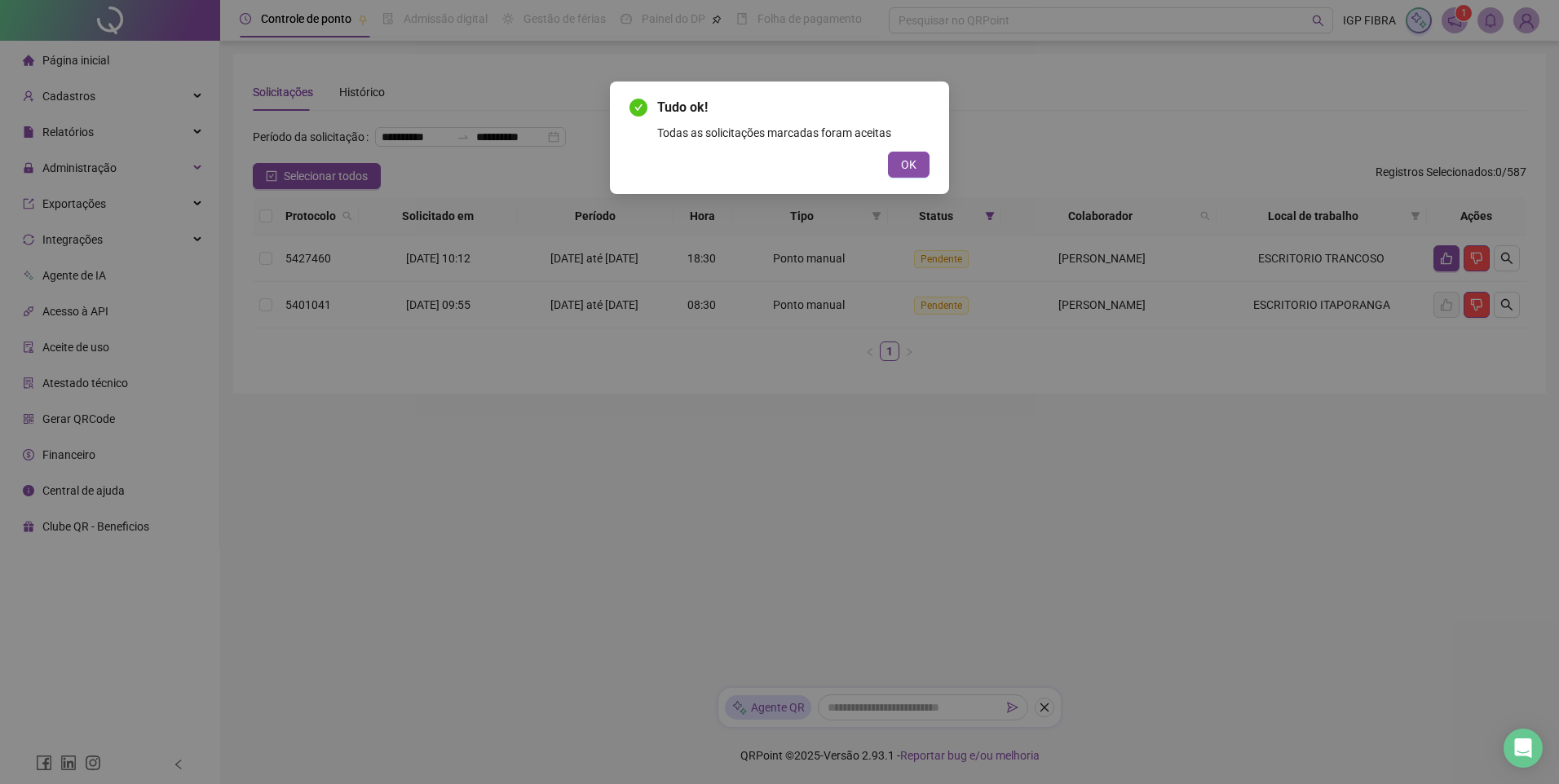
click at [909, 171] on span "OK" at bounding box center [908, 164] width 16 height 18
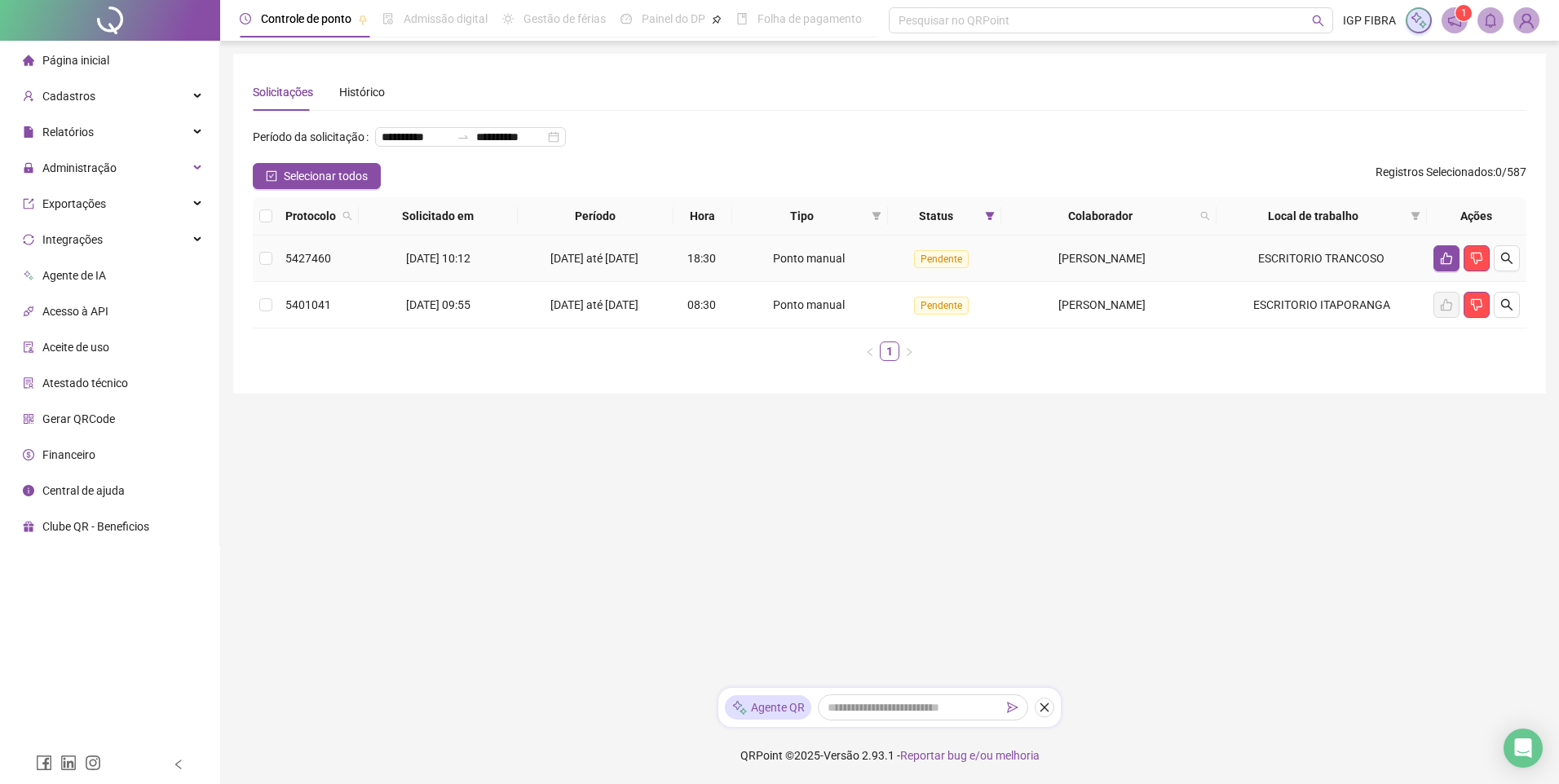
click at [1089, 282] on td "JHONE SANTOS OLIVEIRA" at bounding box center [1109, 259] width 215 height 46
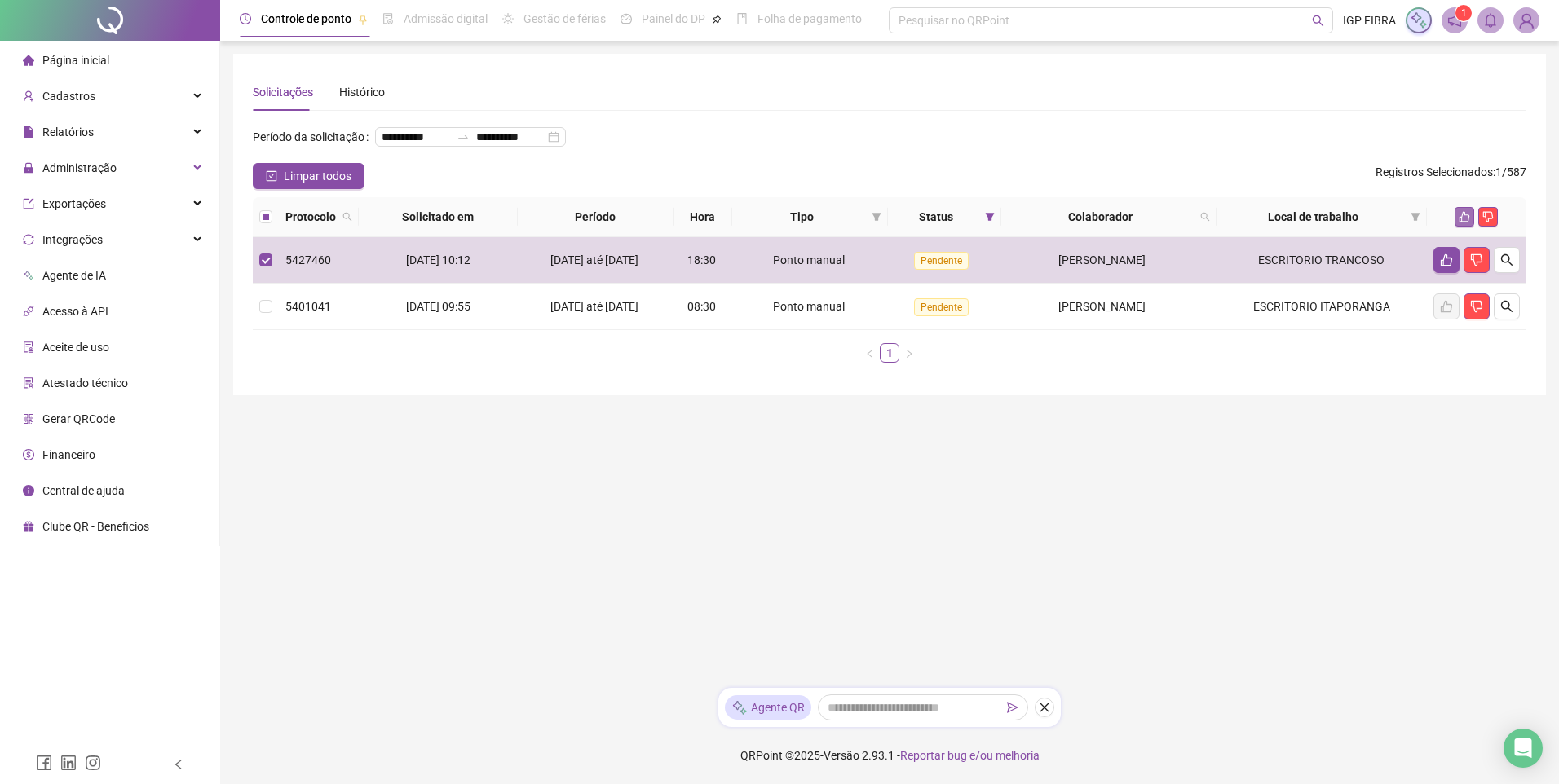
click at [1466, 223] on icon "like" at bounding box center [1464, 216] width 10 height 10
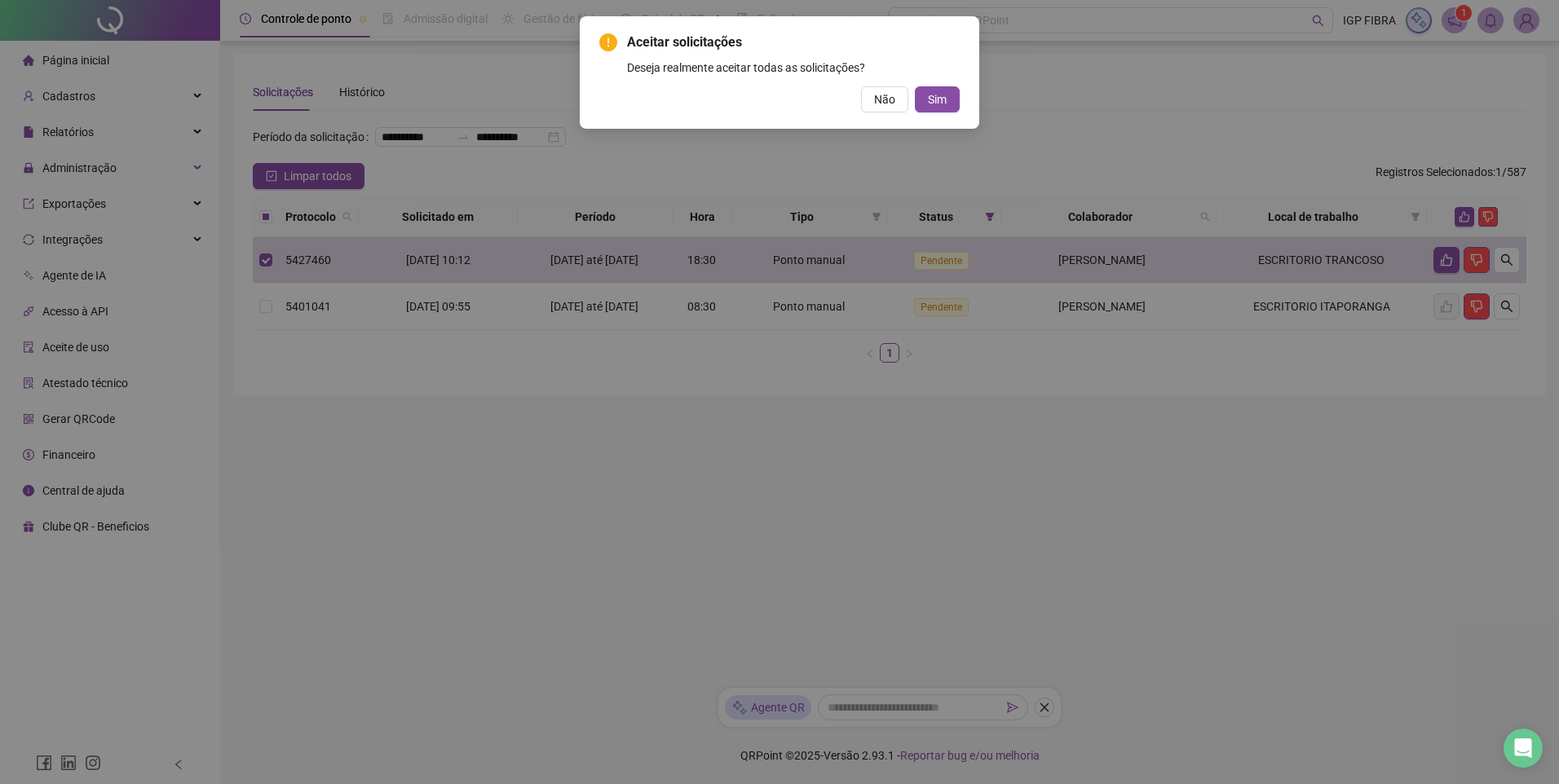
click at [968, 110] on div "Aceitar solicitações Deseja realmente aceitar todas as solicitações? Não Sim" at bounding box center [780, 73] width 399 height 113
click at [921, 93] on button "Sim" at bounding box center [937, 99] width 44 height 26
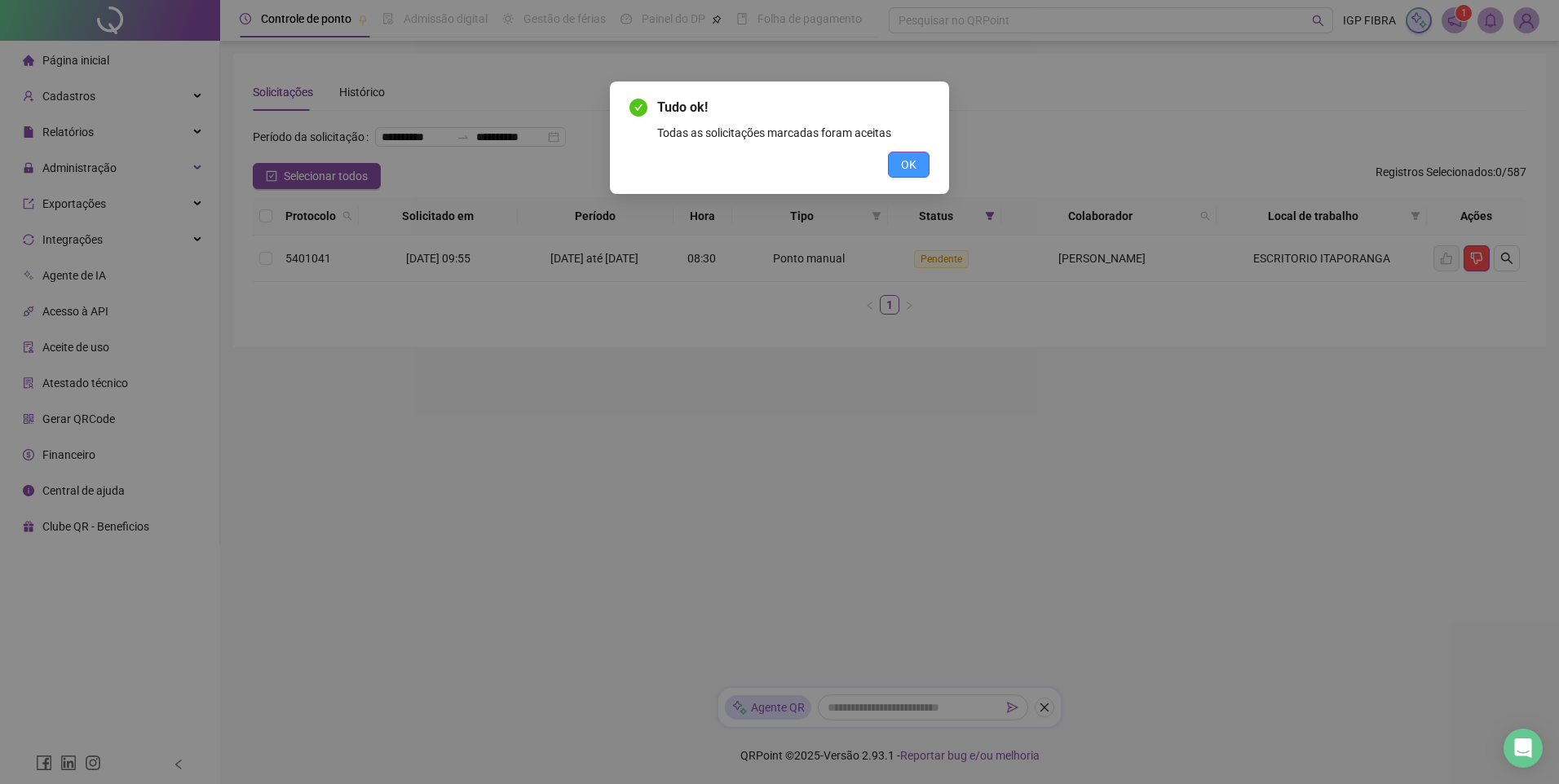
click at [911, 175] on button "OK" at bounding box center [908, 165] width 42 height 26
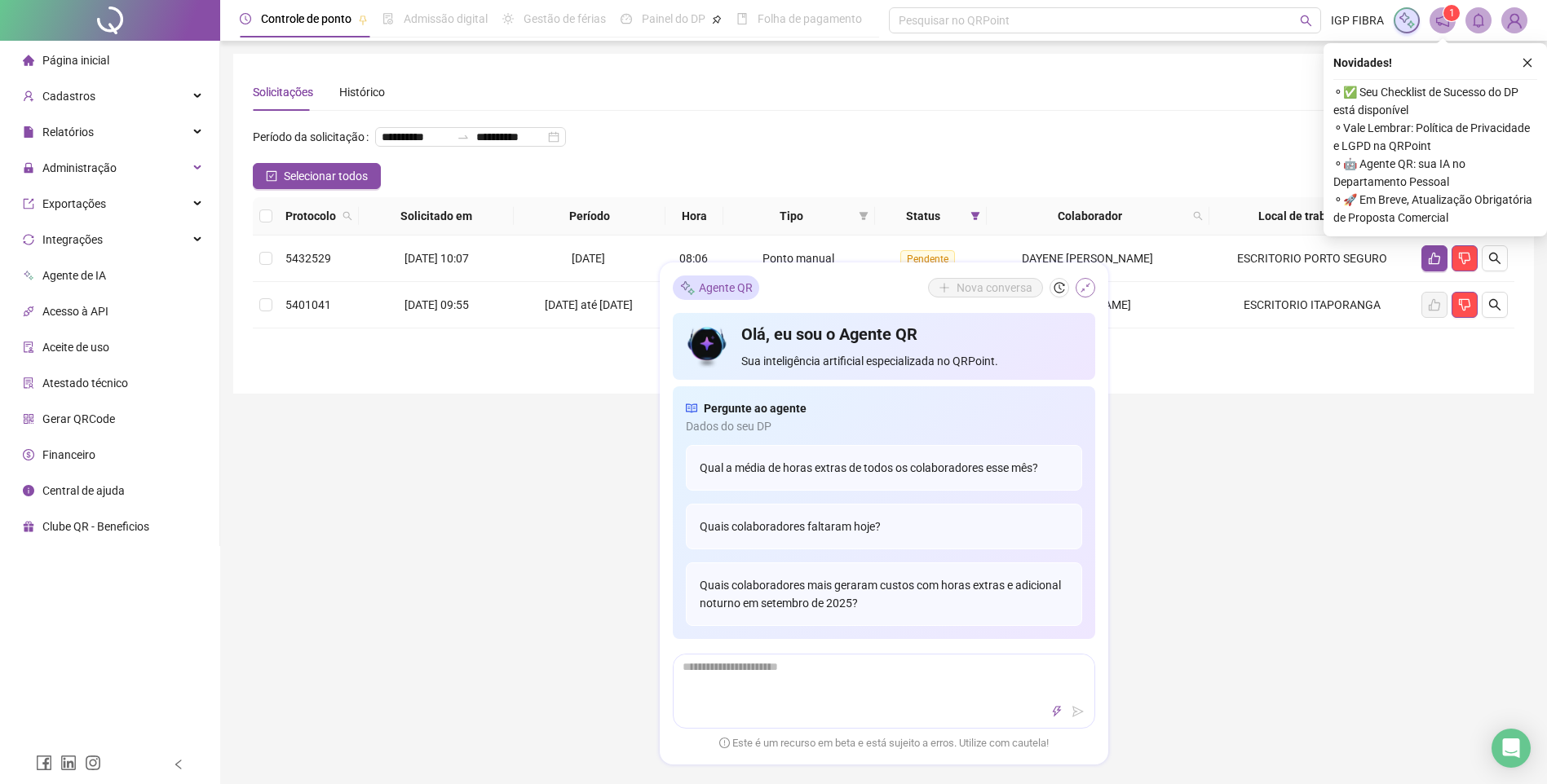
click at [1087, 285] on icon "shrink" at bounding box center [1085, 288] width 11 height 11
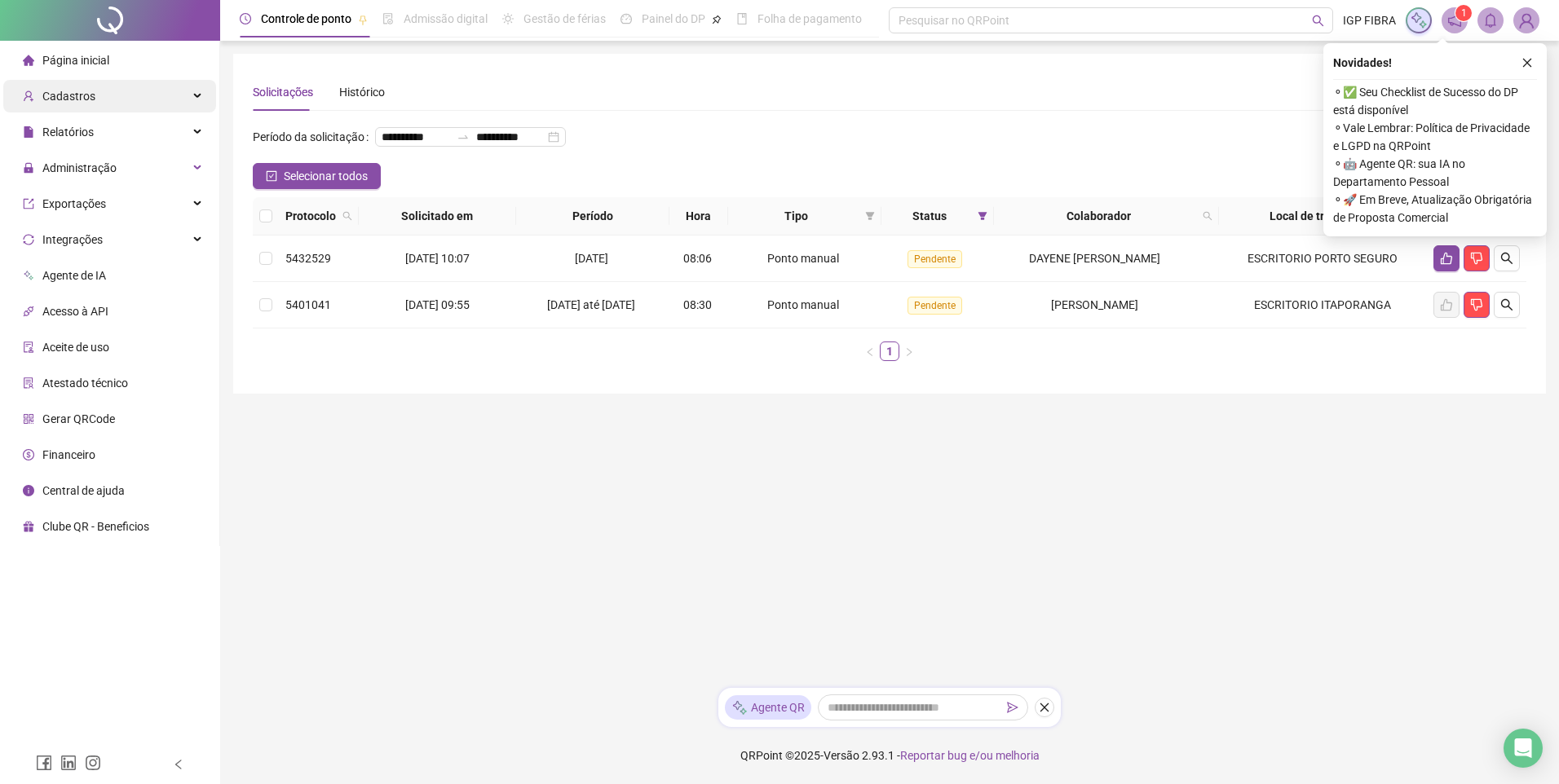
click at [105, 102] on div "Cadastros" at bounding box center [110, 95] width 213 height 32
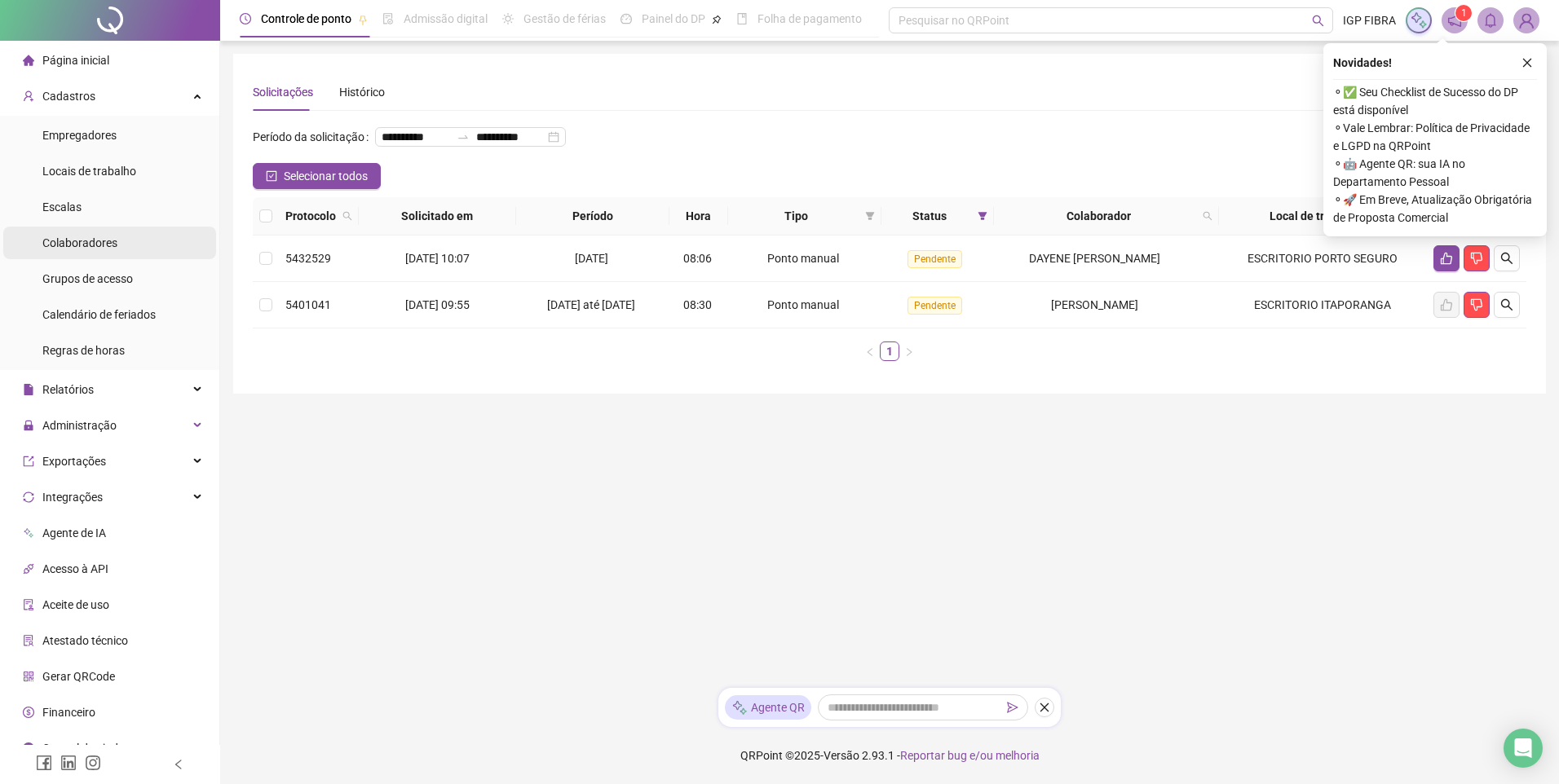
click at [92, 239] on span "Colaboradores" at bounding box center [80, 243] width 75 height 13
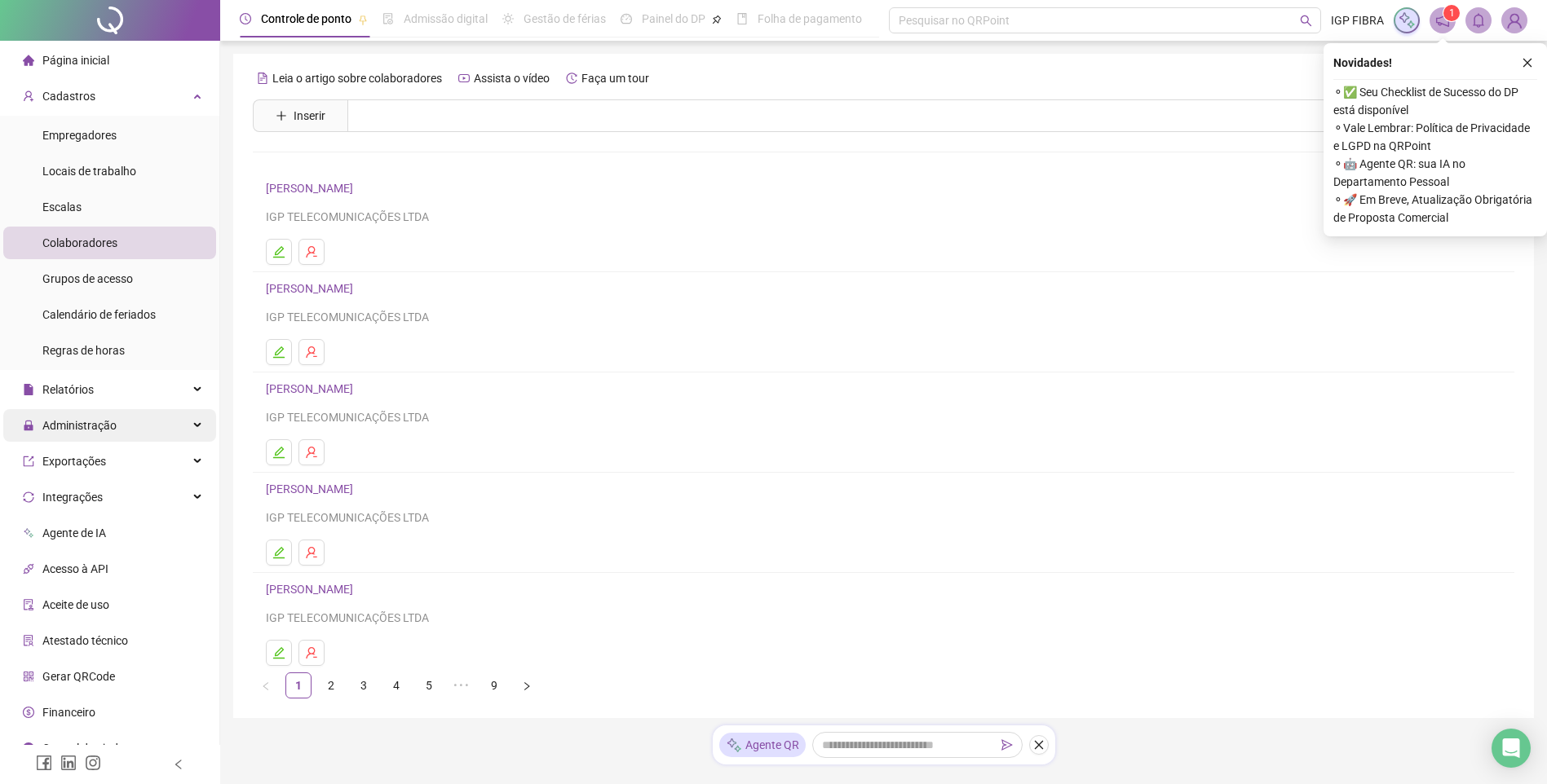
click at [85, 431] on span "Administração" at bounding box center [80, 425] width 74 height 13
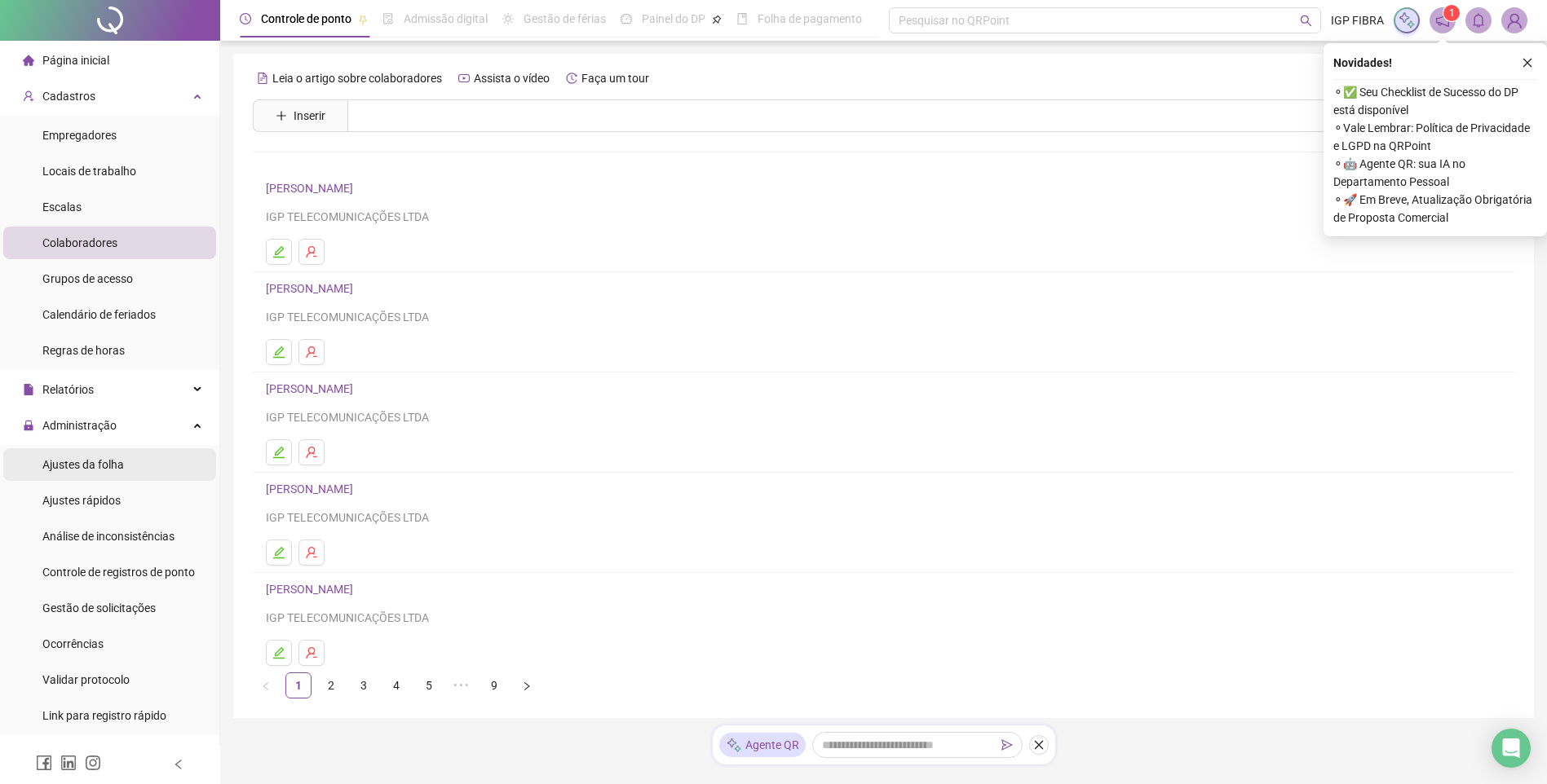
click at [88, 465] on span "Ajustes da folha" at bounding box center [83, 465] width 81 height 13
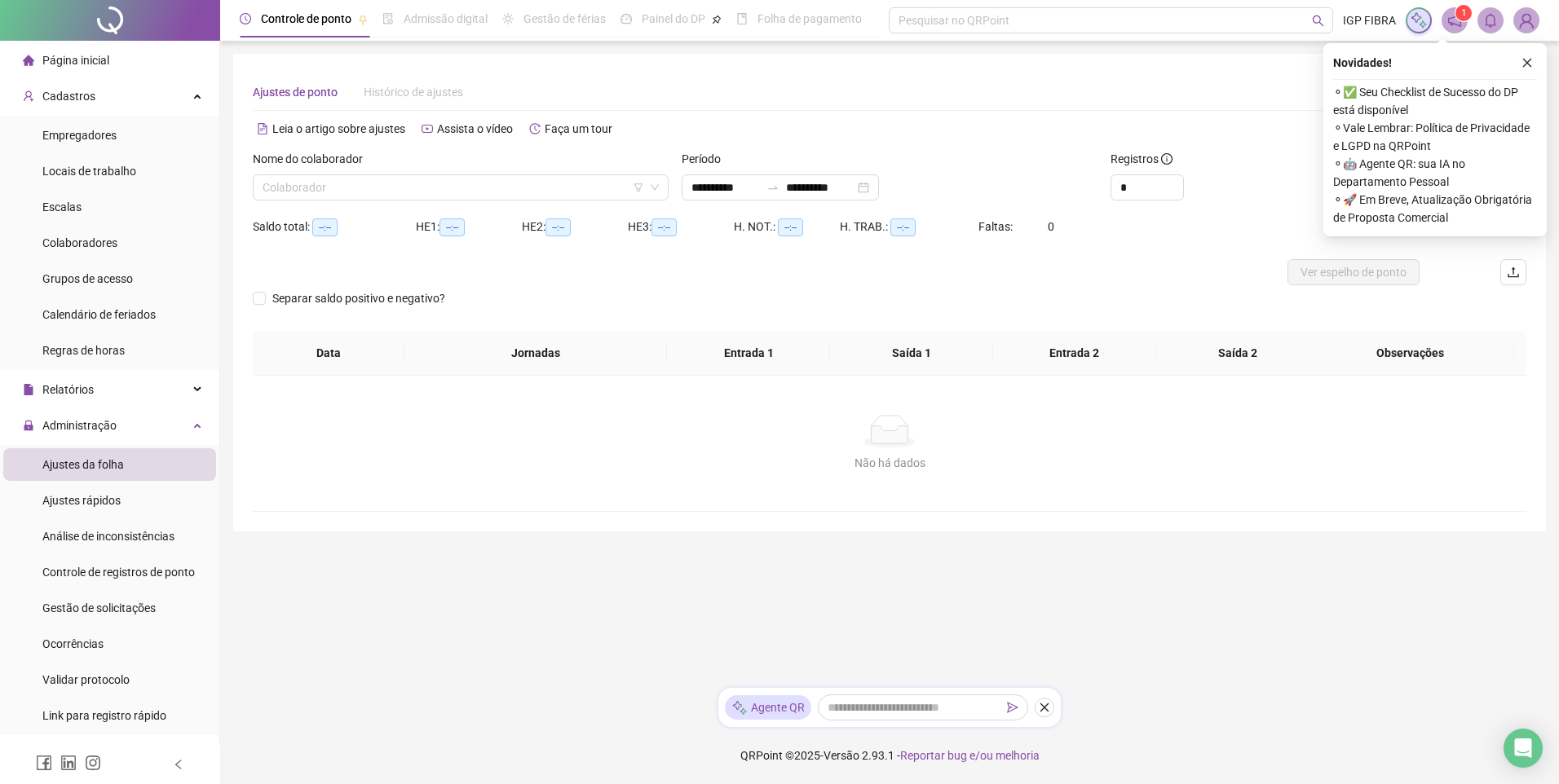
type input "**********"
click at [386, 190] on input "search" at bounding box center [453, 188] width 382 height 24
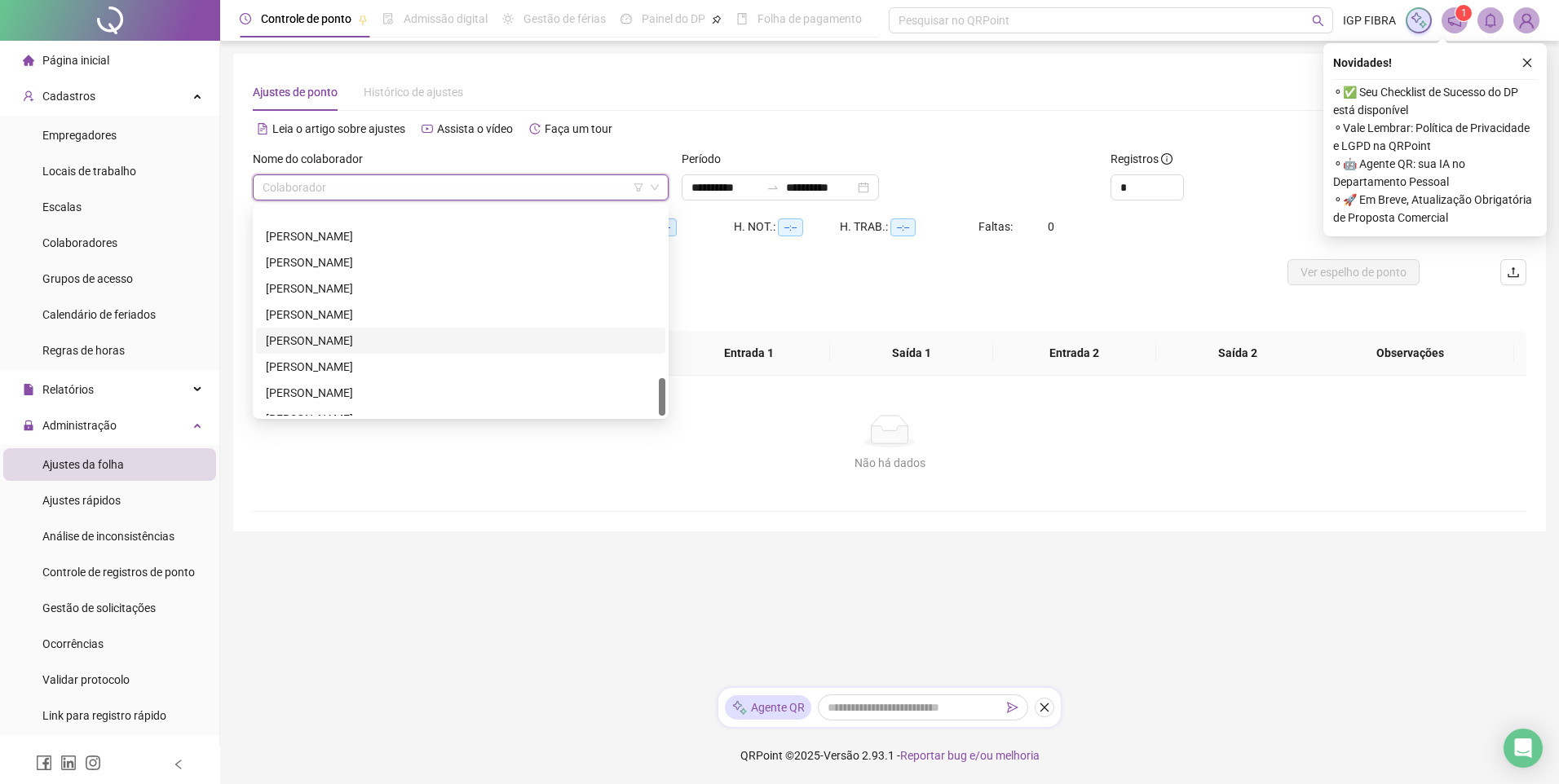
scroll to position [939, 0]
click at [492, 569] on main "**********" at bounding box center [890, 364] width 1313 height 621
